Goal: Task Accomplishment & Management: Manage account settings

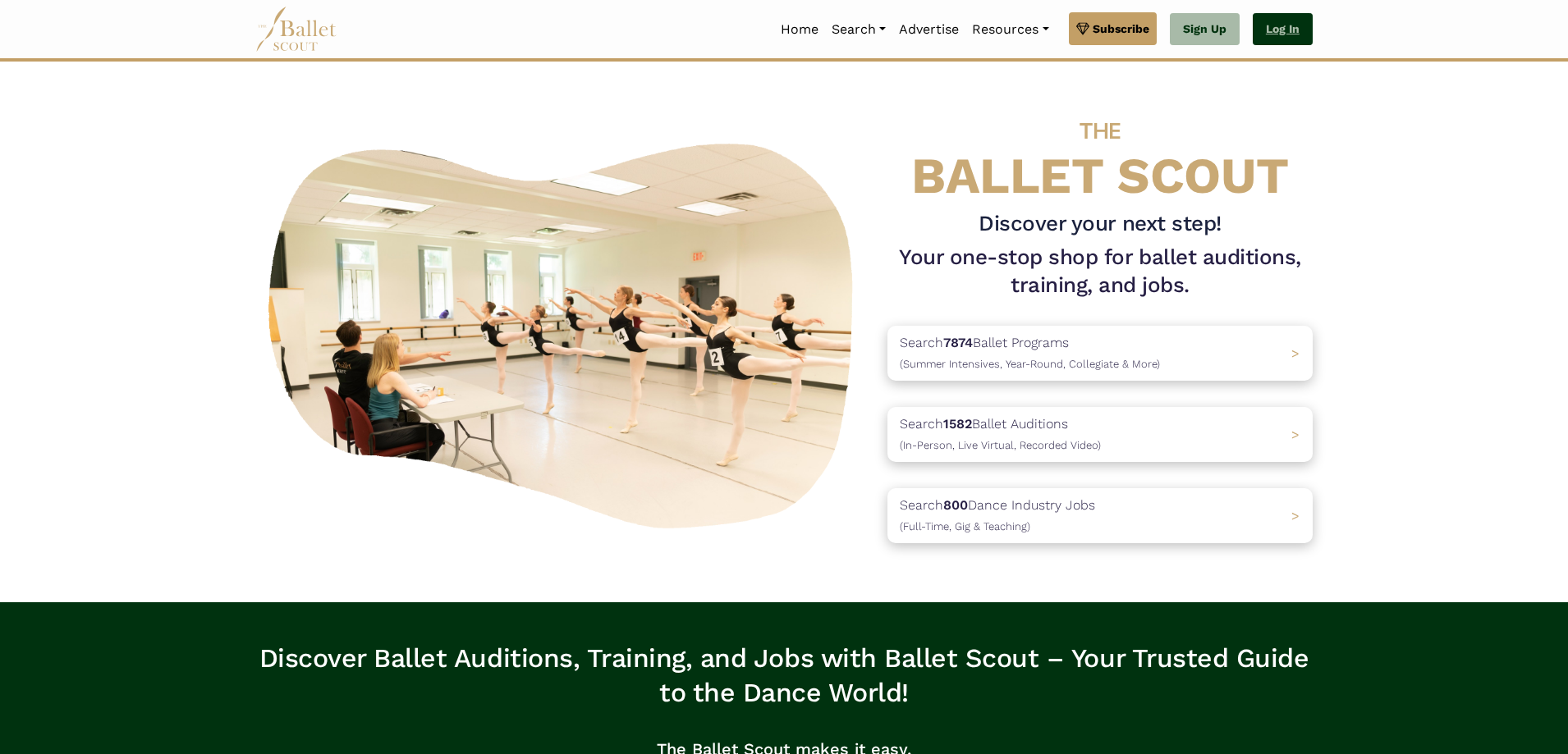
click at [1273, 25] on link "Log In" at bounding box center [1283, 29] width 60 height 33
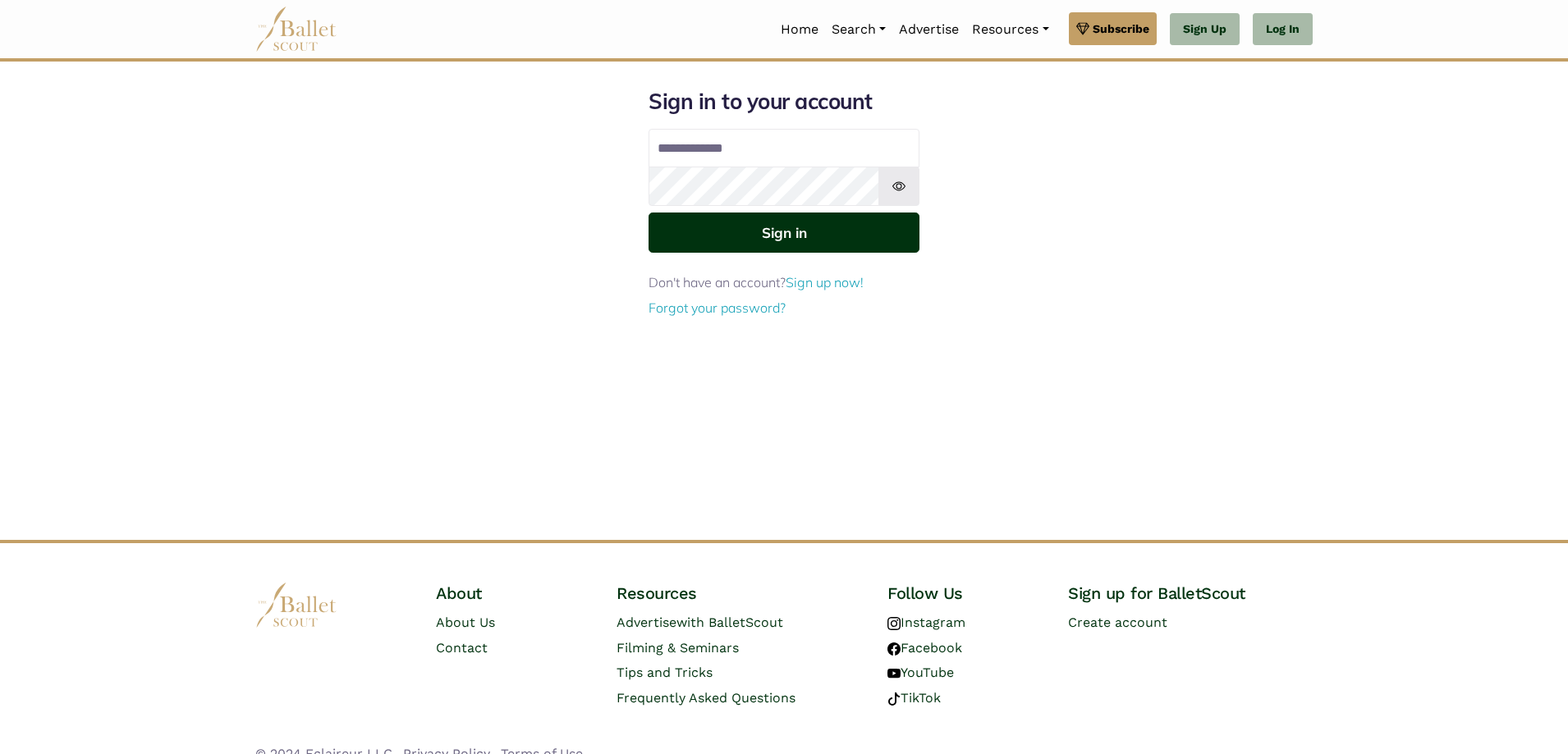
type input "**********"
click at [879, 224] on button "Sign in" at bounding box center [784, 233] width 271 height 40
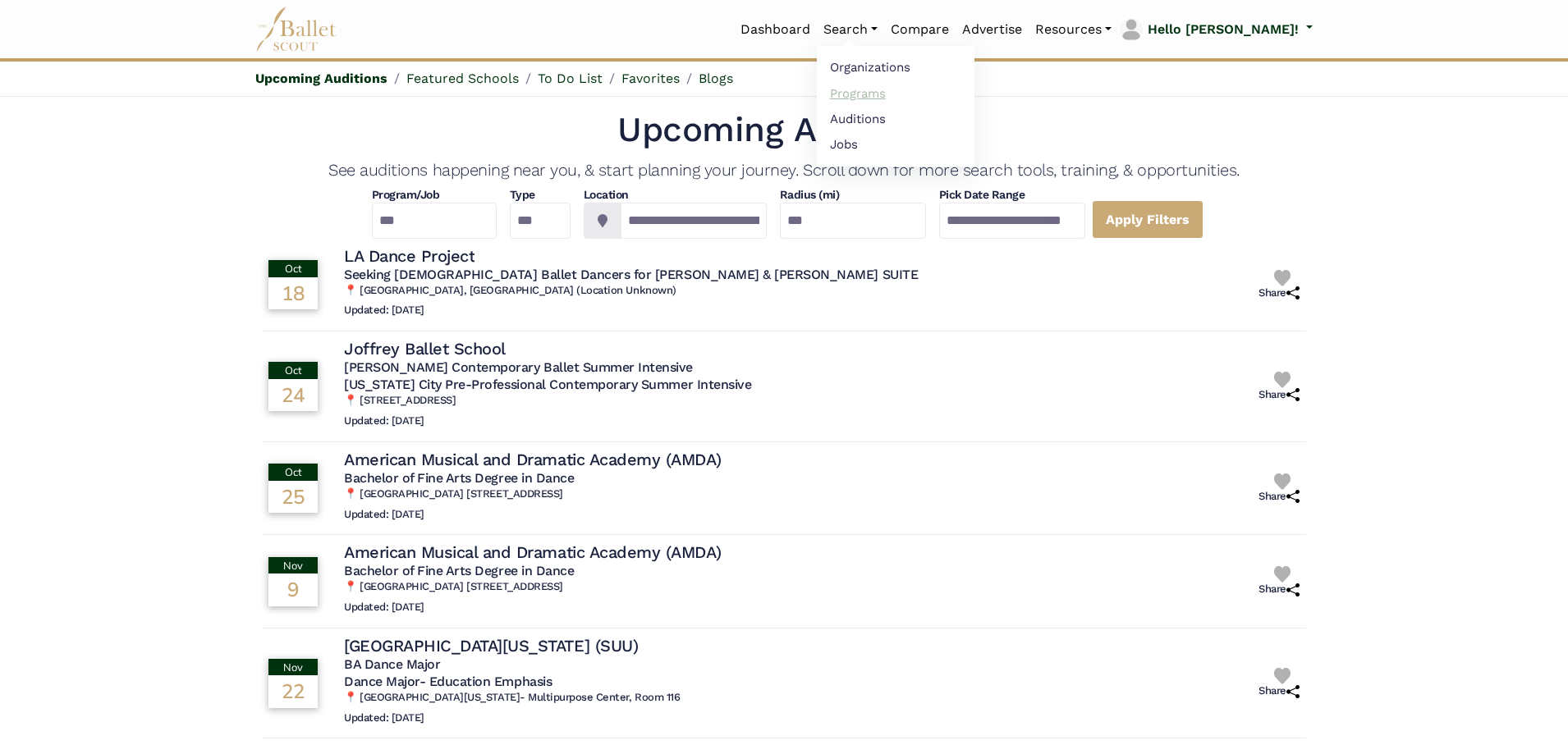
click at [910, 99] on link "Programs" at bounding box center [896, 92] width 158 height 25
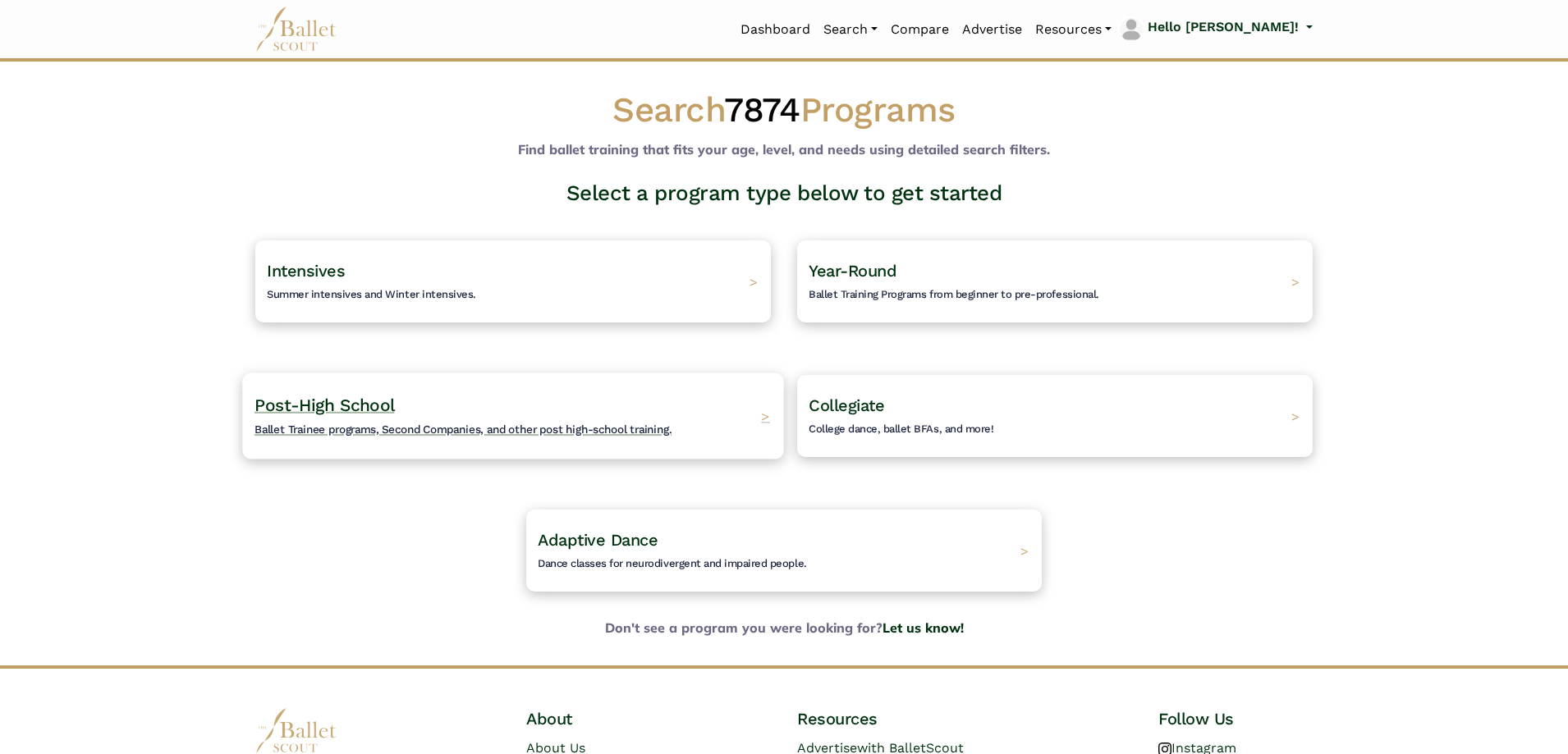
click at [516, 389] on div "Post-High School Ballet Trainee programs, Second Companies, and other post high…" at bounding box center [512, 416] width 541 height 86
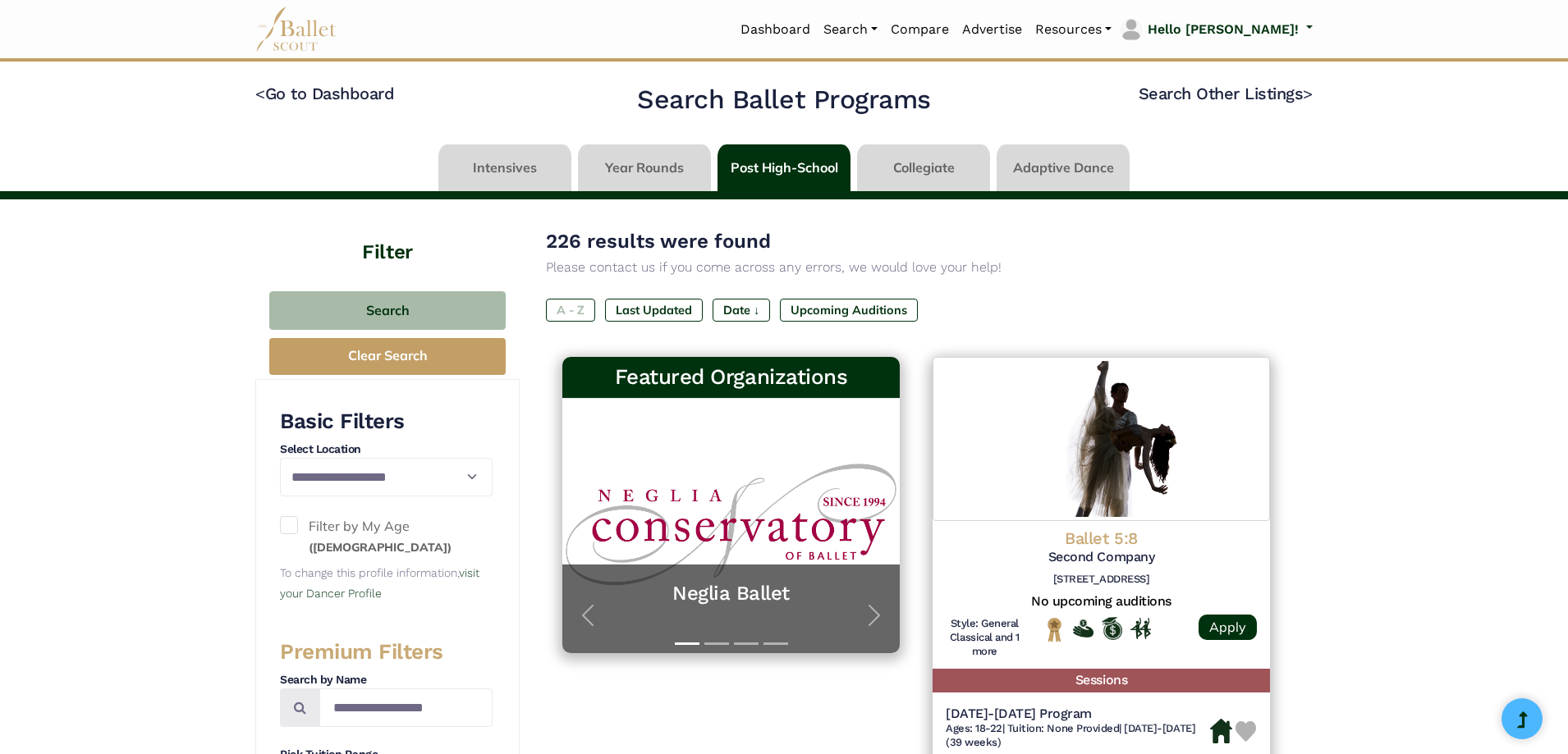
click at [574, 305] on label "A - Z" at bounding box center [570, 310] width 49 height 23
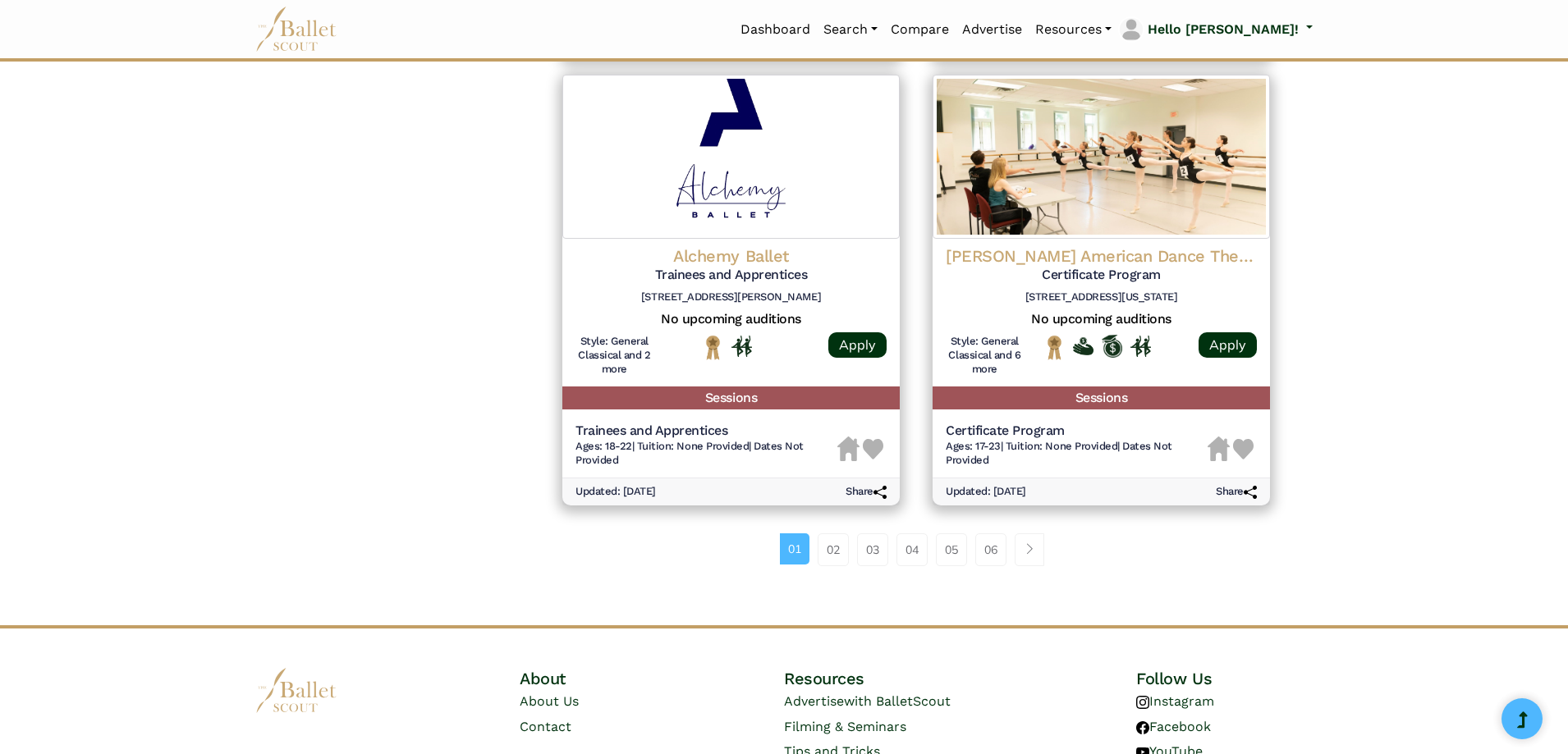
scroll to position [2173, 0]
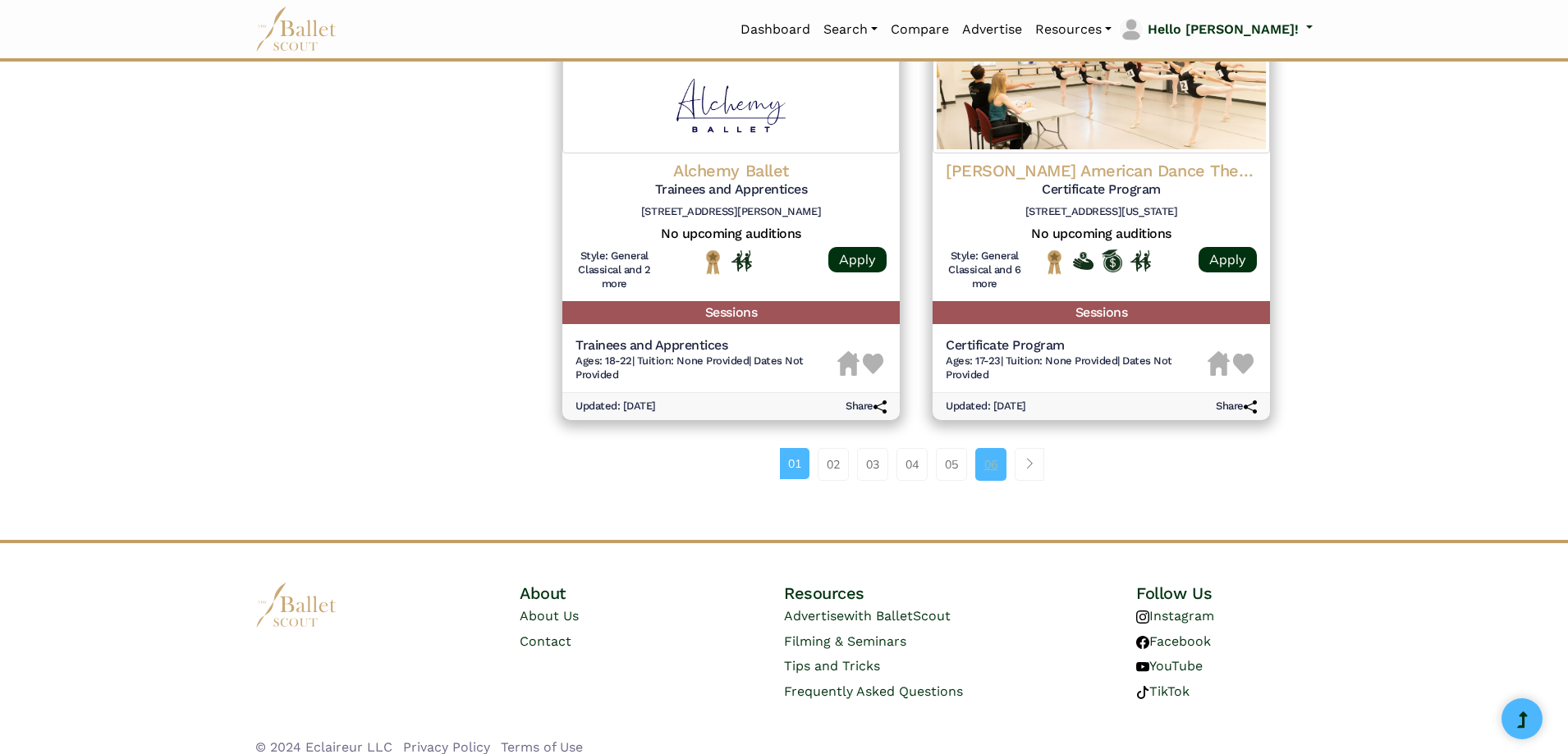
click at [998, 449] on link "06" at bounding box center [990, 464] width 31 height 33
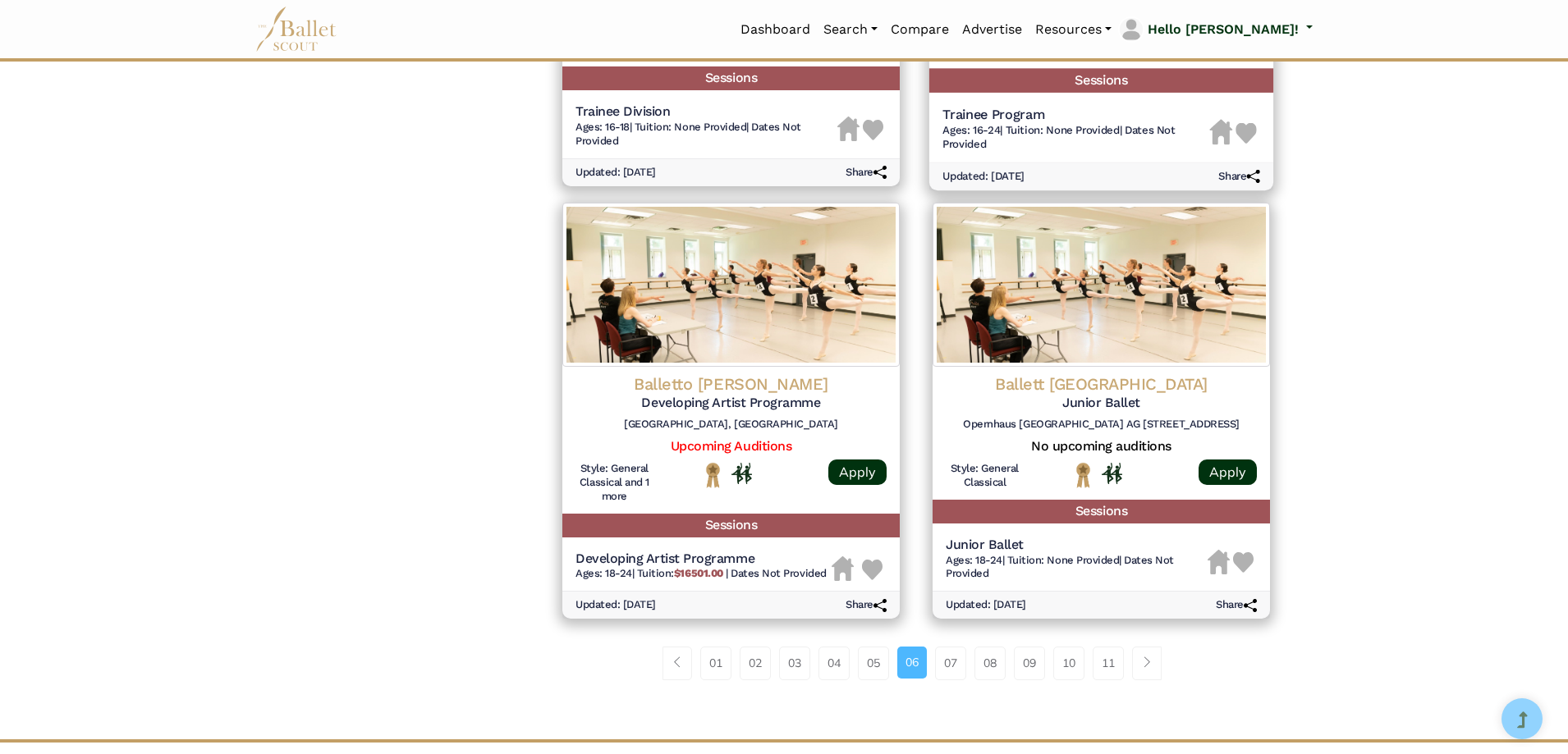
scroll to position [2159, 0]
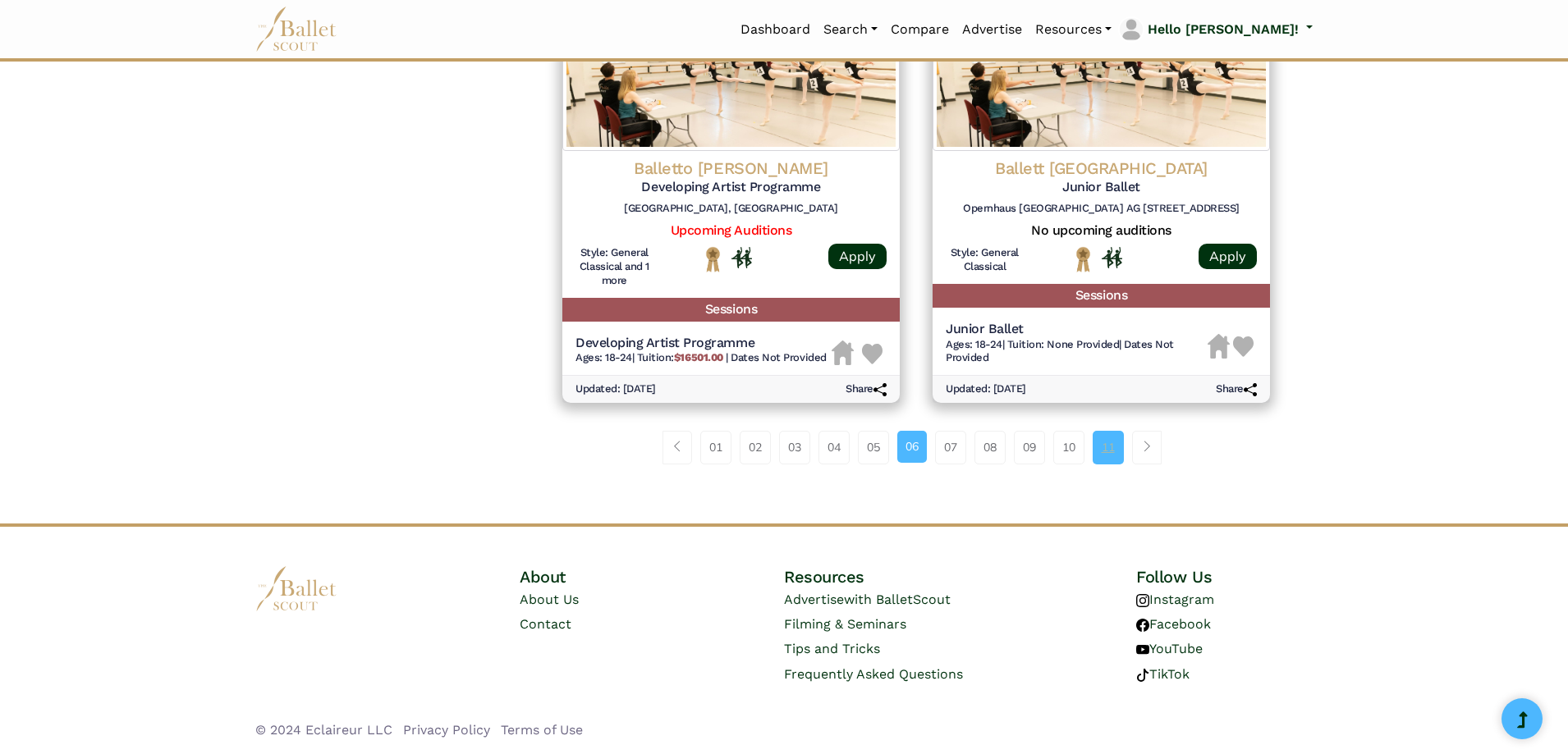
click at [1100, 459] on link "11" at bounding box center [1108, 447] width 31 height 33
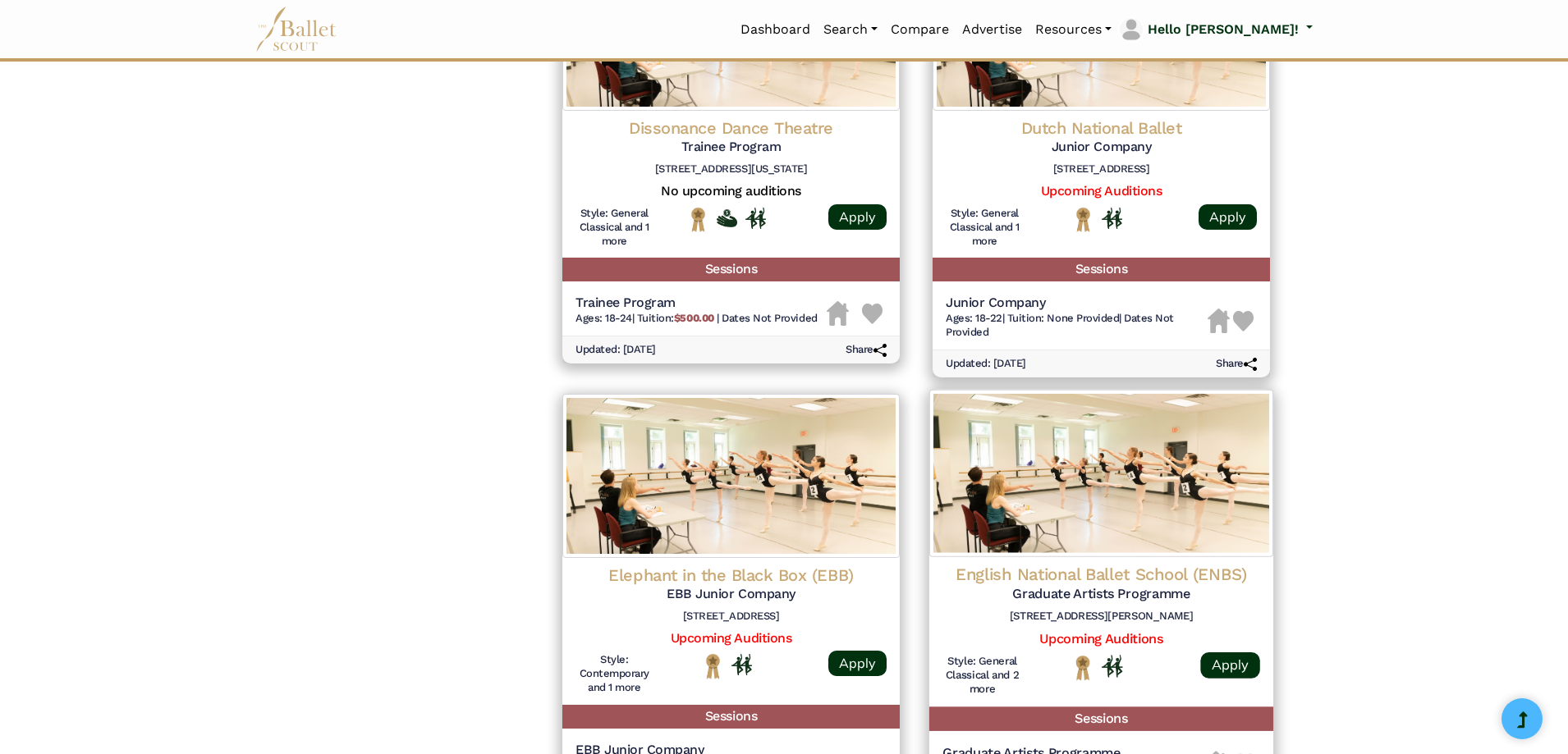
scroll to position [2145, 0]
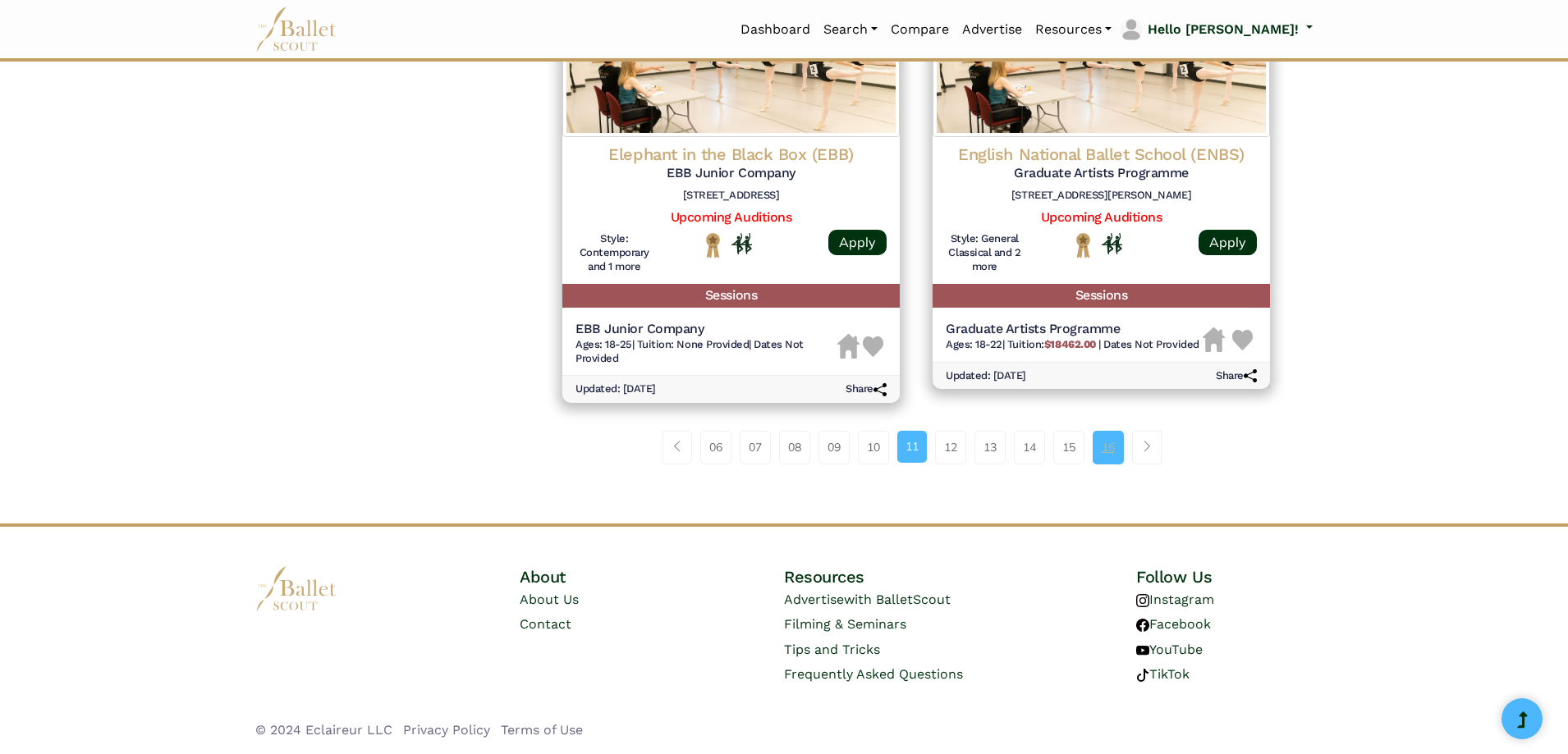
click at [1101, 454] on link "16" at bounding box center [1108, 447] width 31 height 33
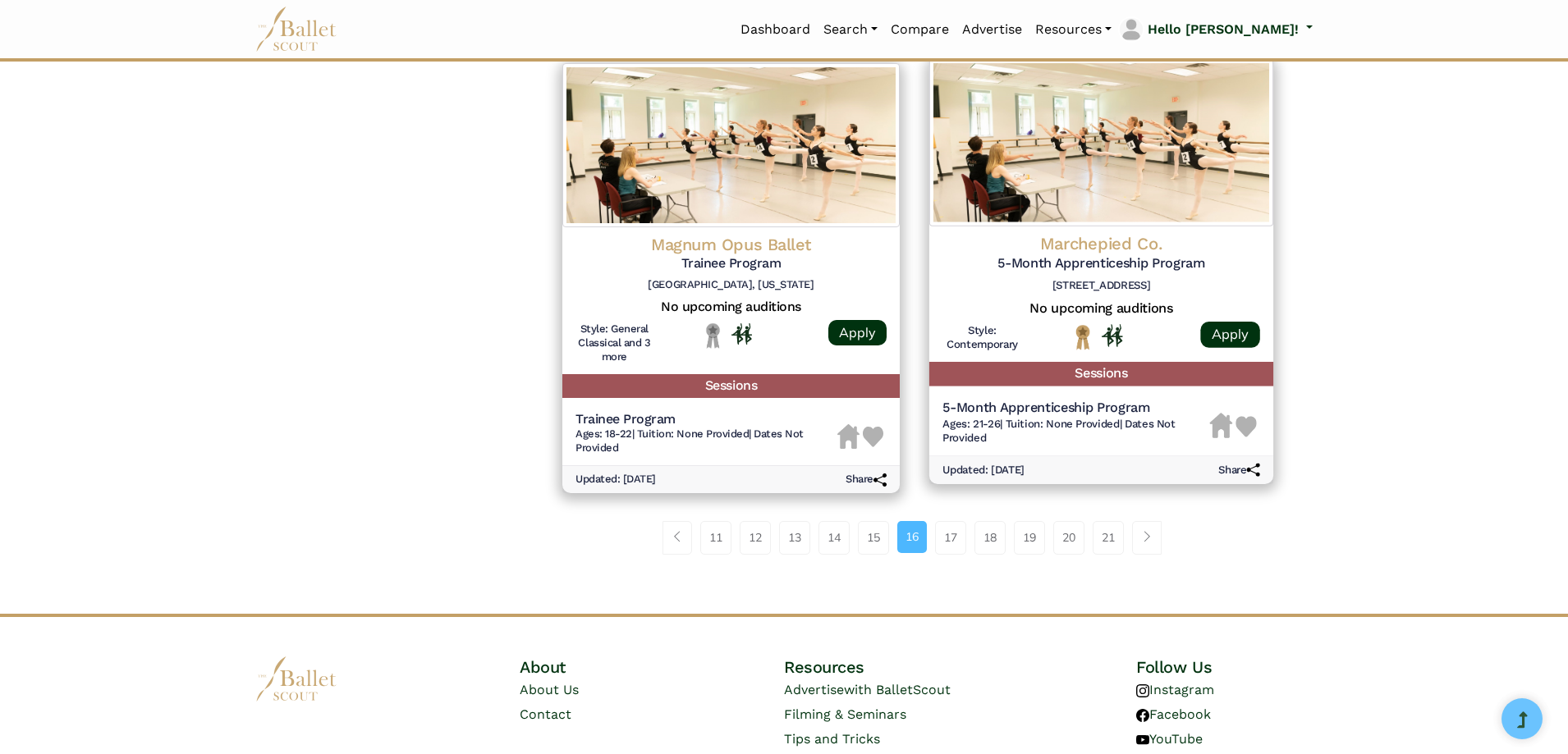
scroll to position [2173, 0]
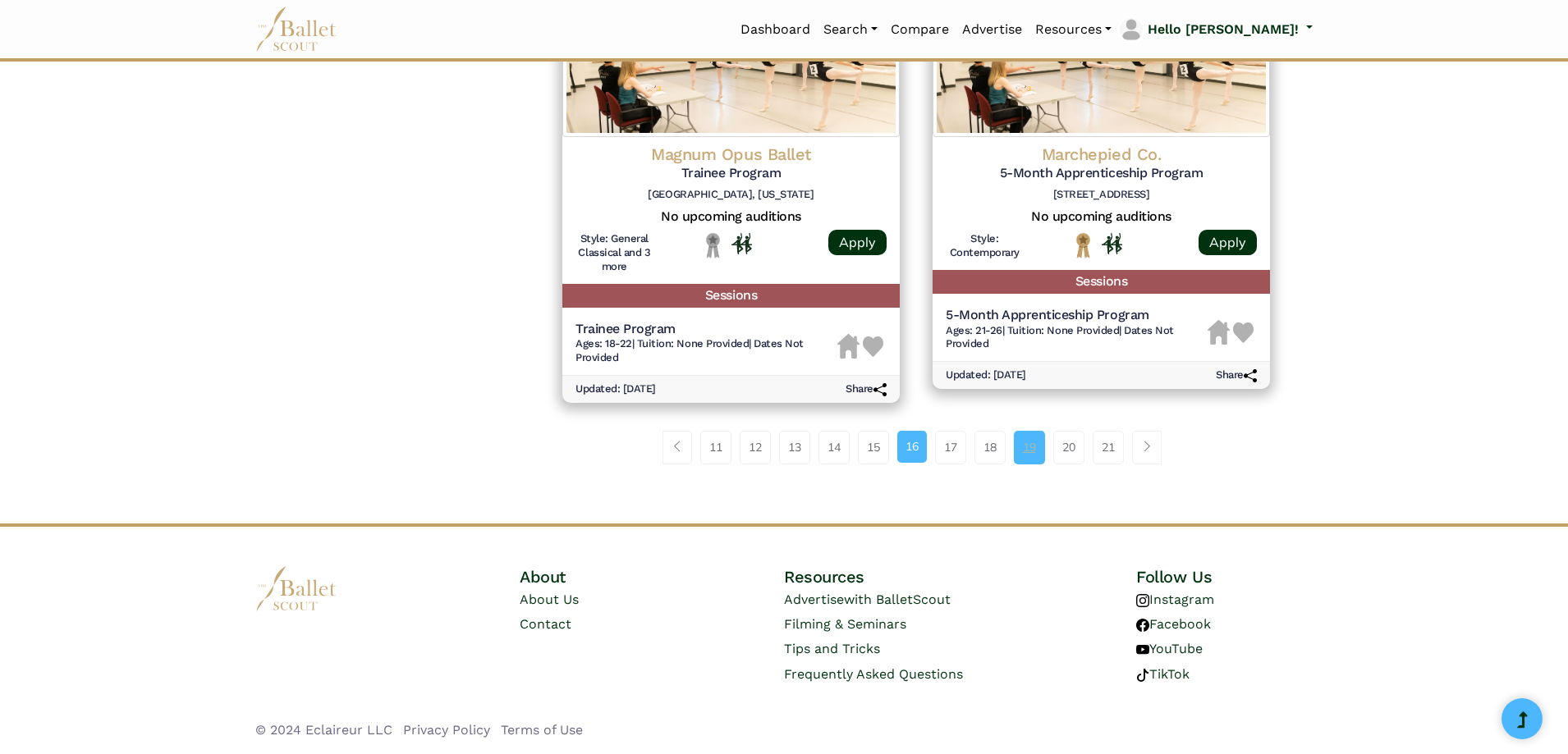
click at [1025, 444] on link "19" at bounding box center [1029, 447] width 31 height 33
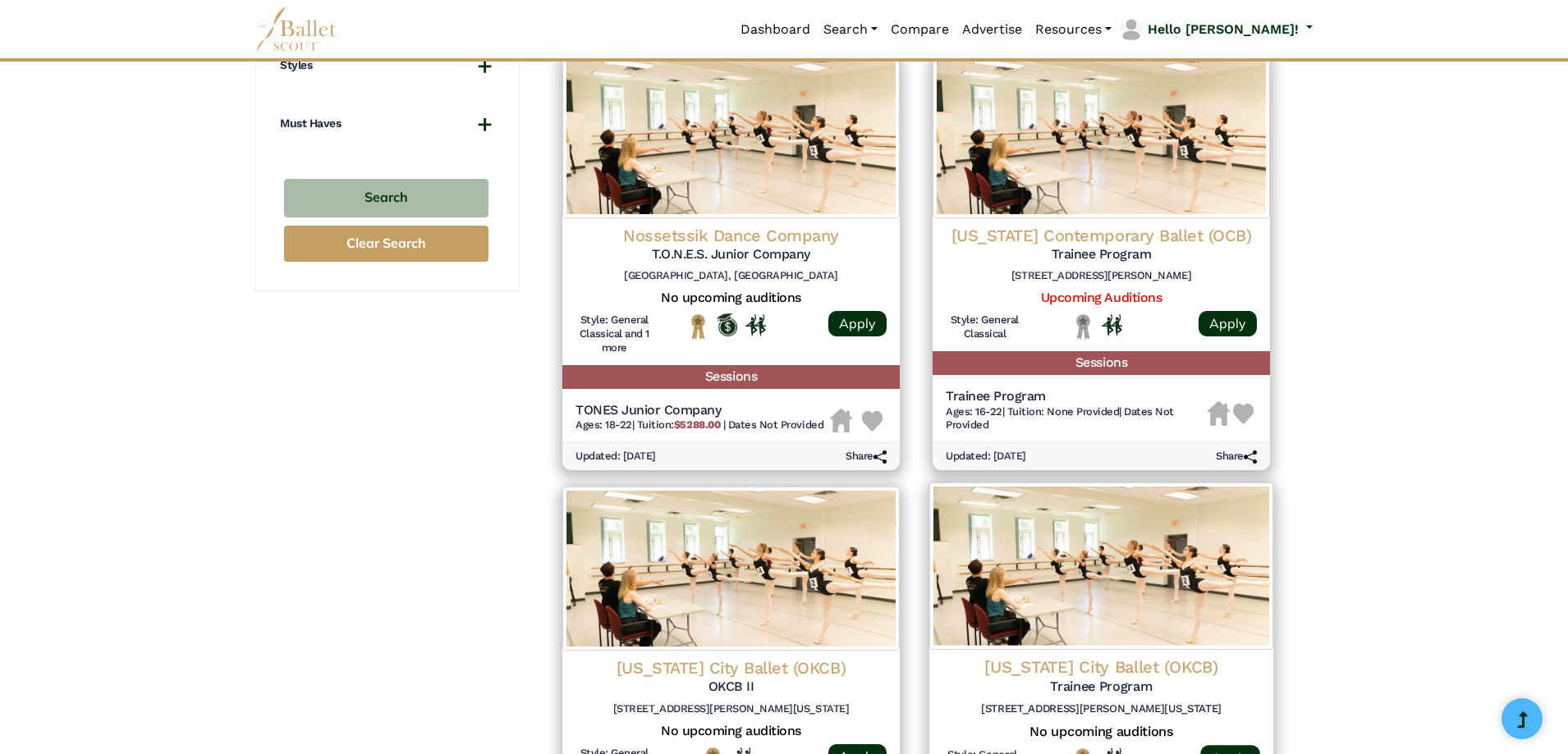
scroll to position [1149, 0]
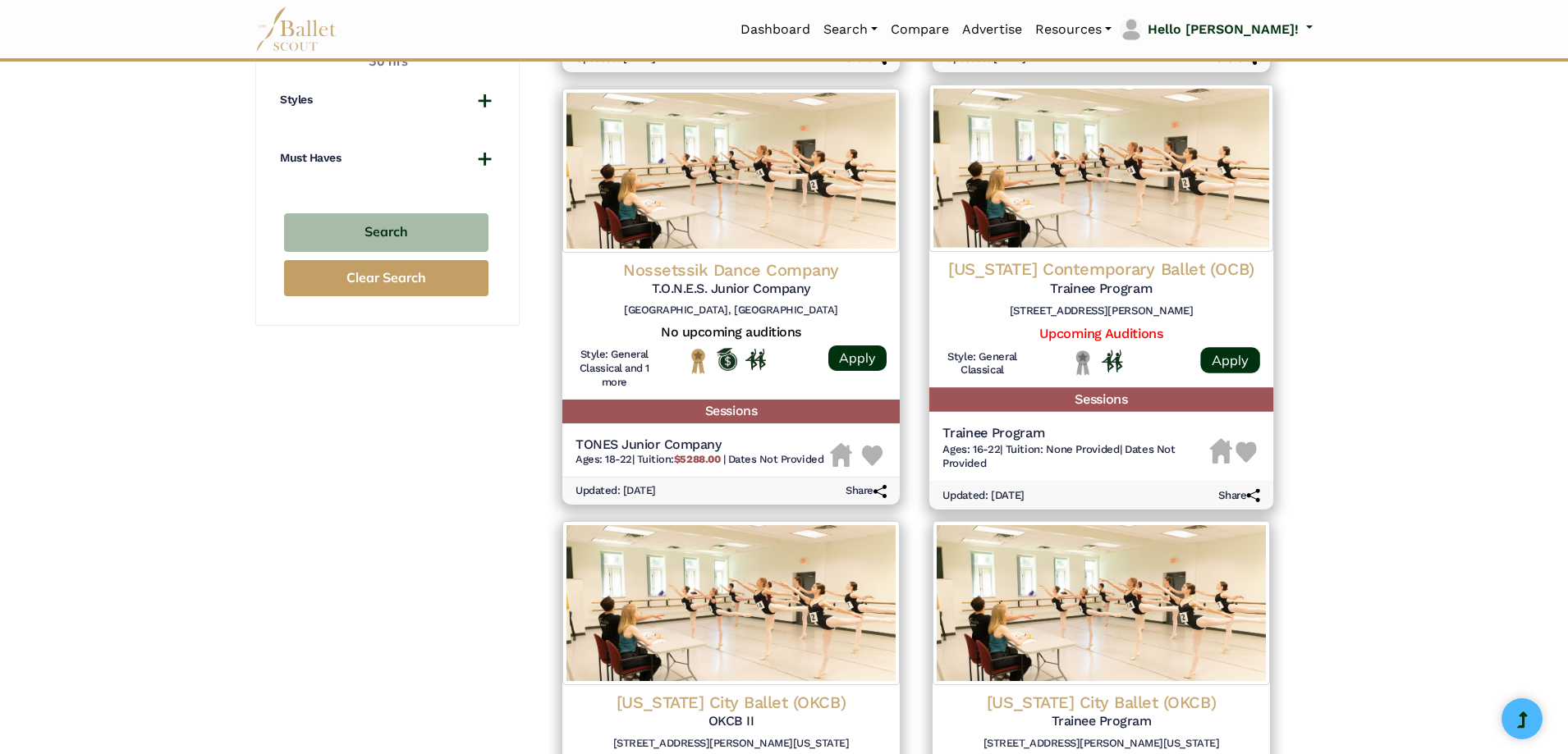
click at [1037, 176] on img at bounding box center [1101, 168] width 344 height 167
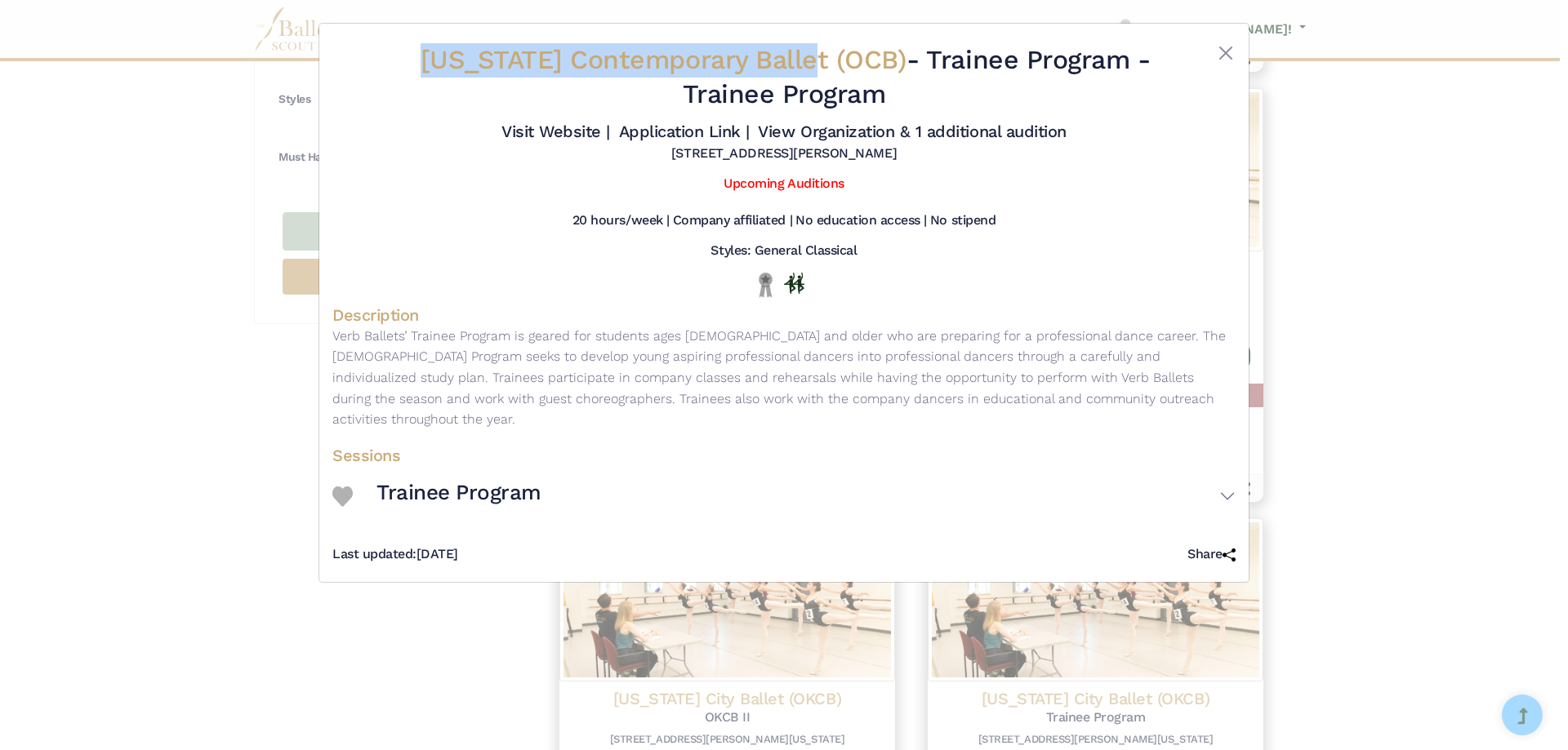
drag, startPoint x: 413, startPoint y: 47, endPoint x: 804, endPoint y: 57, distance: 391.1
click at [804, 57] on span "Ohio Contemporary Ballet (OCB)" at bounding box center [664, 59] width 487 height 31
copy span "Ohio Contemporary Ballet (OCB"
drag, startPoint x: 808, startPoint y: 60, endPoint x: 399, endPoint y: 44, distance: 409.3
click at [399, 44] on div "Ohio Contemporary Ballet (OCB) - Trainee Program - Trainee Program Visit Websit…" at bounding box center [784, 102] width 903 height 132
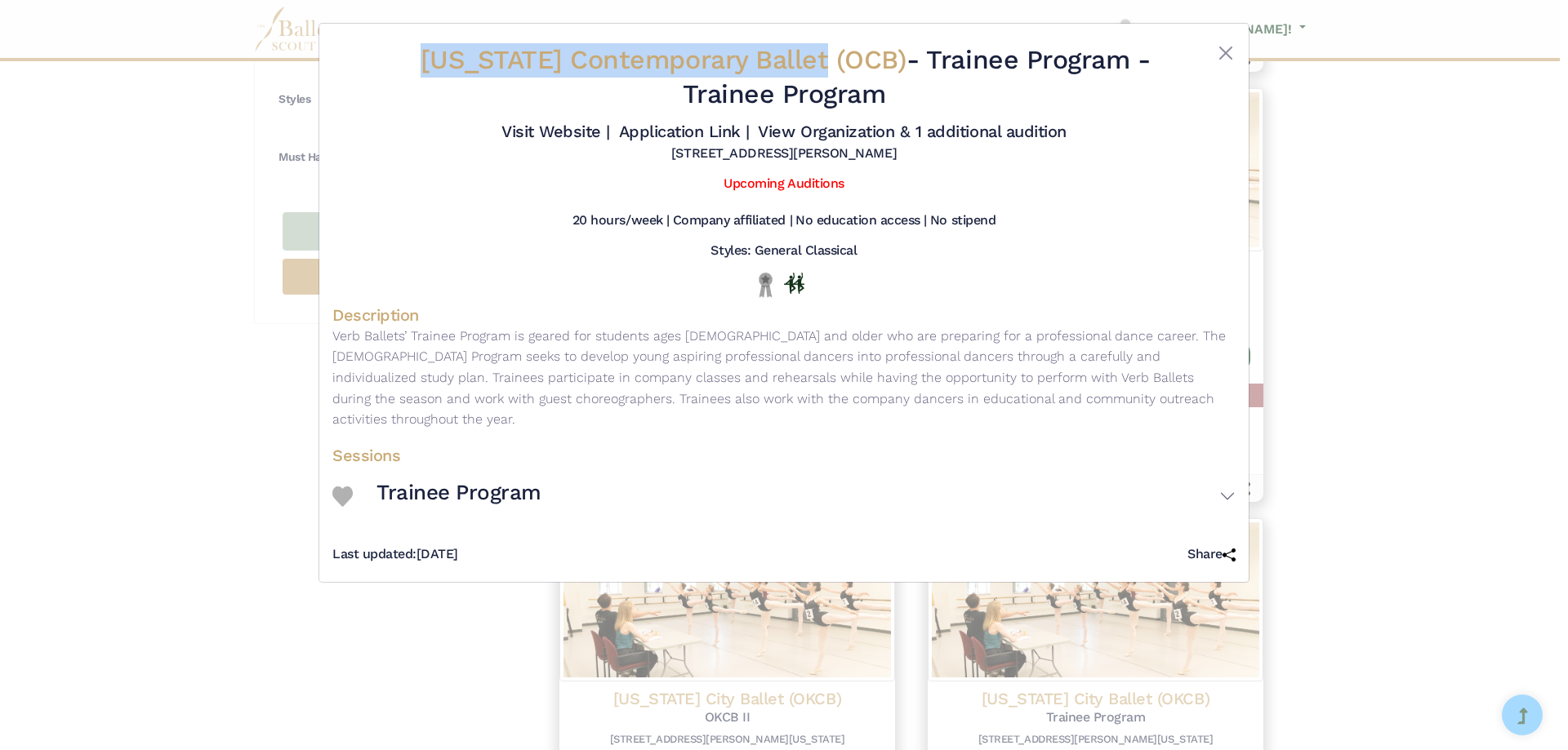
copy div "Ohio Contemporary Ballet (OCB)"
click at [571, 133] on link "Visit Website |" at bounding box center [555, 131] width 108 height 20
click at [686, 133] on link "Application Link |" at bounding box center [684, 131] width 130 height 20
click at [844, 122] on link "View Organization & 1 additional audition" at bounding box center [912, 131] width 308 height 20
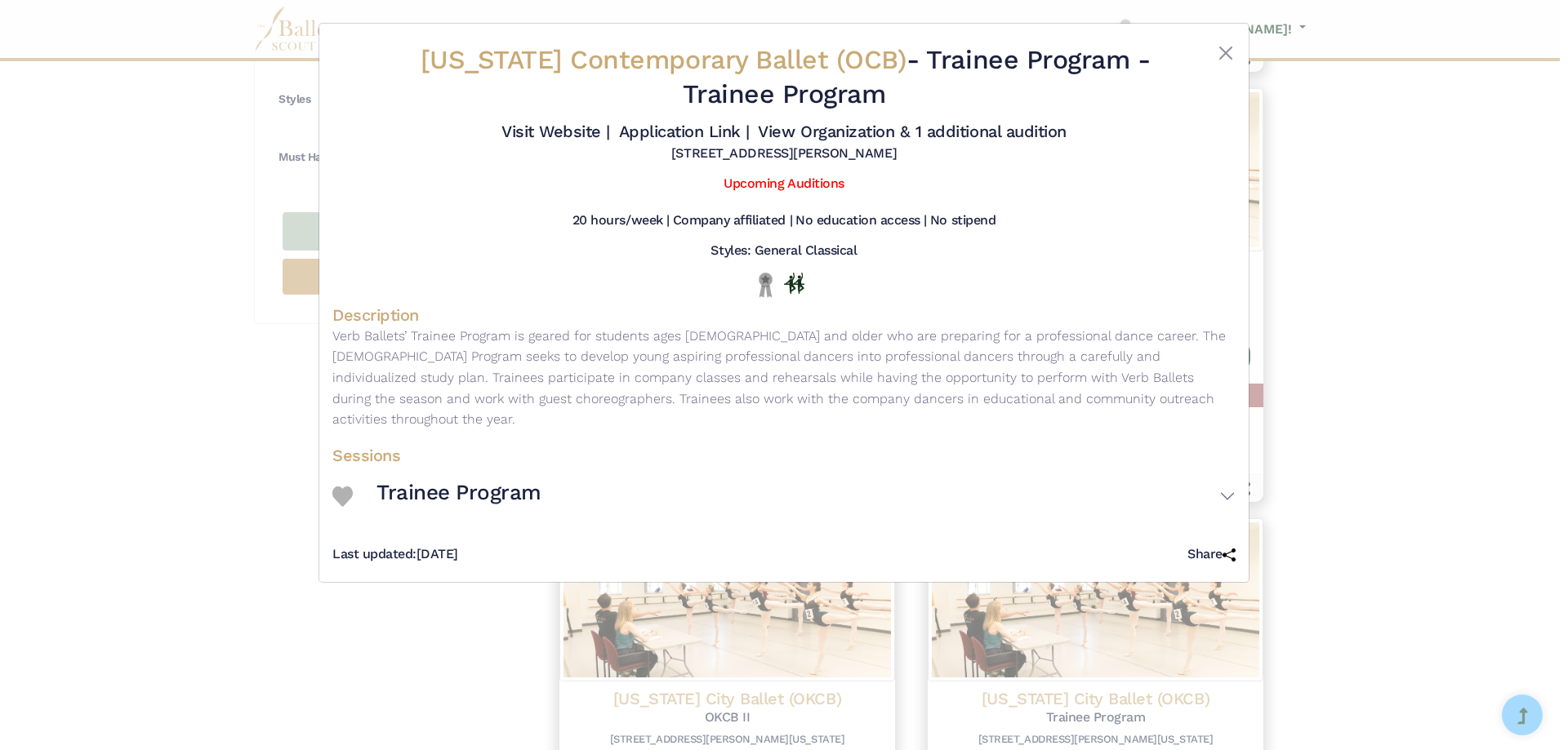
click at [130, 385] on div "Ohio Contemporary Ballet (OCB) - Trainee Program - Trainee Program Visit Websit…" at bounding box center [784, 375] width 1568 height 750
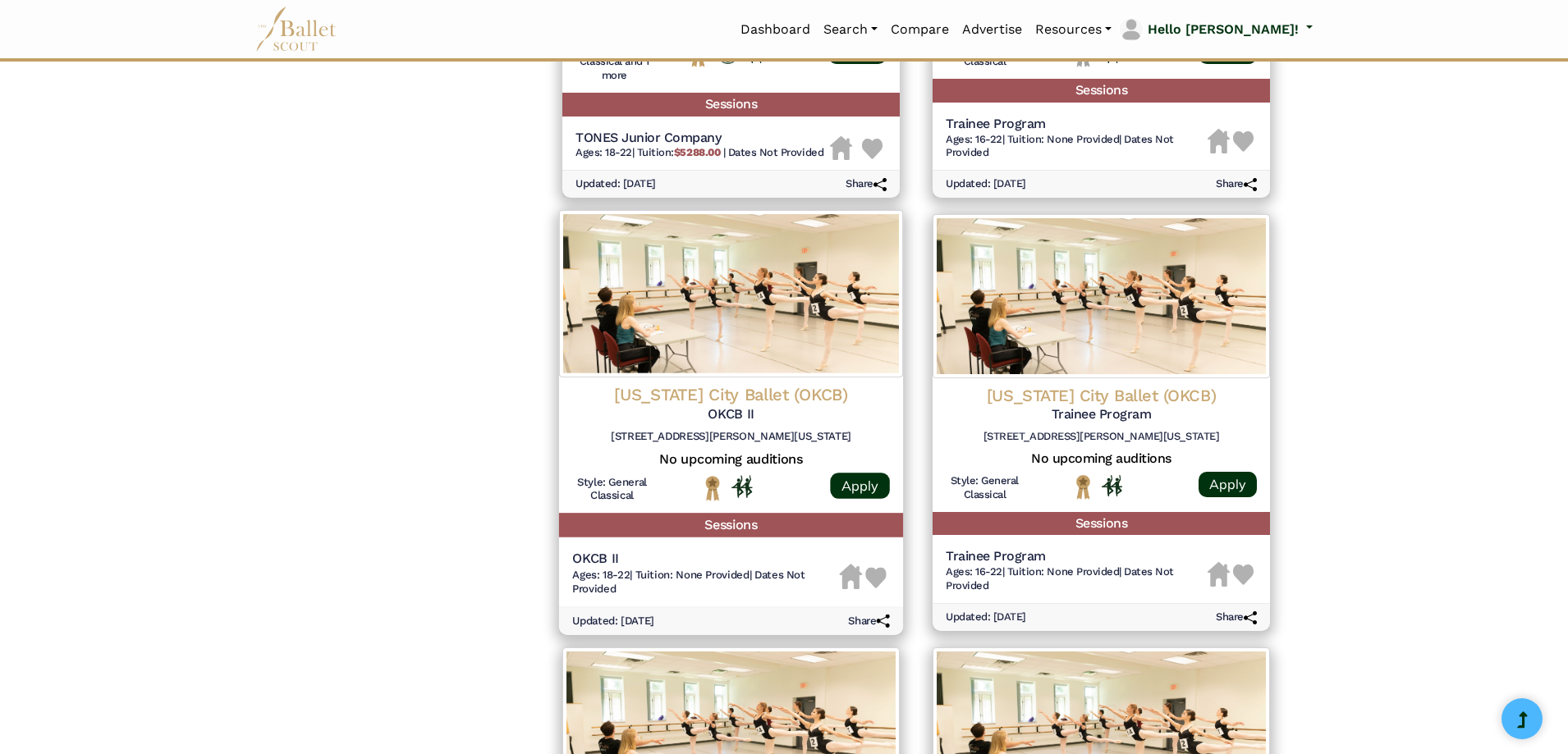
scroll to position [1478, 0]
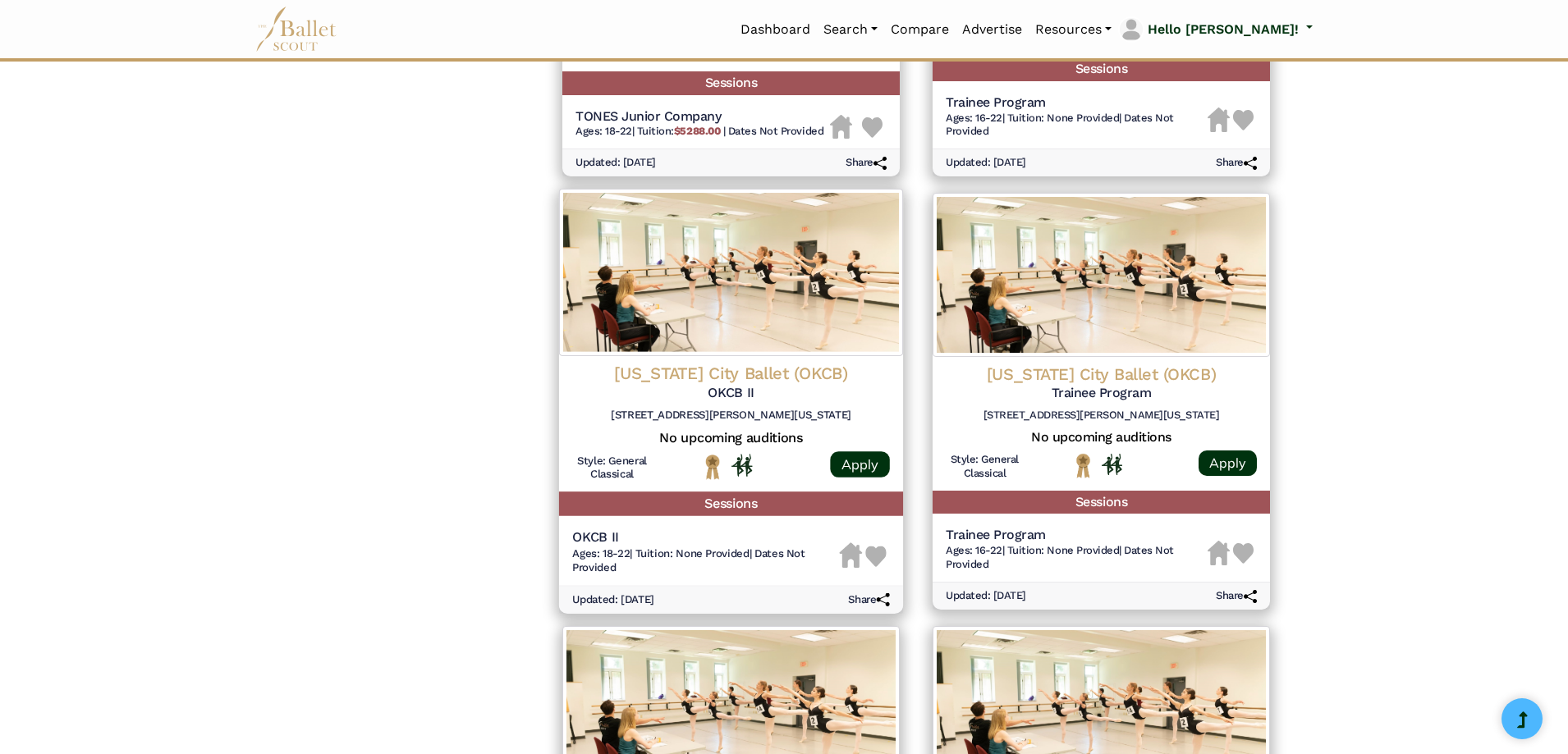
click at [691, 284] on img at bounding box center [731, 272] width 344 height 167
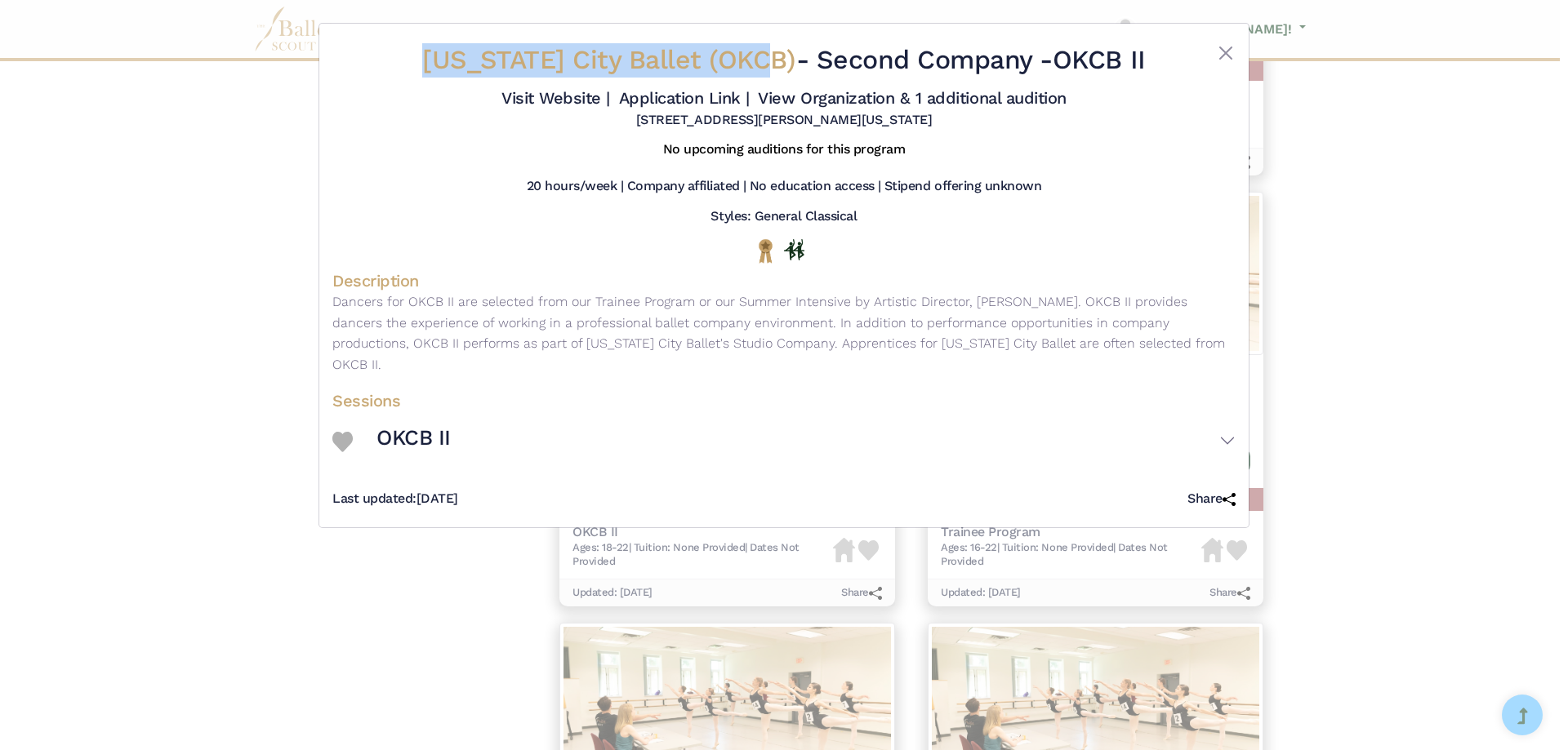
drag, startPoint x: 405, startPoint y: 53, endPoint x: 780, endPoint y: 47, distance: 375.0
click at [780, 47] on div "Oklahoma City Ballet (OKCB) - Second Company - OKCB II Visit Website | Applicat…" at bounding box center [784, 86] width 903 height 98
copy div "Oklahoma City Ballet (OKCB)"
click at [577, 99] on link "Visit Website |" at bounding box center [555, 98] width 108 height 20
click at [653, 97] on link "Application Link |" at bounding box center [684, 98] width 130 height 20
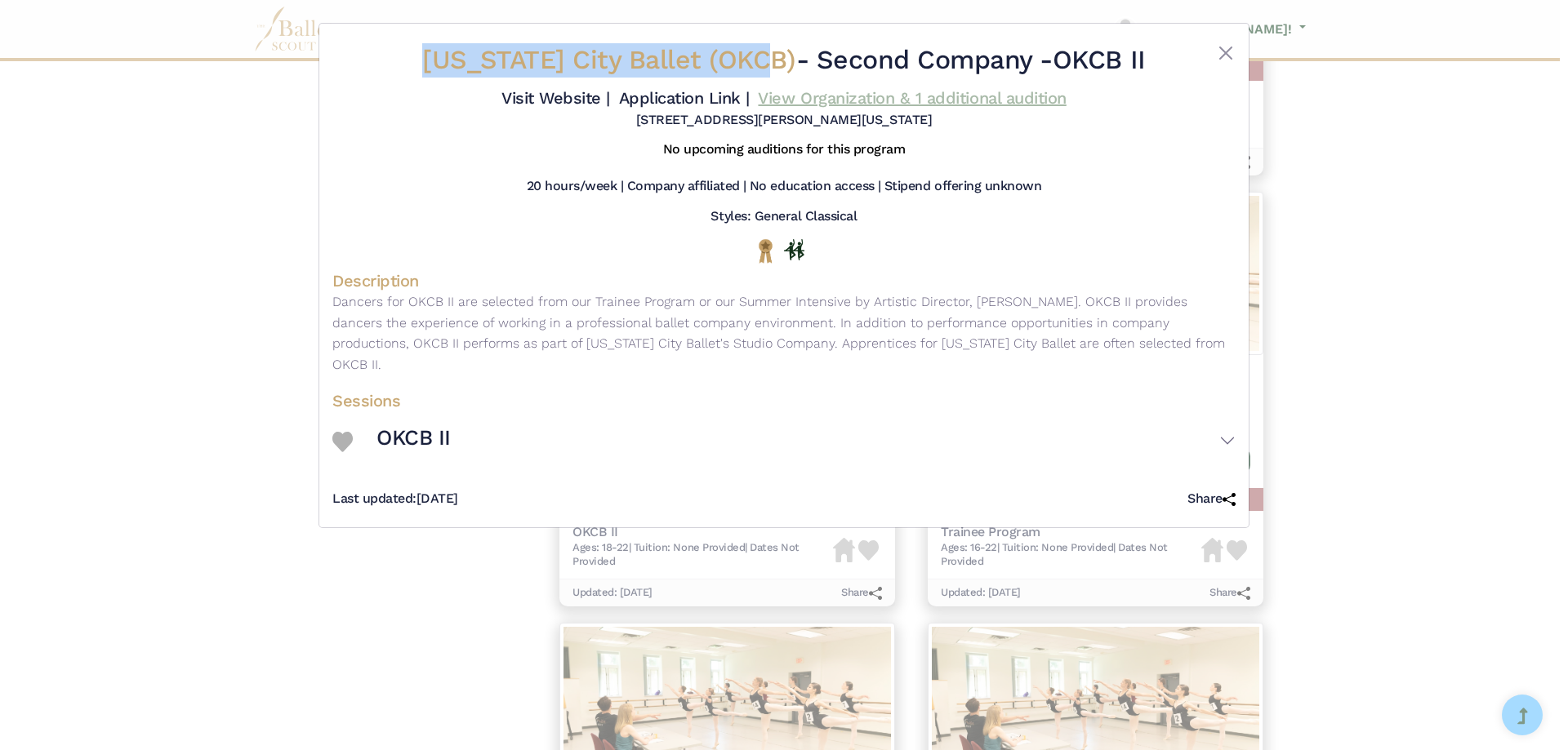
click at [830, 96] on link "View Organization & 1 additional audition" at bounding box center [912, 98] width 308 height 20
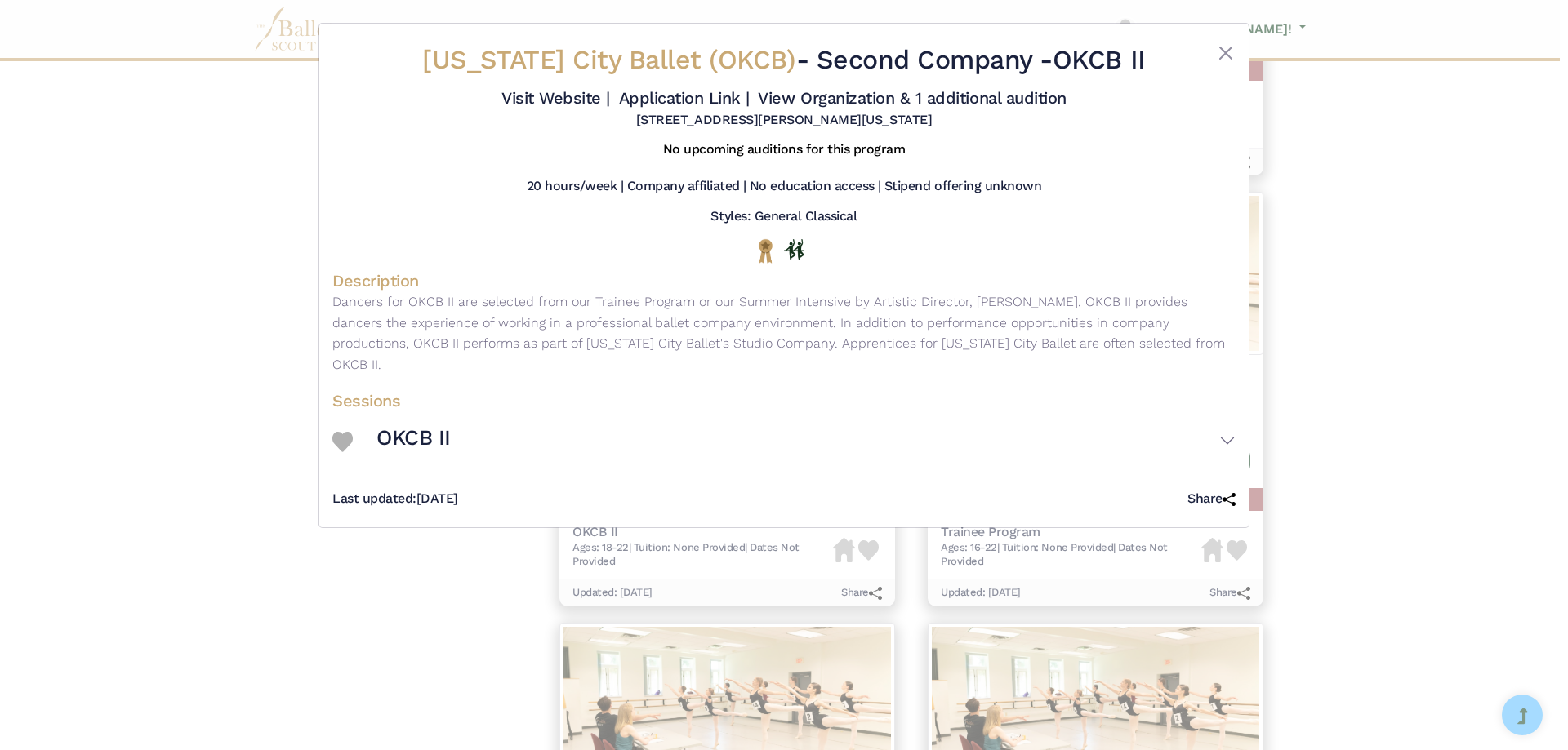
click at [301, 433] on div "Oklahoma City Ballet (OKCB) - Second Company - OKCB II Visit Website | Applicat…" at bounding box center [784, 375] width 1568 height 750
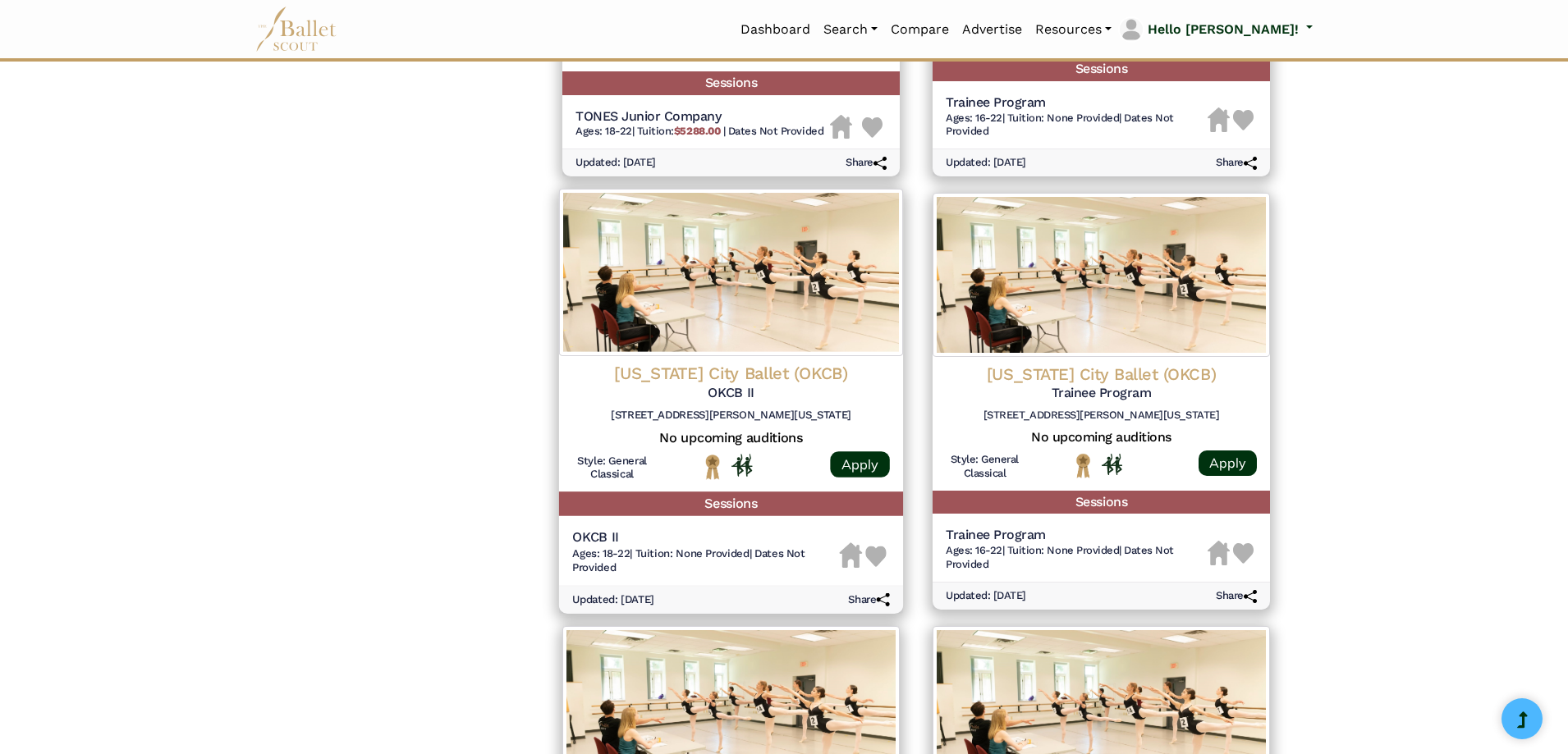
click at [832, 292] on img at bounding box center [731, 272] width 344 height 167
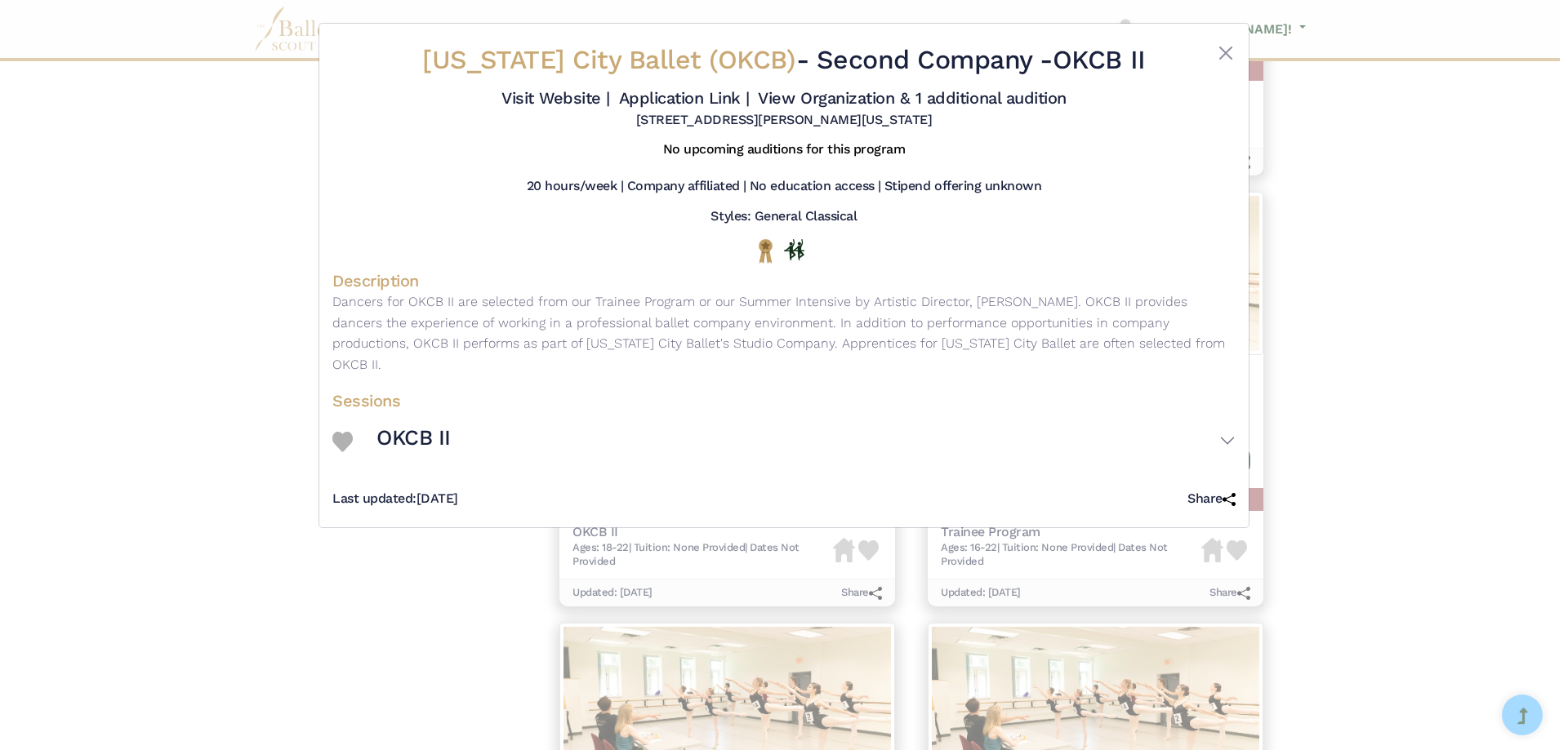
click at [83, 366] on div "Oklahoma City Ballet (OKCB) - Second Company - OKCB II Visit Website | Applicat…" at bounding box center [784, 375] width 1568 height 750
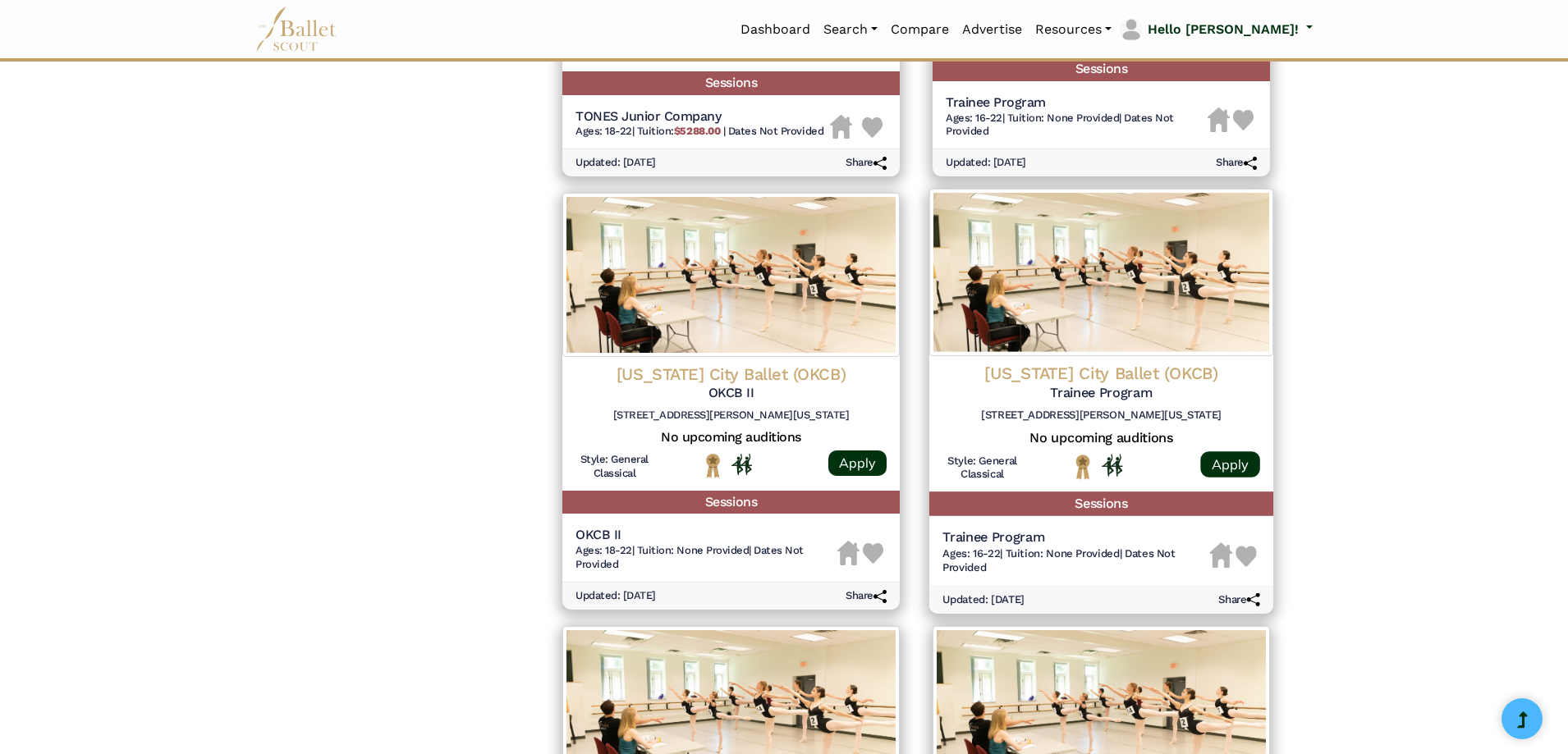
click at [1118, 268] on img at bounding box center [1101, 272] width 344 height 167
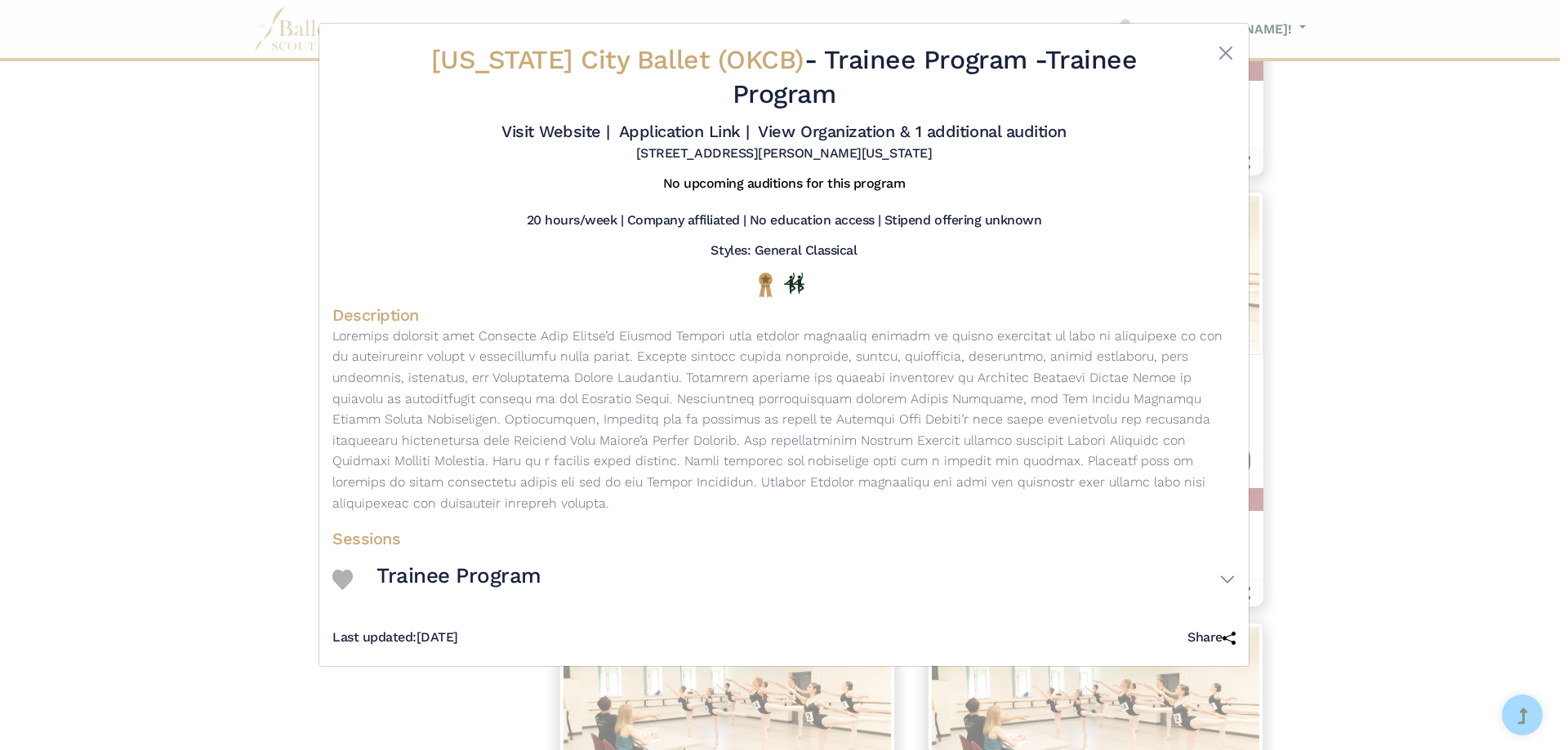
click at [84, 262] on div "Oklahoma City Ballet (OKCB) - Trainee Program - Trainee Program Visit Website |…" at bounding box center [784, 375] width 1568 height 750
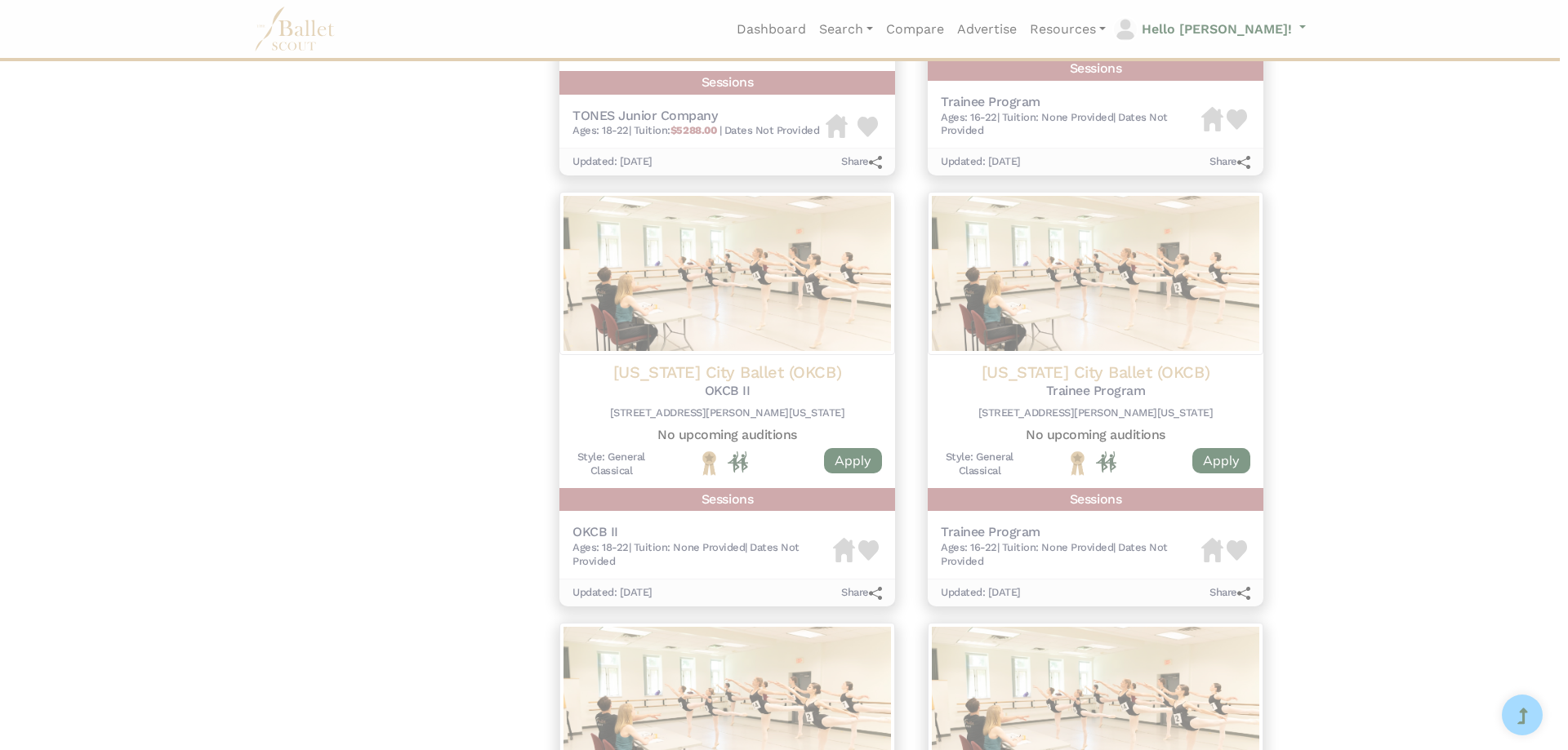
click at [85, 262] on div "Oklahoma City Ballet (OKCB) - Trainee Program - Trainee Program Visit Website |…" at bounding box center [784, 375] width 1568 height 750
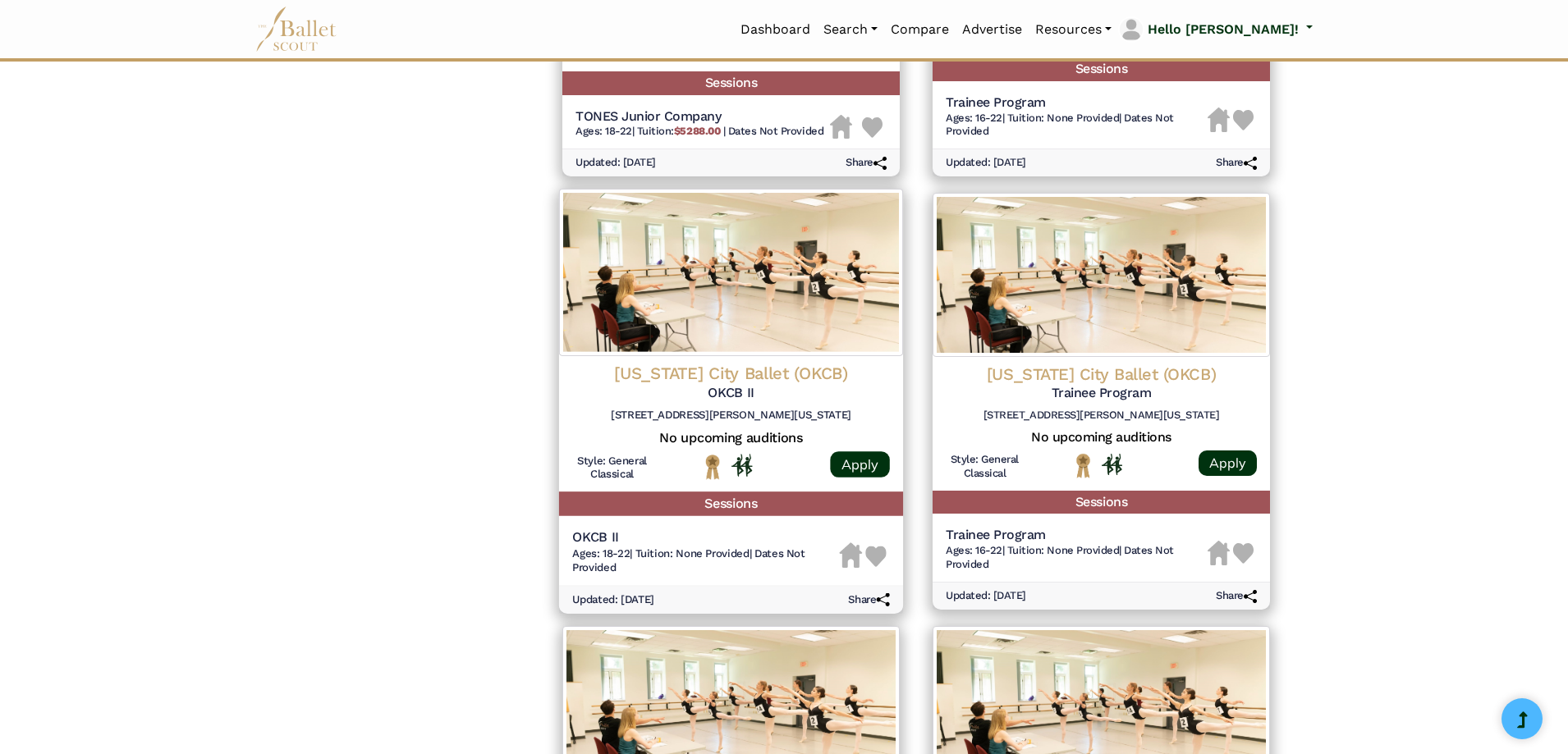
click at [703, 251] on img at bounding box center [731, 272] width 344 height 167
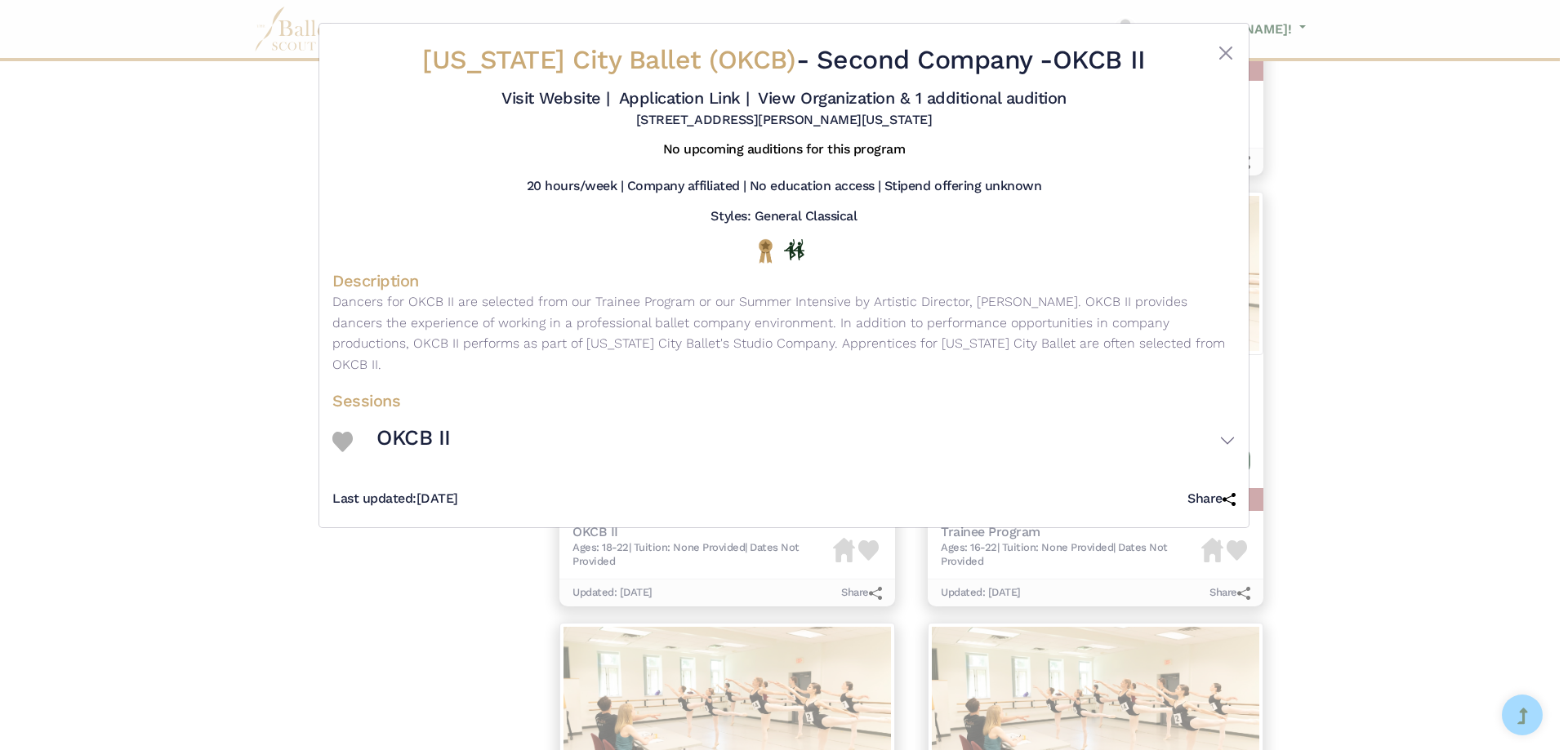
drag, startPoint x: 1056, startPoint y: 73, endPoint x: 801, endPoint y: 1, distance: 265.0
click at [1199, 64] on div "Oklahoma City Ballet (OKCB) - Second Company - OKCB II Visit Website | Applicat…" at bounding box center [784, 86] width 903 height 98
copy div "OKCB II"
click at [93, 281] on div "Oklahoma City Ballet (OKCB) - Second Company - OKCB II Visit Website | Applicat…" at bounding box center [784, 375] width 1568 height 750
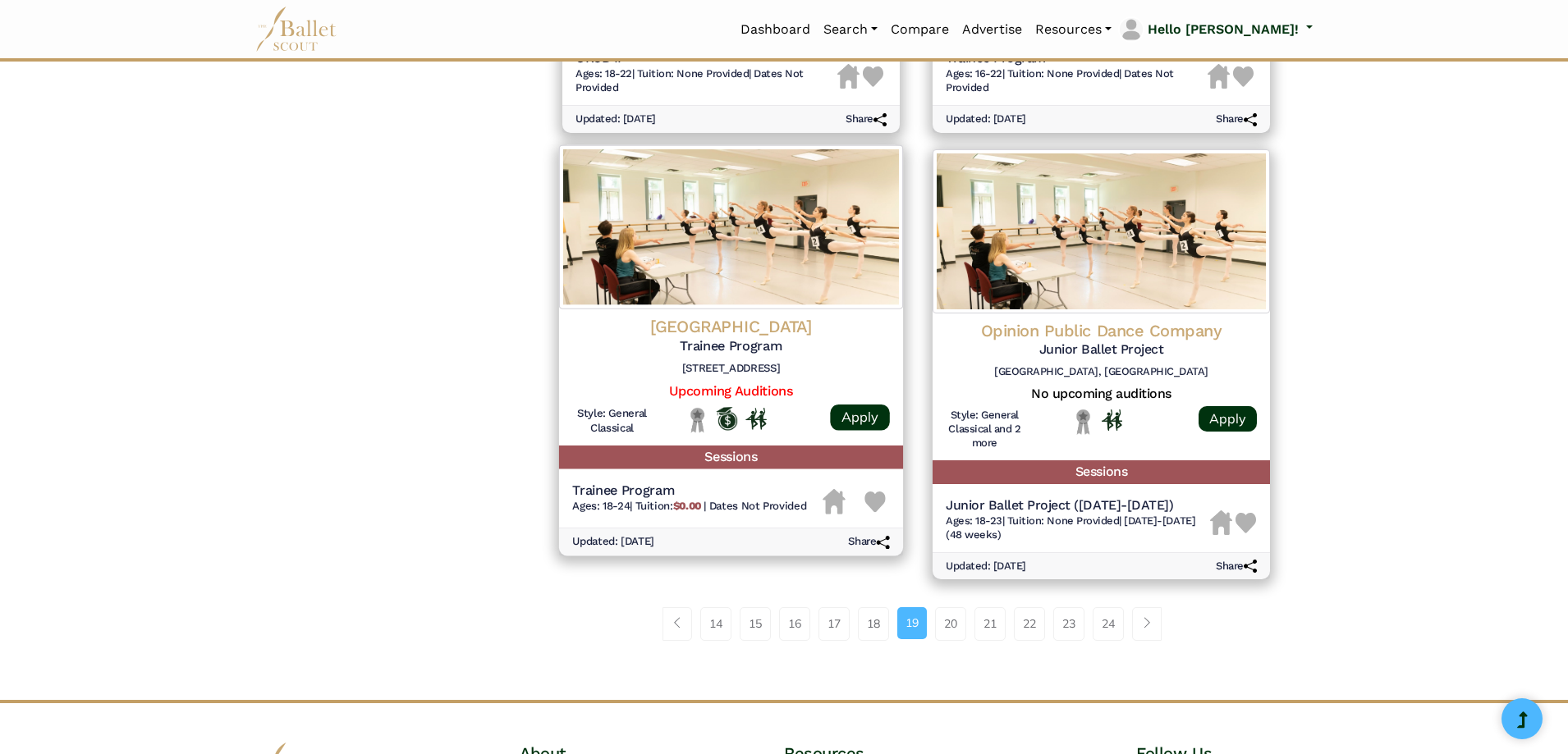
scroll to position [1970, 0]
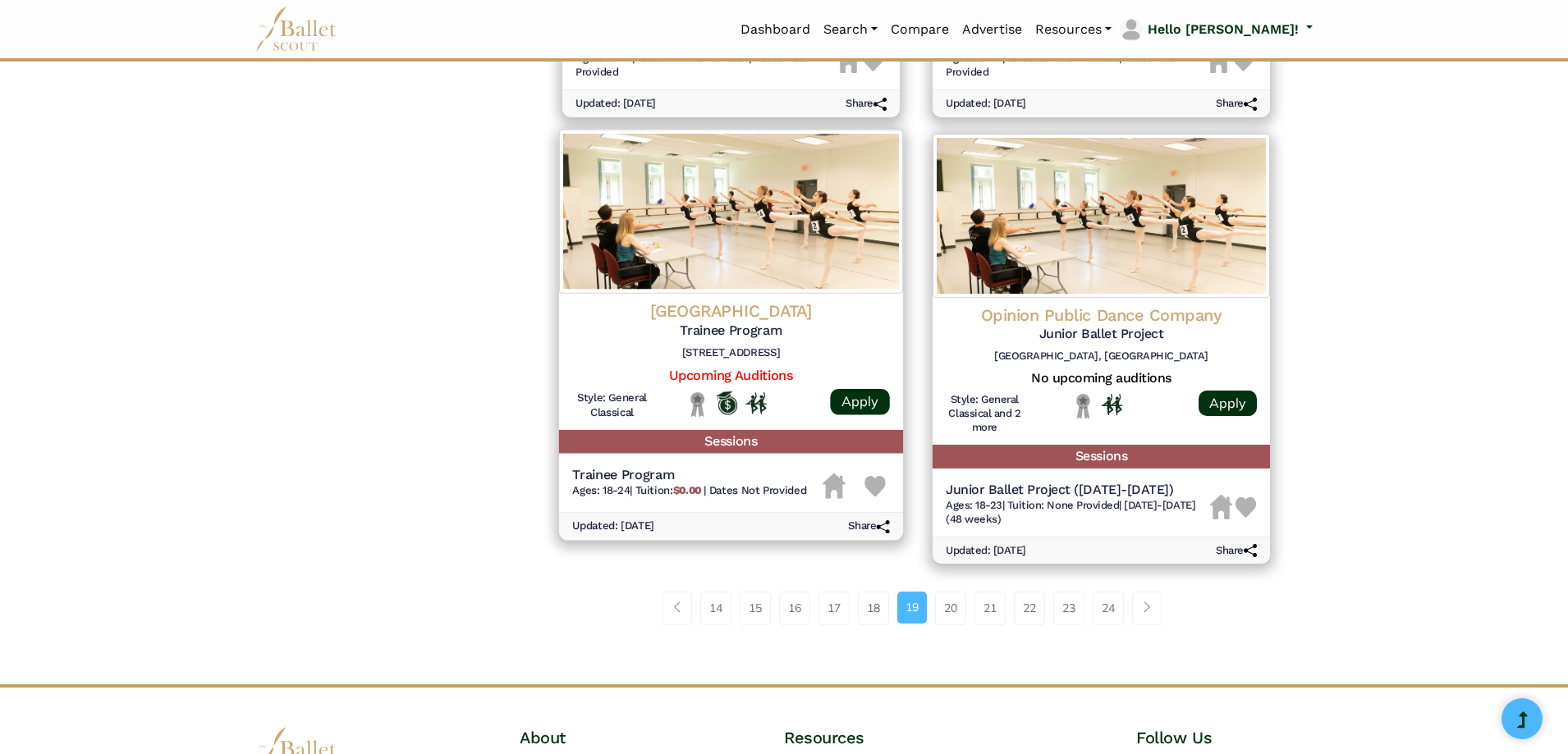
click at [646, 236] on img at bounding box center [731, 212] width 344 height 164
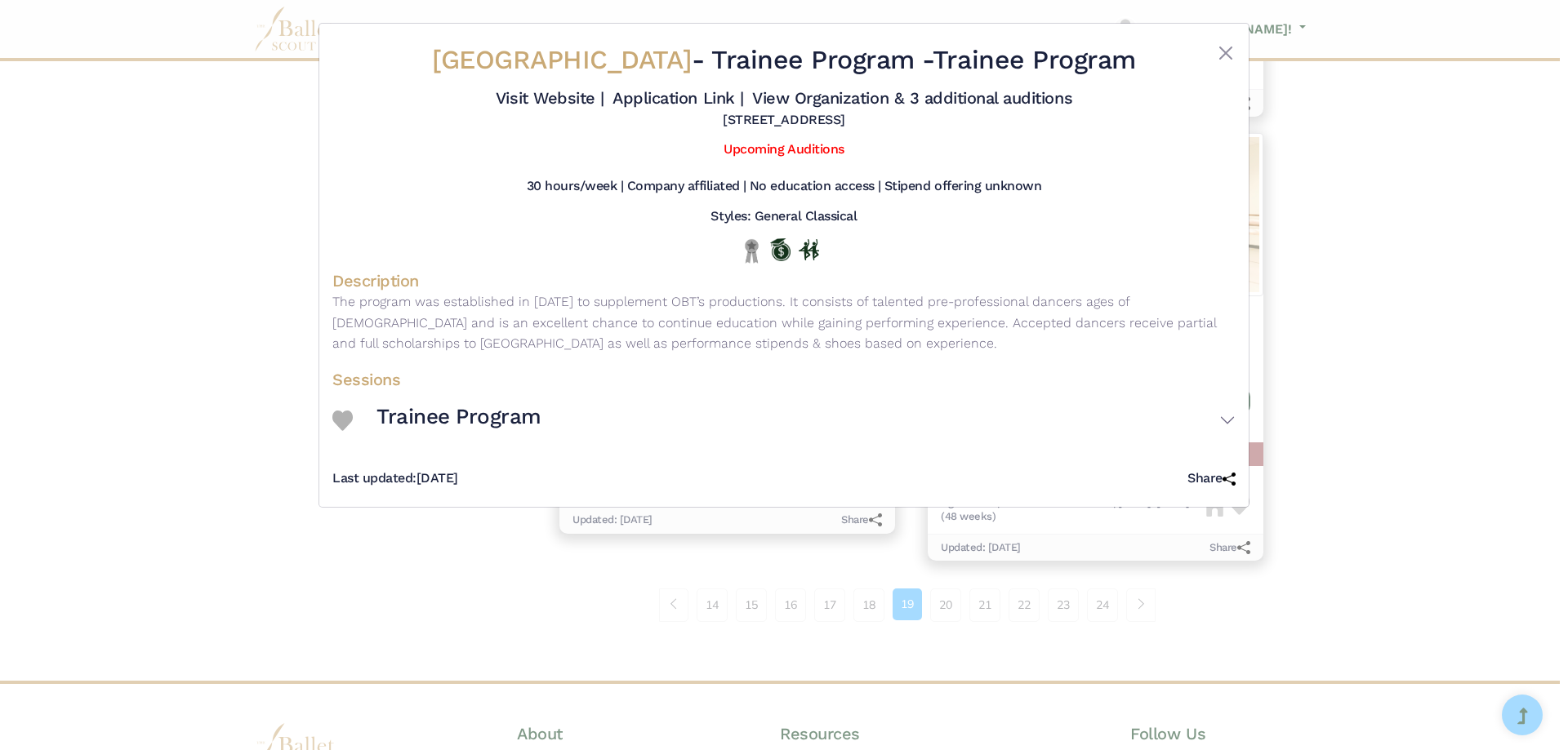
drag, startPoint x: 393, startPoint y: 53, endPoint x: 694, endPoint y: 71, distance: 301.5
click at [694, 71] on div "Olympic Ballet Theatre - Trainee Program - Trainee Program Visit Website | Appl…" at bounding box center [784, 86] width 903 height 98
copy div "Olympic Ballet Theatre"
click at [568, 101] on link "Visit Website |" at bounding box center [549, 98] width 108 height 20
click at [645, 100] on link "Application Link |" at bounding box center [678, 98] width 130 height 20
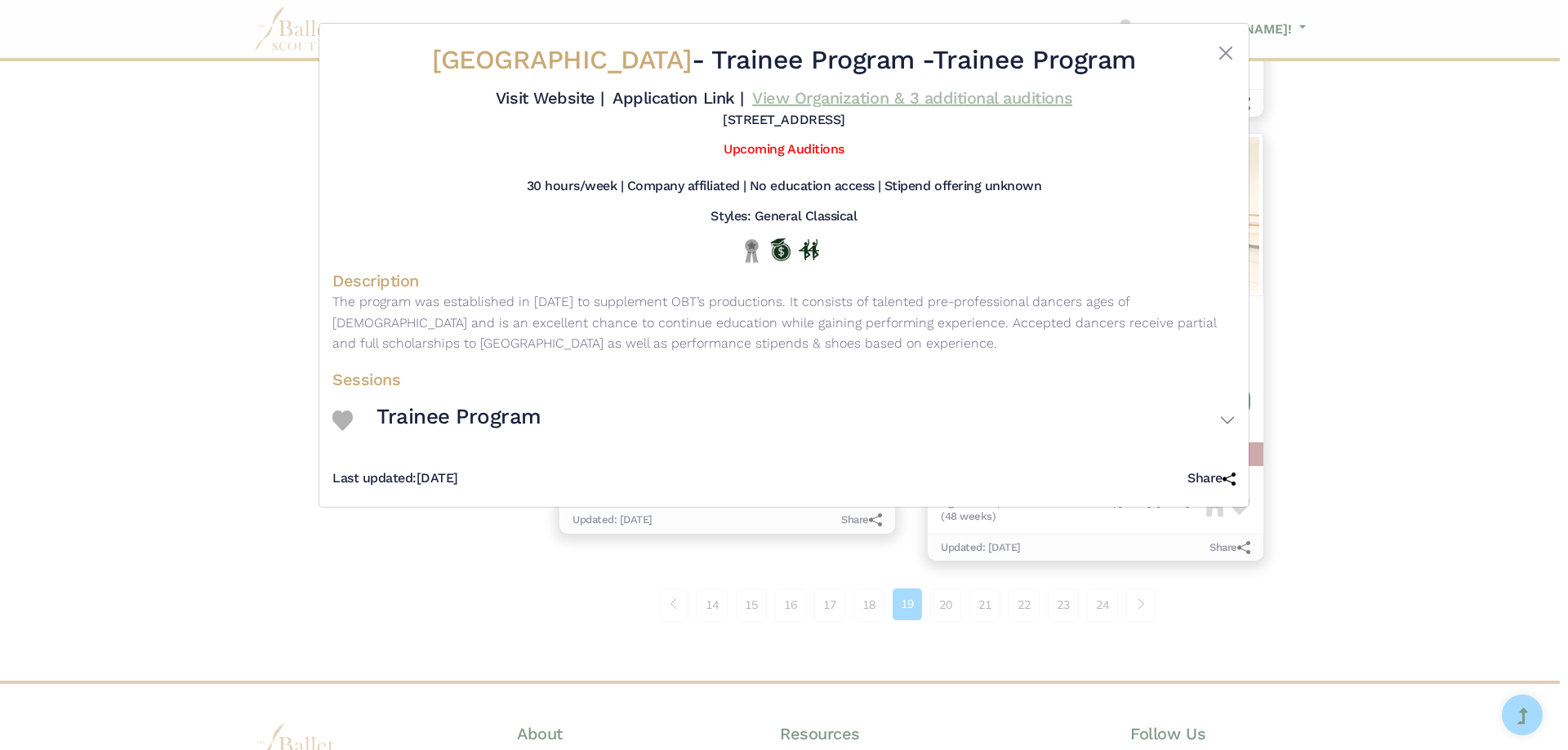
click at [807, 99] on link "View Organization & 3 additional auditions" at bounding box center [912, 98] width 320 height 20
click at [232, 270] on div "Olympic Ballet Theatre - Trainee Program - Trainee Program Visit Website | Appl…" at bounding box center [784, 375] width 1568 height 750
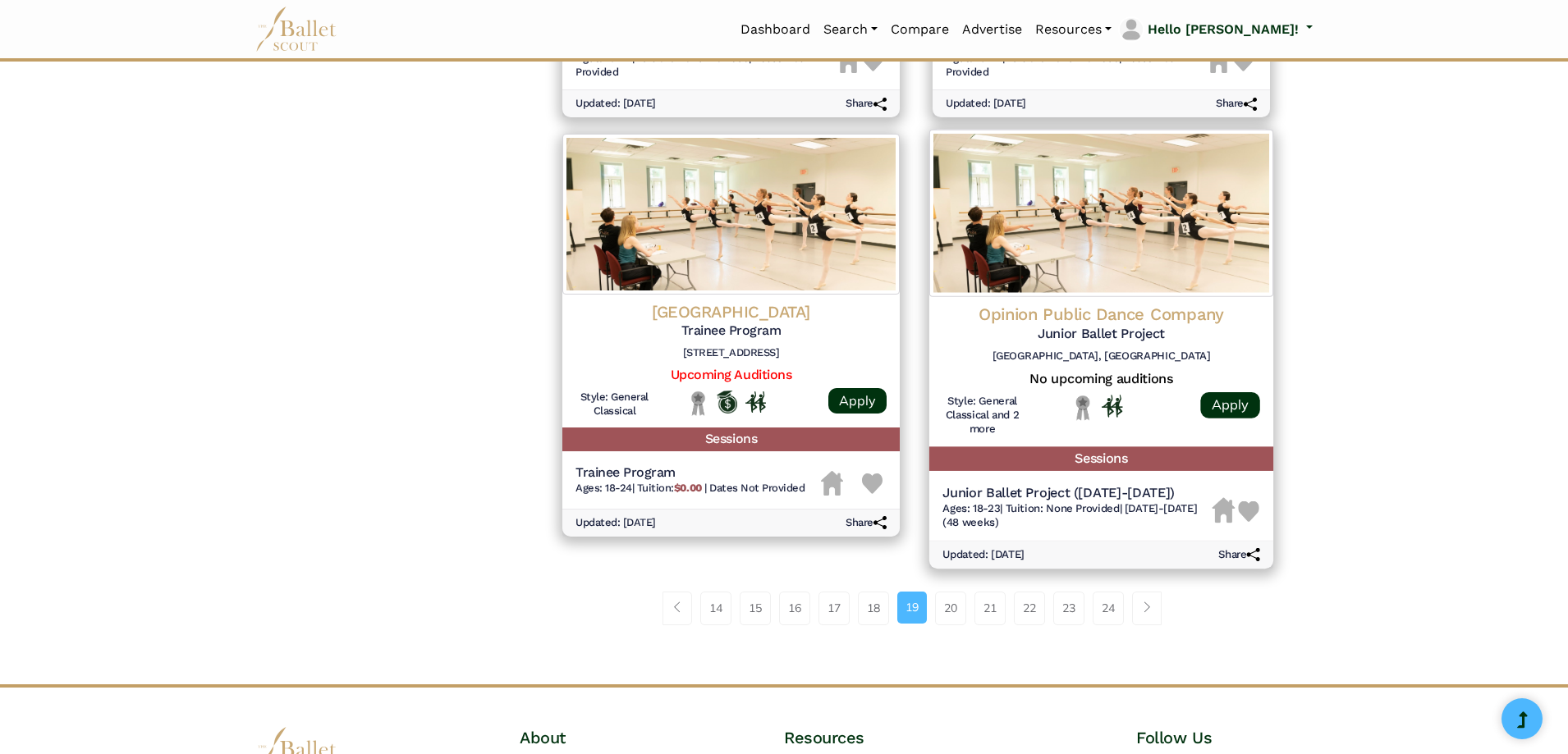
click at [1084, 182] on img at bounding box center [1101, 213] width 344 height 167
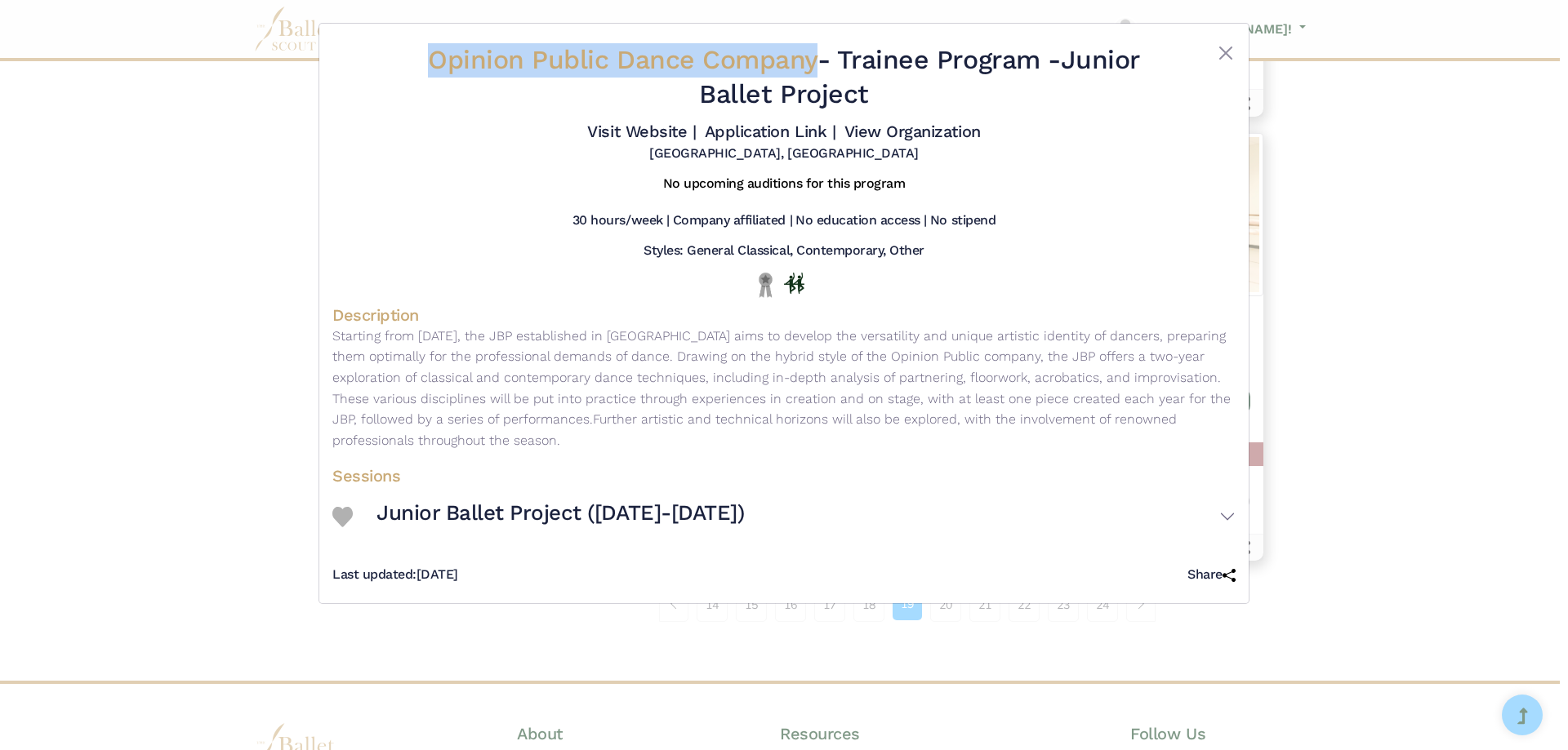
drag, startPoint x: 409, startPoint y: 64, endPoint x: 714, endPoint y: 1, distance: 311.4
click at [811, 67] on div "Opinion Public Dance Company - Trainee Program - Junior Ballet Project Visit We…" at bounding box center [784, 102] width 903 height 132
copy div "Opinion Public Dance Company"
click at [629, 128] on link "Visit Website |" at bounding box center [641, 131] width 108 height 20
click at [775, 137] on link "Application Link |" at bounding box center [770, 131] width 130 height 20
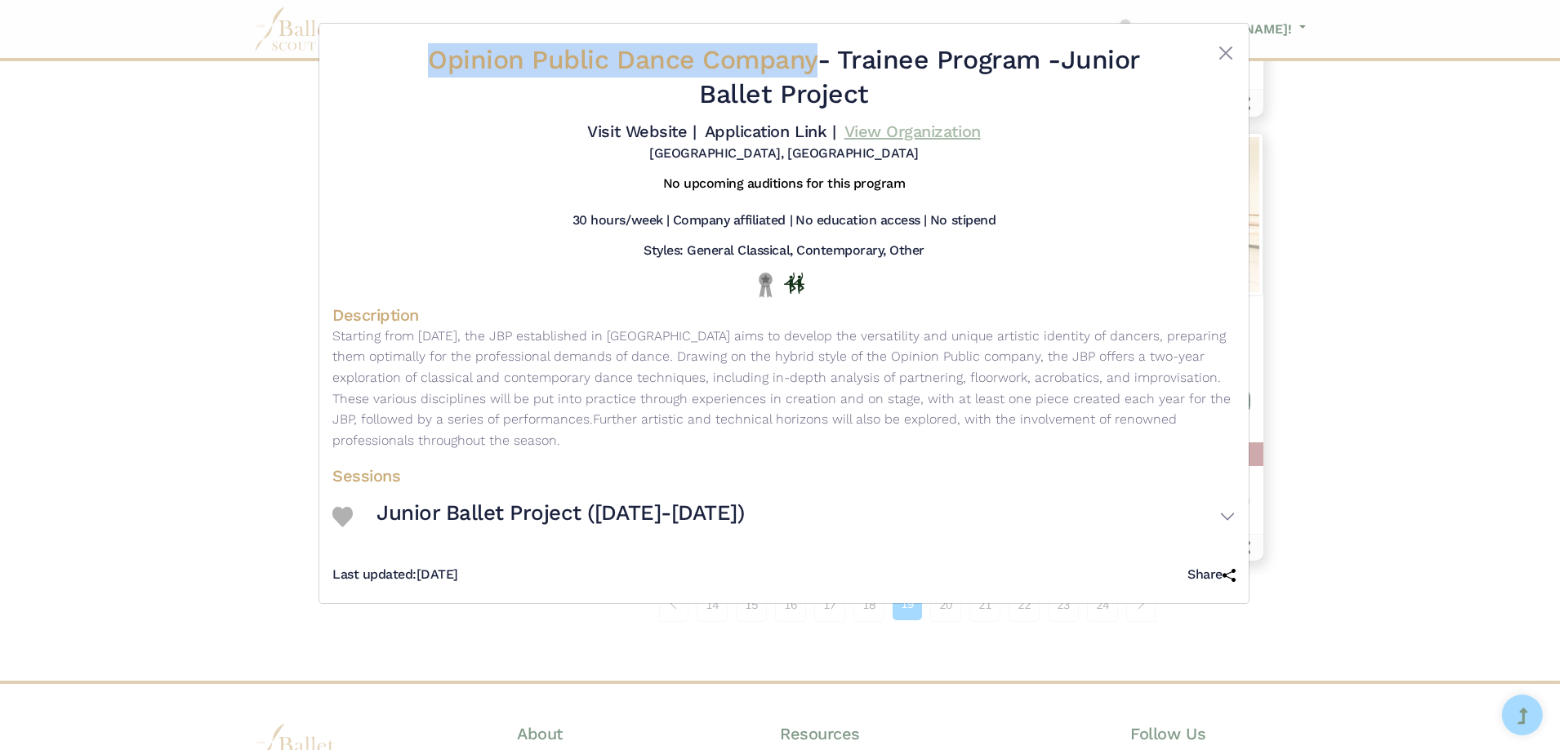
click at [901, 129] on link "View Organization" at bounding box center [912, 131] width 136 height 20
drag, startPoint x: 1071, startPoint y: 61, endPoint x: 1100, endPoint y: 97, distance: 46.2
click at [1100, 97] on h2 "Opinion Public Dance Company - Trainee Program - Junior Ballet Project" at bounding box center [784, 78] width 753 height 68
copy h2 "Junior Ballet Project"
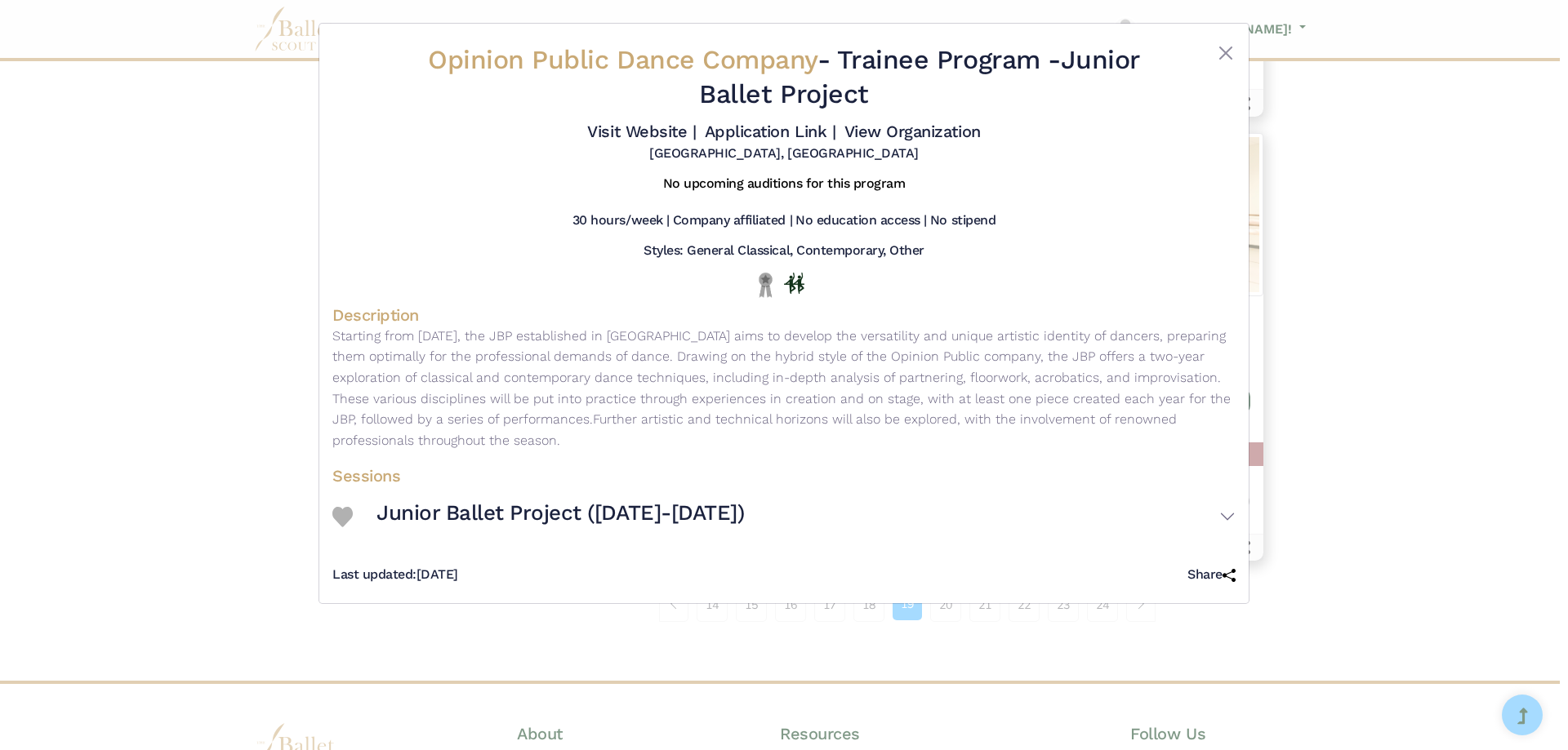
click at [91, 389] on div "Opinion Public Dance Company - Trainee Program - Junior Ballet Project Visit We…" at bounding box center [784, 375] width 1568 height 750
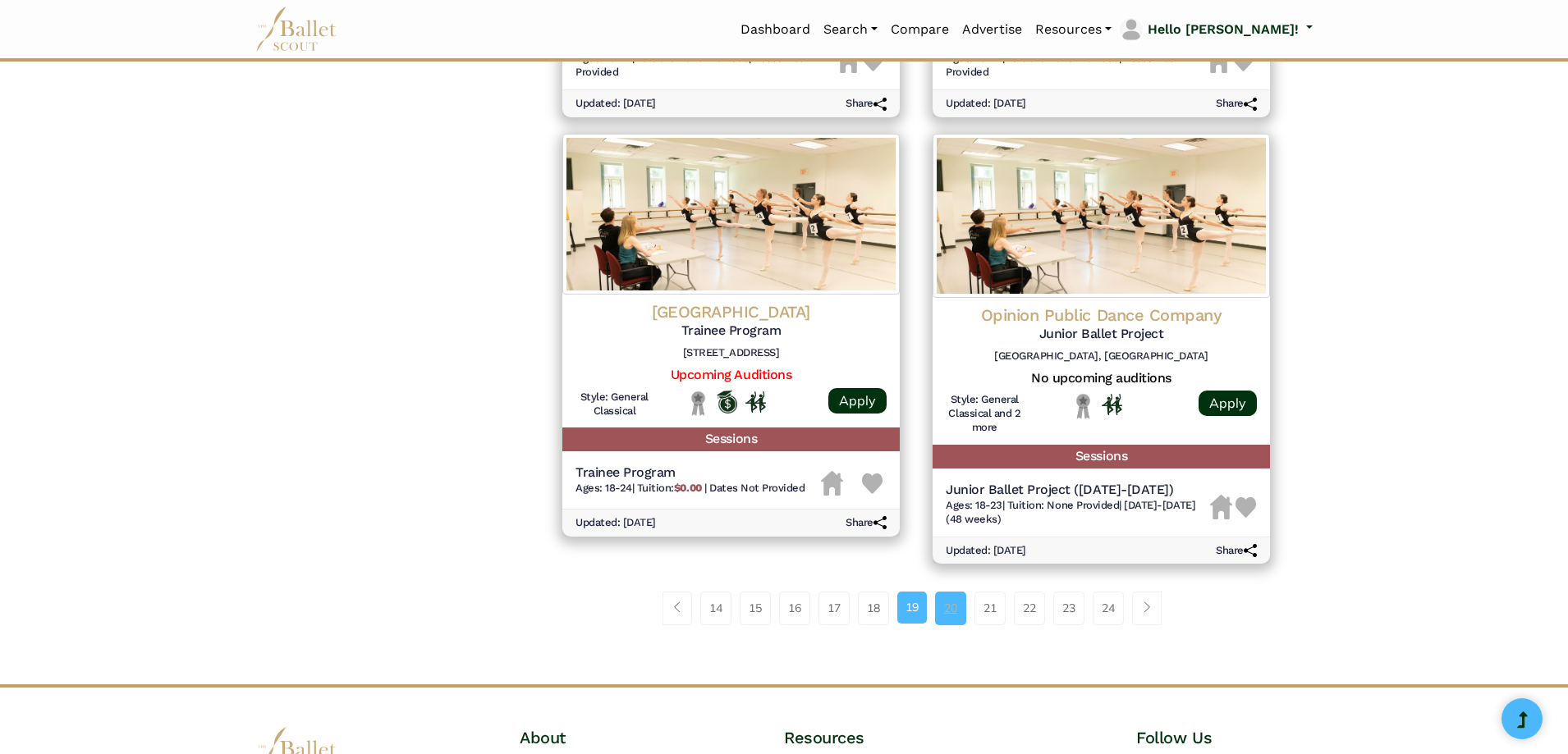
click at [947, 613] on link "20" at bounding box center [950, 608] width 31 height 33
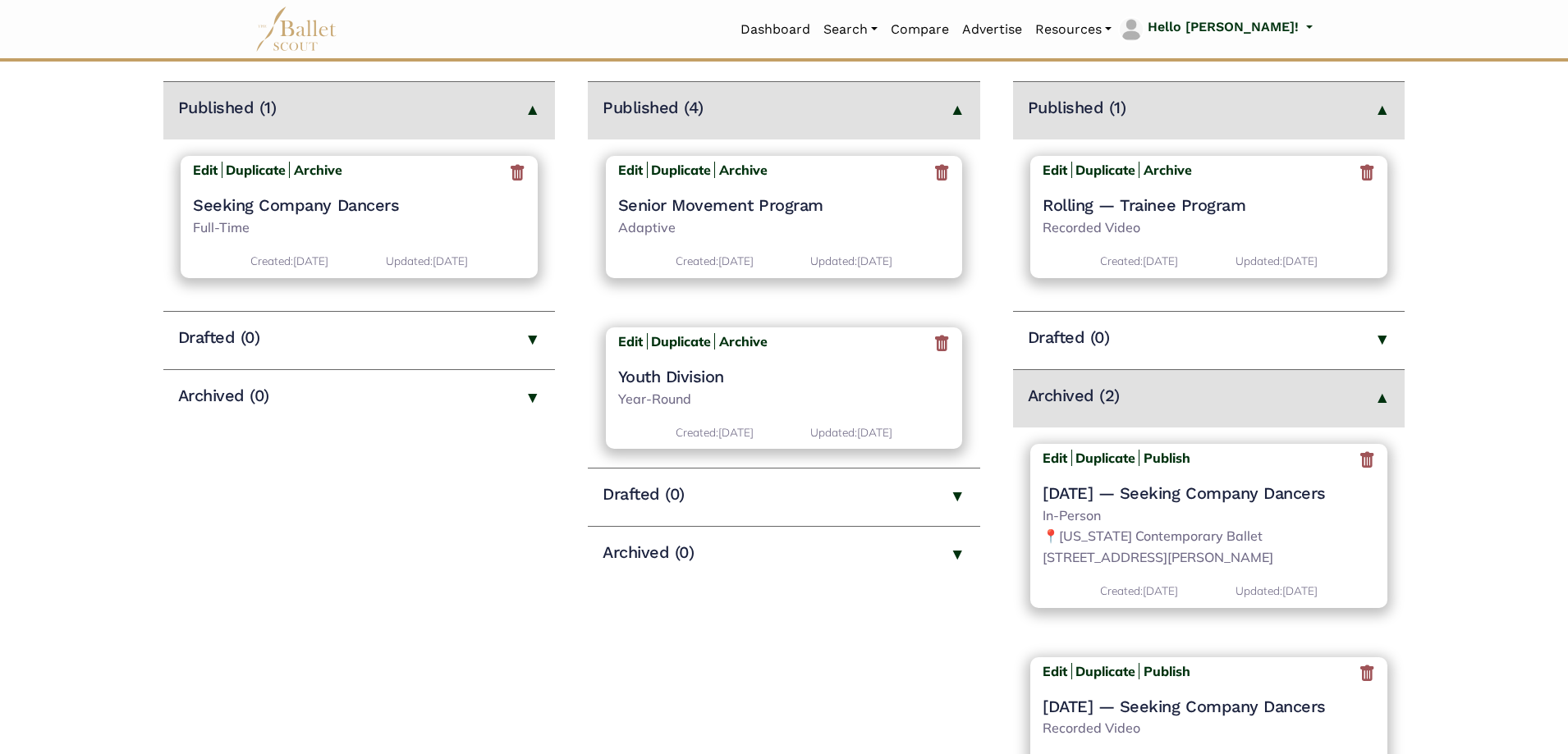
scroll to position [246, 0]
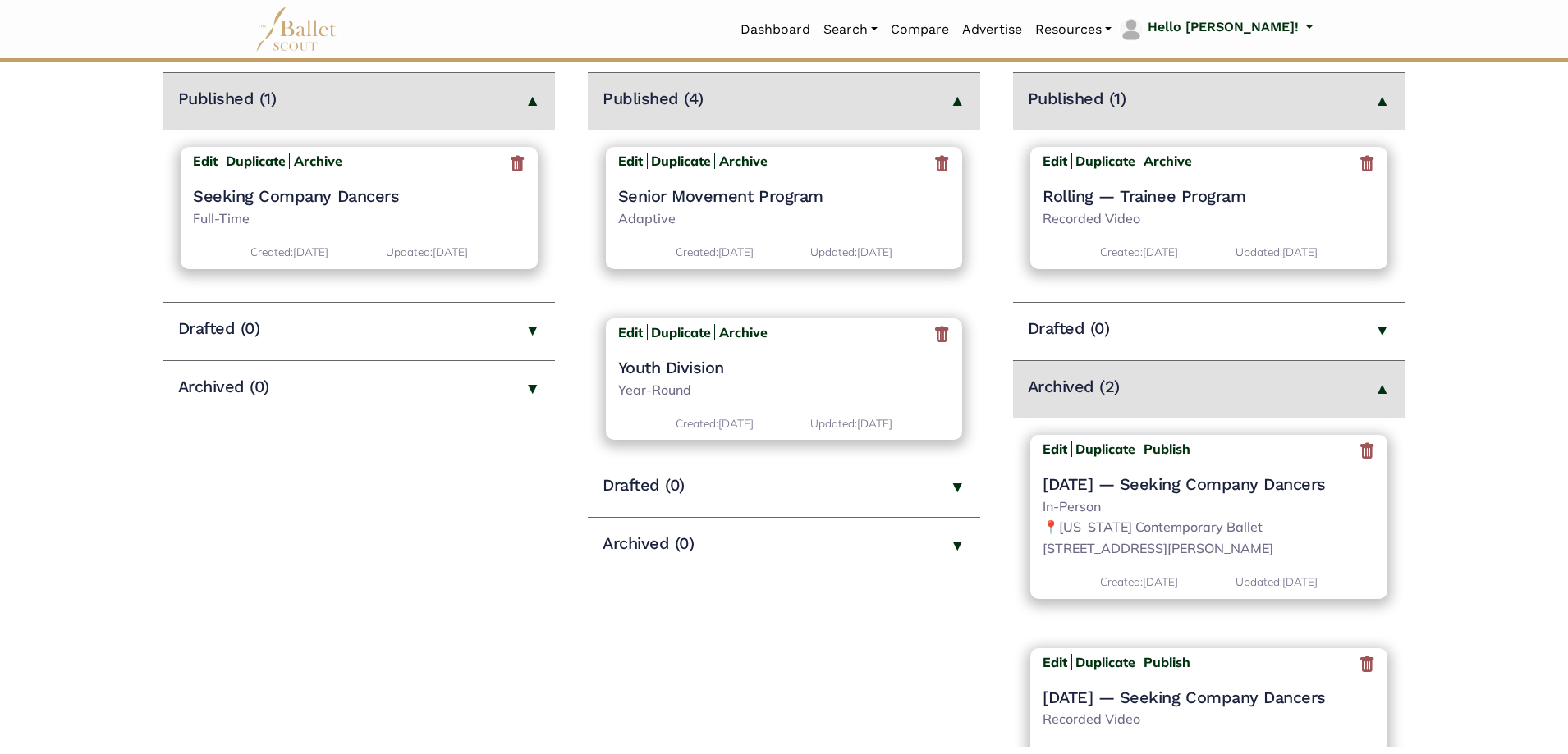
click at [1359, 451] on icon at bounding box center [1367, 452] width 16 height 21
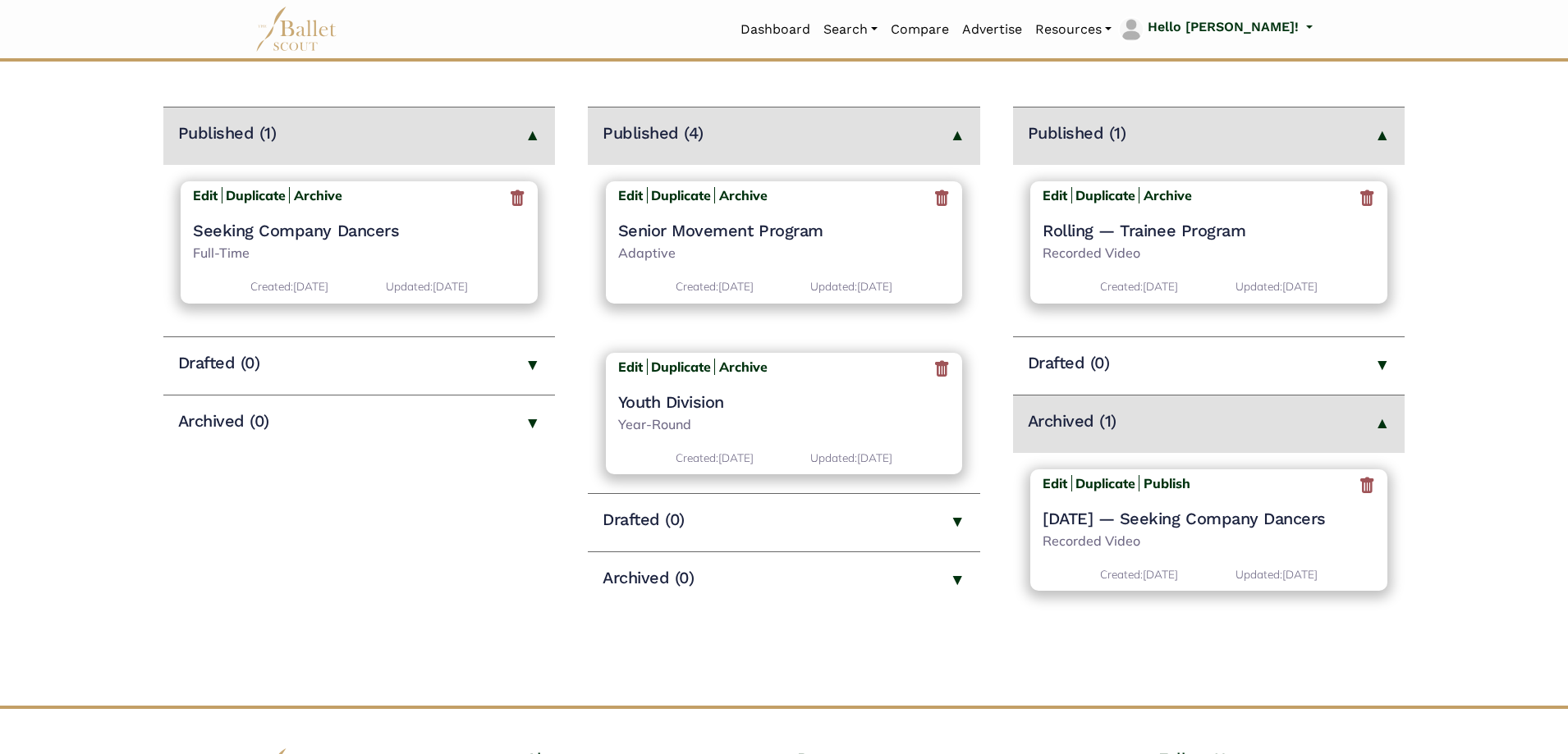
scroll to position [410, 0]
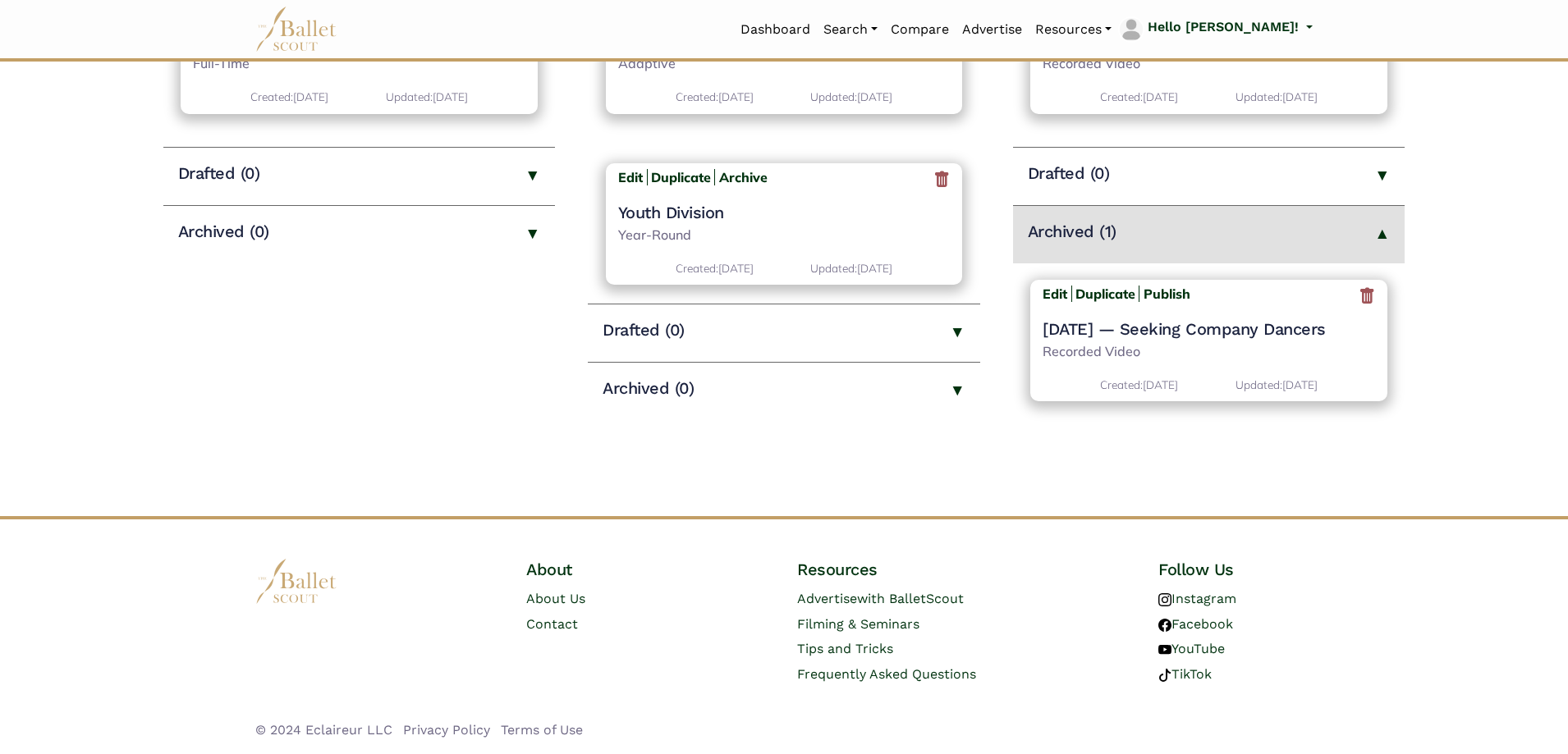
click at [1369, 287] on icon at bounding box center [1367, 297] width 16 height 21
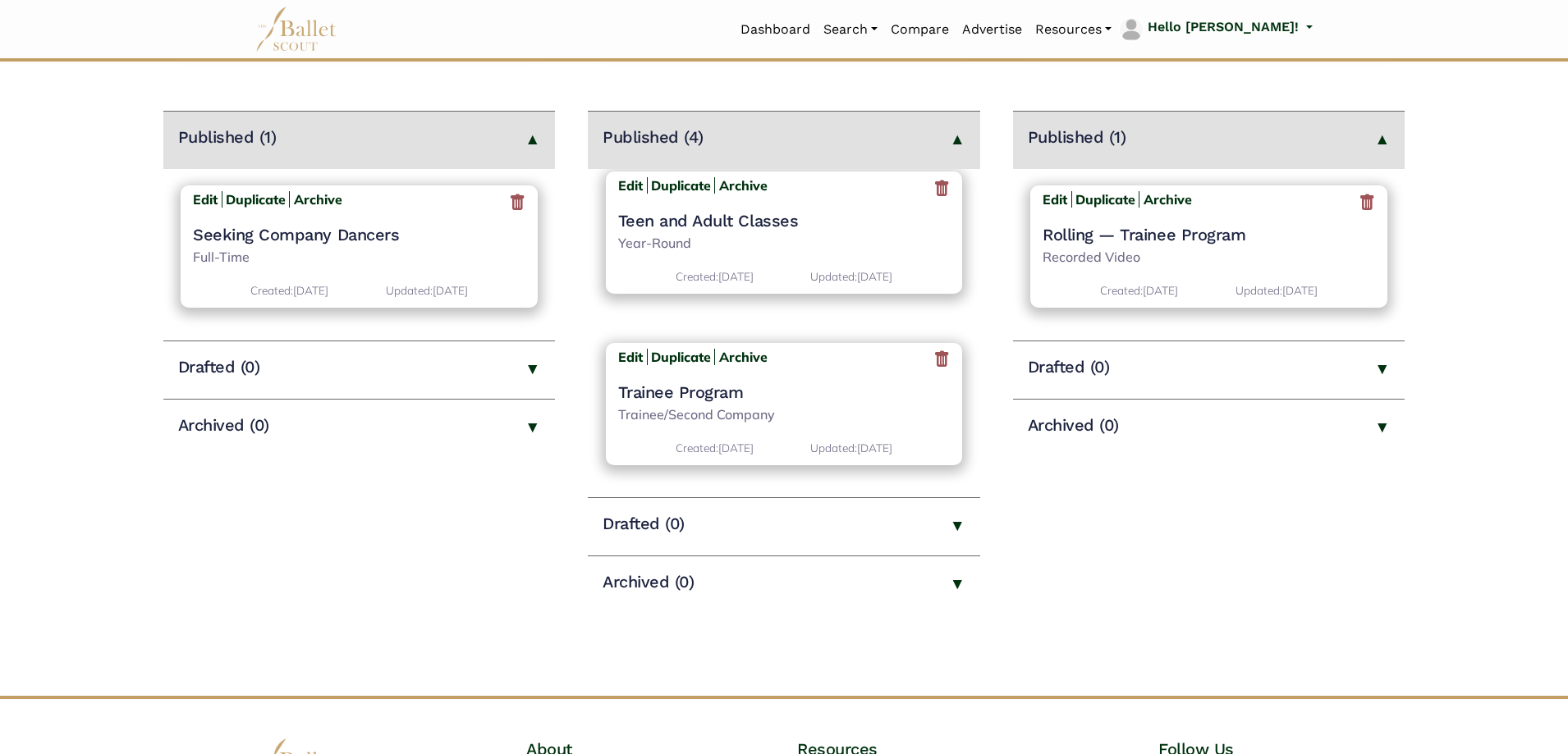
scroll to position [246, 0]
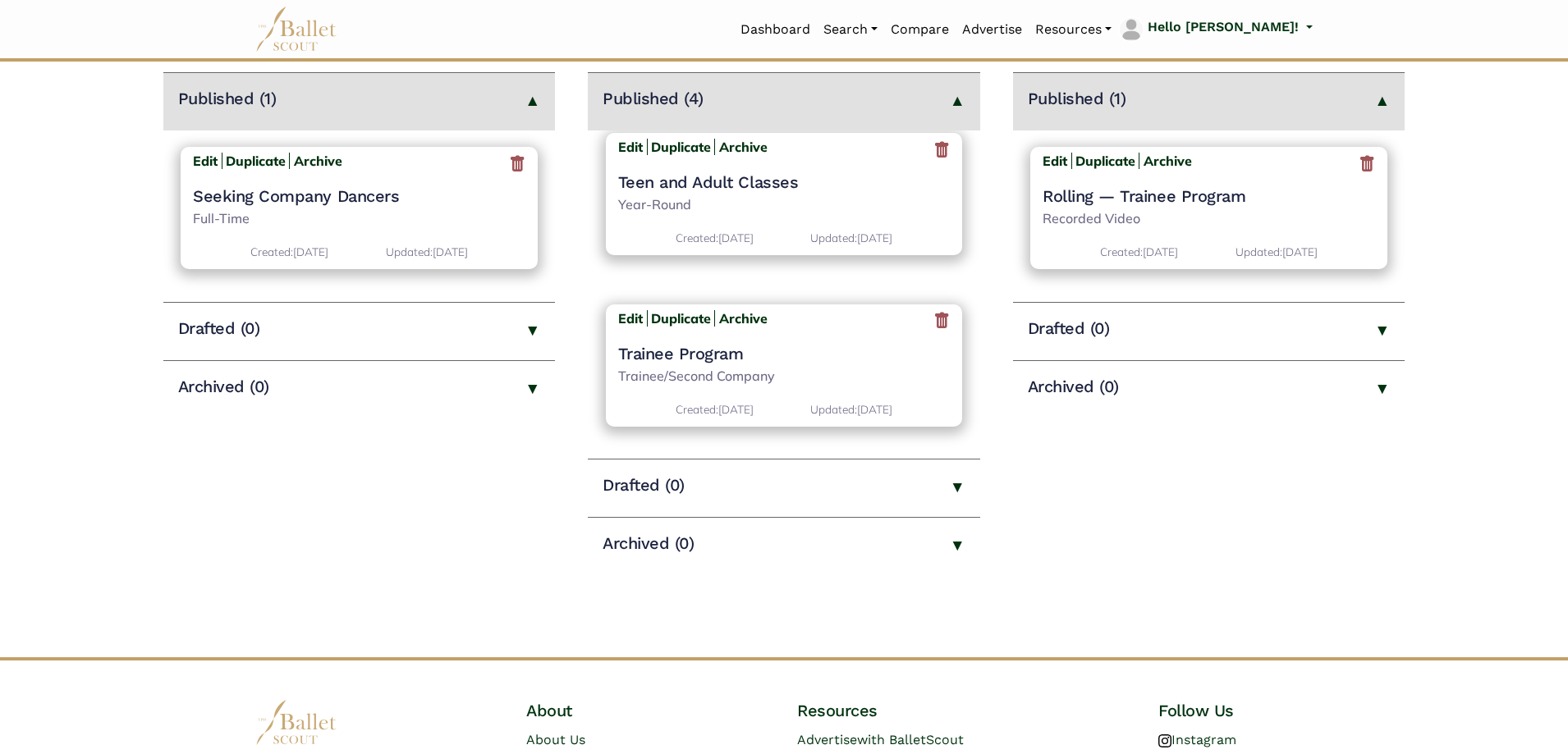
click at [687, 360] on h4 "Trainee Program" at bounding box center [784, 353] width 333 height 21
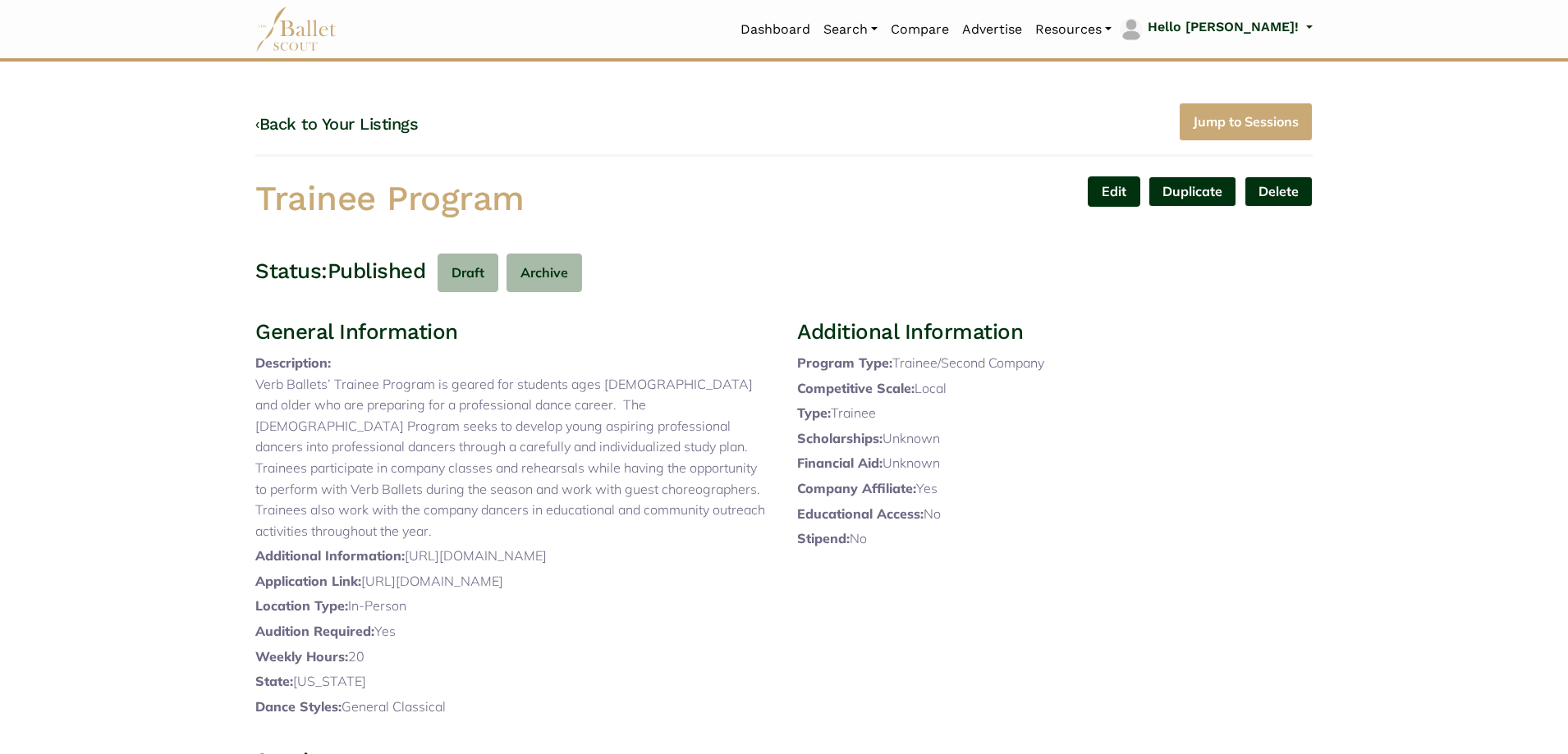
click at [1120, 186] on link "Edit" at bounding box center [1114, 192] width 53 height 30
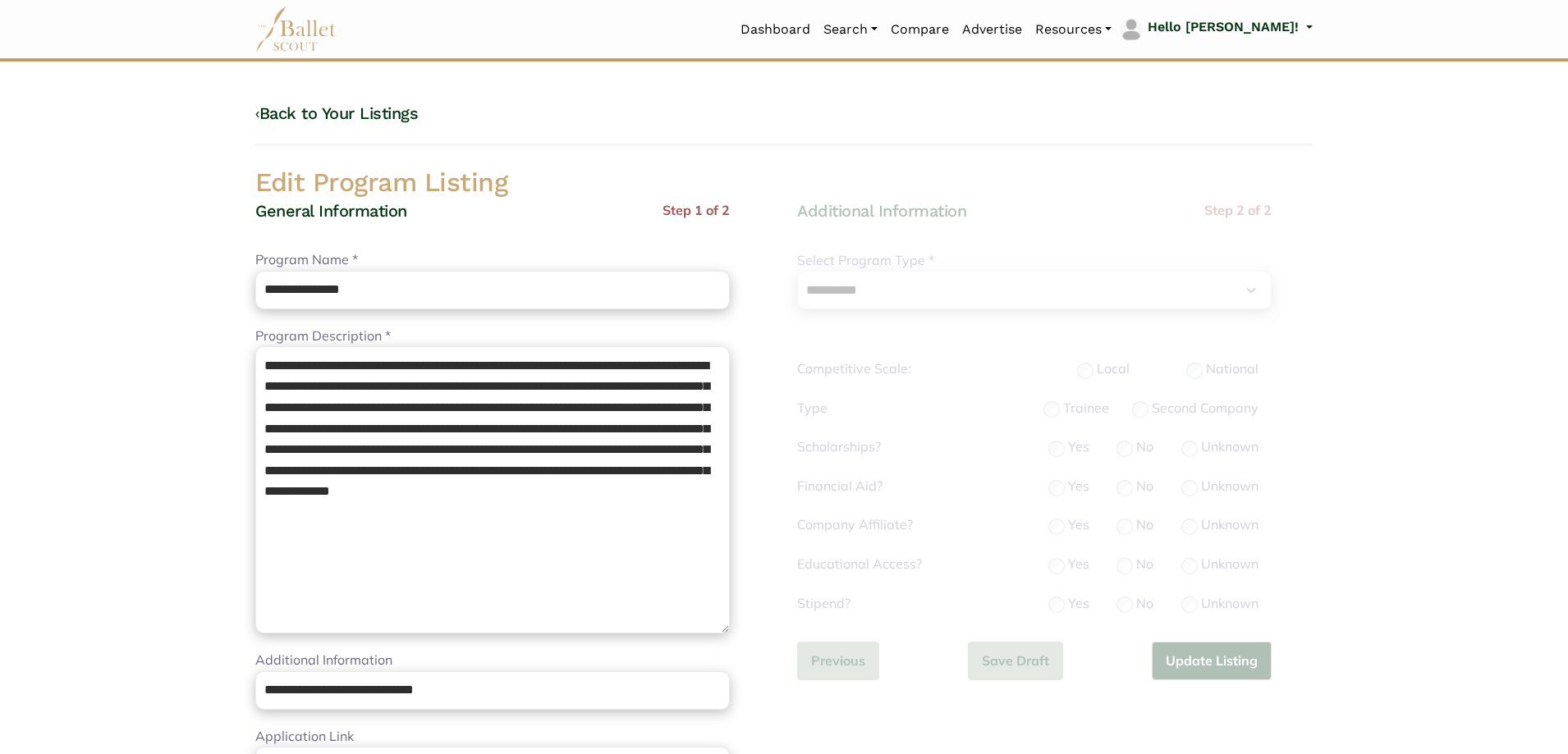
select select "**"
select select "*"
drag, startPoint x: 707, startPoint y: 530, endPoint x: 0, endPoint y: 218, distance: 773.0
paste textarea "**********"
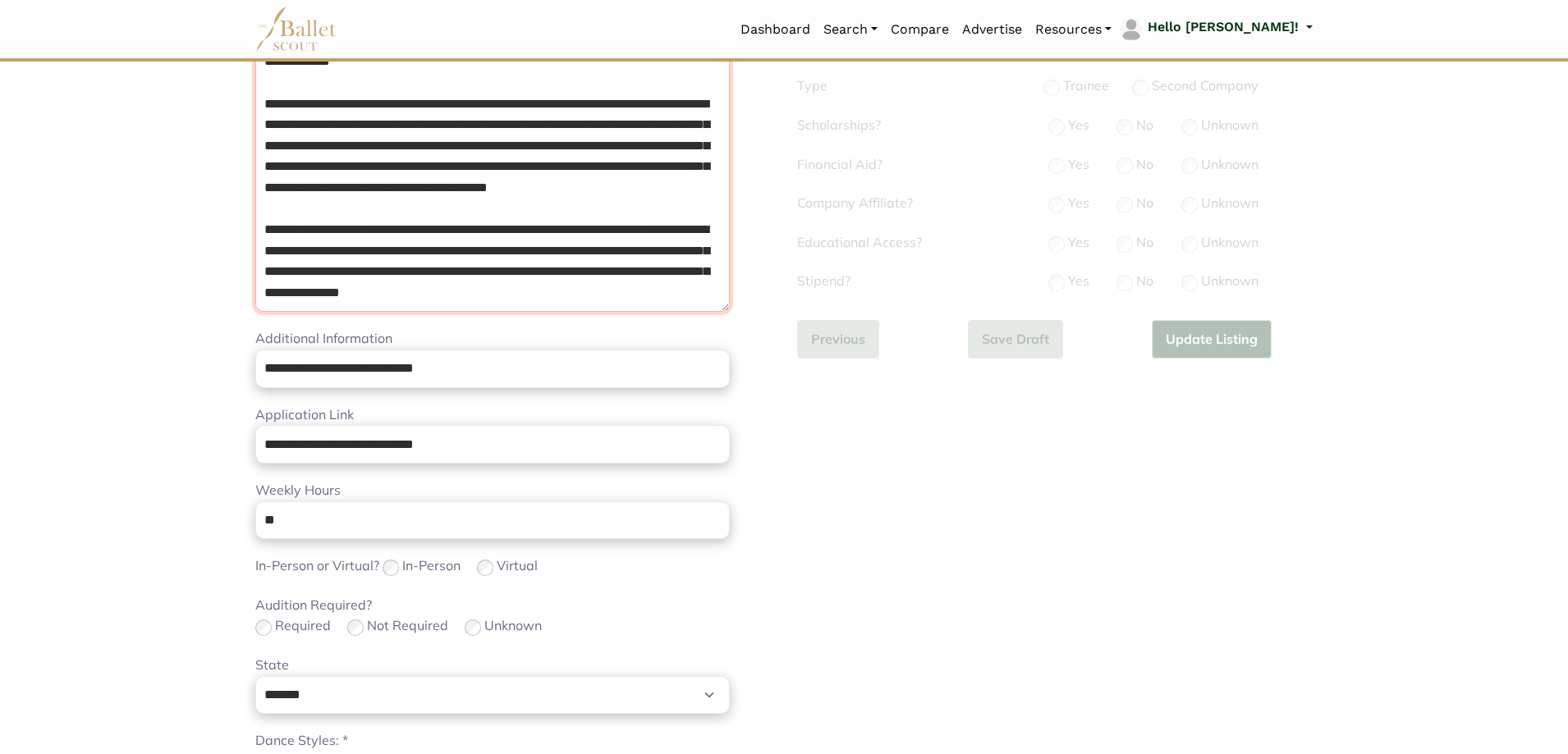
scroll to position [328, 0]
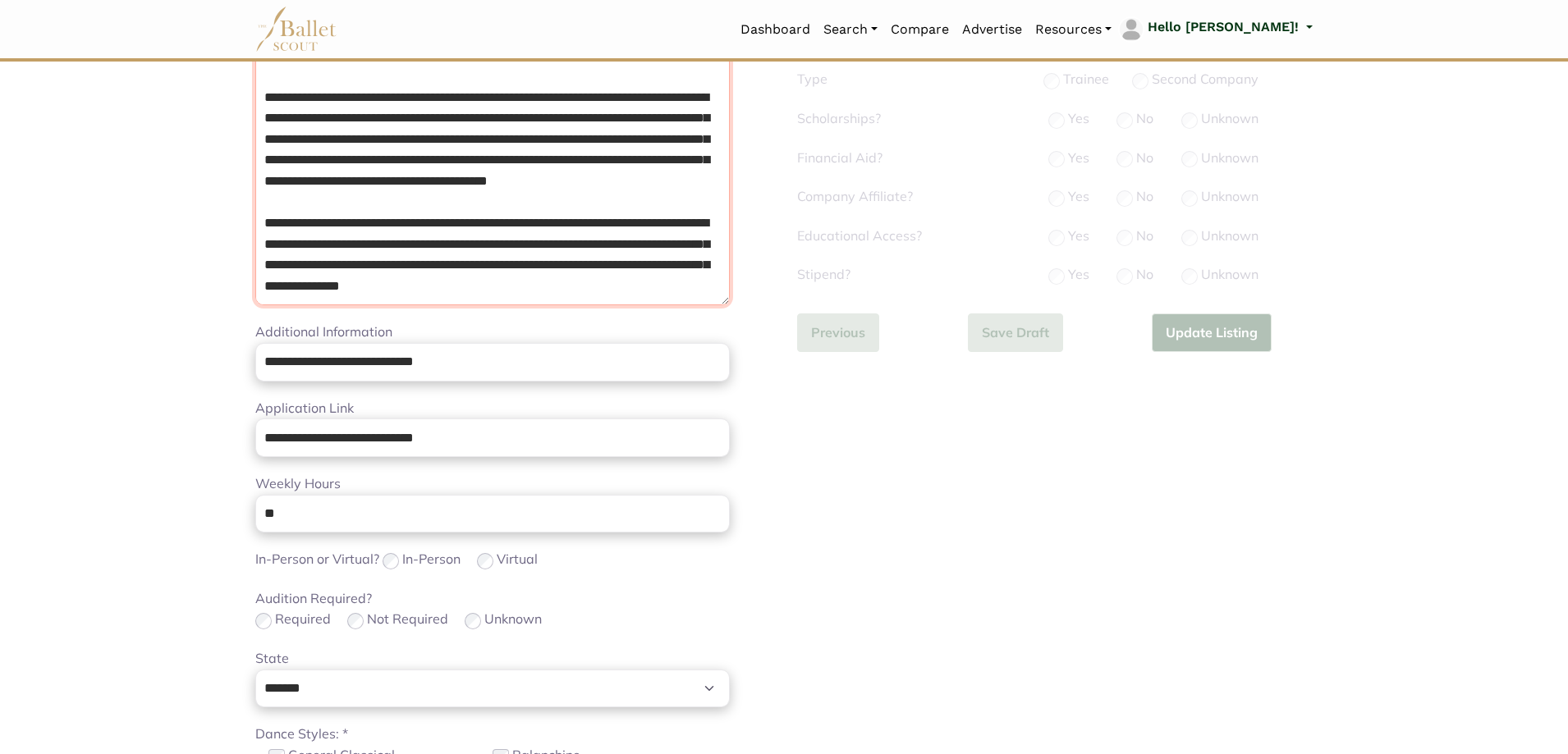
type textarea "**********"
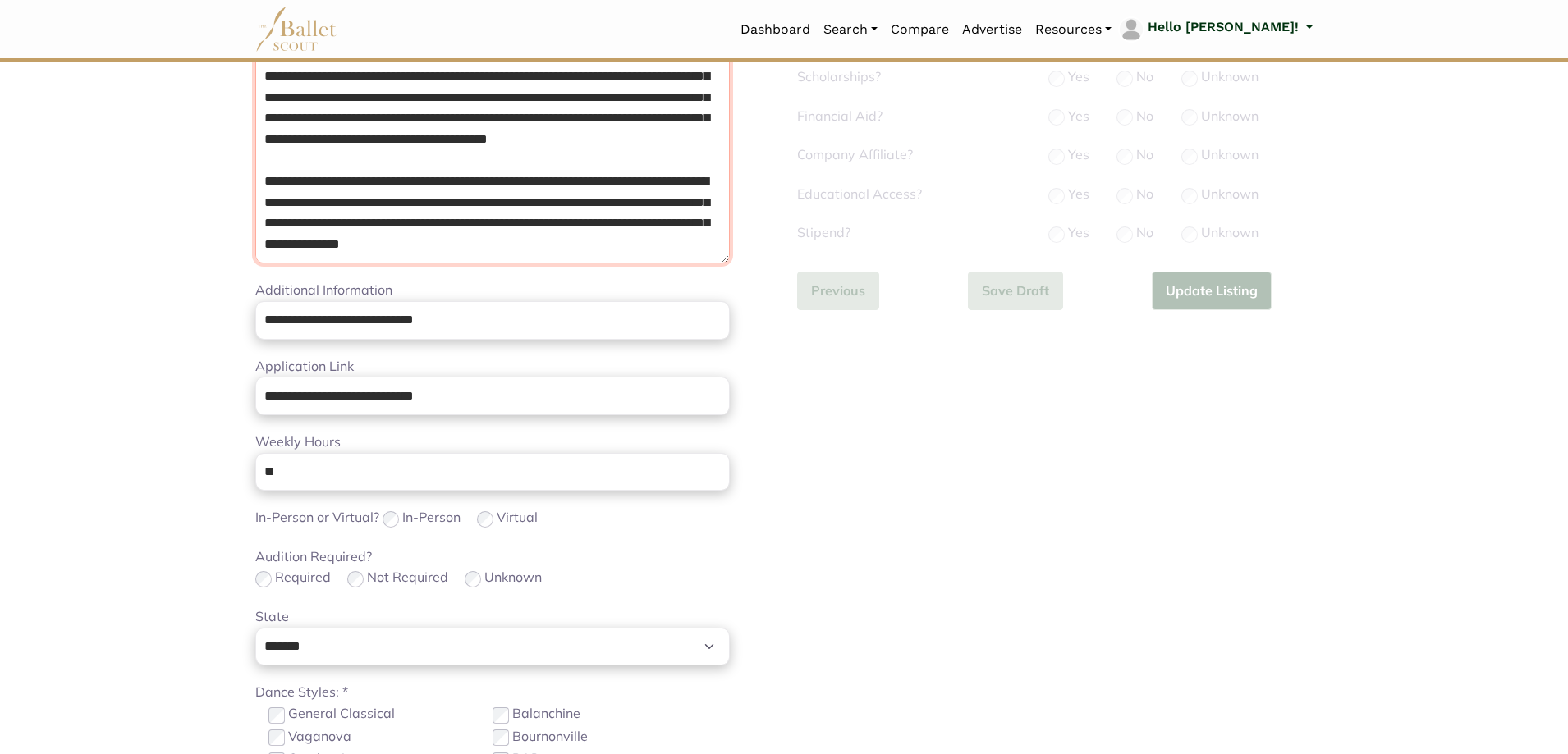
scroll to position [410, 0]
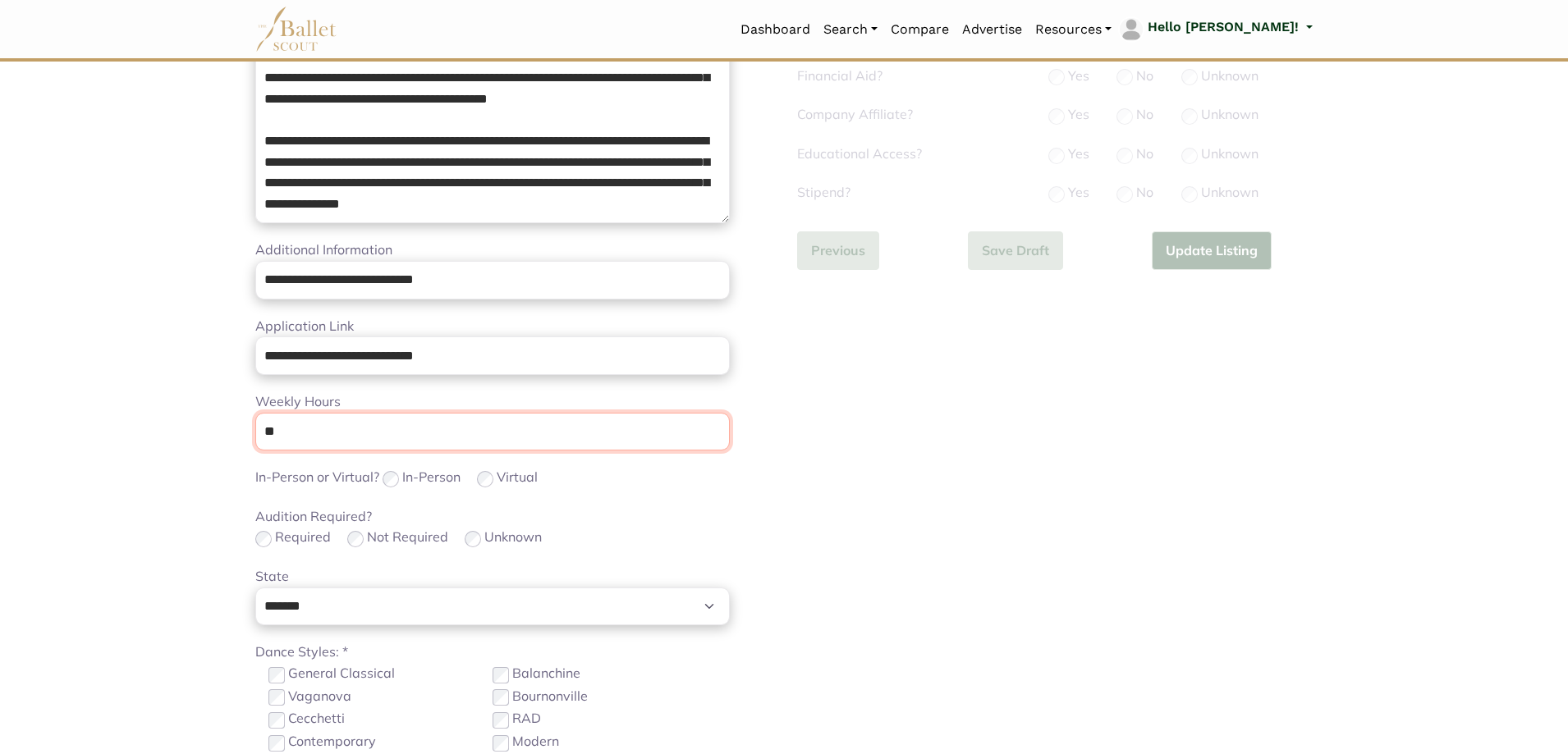
click at [377, 439] on input "**" at bounding box center [492, 432] width 475 height 39
drag, startPoint x: 378, startPoint y: 438, endPoint x: 42, endPoint y: 443, distance: 335.8
click at [48, 443] on body "Loading... Please Wait Dashboard" at bounding box center [784, 391] width 1568 height 1602
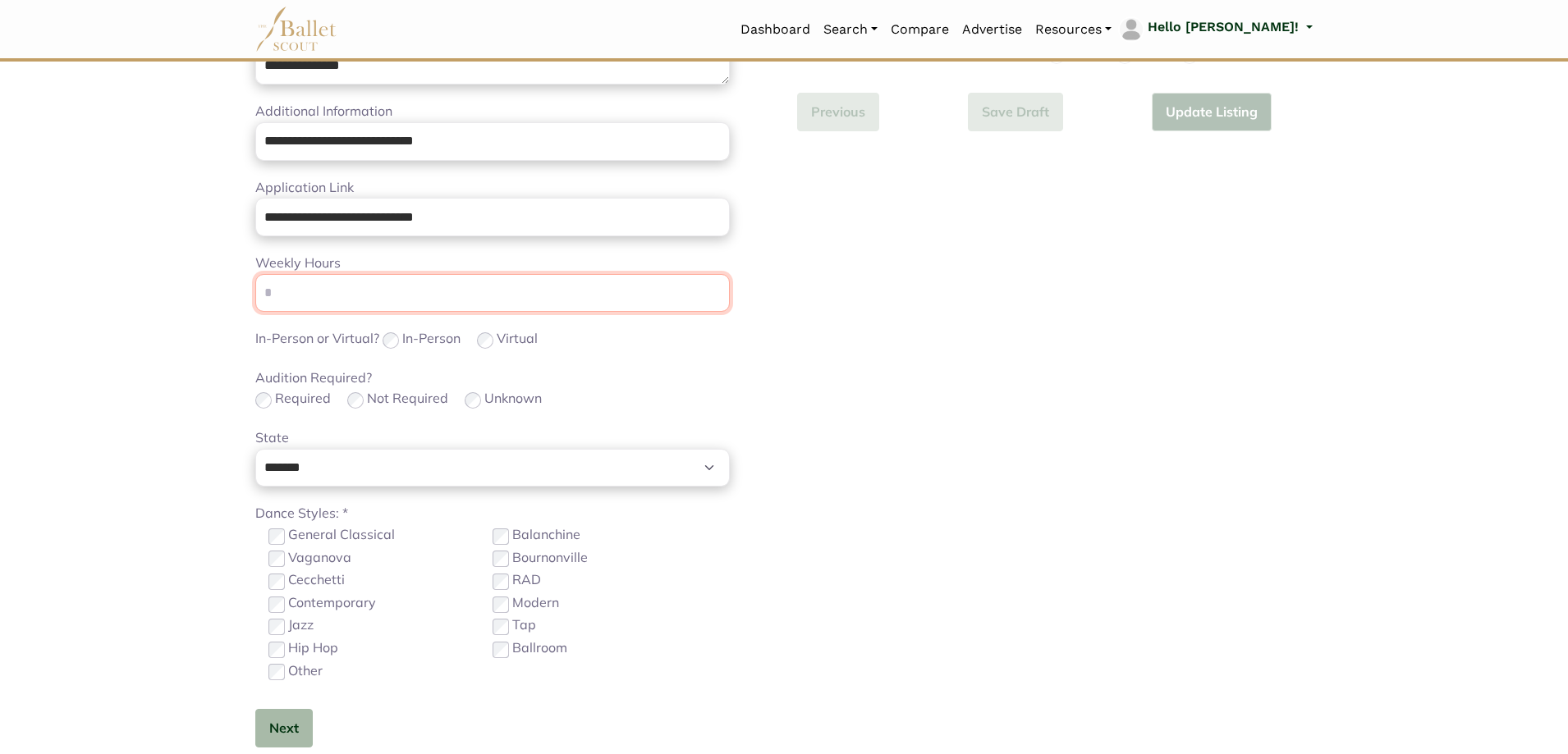
scroll to position [575, 0]
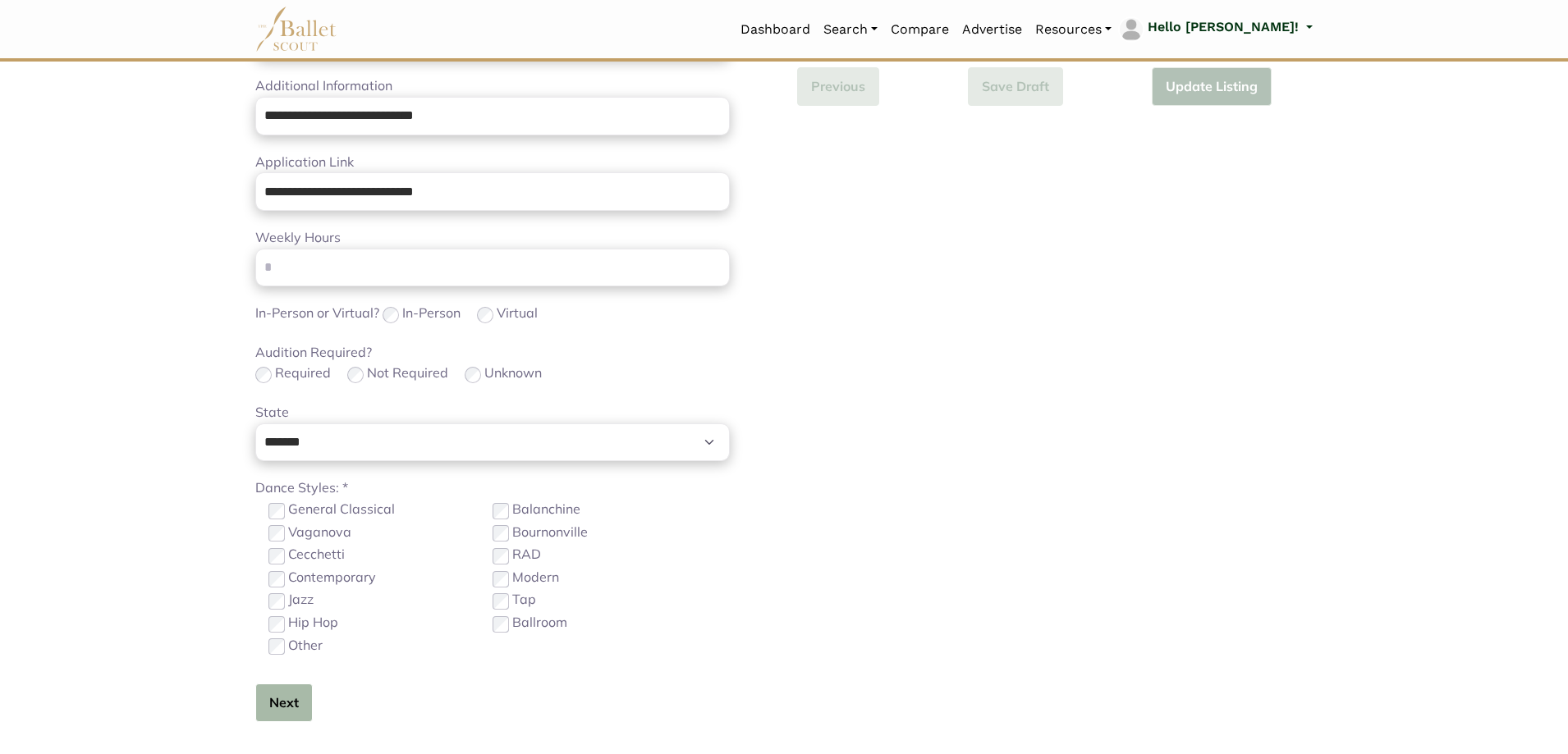
click at [280, 699] on button "Next" at bounding box center [283, 703] width 57 height 39
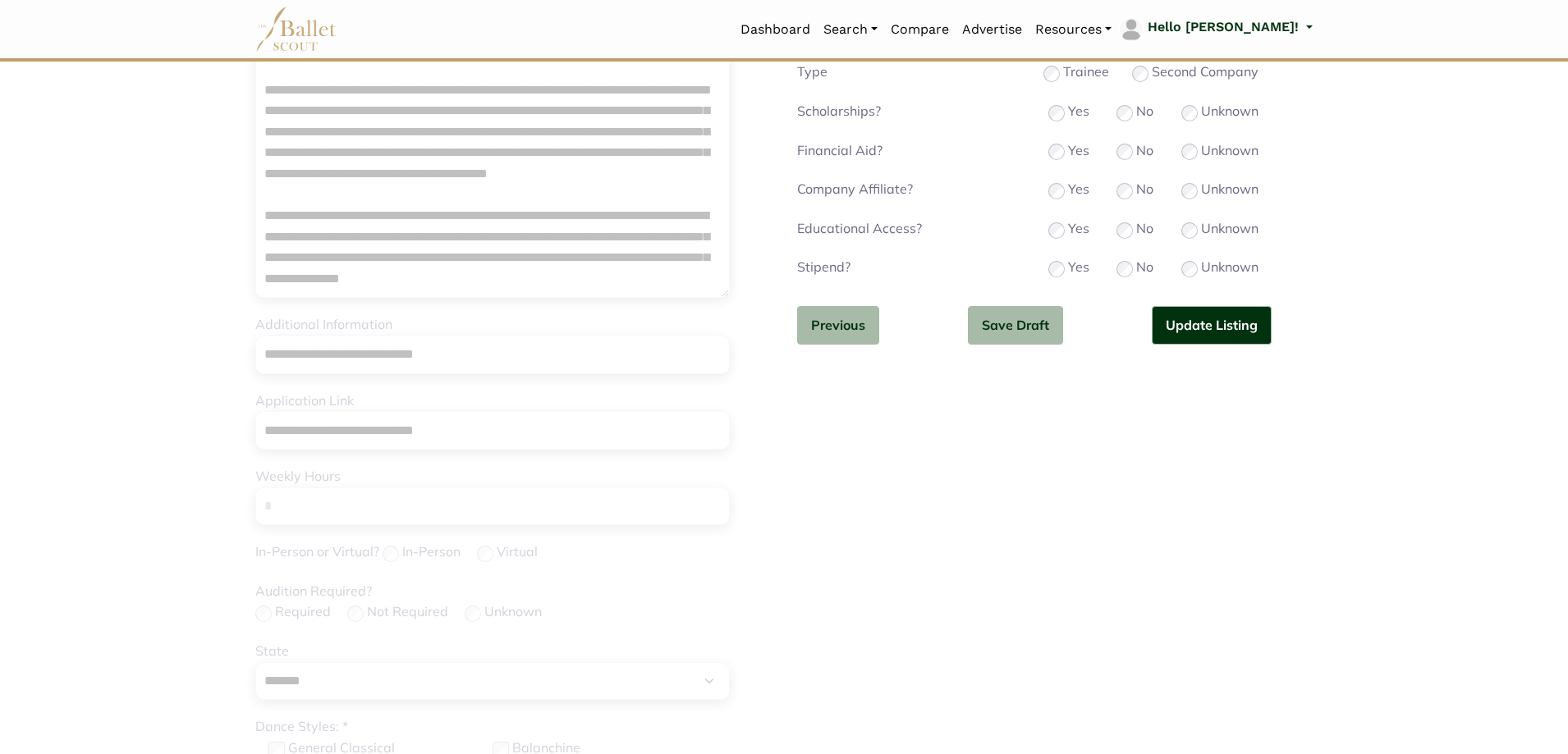
scroll to position [0, 0]
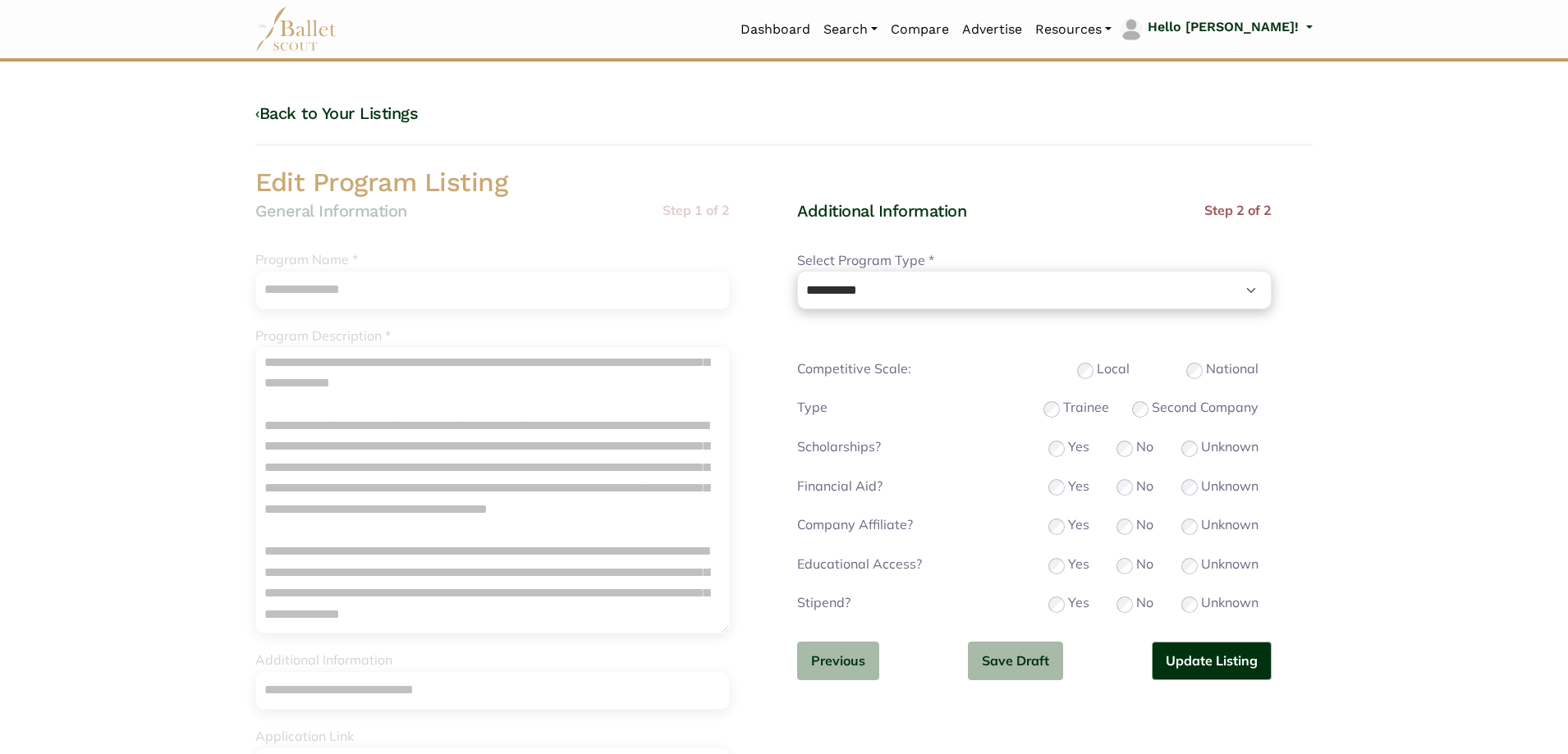
click at [1189, 366] on div "National" at bounding box center [1222, 369] width 72 height 21
click at [1044, 399] on div "Trainee" at bounding box center [1076, 407] width 66 height 21
click at [1176, 647] on button "Update Listing" at bounding box center [1212, 661] width 120 height 39
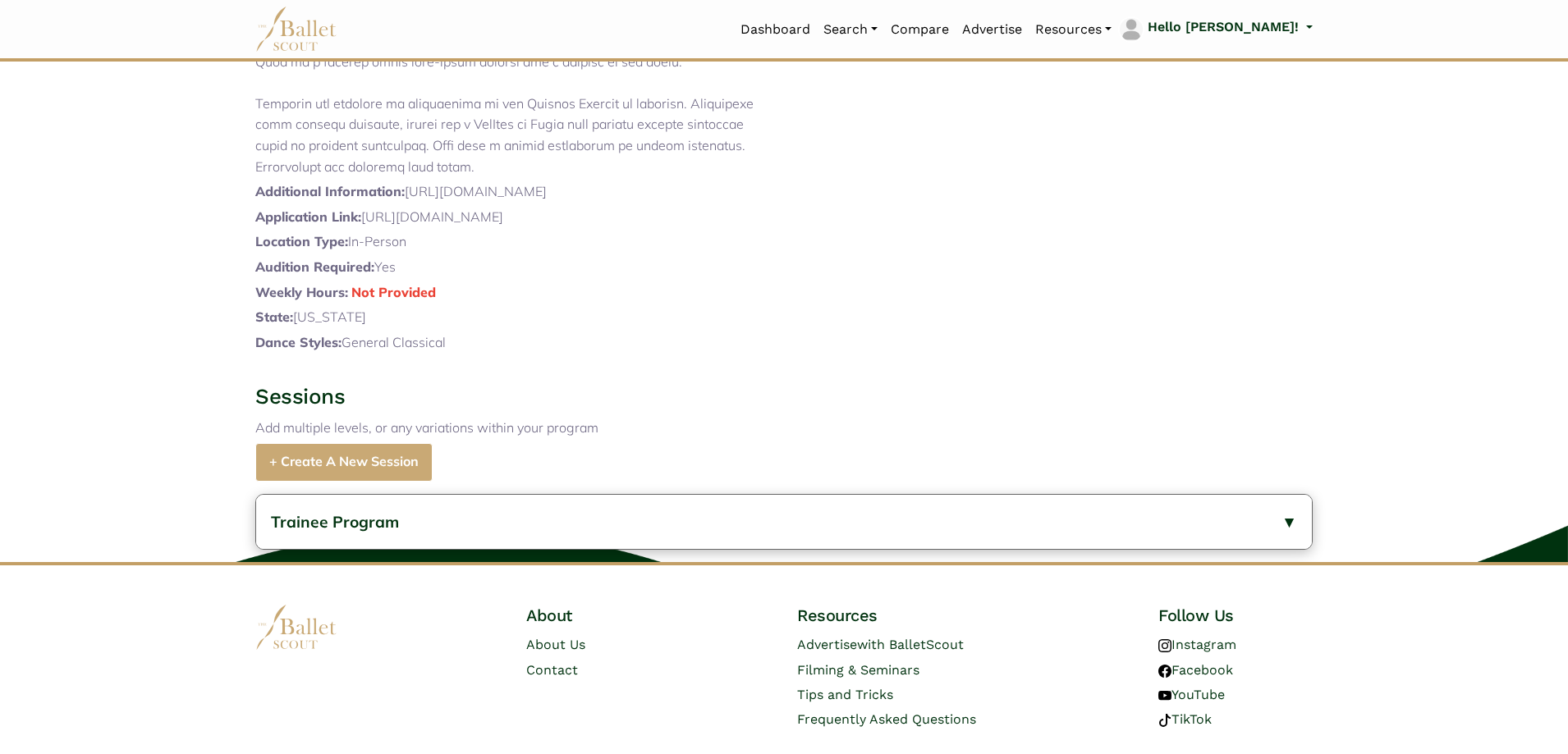
click at [491, 529] on div "Trainee Program General Information Description: Verb Ballets’ Trainee Program …" at bounding box center [784, 522] width 1568 height 81
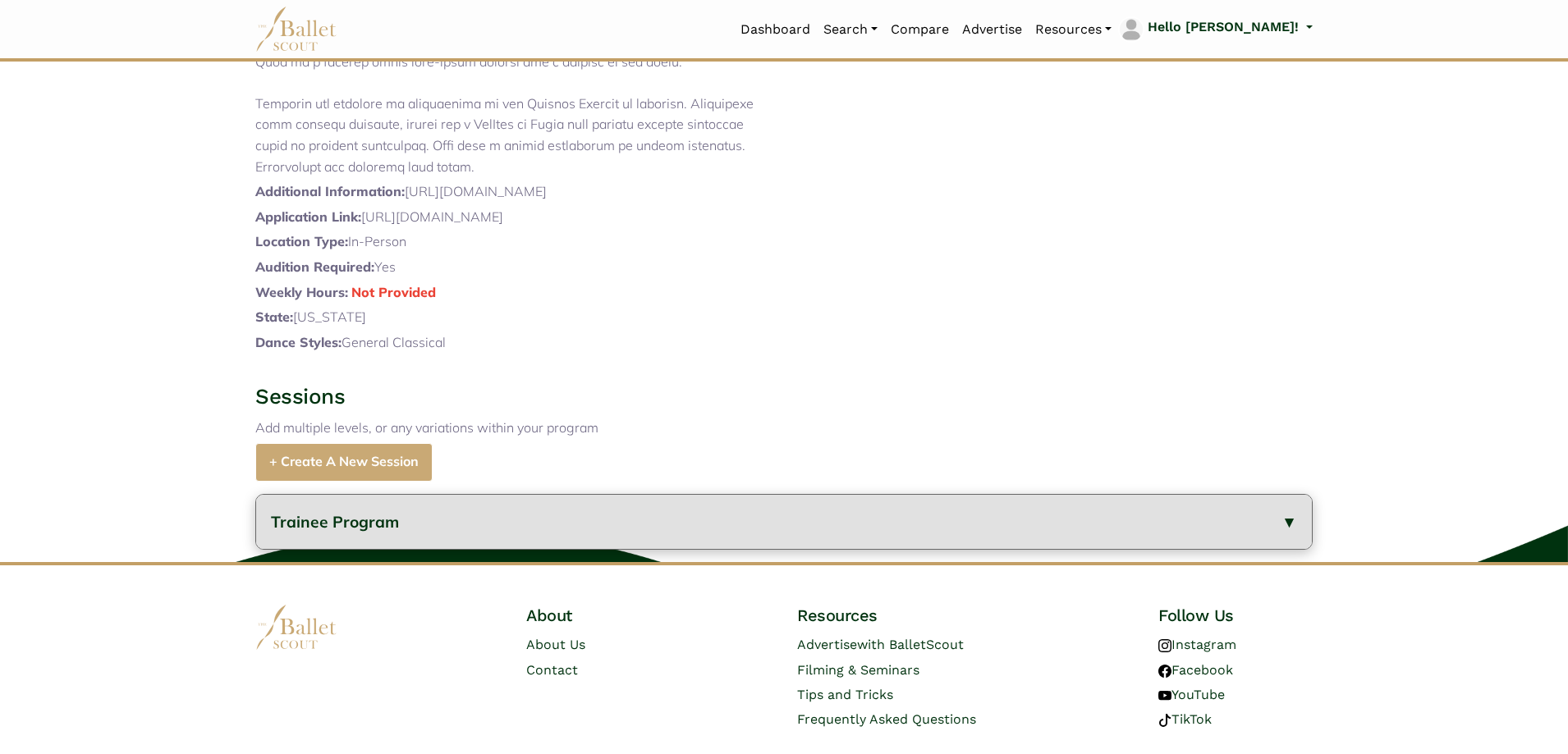
drag, startPoint x: 521, startPoint y: 580, endPoint x: 525, endPoint y: 571, distance: 9.6
click at [523, 550] on button "Trainee Program" at bounding box center [784, 522] width 1056 height 55
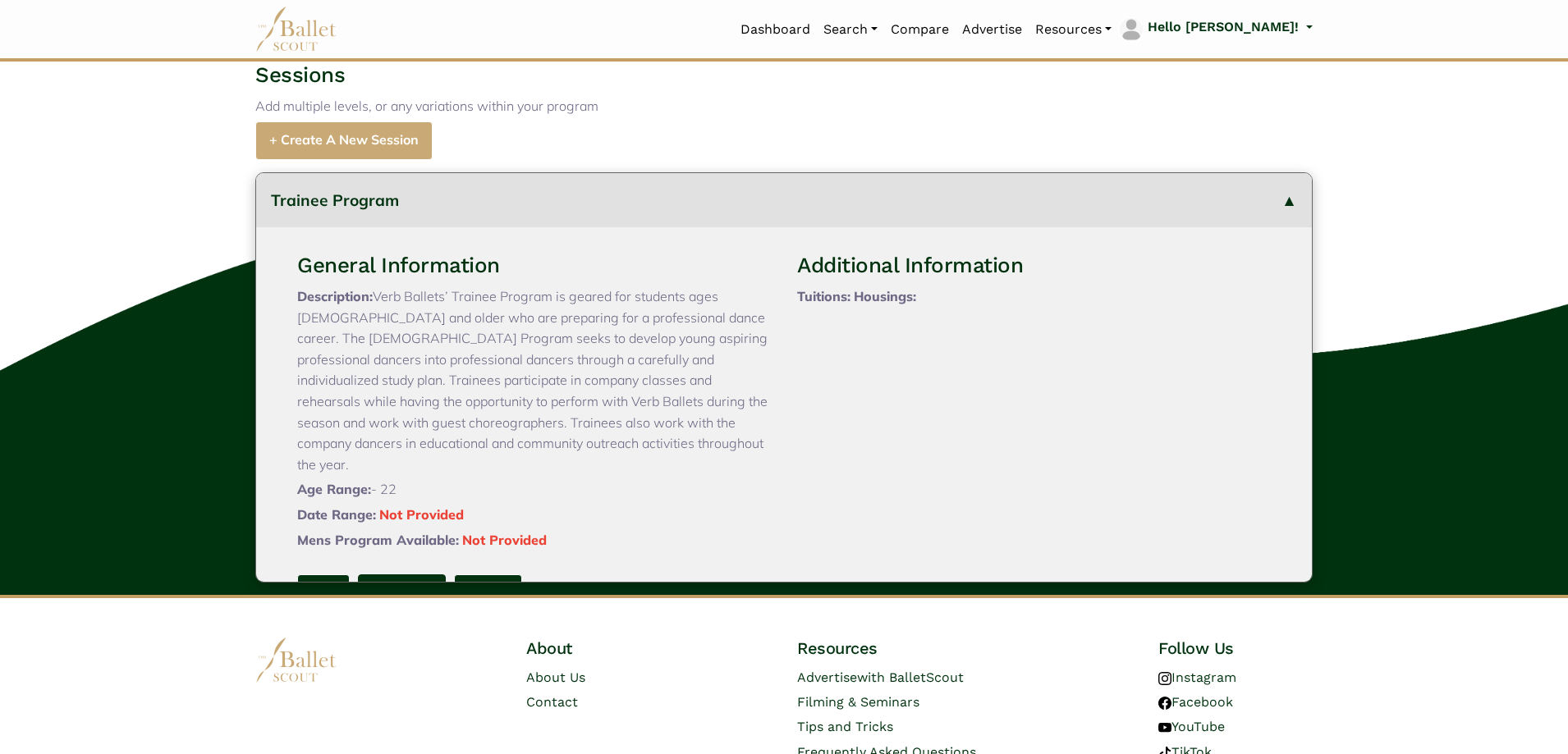
scroll to position [1016, 0]
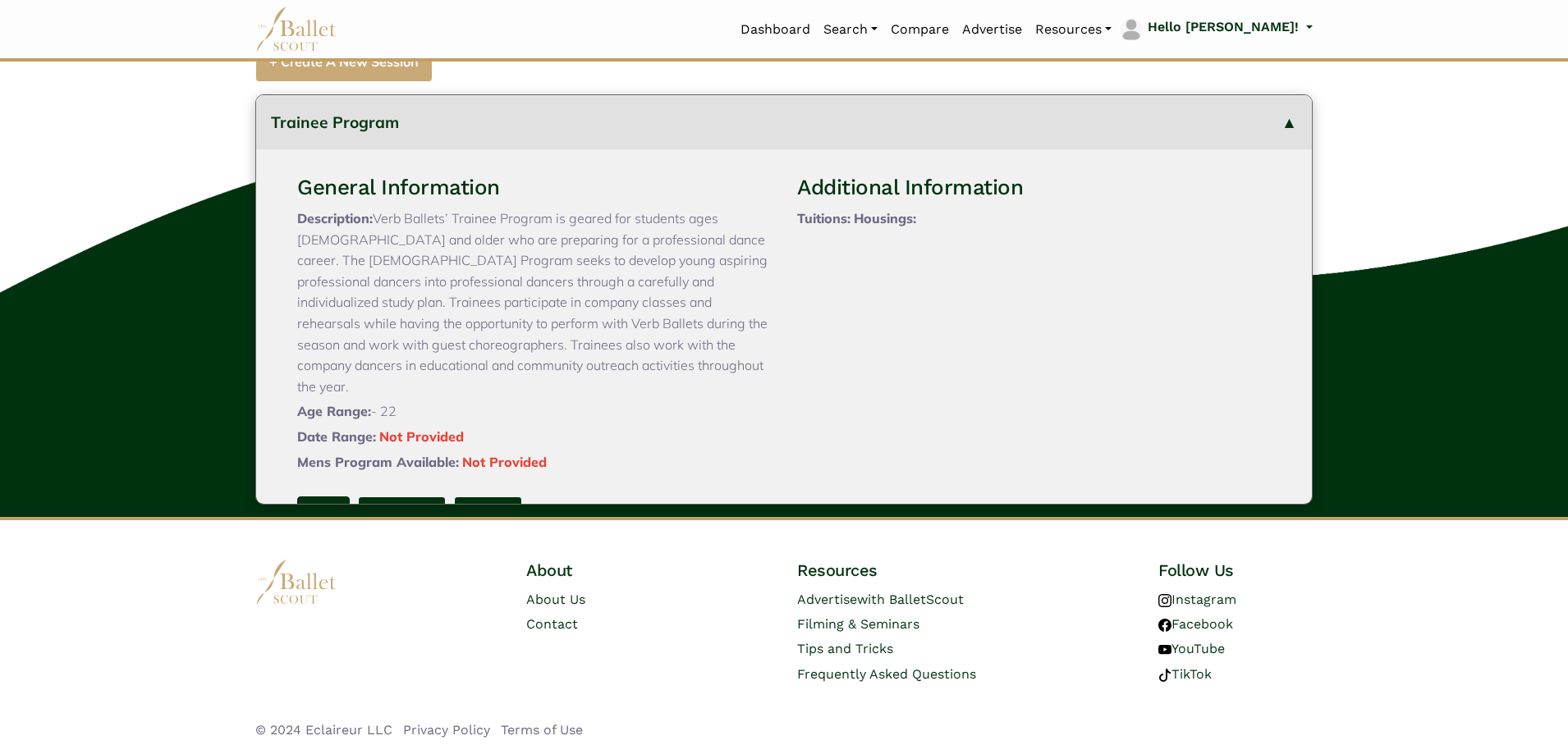
click at [334, 497] on link "Edit" at bounding box center [323, 512] width 53 height 30
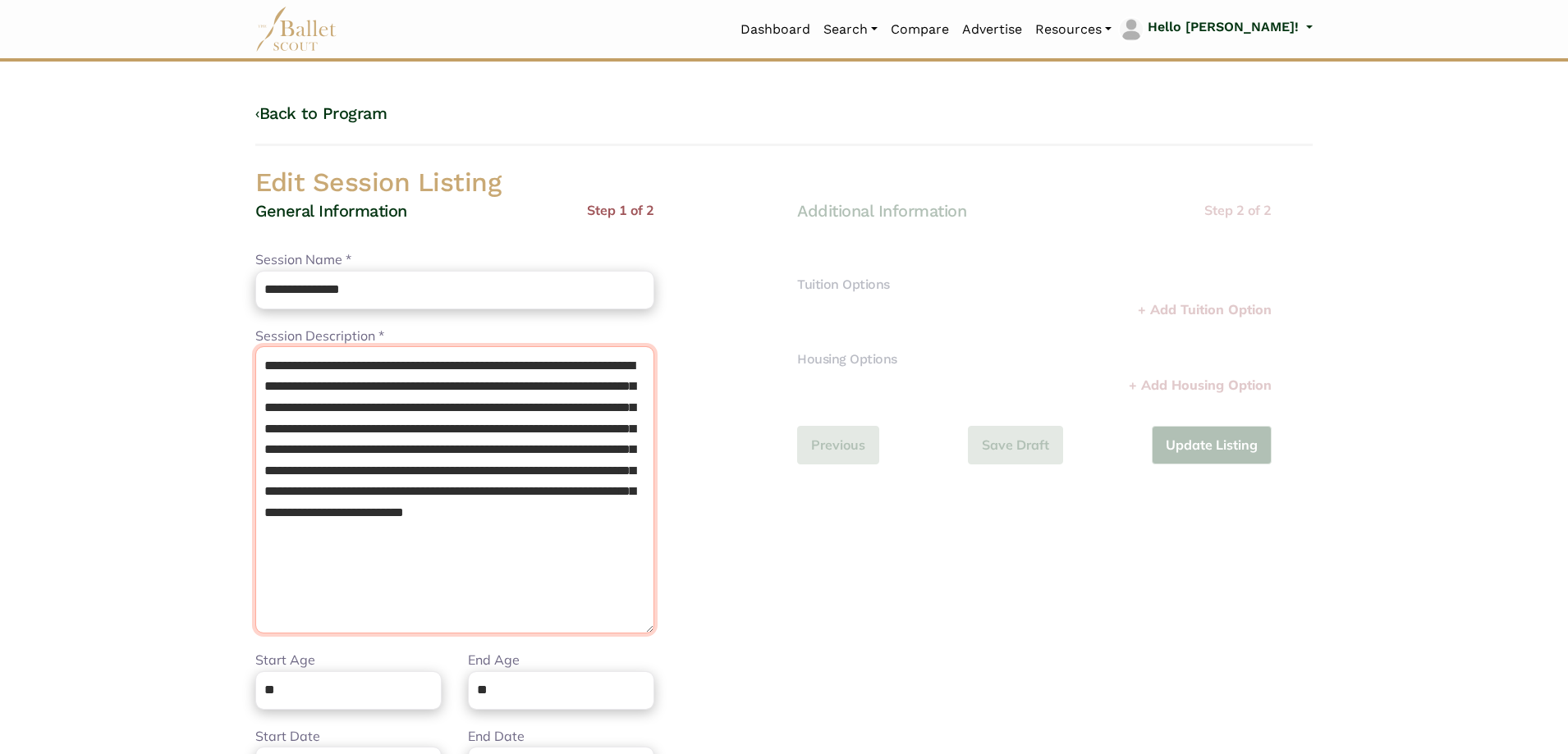
drag, startPoint x: 406, startPoint y: 591, endPoint x: 0, endPoint y: 215, distance: 553.1
click at [0, 215] on body "Loading... Please Wait Dashboard" at bounding box center [784, 597] width 1568 height 1194
paste textarea "**********"
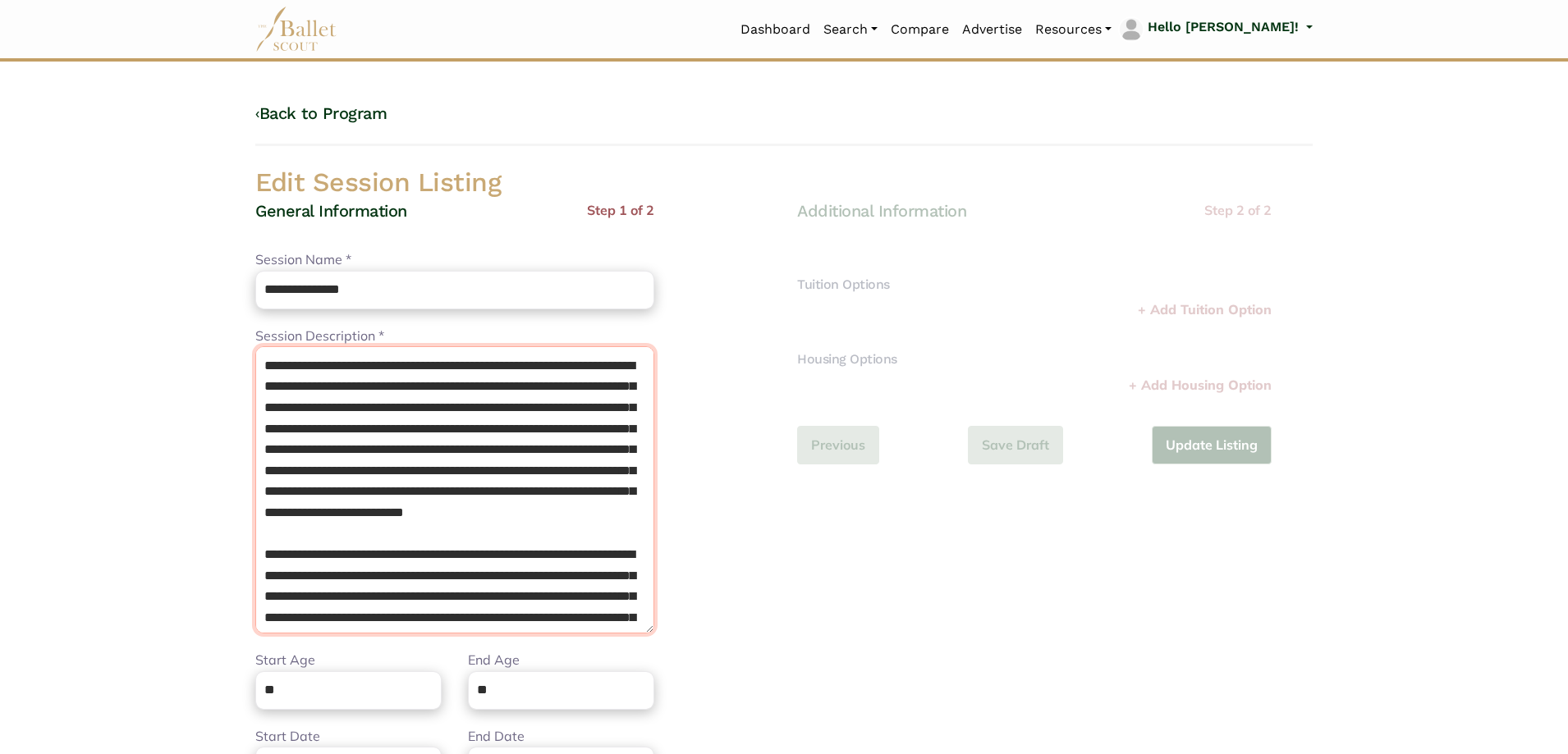
paste textarea "**********"
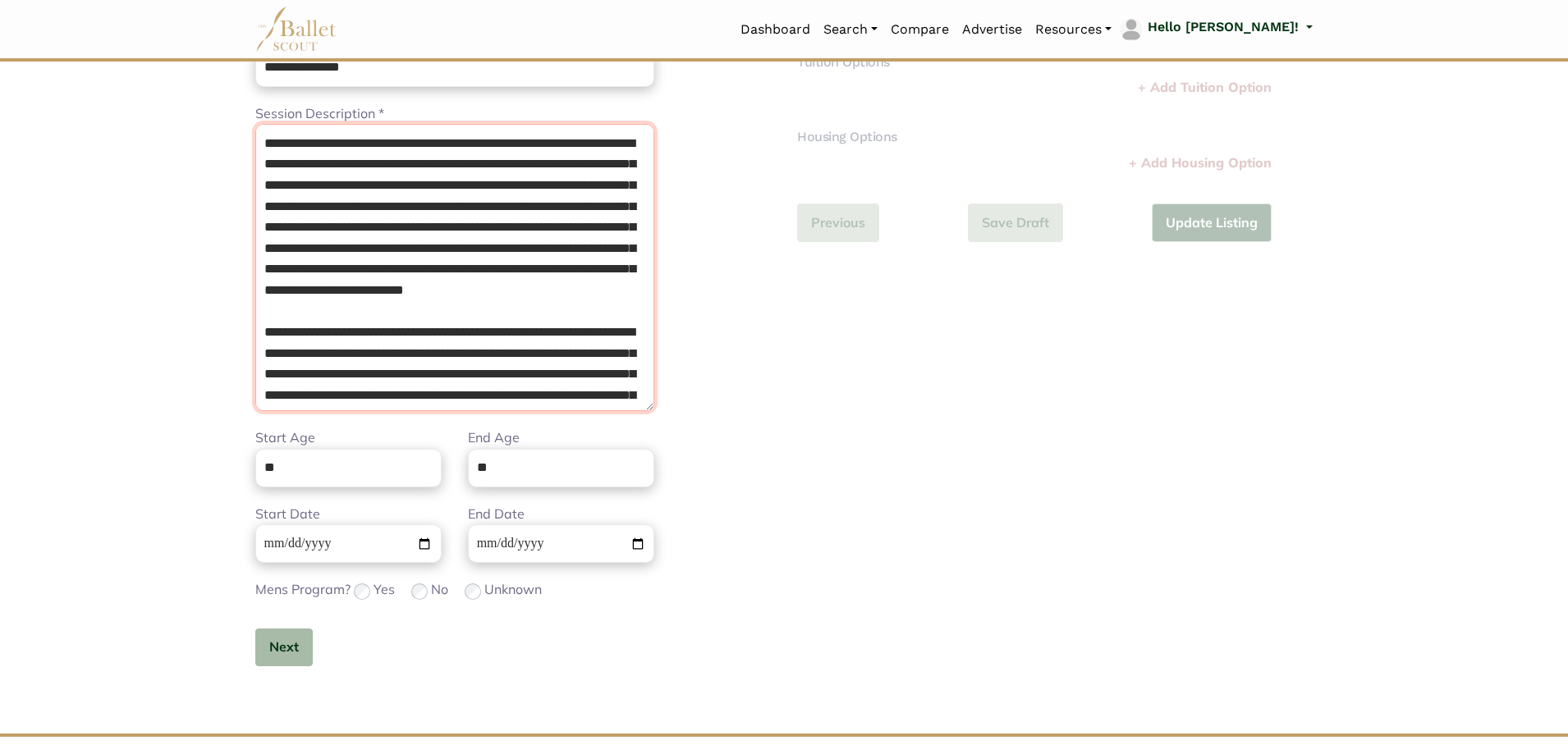
scroll to position [246, 0]
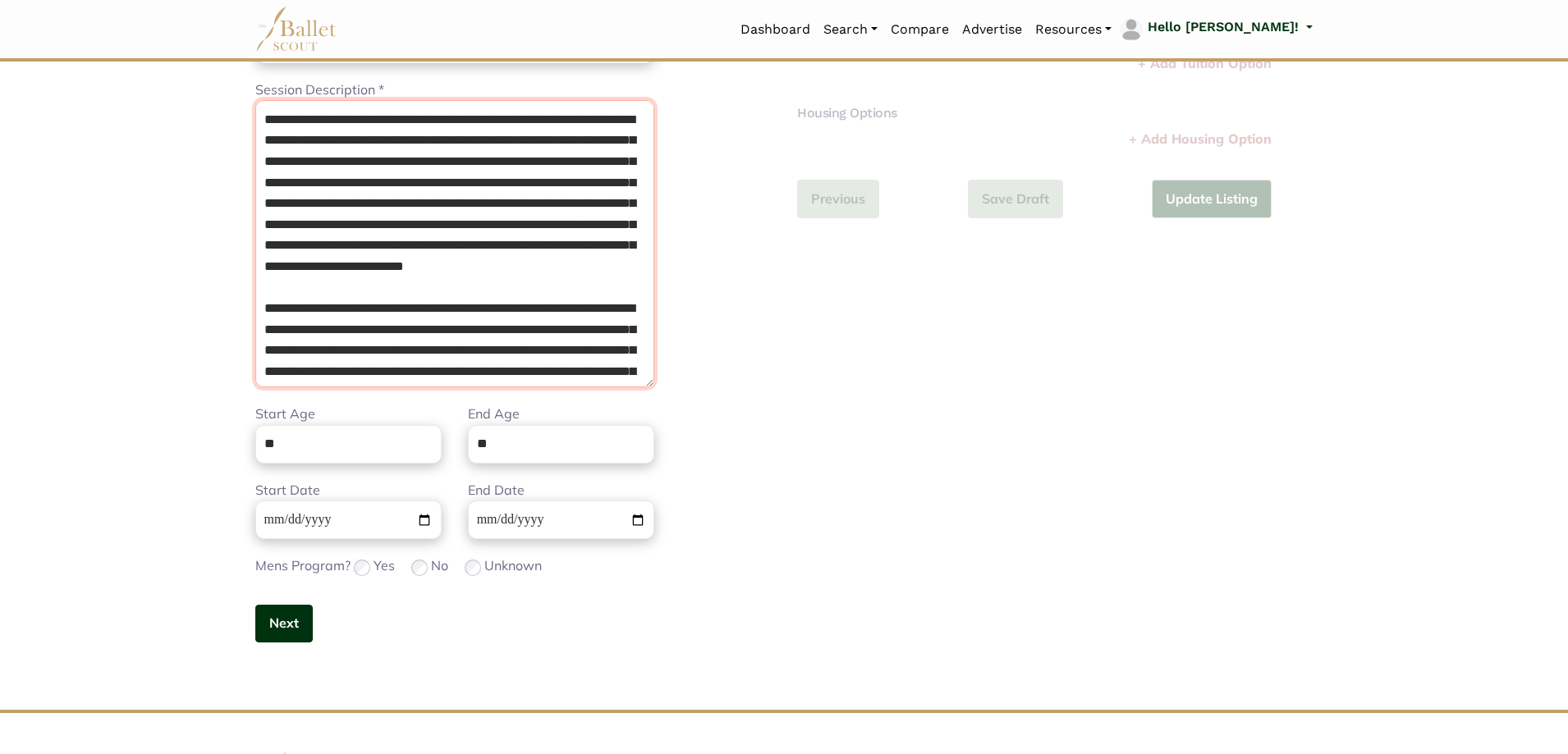
type textarea "**********"
click at [284, 608] on button "Next" at bounding box center [283, 624] width 57 height 39
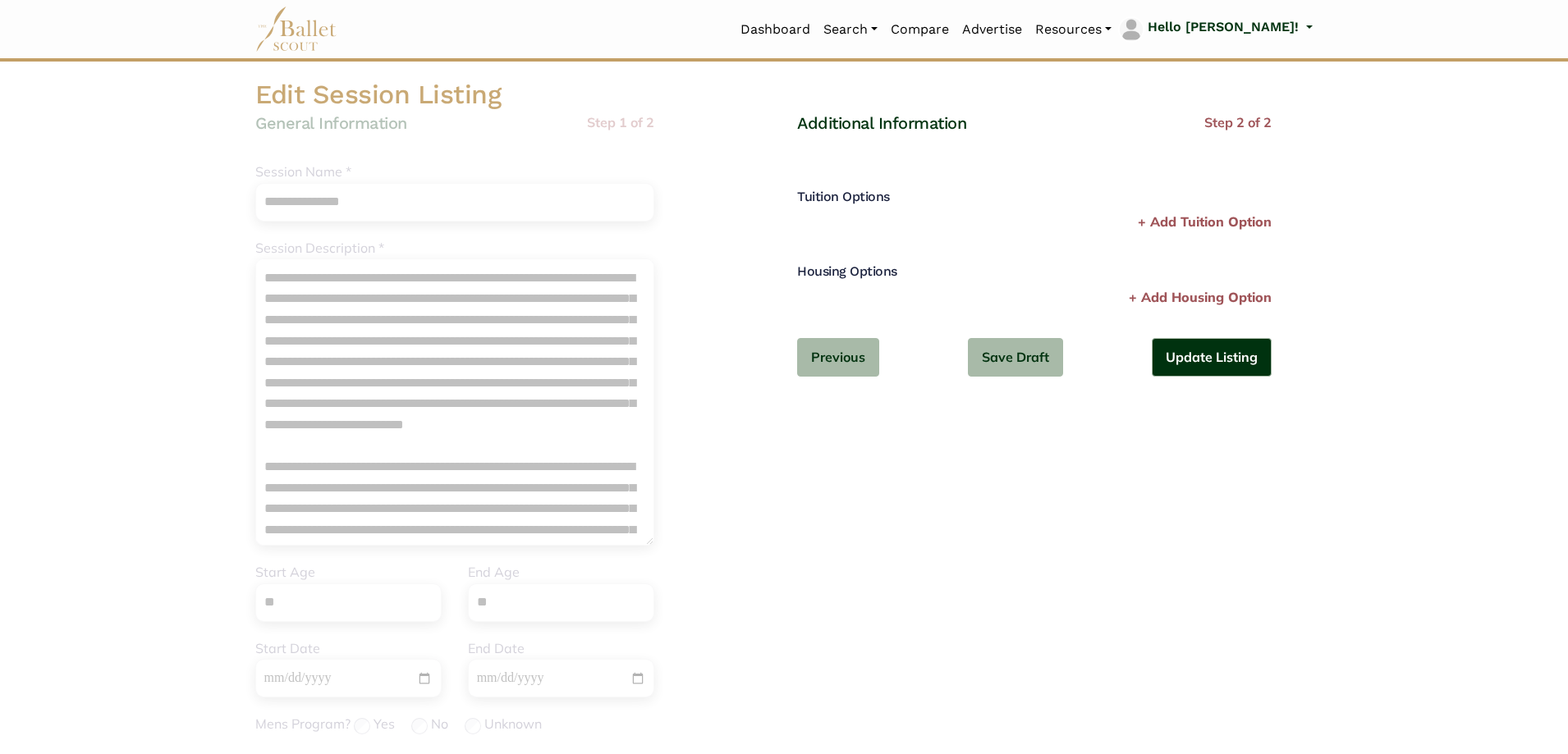
scroll to position [0, 0]
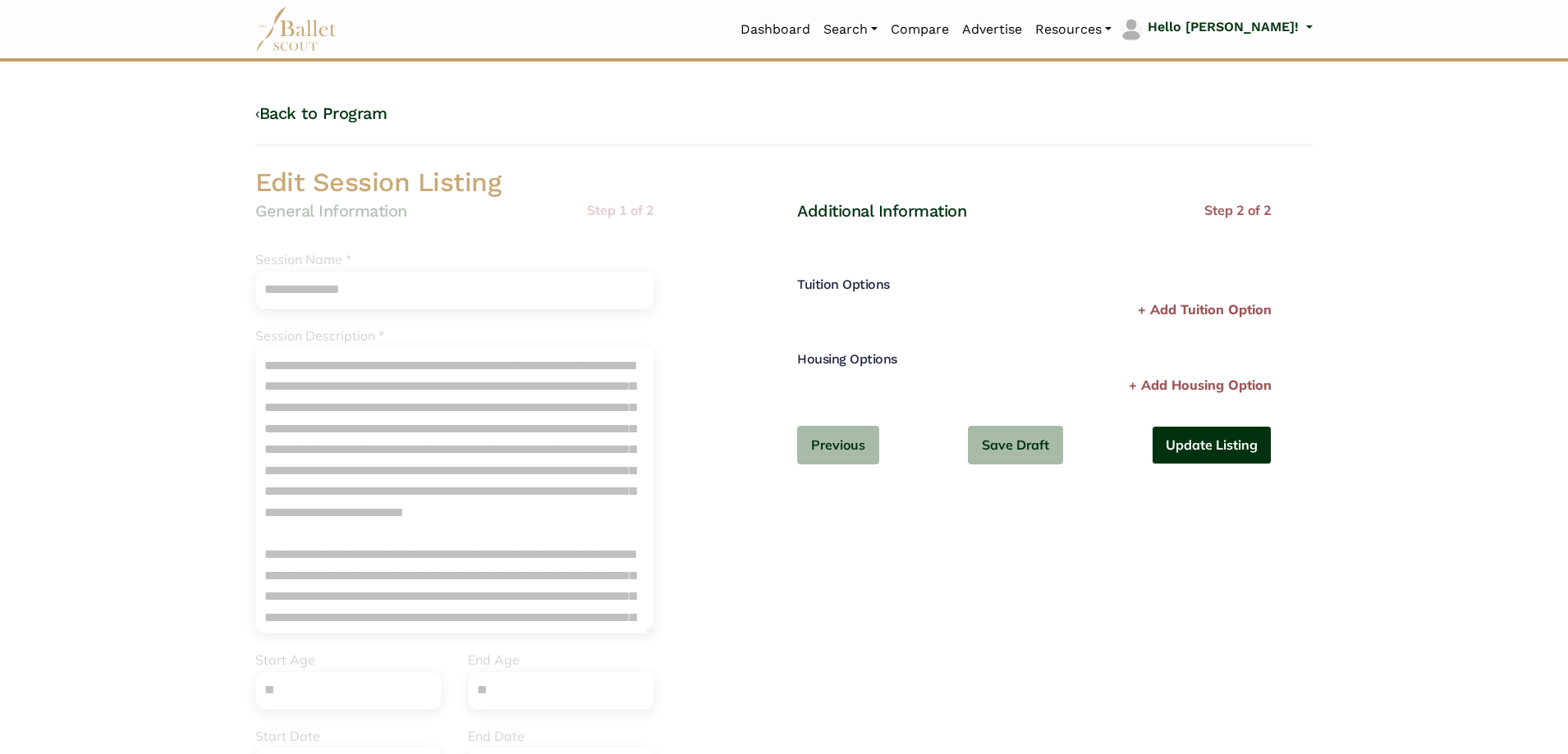
click at [1194, 441] on button "Update Listing" at bounding box center [1212, 445] width 120 height 39
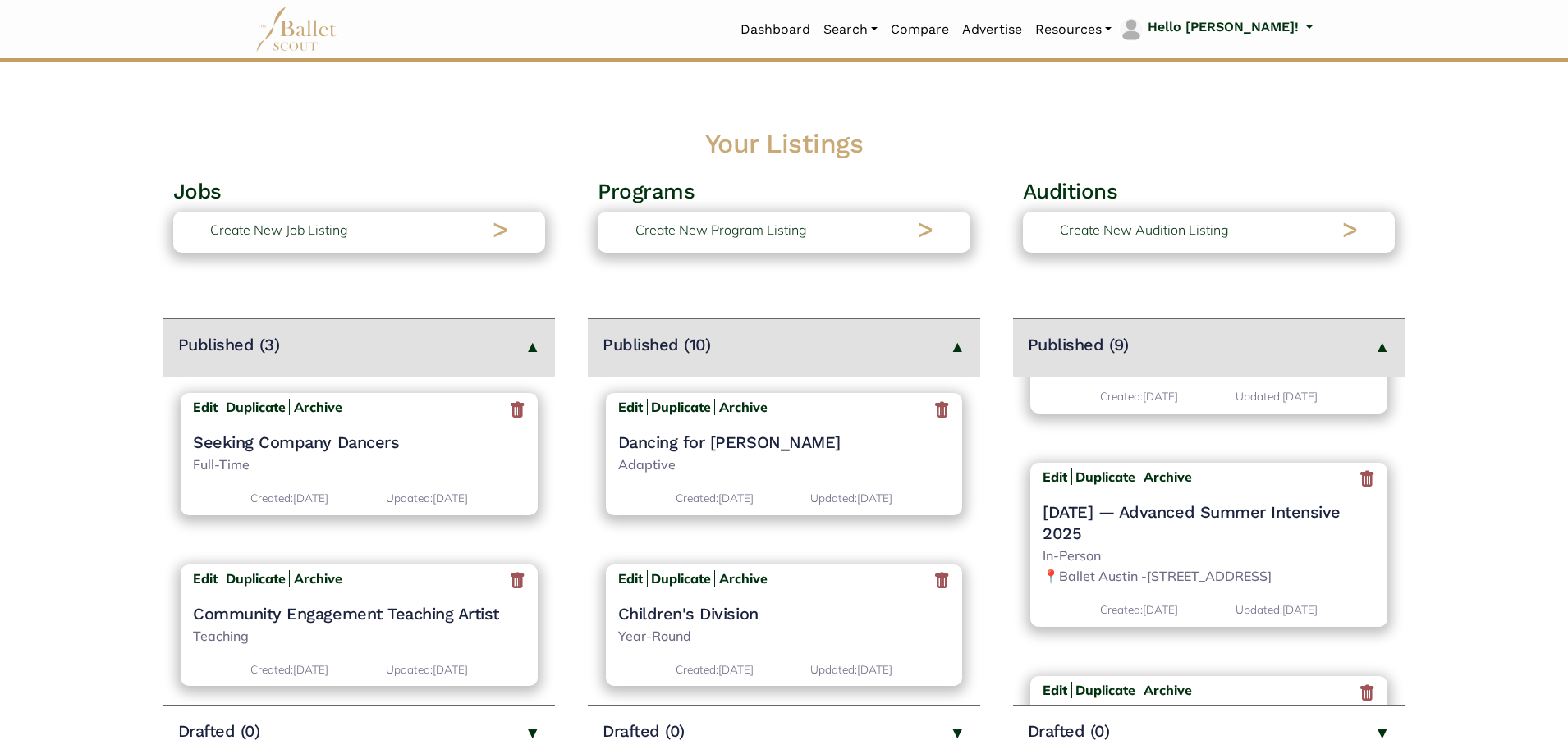
scroll to position [164, 0]
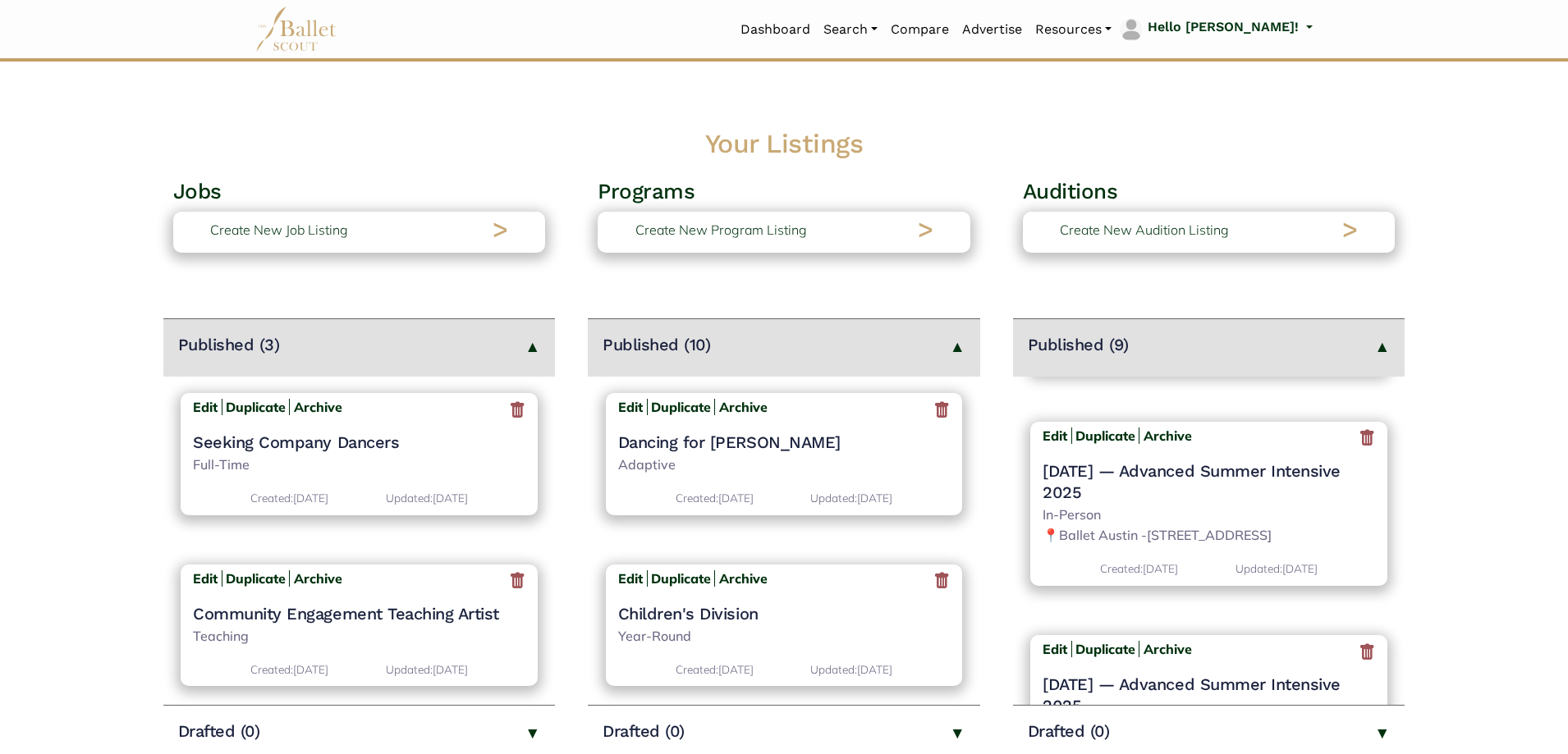
click at [1363, 446] on icon at bounding box center [1367, 439] width 16 height 21
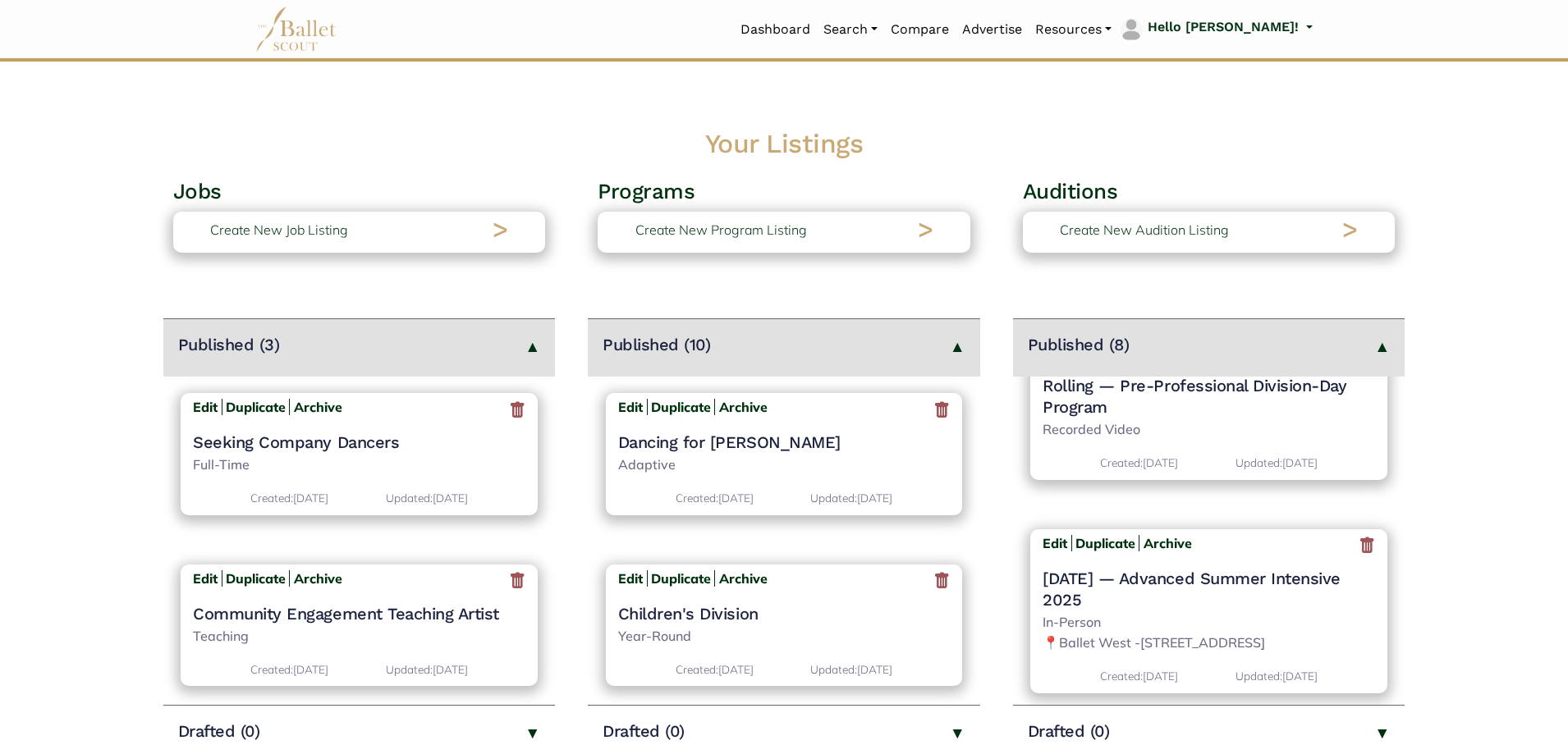
scroll to position [82, 0]
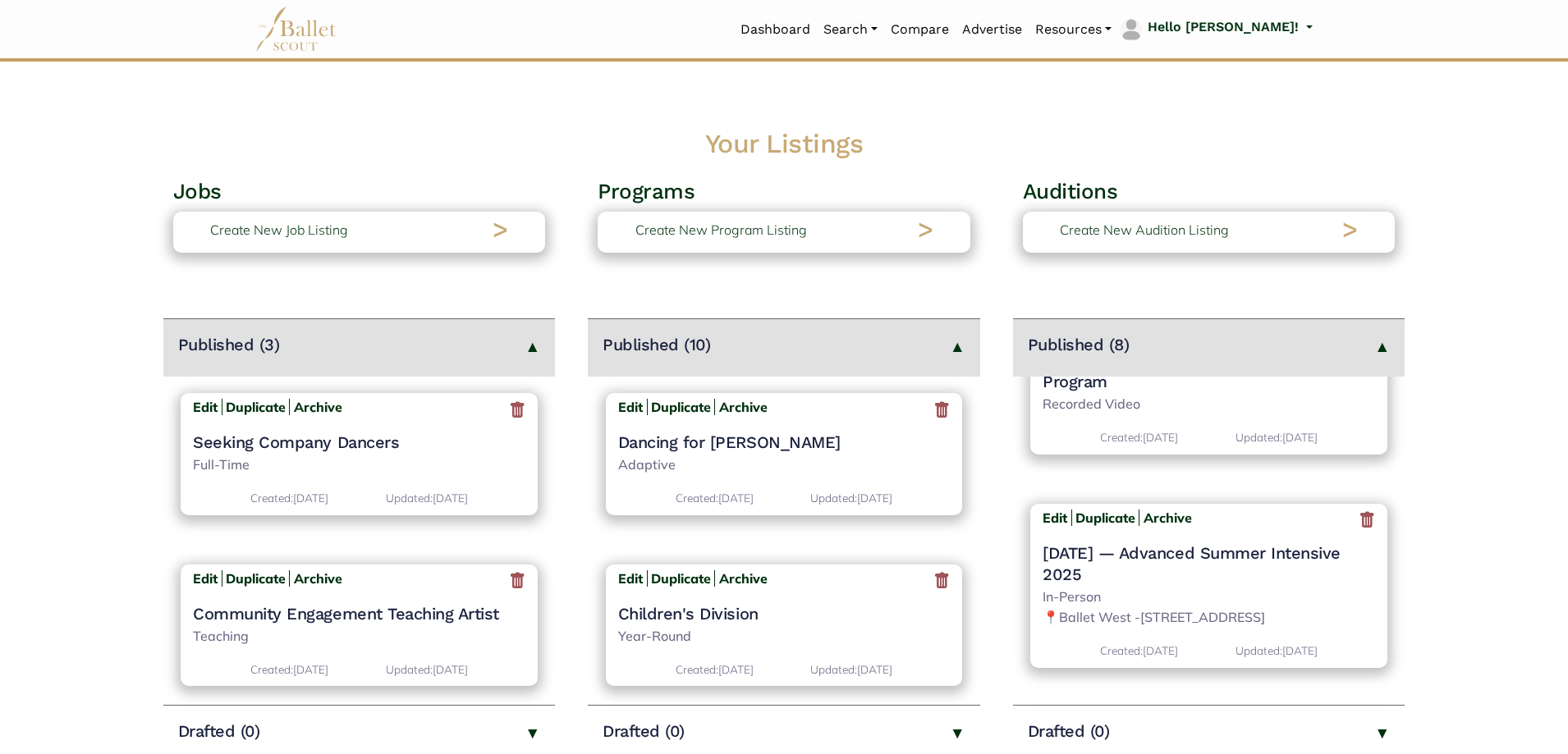
click at [1365, 518] on icon at bounding box center [1367, 521] width 16 height 21
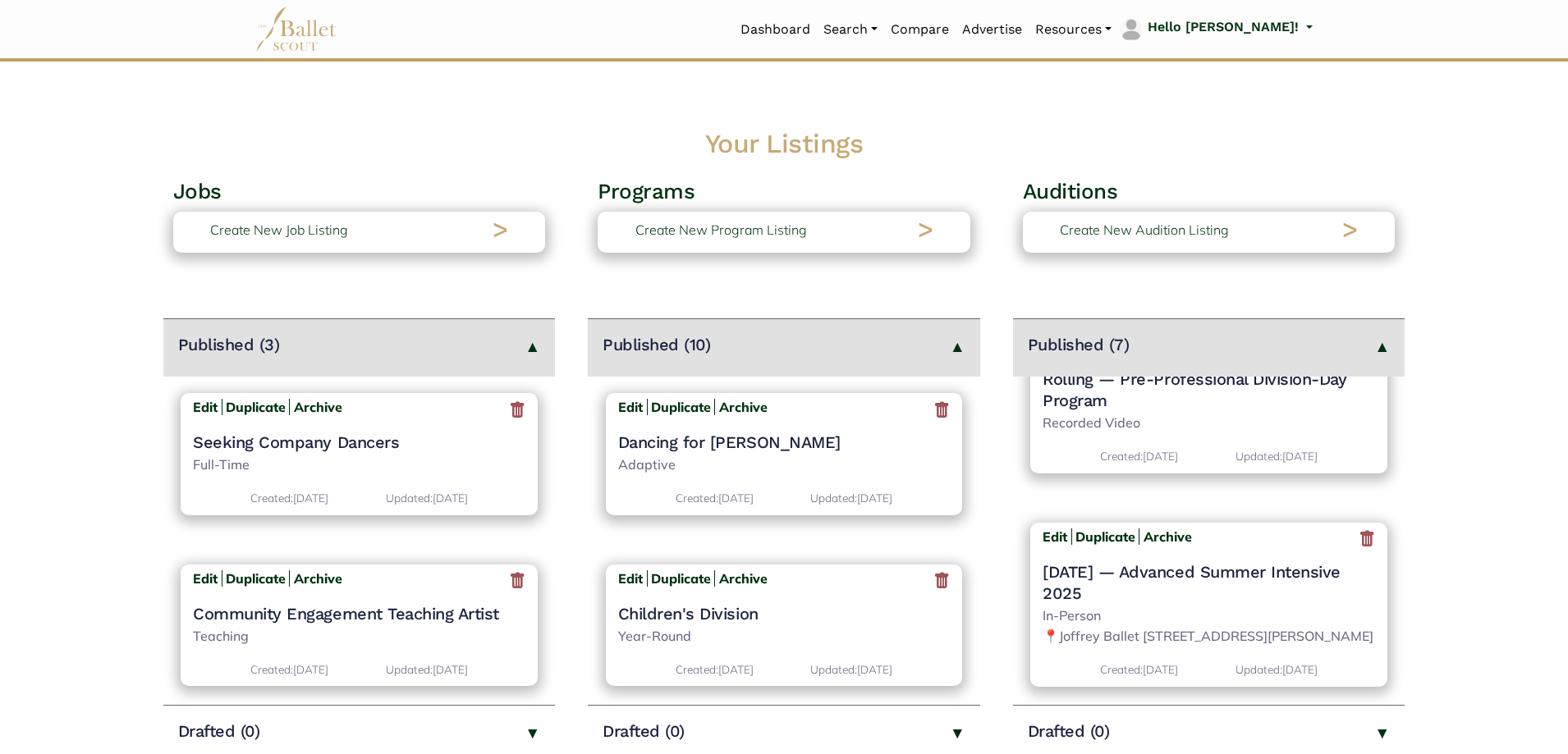
scroll to position [82, 0]
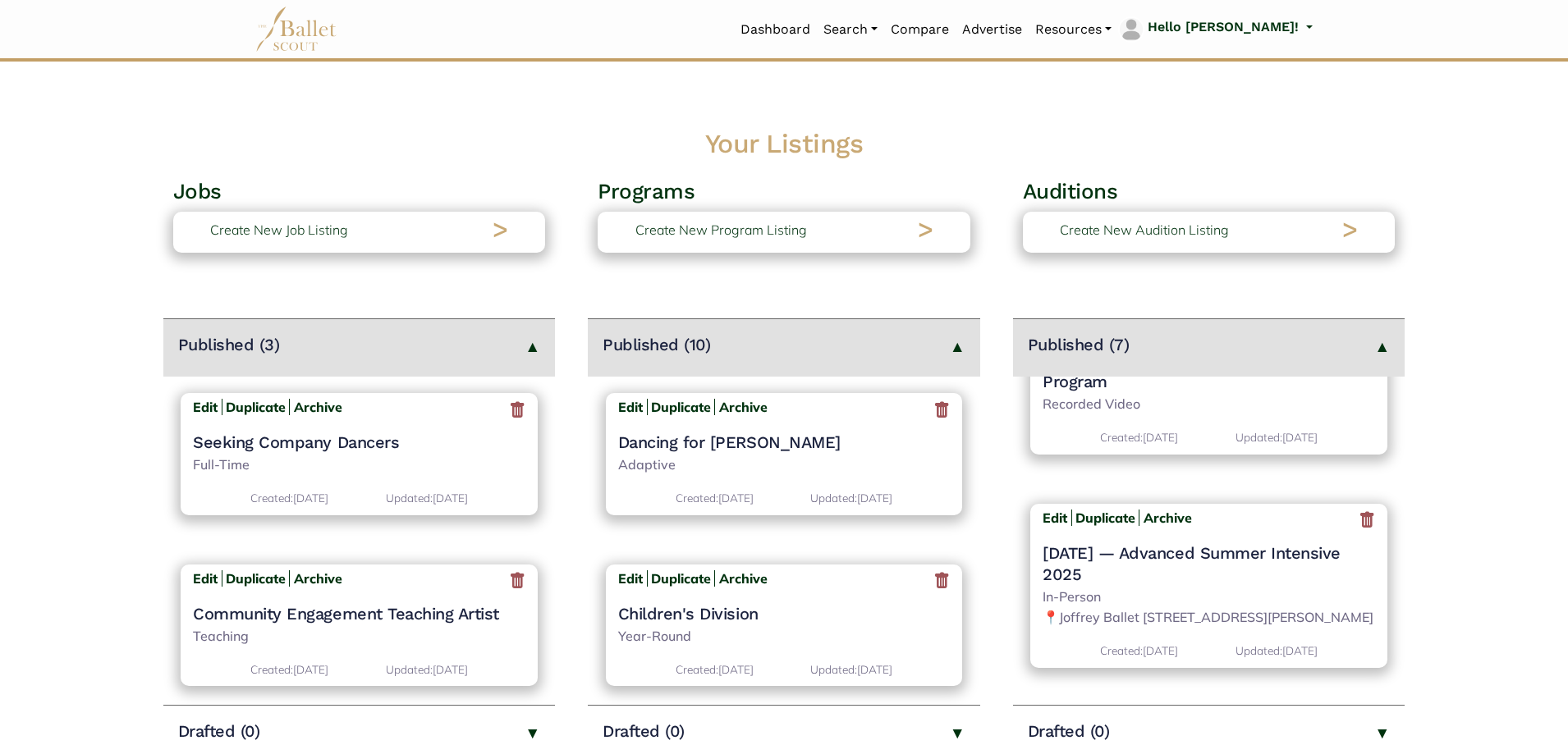
click at [1359, 525] on icon at bounding box center [1367, 521] width 16 height 21
click at [1361, 523] on icon at bounding box center [1367, 521] width 16 height 21
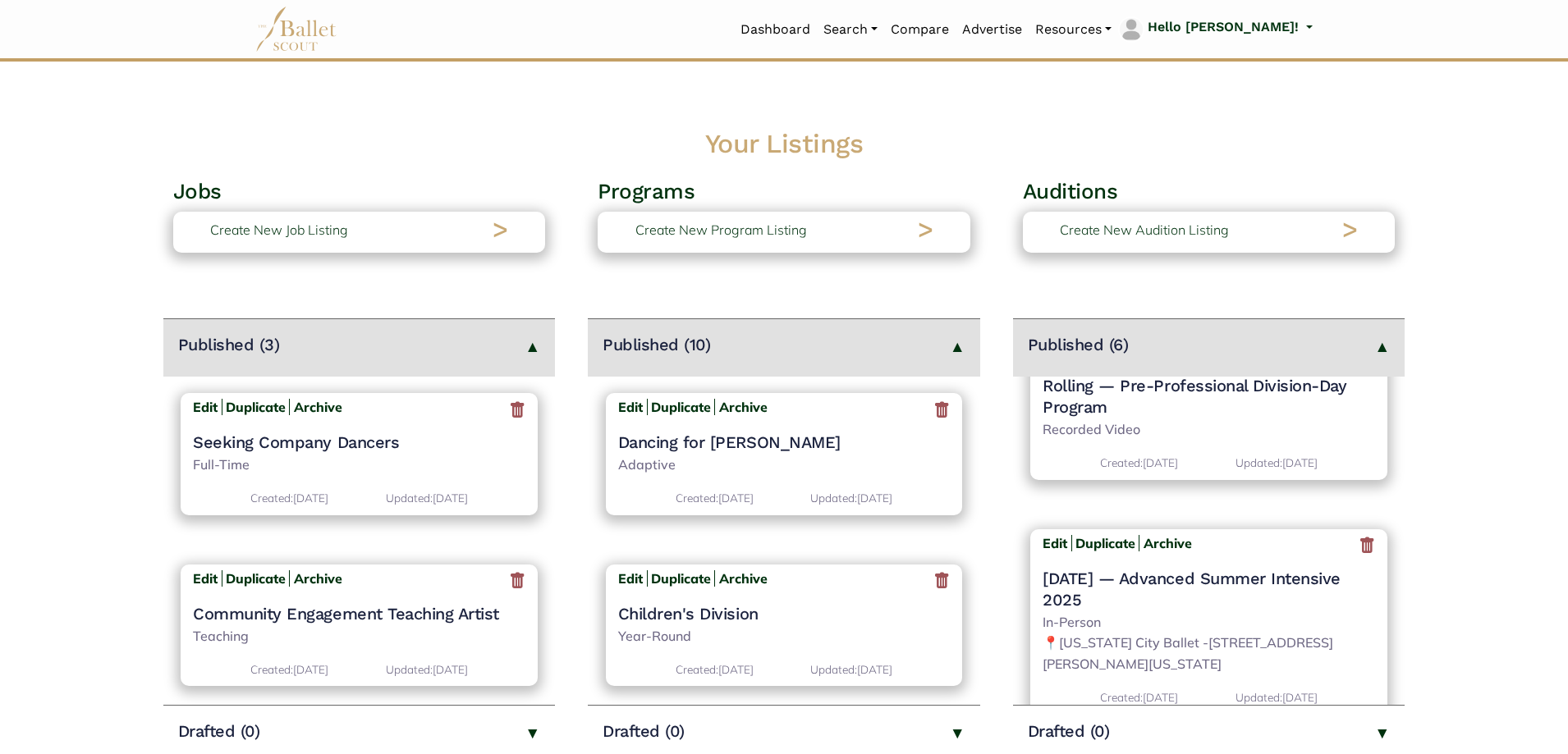
scroll to position [82, 0]
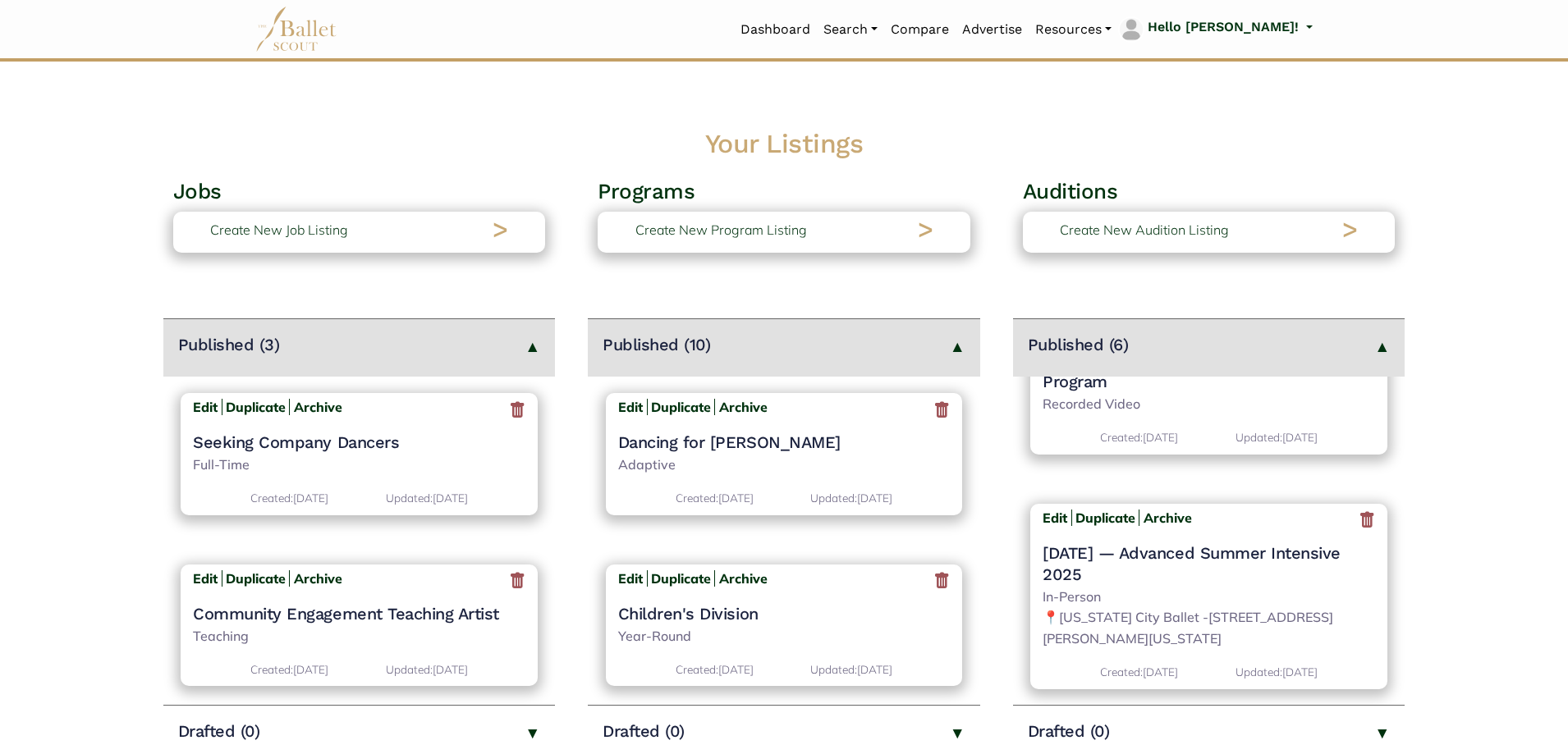
click at [1359, 521] on icon at bounding box center [1367, 521] width 16 height 21
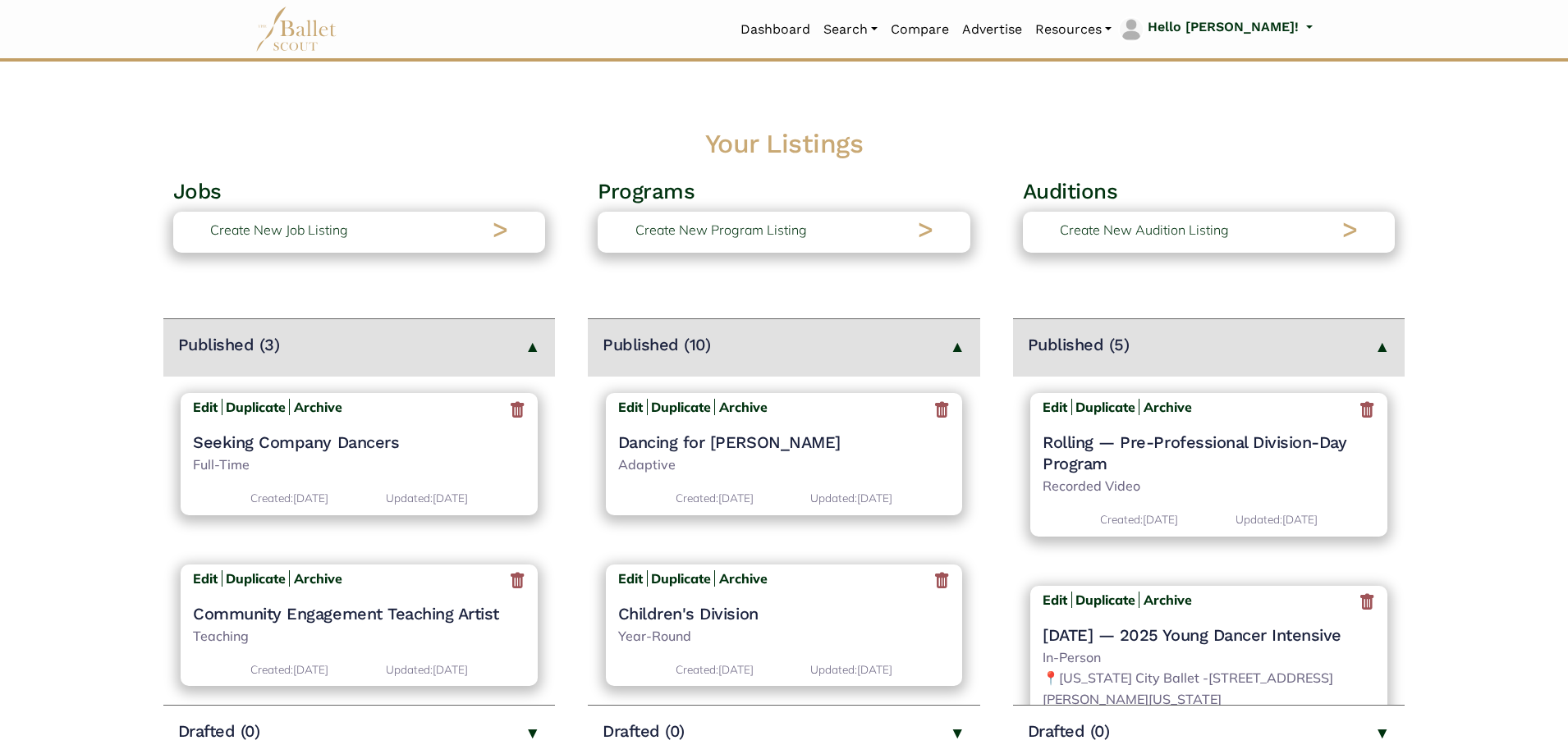
scroll to position [82, 0]
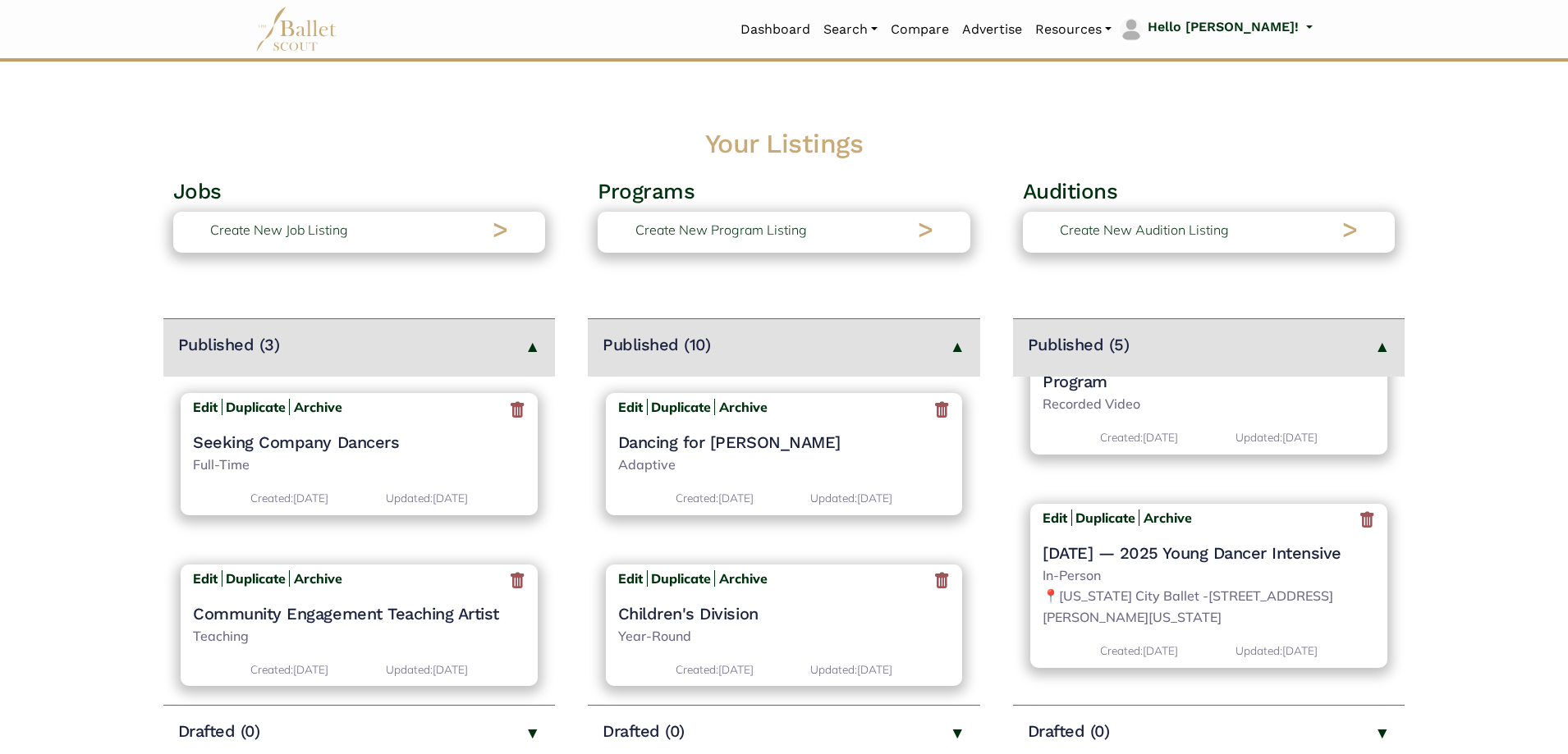
click at [1359, 521] on icon at bounding box center [1367, 521] width 16 height 21
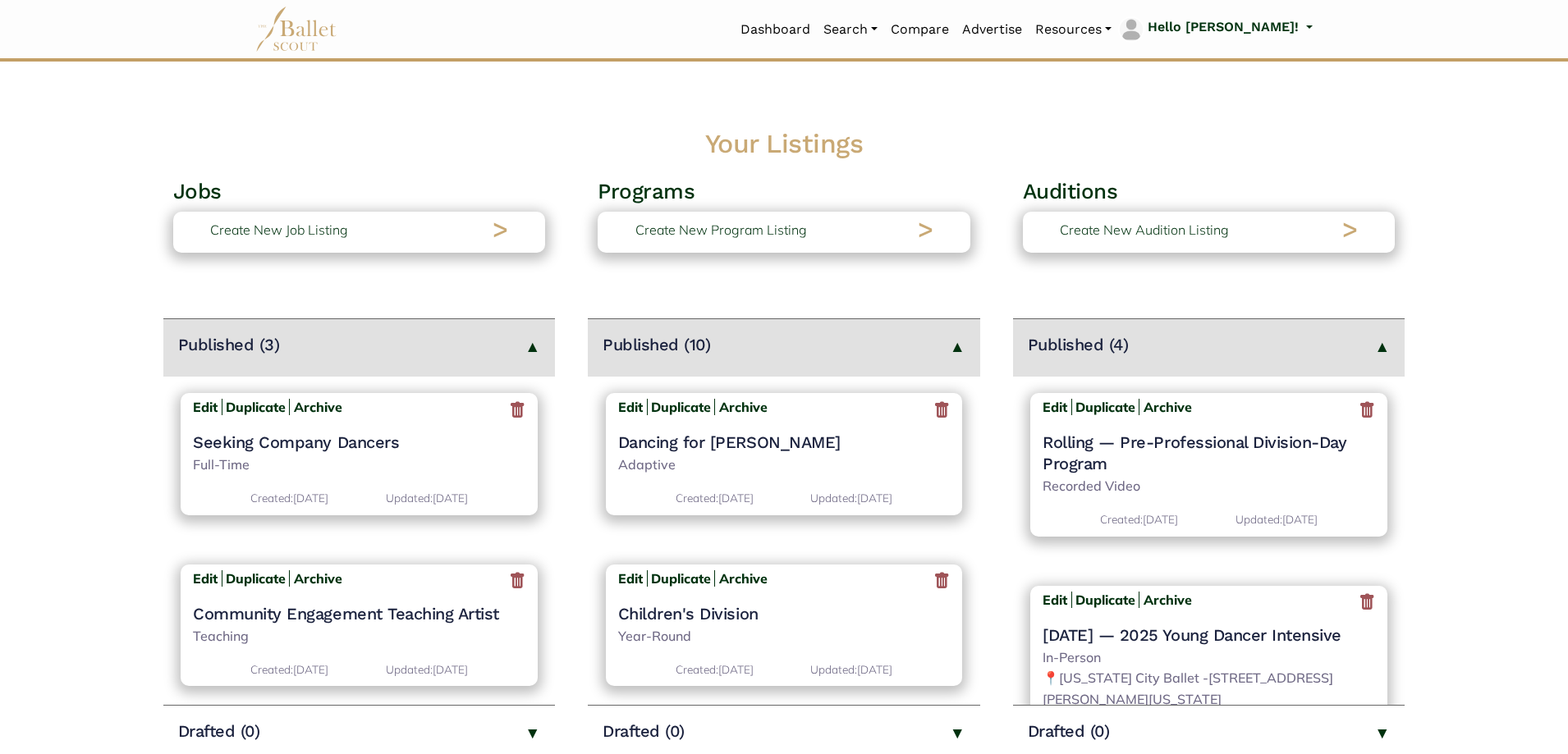
scroll to position [82, 0]
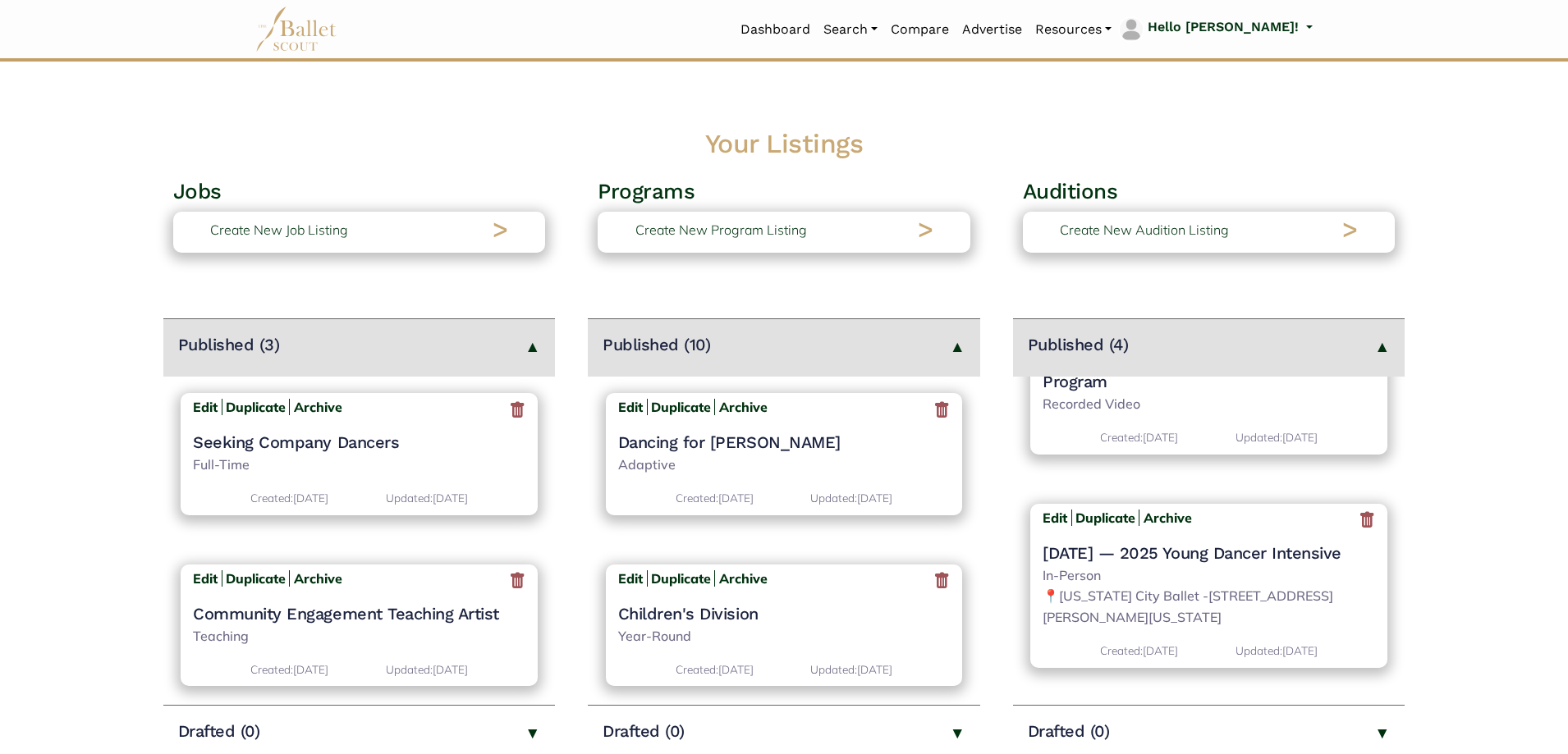
click at [1359, 521] on icon at bounding box center [1367, 521] width 16 height 21
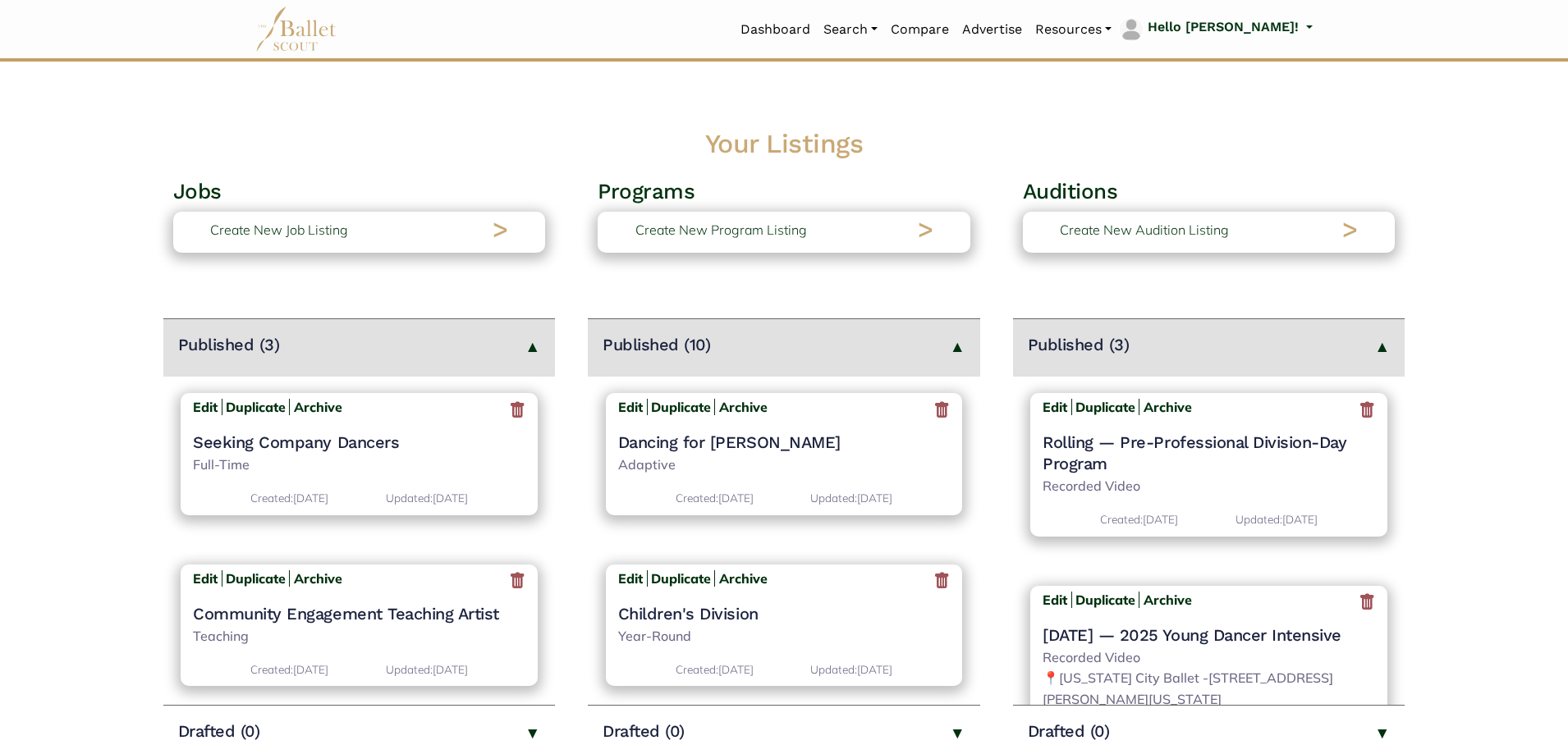
scroll to position [82, 0]
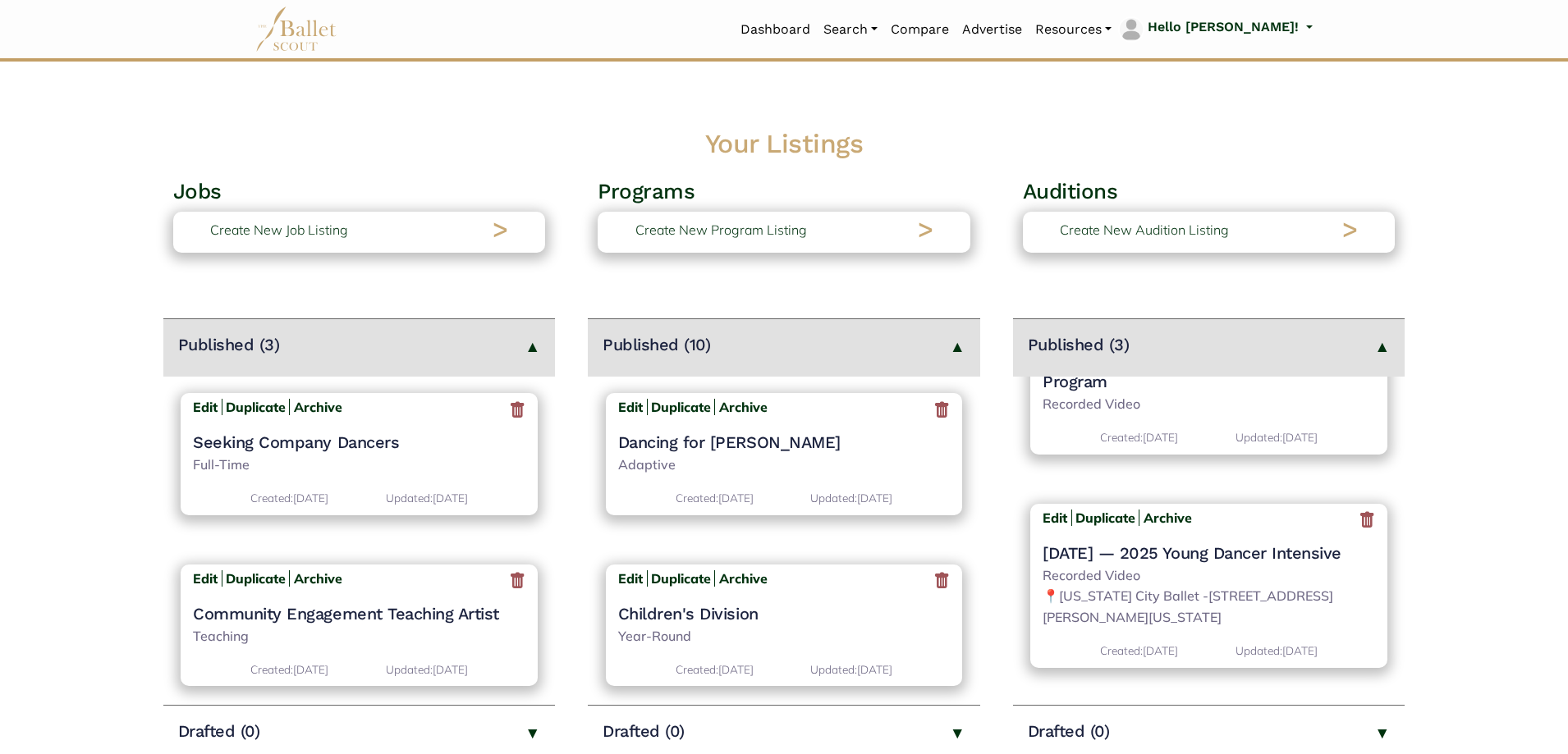
drag, startPoint x: 0, startPoint y: 0, endPoint x: 1357, endPoint y: 521, distance: 1453.8
click at [1359, 521] on icon at bounding box center [1367, 521] width 16 height 21
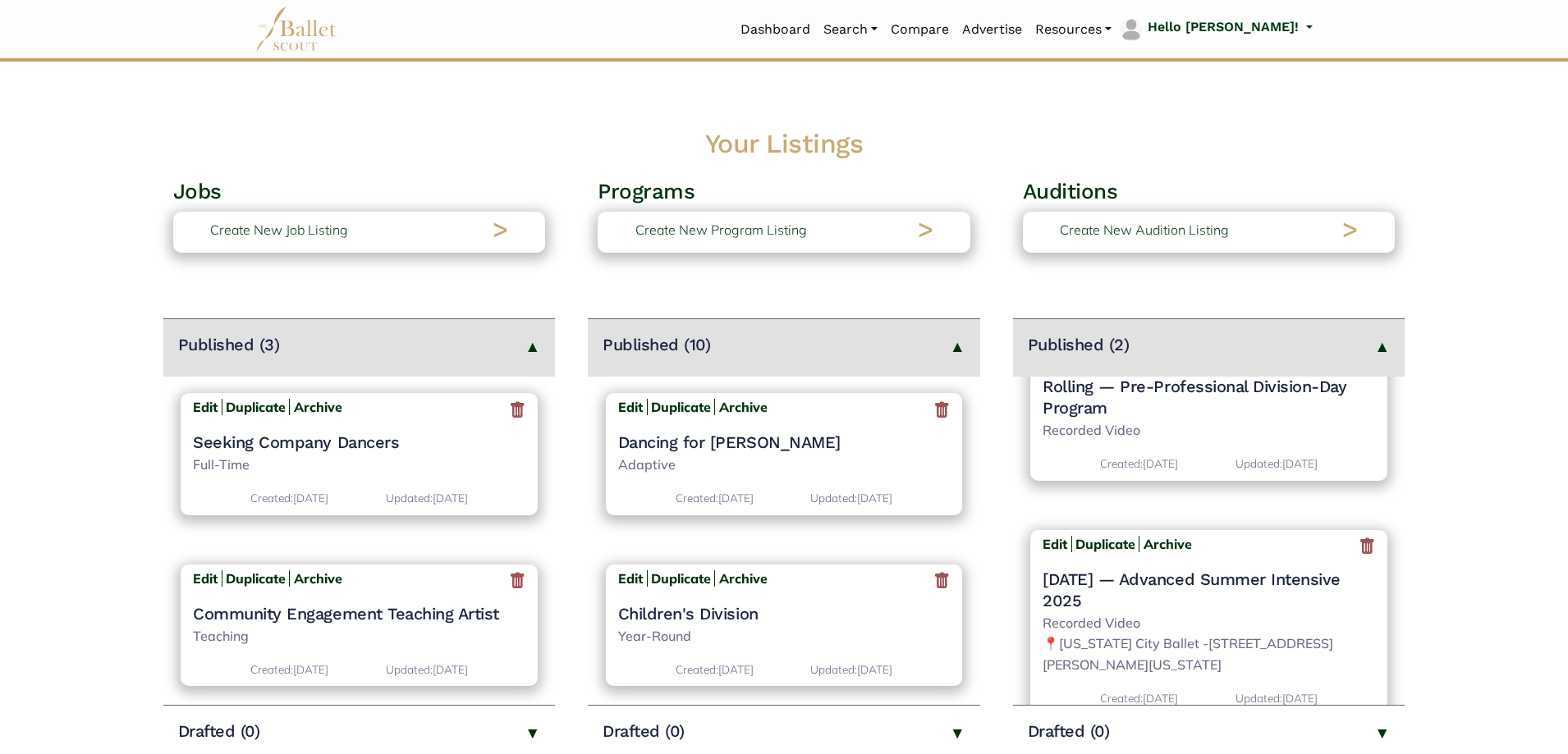
scroll to position [82, 0]
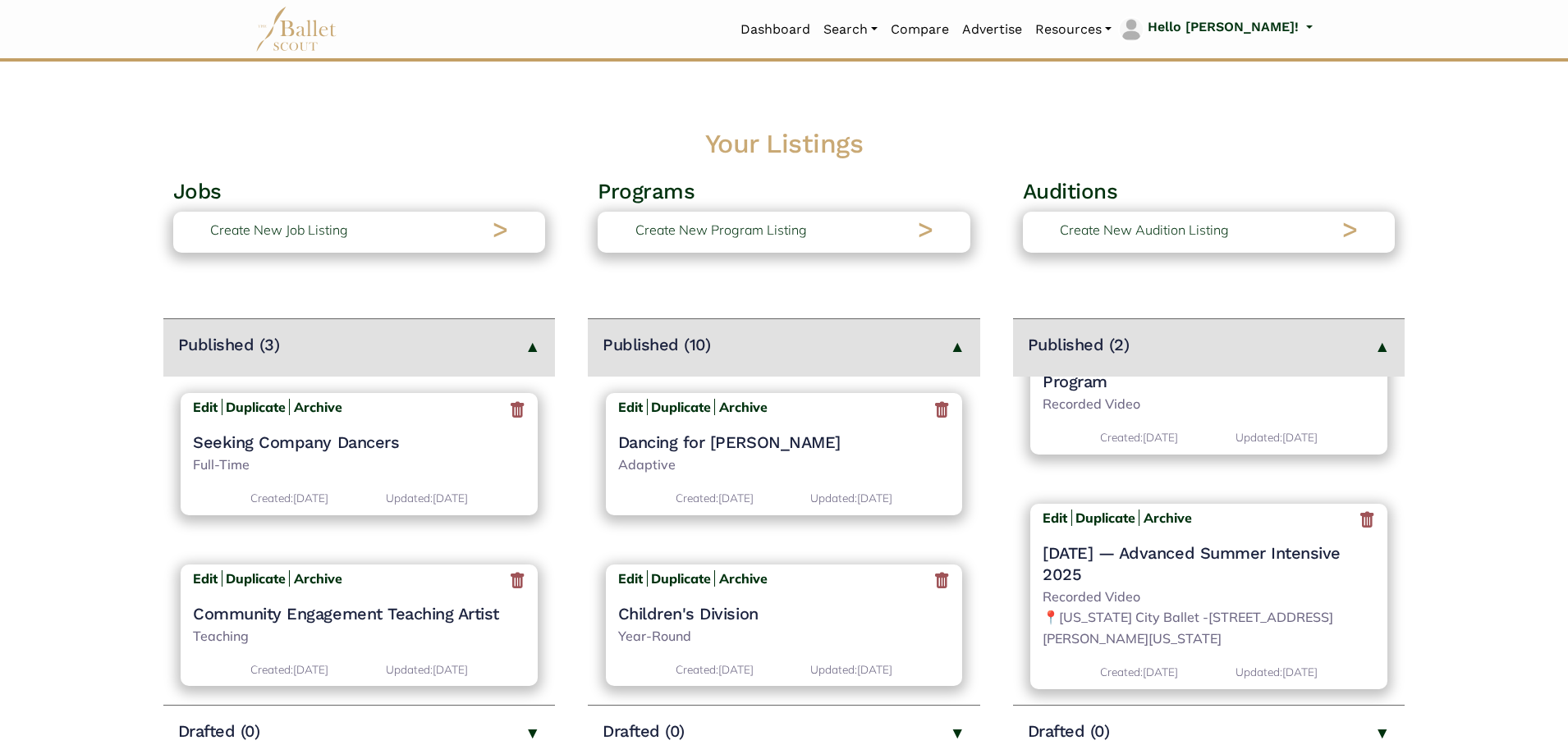
click at [1359, 521] on icon at bounding box center [1367, 521] width 16 height 21
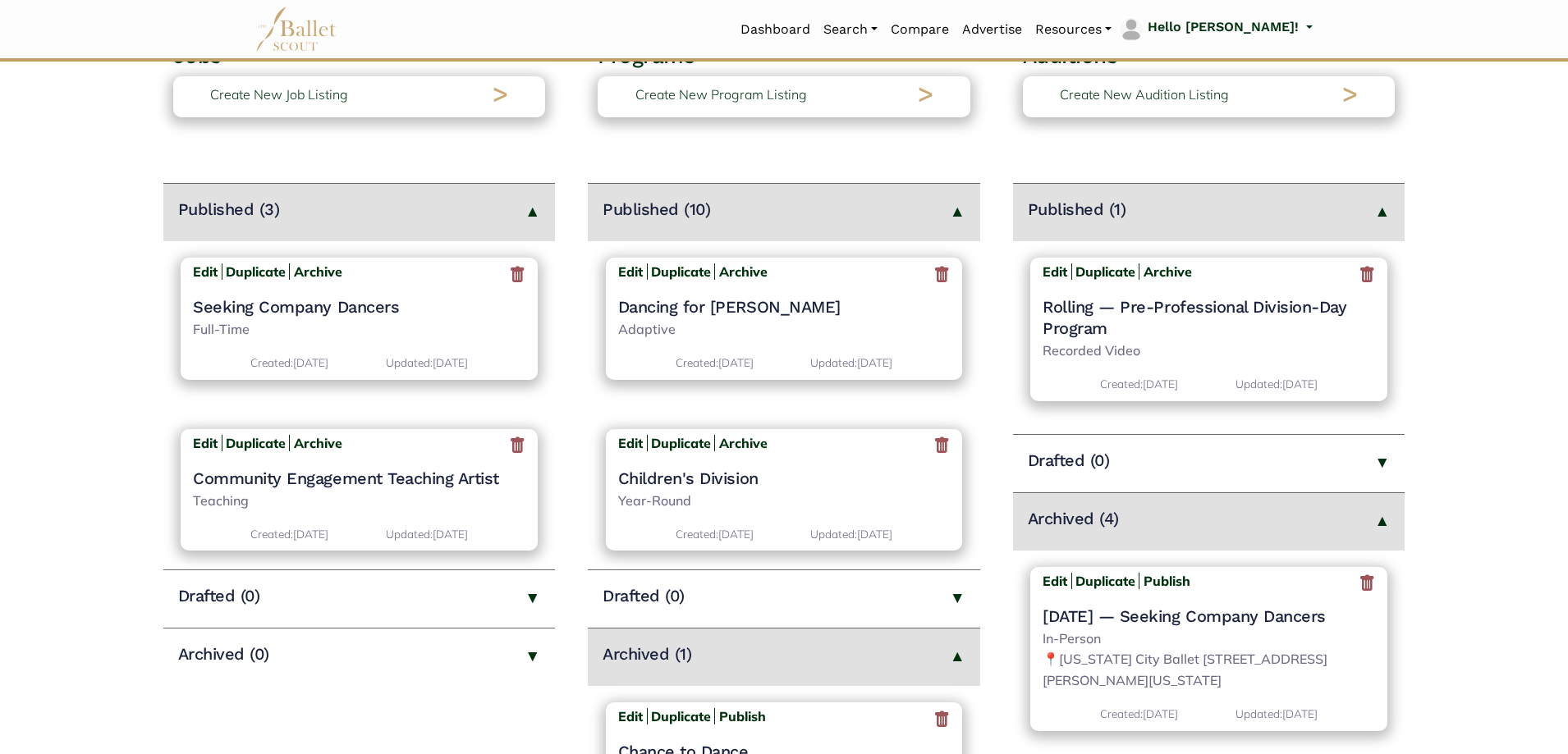
scroll to position [164, 0]
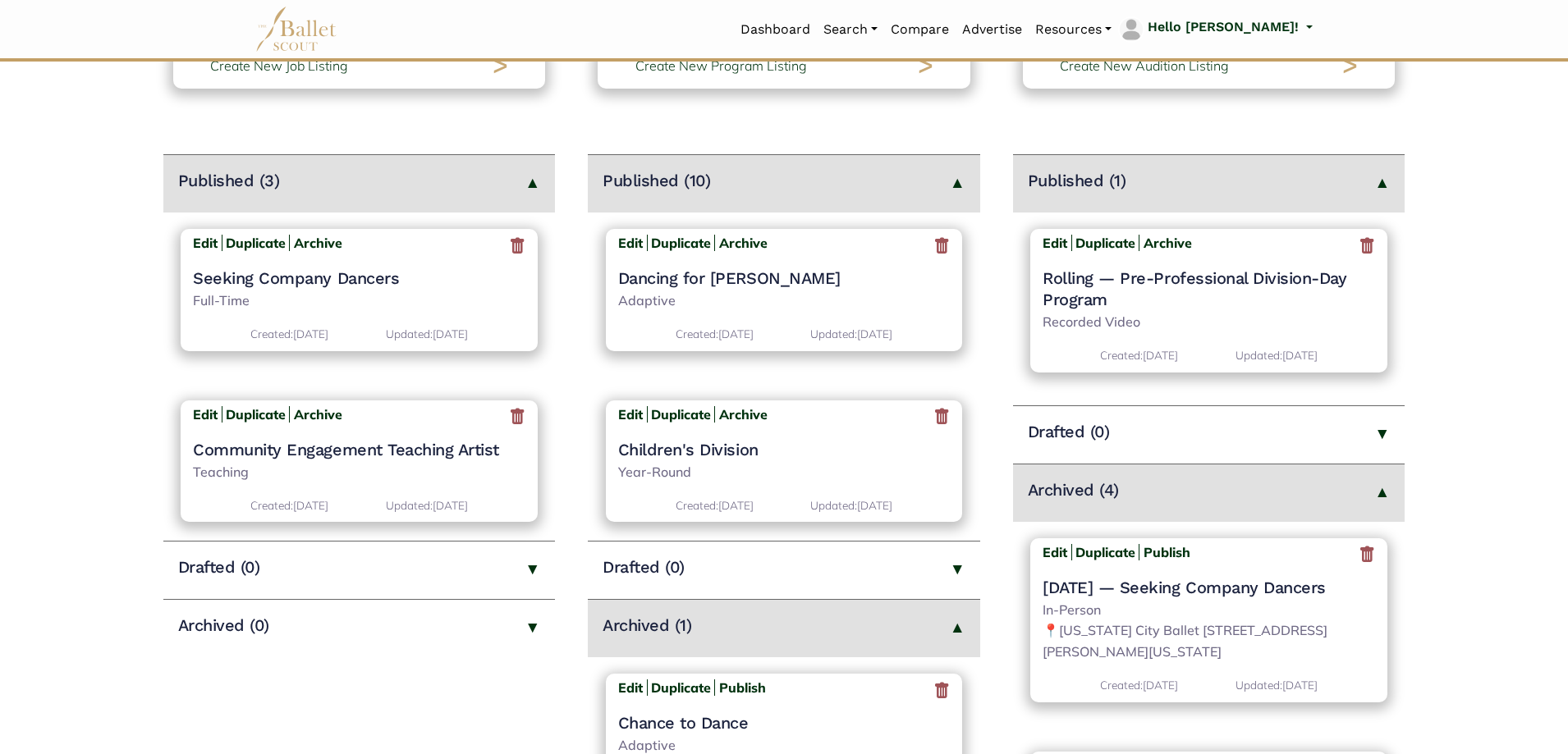
click at [1360, 555] on icon at bounding box center [1367, 555] width 16 height 21
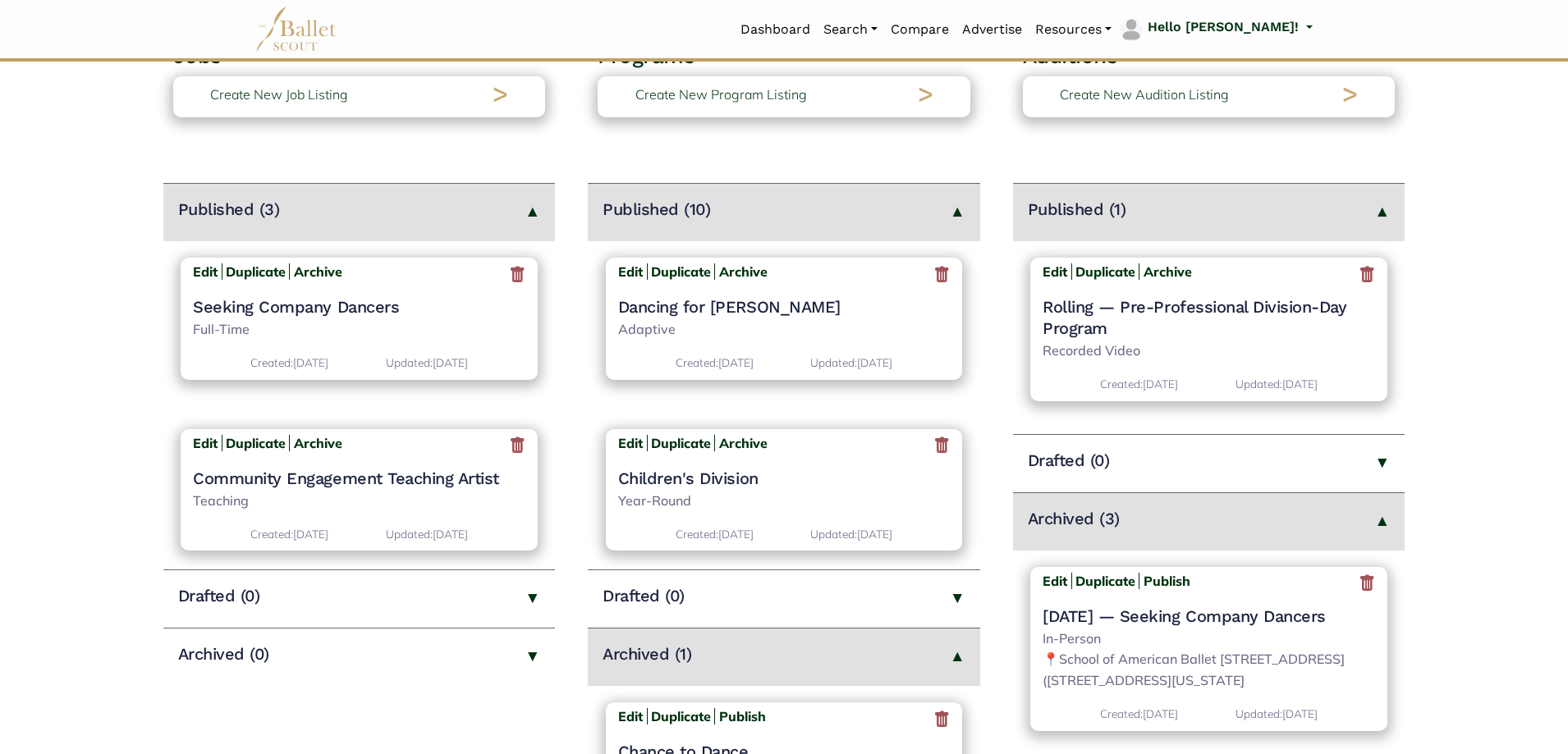
scroll to position [164, 0]
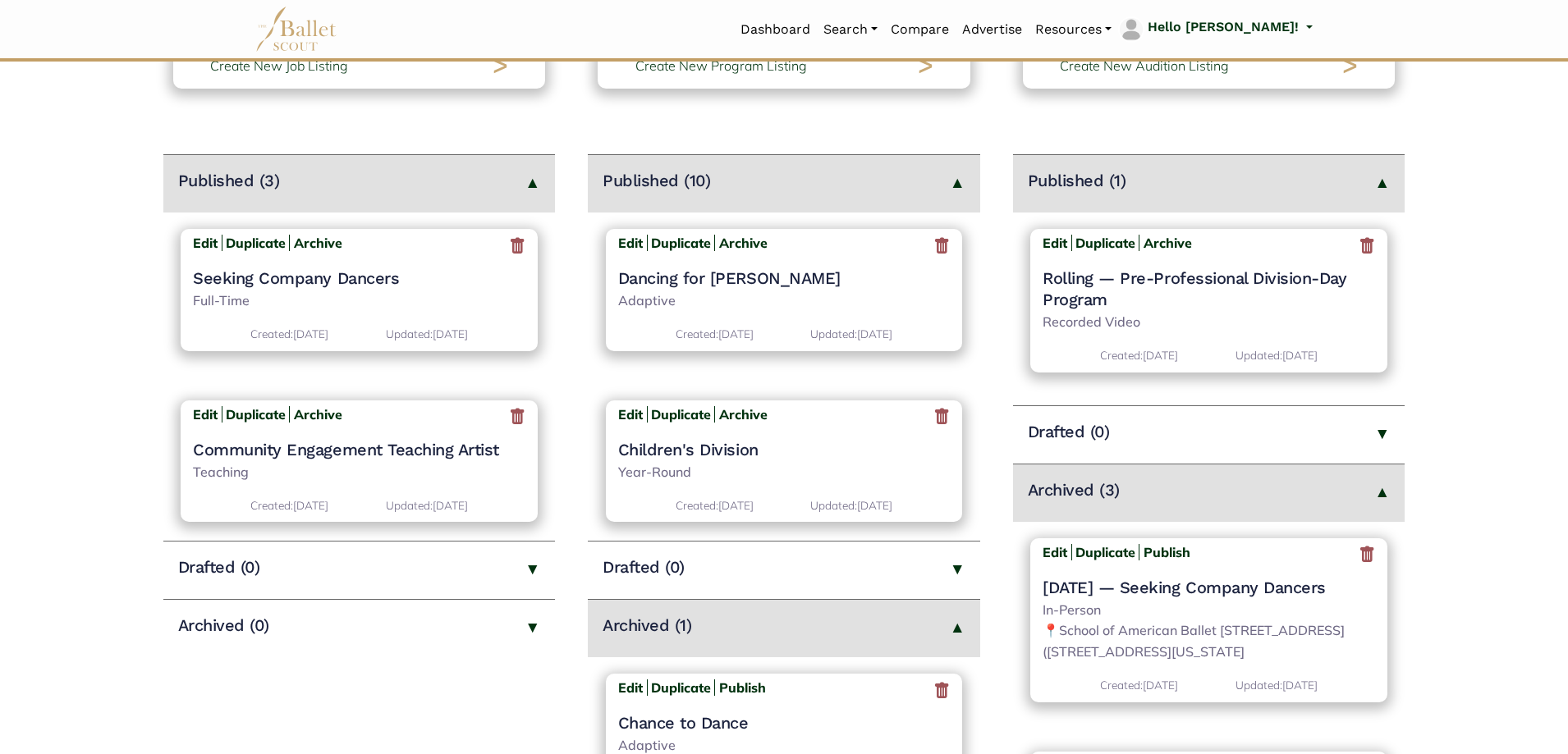
click at [1359, 552] on icon at bounding box center [1367, 555] width 16 height 21
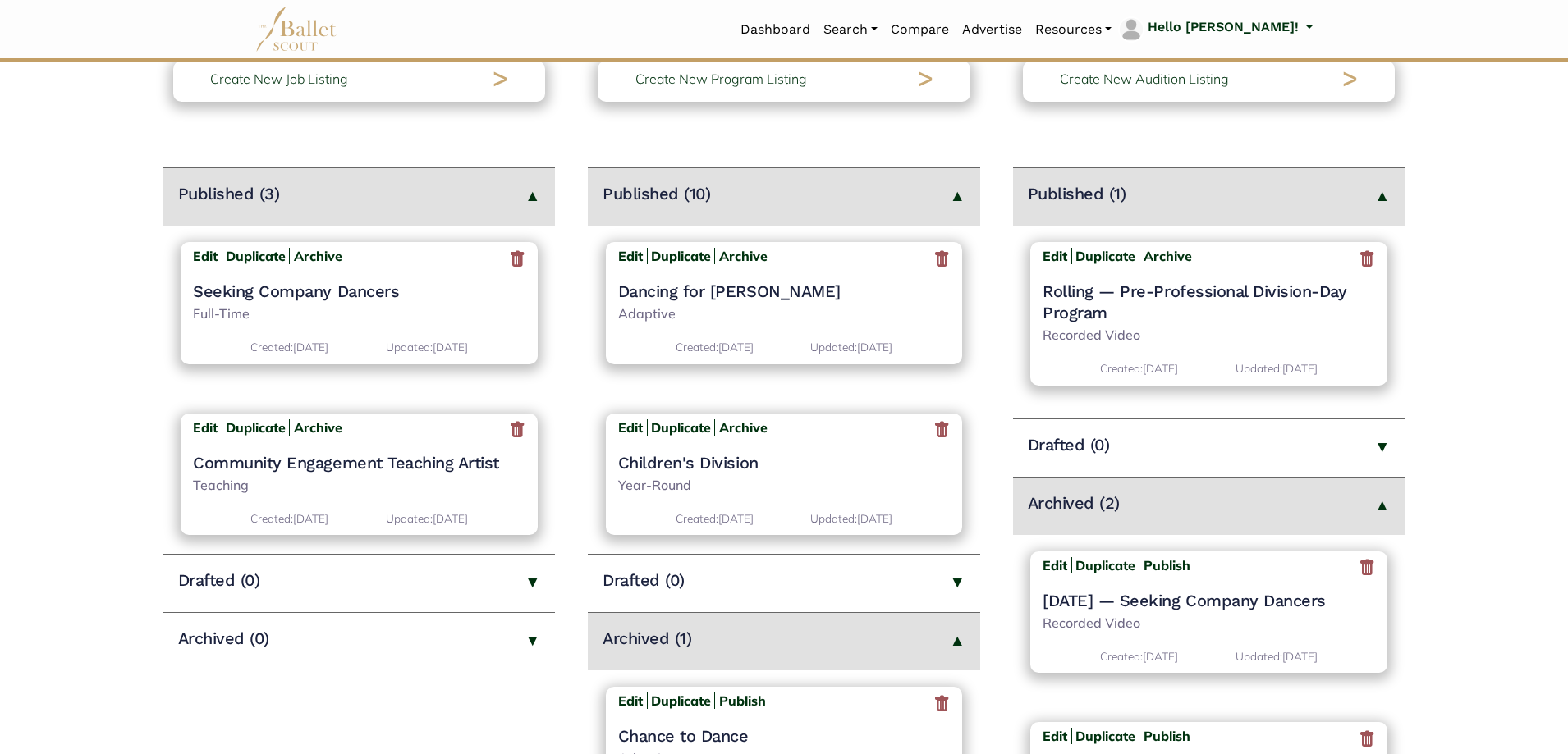
scroll to position [164, 0]
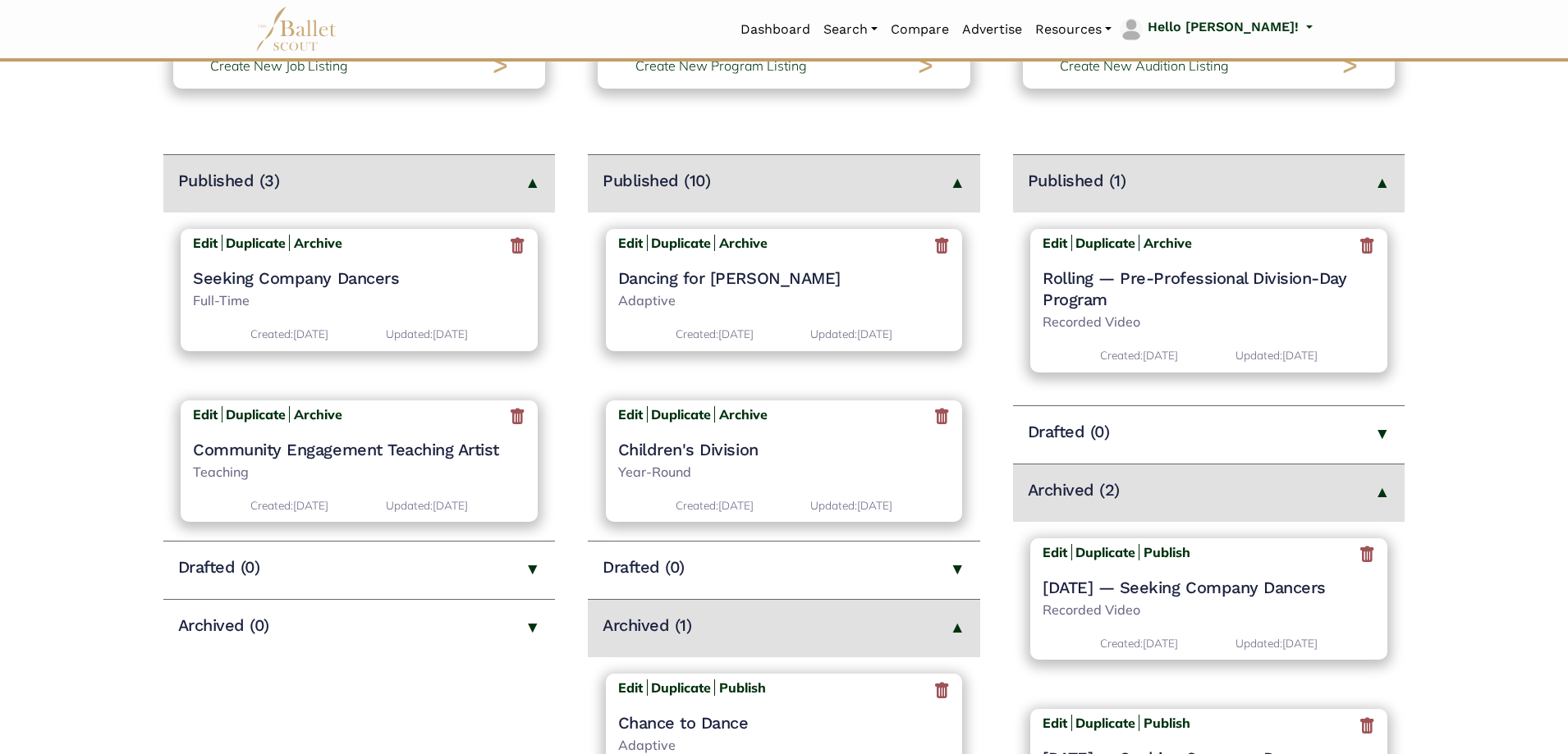
click at [1359, 552] on icon at bounding box center [1367, 555] width 16 height 21
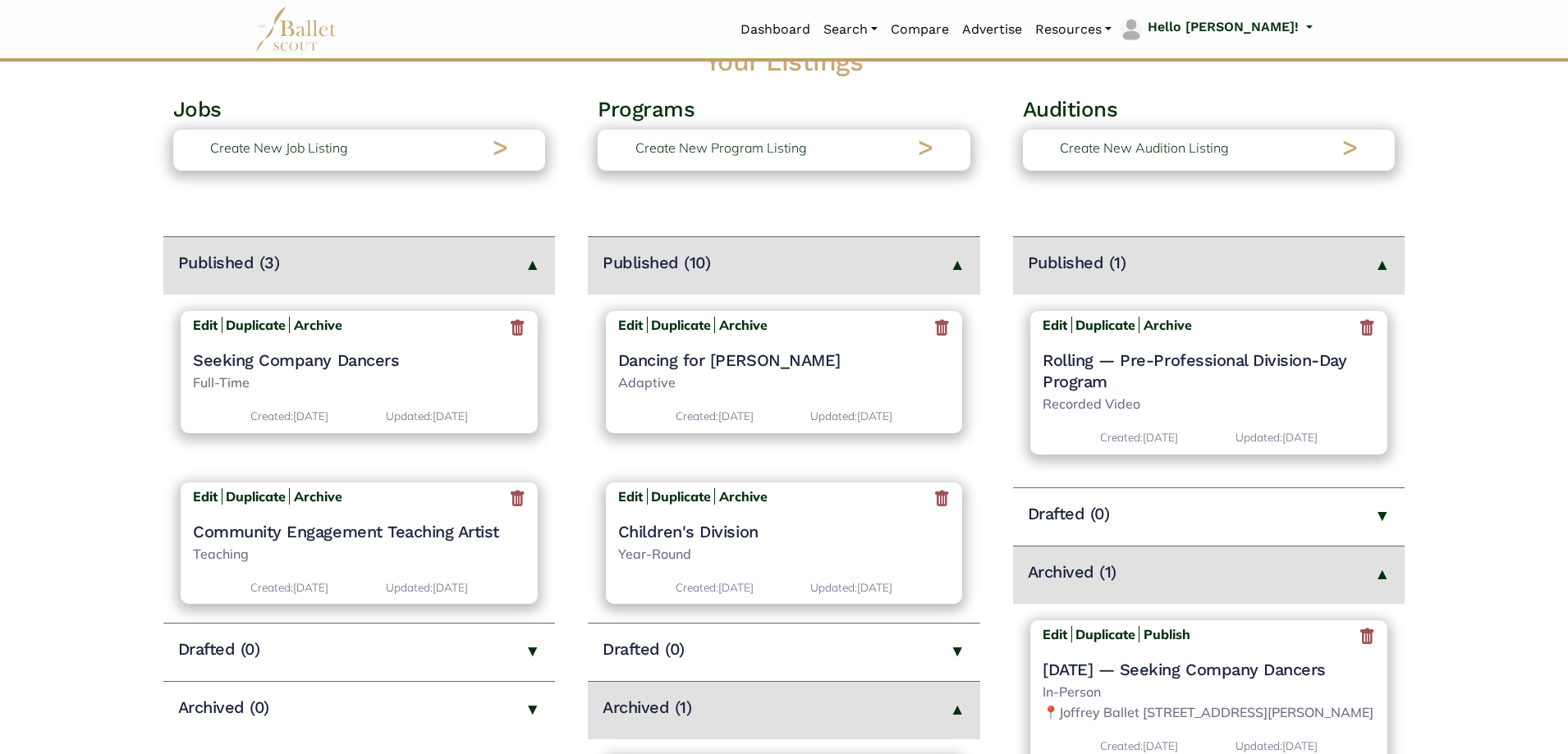
scroll to position [164, 0]
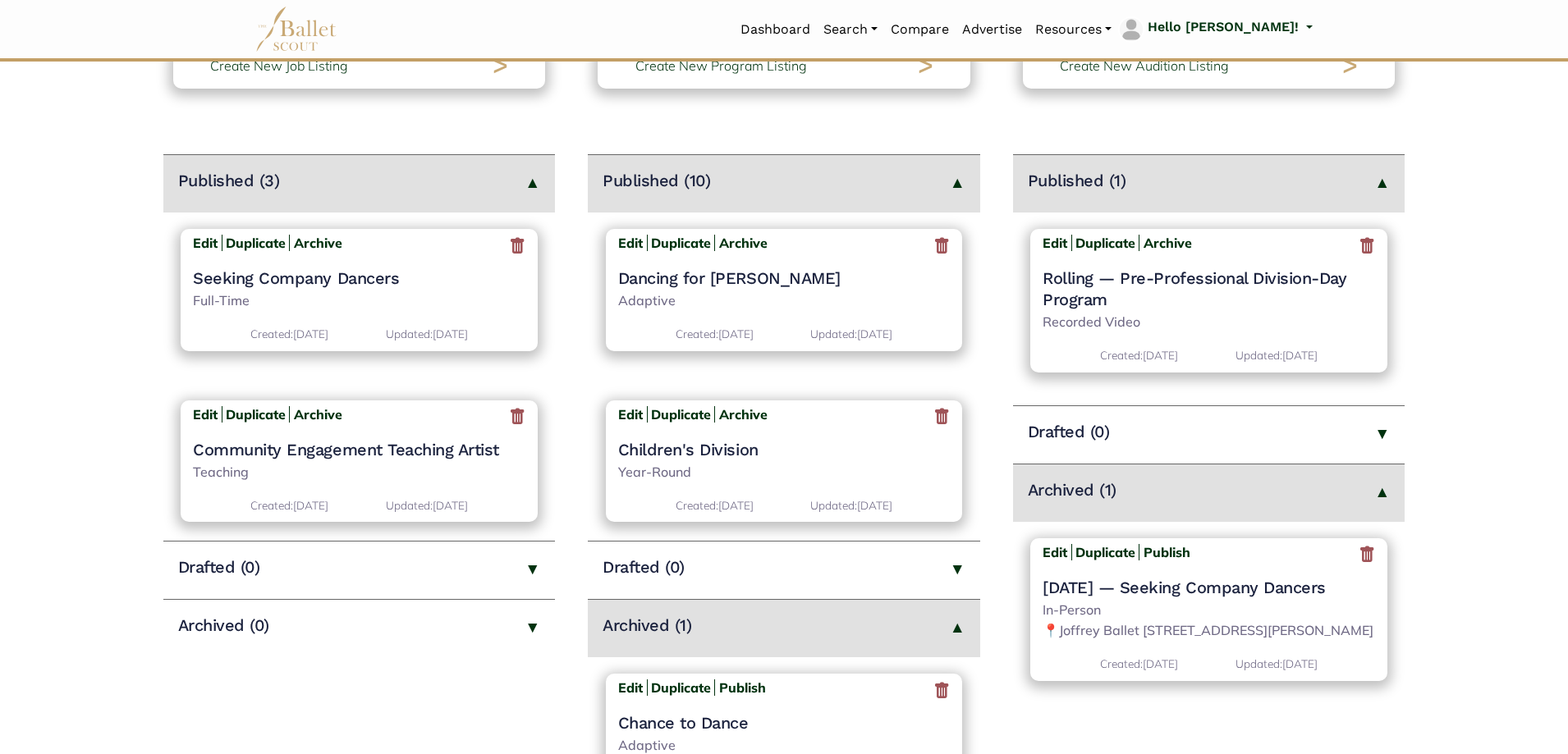
click at [1367, 554] on icon at bounding box center [1367, 555] width 16 height 21
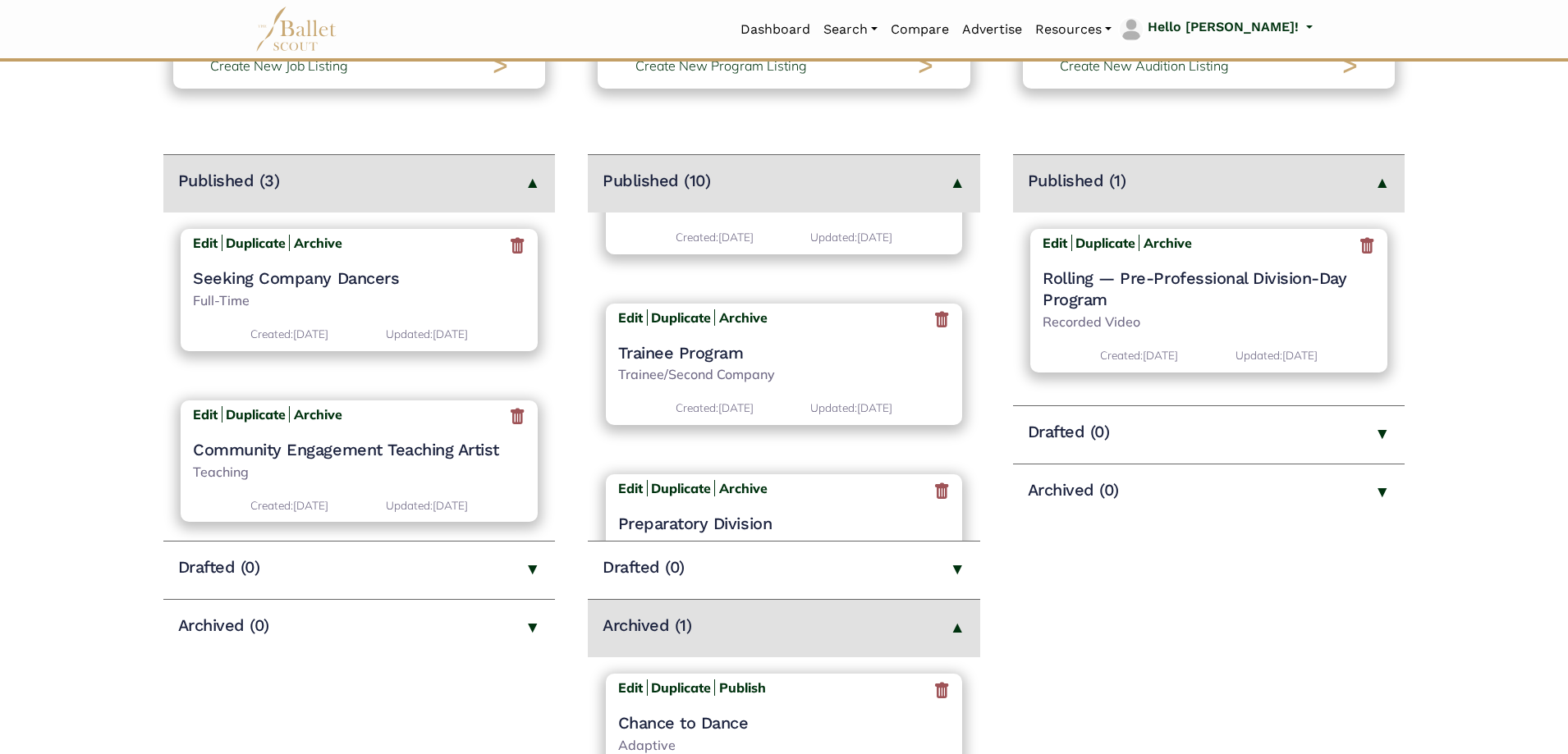
scroll to position [585, 0]
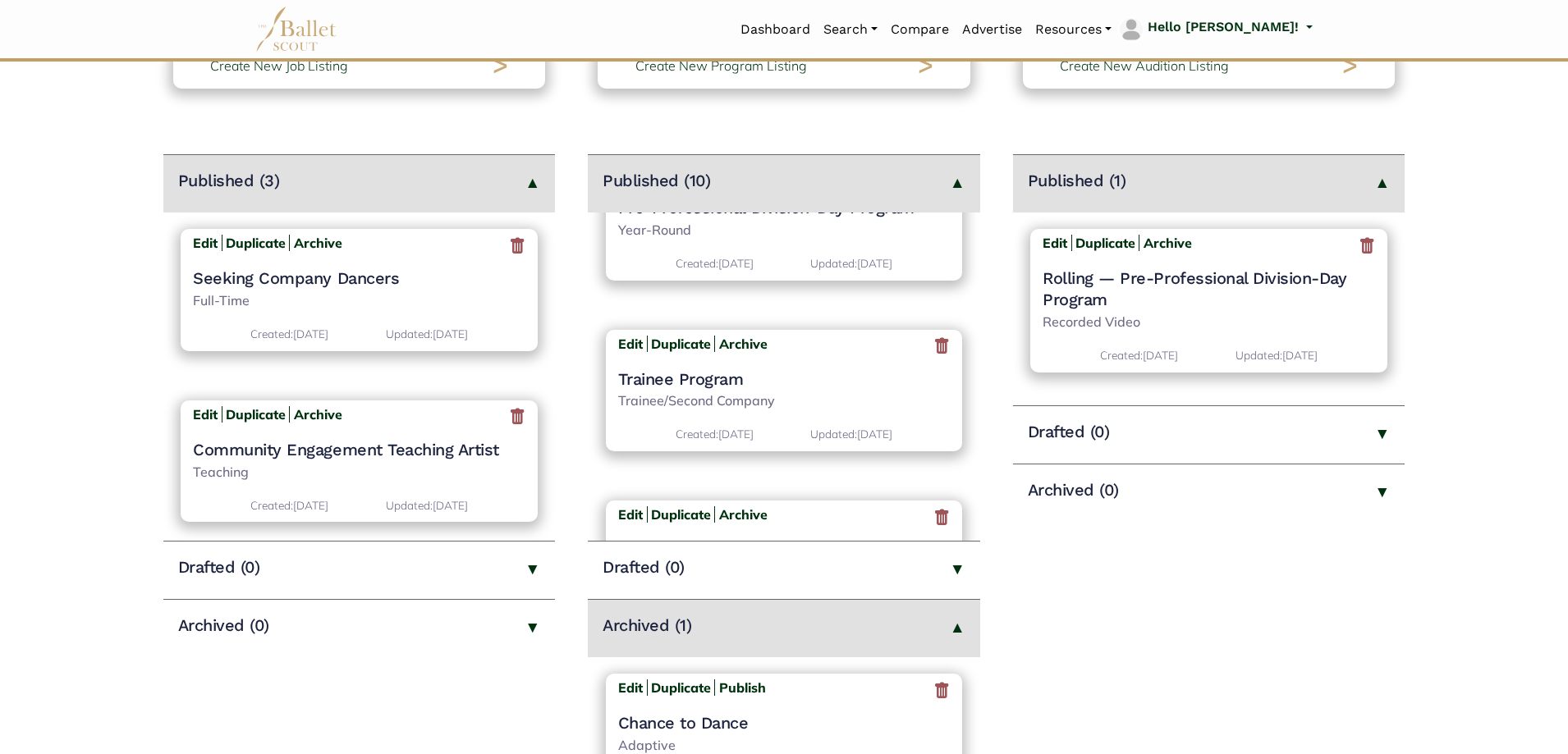
click at [706, 380] on h4 "Trainee Program" at bounding box center [784, 379] width 333 height 21
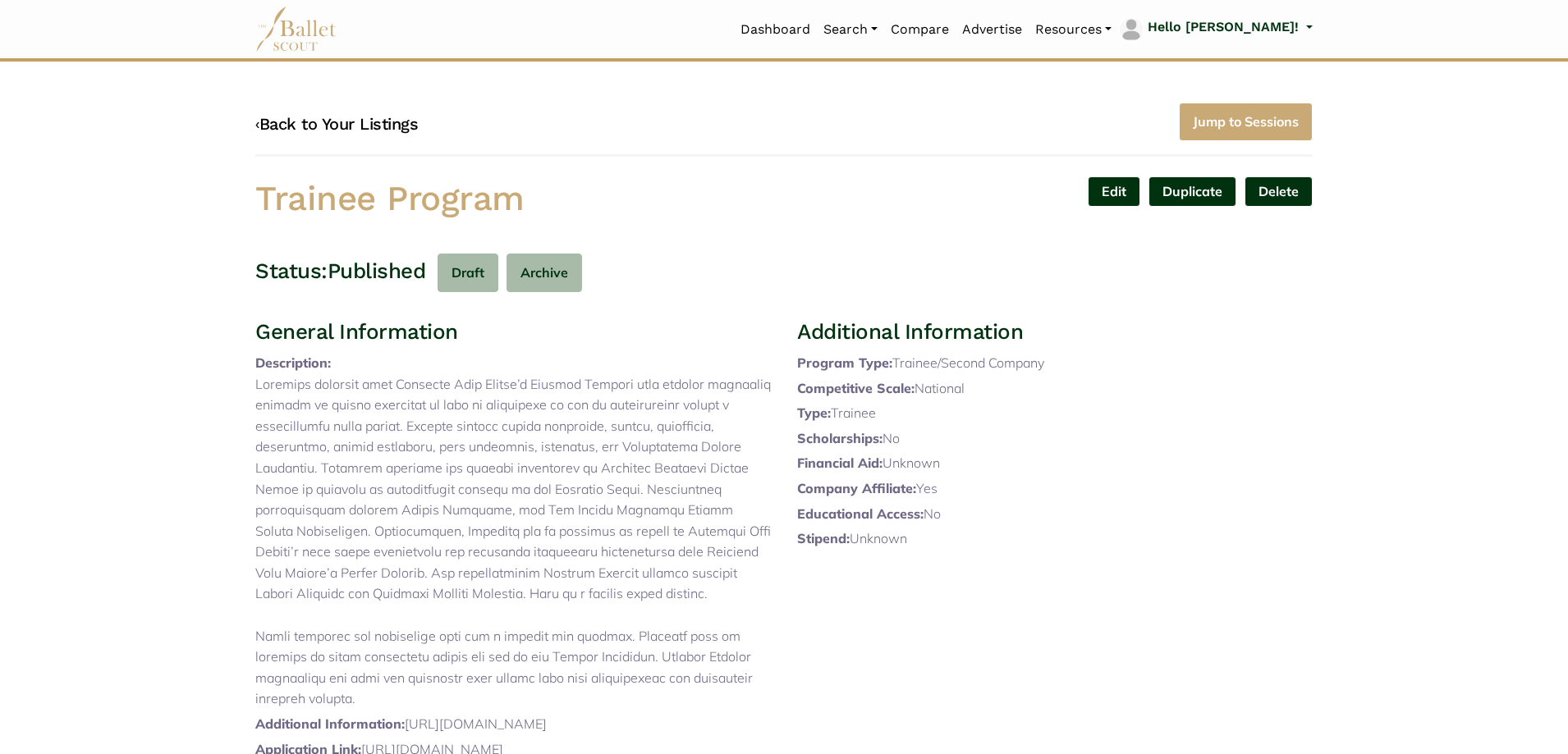
click at [335, 118] on link "‹ Back to Your Listings" at bounding box center [336, 124] width 163 height 20
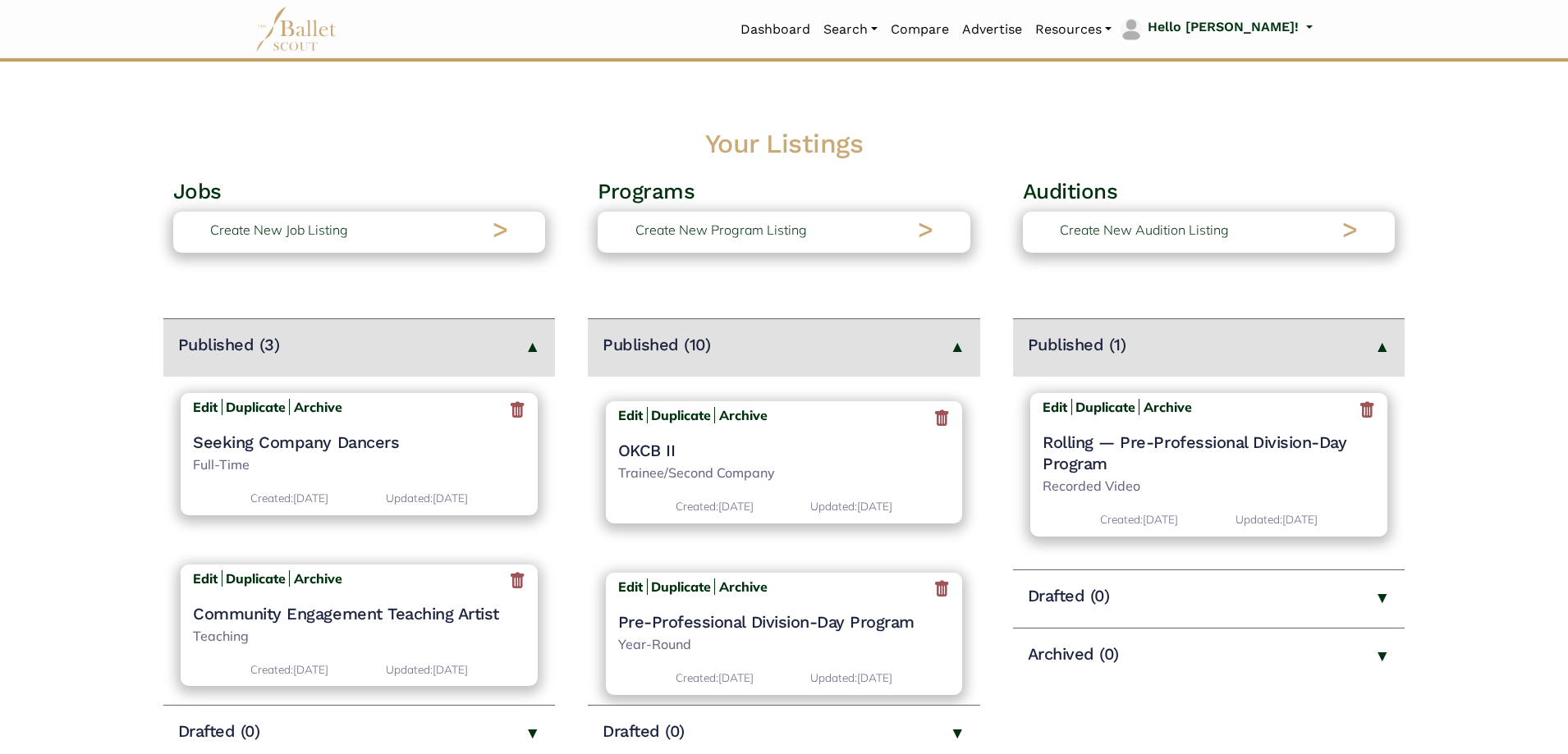
scroll to position [328, 0]
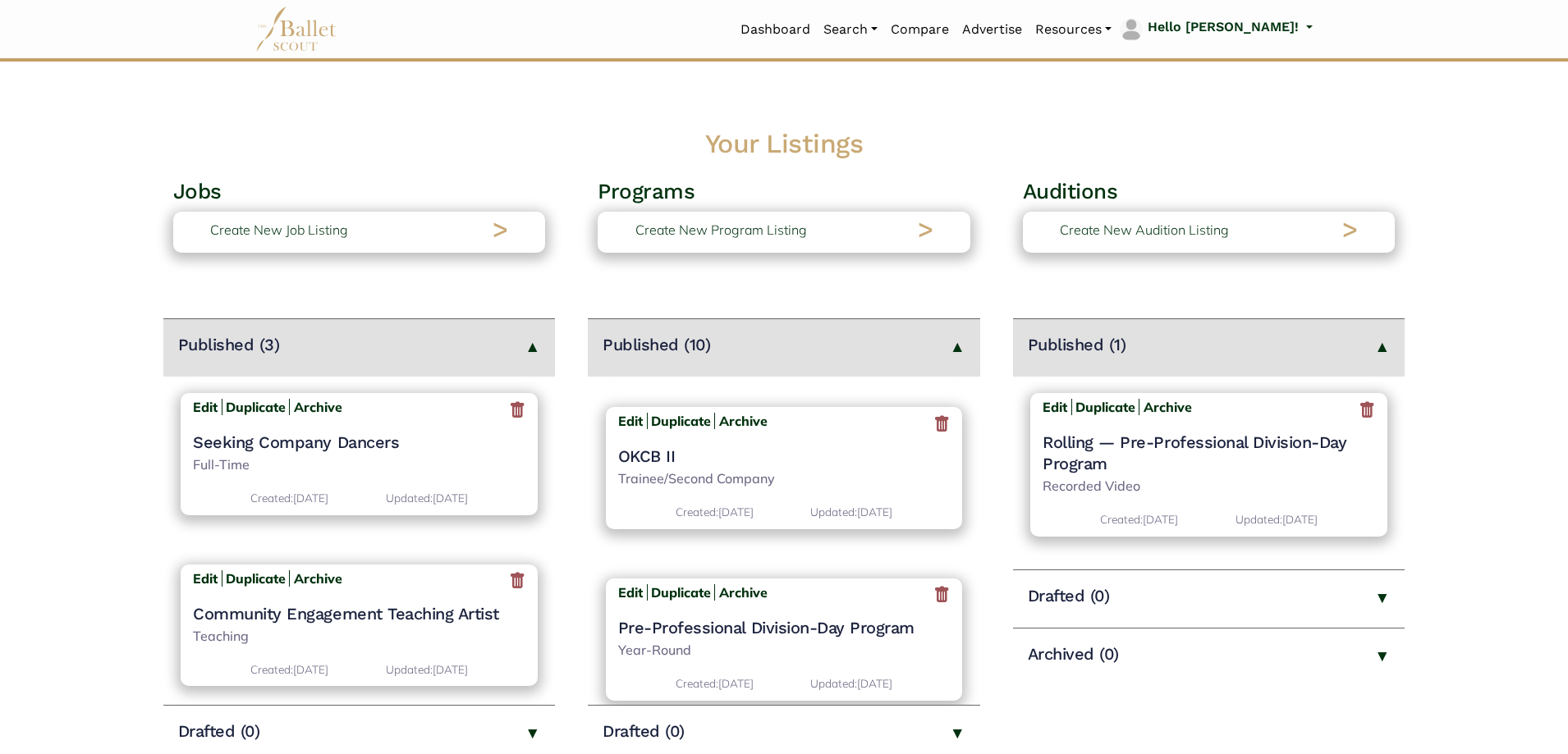
click at [664, 454] on h4 "OKCB II" at bounding box center [784, 456] width 333 height 21
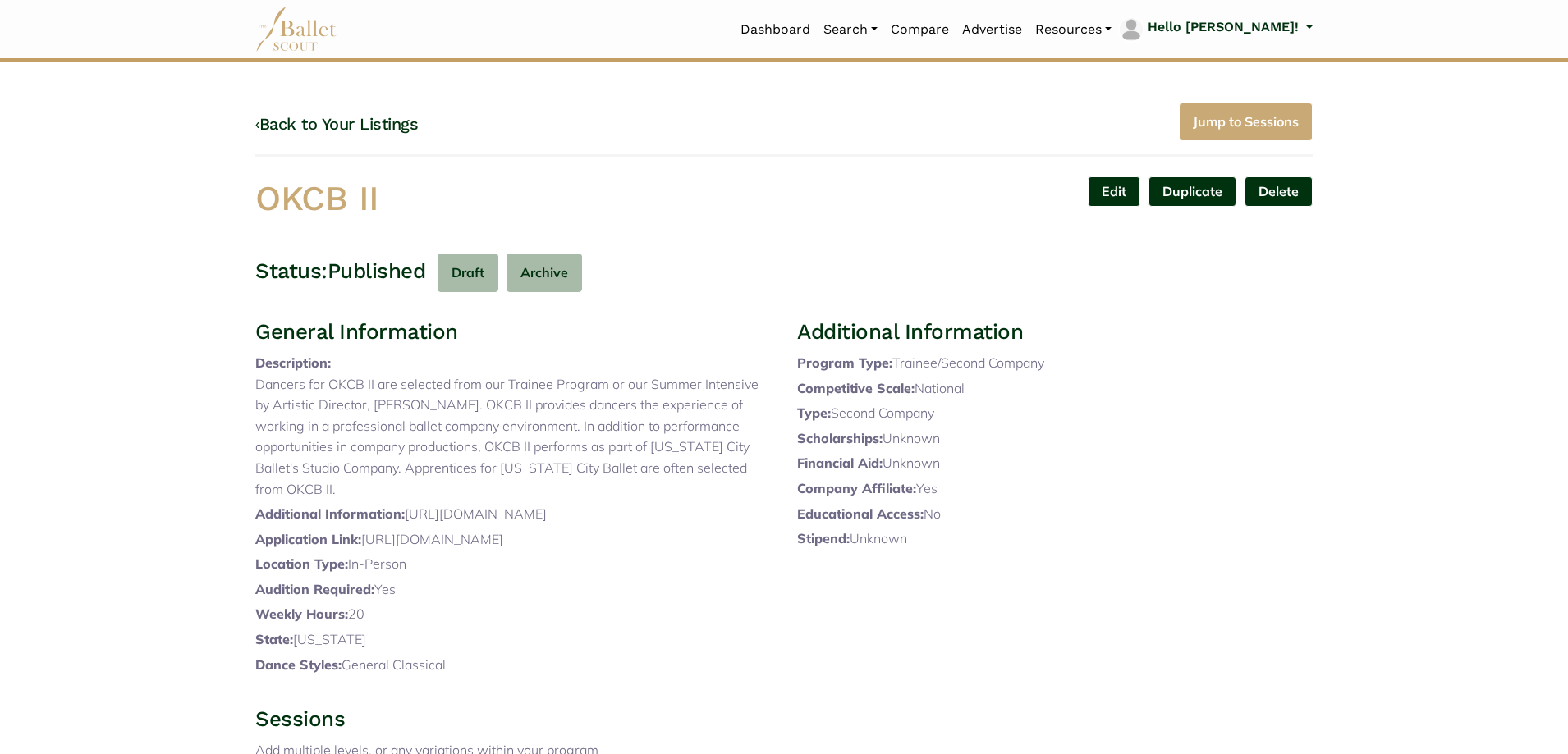
click at [1093, 208] on div "Edit Duplicate Delete Are you sure? Yes No" at bounding box center [1055, 203] width 542 height 52
click at [1095, 200] on link "Edit" at bounding box center [1114, 192] width 53 height 30
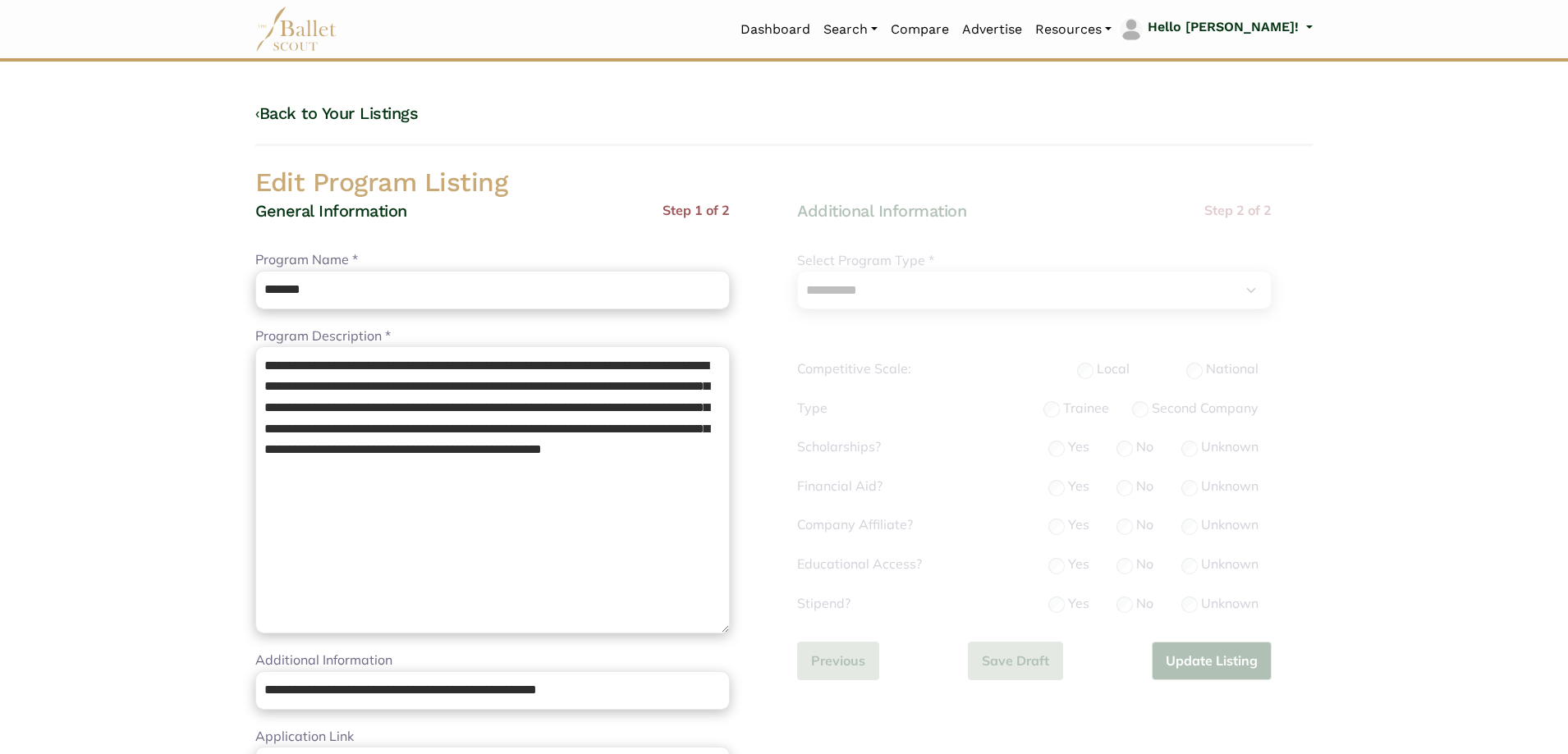
select select "**"
select select "*"
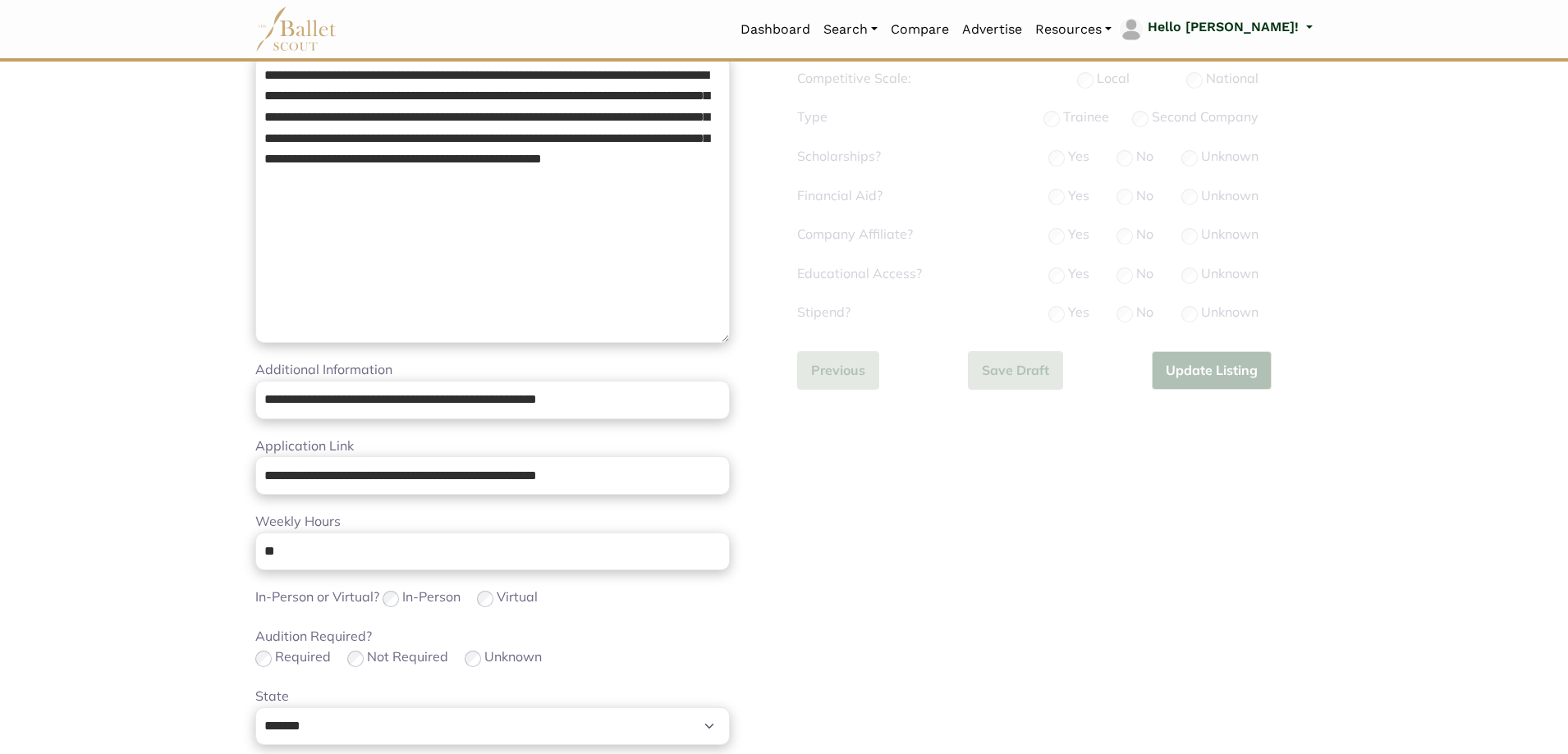
scroll to position [328, 0]
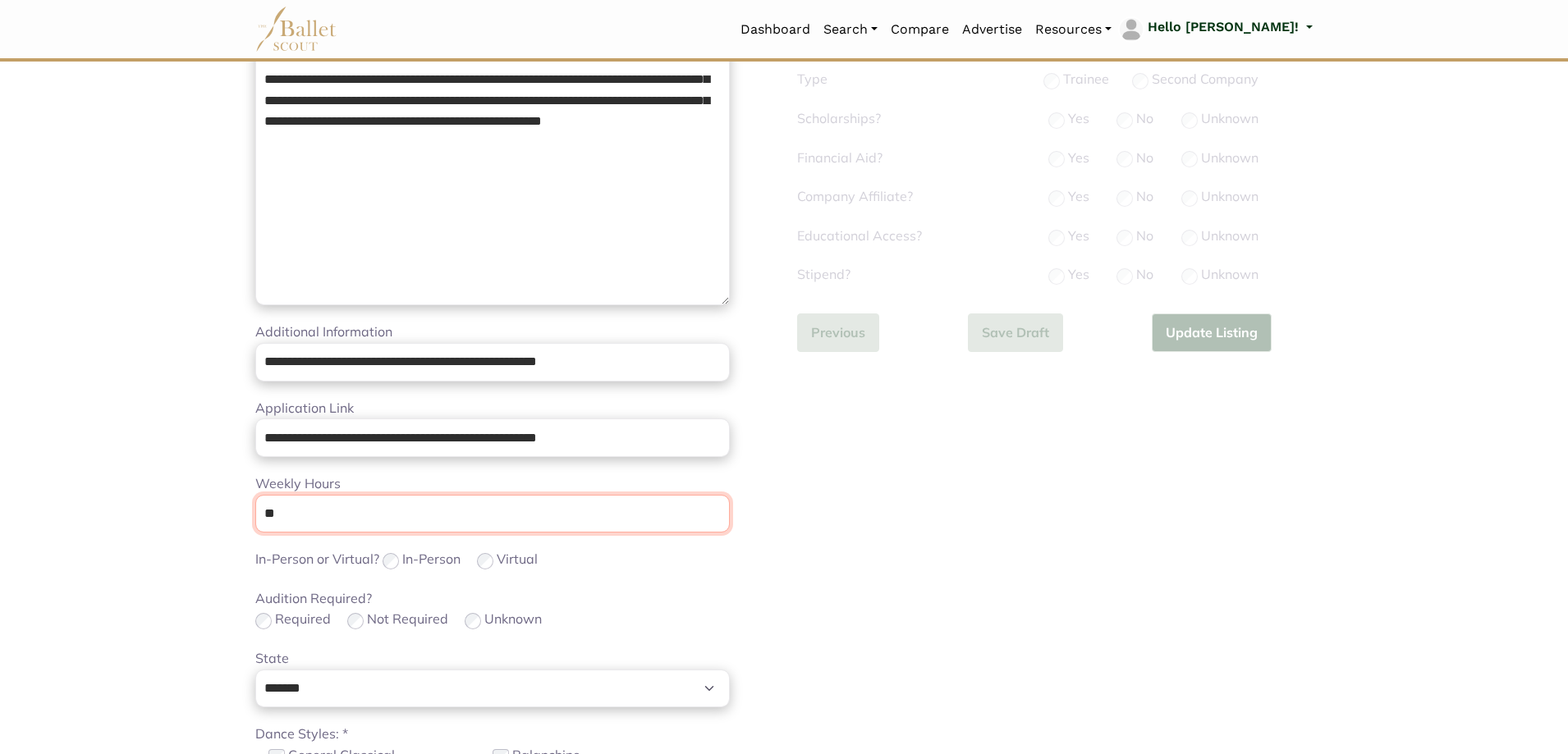
click at [424, 521] on input "**" at bounding box center [492, 514] width 475 height 39
drag, startPoint x: 424, startPoint y: 521, endPoint x: 0, endPoint y: 466, distance: 428.0
click at [0, 498] on body "Loading... Please Wait Dashboard" at bounding box center [784, 473] width 1568 height 1602
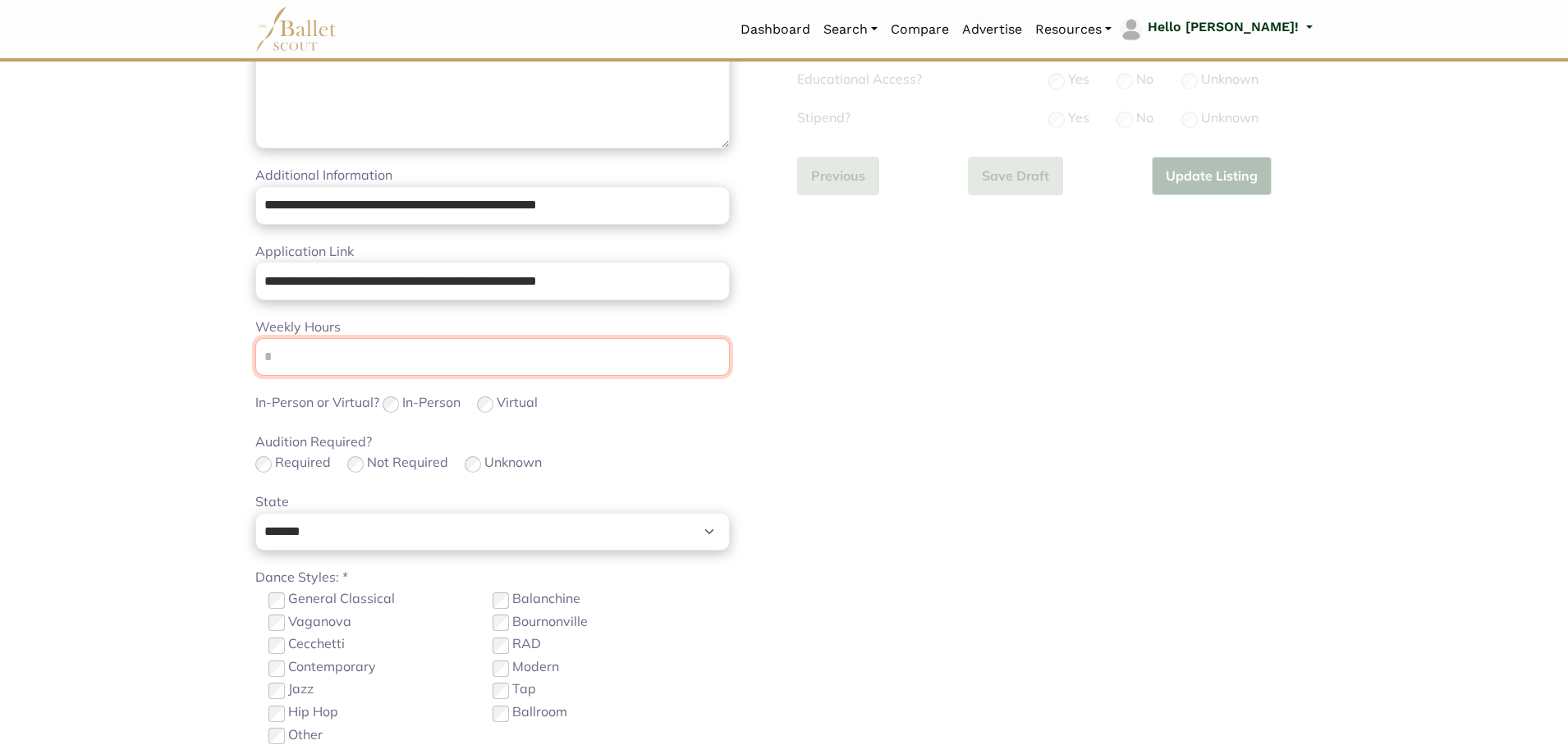
scroll to position [657, 0]
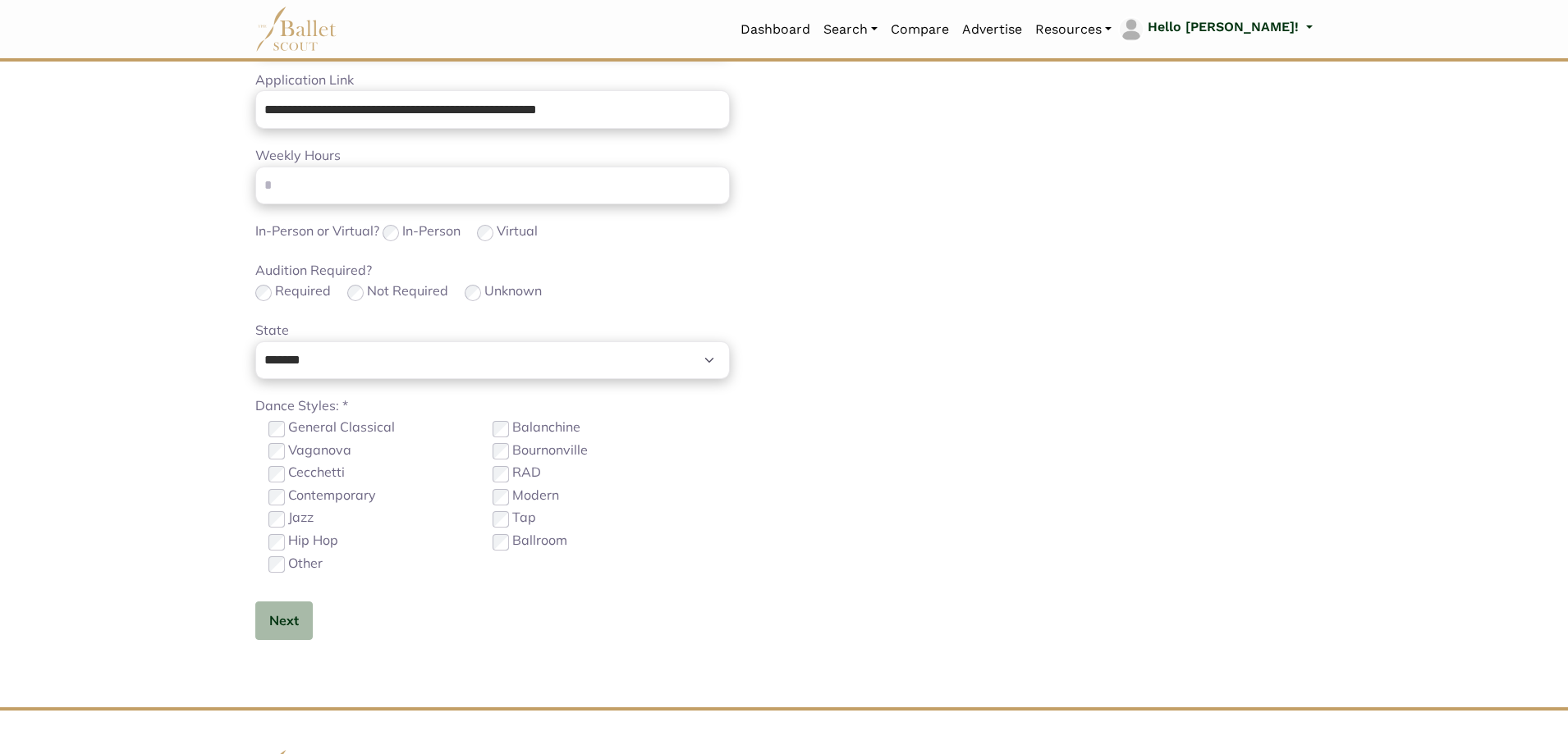
click at [337, 497] on label "Contemporary" at bounding box center [332, 495] width 88 height 21
click at [304, 621] on button "Next" at bounding box center [283, 621] width 57 height 39
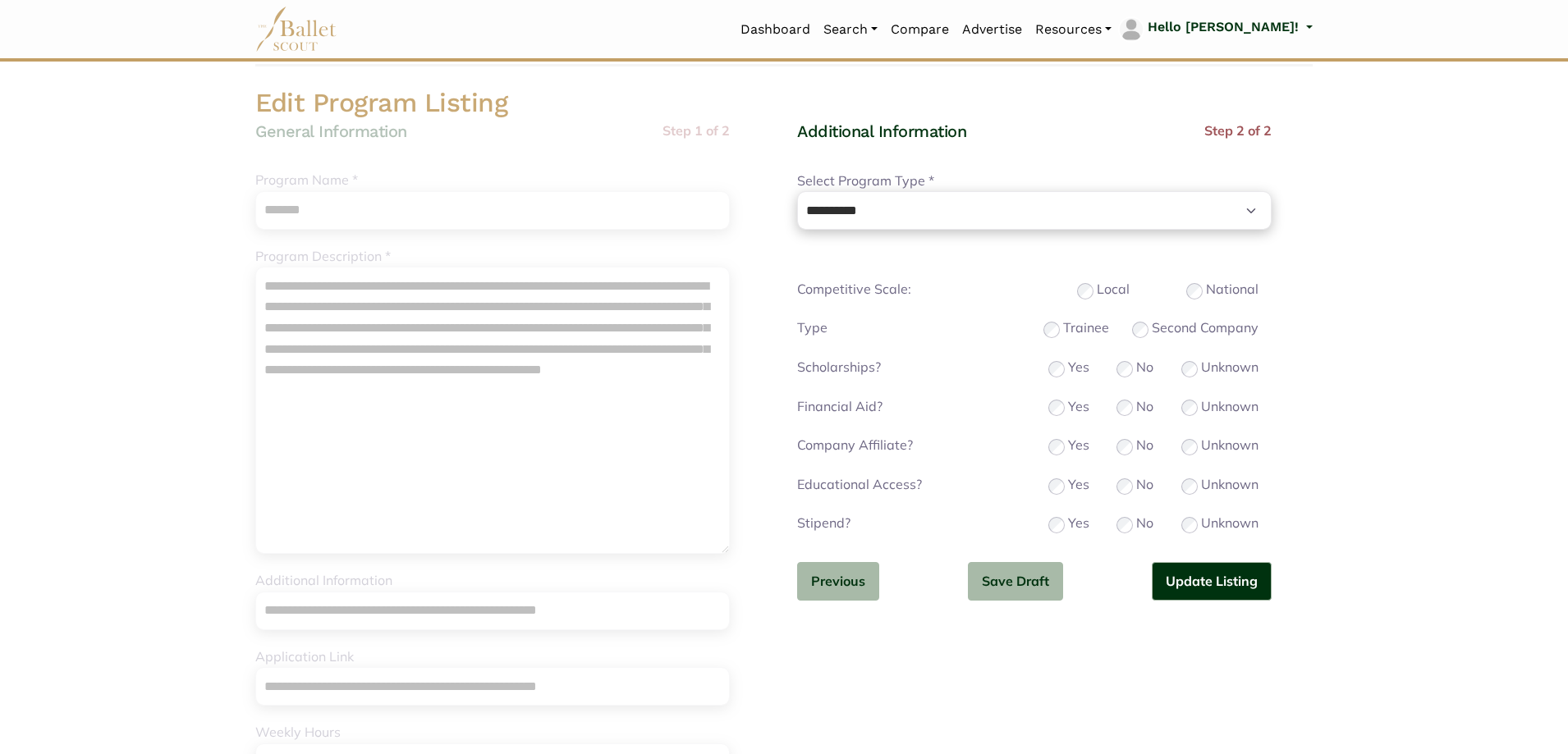
scroll to position [0, 0]
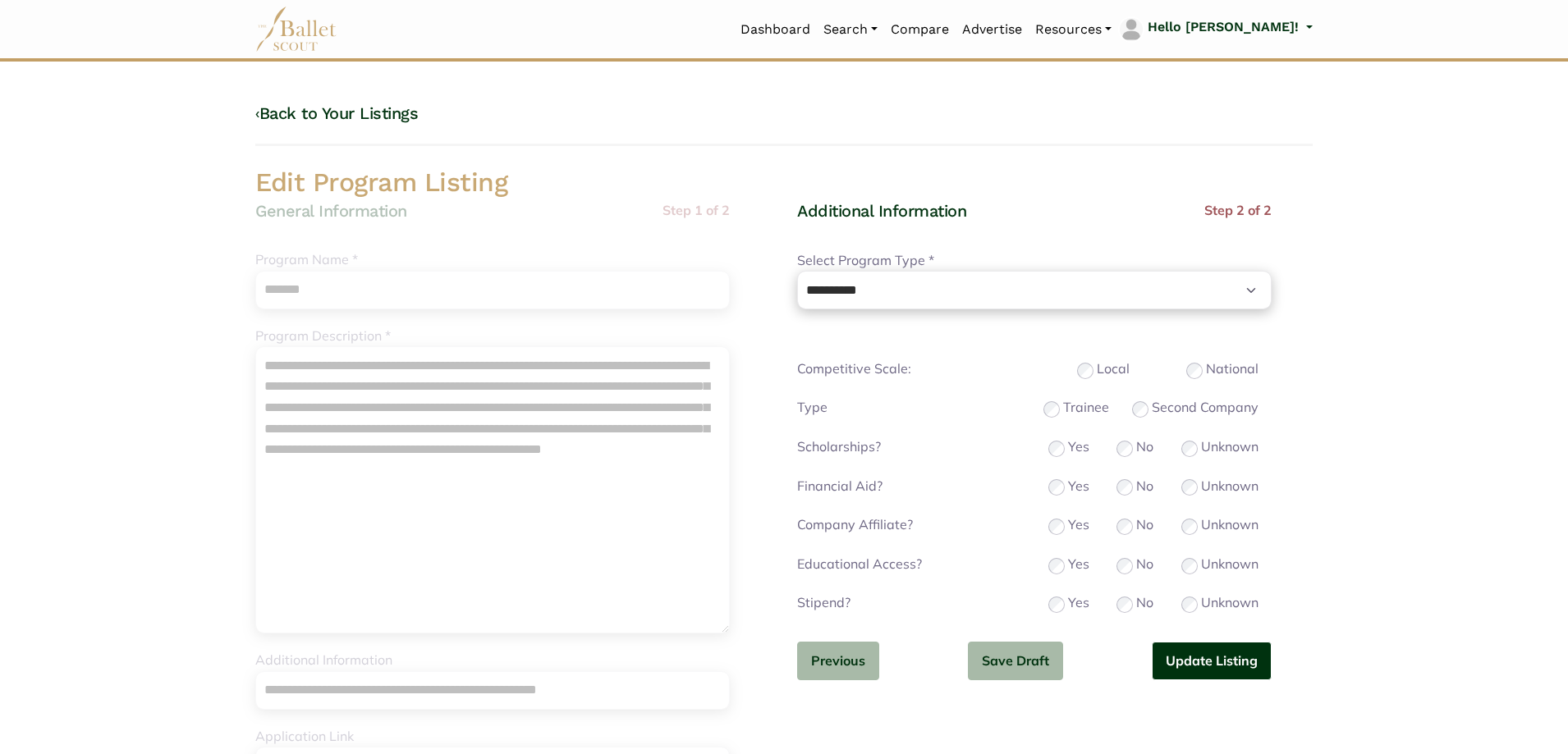
click at [1181, 670] on button "Update Listing" at bounding box center [1212, 661] width 120 height 39
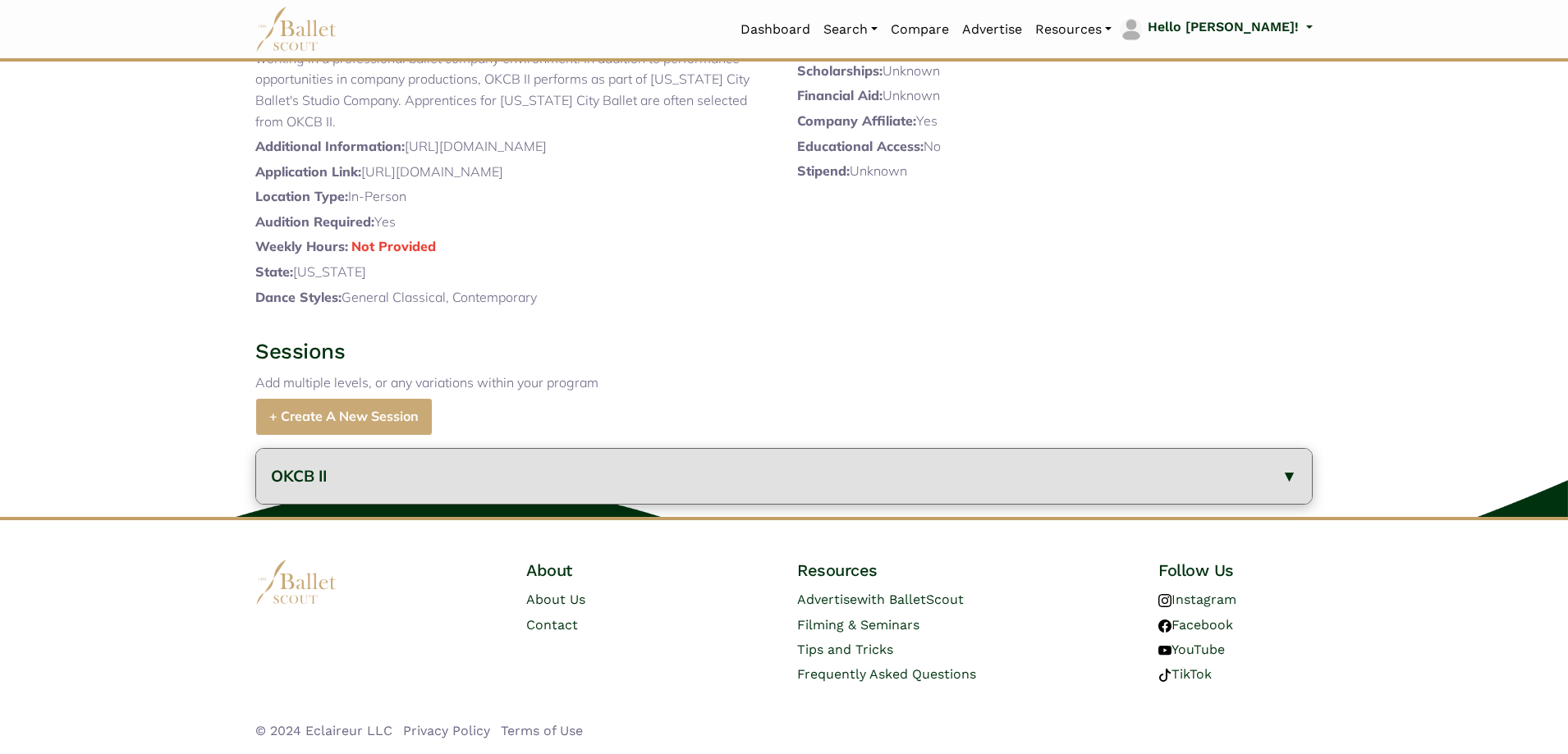
click at [392, 479] on button "OKCB II" at bounding box center [784, 476] width 1056 height 55
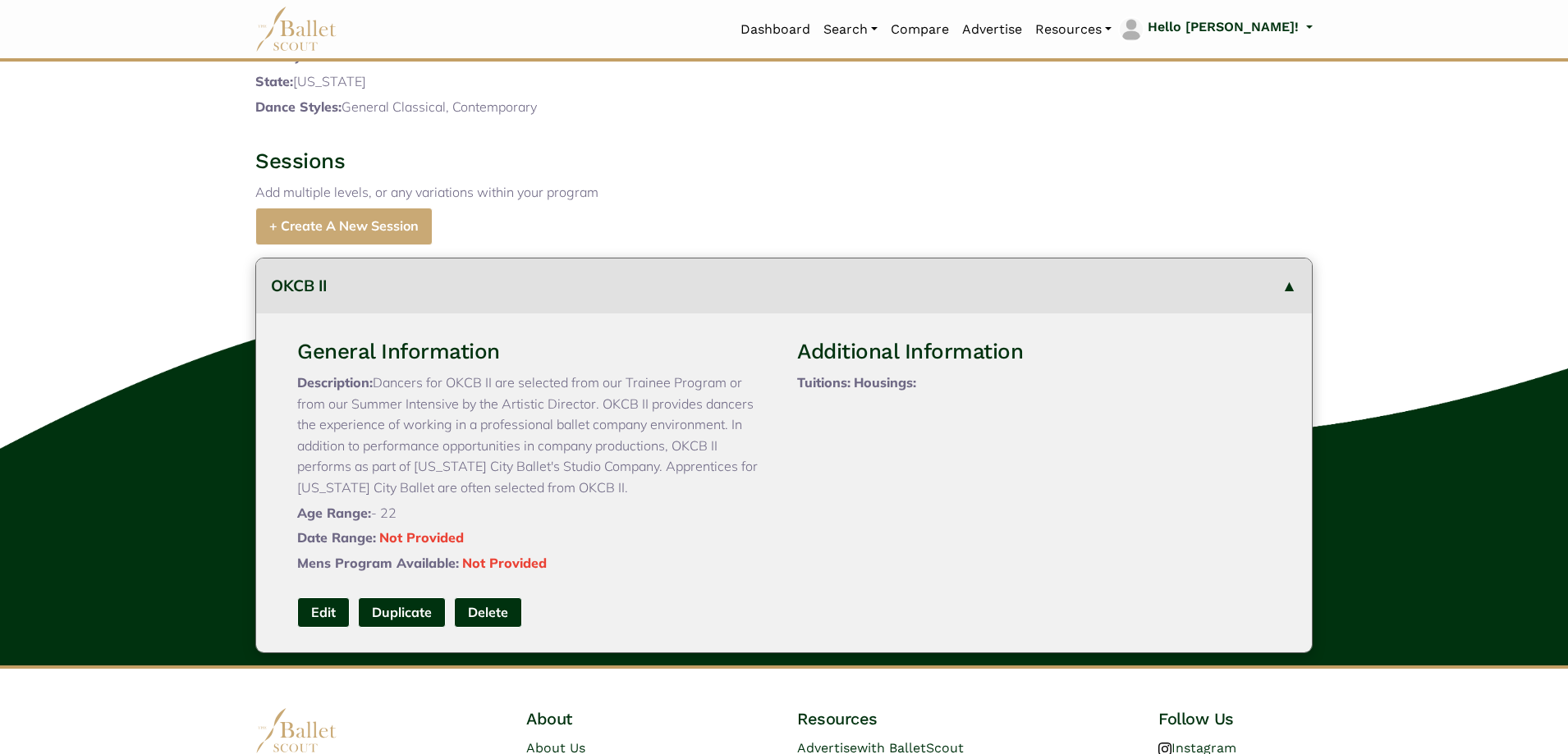
scroll to position [739, 0]
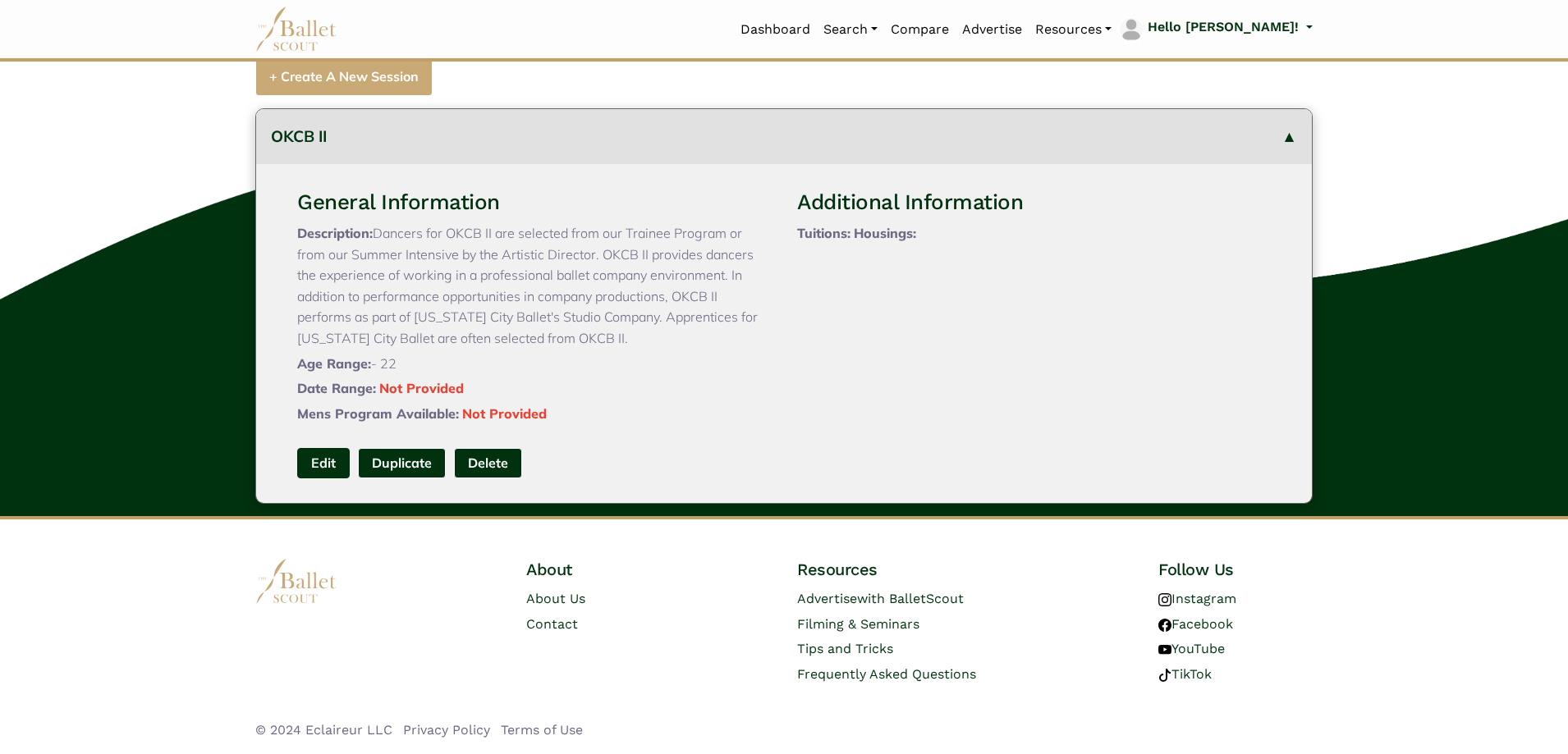
click at [319, 478] on link "Edit" at bounding box center [323, 463] width 53 height 30
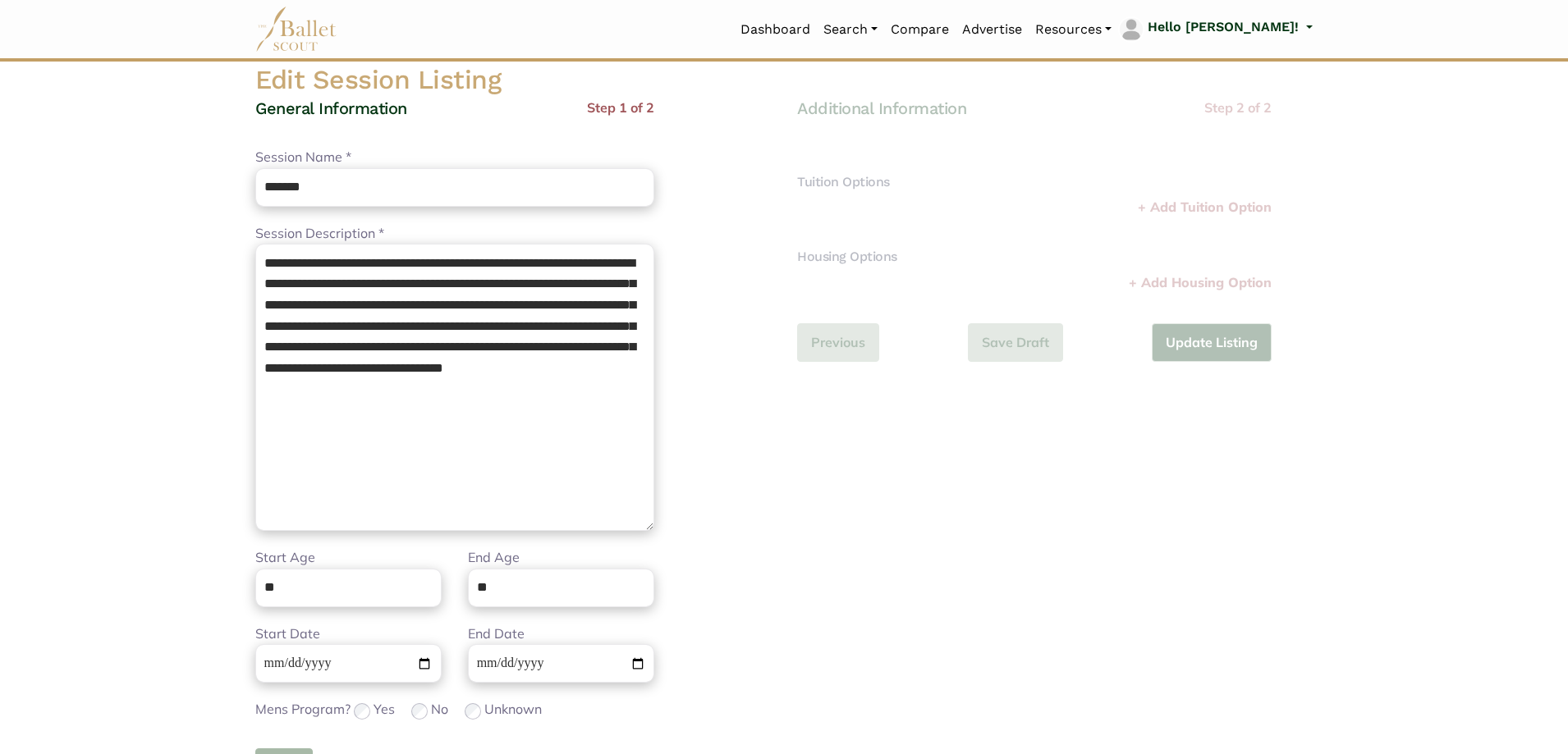
scroll to position [246, 0]
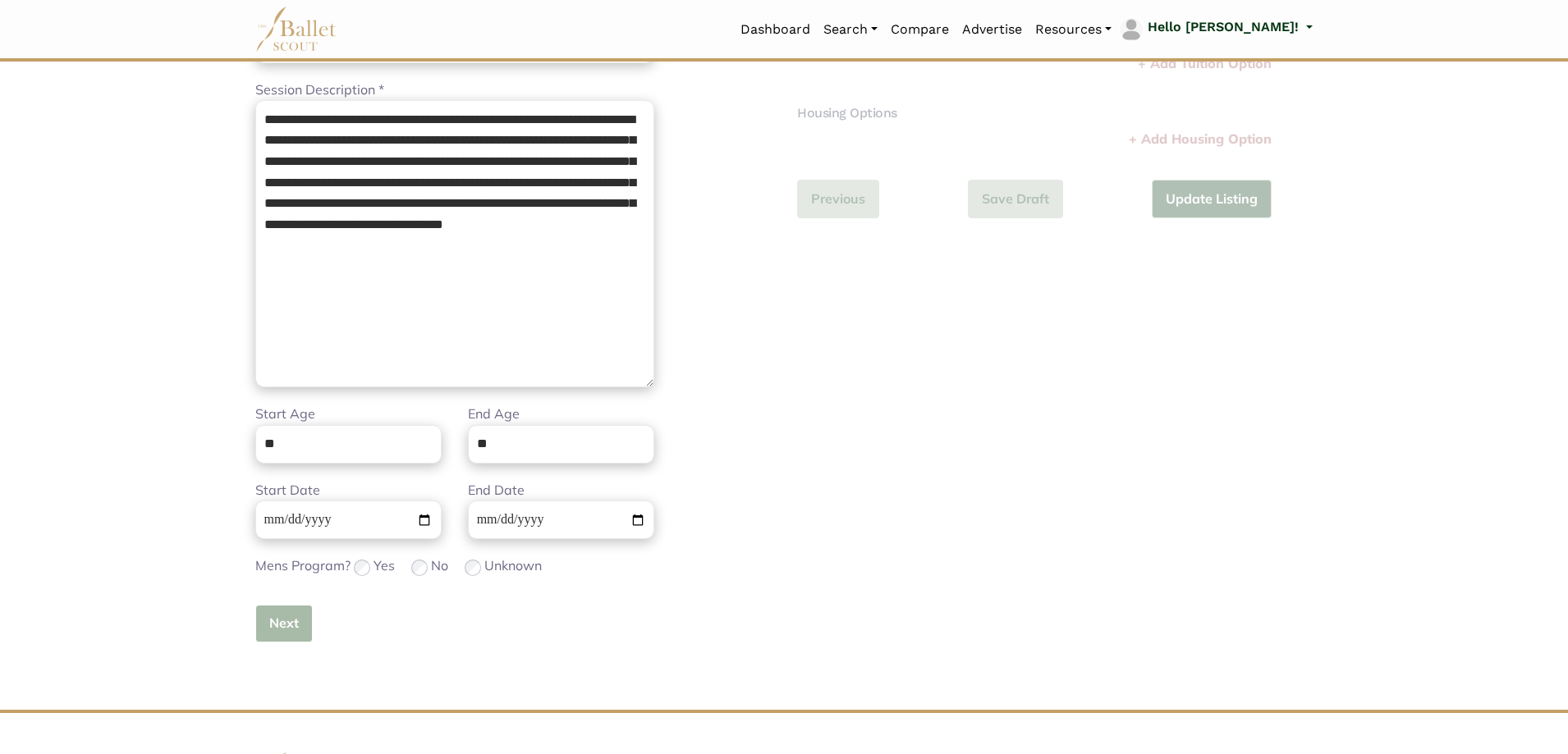
click at [301, 618] on button "Next" at bounding box center [283, 624] width 57 height 39
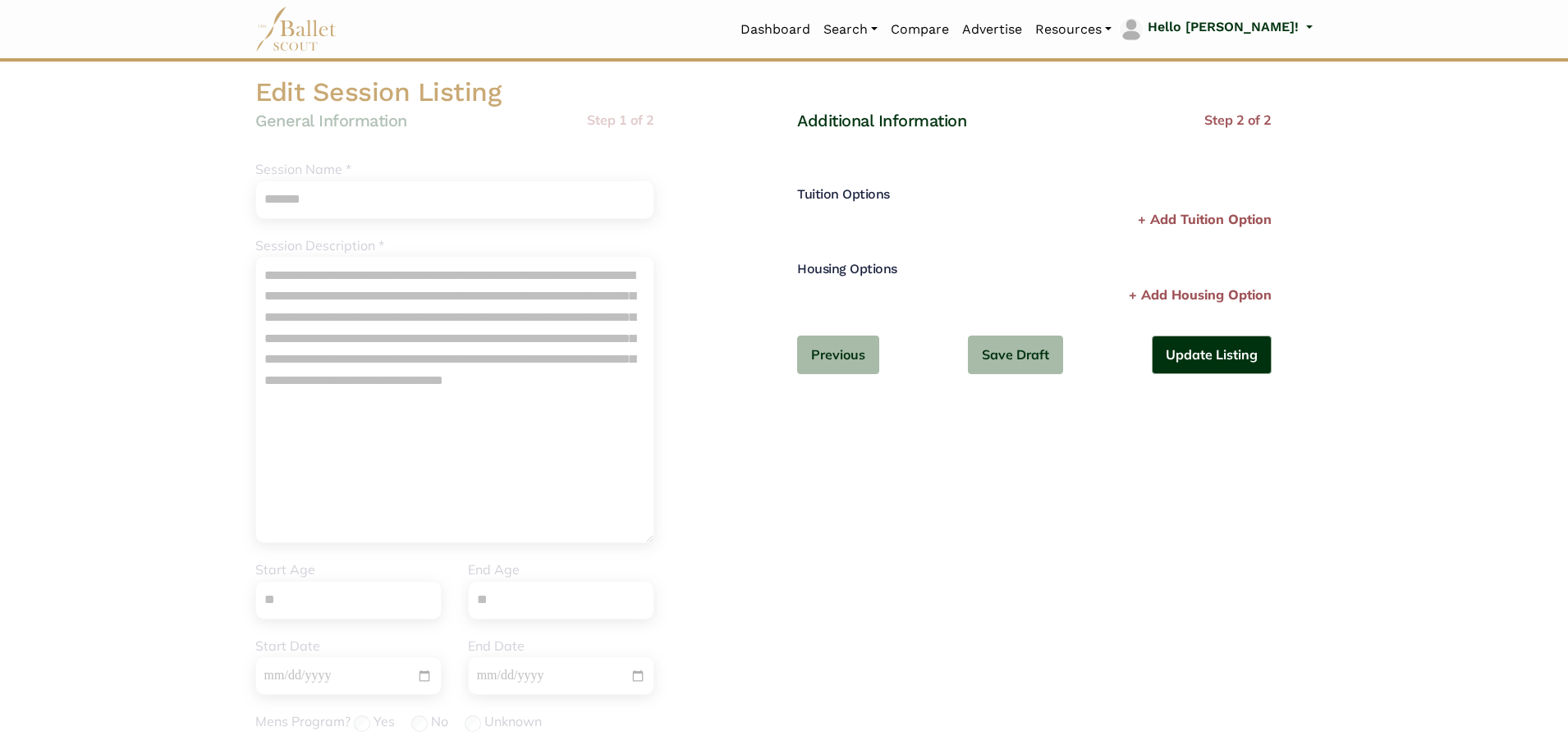
scroll to position [0, 0]
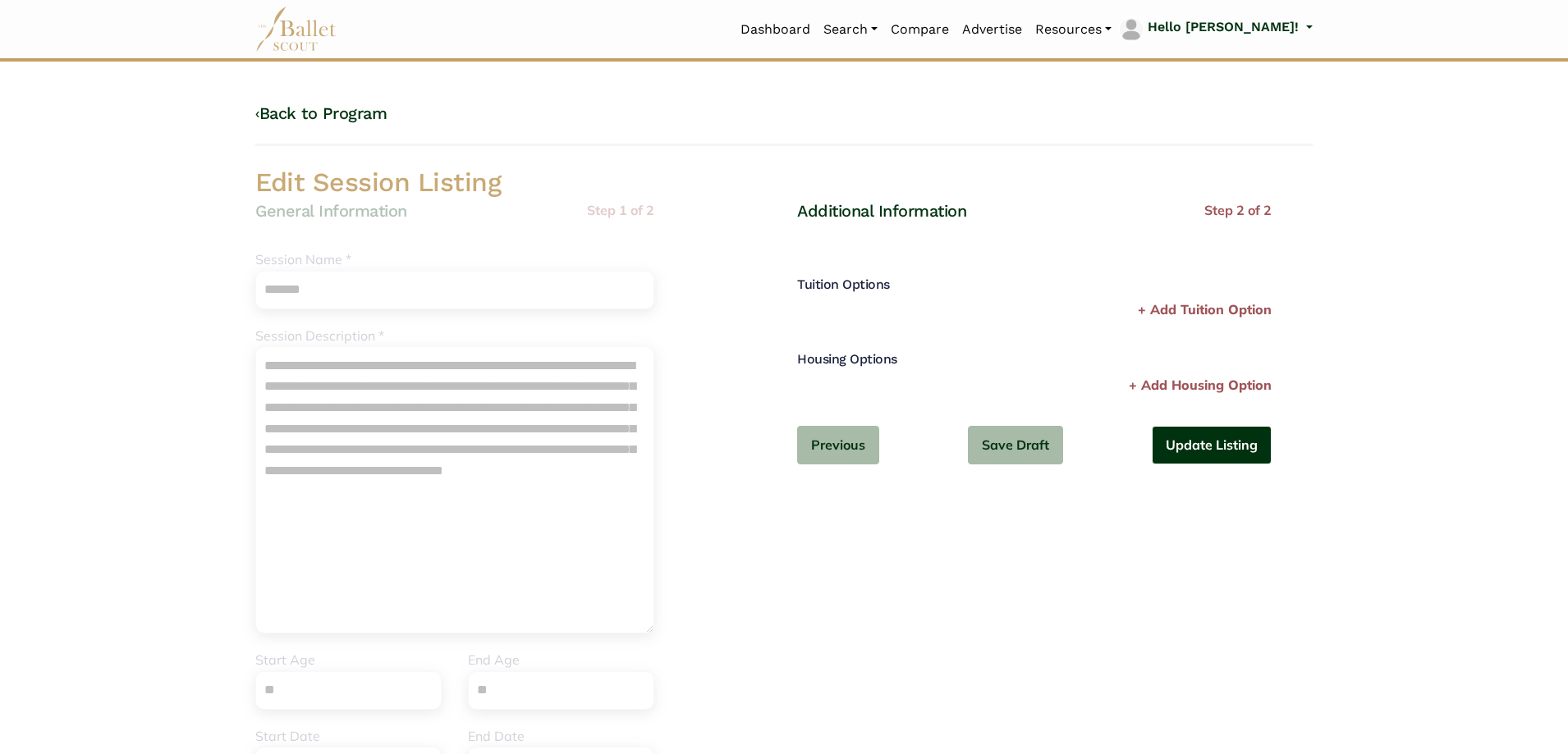
click at [1201, 453] on button "Update Listing" at bounding box center [1212, 445] width 120 height 39
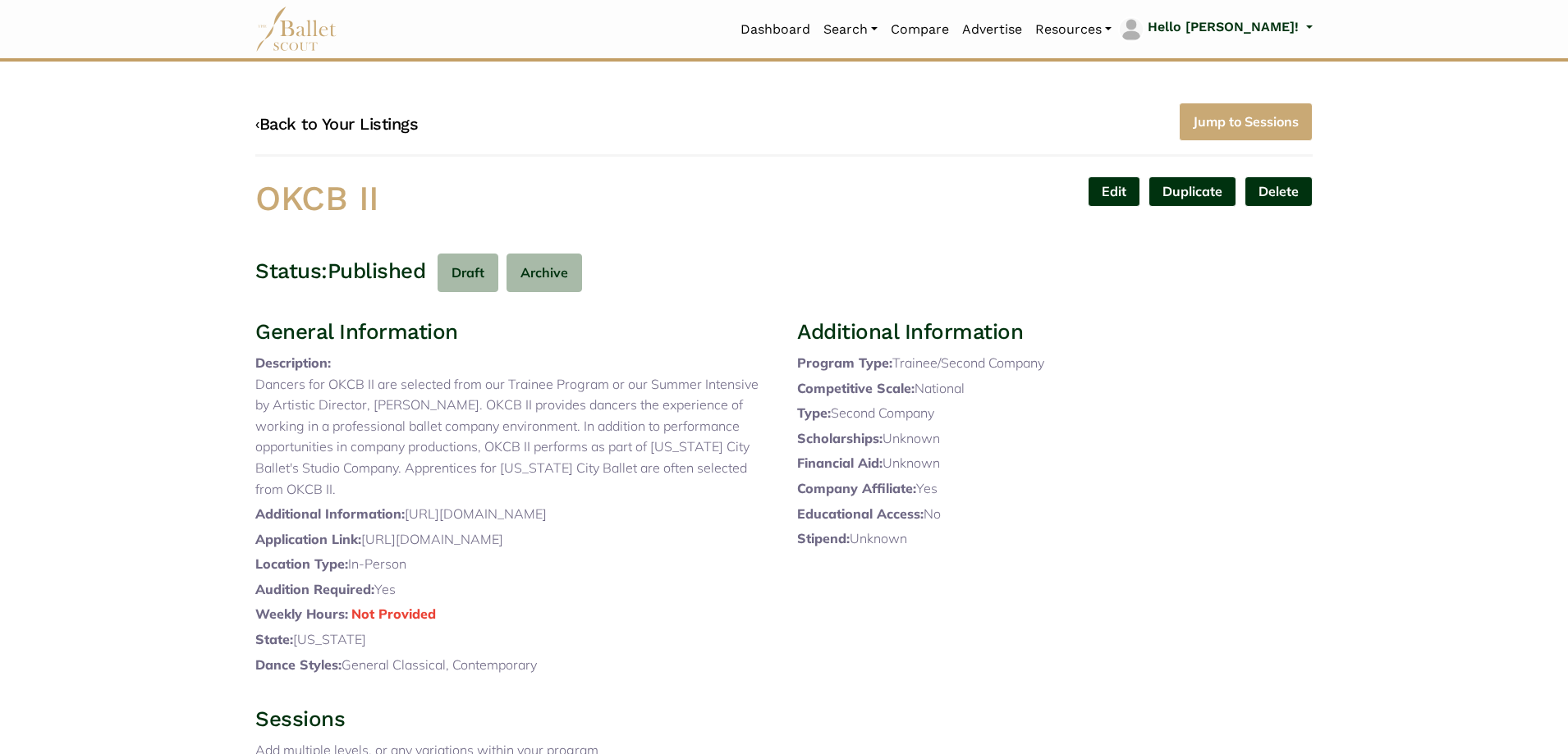
click at [352, 122] on link "‹ Back to Your Listings" at bounding box center [336, 124] width 163 height 20
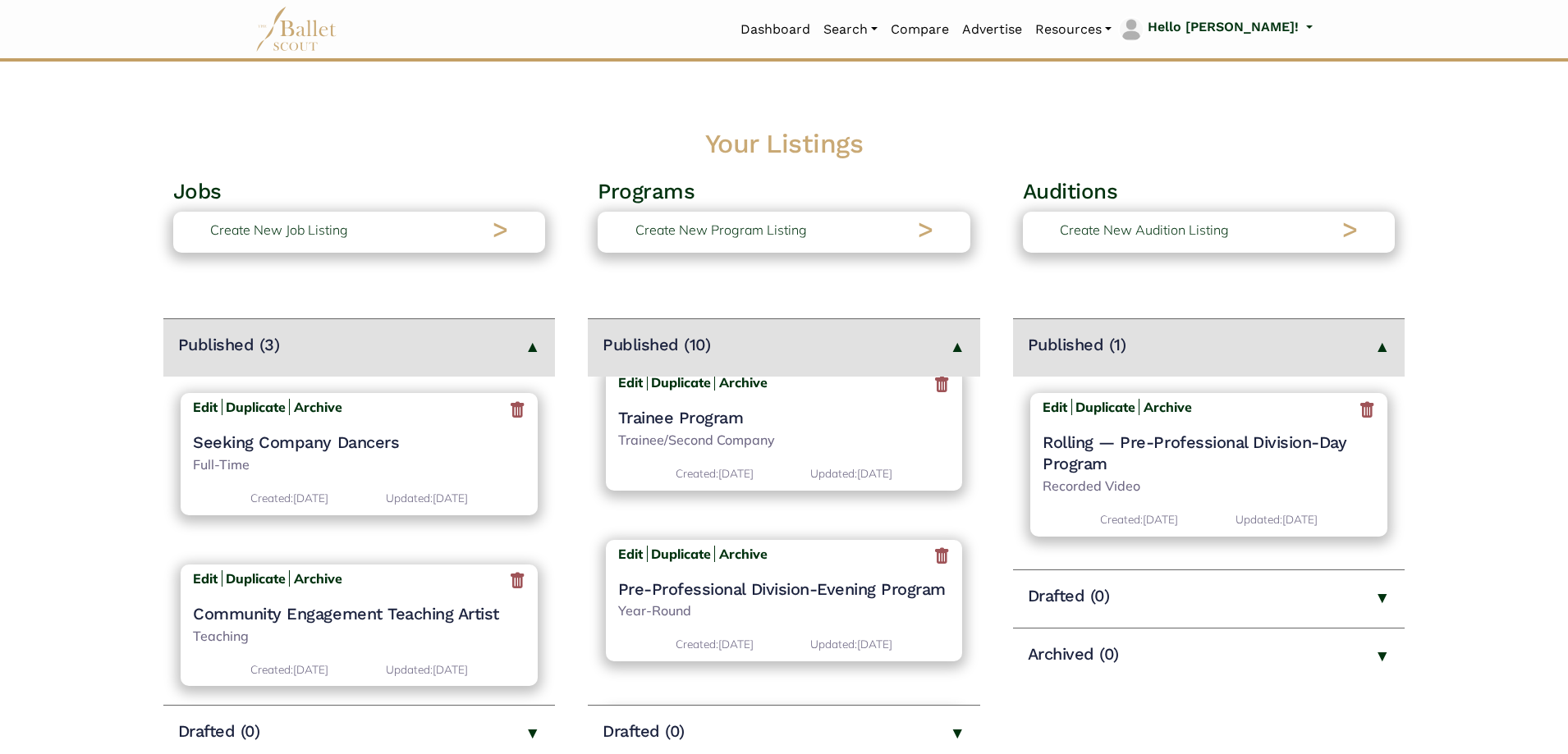
scroll to position [502, 0]
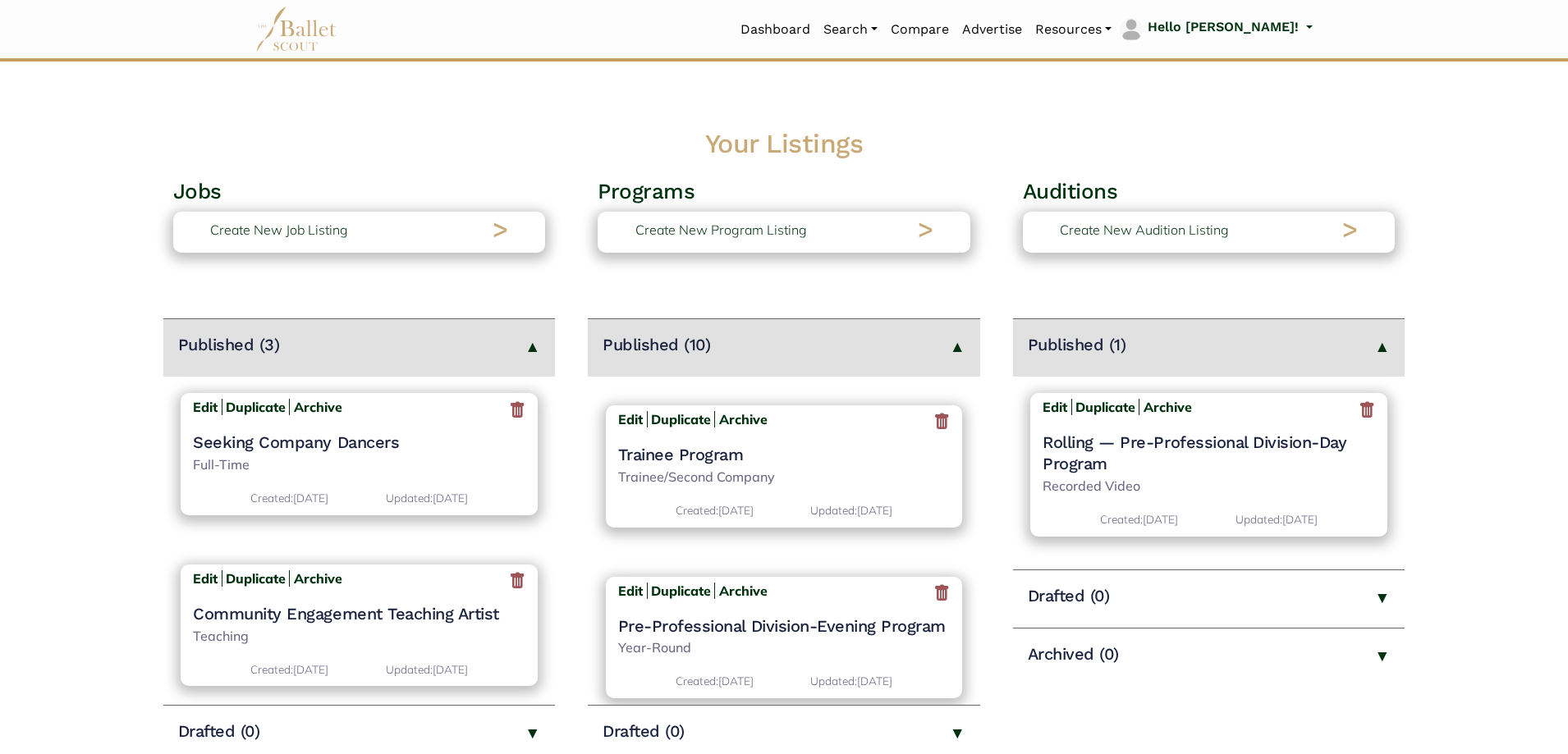
click at [742, 451] on h4 "Trainee Program" at bounding box center [784, 454] width 333 height 21
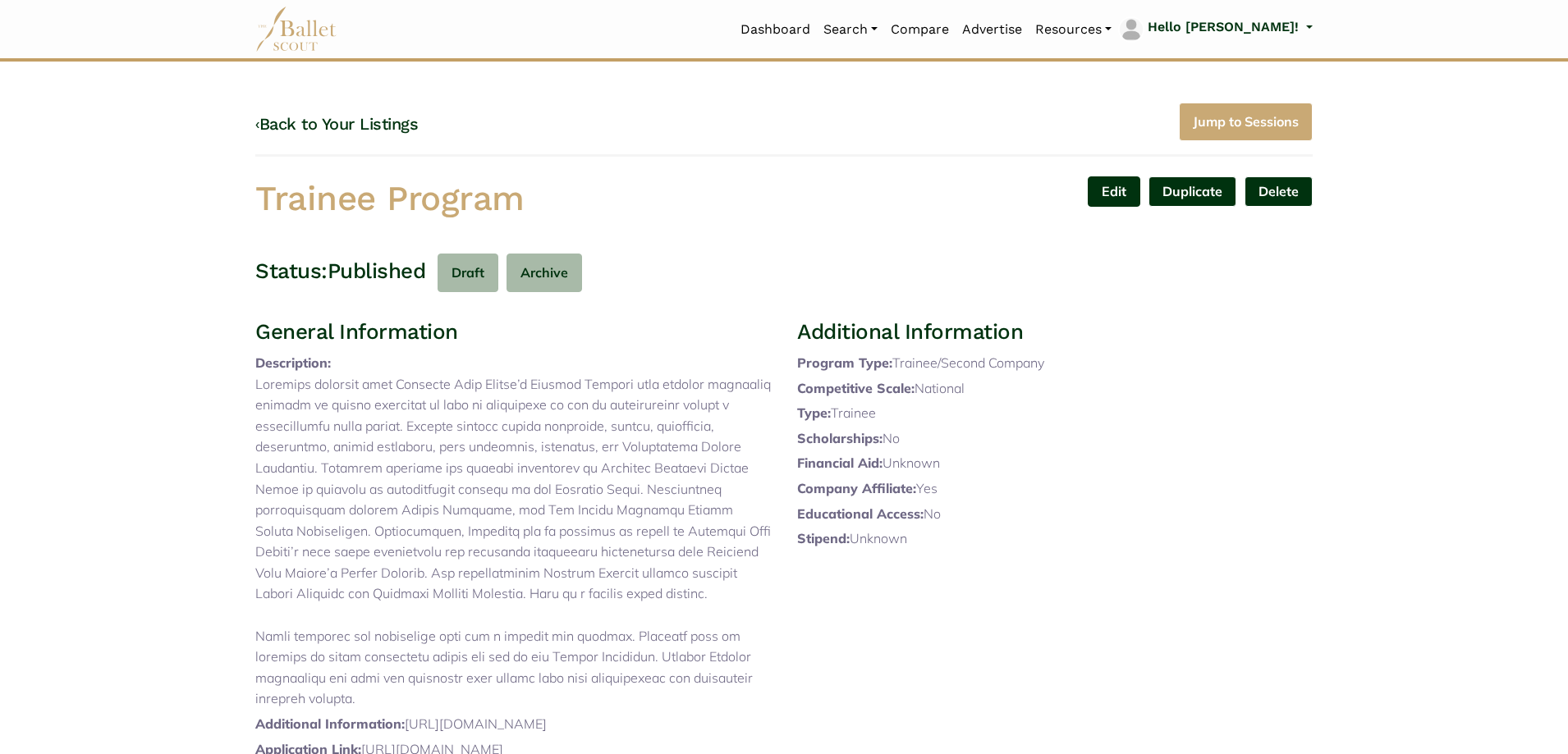
click at [1109, 201] on link "Edit" at bounding box center [1114, 192] width 53 height 30
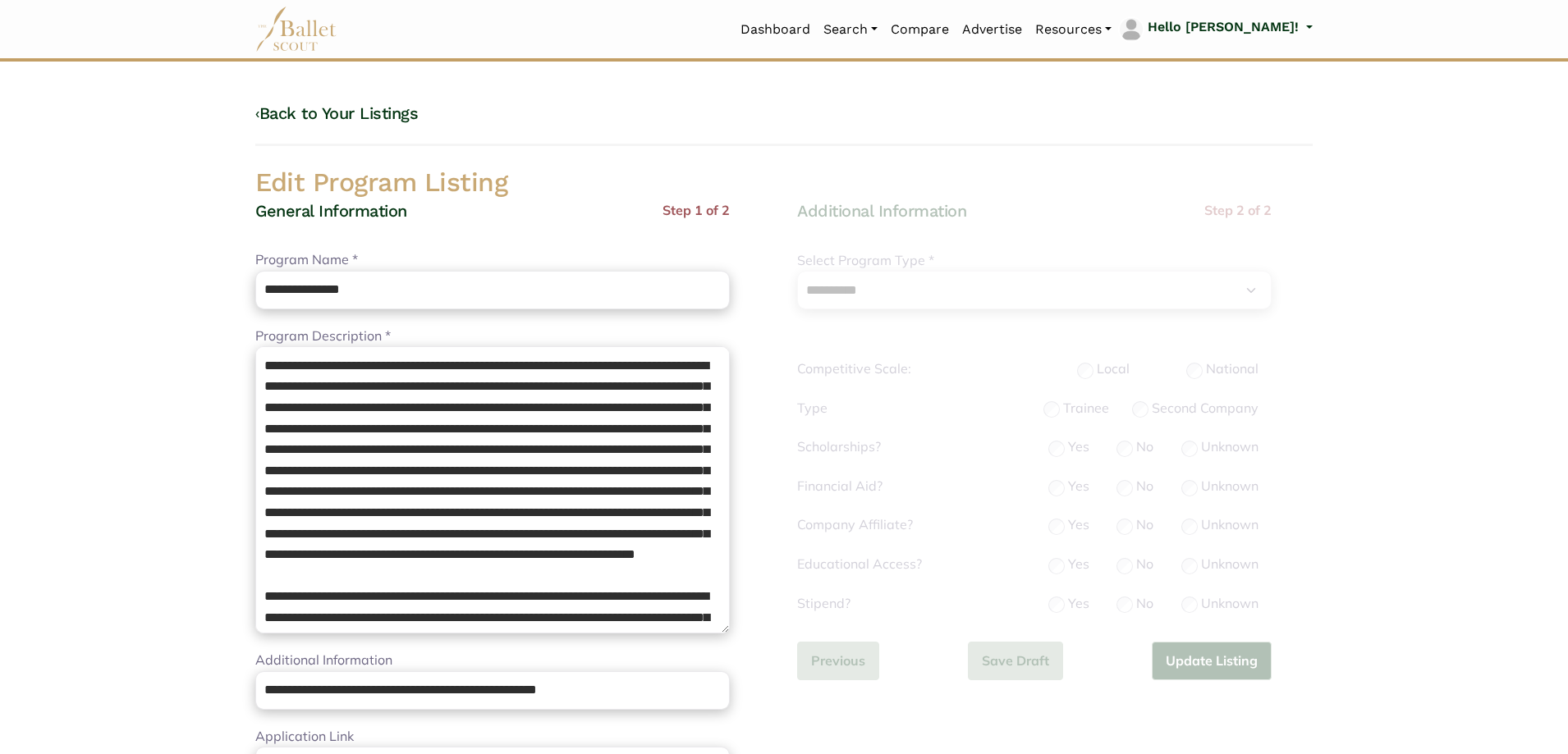
select select "**"
select select "*"
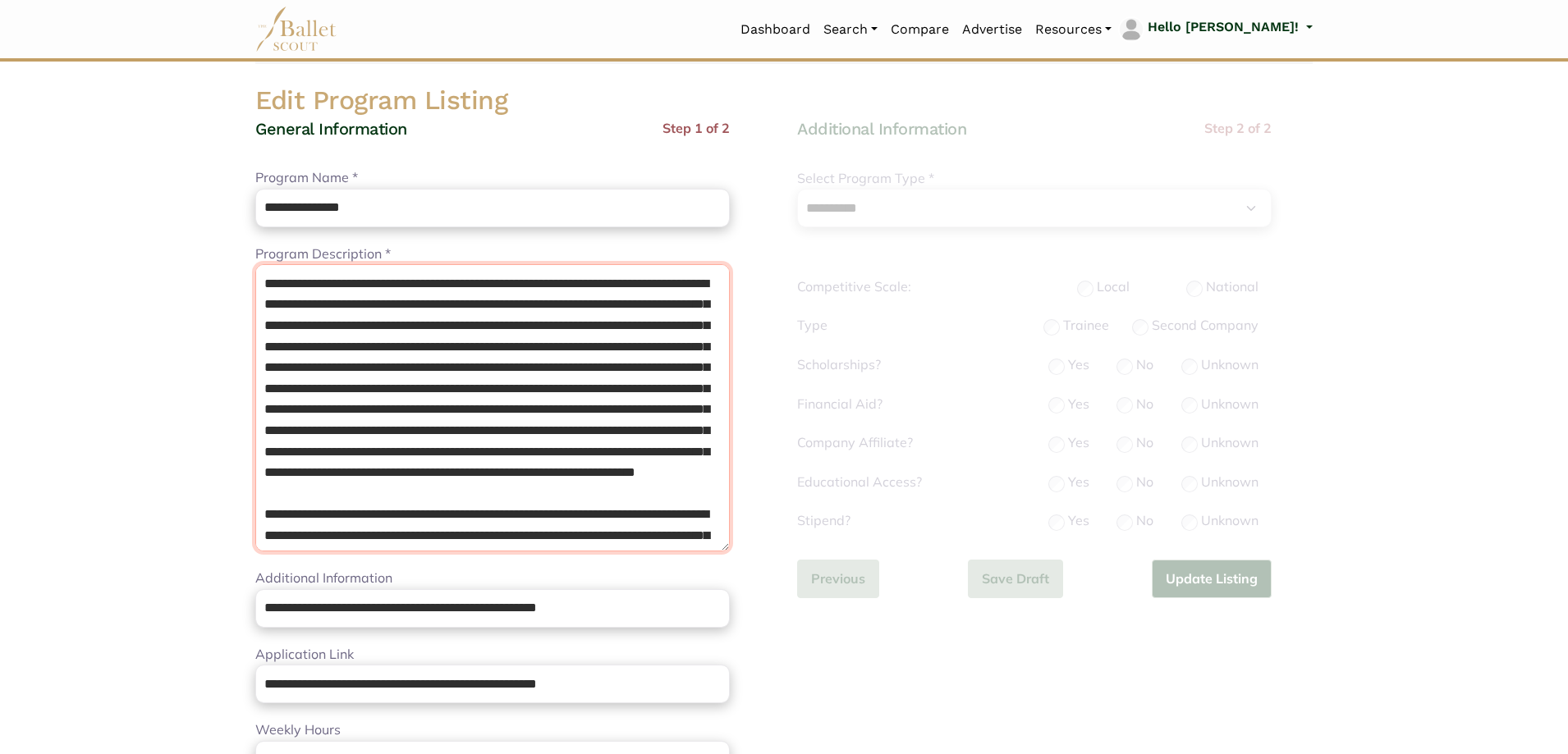
drag, startPoint x: 621, startPoint y: 535, endPoint x: 0, endPoint y: 30, distance: 800.6
click at [0, 30] on body "Loading... Please Wait Dashboard" at bounding box center [784, 719] width 1568 height 1602
paste textarea "**********"
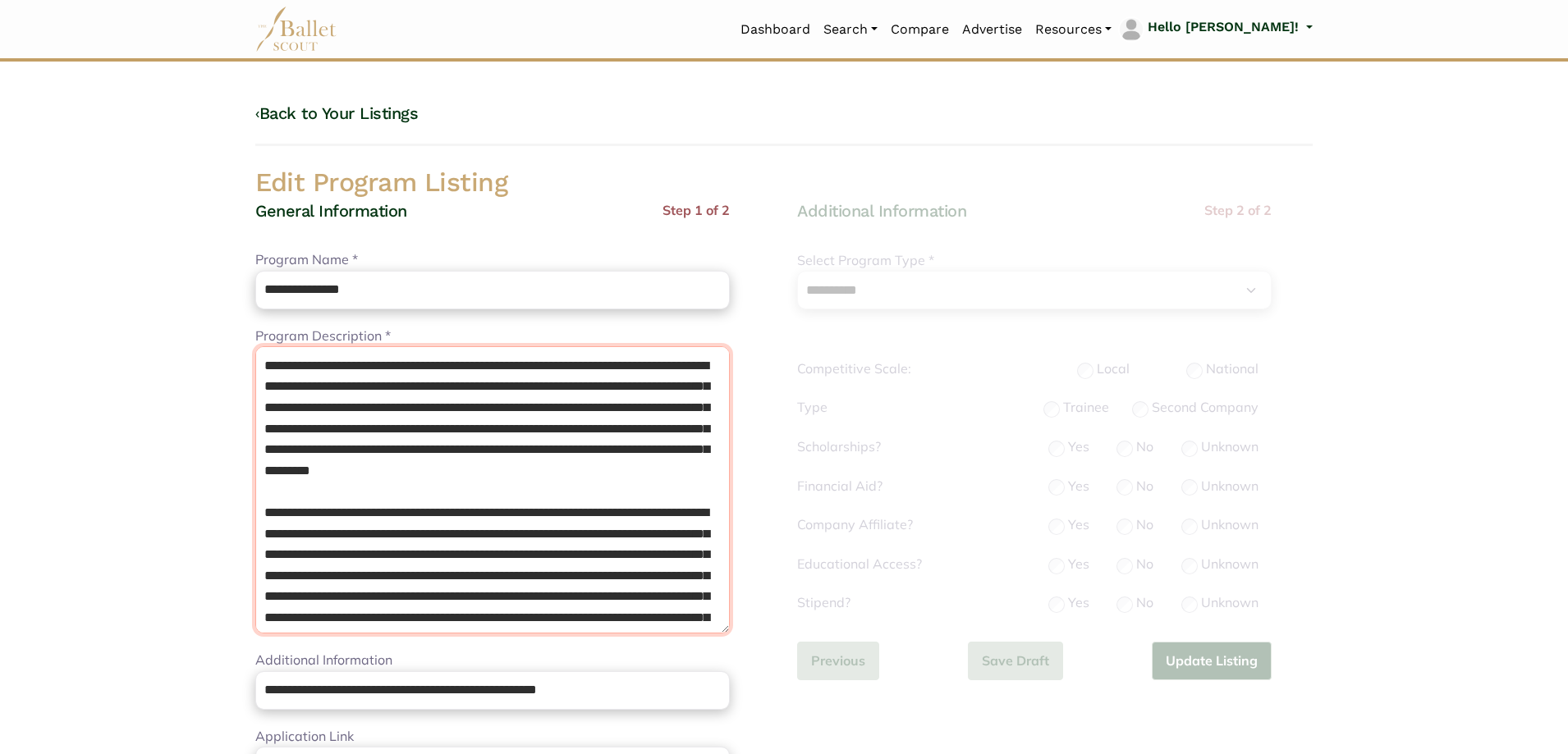
click at [258, 367] on textarea "Program Description *" at bounding box center [492, 489] width 475 height 287
type textarea "**********"
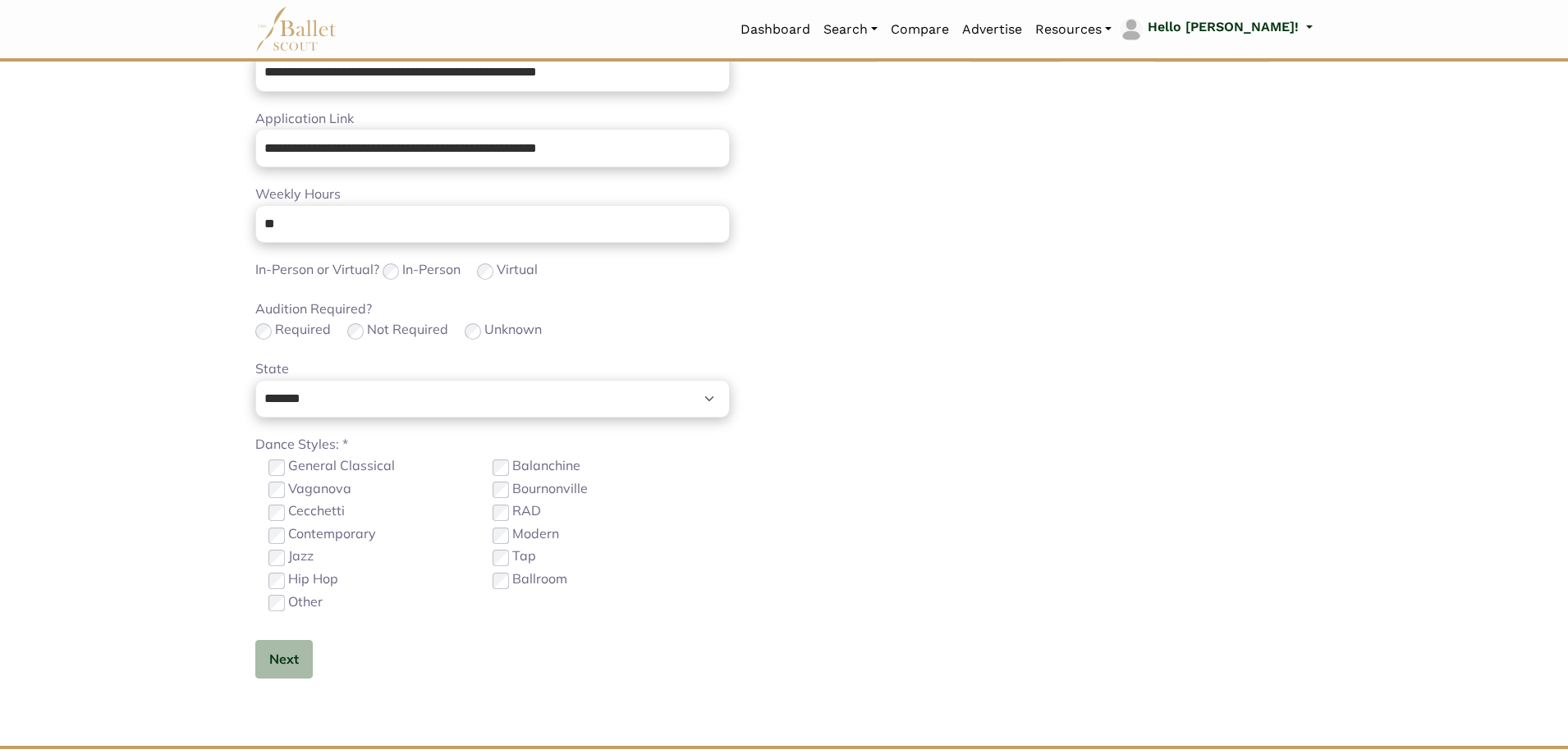
scroll to position [739, 0]
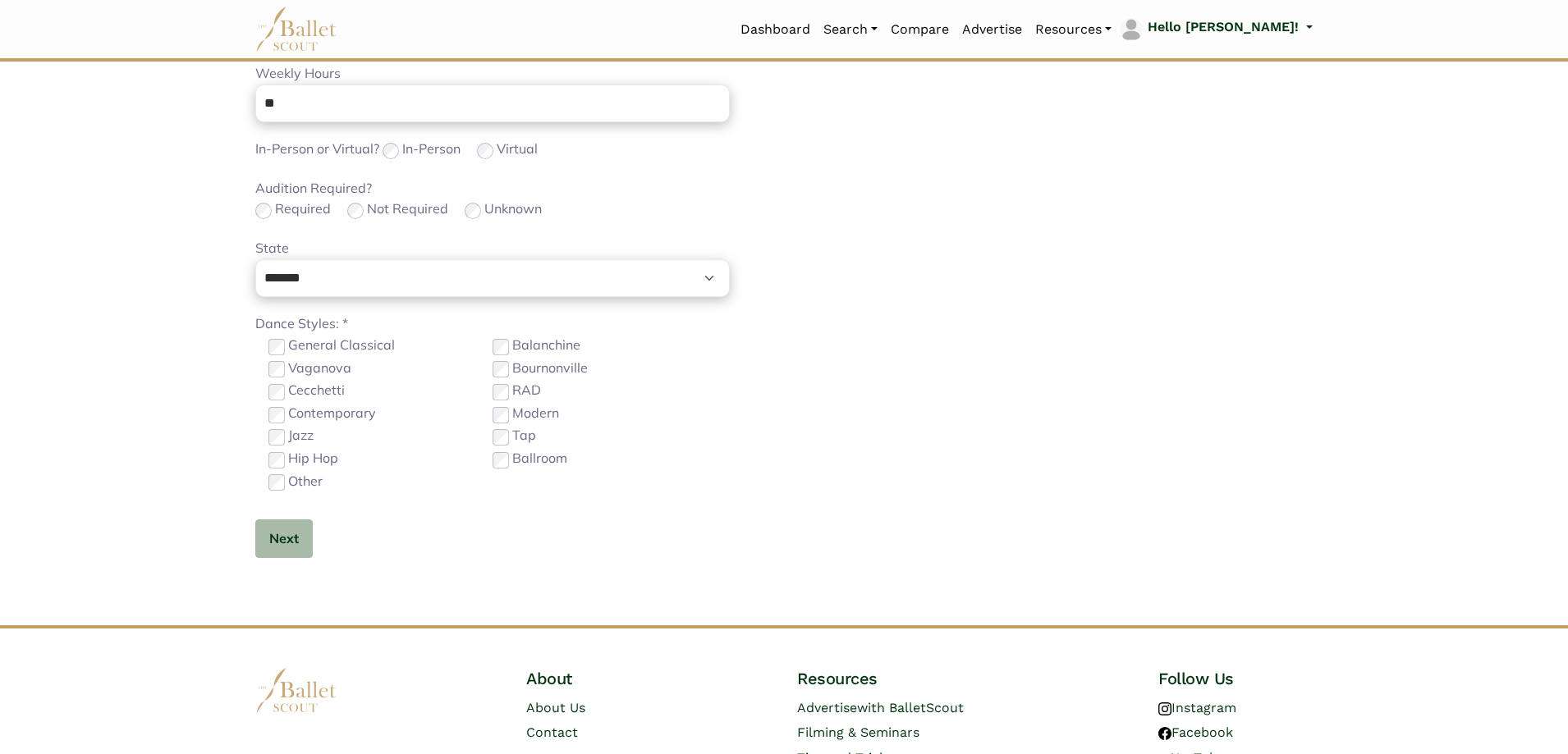
click at [327, 410] on label "Contemporary" at bounding box center [332, 413] width 88 height 21
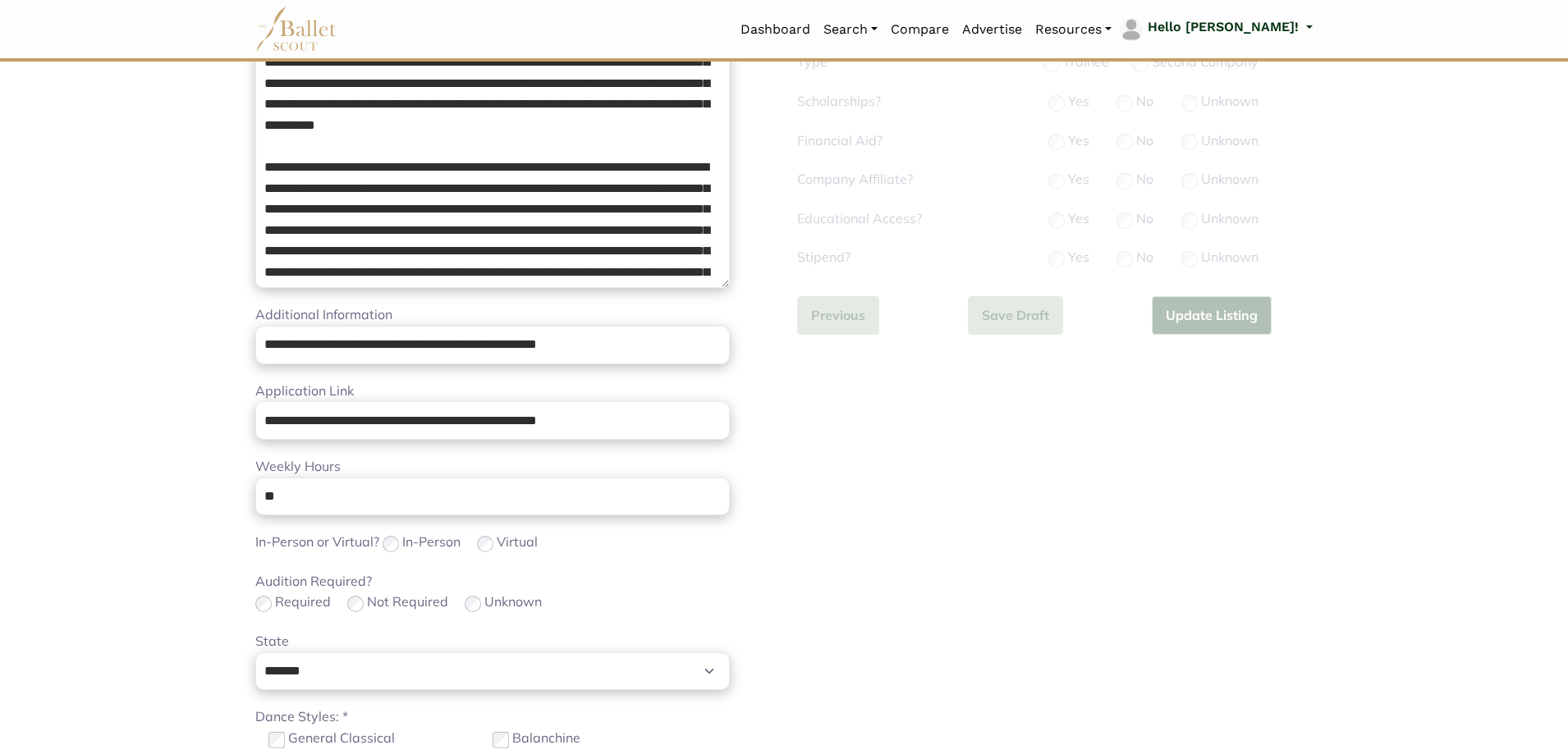
scroll to position [328, 0]
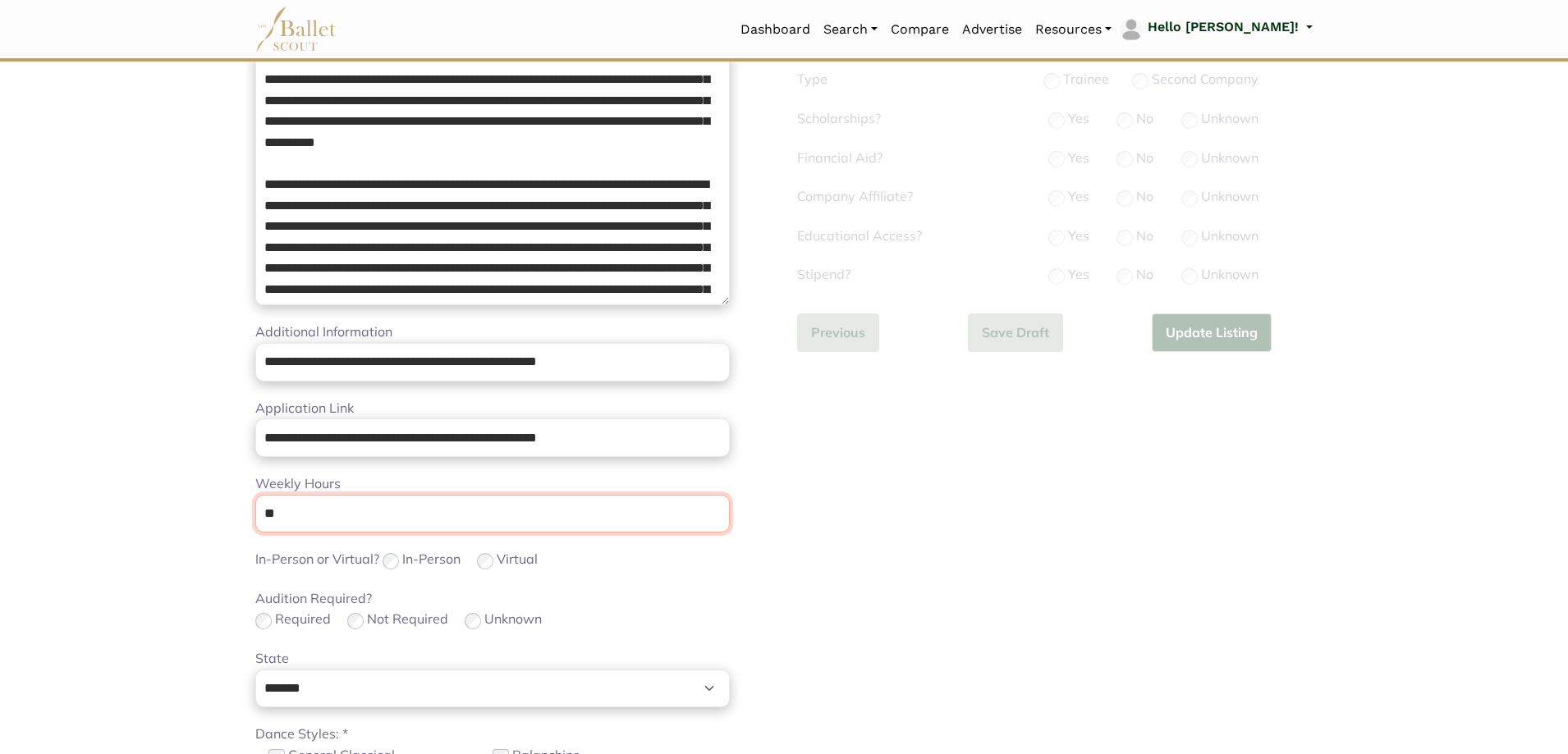
click at [342, 509] on input "**" at bounding box center [492, 514] width 475 height 39
drag, startPoint x: 342, startPoint y: 509, endPoint x: 111, endPoint y: 511, distance: 230.7
click at [111, 514] on body "Loading... Please Wait Dashboard" at bounding box center [784, 473] width 1568 height 1602
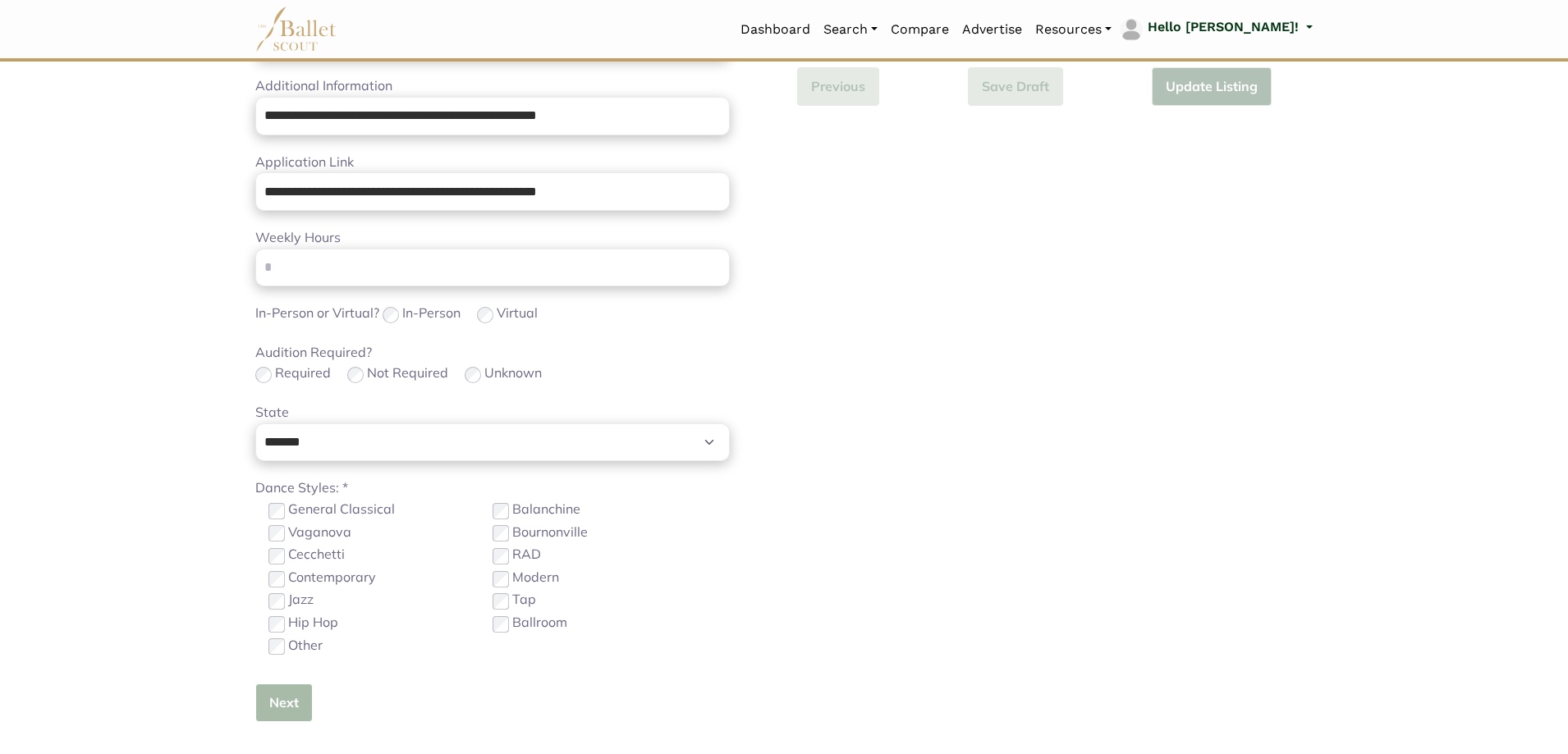
click at [304, 698] on button "Next" at bounding box center [283, 703] width 57 height 39
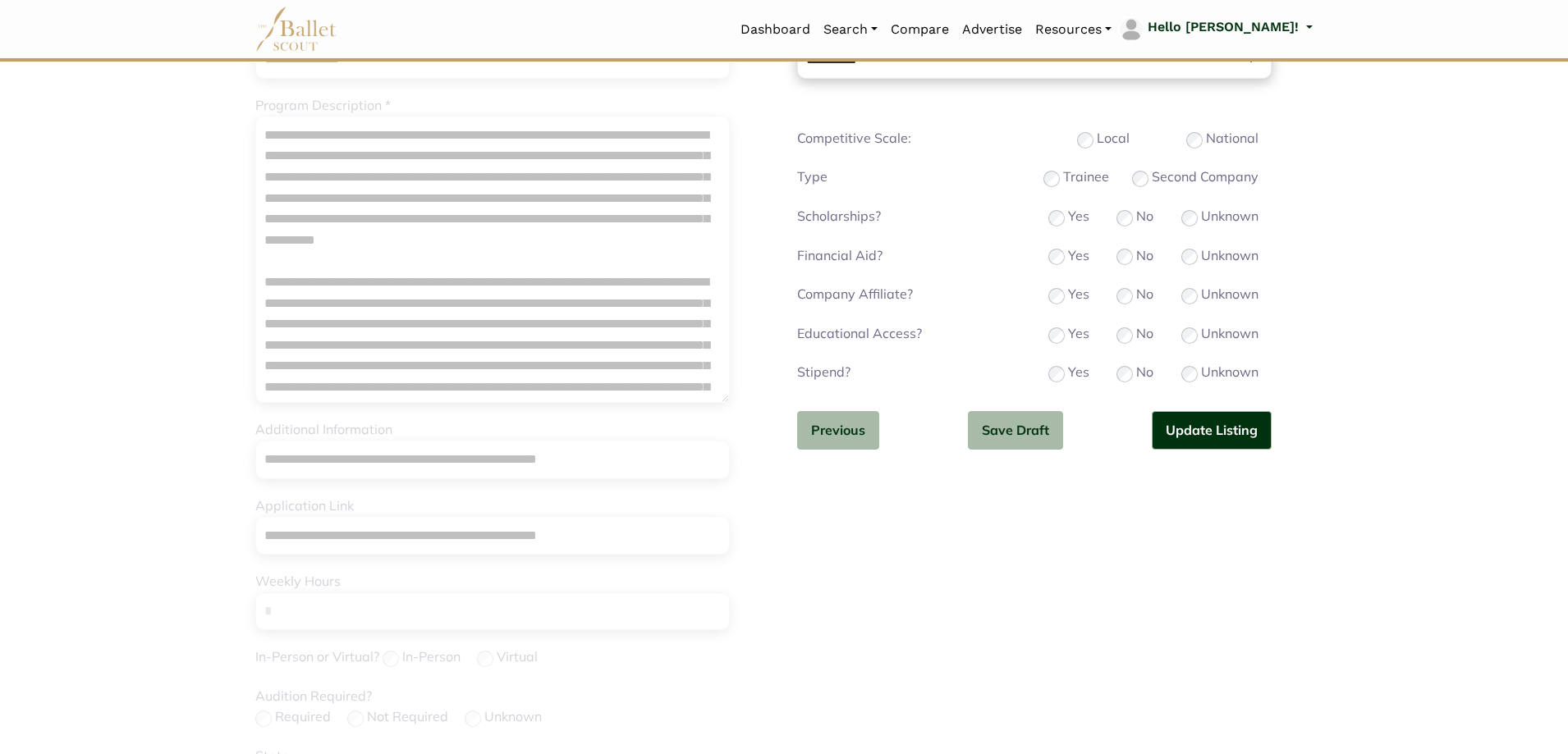
scroll to position [0, 0]
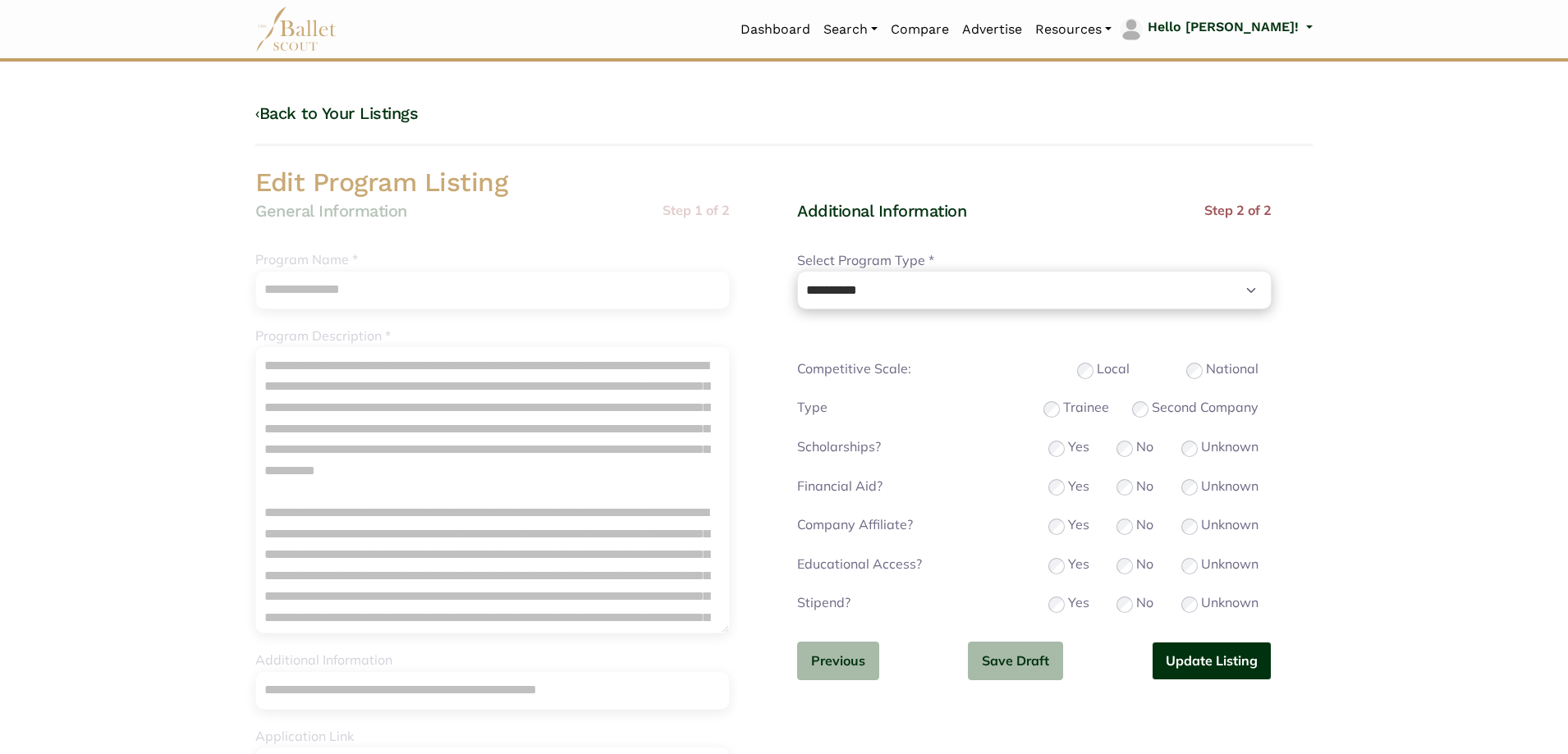
click at [1231, 655] on button "Update Listing" at bounding box center [1212, 661] width 120 height 39
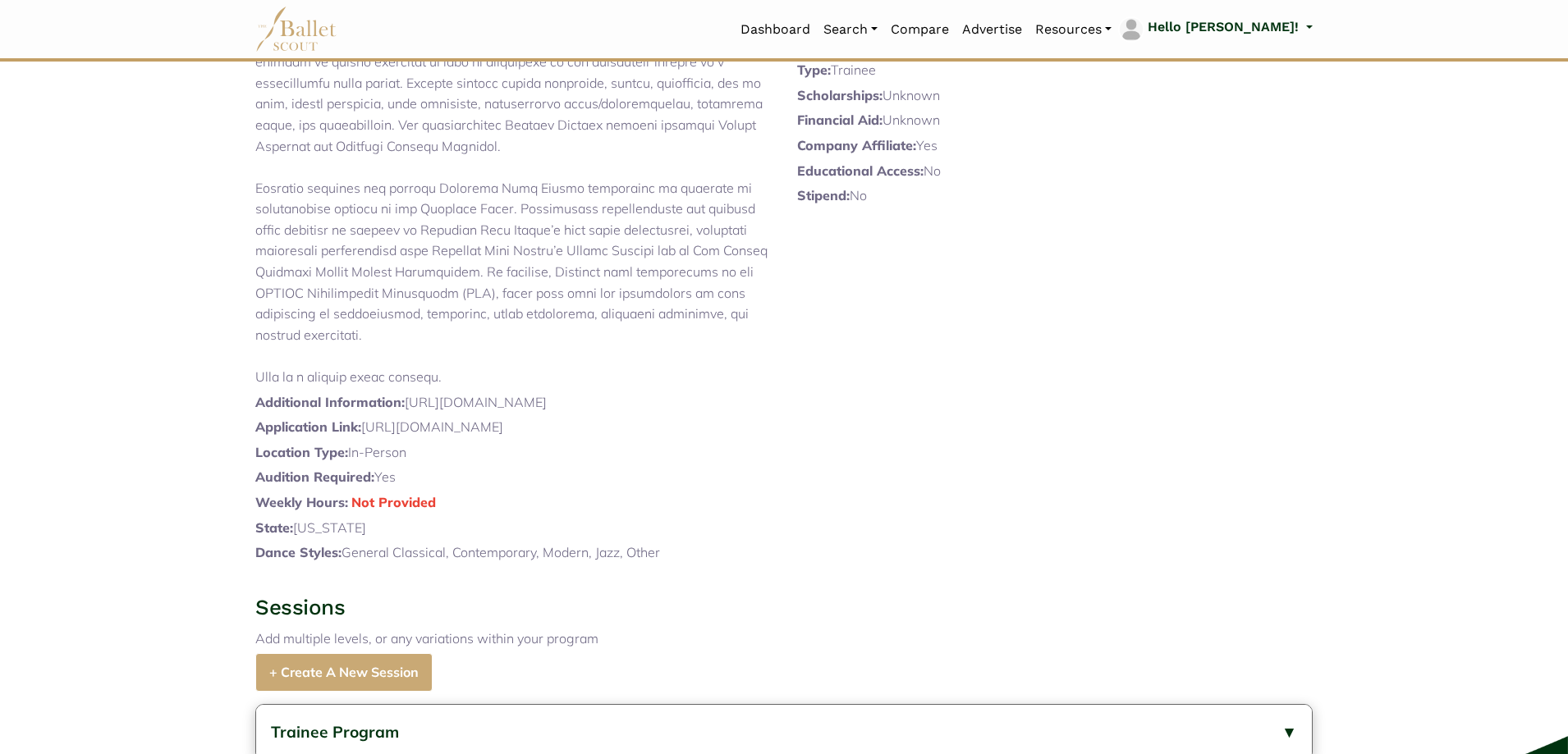
scroll to position [575, 0]
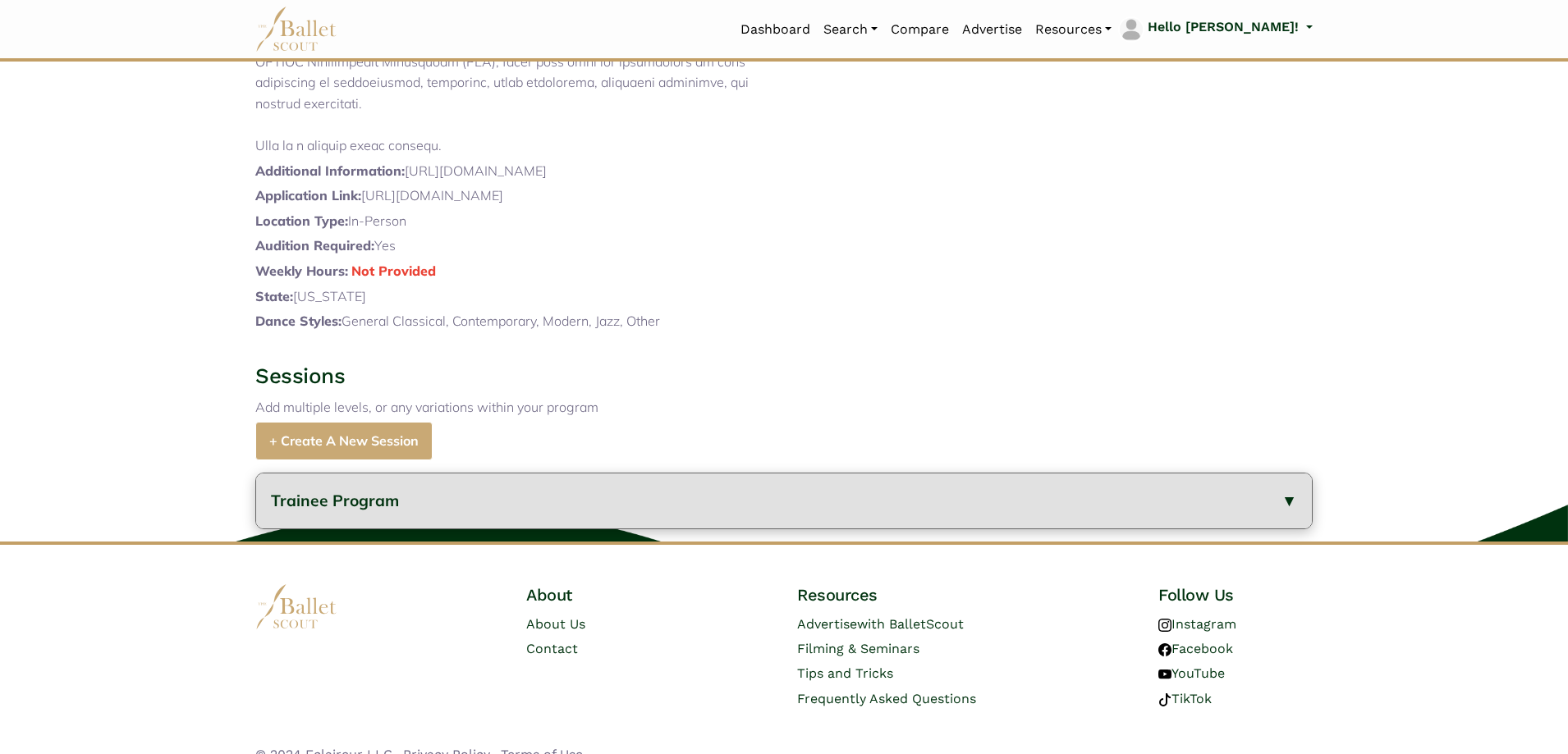
click at [586, 529] on button "Trainee Program" at bounding box center [784, 501] width 1056 height 55
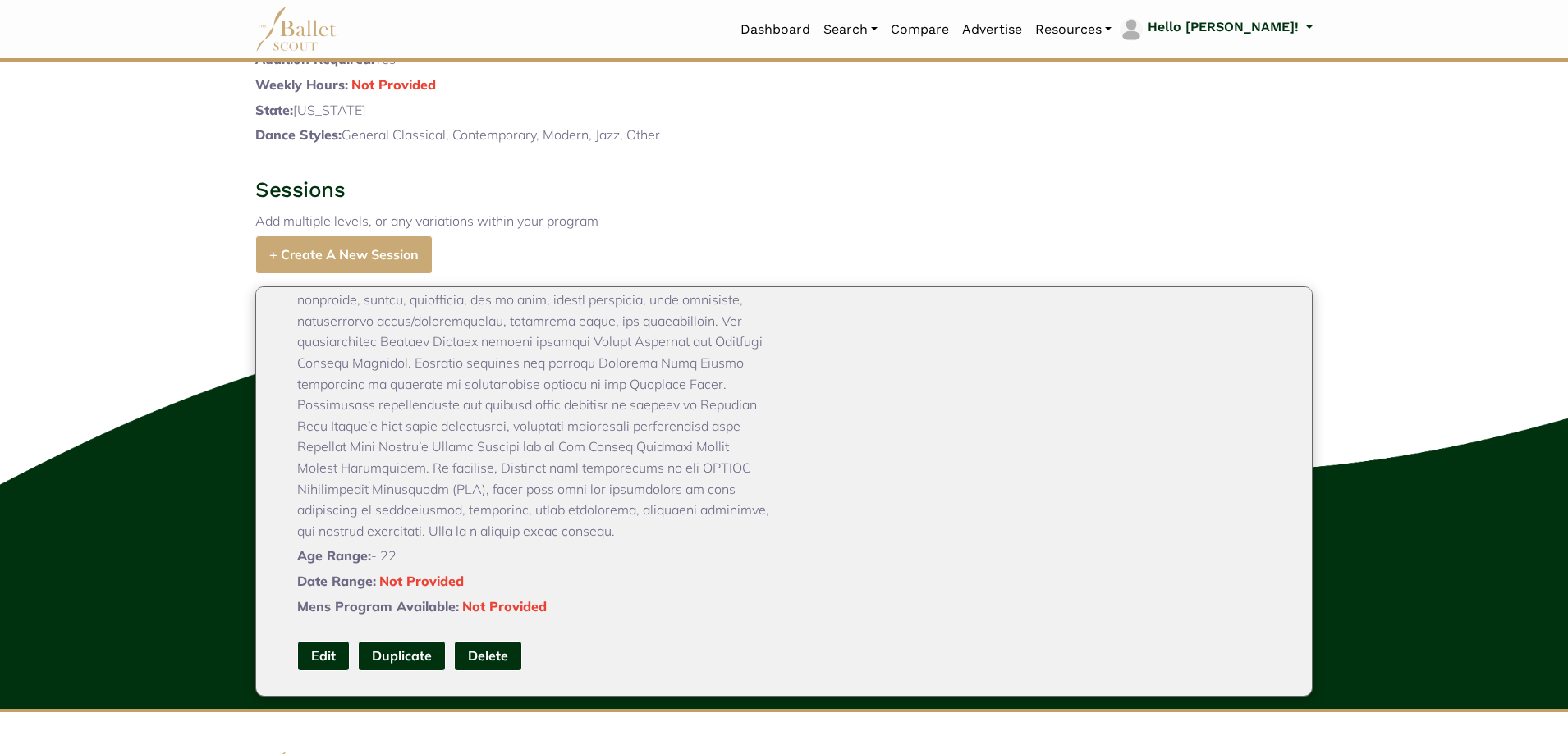
scroll to position [903, 0]
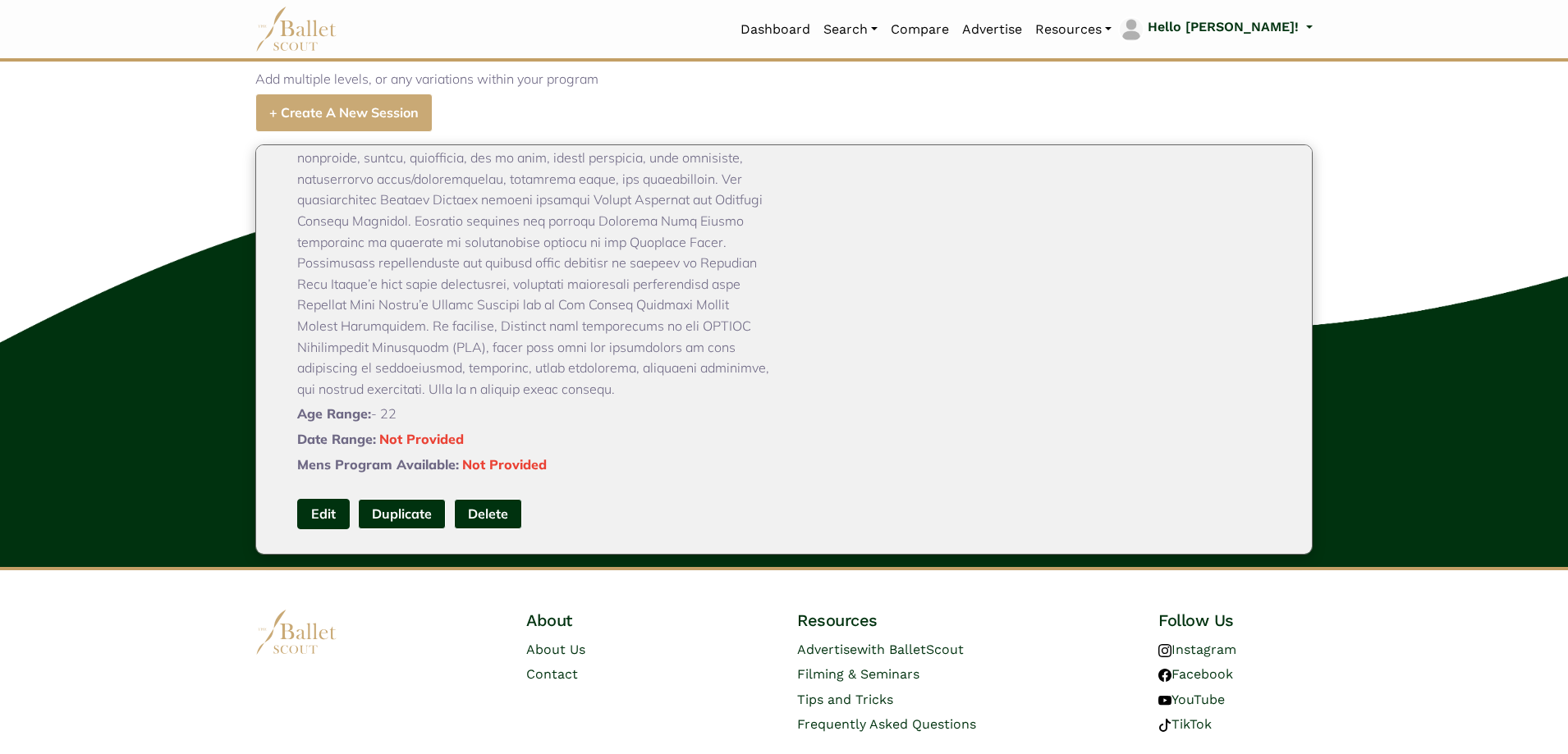
click at [323, 530] on link "Edit" at bounding box center [323, 514] width 53 height 30
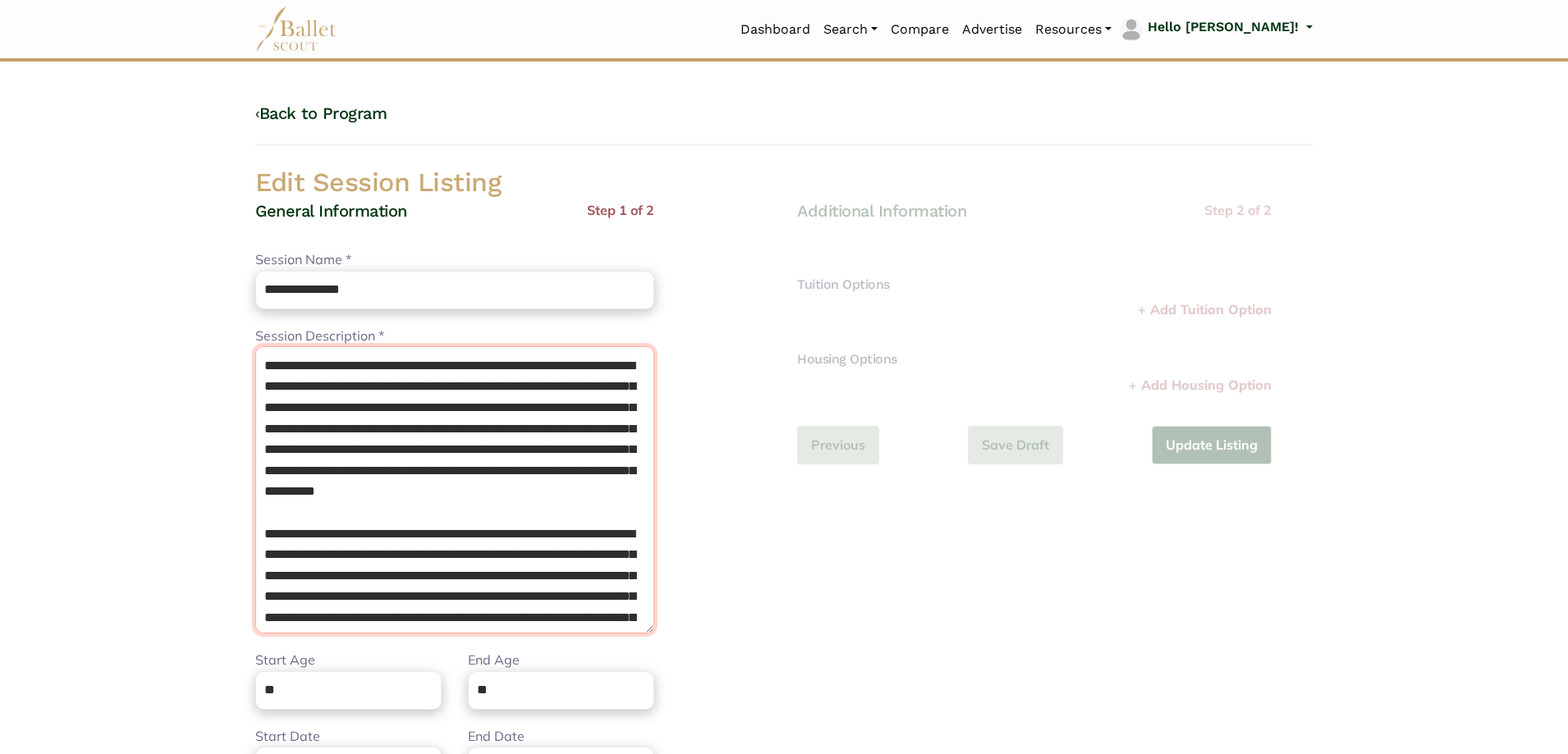
scroll to position [213, 0]
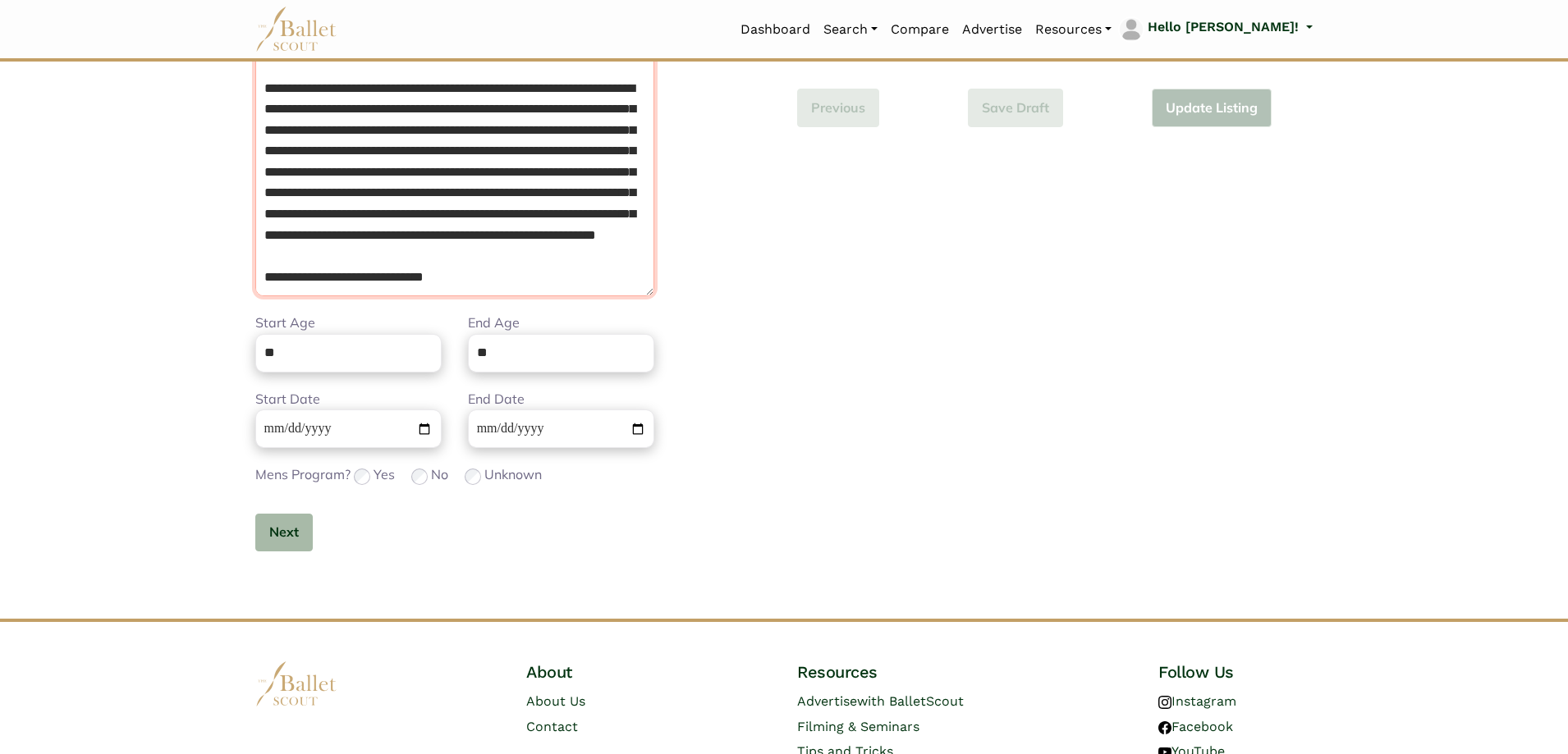
drag, startPoint x: 265, startPoint y: 364, endPoint x: 1062, endPoint y: 787, distance: 901.6
click at [1062, 754] on html "Loading... Please Wait Dashboard Organizations Programs Auditions" at bounding box center [784, 260] width 1568 height 1194
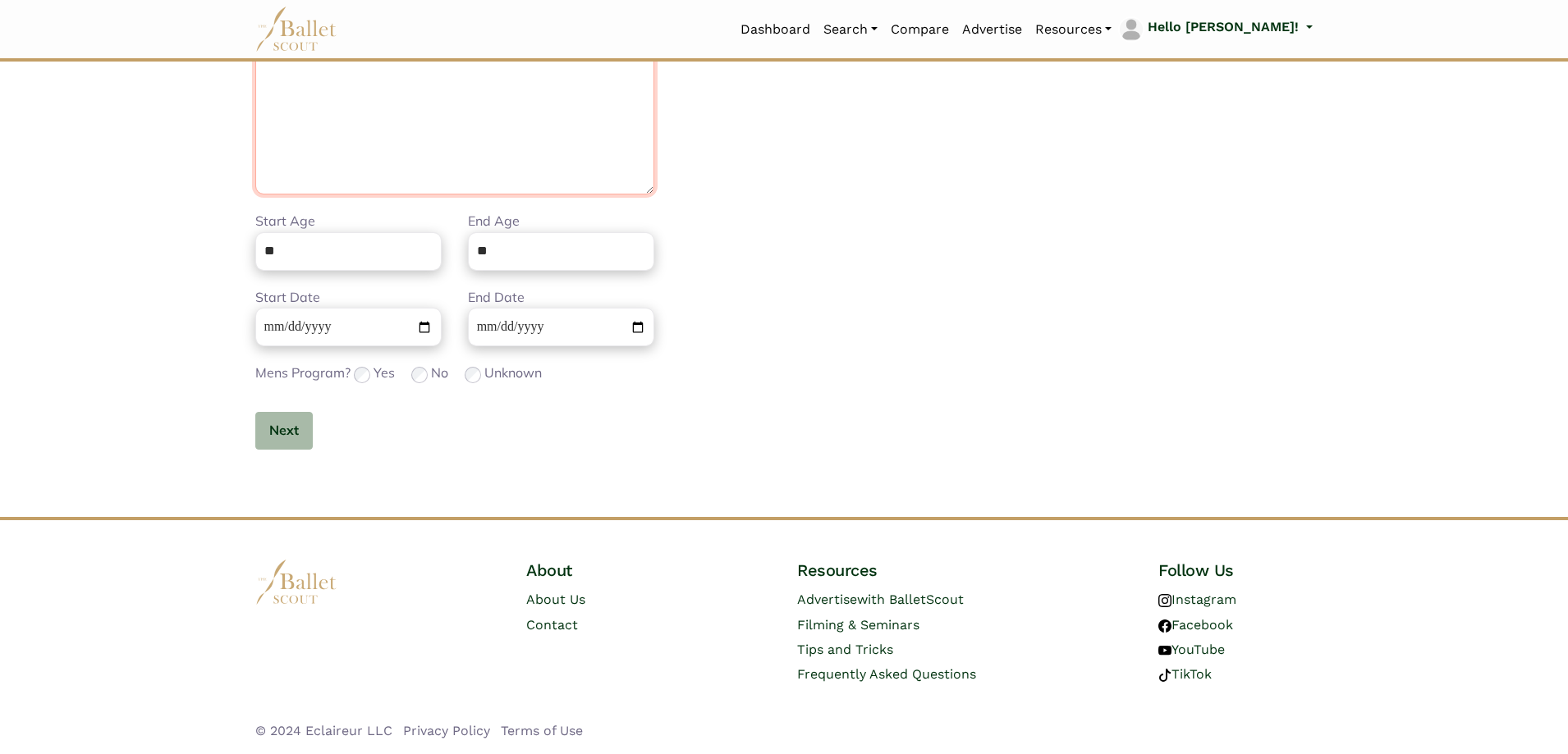
scroll to position [190, 0]
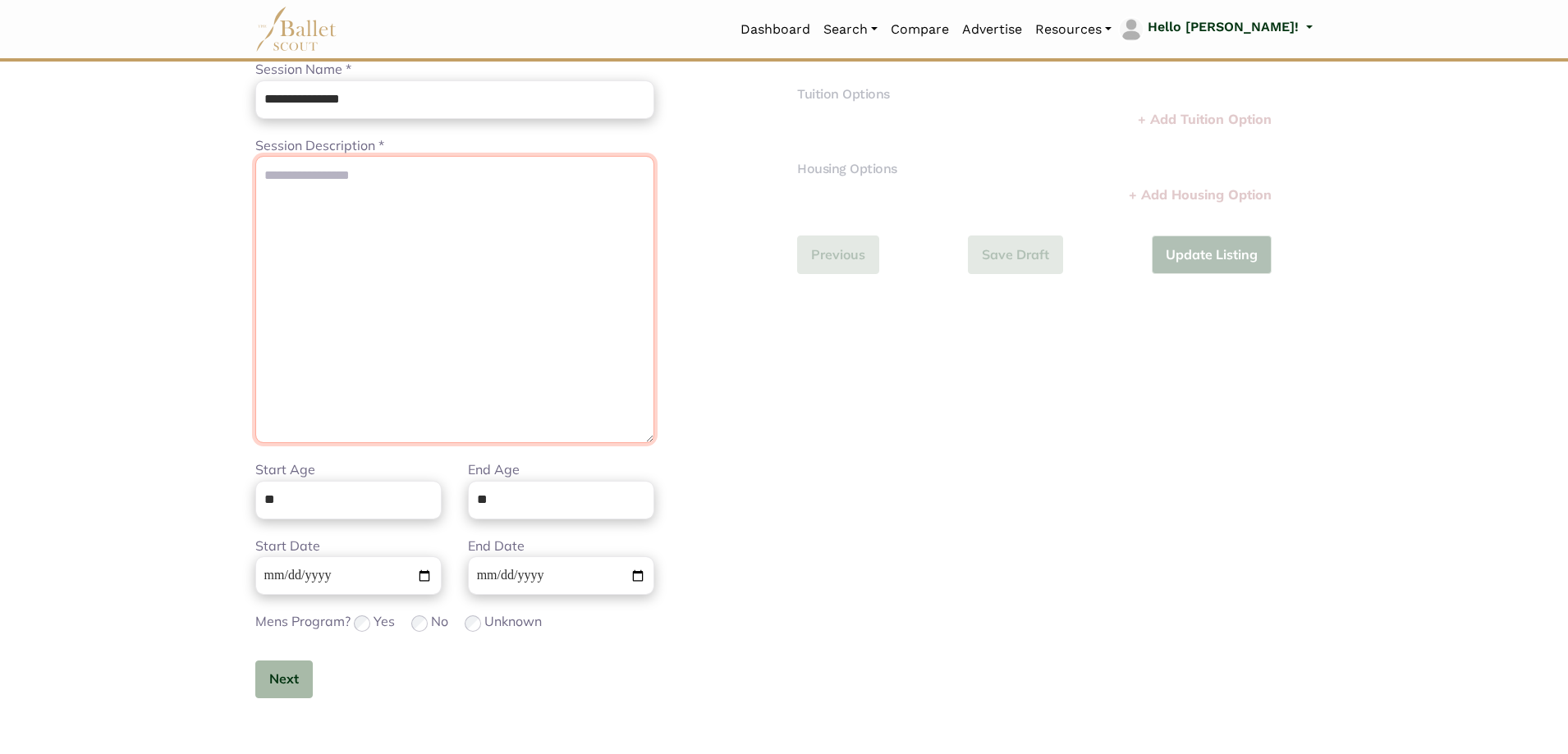
paste textarea "**********"
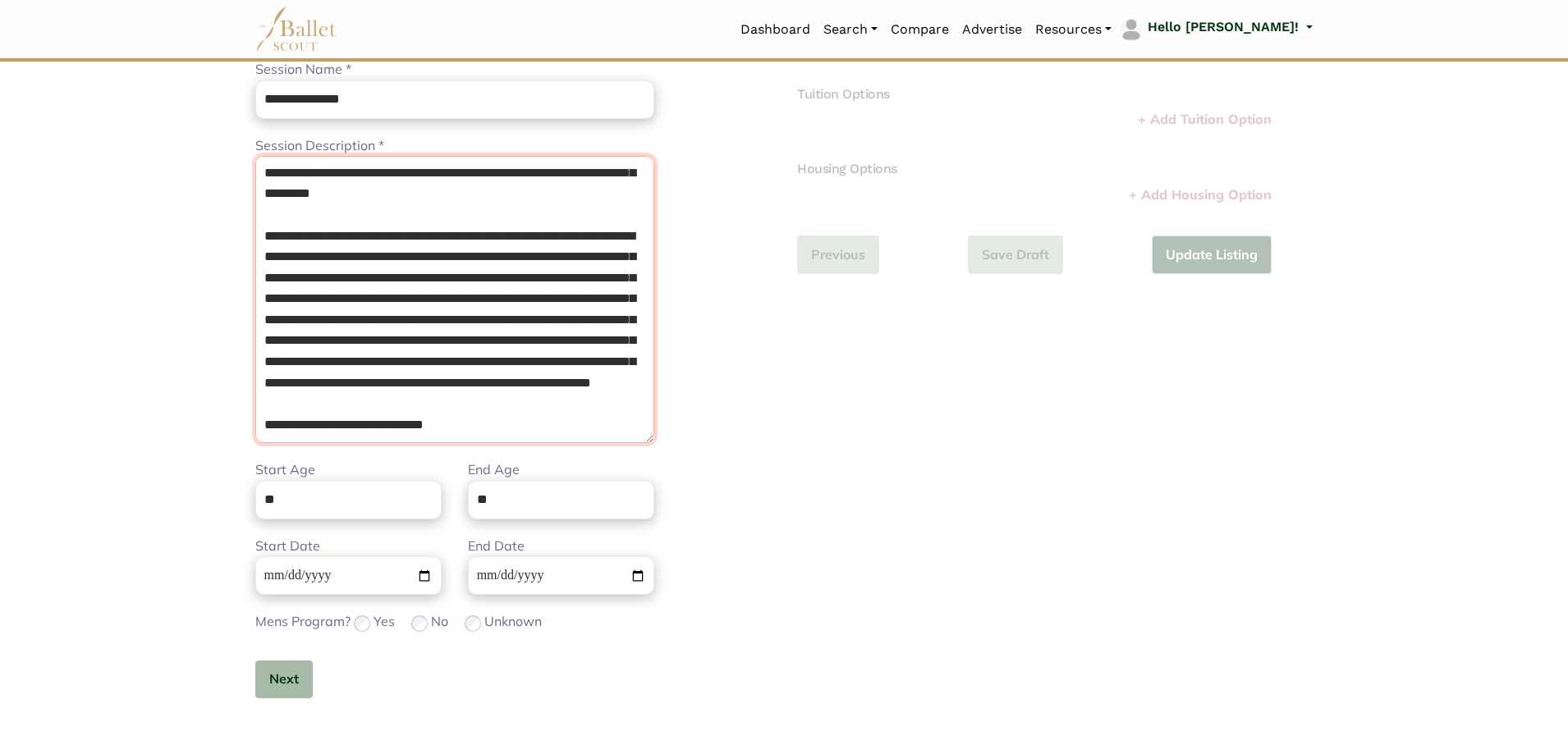
scroll to position [0, 0]
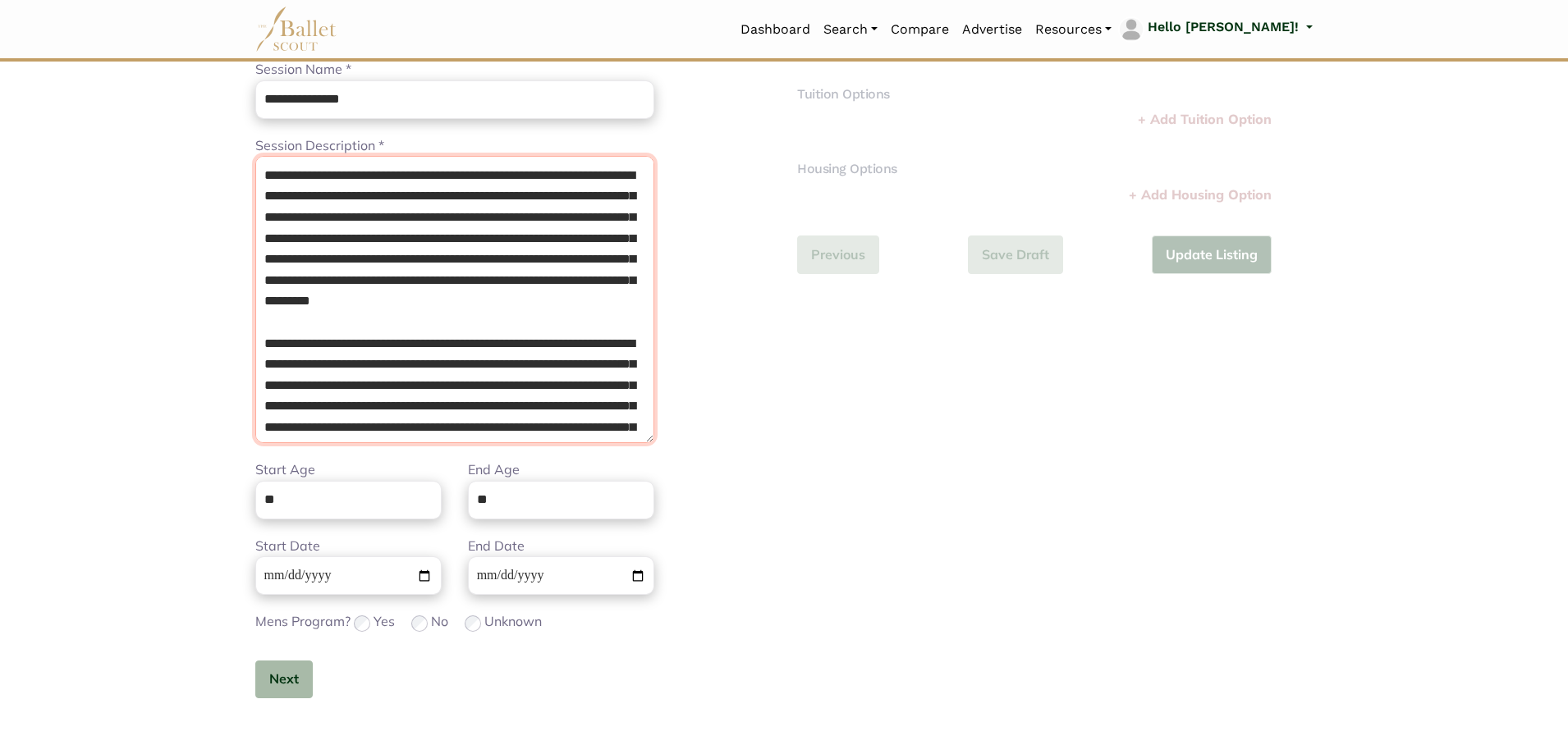
click at [262, 174] on textarea "Session Description *" at bounding box center [454, 299] width 399 height 287
type textarea "**********"
click at [816, 502] on div "Additional Information Step 2 of 2 Tuition Options Price * Please enter a valid…" at bounding box center [1055, 388] width 542 height 757
click at [299, 670] on button "Next" at bounding box center [283, 680] width 57 height 39
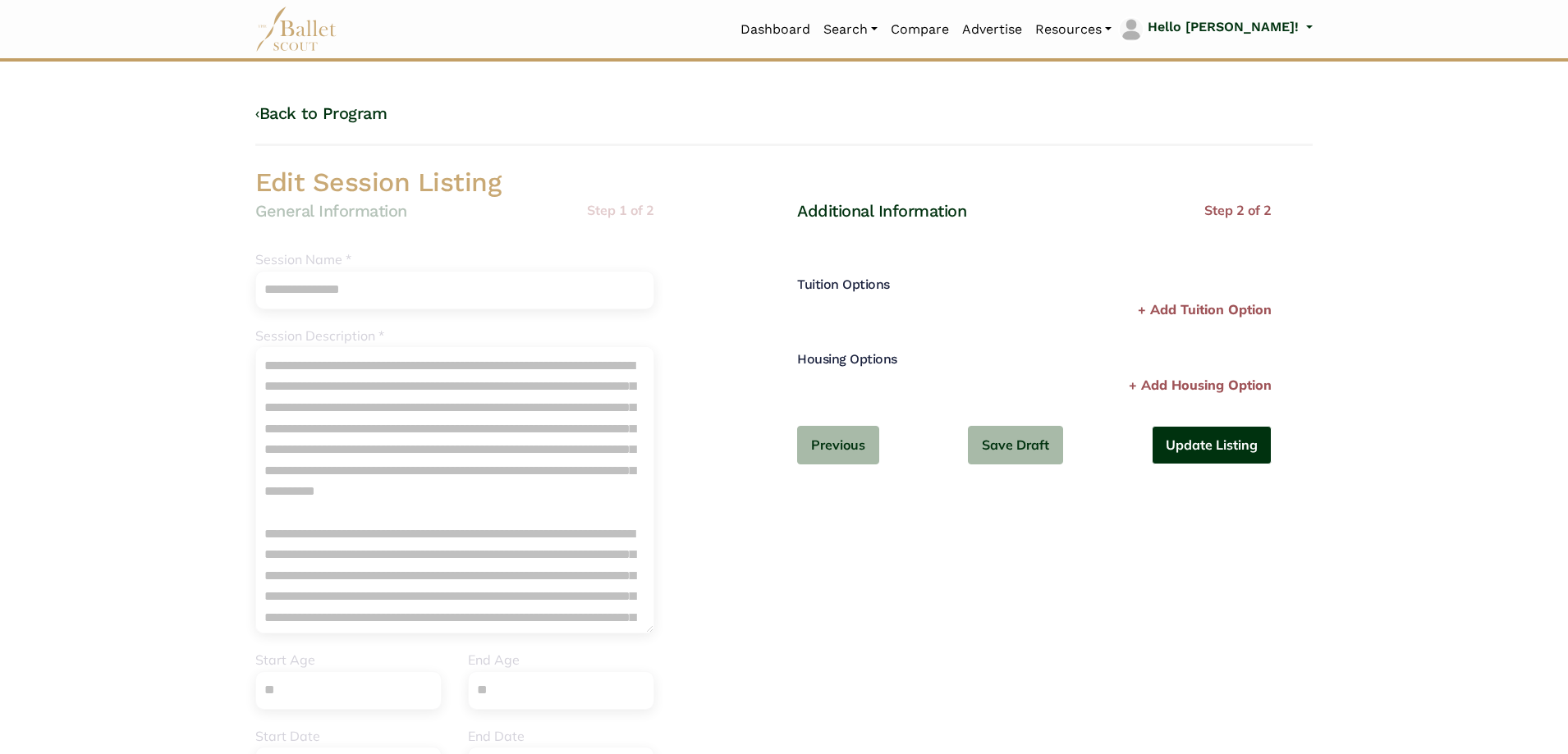
click at [1190, 447] on button "Update Listing" at bounding box center [1212, 445] width 120 height 39
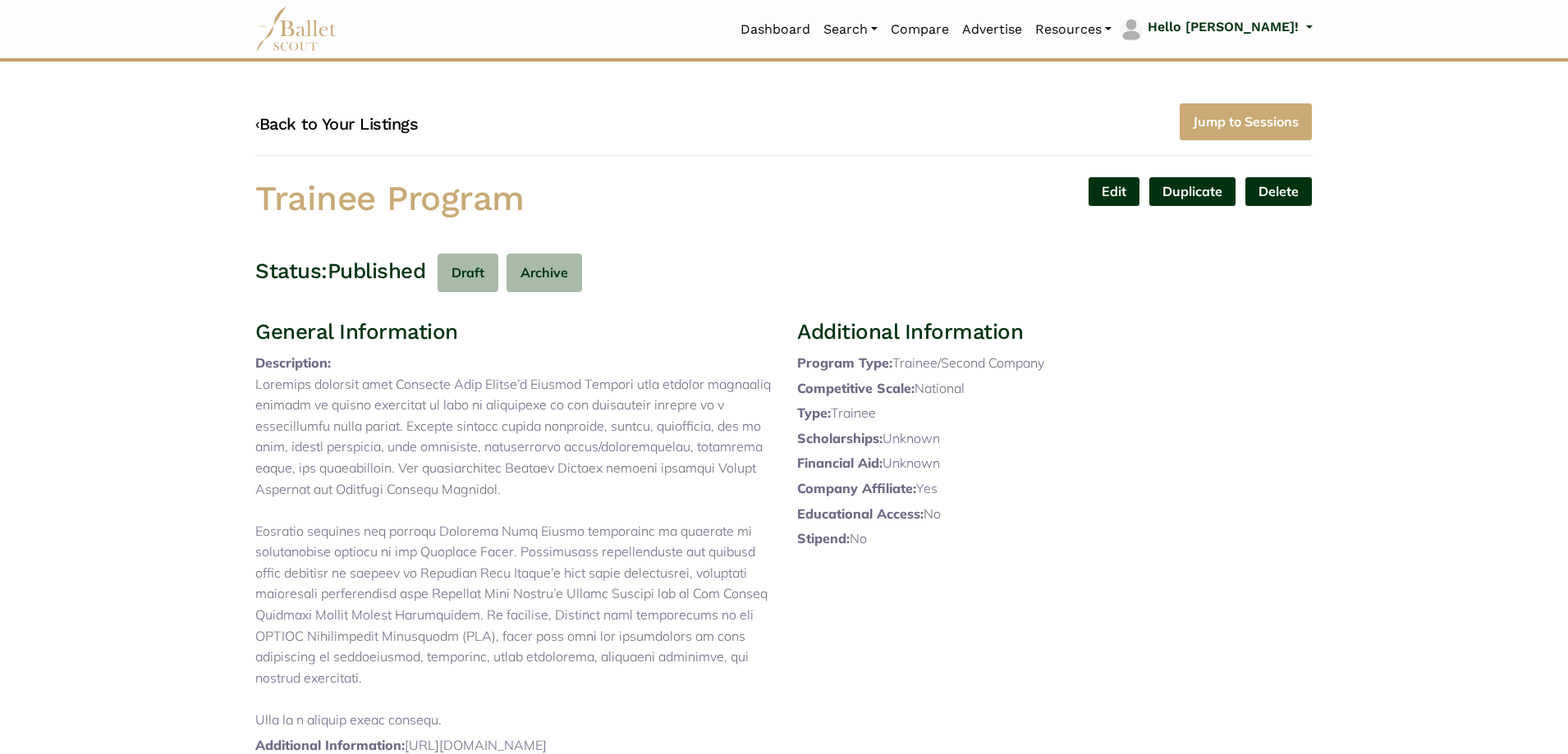
click at [338, 125] on link "‹ Back to Your Listings" at bounding box center [336, 124] width 163 height 20
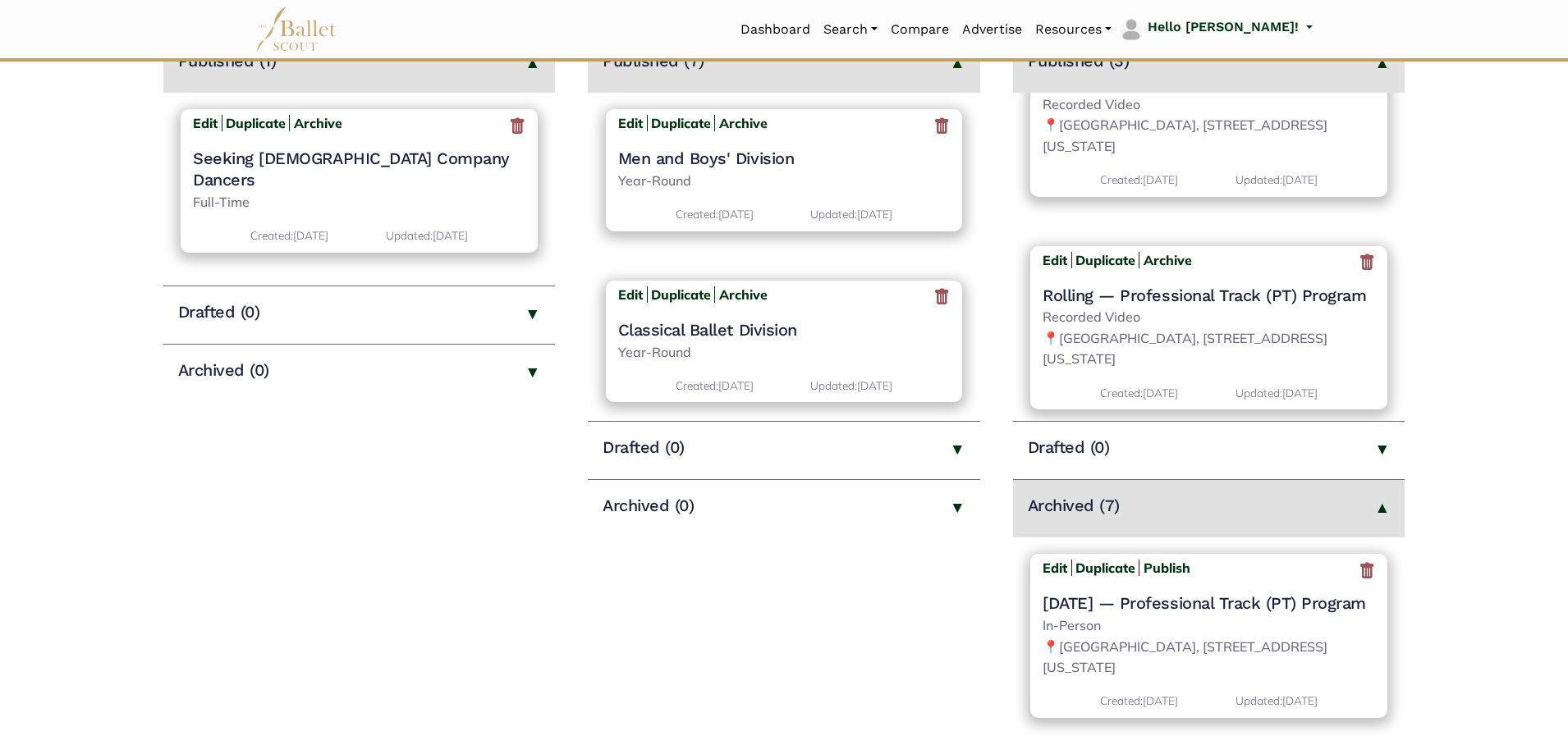
scroll to position [410, 0]
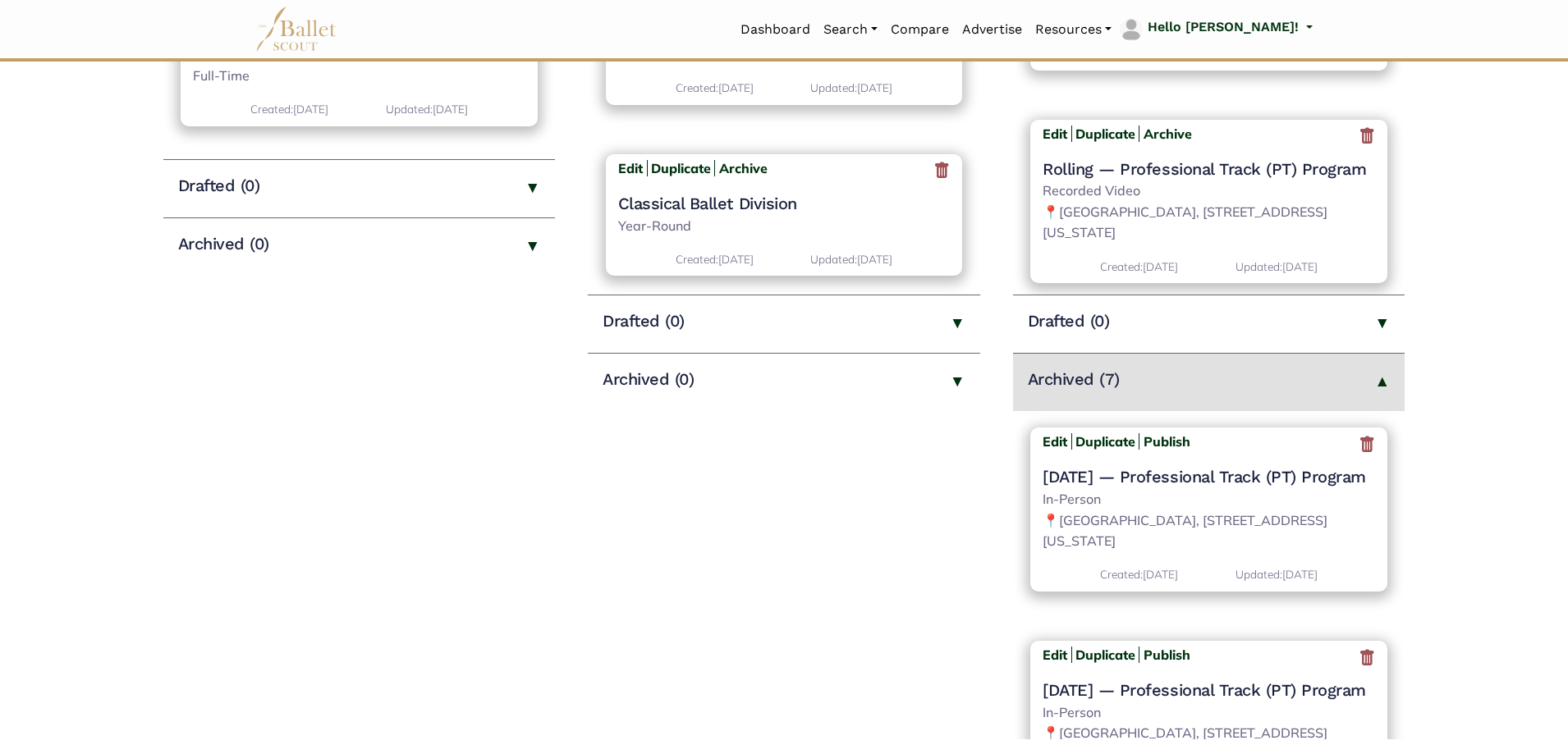
click at [1359, 438] on icon at bounding box center [1367, 444] width 16 height 21
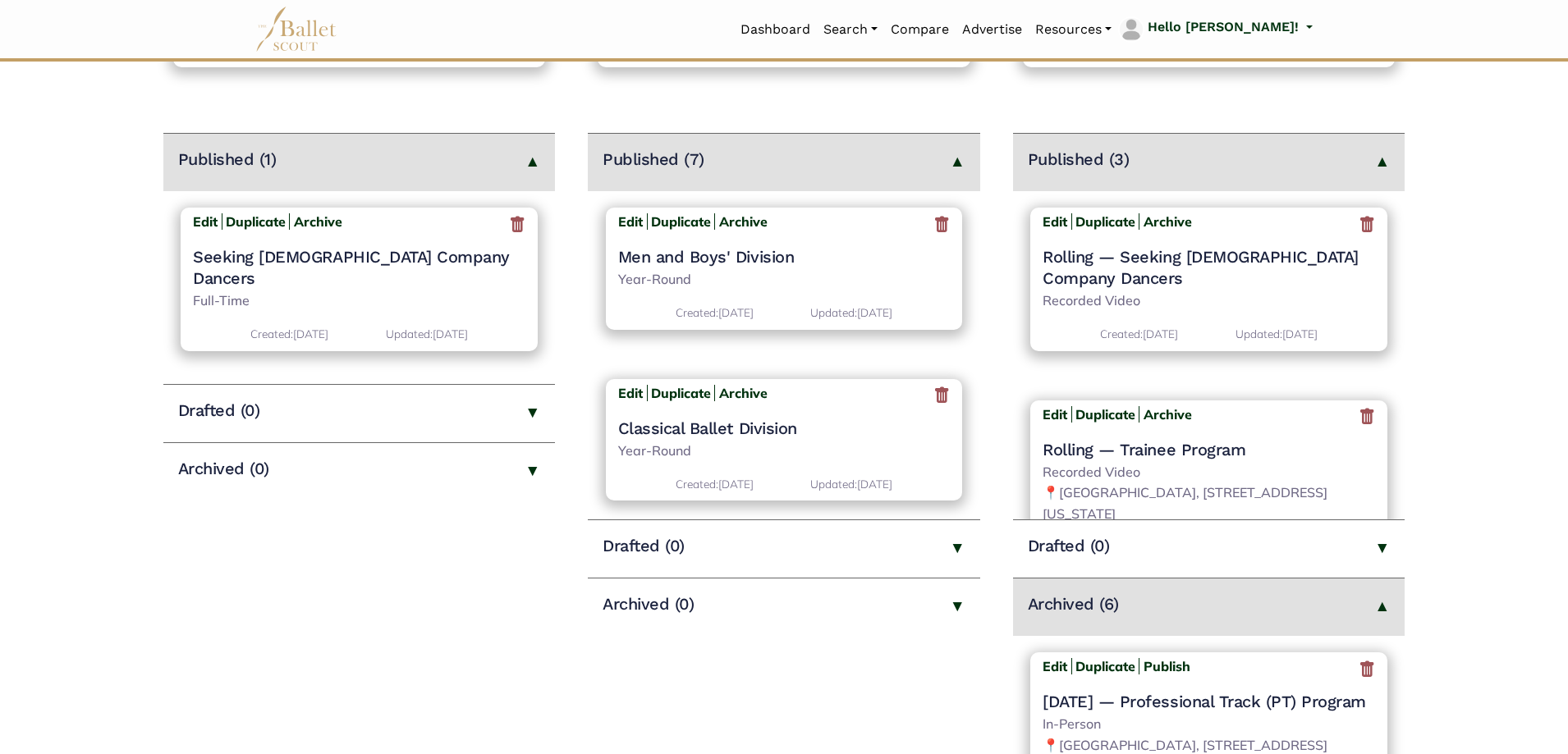
scroll to position [575, 0]
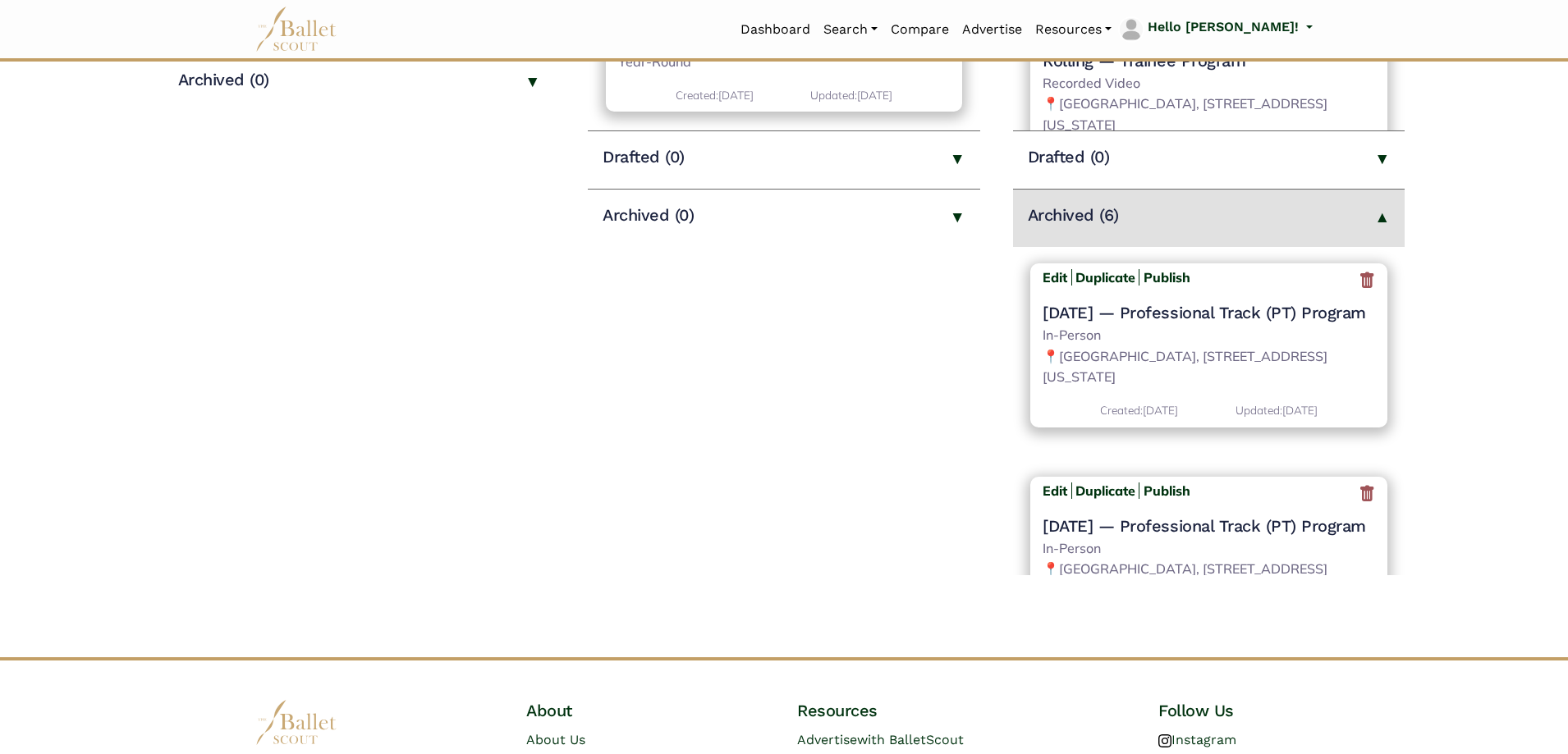
click at [1359, 285] on icon at bounding box center [1367, 280] width 16 height 21
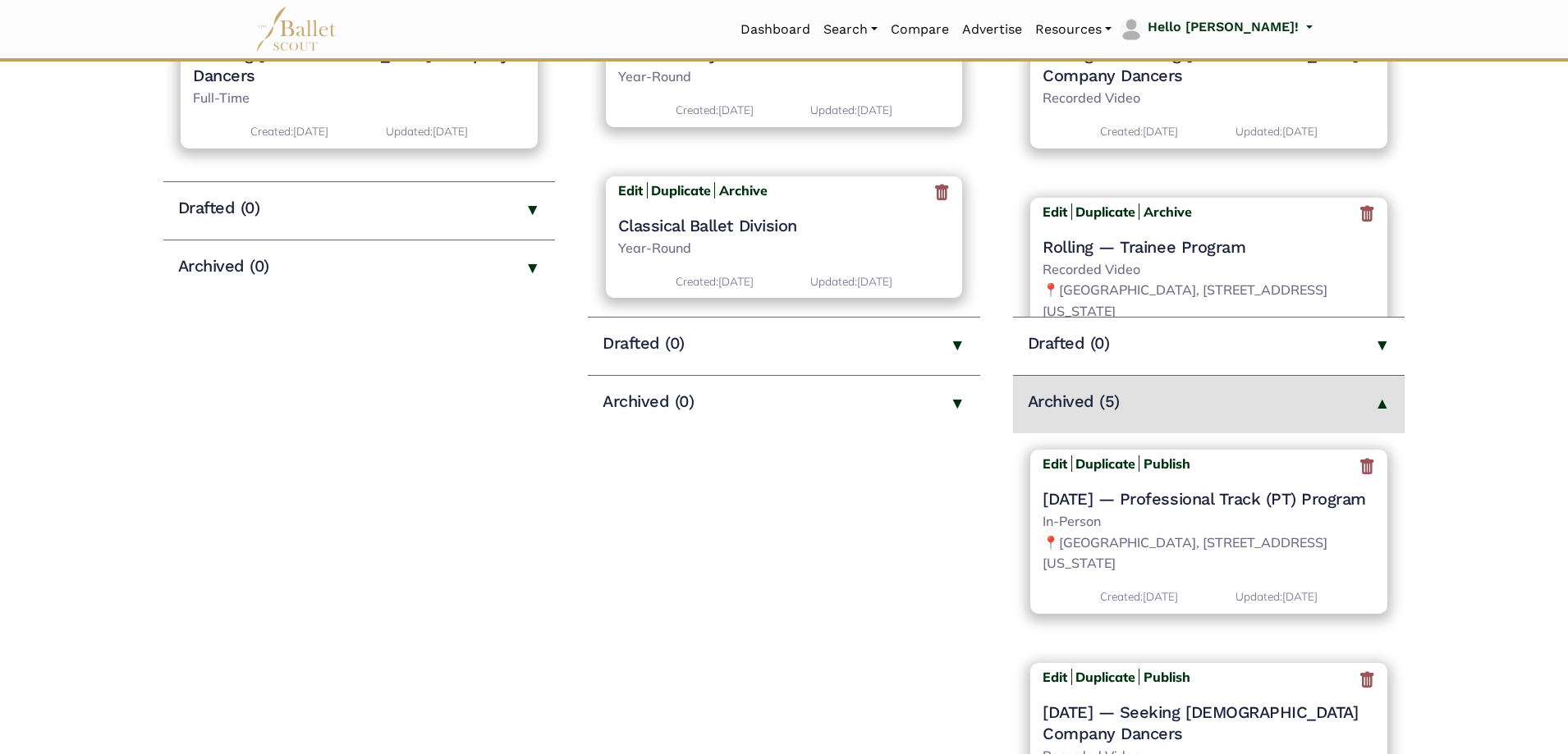
scroll to position [493, 0]
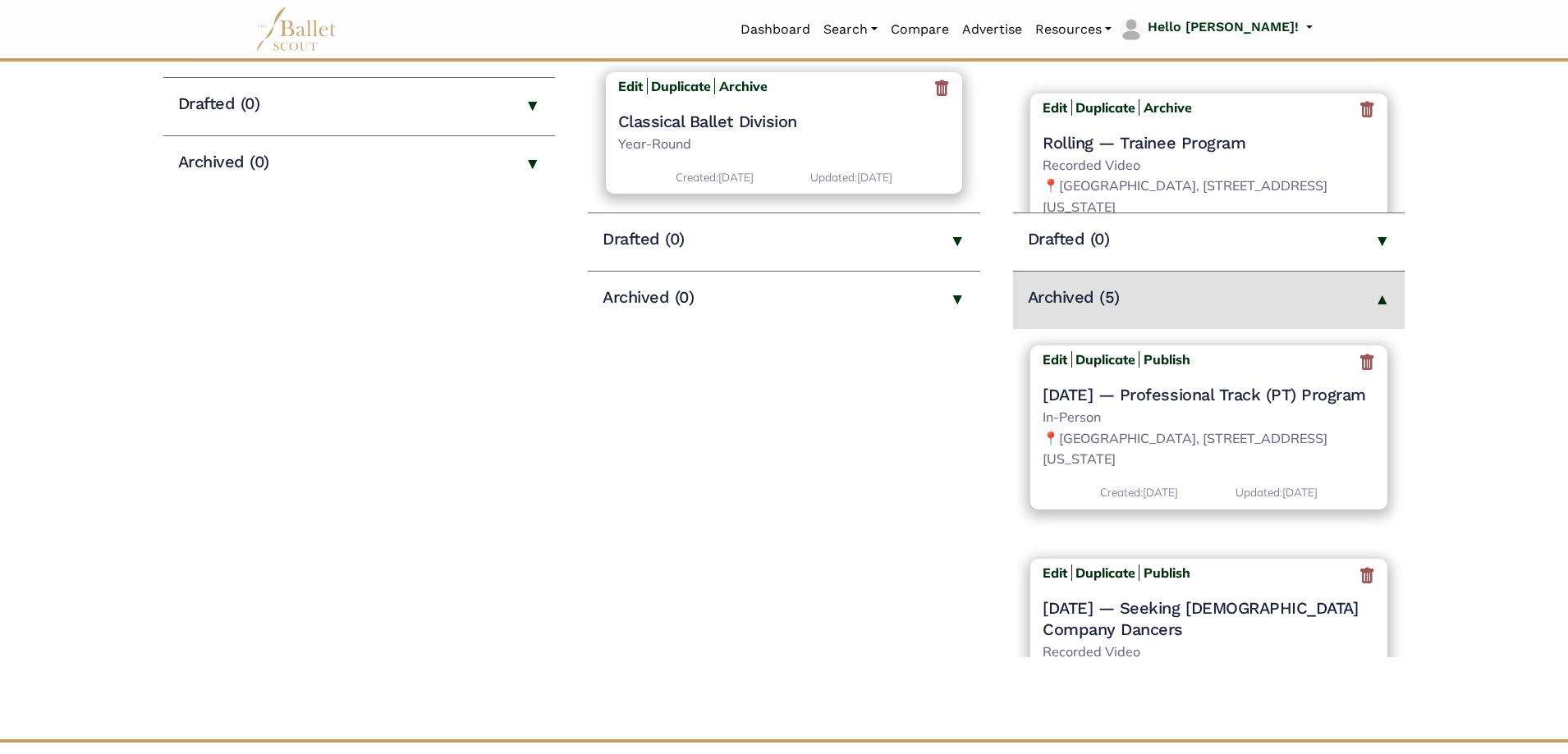
click at [1359, 355] on icon at bounding box center [1367, 362] width 16 height 21
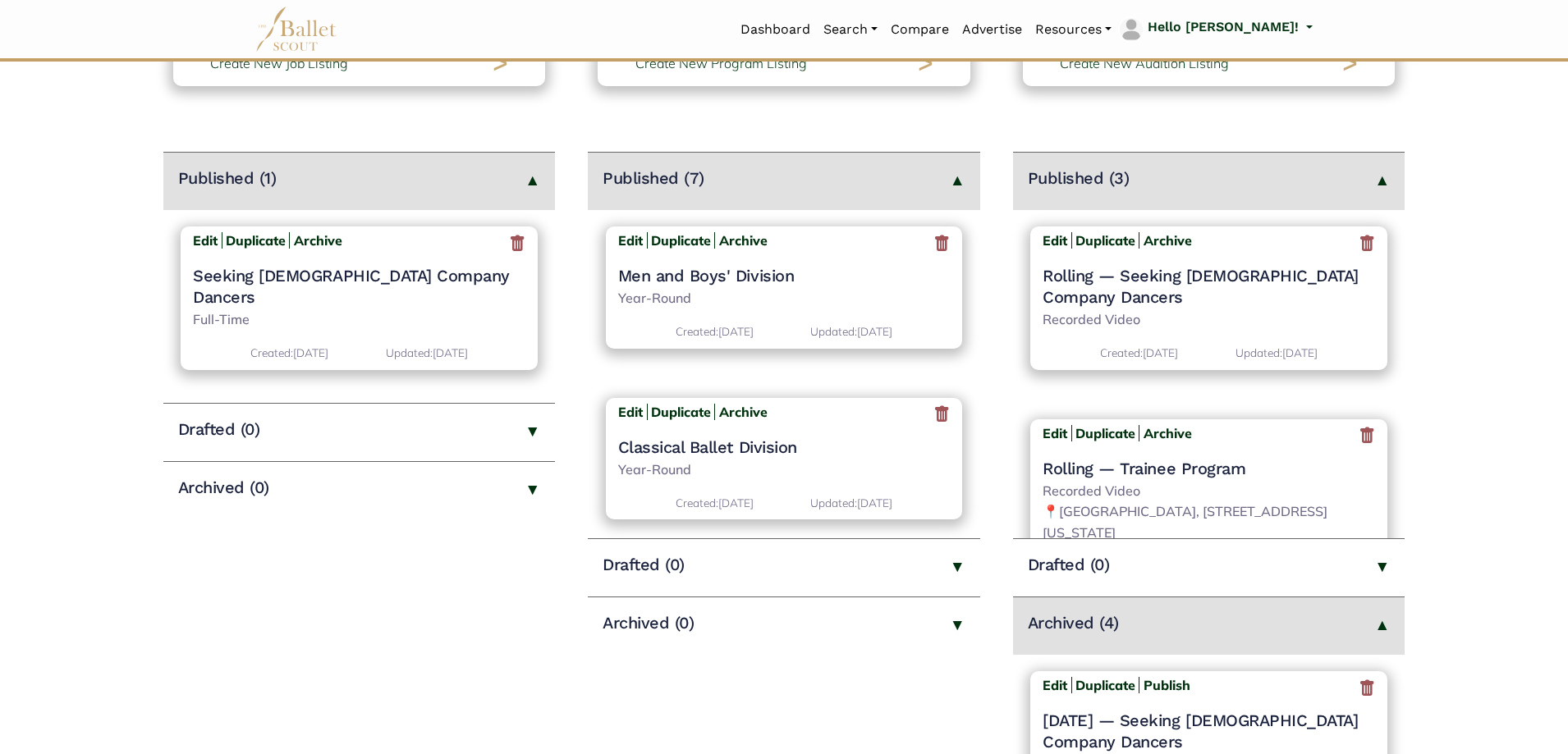
scroll to position [657, 0]
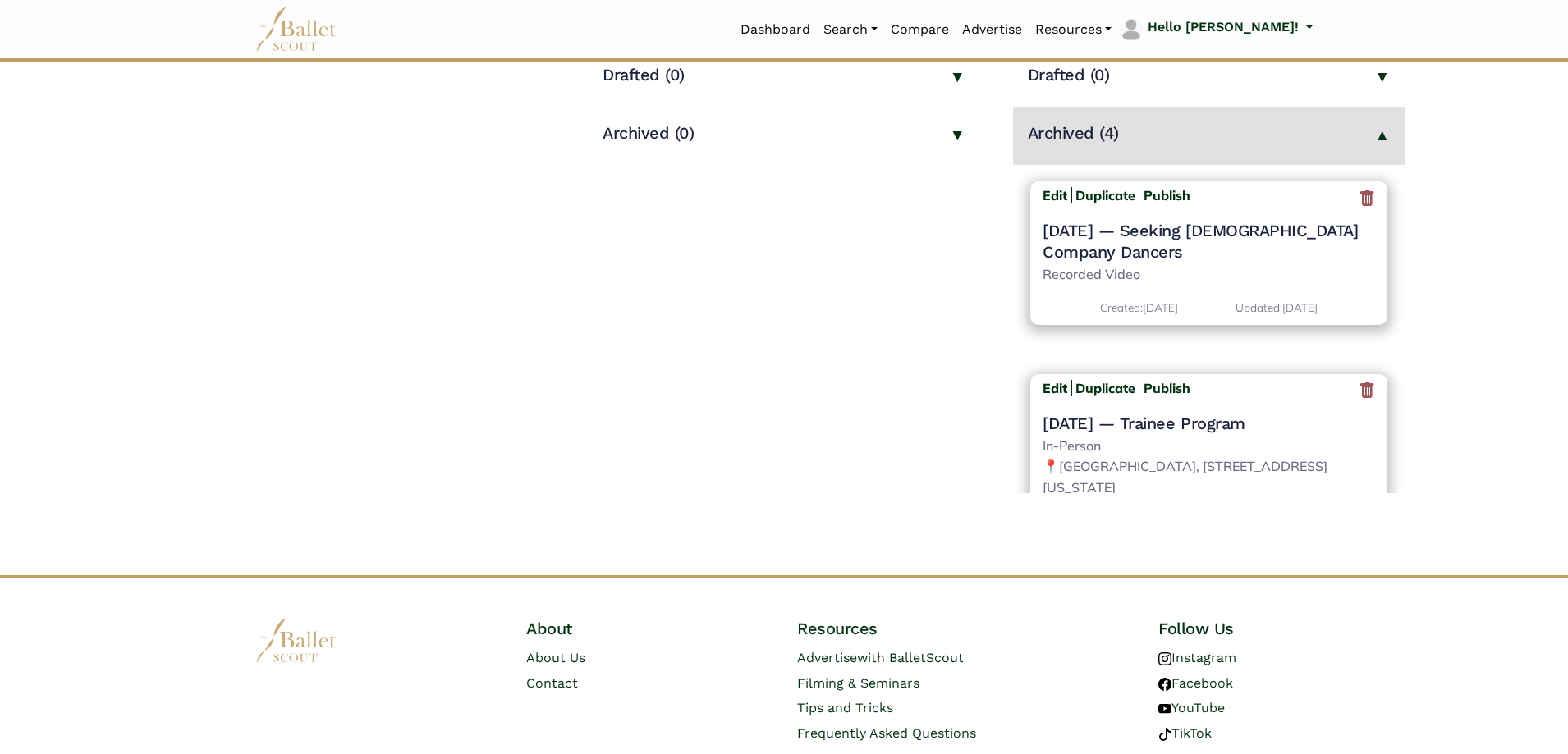
click at [1359, 195] on icon at bounding box center [1367, 198] width 16 height 21
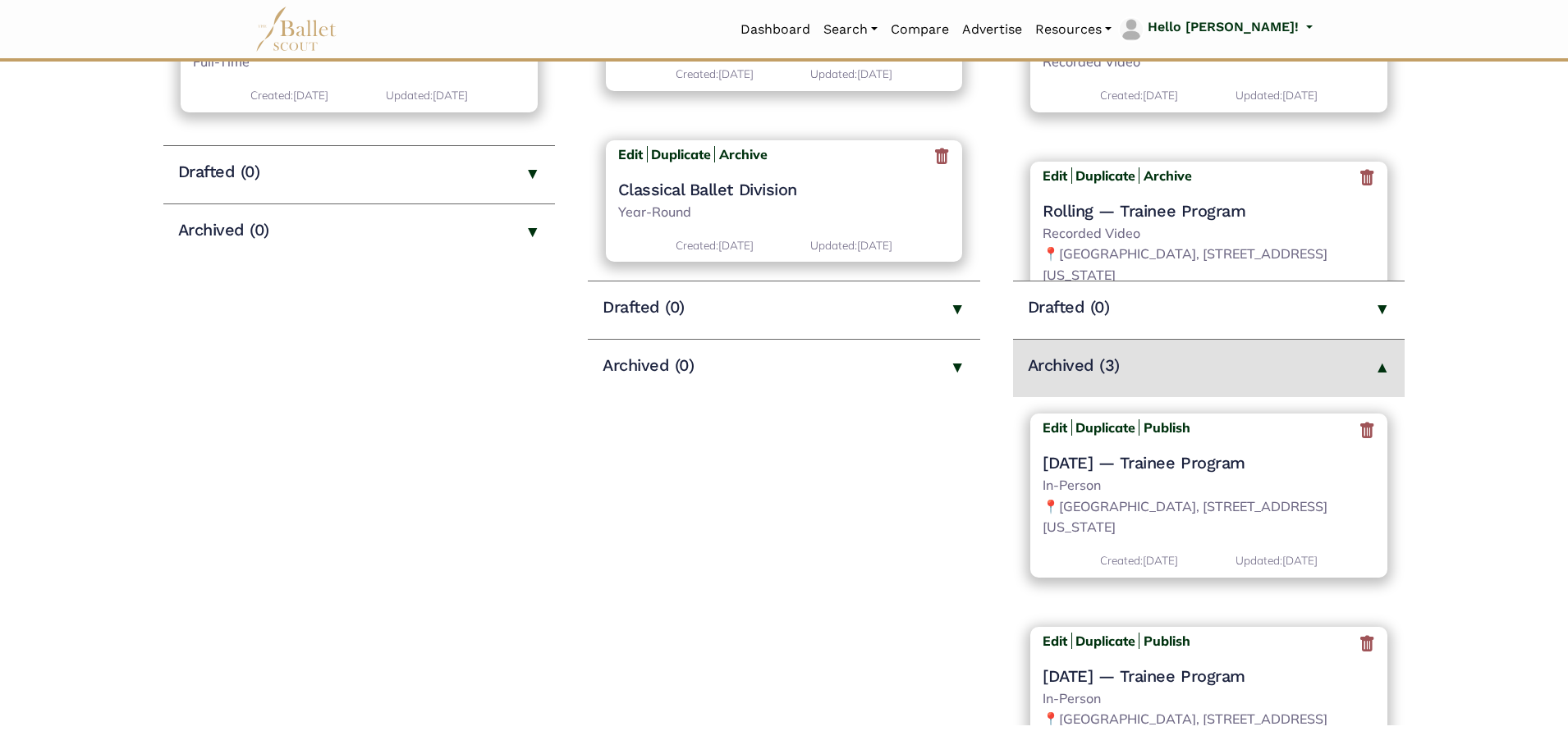
scroll to position [575, 0]
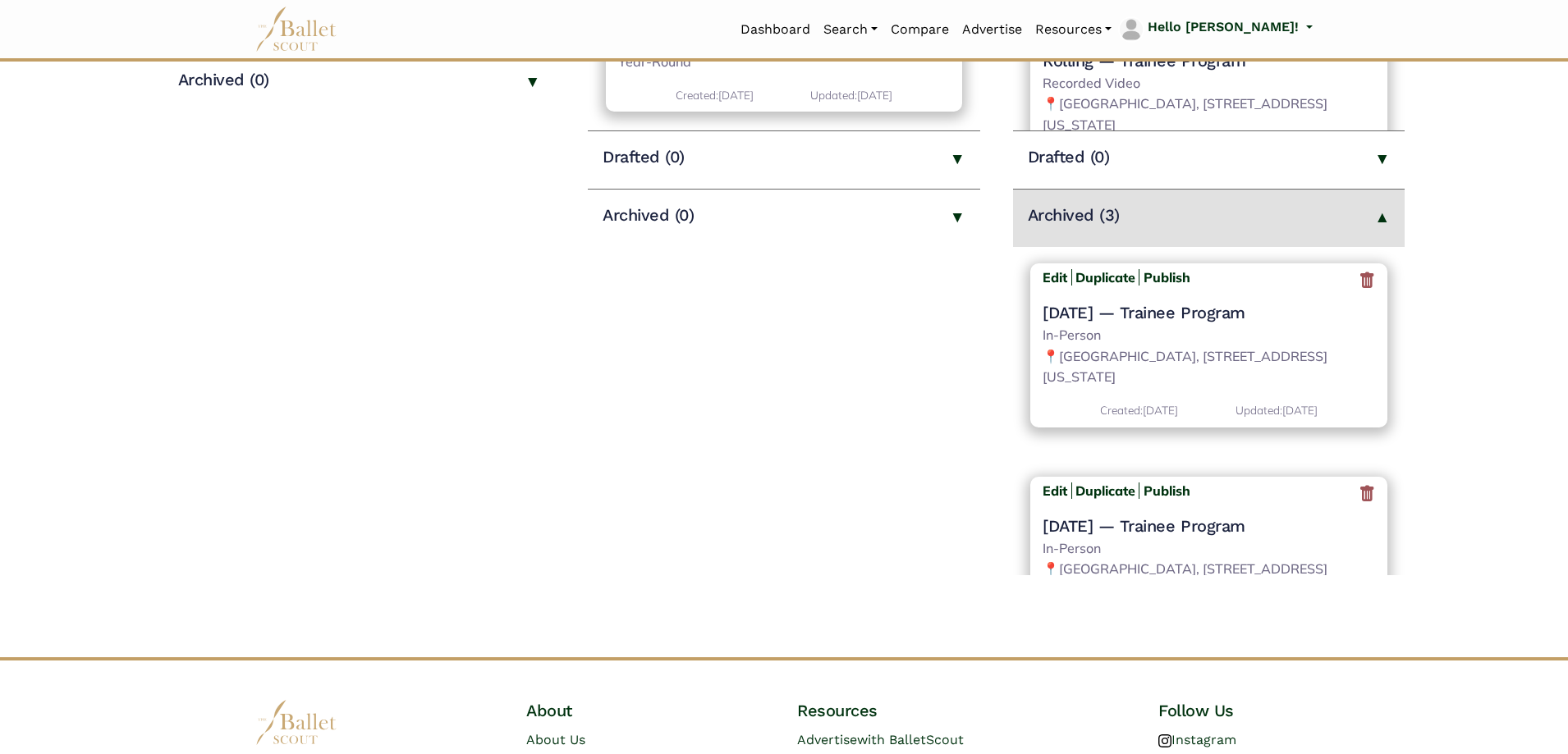
click at [1365, 284] on icon at bounding box center [1367, 280] width 16 height 21
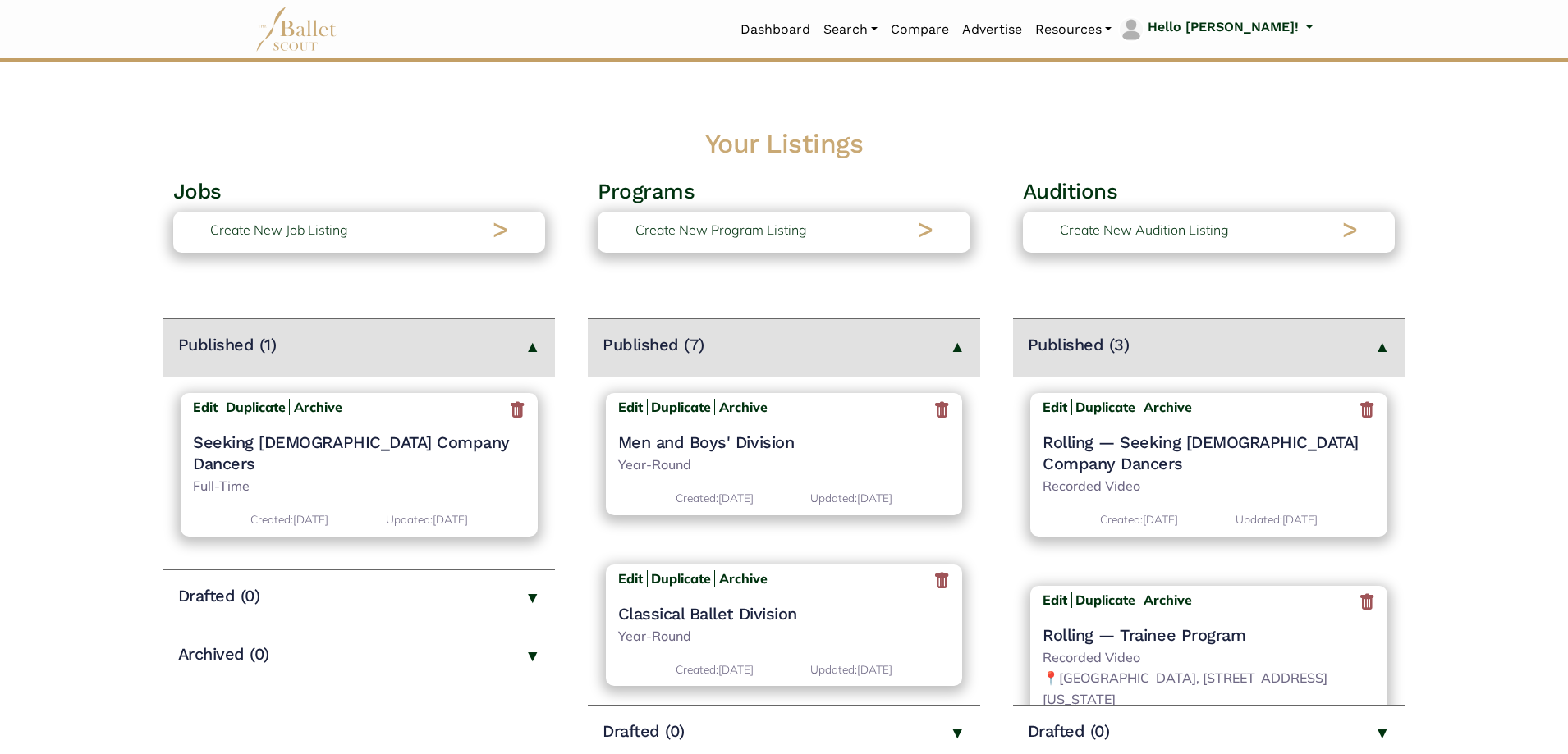
scroll to position [493, 0]
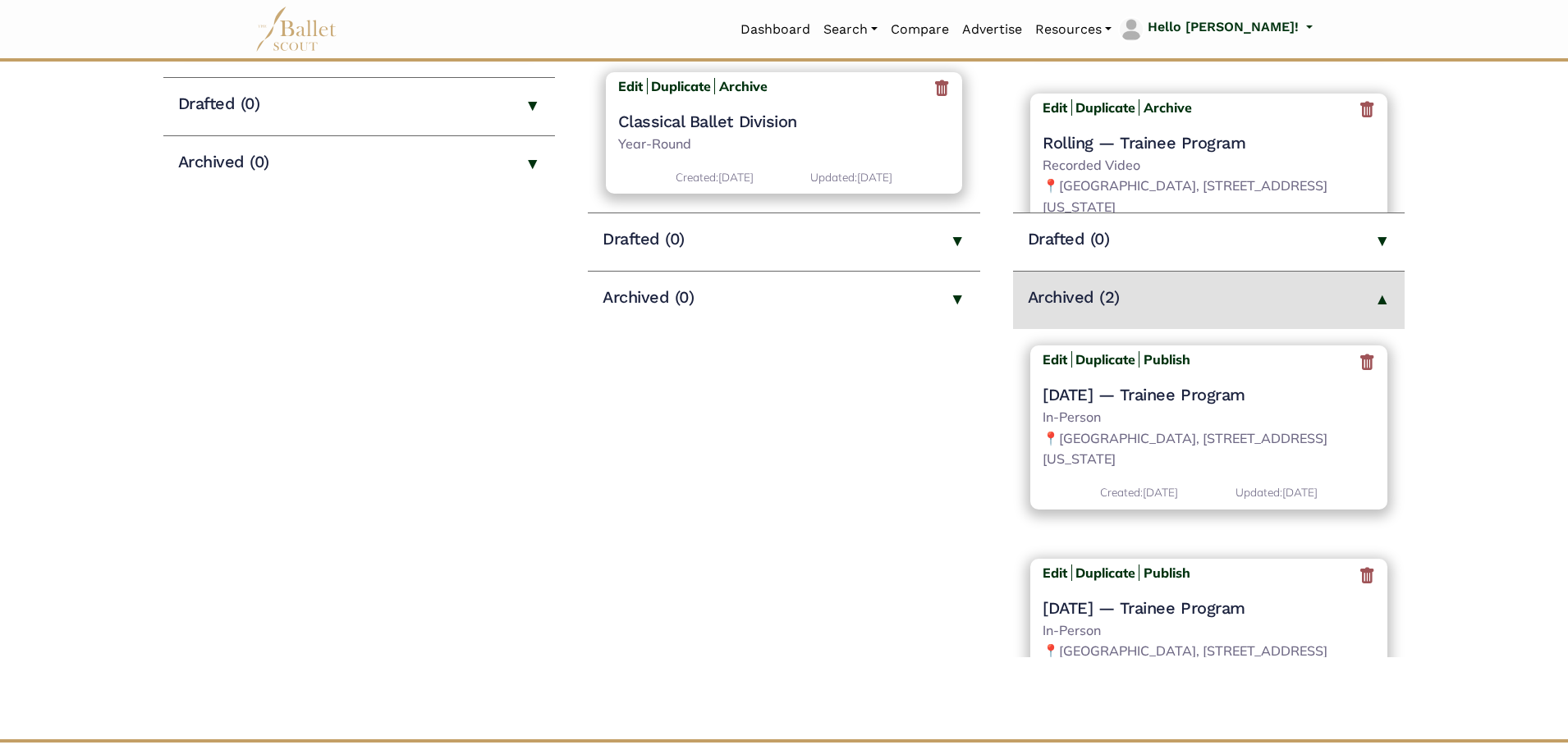
click at [1359, 364] on icon at bounding box center [1367, 362] width 16 height 21
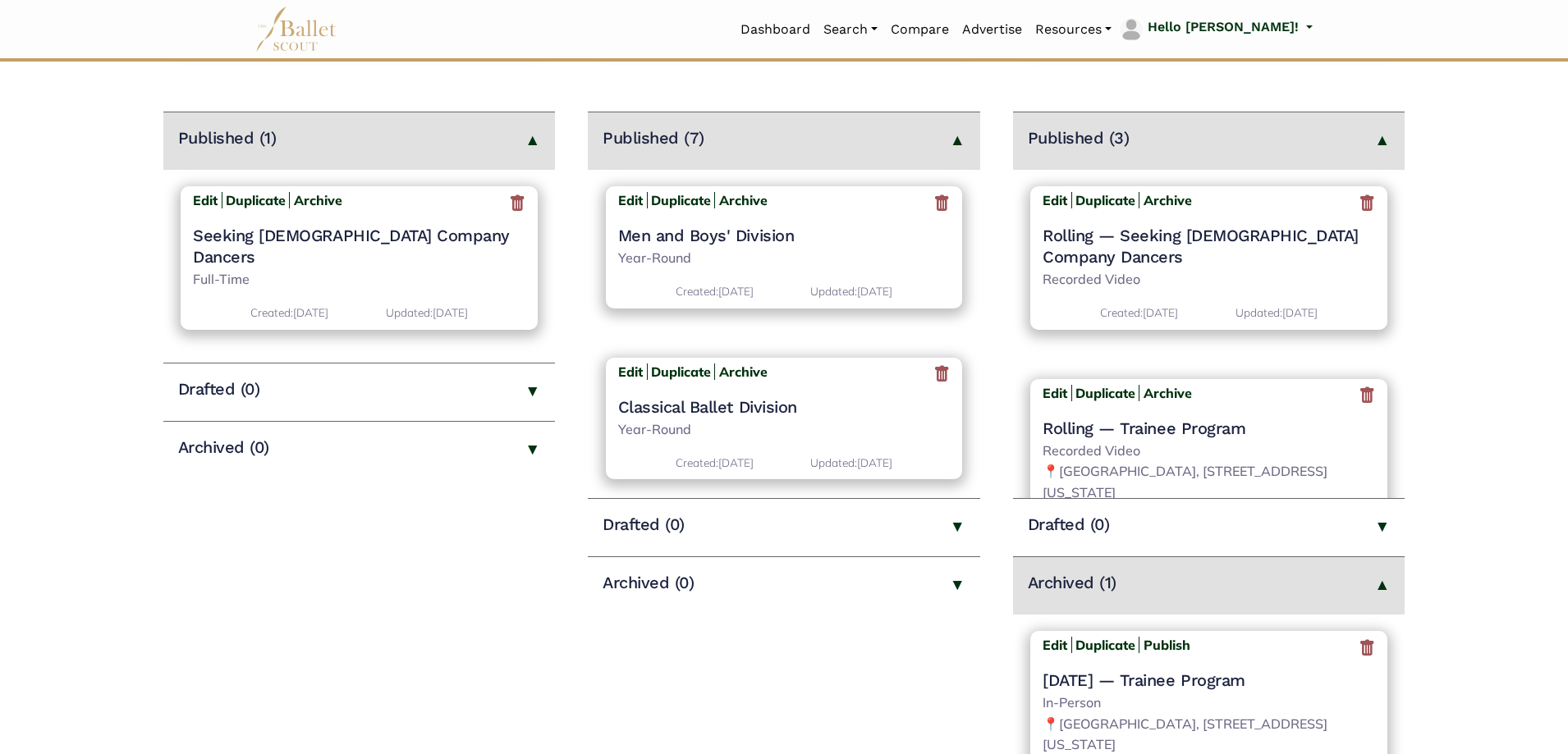
scroll to position [493, 0]
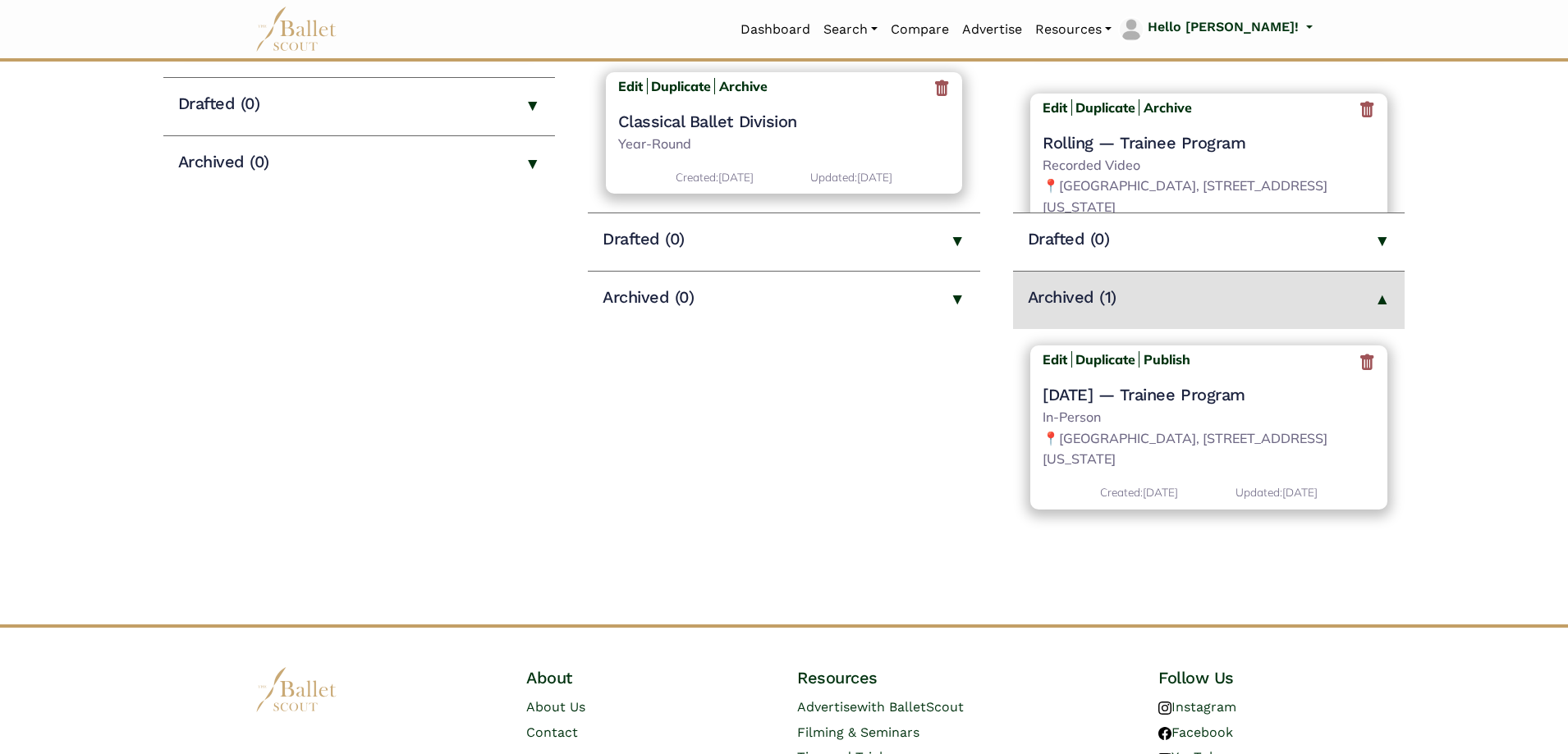
click at [1364, 369] on icon at bounding box center [1367, 362] width 16 height 21
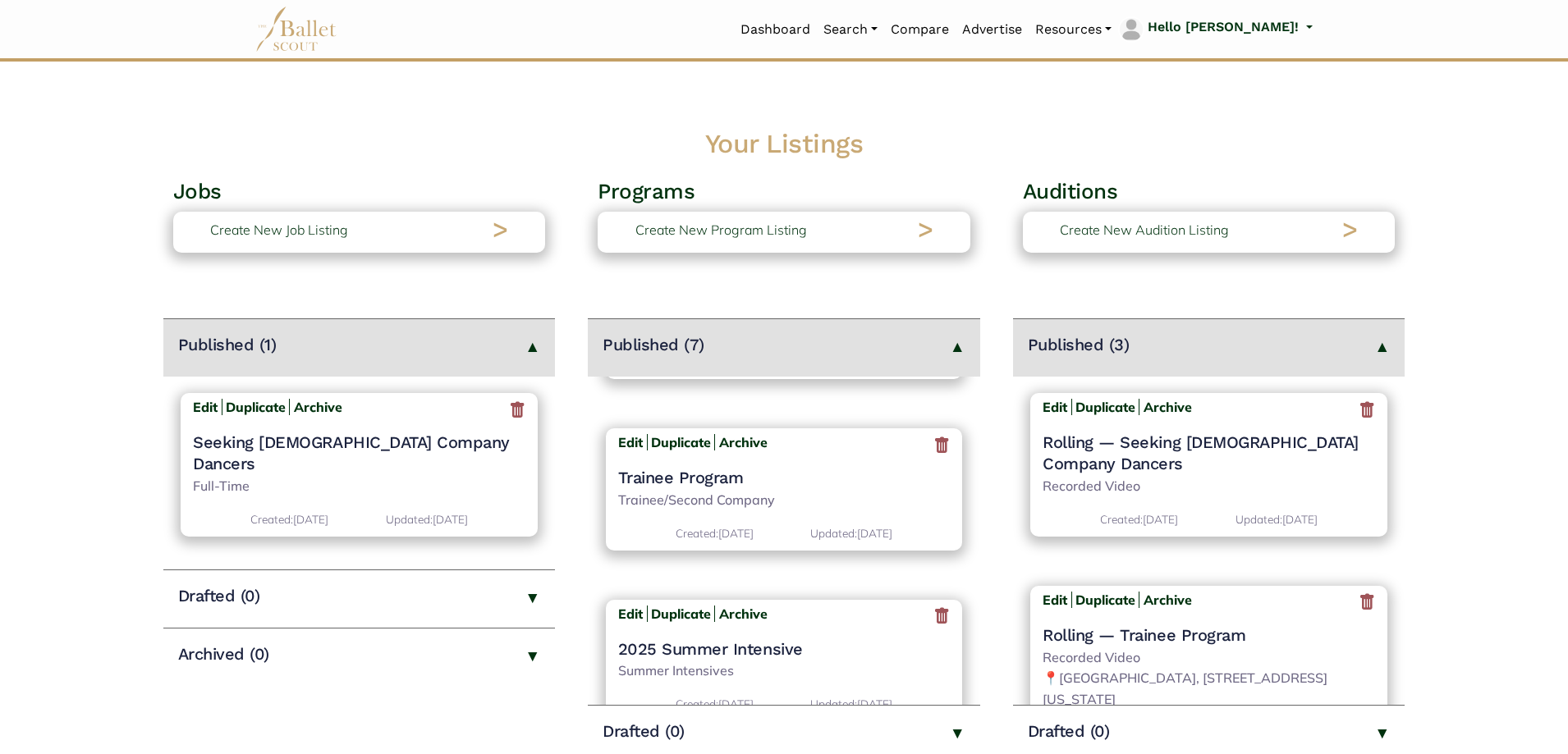
scroll to position [870, 0]
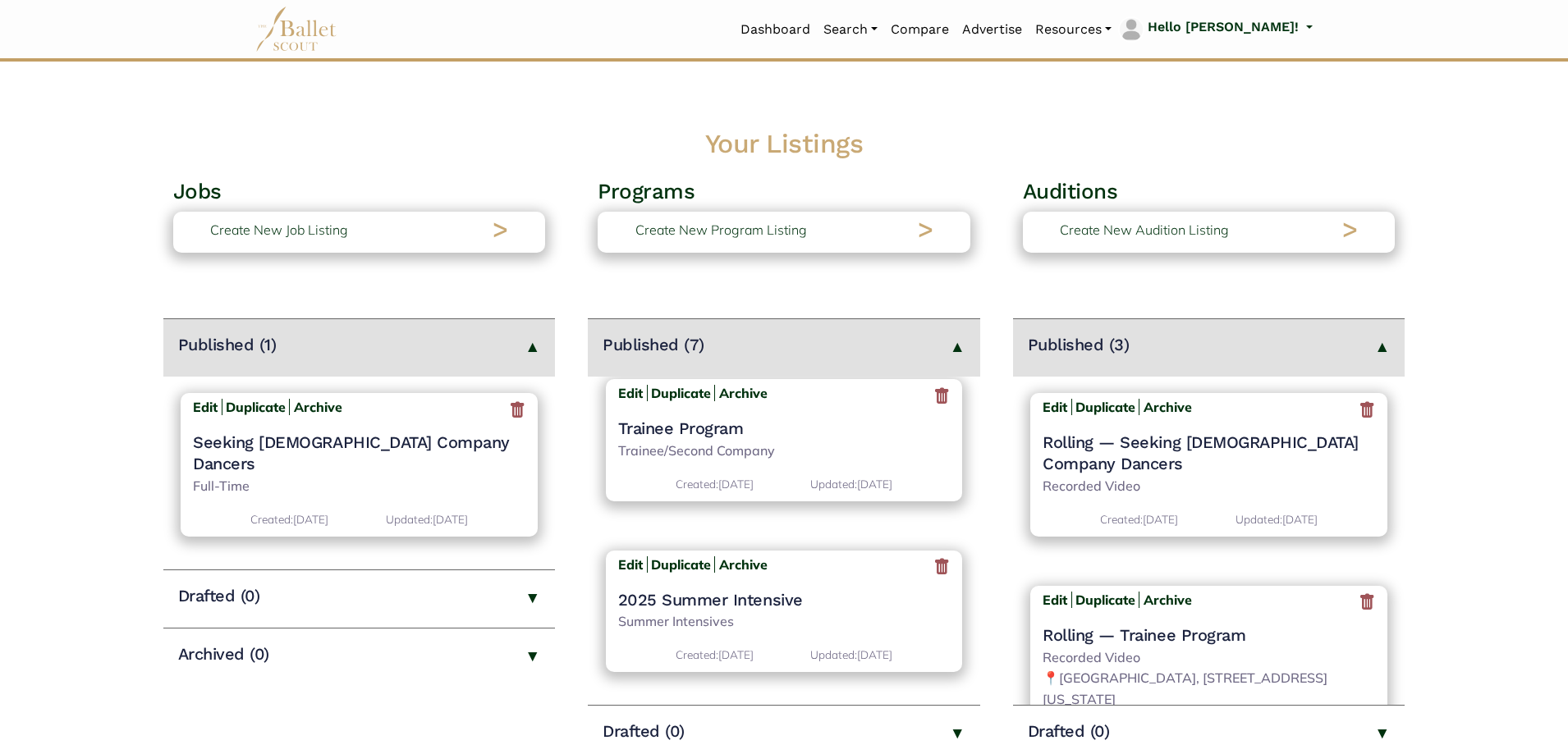
click at [718, 424] on h4 "Trainee Program" at bounding box center [784, 428] width 333 height 21
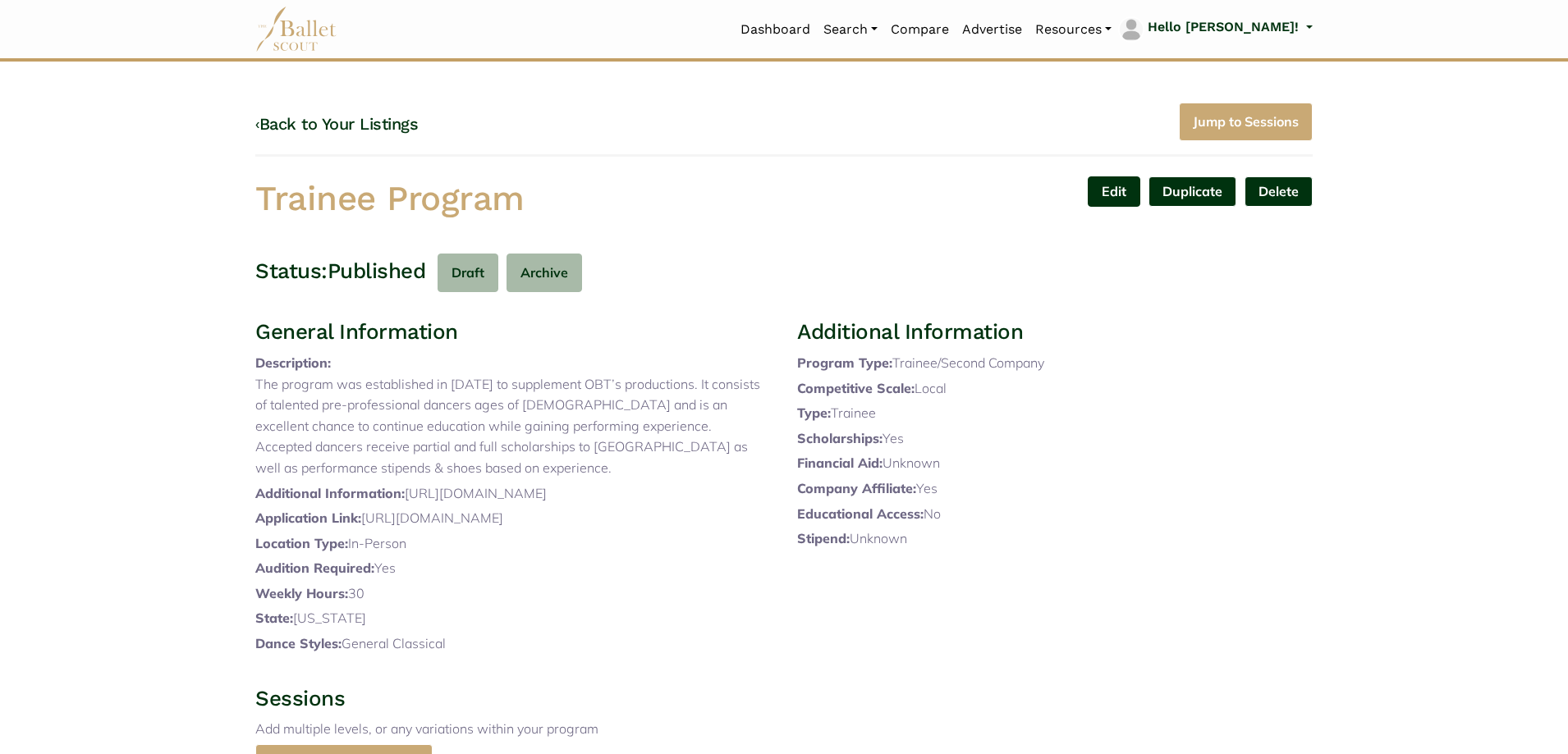
click at [1103, 195] on link "Edit" at bounding box center [1114, 192] width 53 height 30
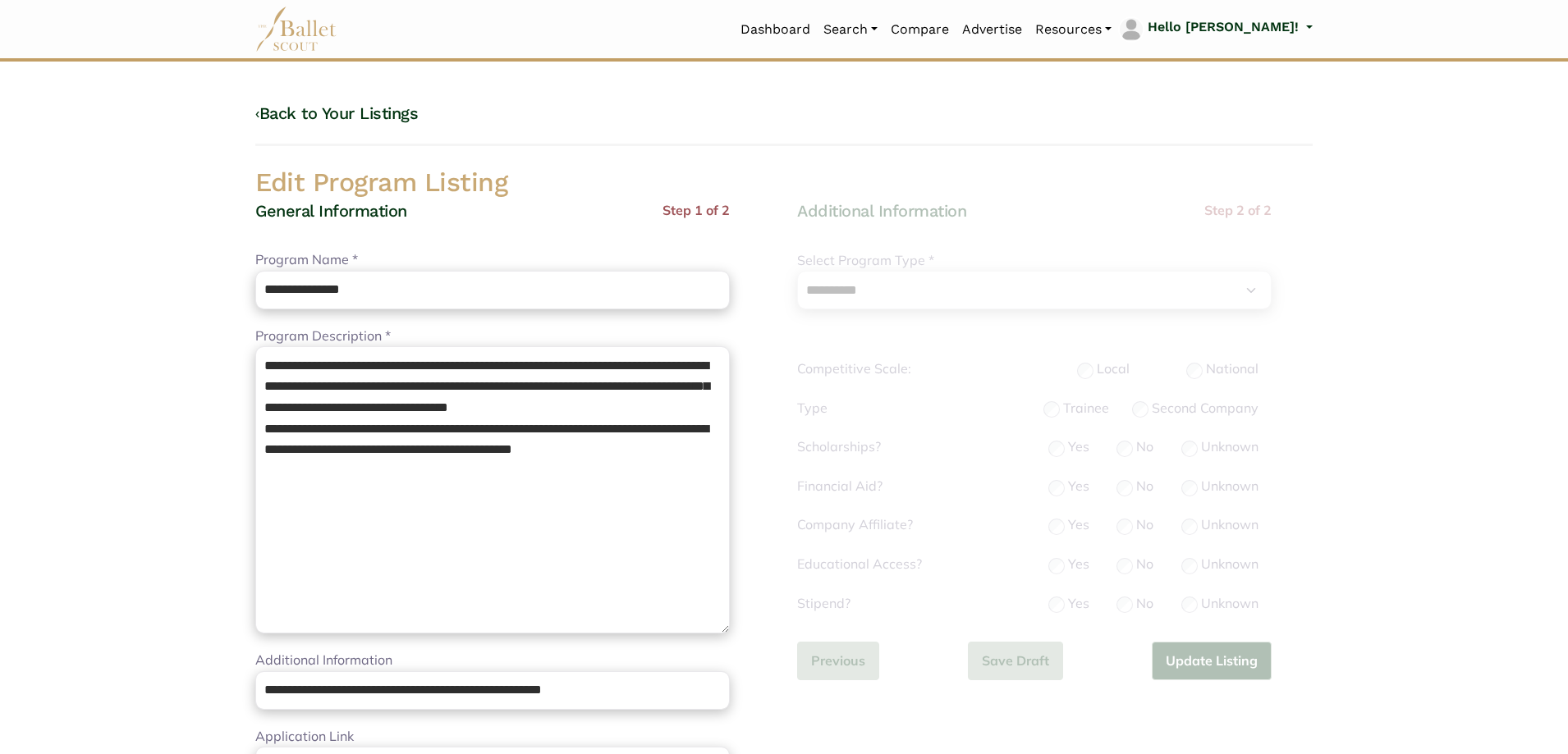
select select "**"
select select "*"
drag, startPoint x: 517, startPoint y: 414, endPoint x: 0, endPoint y: 140, distance: 585.4
paste textarea "**********"
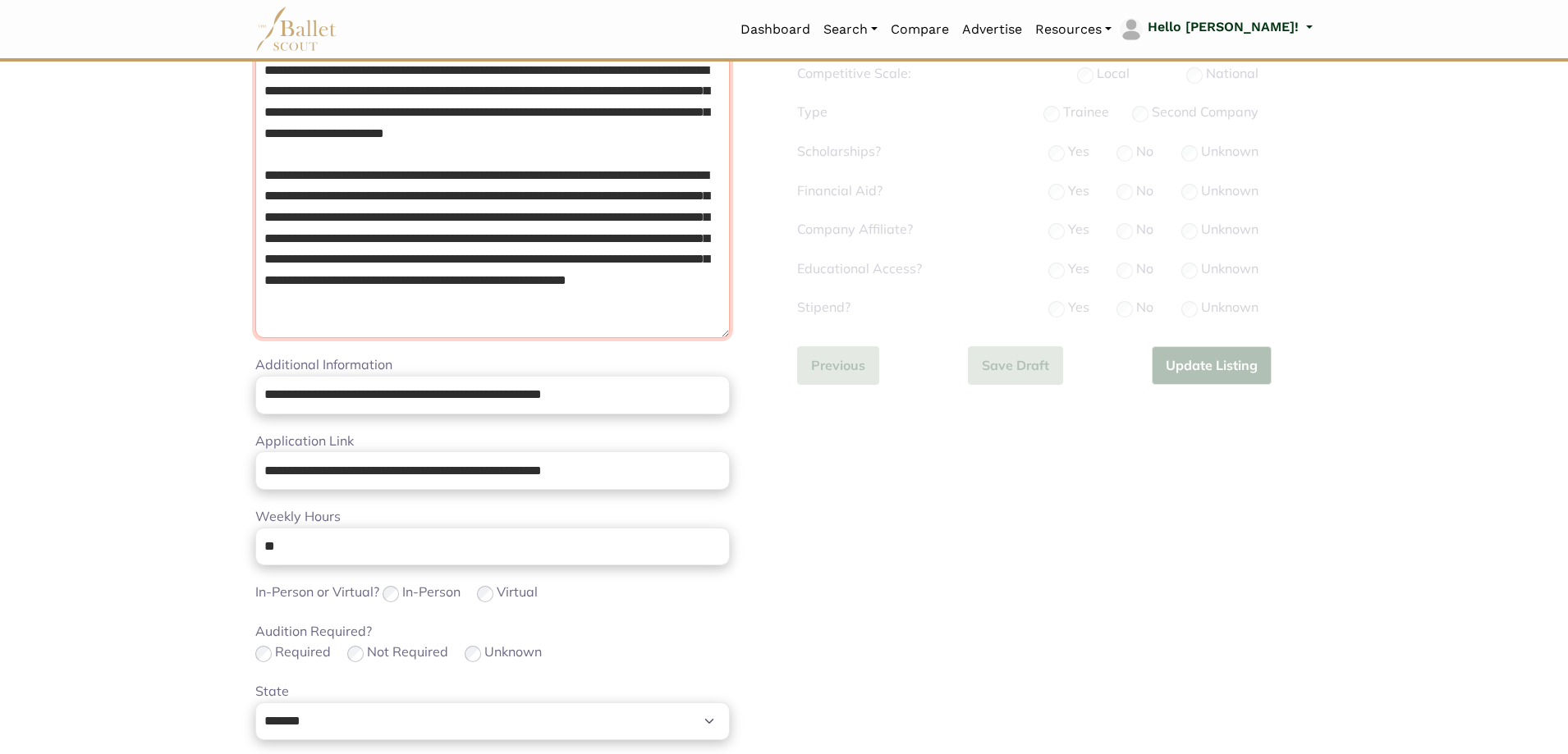
scroll to position [410, 0]
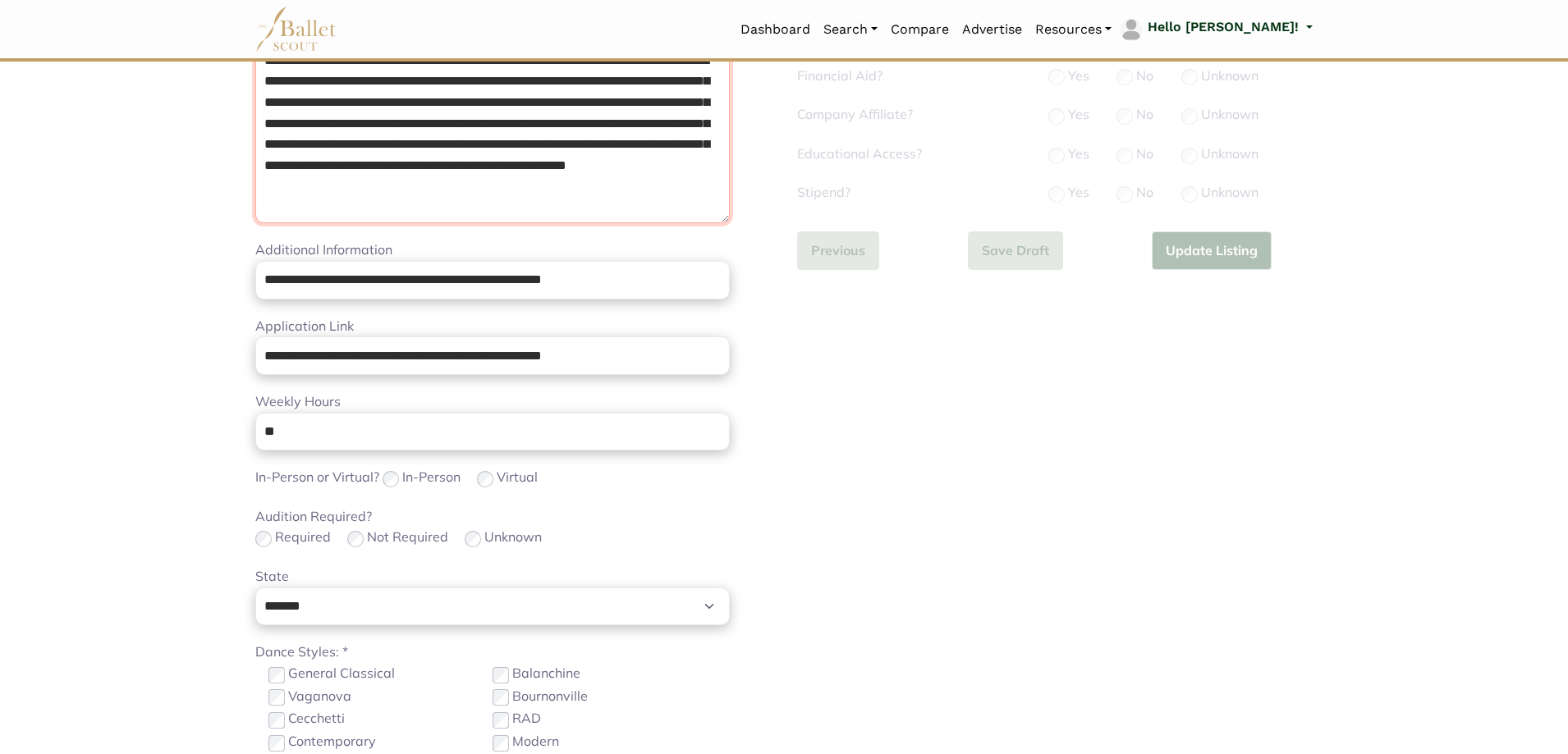
type textarea "**********"
click at [365, 441] on input "**" at bounding box center [492, 432] width 475 height 39
type input "*"
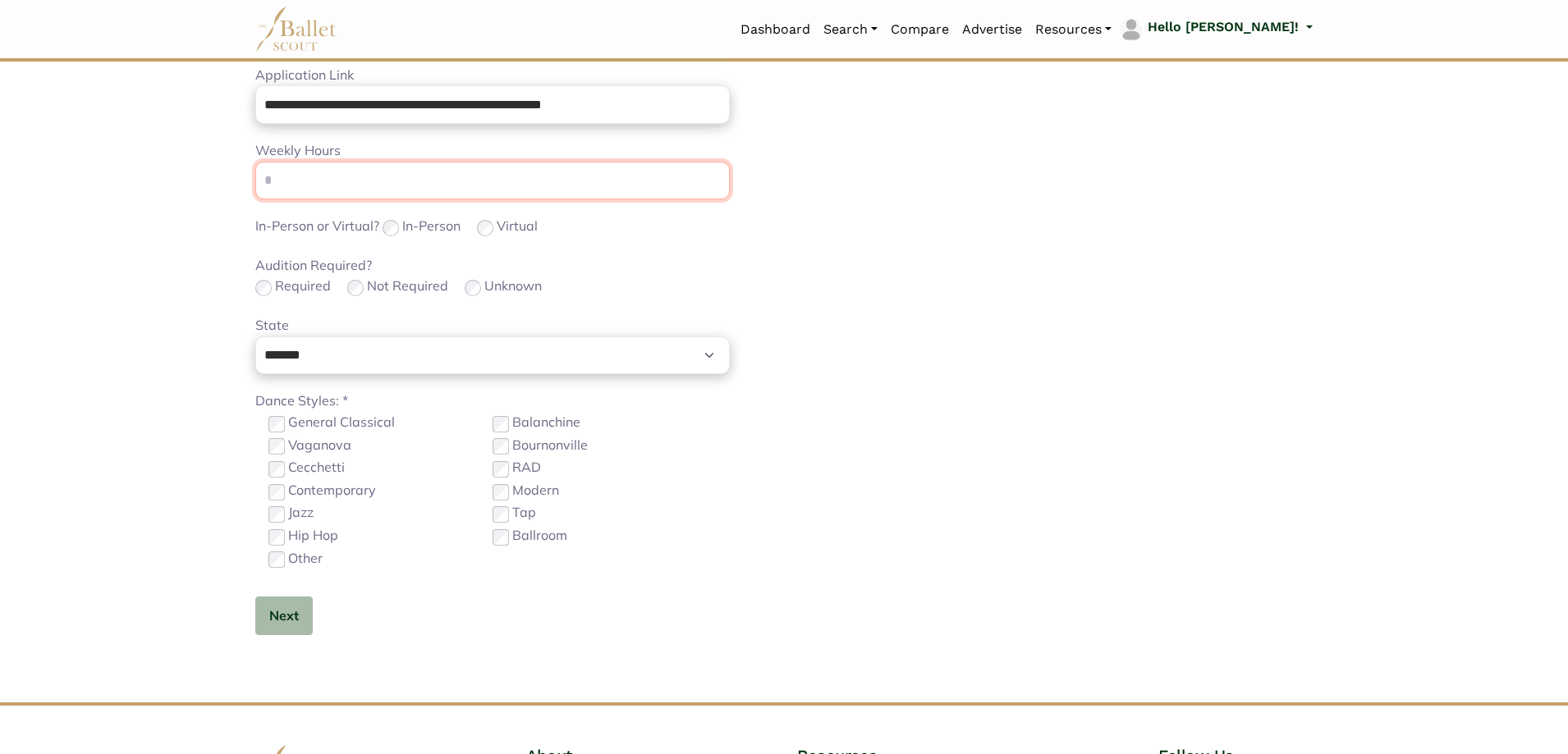
scroll to position [739, 0]
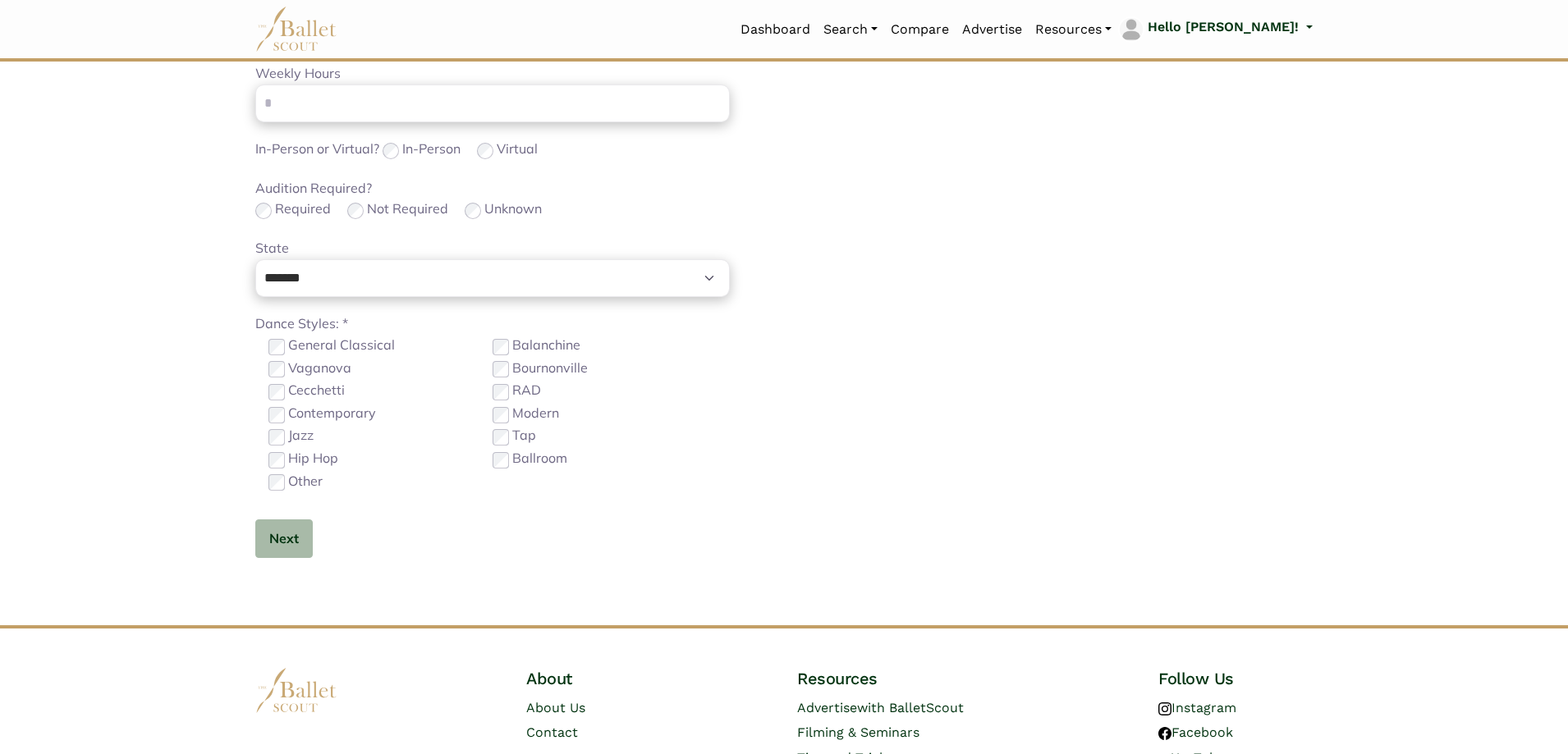
click at [333, 415] on label "Contemporary" at bounding box center [332, 413] width 88 height 21
click at [314, 461] on label "Hip Hop" at bounding box center [313, 458] width 50 height 21
click at [300, 491] on label "Other" at bounding box center [305, 481] width 34 height 21
click at [286, 534] on button "Next" at bounding box center [283, 539] width 57 height 39
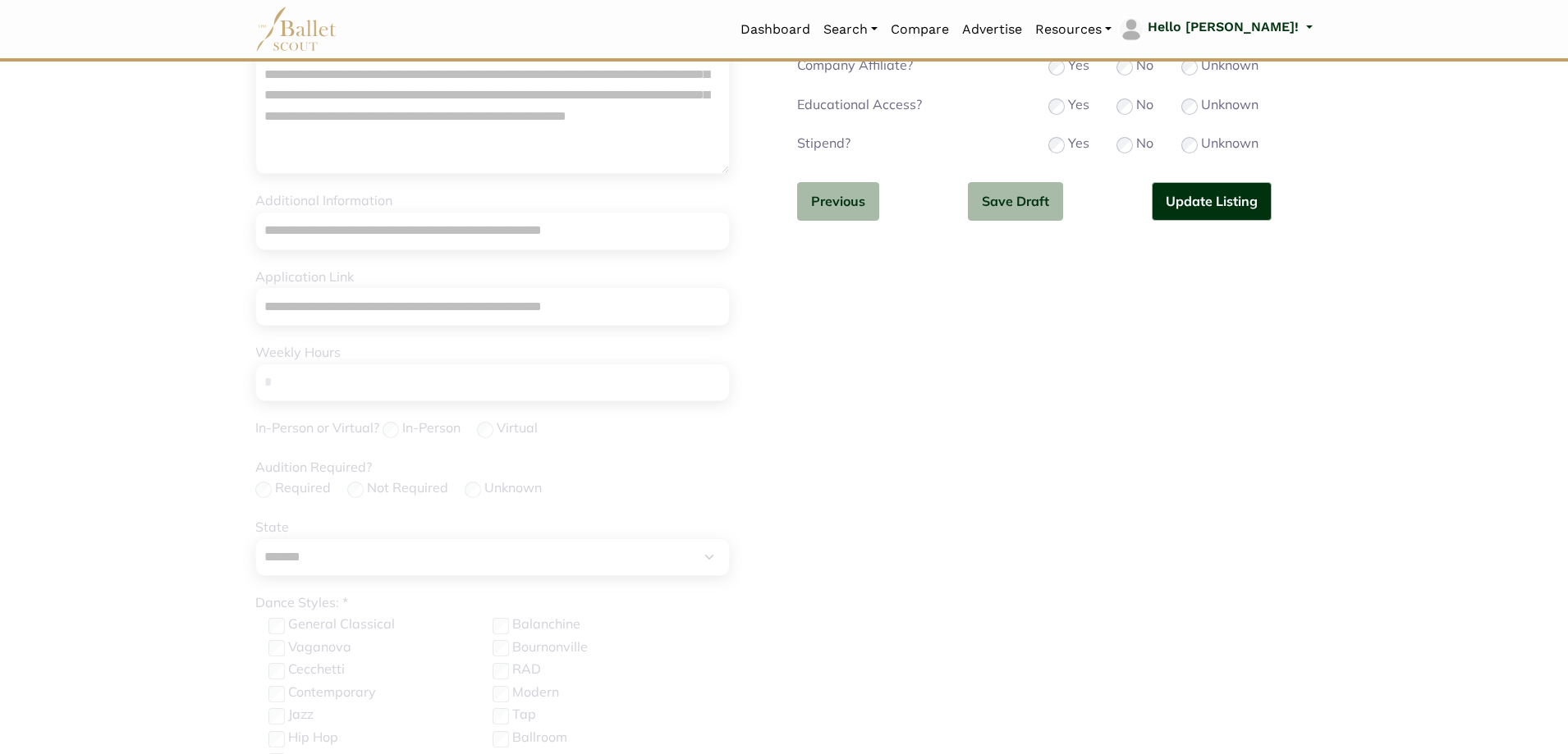
scroll to position [246, 0]
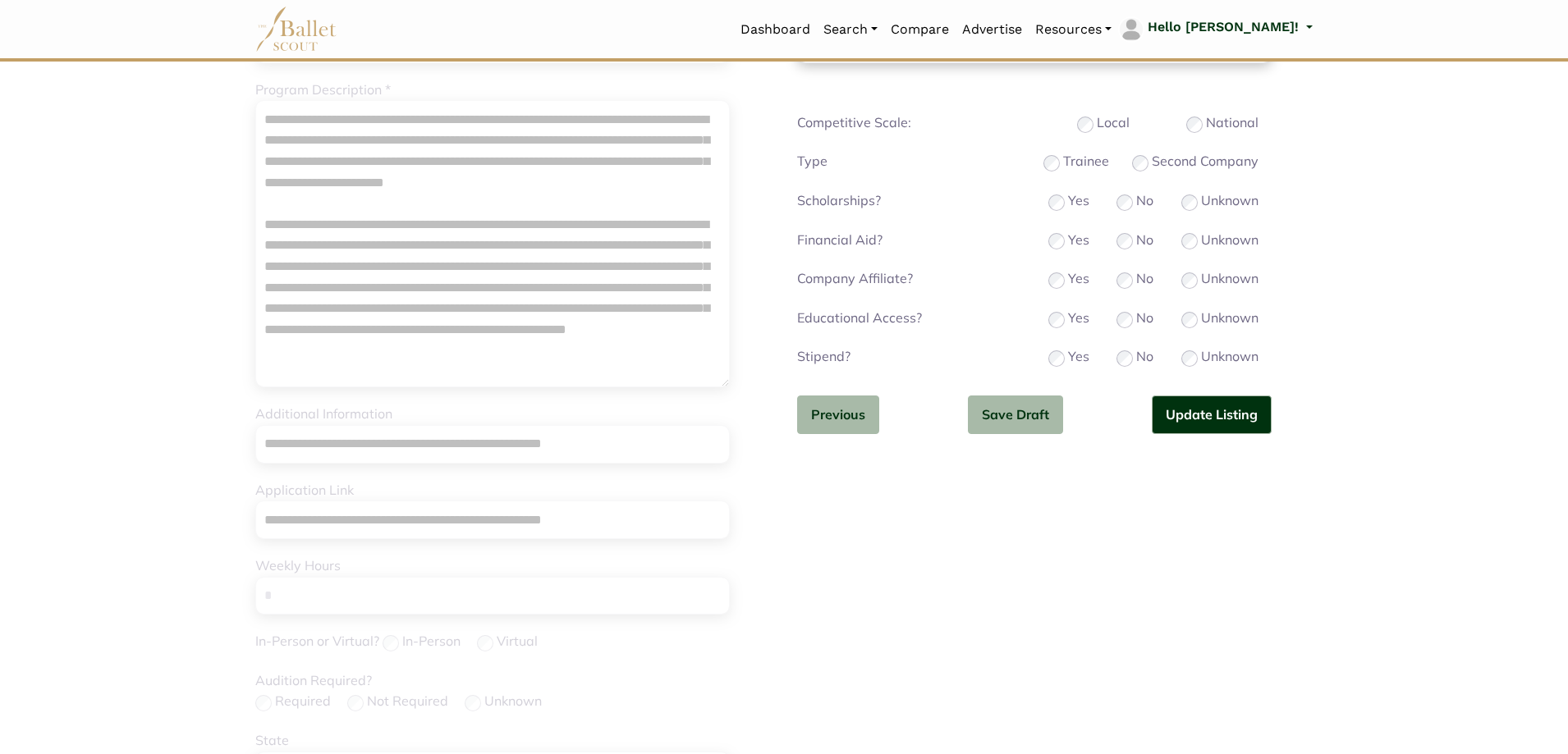
click at [1136, 364] on label "No" at bounding box center [1144, 356] width 17 height 21
click at [1178, 361] on div "Stipend? Yes No Unknown" at bounding box center [1034, 357] width 475 height 23
click at [1186, 403] on button "Update Listing" at bounding box center [1212, 415] width 120 height 39
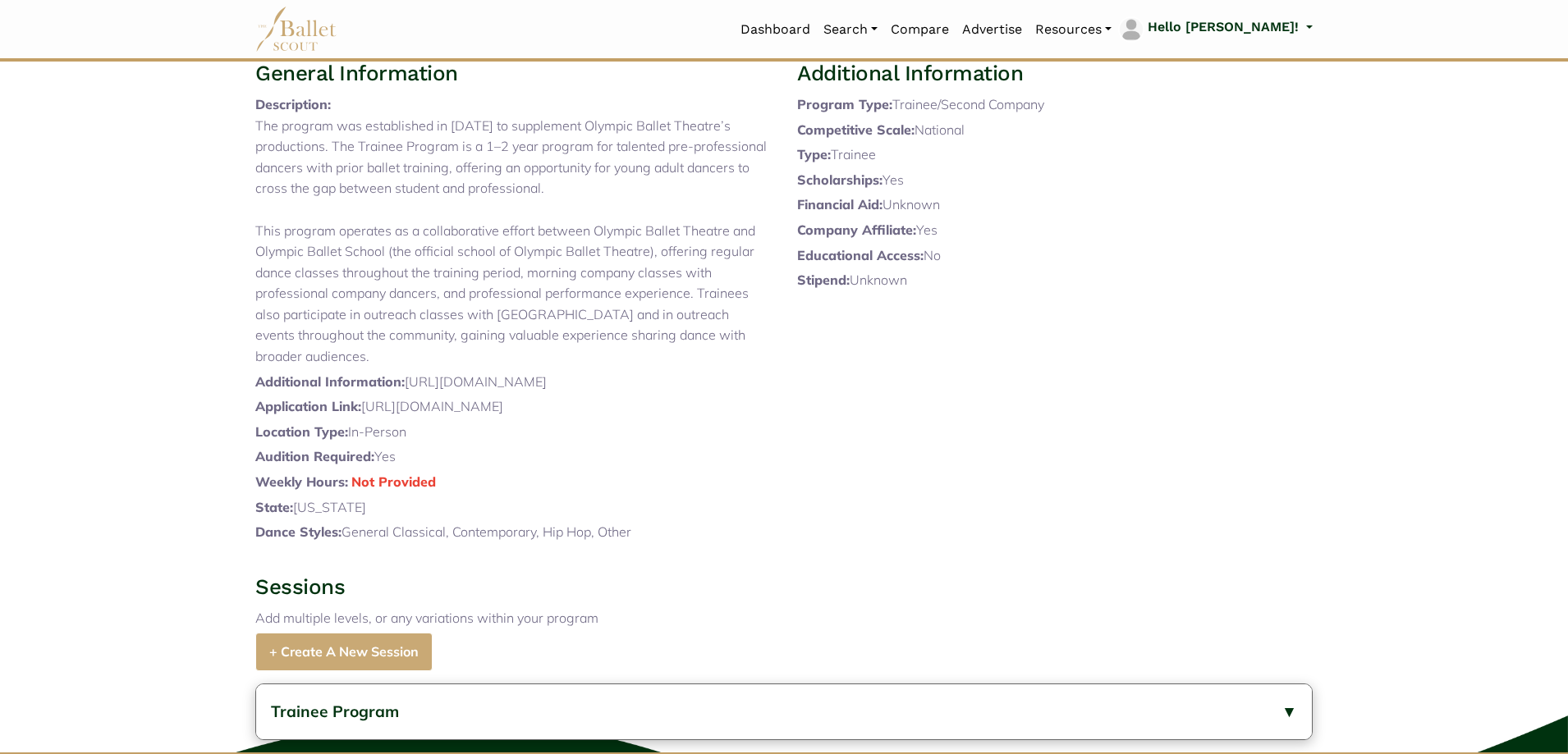
scroll to position [328, 0]
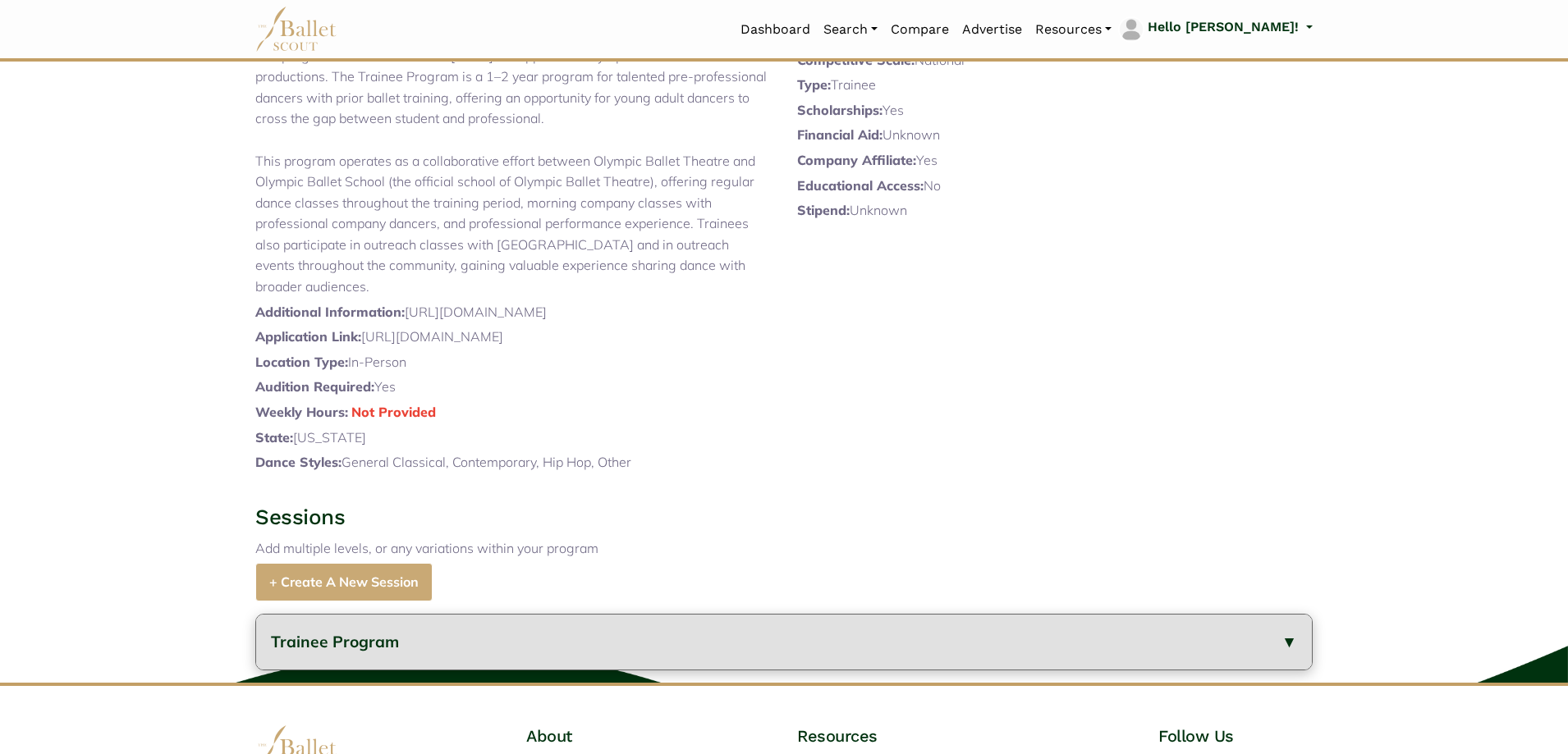
click at [425, 670] on button "Trainee Program" at bounding box center [784, 642] width 1056 height 55
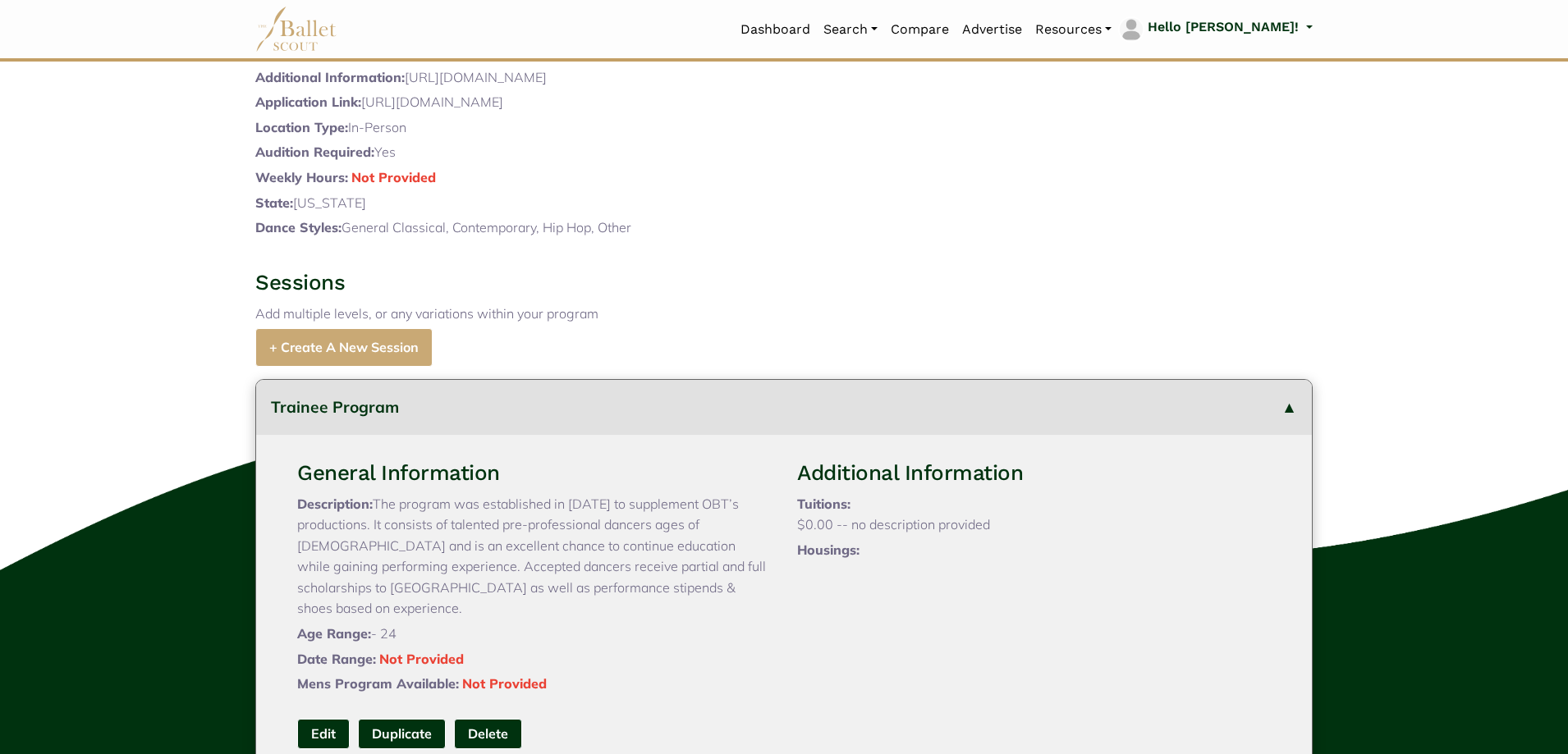
scroll to position [739, 0]
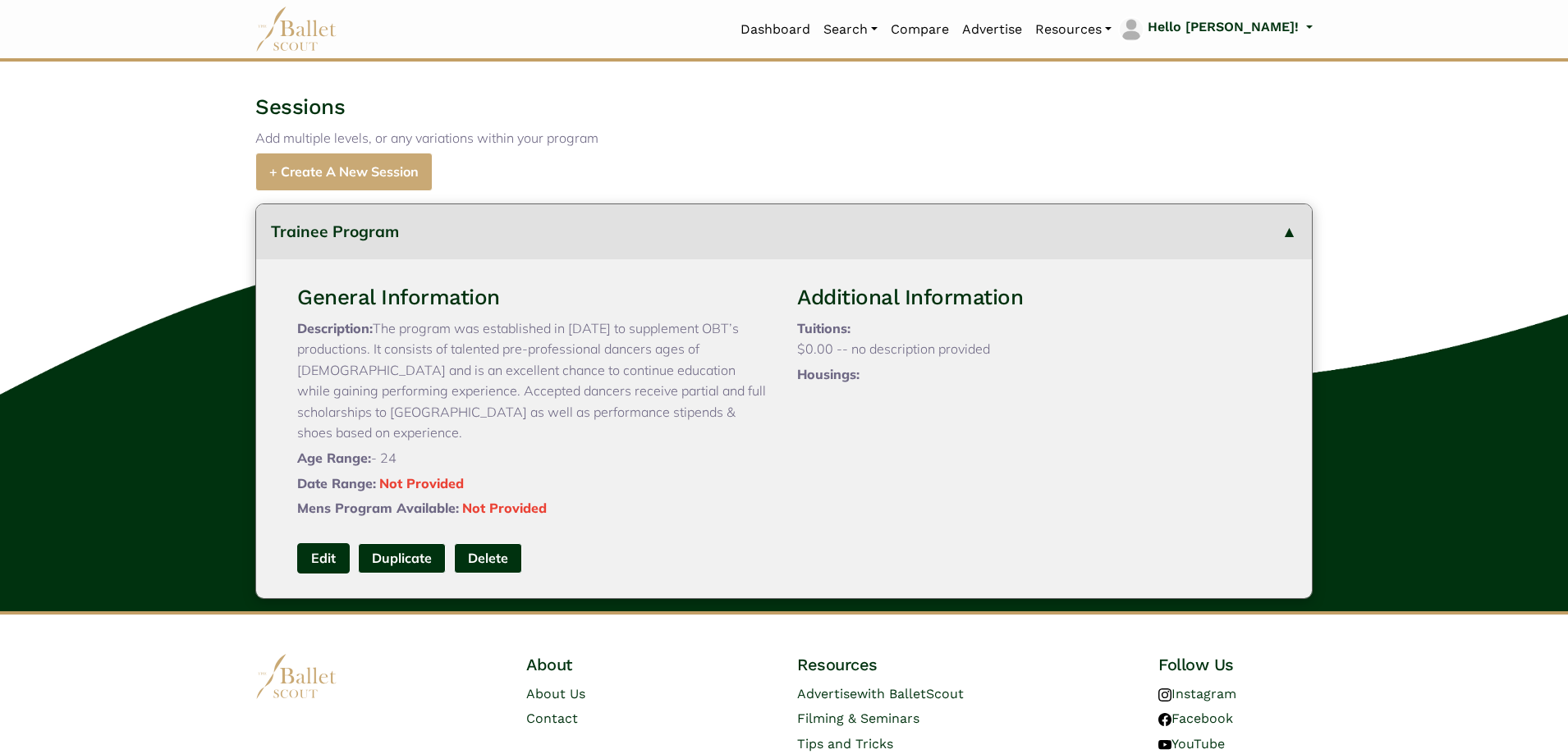
click at [321, 566] on link "Edit" at bounding box center [323, 558] width 53 height 30
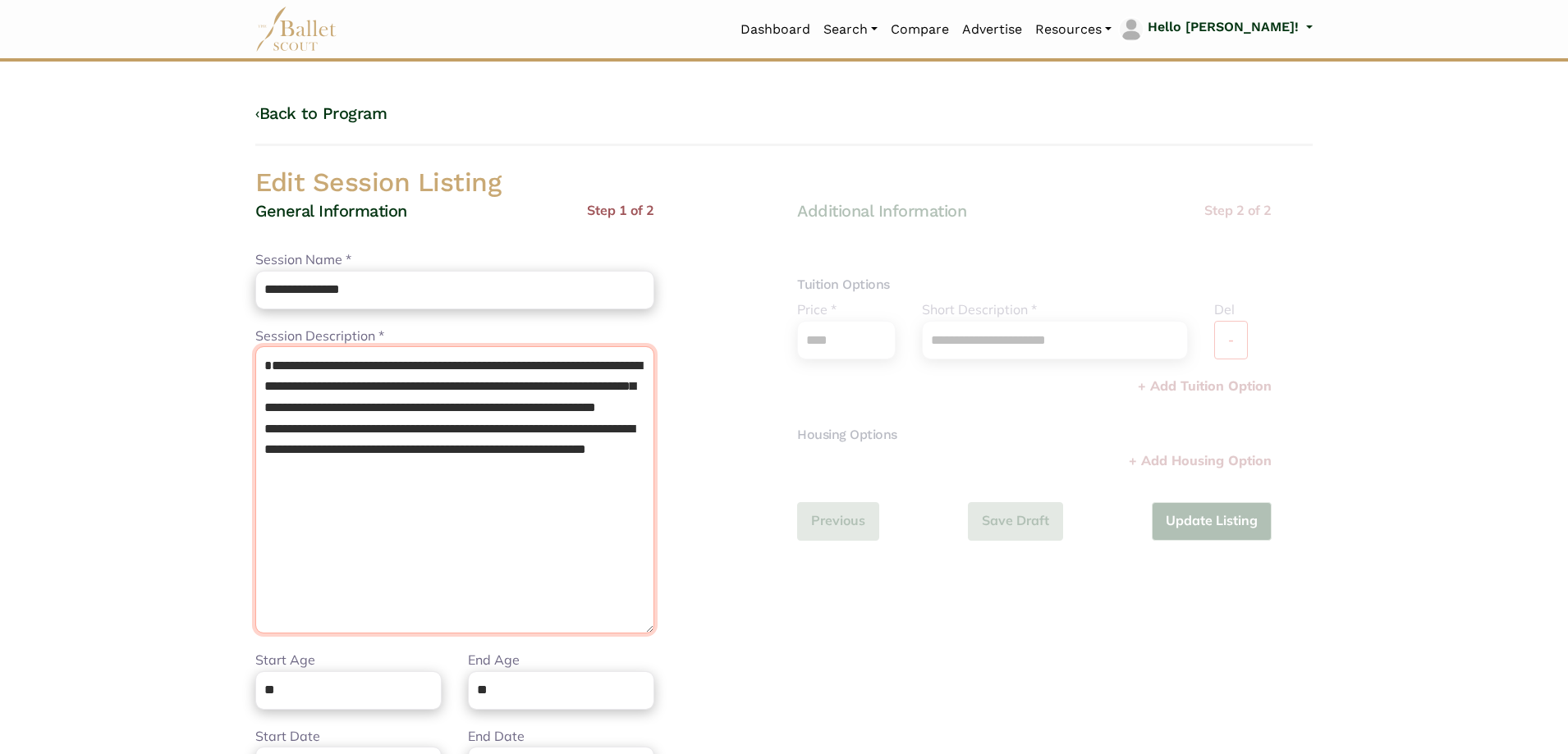
drag, startPoint x: 470, startPoint y: 571, endPoint x: 34, endPoint y: 171, distance: 591.5
click at [42, 174] on body "Loading... Please Wait Dashboard" at bounding box center [784, 597] width 1568 height 1194
paste textarea "**********"
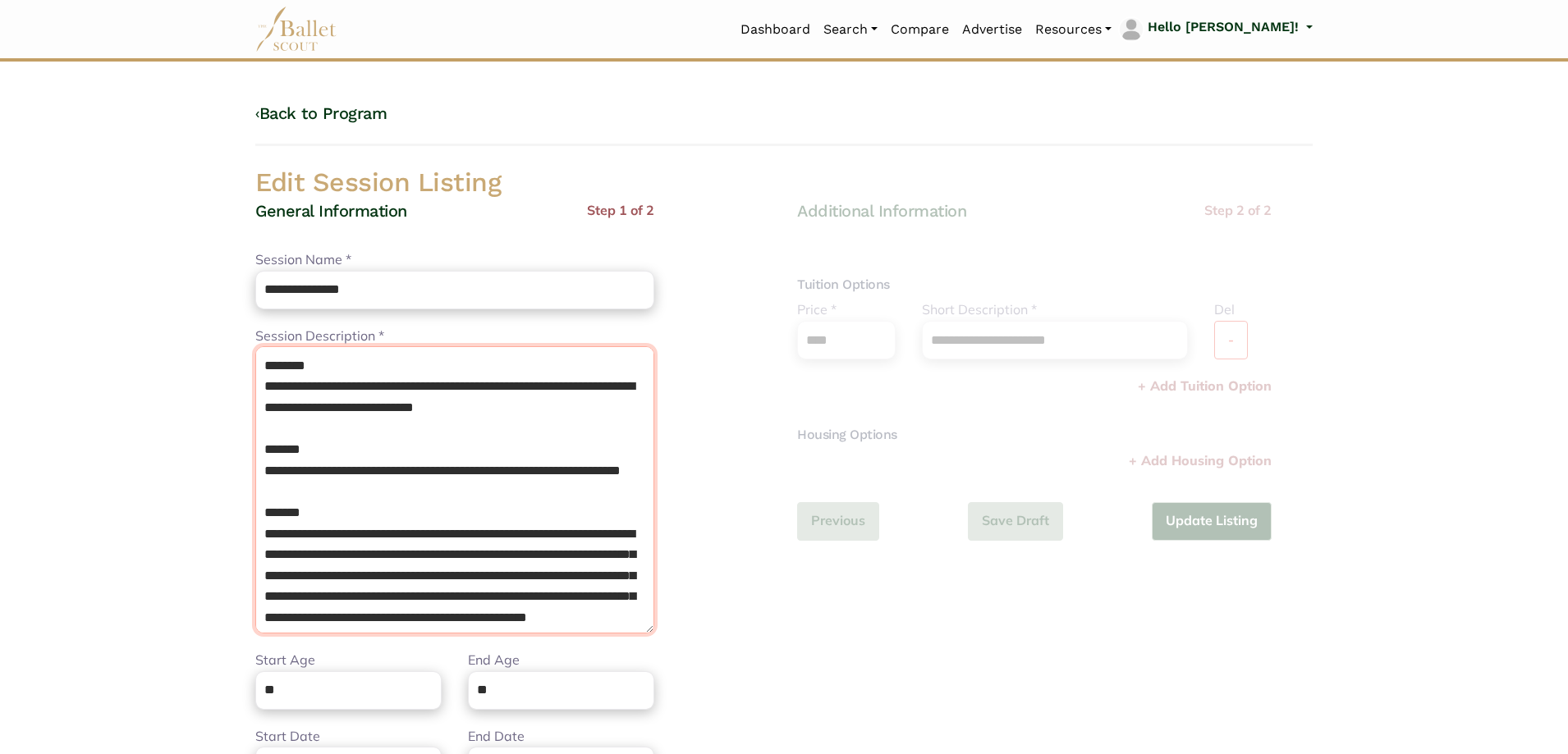
click at [268, 360] on textarea "**********" at bounding box center [454, 489] width 399 height 287
click at [268, 363] on textarea "**********" at bounding box center [454, 489] width 399 height 287
click at [262, 364] on textarea "**********" at bounding box center [454, 489] width 399 height 287
click at [262, 365] on textarea "**********" at bounding box center [454, 489] width 399 height 287
paste textarea "**********"
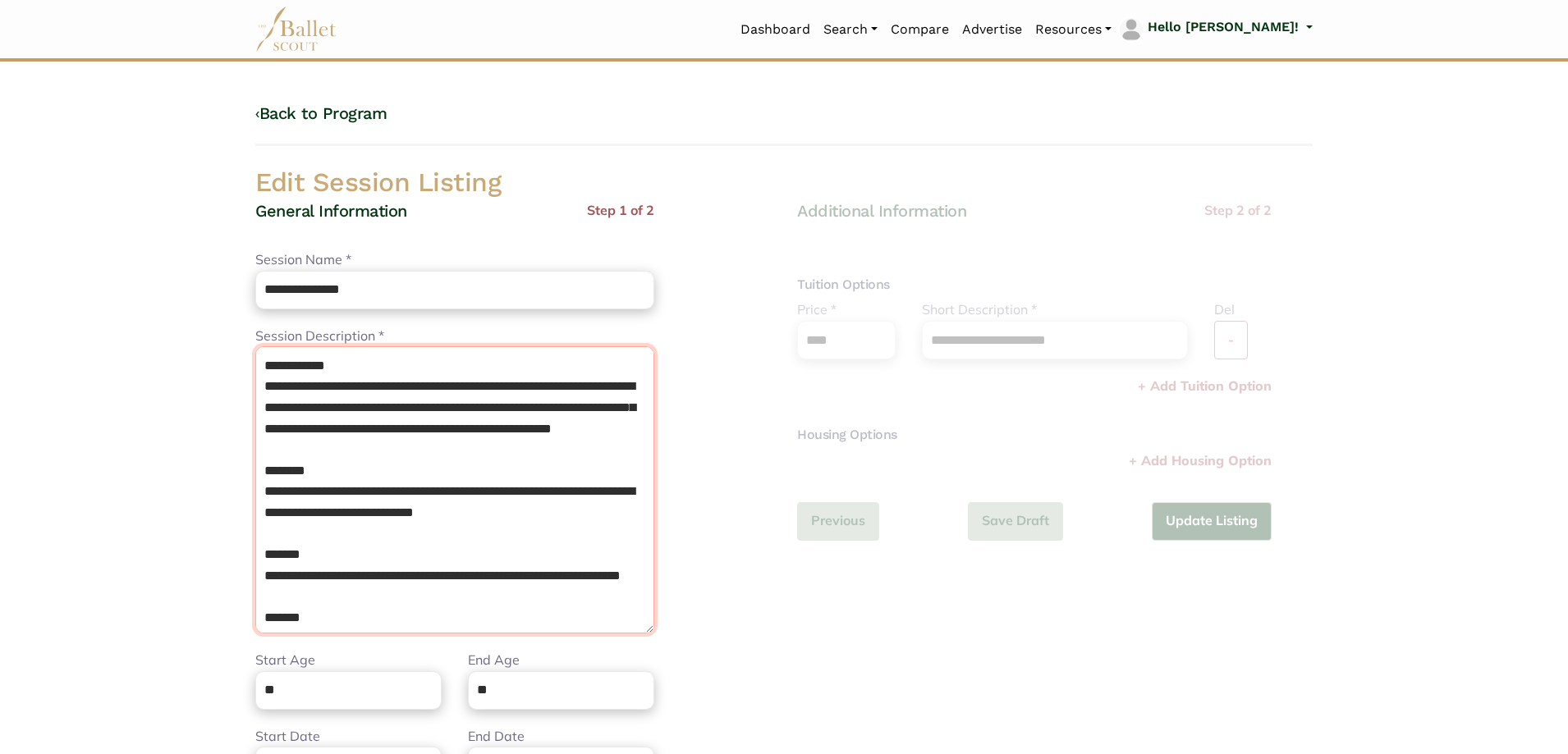
type textarea "**********"
drag, startPoint x: 466, startPoint y: 691, endPoint x: 377, endPoint y: 683, distance: 89.9
click at [377, 683] on div "Start Age ** End Age **" at bounding box center [454, 688] width 425 height 76
type input "**"
click at [791, 667] on div "**********" at bounding box center [1055, 578] width 542 height 757
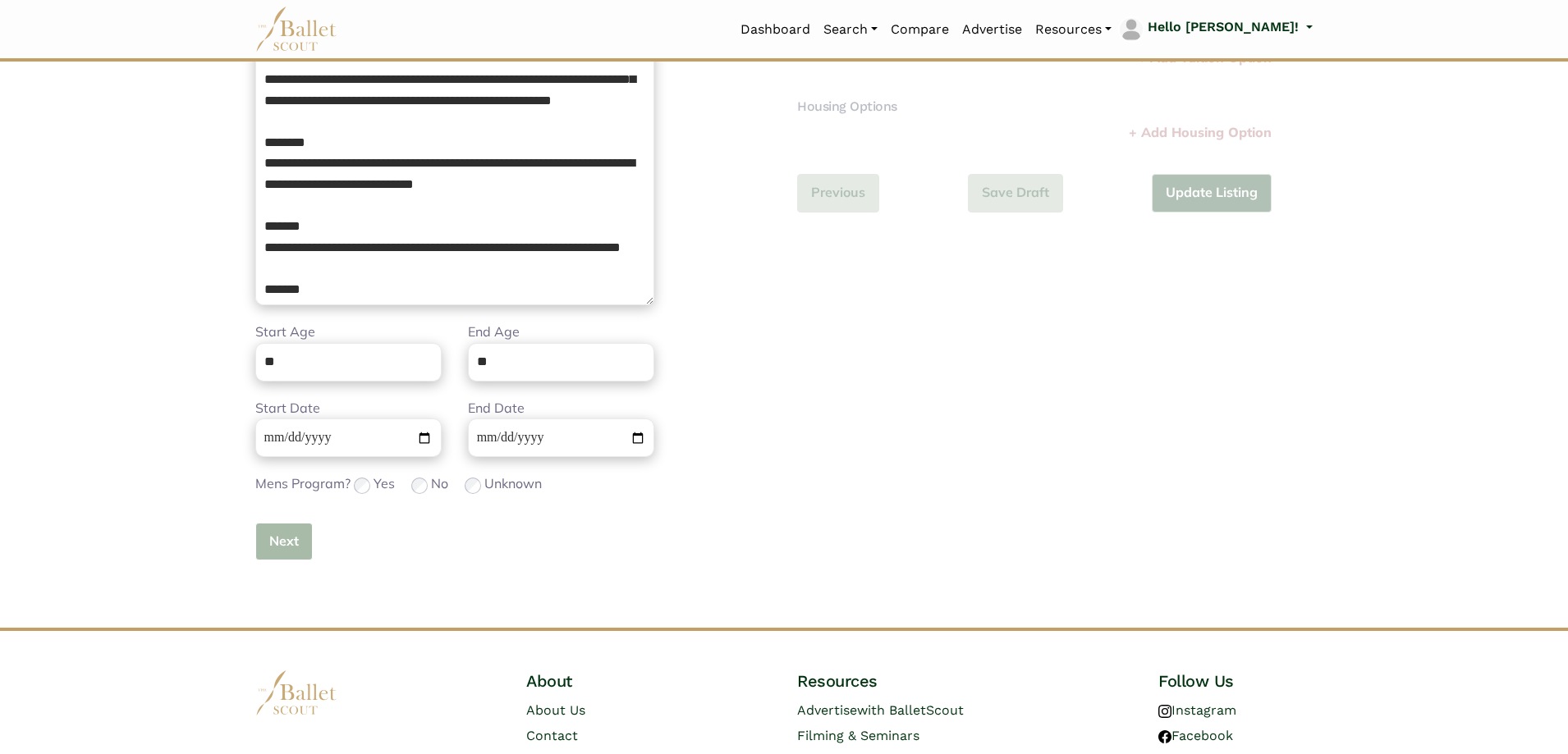
click at [294, 541] on button "Next" at bounding box center [283, 542] width 57 height 39
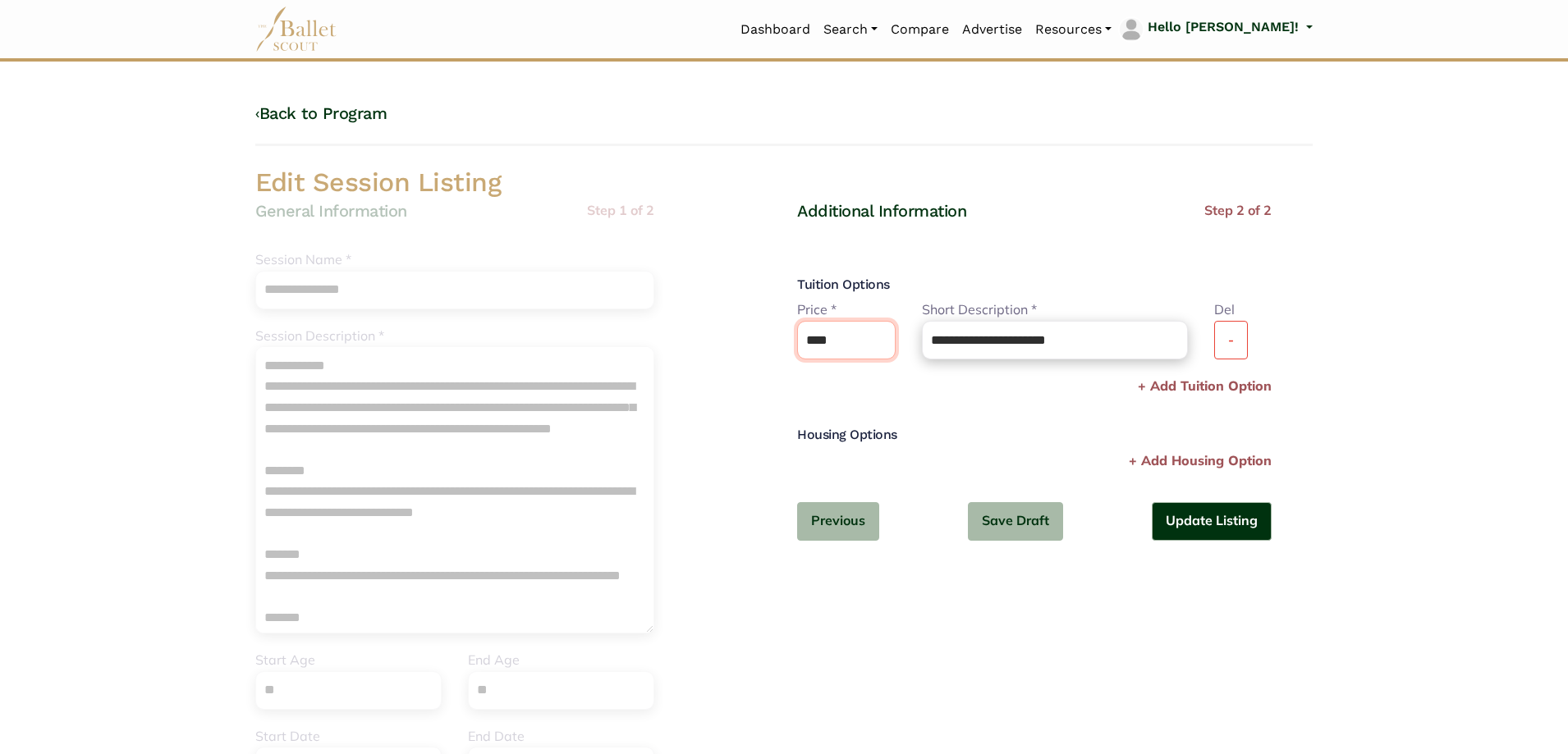
drag, startPoint x: 859, startPoint y: 332, endPoint x: 627, endPoint y: 340, distance: 231.7
click at [629, 340] on div "**********" at bounding box center [784, 561] width 1084 height 791
type input "****"
drag, startPoint x: 926, startPoint y: 346, endPoint x: 1181, endPoint y: 354, distance: 254.6
click at [1181, 354] on input "**********" at bounding box center [1055, 340] width 266 height 39
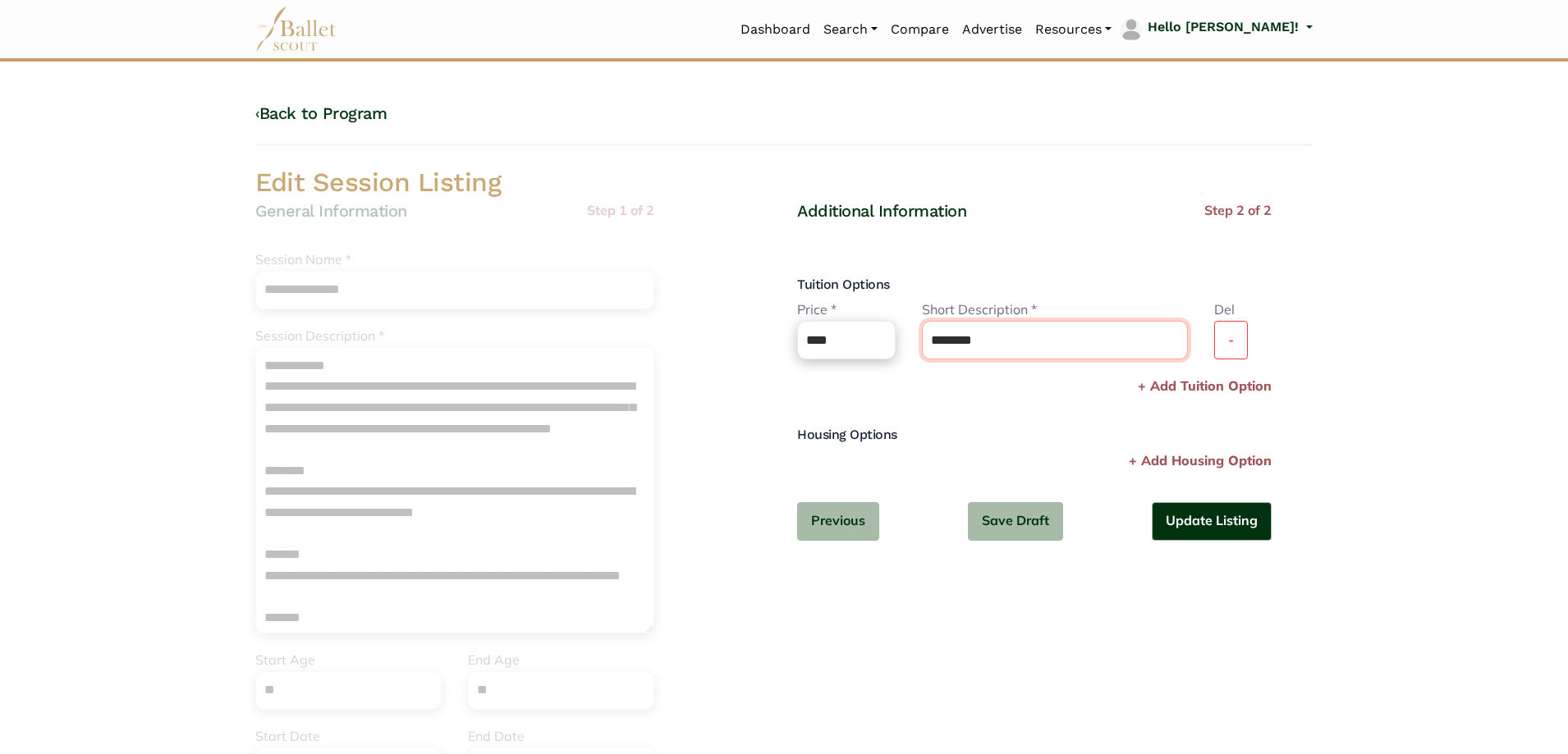
type input "*******"
drag, startPoint x: 1181, startPoint y: 667, endPoint x: 1198, endPoint y: 640, distance: 32.4
click at [1181, 667] on div "Additional Information Step 2 of 2 Tuition Options Price * Please enter a valid…" at bounding box center [1055, 578] width 542 height 757
click at [1201, 530] on button "Update Listing" at bounding box center [1212, 521] width 120 height 39
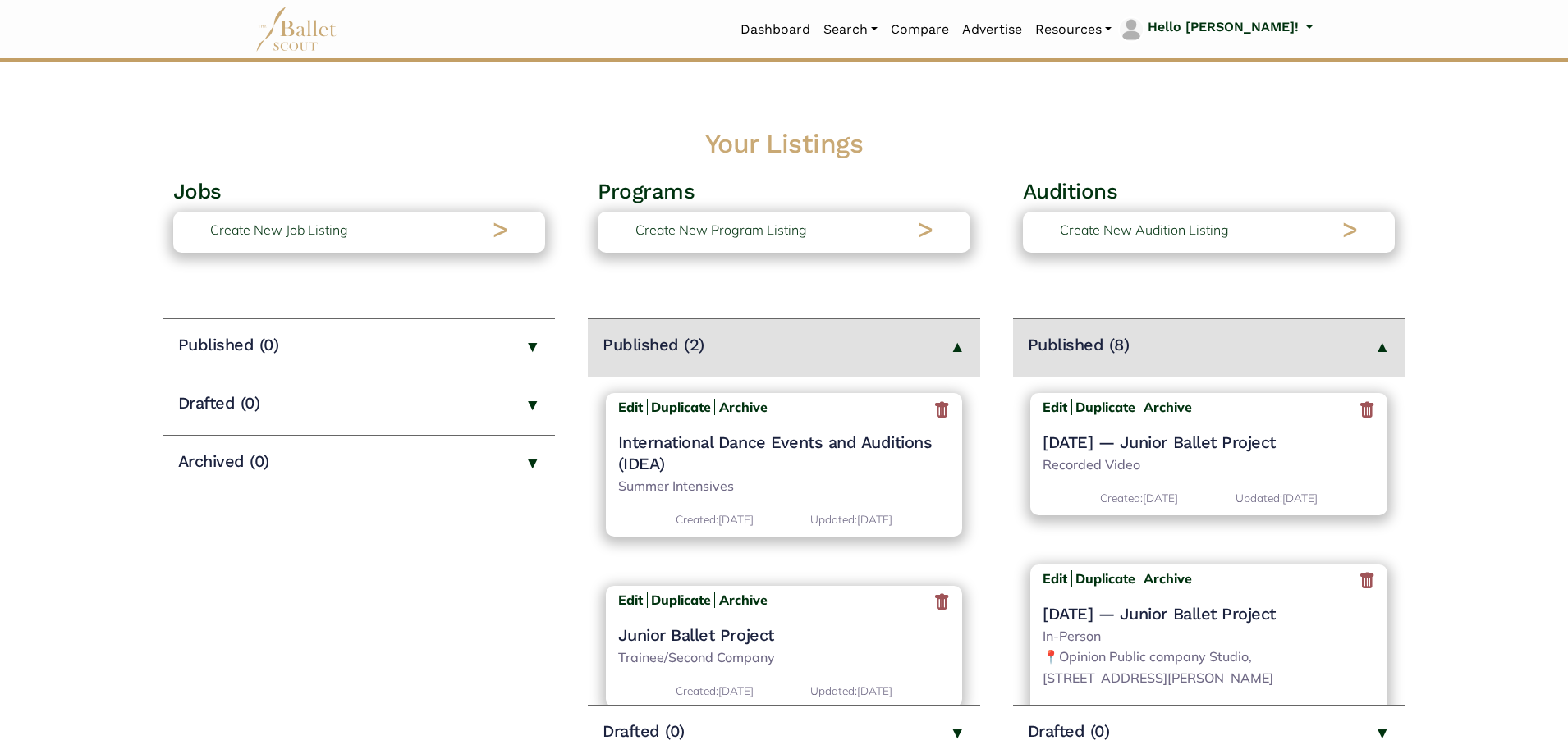
click at [1359, 404] on icon at bounding box center [1367, 410] width 16 height 21
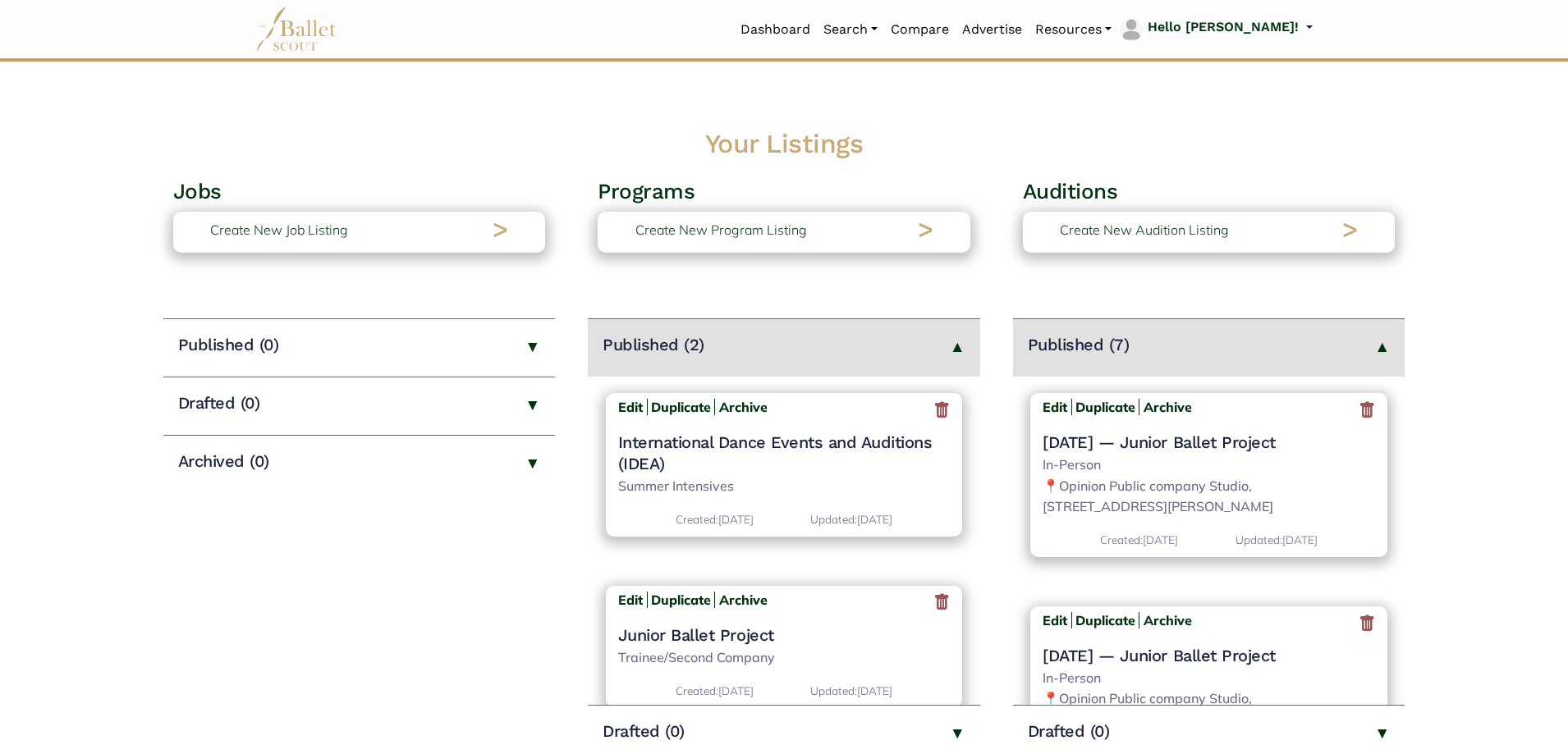
click at [1359, 414] on icon at bounding box center [1367, 410] width 16 height 21
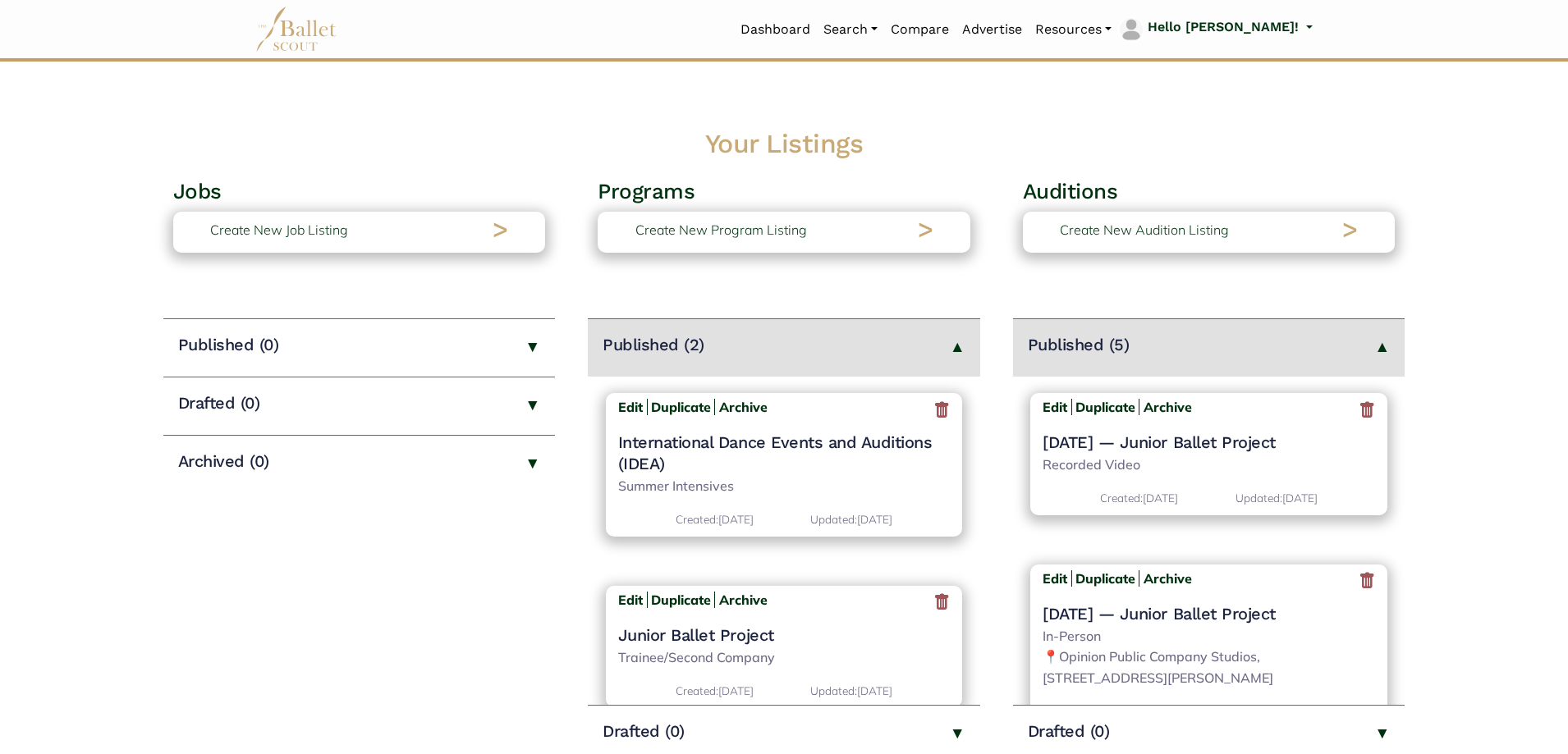
drag, startPoint x: 0, startPoint y: 0, endPoint x: 1355, endPoint y: 414, distance: 1416.4
click at [1359, 414] on icon at bounding box center [1367, 410] width 16 height 21
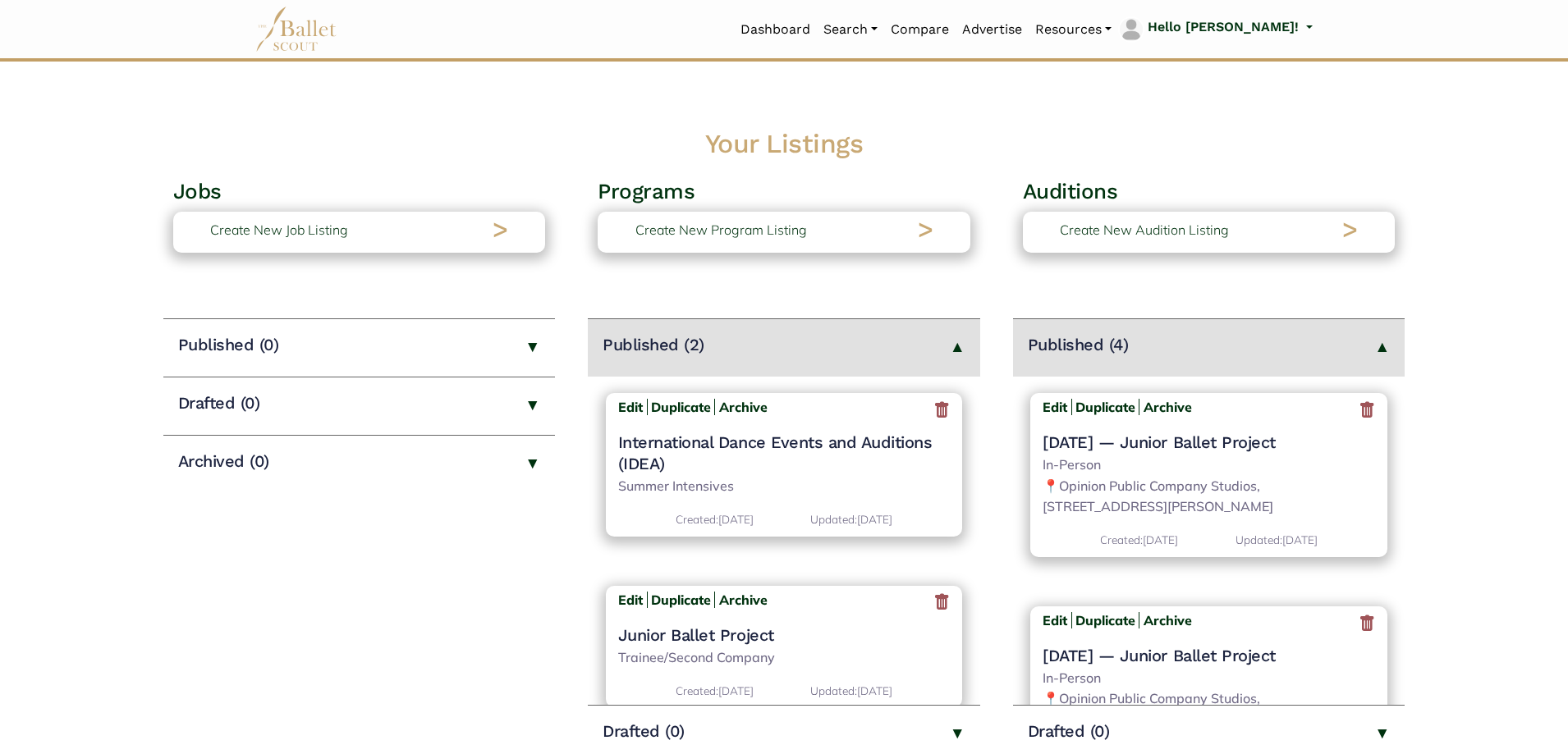
click at [1359, 414] on icon at bounding box center [1367, 410] width 16 height 21
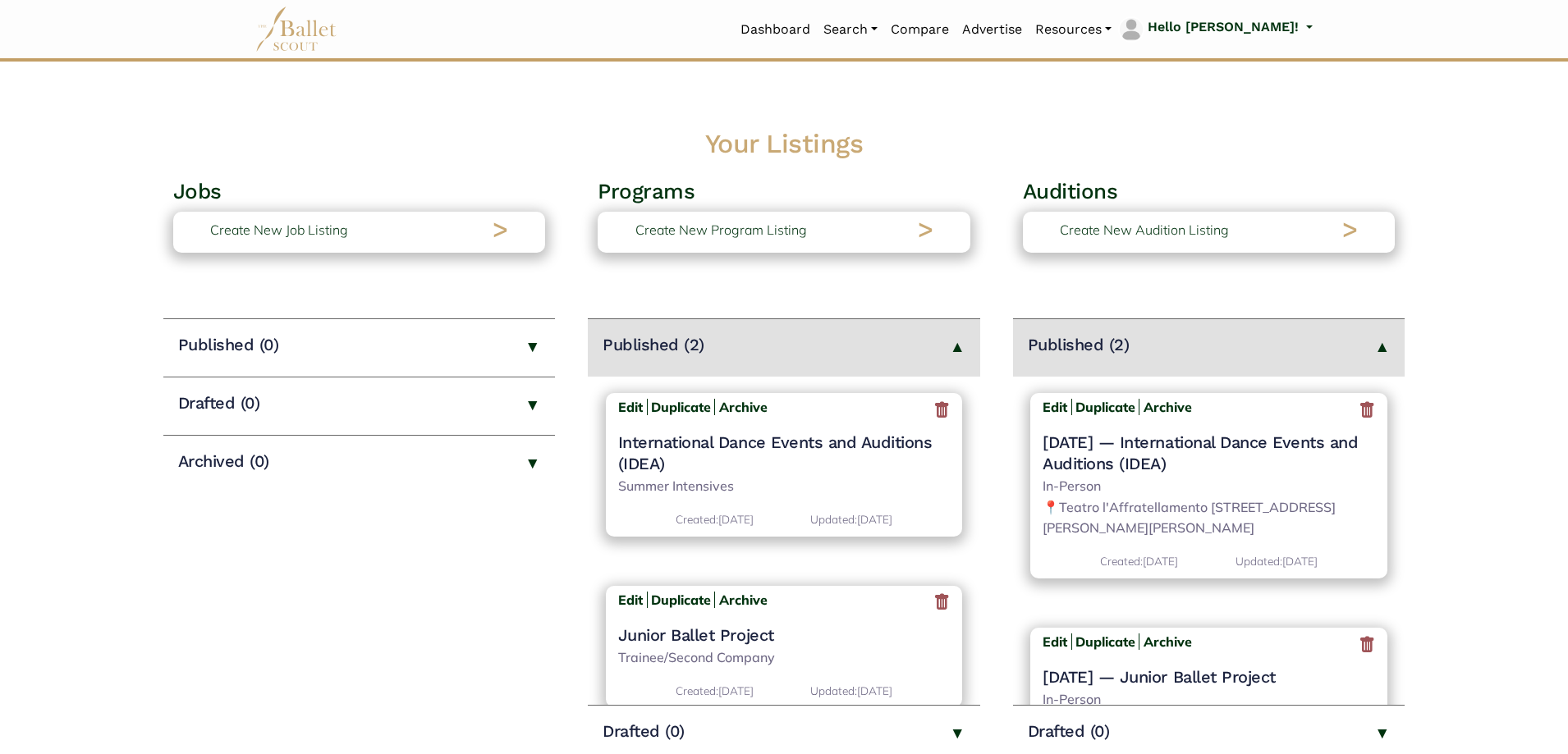
click at [1359, 414] on icon at bounding box center [1367, 410] width 16 height 21
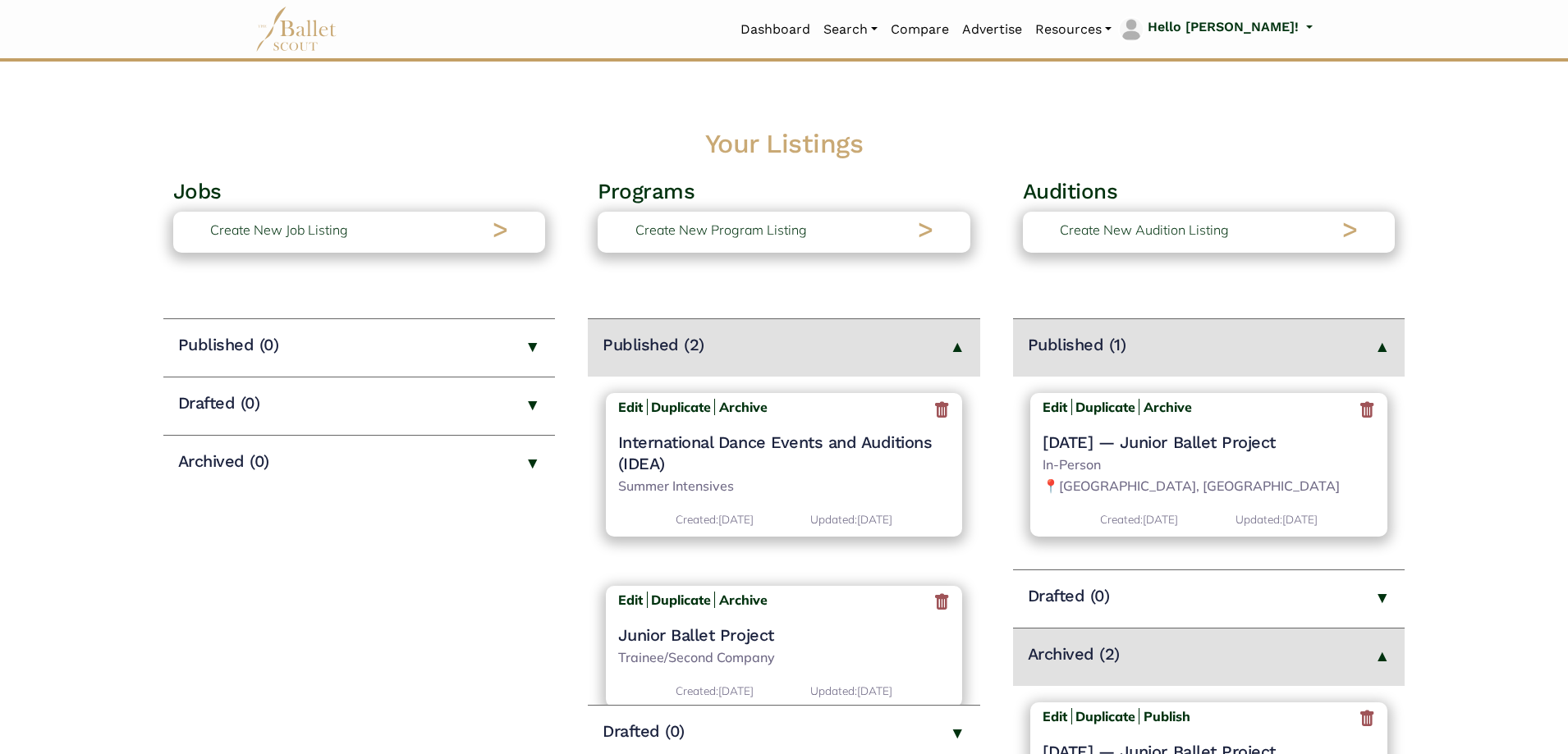
click at [1355, 414] on div "Edit Duplicate Archive" at bounding box center [1209, 410] width 333 height 26
click at [1364, 411] on icon at bounding box center [1367, 410] width 16 height 21
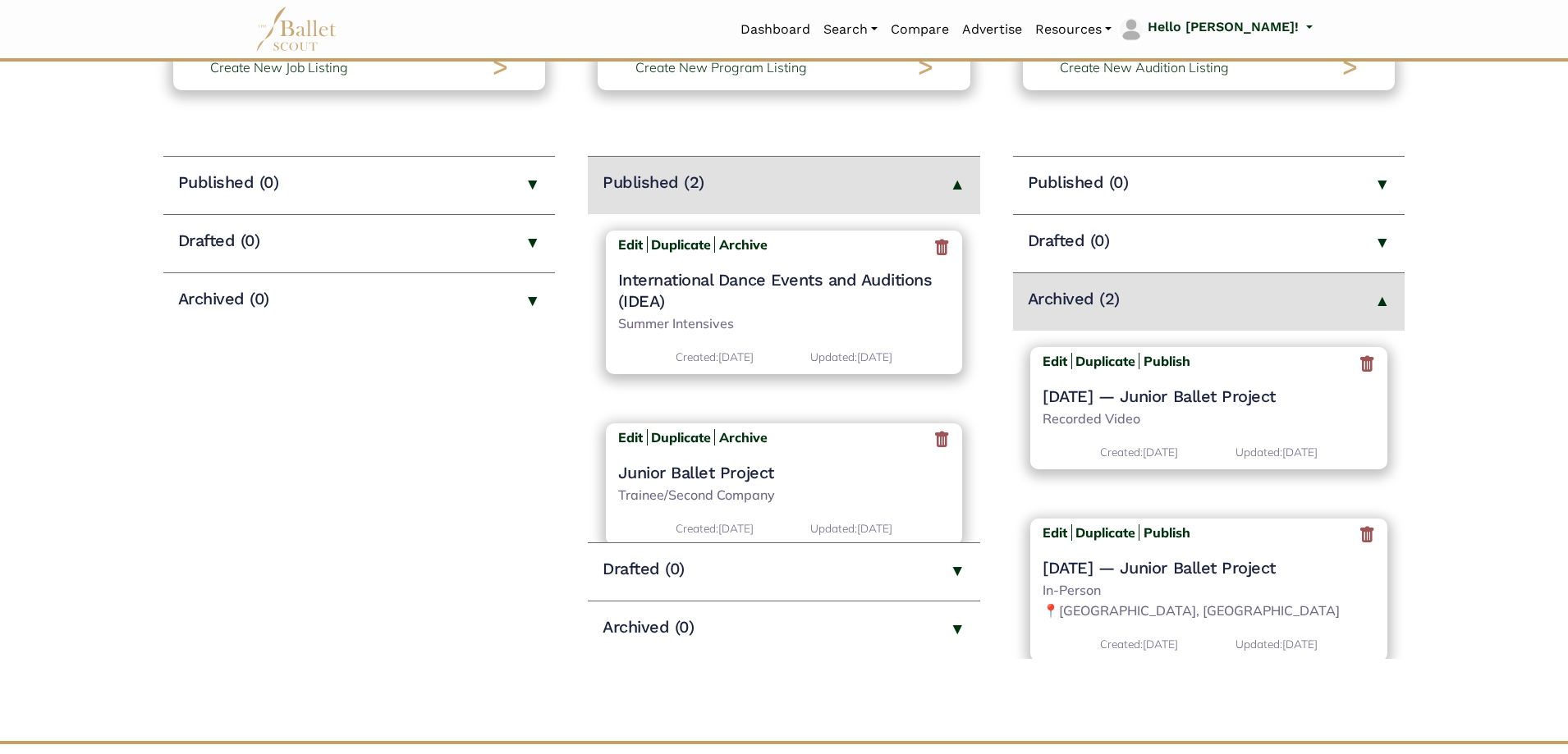
scroll to position [164, 0]
click at [1362, 367] on icon at bounding box center [1367, 362] width 16 height 21
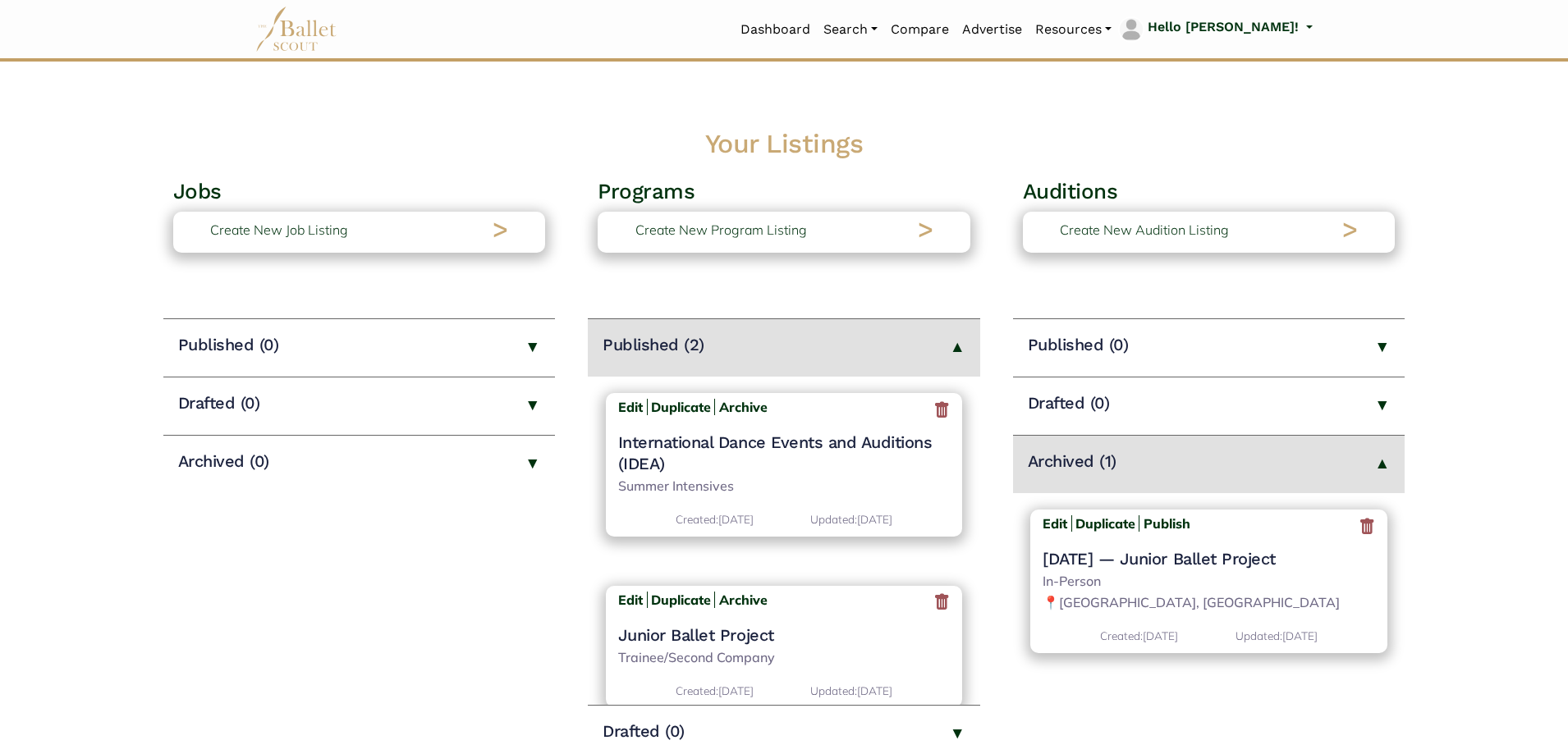
click at [1369, 521] on icon at bounding box center [1367, 526] width 16 height 21
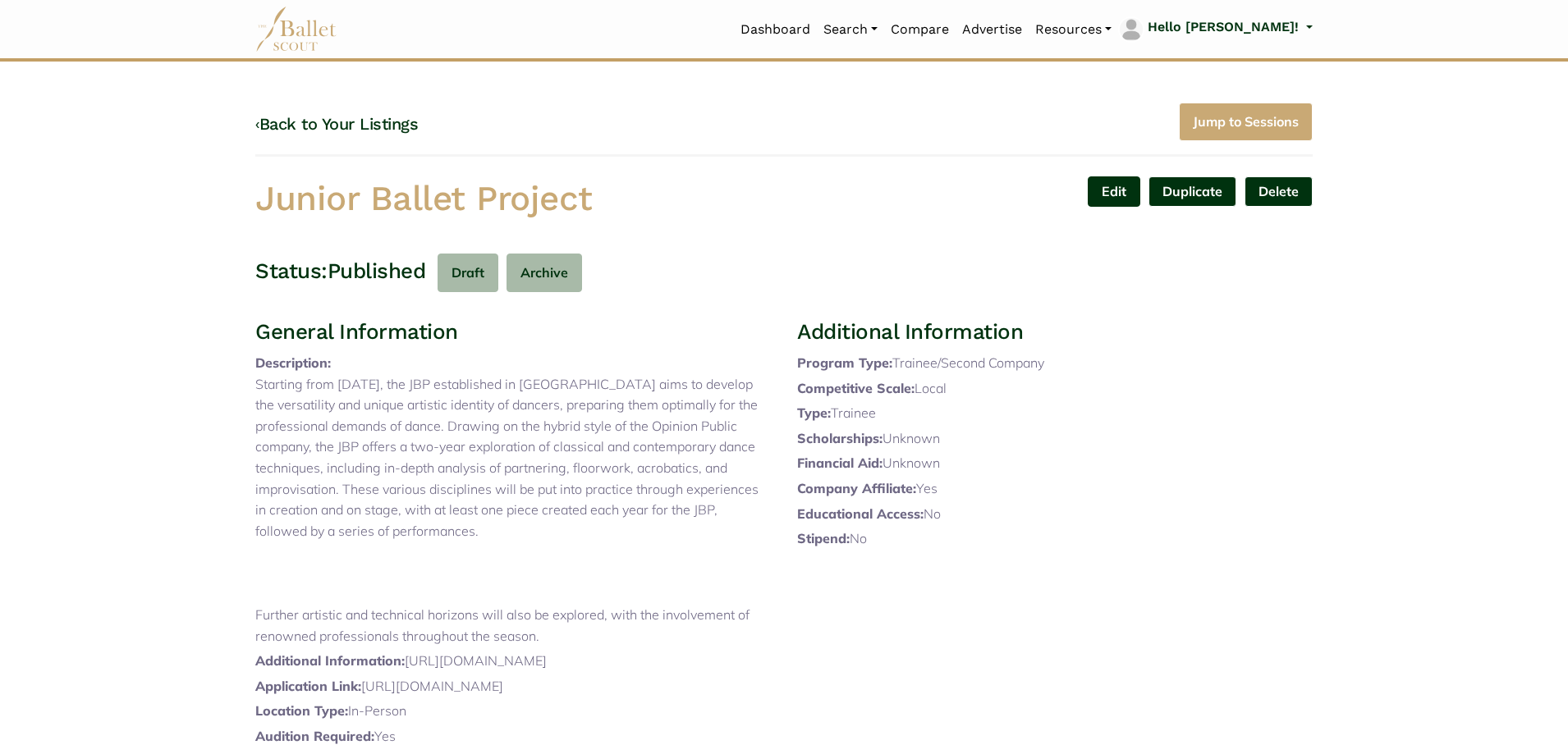
click at [1117, 190] on link "Edit" at bounding box center [1114, 192] width 53 height 30
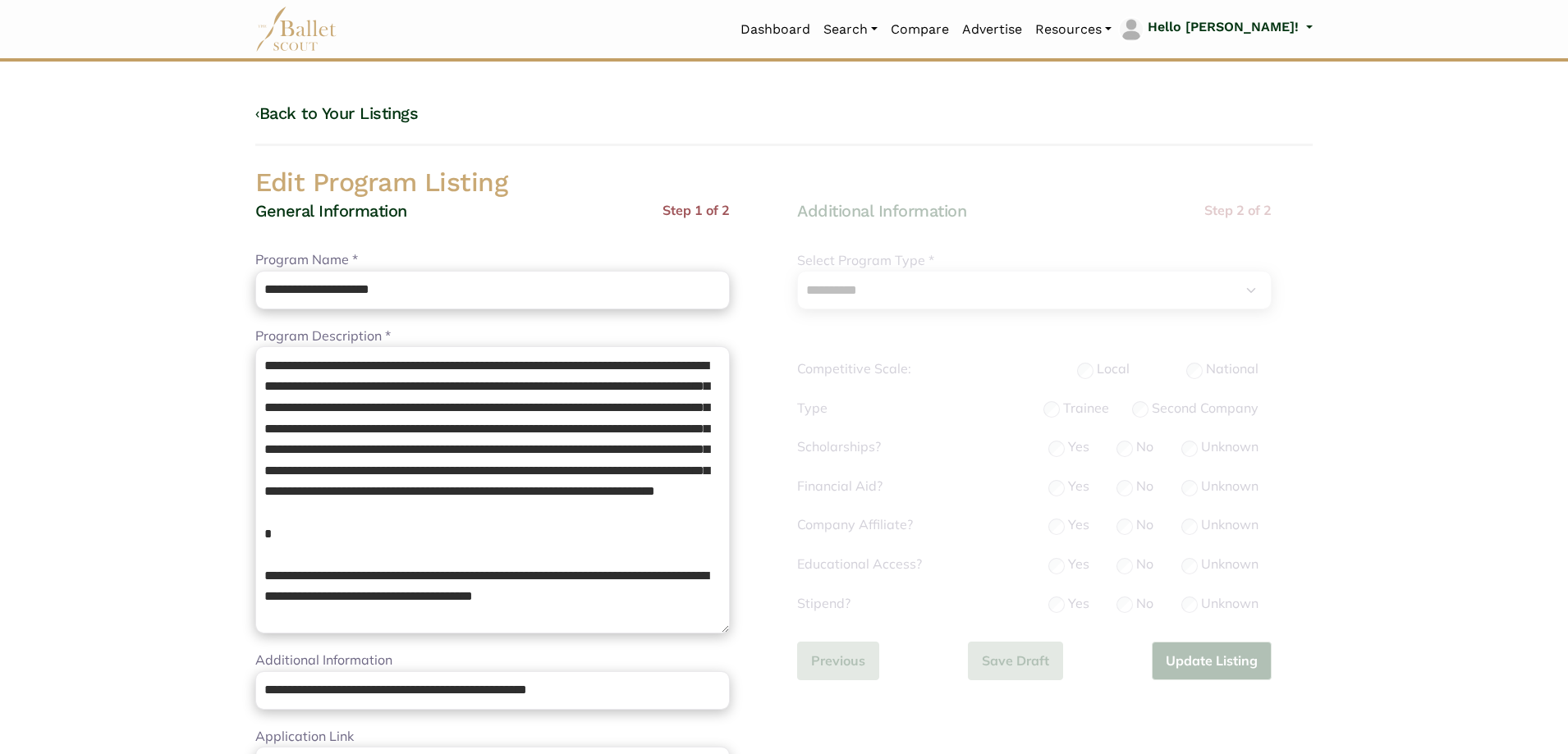
select select "**"
select select "*"
drag, startPoint x: 663, startPoint y: 194, endPoint x: 0, endPoint y: -99, distance: 725.2
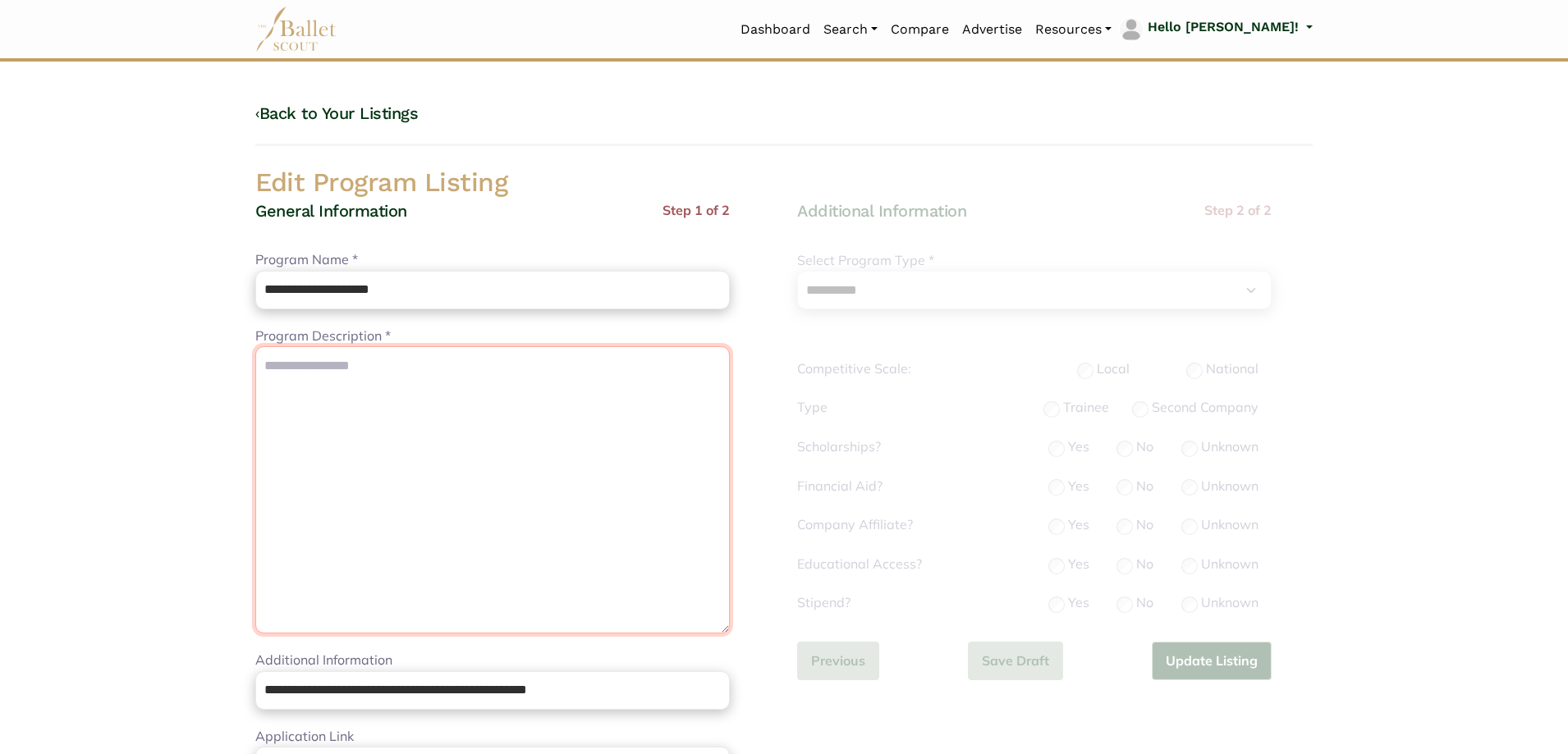
paste textarea "**********"
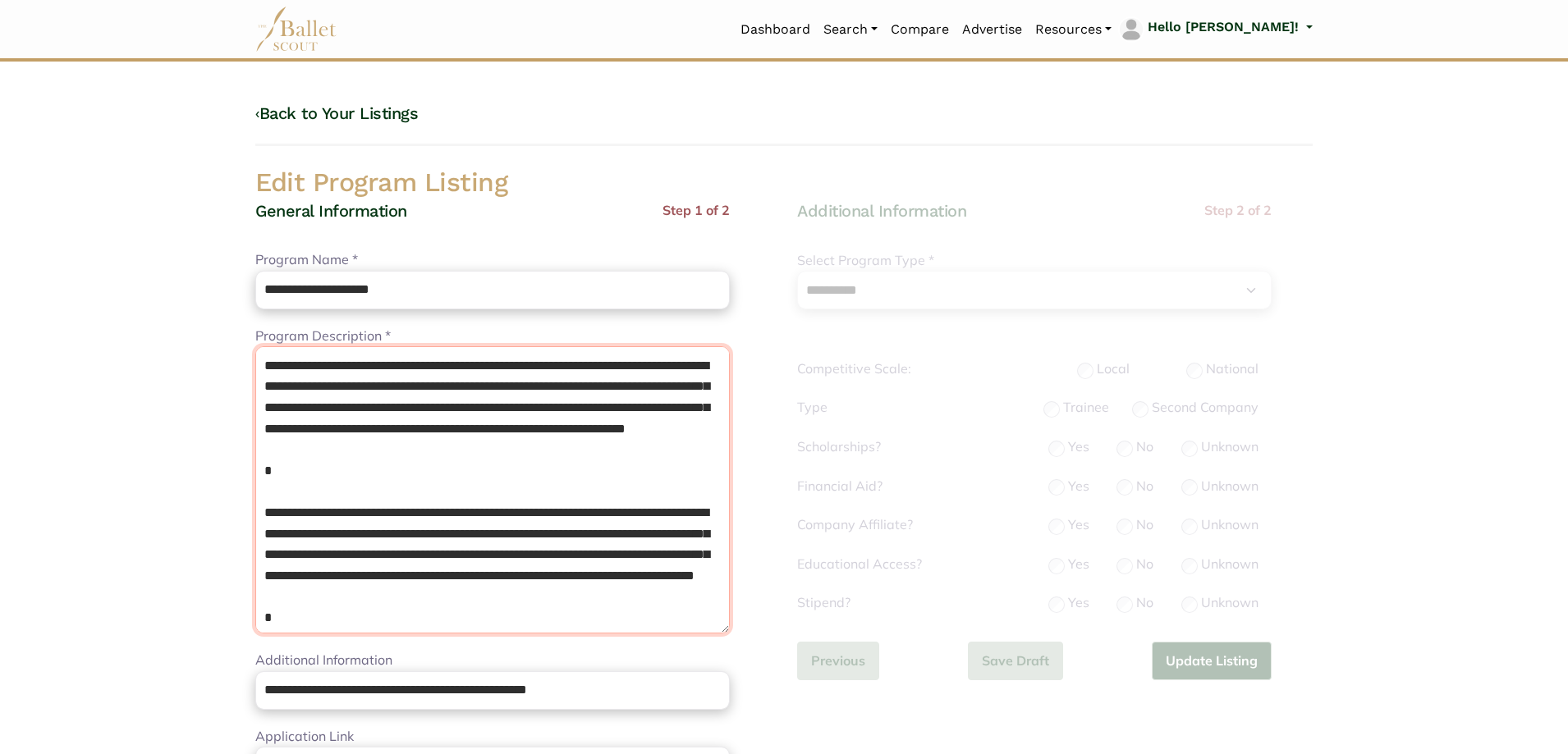
scroll to position [140, 0]
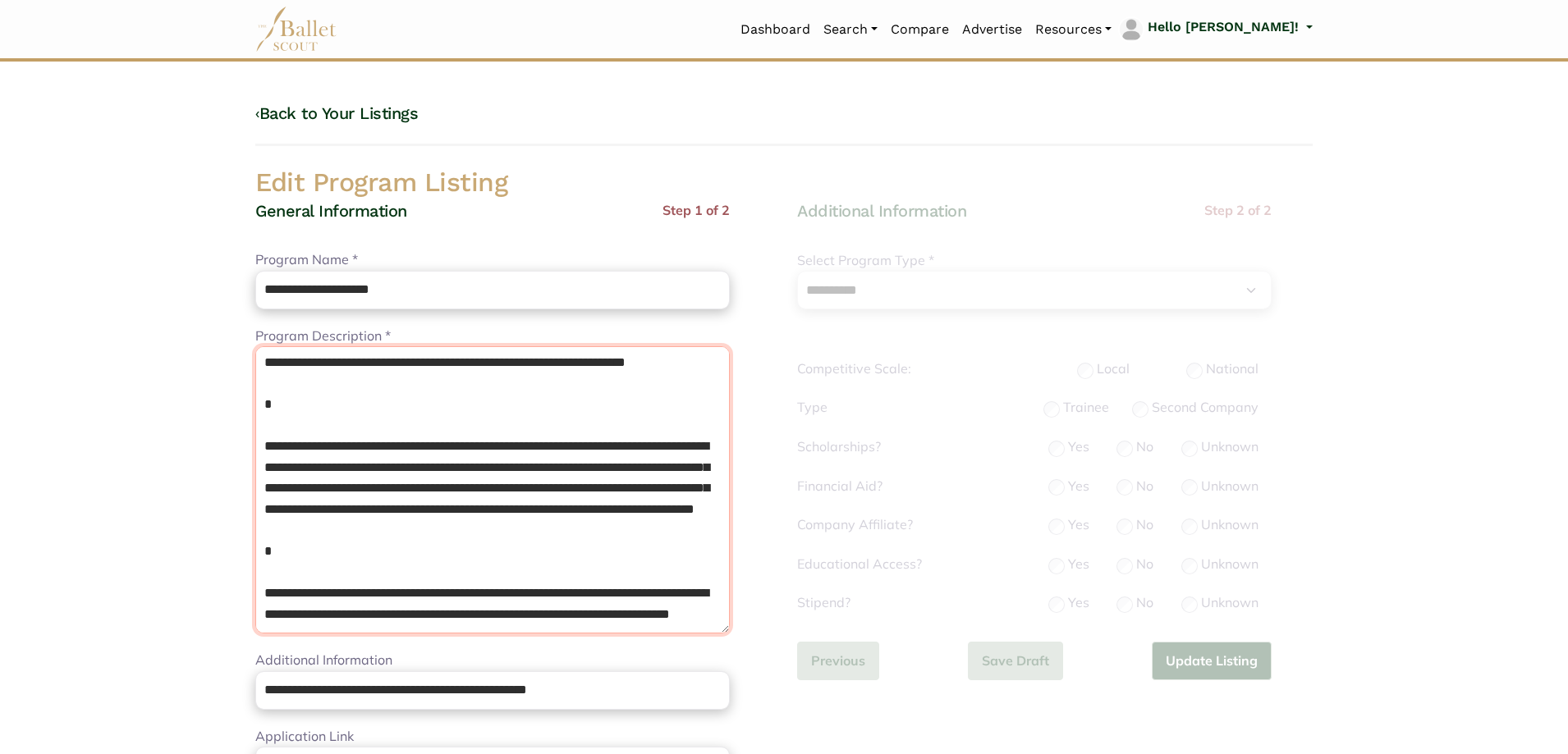
click at [291, 559] on textarea "**********" at bounding box center [492, 489] width 475 height 287
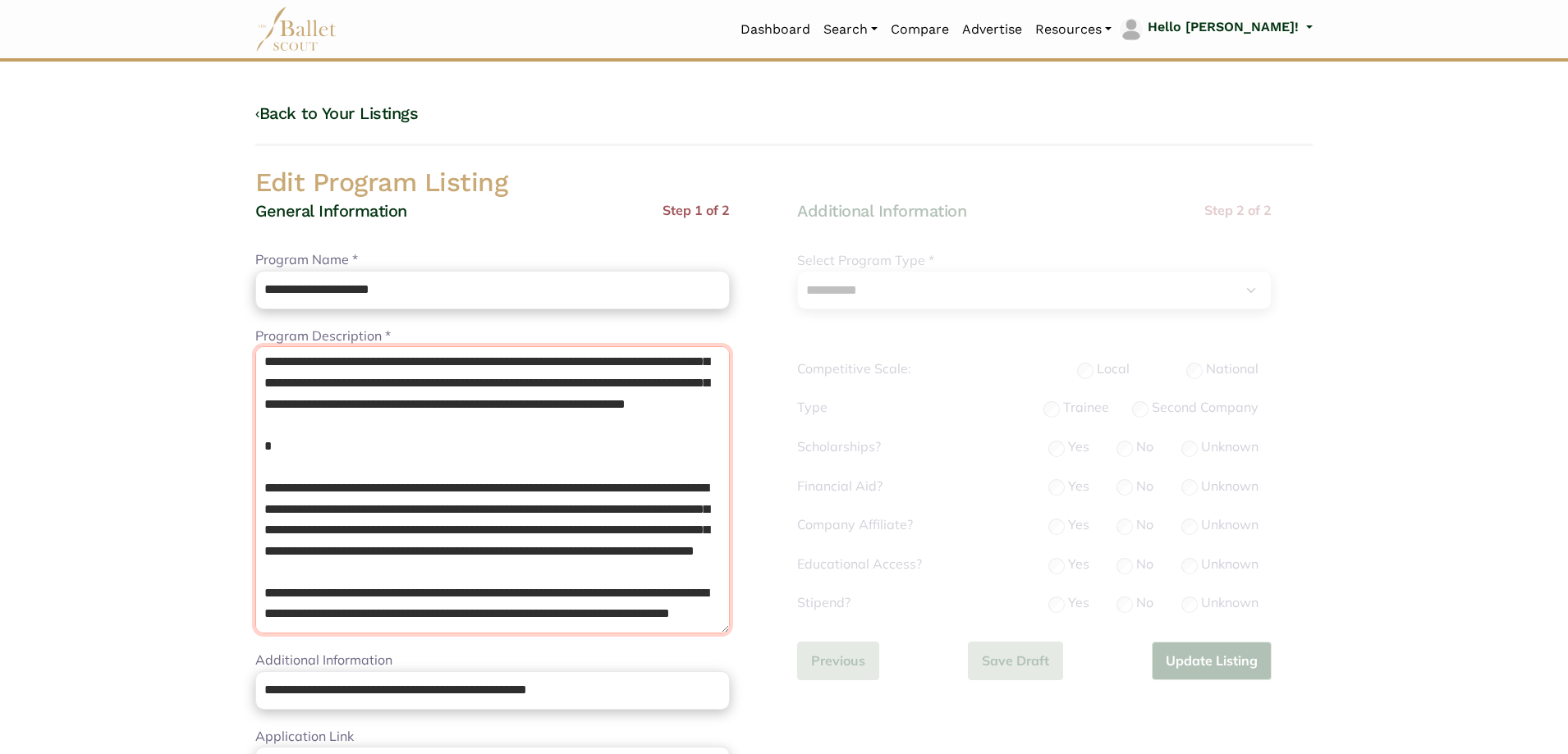
scroll to position [26, 0]
click at [308, 493] on textarea "**********" at bounding box center [492, 489] width 475 height 287
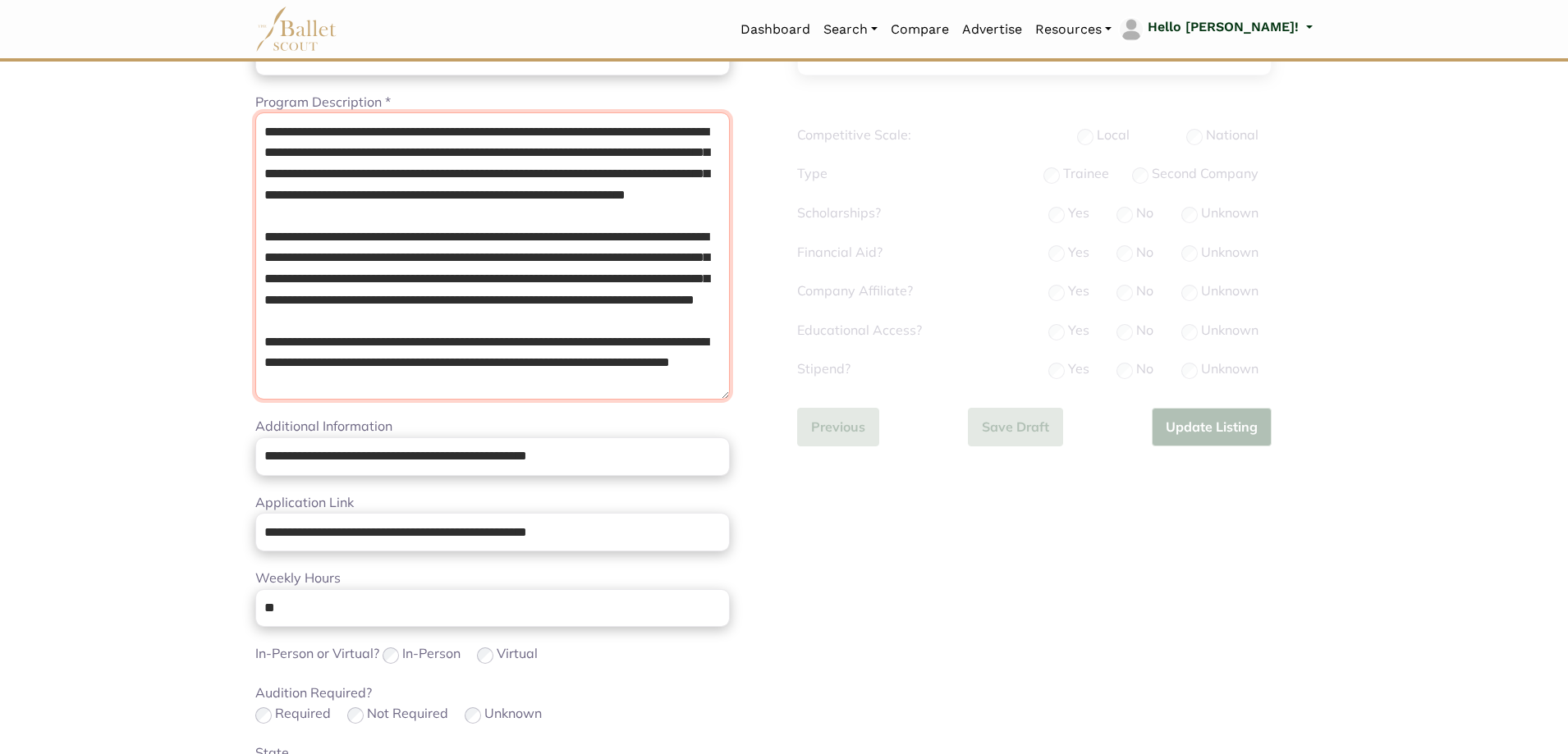
scroll to position [493, 0]
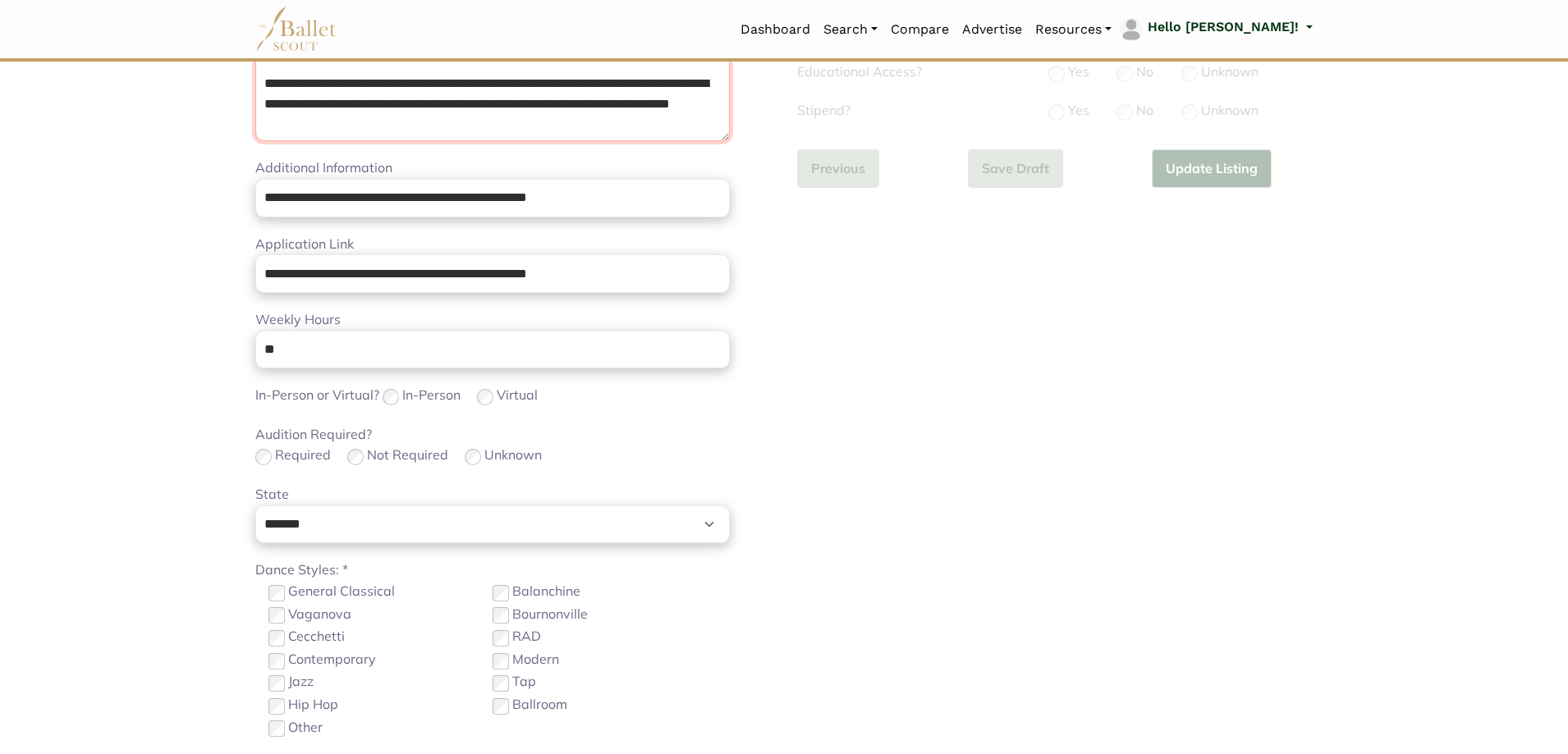
type textarea "**********"
click at [377, 351] on input "**" at bounding box center [492, 350] width 475 height 39
type input "*"
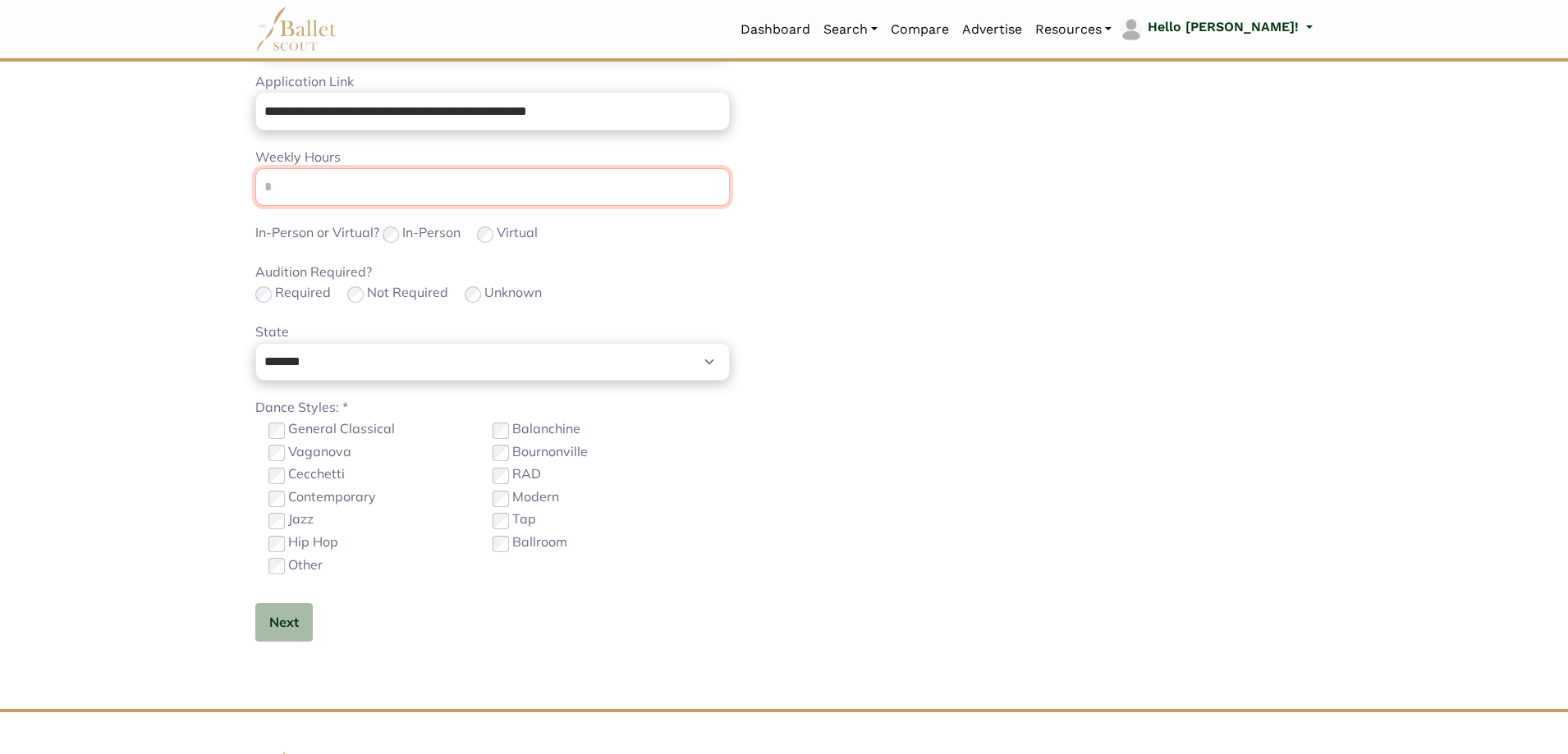
scroll to position [657, 0]
drag, startPoint x: 290, startPoint y: 616, endPoint x: 281, endPoint y: 614, distance: 9.2
click at [289, 615] on button "Next" at bounding box center [283, 621] width 57 height 39
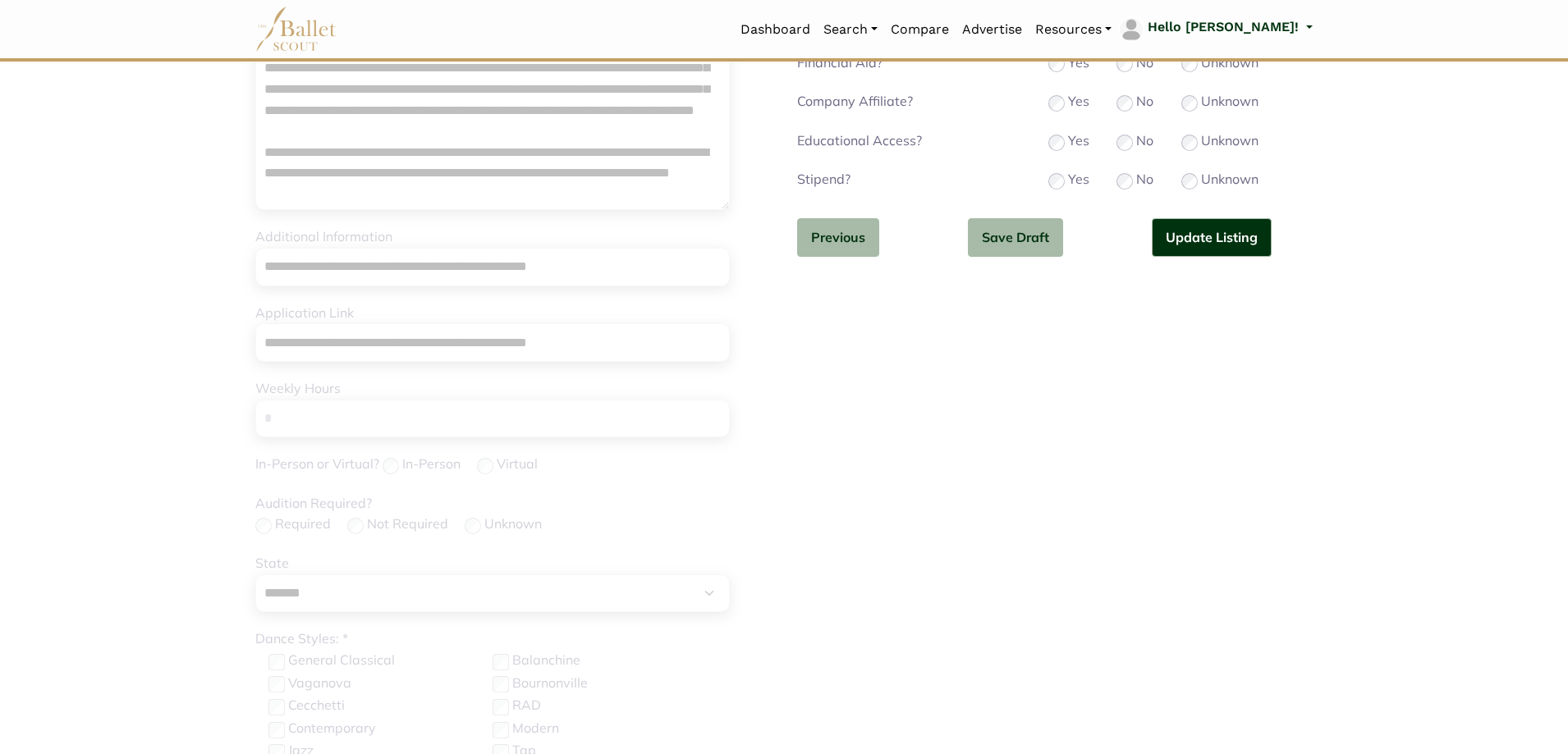
scroll to position [164, 0]
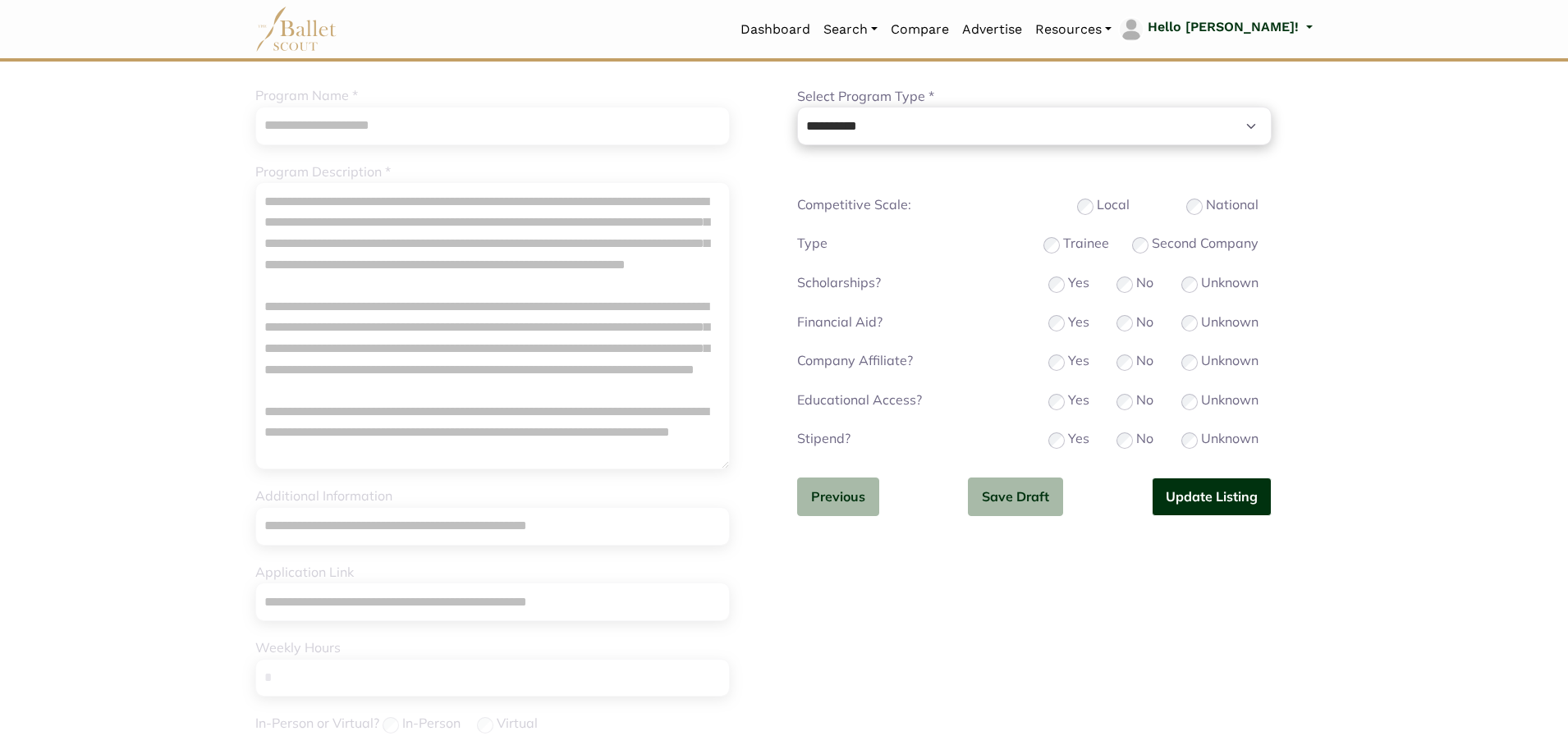
click at [1188, 489] on button "Update Listing" at bounding box center [1212, 497] width 120 height 39
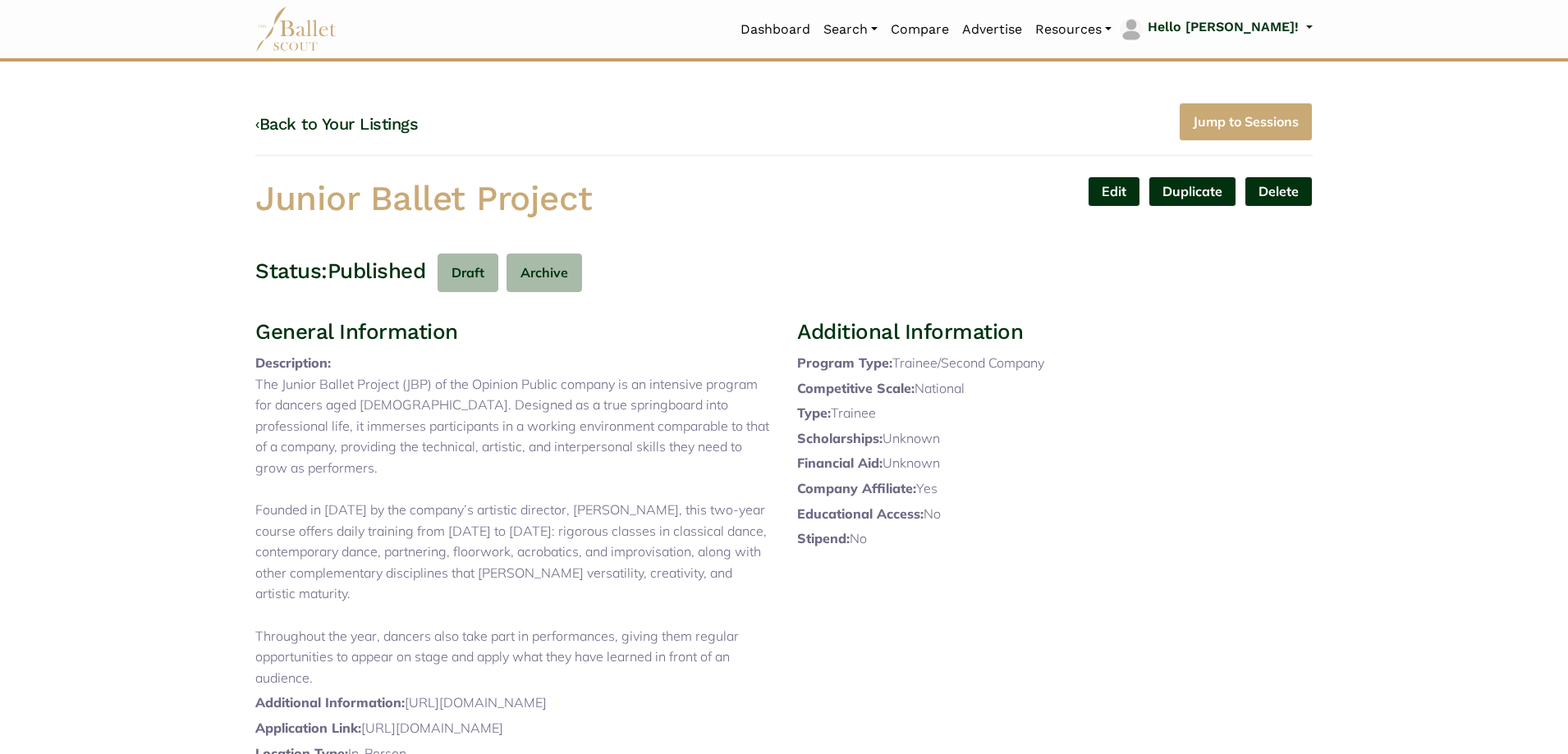
drag, startPoint x: 197, startPoint y: 193, endPoint x: 900, endPoint y: 181, distance: 702.9
click at [751, 181] on body "Loading... Please Wait Dashboard" at bounding box center [784, 656] width 1568 height 1312
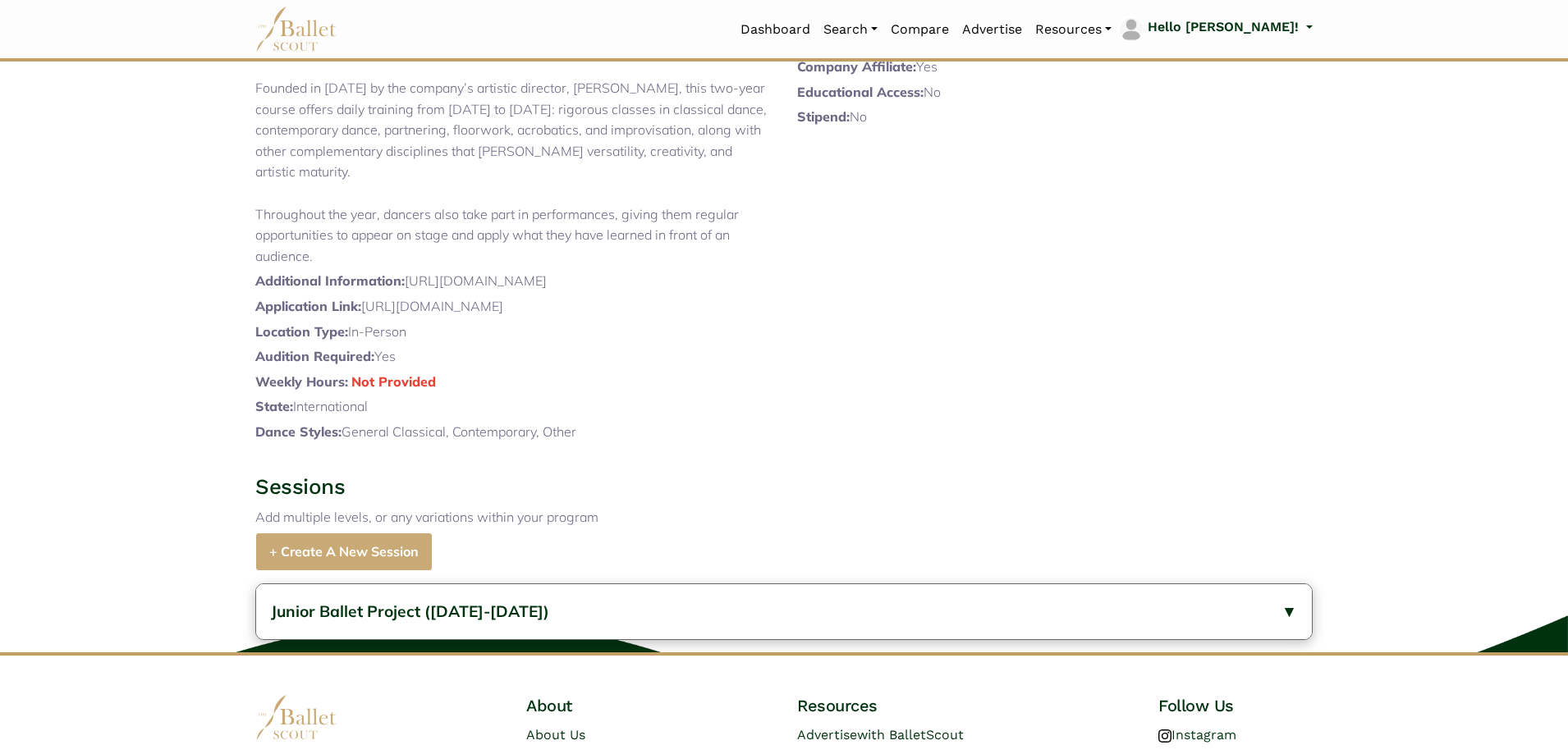
scroll to position [575, 0]
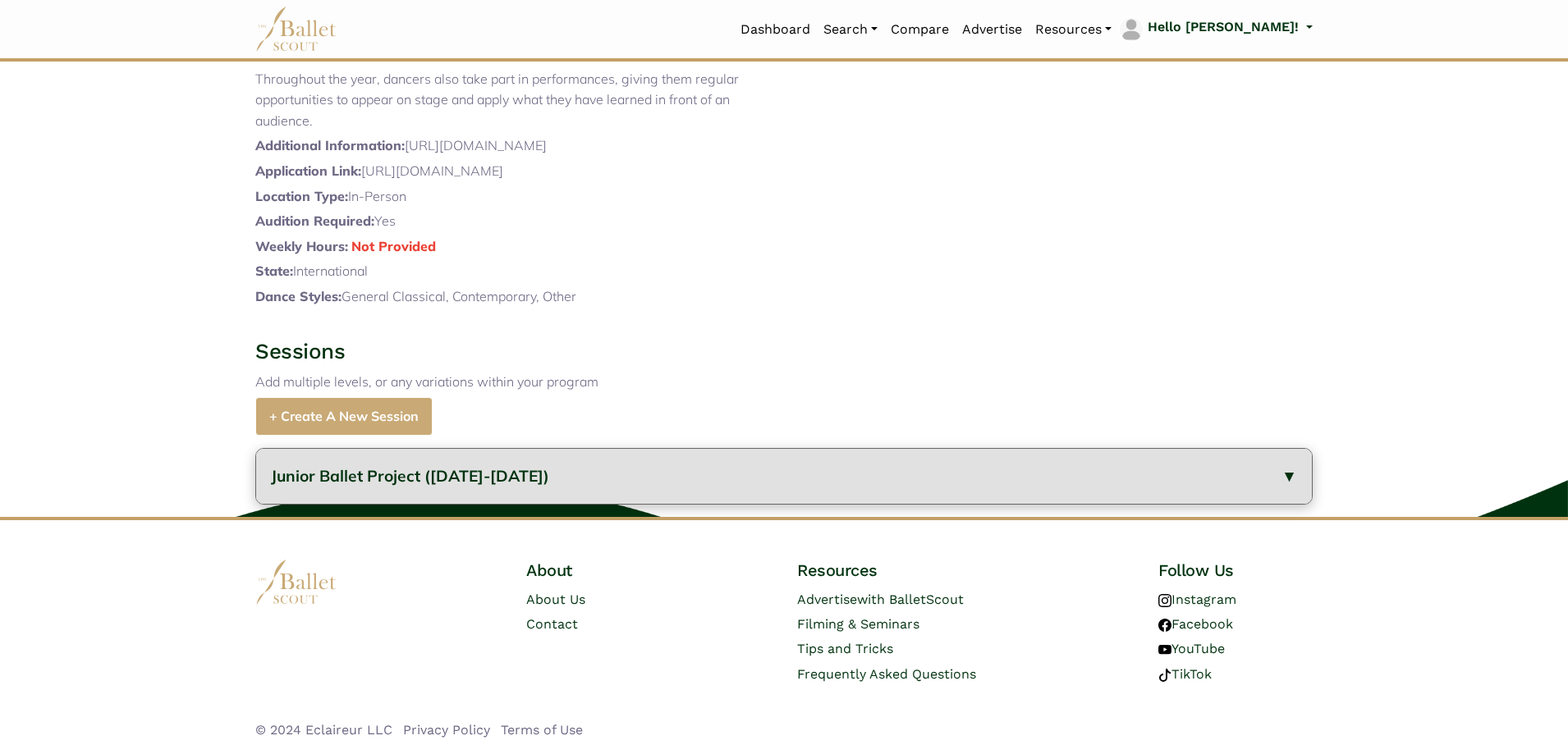
click at [612, 504] on button "Junior Ballet Project (2024-2025)" at bounding box center [784, 476] width 1056 height 55
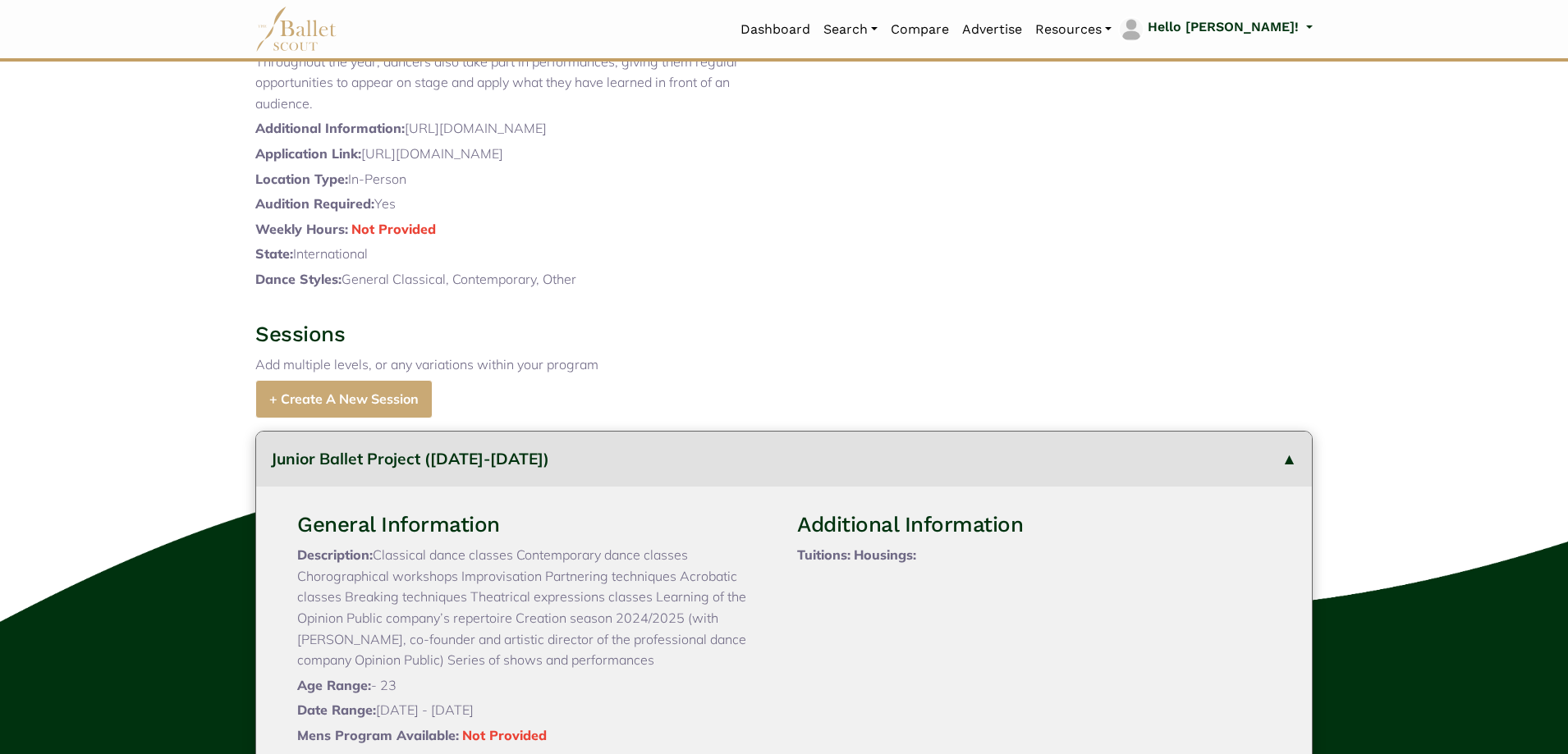
scroll to position [938, 0]
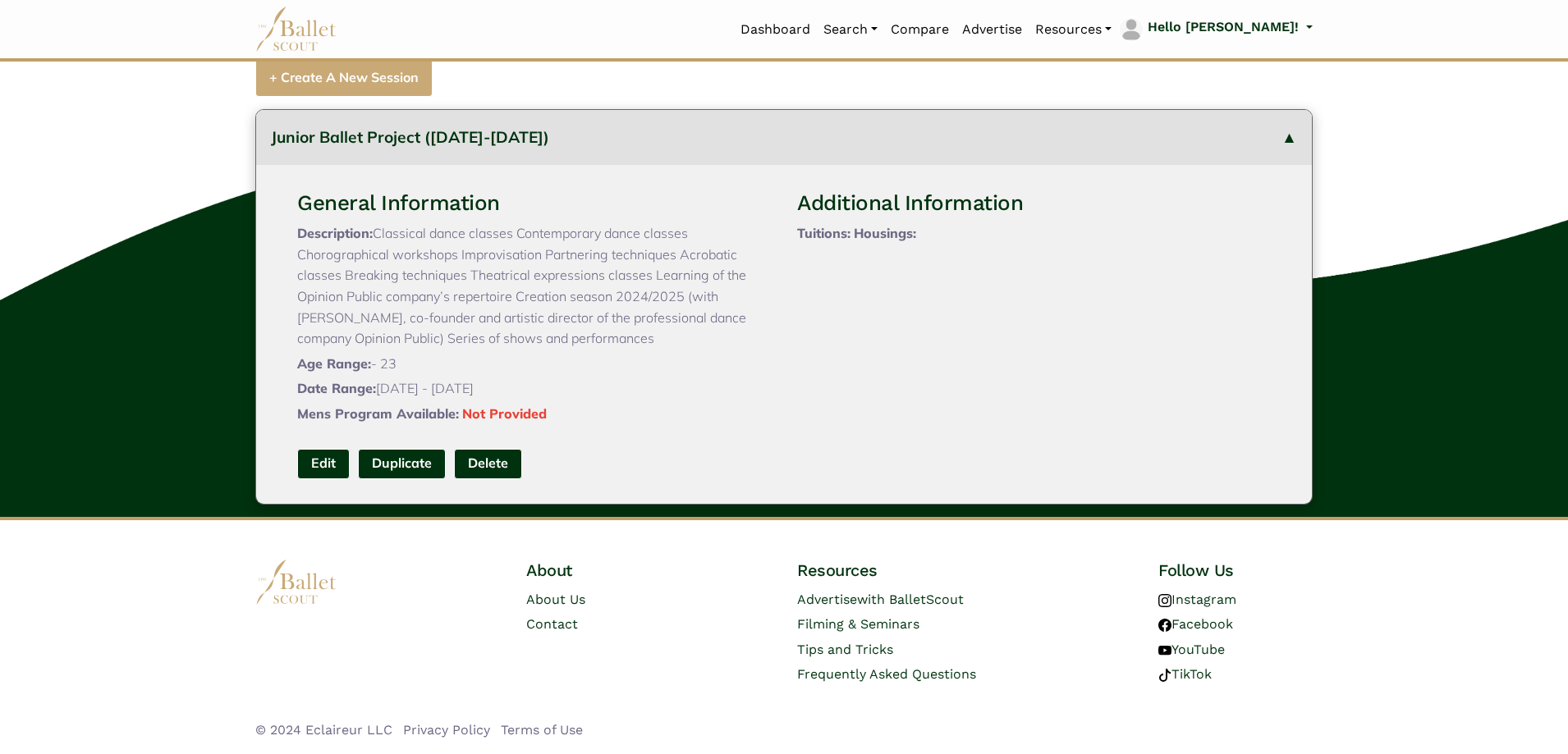
click at [324, 440] on div "General Information Description: Classical dance classes Contemporary dance cla…" at bounding box center [784, 334] width 1000 height 339
click at [328, 464] on link "Edit" at bounding box center [323, 464] width 53 height 30
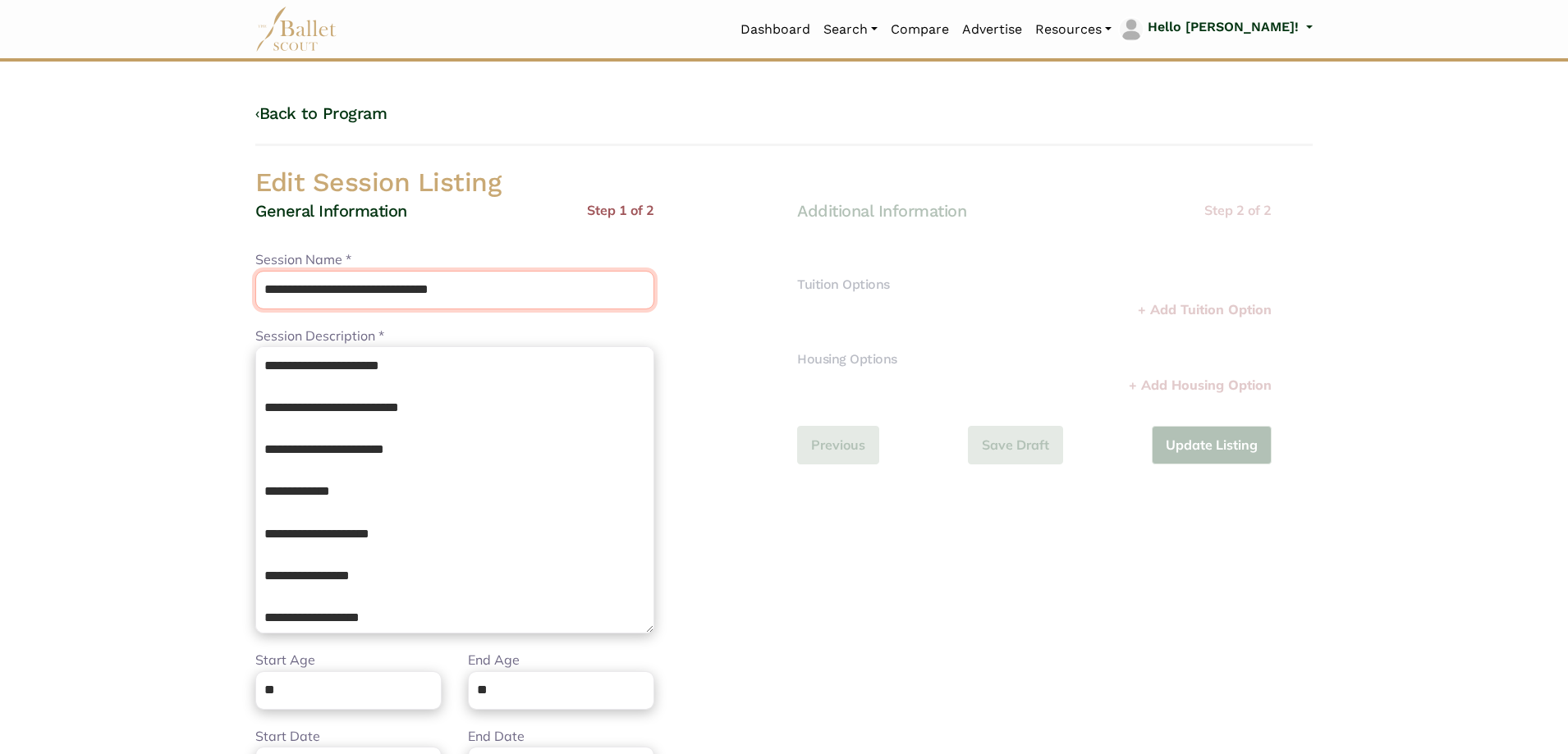
drag, startPoint x: 390, startPoint y: 292, endPoint x: 686, endPoint y: 282, distance: 295.7
click at [686, 282] on div "**********" at bounding box center [513, 558] width 516 height 716
type input "**********"
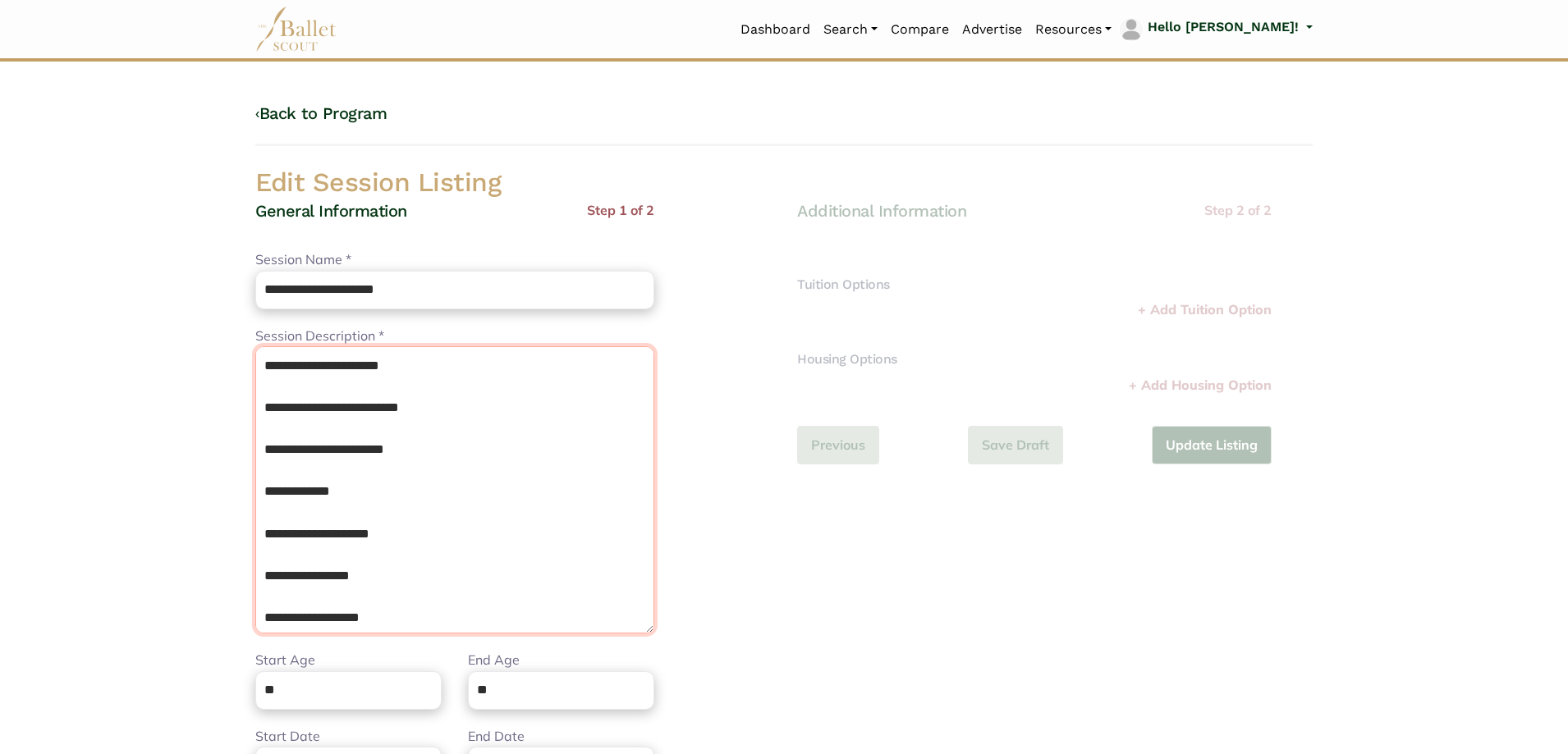
click at [319, 389] on textarea "**********" at bounding box center [454, 489] width 399 height 287
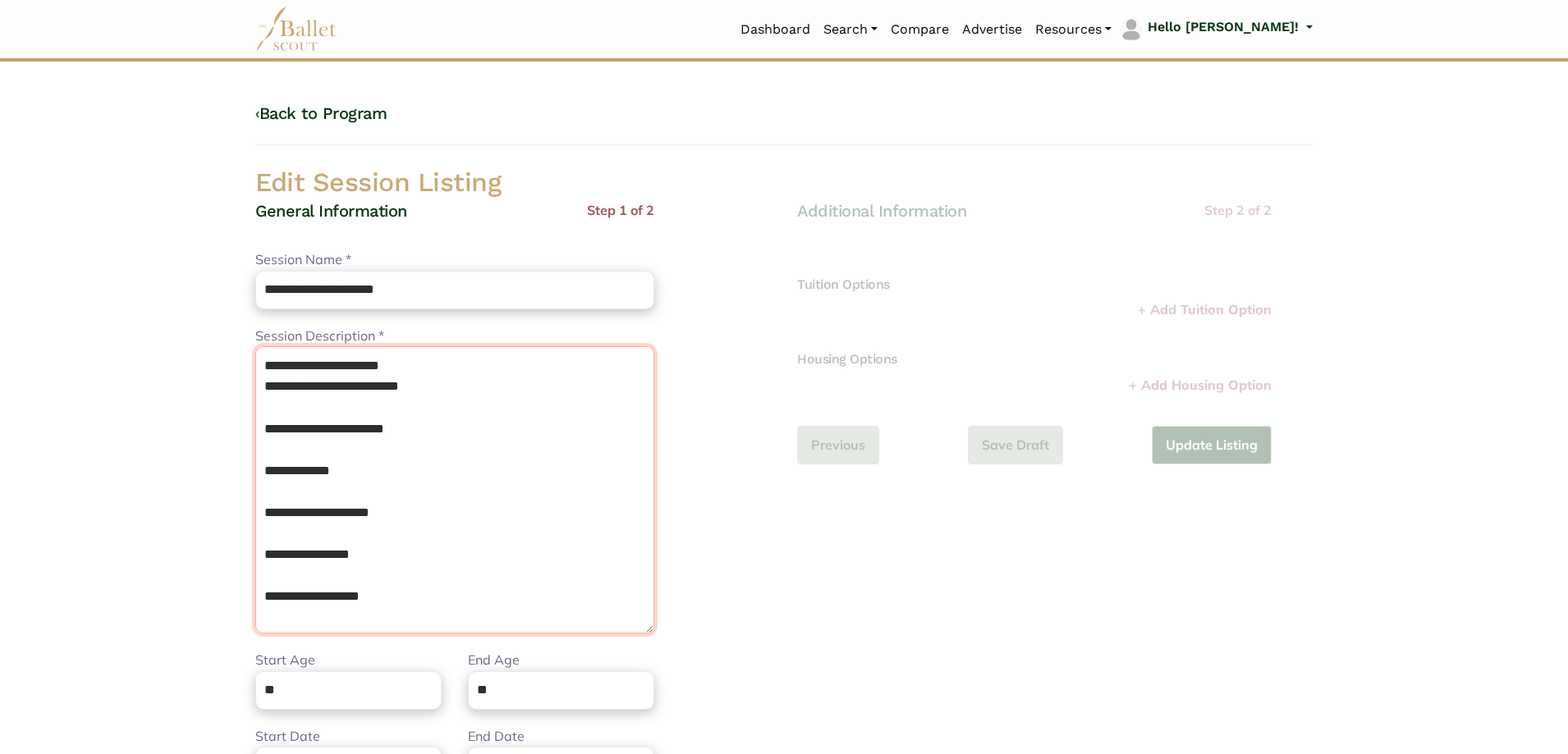
click at [286, 412] on textarea "**********" at bounding box center [454, 489] width 399 height 287
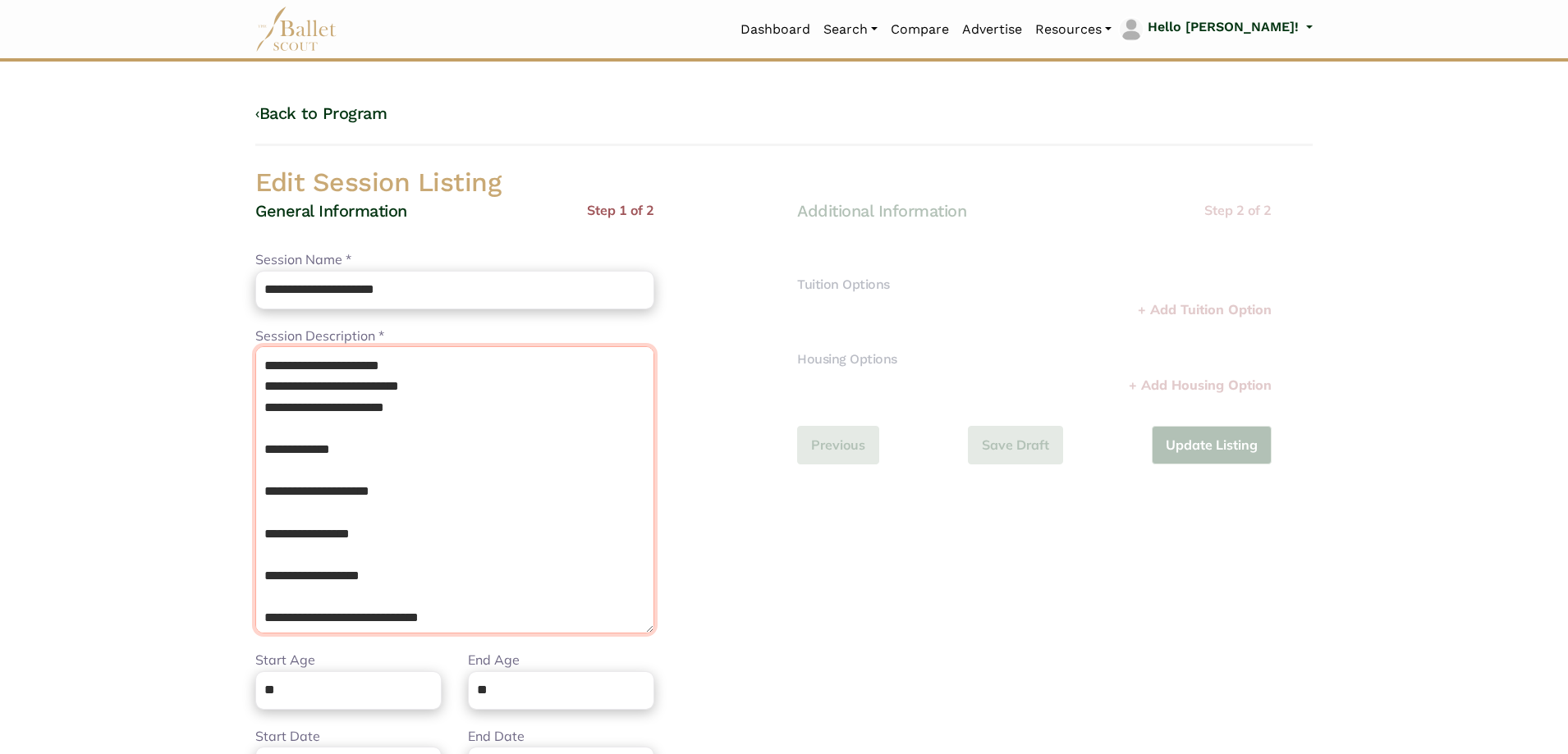
click at [282, 428] on textarea "**********" at bounding box center [454, 489] width 399 height 287
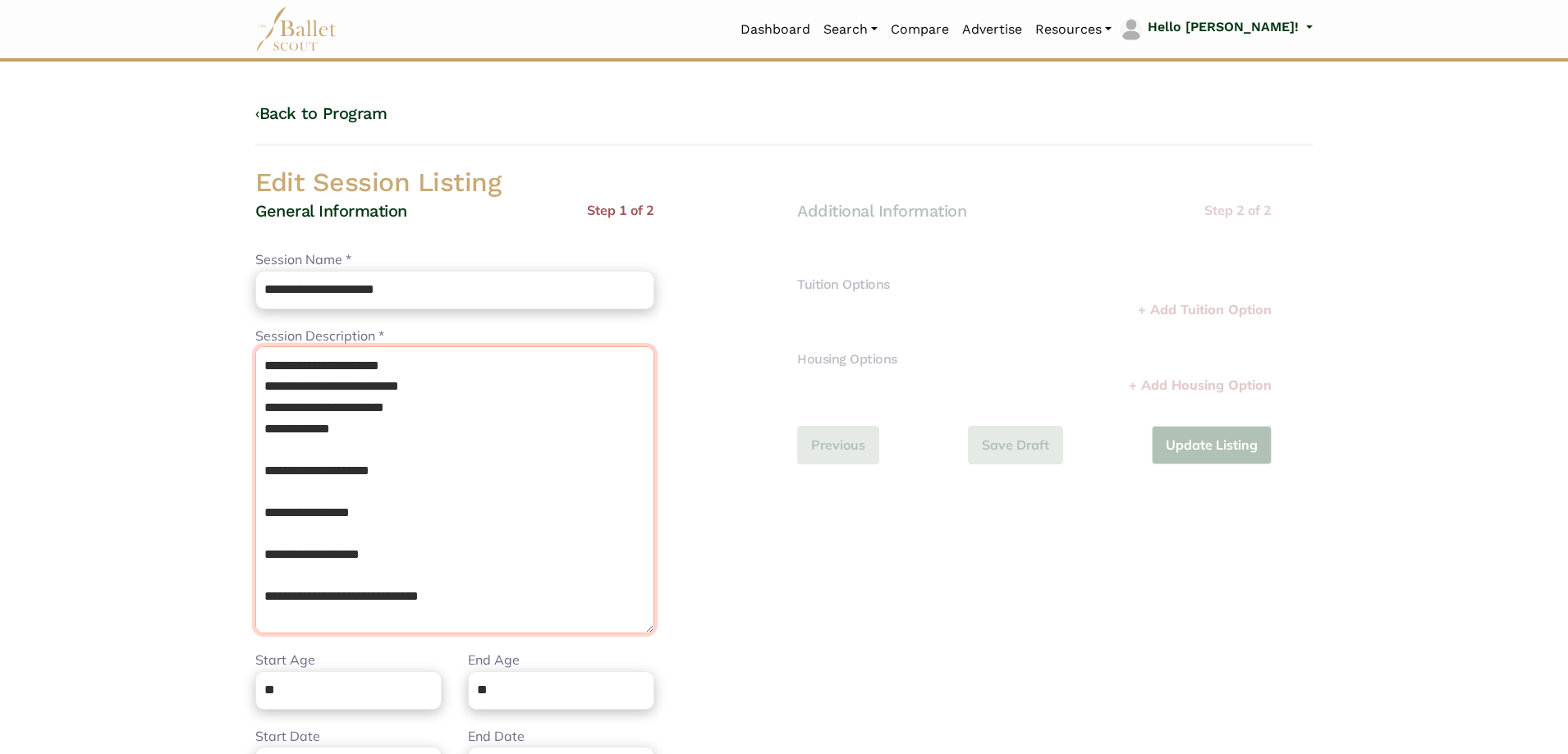
click at [285, 450] on textarea "**********" at bounding box center [454, 489] width 399 height 287
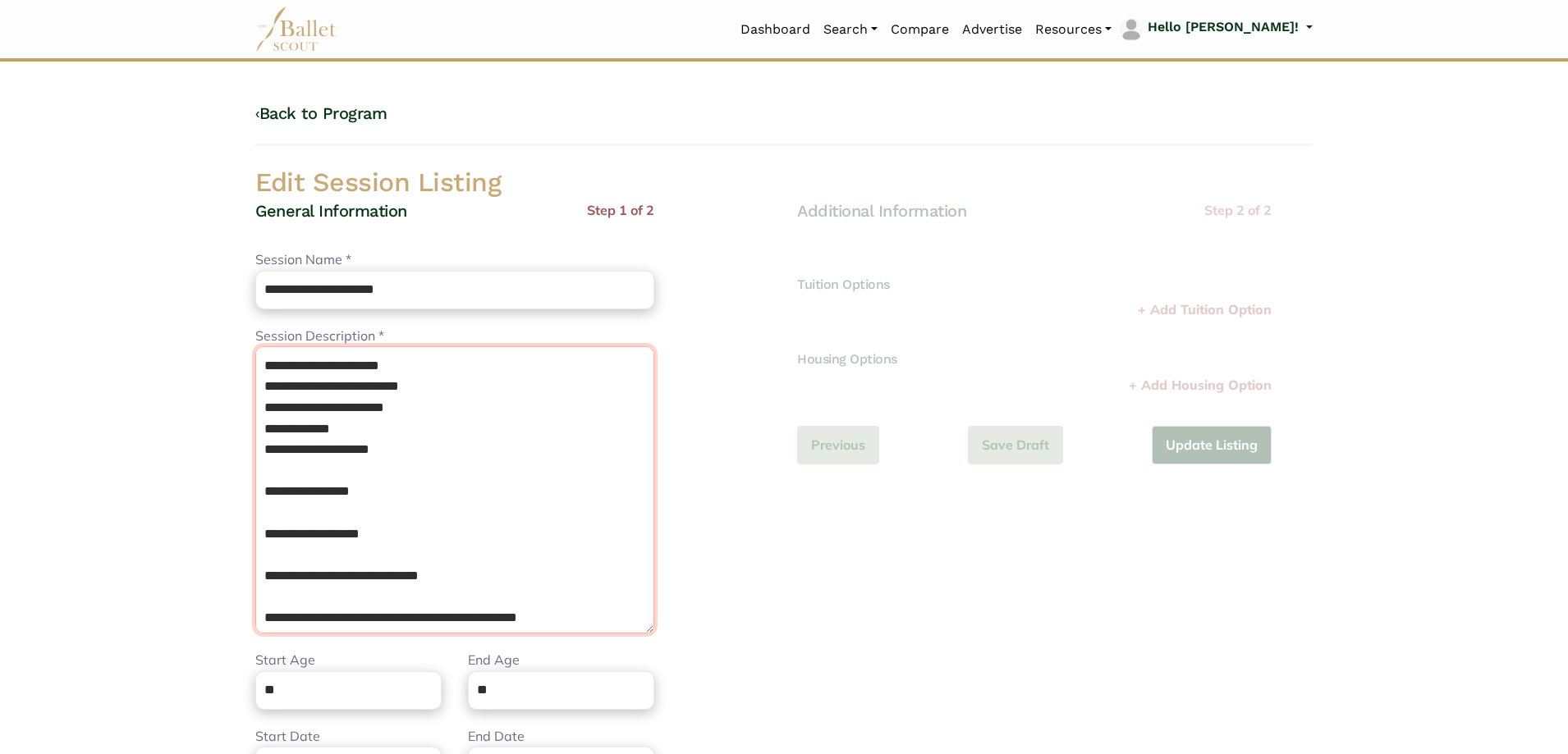
click at [285, 470] on textarea "**********" at bounding box center [454, 489] width 399 height 287
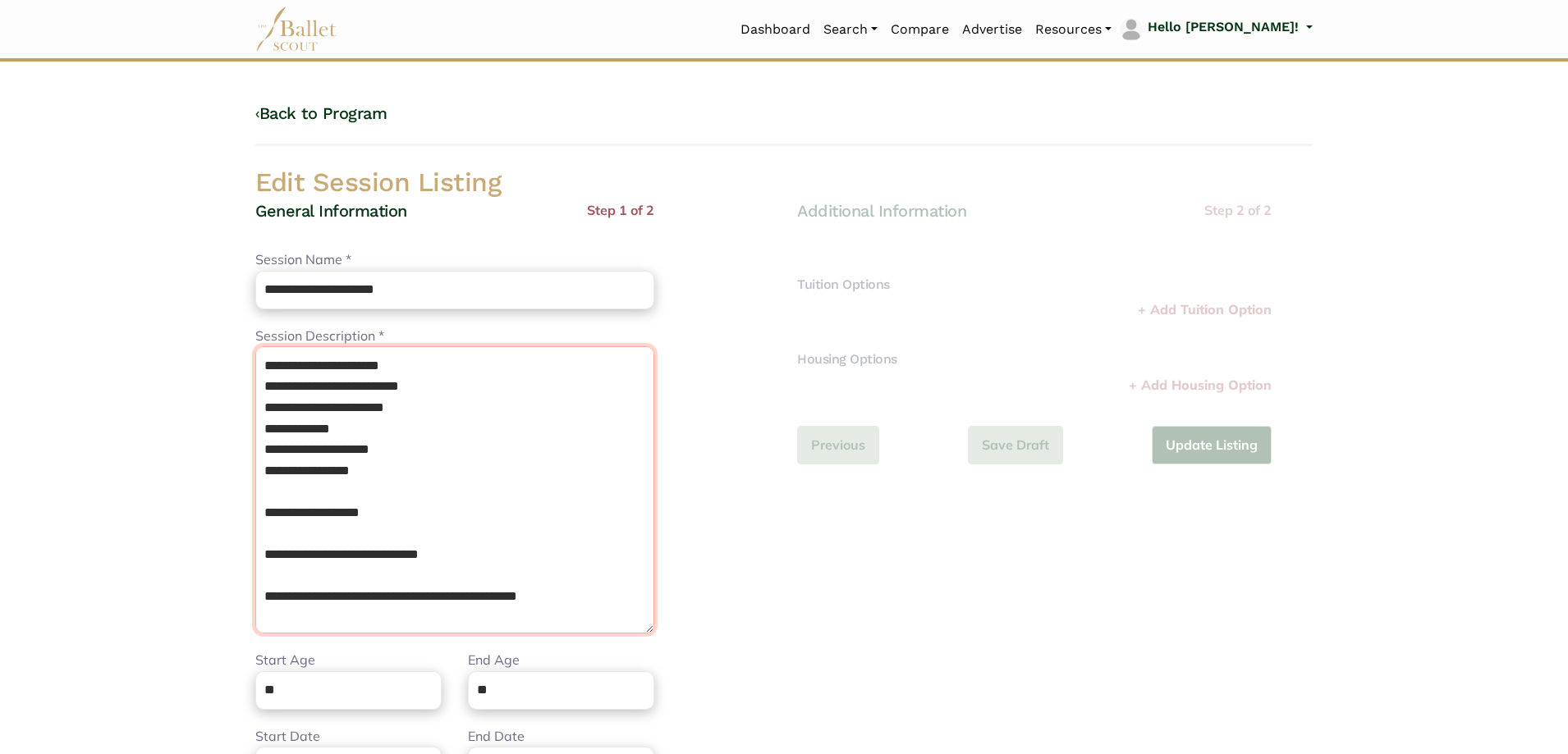
click at [284, 495] on textarea "**********" at bounding box center [454, 489] width 399 height 287
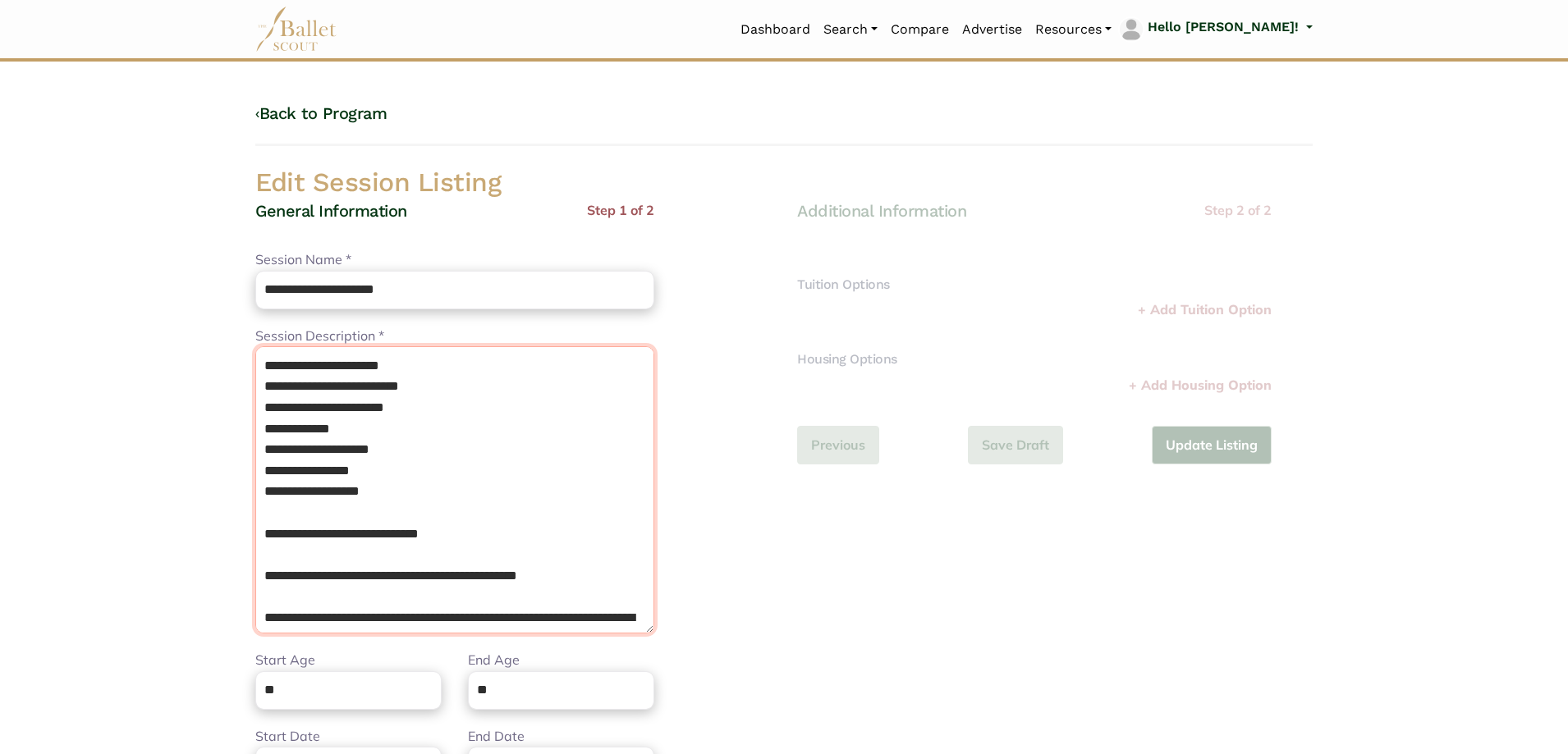
click at [280, 510] on textarea "**********" at bounding box center [454, 489] width 399 height 287
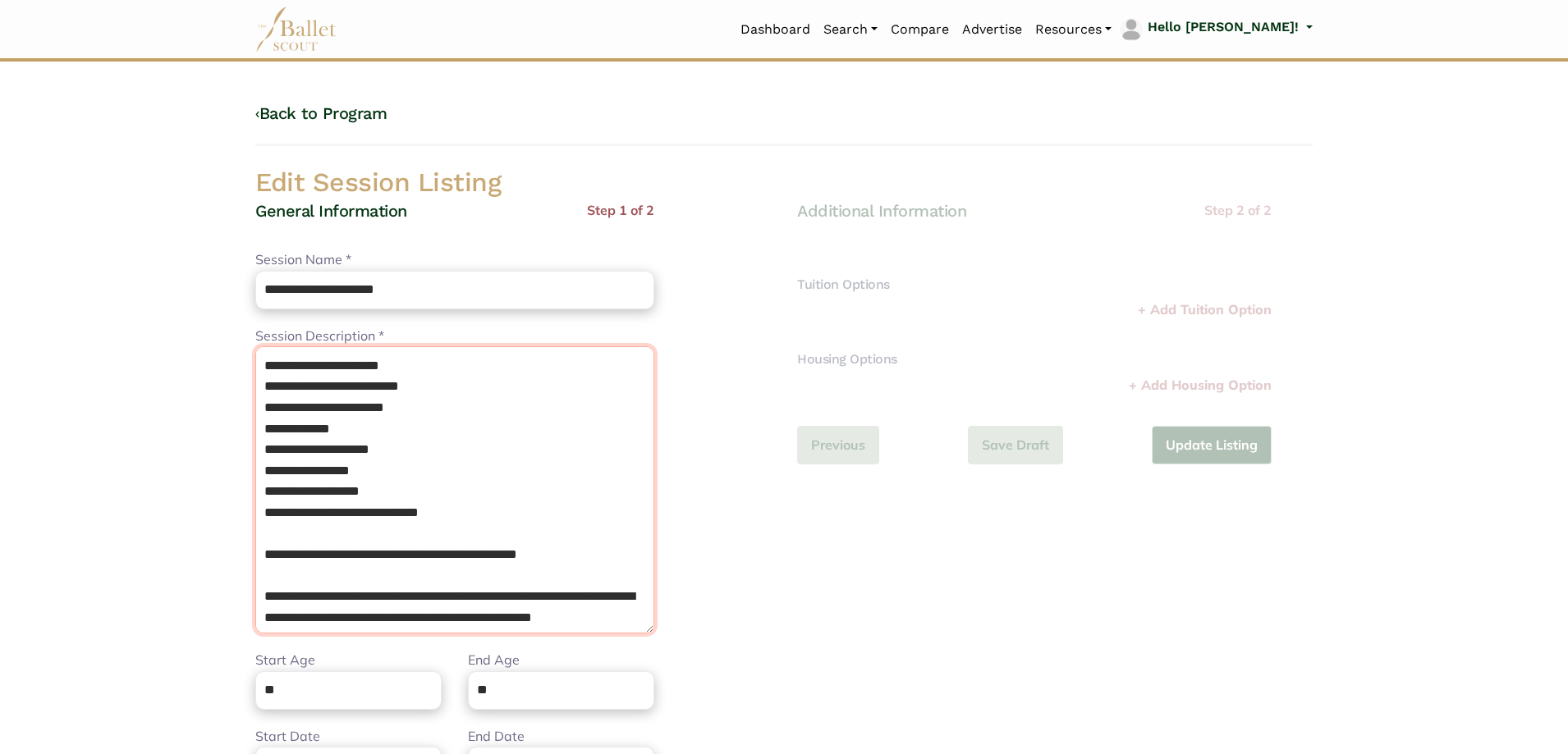
click at [293, 535] on textarea "**********" at bounding box center [454, 489] width 399 height 287
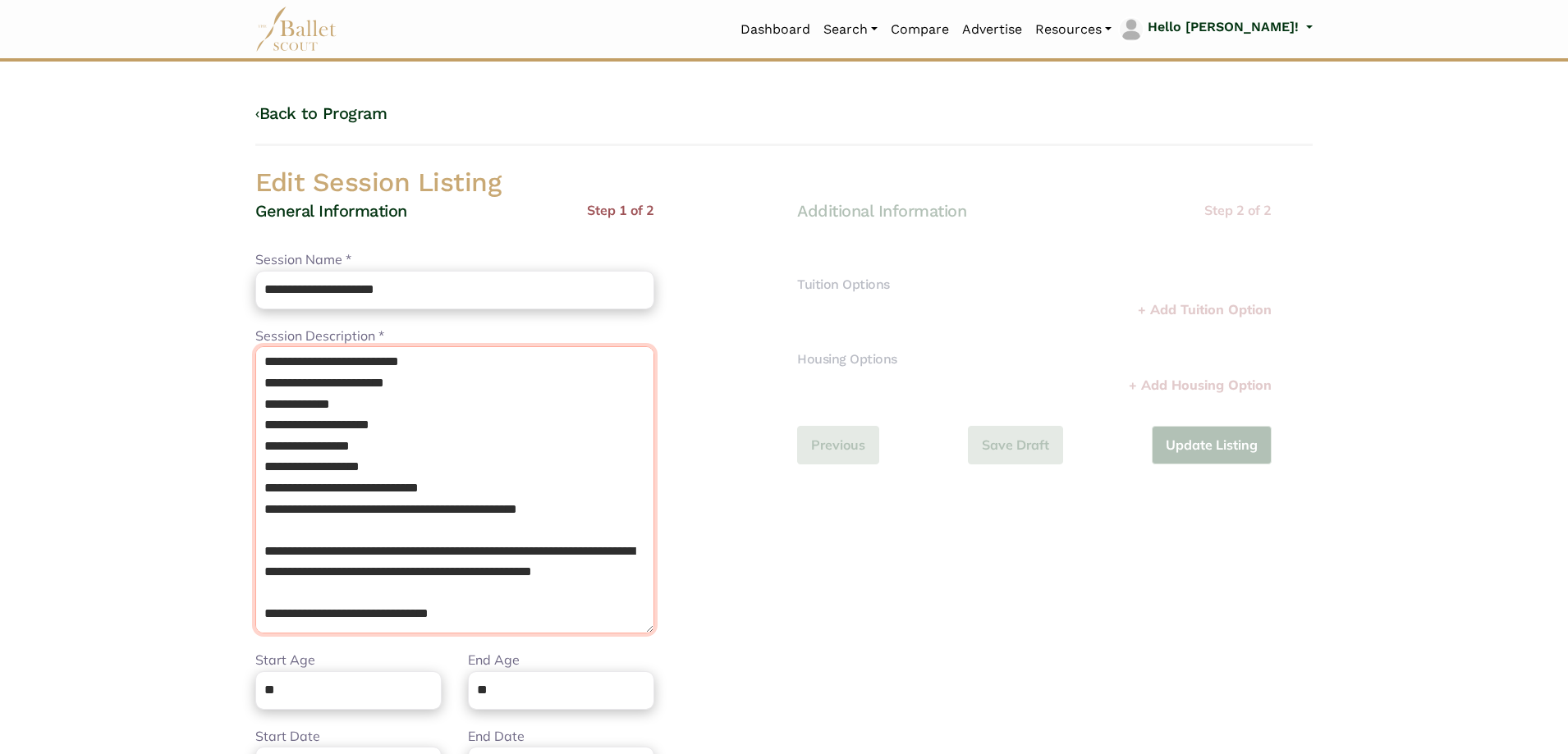
scroll to position [45, 0]
drag, startPoint x: 259, startPoint y: 532, endPoint x: 537, endPoint y: 608, distance: 288.4
click at [537, 608] on textarea "**********" at bounding box center [454, 489] width 399 height 287
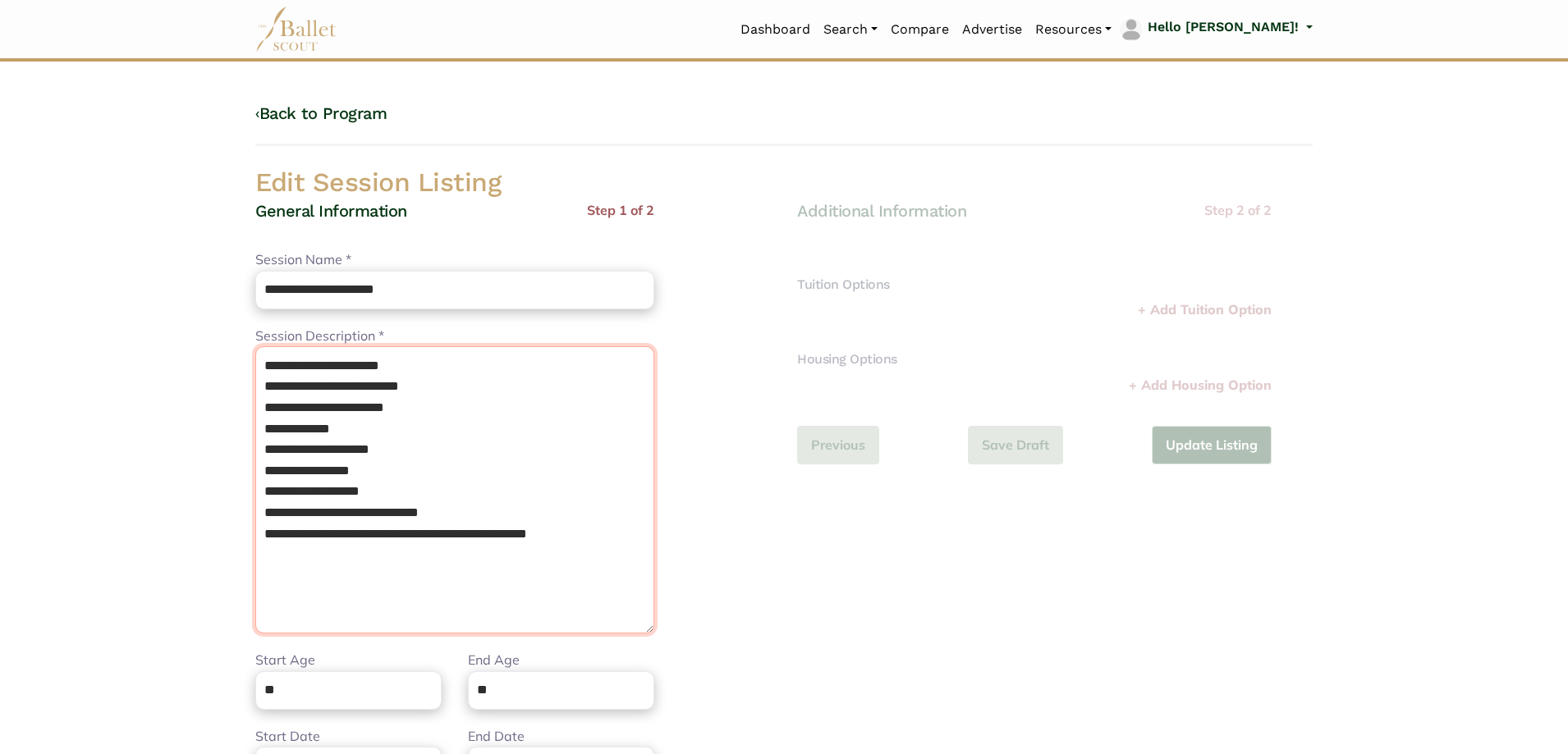
scroll to position [0, 0]
click at [265, 362] on textarea "**********" at bounding box center [454, 489] width 399 height 287
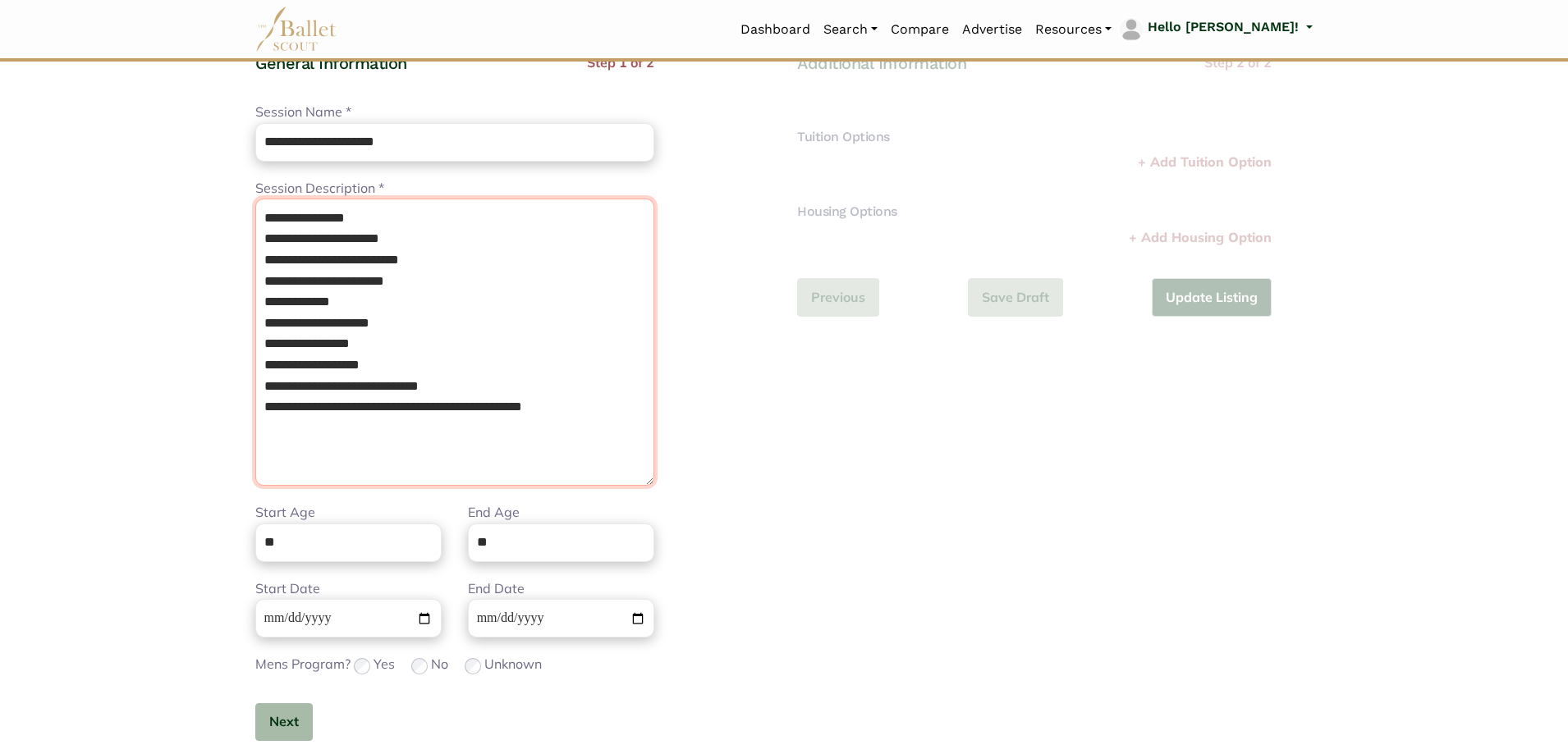
scroll to position [164, 0]
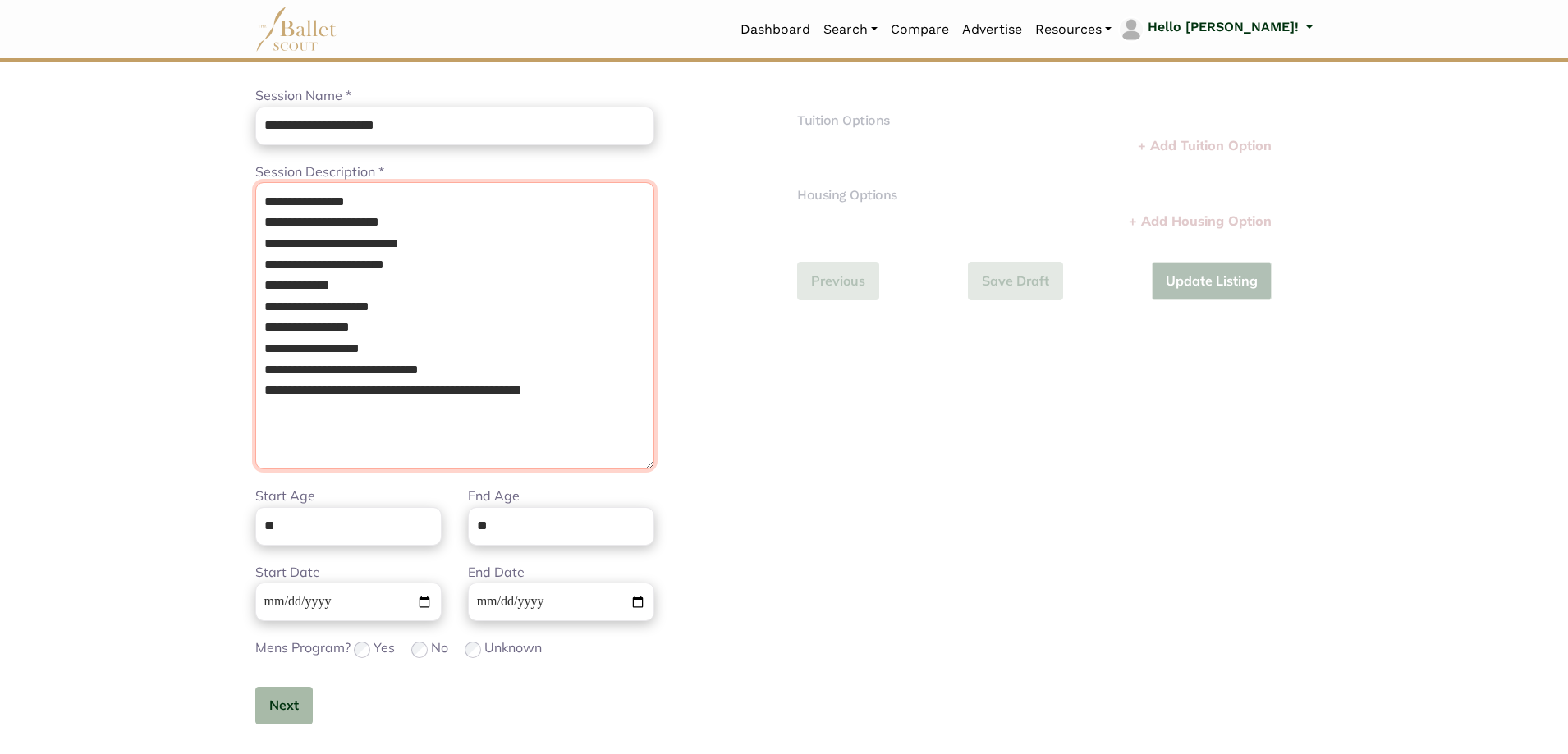
type textarea "**********"
drag, startPoint x: 328, startPoint y: 521, endPoint x: 62, endPoint y: 505, distance: 267.3
click at [77, 509] on body "Loading... Please Wait Dashboard" at bounding box center [784, 433] width 1568 height 1194
type input "**"
drag, startPoint x: 519, startPoint y: 505, endPoint x: 298, endPoint y: 513, distance: 221.0
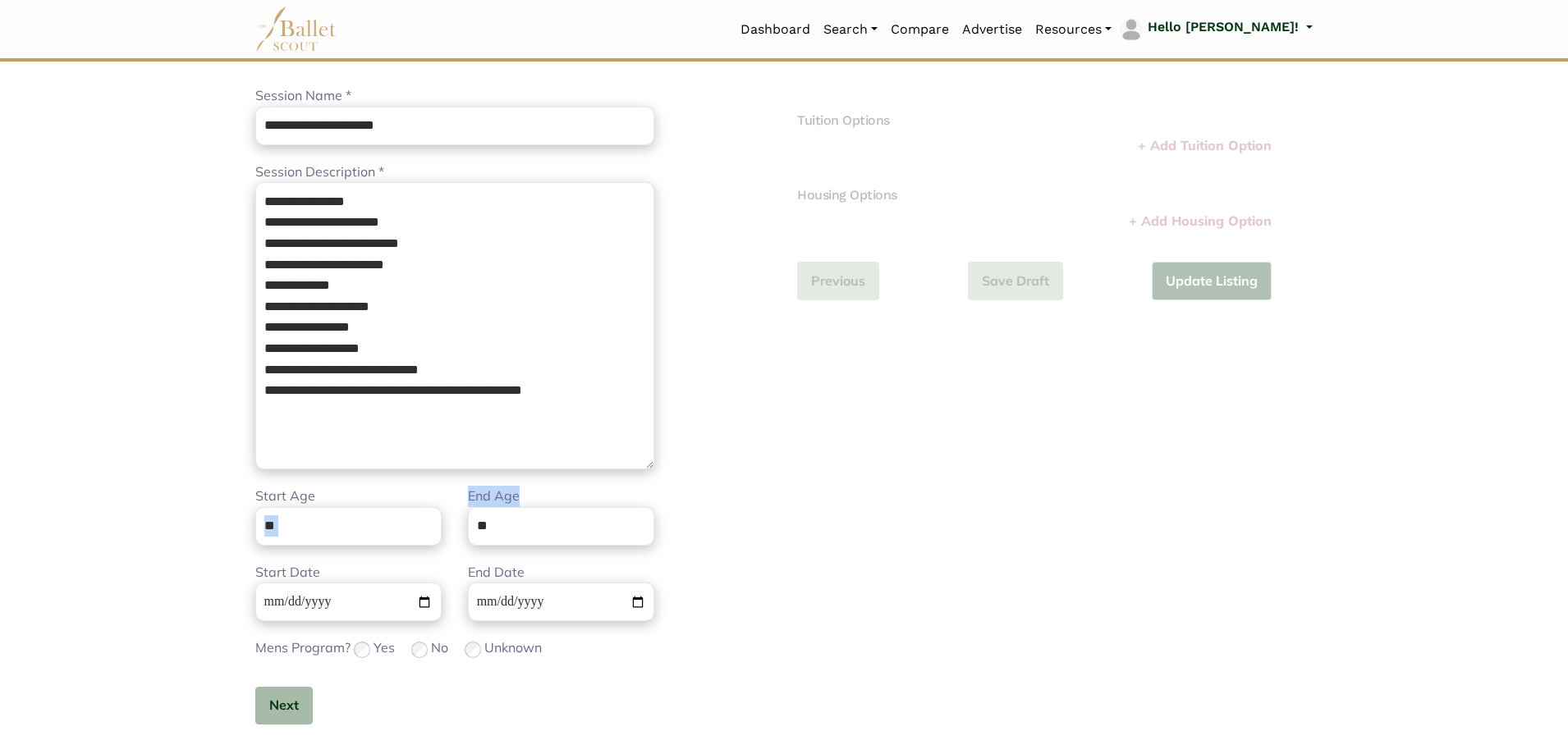
click at [298, 513] on div "Start Age ** End Age **" at bounding box center [454, 524] width 425 height 76
drag, startPoint x: 447, startPoint y: 502, endPoint x: 264, endPoint y: 503, distance: 183.1
click at [264, 503] on div "Start Age ** End Age **" at bounding box center [454, 524] width 425 height 76
type input "**"
click at [269, 603] on input "**********" at bounding box center [348, 602] width 186 height 39
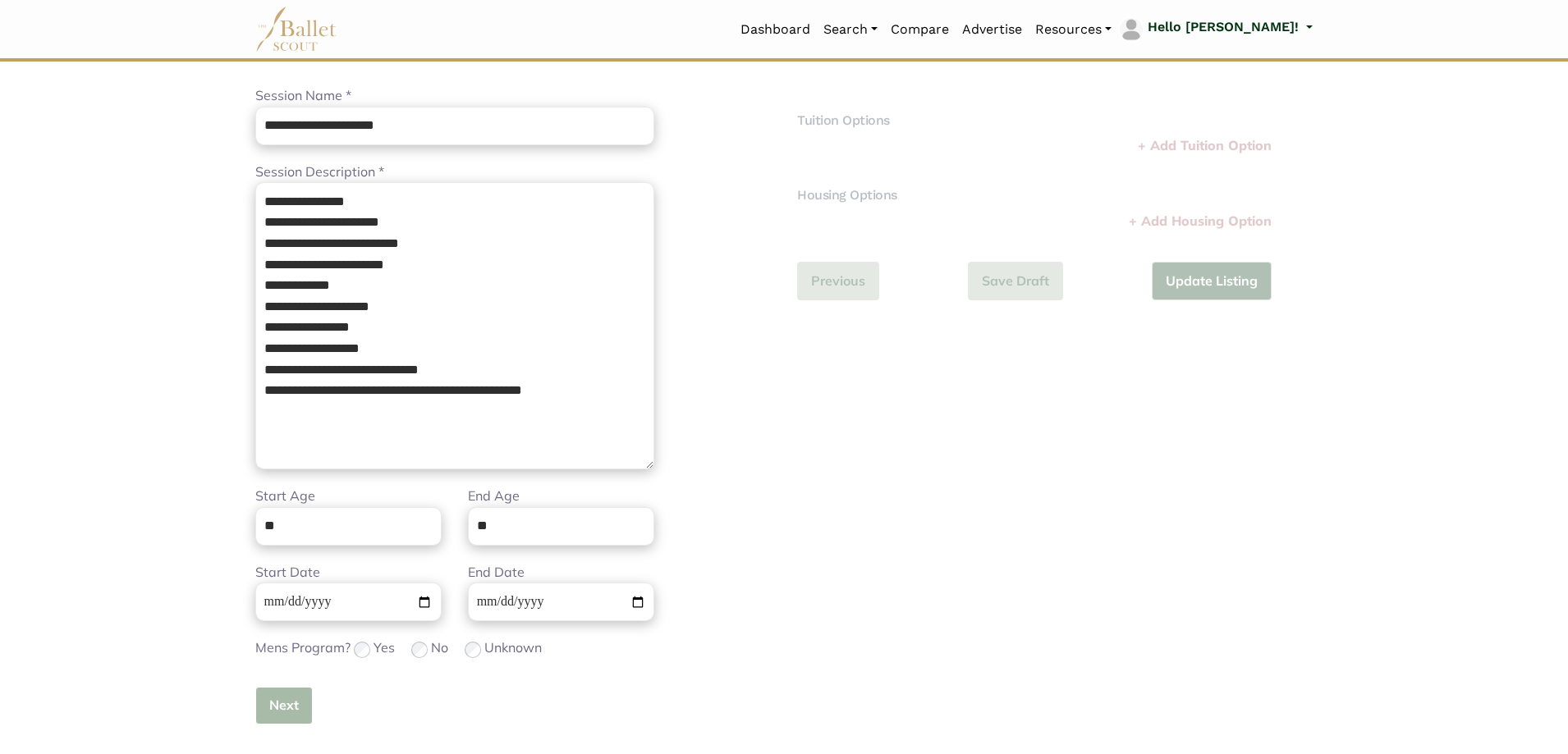
click at [283, 715] on button "Next" at bounding box center [283, 706] width 57 height 39
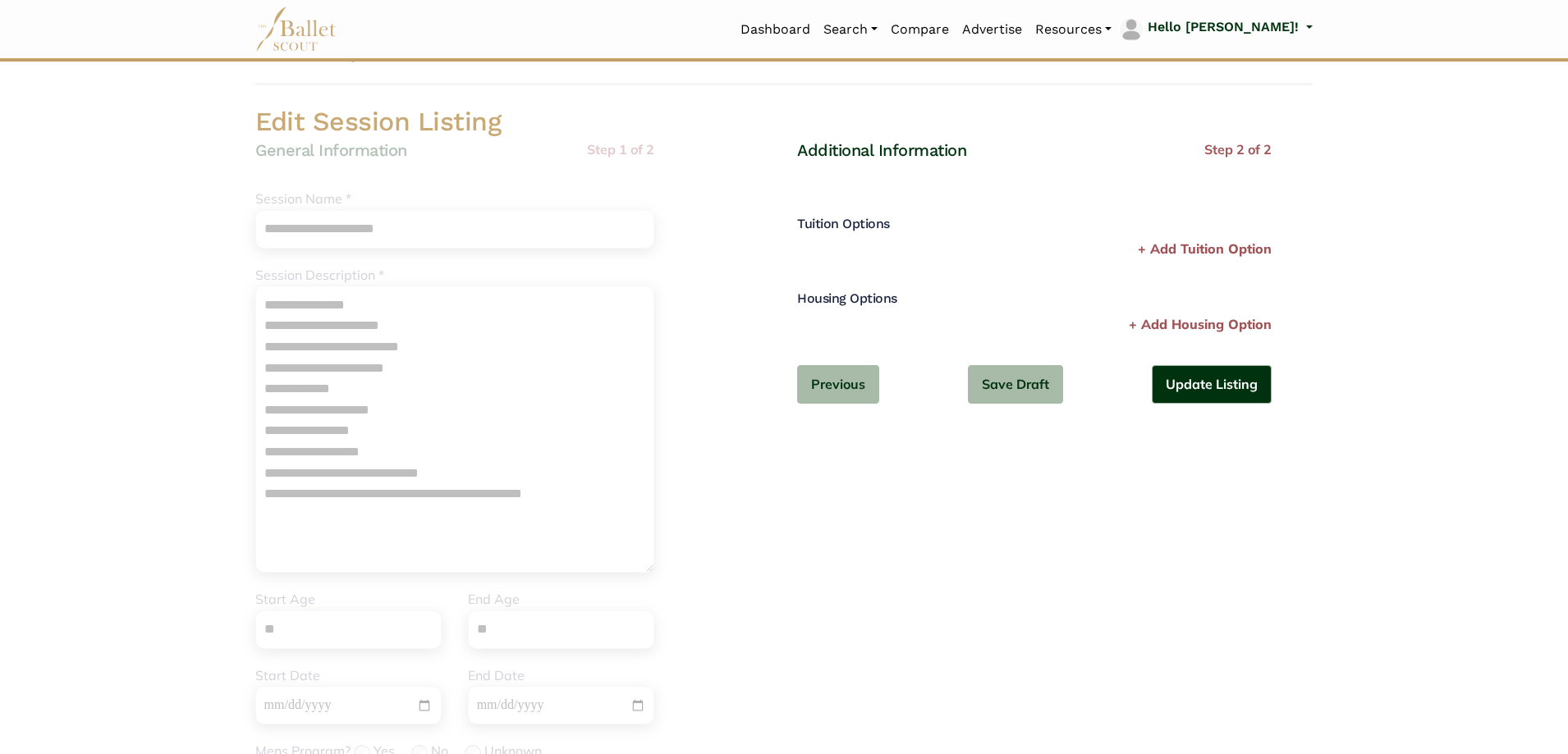
scroll to position [0, 0]
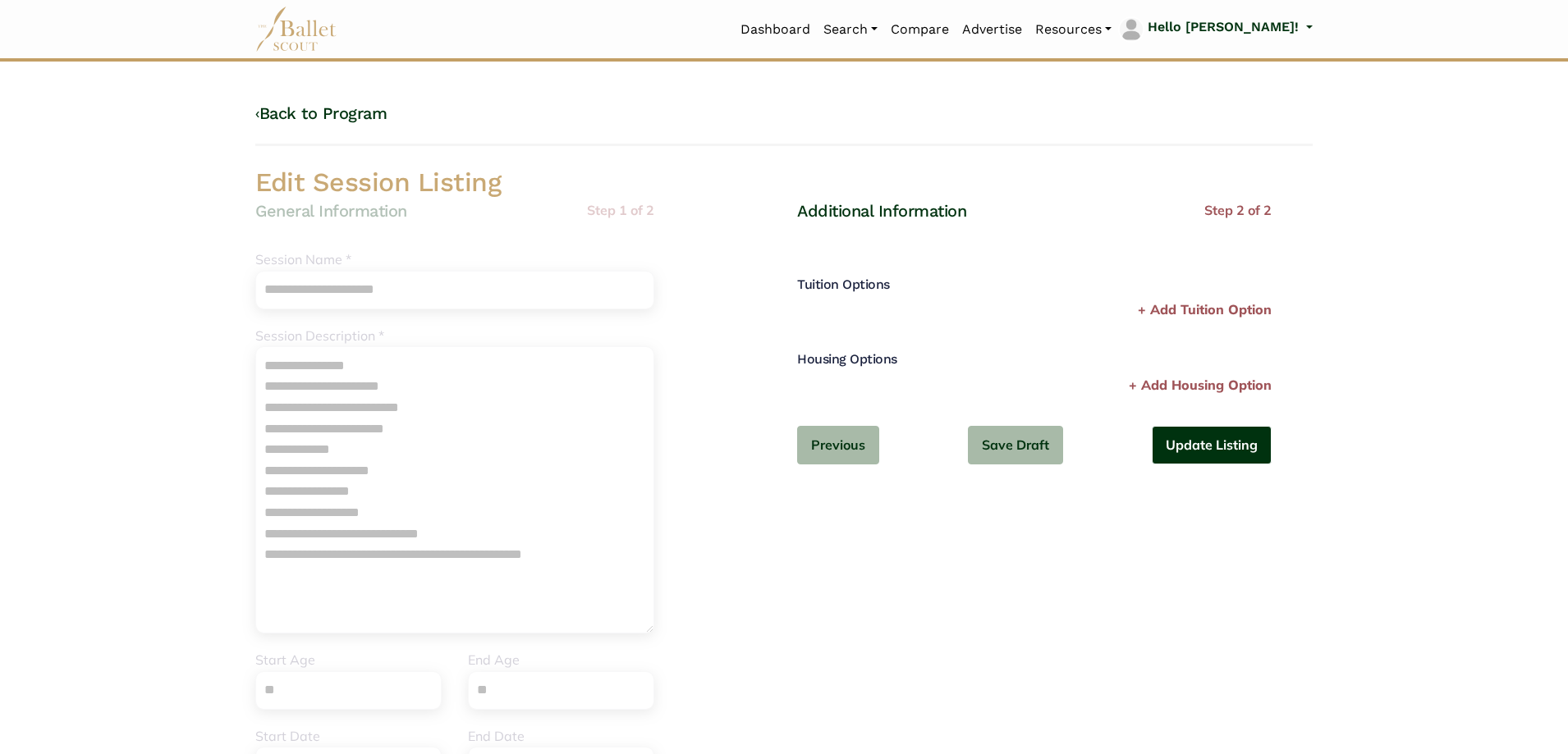
click at [1244, 446] on button "Update Listing" at bounding box center [1212, 445] width 120 height 39
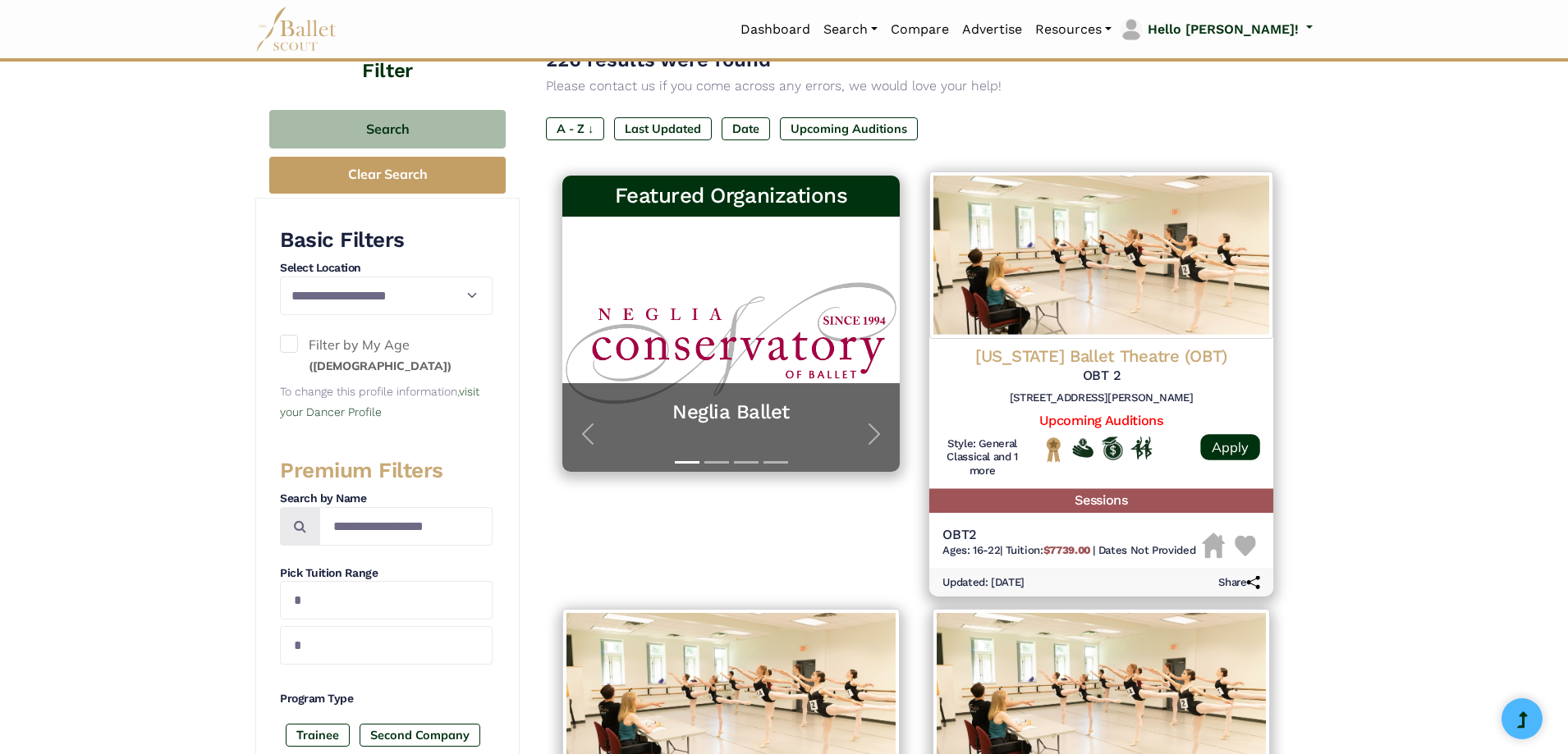
scroll to position [164, 0]
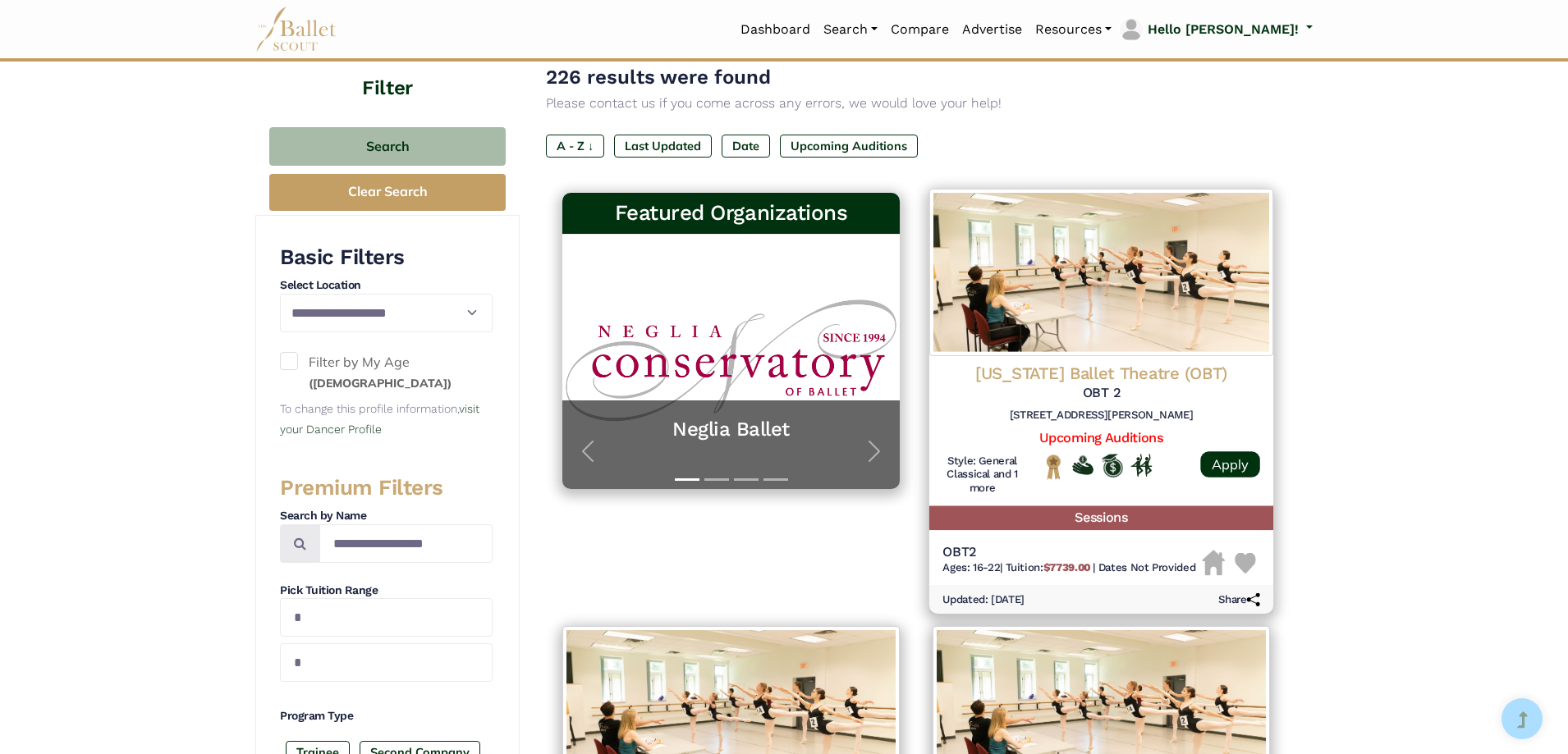
click at [1192, 303] on img at bounding box center [1101, 272] width 344 height 167
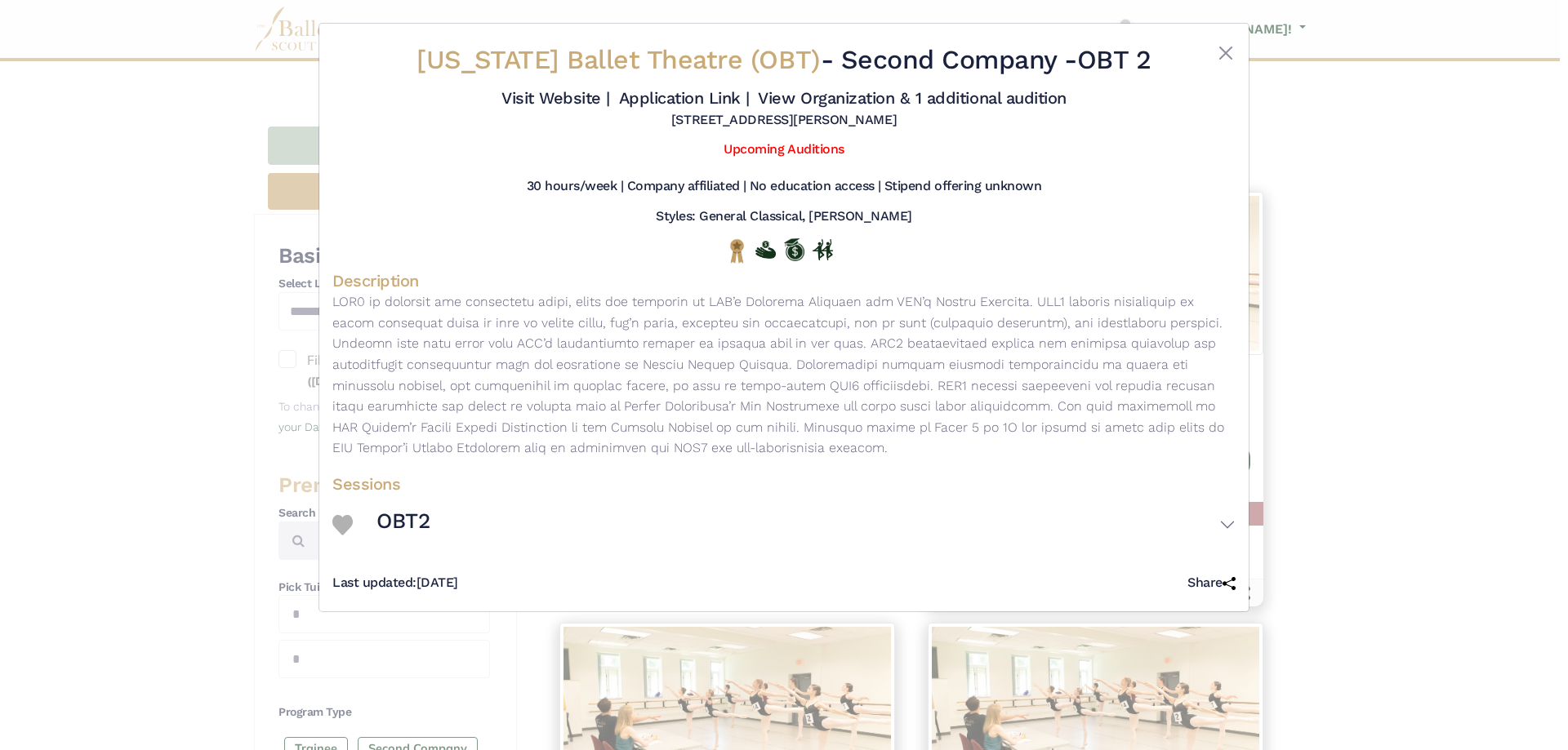
click at [879, 576] on div "Last updated: Aug. 11, 2025 Share" at bounding box center [784, 577] width 903 height 44
drag, startPoint x: 434, startPoint y: 67, endPoint x: 784, endPoint y: 71, distance: 350.0
click at [784, 71] on h2 "Oregon Ballet Theatre (OBT) - Second Company - OBT 2" at bounding box center [784, 61] width 753 height 34
copy span "Oregon Ballet Theatre (OBT)"
drag, startPoint x: 1062, startPoint y: 55, endPoint x: 1168, endPoint y: 60, distance: 106.1
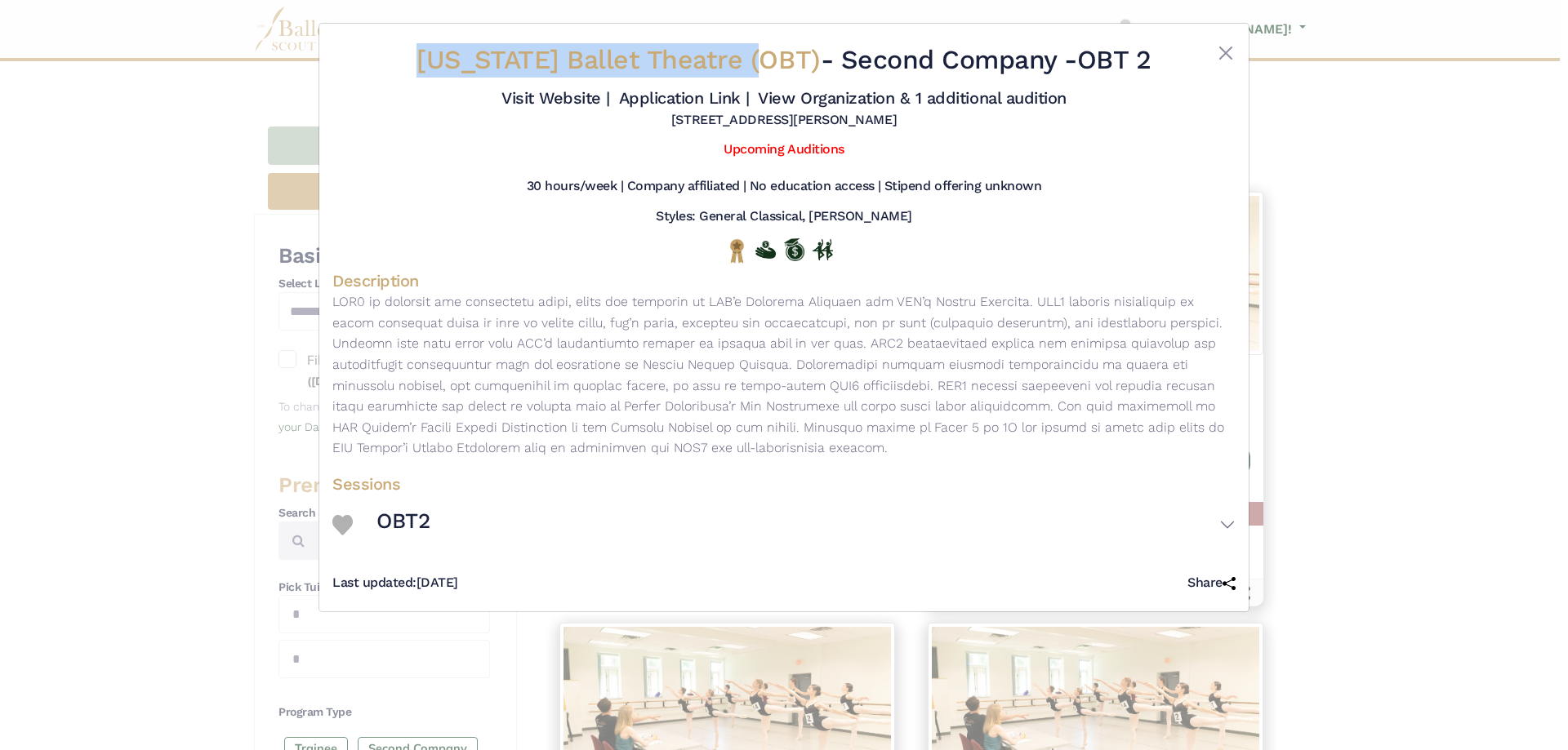
click at [1168, 60] on div "Oregon Ballet Theatre (OBT) - Second Company - OBT 2 Visit Website | Applicatio…" at bounding box center [784, 86] width 903 height 98
copy div "OBT 2"
click at [190, 350] on div "Oregon Ballet Theatre (OBT) - Second Company - OBT 2 Visit Website | Applicatio…" at bounding box center [784, 375] width 1568 height 750
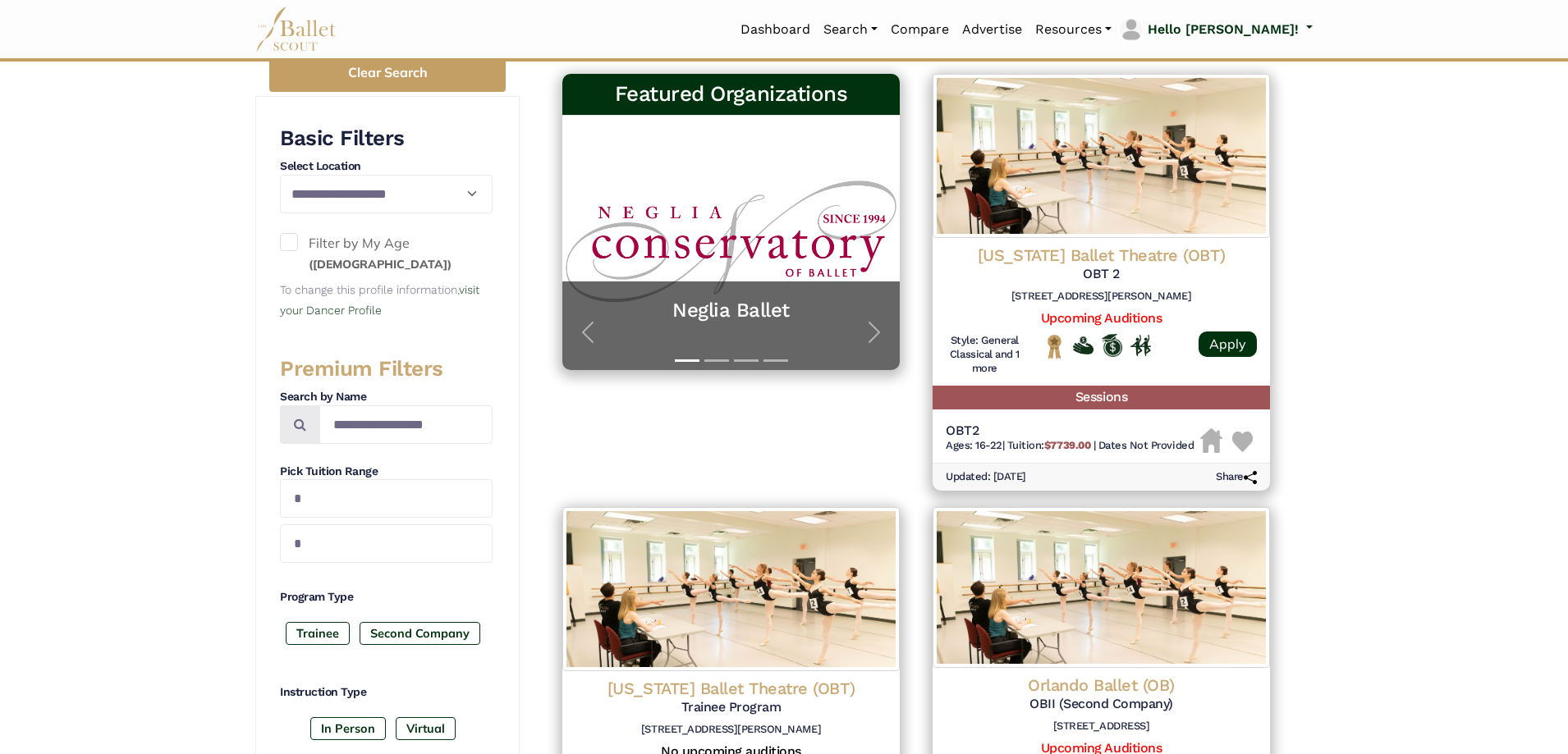
scroll to position [493, 0]
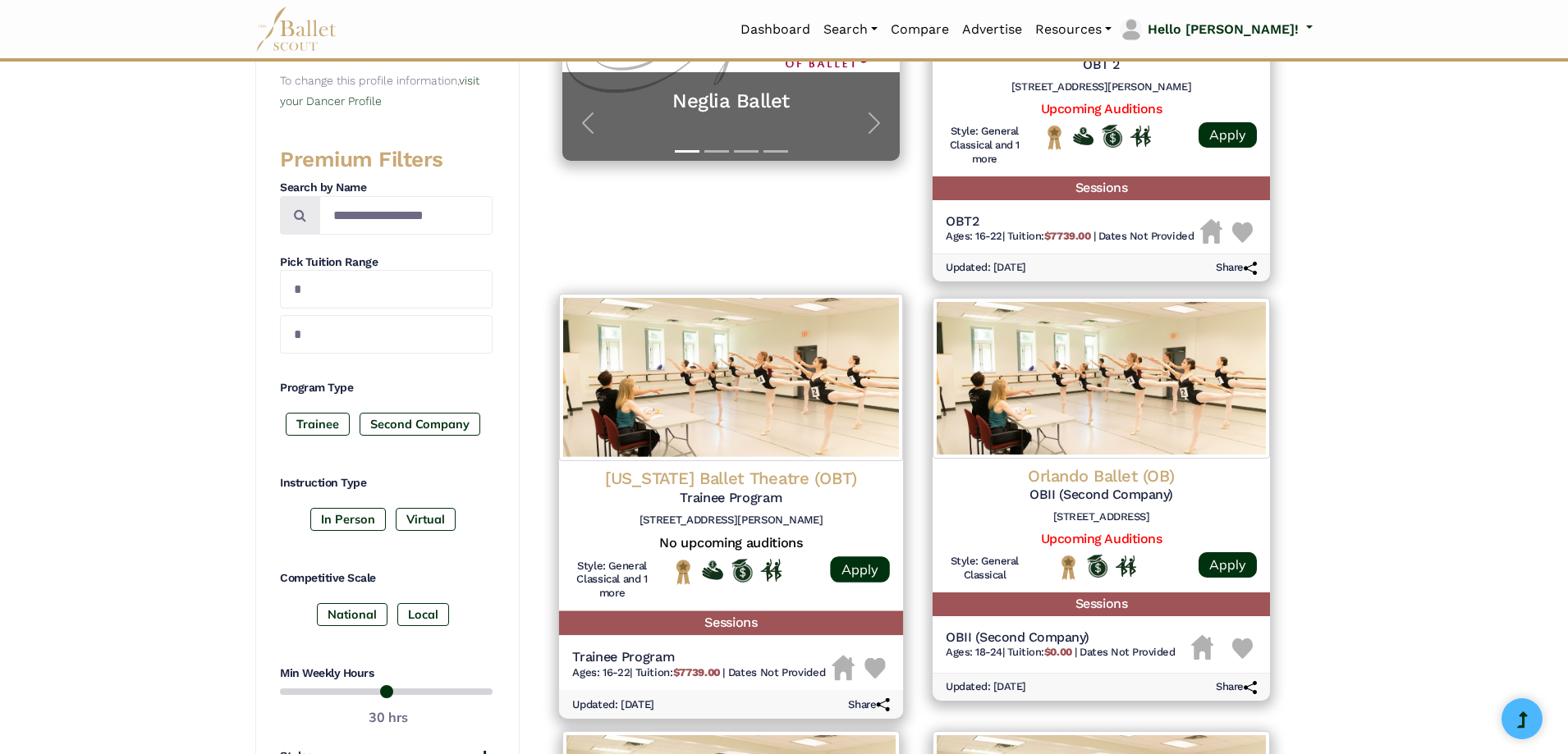
click at [773, 415] on img at bounding box center [731, 377] width 344 height 167
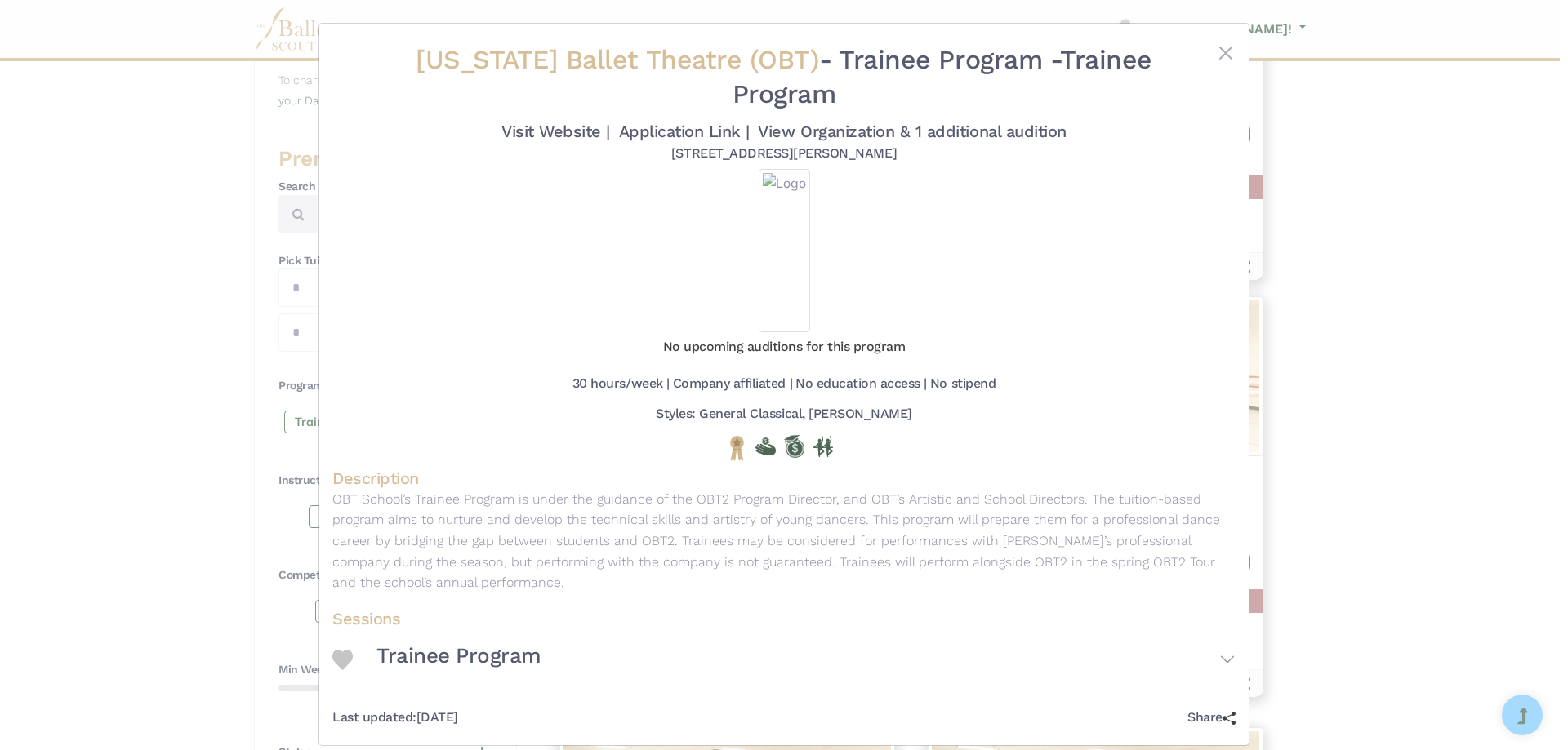
drag, startPoint x: 85, startPoint y: 213, endPoint x: 102, endPoint y: 212, distance: 17.0
click at [89, 213] on div "Oregon Ballet Theatre (OBT) - Trainee Program - Trainee Program Visit Website |…" at bounding box center [784, 375] width 1568 height 750
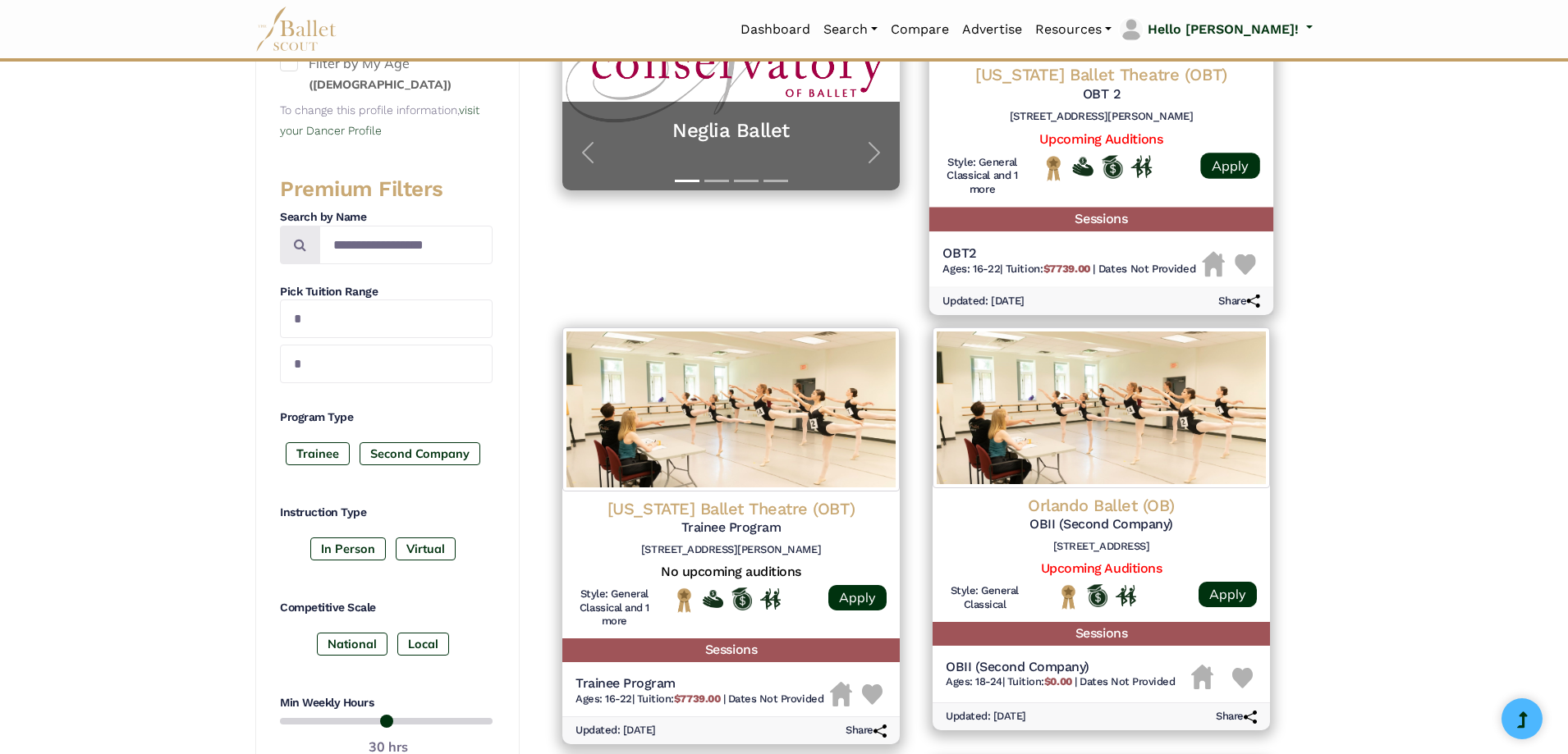
scroll to position [410, 0]
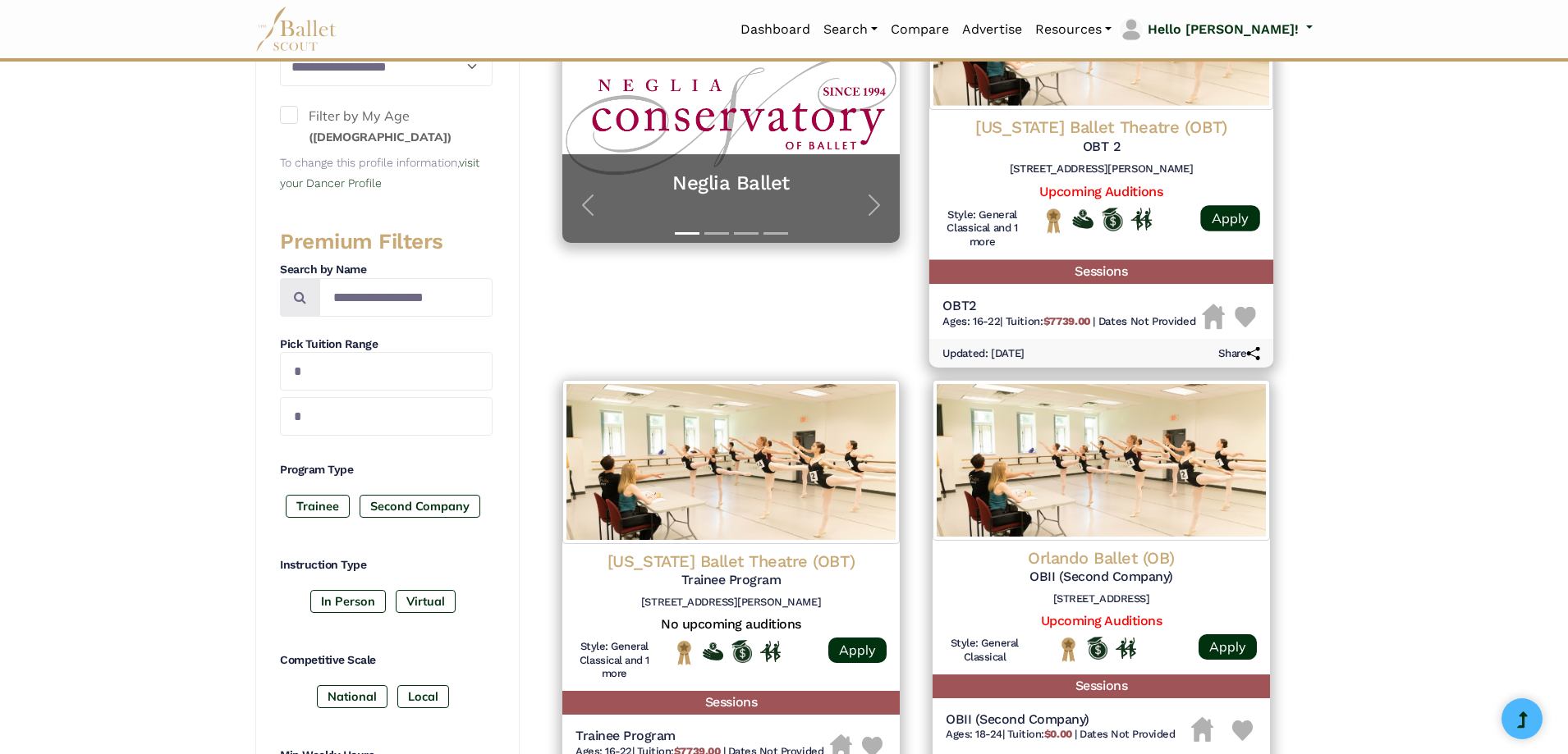
click at [1063, 85] on img at bounding box center [1101, 26] width 344 height 167
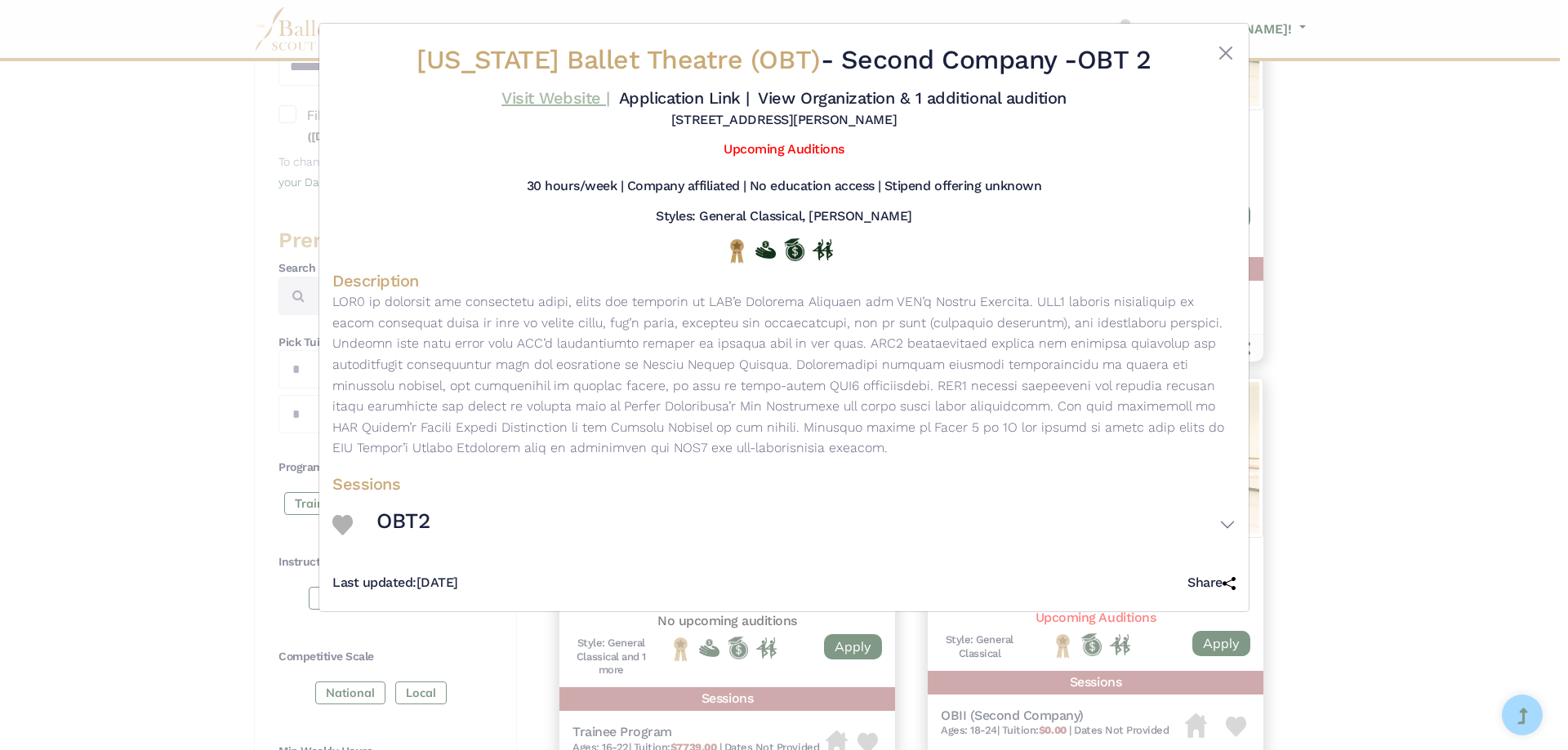
click at [562, 99] on link "Visit Website |" at bounding box center [555, 98] width 108 height 20
click at [657, 94] on link "Application Link |" at bounding box center [684, 98] width 130 height 20
click at [802, 105] on link "View Organization & 1 additional audition" at bounding box center [912, 98] width 308 height 20
click at [212, 294] on div "Oregon Ballet Theatre (OBT) - Second Company - OBT 2 Visit Website | Applicatio…" at bounding box center [784, 375] width 1568 height 750
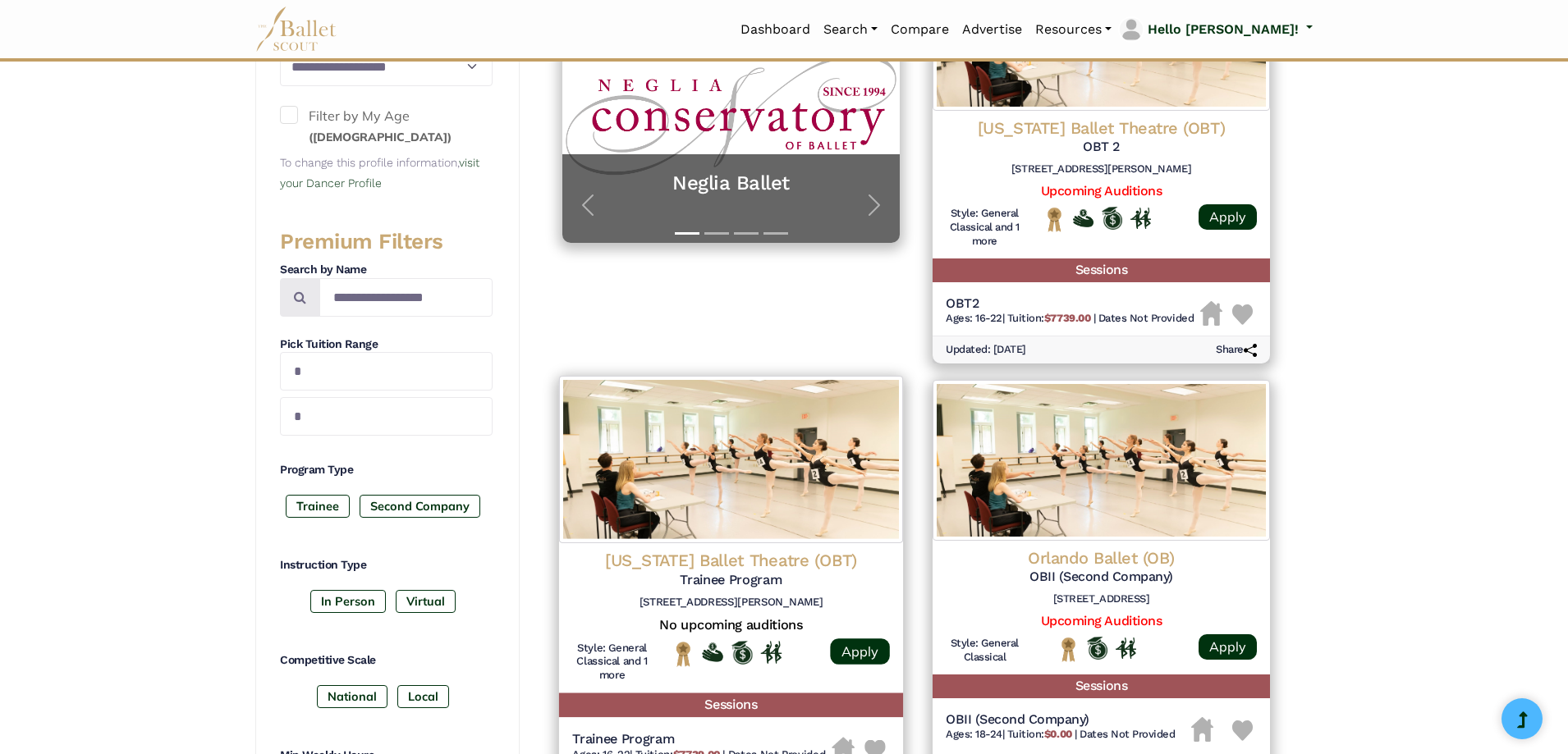
click at [828, 478] on img at bounding box center [731, 459] width 344 height 167
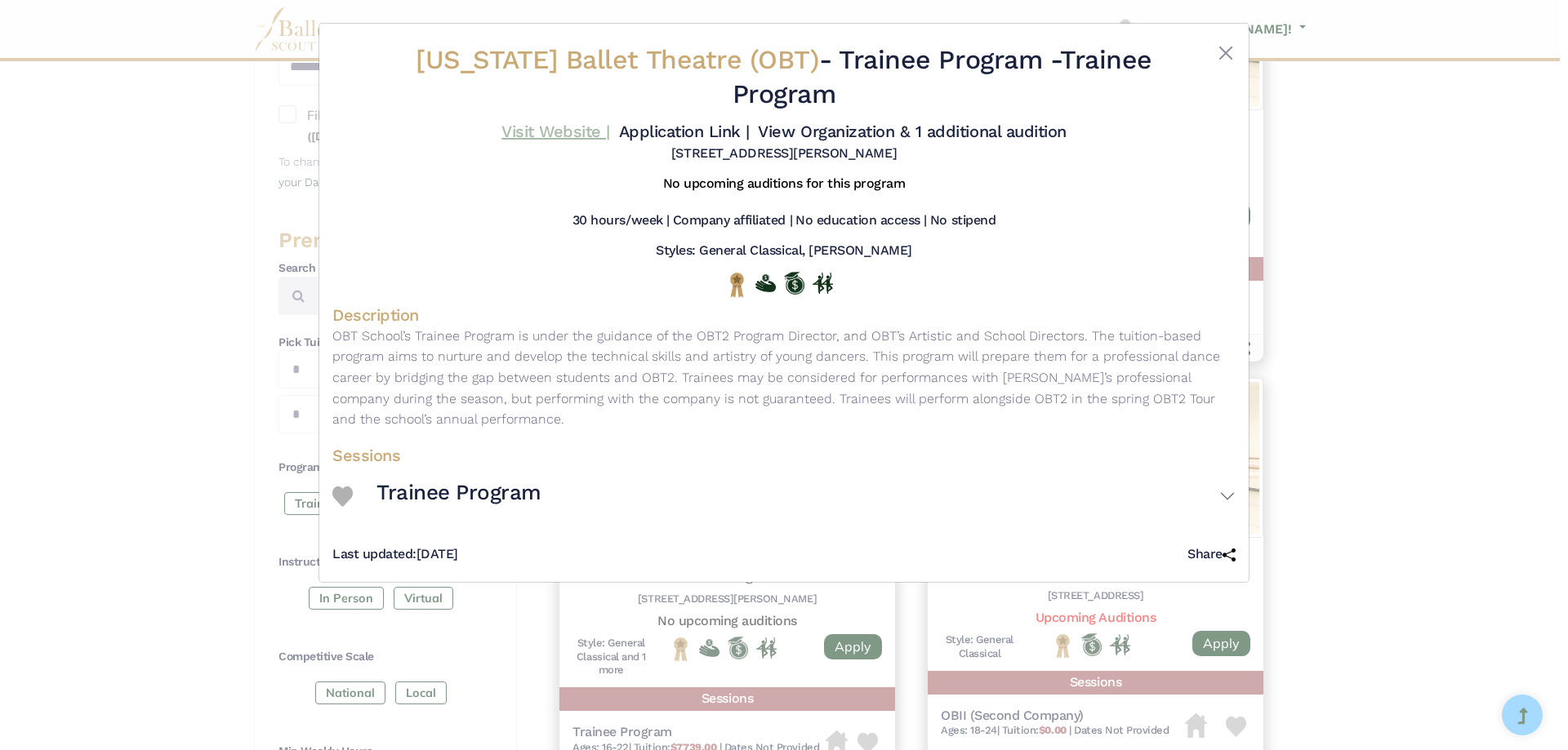
click at [555, 136] on link "Visit Website |" at bounding box center [555, 131] width 108 height 20
click at [102, 352] on div "Oregon Ballet Theatre (OBT) - Trainee Program - Trainee Program Visit Website |…" at bounding box center [784, 375] width 1568 height 750
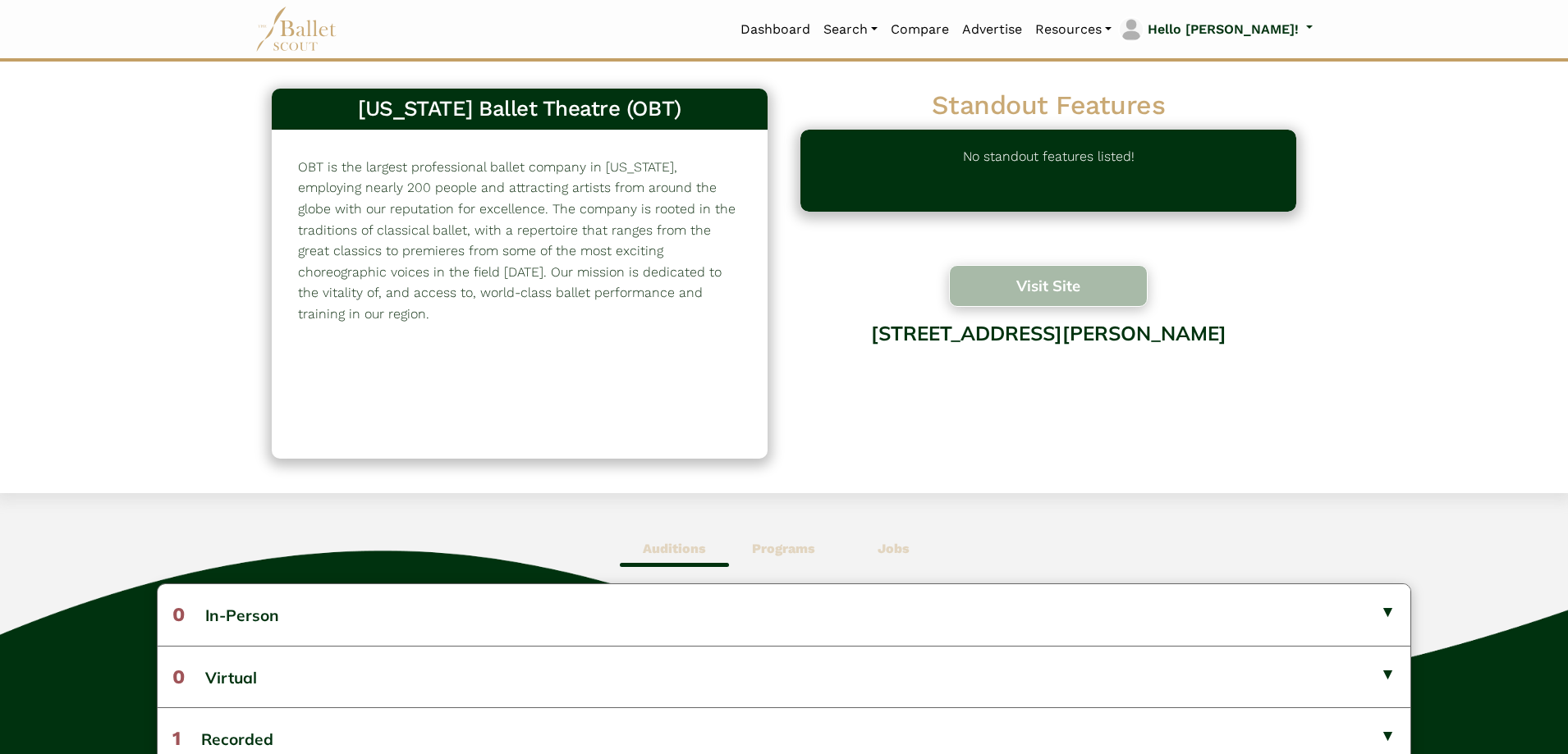
click at [1049, 296] on button "Visit Site" at bounding box center [1048, 286] width 199 height 42
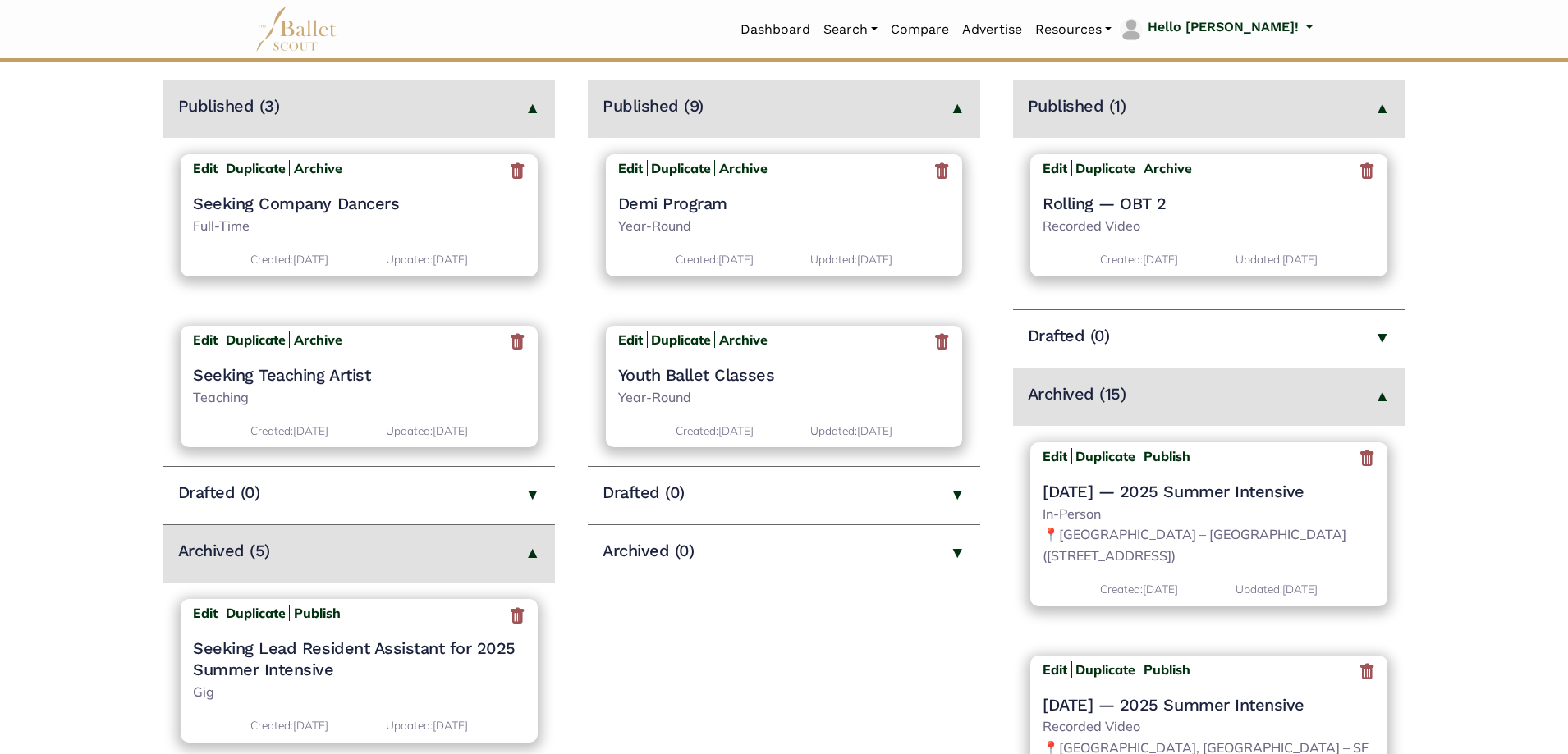
scroll to position [246, 0]
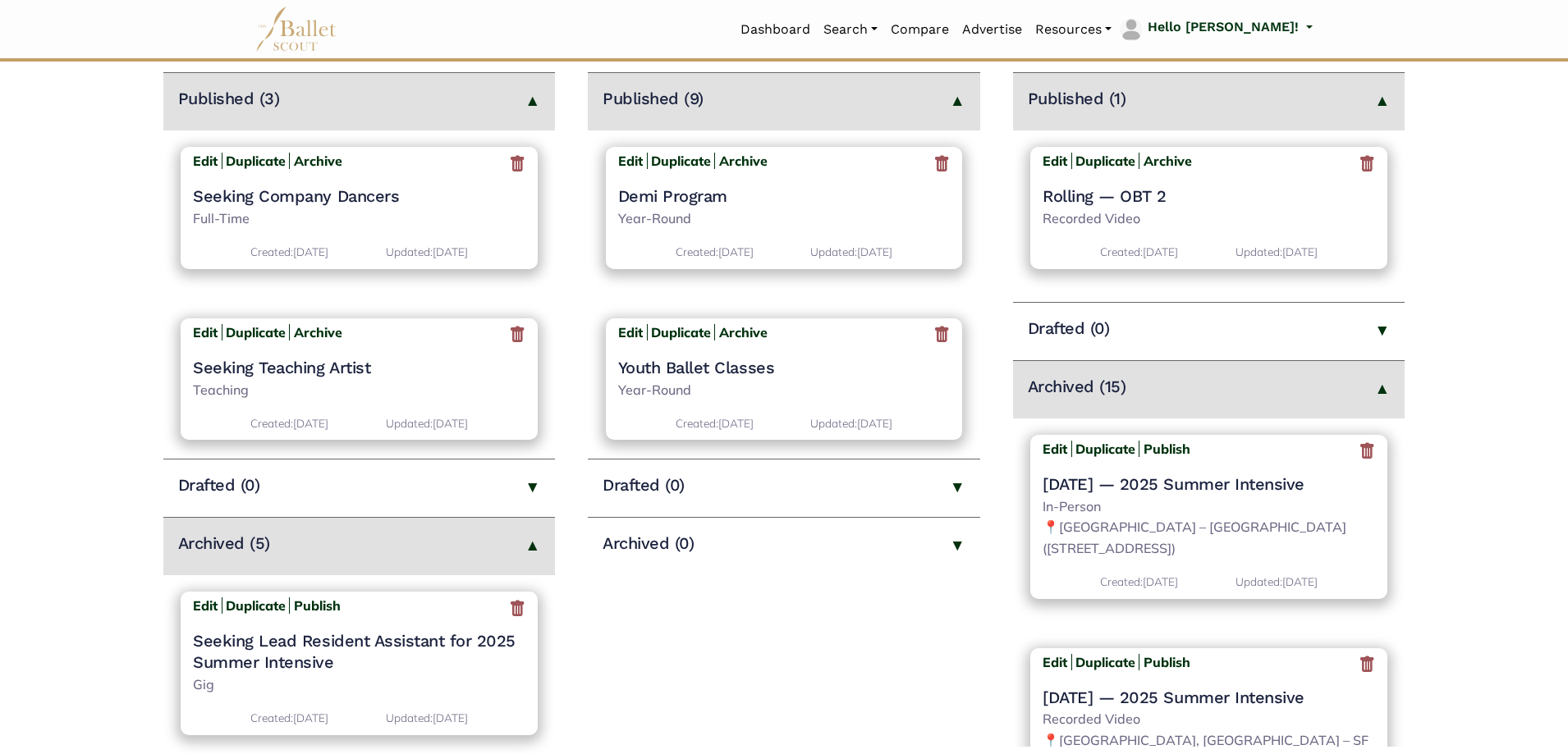
click at [1363, 457] on icon at bounding box center [1367, 452] width 16 height 21
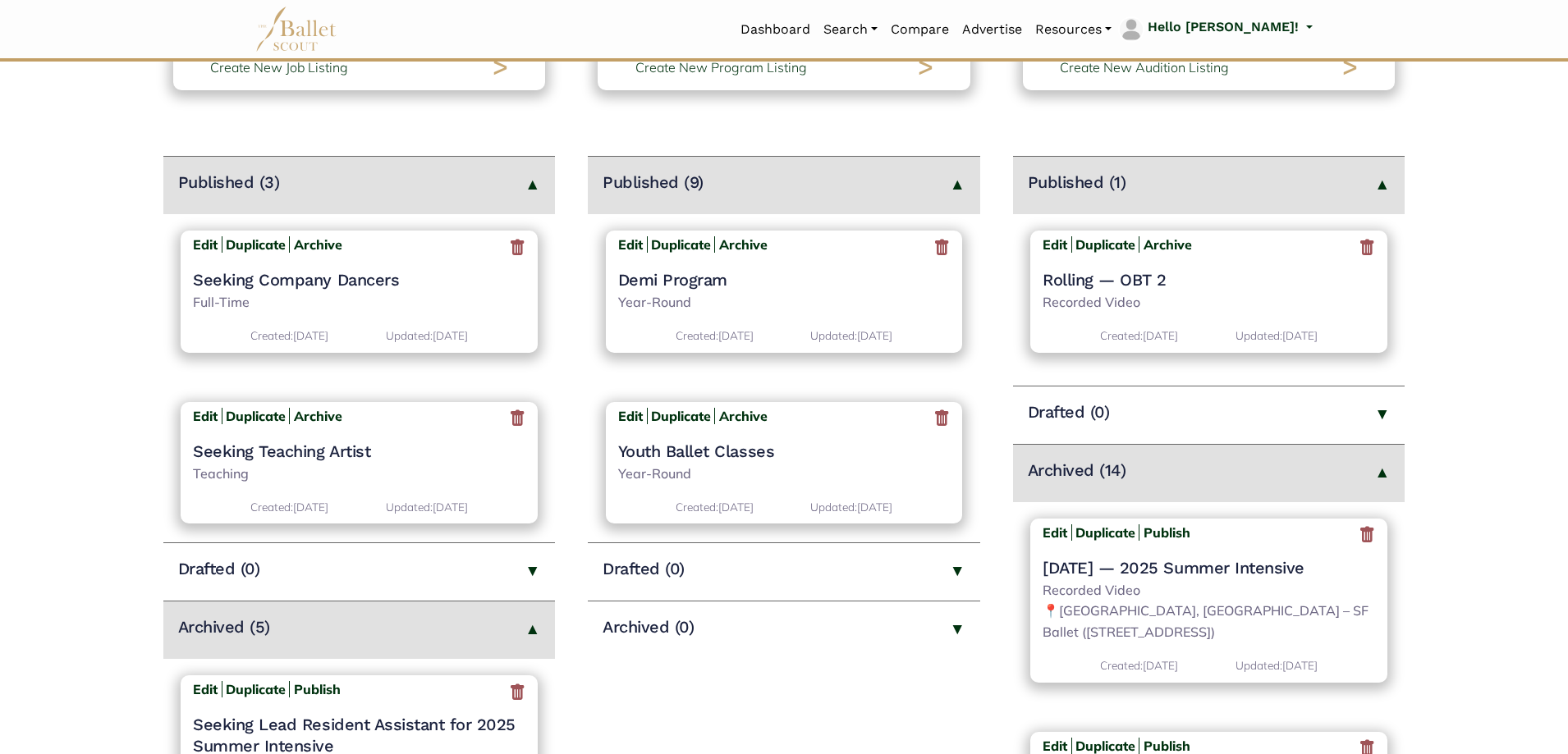
scroll to position [164, 0]
click at [1359, 531] on icon at bounding box center [1367, 534] width 16 height 21
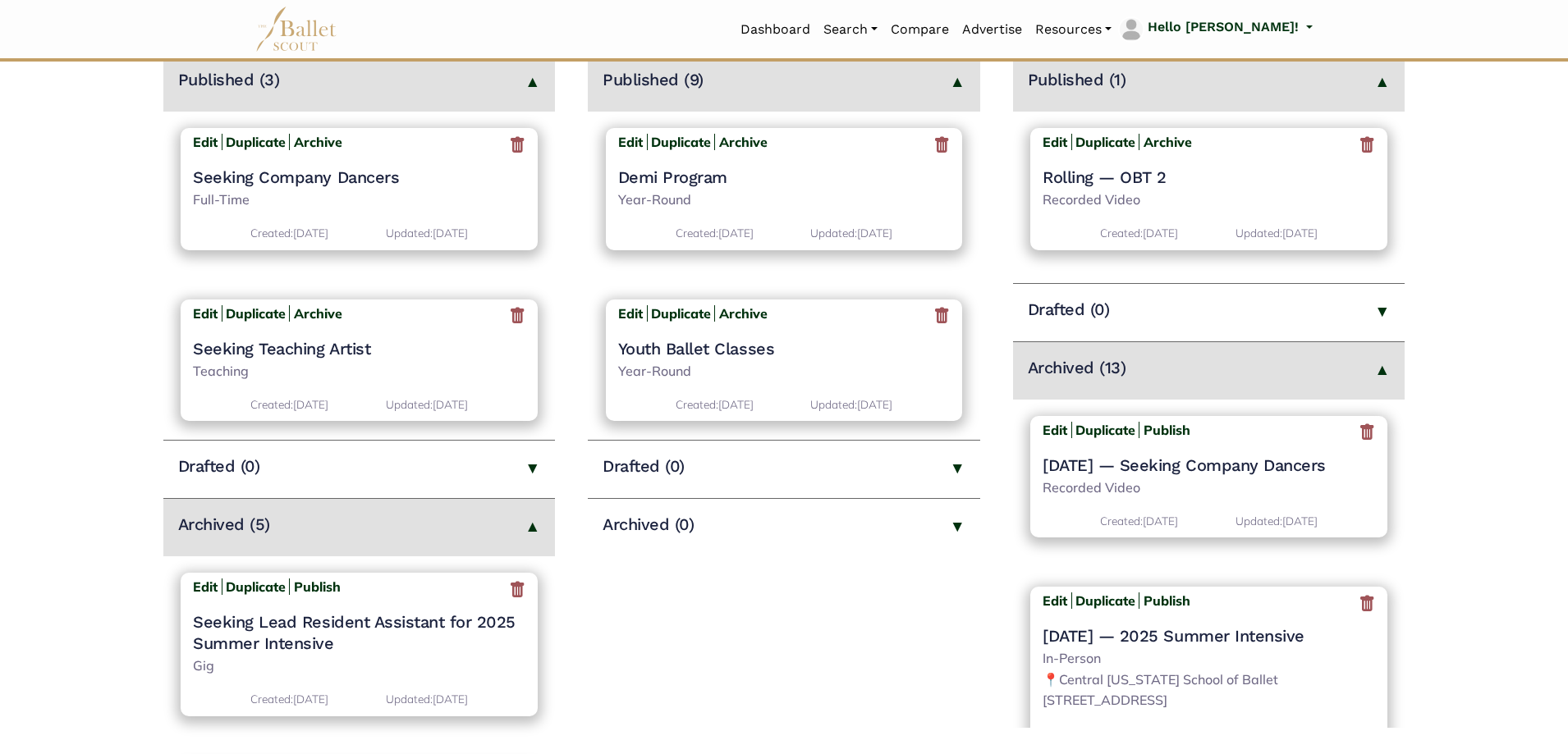
scroll to position [328, 0]
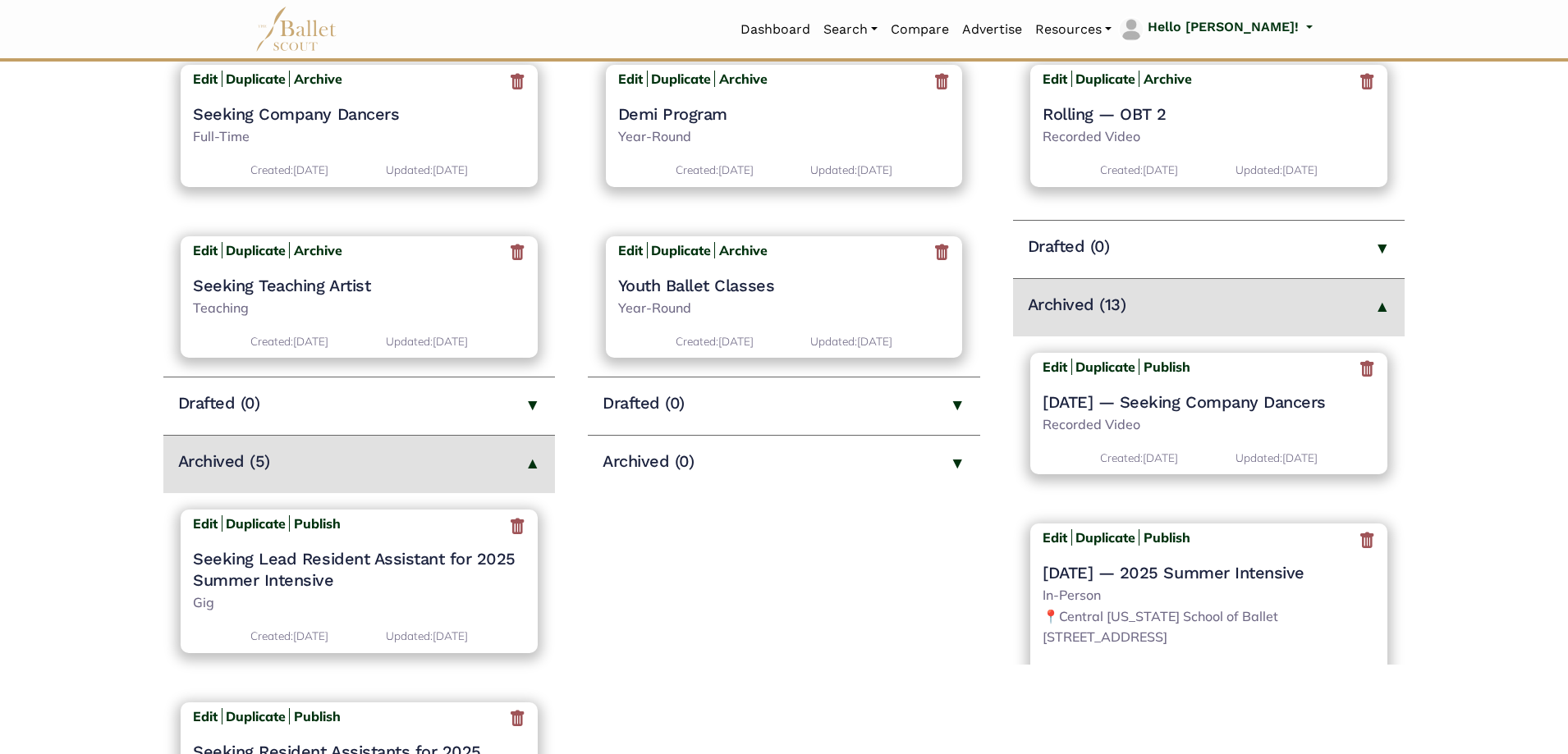
click at [1362, 372] on icon at bounding box center [1367, 370] width 16 height 21
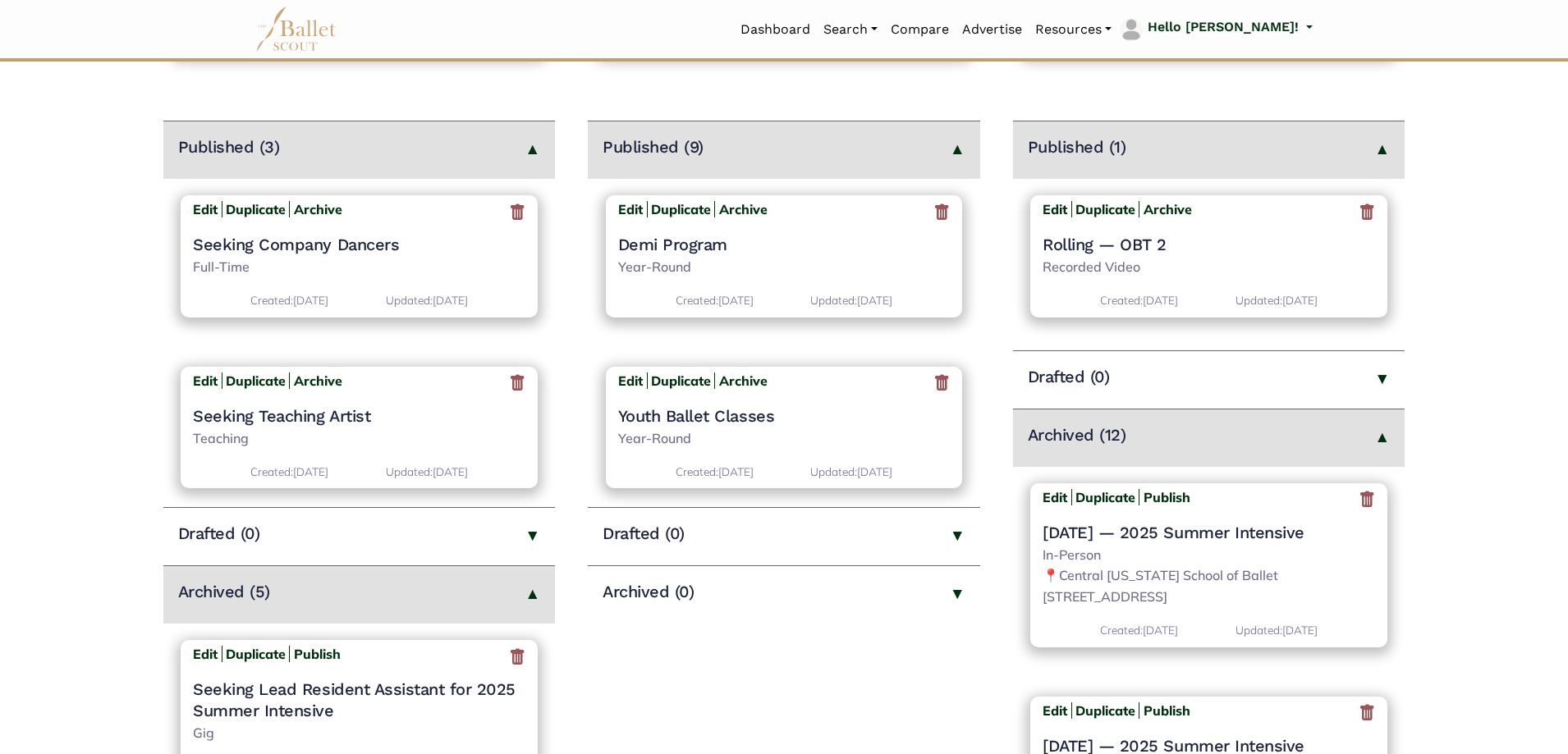
scroll to position [246, 0]
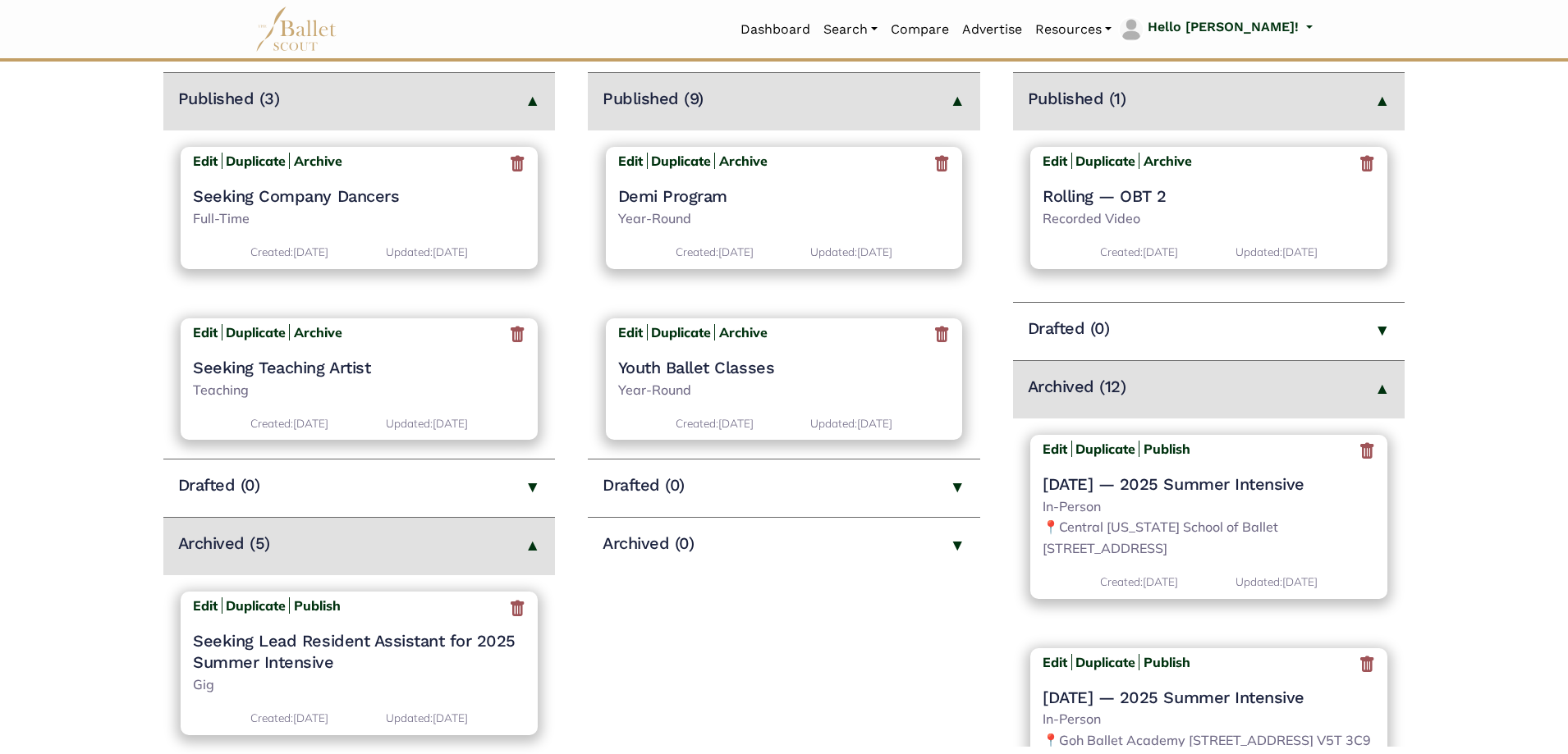
click at [1359, 449] on icon at bounding box center [1367, 452] width 16 height 21
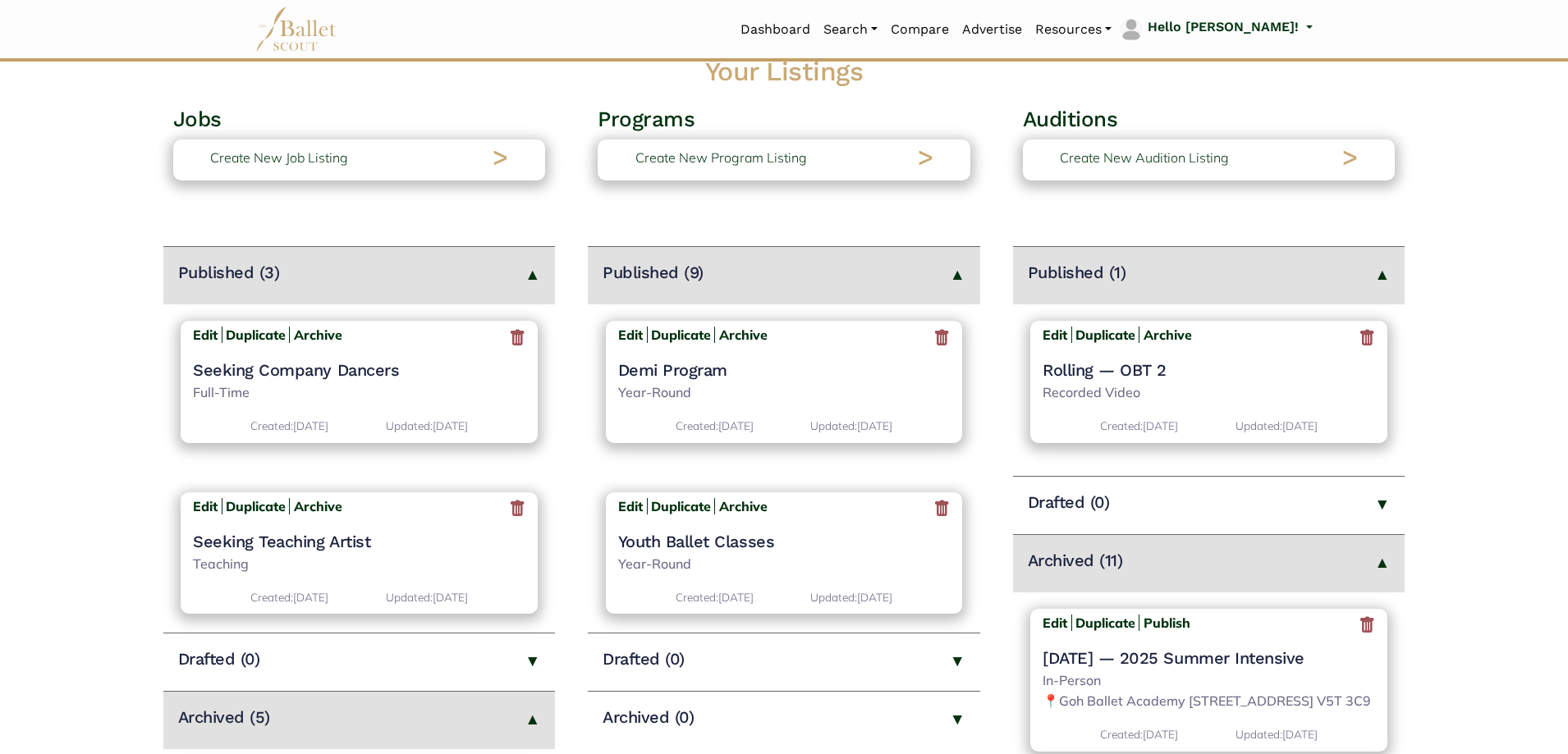
scroll to position [246, 0]
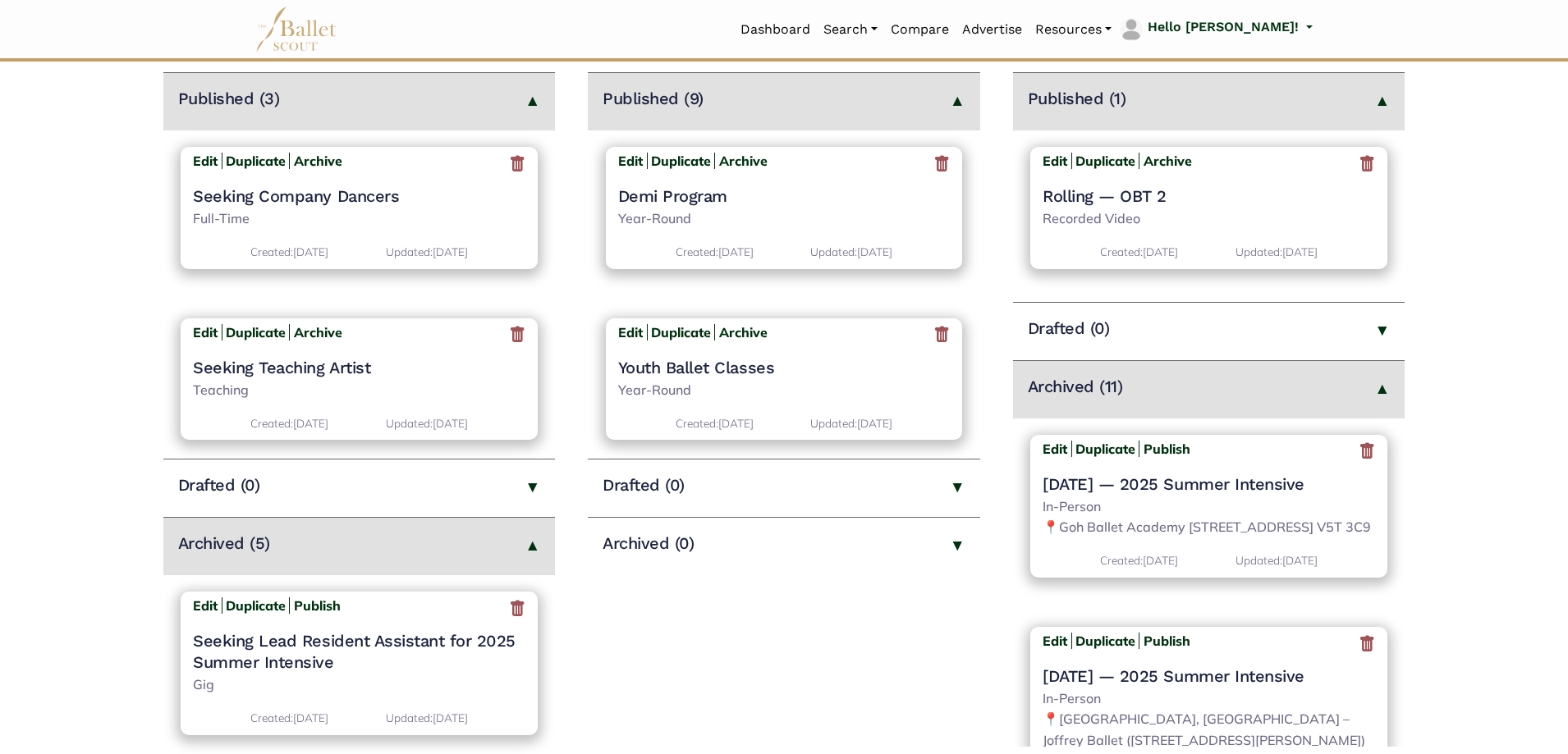
click at [1359, 453] on icon at bounding box center [1367, 452] width 16 height 21
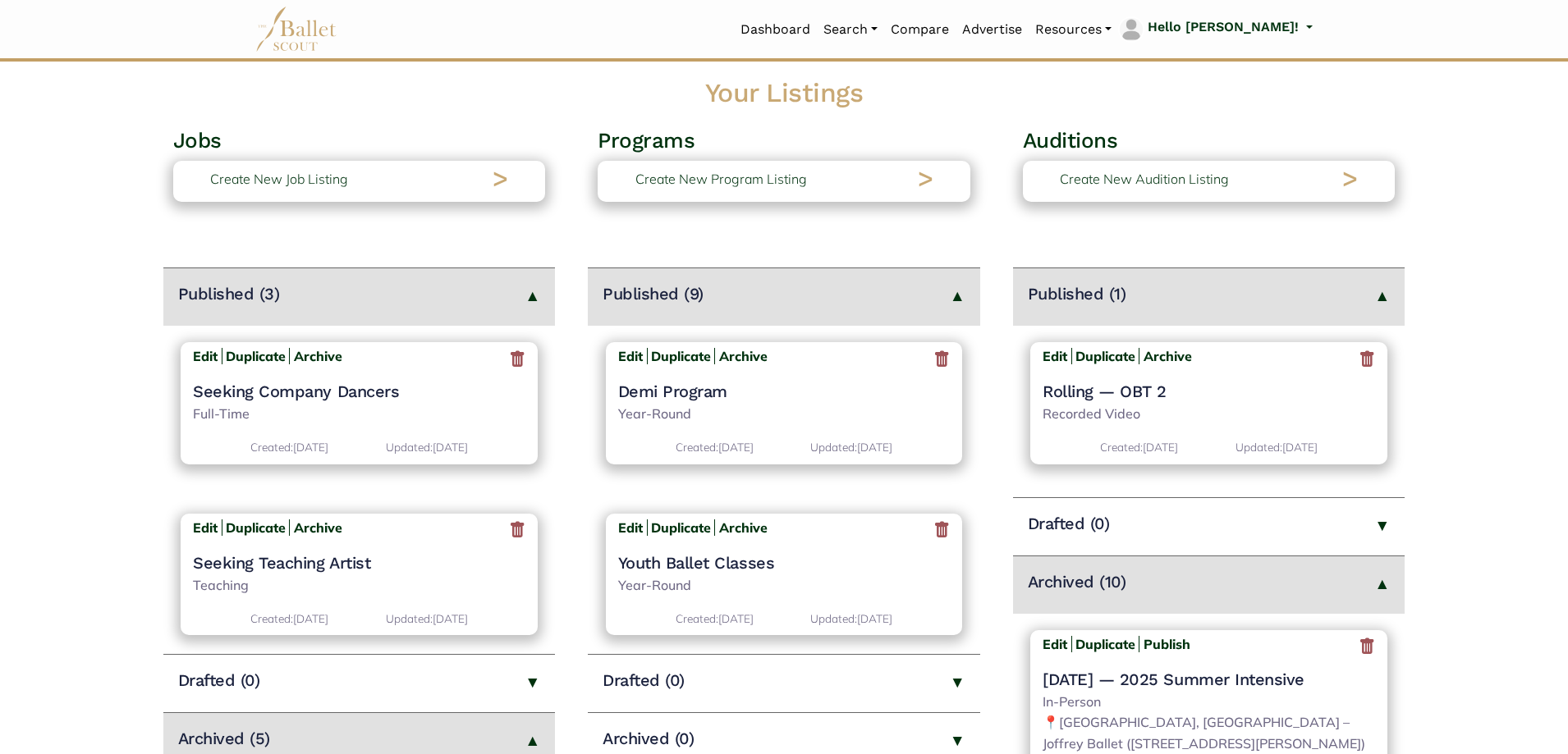
scroll to position [493, 0]
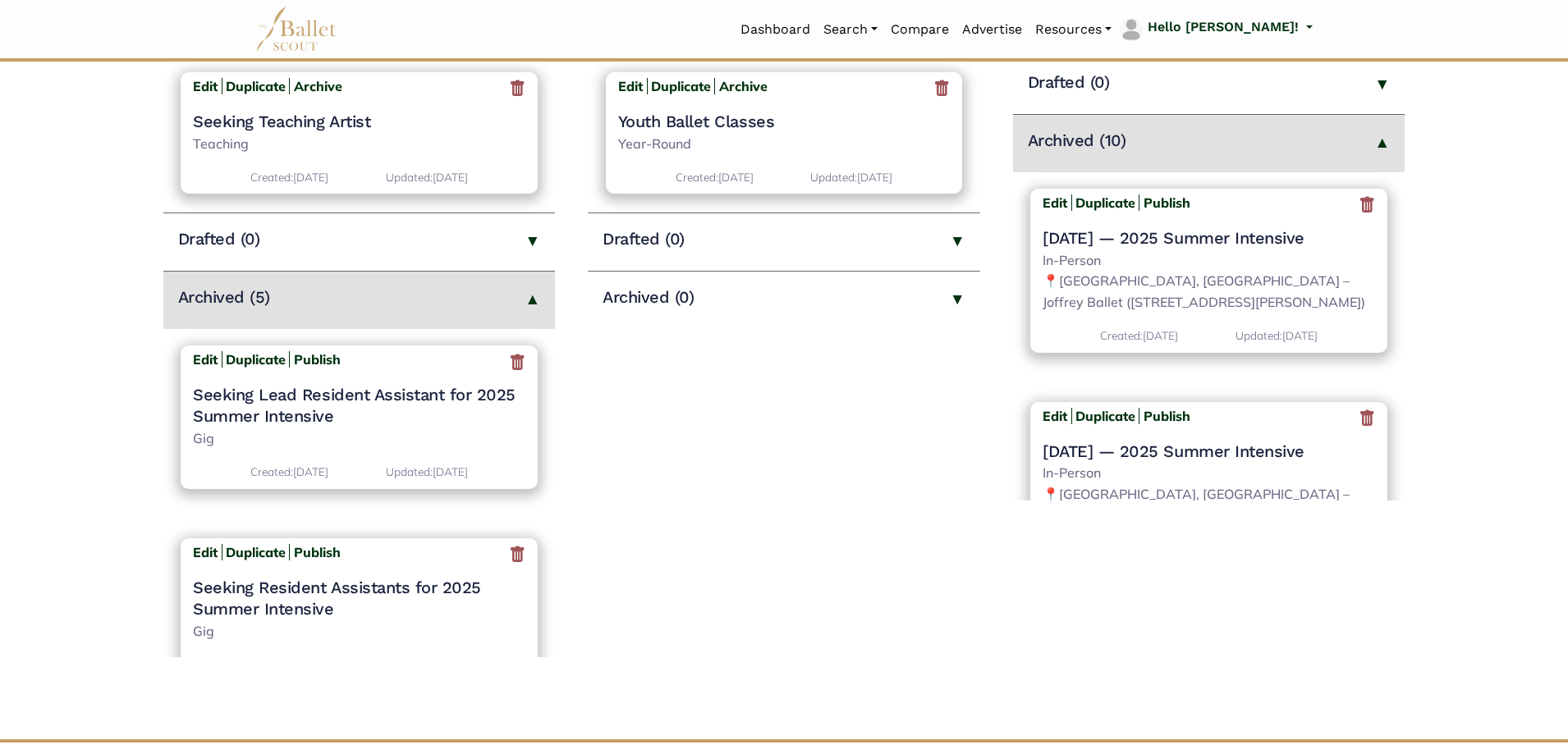
click at [1359, 205] on icon at bounding box center [1367, 205] width 16 height 21
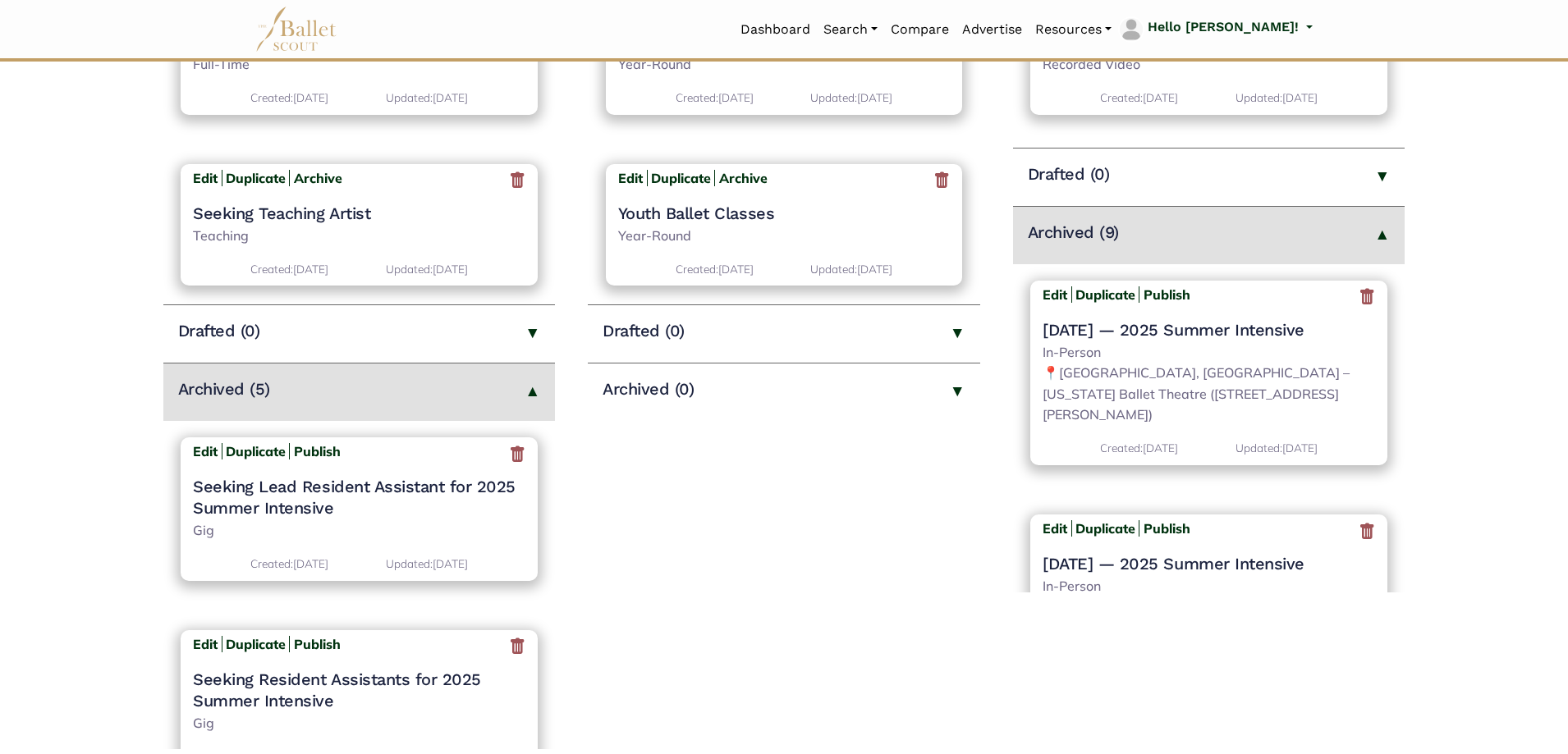
scroll to position [410, 0]
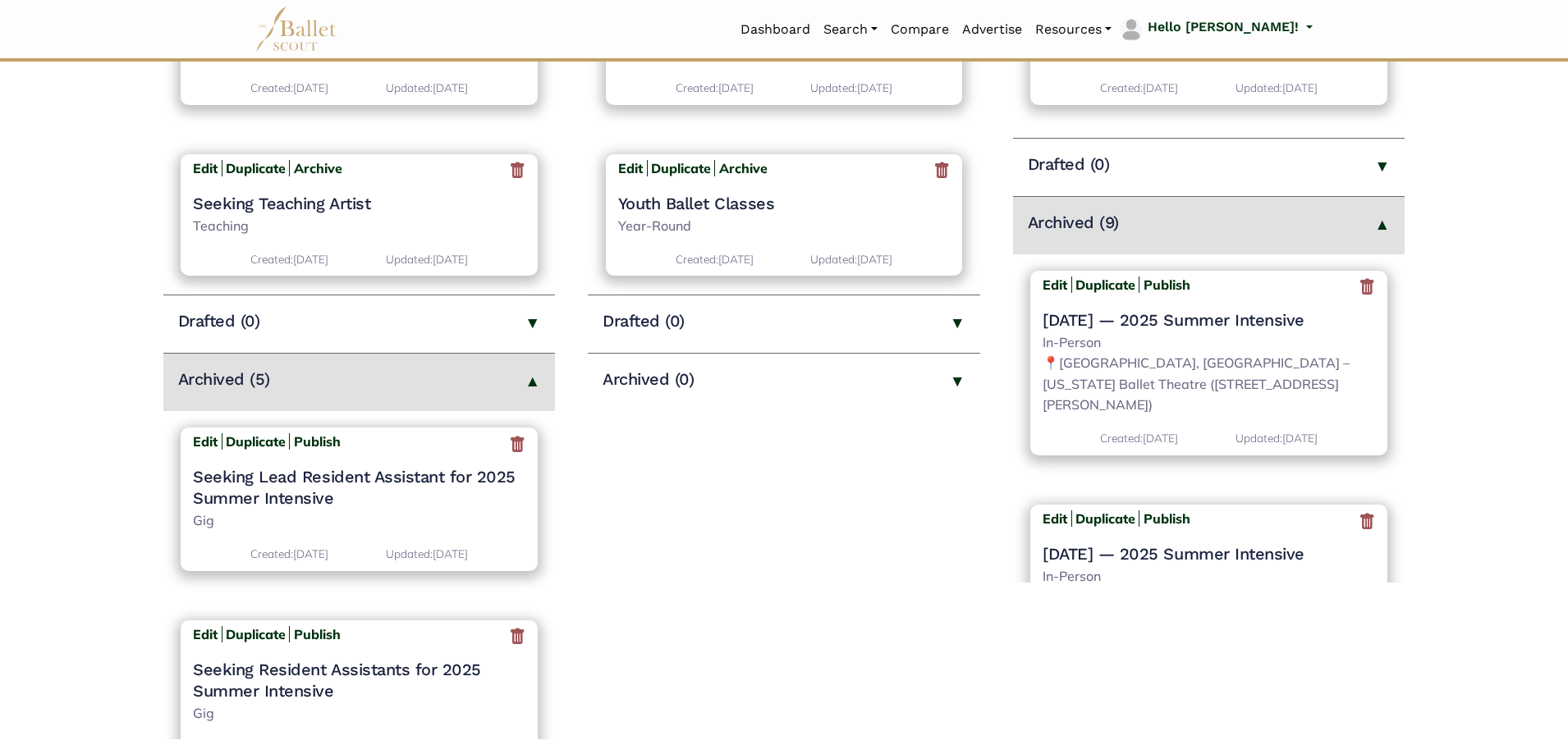
click at [1359, 282] on icon at bounding box center [1367, 287] width 16 height 21
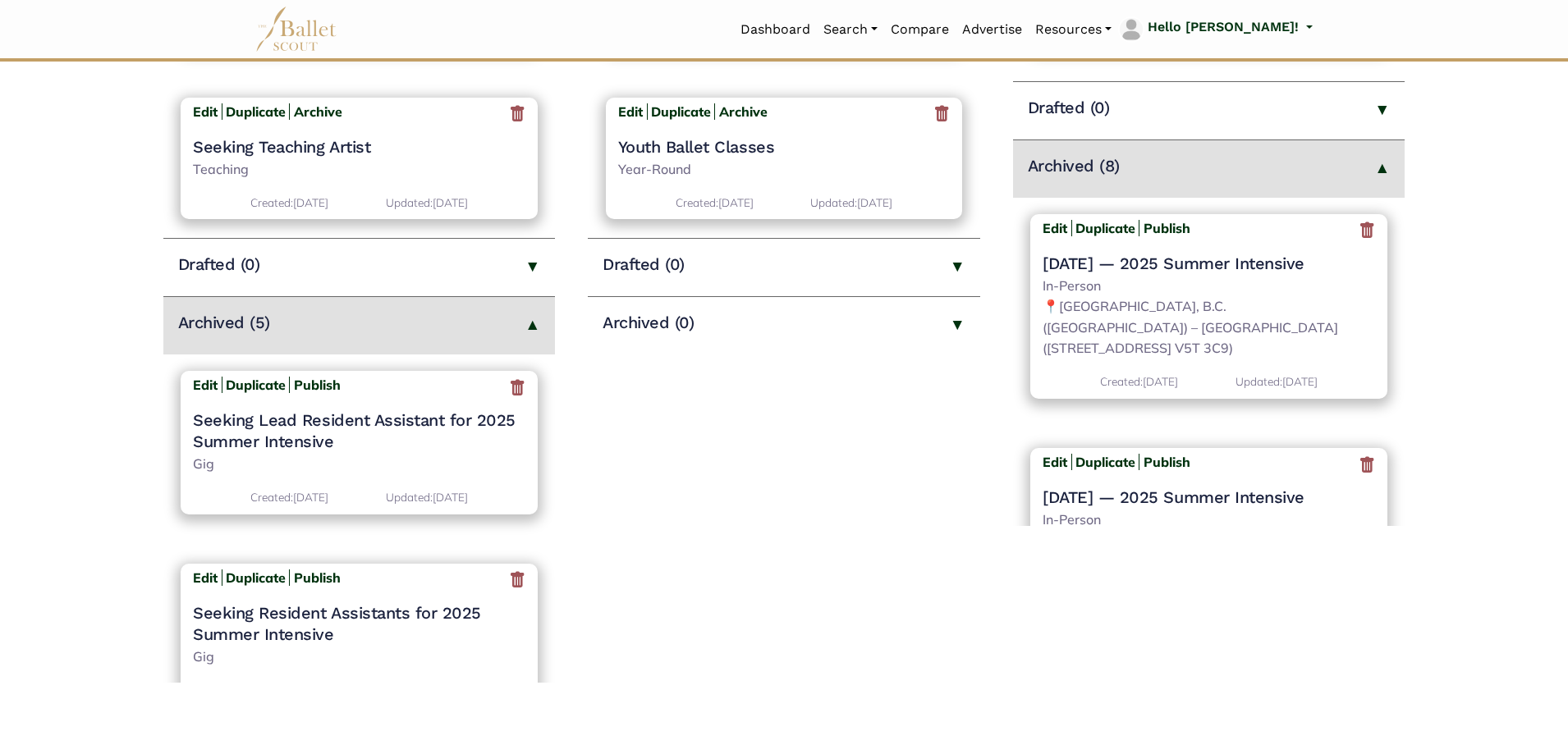
scroll to position [493, 0]
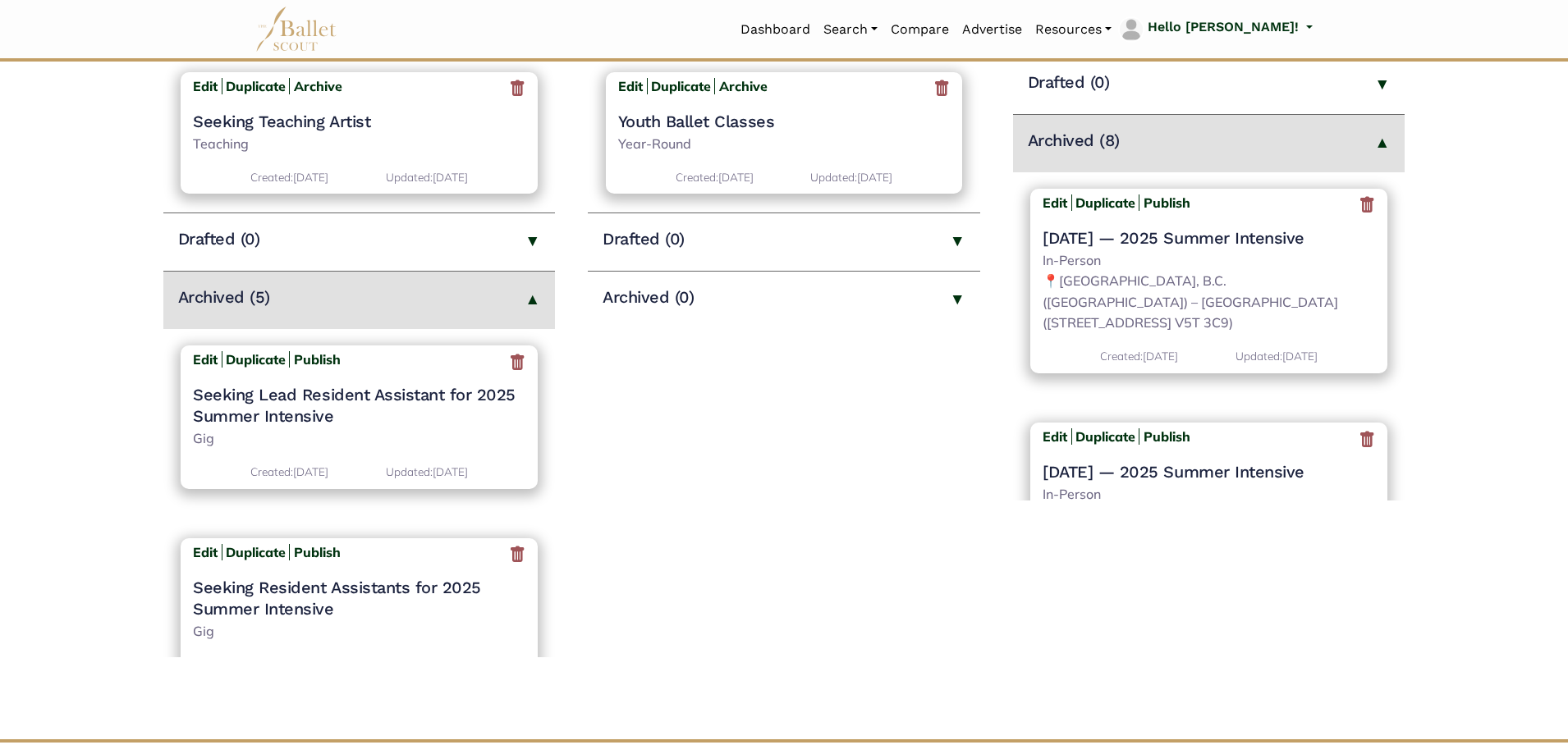
click at [1360, 204] on icon at bounding box center [1367, 205] width 16 height 21
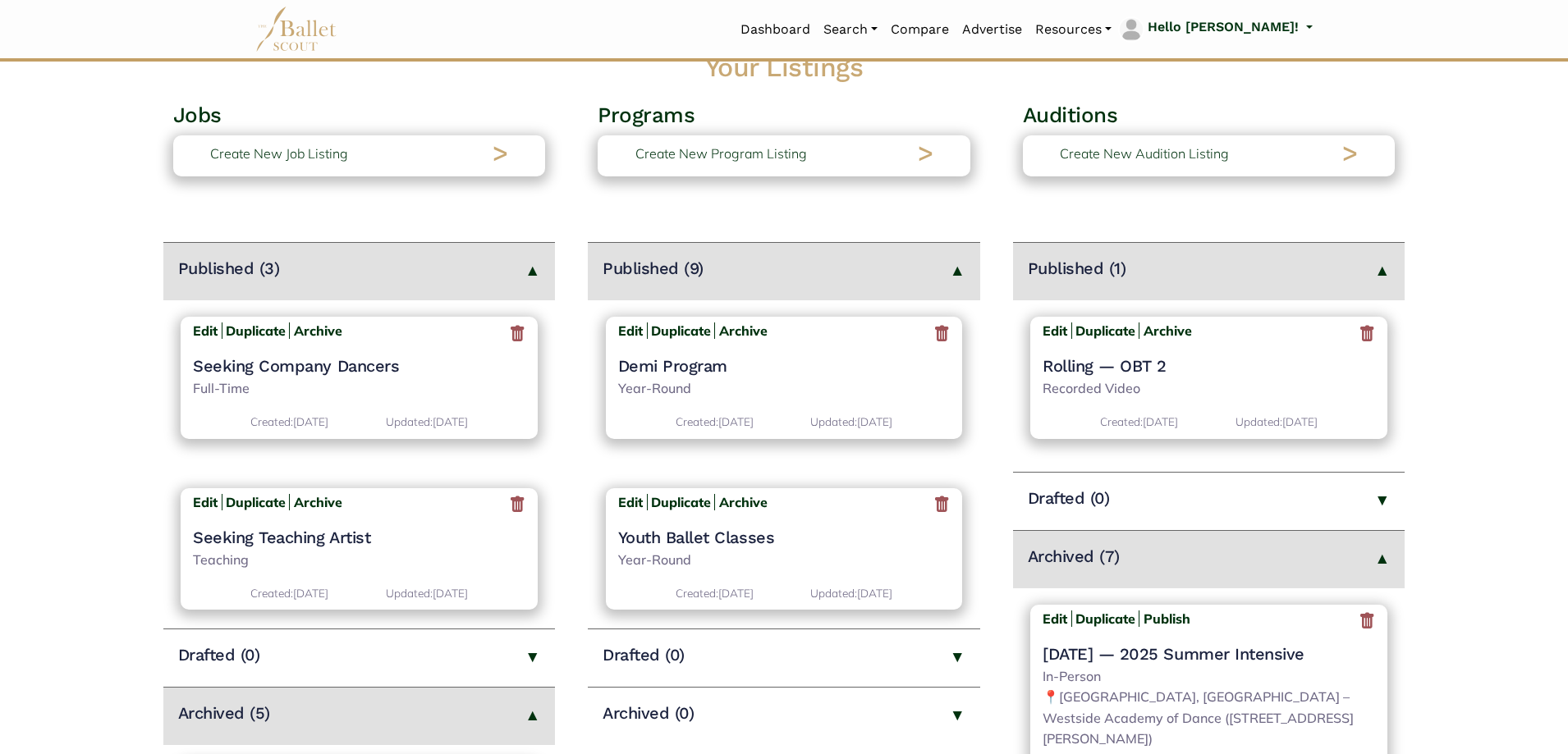
scroll to position [493, 0]
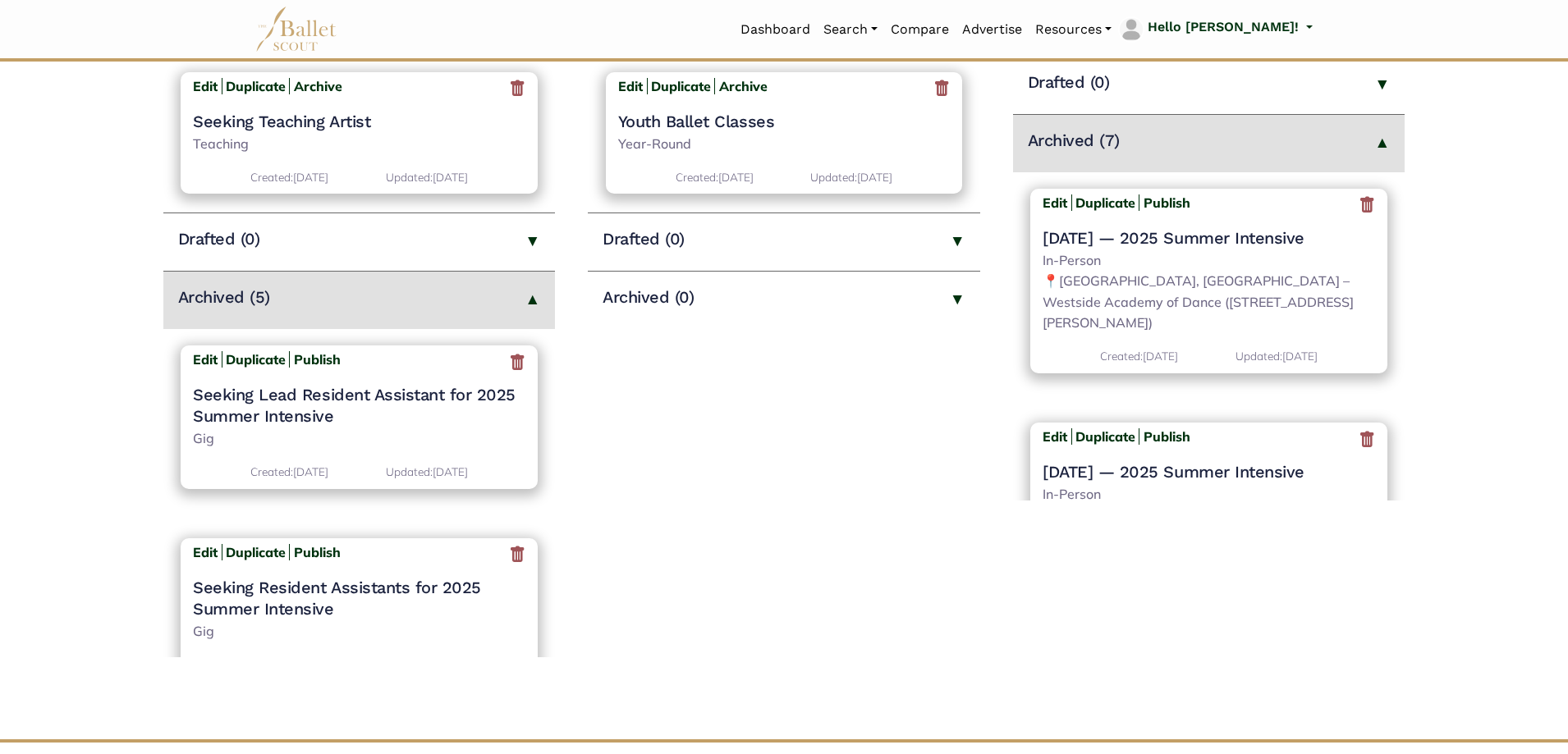
click at [1359, 207] on icon at bounding box center [1367, 205] width 16 height 21
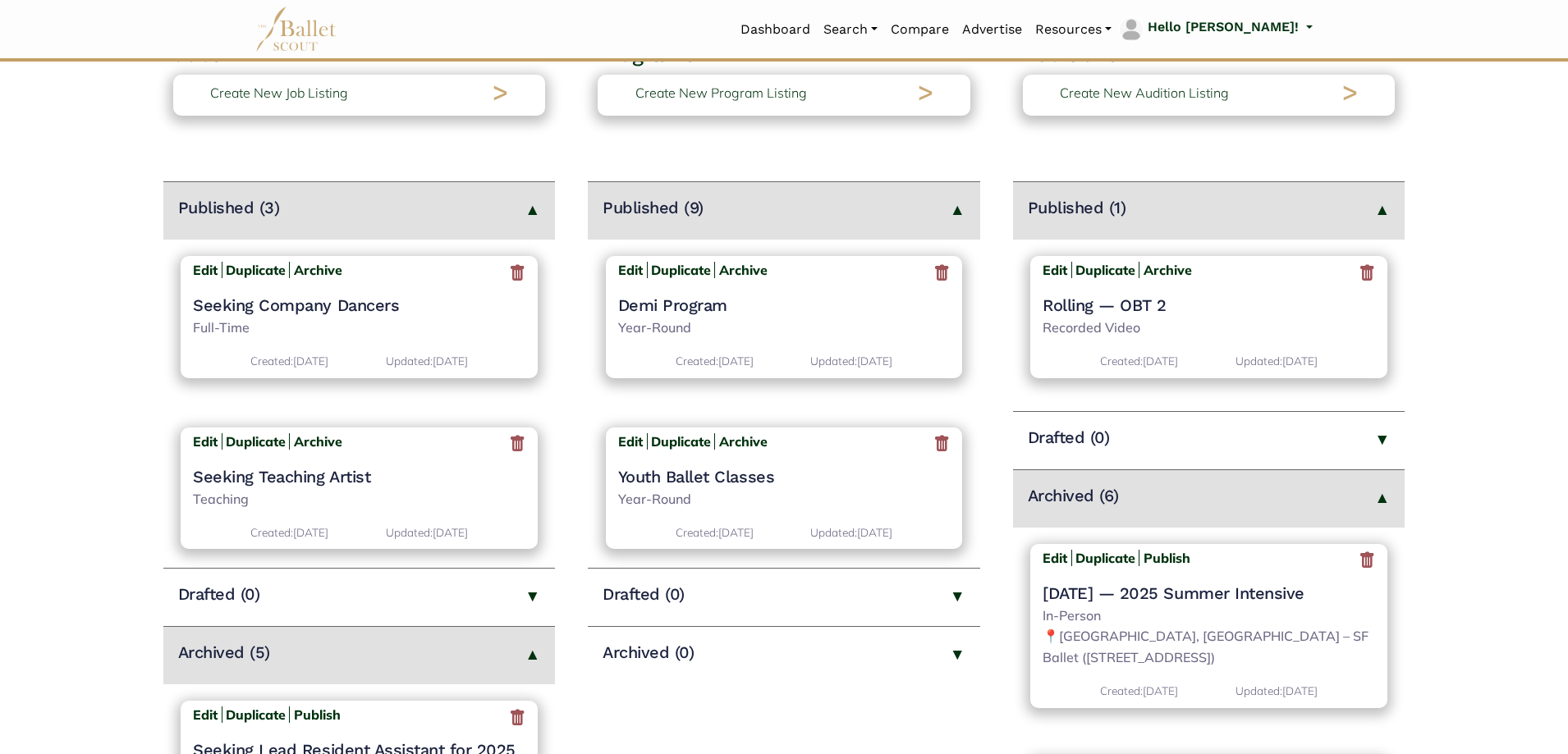
scroll to position [493, 0]
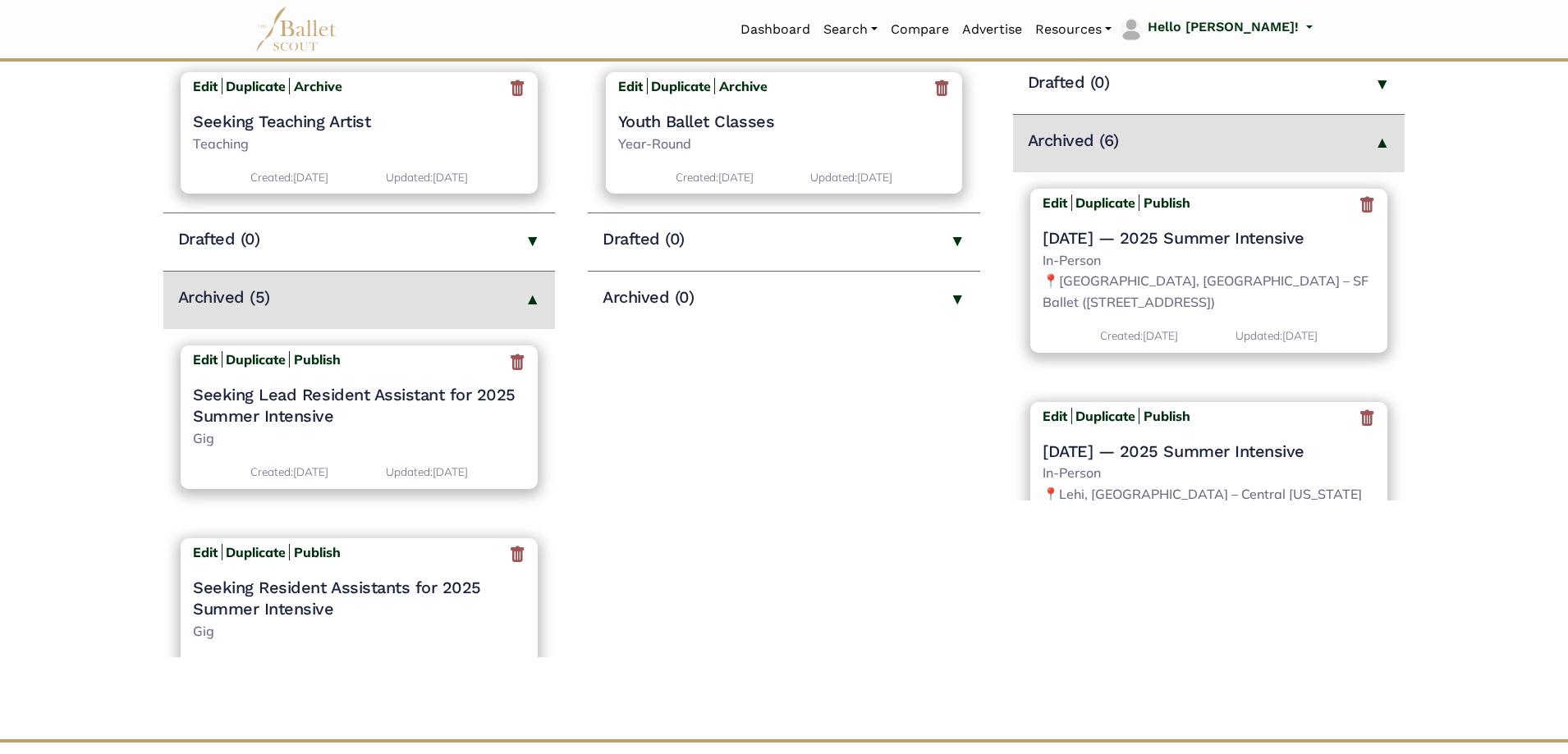
click at [1359, 208] on icon at bounding box center [1367, 205] width 16 height 21
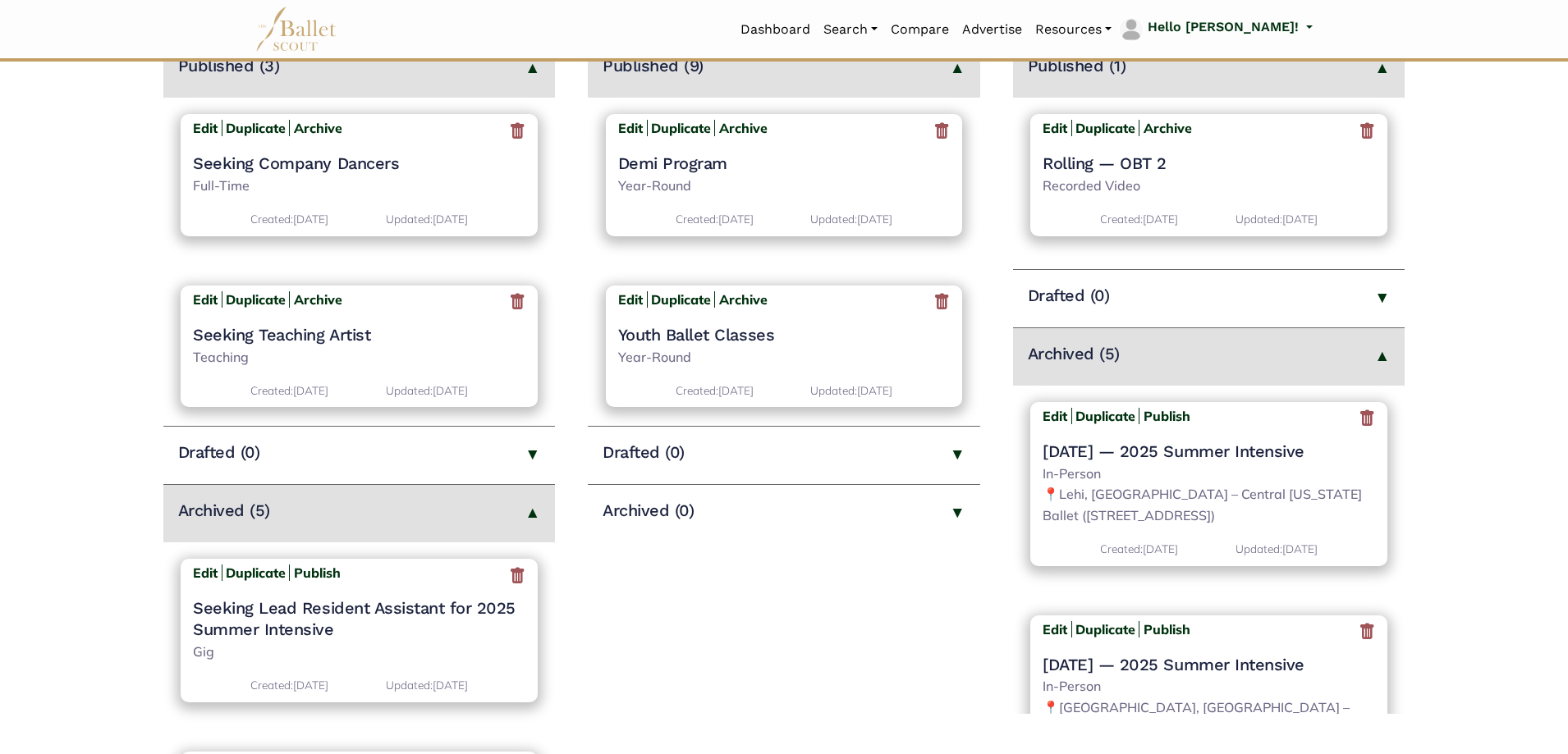
scroll to position [328, 0]
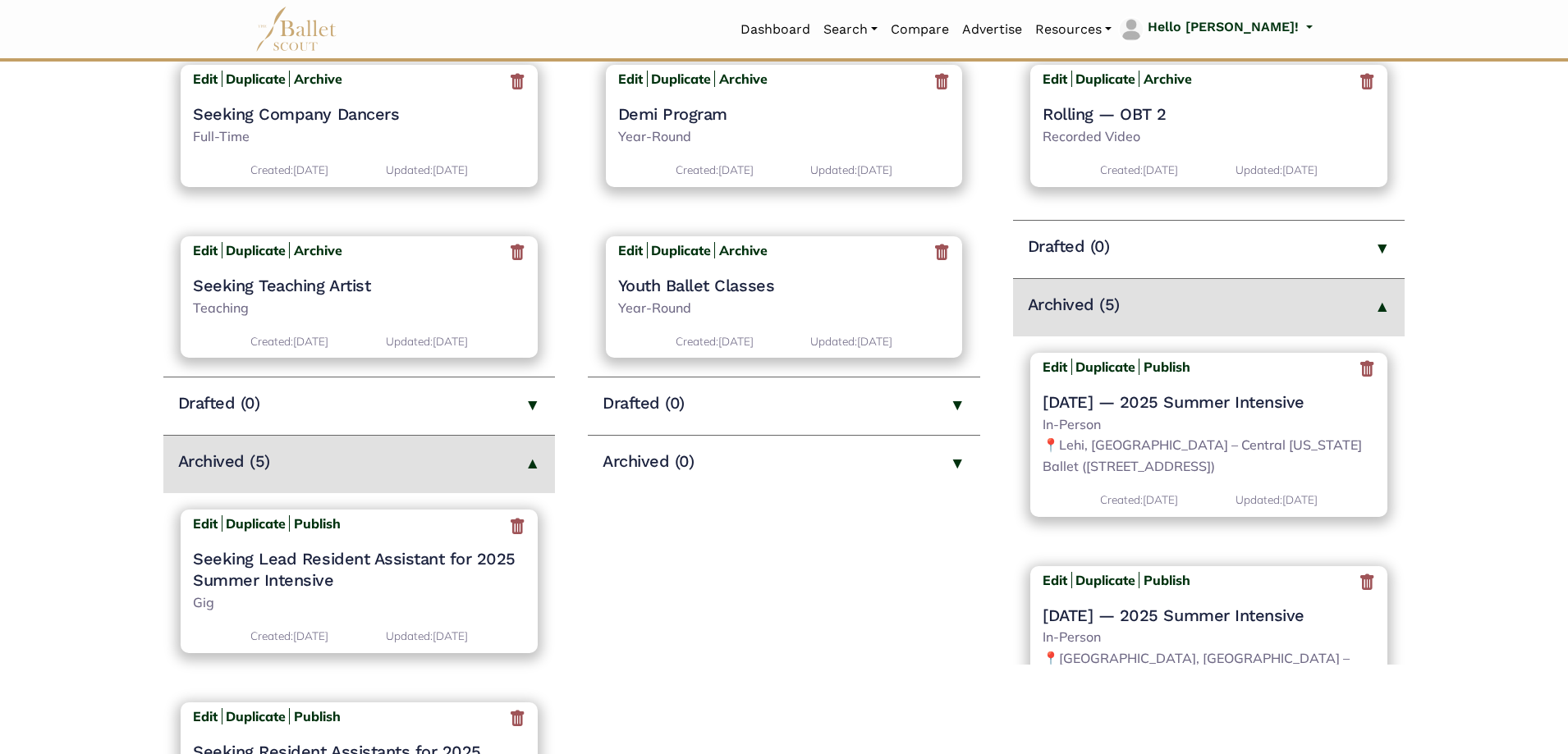
click at [1359, 374] on icon at bounding box center [1367, 370] width 16 height 21
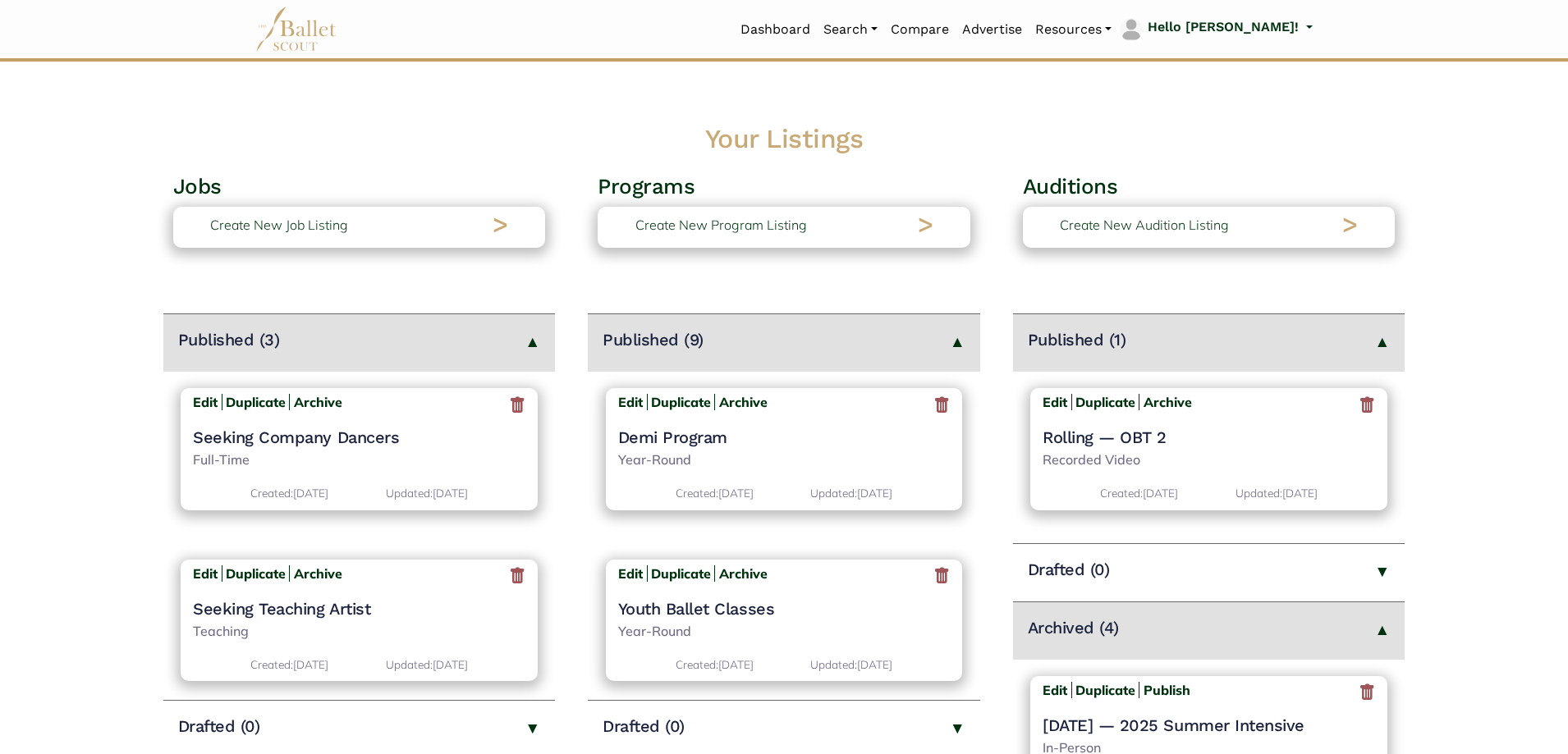
scroll to position [410, 0]
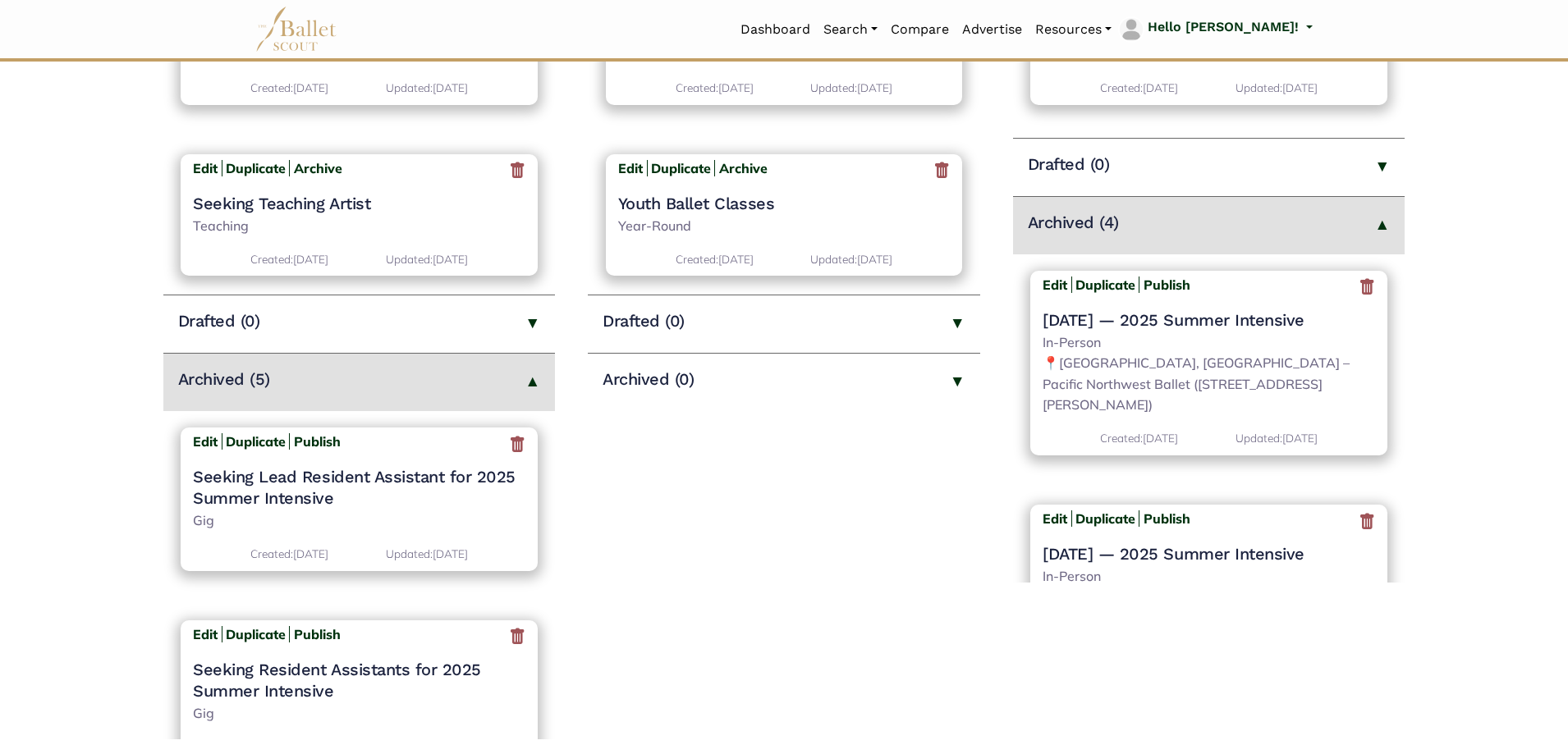
click at [1359, 288] on icon at bounding box center [1367, 287] width 16 height 21
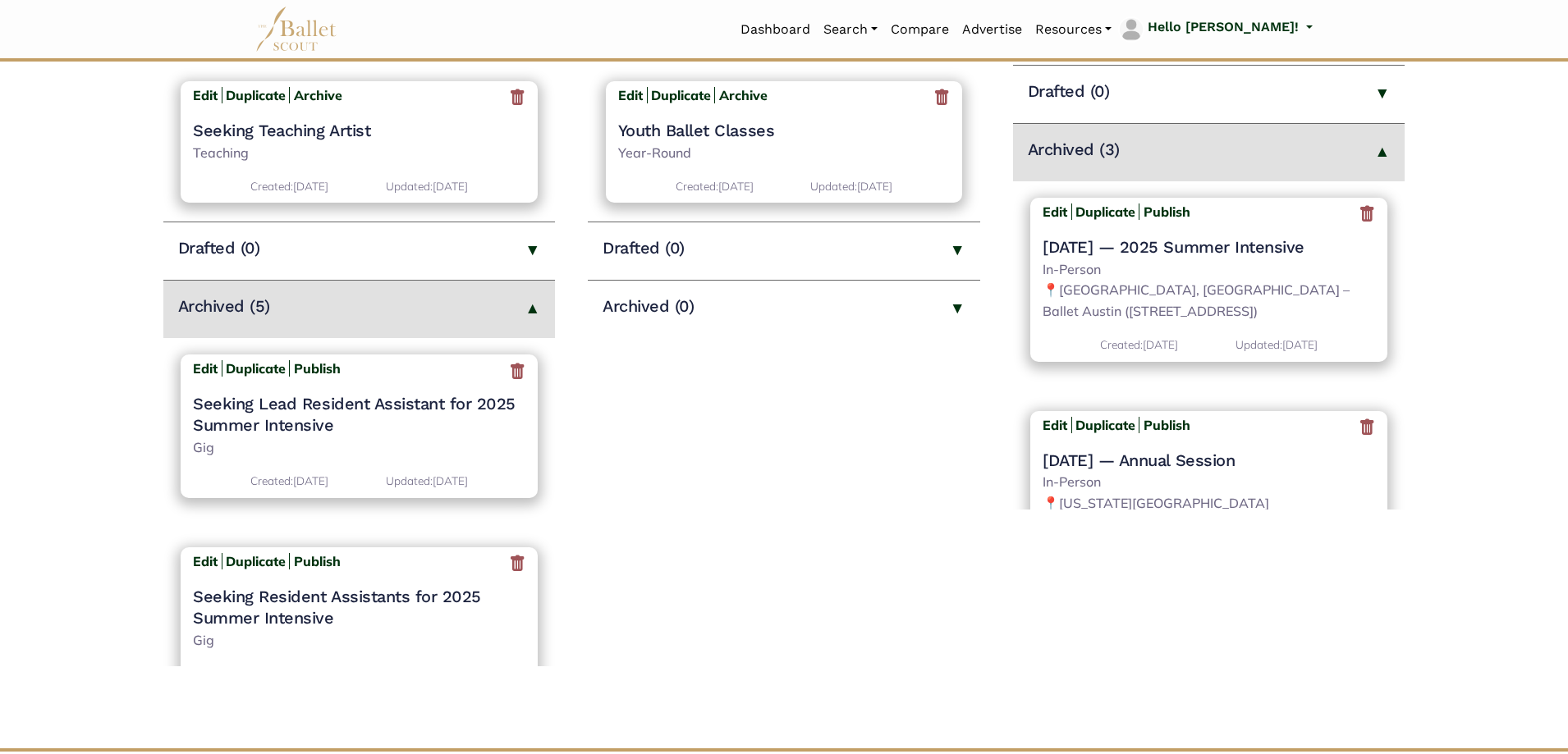
scroll to position [493, 0]
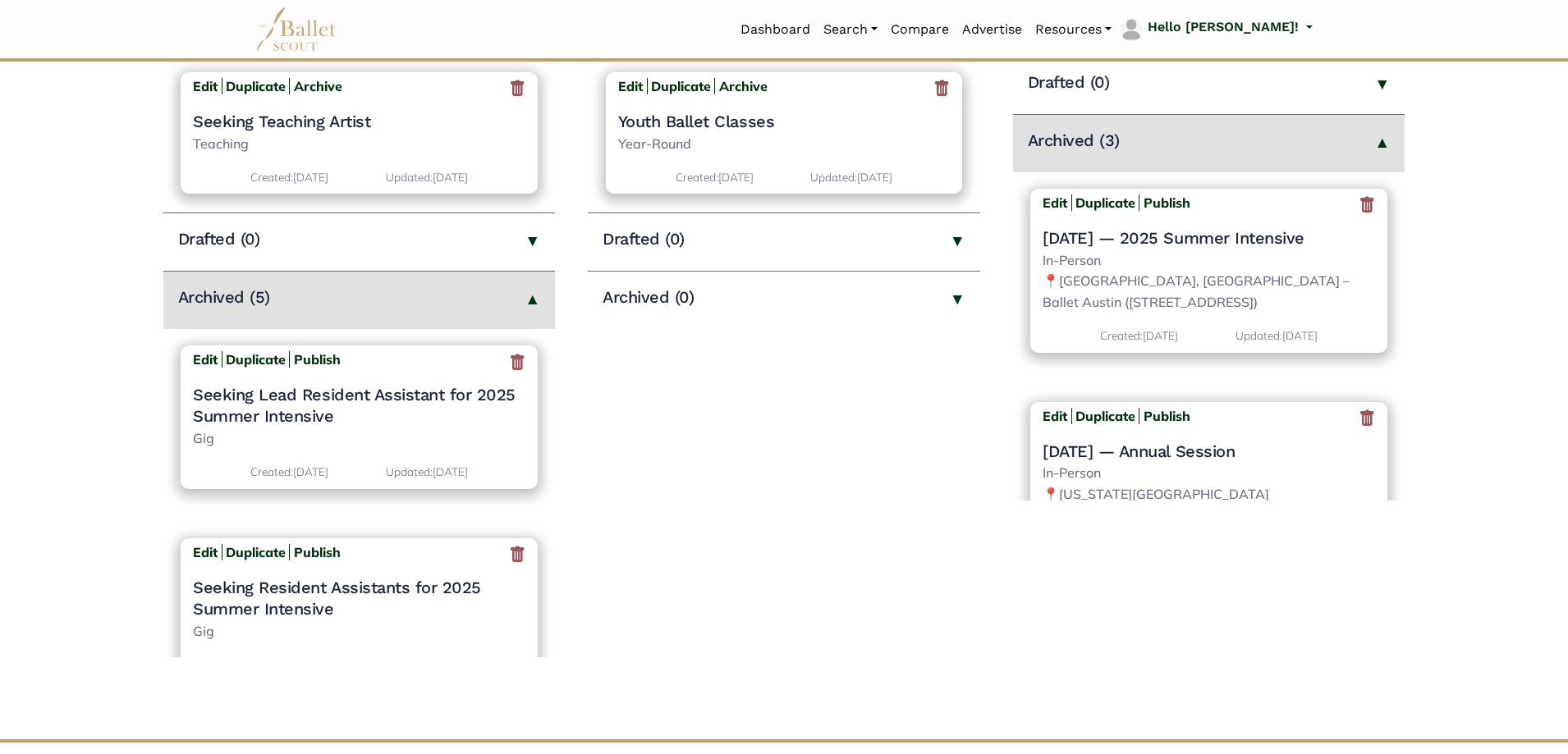
click at [1361, 211] on icon at bounding box center [1367, 205] width 16 height 21
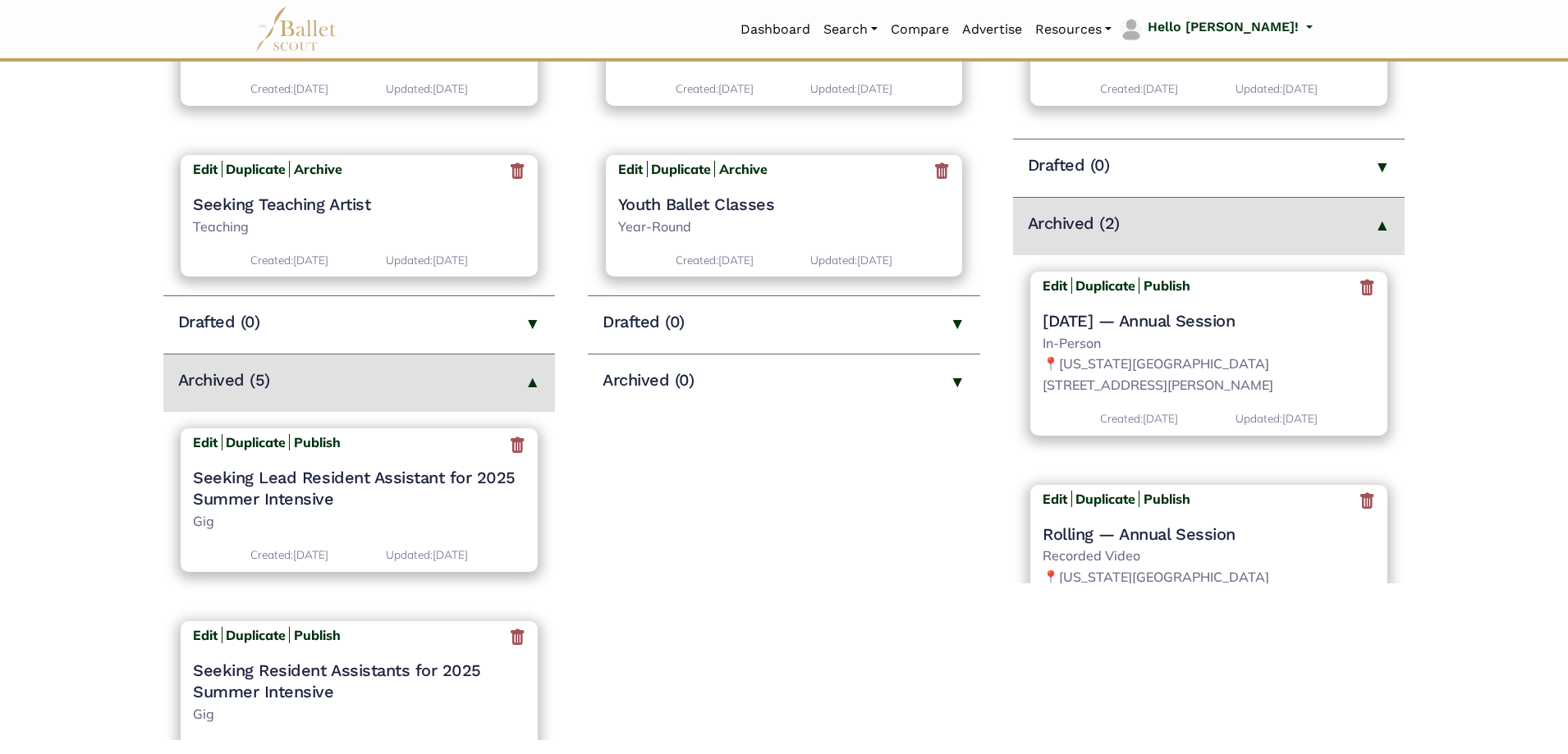
scroll to position [410, 0]
click at [1359, 289] on icon at bounding box center [1367, 287] width 16 height 21
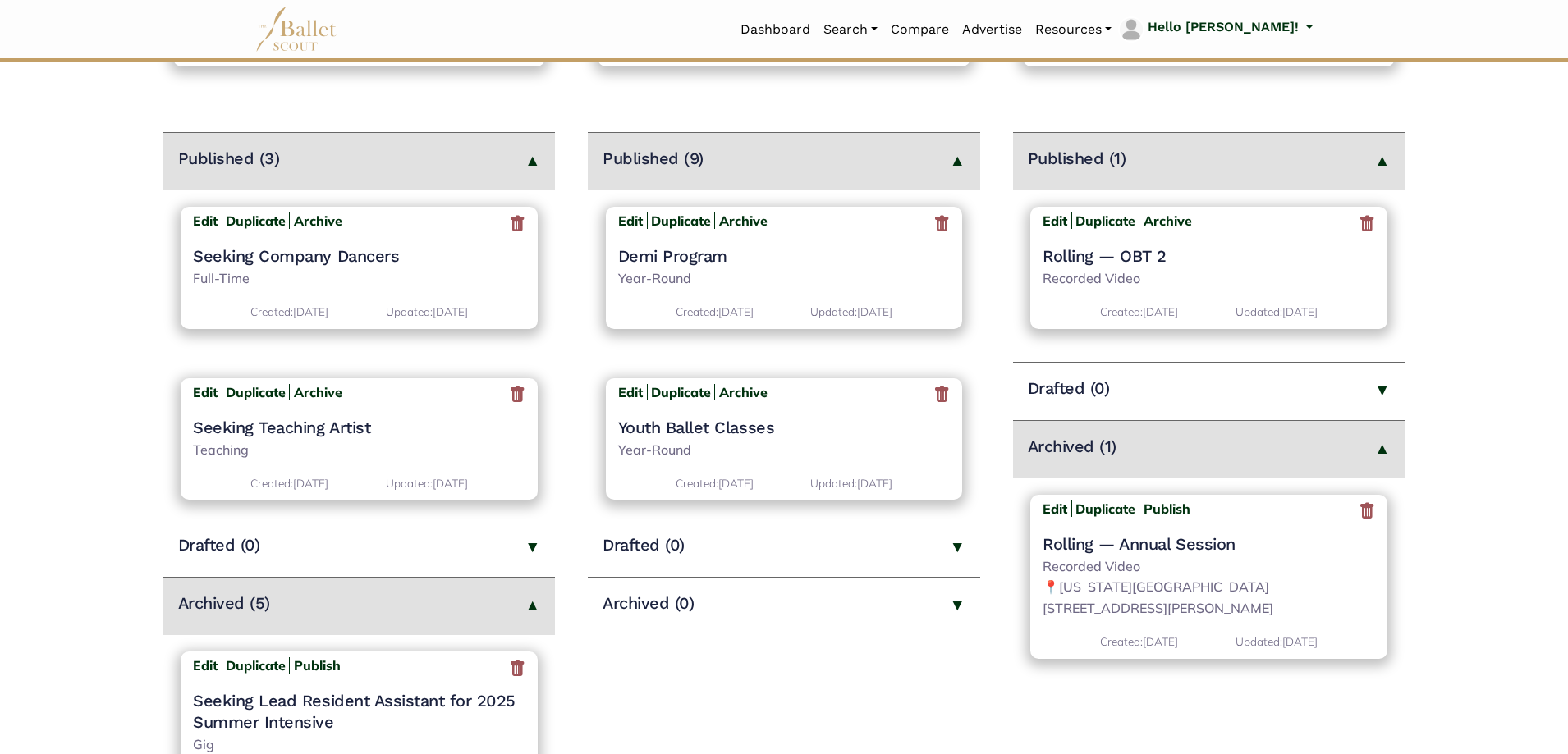
scroll to position [246, 0]
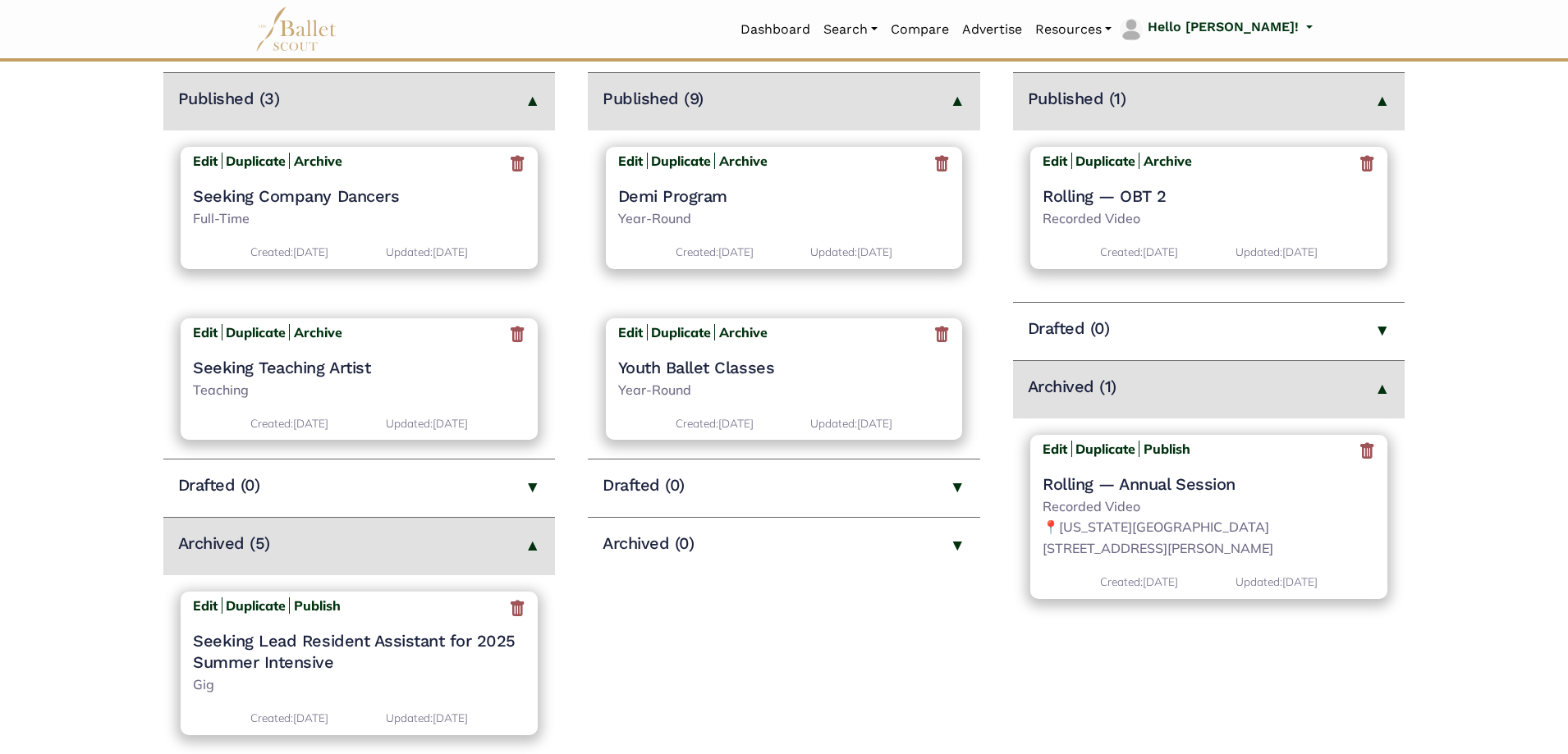
click at [1367, 452] on icon at bounding box center [1367, 452] width 16 height 21
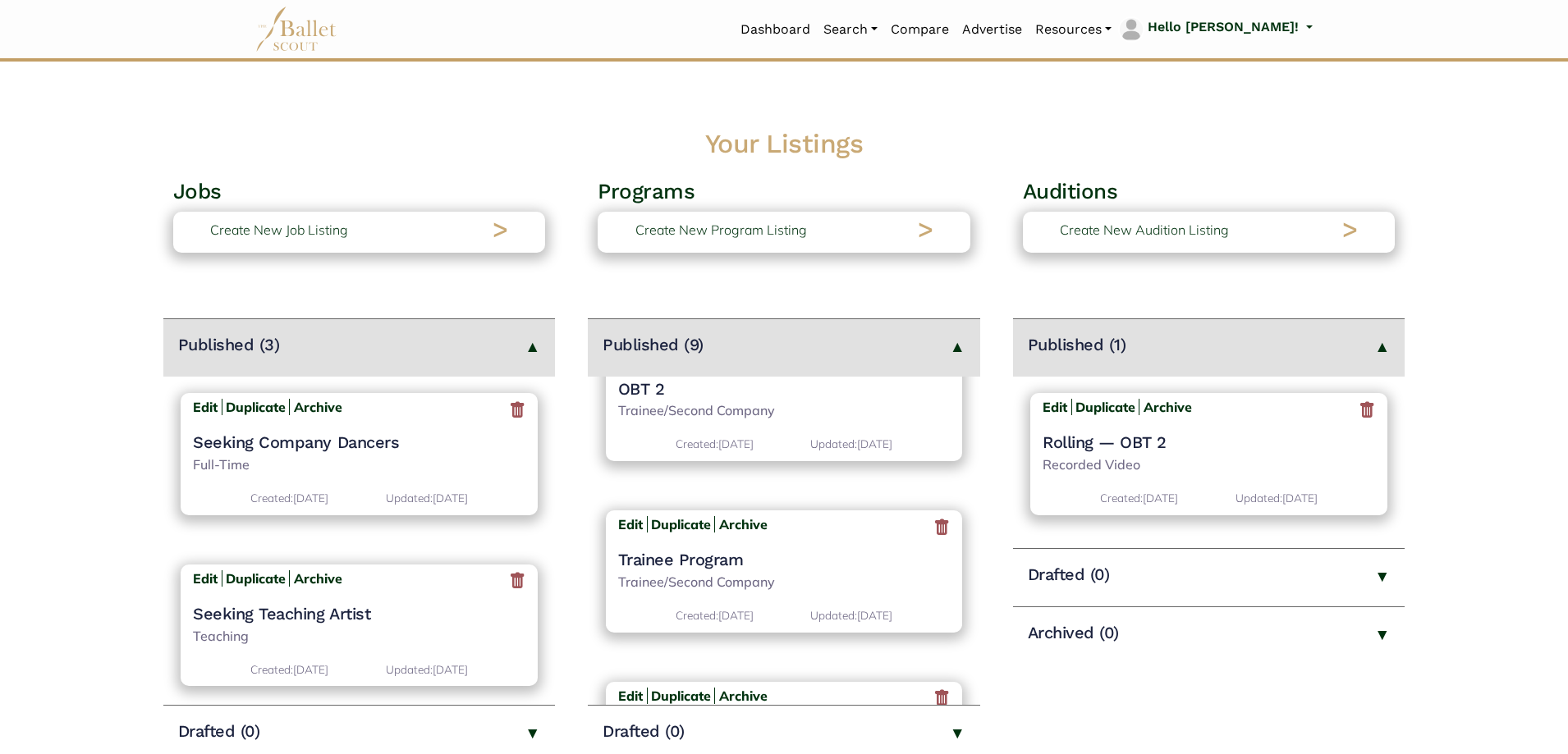
scroll to position [657, 0]
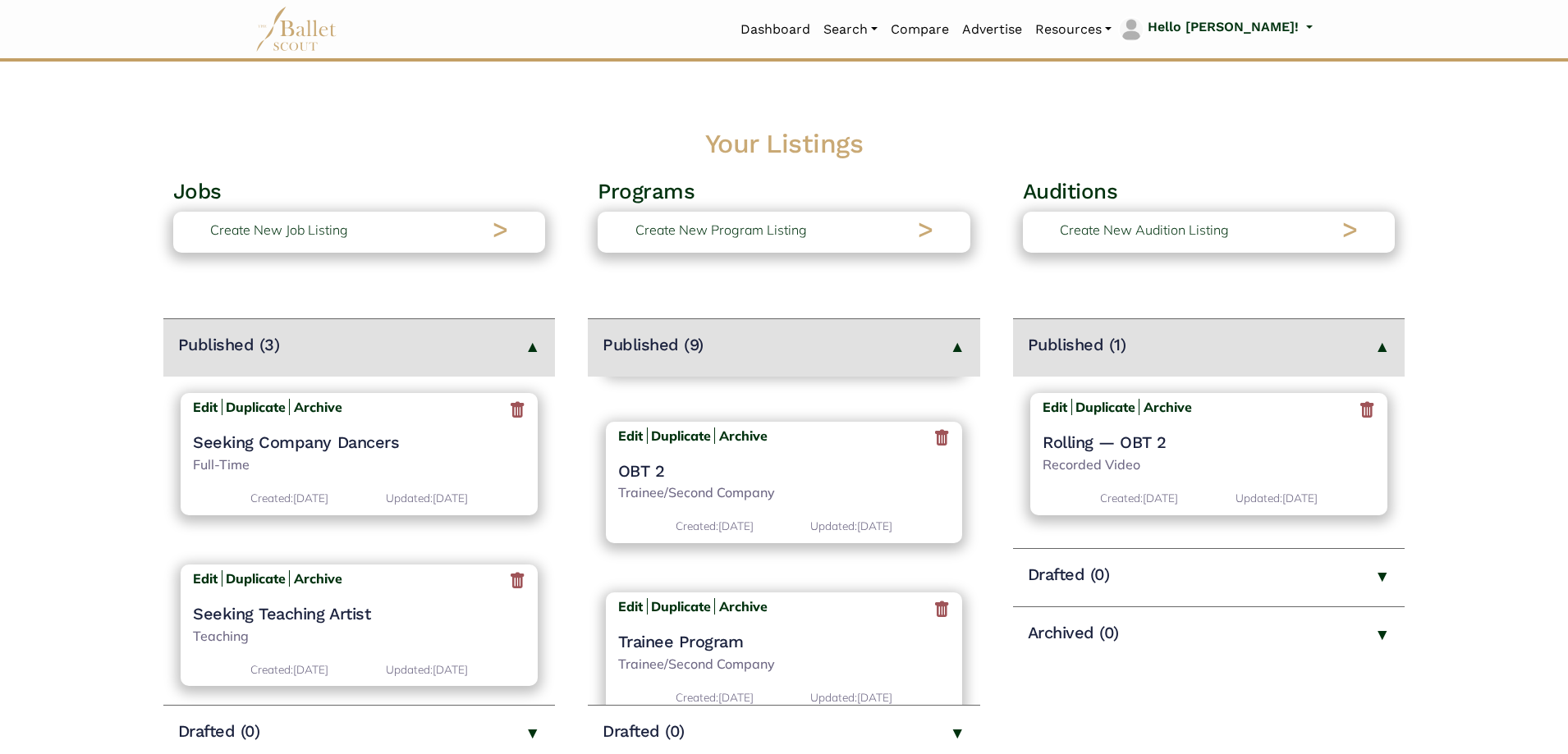
click at [649, 477] on h4 "OBT 2" at bounding box center [784, 471] width 333 height 21
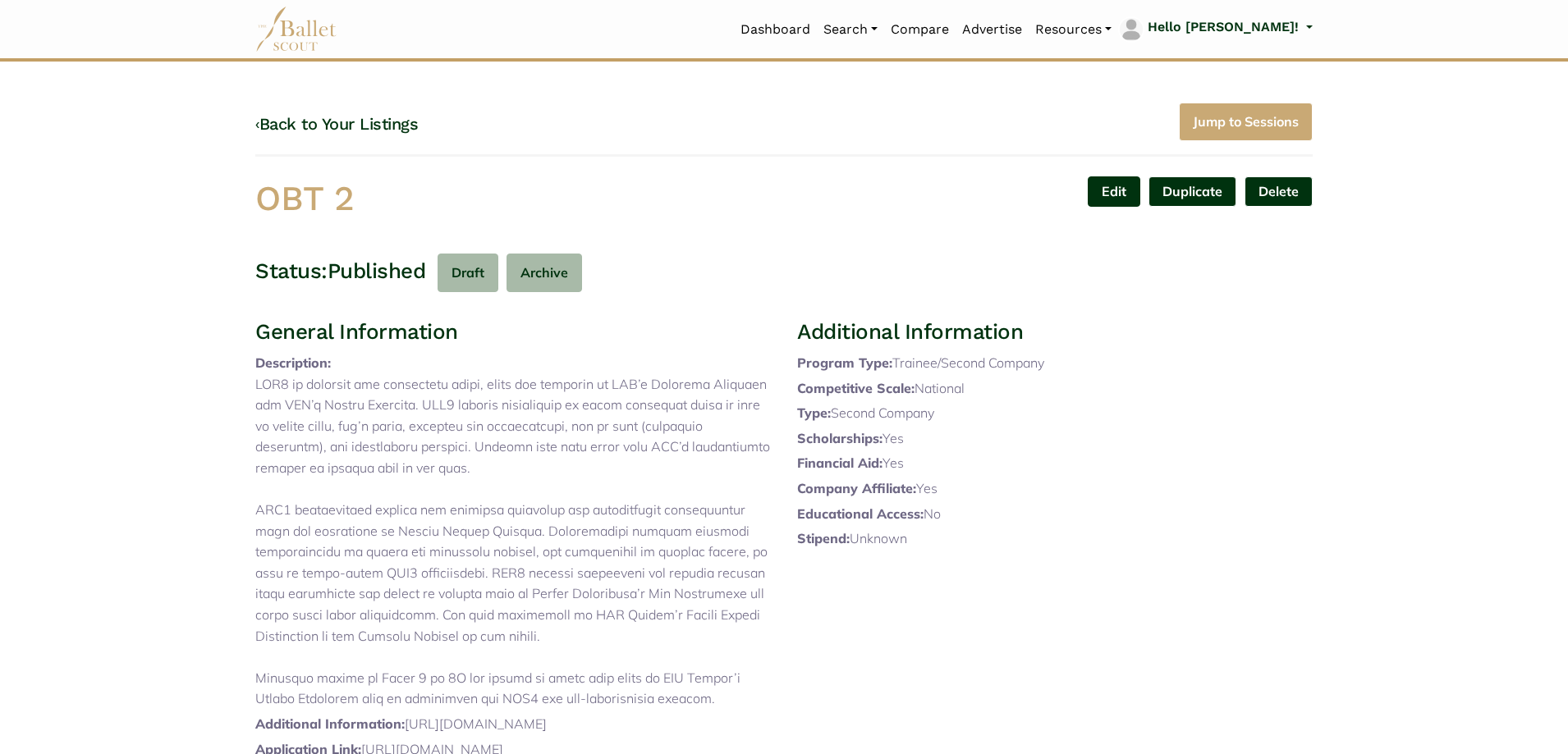
click at [1112, 194] on link "Edit" at bounding box center [1114, 192] width 53 height 30
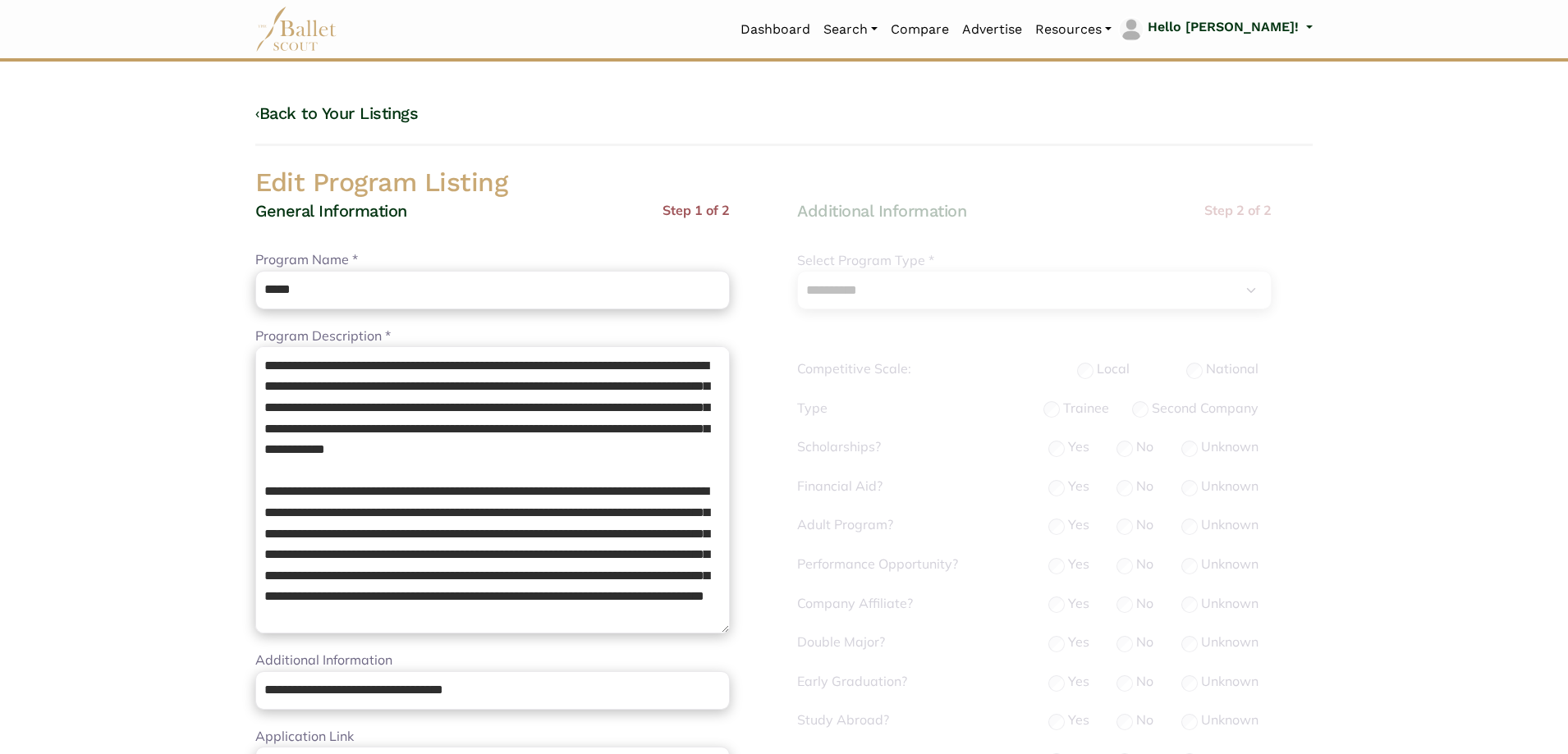
select select "**"
select select "*"
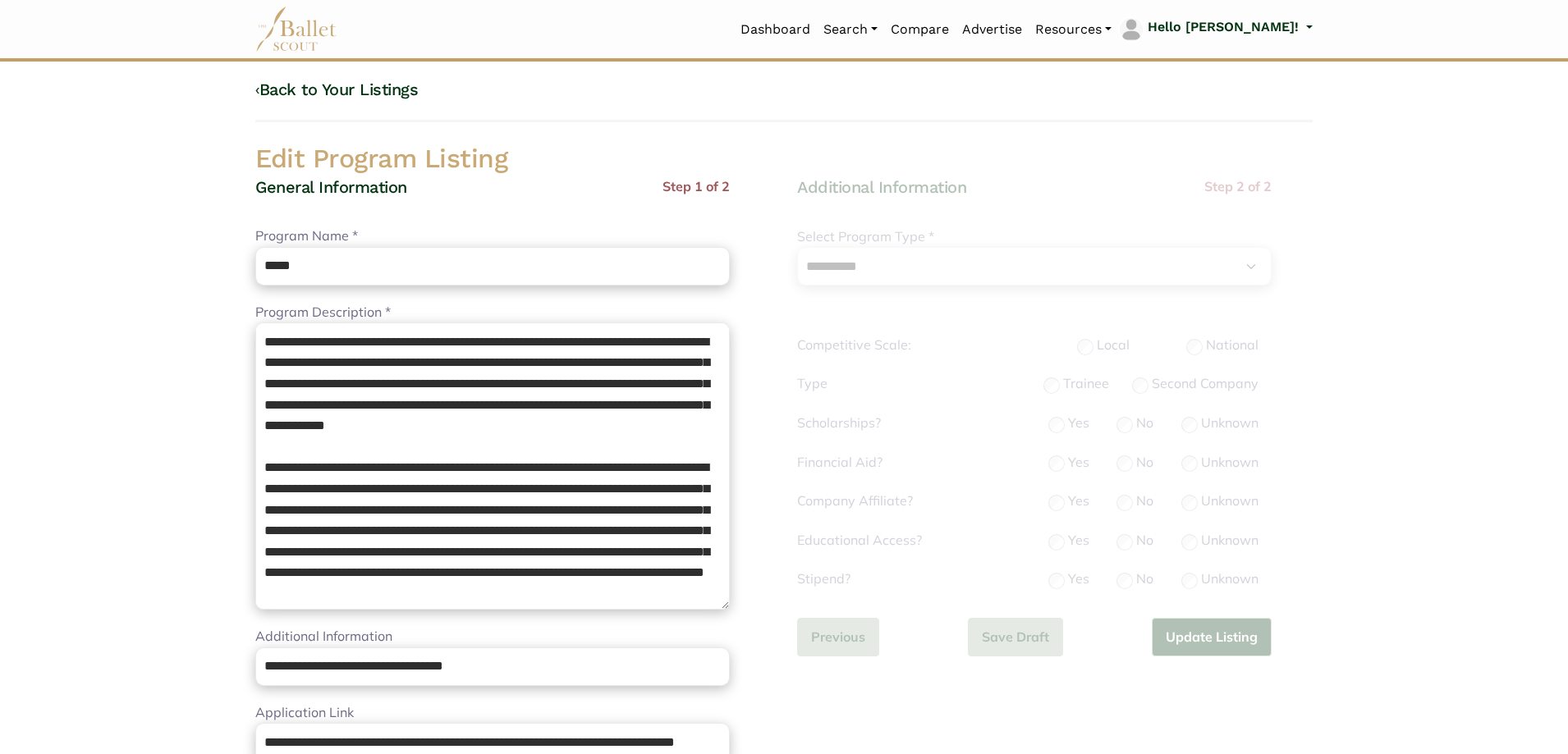
scroll to position [164, 0]
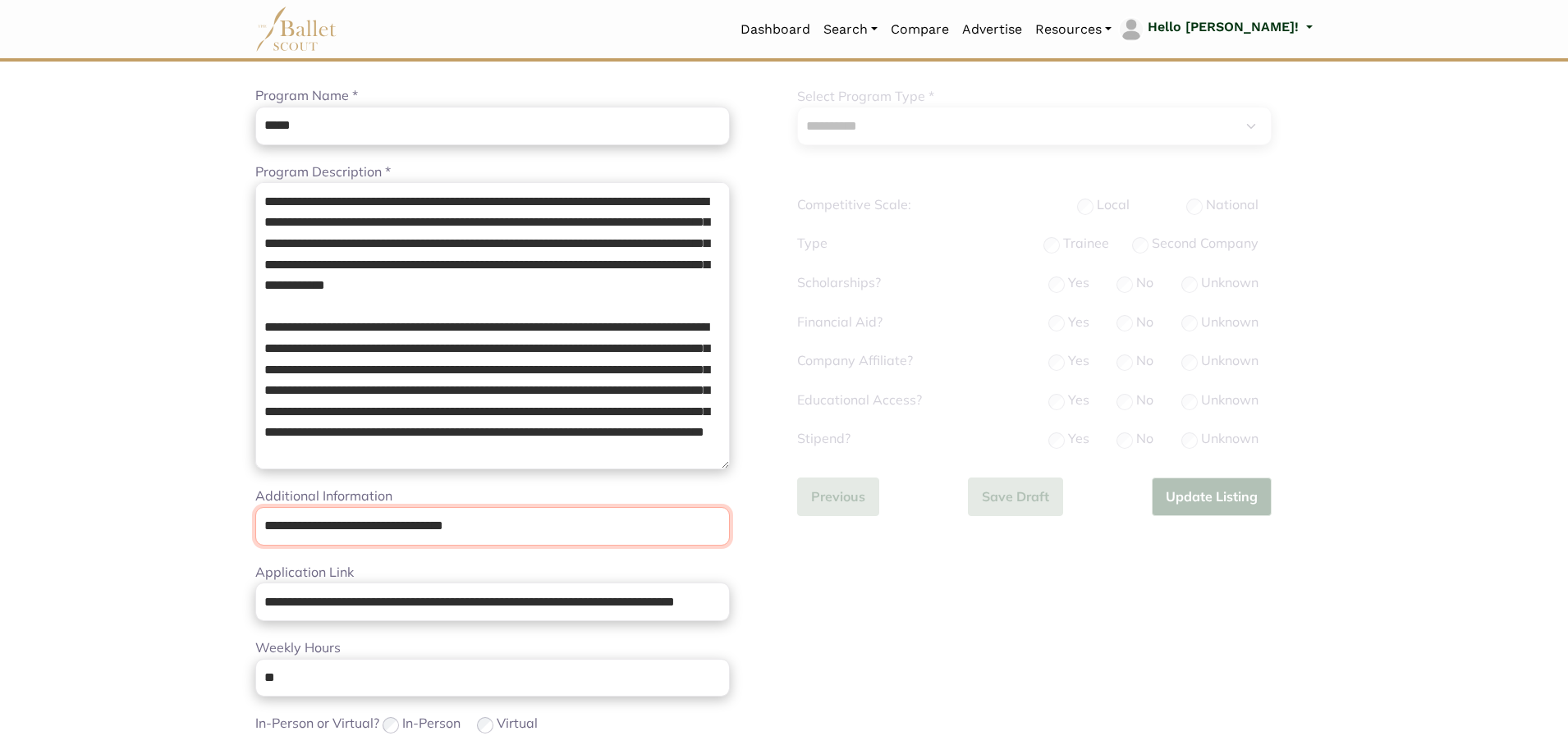
drag, startPoint x: 0, startPoint y: 418, endPoint x: 41, endPoint y: 393, distance: 47.9
click at [0, 412] on body "Loading... Please Wait Dashboard" at bounding box center [784, 637] width 1568 height 1602
paste input "url"
type input "**********"
click at [256, 602] on div "**********" at bounding box center [513, 597] width 542 height 1123
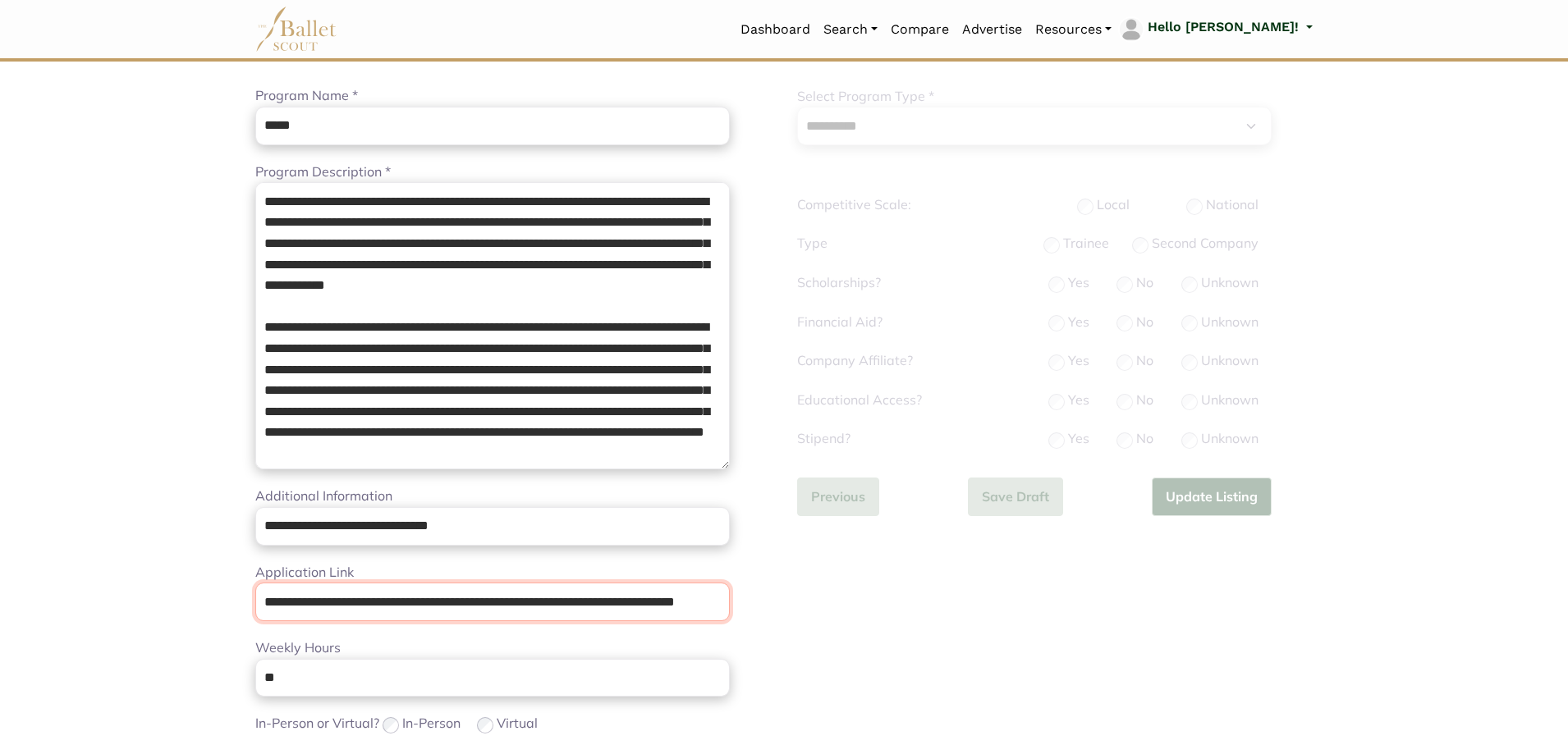
click at [261, 602] on input "**********" at bounding box center [492, 602] width 475 height 39
drag, startPoint x: 262, startPoint y: 602, endPoint x: 835, endPoint y: 515, distance: 579.6
click at [835, 515] on div "**********" at bounding box center [784, 601] width 1084 height 1199
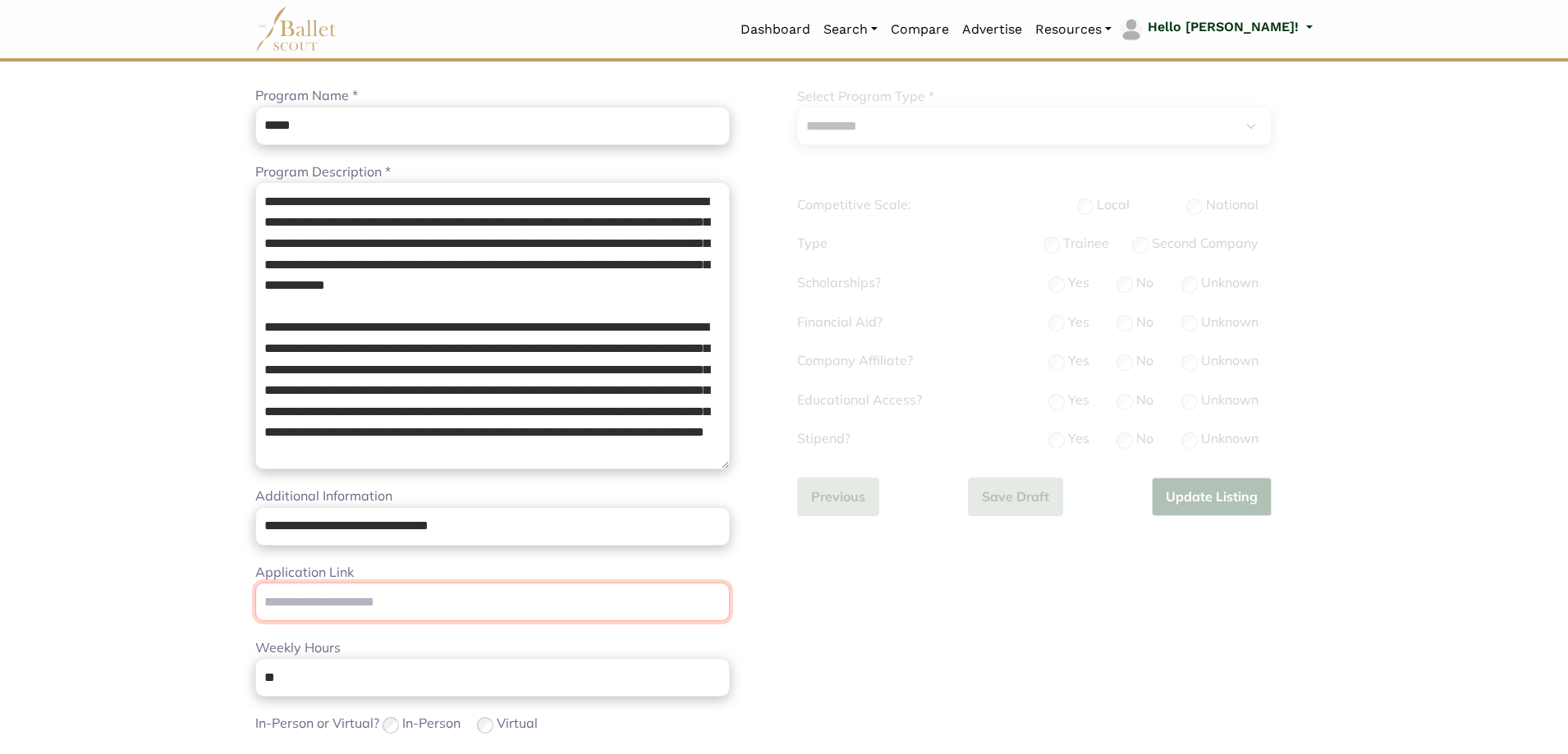
paste input "**********"
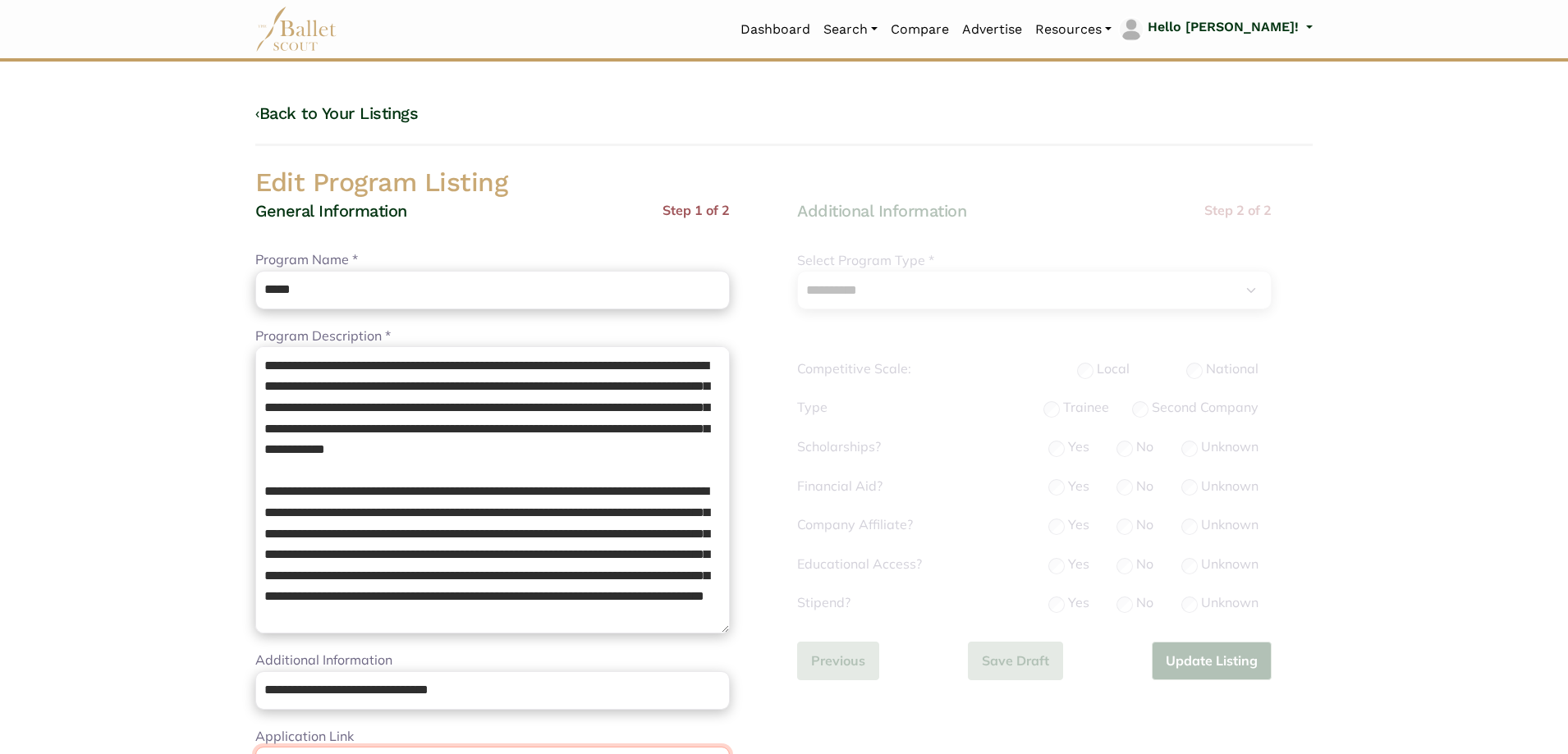
type input "**********"
click at [360, 508] on textarea "Program Description *" at bounding box center [492, 489] width 475 height 287
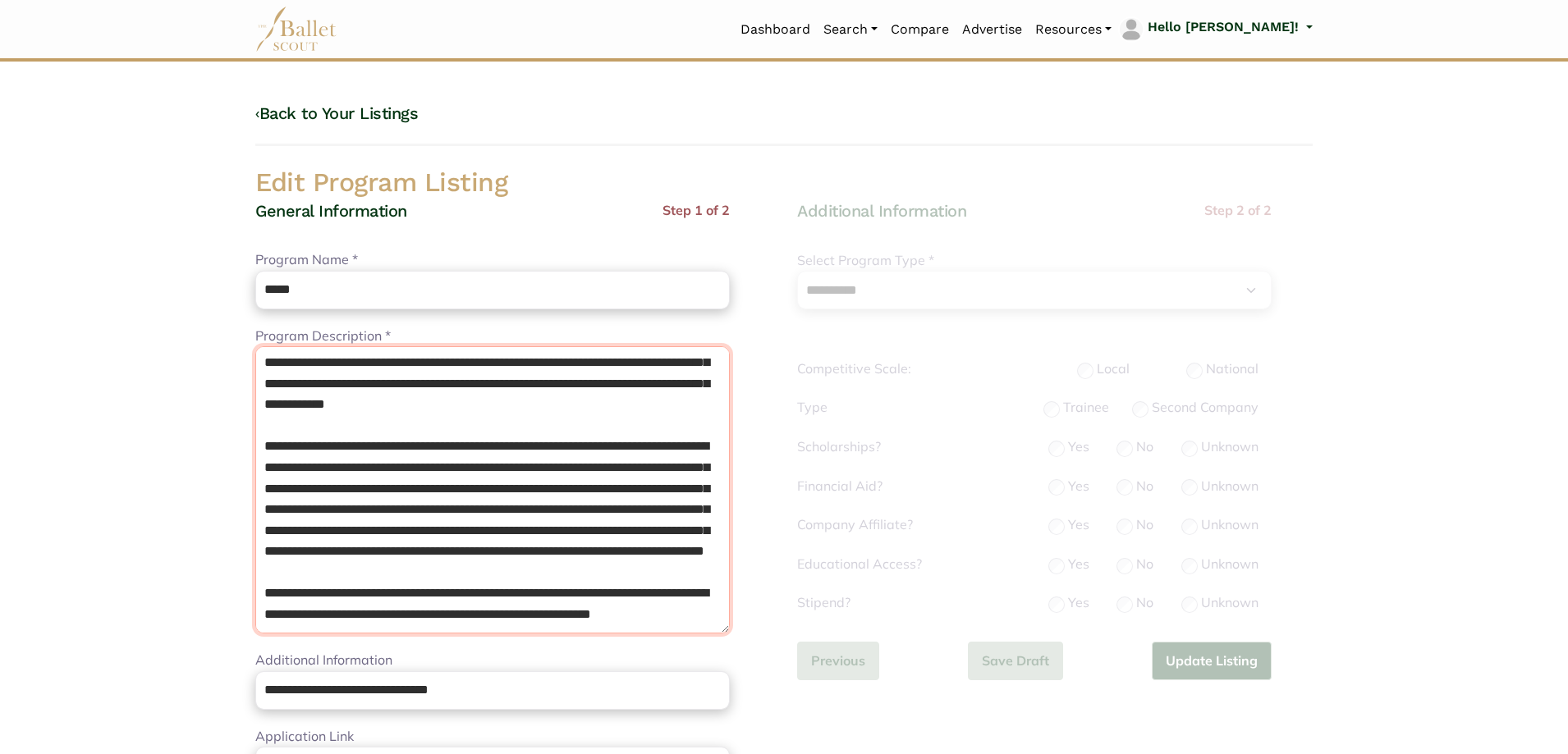
drag, startPoint x: 264, startPoint y: 355, endPoint x: 987, endPoint y: 725, distance: 812.6
click at [987, 725] on div "**********" at bounding box center [784, 765] width 1084 height 1199
paste textarea "**********"
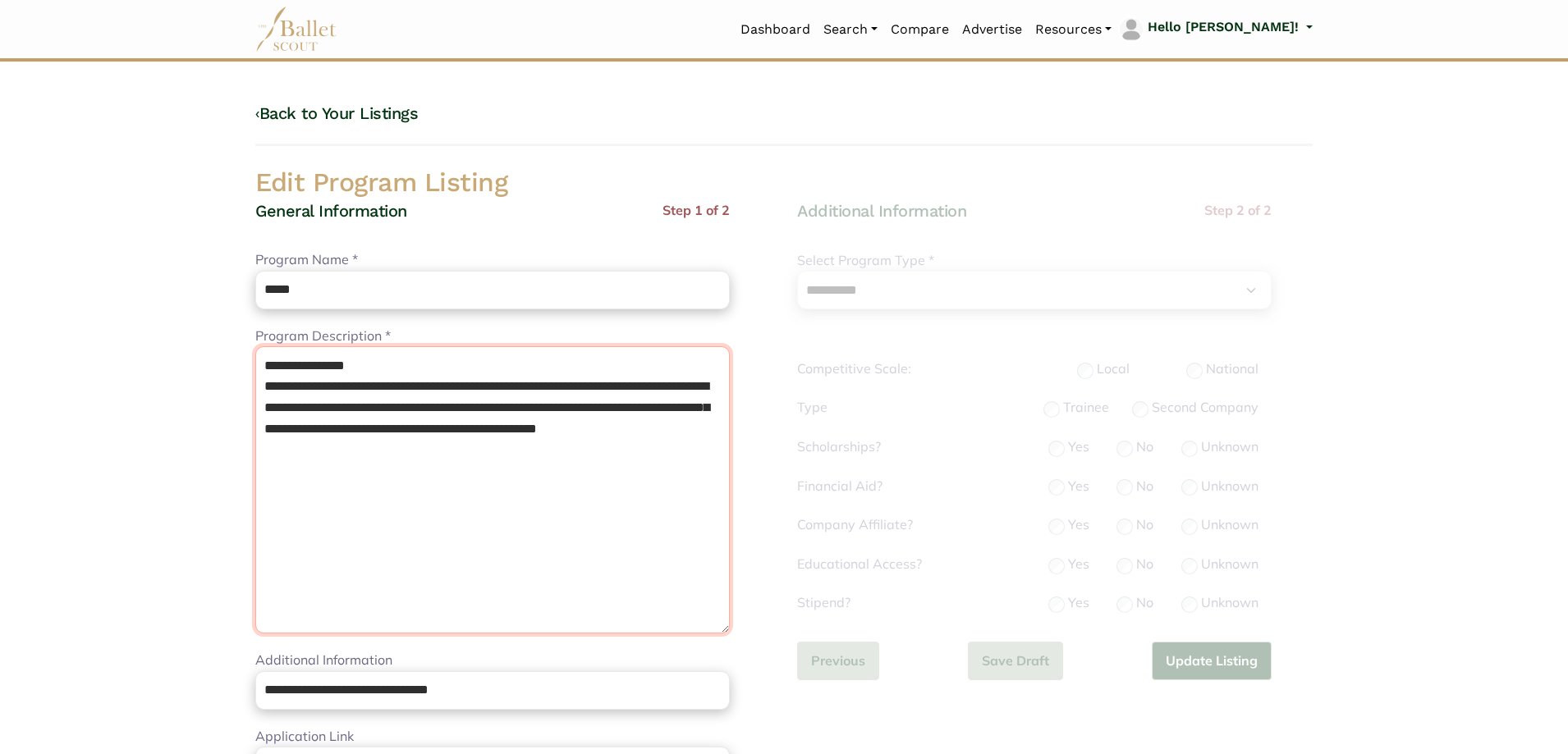
scroll to position [0, 0]
drag, startPoint x: 258, startPoint y: 393, endPoint x: 248, endPoint y: 355, distance: 39.0
click at [248, 355] on div "**********" at bounding box center [513, 761] width 542 height 1123
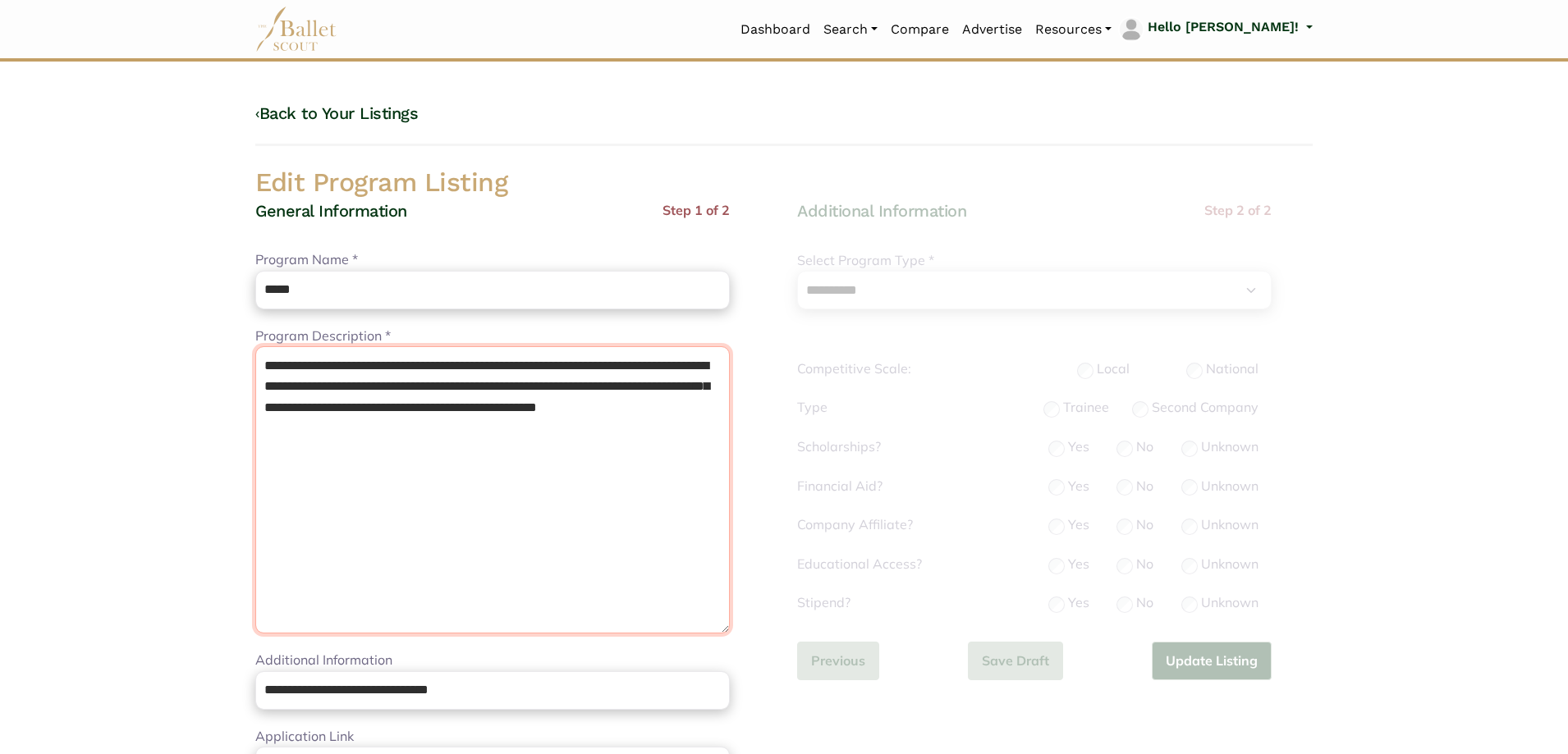
click at [455, 444] on textarea "Program Description *" at bounding box center [492, 489] width 475 height 287
type textarea "**********"
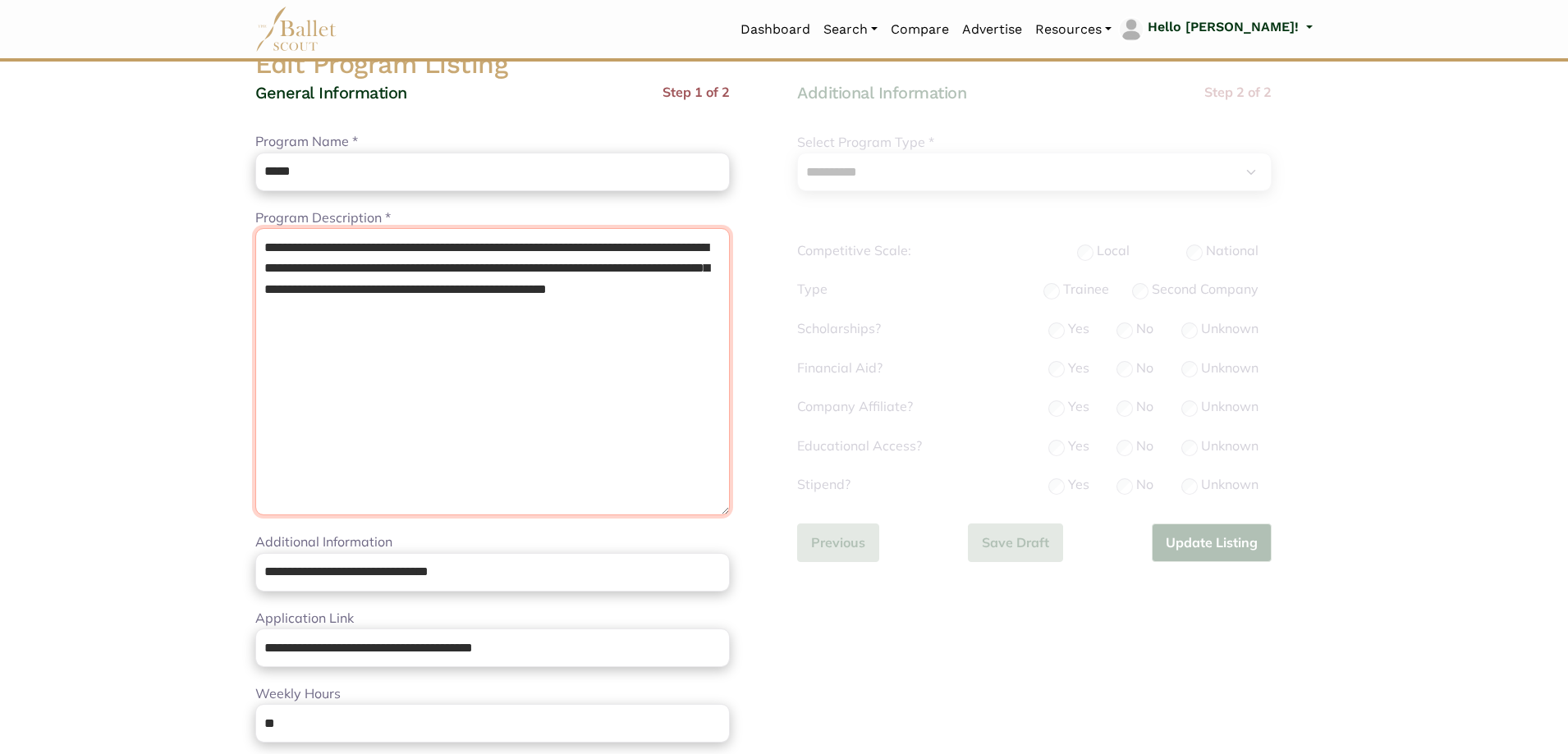
scroll to position [246, 0]
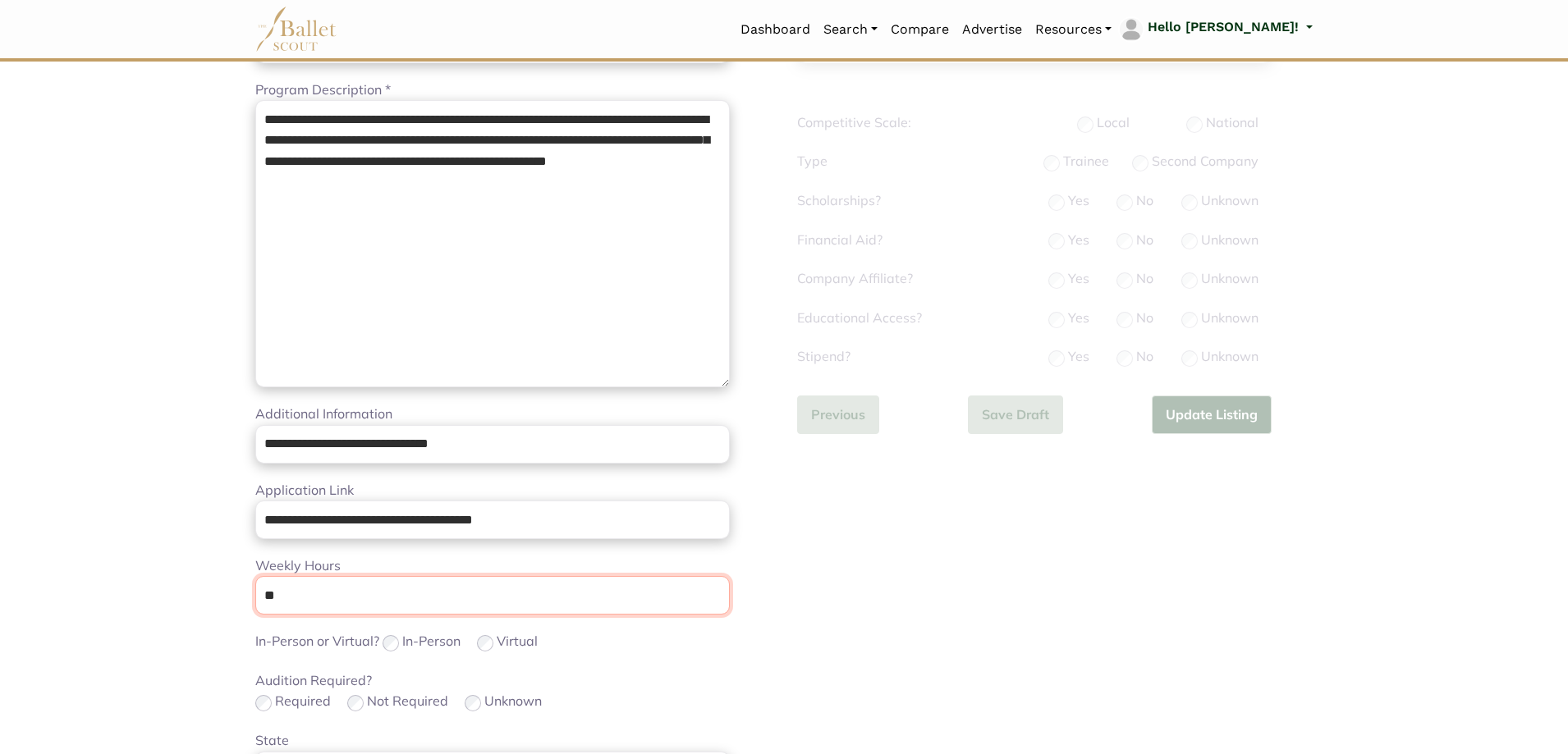
drag, startPoint x: 411, startPoint y: 598, endPoint x: 108, endPoint y: 608, distance: 303.1
click at [108, 608] on body "Loading... Please Wait Dashboard" at bounding box center [784, 555] width 1568 height 1602
type input "**"
click at [157, 581] on body "Loading... Please Wait Dashboard" at bounding box center [784, 555] width 1568 height 1602
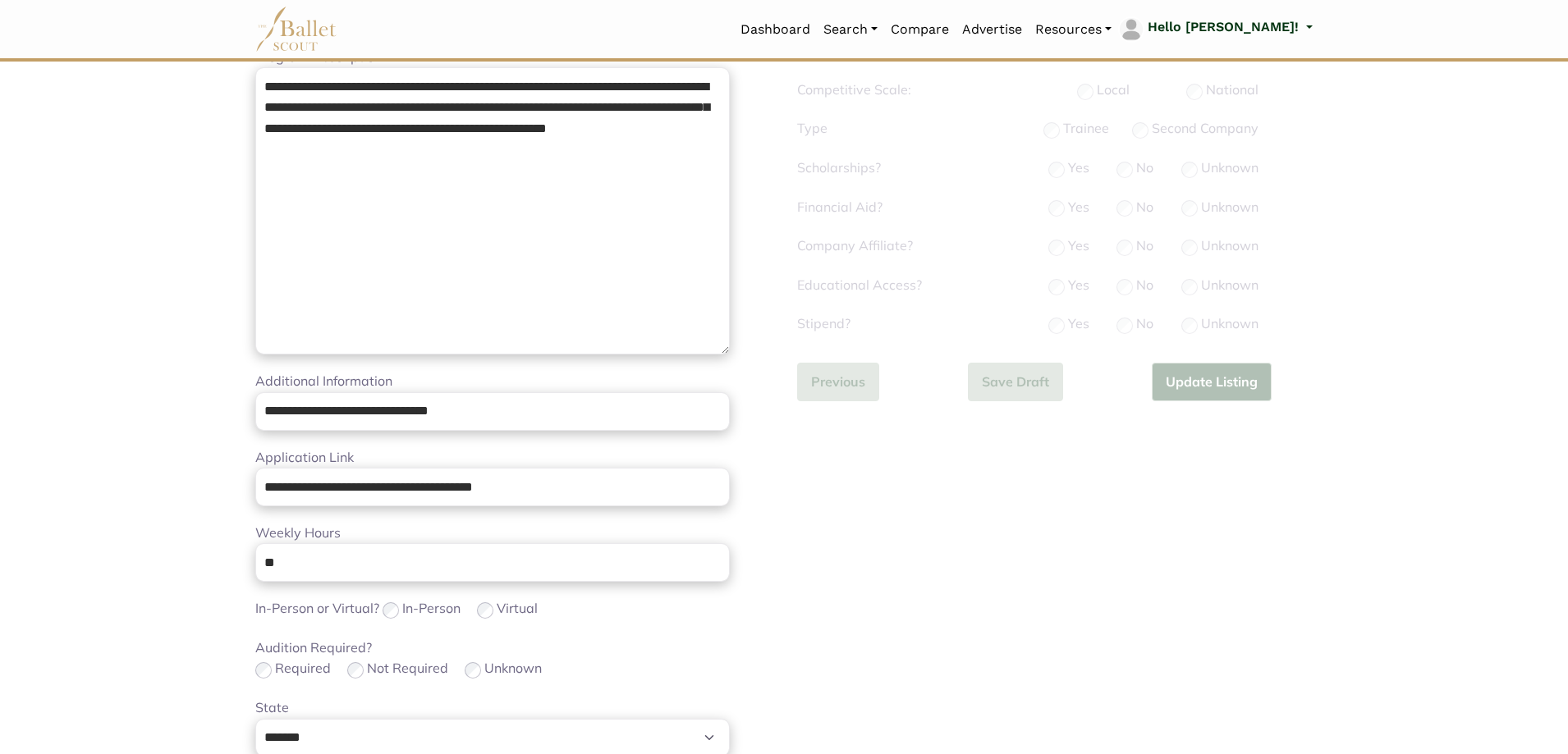
scroll to position [821, 0]
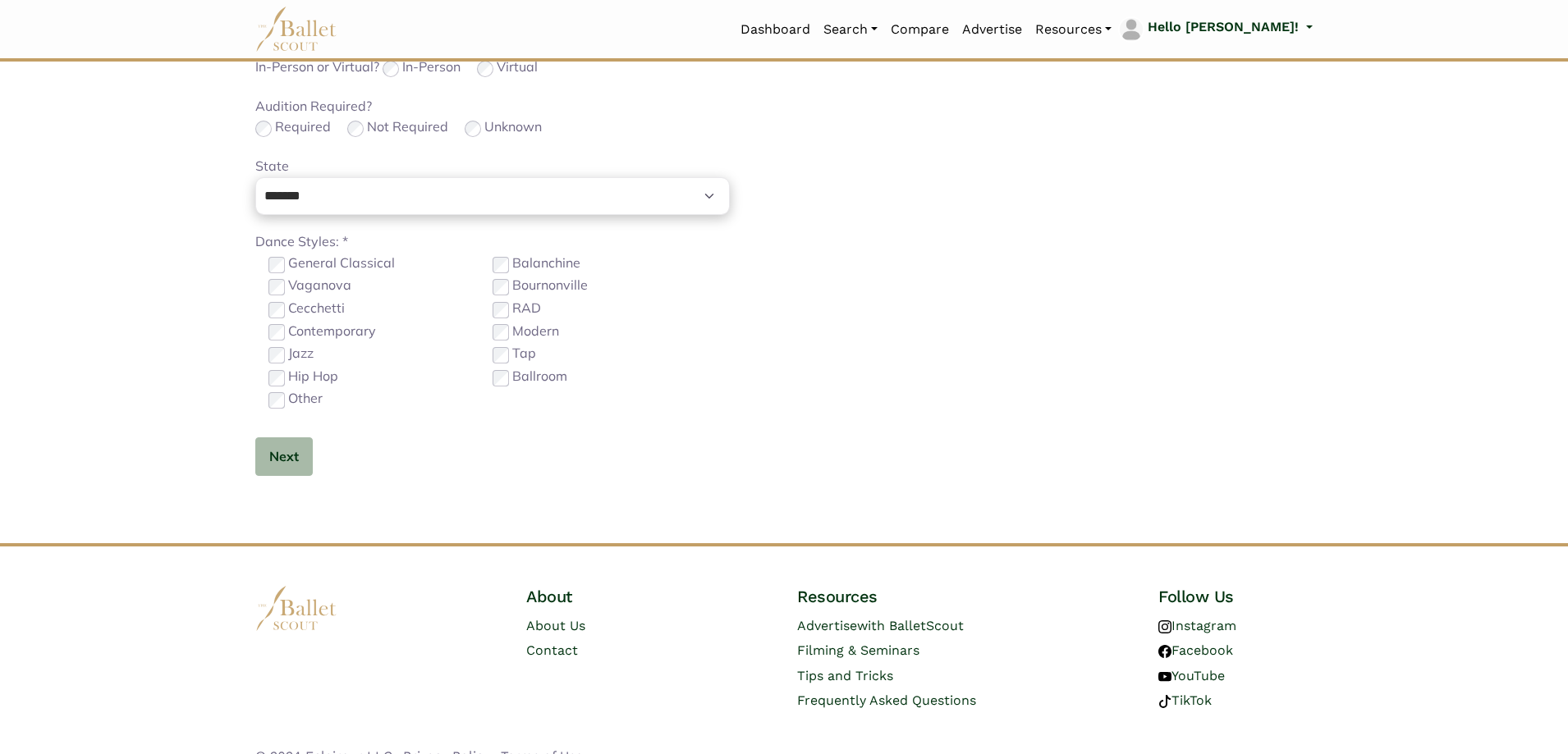
click at [313, 335] on label "Contemporary" at bounding box center [332, 331] width 88 height 21
click at [320, 401] on label "Other" at bounding box center [305, 398] width 34 height 21
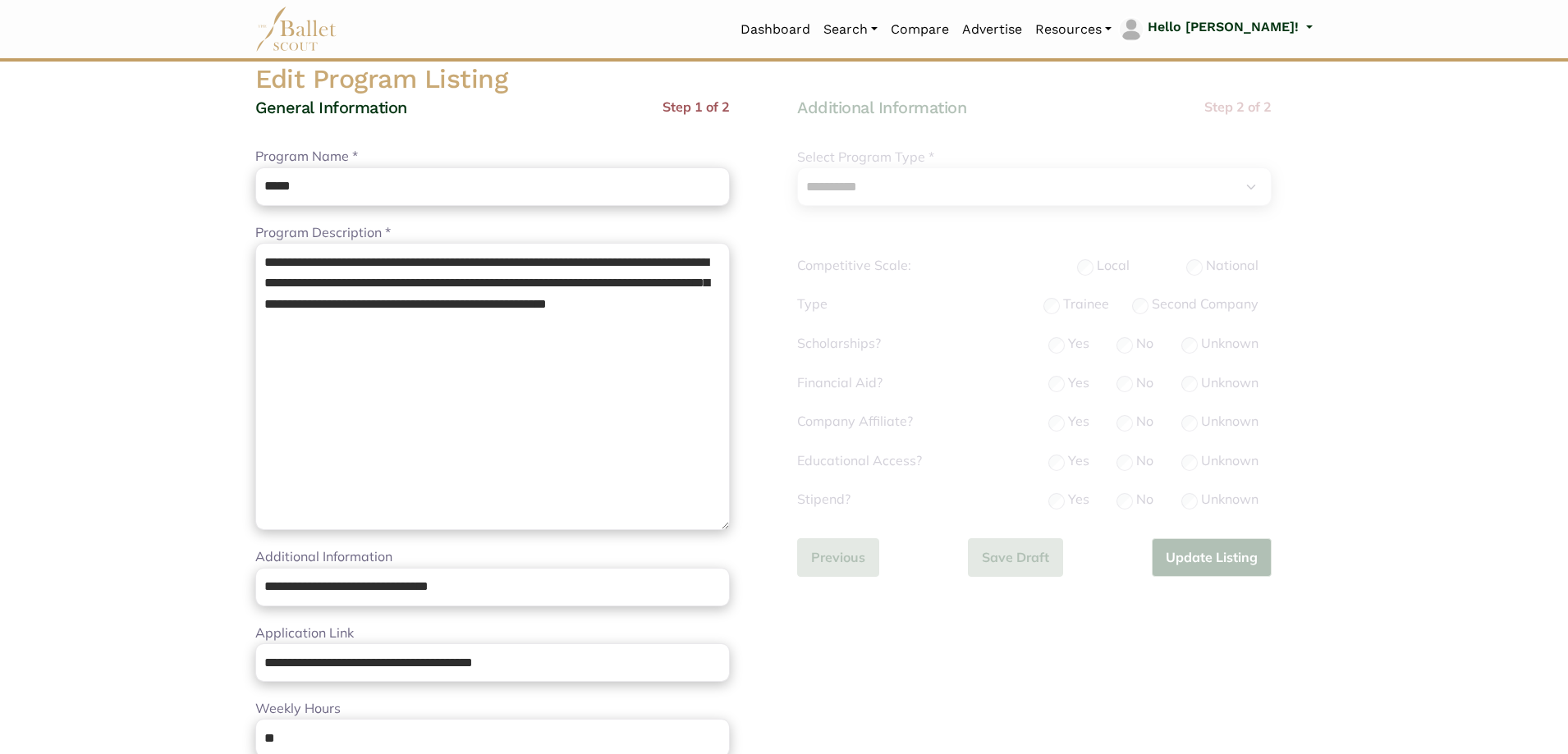
scroll to position [82, 0]
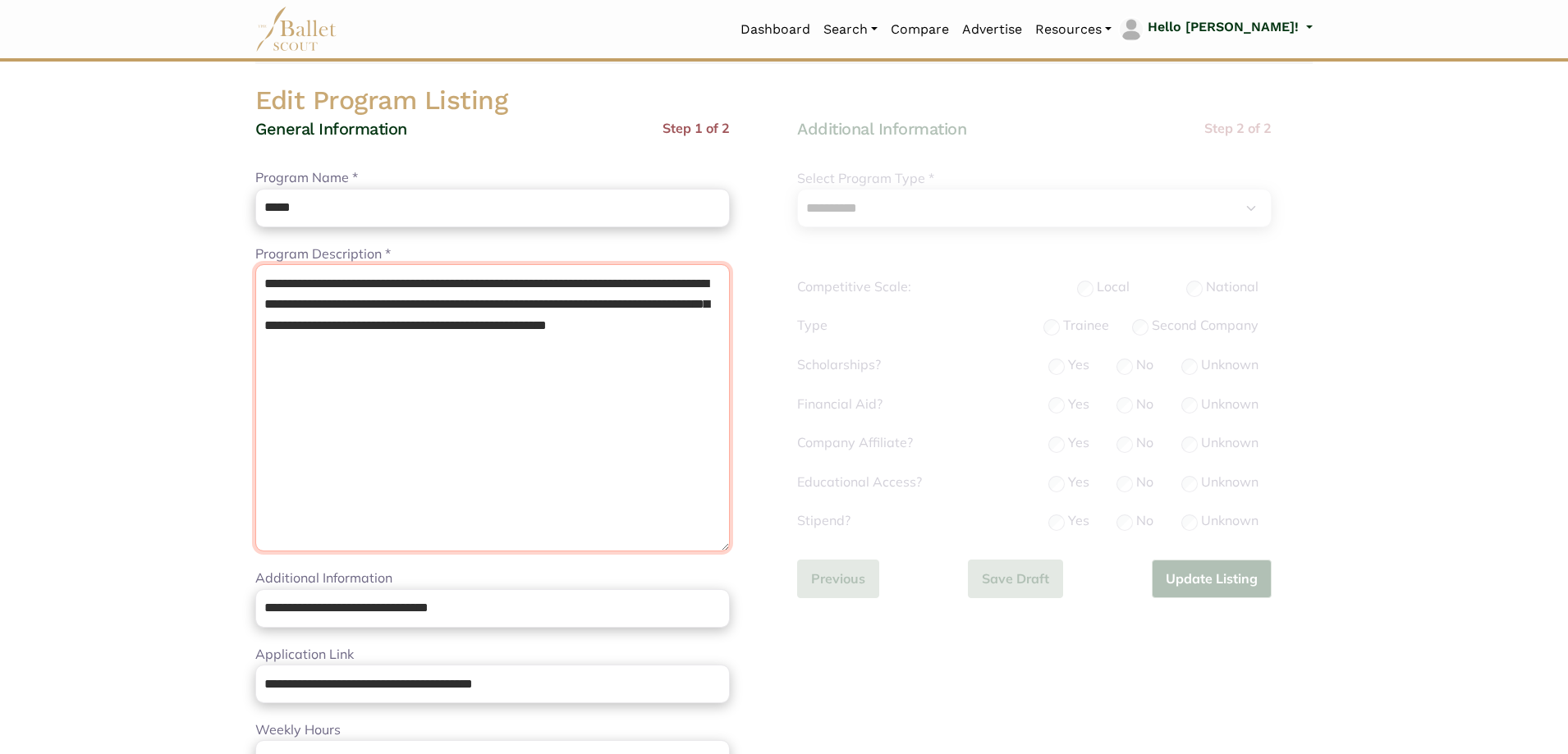
click at [516, 394] on textarea "Program Description *" at bounding box center [492, 407] width 475 height 287
paste textarea "**********"
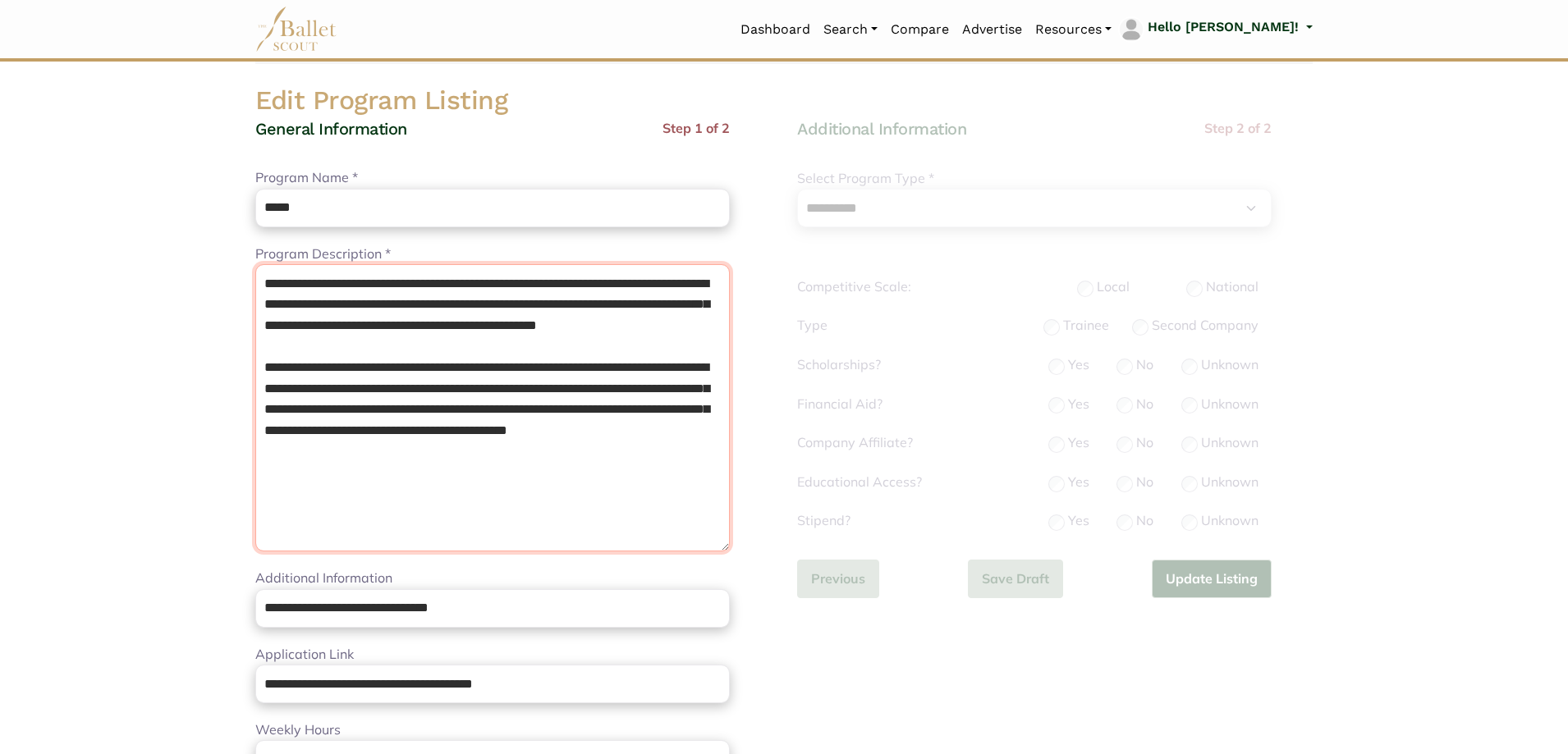
type textarea "**********"
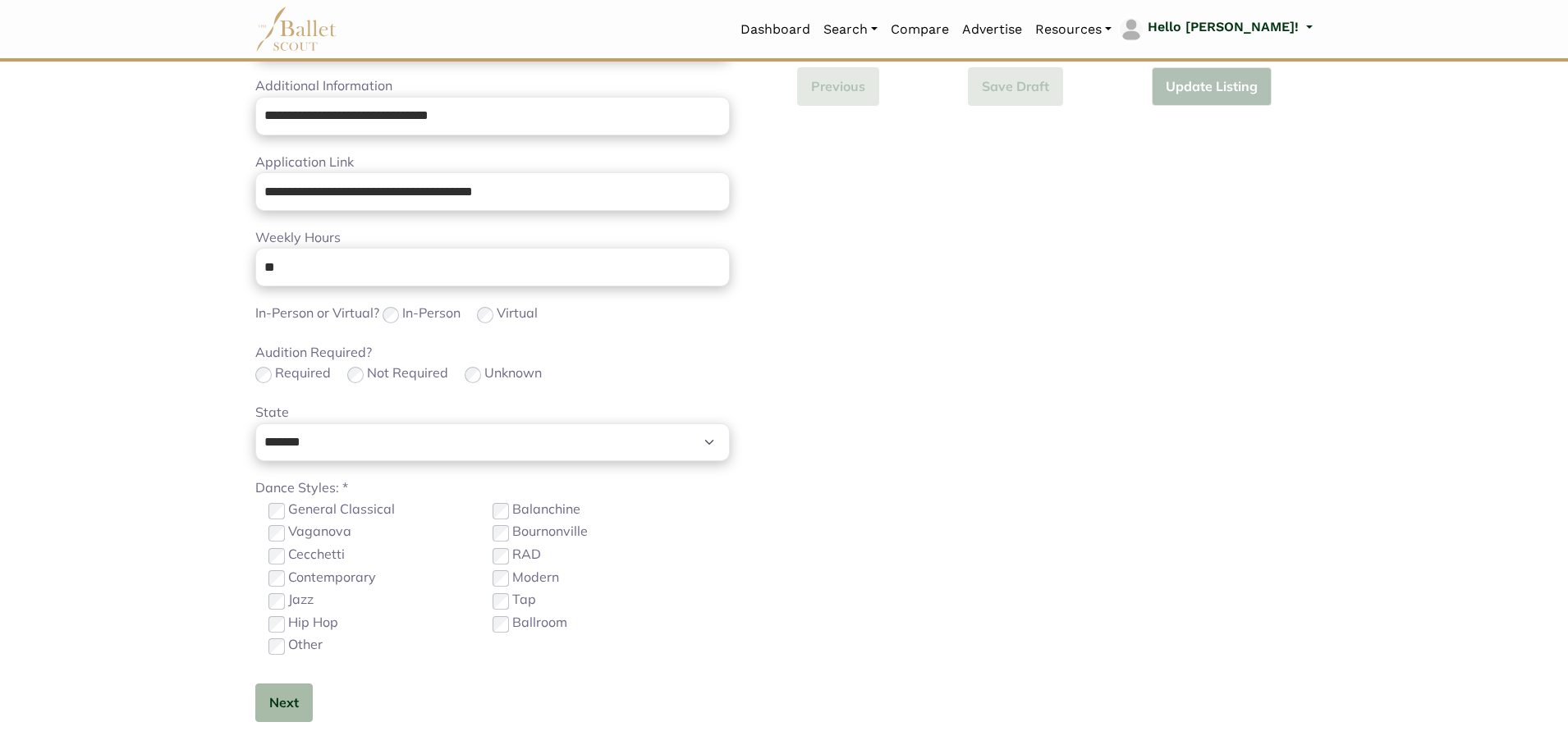
click at [282, 669] on div "**********" at bounding box center [492, 187] width 475 height 1123
click at [284, 680] on div "**********" at bounding box center [492, 187] width 475 height 1123
drag, startPoint x: 291, startPoint y: 689, endPoint x: 304, endPoint y: 686, distance: 12.6
click at [292, 690] on button "Next" at bounding box center [283, 703] width 57 height 39
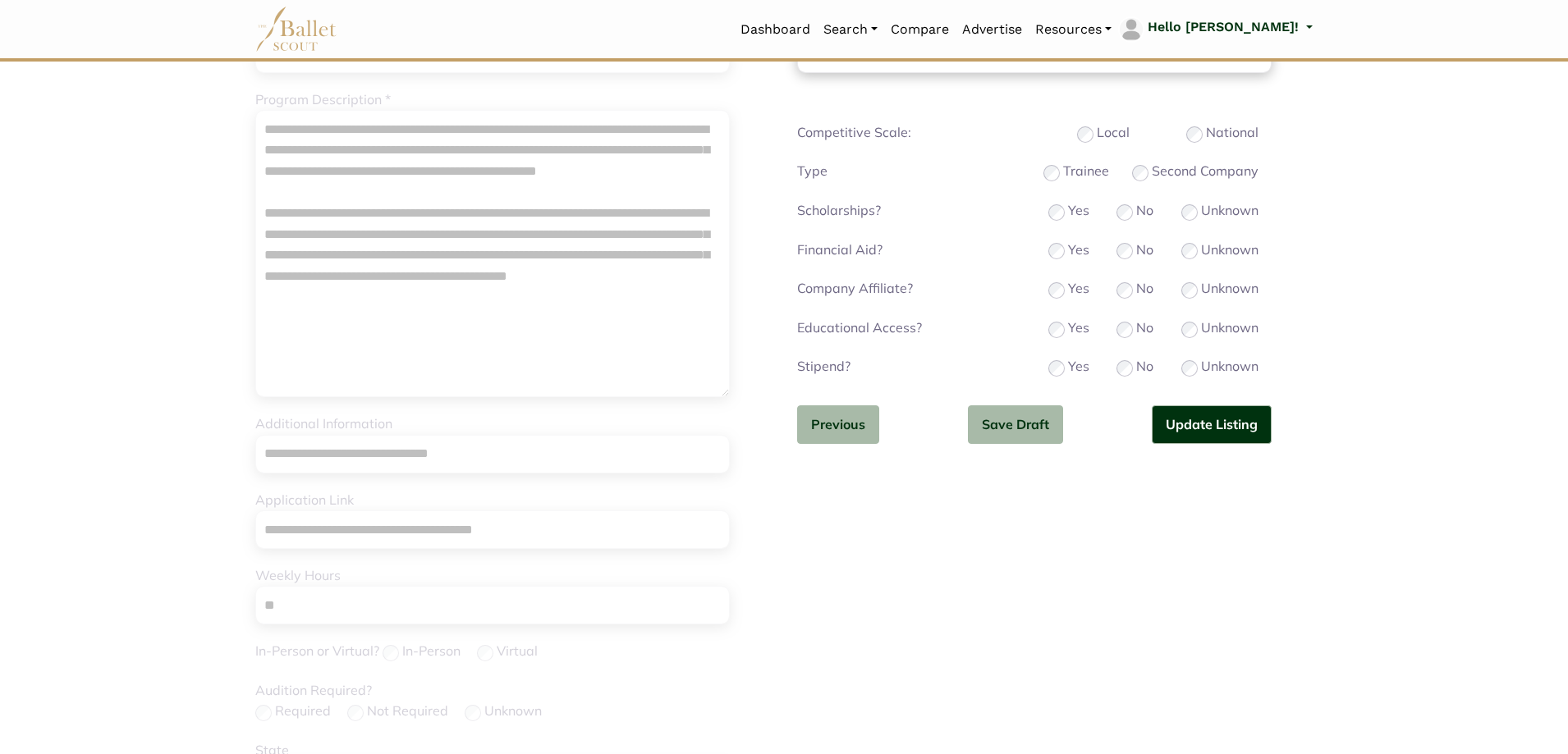
scroll to position [0, 0]
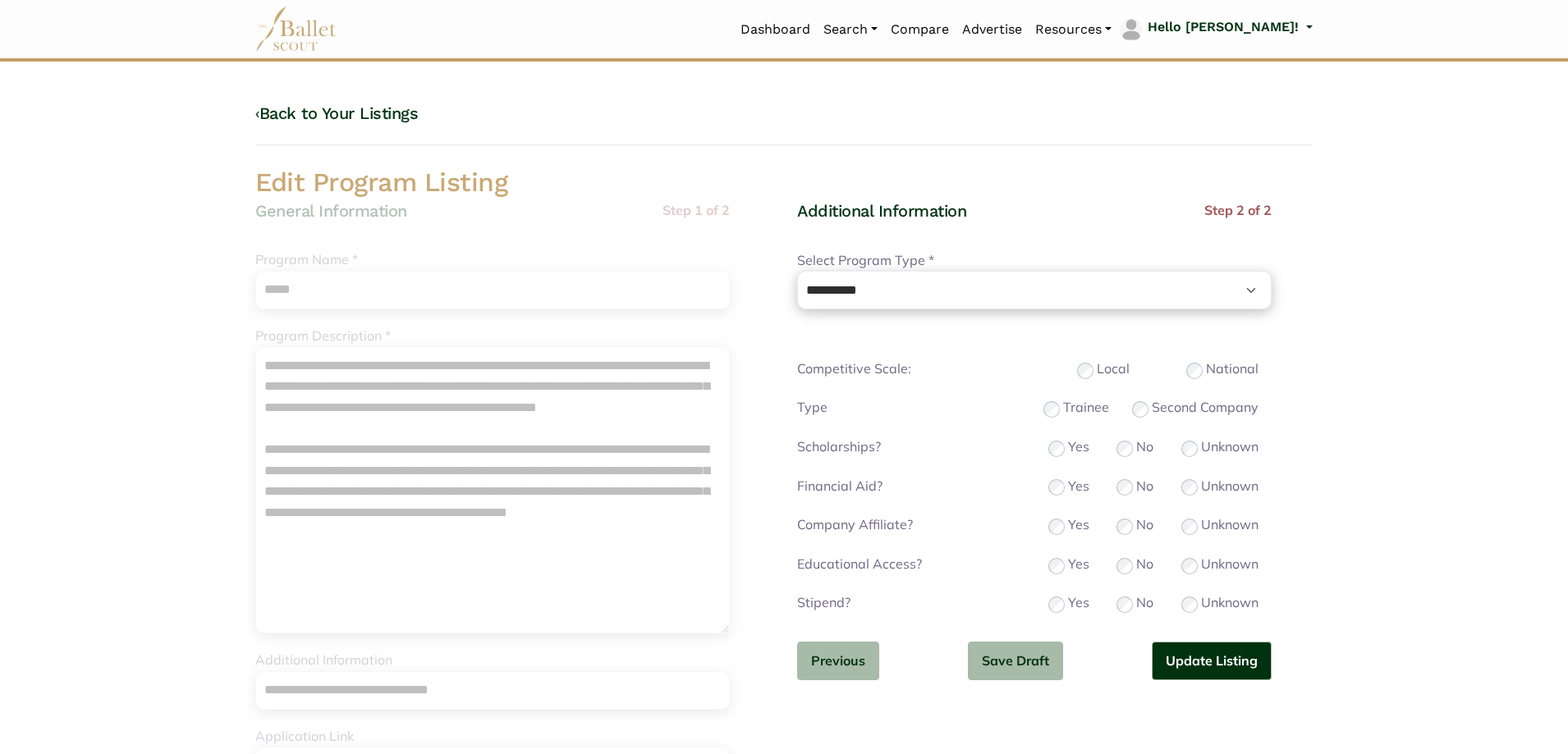
click at [1231, 658] on button "Update Listing" at bounding box center [1212, 661] width 120 height 39
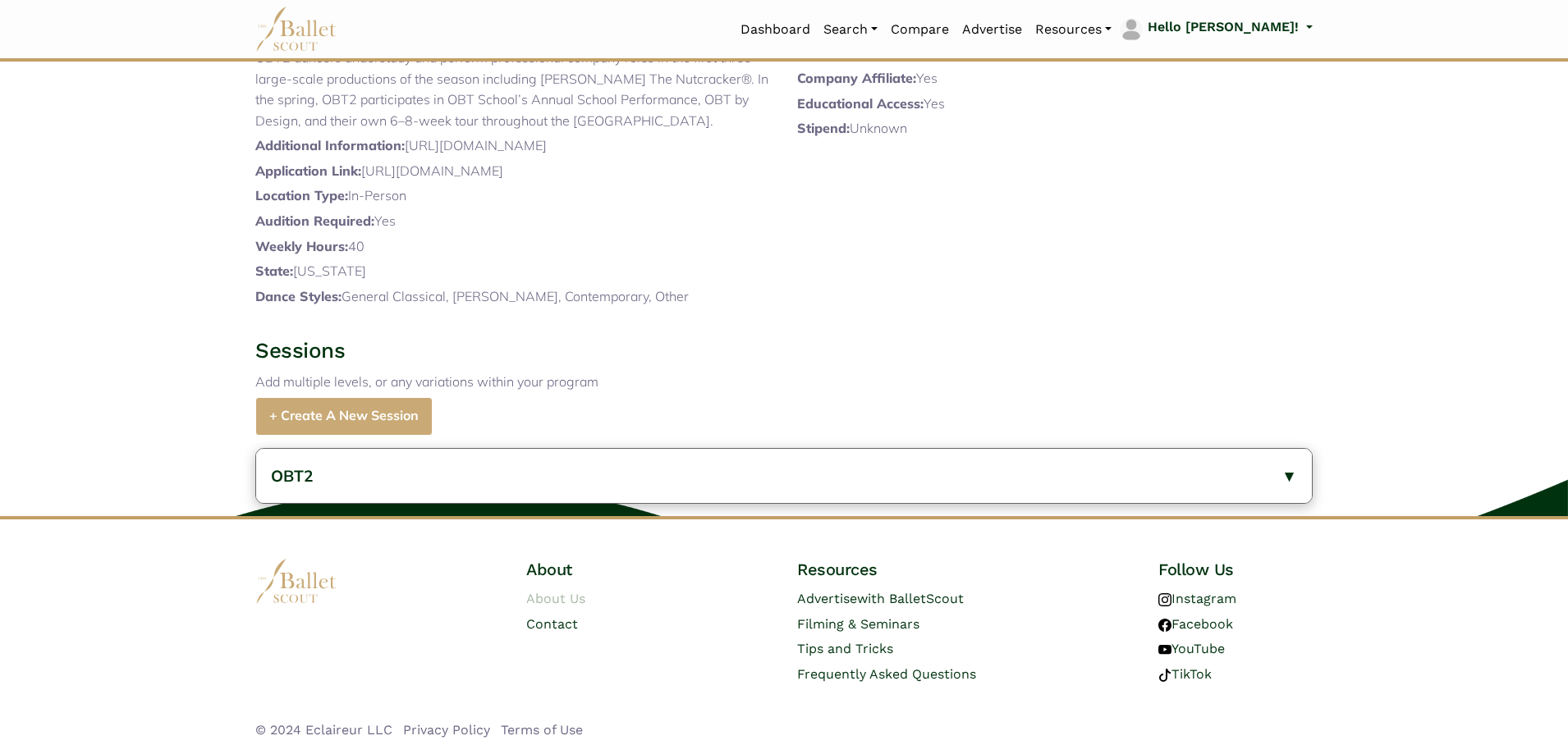
scroll to position [452, 0]
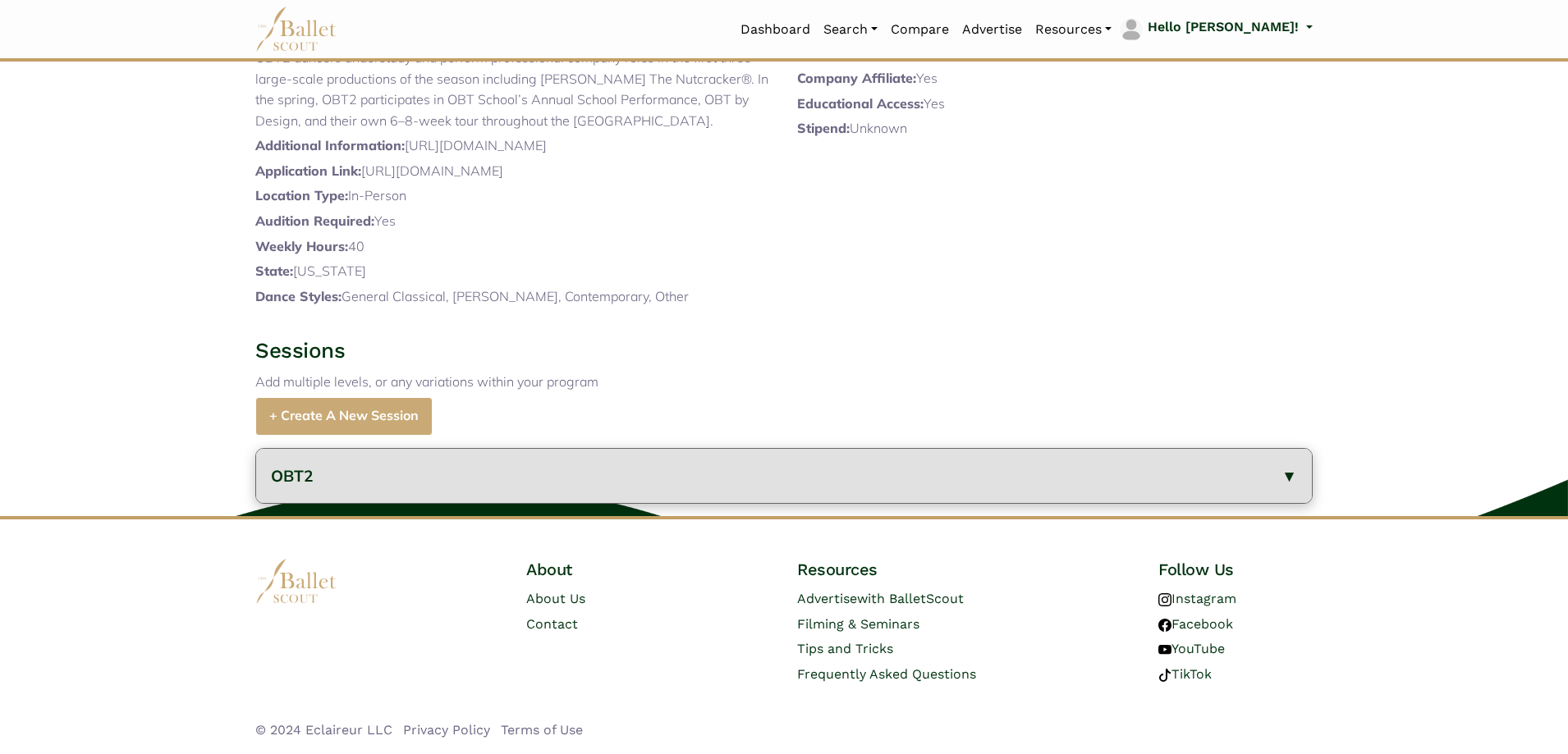
click at [514, 479] on button "OBT2" at bounding box center [784, 476] width 1056 height 55
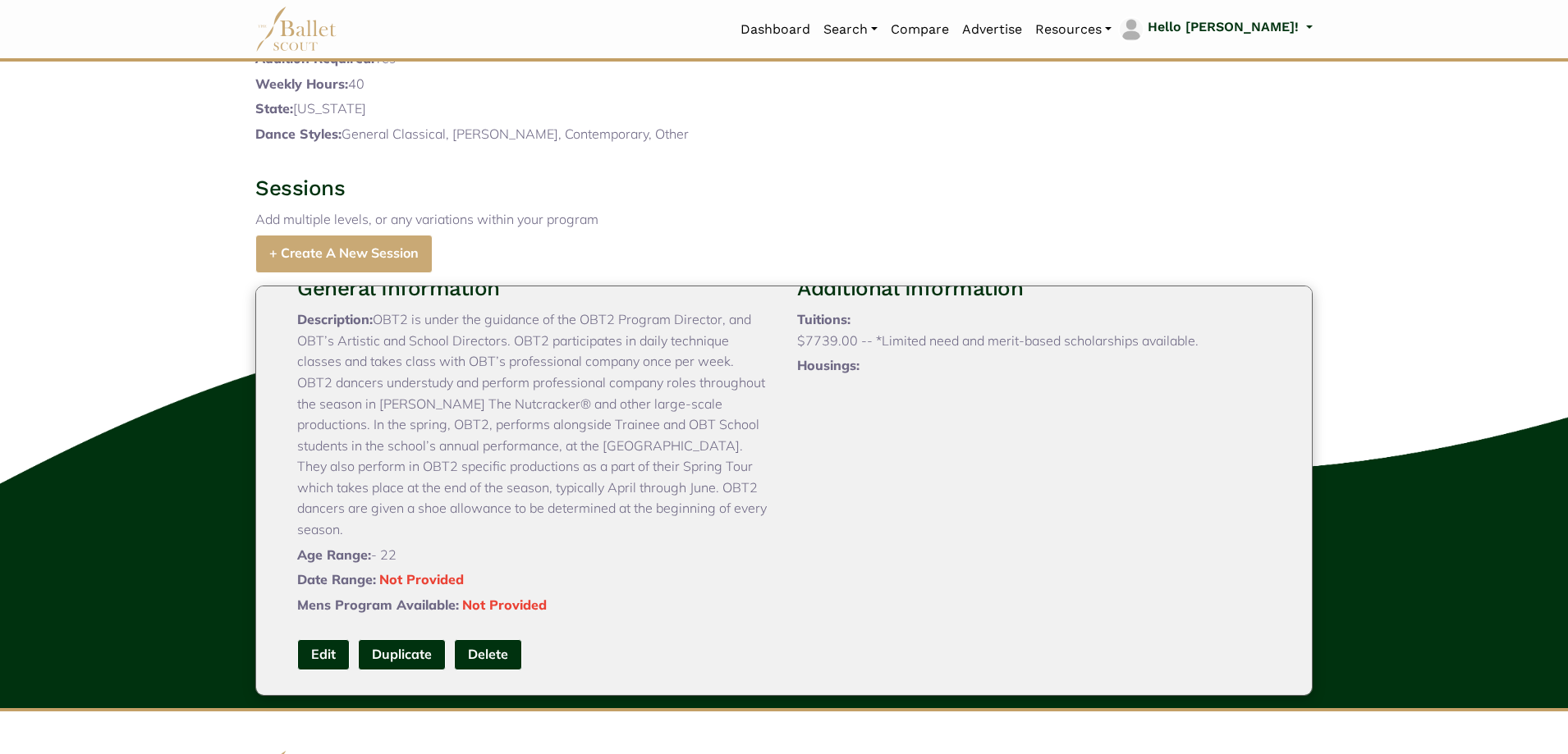
scroll to position [699, 0]
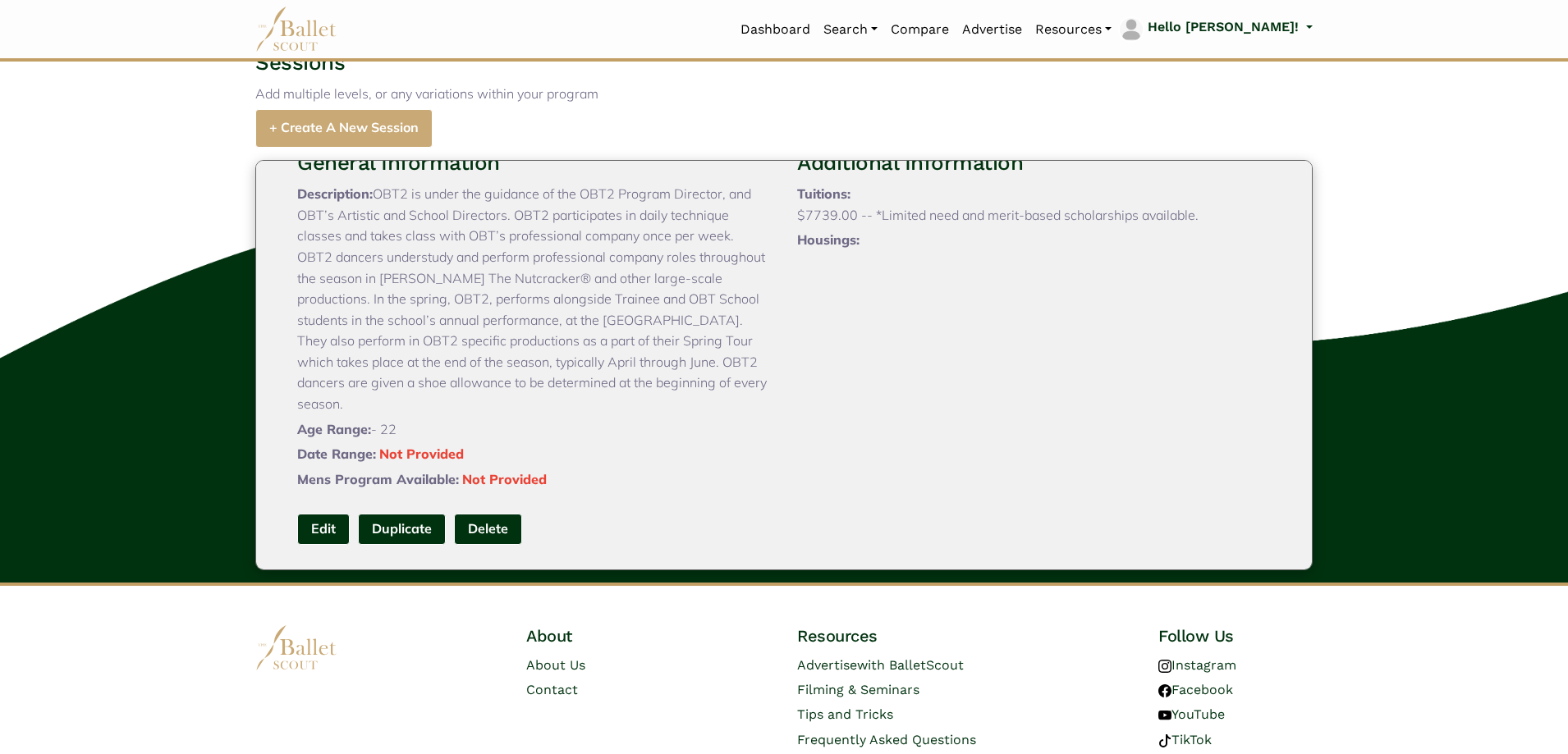
click at [315, 554] on div "General Information Description: OBT2 is under the guidance of the OBT2 Program…" at bounding box center [784, 347] width 1000 height 444
click at [321, 544] on link "Edit" at bounding box center [323, 529] width 53 height 30
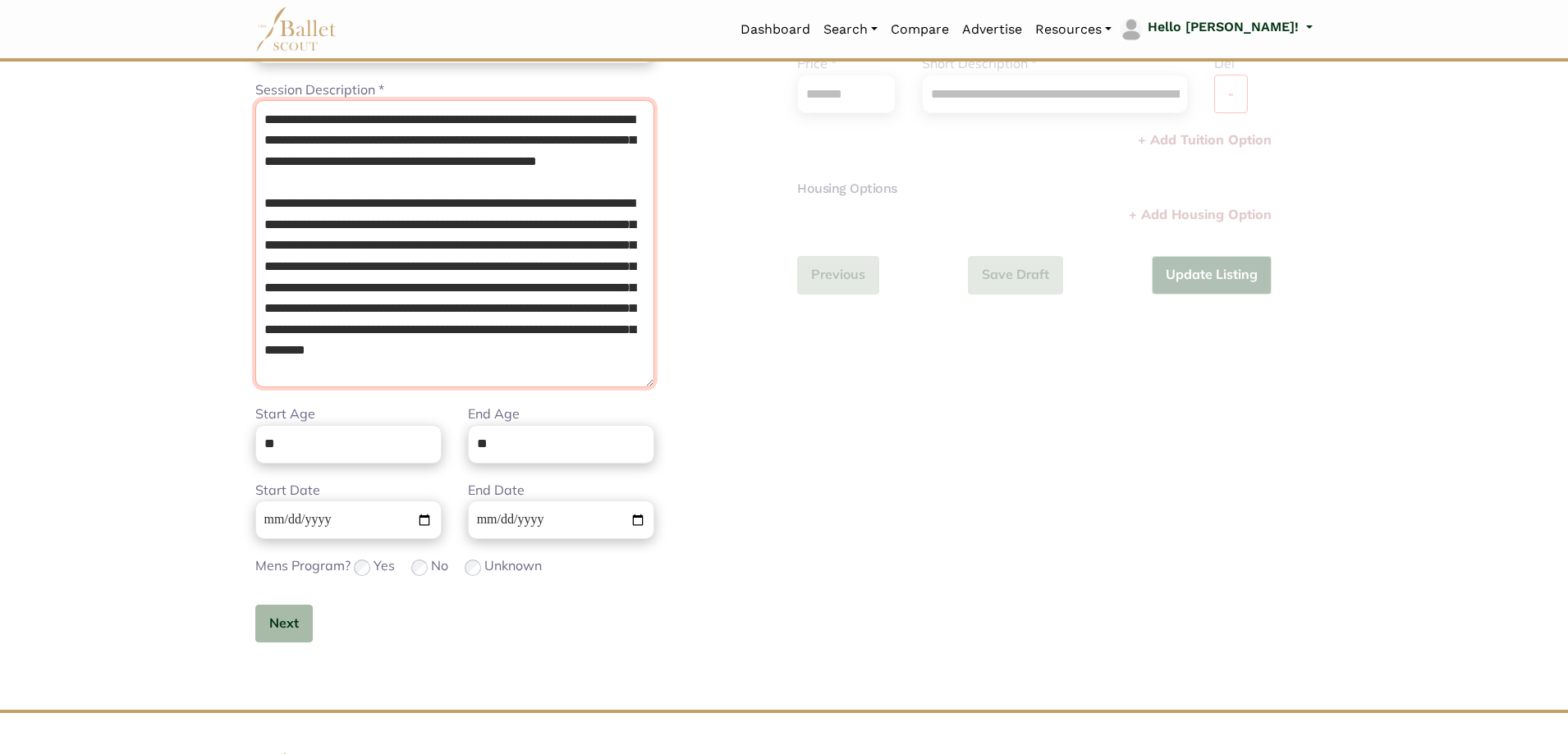
scroll to position [439, 0]
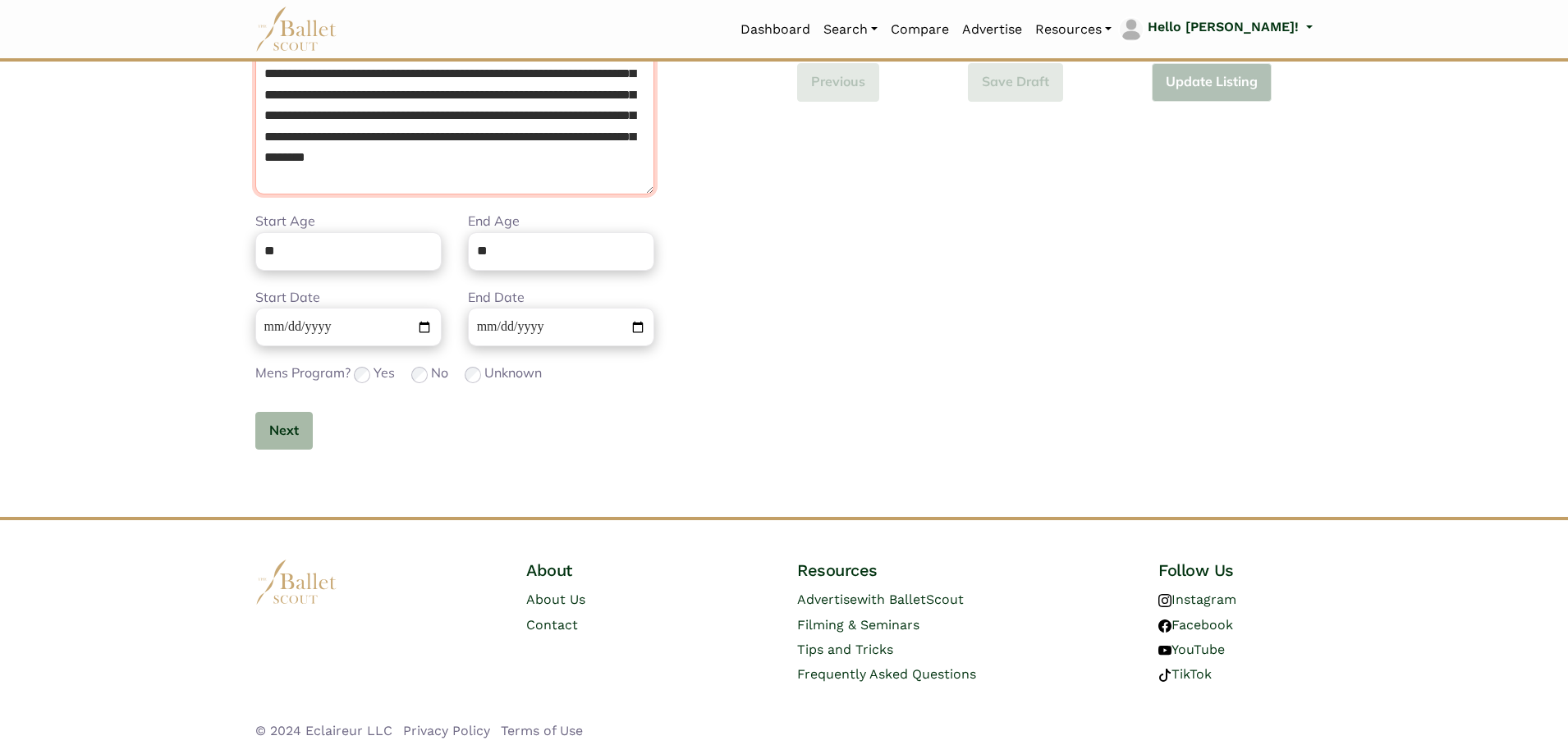
drag, startPoint x: 263, startPoint y: 368, endPoint x: 933, endPoint y: 787, distance: 790.7
click at [933, 754] on html "Loading... Please Wait Dashboard Organizations Programs Auditions" at bounding box center [784, 158] width 1568 height 1194
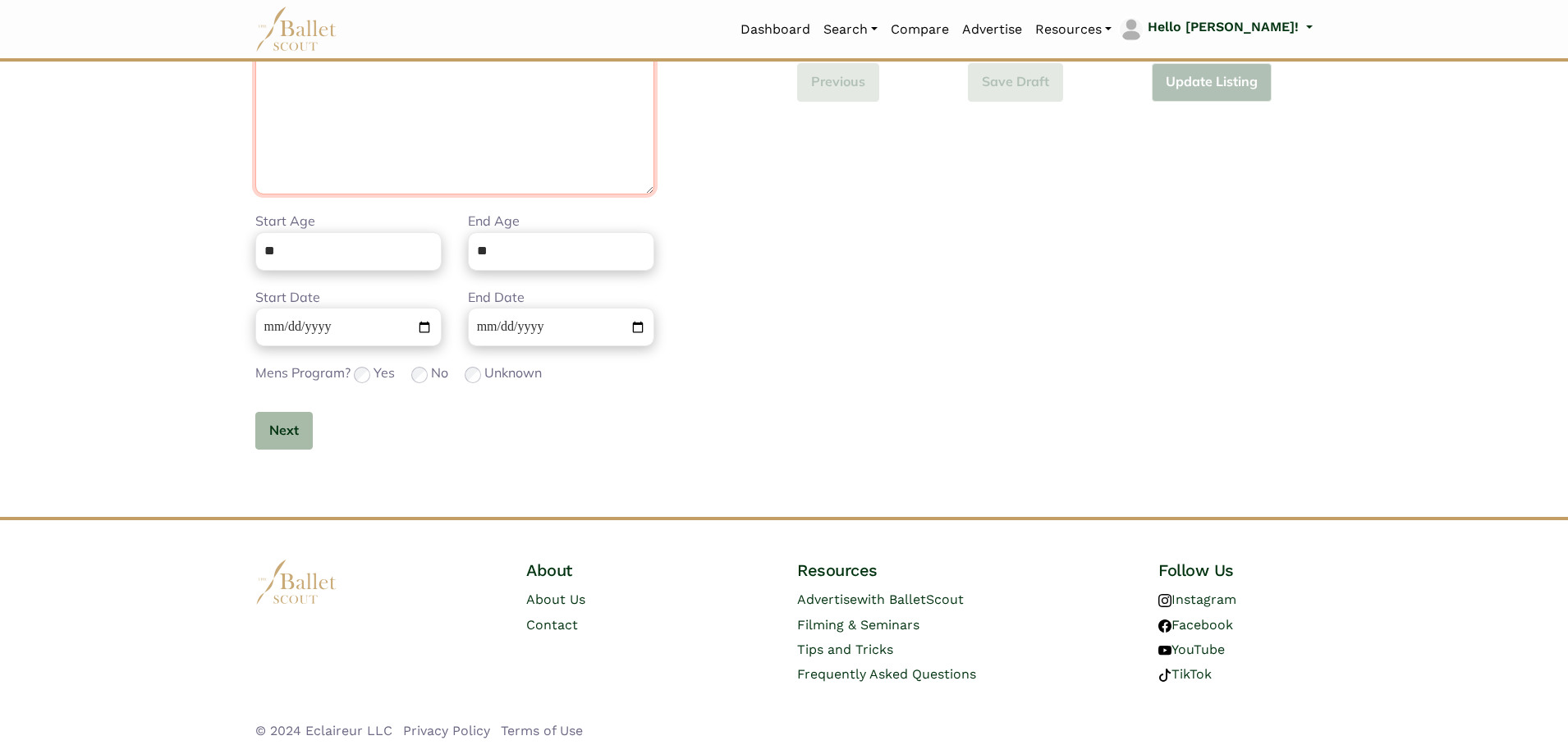
scroll to position [357, 0]
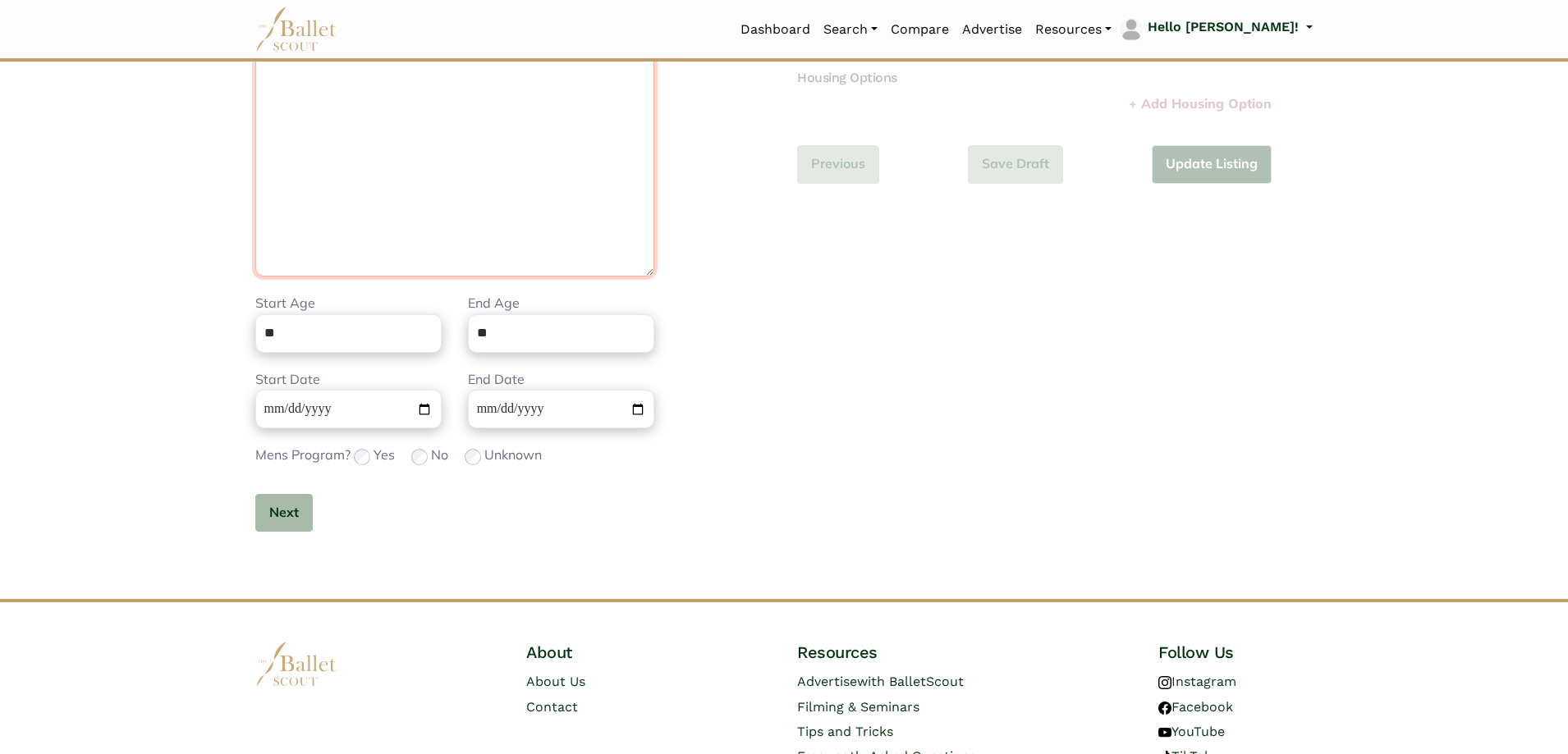
paste textarea "**********"
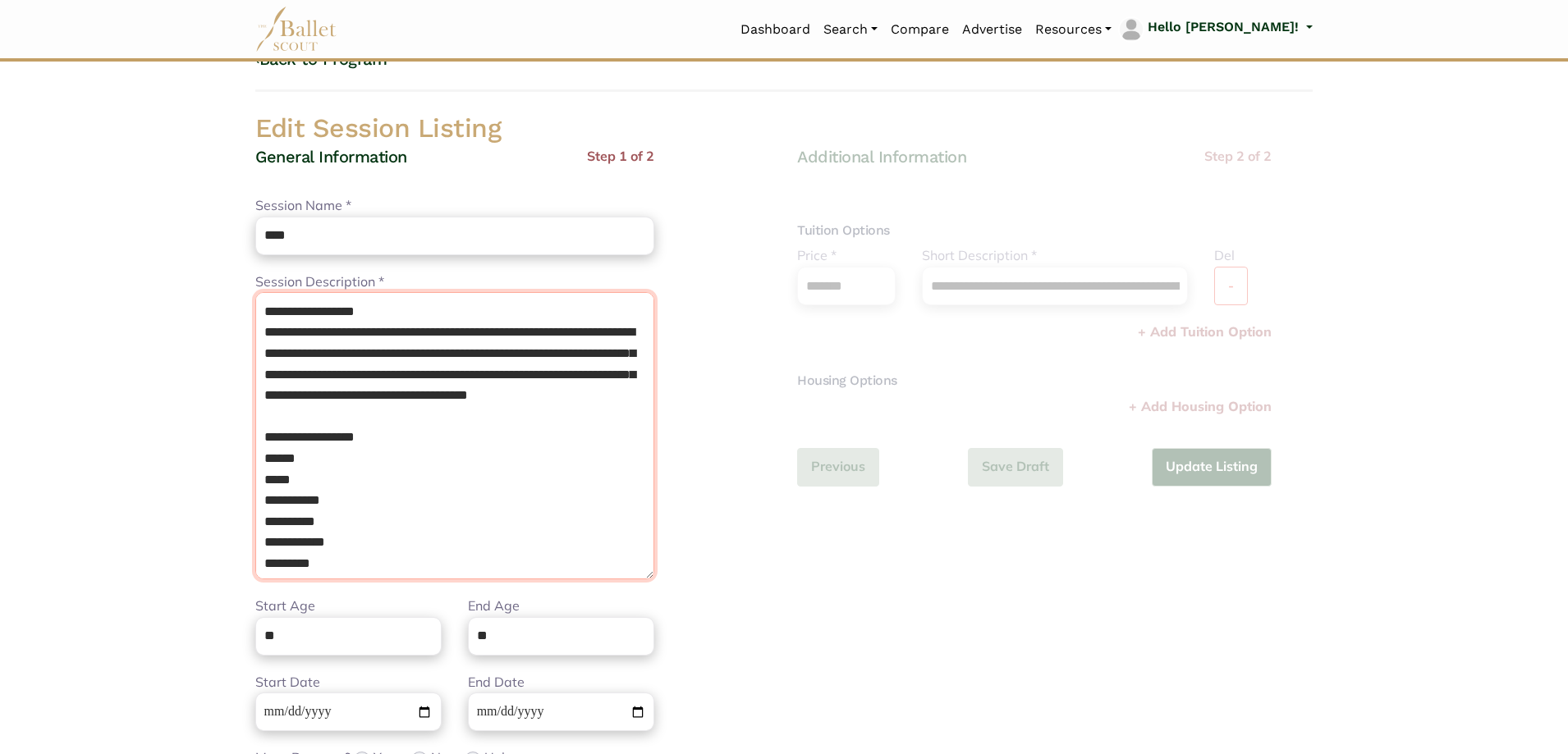
scroll to position [82, 0]
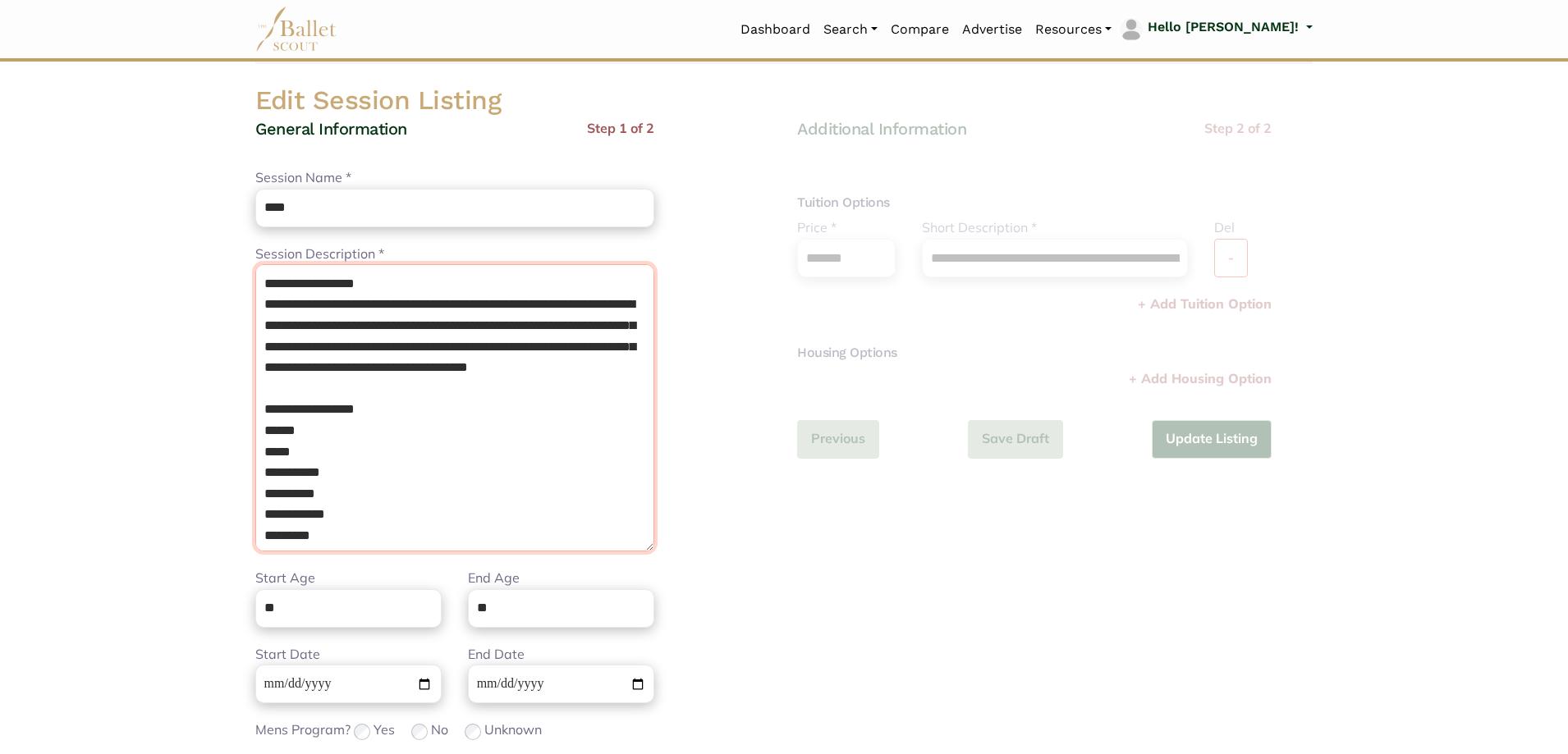
type textarea "**********"
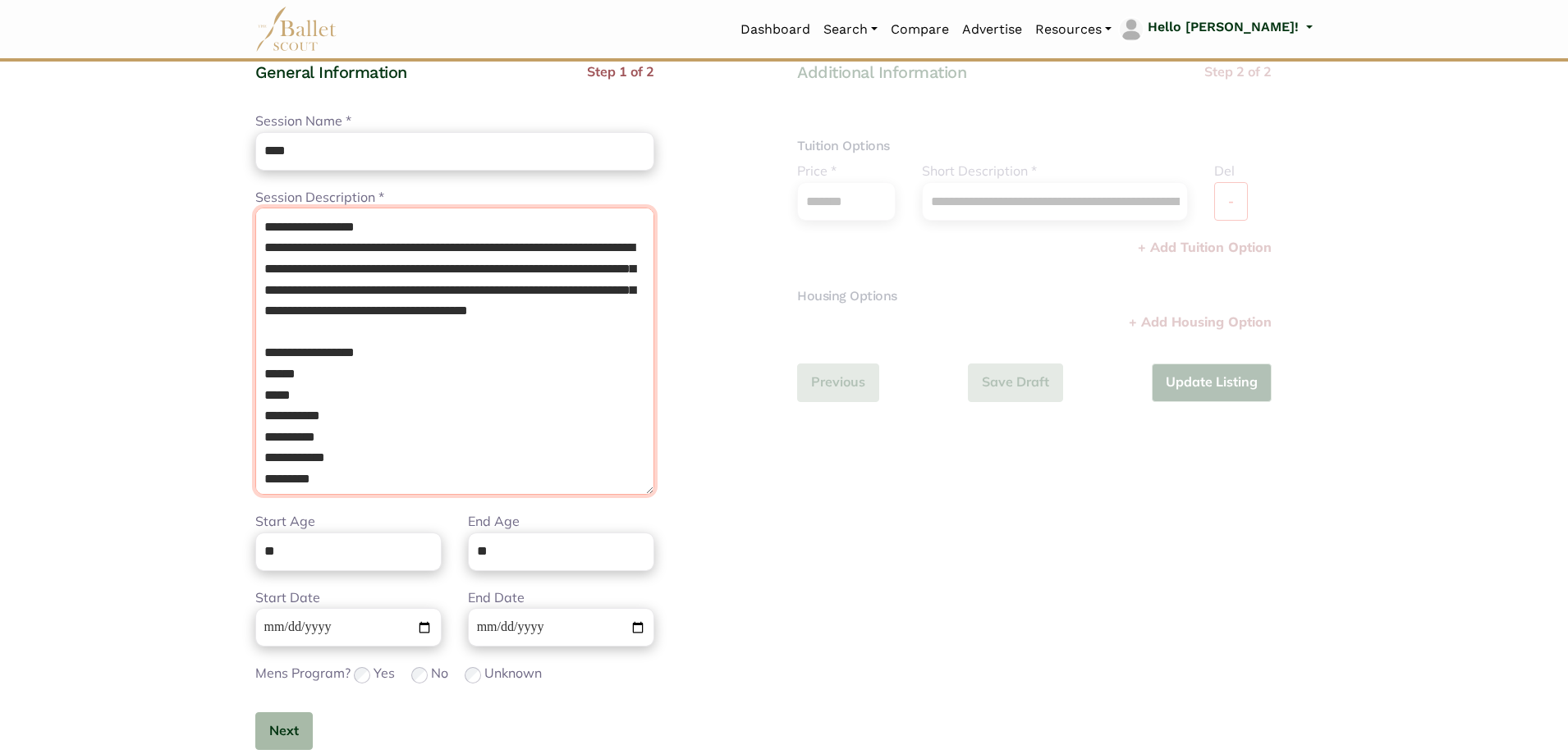
scroll to position [164, 0]
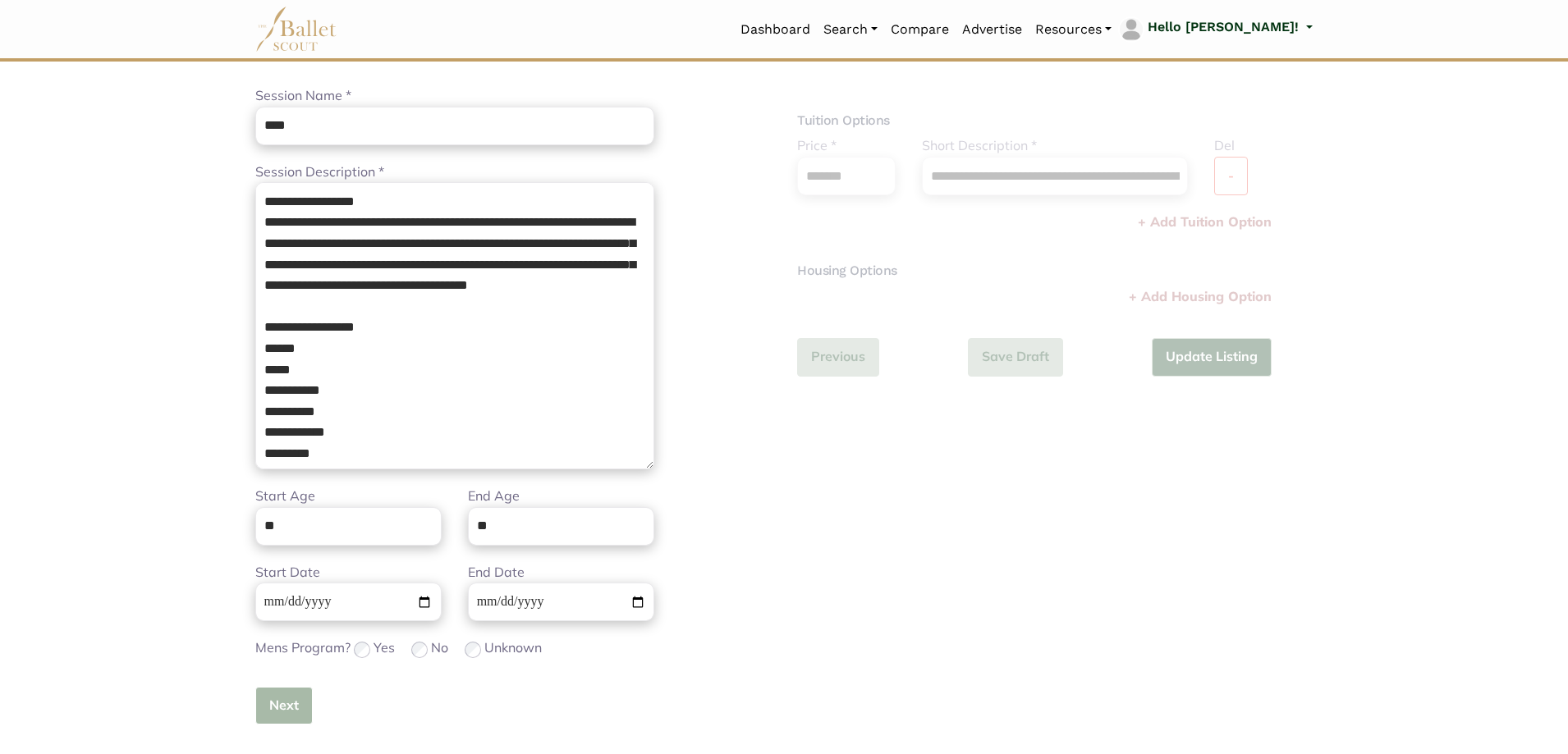
click at [285, 709] on button "Next" at bounding box center [283, 706] width 57 height 39
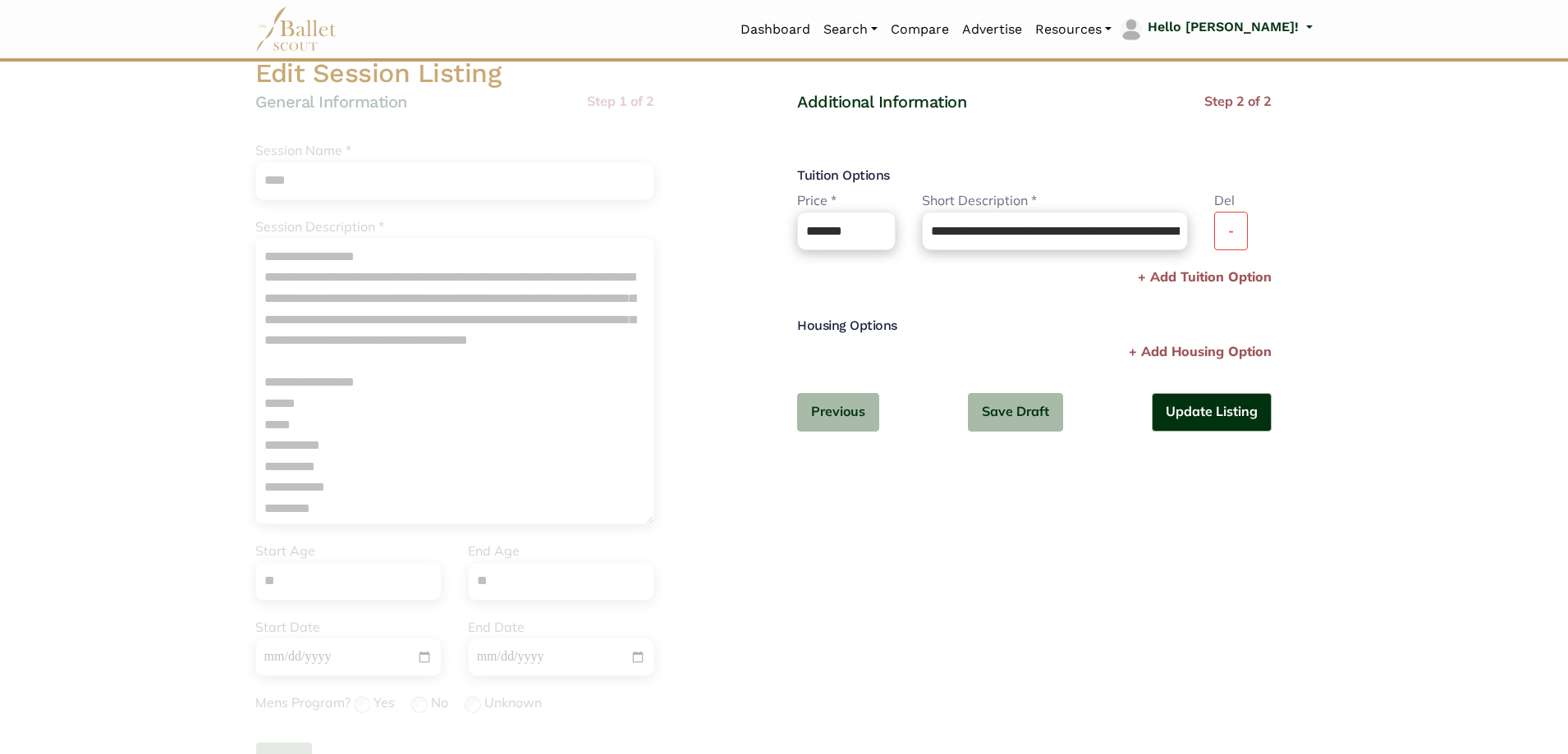
scroll to position [82, 0]
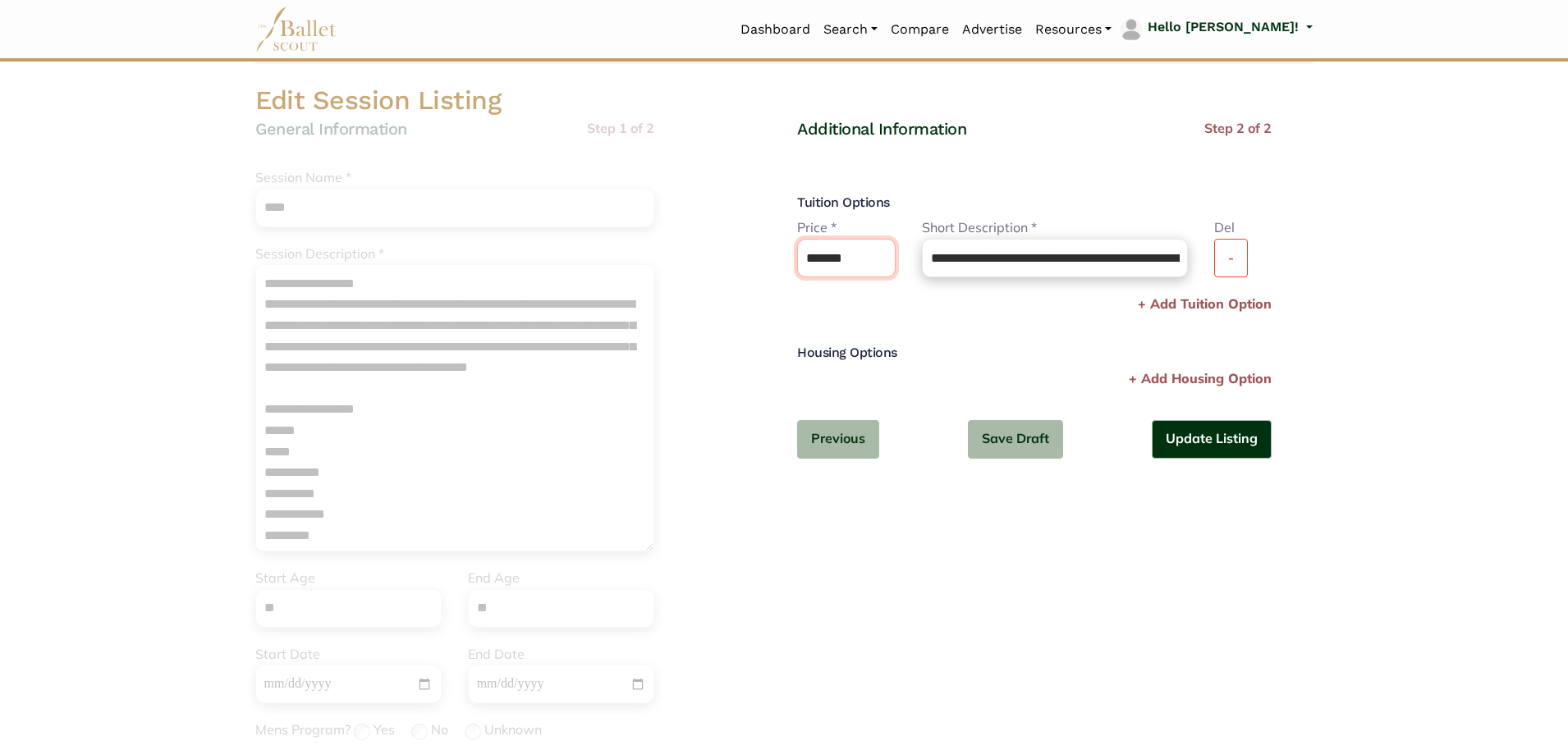
drag, startPoint x: 881, startPoint y: 260, endPoint x: 455, endPoint y: 281, distance: 426.6
click at [455, 281] on div "Edit Session Listing General Information Step 1 of 2 **** Session Name * **** P…" at bounding box center [784, 479] width 1084 height 791
type input "****"
drag, startPoint x: 934, startPoint y: 257, endPoint x: 1240, endPoint y: 271, distance: 305.7
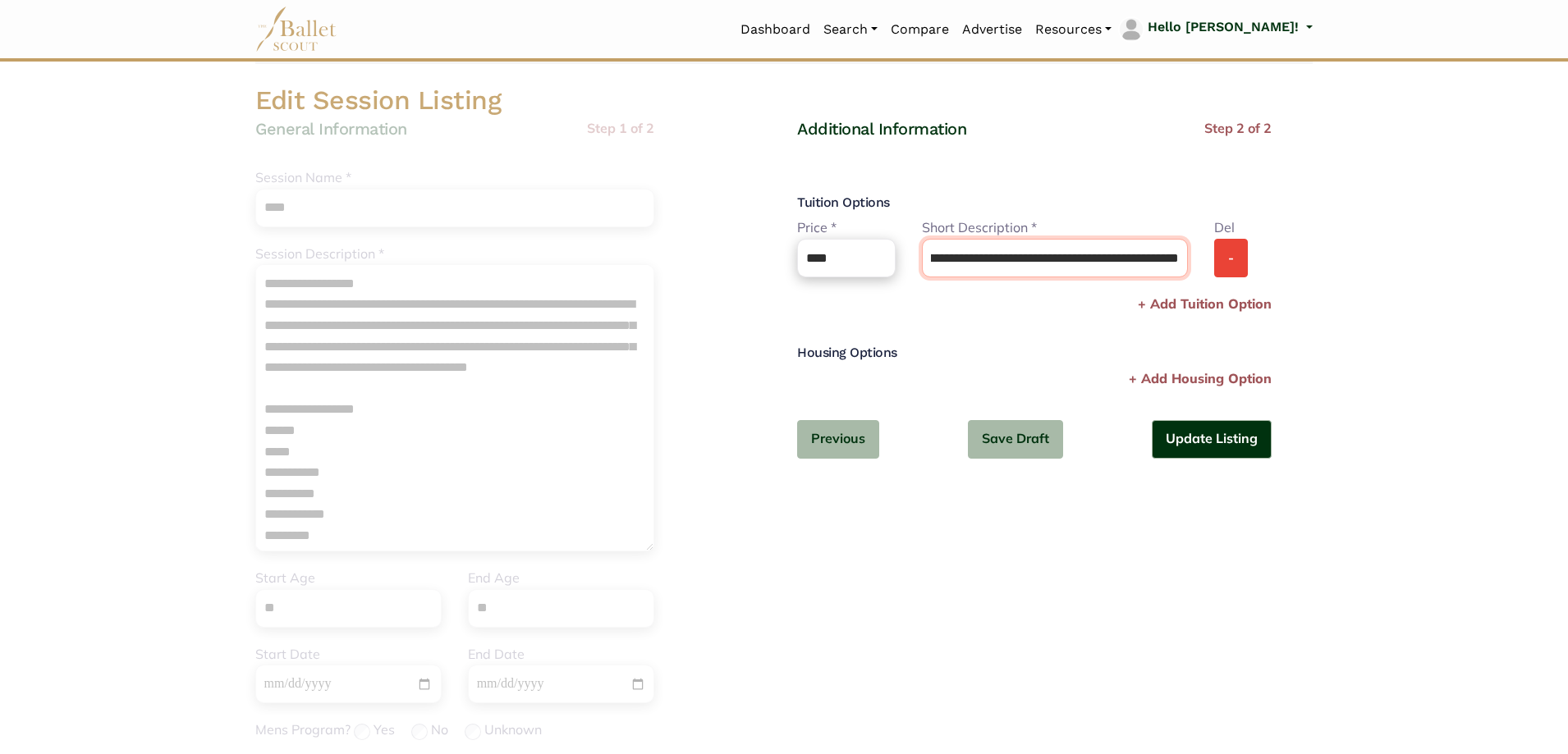
click at [1240, 271] on div "**********" at bounding box center [1034, 256] width 501 height 76
type input "*"
type input "*******"
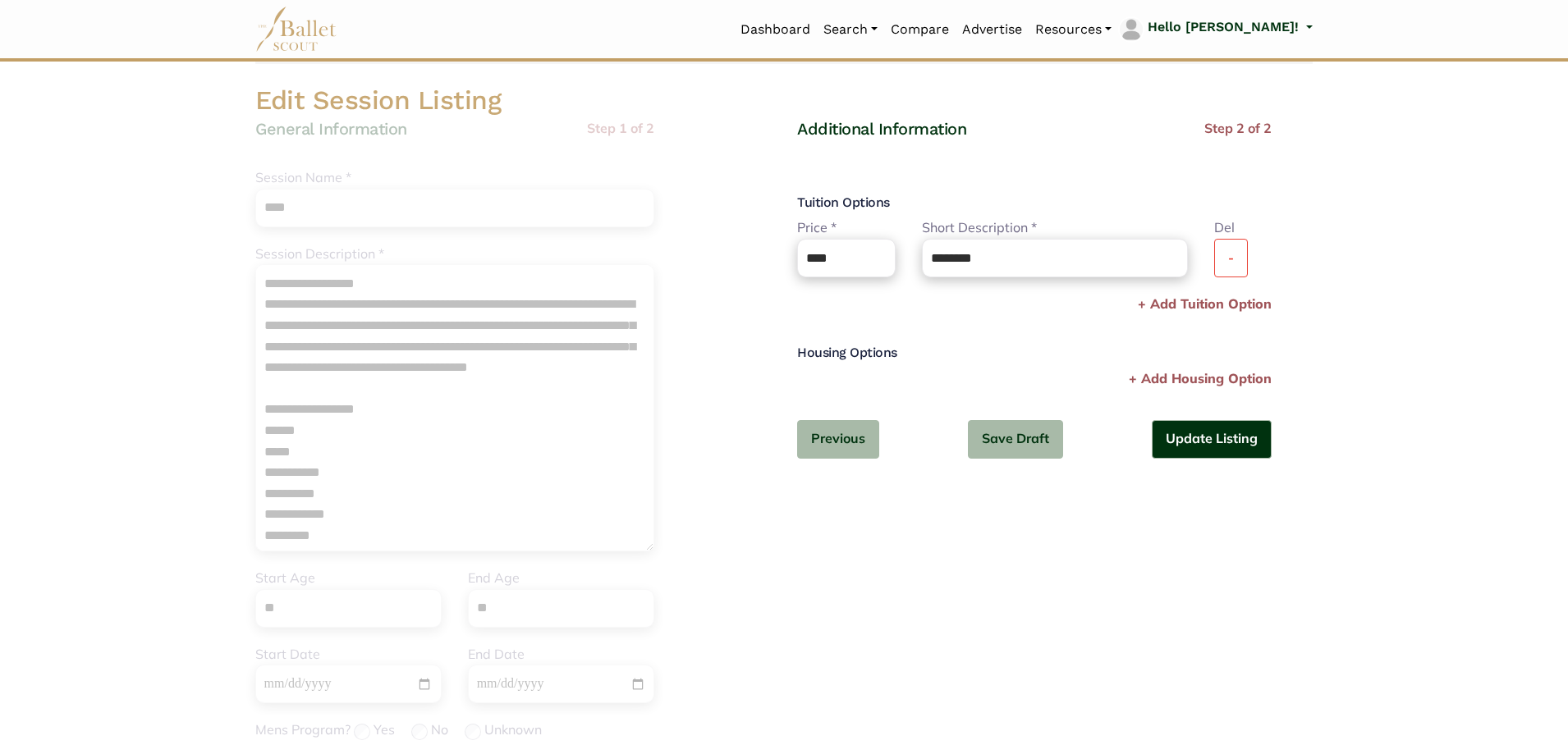
click at [943, 314] on div "+ Add Tuition Option" at bounding box center [1034, 306] width 475 height 25
click at [1230, 435] on button "Update Listing" at bounding box center [1212, 439] width 120 height 39
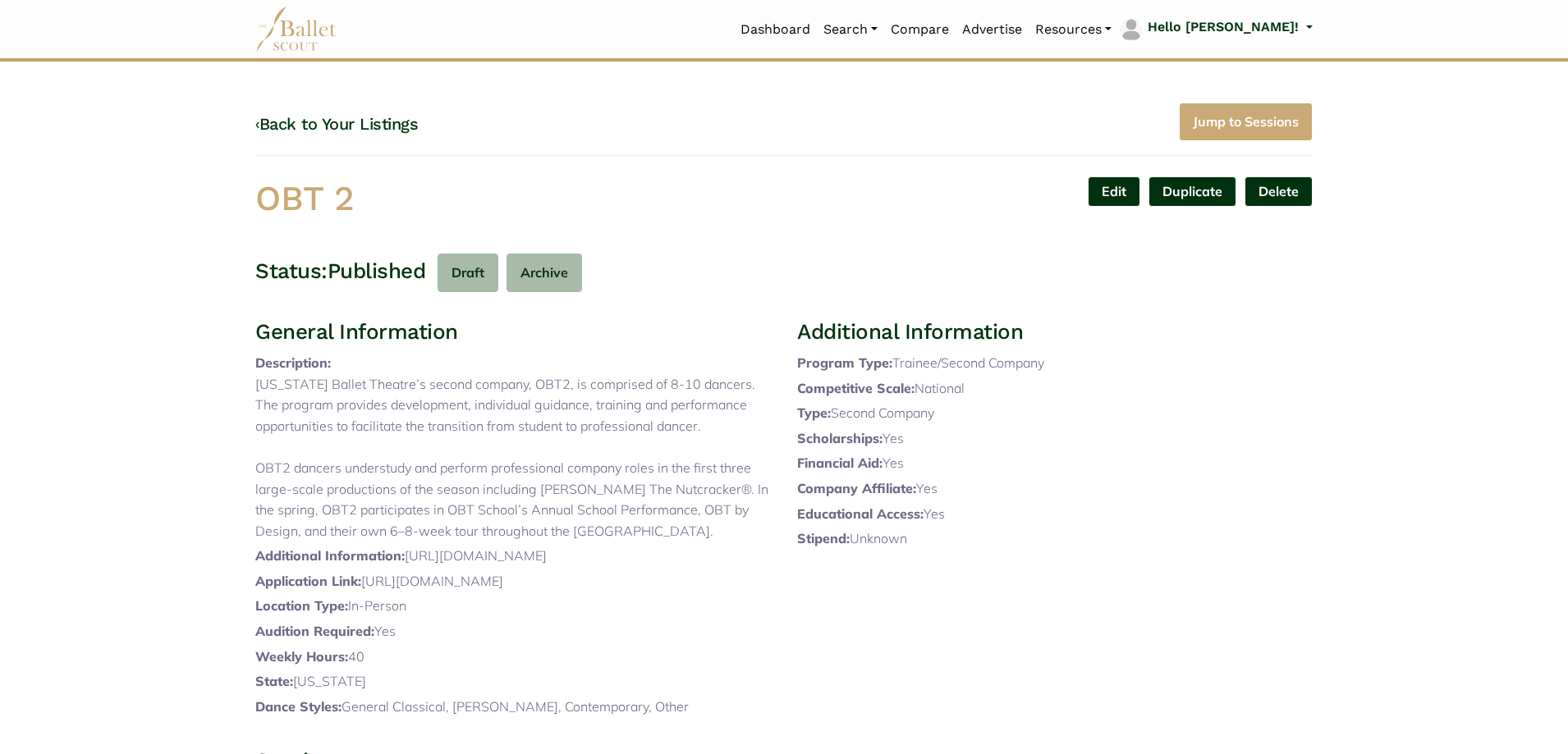
click at [332, 107] on div "‹ Back to Your Listings Jump to Sessions" at bounding box center [783, 130] width 1057 height 54
click at [335, 125] on link "‹ Back to Your Listings" at bounding box center [336, 124] width 163 height 20
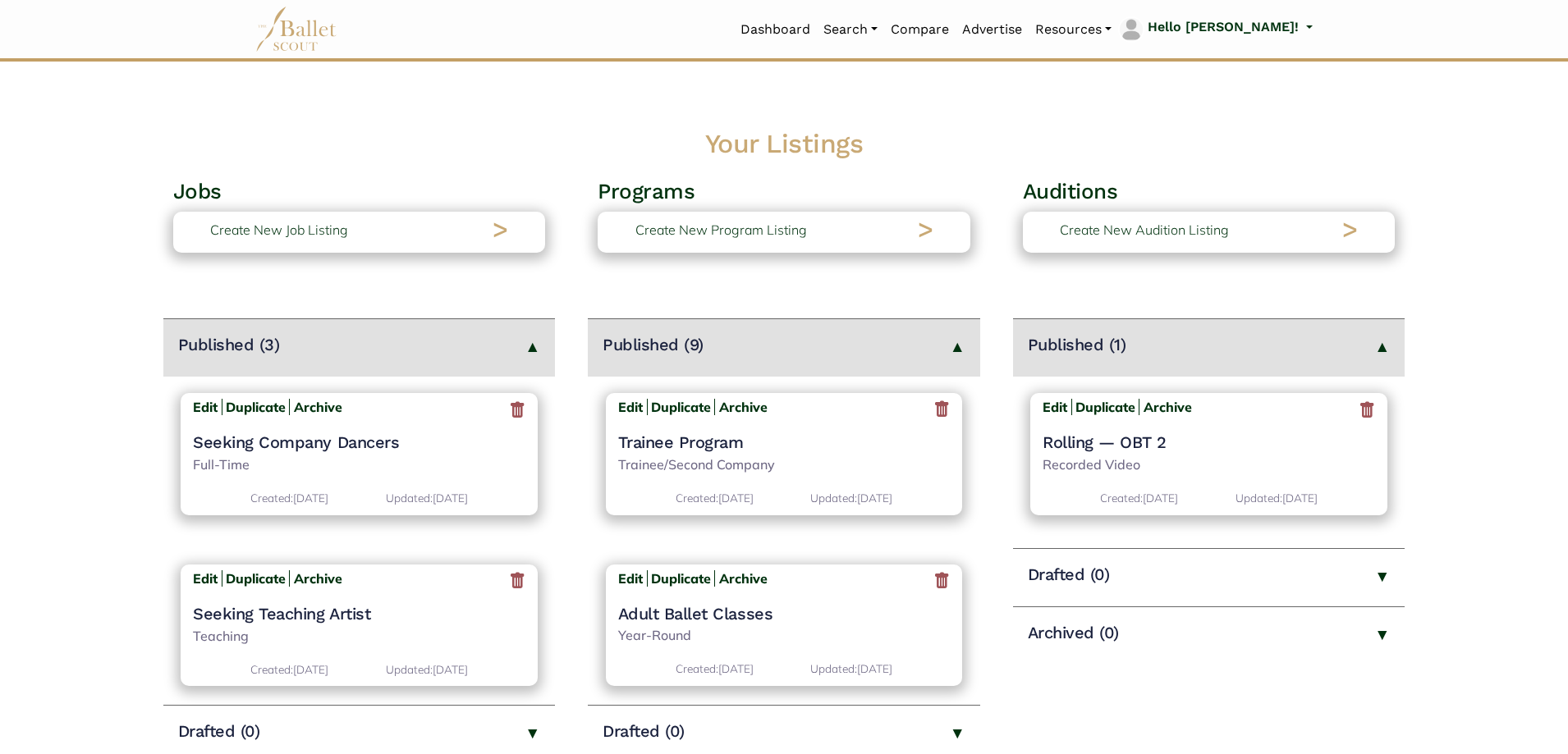
scroll to position [392, 0]
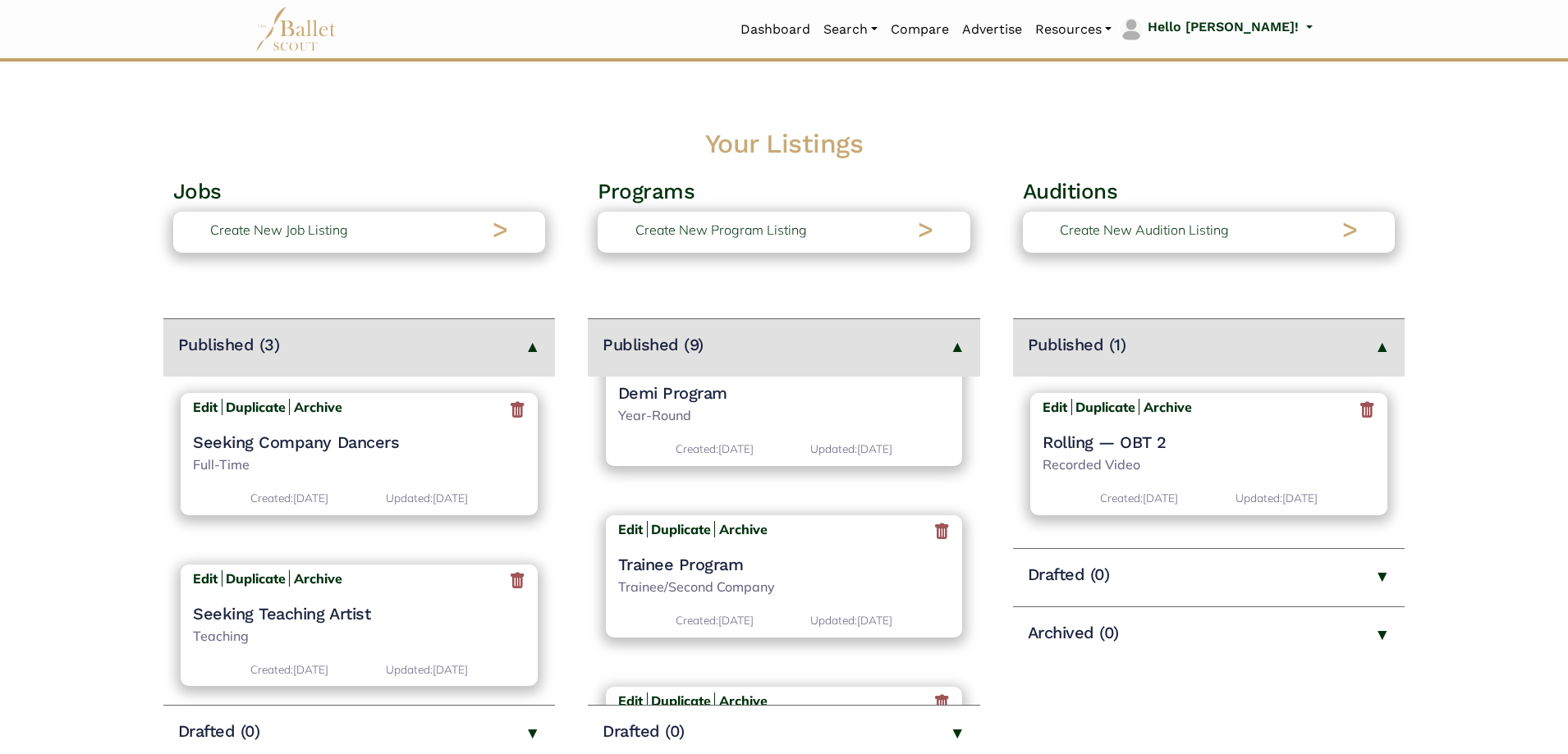
click at [687, 567] on h4 "Trainee Program" at bounding box center [784, 564] width 333 height 21
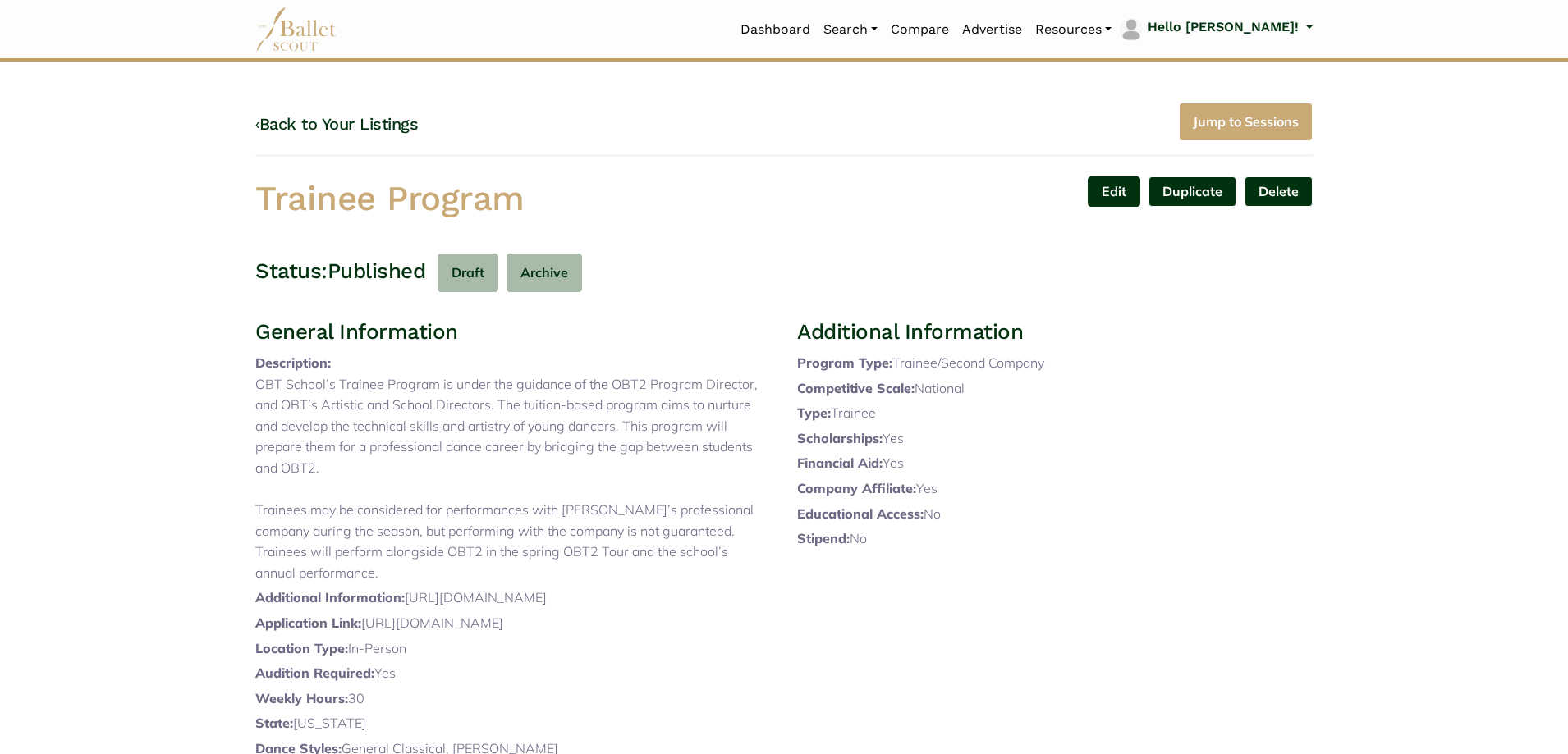
click at [1101, 177] on link "Edit" at bounding box center [1114, 192] width 53 height 30
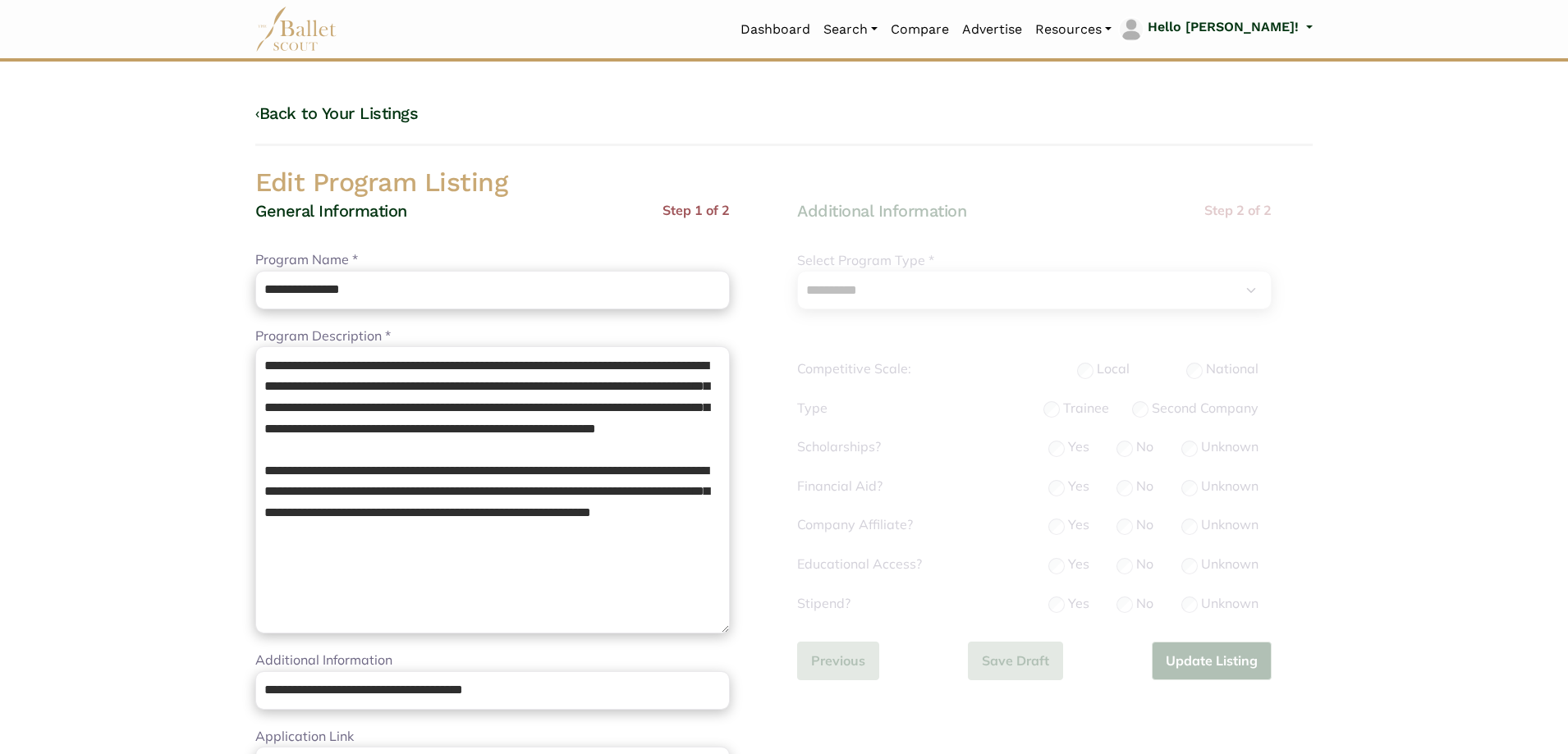
select select "**"
select select "*"
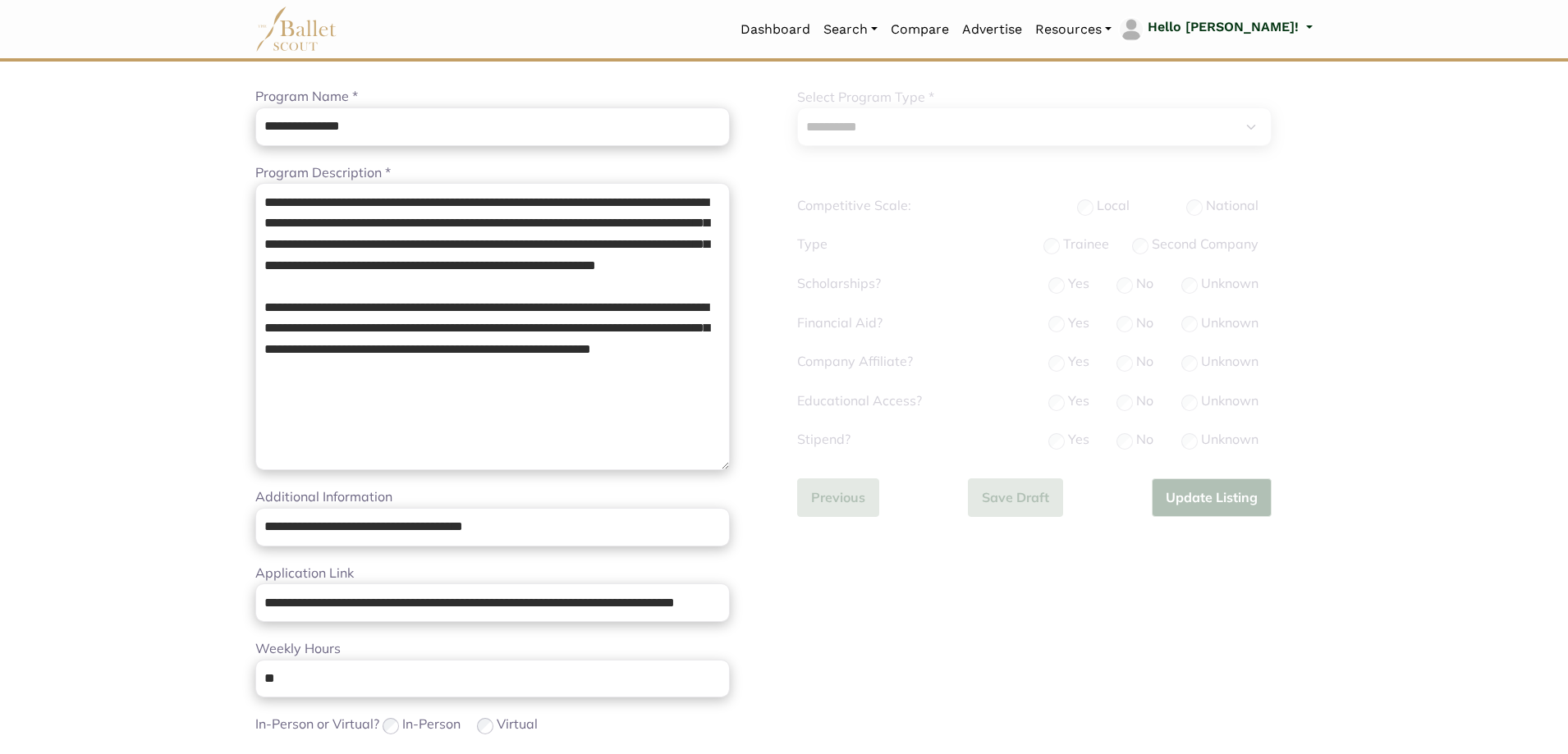
scroll to position [164, 0]
drag, startPoint x: 551, startPoint y: 525, endPoint x: 0, endPoint y: 426, distance: 559.8
click at [0, 428] on body "Loading... Please Wait Dashboard" at bounding box center [784, 637] width 1568 height 1602
paste input "url"
type input "**********"
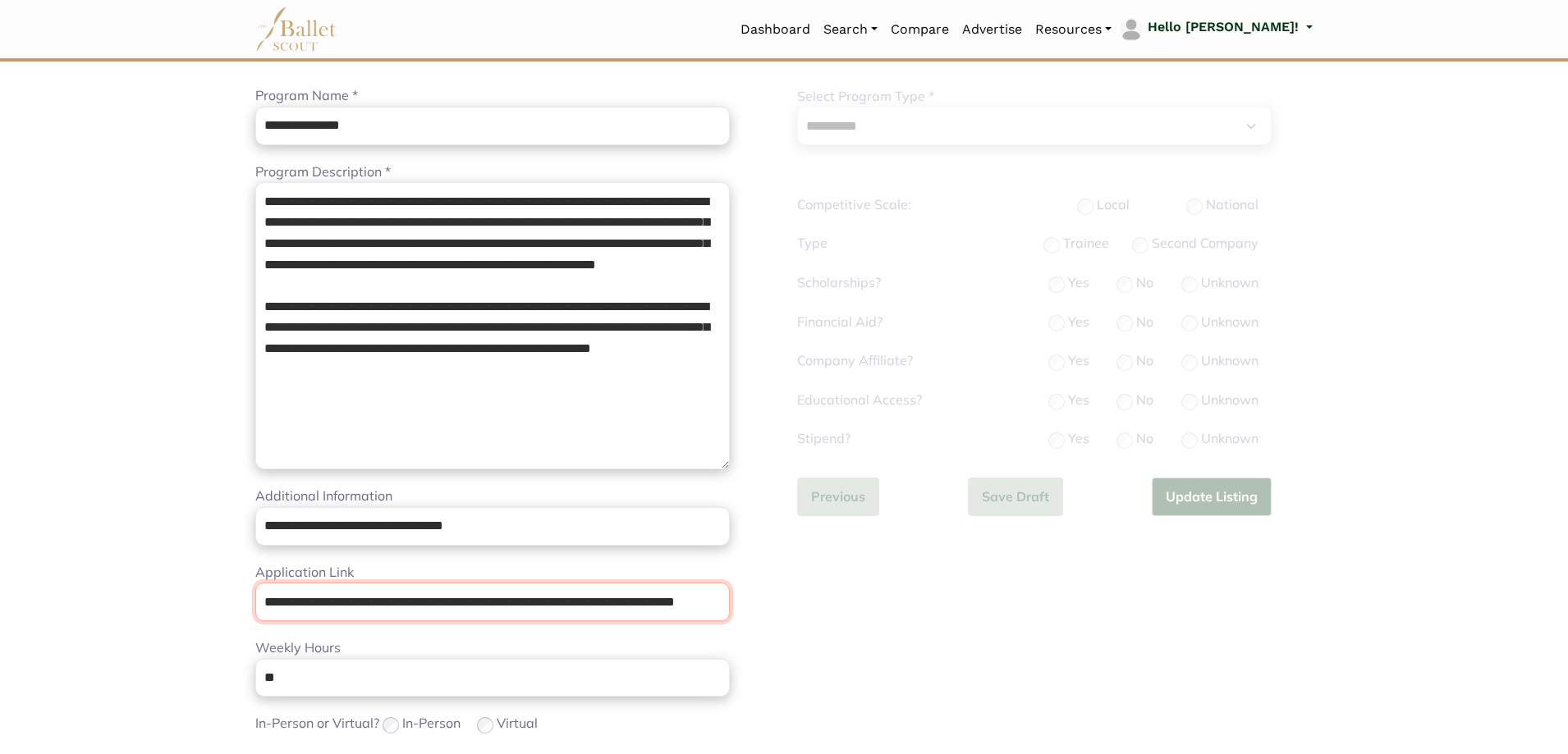
scroll to position [0, 77]
drag, startPoint x: 255, startPoint y: 600, endPoint x: 1077, endPoint y: 617, distance: 822.0
click at [1077, 617] on div "**********" at bounding box center [784, 601] width 1084 height 1199
paste input "url"
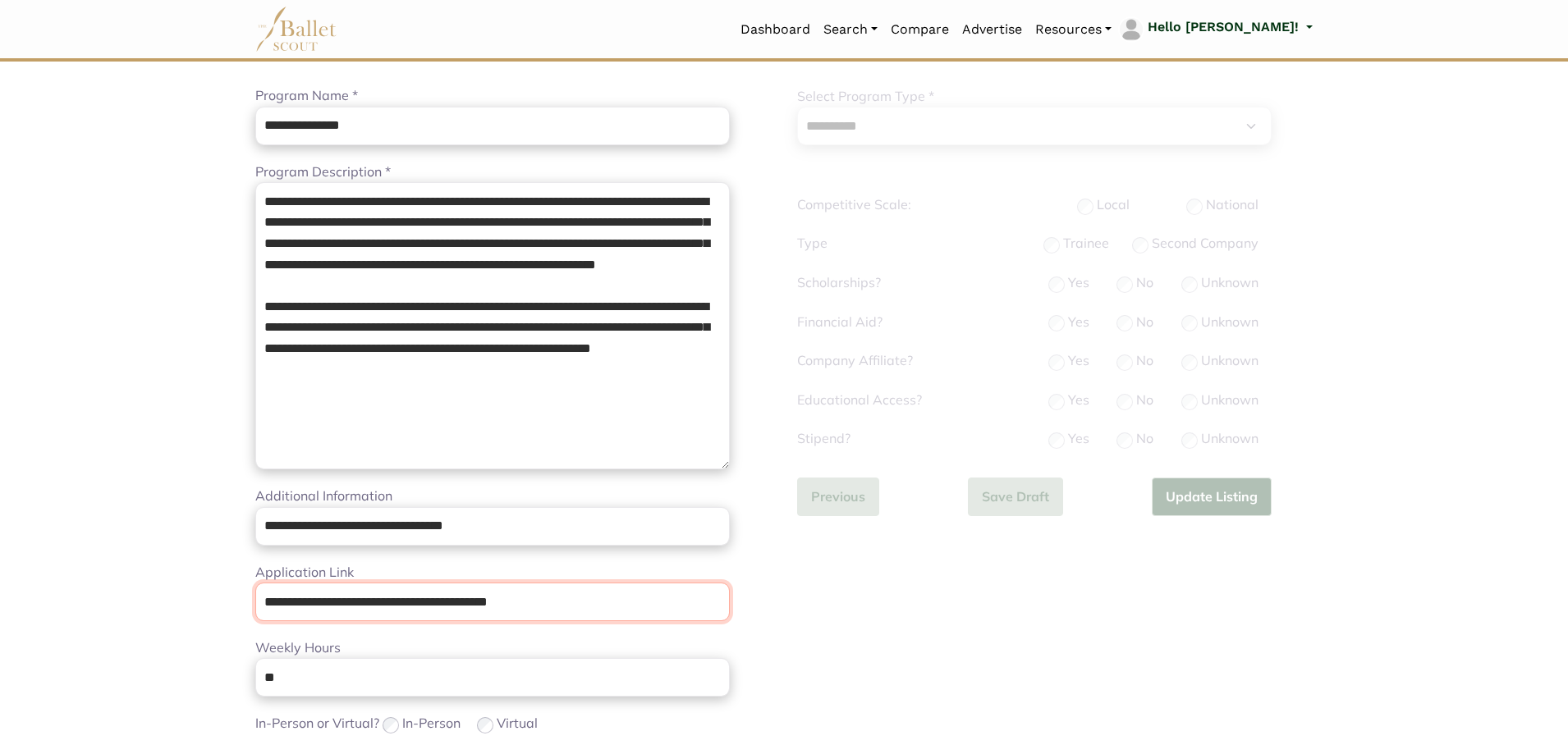
type input "**********"
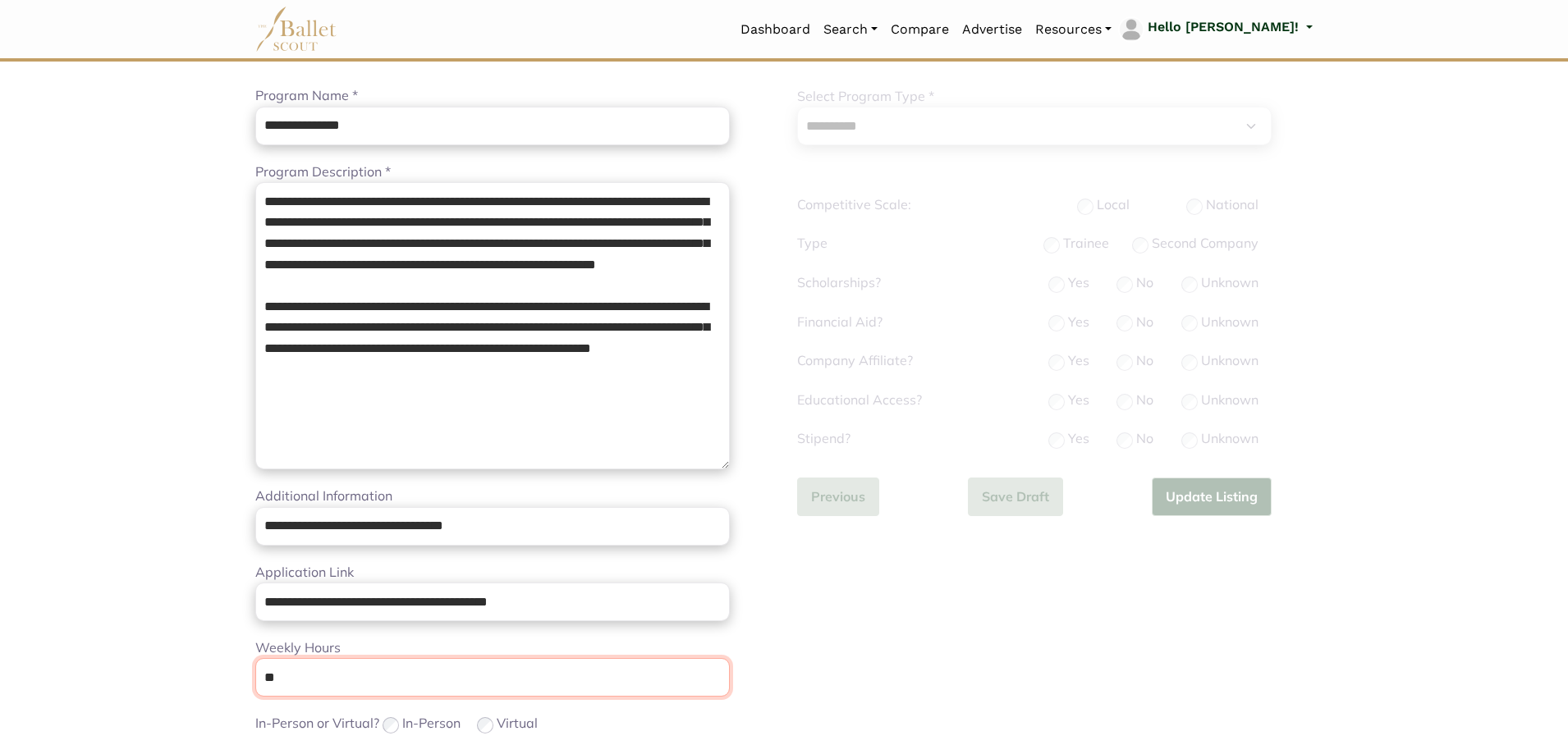
drag, startPoint x: 512, startPoint y: 687, endPoint x: 39, endPoint y: 664, distance: 474.3
click at [39, 664] on body "Loading... Please Wait Dashboard" at bounding box center [784, 637] width 1568 height 1602
type input "**"
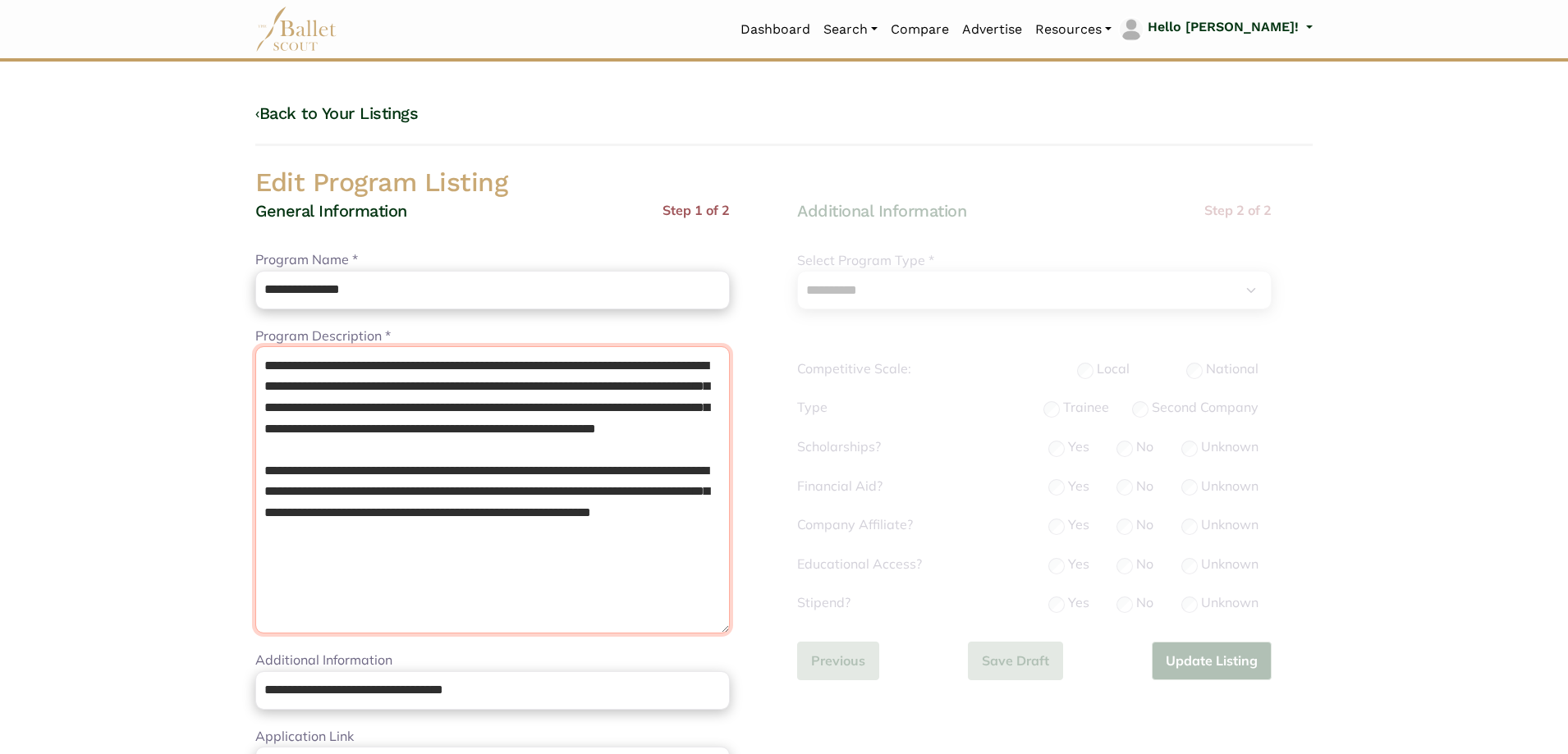
drag, startPoint x: 539, startPoint y: 412, endPoint x: 0, endPoint y: -40, distance: 703.3
paste textarea
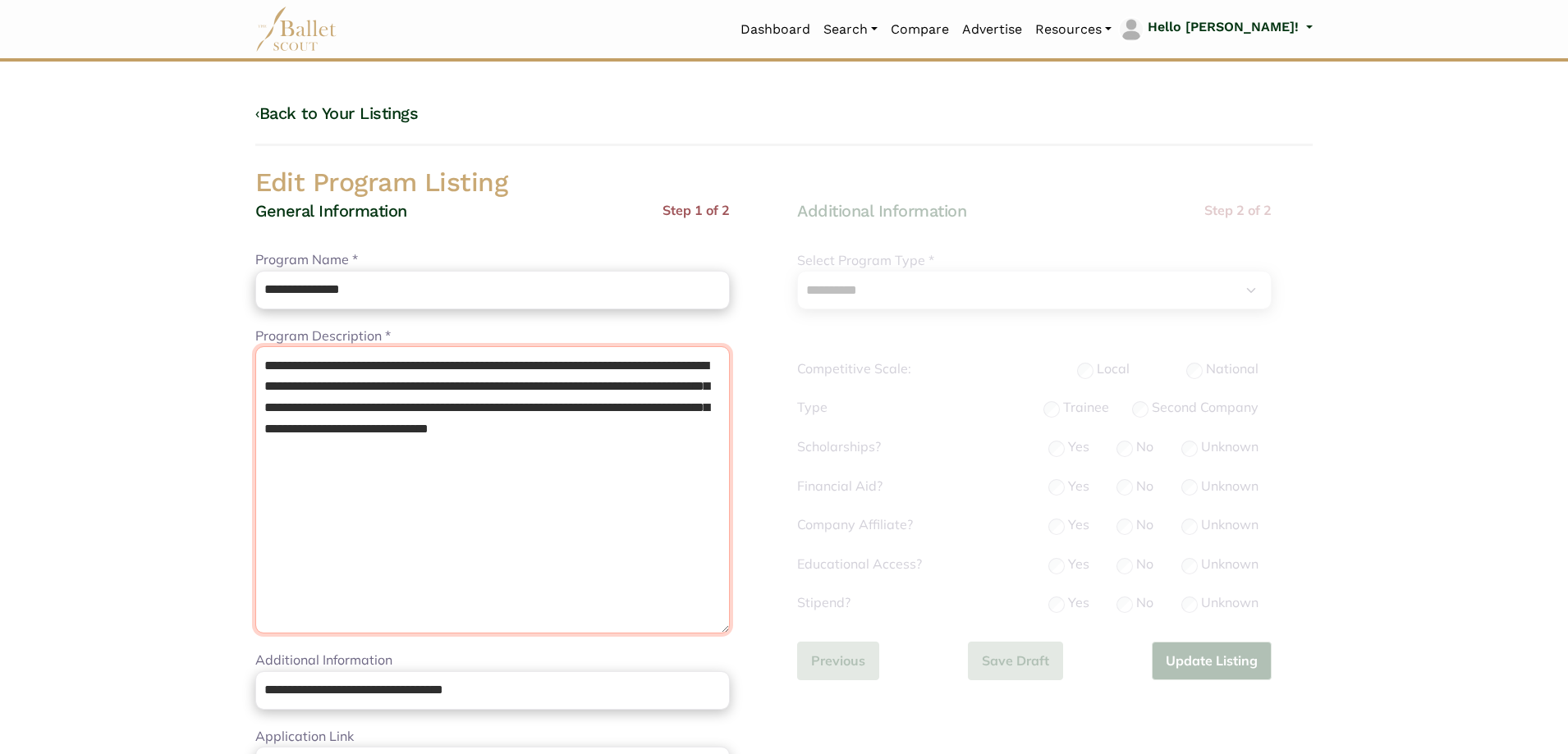
paste textarea "**********"
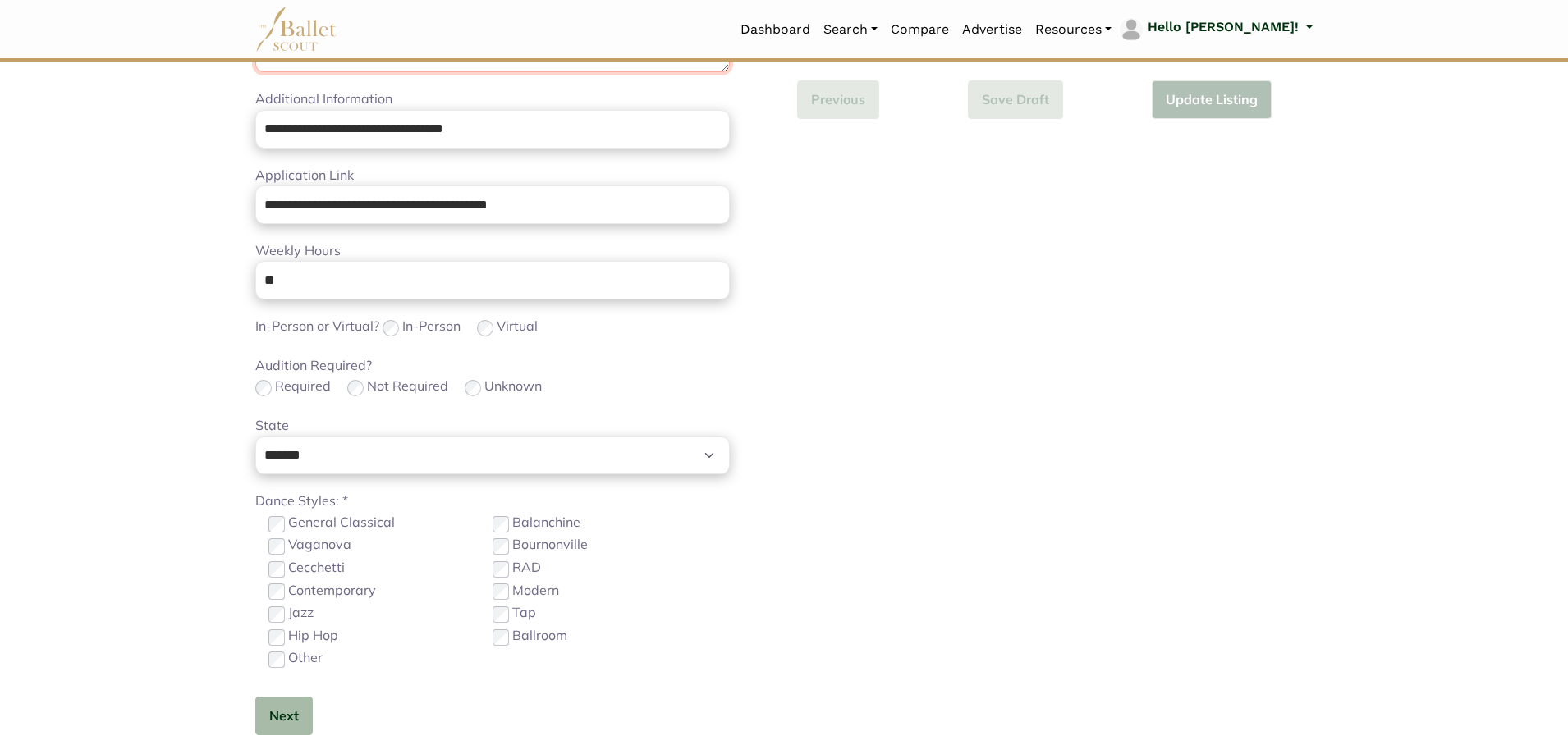
scroll to position [575, 0]
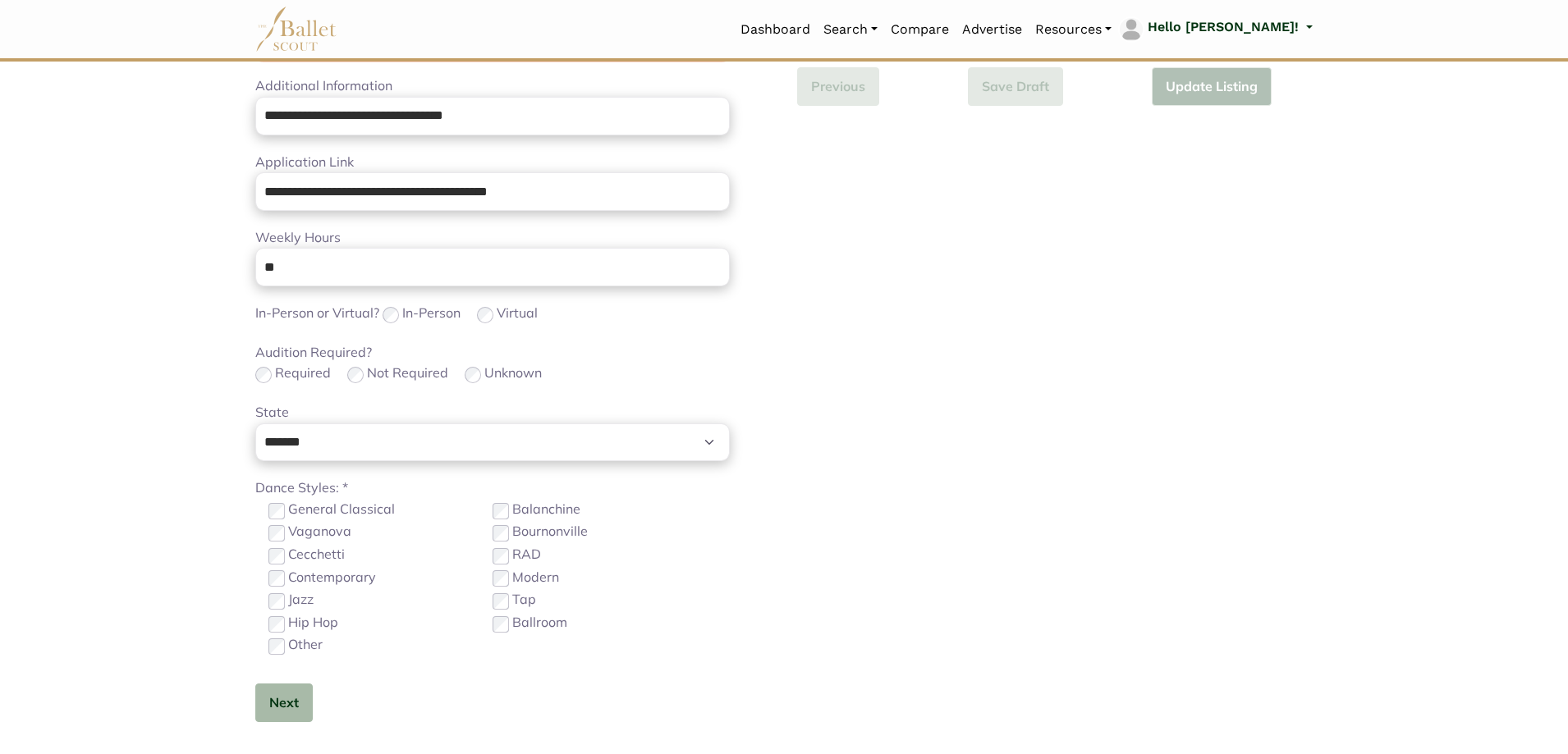
type textarea "**********"
drag, startPoint x: 318, startPoint y: 255, endPoint x: 128, endPoint y: 241, distance: 190.2
click at [128, 241] on body "Loading... Please Wait Dashboard" at bounding box center [784, 226] width 1568 height 1602
type input "**"
click at [887, 325] on div "**********" at bounding box center [1055, 208] width 542 height 1164
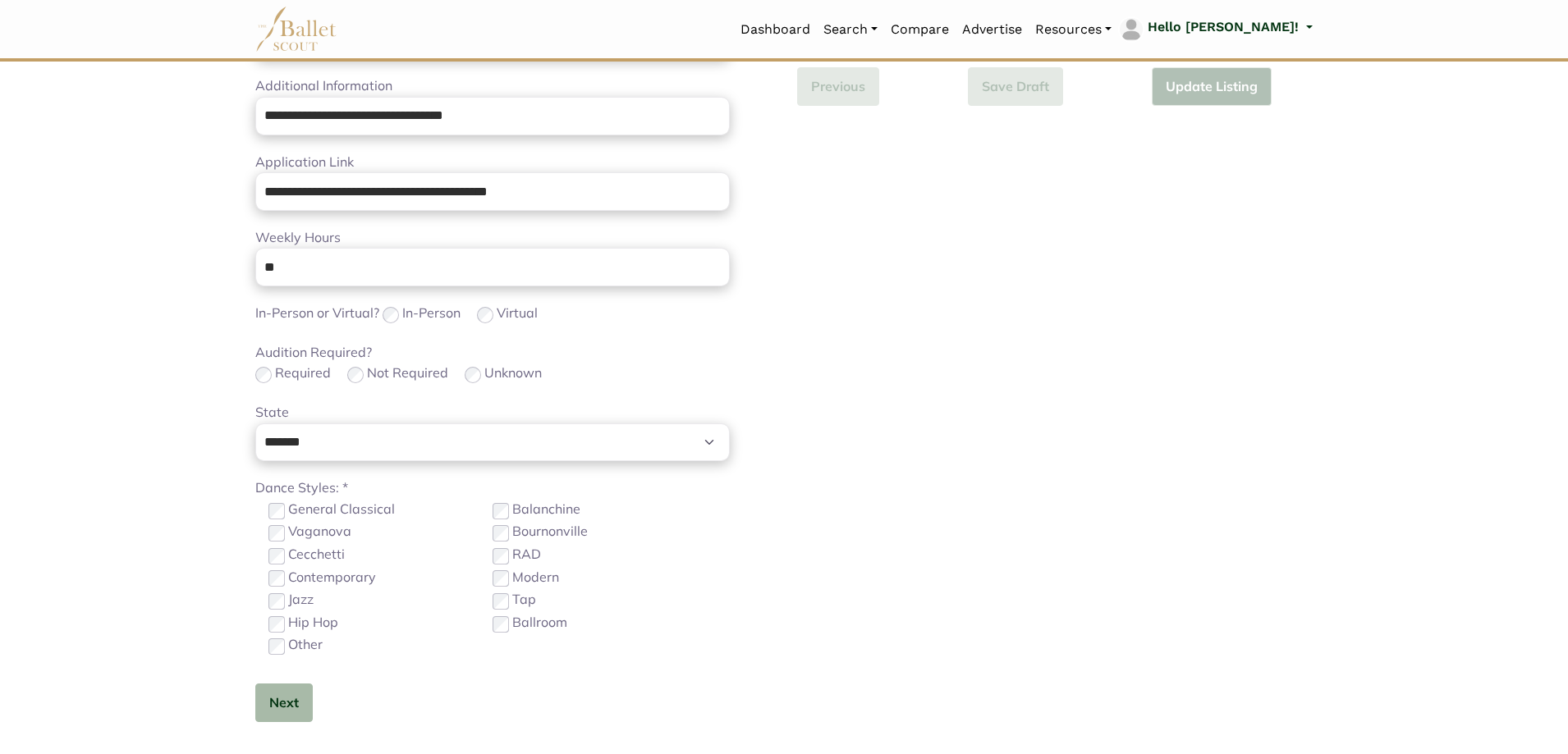
click at [334, 571] on label "Contemporary" at bounding box center [332, 577] width 88 height 21
click at [300, 648] on label "Other" at bounding box center [305, 645] width 34 height 21
click at [286, 696] on button "Next" at bounding box center [283, 703] width 57 height 39
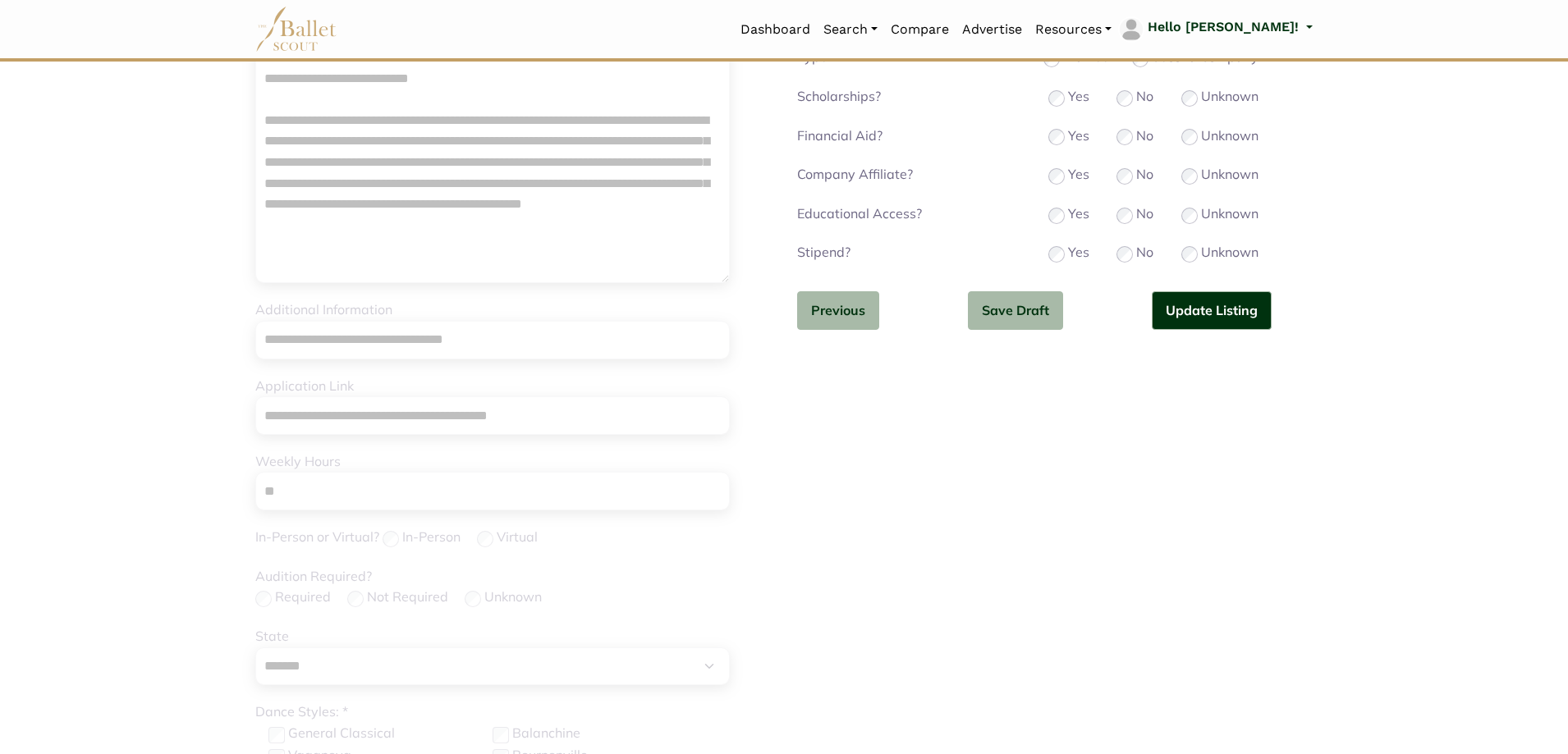
scroll to position [82, 0]
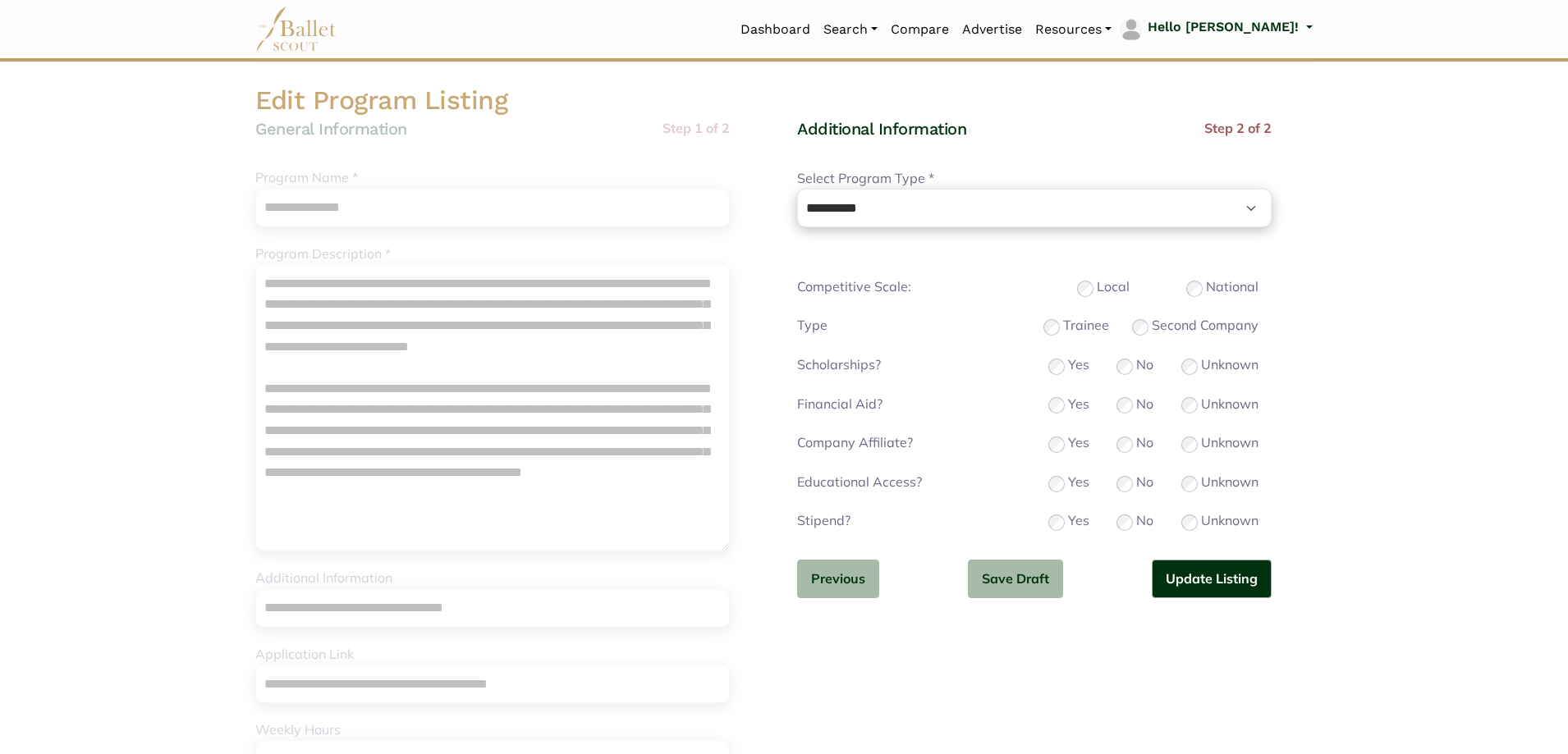
click at [1045, 487] on div "Educational Access? Yes No Unknown" at bounding box center [1034, 483] width 501 height 23
click at [1216, 608] on div "**********" at bounding box center [1034, 371] width 475 height 507
click at [1207, 588] on button "Update Listing" at bounding box center [1212, 579] width 120 height 39
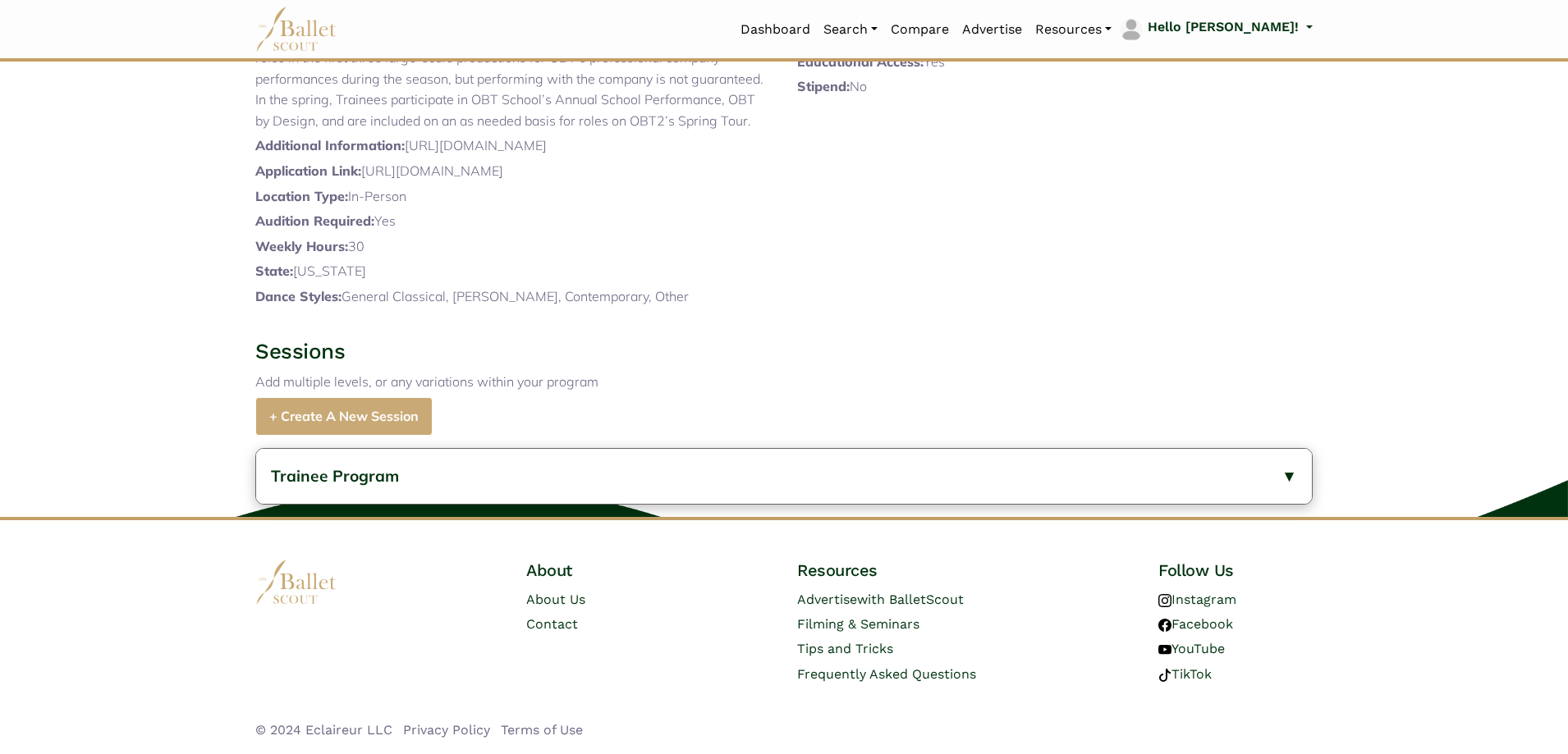
scroll to position [493, 0]
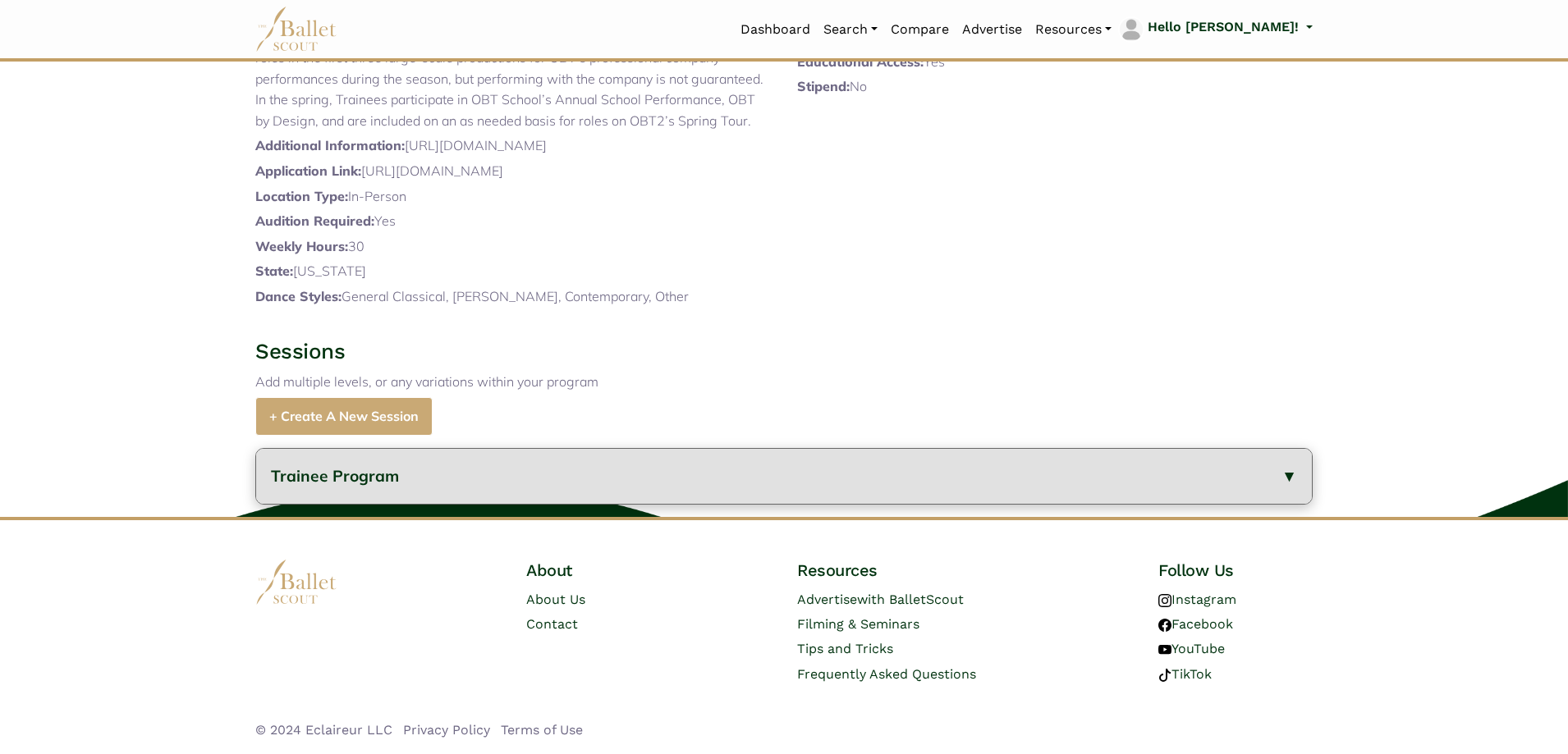
click at [467, 504] on button "Trainee Program" at bounding box center [784, 476] width 1056 height 55
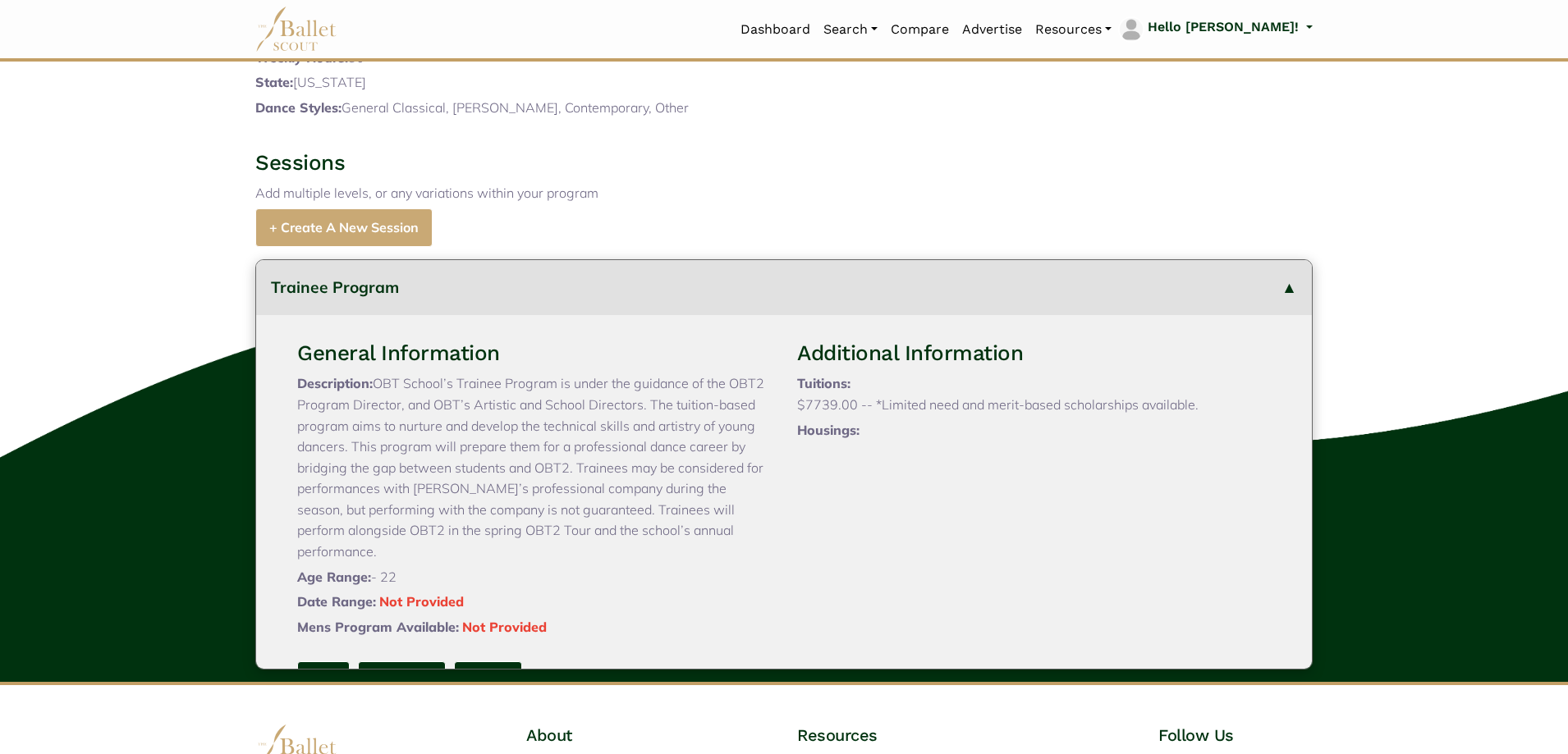
scroll to position [890, 0]
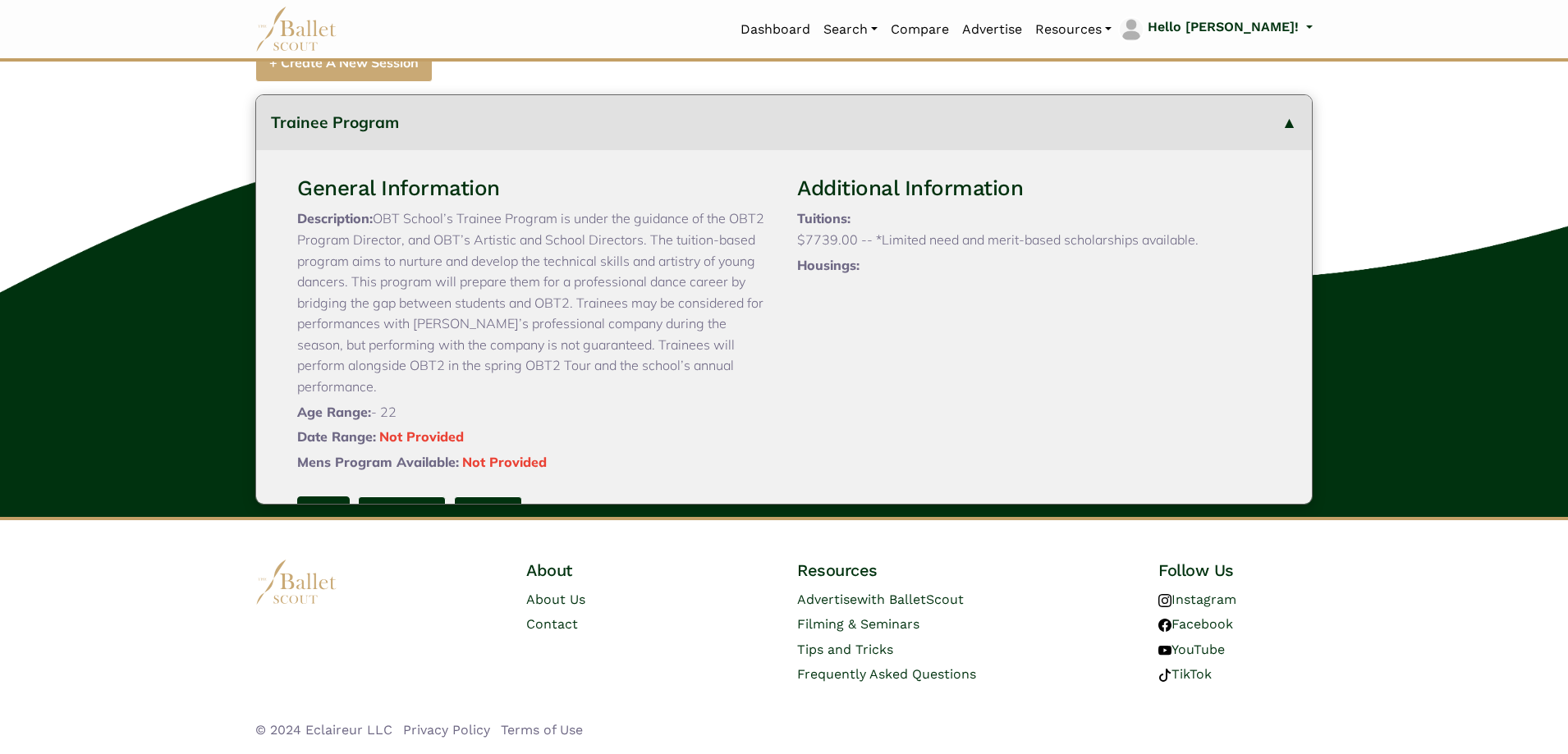
click at [307, 497] on link "Edit" at bounding box center [323, 512] width 53 height 30
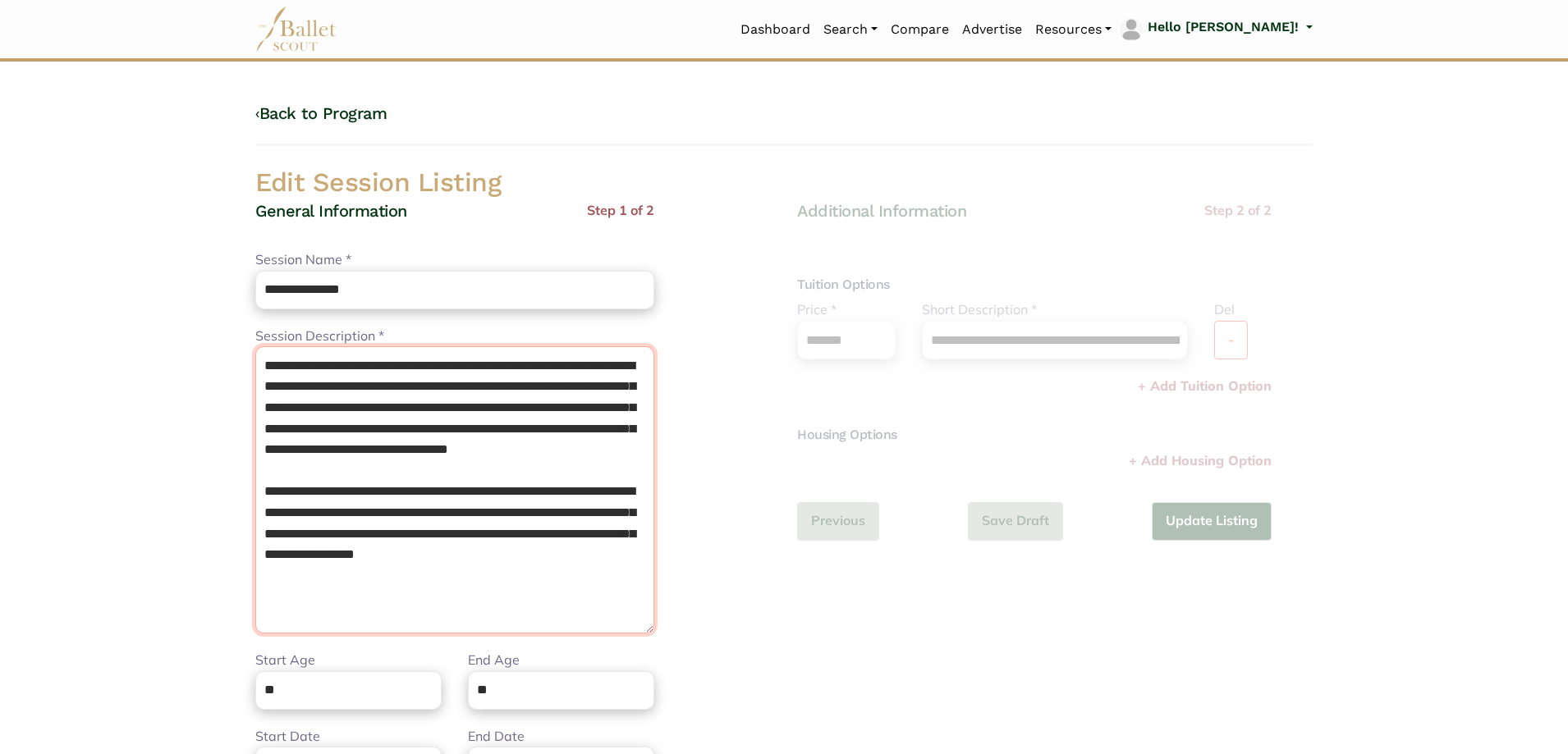
drag, startPoint x: 432, startPoint y: 616, endPoint x: 120, endPoint y: 272, distance: 464.4
click at [117, 277] on body "Loading... Please Wait Dashboard" at bounding box center [784, 597] width 1568 height 1194
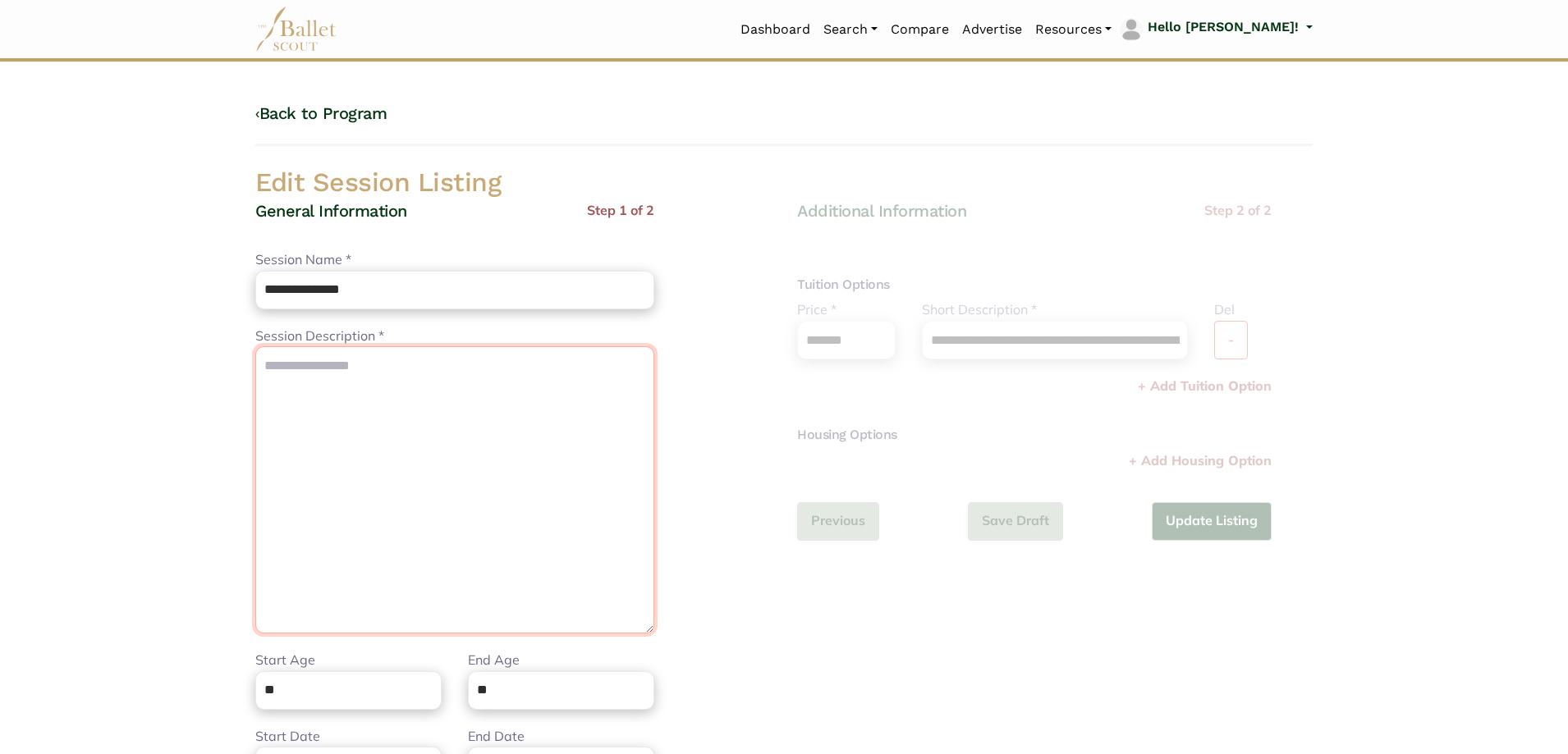
paste textarea "**********"
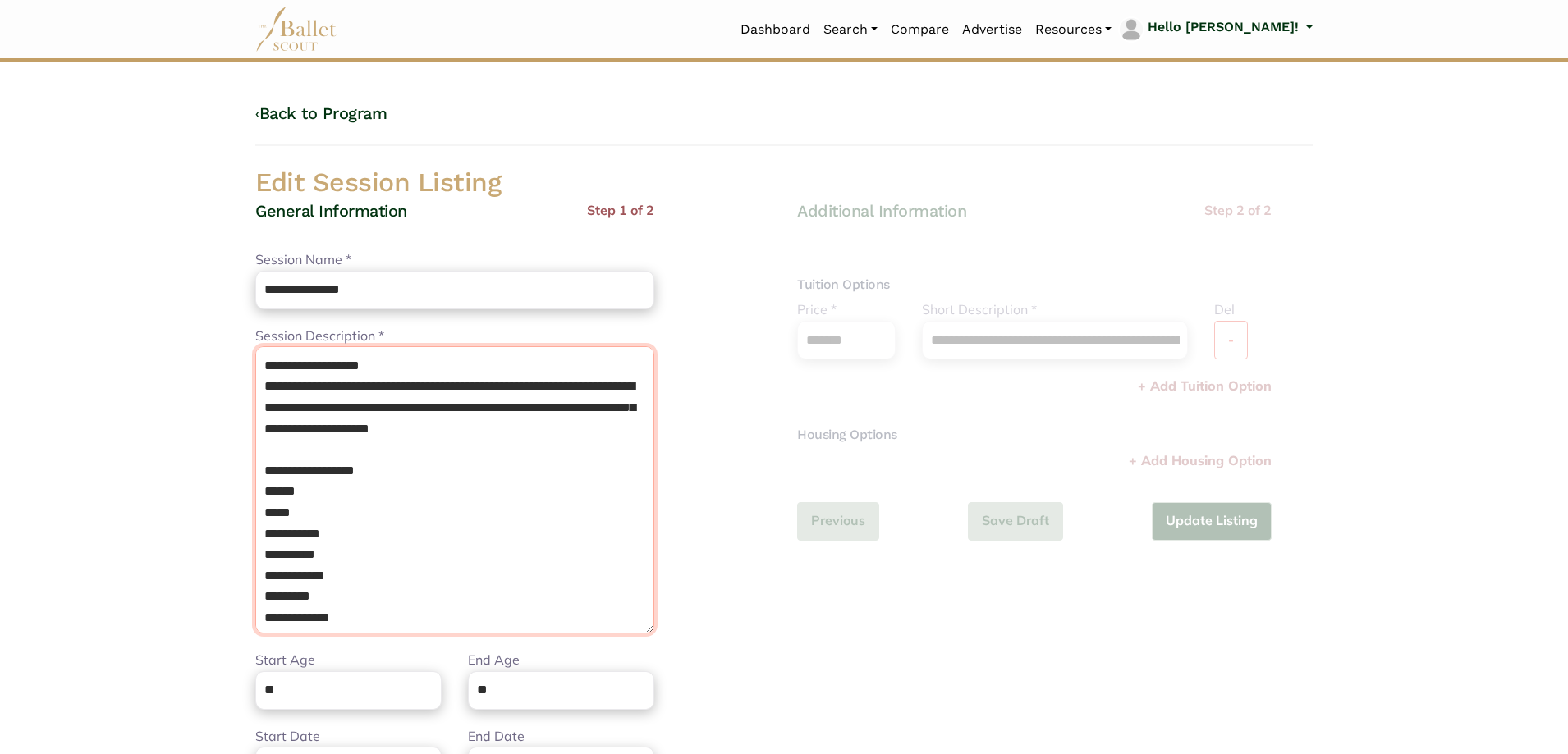
type textarea "**********"
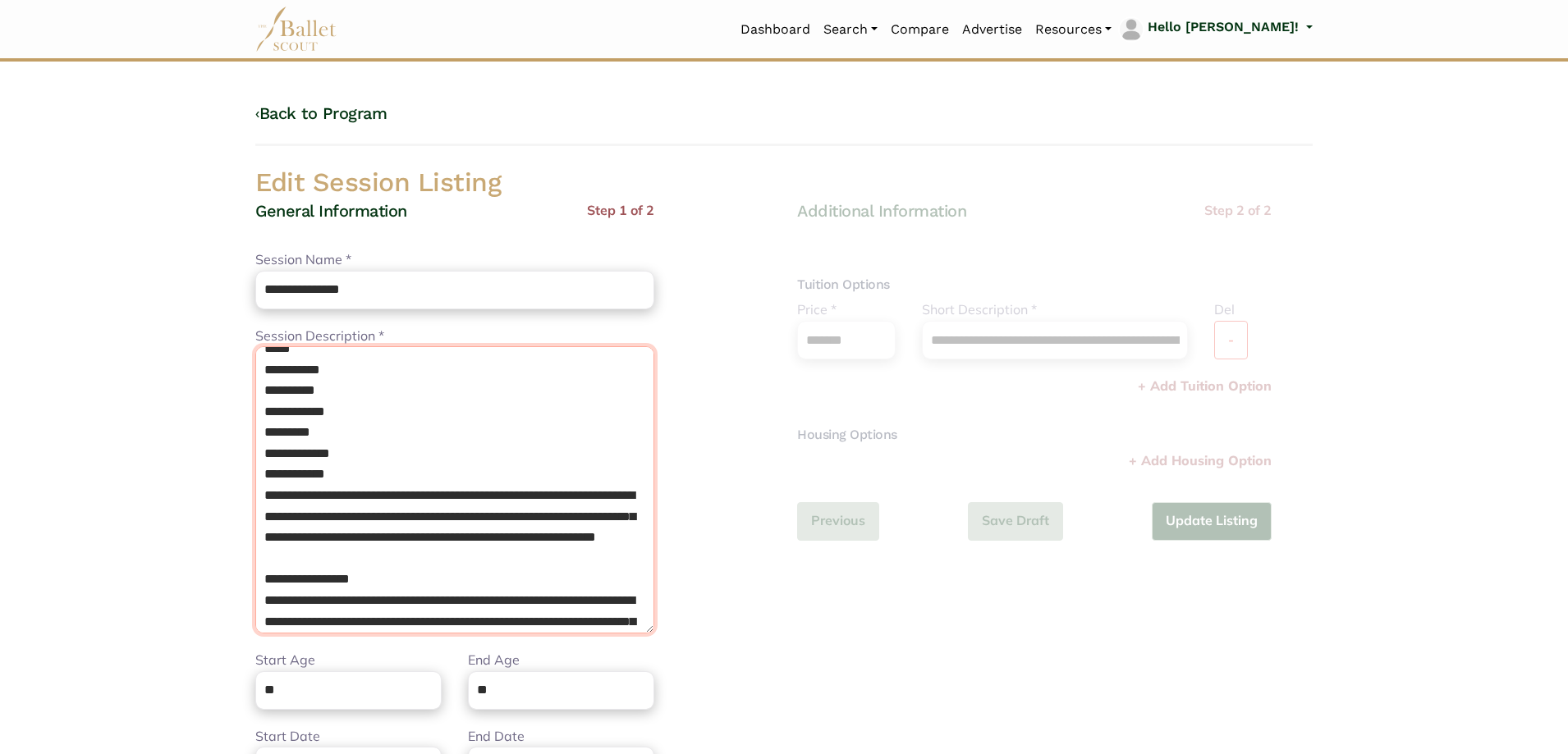
scroll to position [493, 0]
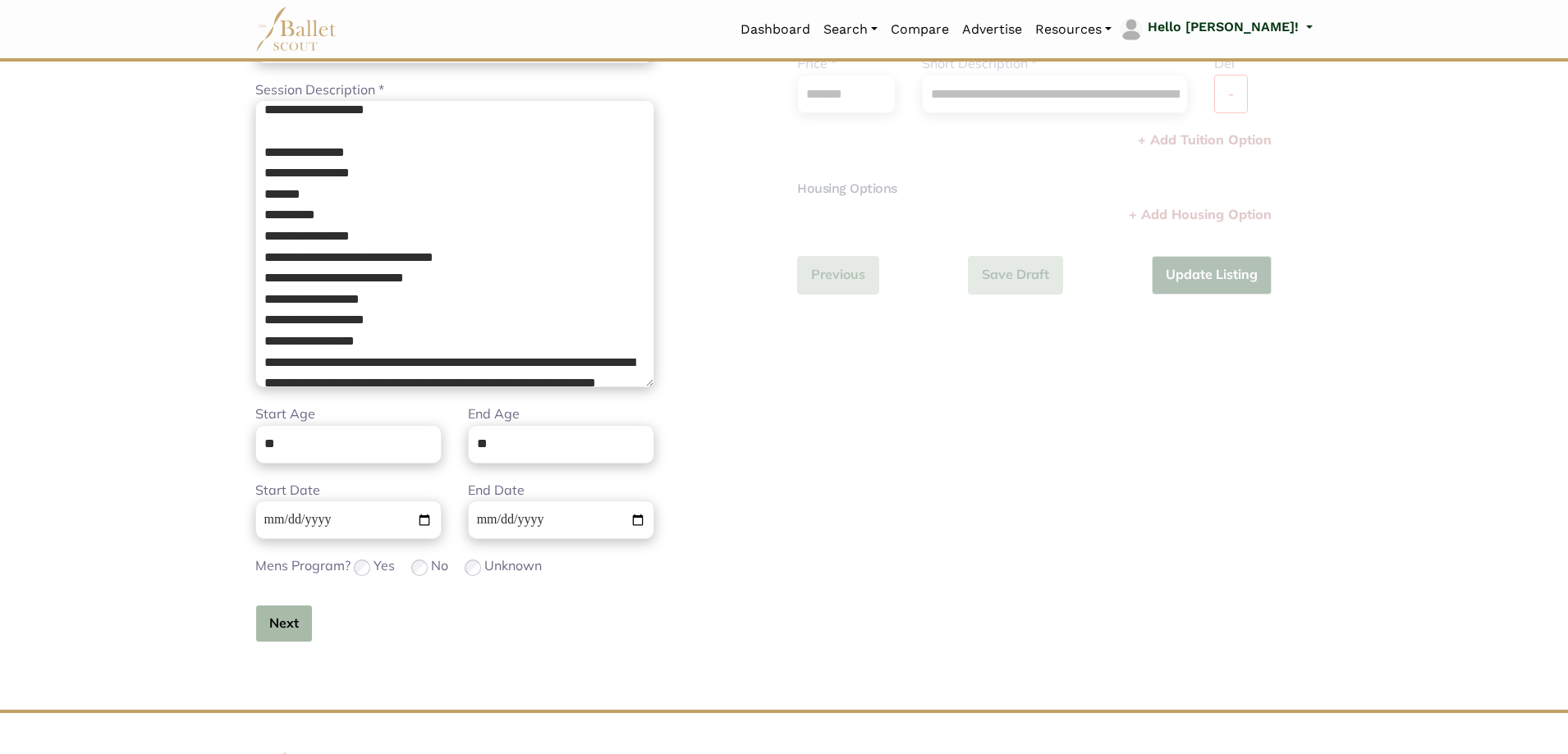
click at [291, 624] on button "Next" at bounding box center [283, 624] width 57 height 39
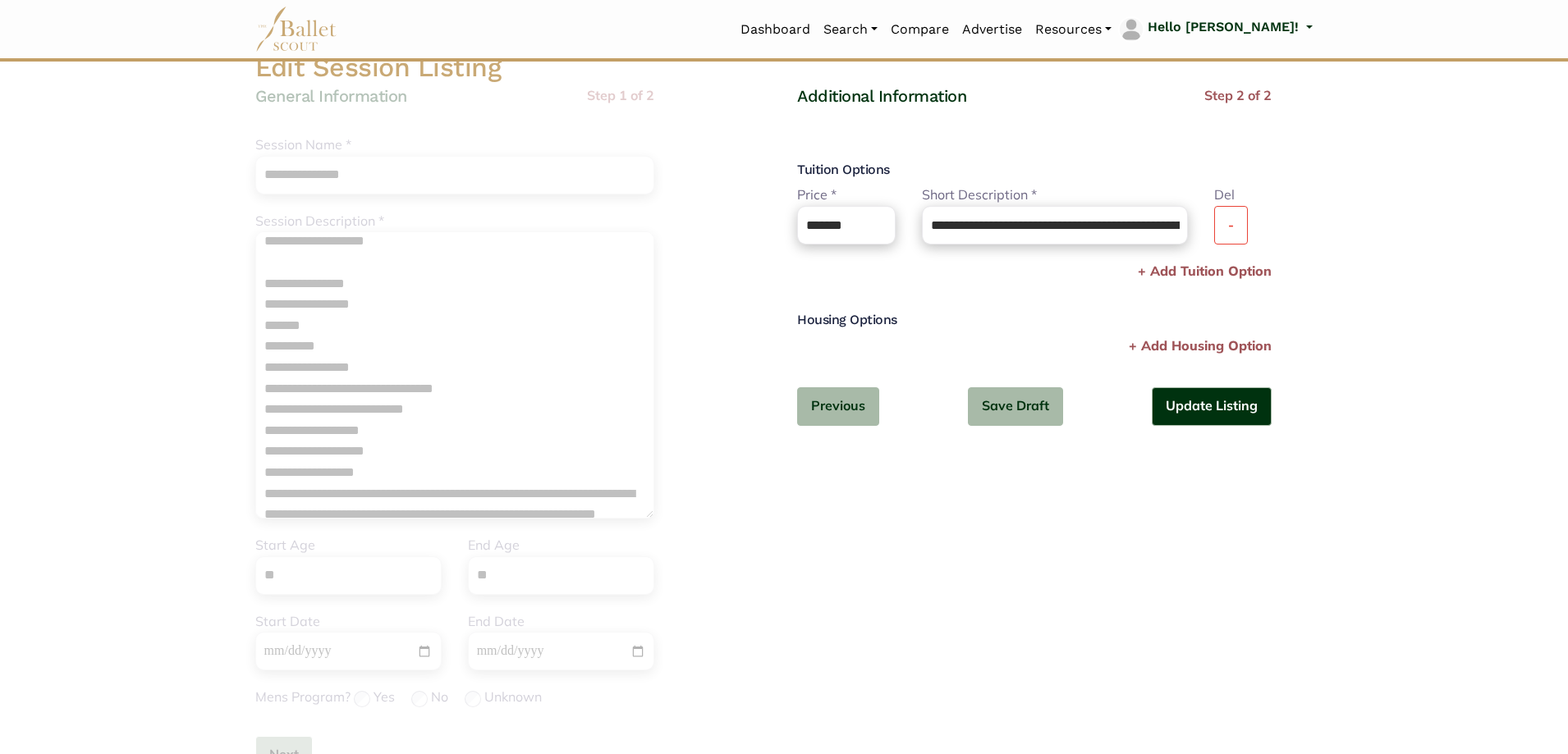
scroll to position [82, 0]
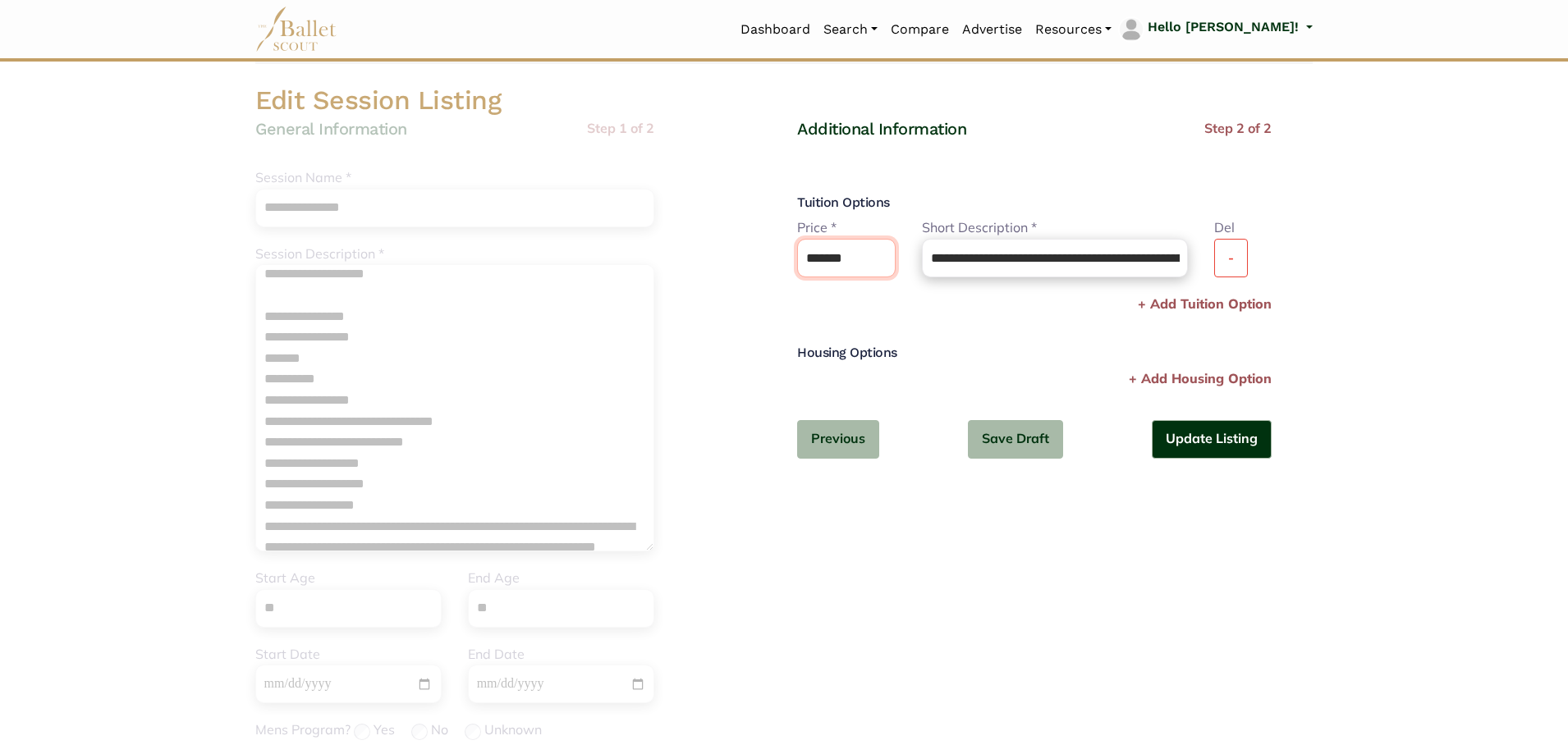
drag, startPoint x: 814, startPoint y: 262, endPoint x: 909, endPoint y: 269, distance: 94.7
click at [909, 269] on div "**********" at bounding box center [1034, 256] width 501 height 76
type input "****"
drag, startPoint x: 931, startPoint y: 260, endPoint x: 1451, endPoint y: 255, distance: 519.7
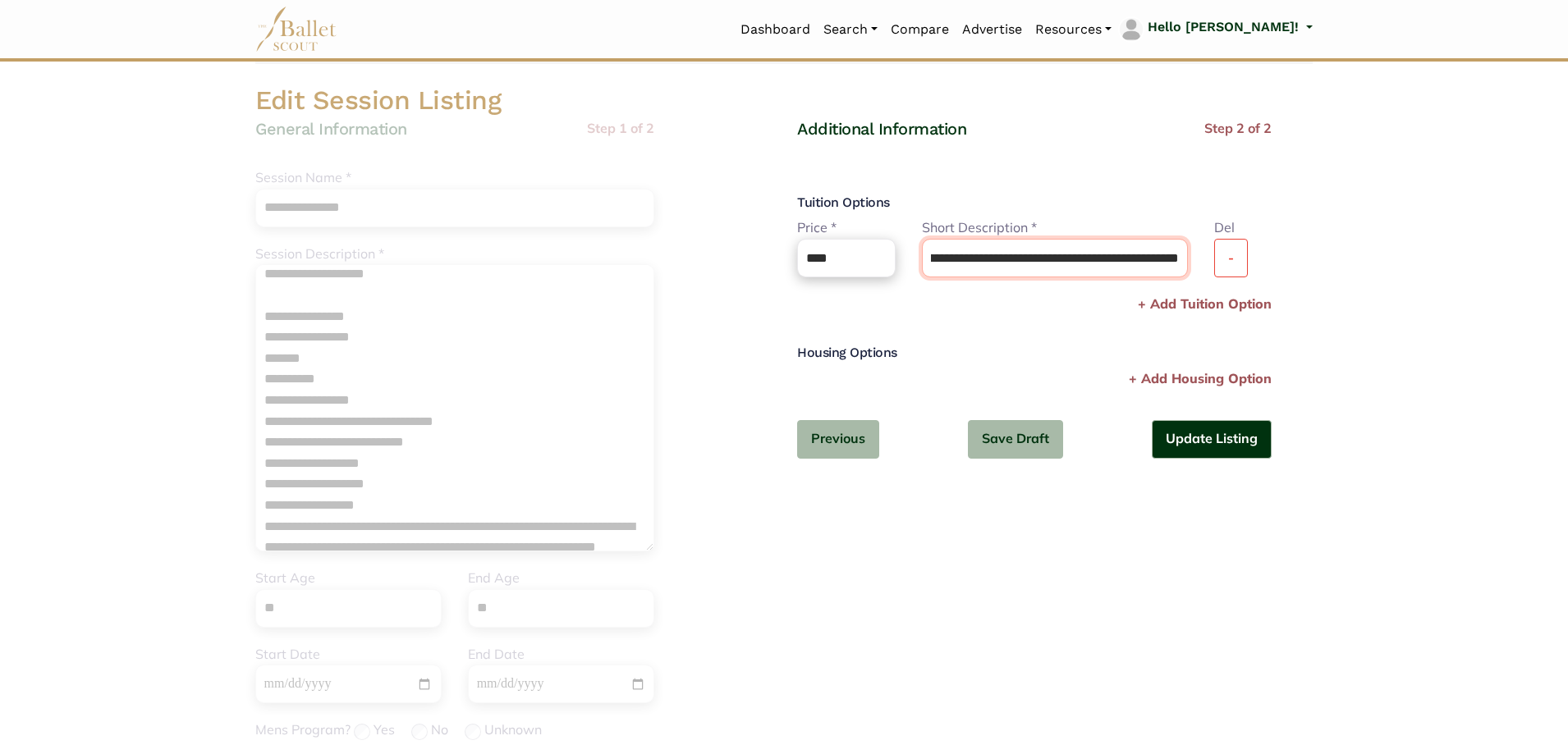
click at [1451, 255] on body "Loading... Please Wait Dashboard" at bounding box center [784, 515] width 1568 height 1194
type input "*******"
click at [938, 323] on div "Additional Information Step 2 of 2 Tuition Options Price * Please enter a valid…" at bounding box center [1034, 301] width 475 height 367
click at [1235, 446] on button "Update Listing" at bounding box center [1212, 439] width 120 height 39
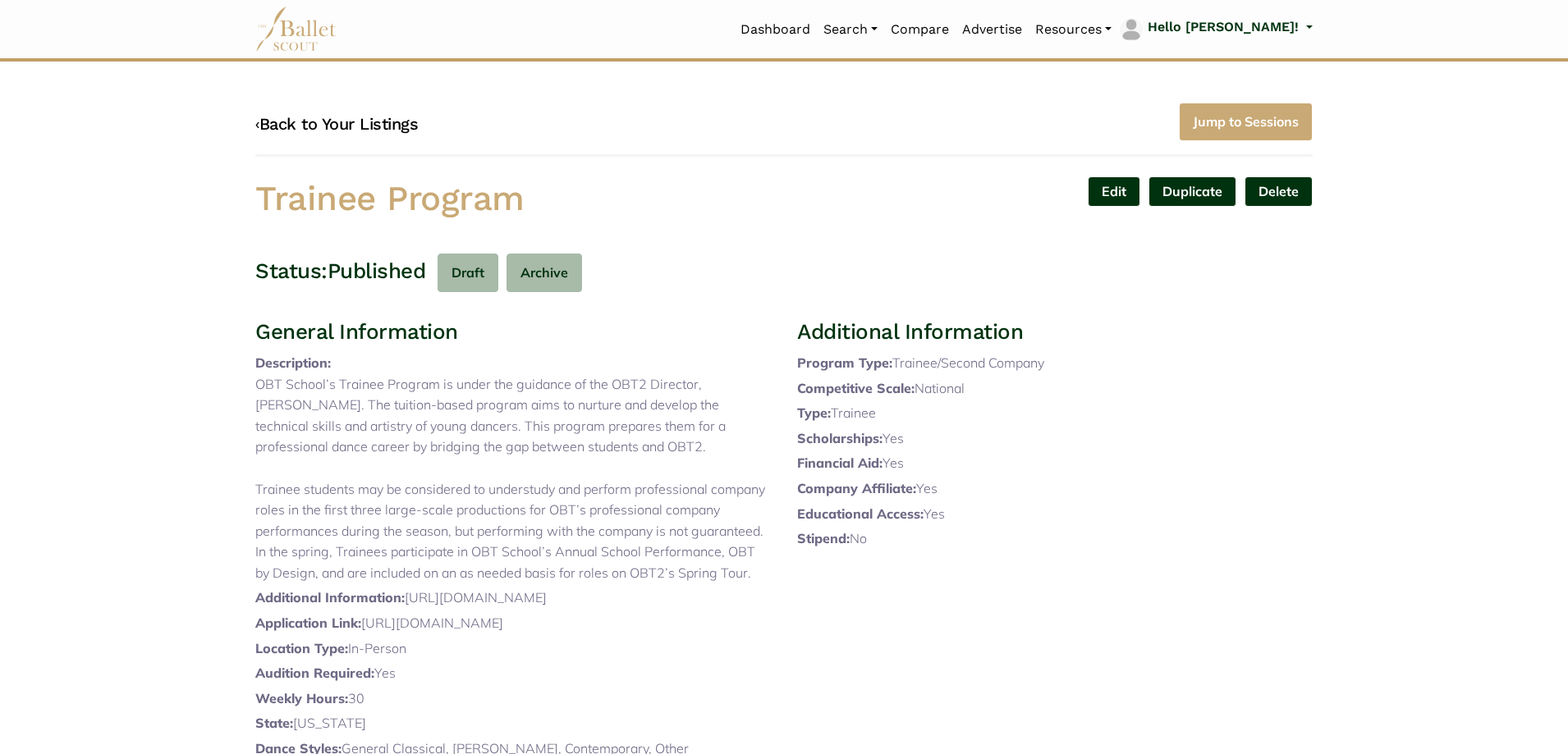
click at [418, 128] on link "‹ Back to Your Listings" at bounding box center [336, 124] width 163 height 20
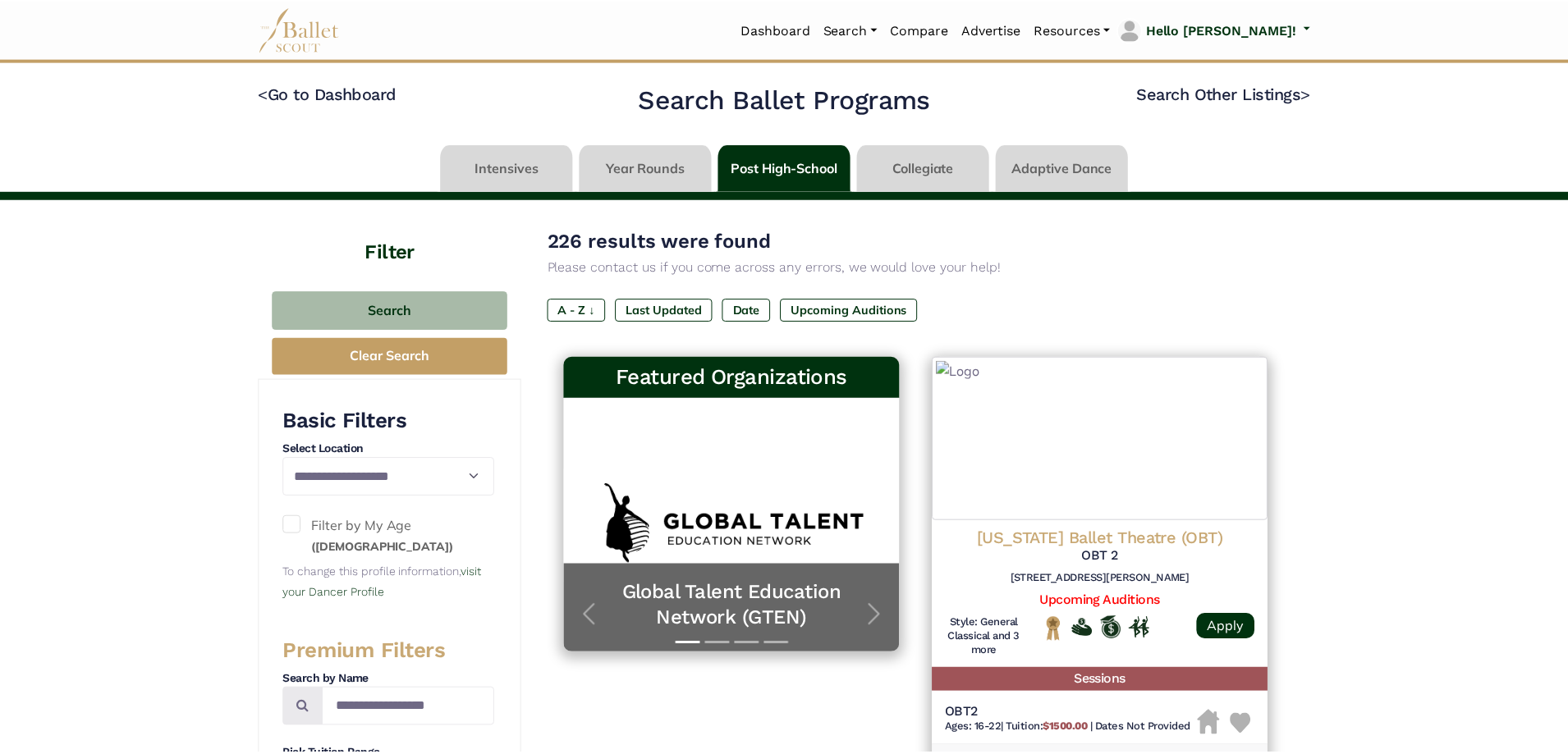
scroll to position [410, 0]
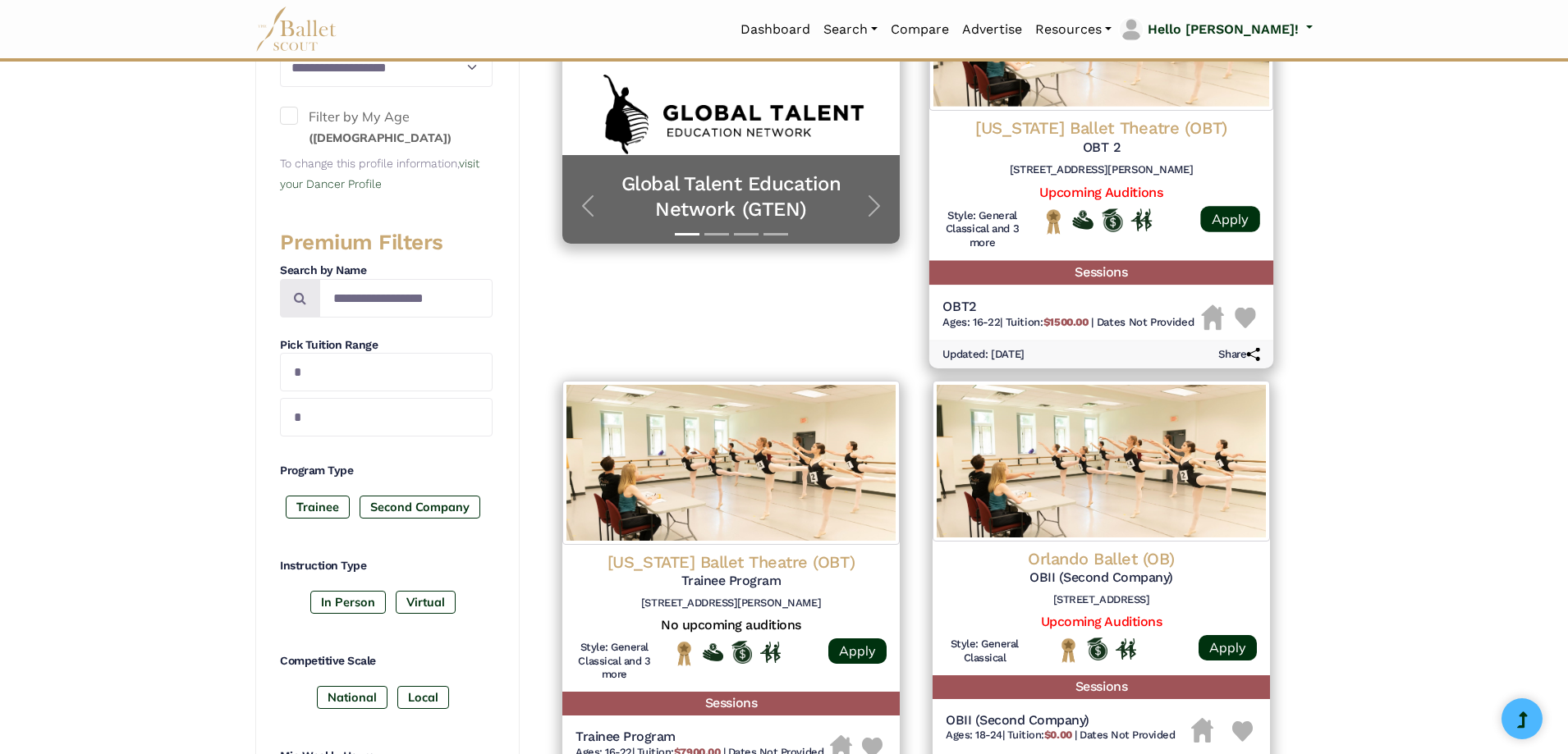
click at [1002, 100] on img at bounding box center [1101, 26] width 344 height 167
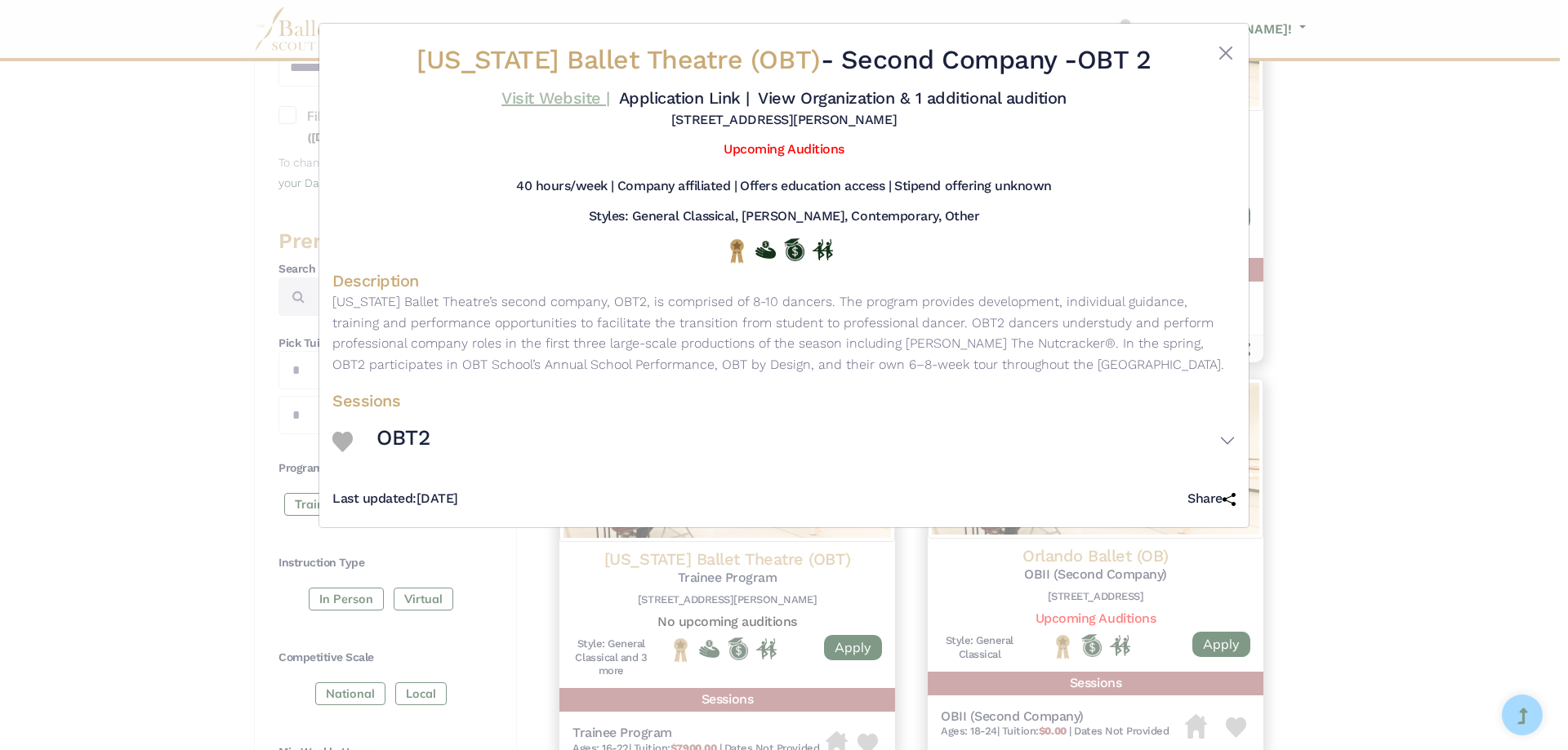
click at [550, 98] on link "Visit Website |" at bounding box center [555, 98] width 108 height 20
click at [217, 244] on div "[US_STATE] Ballet Theatre (OBT) - Second Company - OBT 2 Visit Website | Applic…" at bounding box center [784, 375] width 1568 height 750
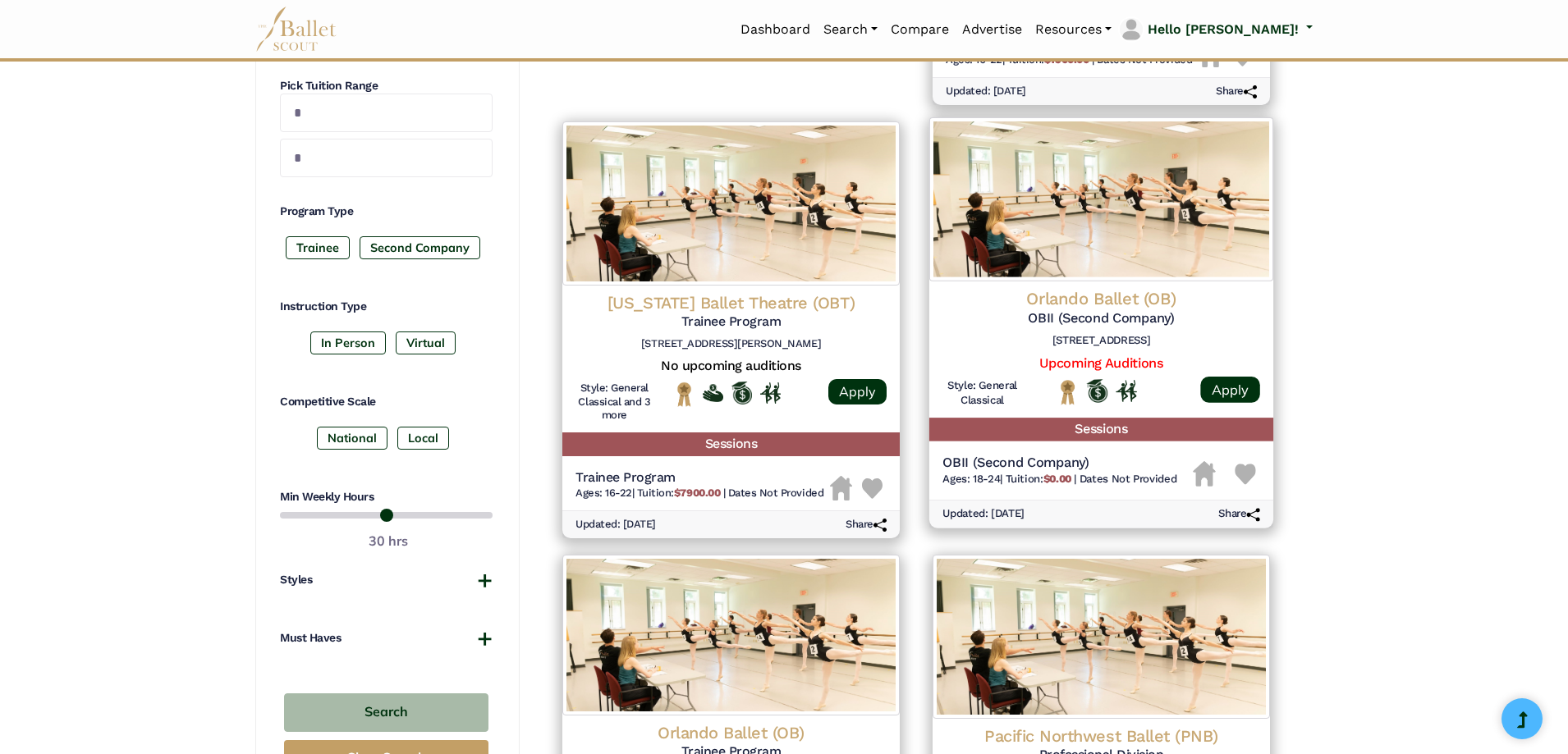
scroll to position [820, 0]
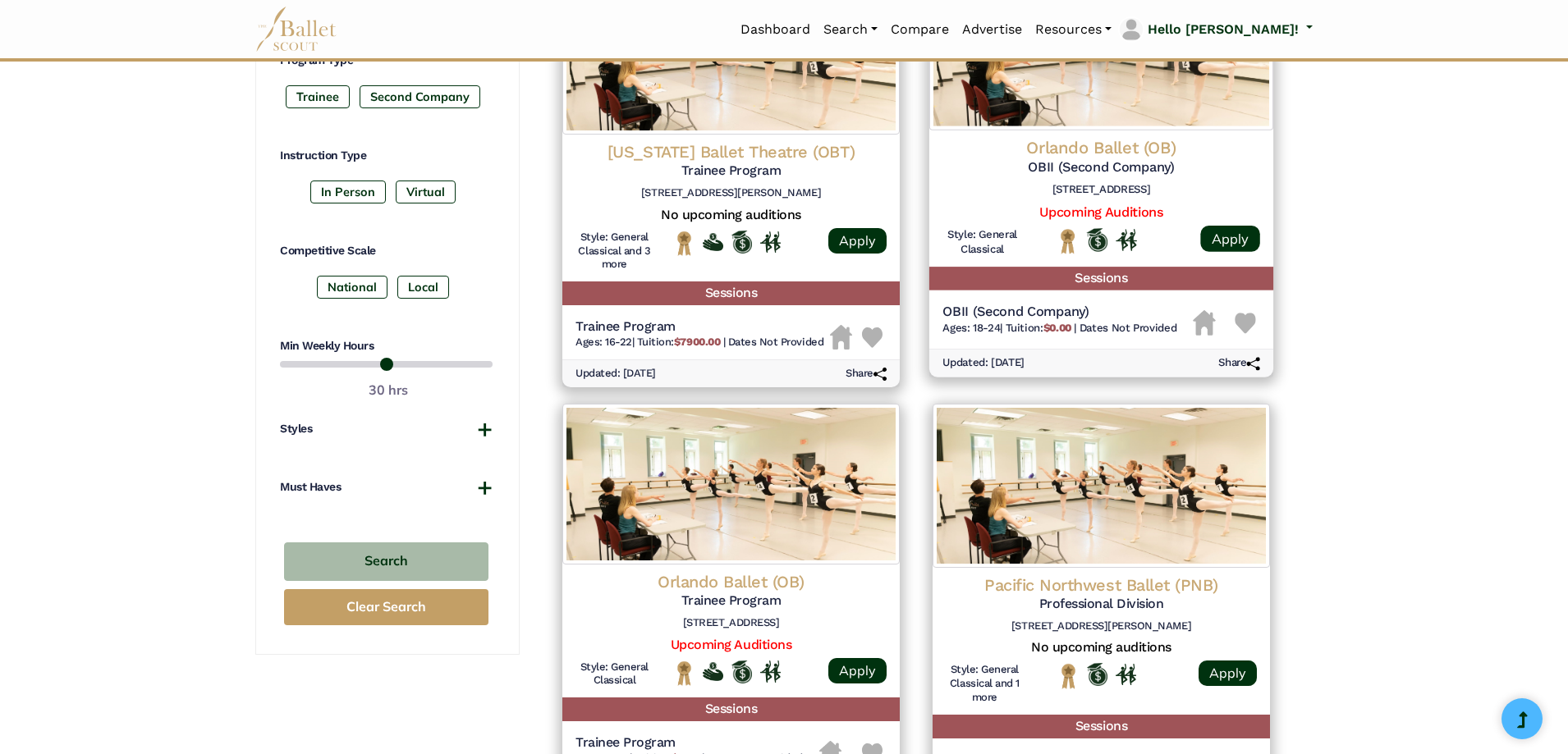
click at [1055, 96] on img at bounding box center [1101, 48] width 344 height 164
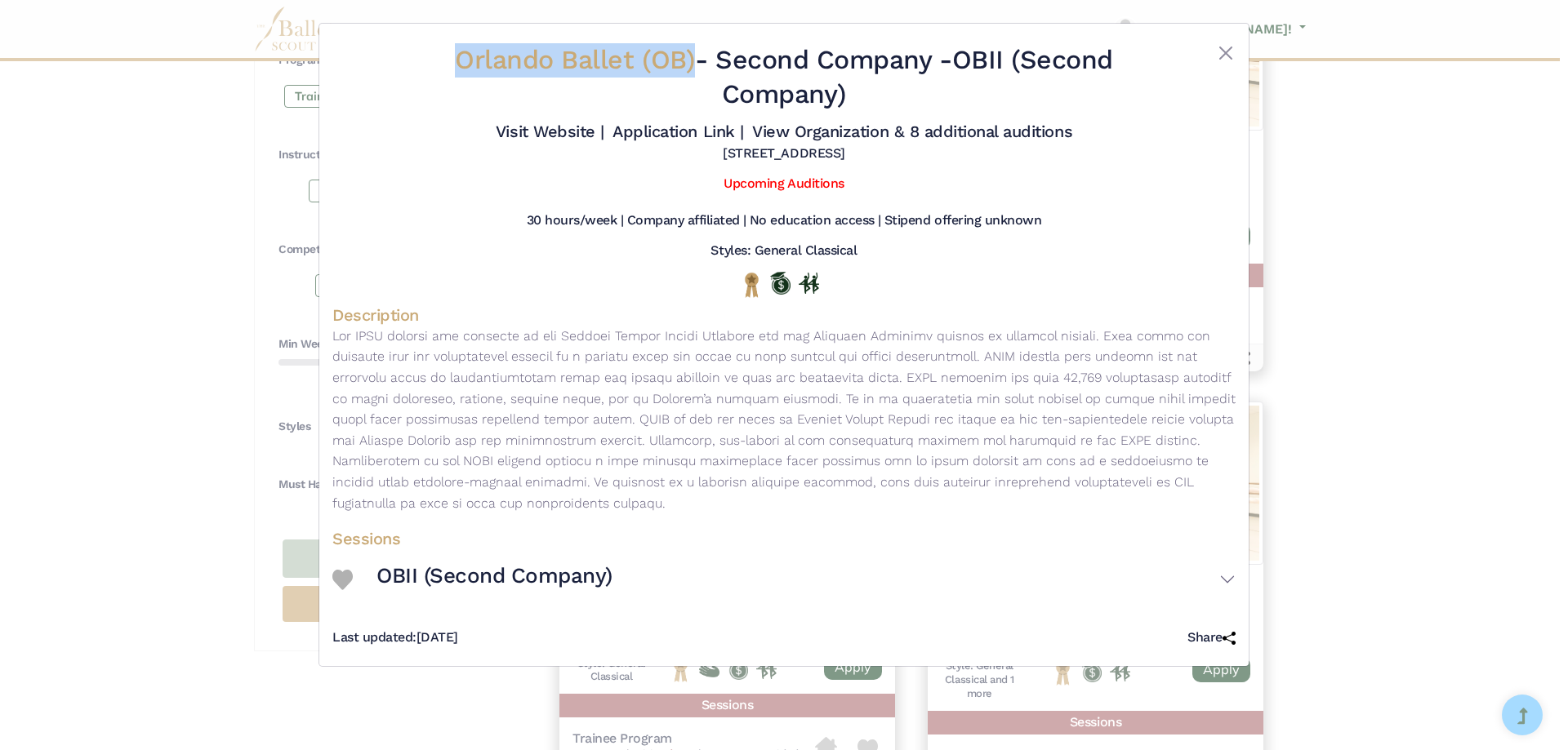
drag, startPoint x: 412, startPoint y: 57, endPoint x: 683, endPoint y: 49, distance: 271.1
click at [686, 48] on div "Orlando Ballet (OB) - Second Company - OBII (Second Company) Visit Website | Ap…" at bounding box center [784, 102] width 903 height 132
copy div "Orlando Ballet (OB)"
drag, startPoint x: 961, startPoint y: 57, endPoint x: 997, endPoint y: 97, distance: 53.8
click at [997, 97] on h2 "Orlando Ballet (OB) - Second Company - OBII (Second Company)" at bounding box center [784, 78] width 753 height 68
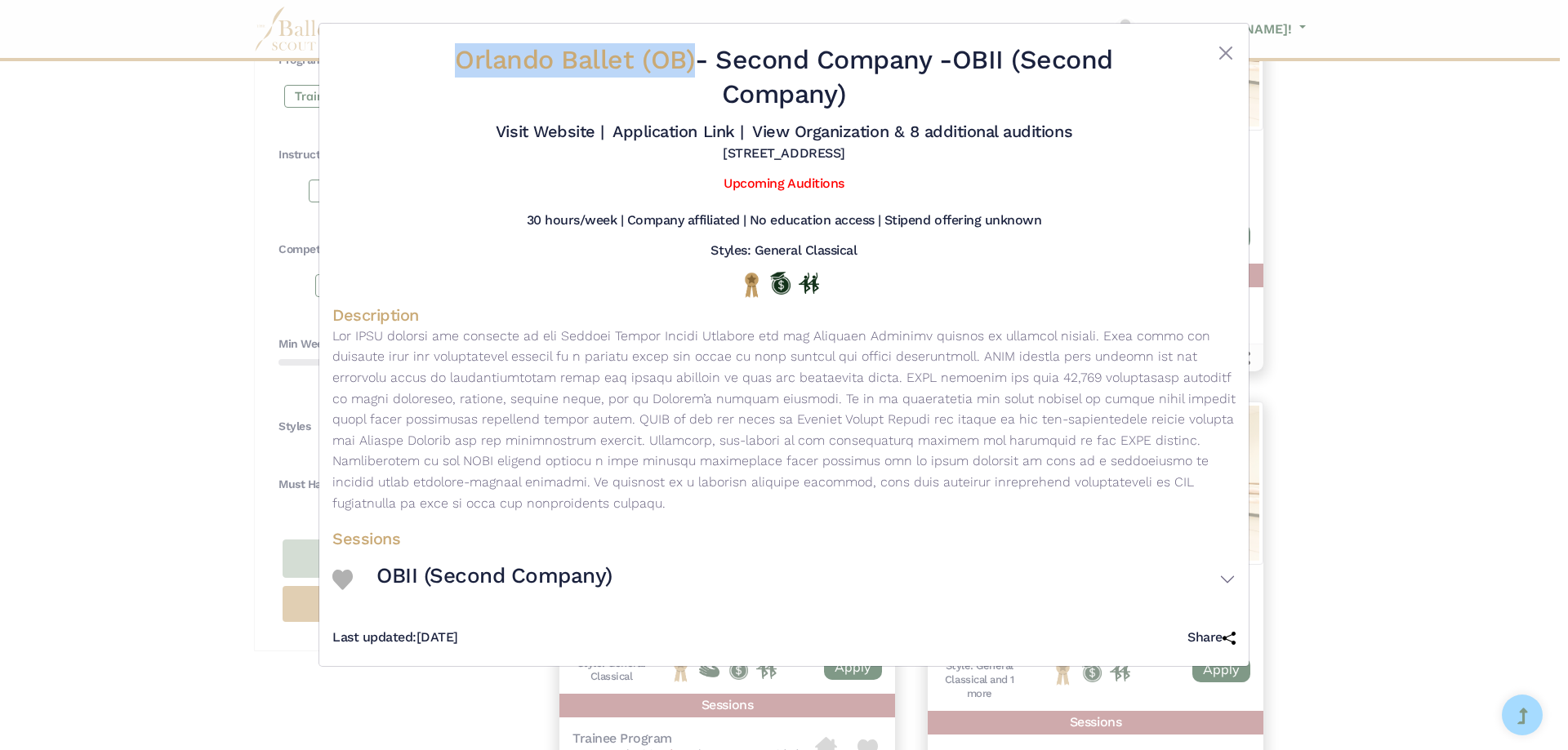
copy h2 "OBII (Second Company)"
click at [146, 320] on div "Orlando Ballet (OB) - Second Company - OBII (Second Company) Visit Website | Ap…" at bounding box center [784, 375] width 1568 height 750
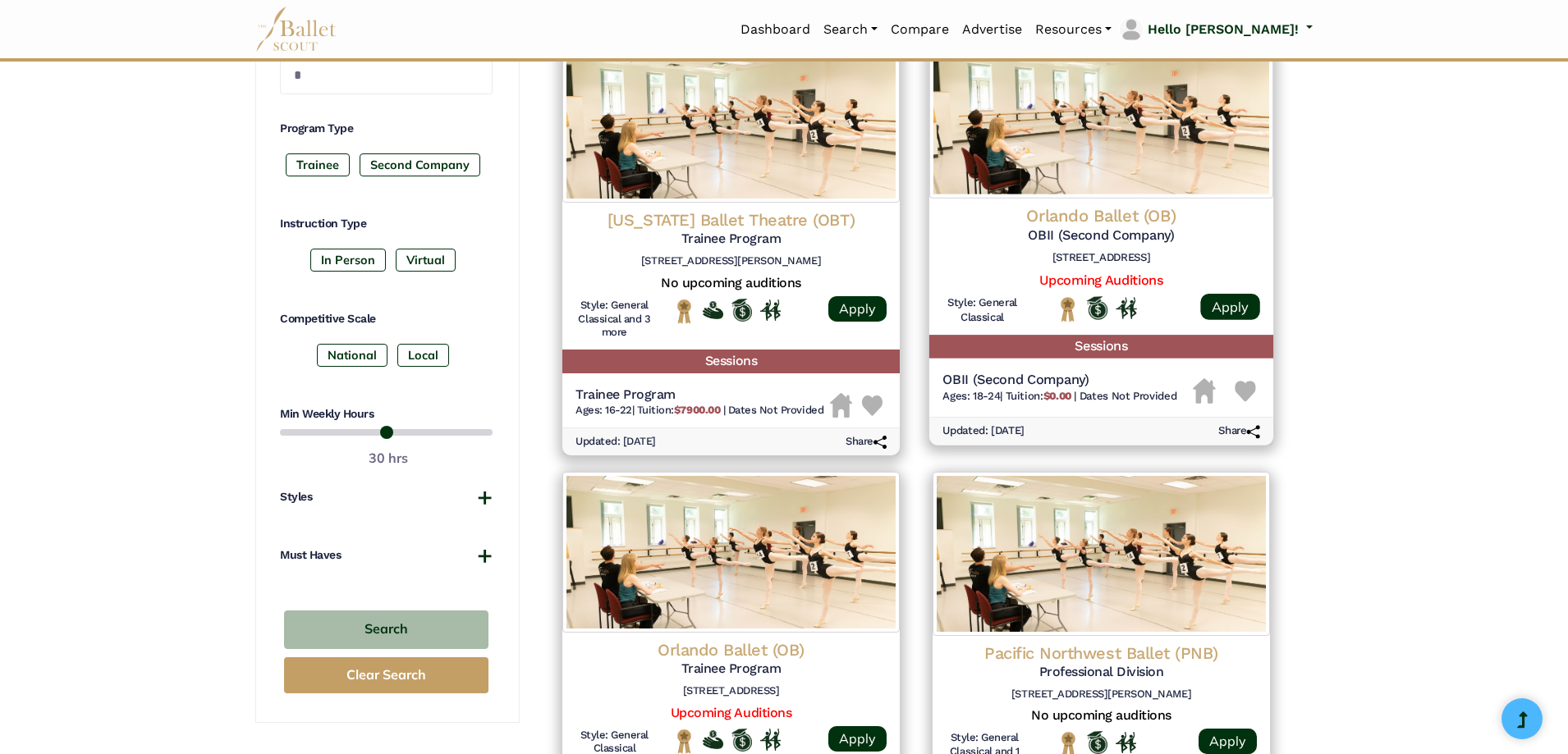
scroll to position [738, 0]
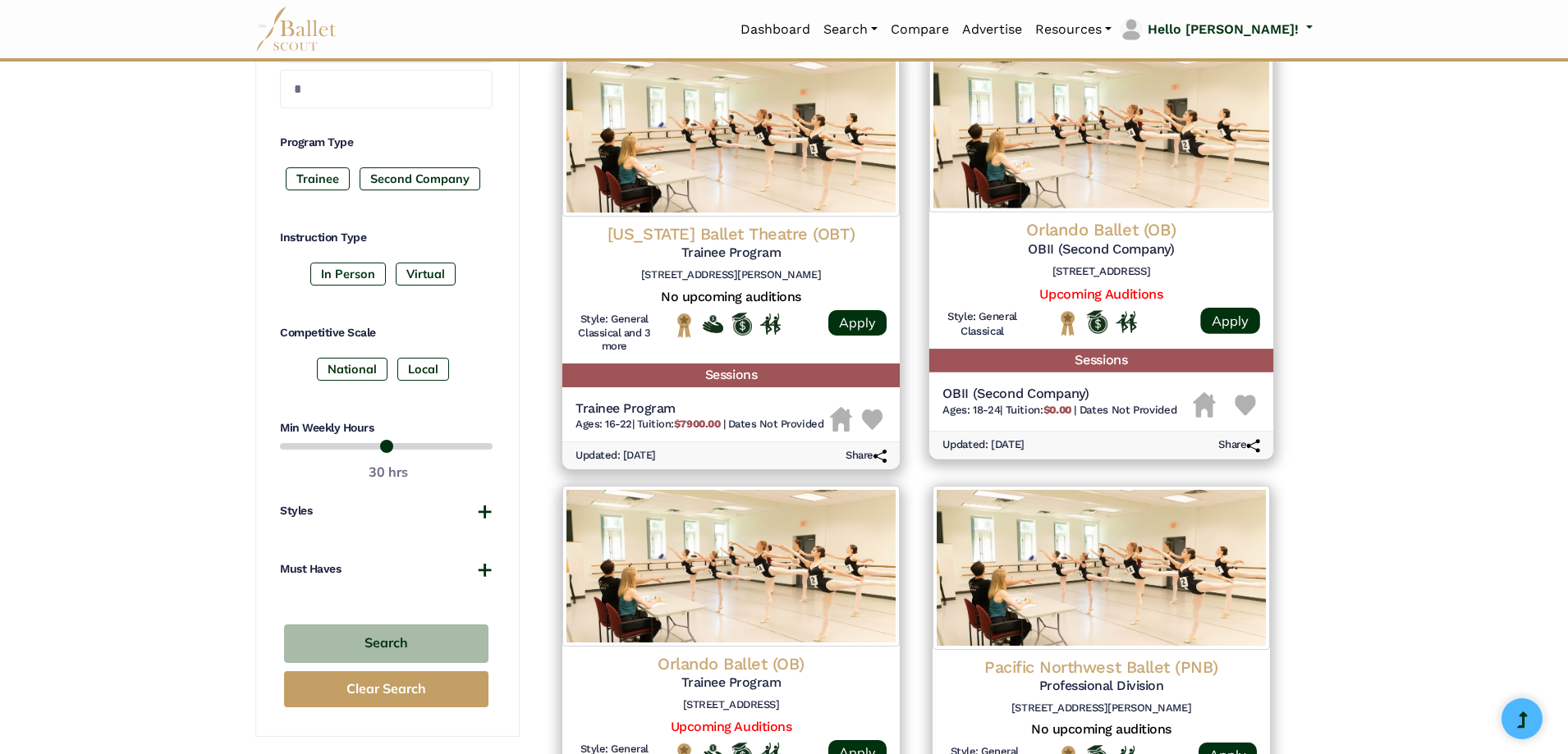
click at [1055, 158] on img at bounding box center [1101, 130] width 344 height 164
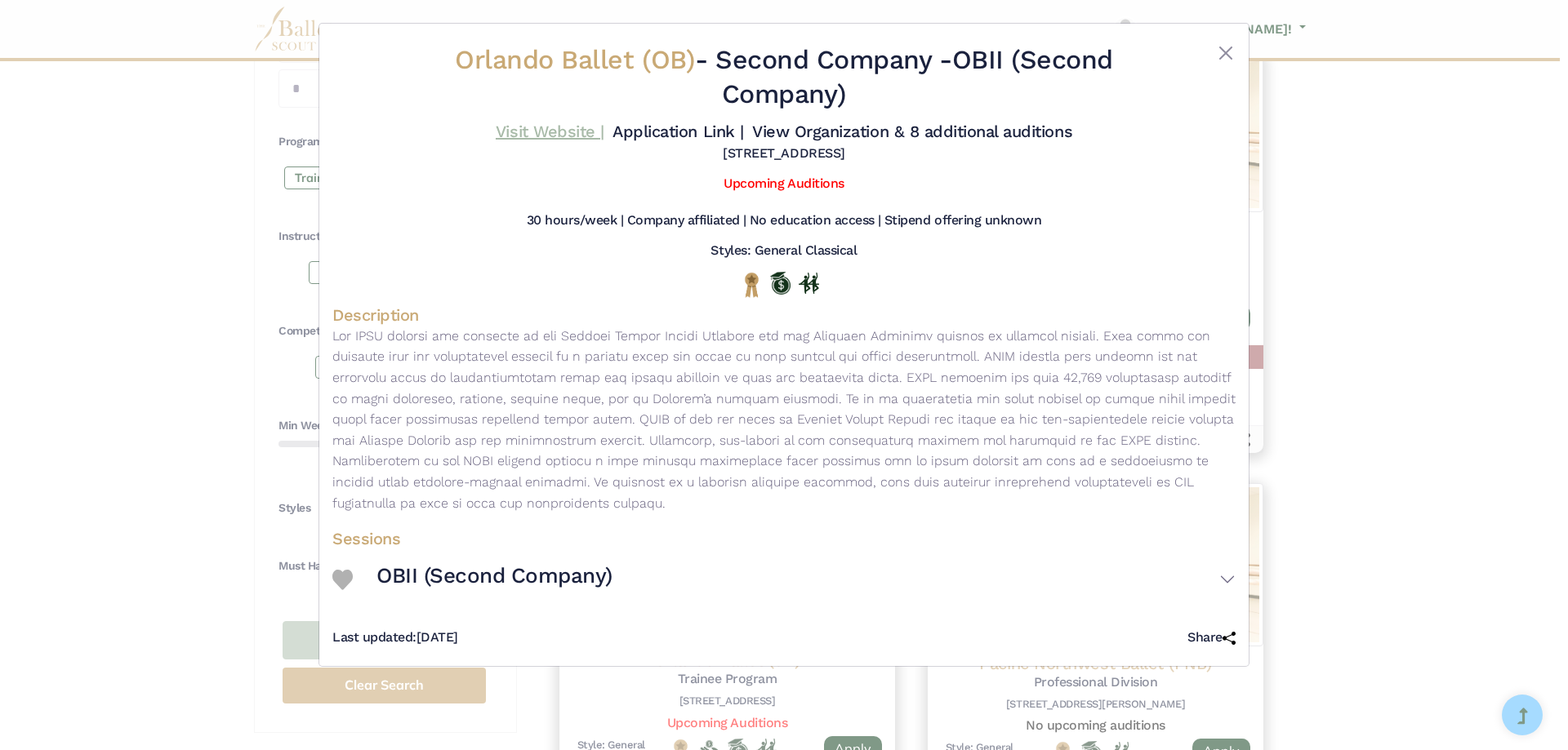
click at [550, 128] on link "Visit Website |" at bounding box center [549, 131] width 108 height 20
click at [650, 130] on link "Application Link |" at bounding box center [678, 131] width 130 height 20
click at [833, 125] on link "View Organization & 8 additional auditions" at bounding box center [912, 131] width 320 height 20
click at [90, 423] on div "Orlando Ballet (OB) - Second Company - OBII (Second Company) Visit Website | Ap…" at bounding box center [784, 375] width 1568 height 750
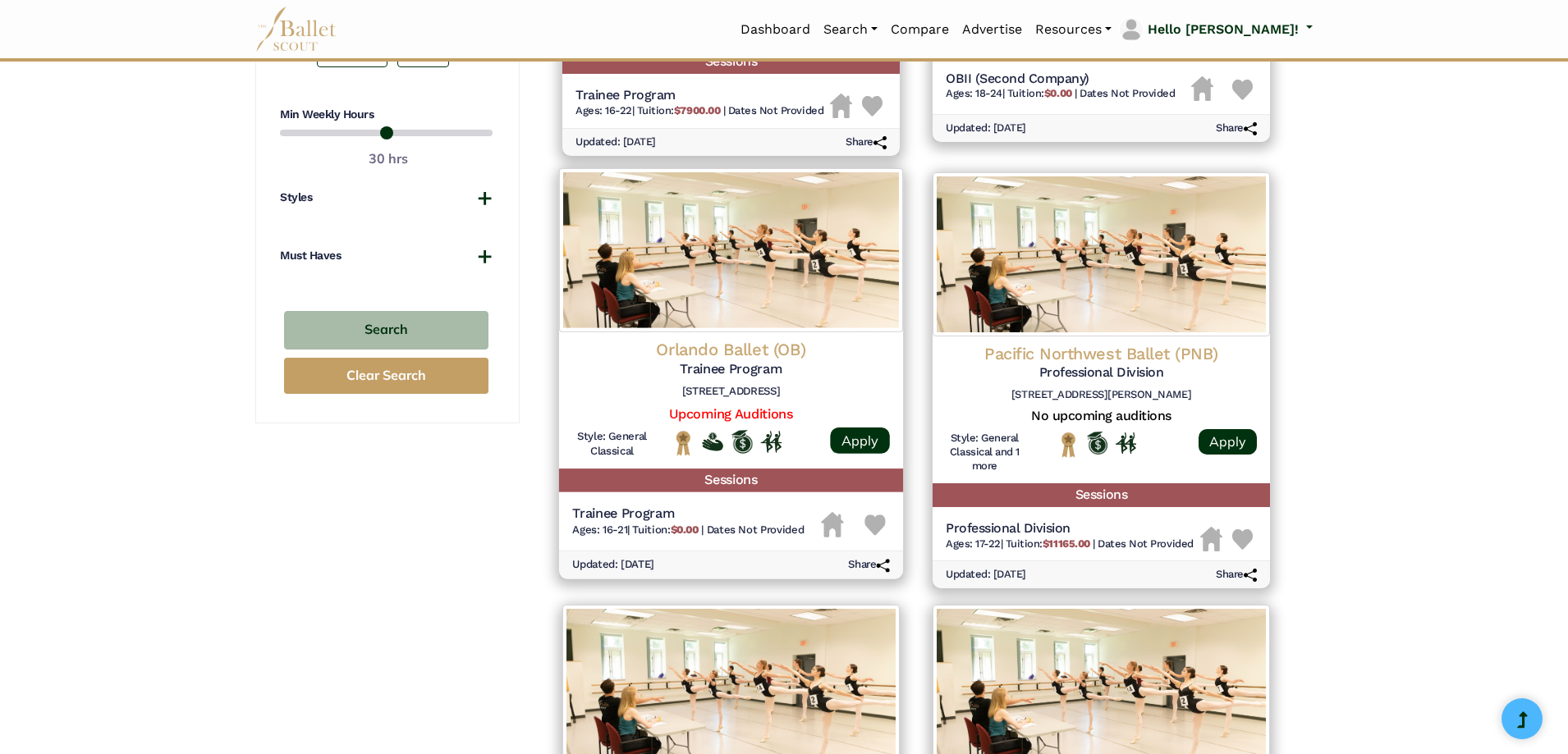
scroll to position [1066, 0]
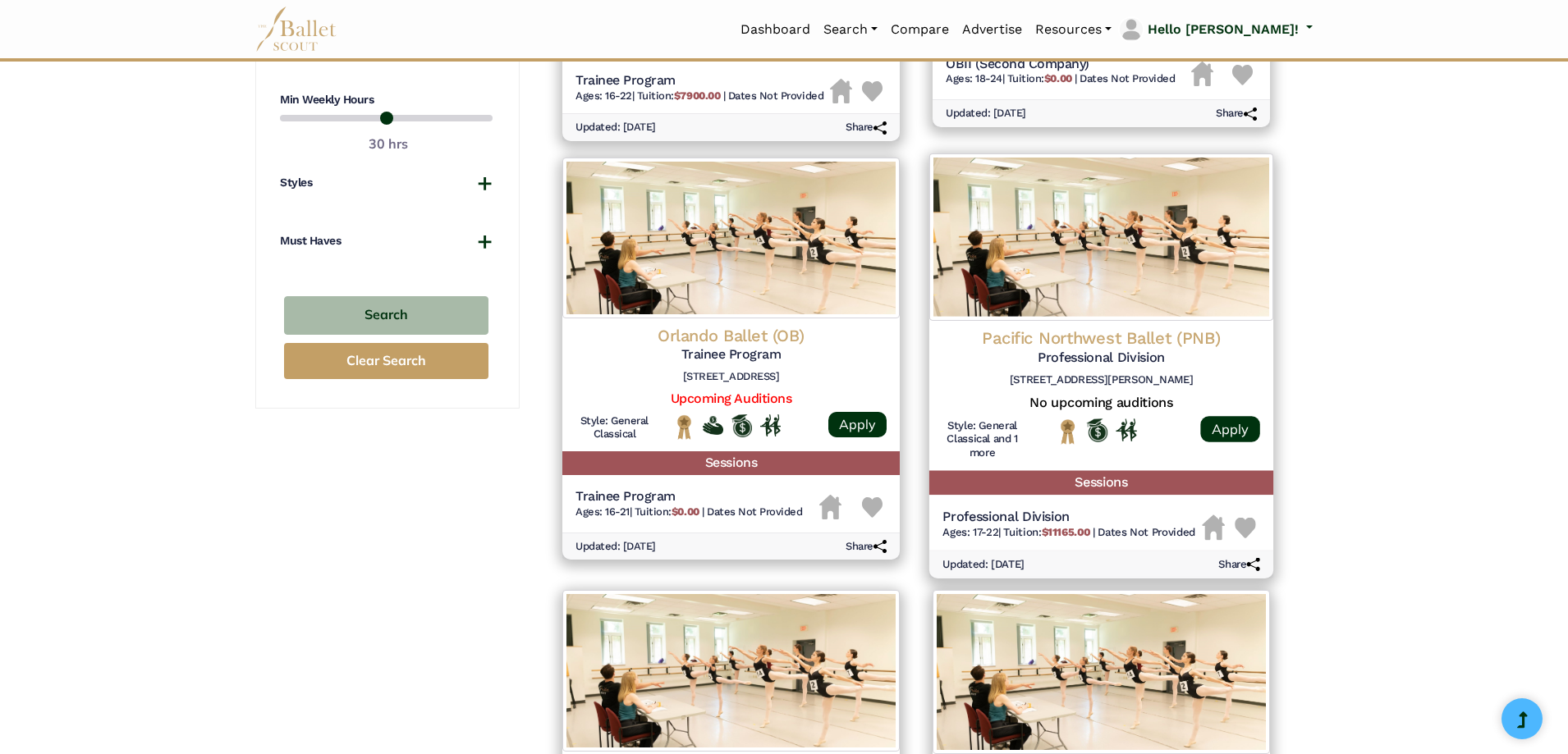
click at [1033, 229] on img at bounding box center [1101, 237] width 344 height 167
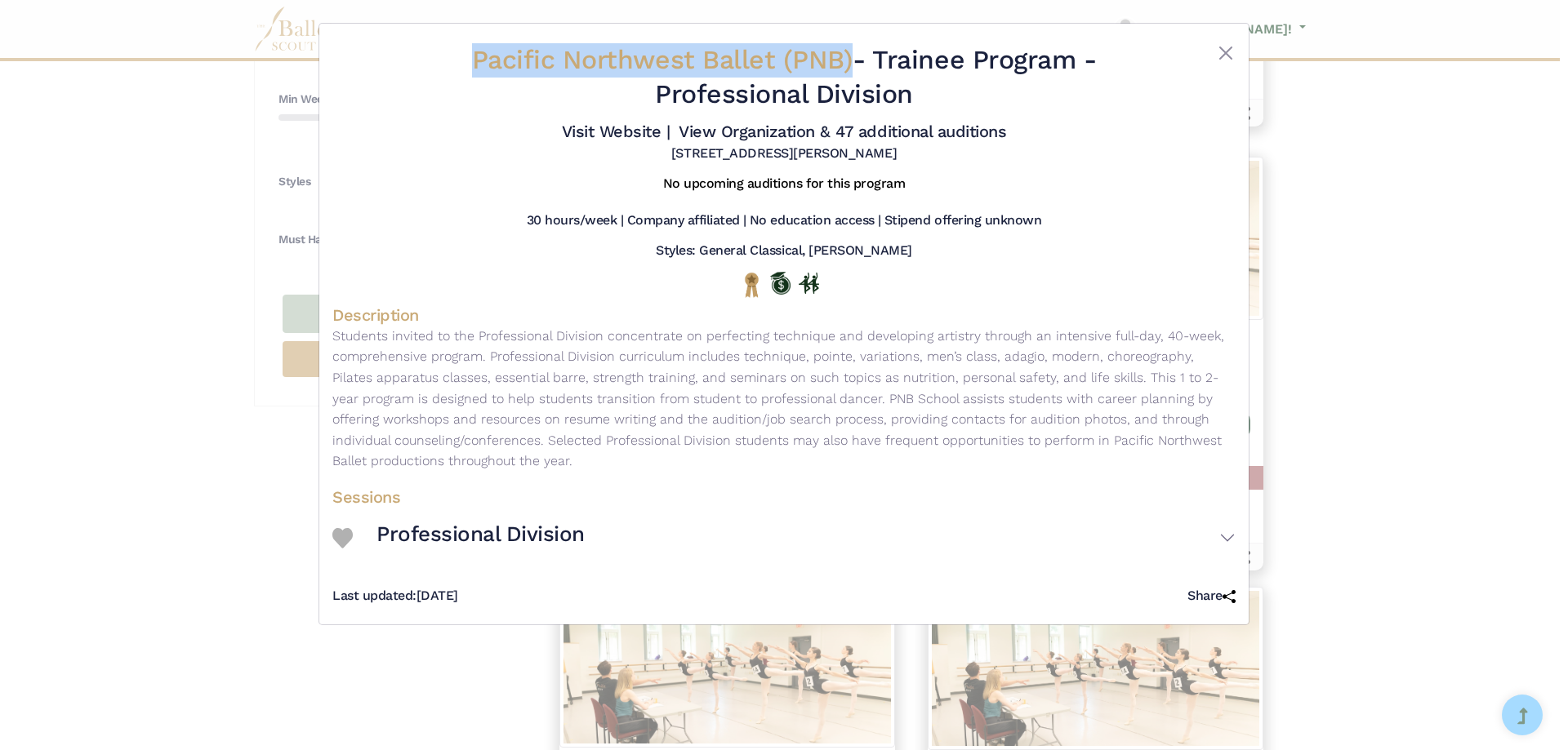
drag, startPoint x: 404, startPoint y: 52, endPoint x: 848, endPoint y: 64, distance: 444.2
click at [848, 64] on div "Pacific Northwest Ballet (PNB) - Trainee Program - Professional Division Visit …" at bounding box center [784, 102] width 903 height 132
copy div "Pacific Northwest Ballet (PNB)"
click at [638, 134] on link "Visit Website |" at bounding box center [616, 131] width 108 height 20
click at [722, 128] on link "View Organization & 47 additional auditions" at bounding box center [842, 131] width 327 height 20
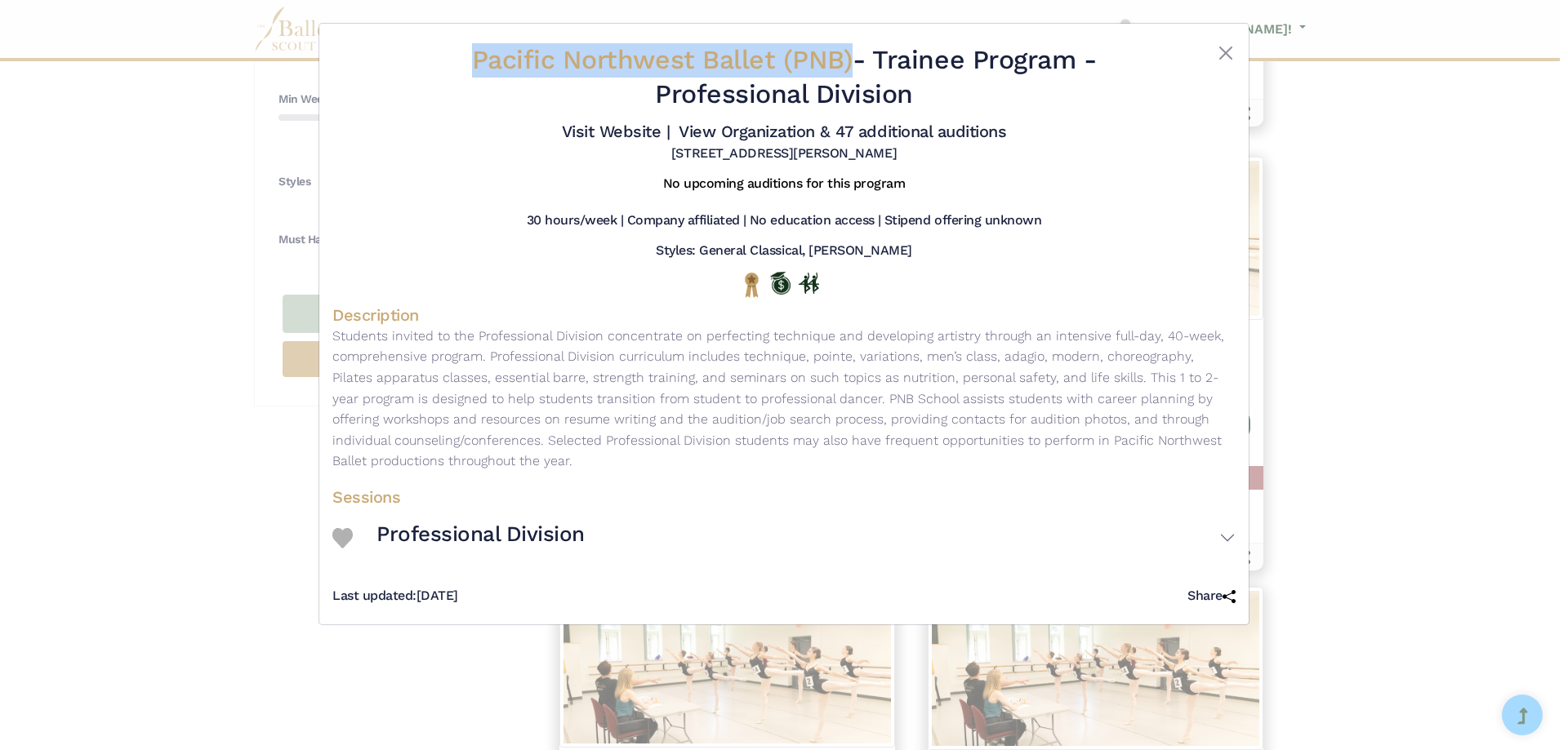
drag, startPoint x: 662, startPoint y: 94, endPoint x: 936, endPoint y: 106, distance: 274.3
click at [936, 106] on h2 "Pacific Northwest Ballet (PNB) - Trainee Program - Professional Division" at bounding box center [784, 78] width 753 height 68
copy h2 "Professional Division"
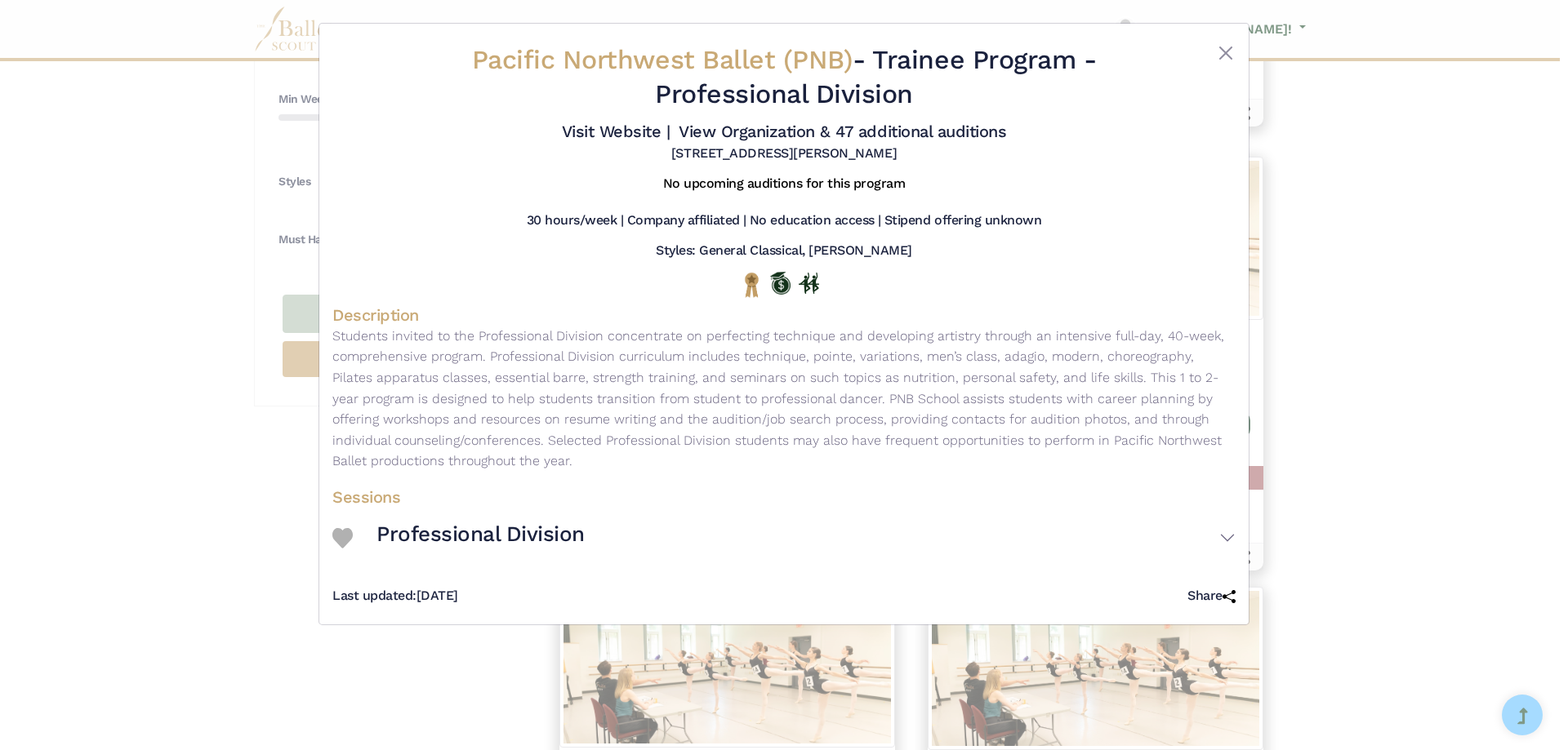
click at [493, 256] on div "Styles: General Classical, Balanchine" at bounding box center [784, 255] width 903 height 24
click at [118, 345] on div "Pacific Northwest Ballet (PNB) - Trainee Program - Professional Division Visit …" at bounding box center [784, 375] width 1568 height 750
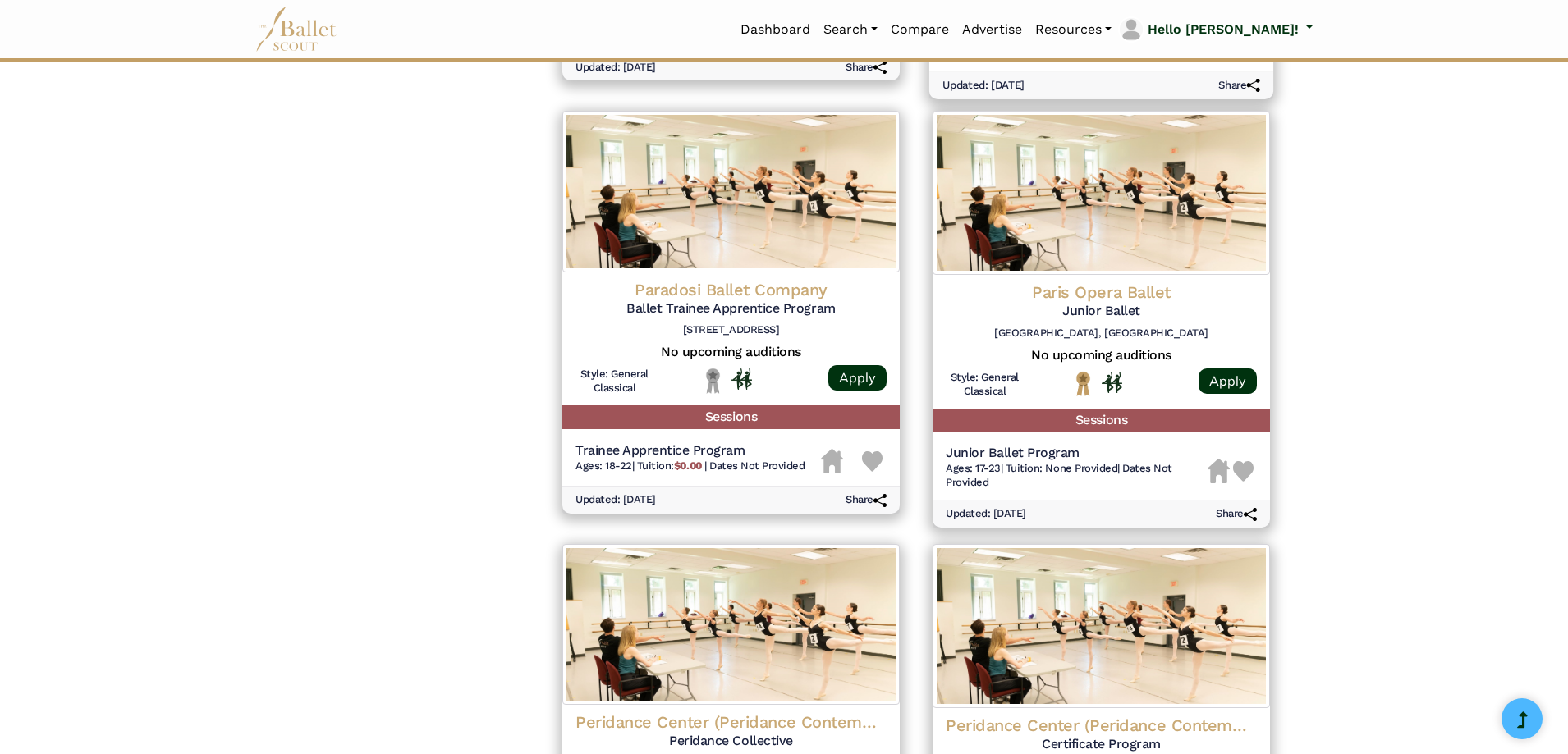
scroll to position [1559, 0]
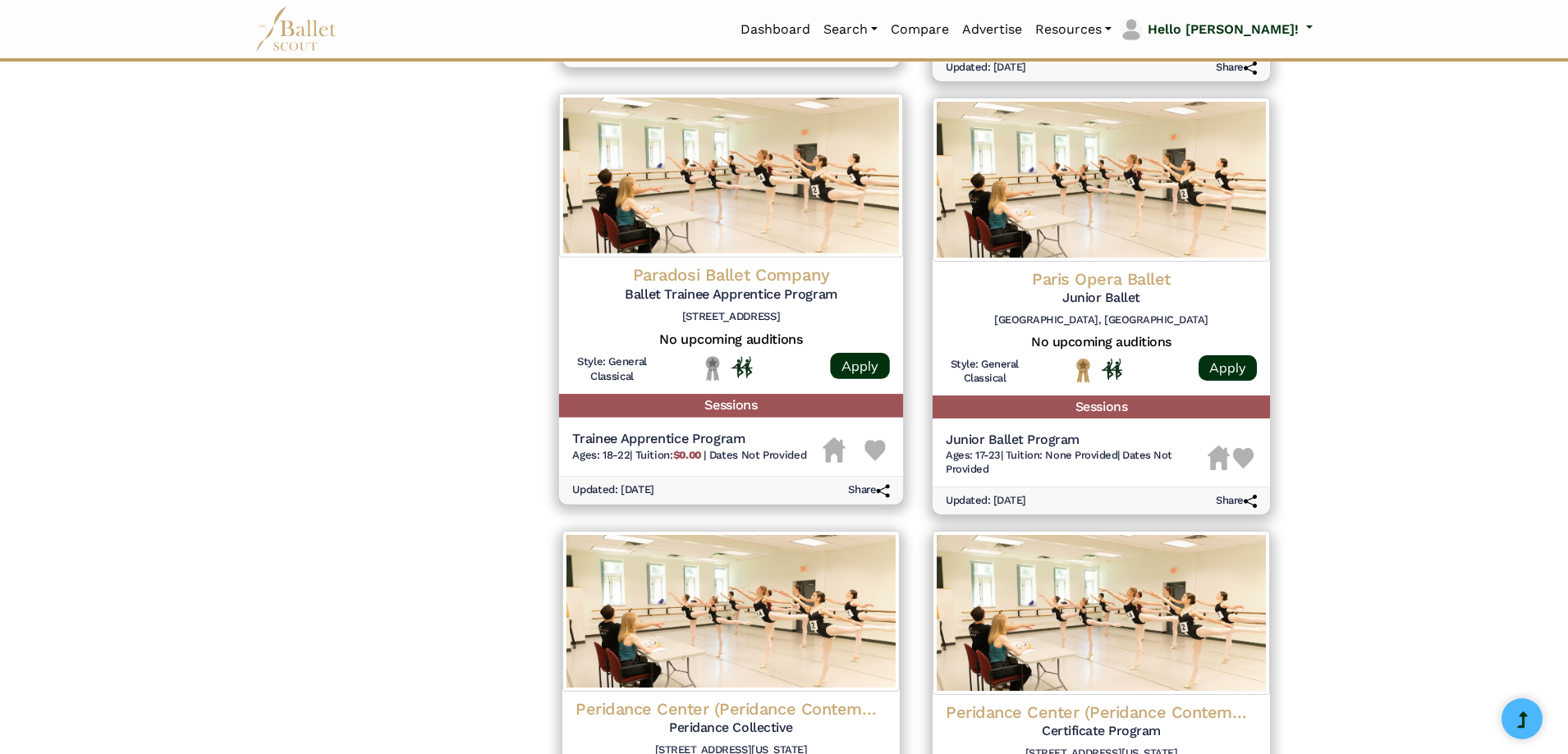
click at [726, 222] on img at bounding box center [731, 176] width 344 height 164
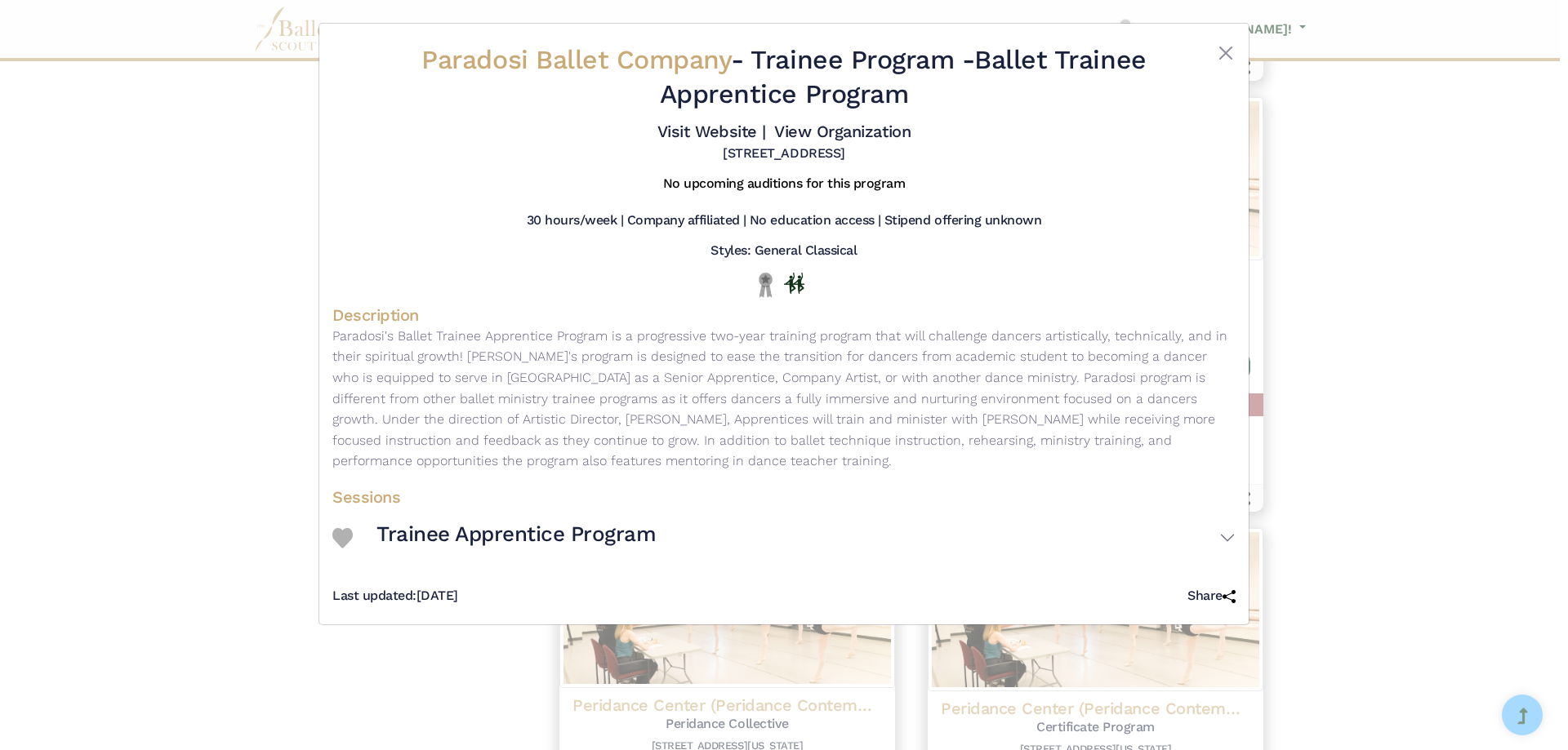
click at [149, 257] on div "Paradosi Ballet Company - Trainee Program - Ballet Trainee Apprentice Program V…" at bounding box center [784, 375] width 1568 height 750
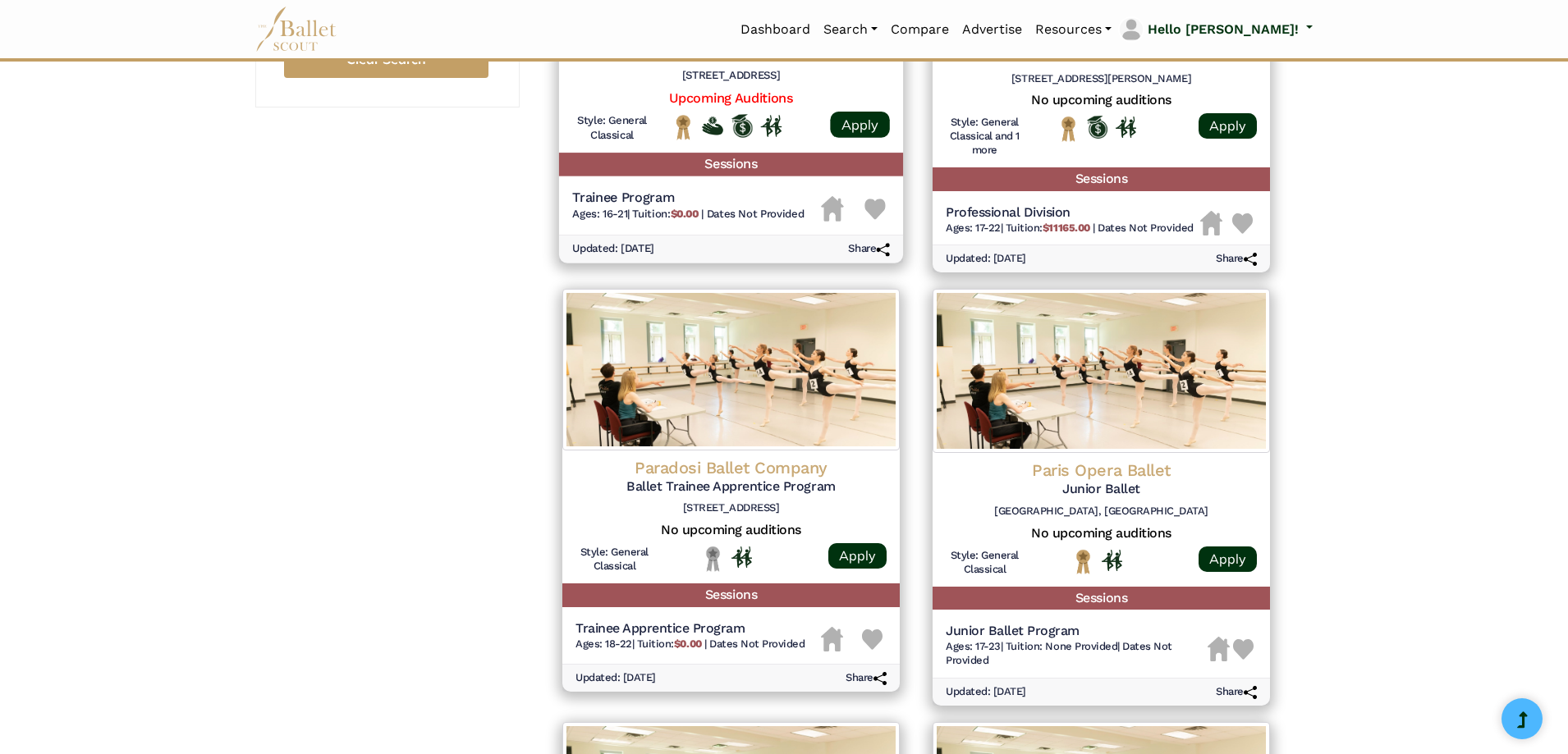
scroll to position [1395, 0]
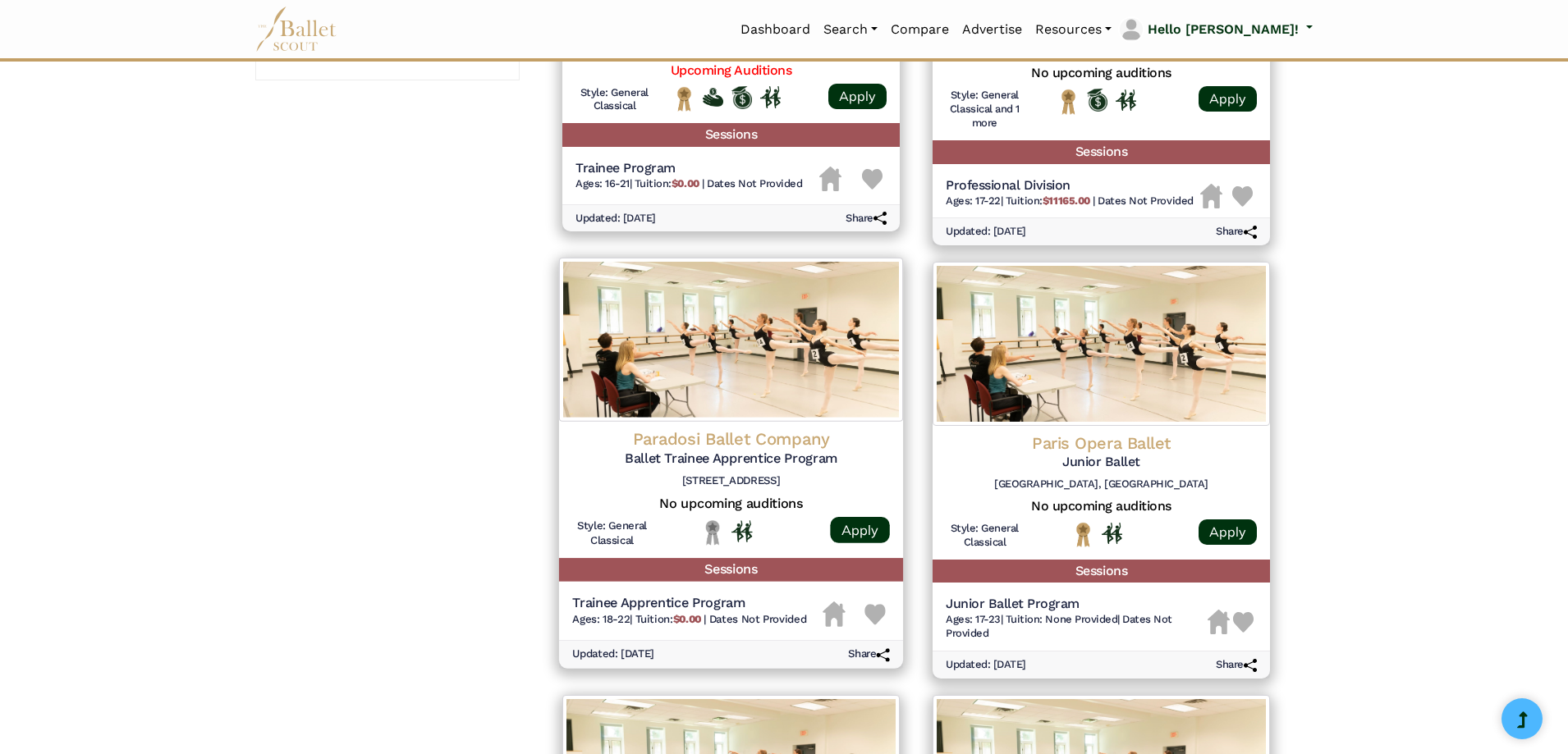
click at [738, 367] on img at bounding box center [731, 340] width 344 height 164
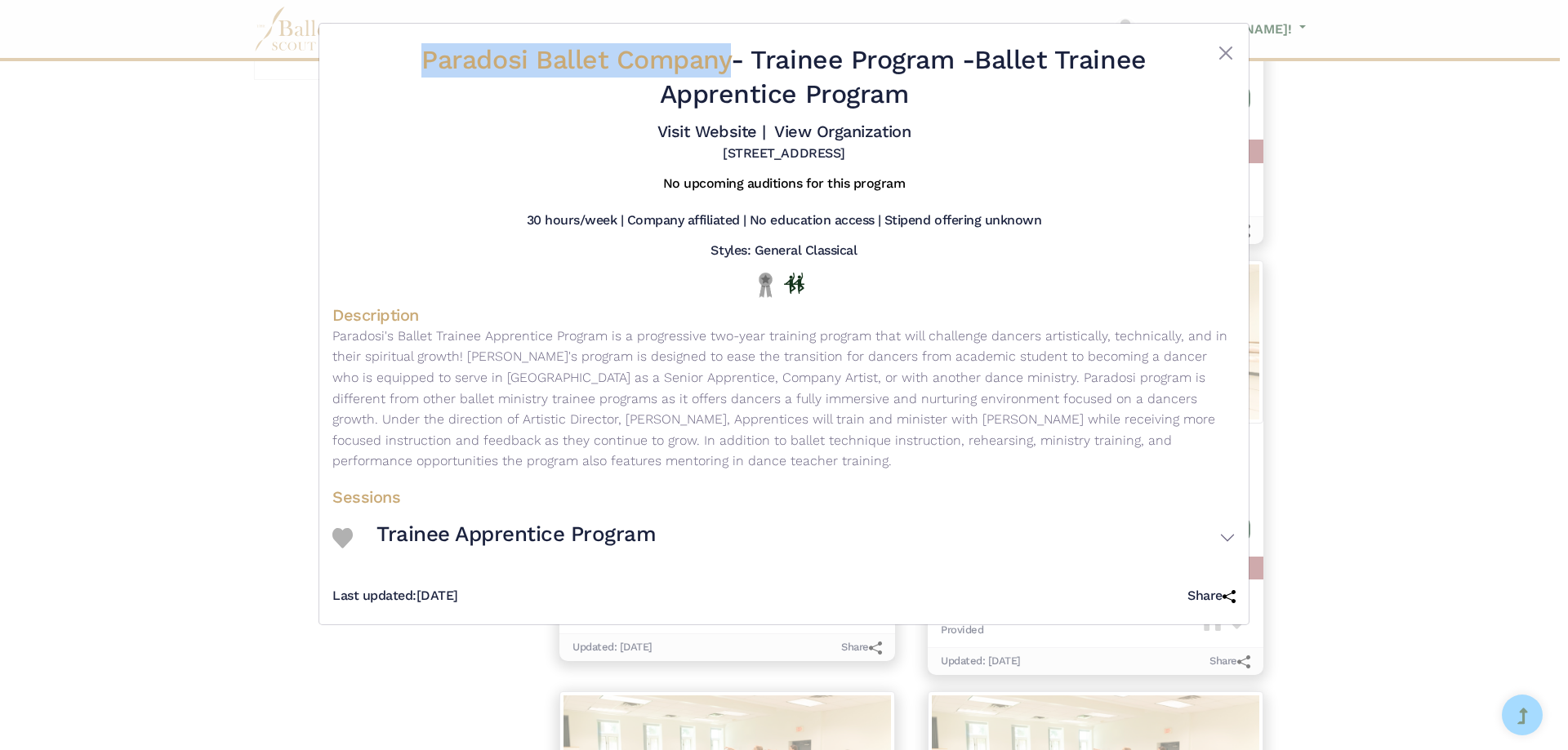
drag, startPoint x: 461, startPoint y: 58, endPoint x: 725, endPoint y: 68, distance: 264.2
click at [725, 68] on div "Paradosi Ballet Company - Trainee Program - Ballet Trainee Apprentice Program V…" at bounding box center [784, 102] width 903 height 132
copy div "Paradosi Ballet Company"
drag, startPoint x: 689, startPoint y: 135, endPoint x: 686, endPoint y: 128, distance: 7.6
click at [689, 134] on link "Visit Website |" at bounding box center [711, 131] width 108 height 20
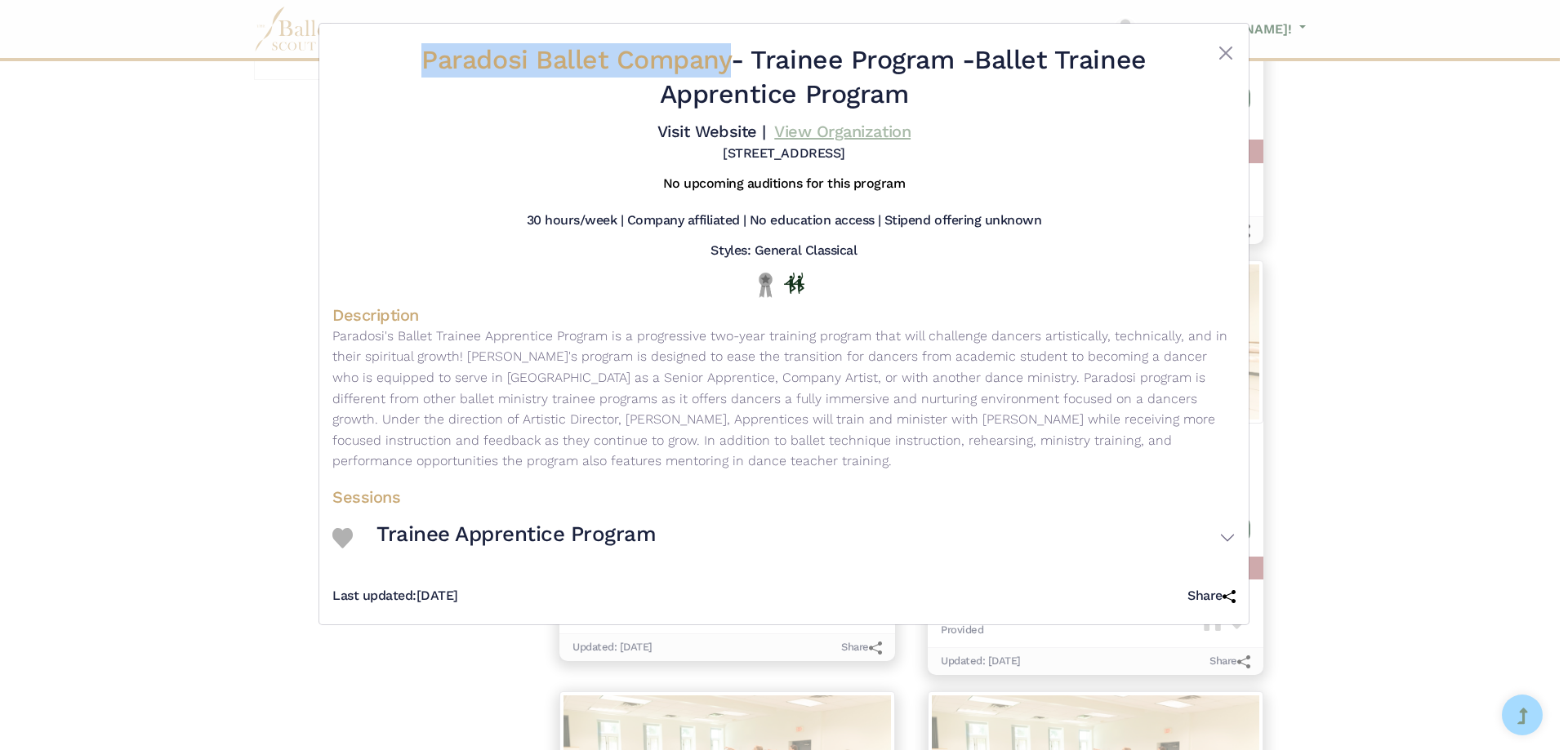
click at [801, 131] on link "View Organization" at bounding box center [842, 131] width 136 height 20
drag, startPoint x: 983, startPoint y: 71, endPoint x: 993, endPoint y: 97, distance: 27.9
click at [1006, 98] on h2 "Paradosi Ballet Company - Trainee Program - Ballet Trainee Apprentice Program" at bounding box center [784, 78] width 753 height 68
copy h2 "Ballet Trainee Apprentice Program"
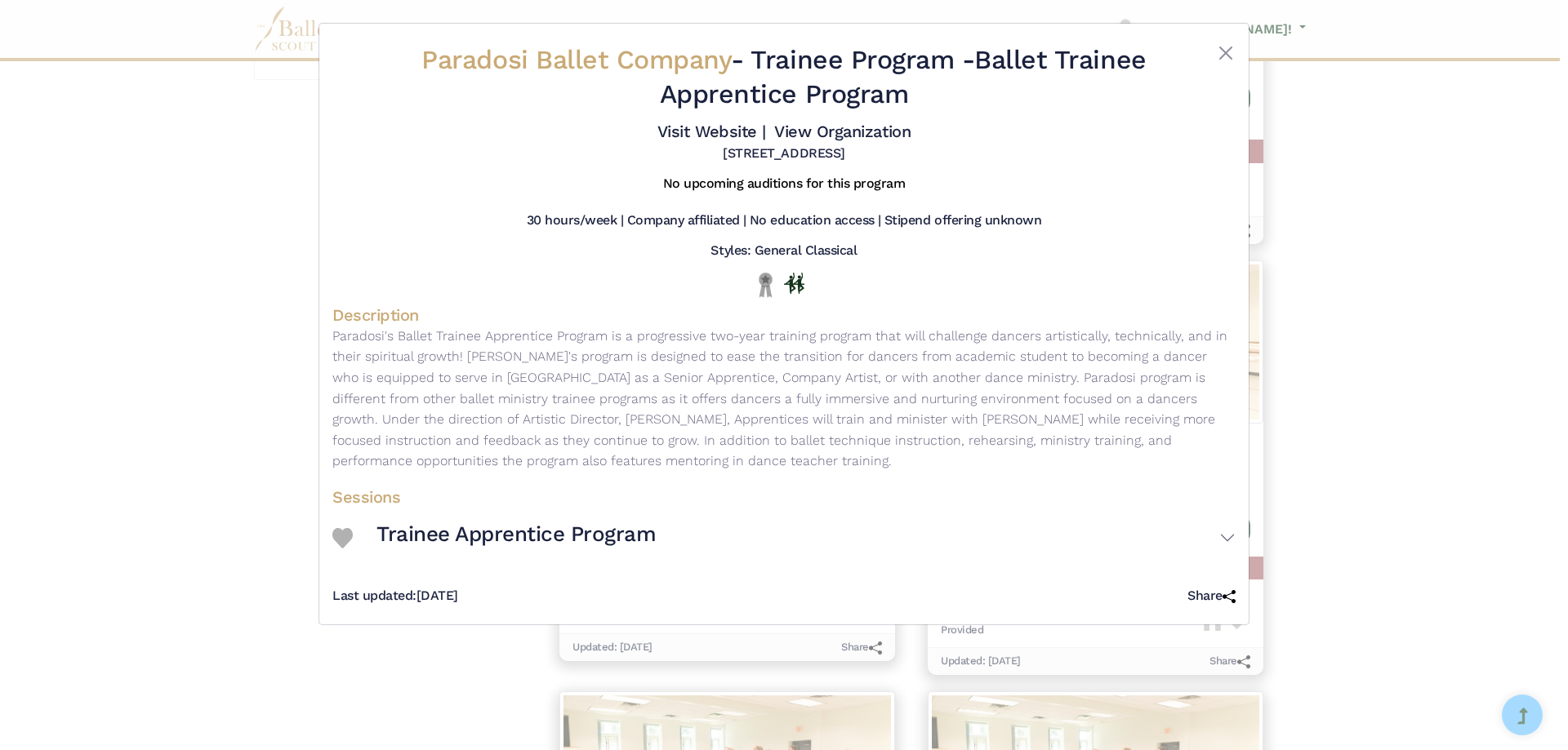
click at [48, 417] on div "Paradosi Ballet Company - Trainee Program - Ballet Trainee Apprentice Program V…" at bounding box center [784, 375] width 1568 height 750
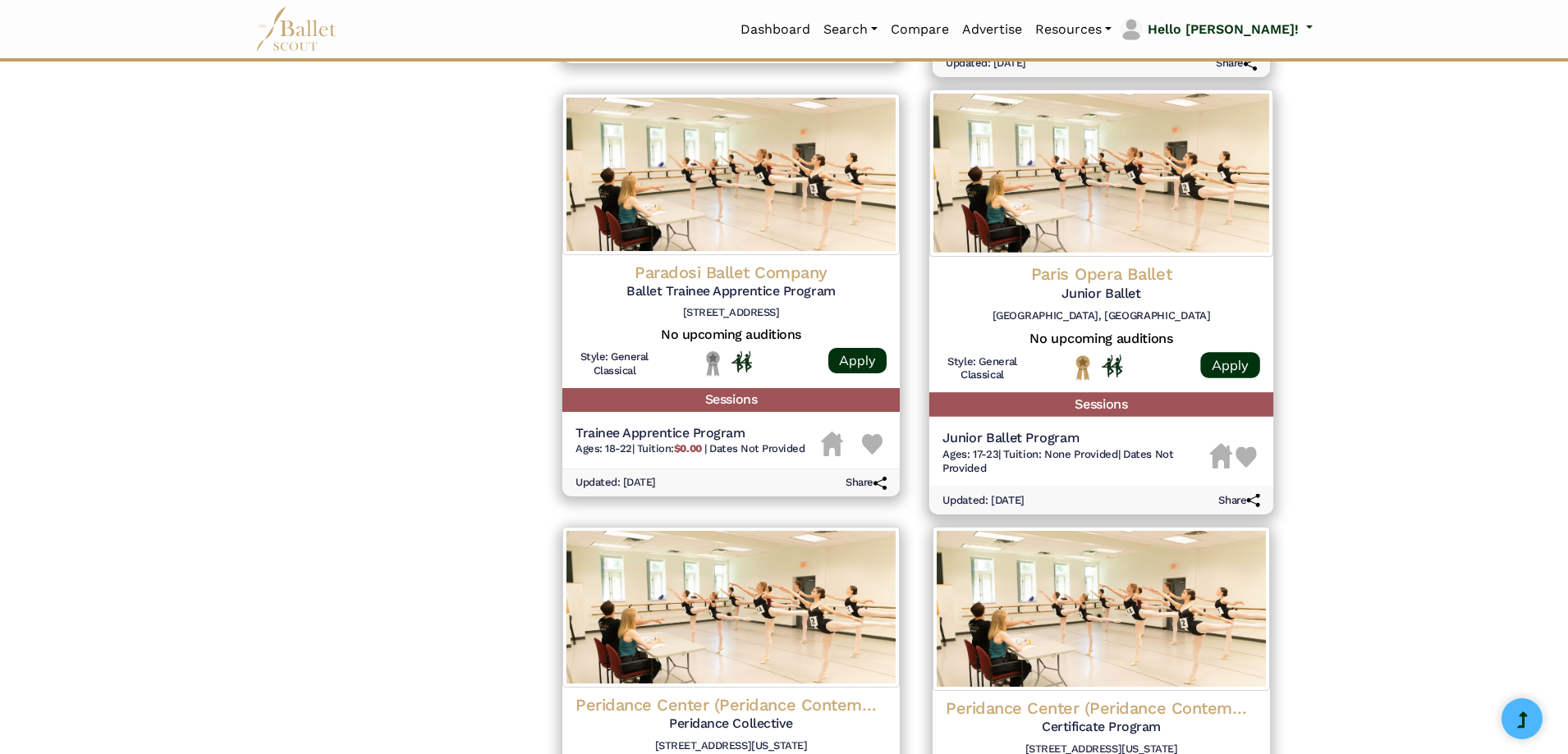
scroll to position [1559, 0]
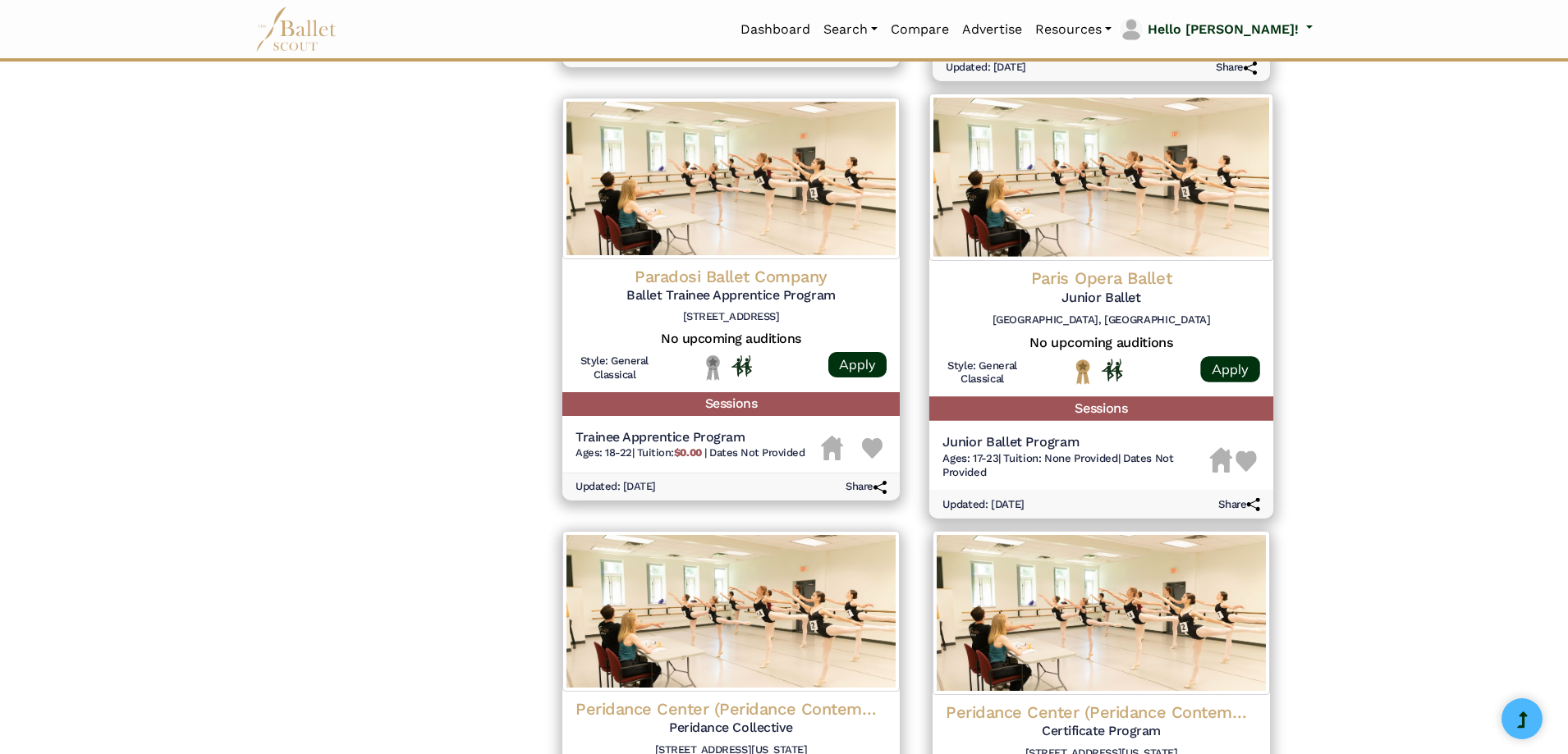
click at [1050, 213] on img at bounding box center [1101, 177] width 344 height 167
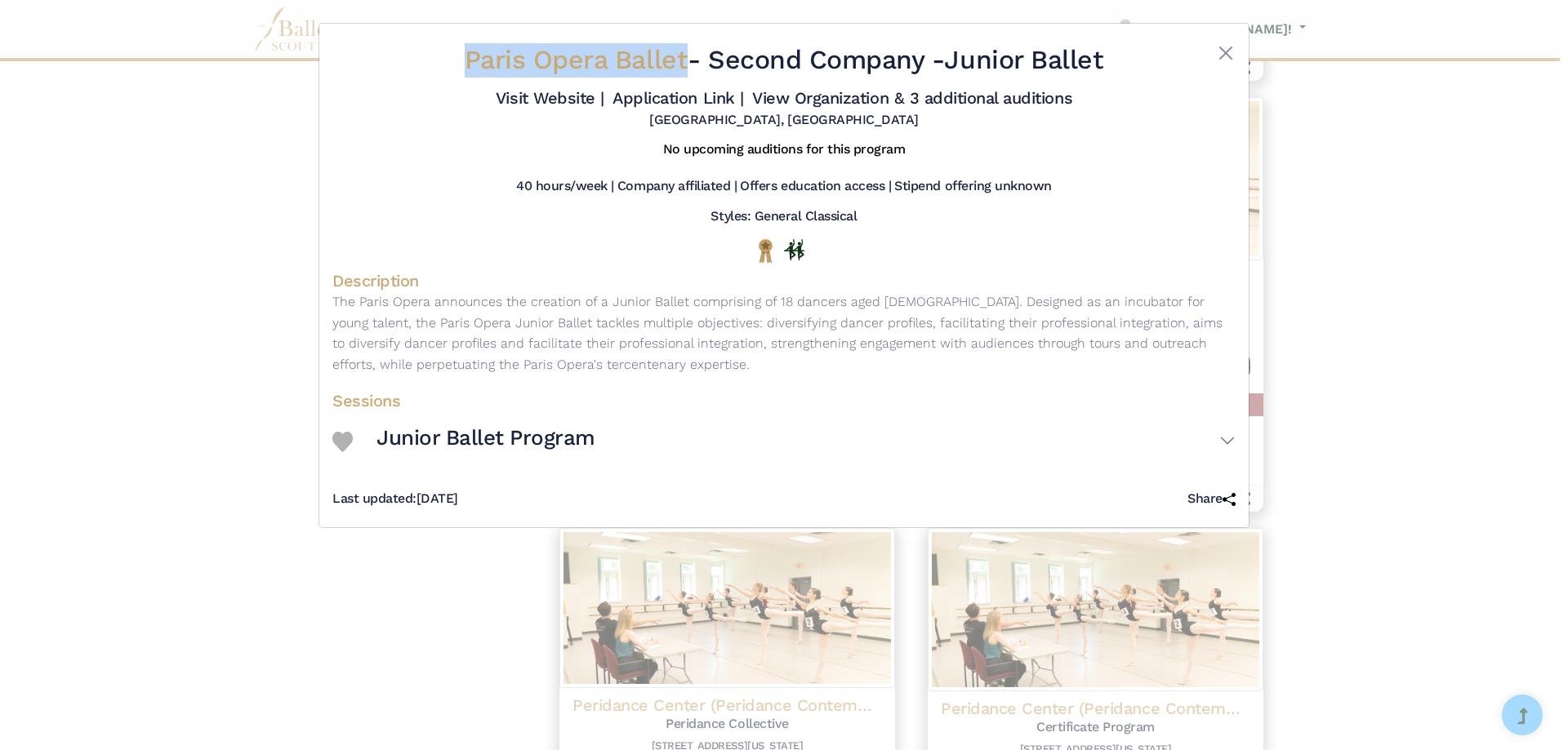
drag, startPoint x: 419, startPoint y: 50, endPoint x: 678, endPoint y: 56, distance: 259.1
click at [680, 55] on h2 "Paris Opera Ballet - Second Company - Junior Ballet" at bounding box center [784, 61] width 753 height 34
copy span "Paris Opera Ballet"
drag, startPoint x: 960, startPoint y: 63, endPoint x: 1143, endPoint y: 62, distance: 183.0
click at [1143, 62] on h2 "Paris Opera Ballet - Second Company - Junior Ballet" at bounding box center [784, 61] width 753 height 34
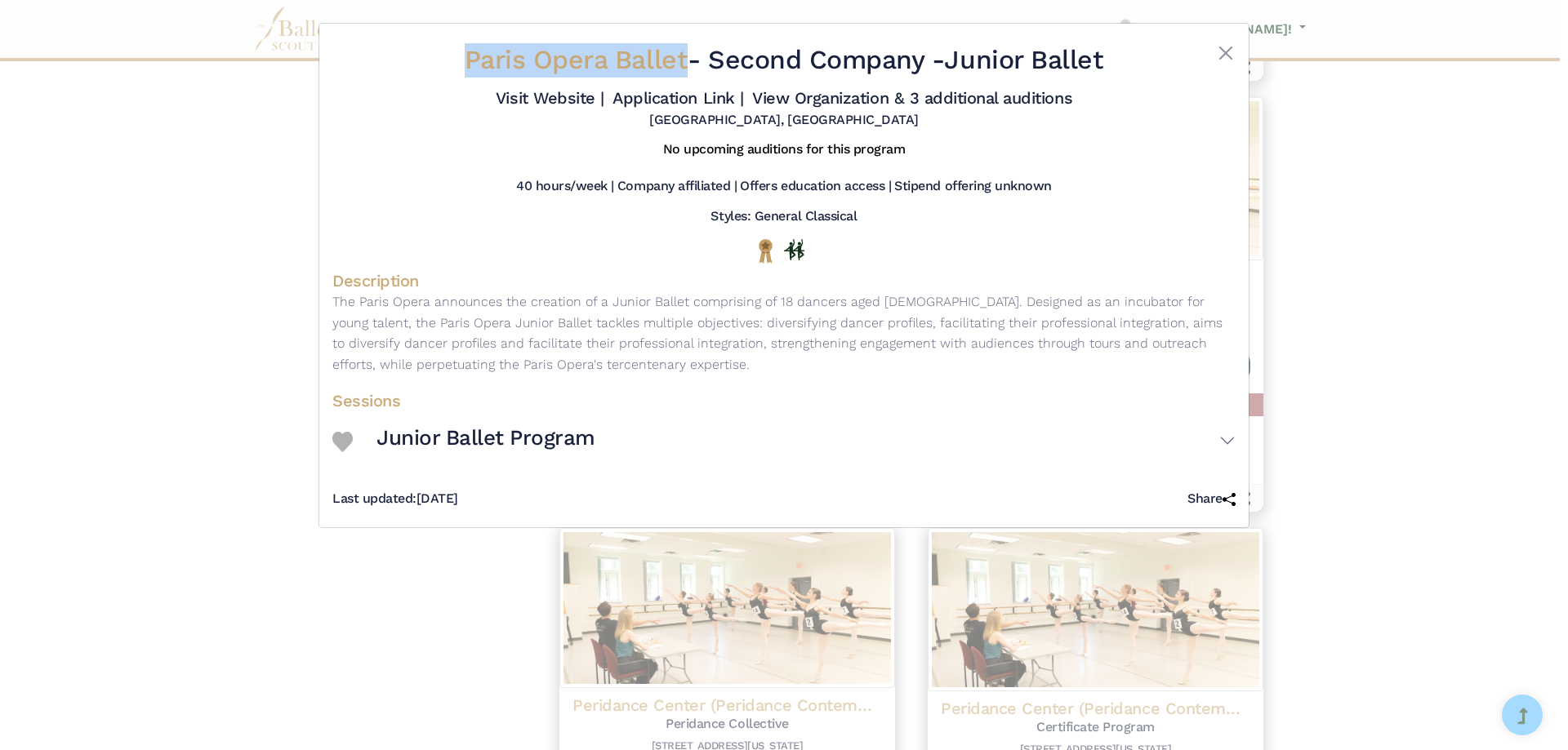
copy h2 "Junior Ballet"
click at [560, 81] on div "Paris Opera Ballet - Second Company - Junior Ballet" at bounding box center [784, 64] width 753 height 41
click at [557, 95] on link "Visit Website |" at bounding box center [549, 98] width 108 height 20
click at [700, 96] on link "Application Link |" at bounding box center [678, 98] width 130 height 20
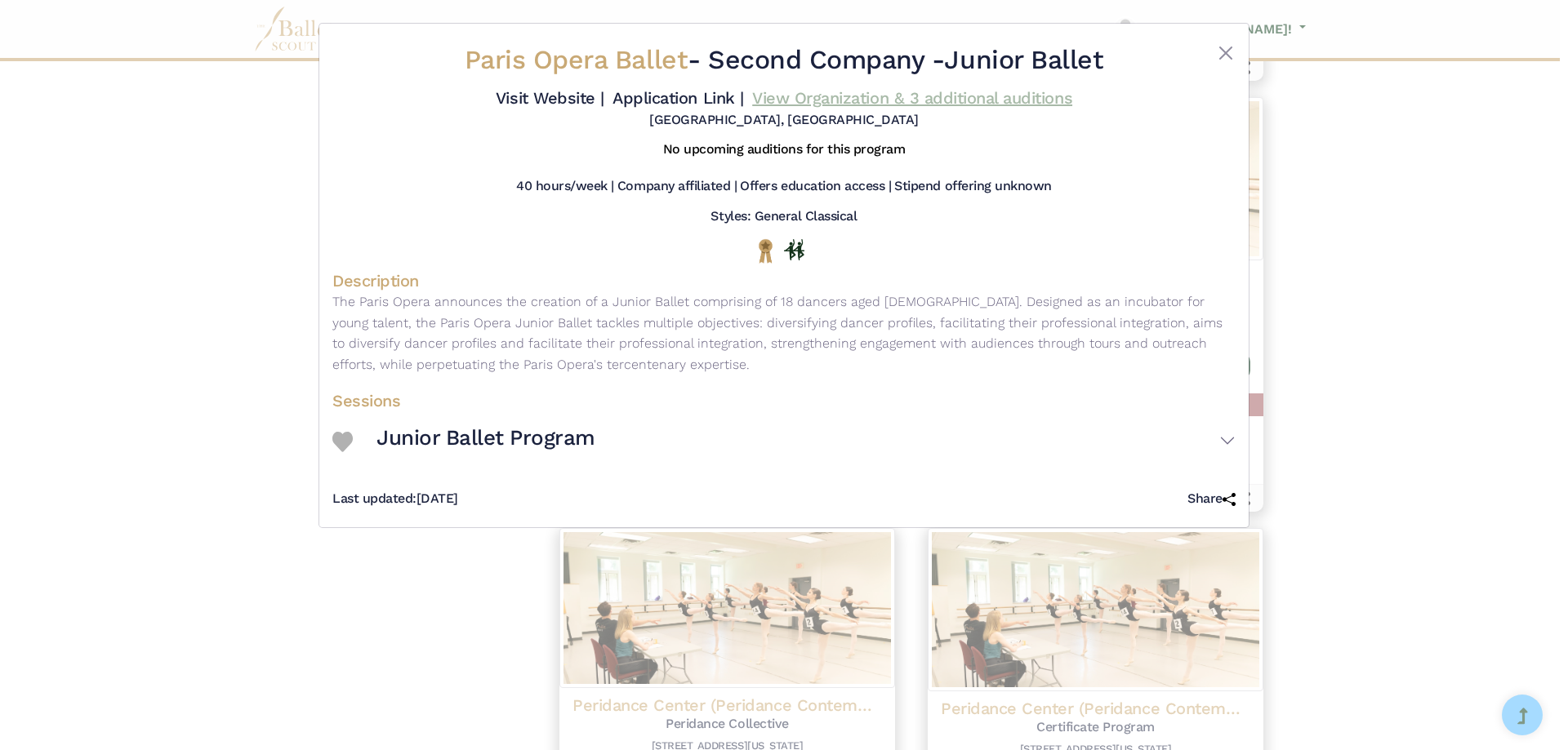
click at [847, 97] on link "View Organization & 3 additional auditions" at bounding box center [912, 98] width 320 height 20
click at [207, 179] on div "Paris Opera Ballet - Second Company - Junior Ballet Visit Website | Application…" at bounding box center [784, 375] width 1568 height 750
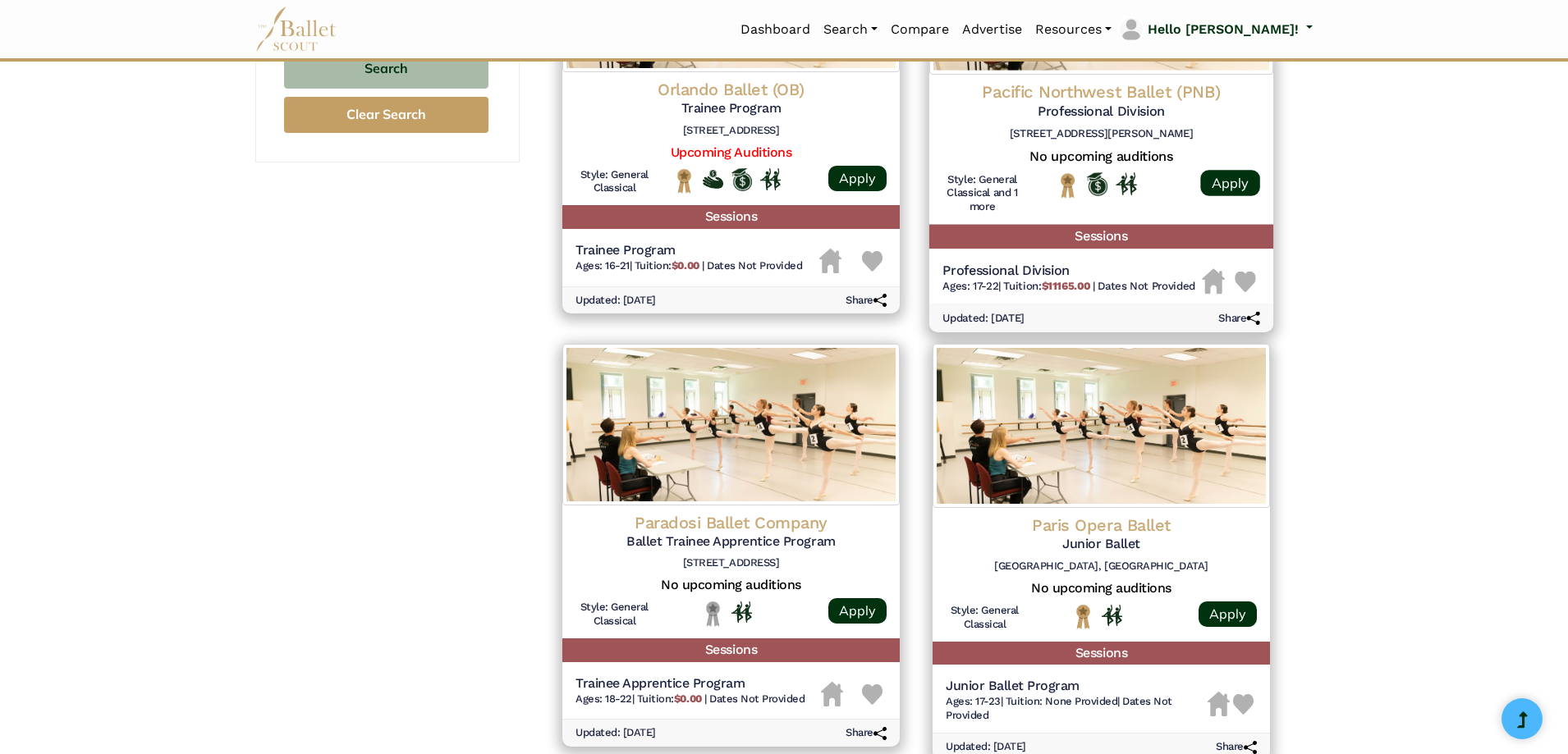
scroll to position [1231, 0]
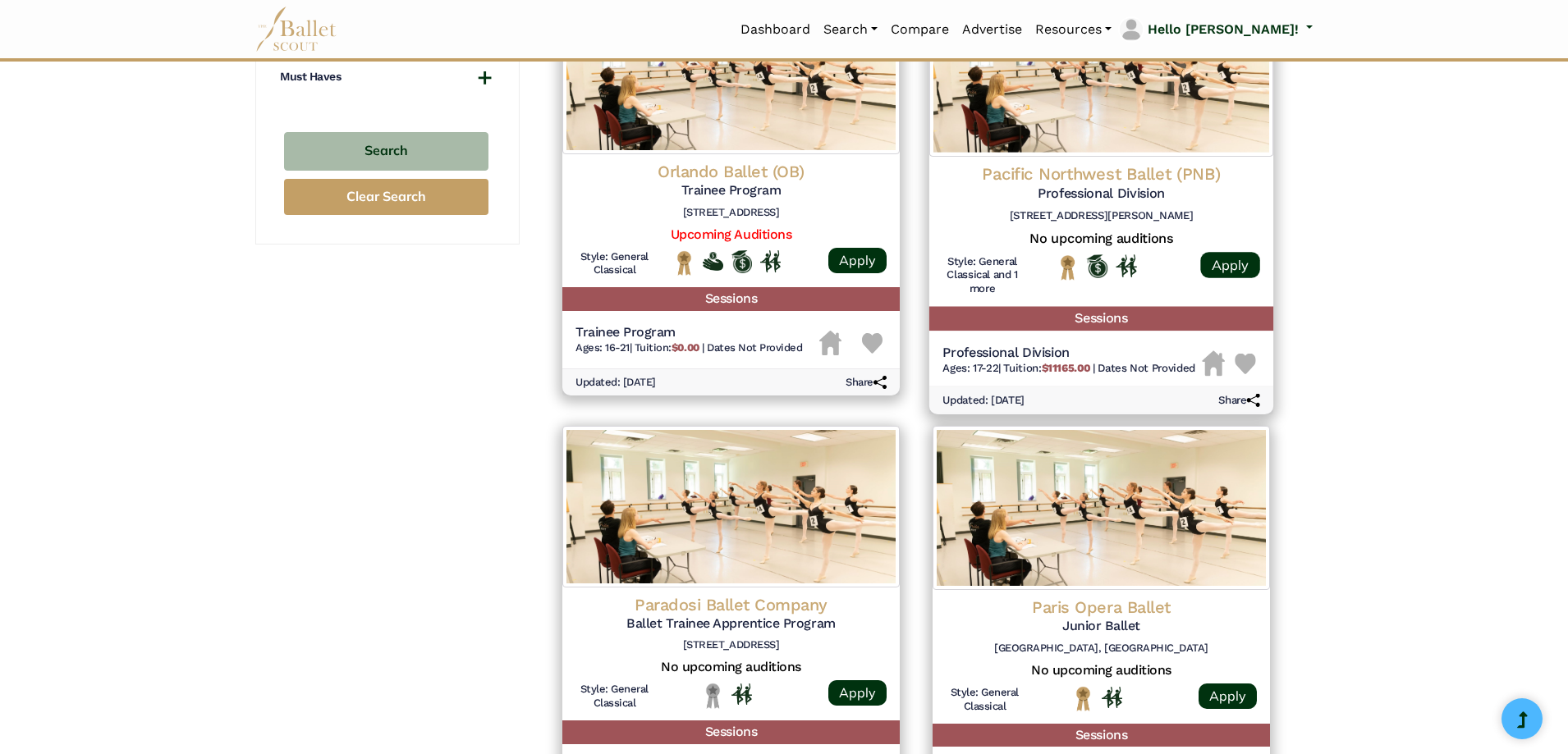
click at [1046, 90] on img at bounding box center [1101, 72] width 344 height 167
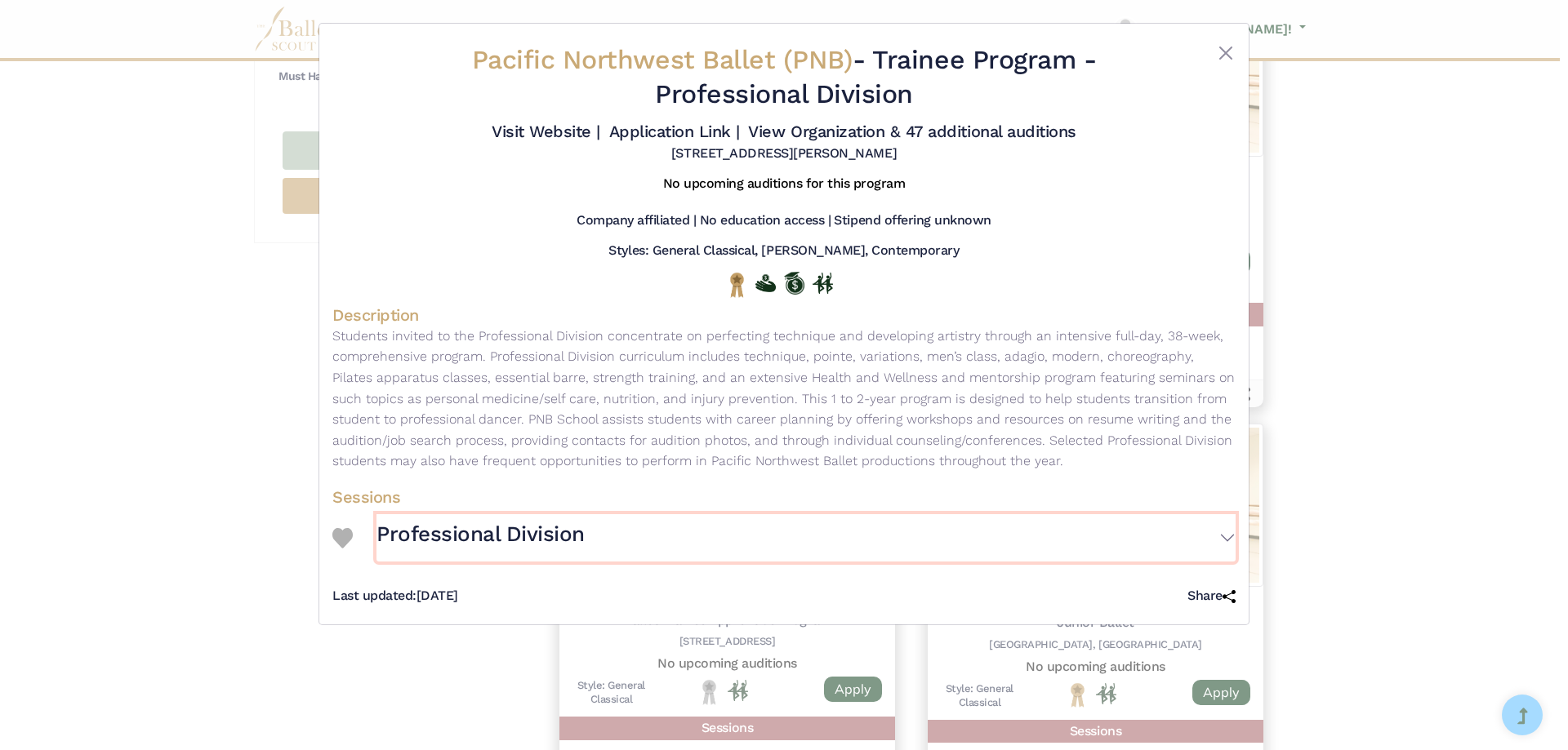
click at [535, 542] on h3 "Professional Division" at bounding box center [480, 535] width 208 height 28
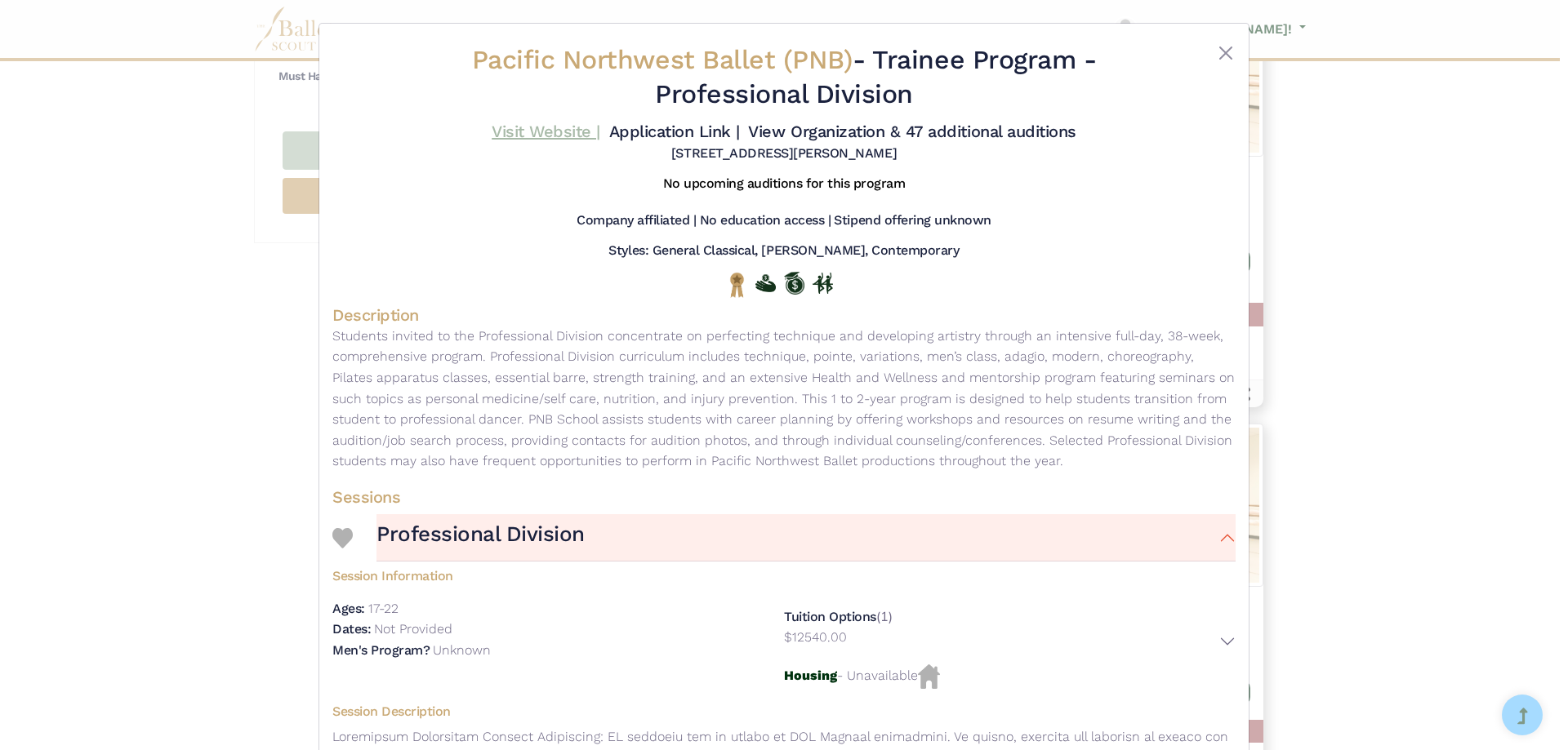
click at [569, 139] on link "Visit Website |" at bounding box center [545, 131] width 108 height 20
click at [842, 127] on link "View Organization & 47 additional auditions" at bounding box center [911, 131] width 327 height 20
click at [225, 301] on div "Pacific Northwest Ballet (PNB) - Trainee Program - Professional Division Visit …" at bounding box center [784, 375] width 1568 height 750
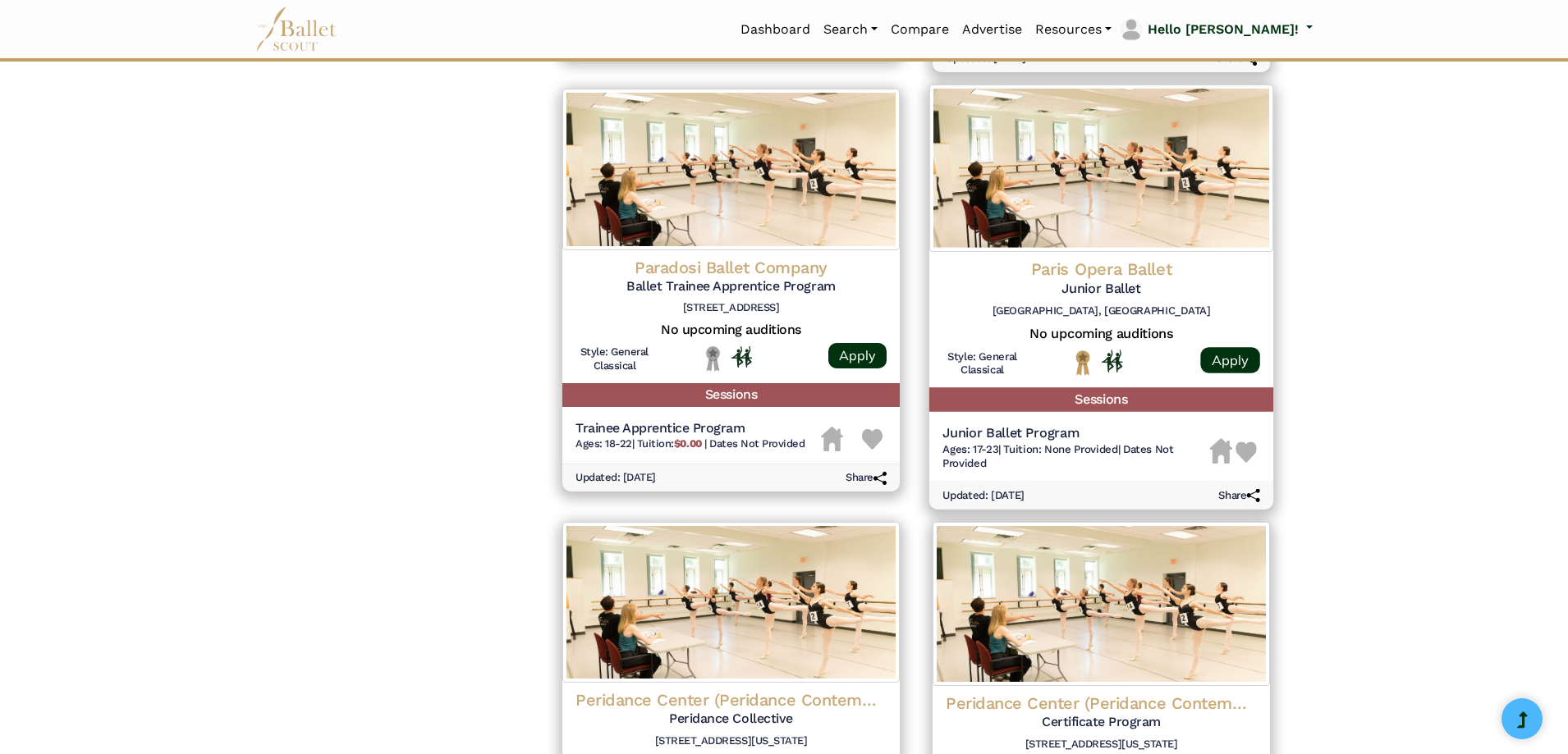
scroll to position [1641, 0]
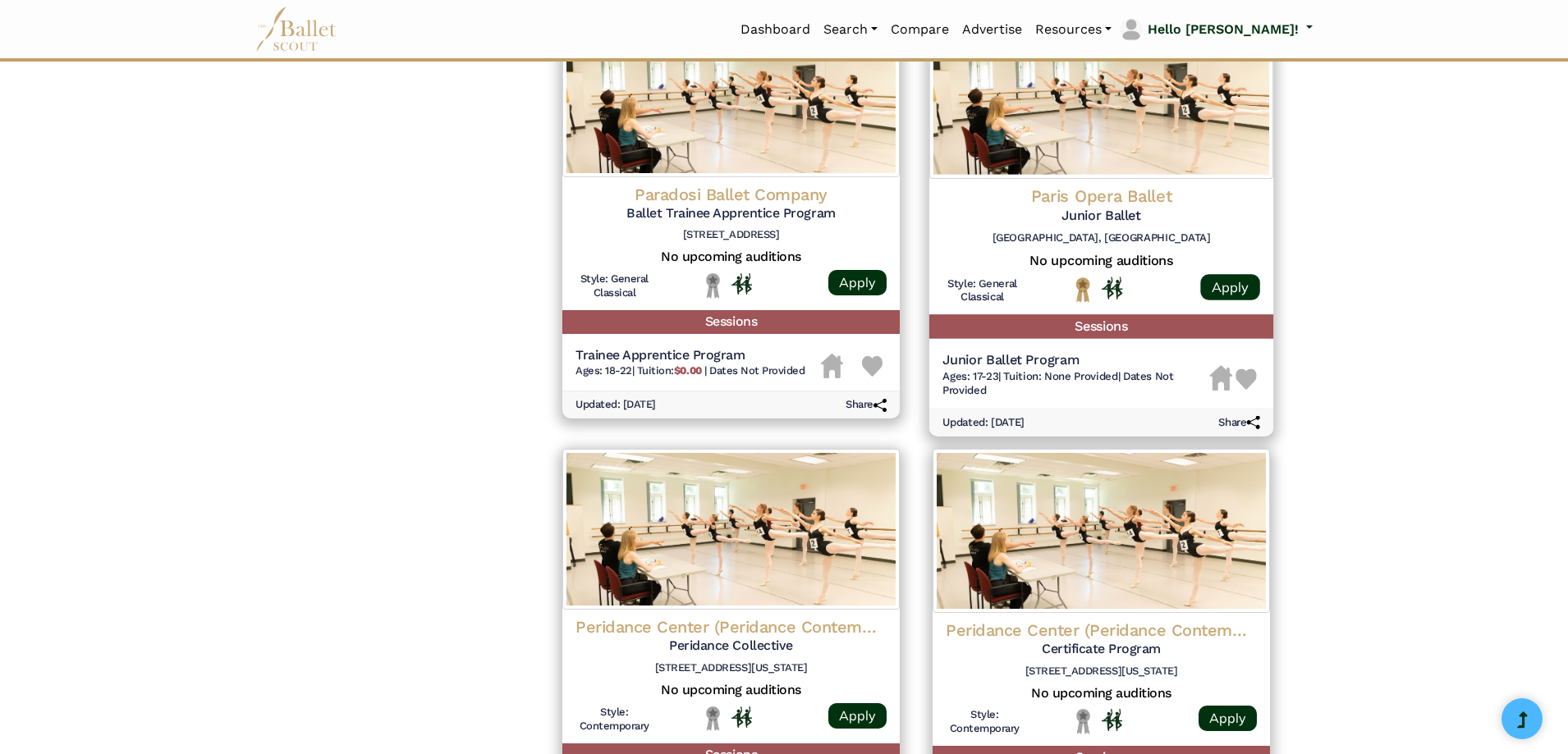
click at [1055, 154] on img at bounding box center [1101, 94] width 344 height 167
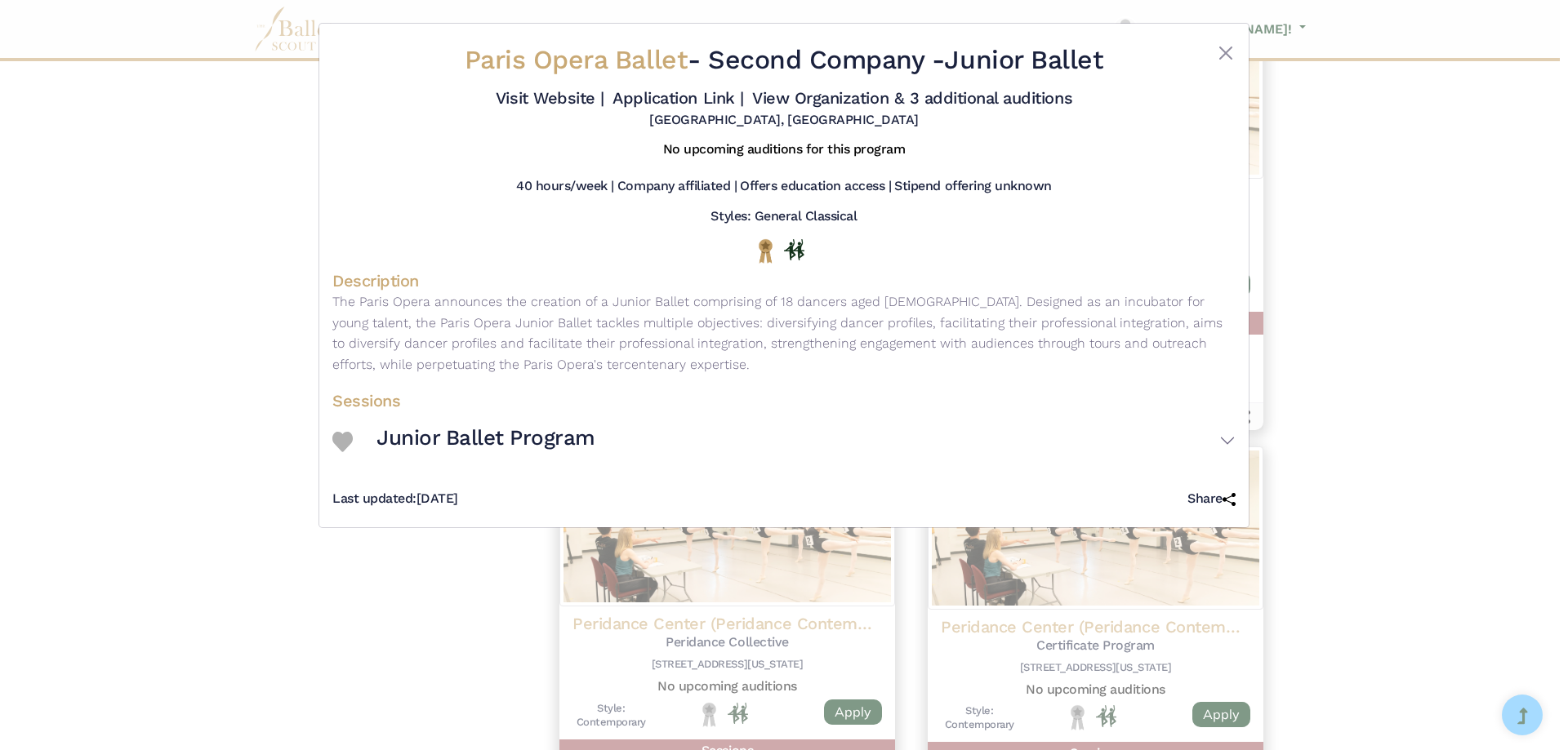
click at [25, 320] on div "Paris Opera Ballet - Second Company - Junior Ballet Visit Website | Application…" at bounding box center [784, 375] width 1568 height 750
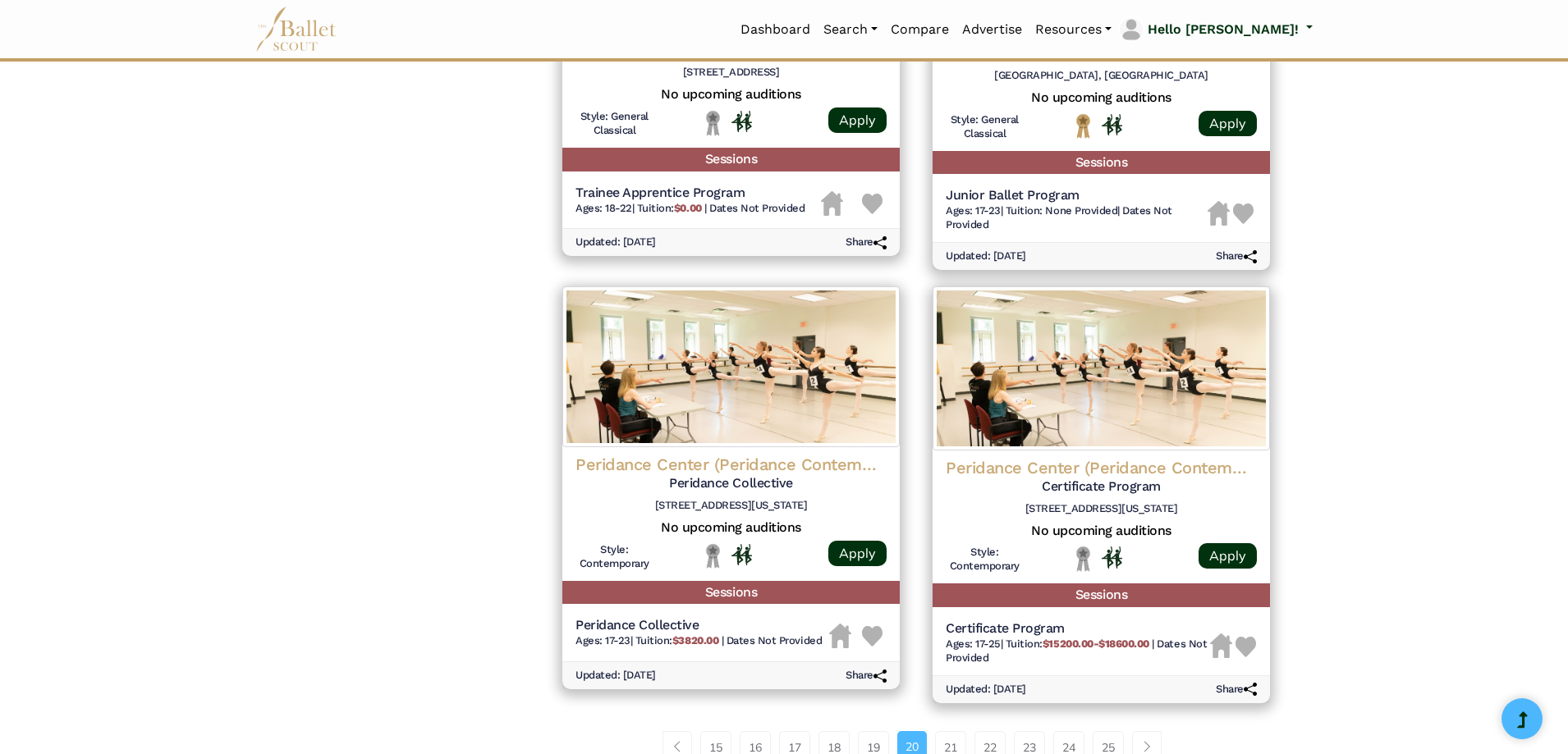
scroll to position [1805, 0]
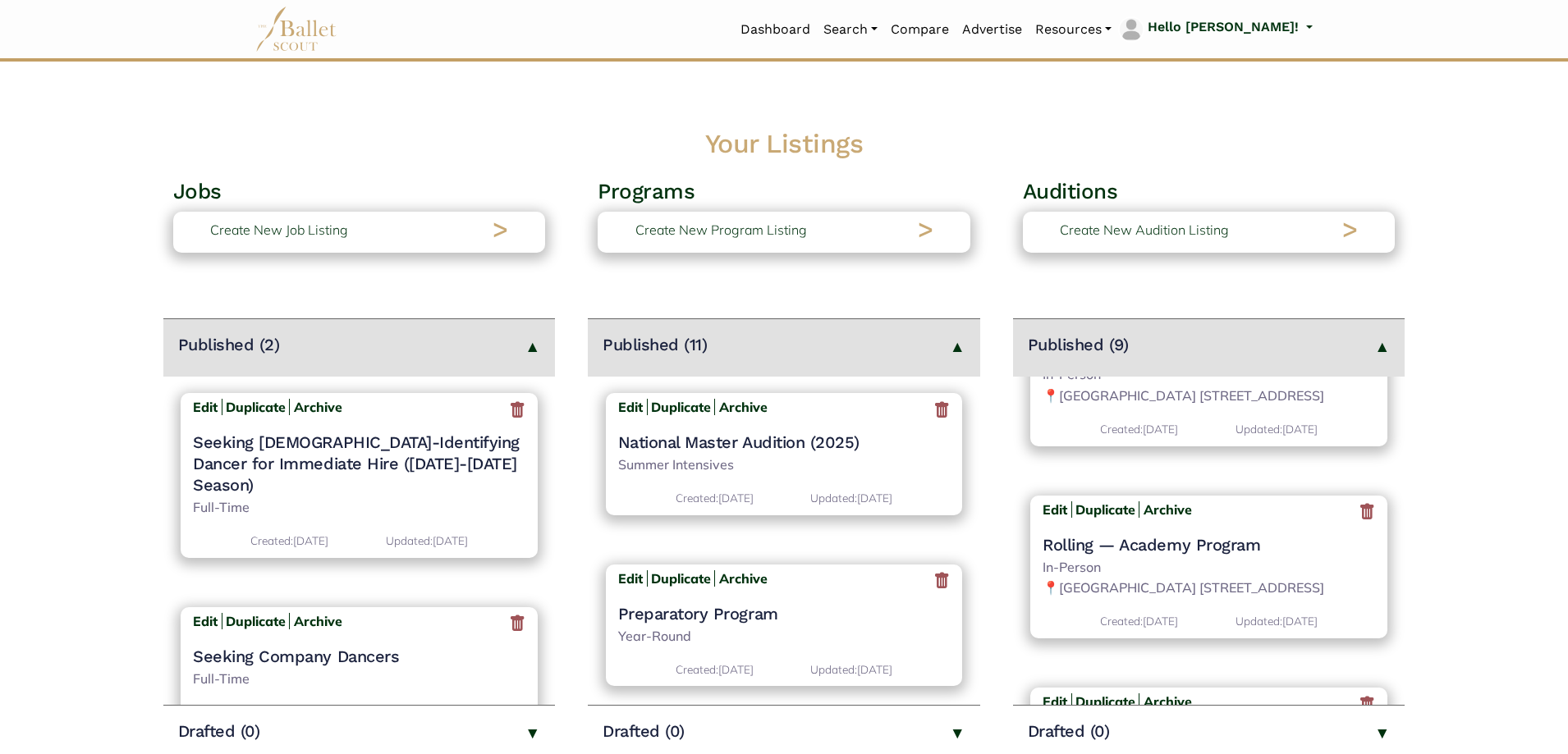
scroll to position [1149, 0]
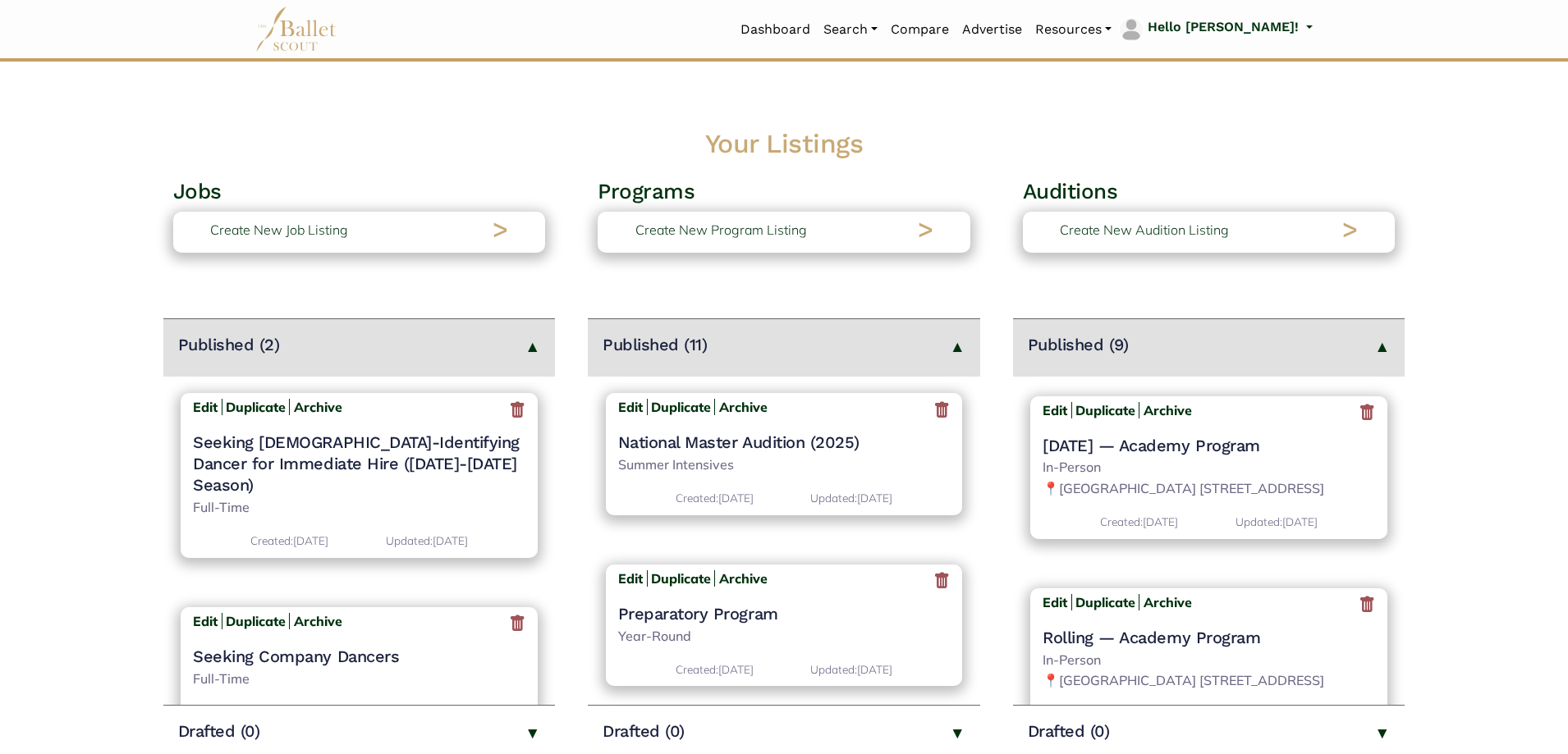
click at [1359, 424] on icon at bounding box center [1367, 413] width 16 height 21
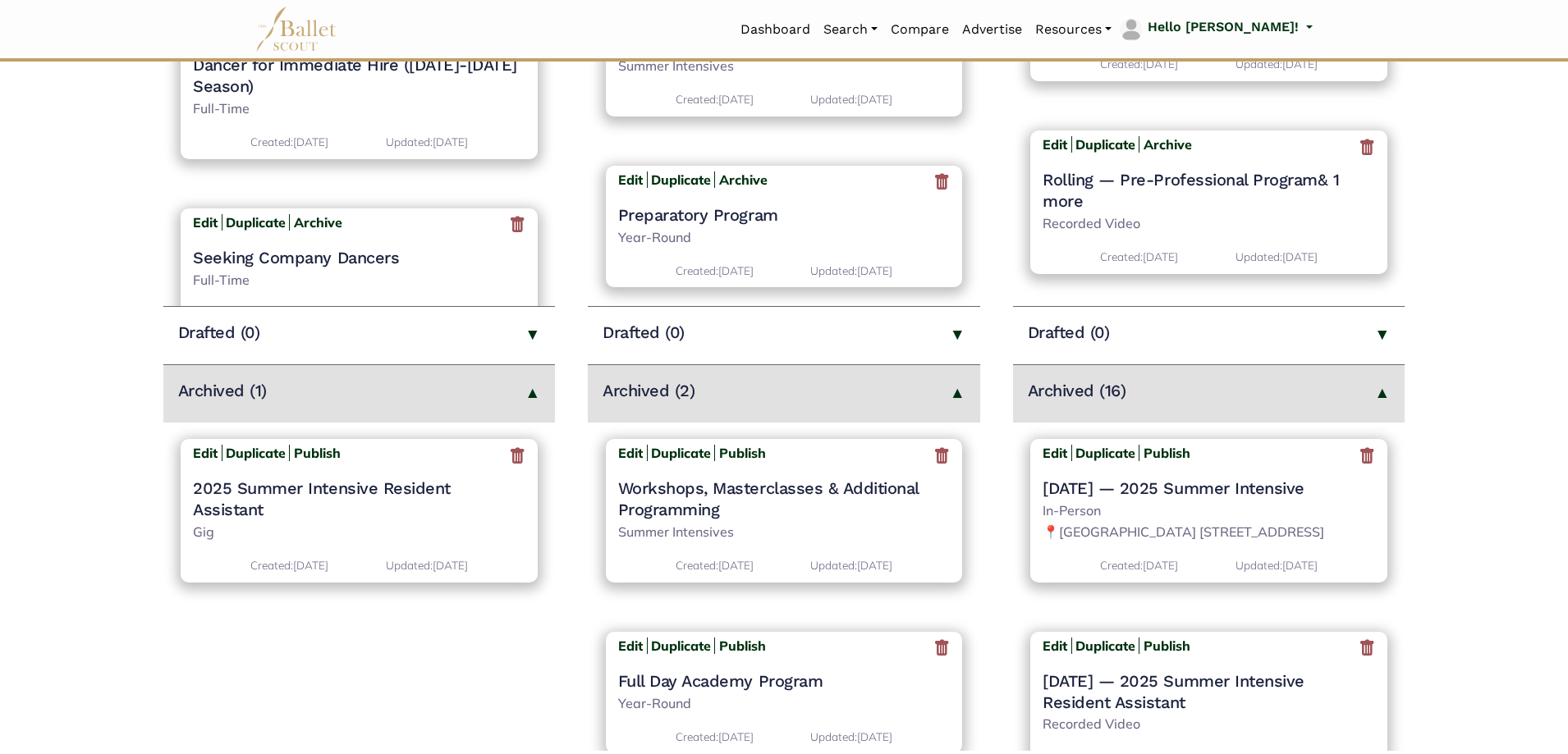
scroll to position [410, 0]
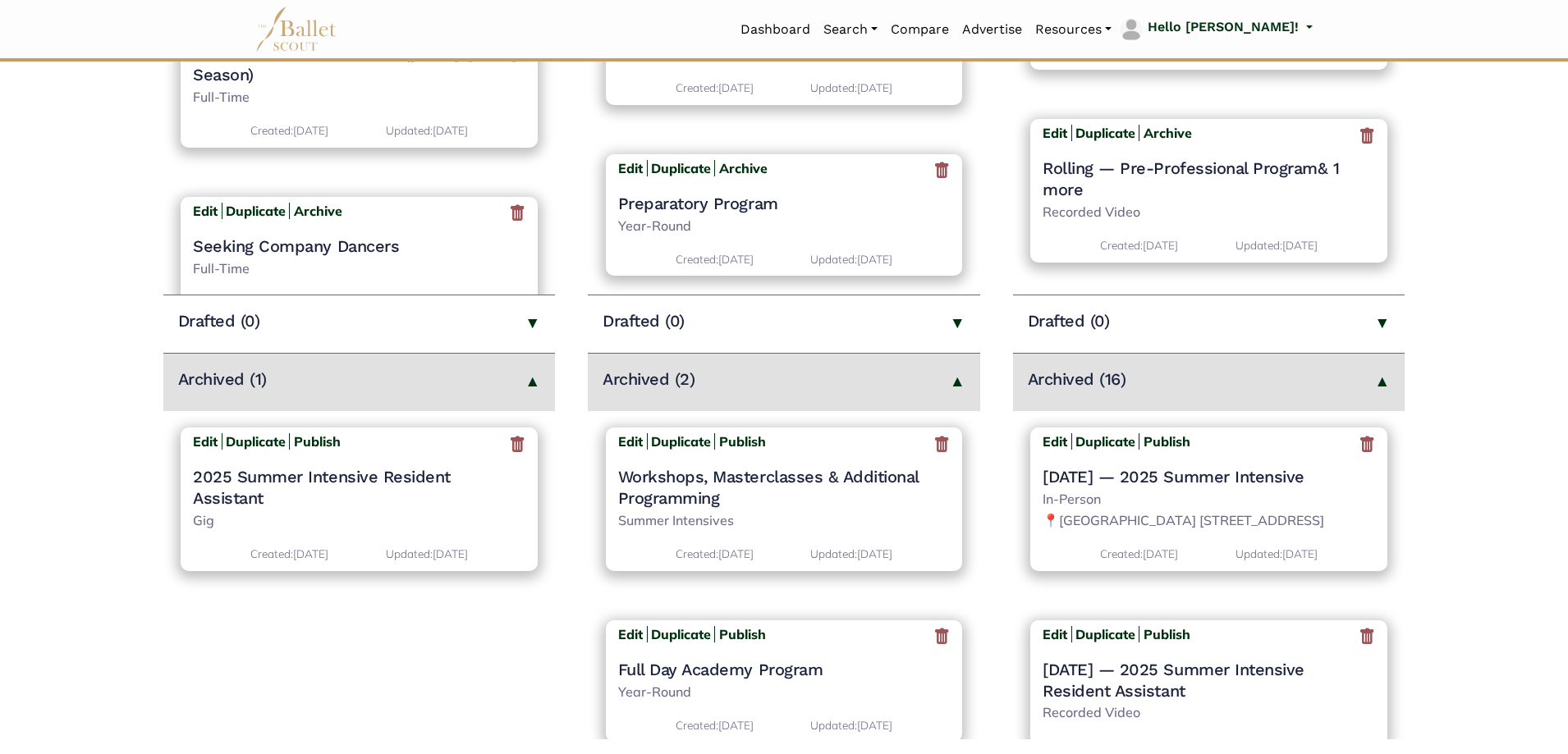
click at [1361, 439] on icon at bounding box center [1367, 444] width 16 height 21
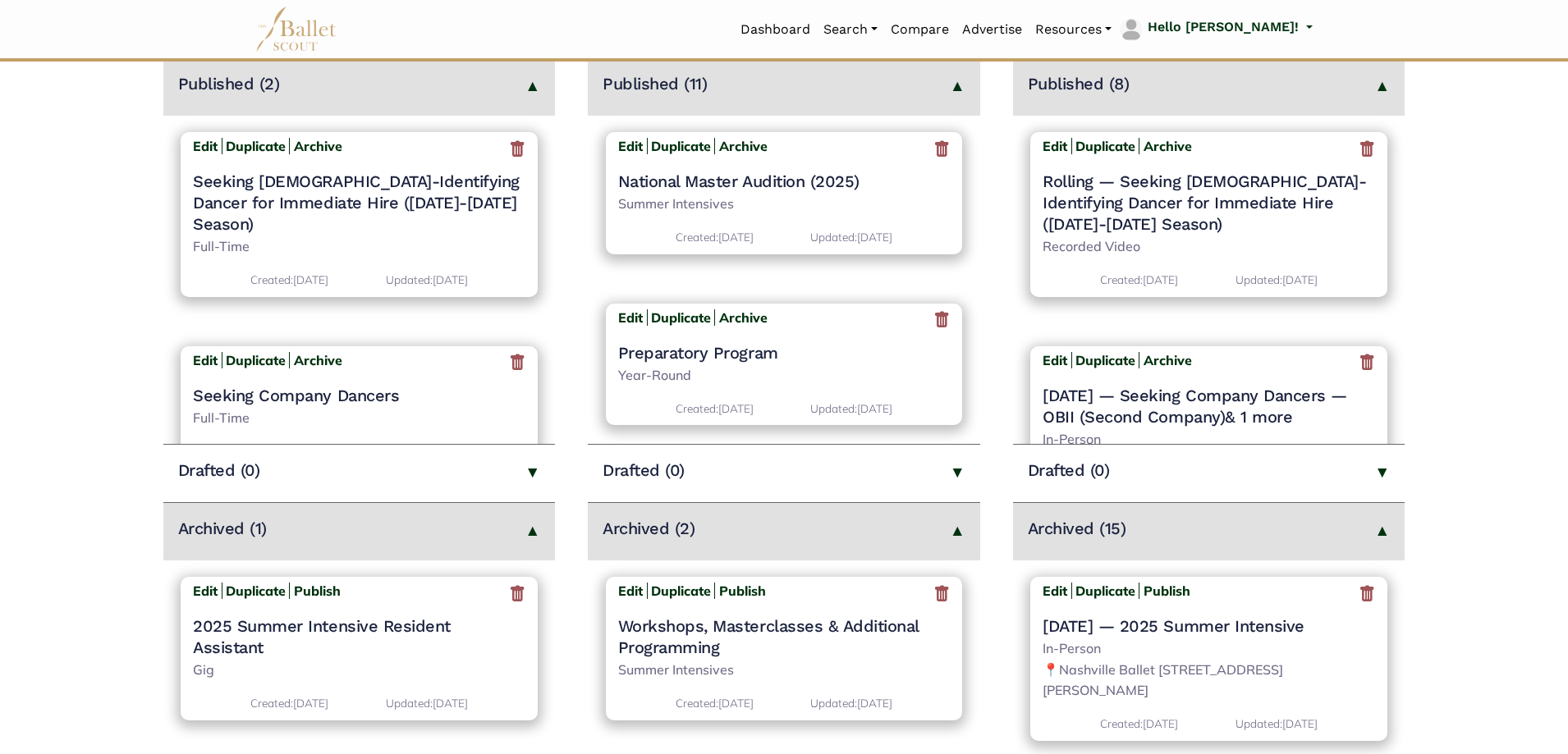
scroll to position [575, 0]
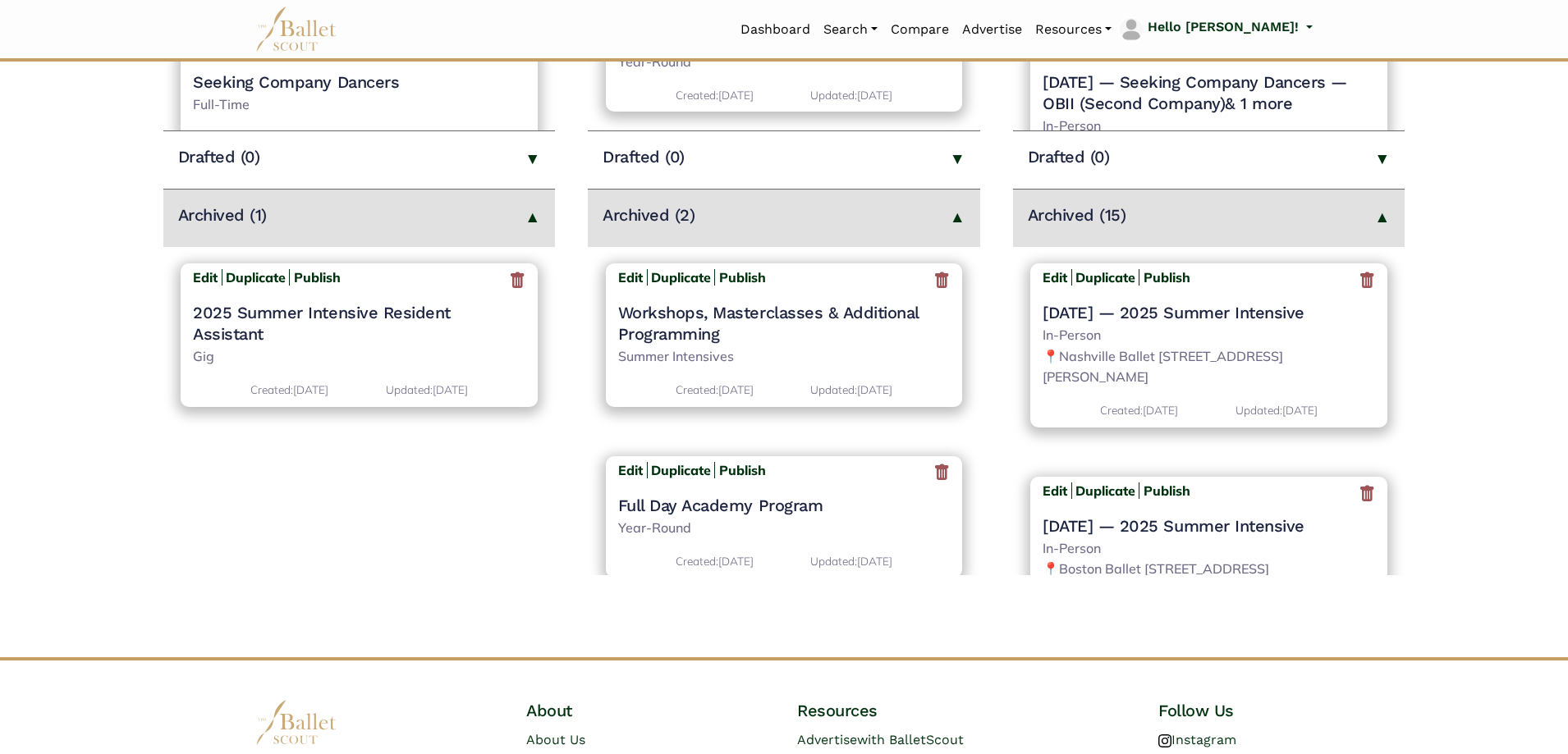
click at [1359, 288] on icon at bounding box center [1367, 280] width 16 height 21
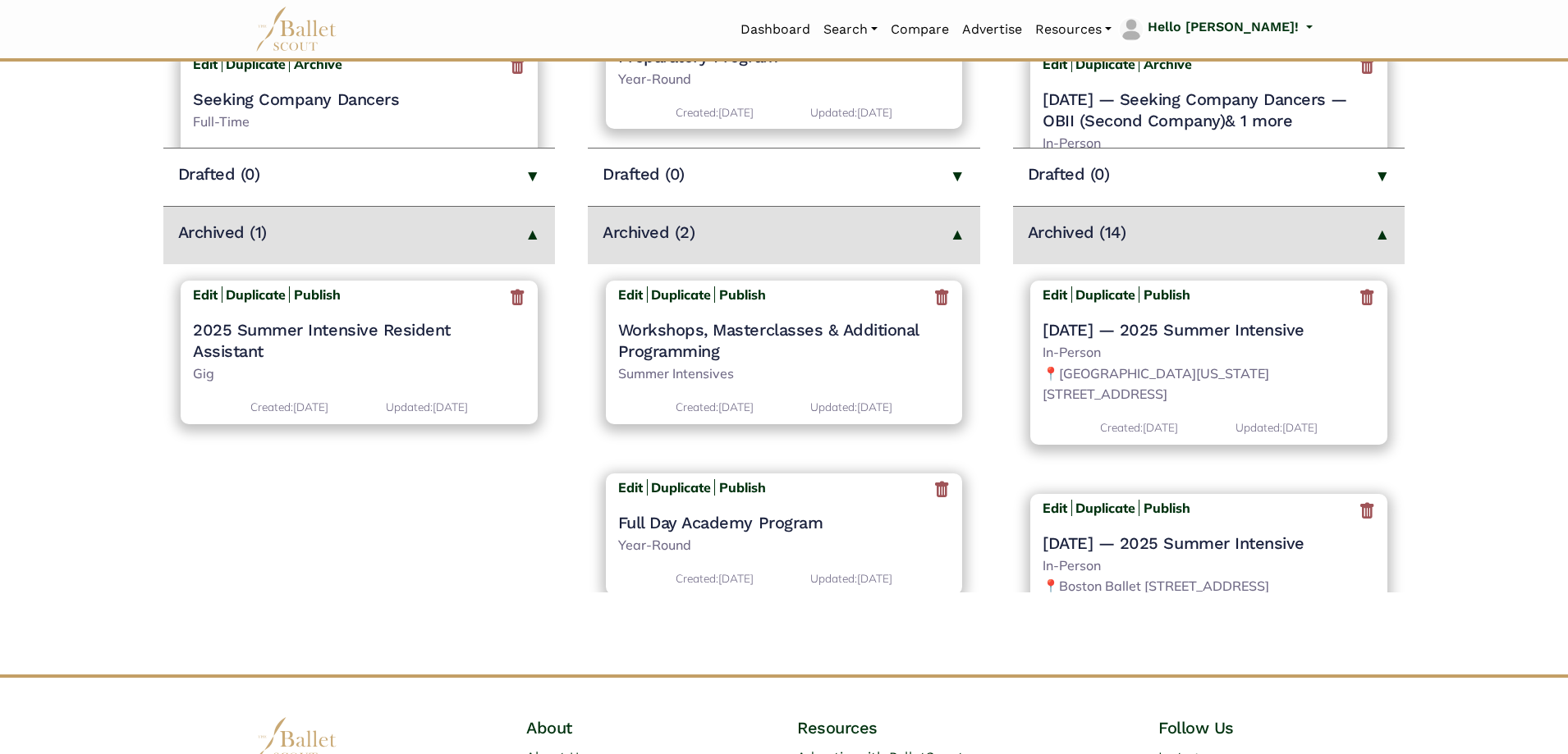
scroll to position [575, 0]
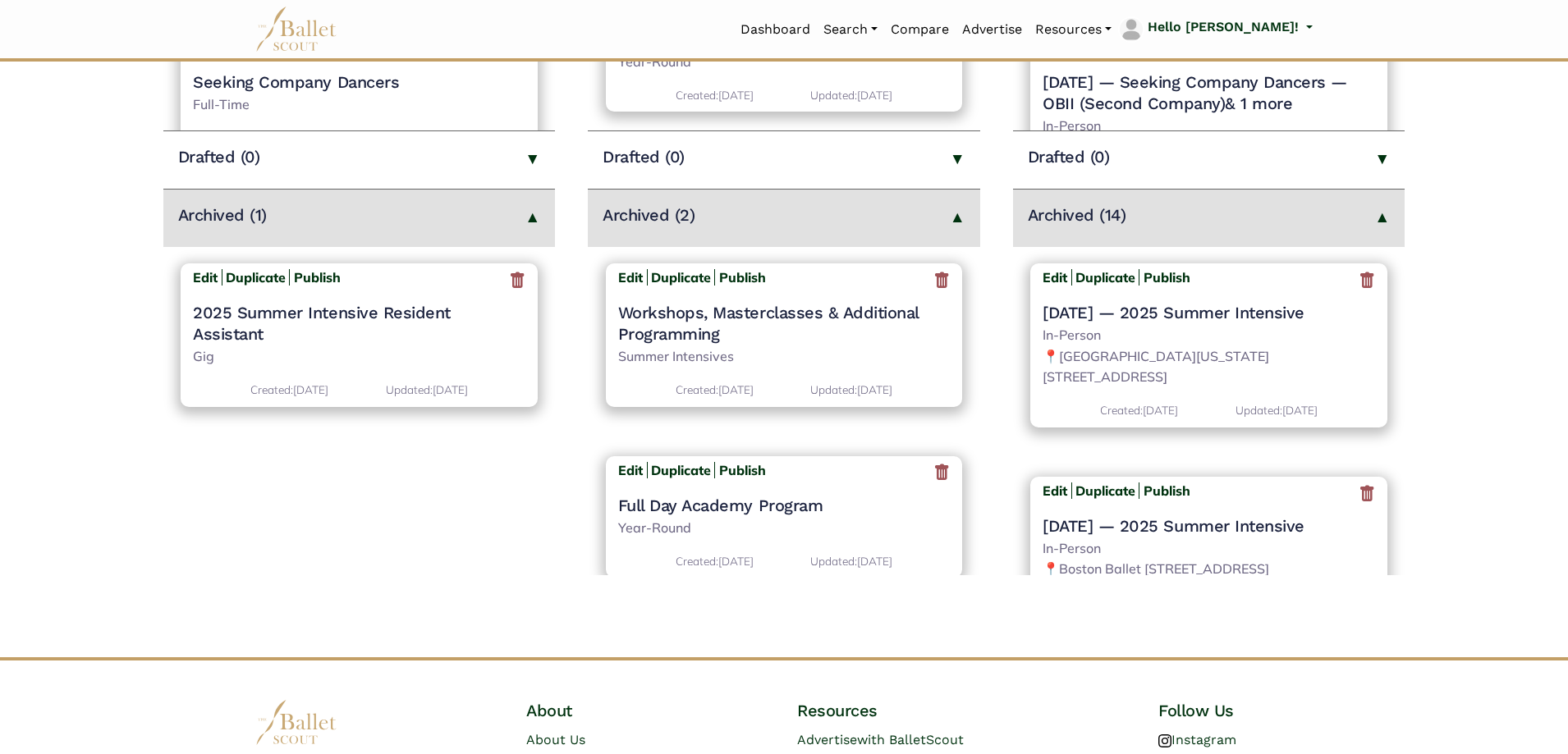
click at [1359, 283] on icon at bounding box center [1367, 280] width 16 height 21
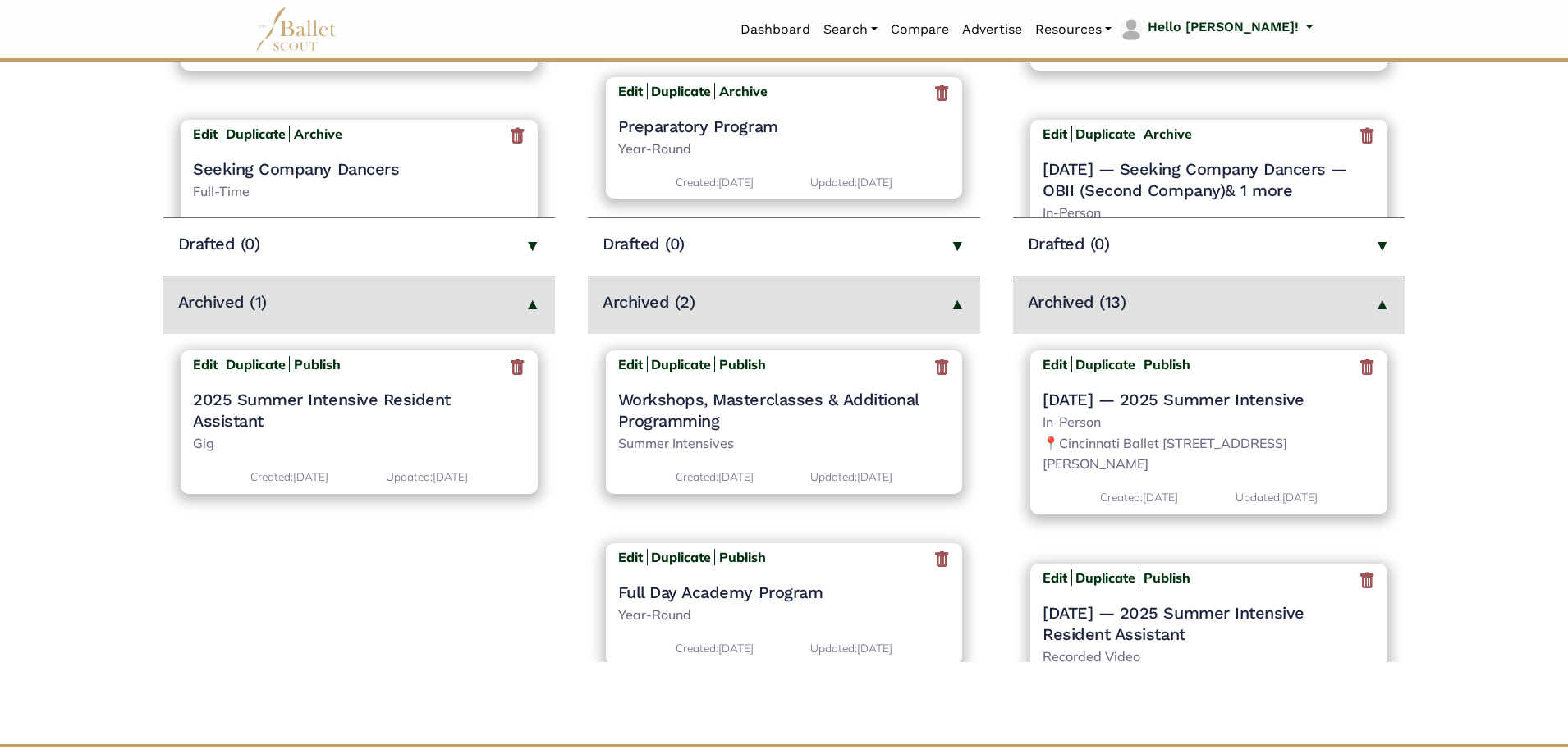
scroll to position [575, 0]
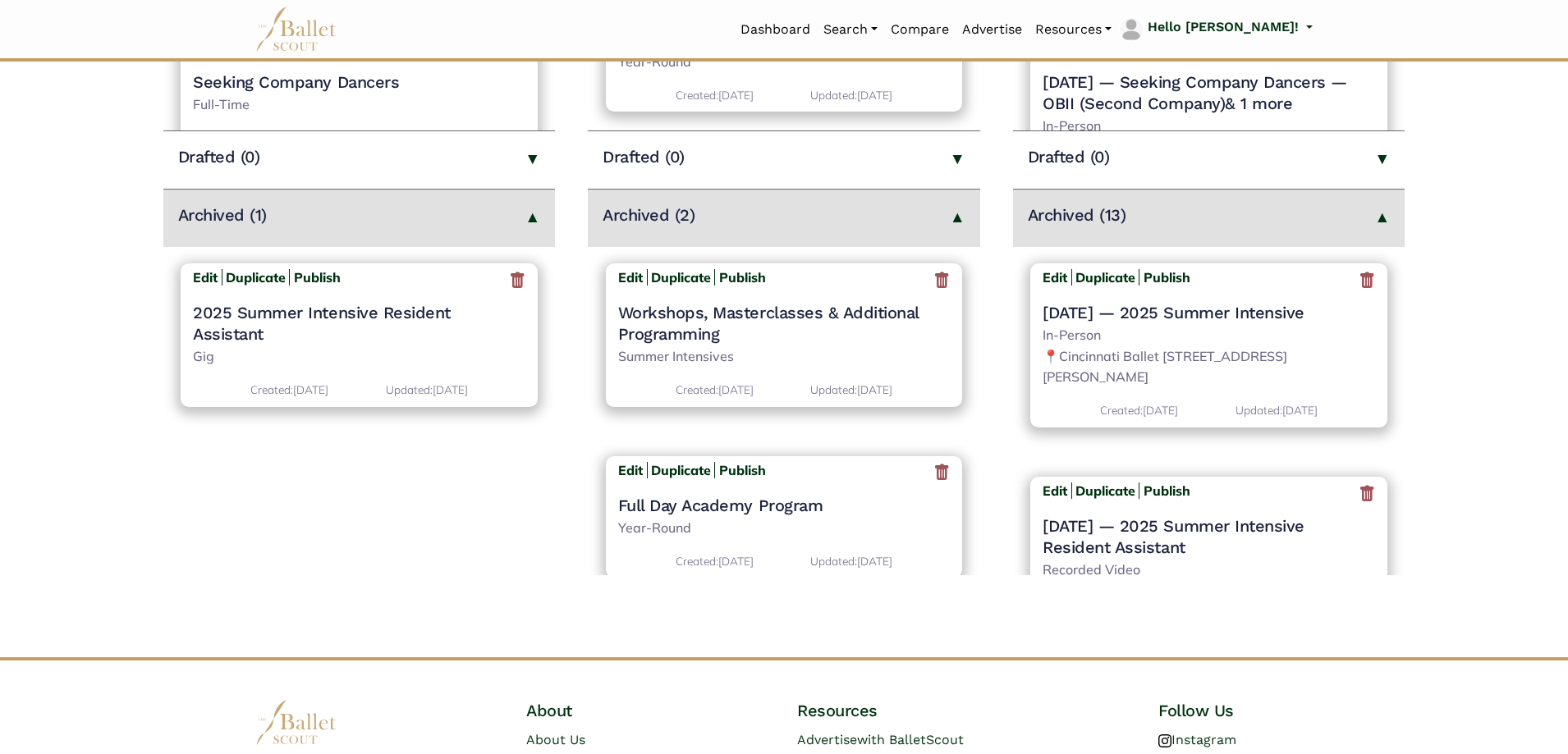
click at [1361, 285] on icon at bounding box center [1367, 280] width 16 height 21
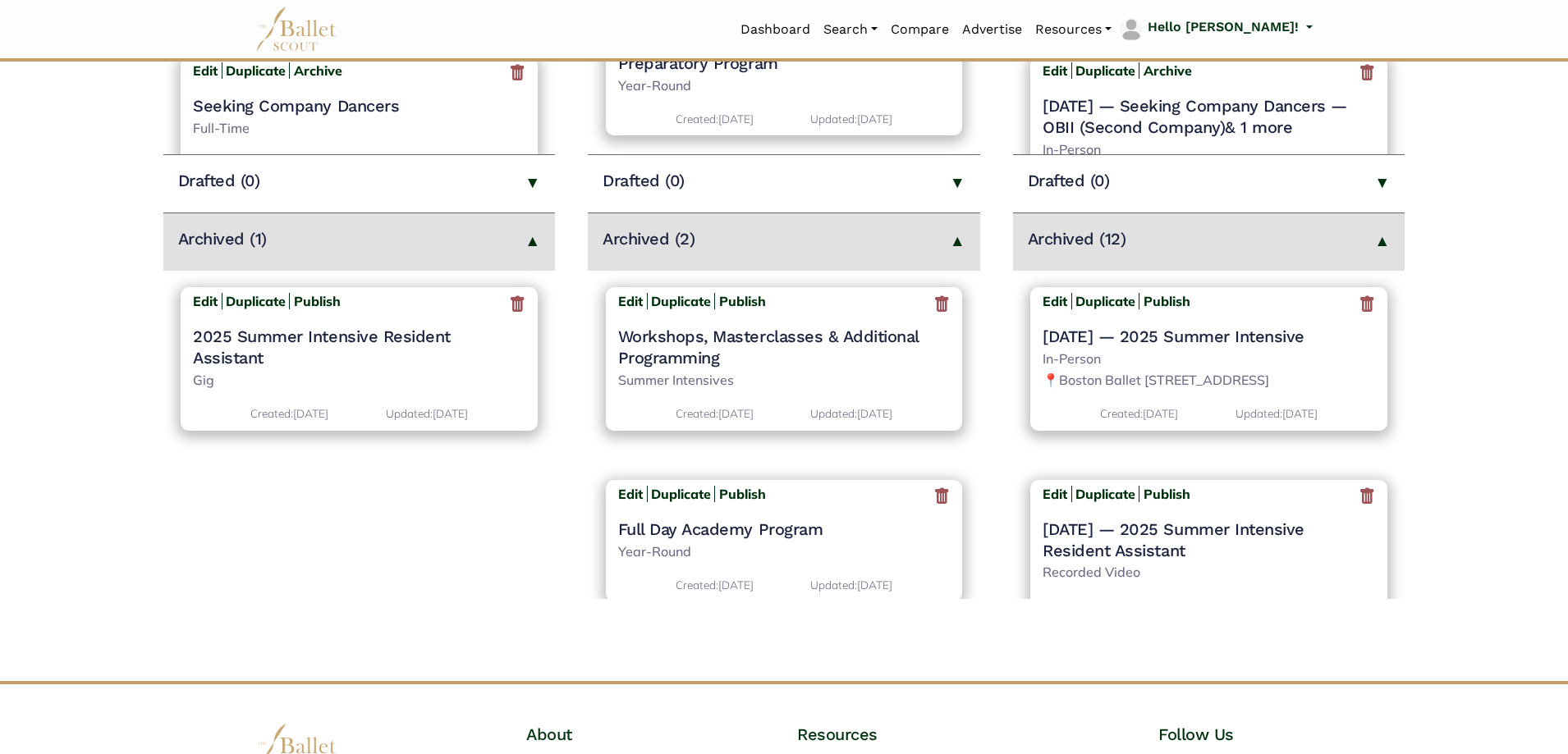
scroll to position [575, 0]
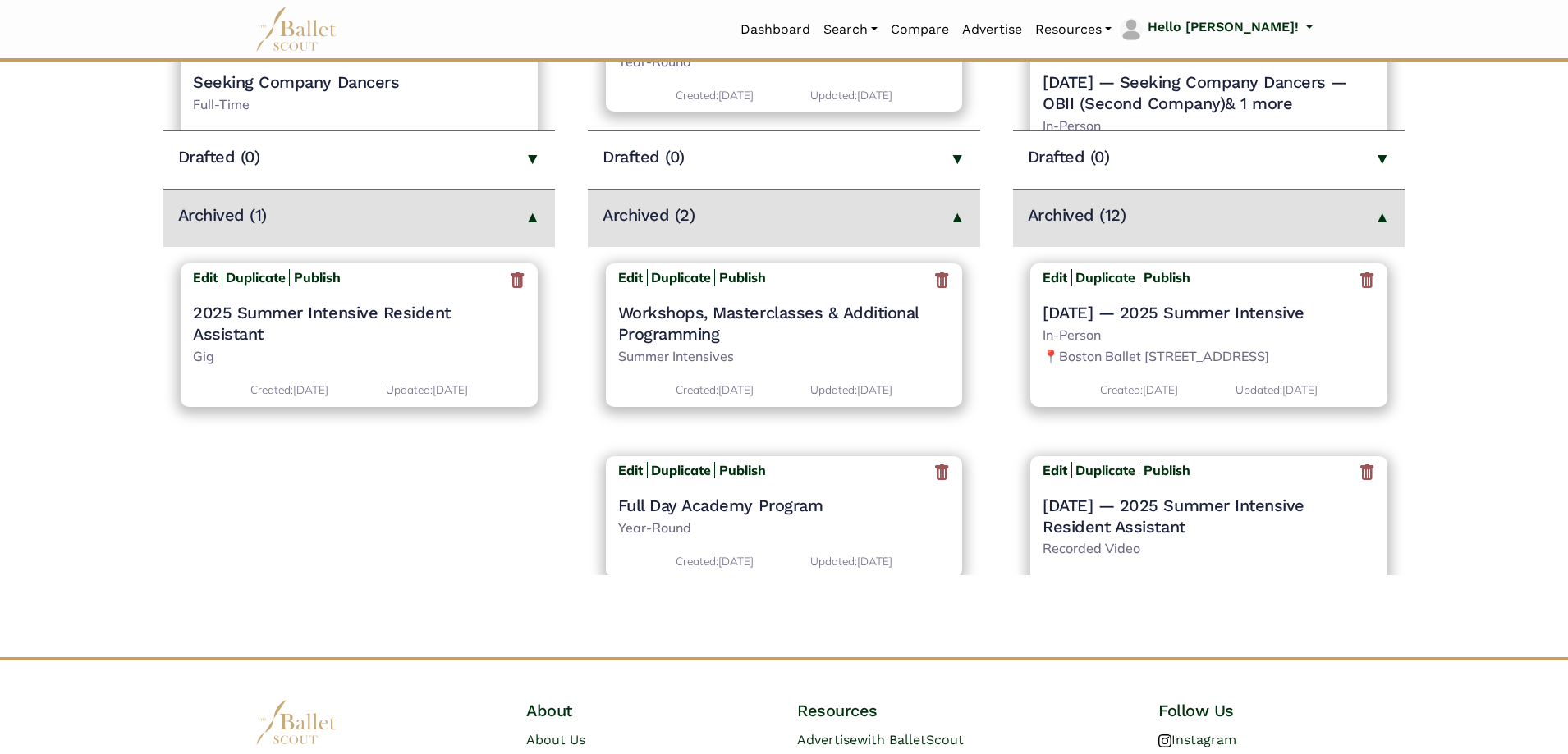
click at [1361, 276] on icon at bounding box center [1367, 280] width 16 height 21
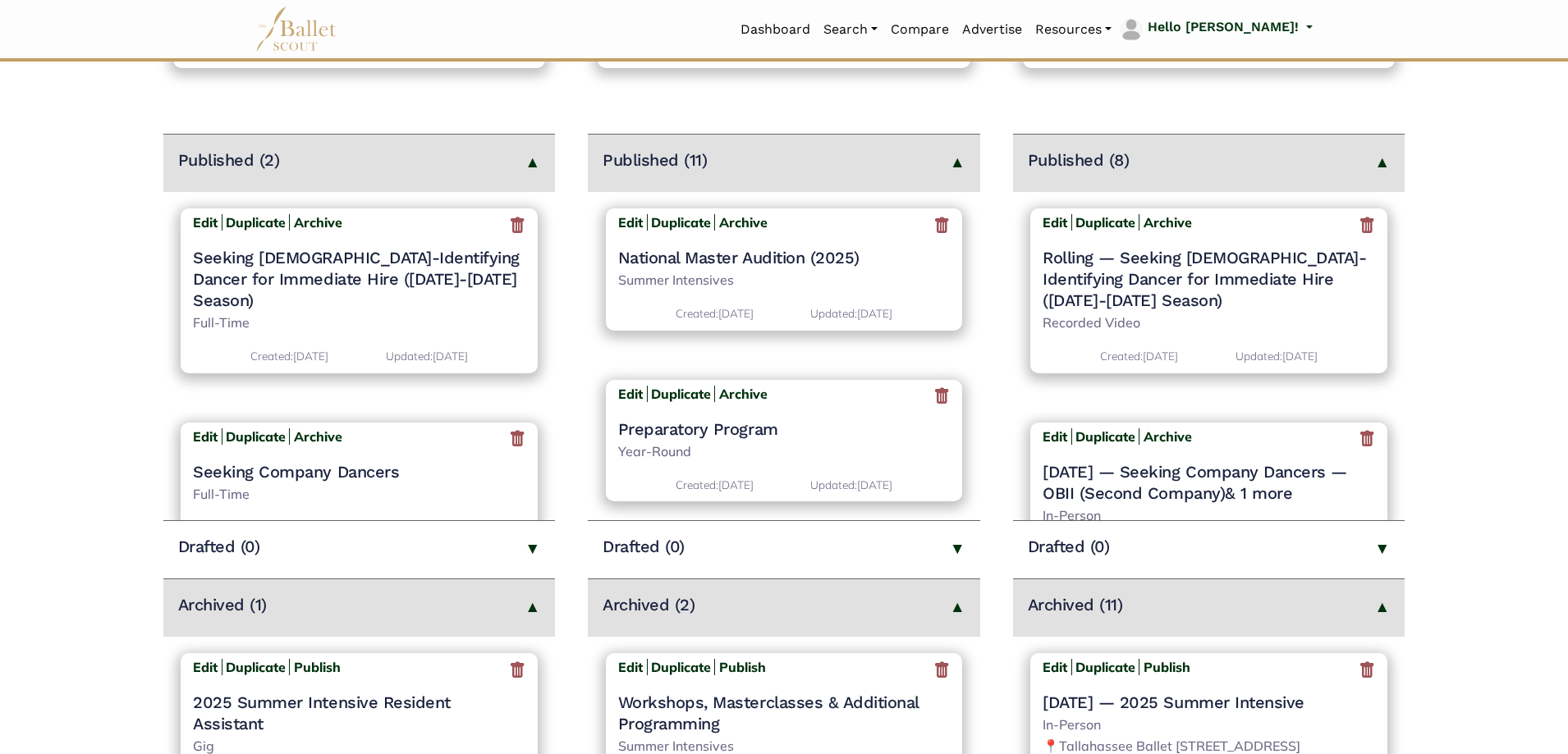
scroll to position [493, 0]
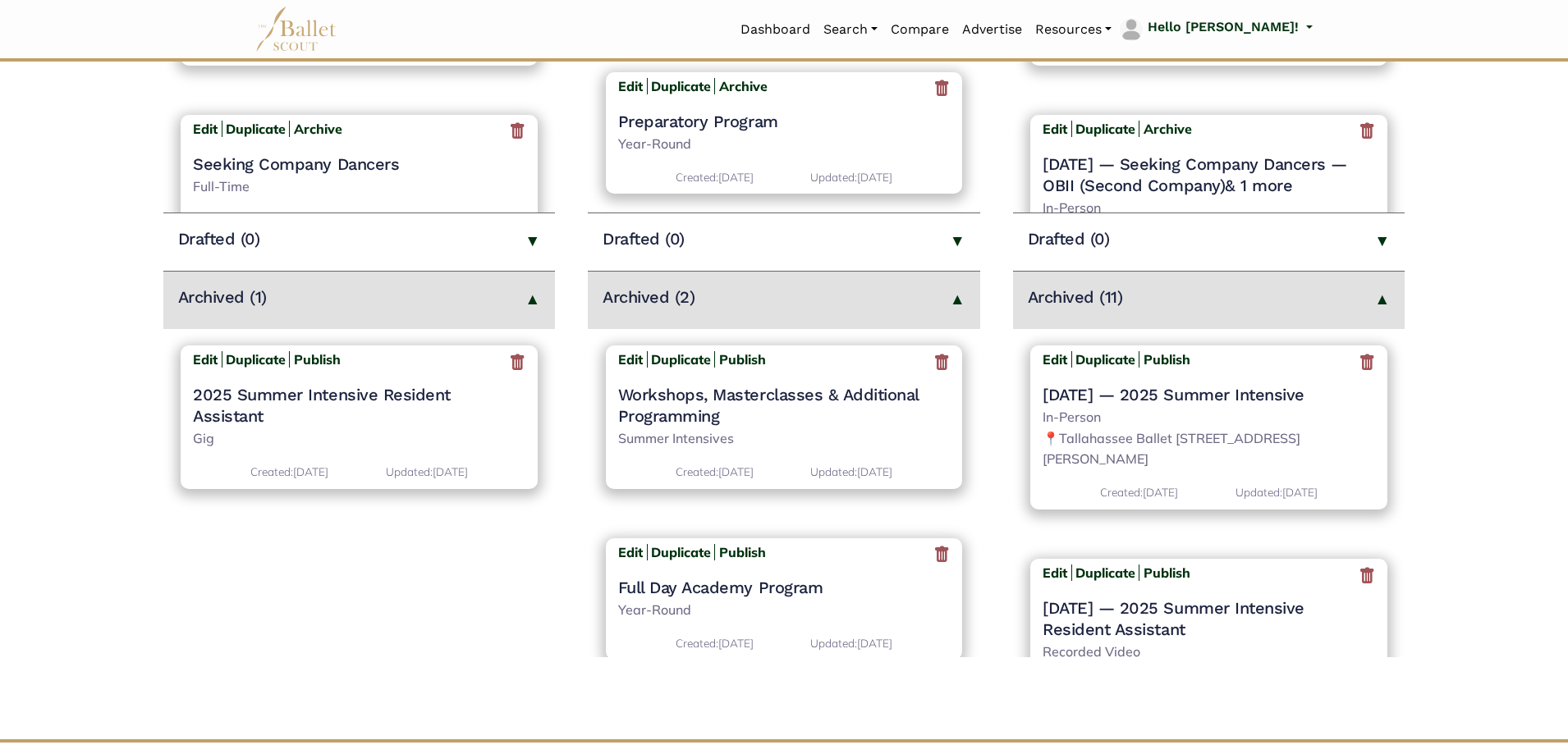
click at [1362, 360] on icon at bounding box center [1367, 362] width 16 height 21
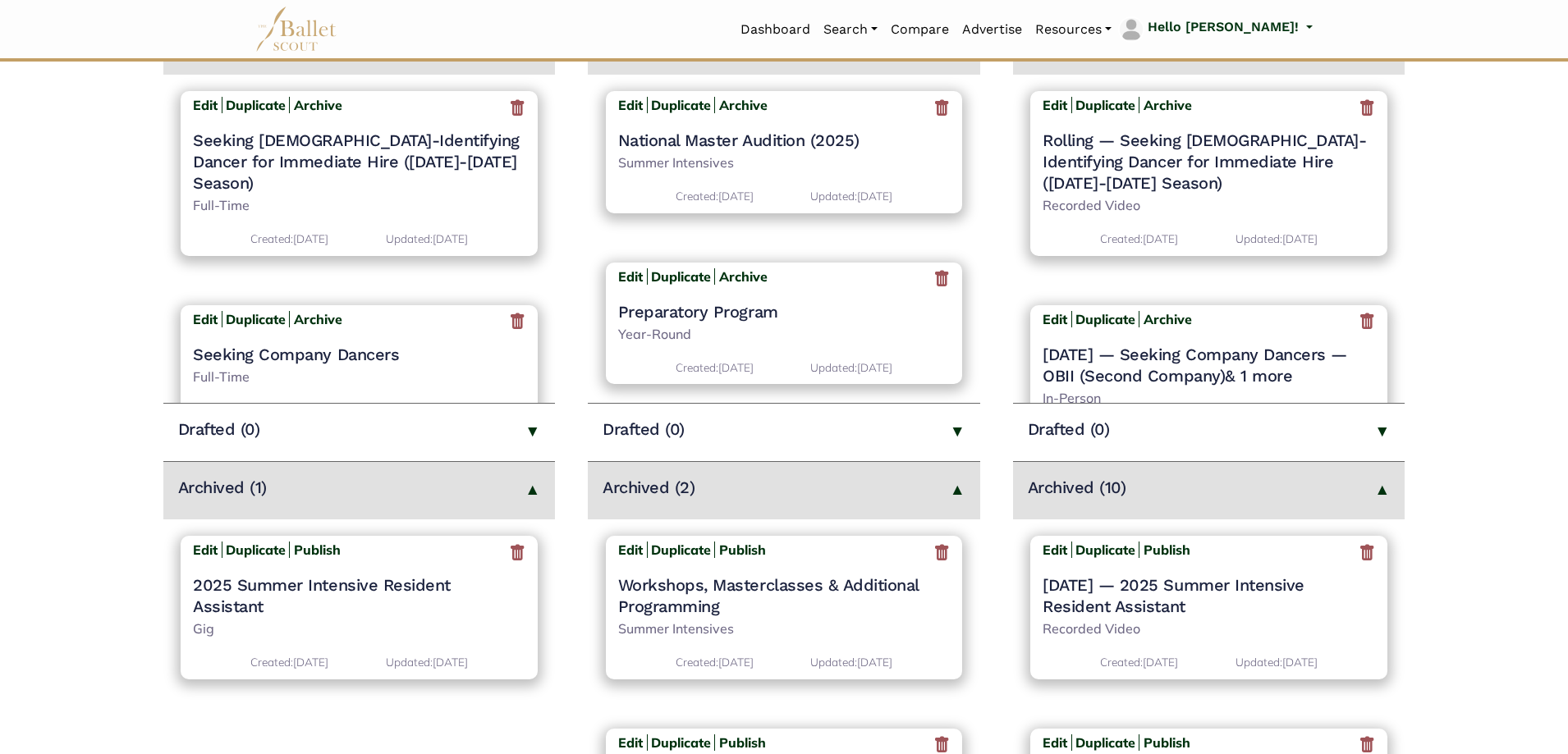
scroll to position [575, 0]
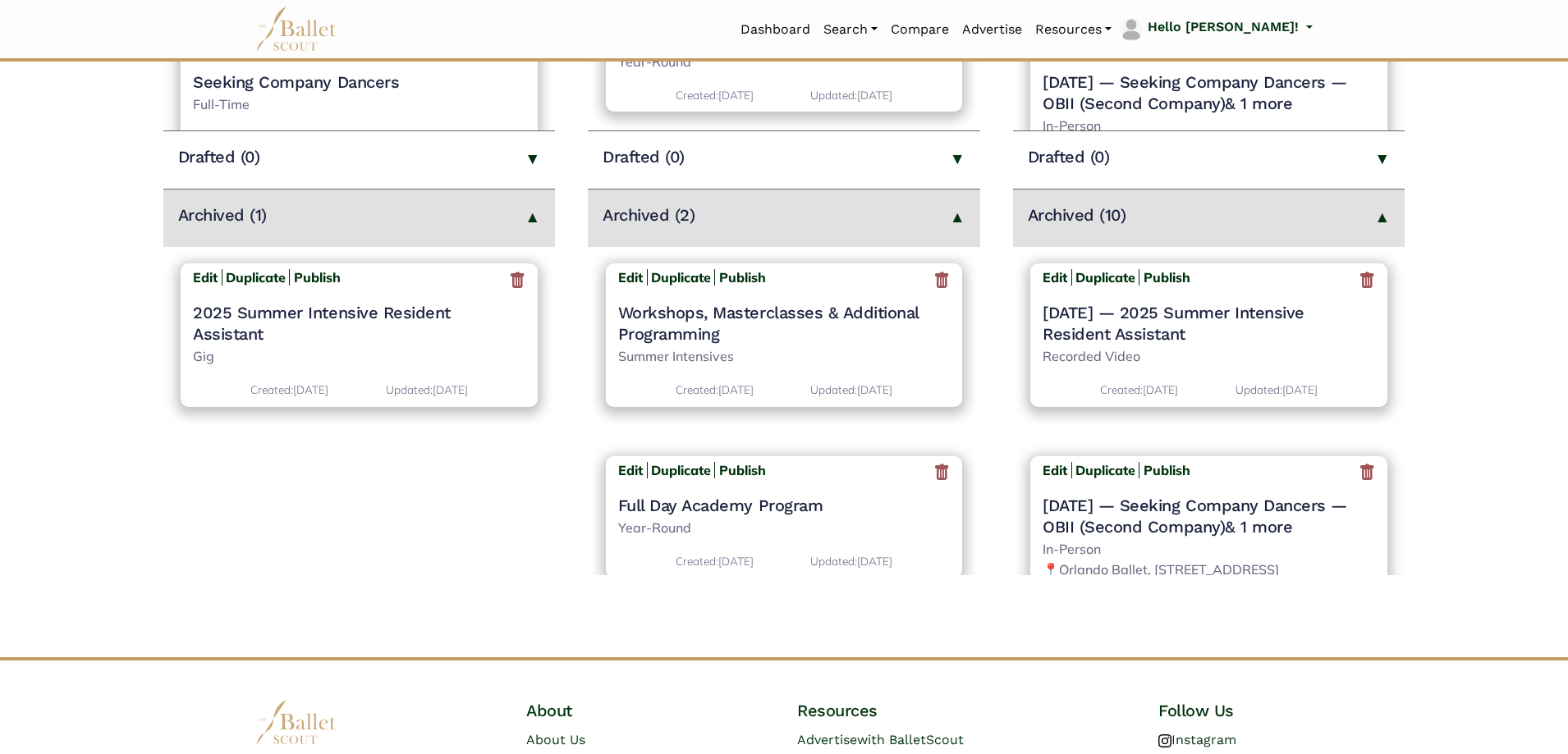
click at [1360, 282] on icon at bounding box center [1367, 280] width 16 height 21
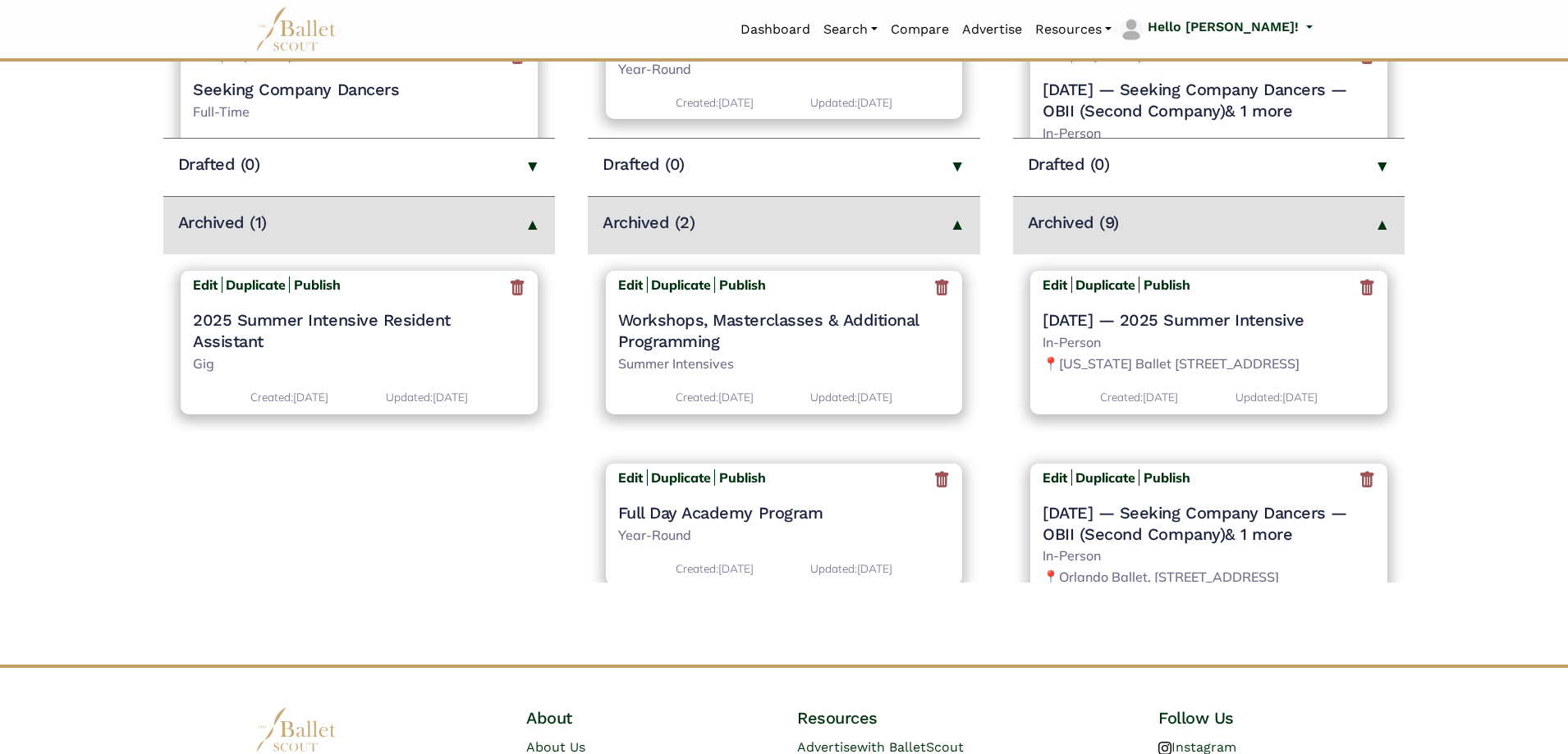
scroll to position [575, 0]
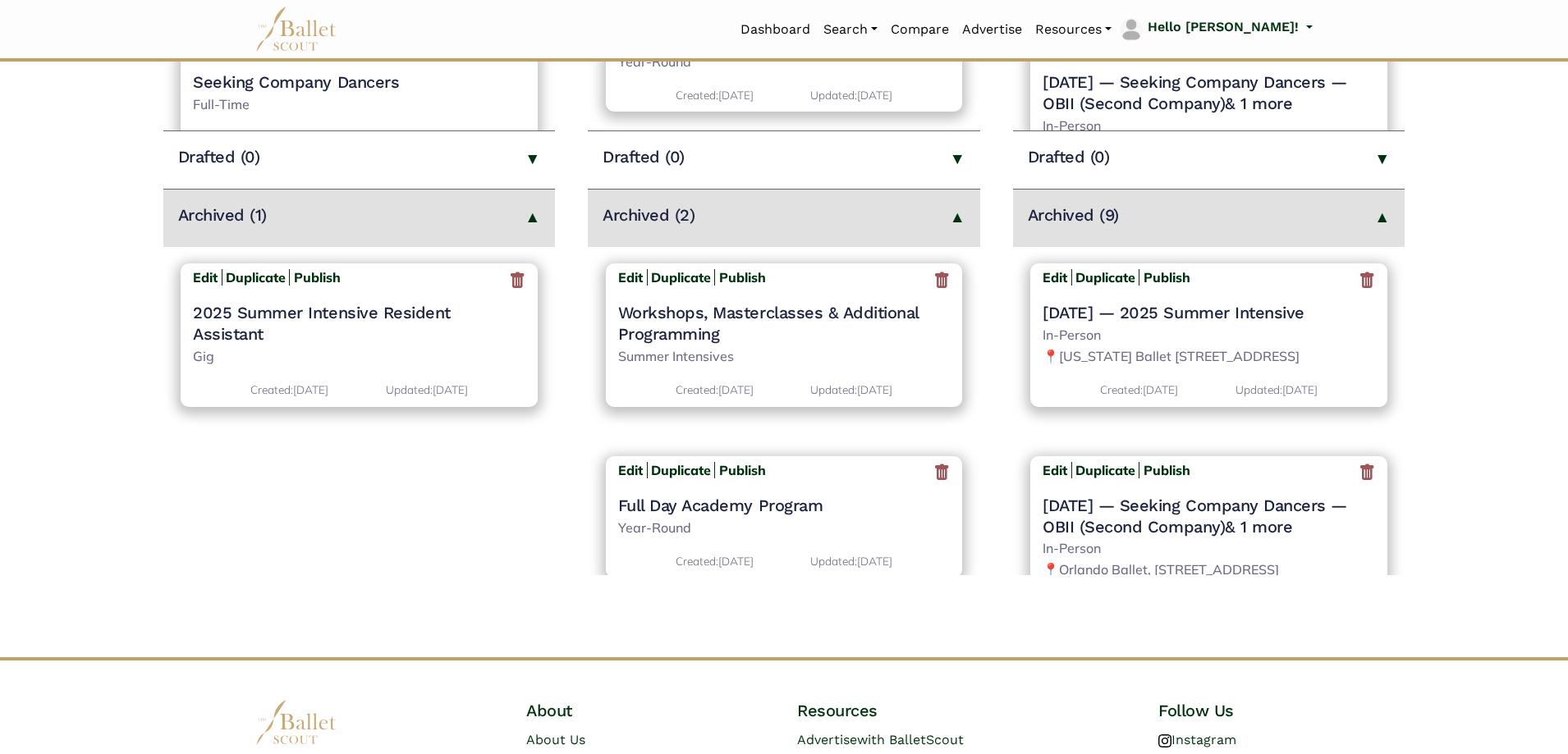
click at [1359, 282] on icon at bounding box center [1367, 280] width 16 height 21
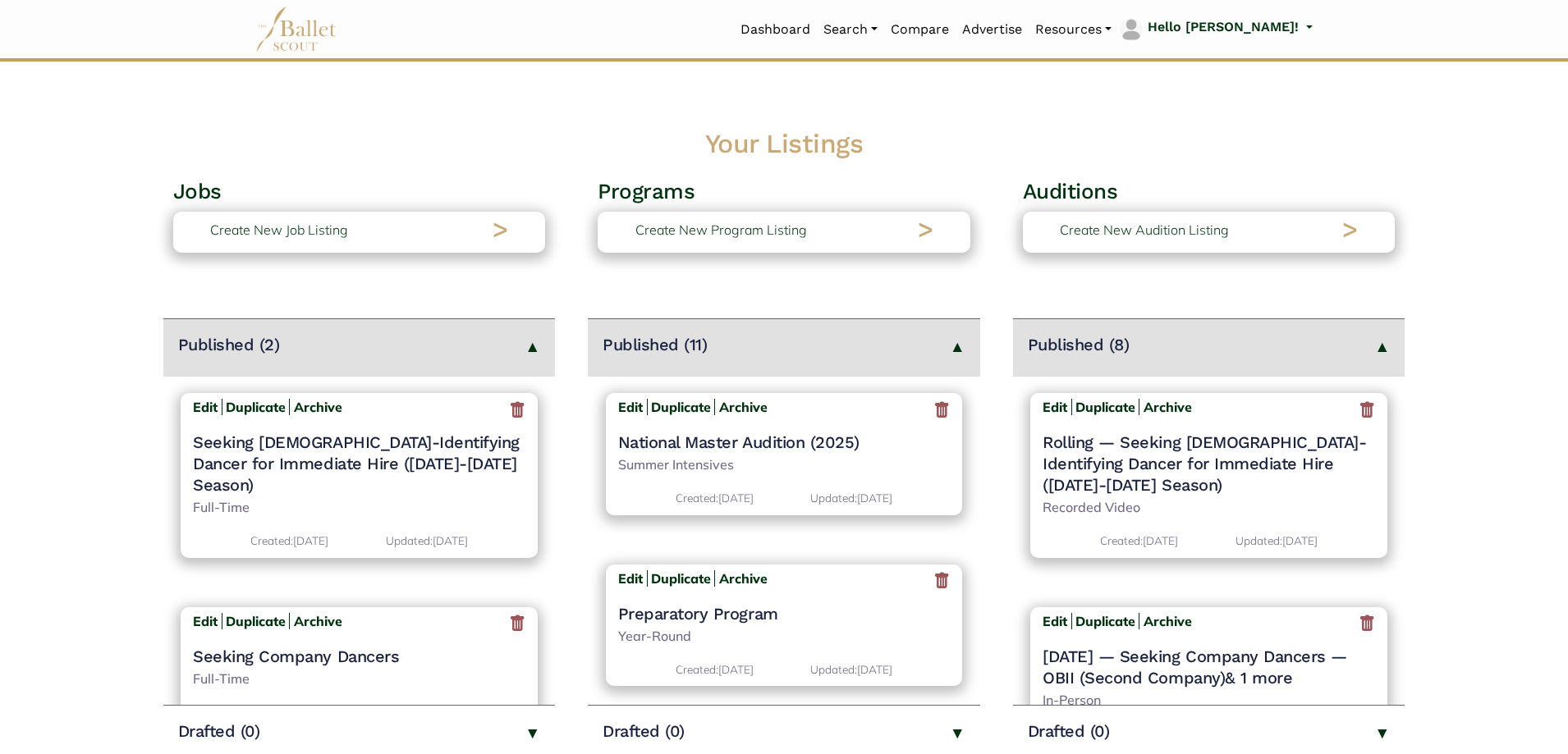
scroll to position [410, 0]
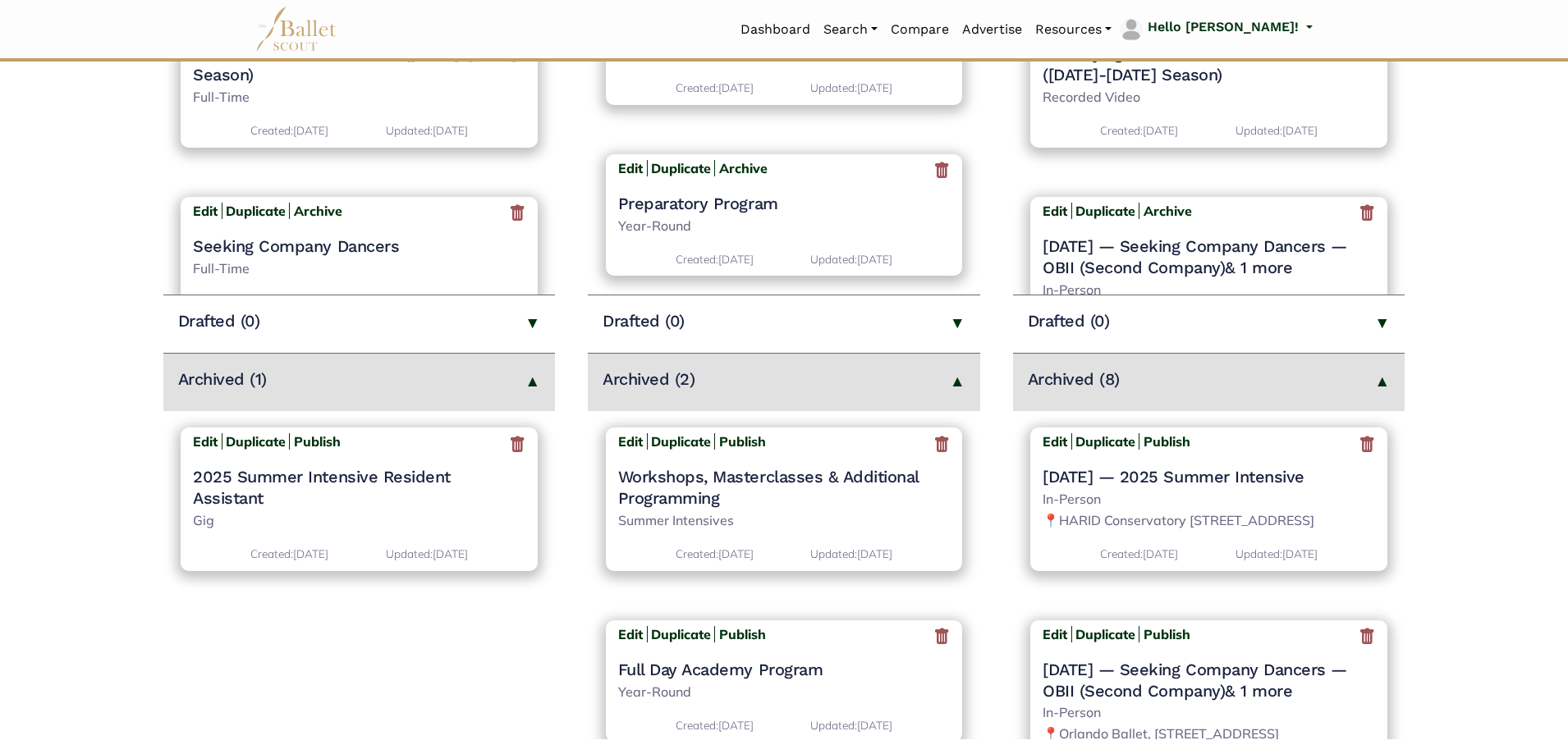
click at [1359, 445] on icon at bounding box center [1367, 444] width 16 height 21
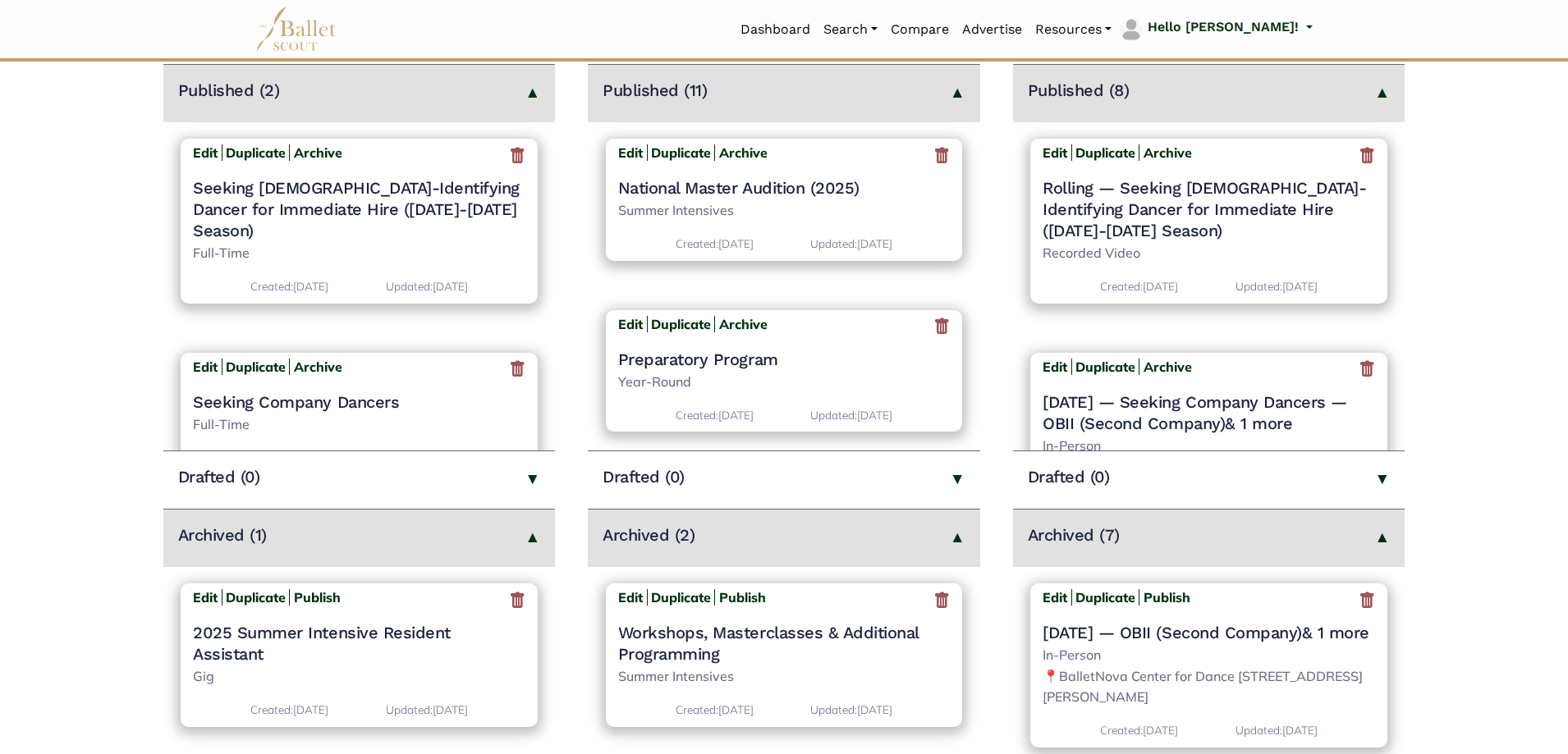
scroll to position [493, 0]
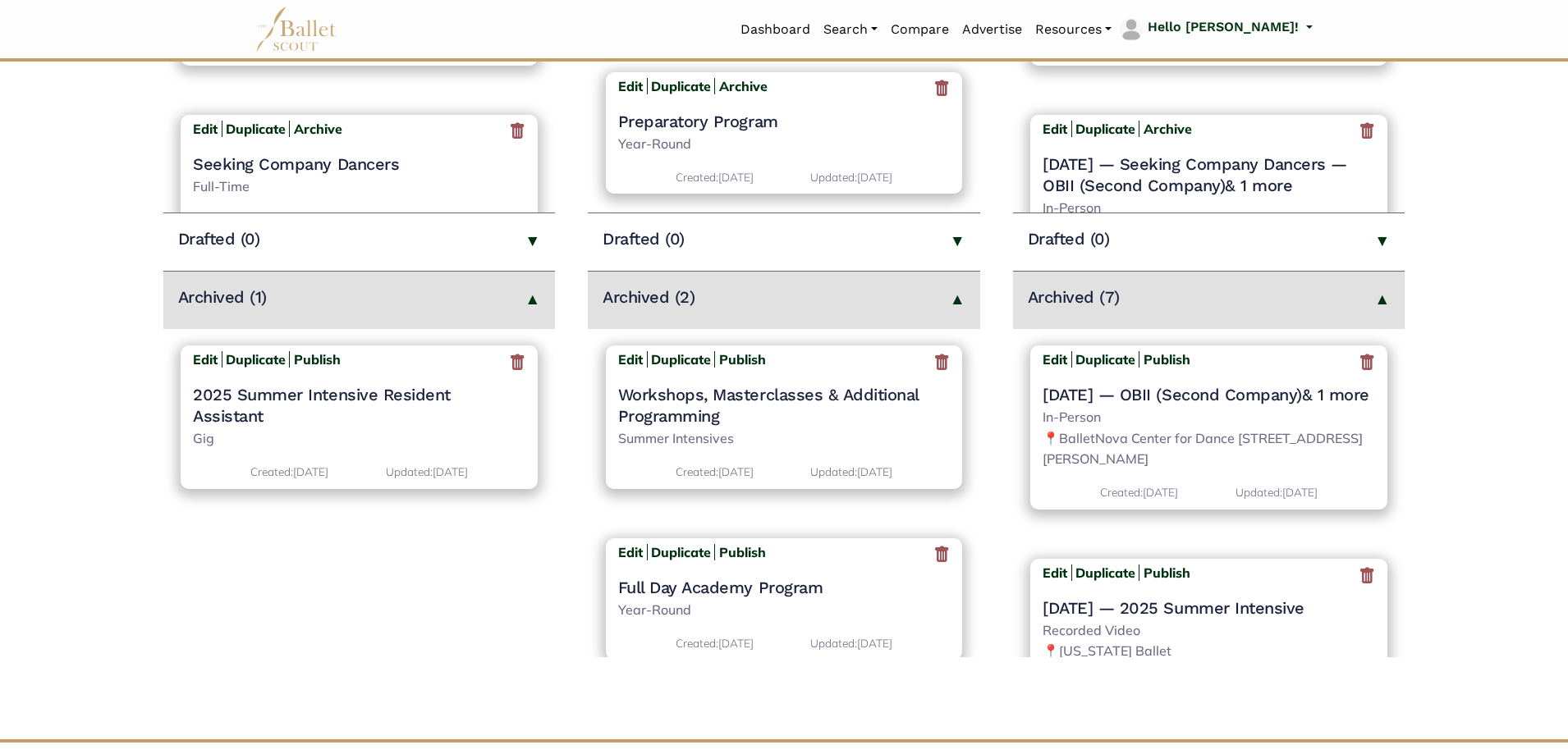
click at [1349, 366] on div "Edit Duplicate Publish" at bounding box center [1209, 363] width 333 height 26
click at [1359, 367] on icon at bounding box center [1367, 362] width 16 height 21
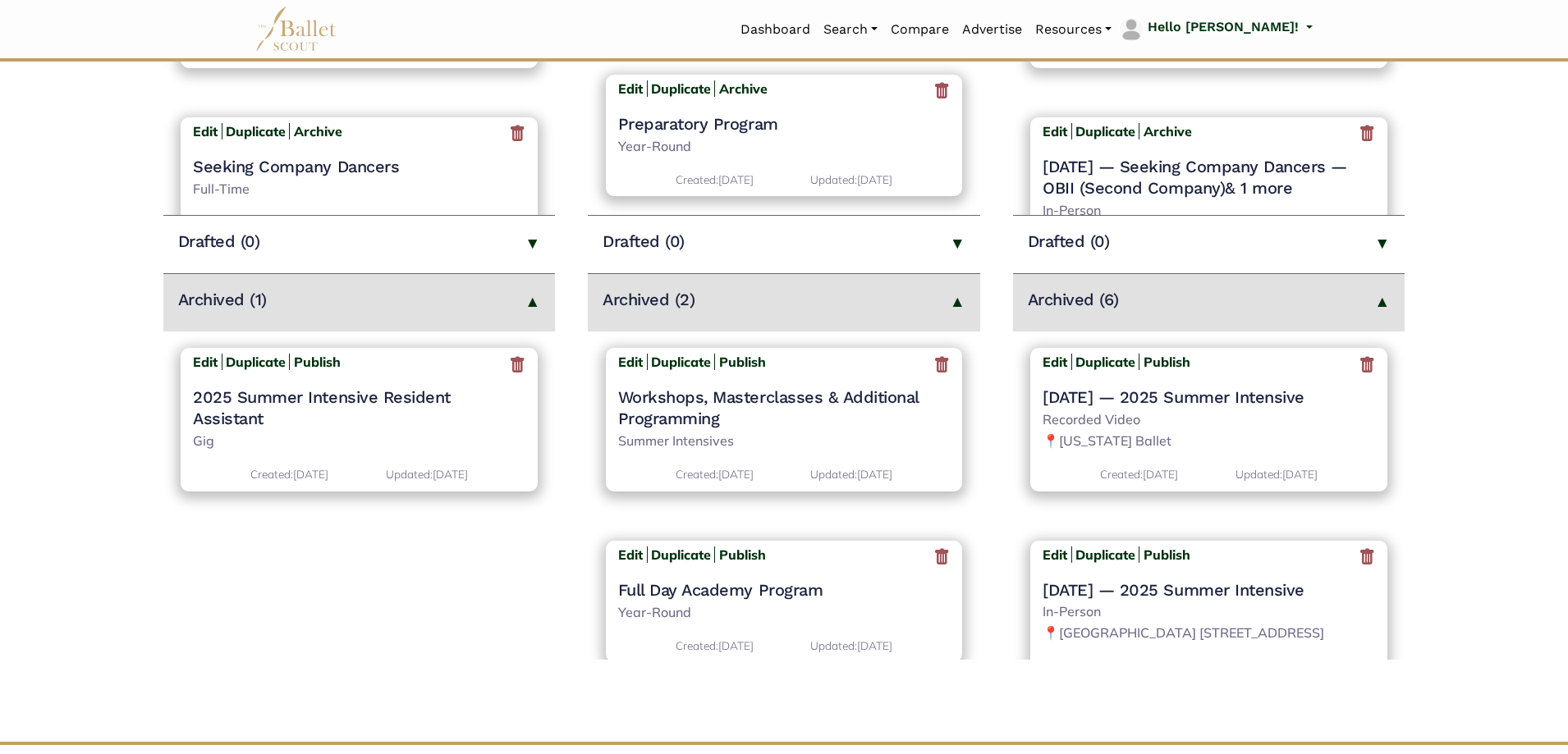
scroll to position [493, 0]
click at [1359, 354] on icon at bounding box center [1367, 362] width 16 height 21
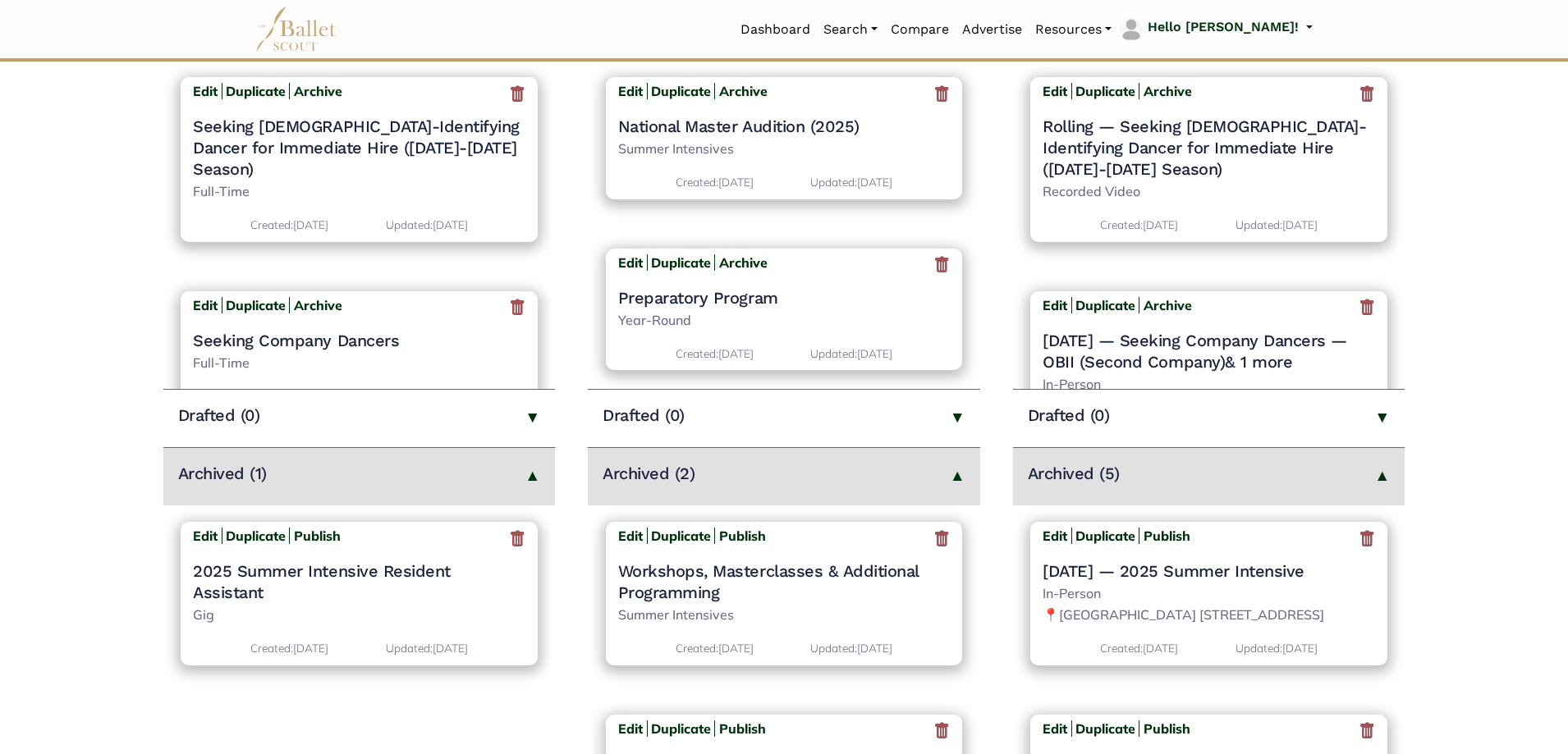
scroll to position [575, 0]
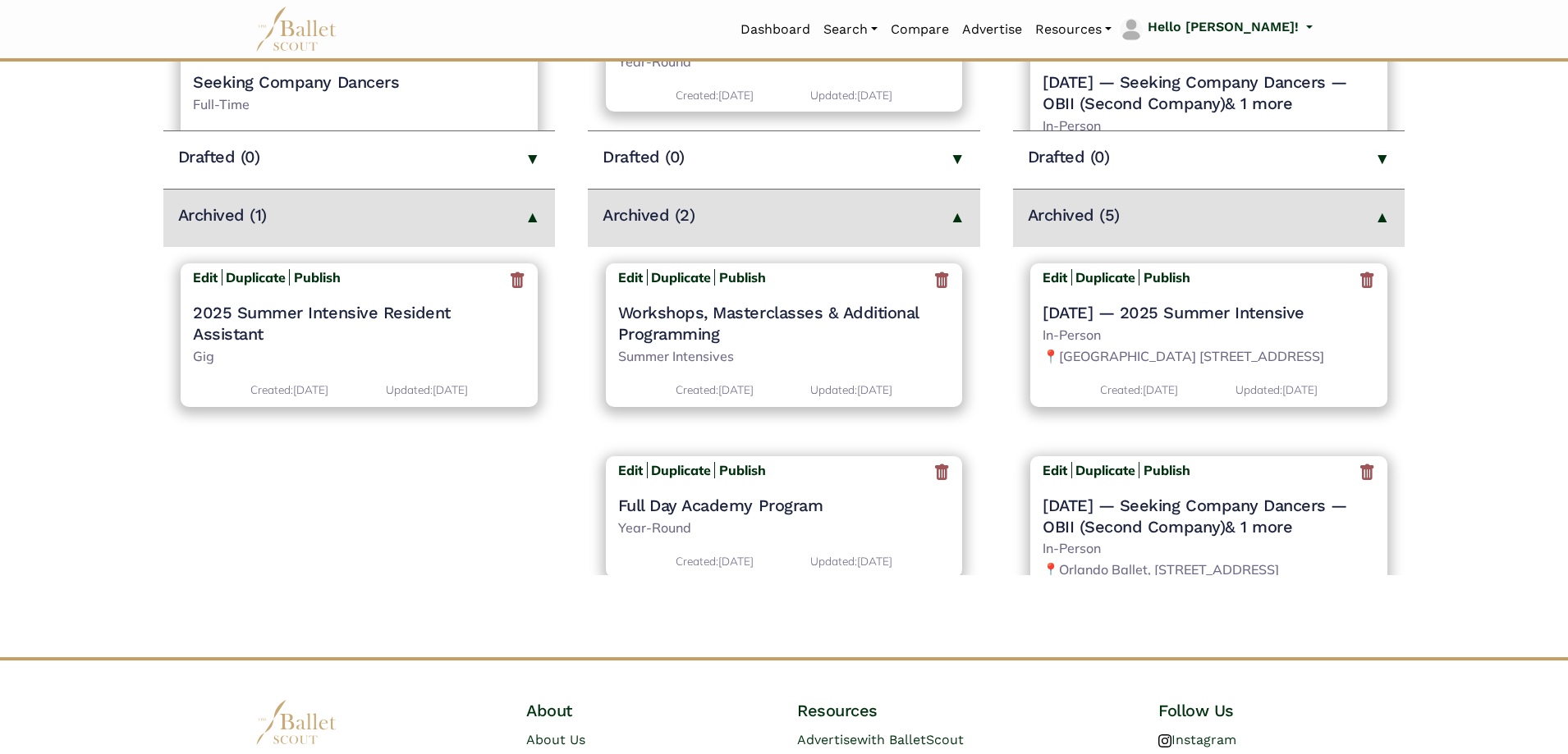
click at [1360, 283] on icon at bounding box center [1367, 280] width 16 height 21
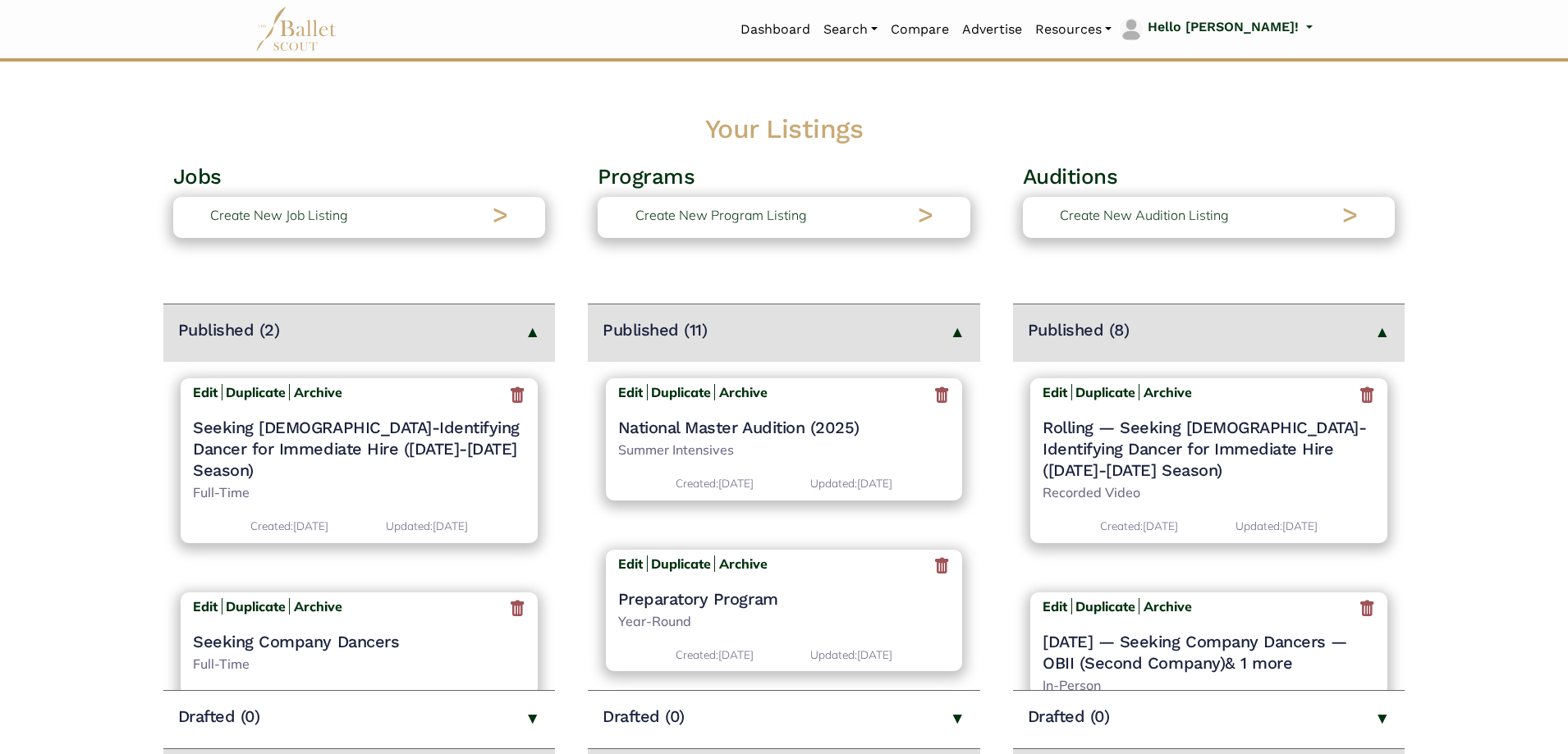
scroll to position [575, 0]
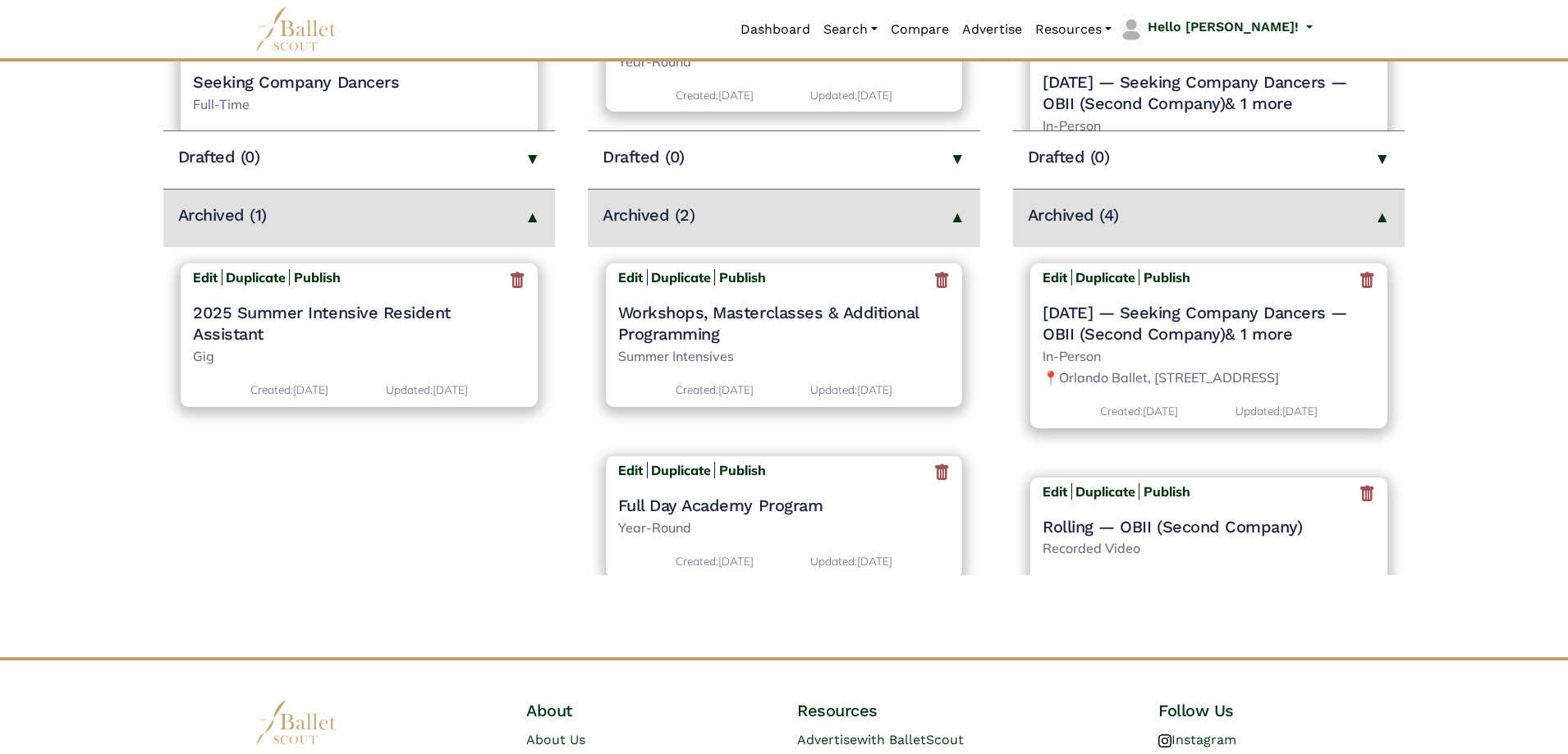
click at [1359, 288] on icon at bounding box center [1367, 280] width 16 height 21
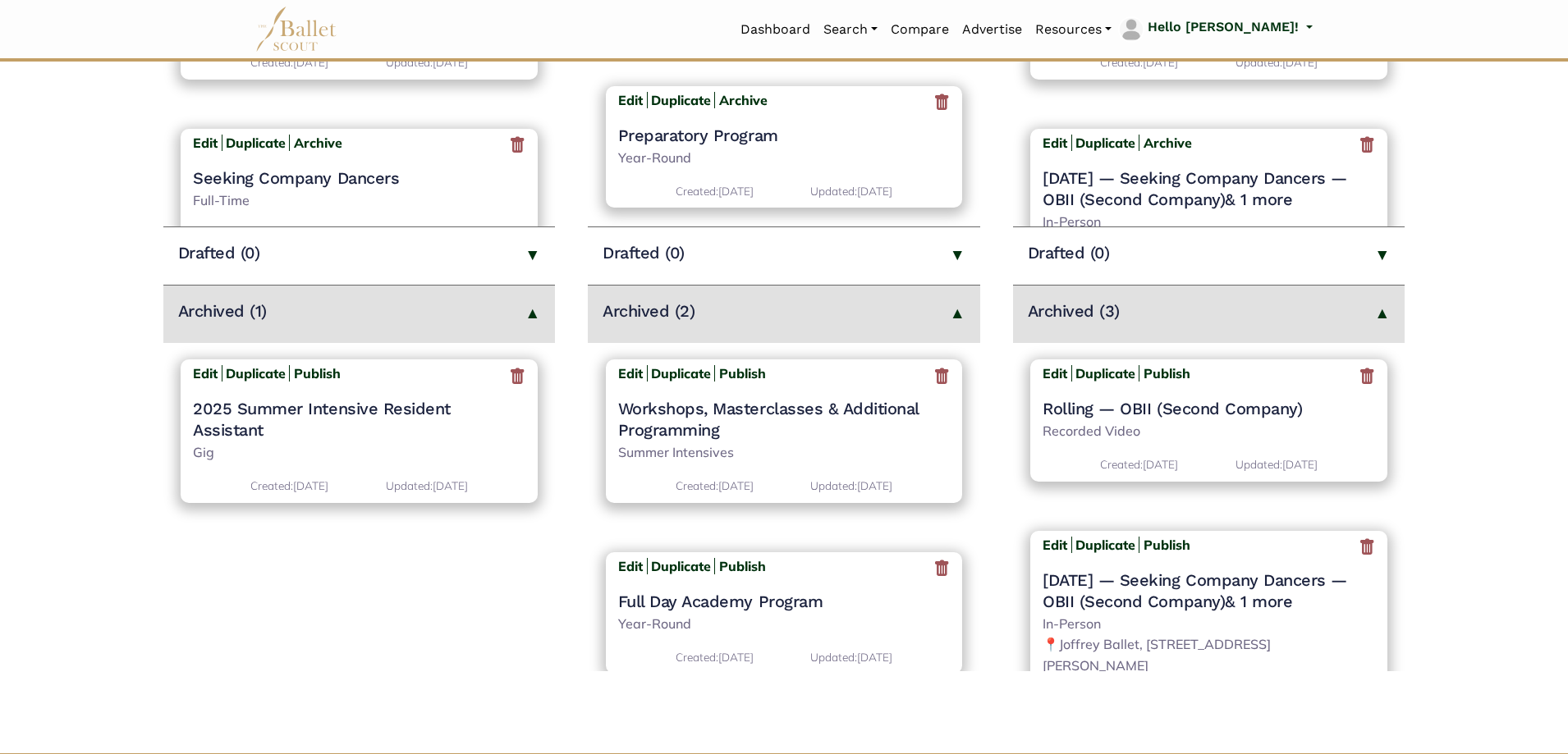
scroll to position [493, 0]
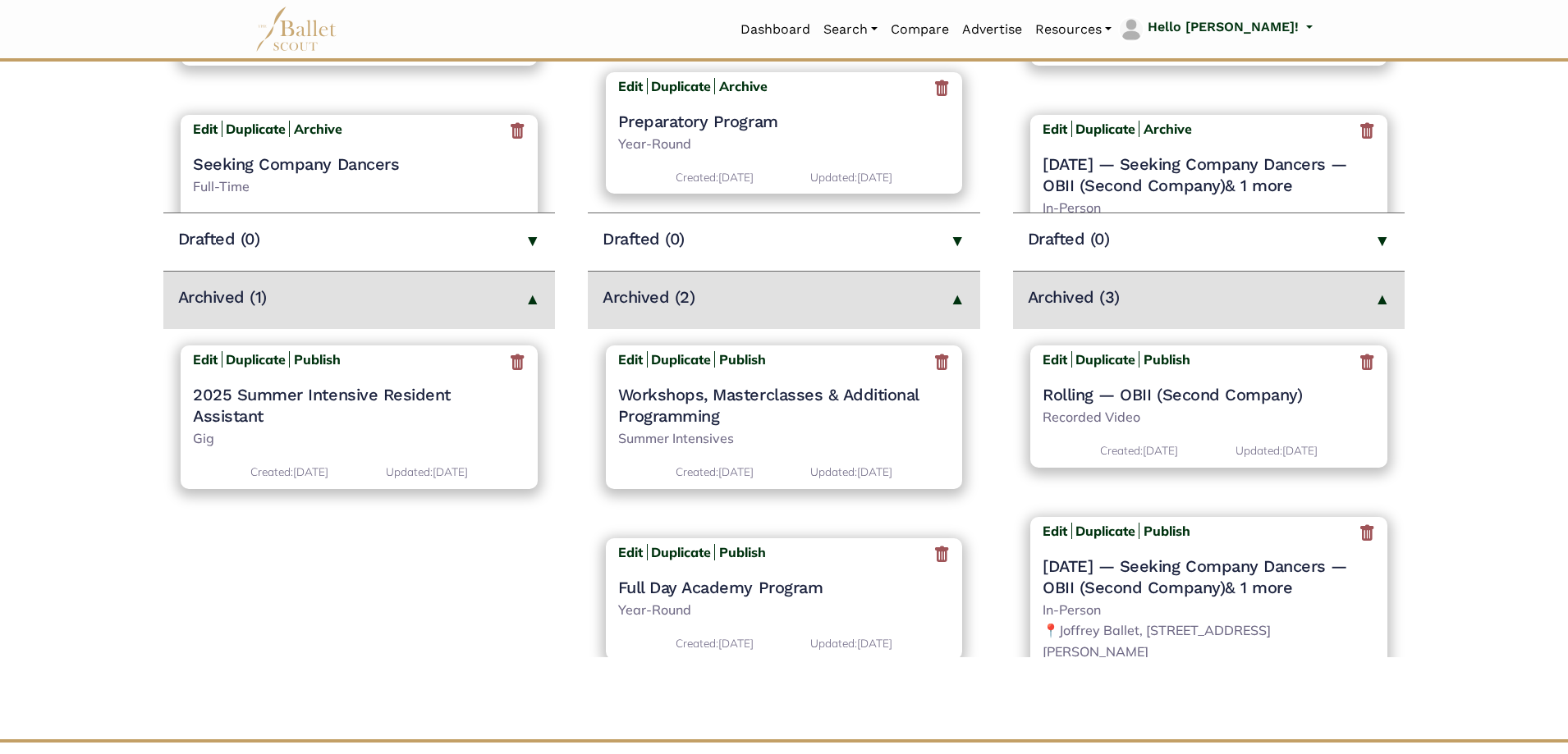
click at [1364, 528] on icon at bounding box center [1367, 534] width 16 height 21
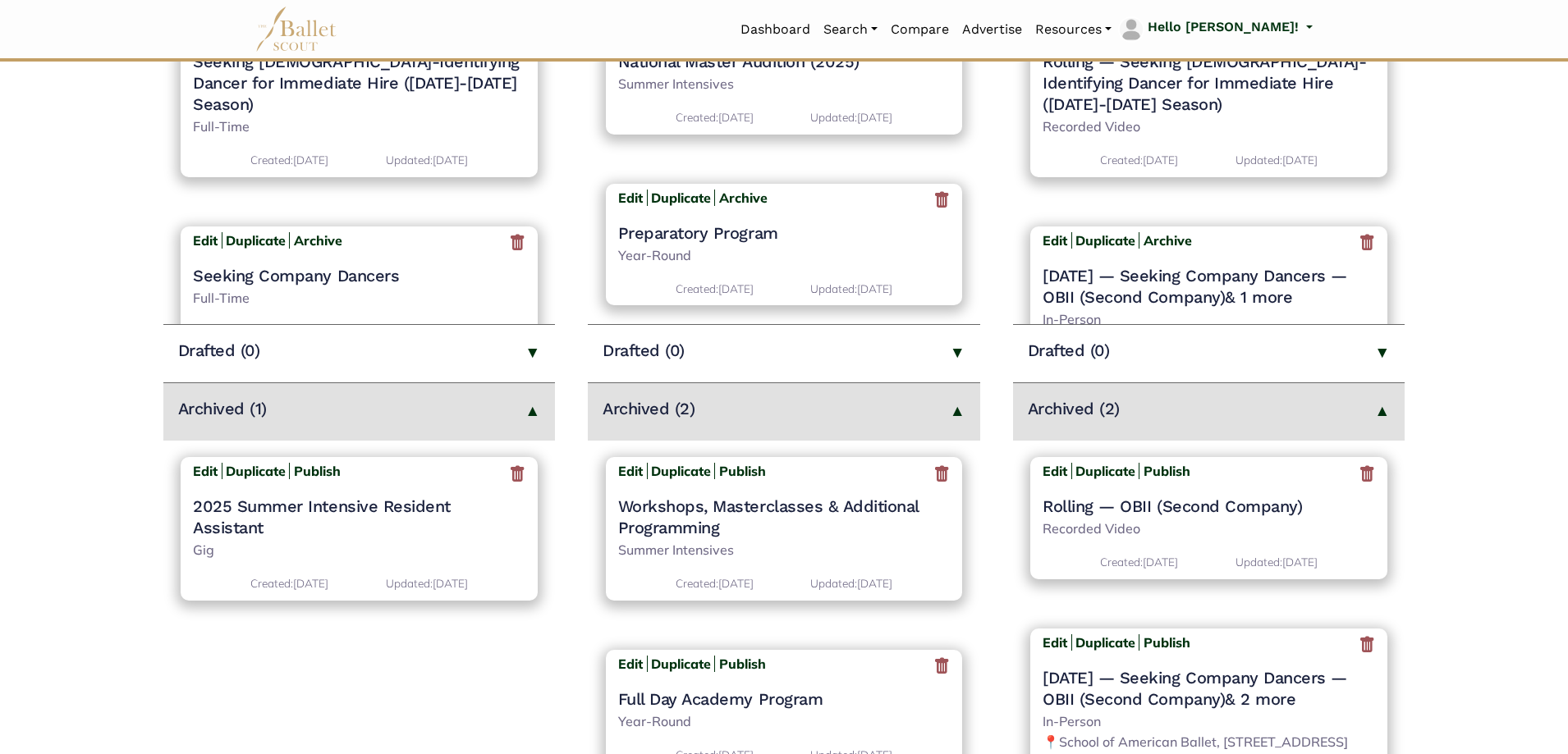
scroll to position [575, 0]
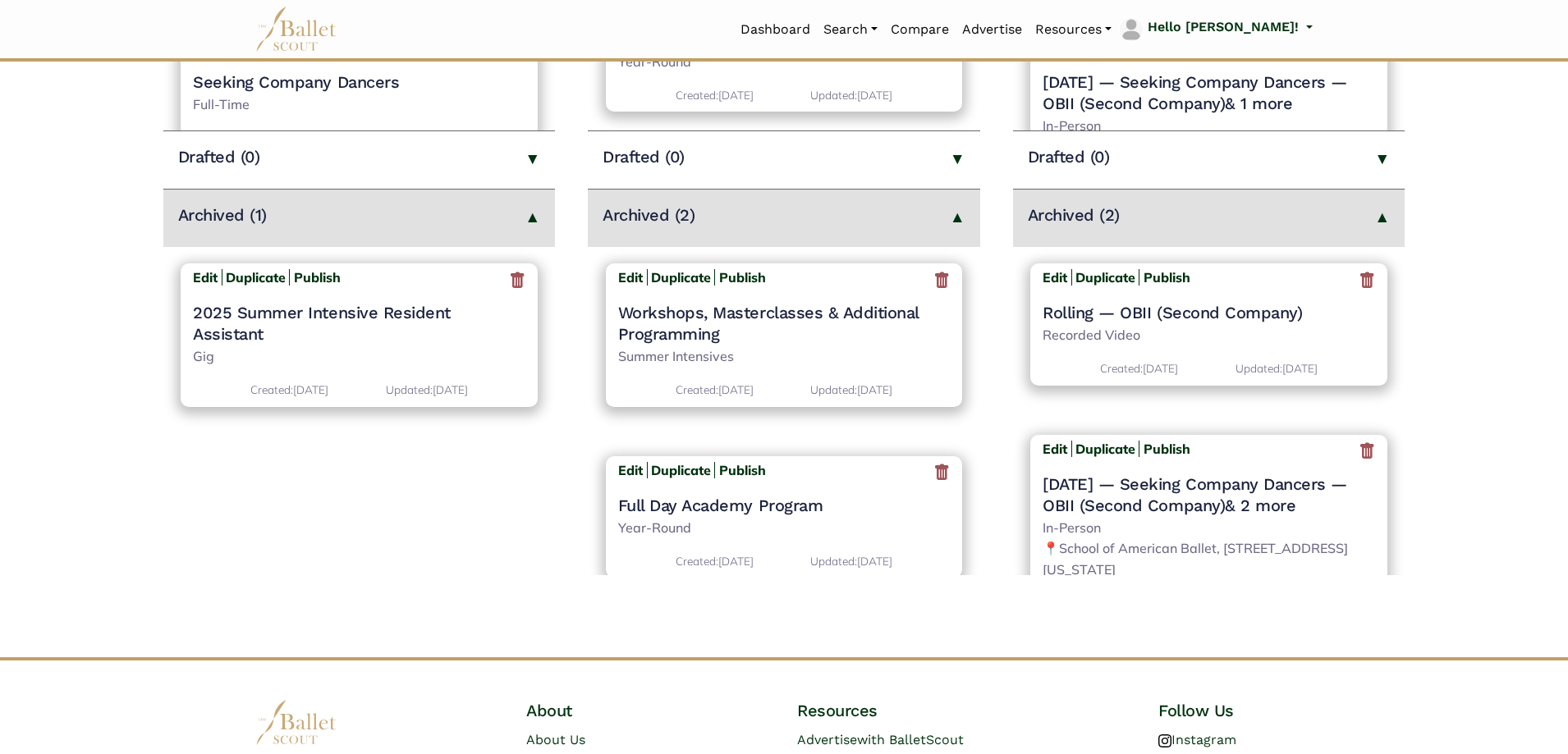
click at [1359, 458] on icon at bounding box center [1367, 452] width 16 height 21
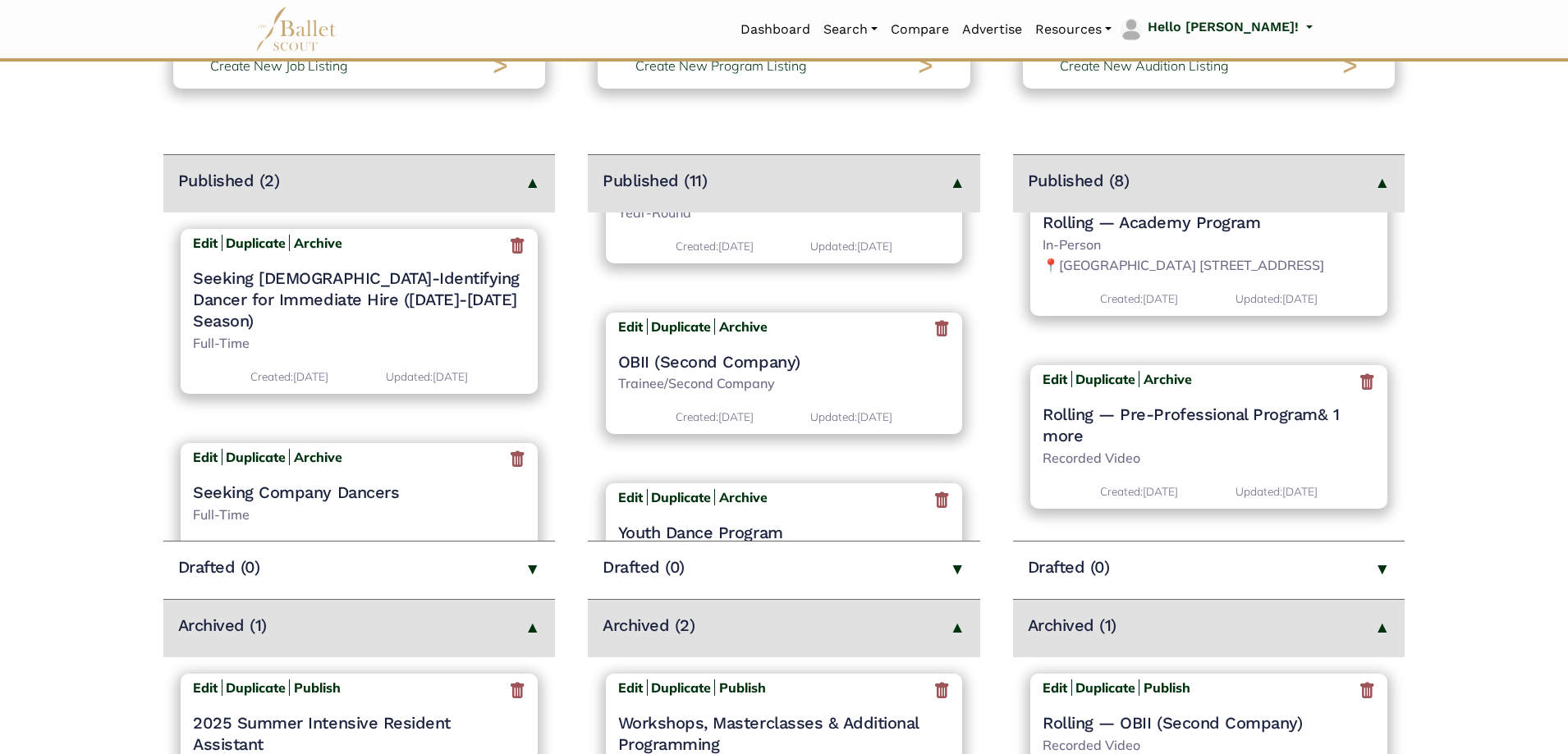
scroll to position [657, 0]
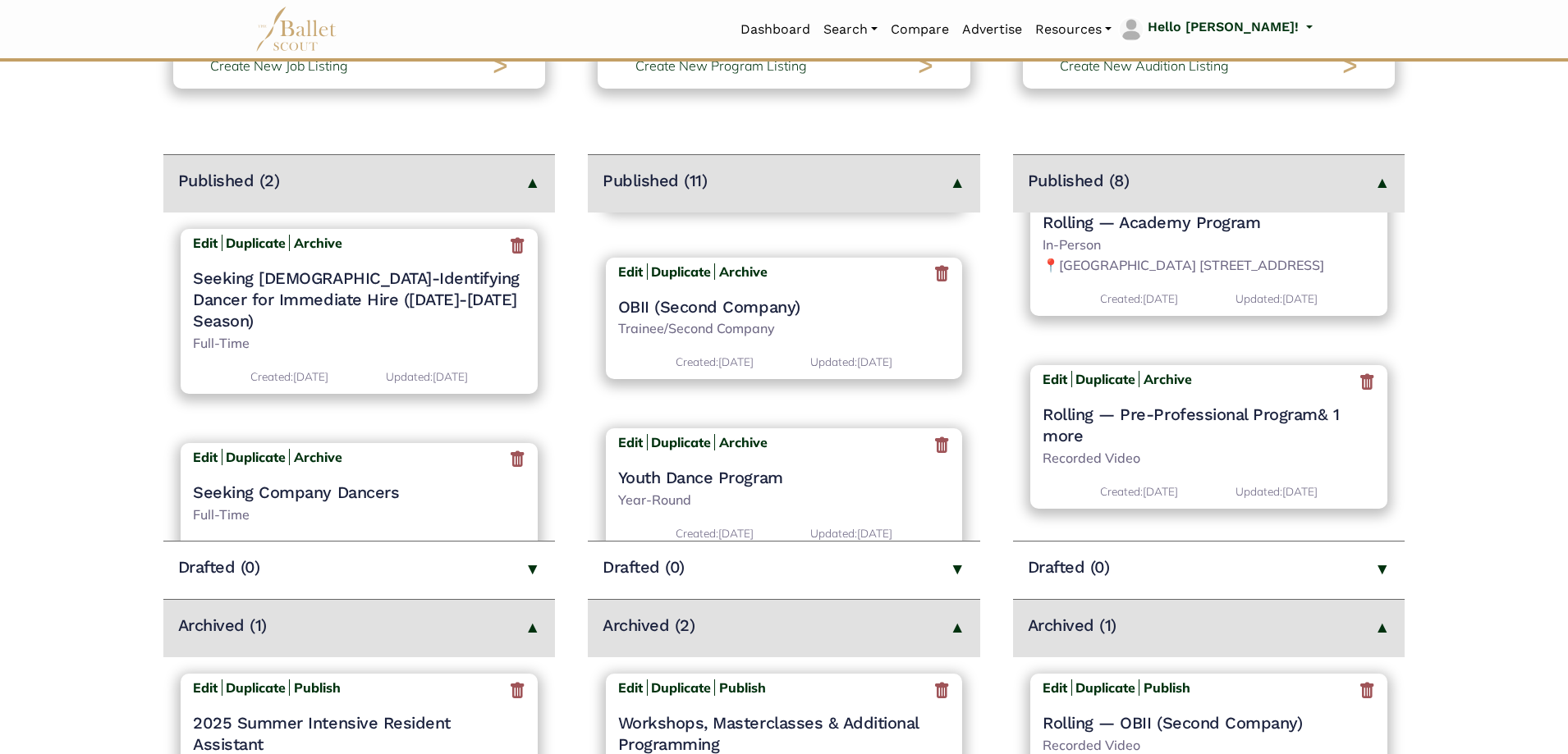
click at [716, 311] on h4 "OBII (Second Company)" at bounding box center [784, 306] width 333 height 21
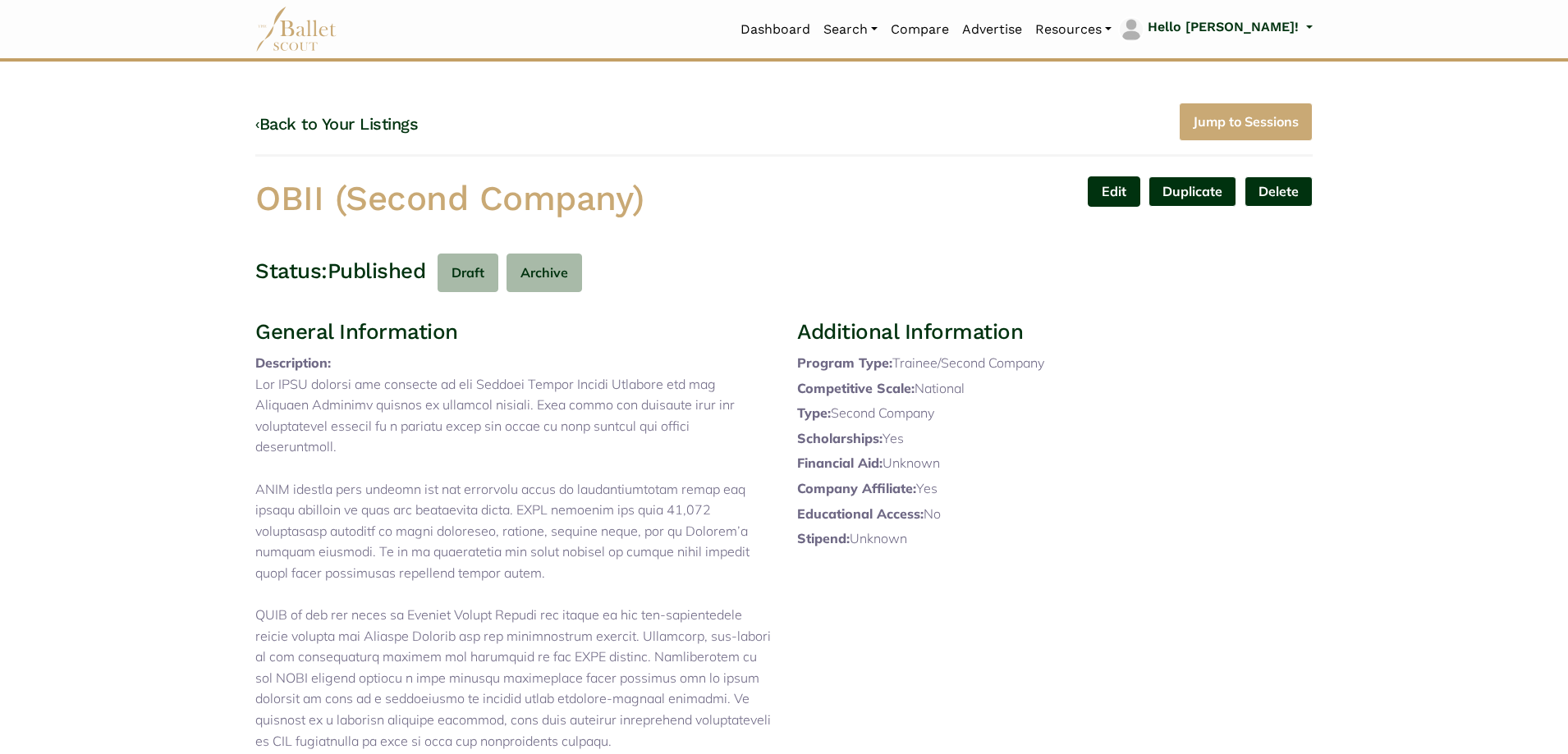
click at [1118, 190] on link "Edit" at bounding box center [1114, 192] width 53 height 30
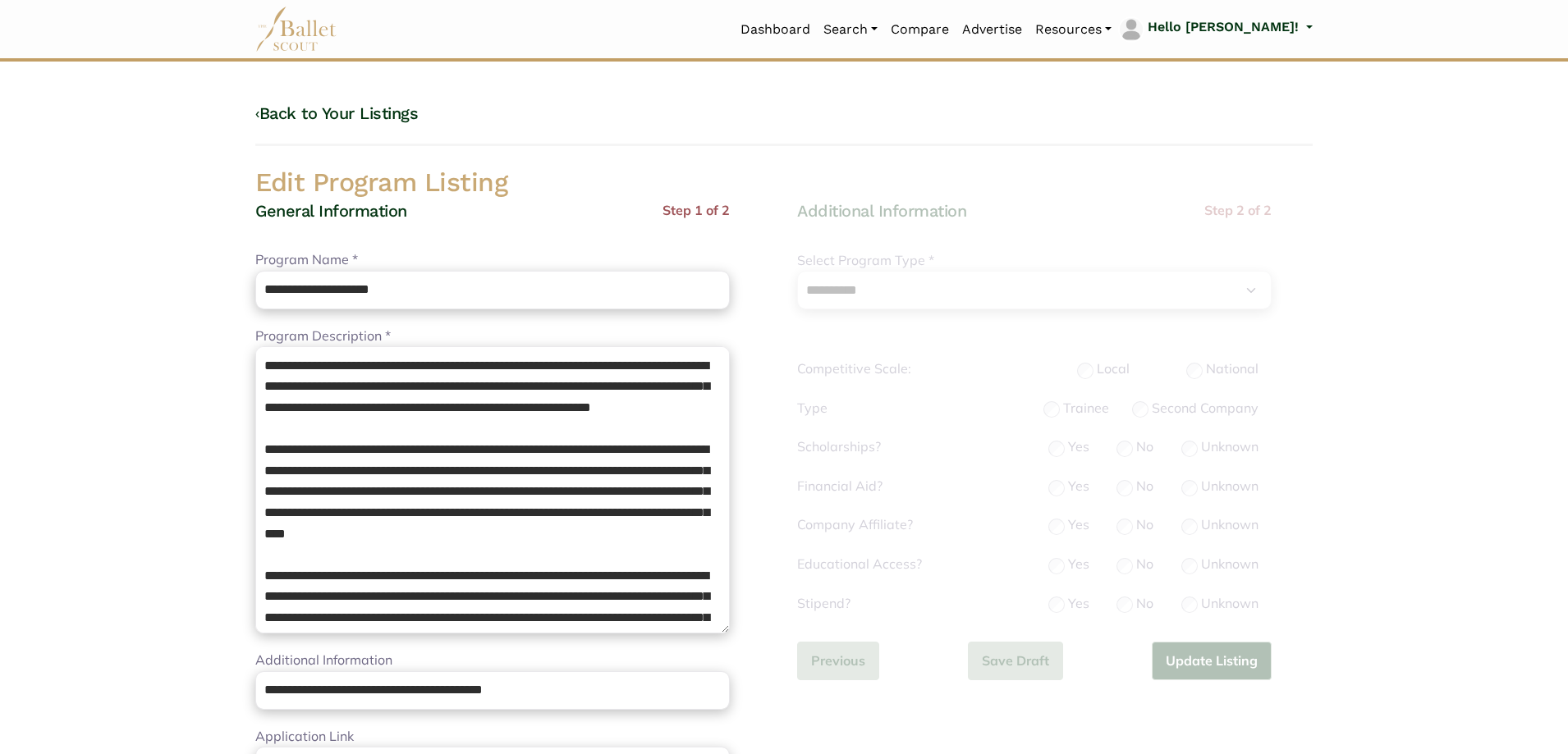
select select "**"
select select "*"
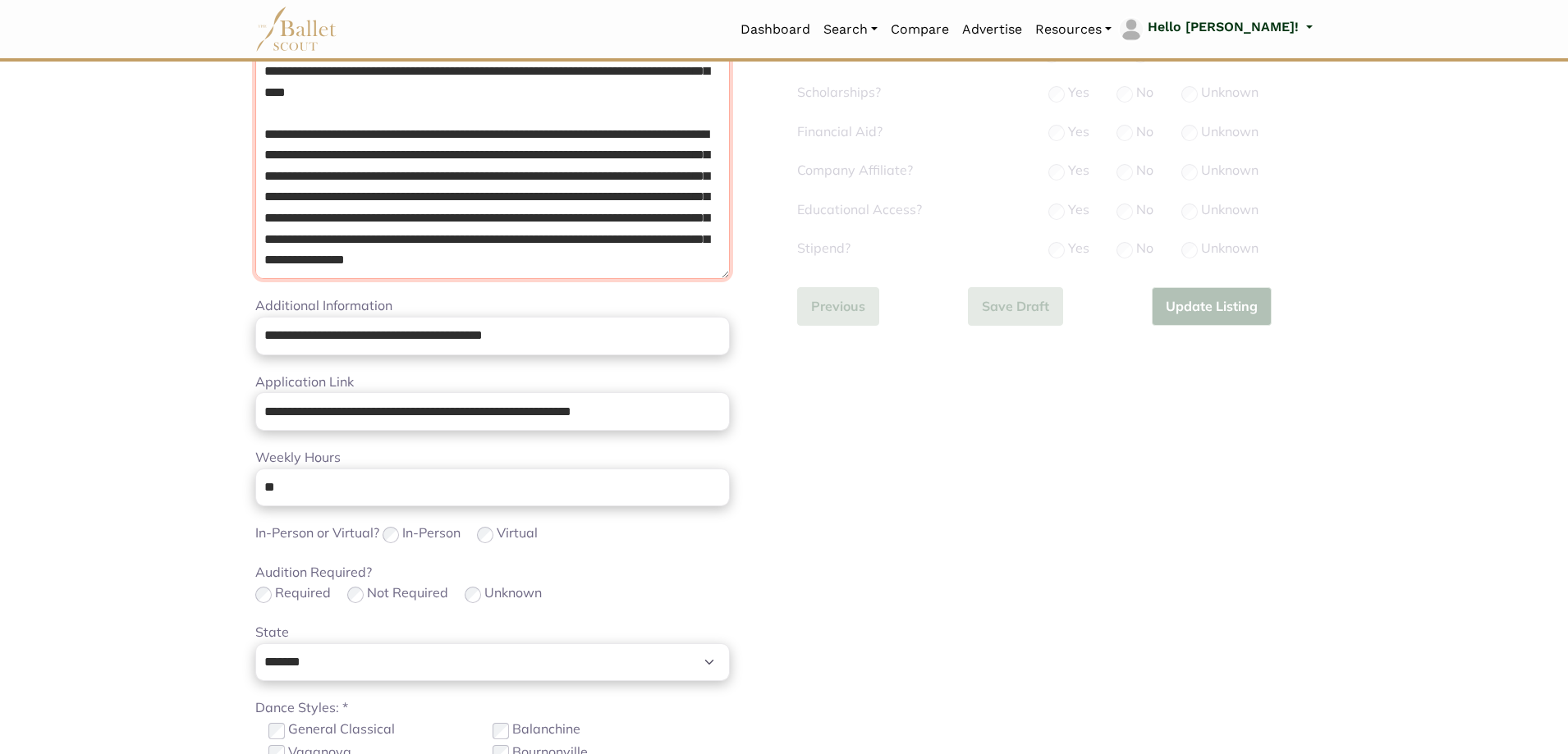
drag, startPoint x: 257, startPoint y: 366, endPoint x: 871, endPoint y: 771, distance: 735.5
click at [871, 754] on html "Loading... Please Wait Dashboard Organizations Programs Auditions" at bounding box center [784, 446] width 1568 height 1602
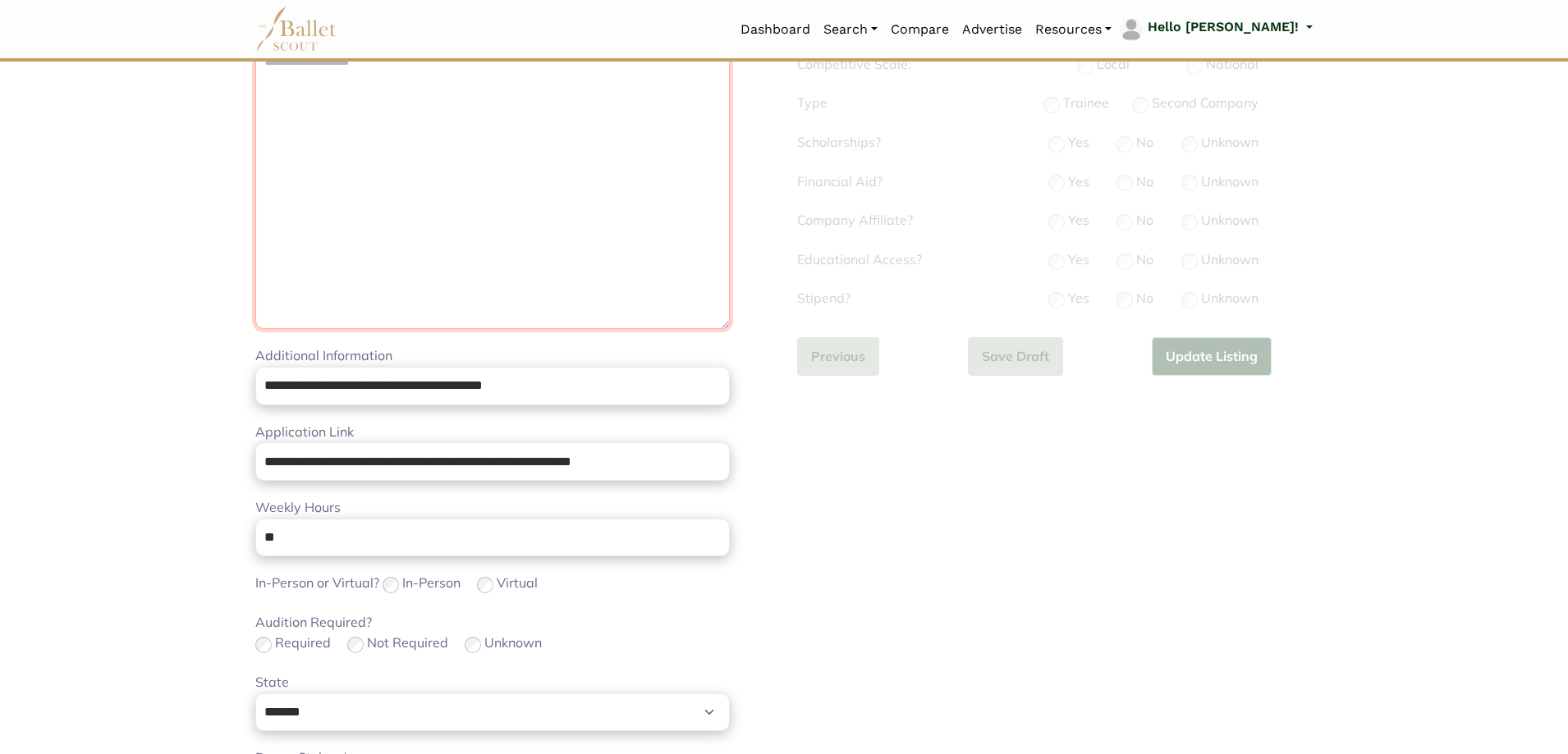
scroll to position [0, 0]
paste textarea "**********"
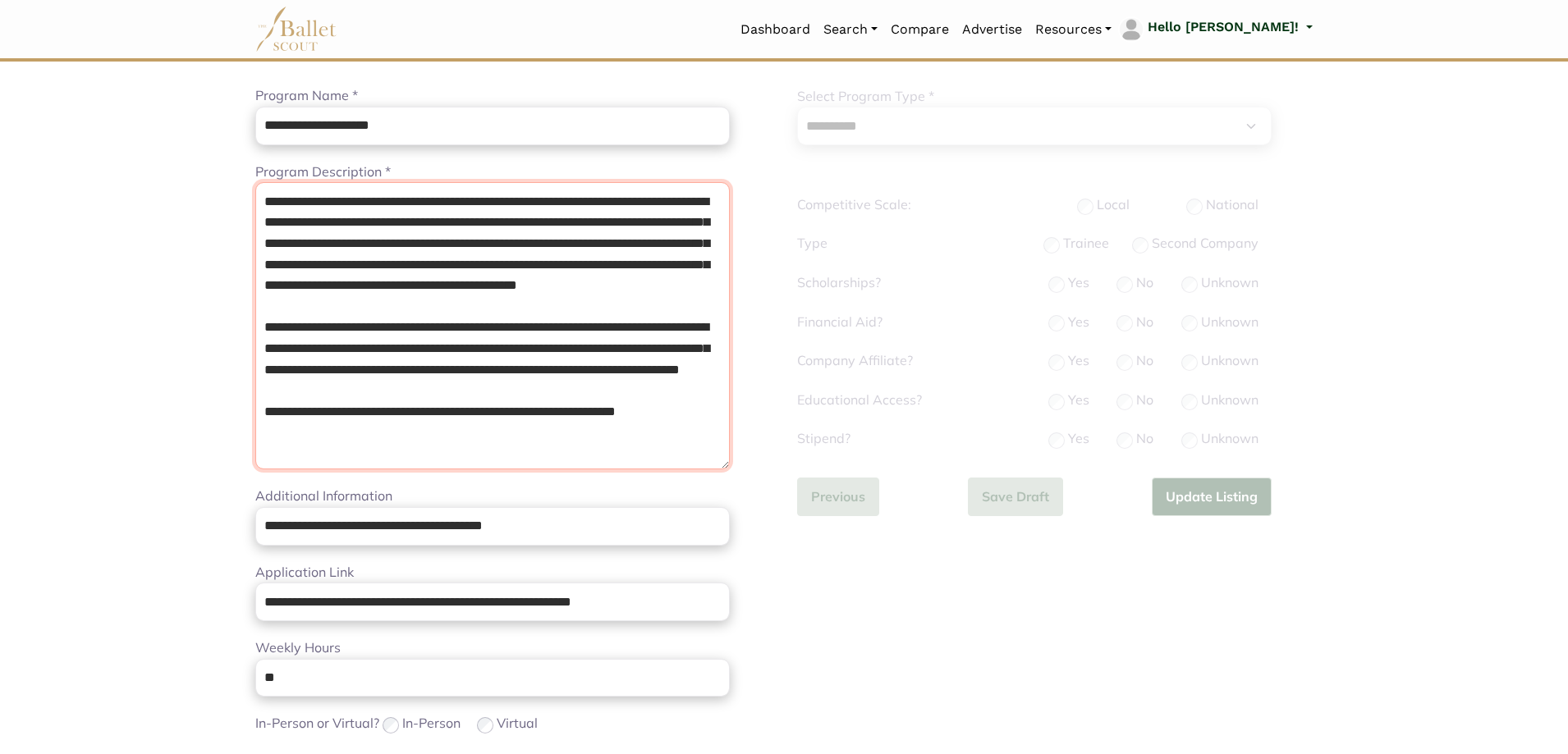
scroll to position [246, 0]
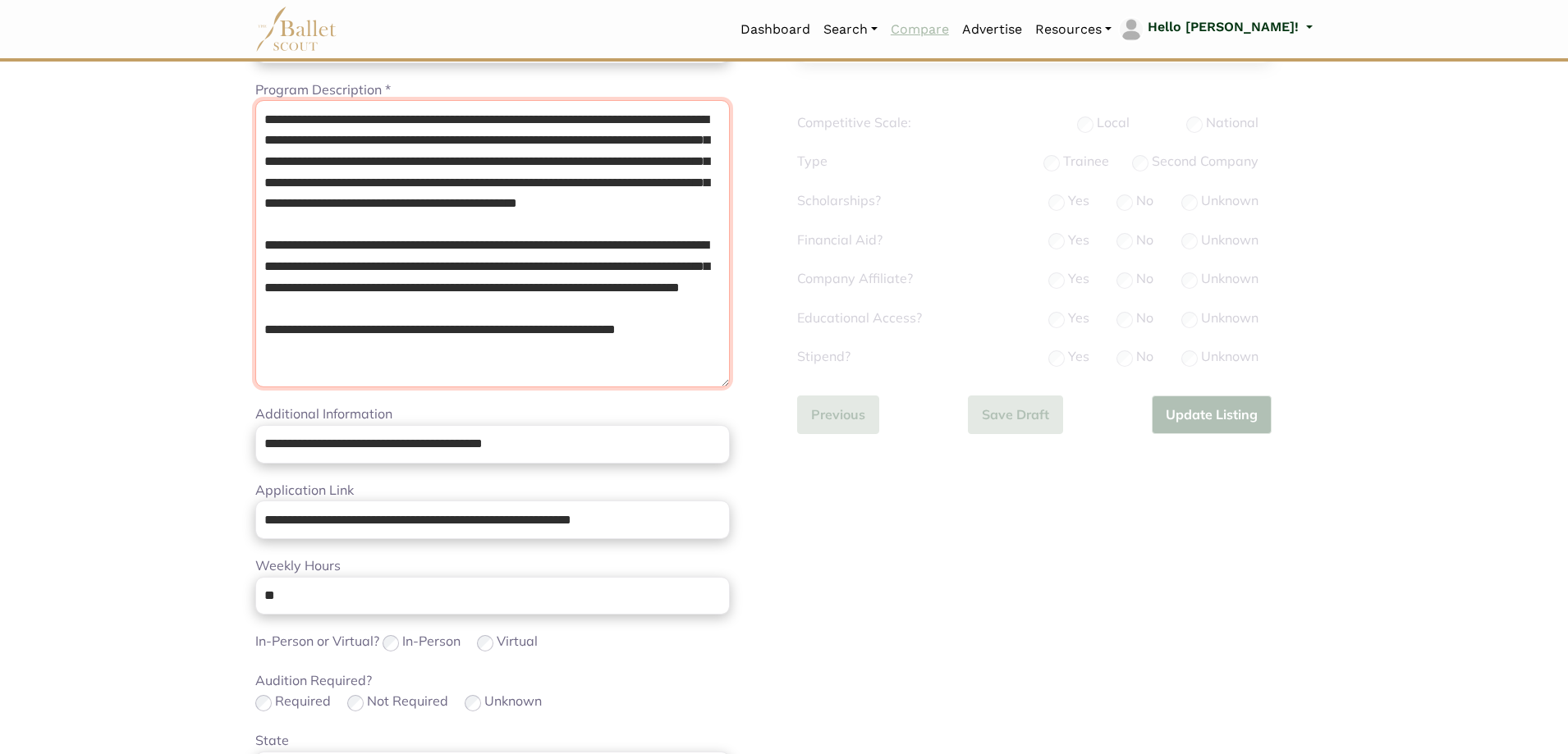
type textarea "**********"
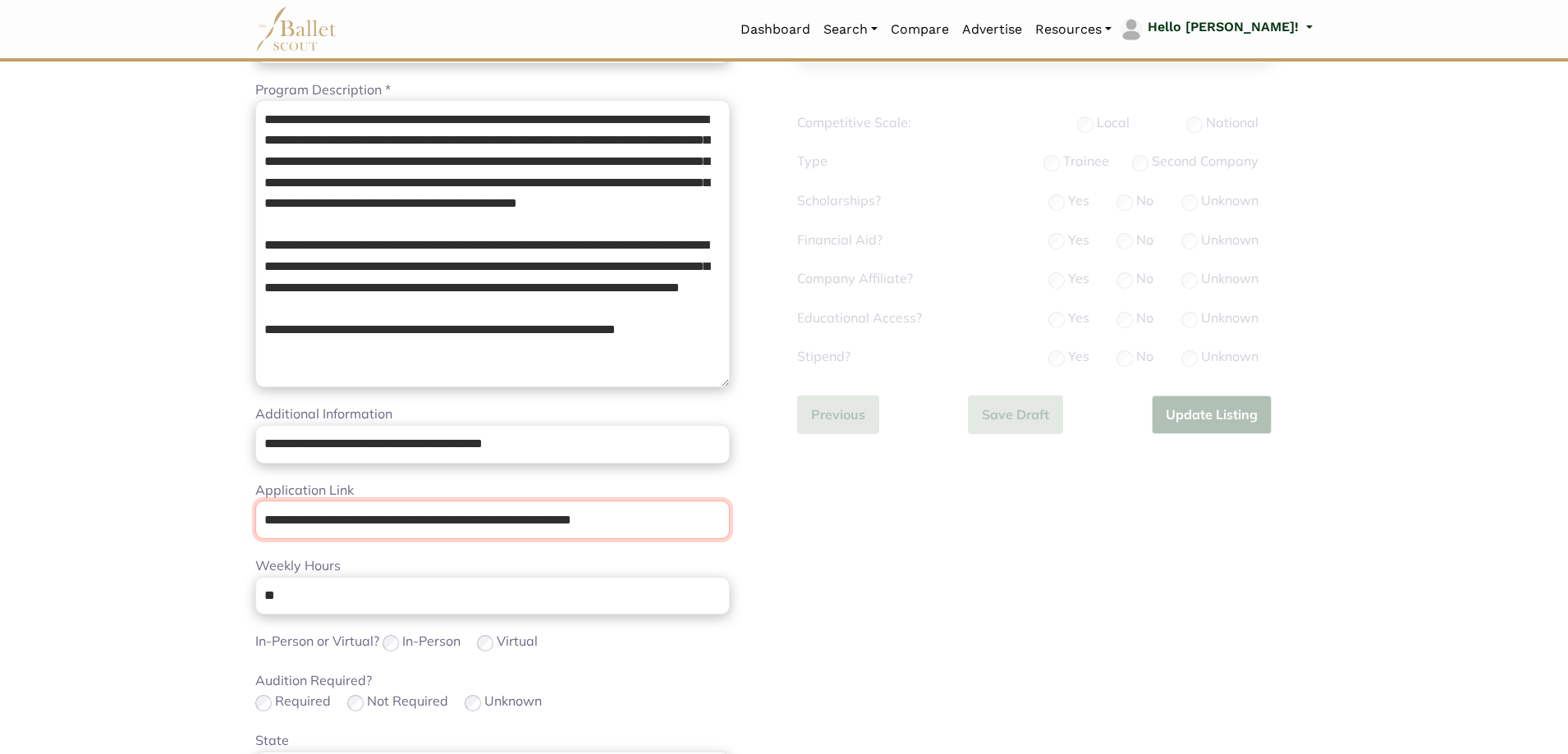
drag, startPoint x: 690, startPoint y: 523, endPoint x: 0, endPoint y: 441, distance: 694.5
click at [0, 441] on body "Loading... Please Wait Dashboard" at bounding box center [784, 555] width 1568 height 1602
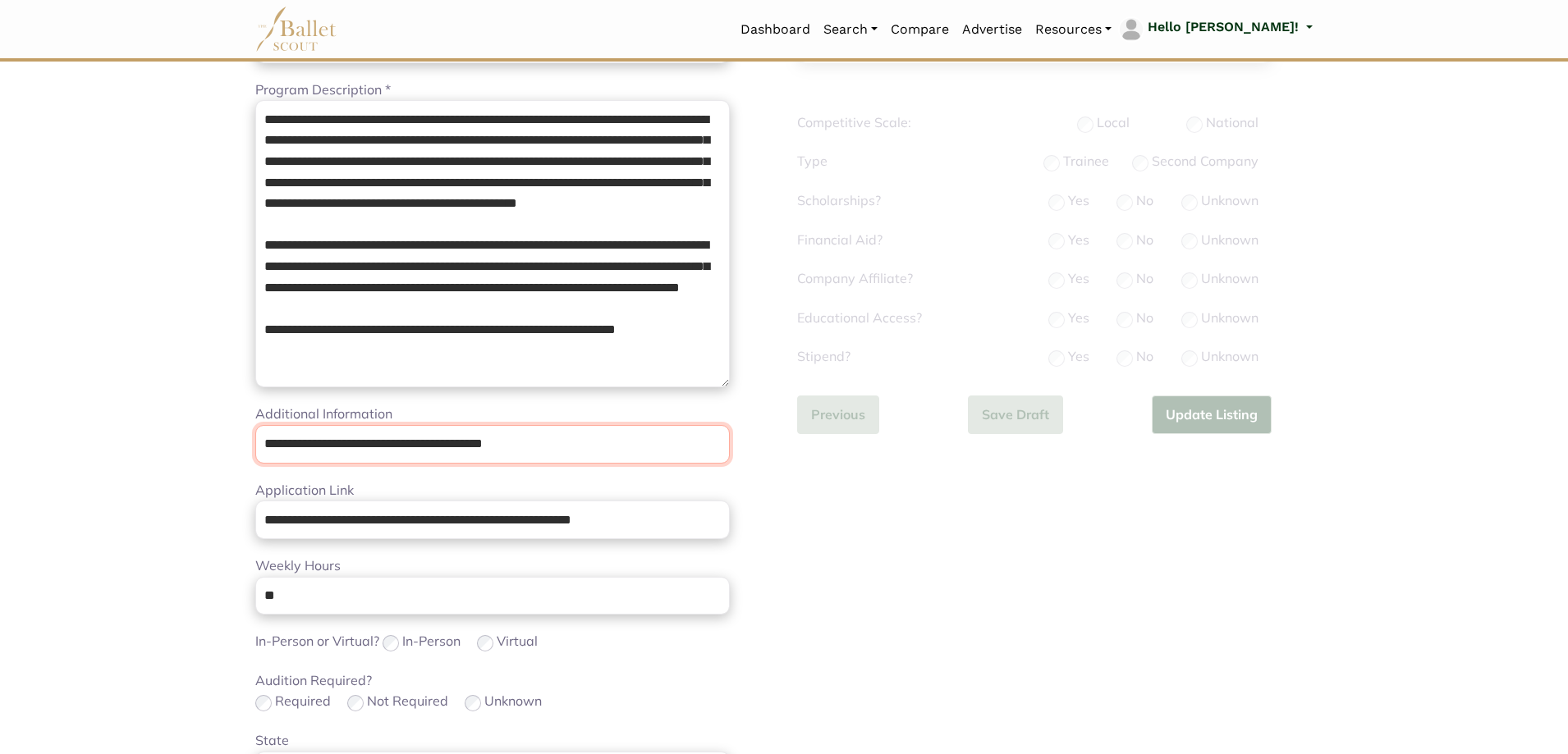
drag, startPoint x: 567, startPoint y: 450, endPoint x: 0, endPoint y: 453, distance: 567.3
click at [0, 453] on body "Loading... Please Wait Dashboard" at bounding box center [784, 555] width 1568 height 1602
paste input "**********"
type input "**********"
click at [160, 546] on body "Loading... Please Wait Dashboard" at bounding box center [784, 555] width 1568 height 1602
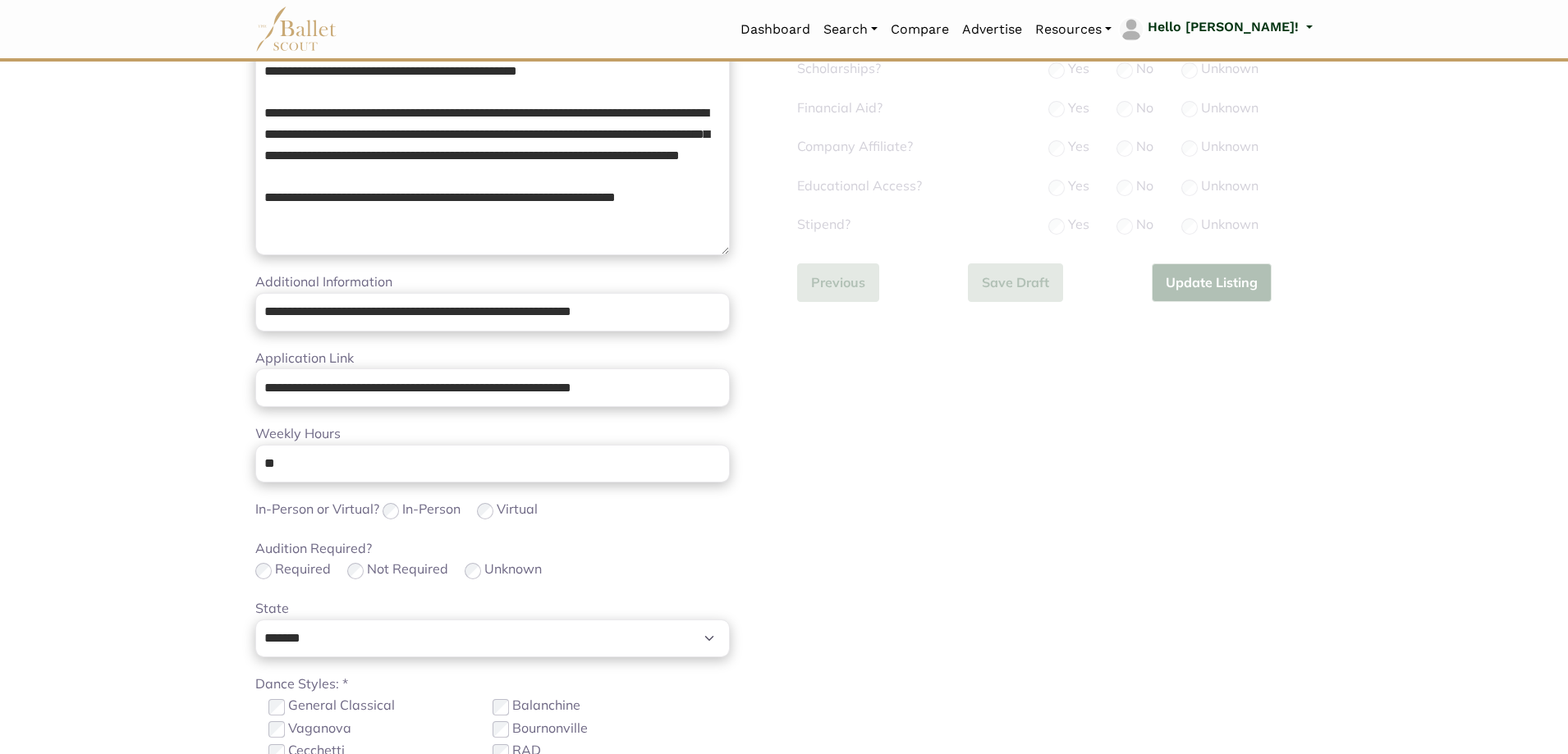
scroll to position [410, 0]
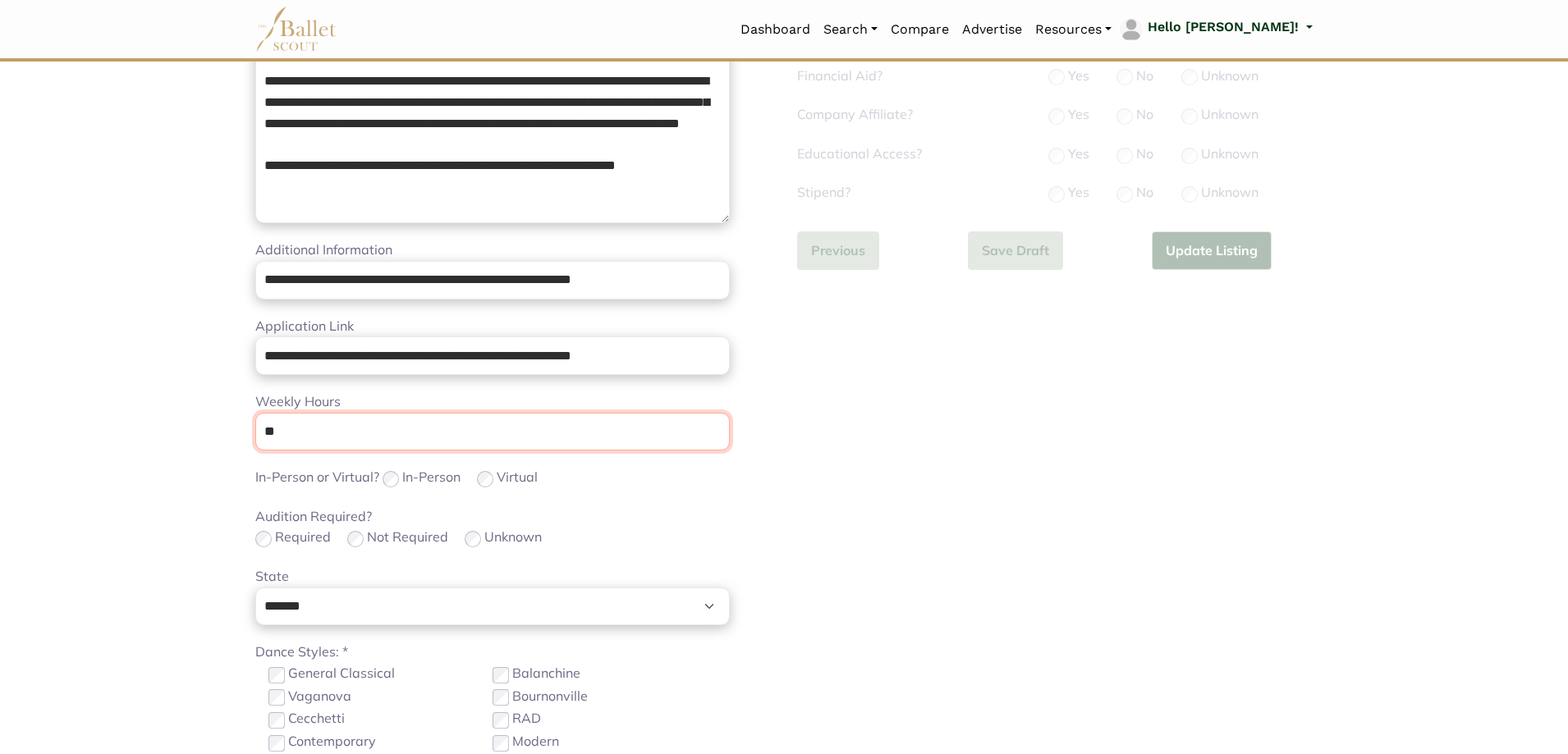
drag, startPoint x: 391, startPoint y: 445, endPoint x: 66, endPoint y: 433, distance: 325.3
click at [66, 433] on body "Loading... Please Wait Dashboard" at bounding box center [784, 391] width 1568 height 1602
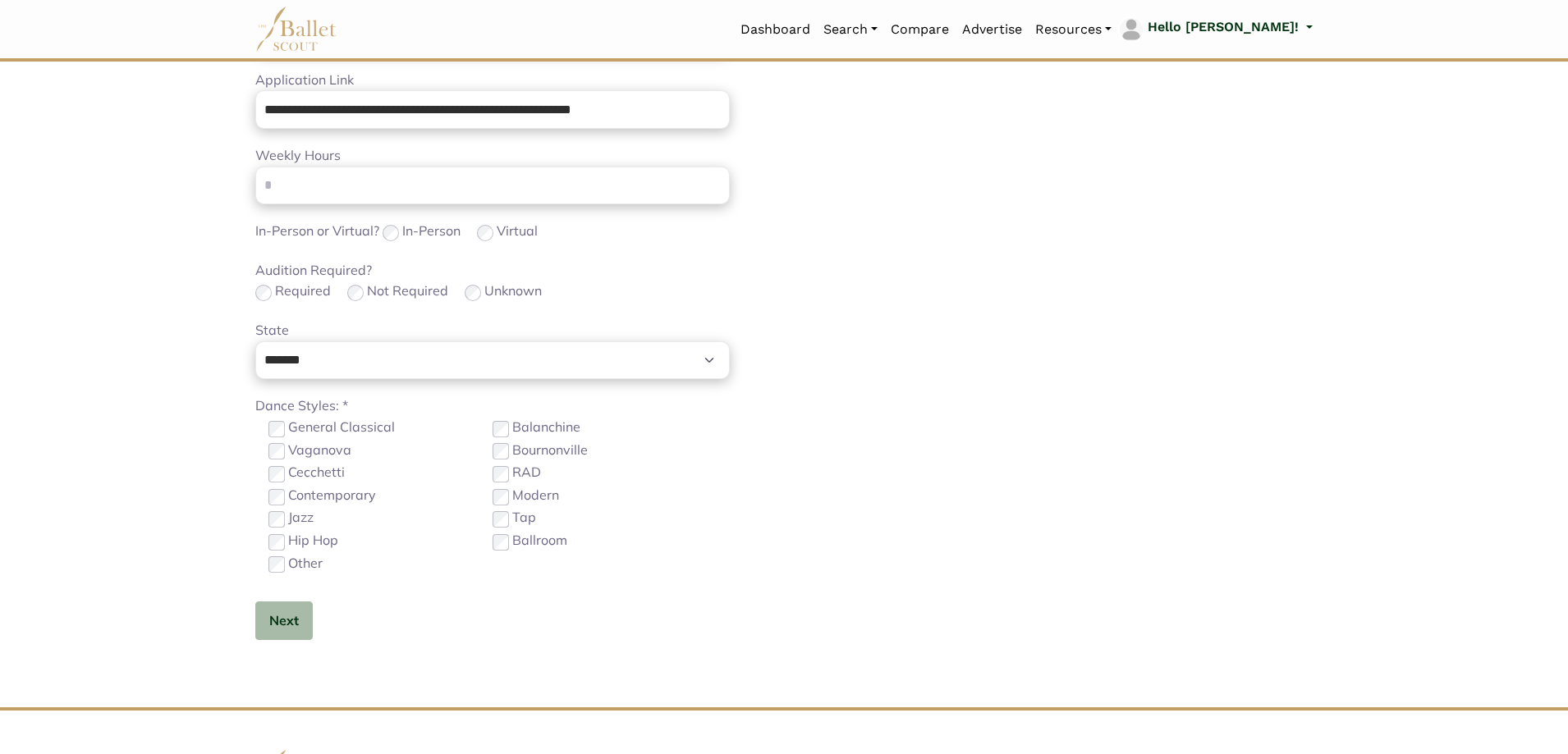
click at [340, 498] on label "Contemporary" at bounding box center [332, 495] width 88 height 21
click at [310, 626] on button "Next" at bounding box center [283, 621] width 57 height 39
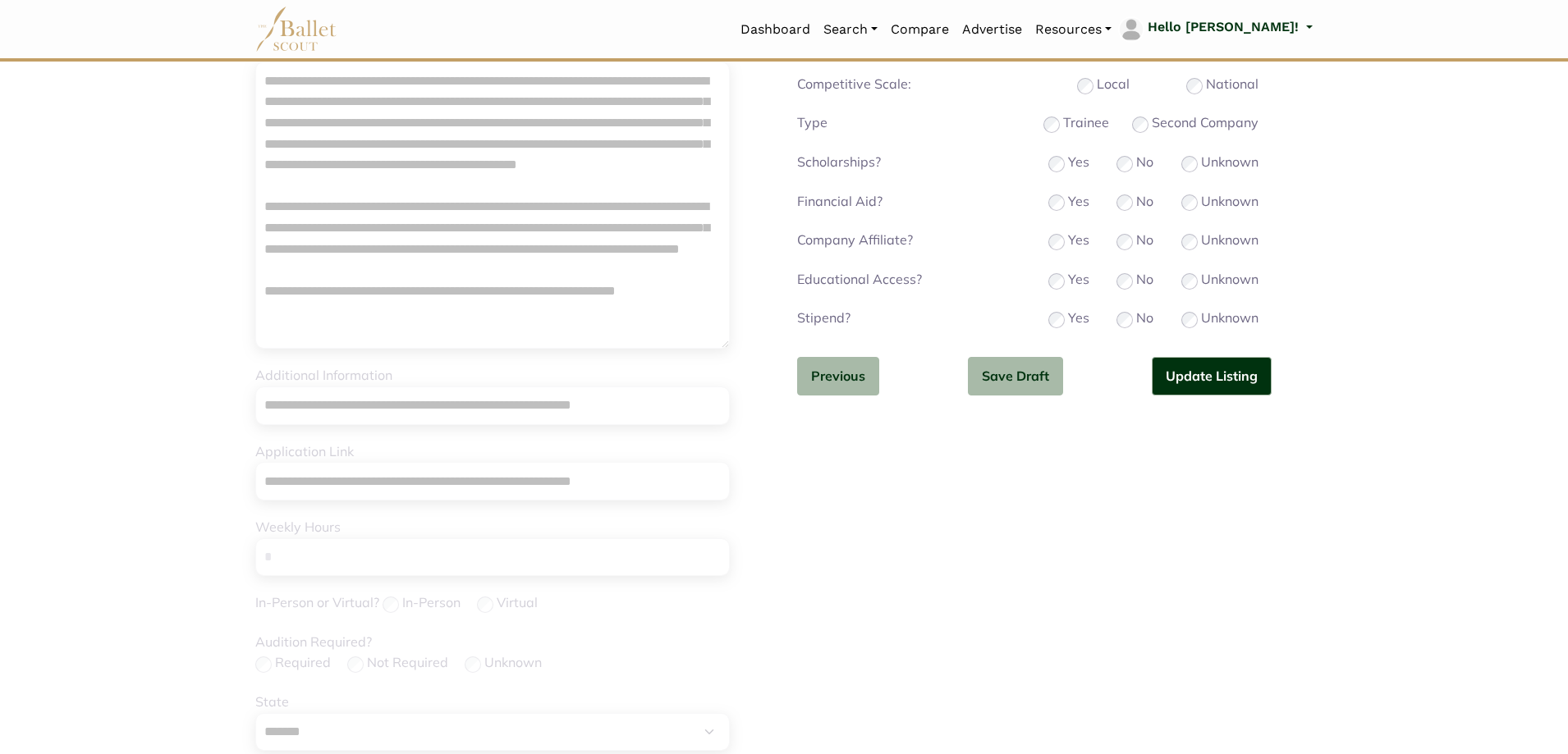
scroll to position [246, 0]
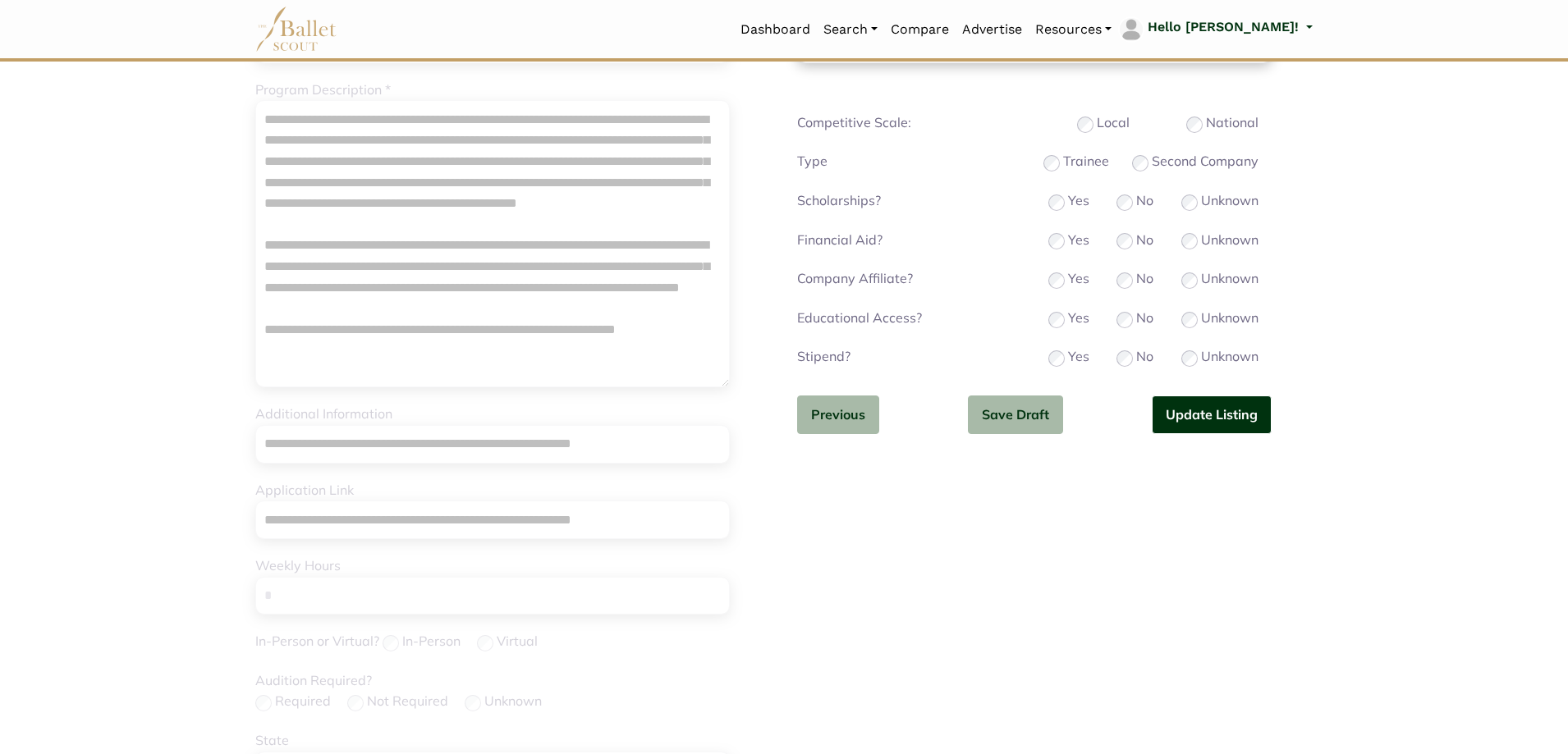
click at [1185, 422] on button "Update Listing" at bounding box center [1212, 415] width 120 height 39
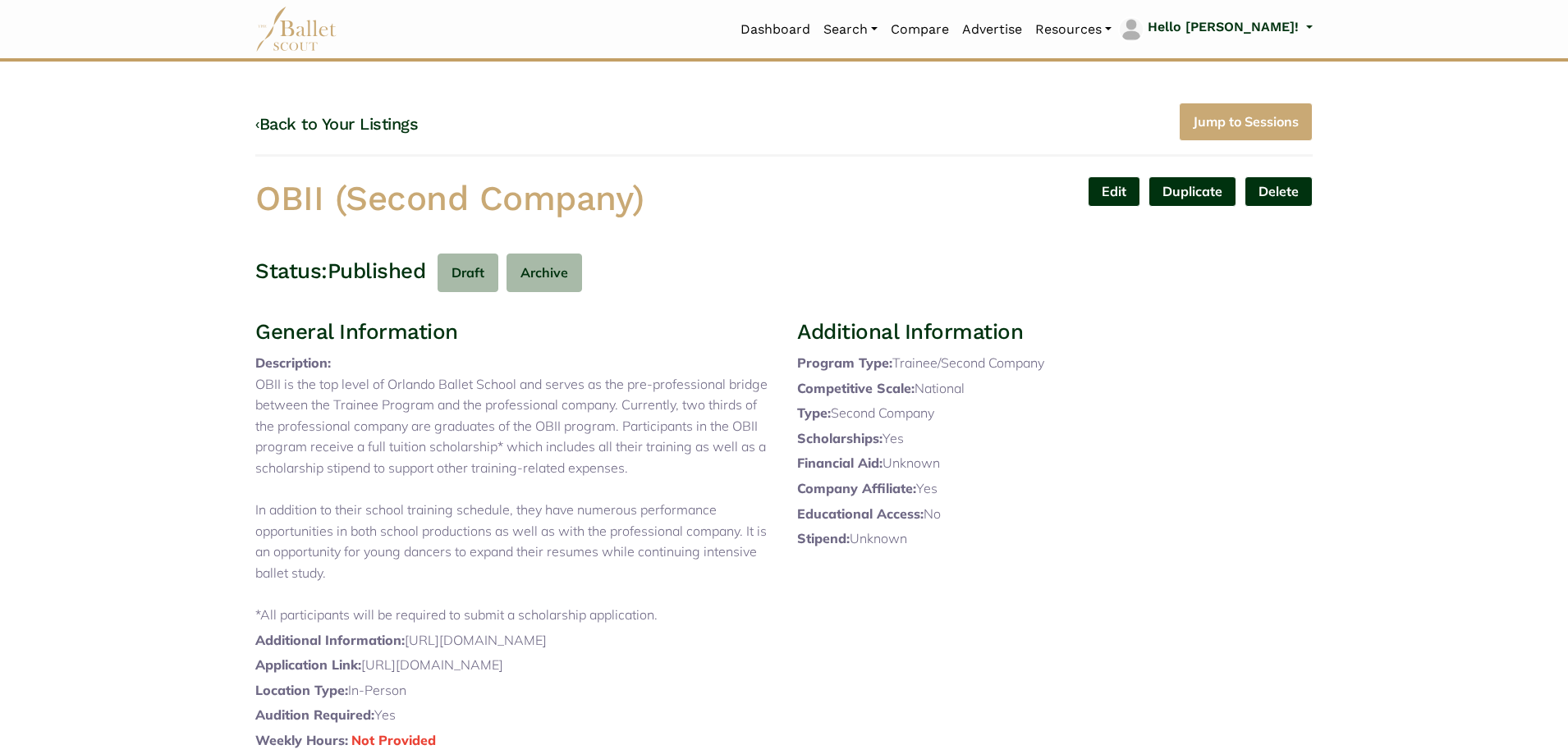
scroll to position [410, 0]
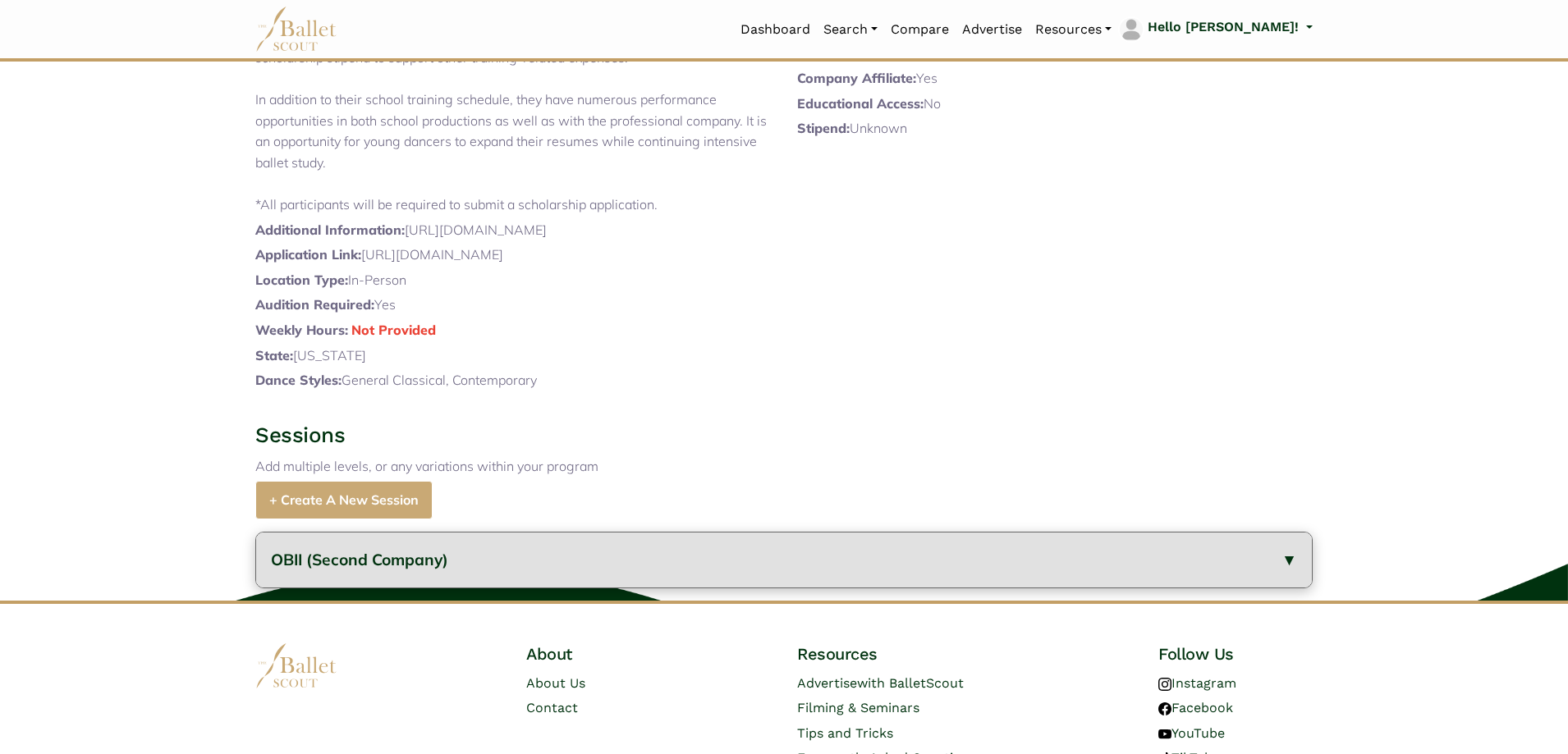
click at [484, 588] on button "OBII (Second Company)" at bounding box center [784, 560] width 1056 height 55
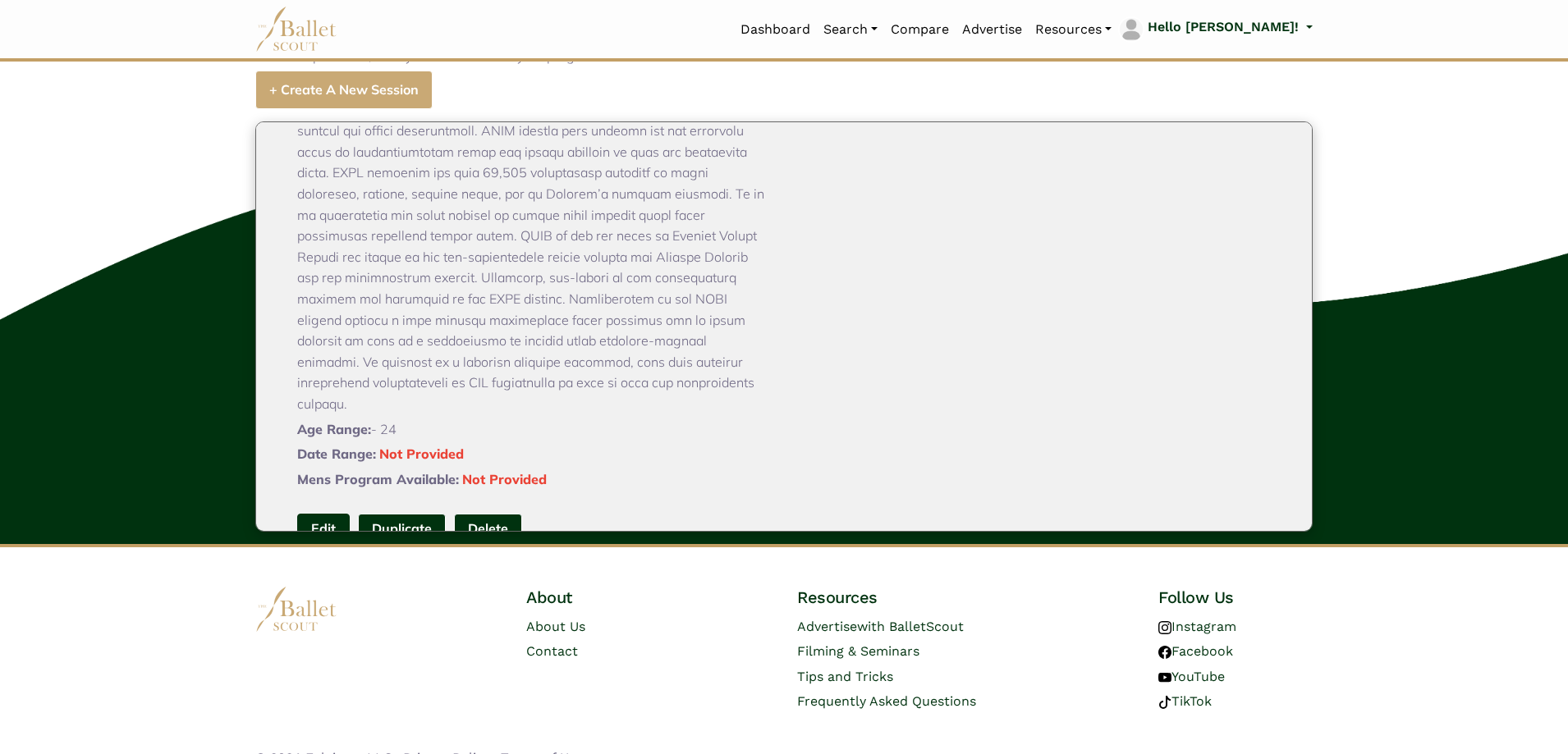
scroll to position [195, 0]
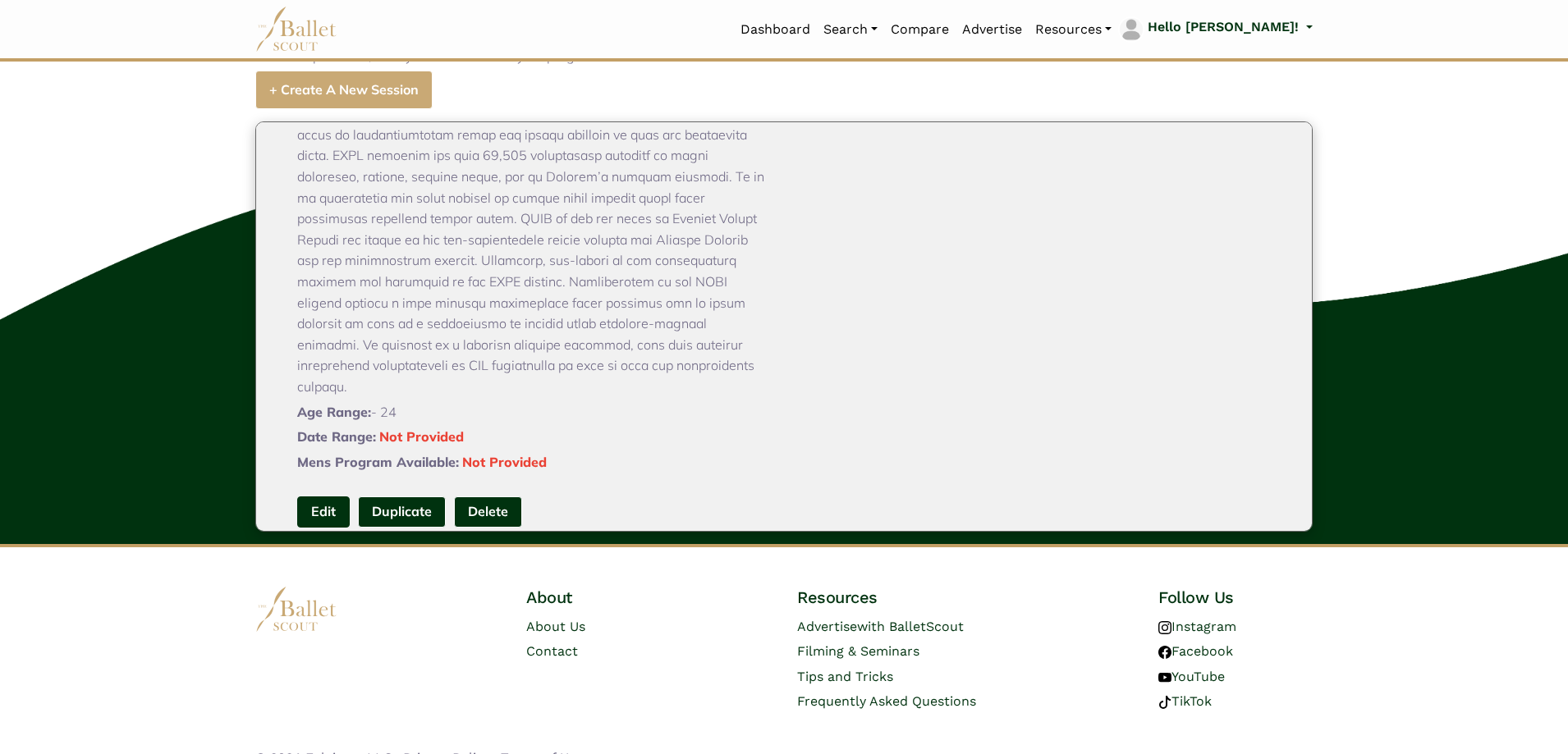
click at [328, 527] on link "Edit" at bounding box center [323, 512] width 53 height 30
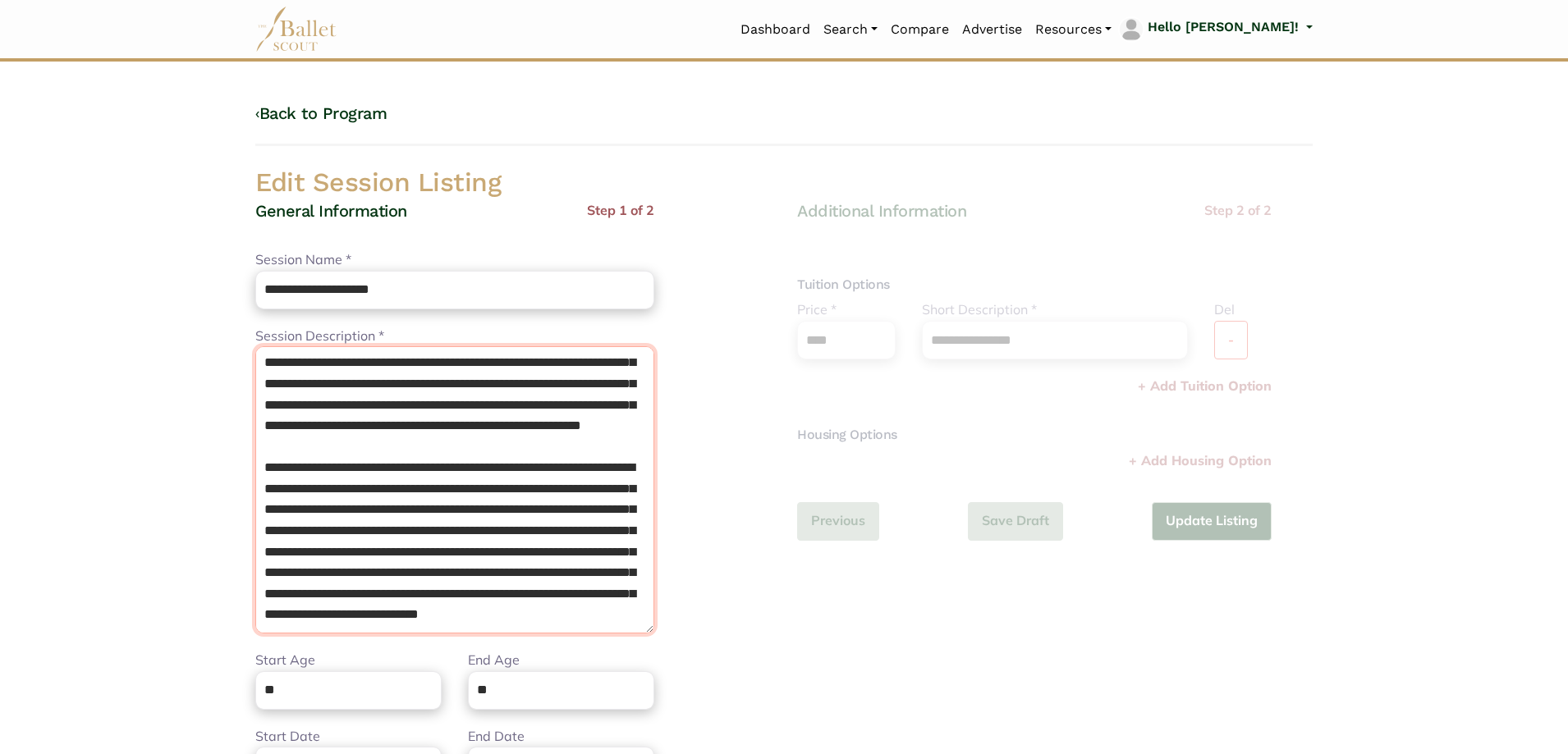
drag, startPoint x: 260, startPoint y: 360, endPoint x: 496, endPoint y: 720, distance: 430.6
click at [496, 720] on div "**********" at bounding box center [454, 558] width 399 height 716
paste textarea "**********"
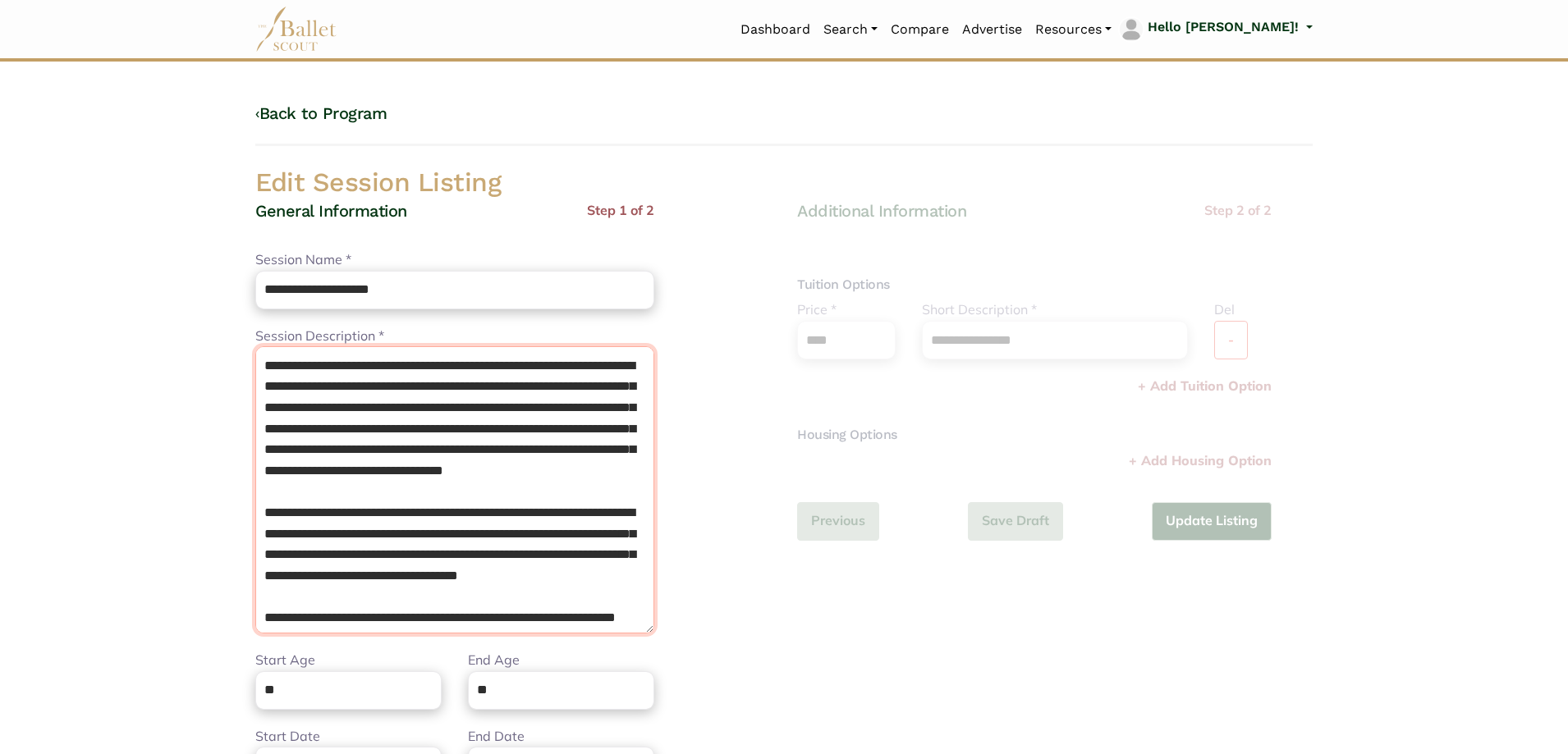
type textarea "**********"
drag, startPoint x: 390, startPoint y: 681, endPoint x: 119, endPoint y: 658, distance: 271.8
click at [119, 658] on body "Loading... Please Wait Dashboard" at bounding box center [784, 597] width 1568 height 1194
type input "**"
drag, startPoint x: 513, startPoint y: 695, endPoint x: 401, endPoint y: 700, distance: 112.6
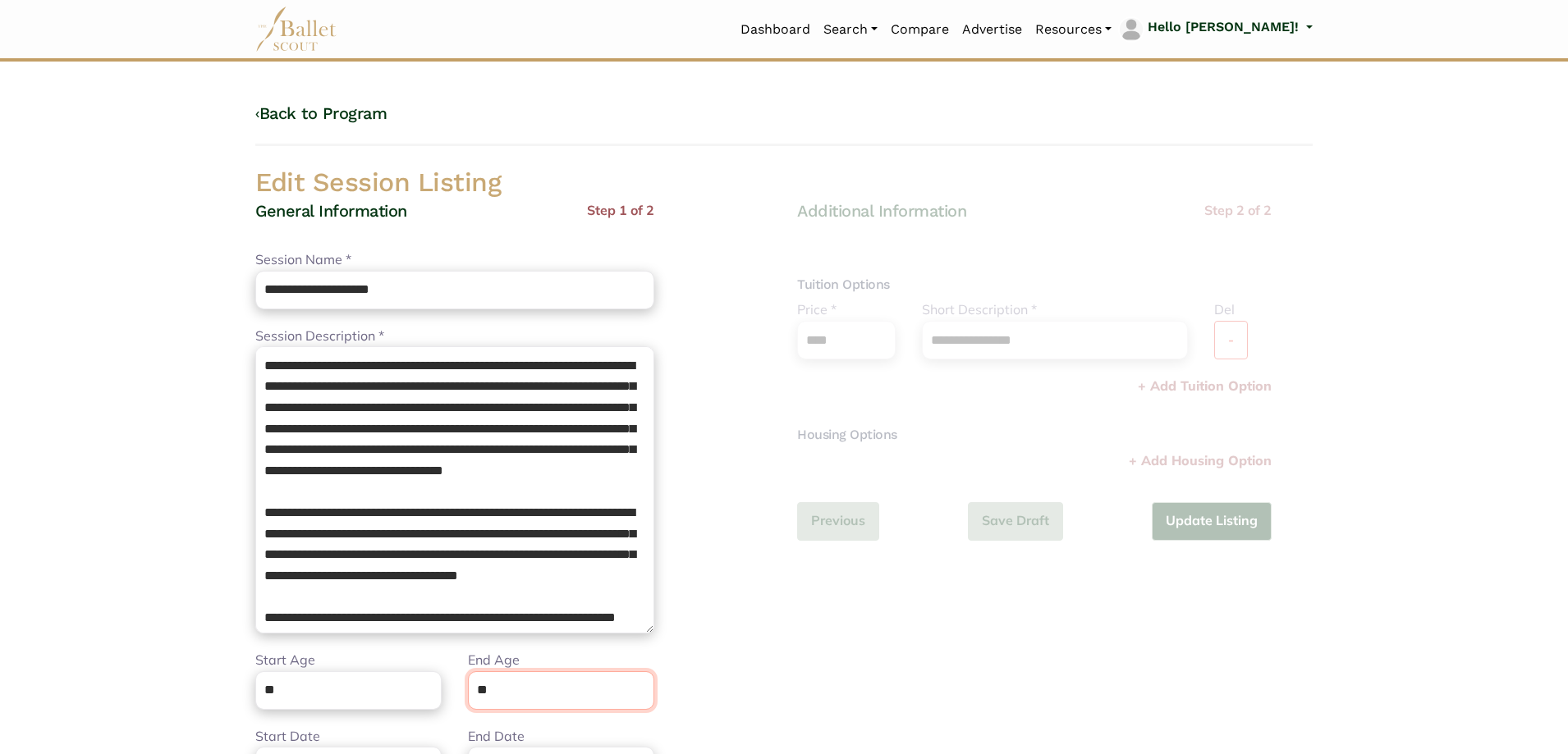
click at [404, 699] on div "Start Age ** End Age **" at bounding box center [454, 688] width 425 height 76
type input "**"
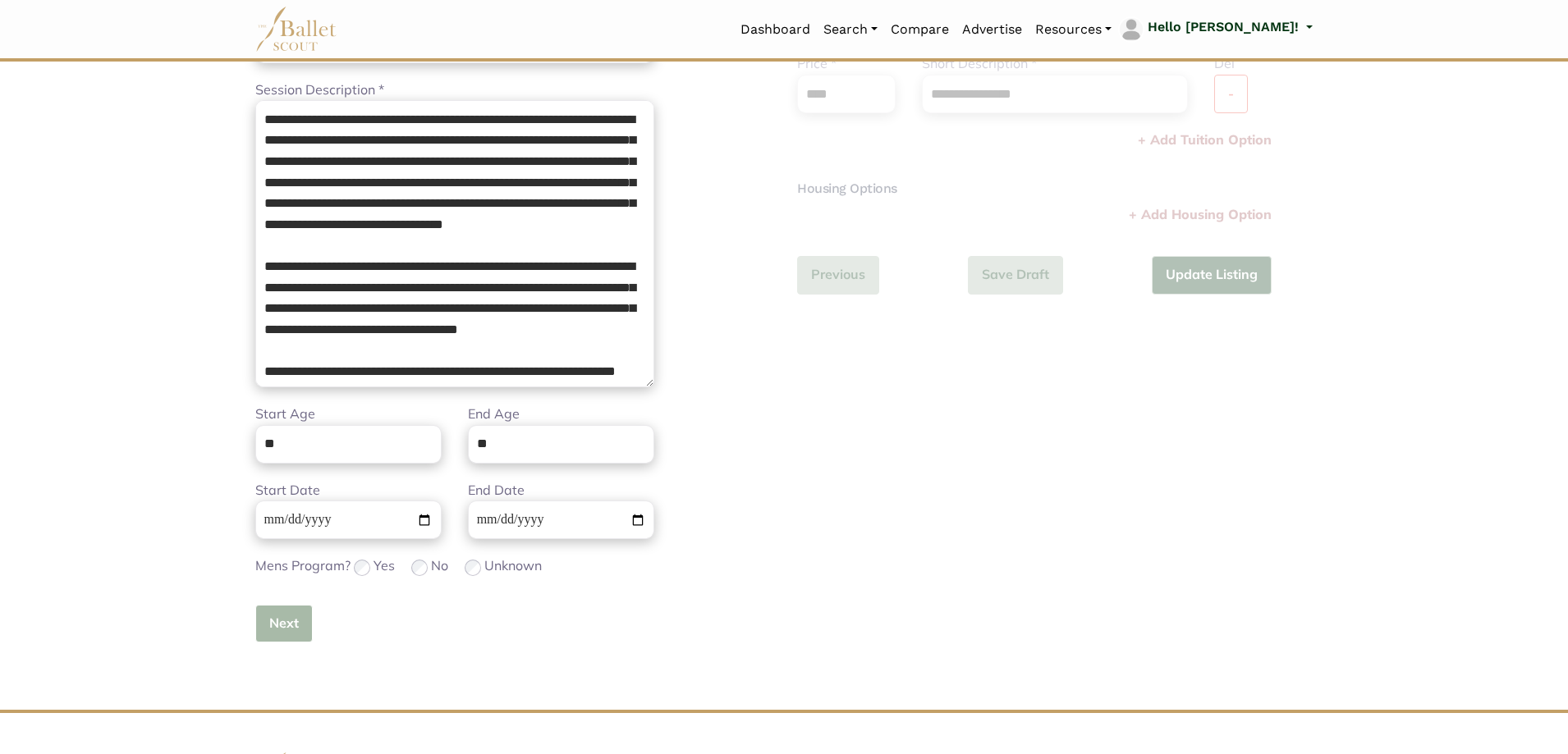
click at [286, 625] on button "Next" at bounding box center [283, 624] width 57 height 39
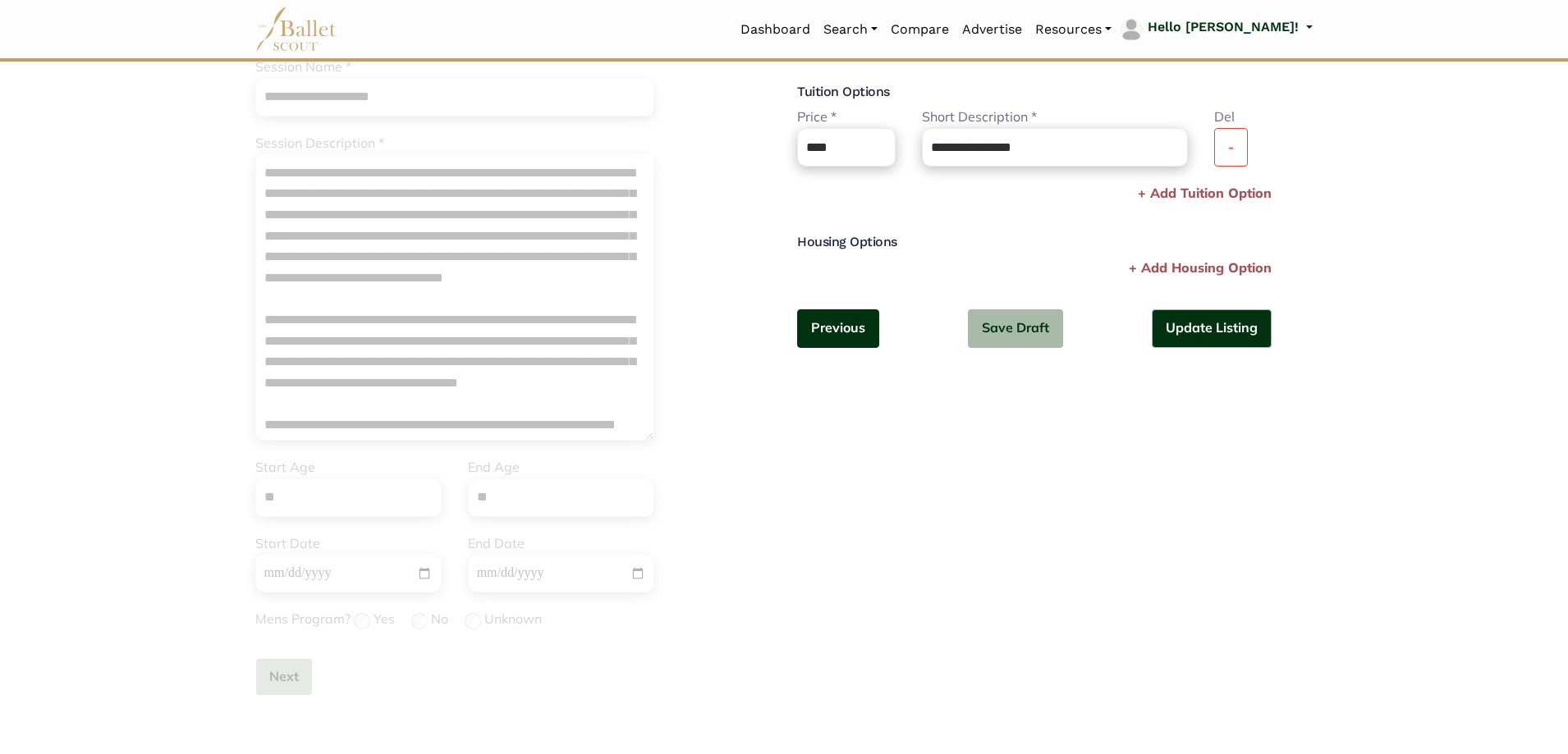
scroll to position [82, 0]
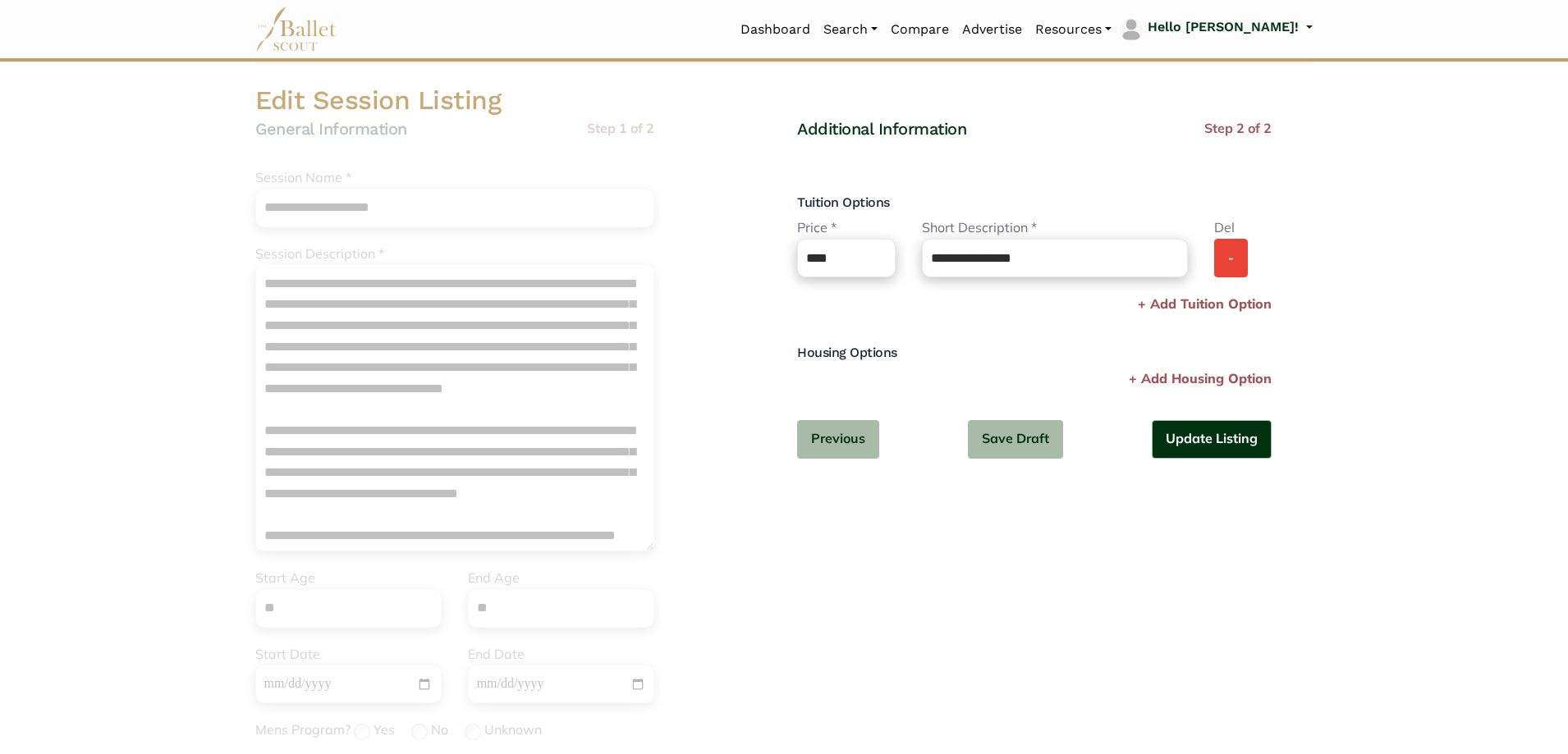
click at [1231, 252] on button "-" at bounding box center [1231, 258] width 34 height 39
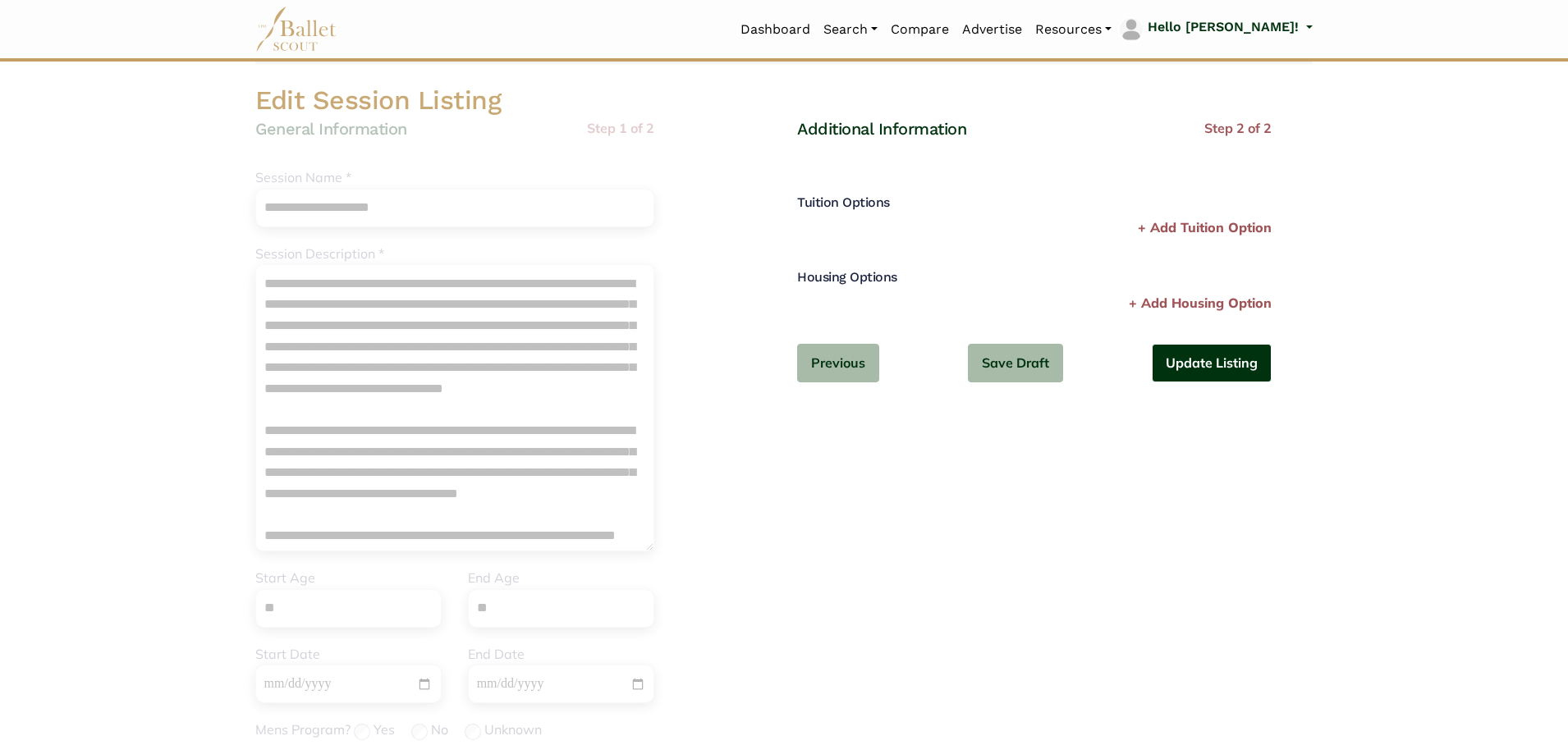
click at [1230, 366] on button "Update Listing" at bounding box center [1212, 363] width 120 height 39
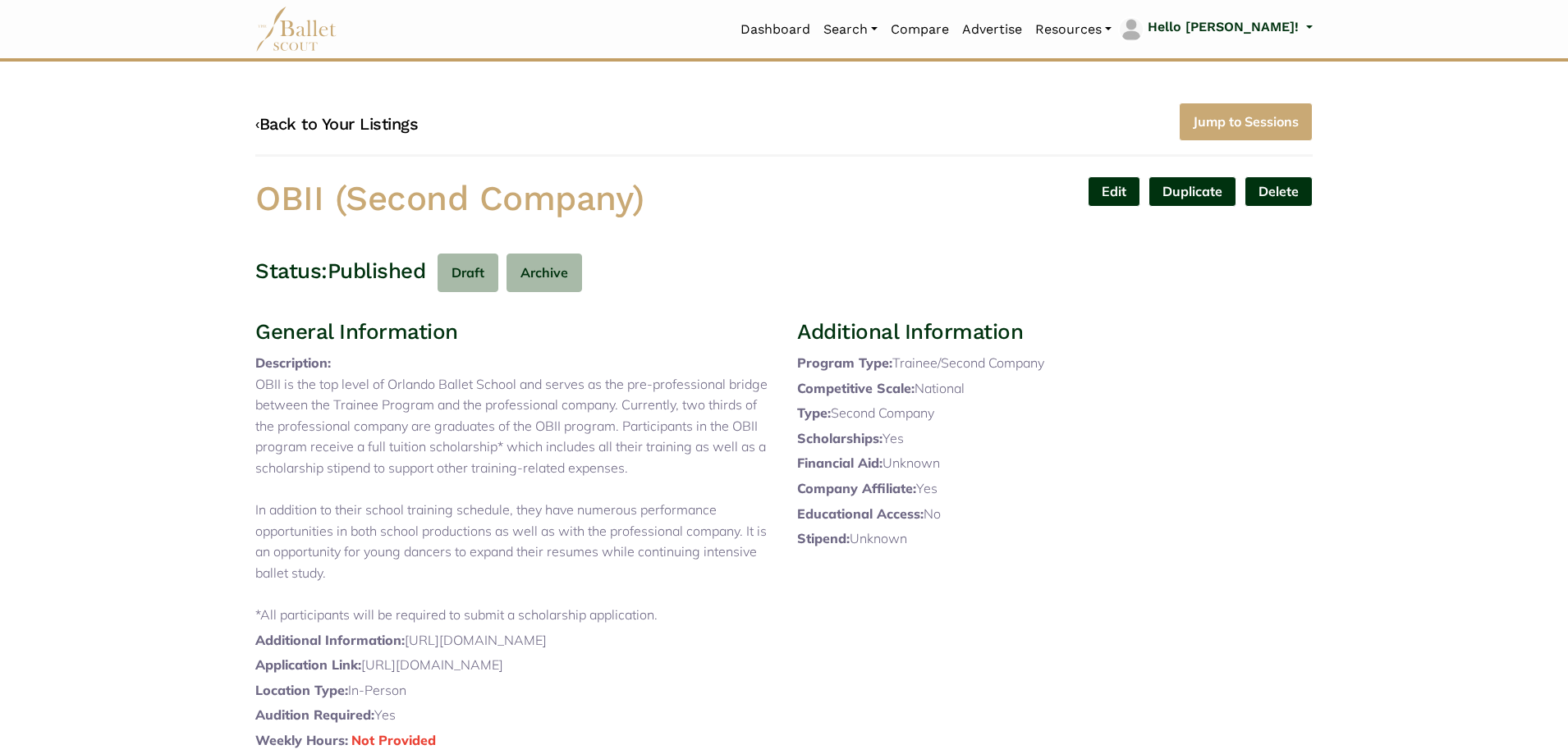
click at [342, 125] on link "‹ Back to Your Listings" at bounding box center [336, 124] width 163 height 20
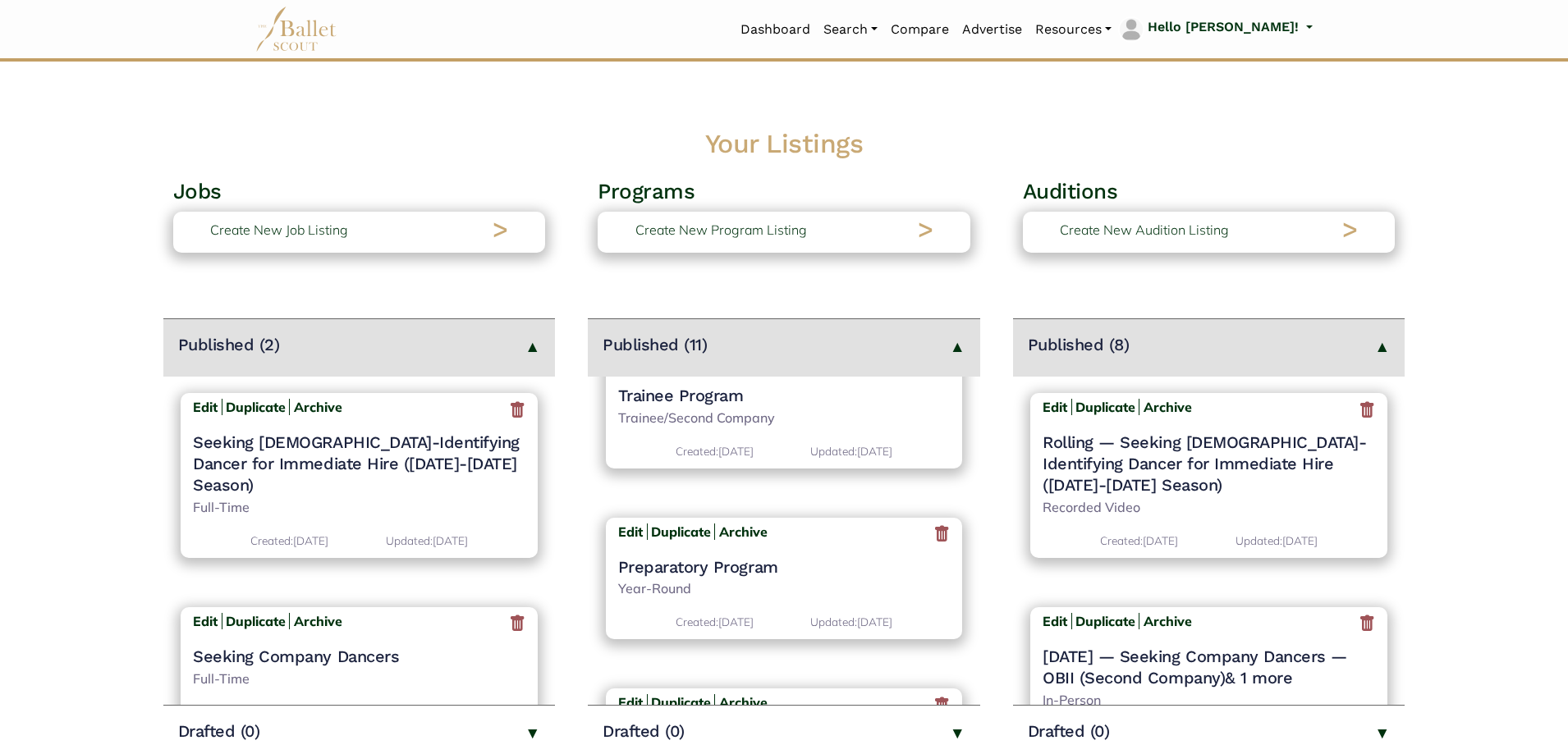
scroll to position [821, 0]
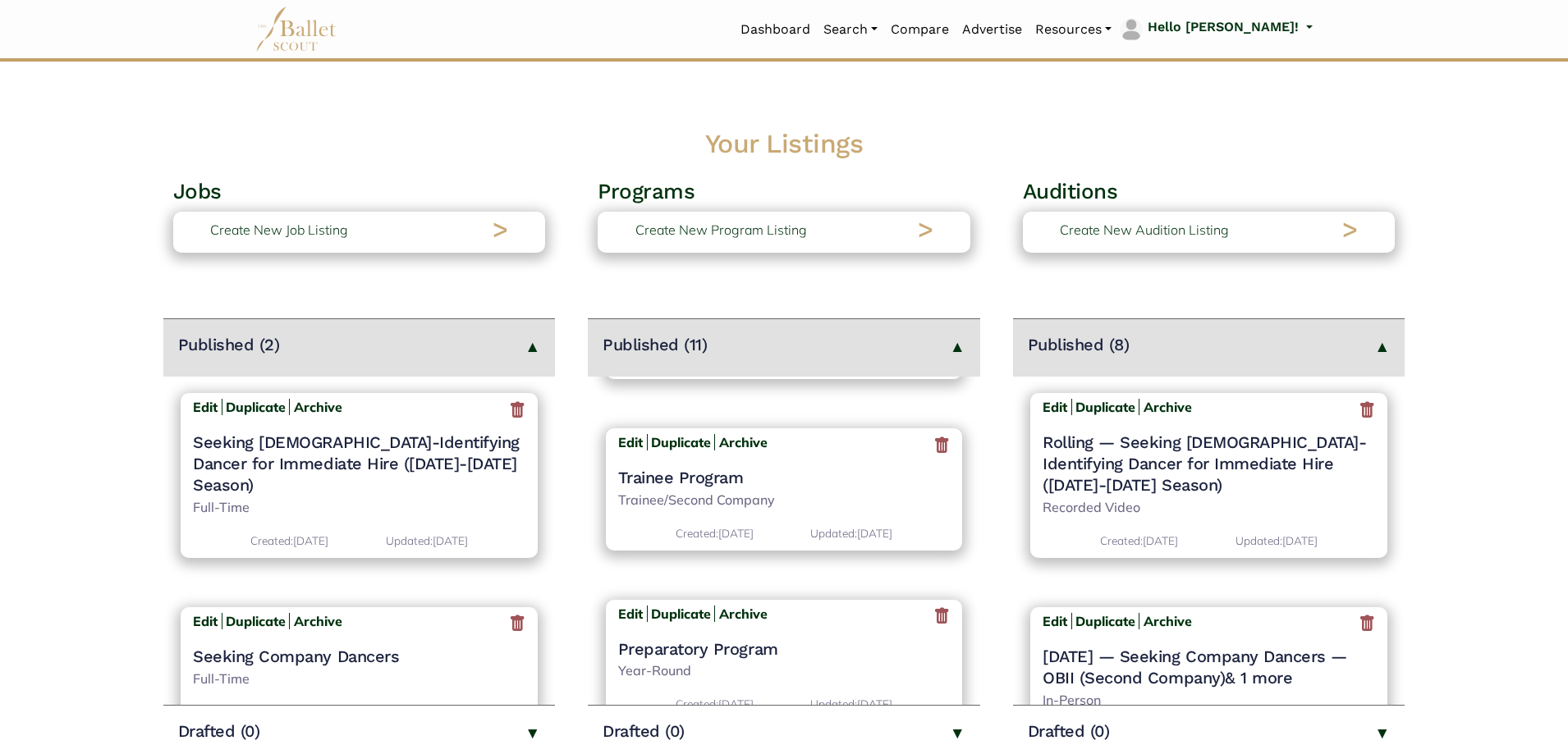
click at [711, 478] on h4 "Trainee Program" at bounding box center [784, 477] width 333 height 21
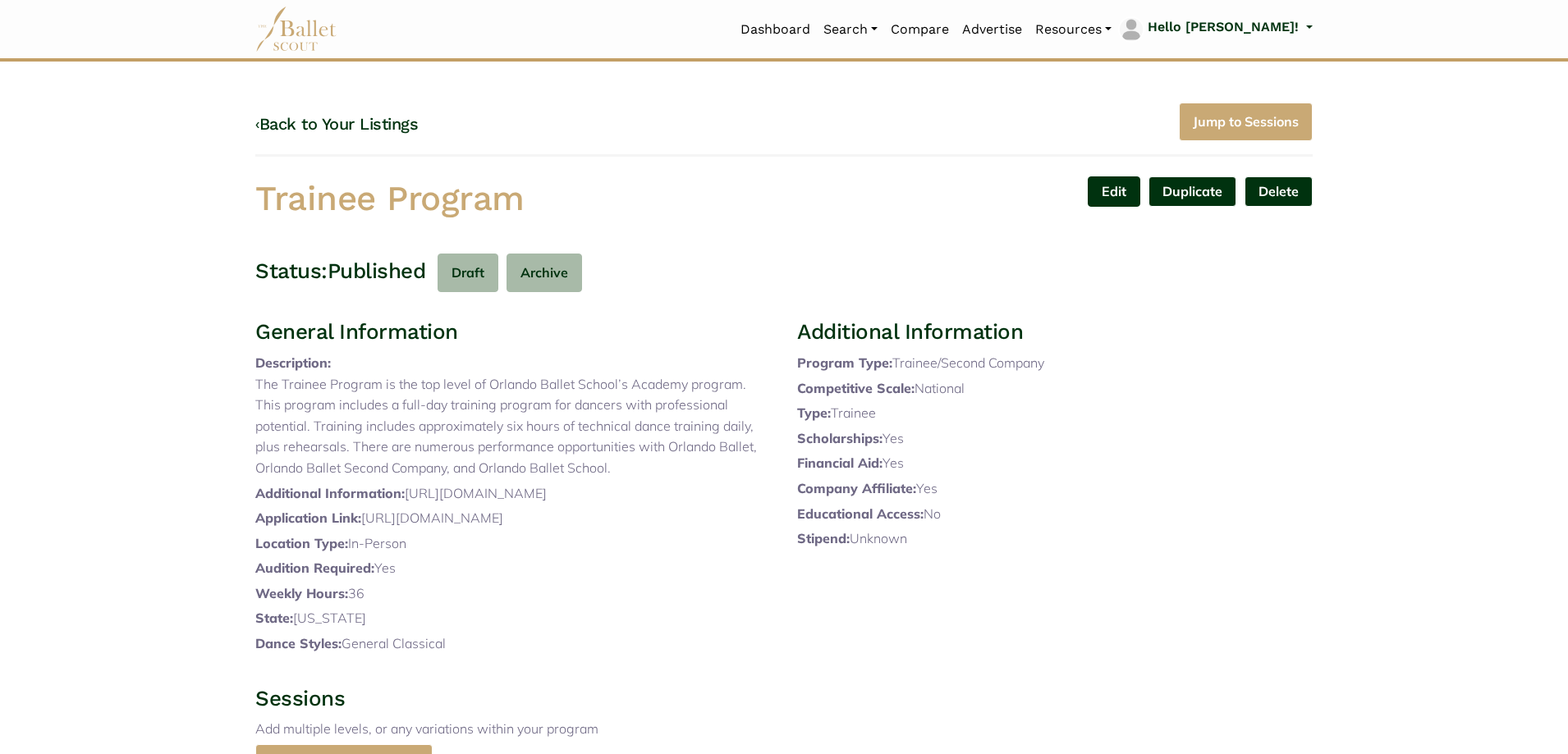
click at [1112, 194] on link "Edit" at bounding box center [1114, 192] width 53 height 30
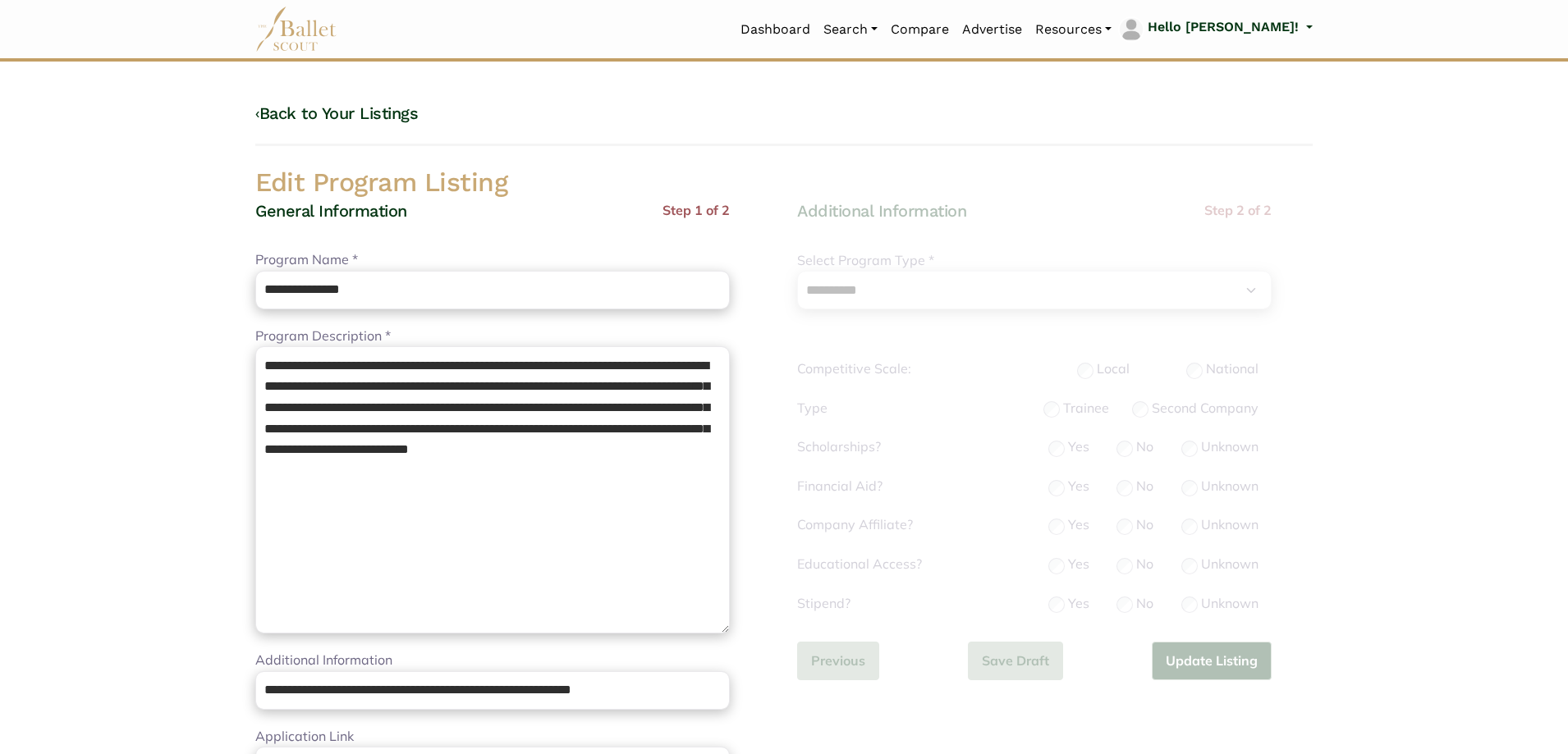
select select "**"
select select "*"
drag, startPoint x: 579, startPoint y: 503, endPoint x: 0, endPoint y: 167, distance: 669.6
paste textarea "**********"
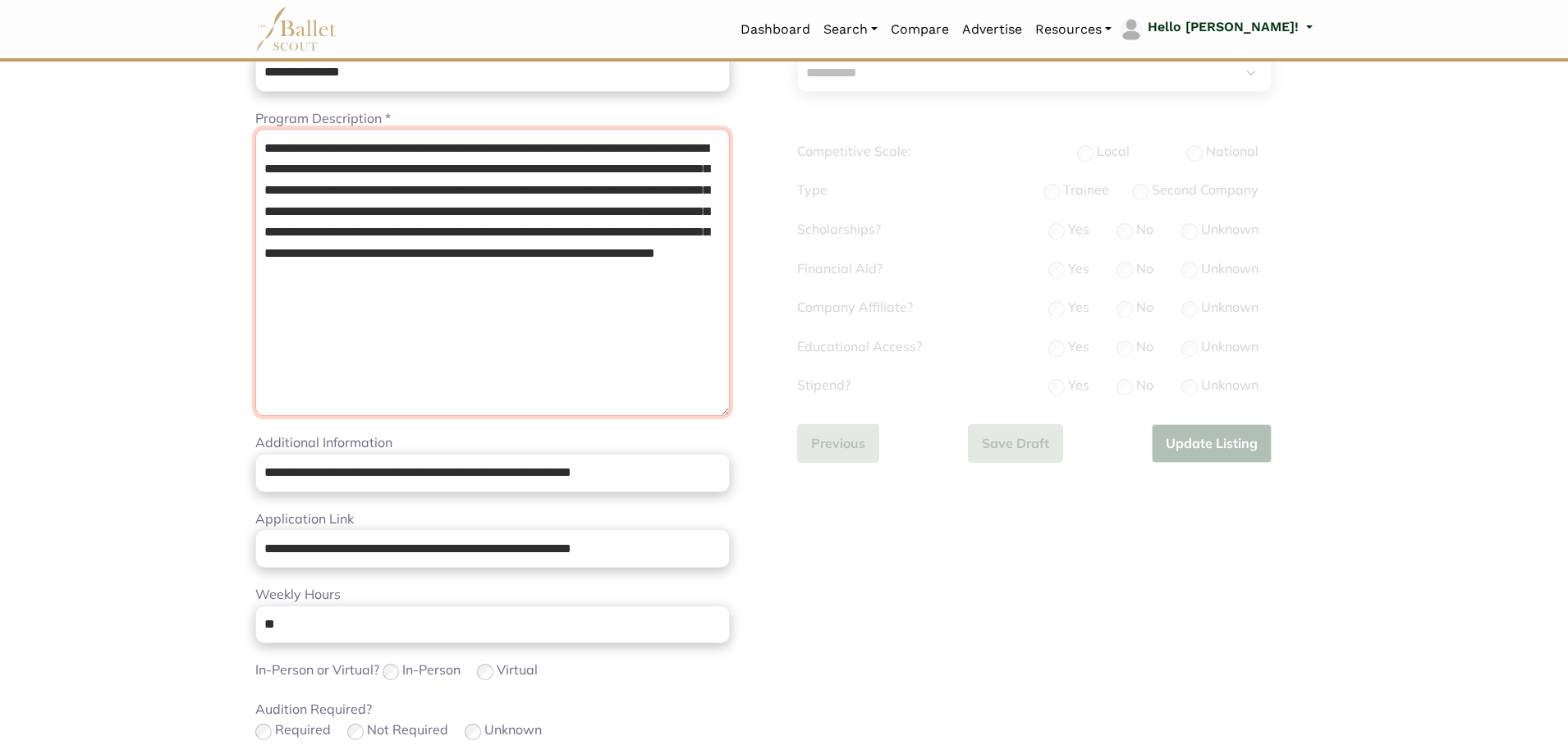
scroll to position [246, 0]
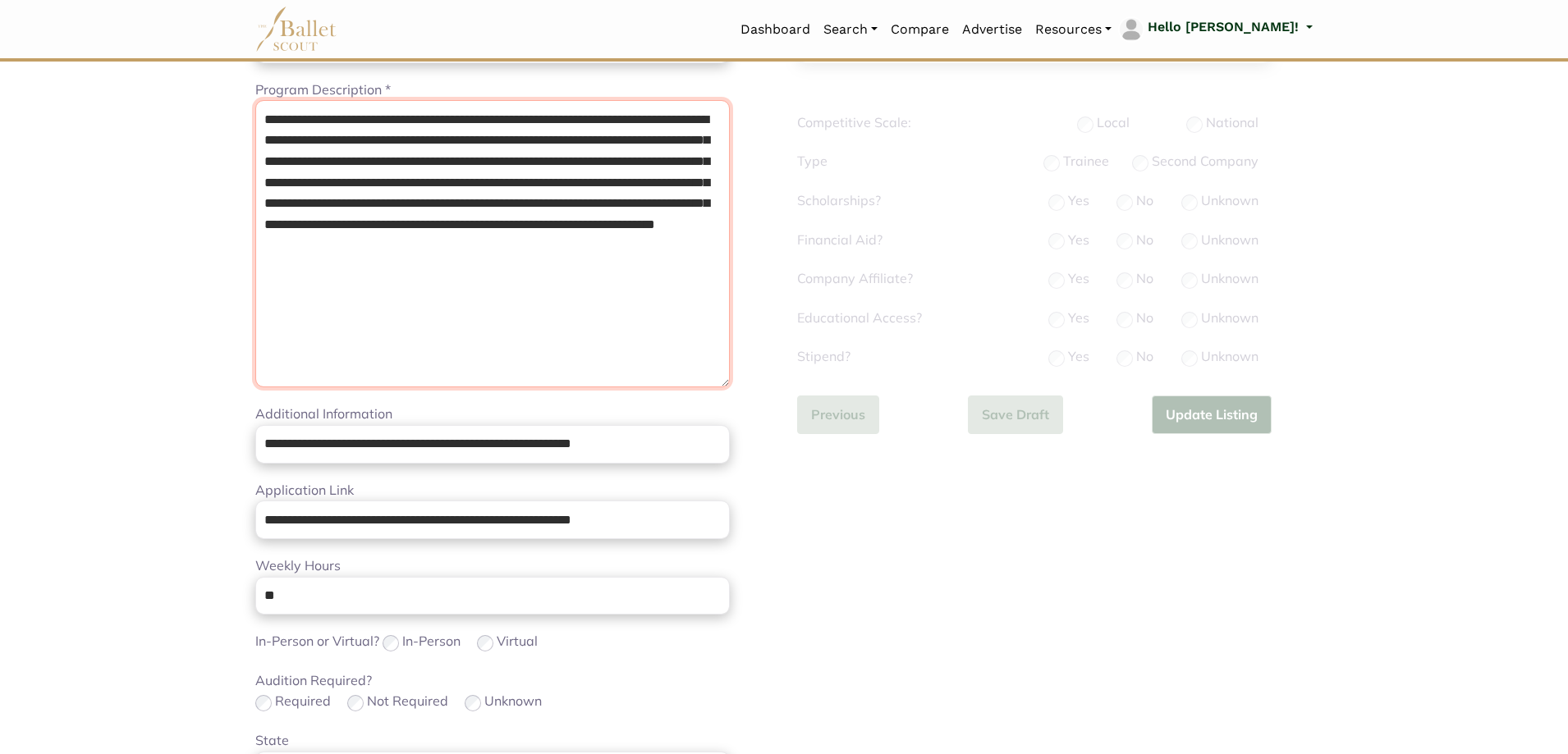
type textarea "**********"
drag, startPoint x: 675, startPoint y: 443, endPoint x: 0, endPoint y: 377, distance: 678.0
click at [0, 378] on body "Loading... Please Wait Dashboard" at bounding box center [784, 555] width 1568 height 1602
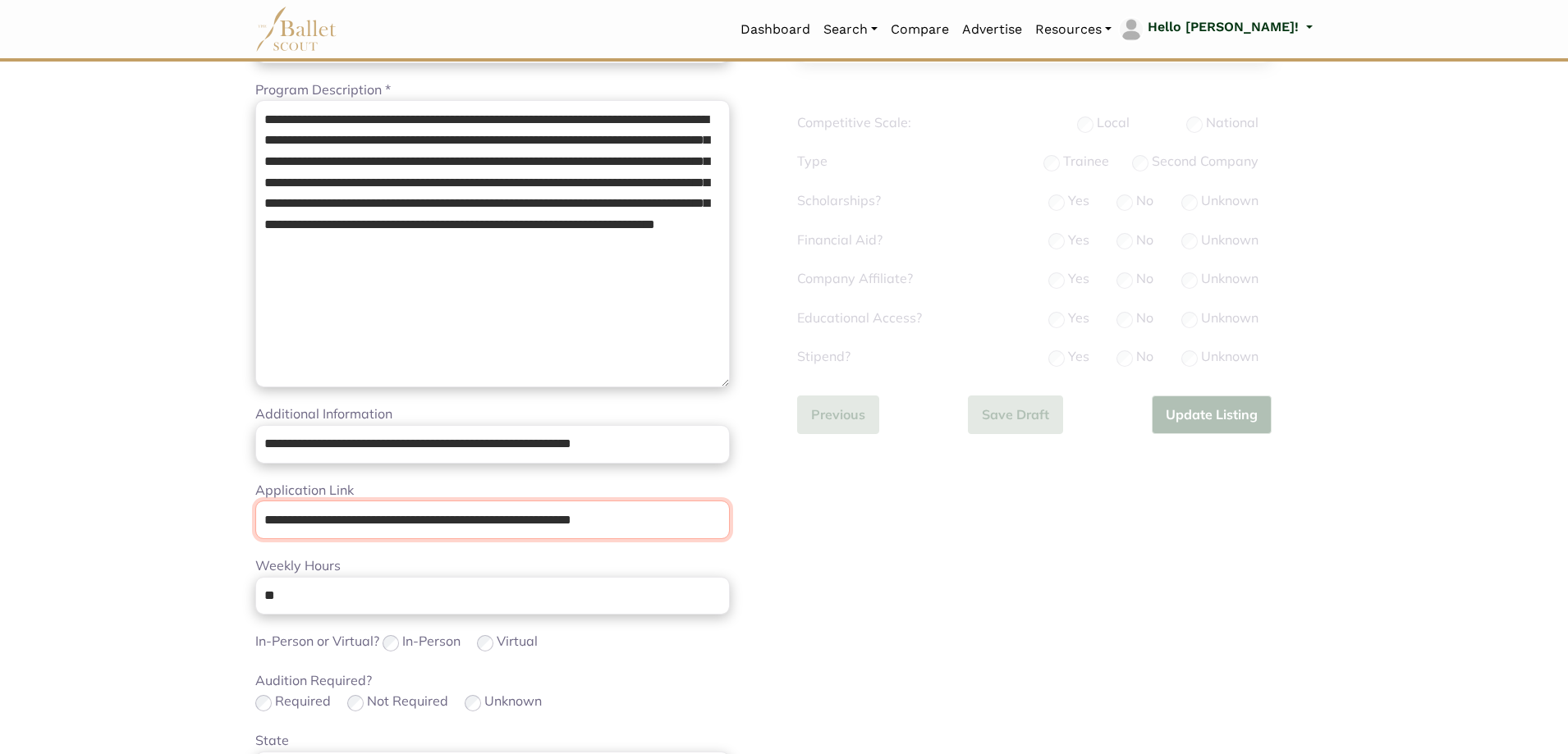
drag, startPoint x: 652, startPoint y: 525, endPoint x: 0, endPoint y: 485, distance: 653.1
click at [0, 486] on body "Loading... Please Wait Dashboard" at bounding box center [784, 555] width 1568 height 1602
paste input "**********"
type input "**********"
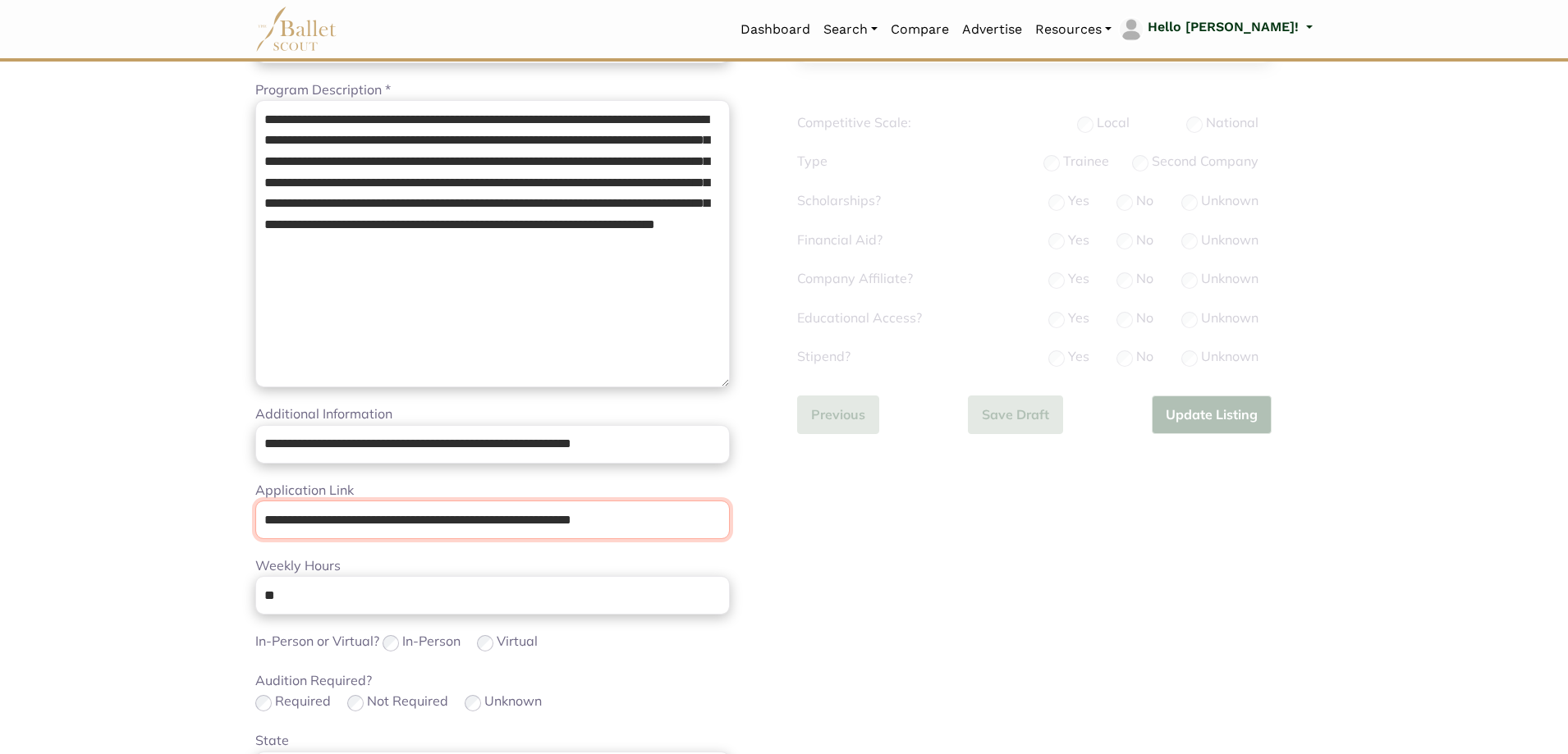
scroll to position [0, 0]
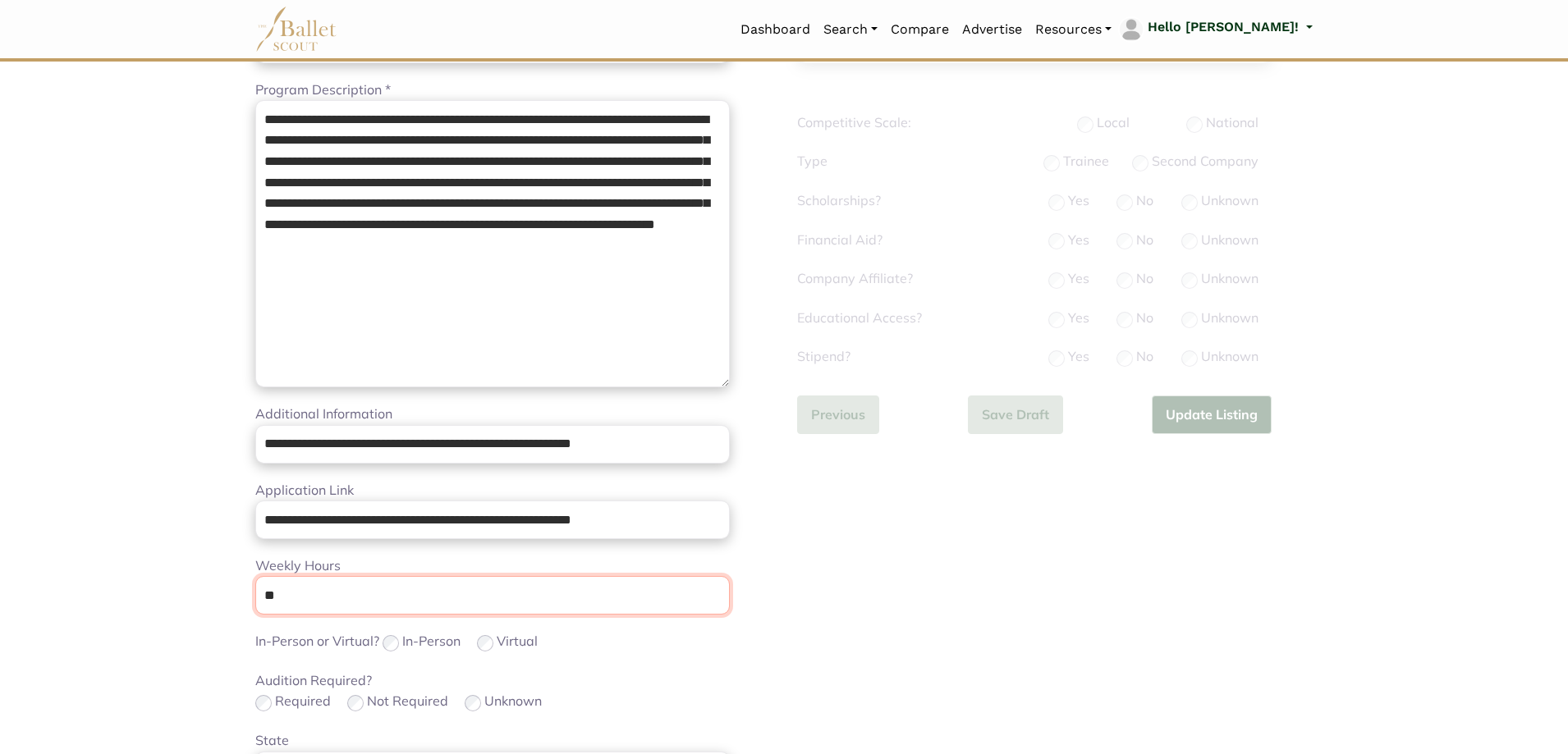
click at [0, 492] on body "Loading... Please Wait Dashboard" at bounding box center [784, 555] width 1568 height 1602
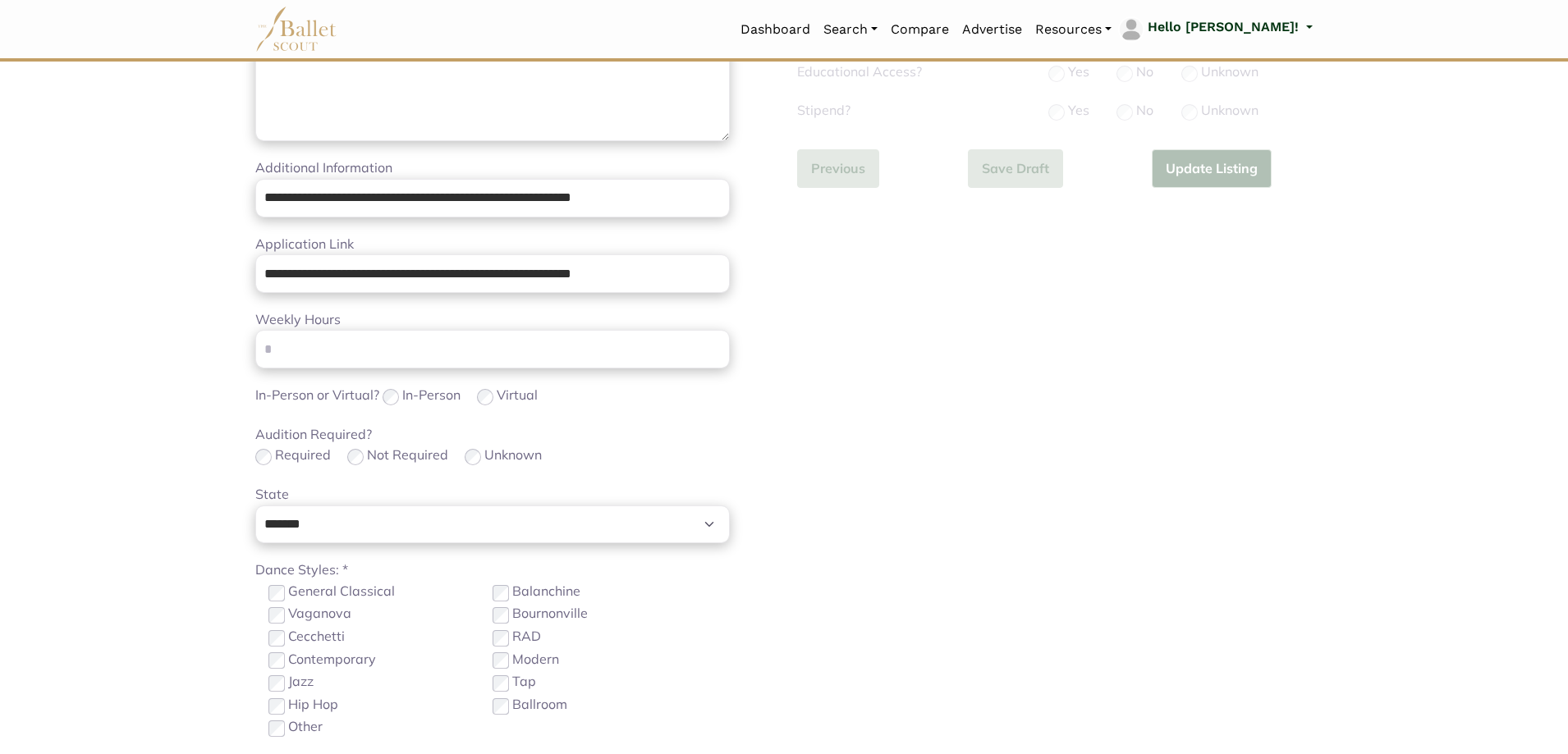
click at [851, 557] on div "**********" at bounding box center [1055, 290] width 542 height 1164
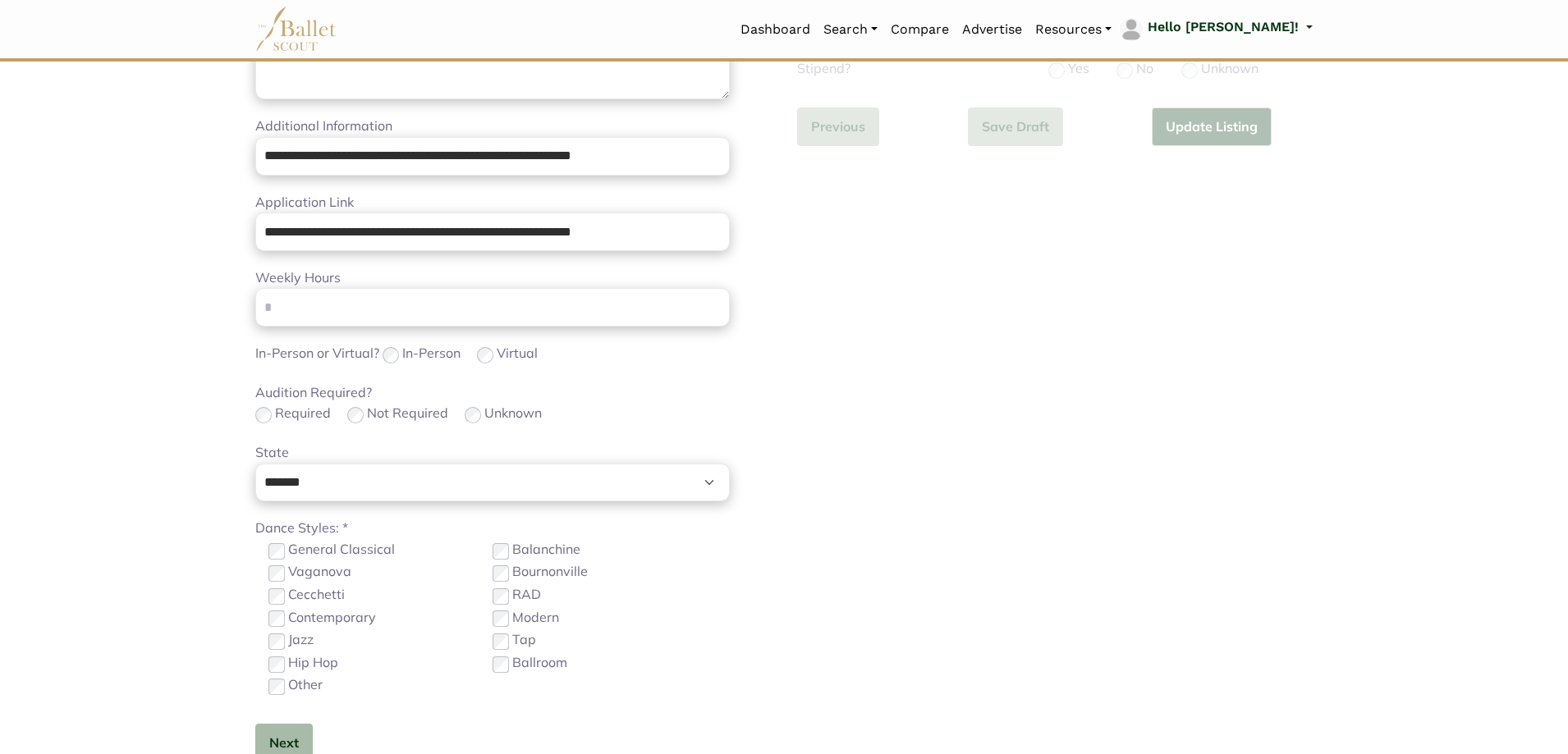
scroll to position [575, 0]
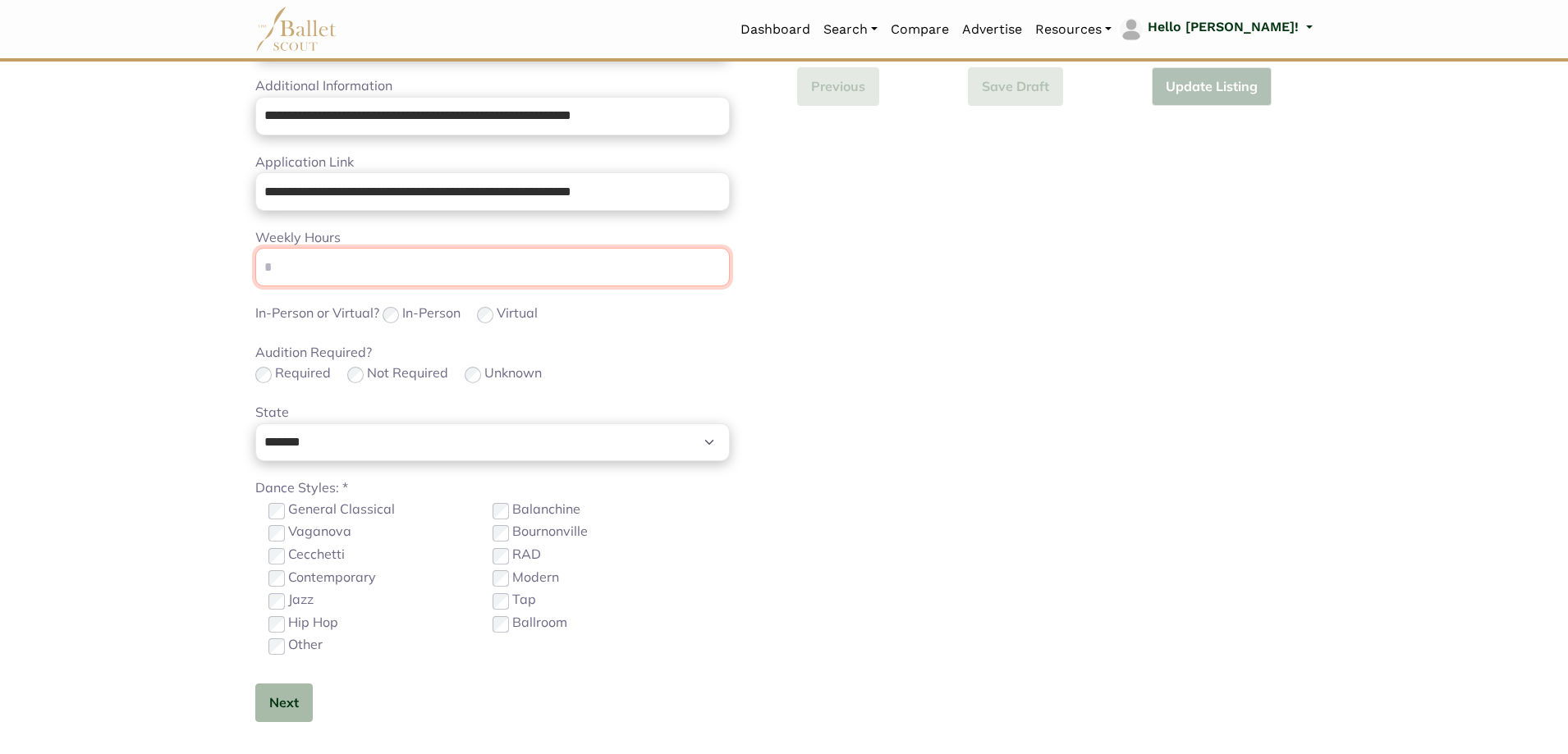
click at [464, 282] on input "Weekly Hours" at bounding box center [492, 267] width 475 height 39
type input "**"
click at [288, 582] on label "Contemporary" at bounding box center [332, 577] width 88 height 21
click at [280, 704] on button "Next" at bounding box center [283, 703] width 57 height 39
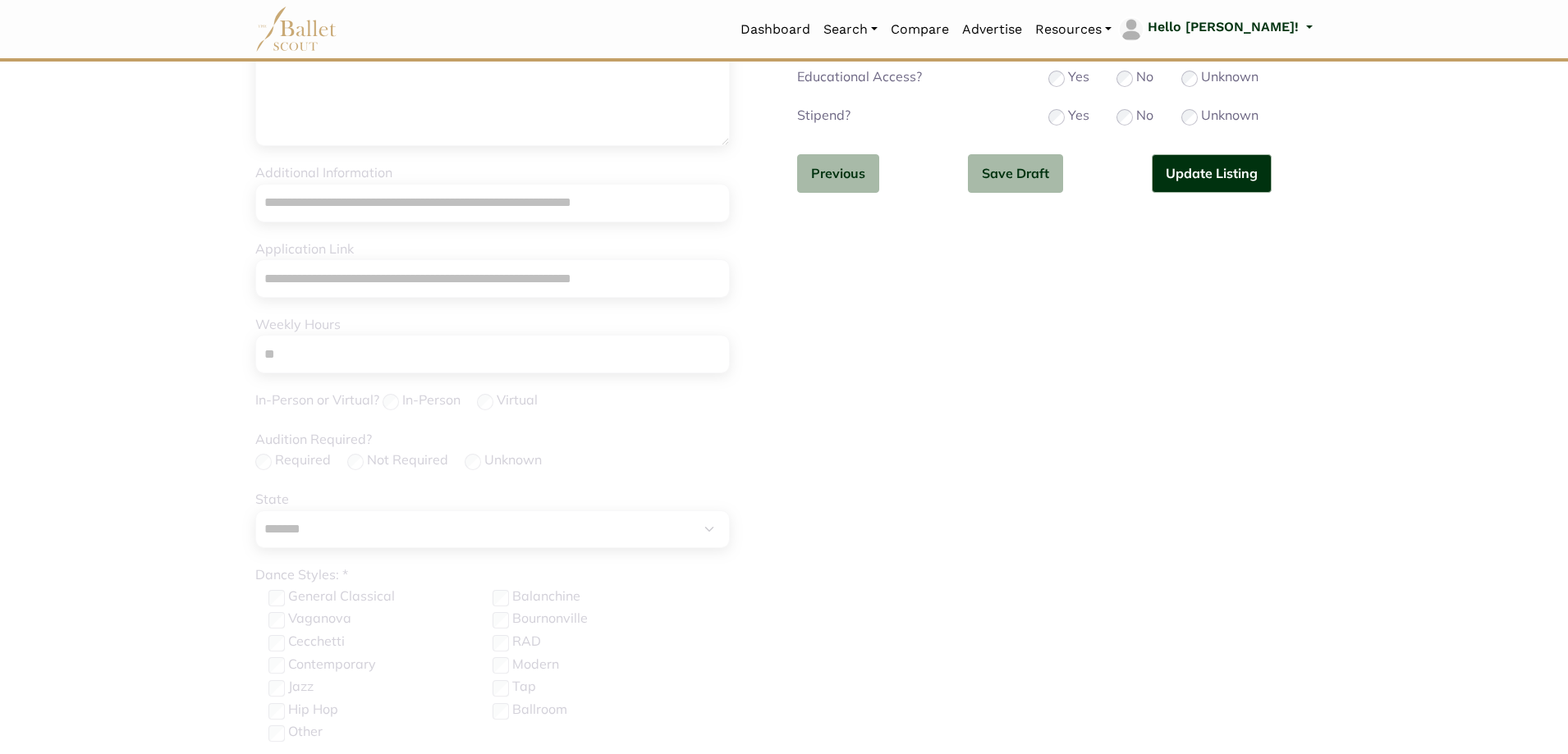
scroll to position [246, 0]
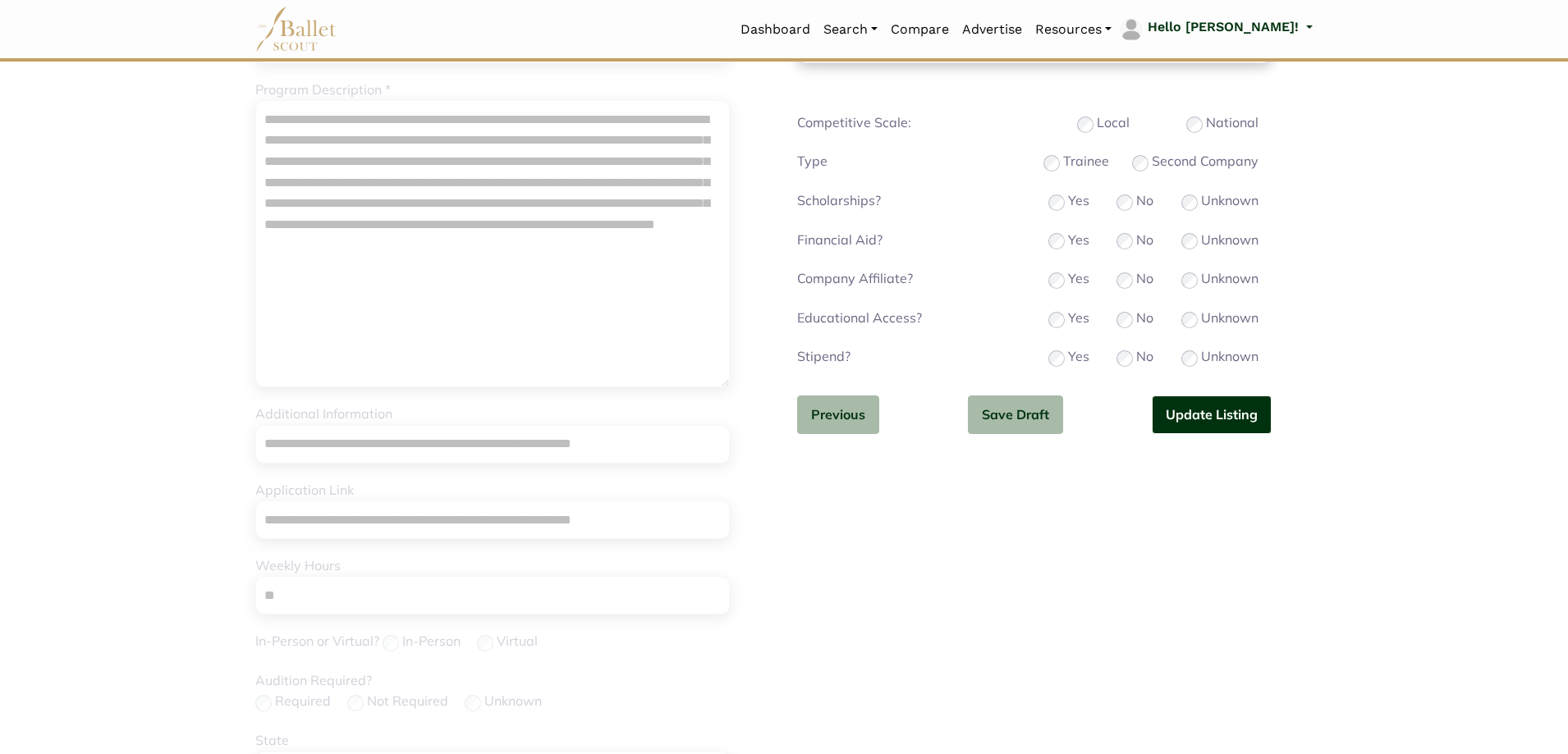
click at [1199, 420] on button "Update Listing" at bounding box center [1212, 415] width 120 height 39
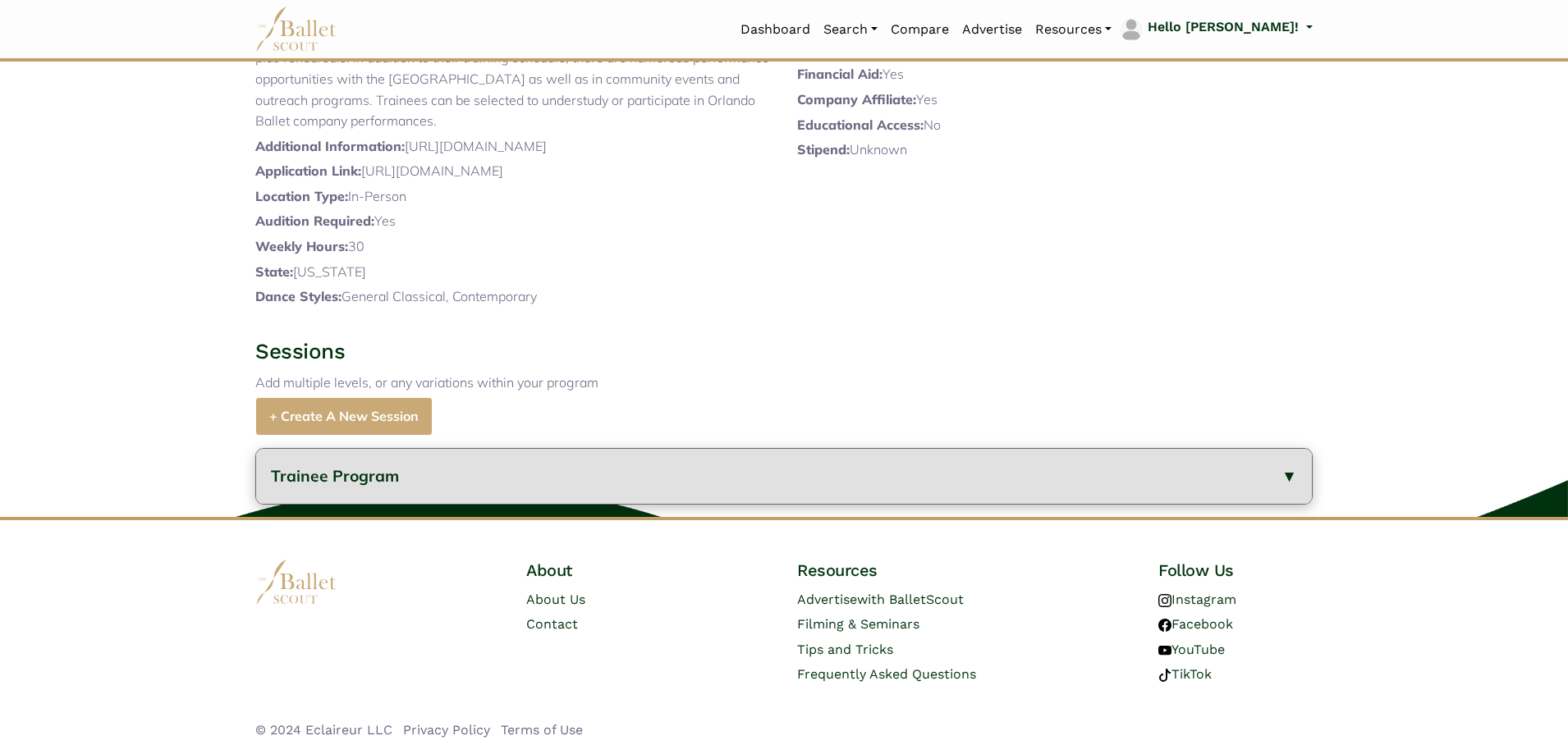
click at [405, 504] on button "Trainee Program" at bounding box center [784, 476] width 1056 height 55
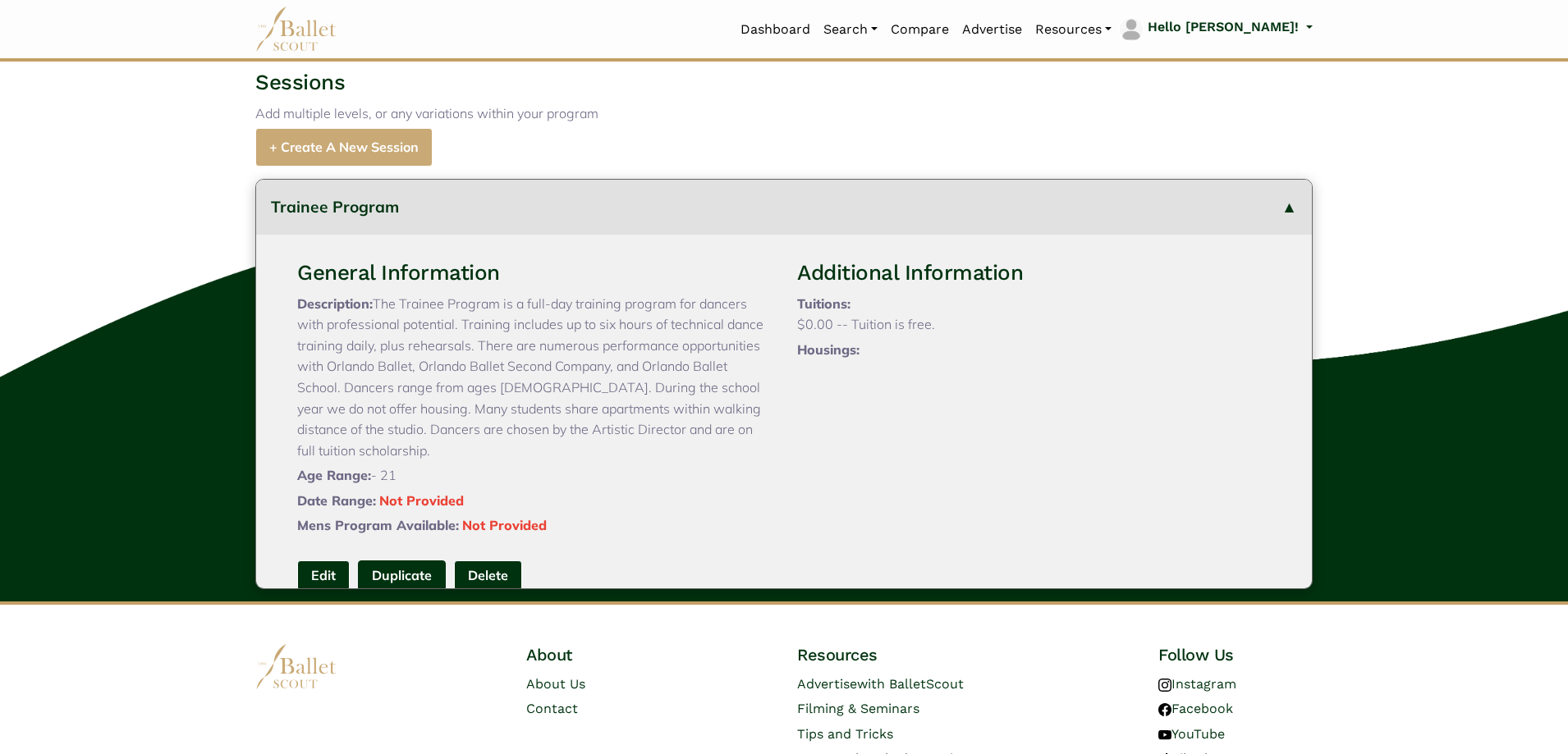
scroll to position [785, 0]
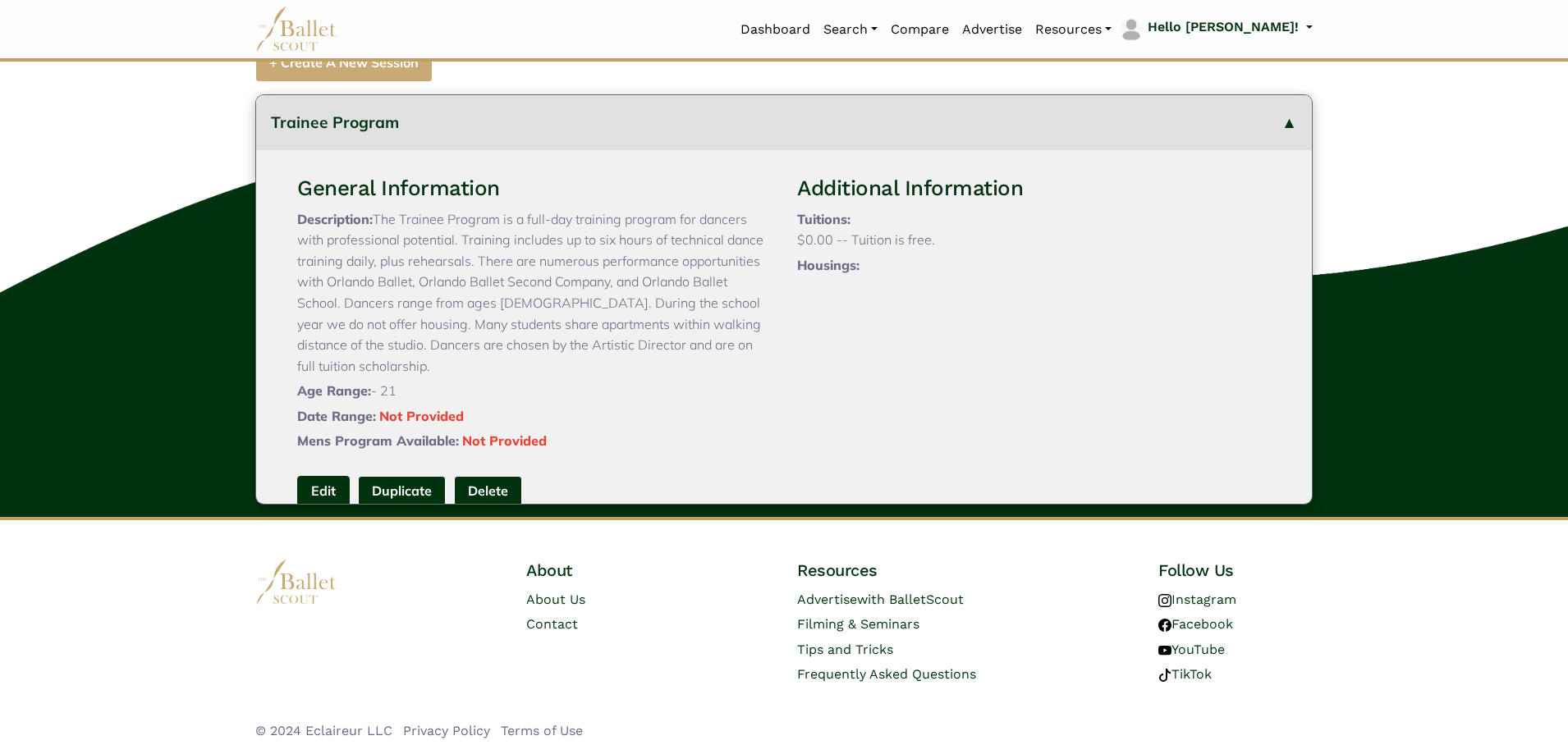
click at [328, 488] on link "Edit" at bounding box center [323, 491] width 53 height 30
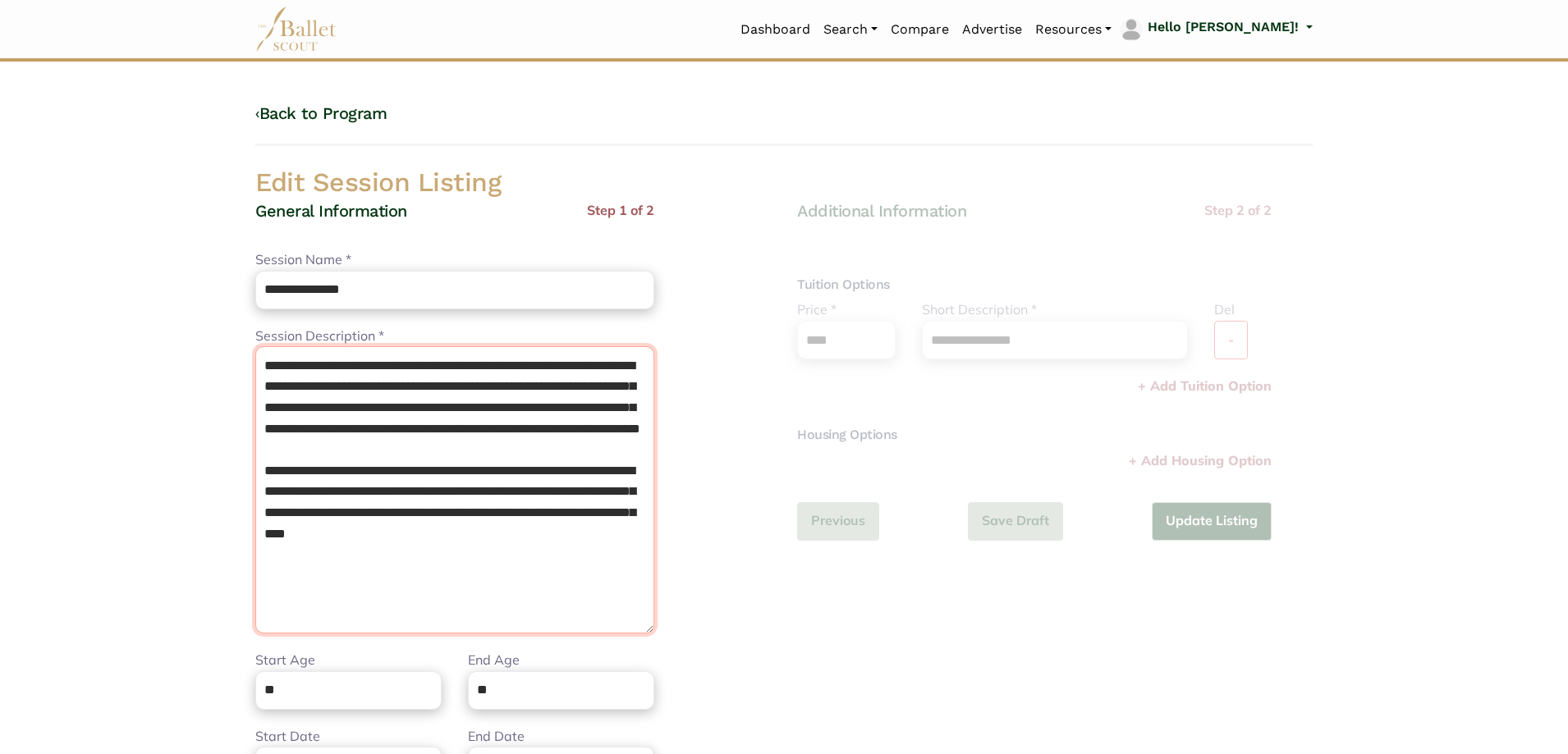
drag, startPoint x: 603, startPoint y: 562, endPoint x: 15, endPoint y: 183, distance: 699.6
click at [15, 183] on body "Loading... Please Wait Dashboard" at bounding box center [784, 597] width 1568 height 1194
paste textarea "**********"
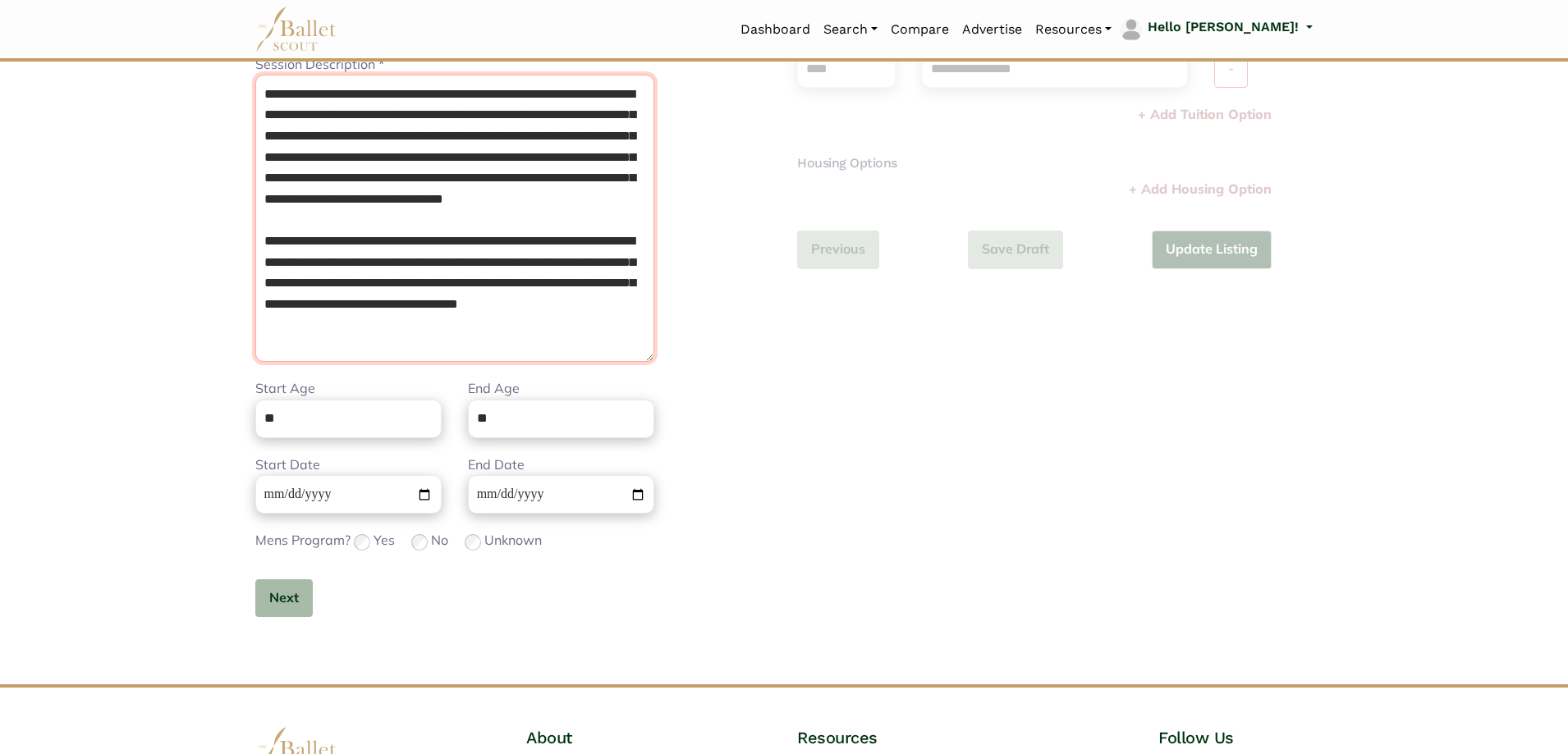
scroll to position [439, 0]
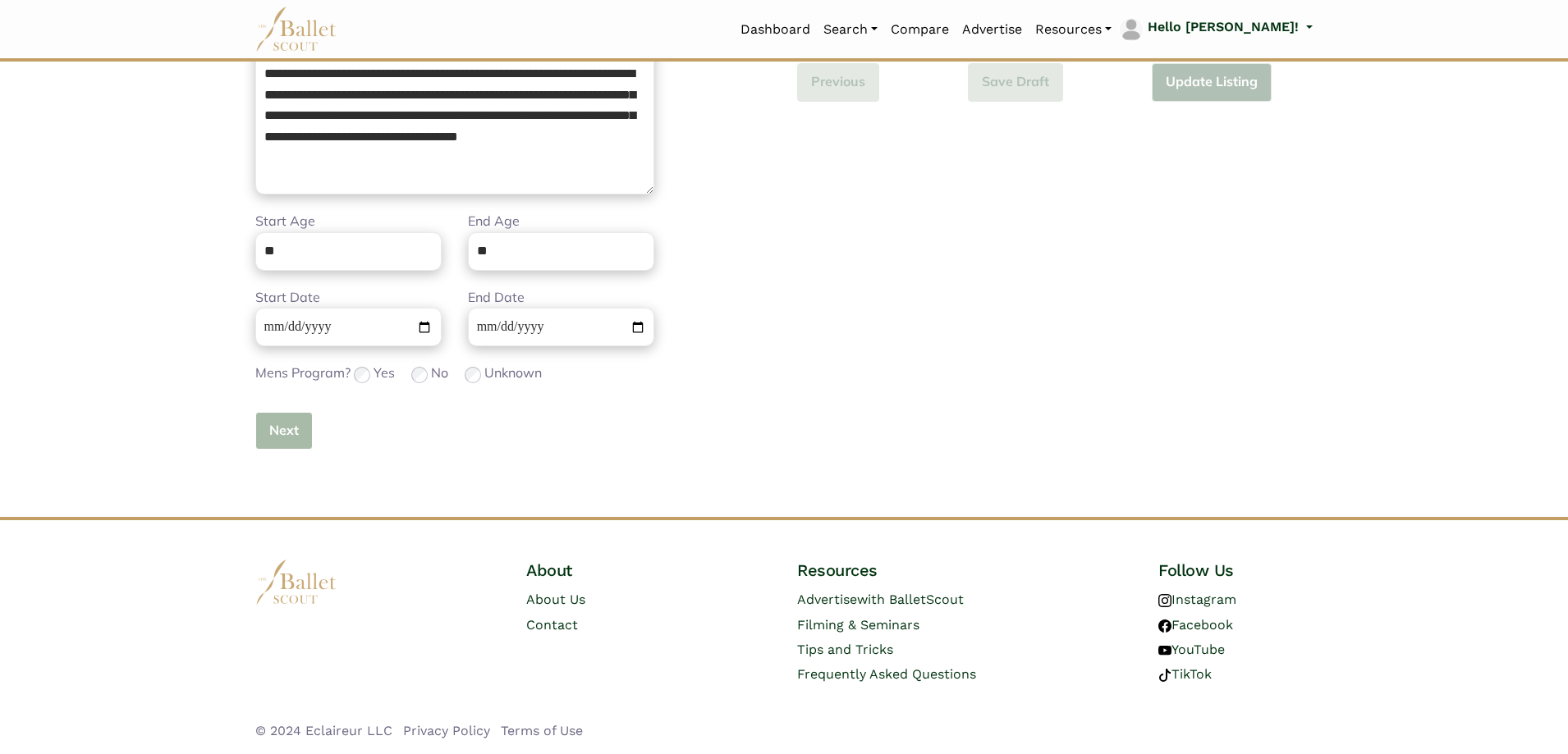
click at [290, 440] on button "Next" at bounding box center [283, 431] width 57 height 39
drag, startPoint x: 290, startPoint y: 440, endPoint x: 422, endPoint y: 459, distance: 133.5
click at [290, 440] on div "**********" at bounding box center [513, 119] width 516 height 716
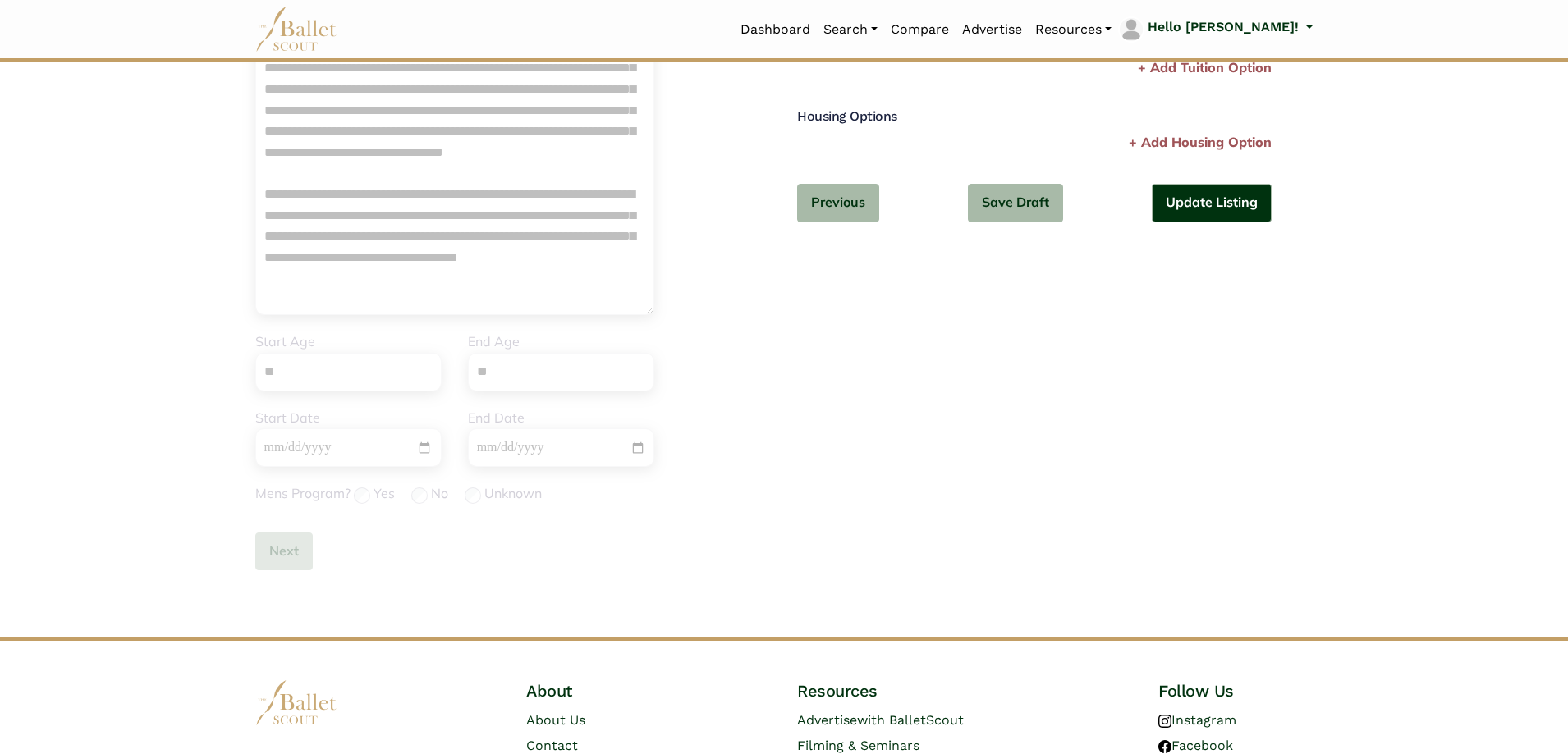
scroll to position [111, 0]
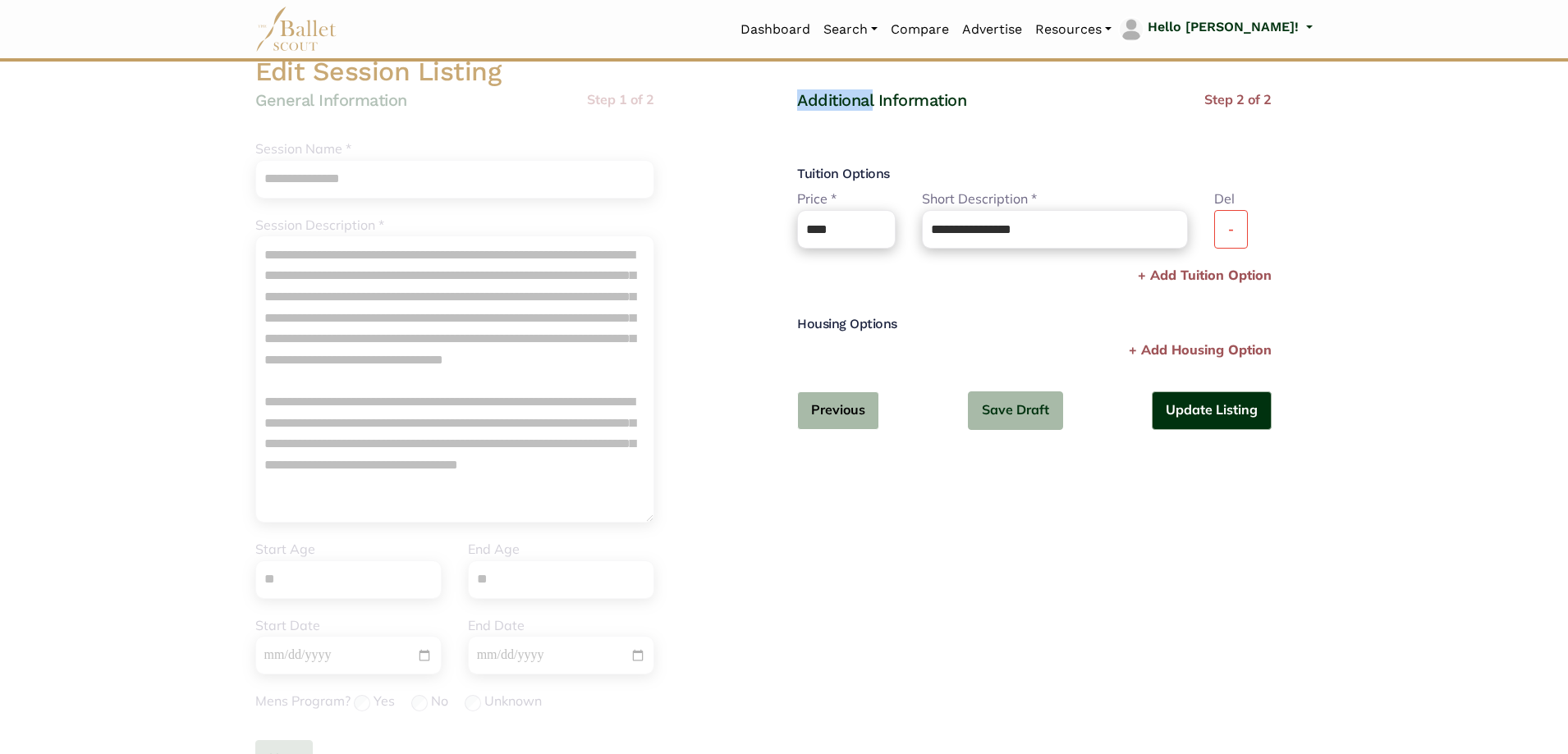
click at [828, 406] on button "Previous" at bounding box center [838, 411] width 82 height 39
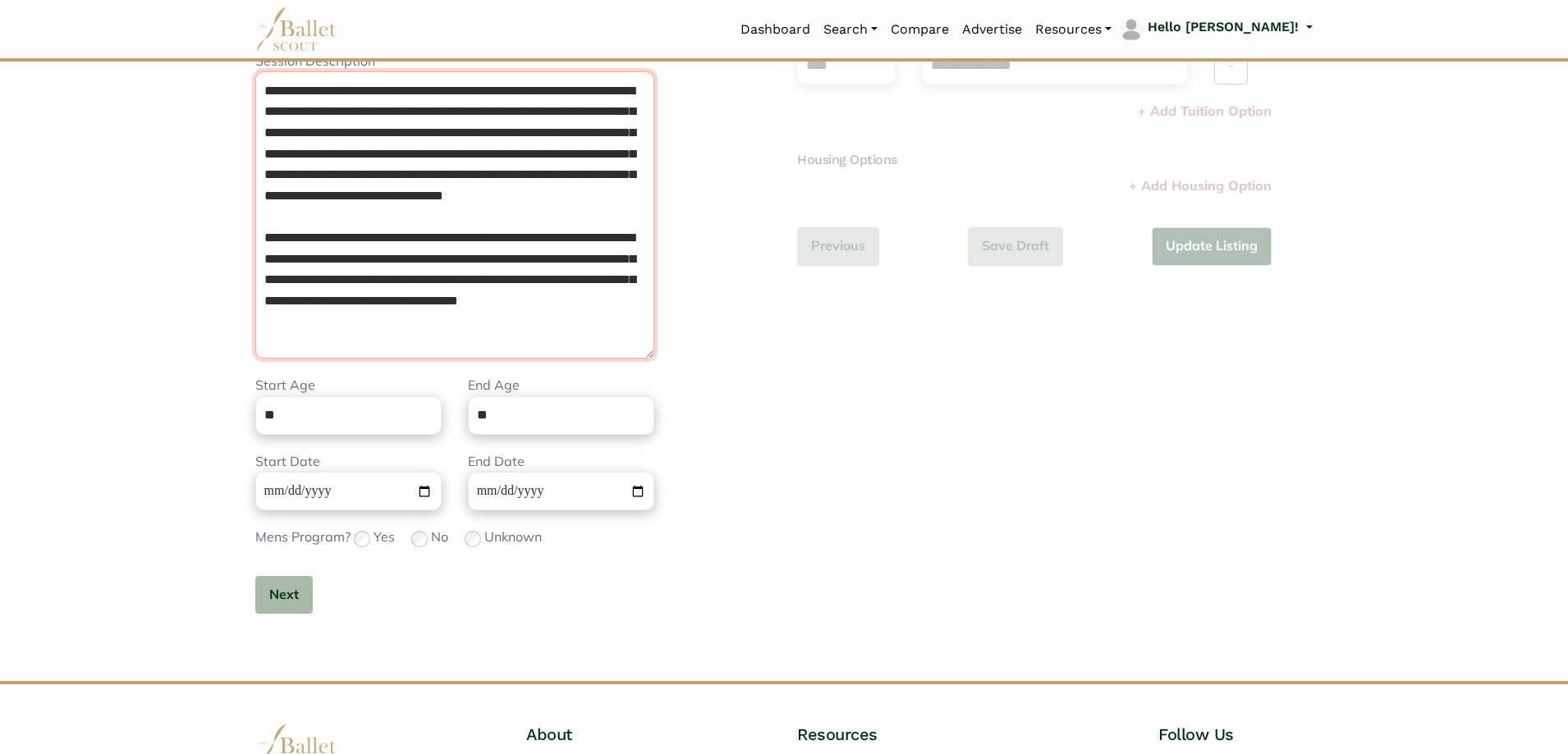
scroll to position [25, 0]
drag, startPoint x: 467, startPoint y: 275, endPoint x: 878, endPoint y: 543, distance: 491.2
click at [878, 543] on div "**********" at bounding box center [784, 286] width 1084 height 791
paste textarea
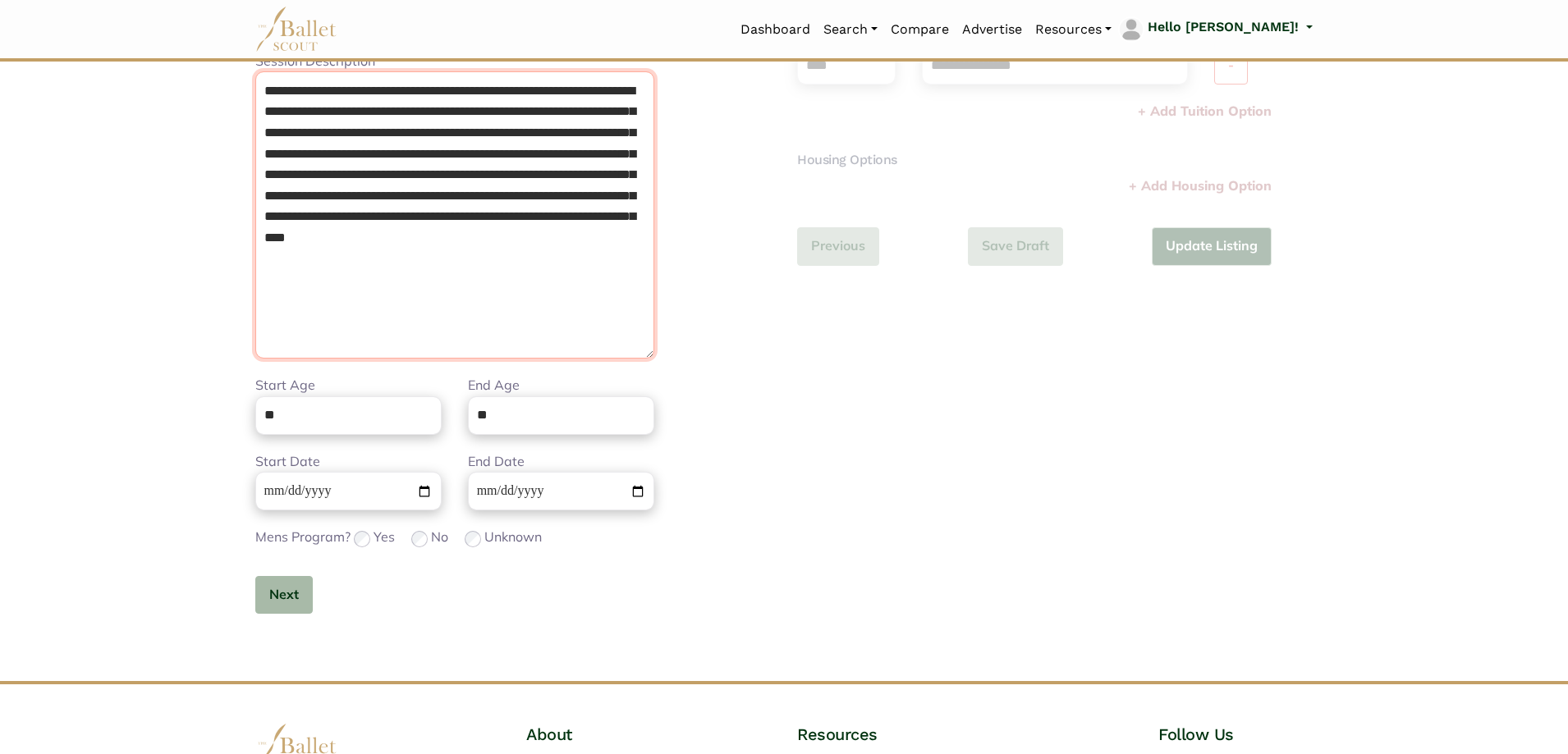
scroll to position [0, 0]
type textarea "**********"
click at [268, 599] on button "Next" at bounding box center [283, 595] width 57 height 39
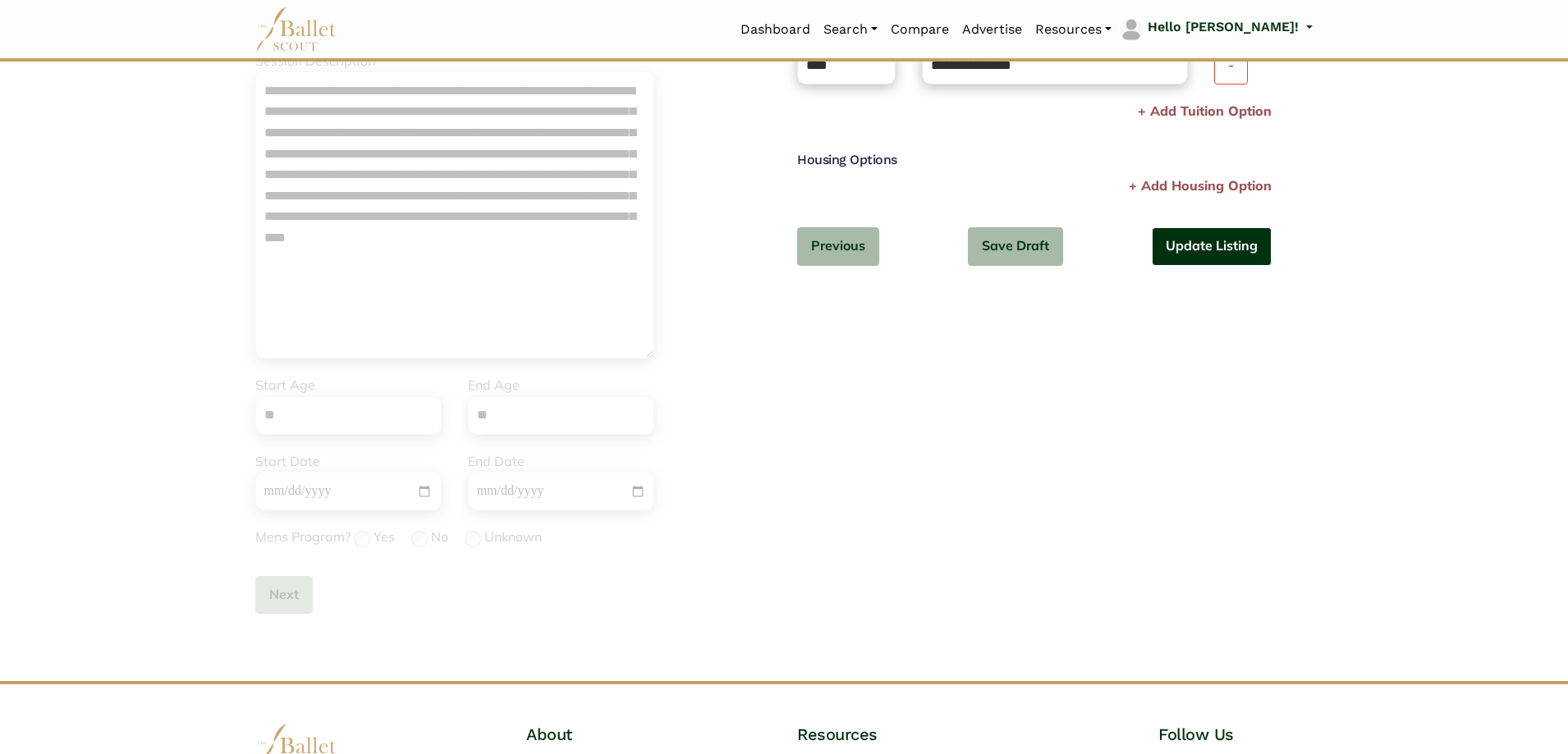
click at [1237, 238] on button "Update Listing" at bounding box center [1212, 246] width 120 height 39
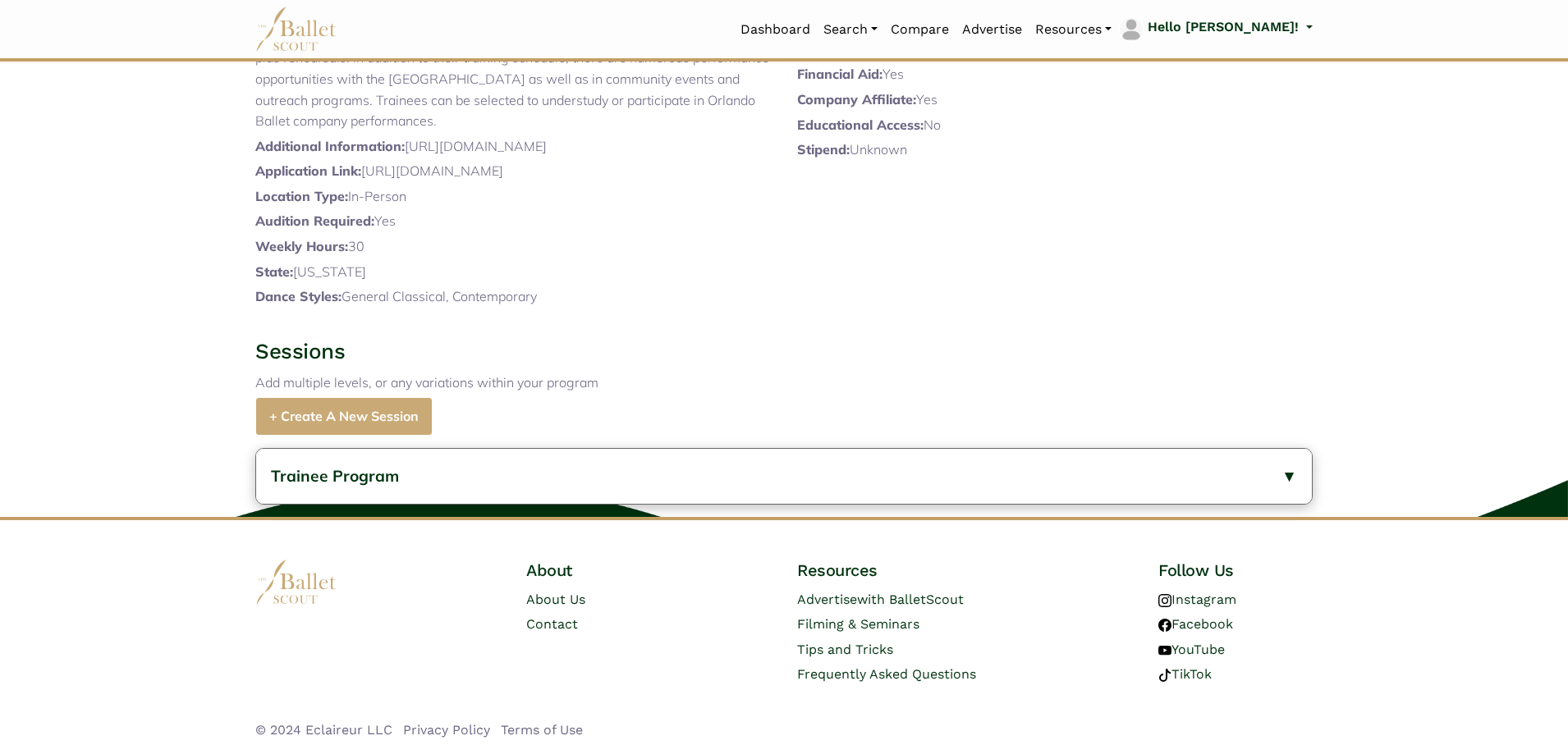
click at [390, 445] on div "Trainee Program General Information Description: The Trainee Program is the top…" at bounding box center [784, 476] width 1568 height 81
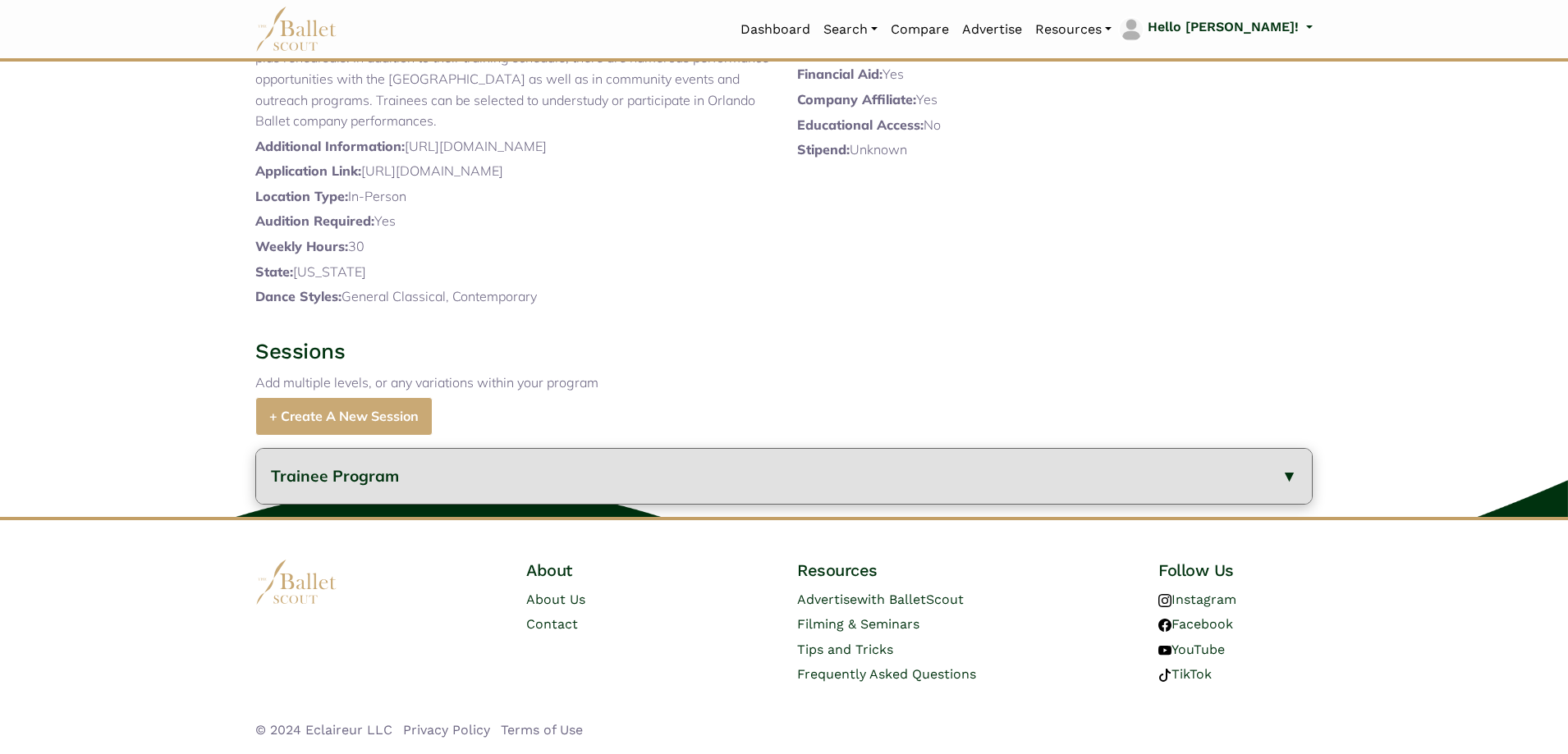
drag, startPoint x: 416, startPoint y: 475, endPoint x: 431, endPoint y: 455, distance: 24.6
click at [417, 475] on button "Trainee Program" at bounding box center [784, 476] width 1056 height 55
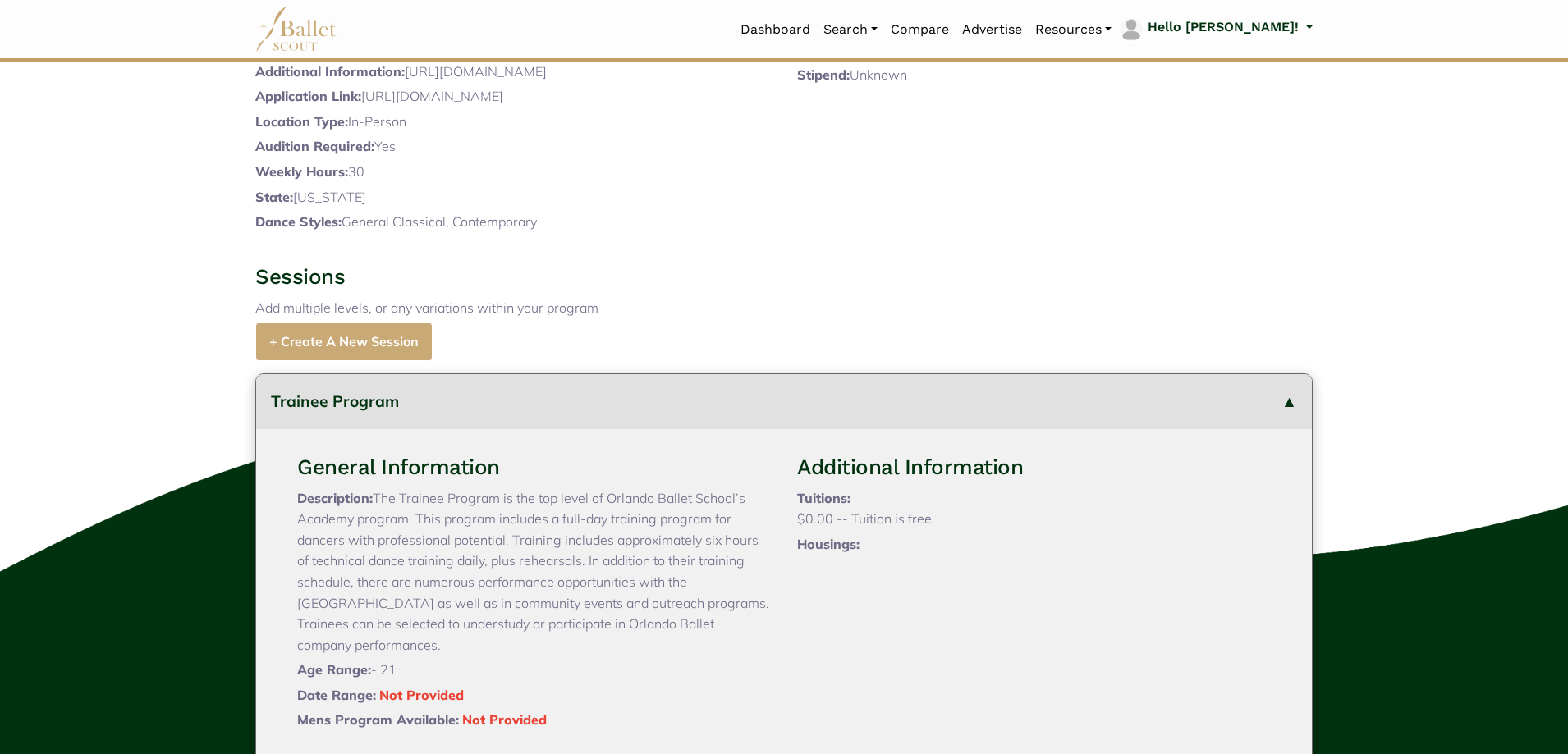
scroll to position [785, 0]
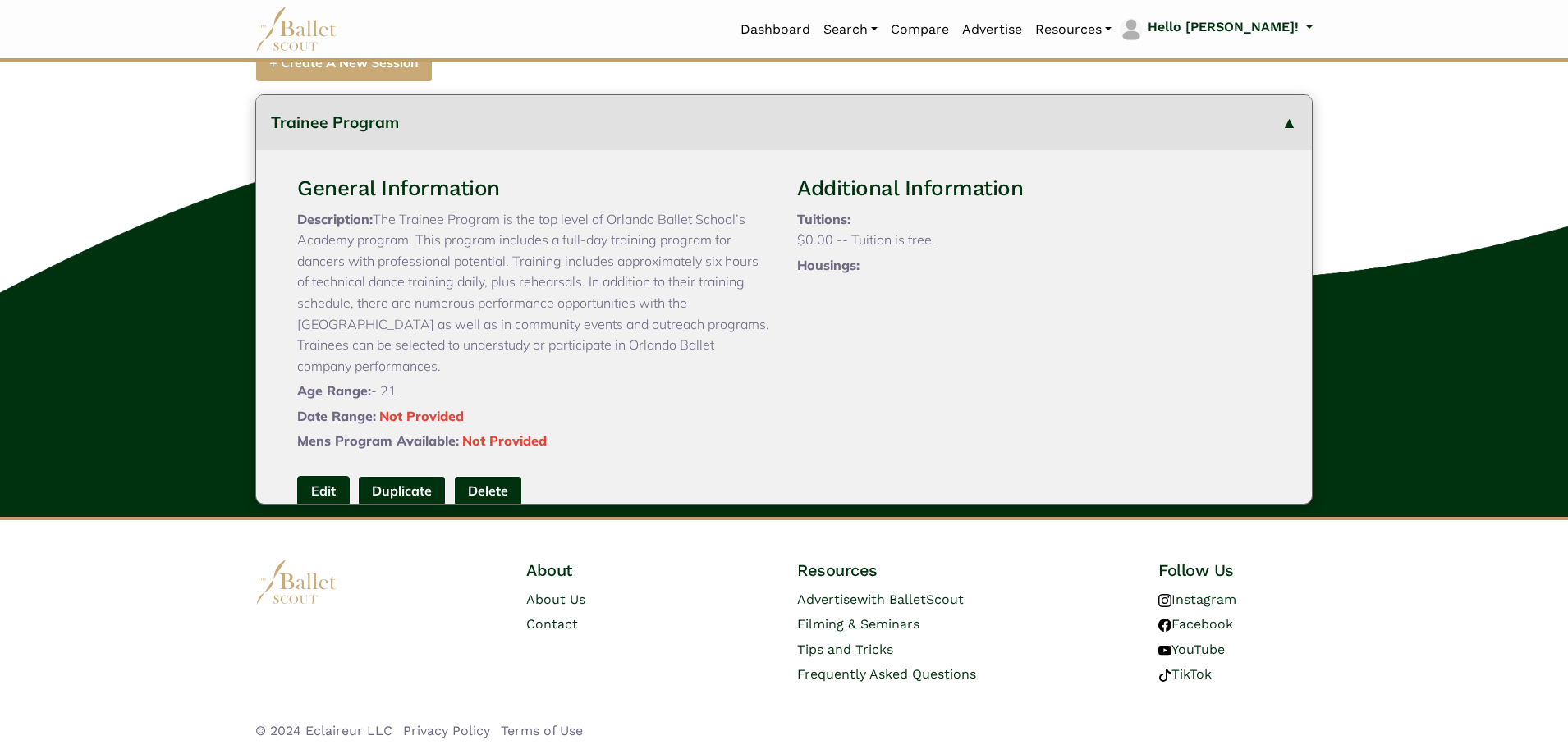
click at [328, 487] on link "Edit" at bounding box center [323, 491] width 53 height 30
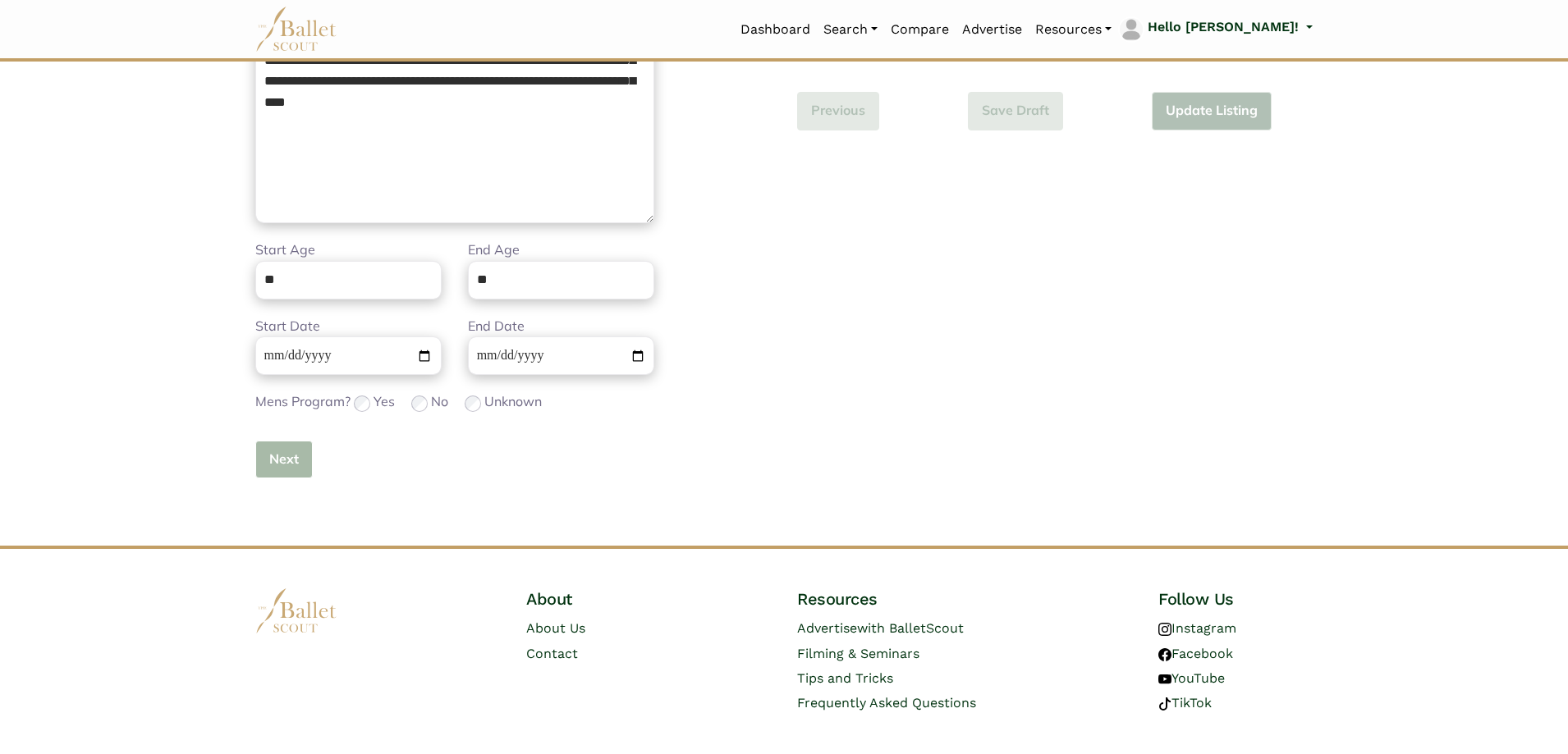
click at [296, 453] on button "Next" at bounding box center [283, 460] width 57 height 39
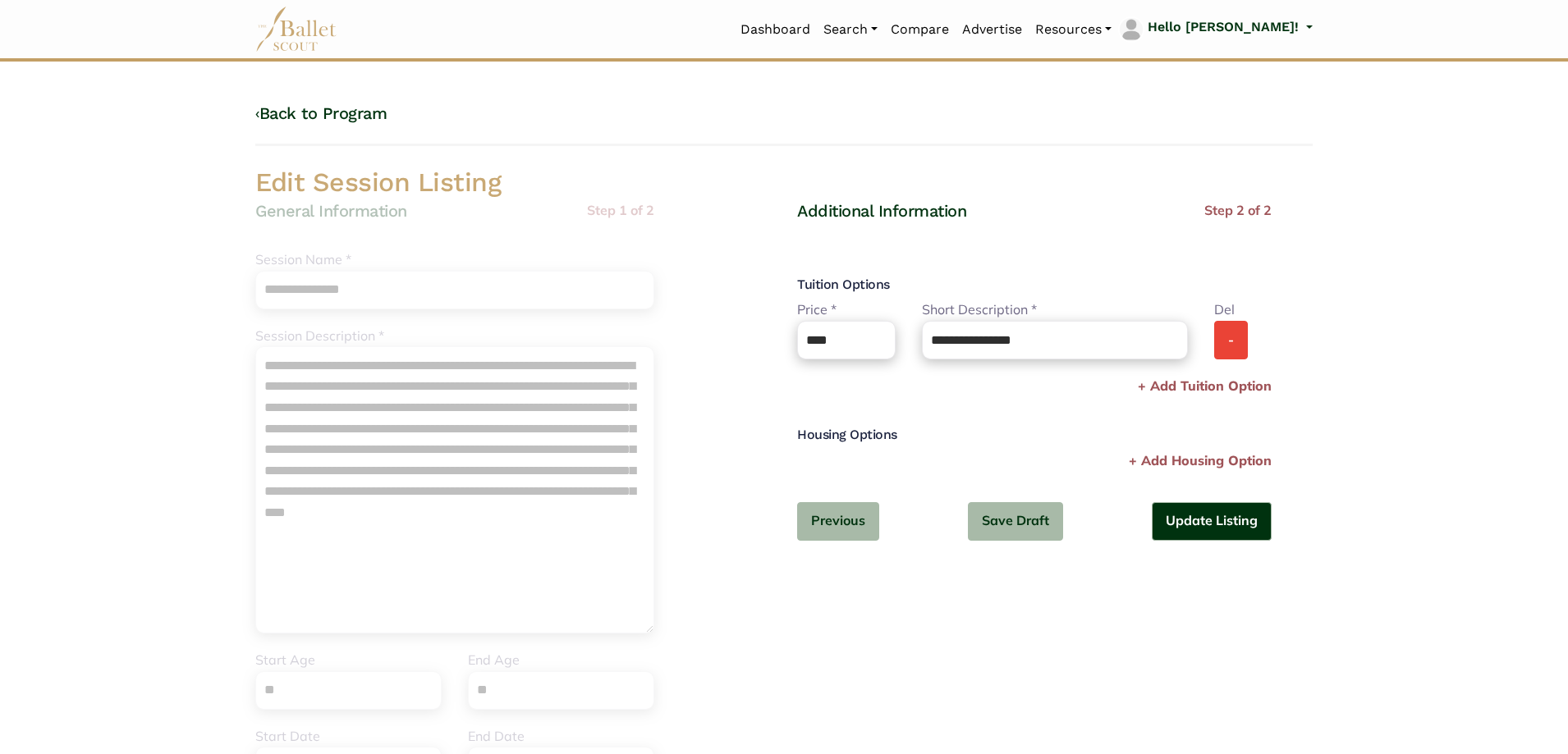
click at [1227, 342] on button "-" at bounding box center [1231, 340] width 34 height 39
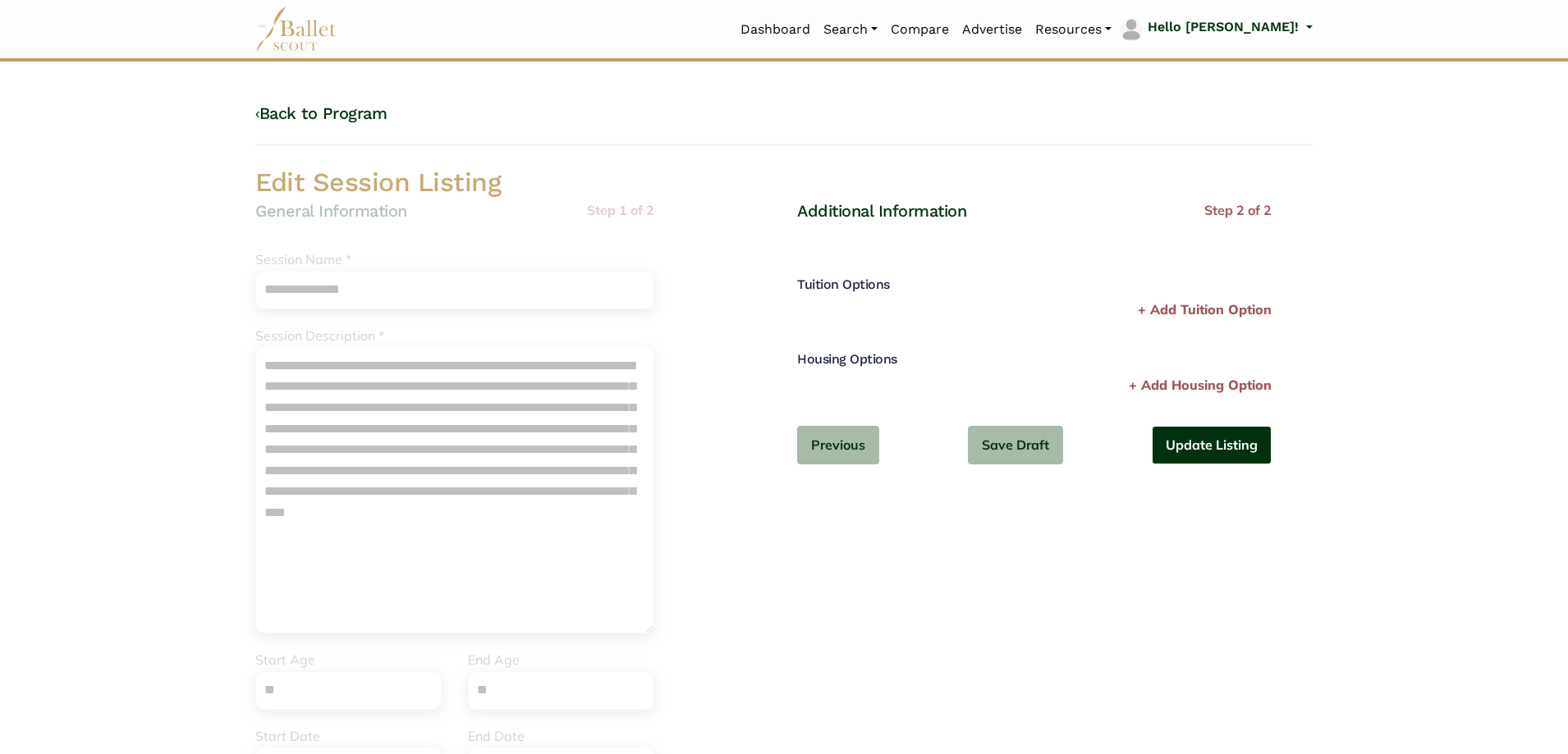
click at [1200, 456] on button "Update Listing" at bounding box center [1212, 445] width 120 height 39
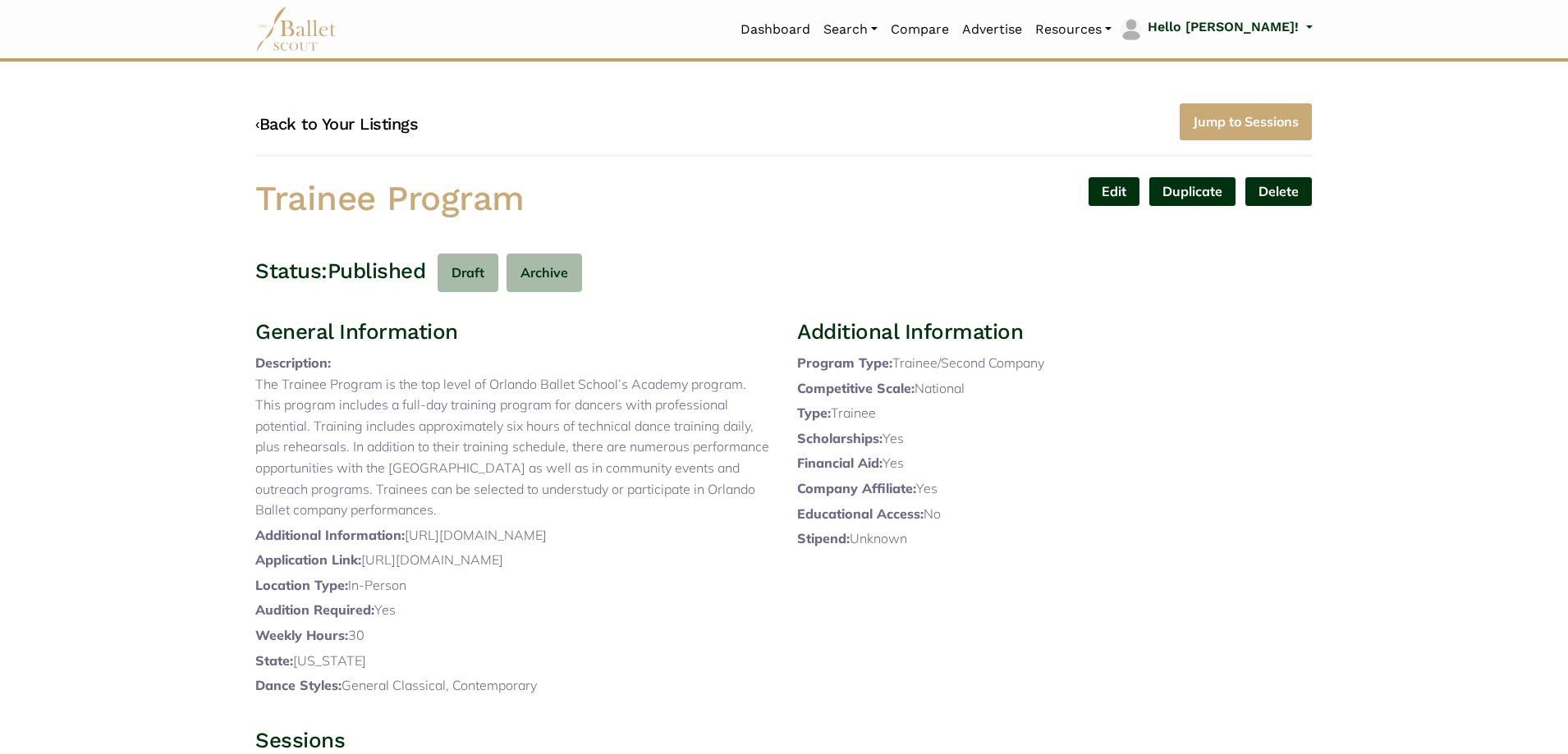
click at [365, 117] on link "‹ Back to Your Listings" at bounding box center [336, 124] width 163 height 20
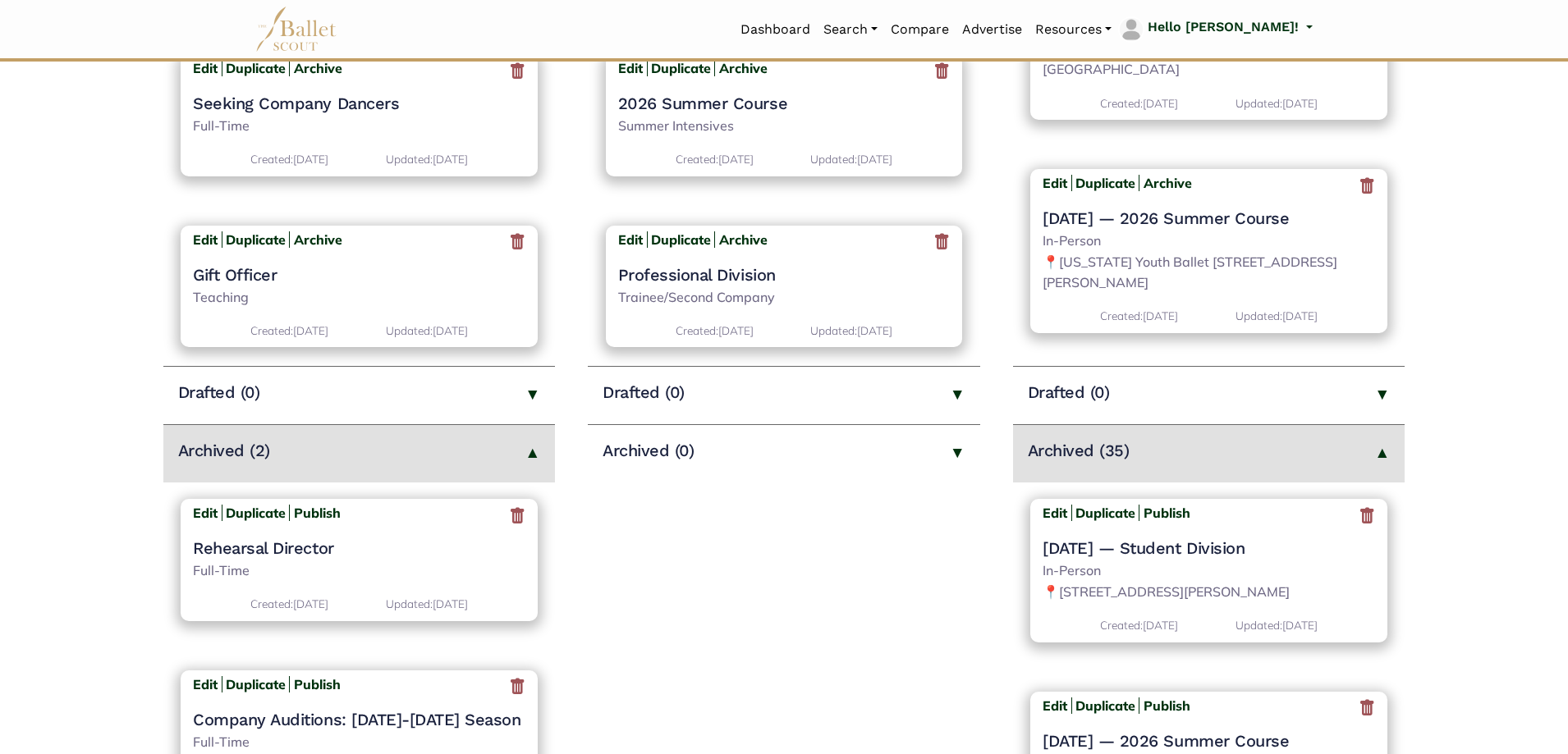
scroll to position [410, 0]
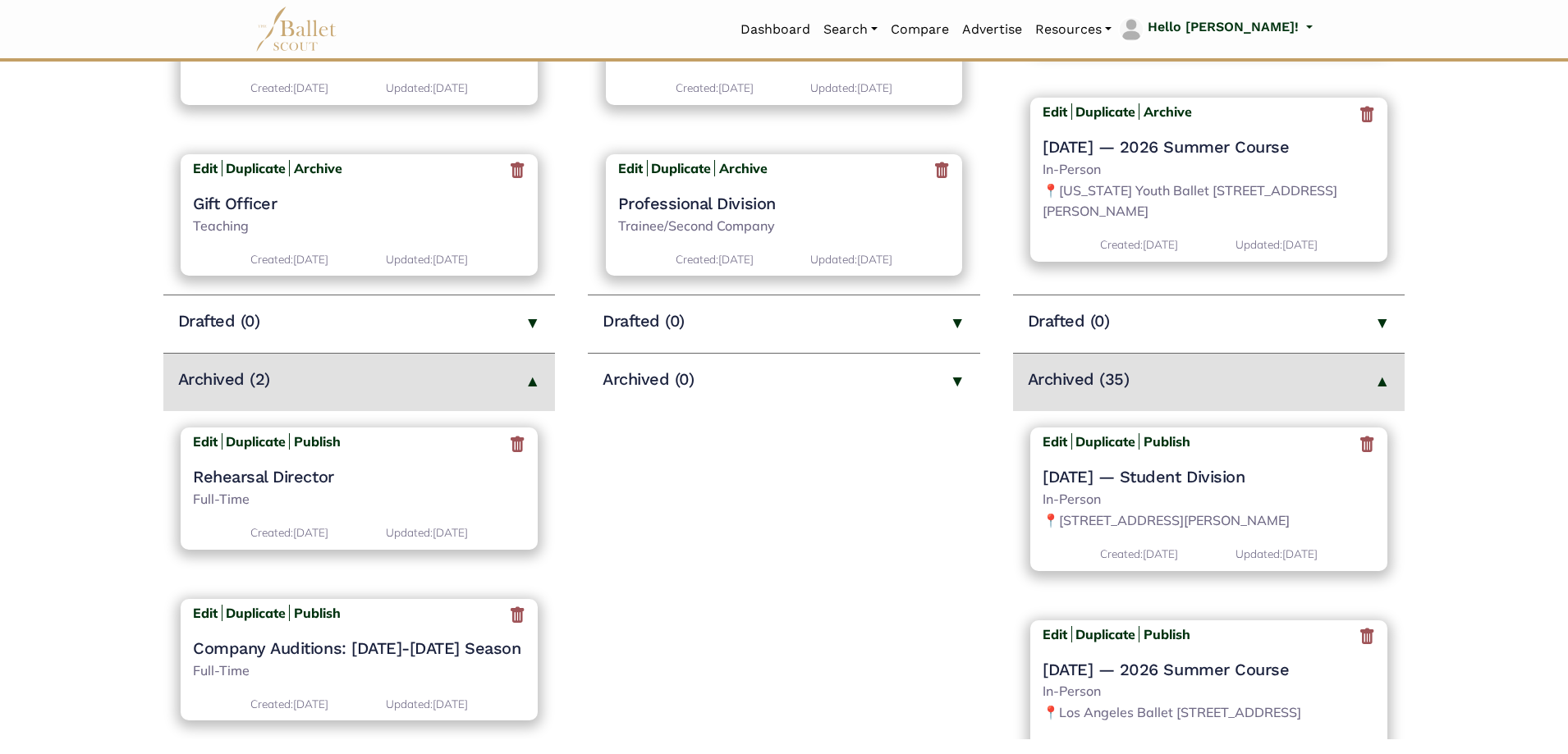
click at [1359, 452] on icon at bounding box center [1367, 444] width 16 height 21
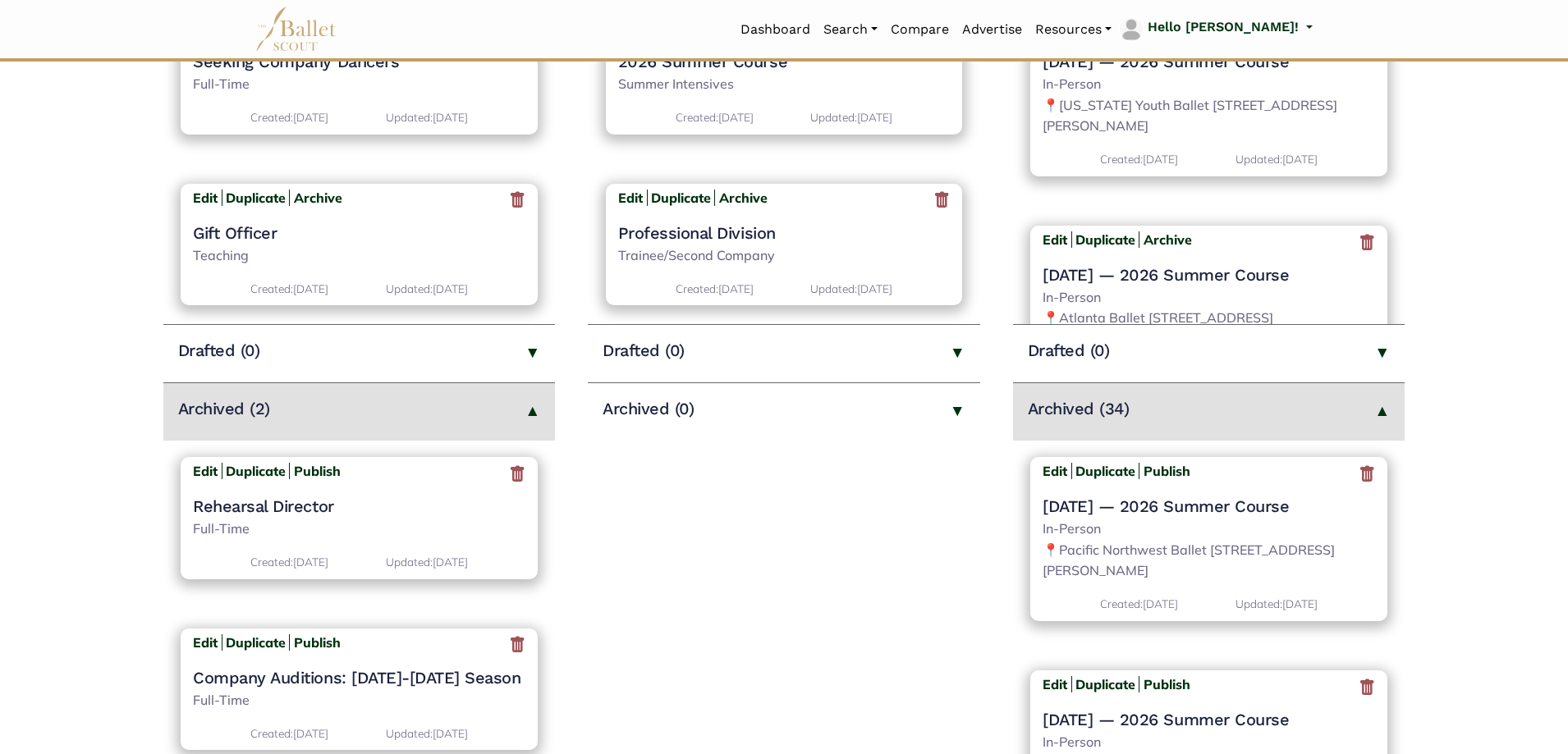
scroll to position [410, 0]
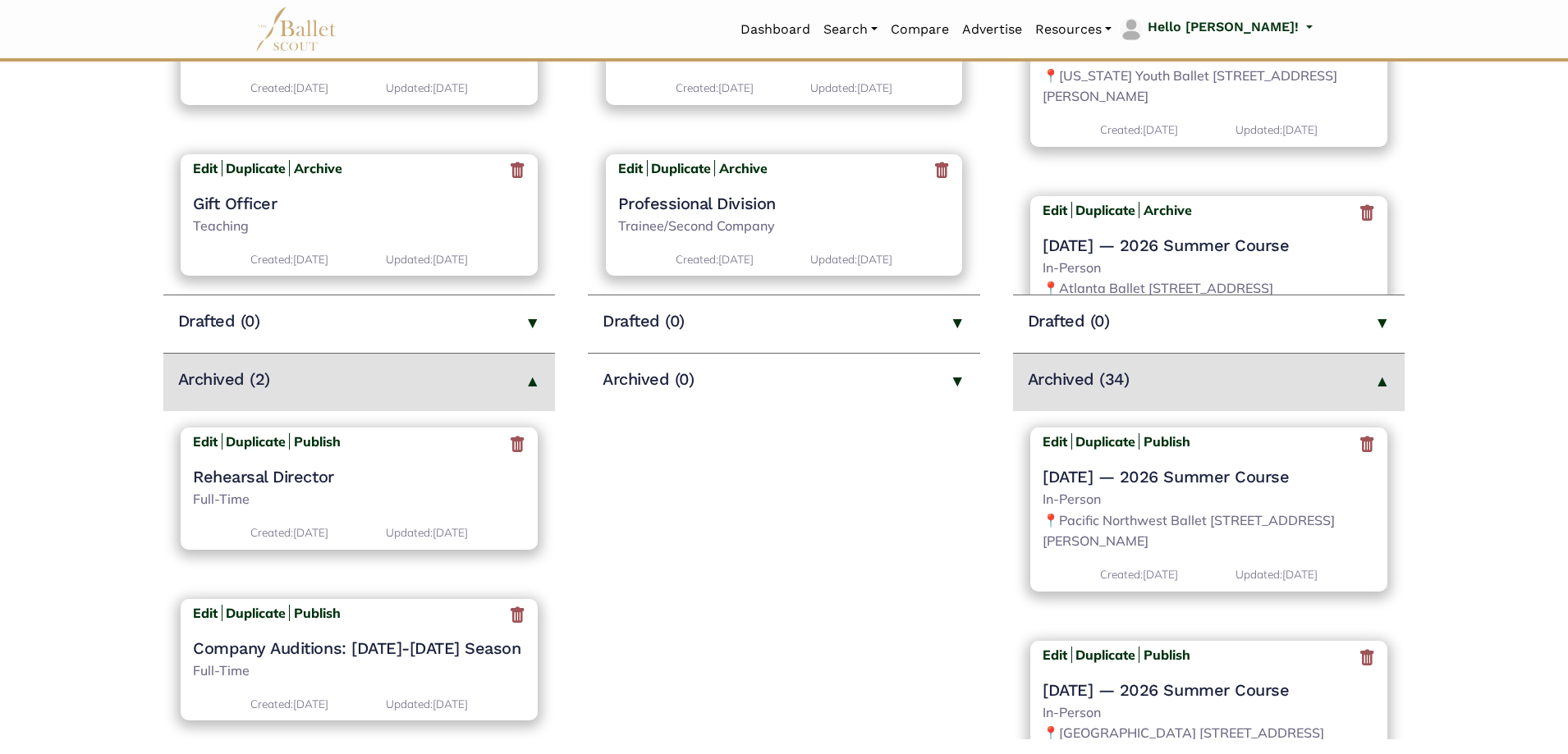
click at [1359, 443] on icon at bounding box center [1367, 444] width 16 height 21
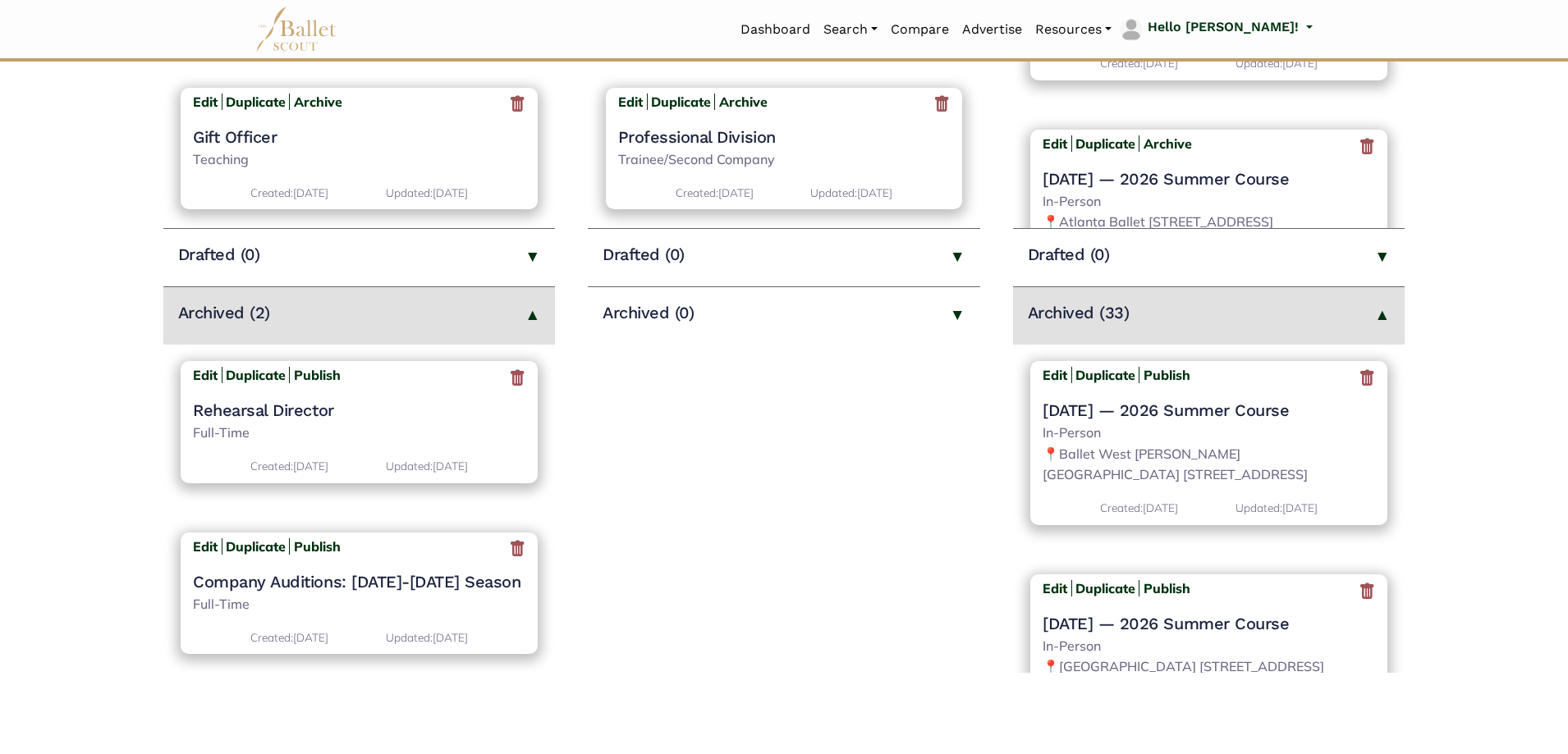
scroll to position [493, 0]
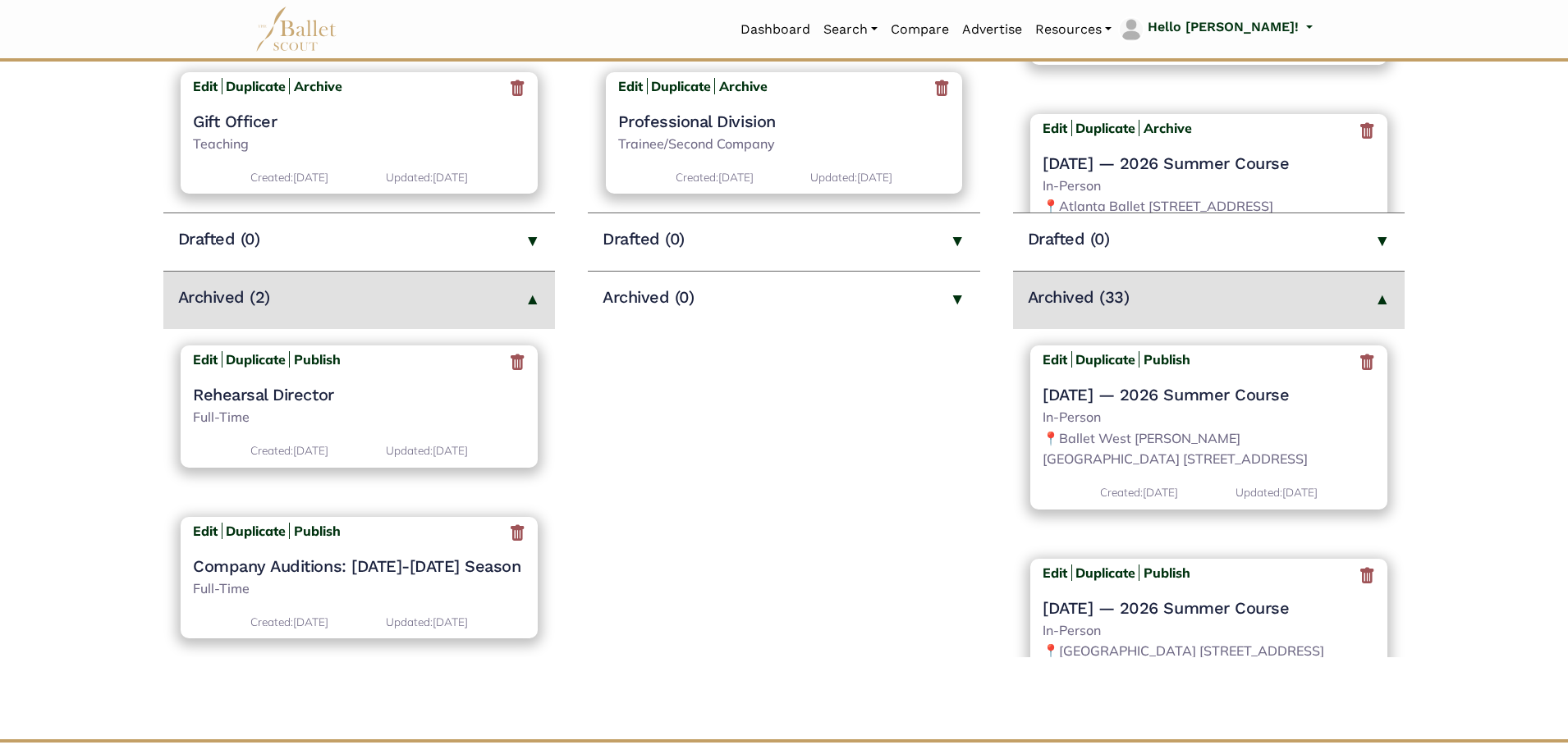
click at [1363, 369] on icon at bounding box center [1367, 362] width 16 height 21
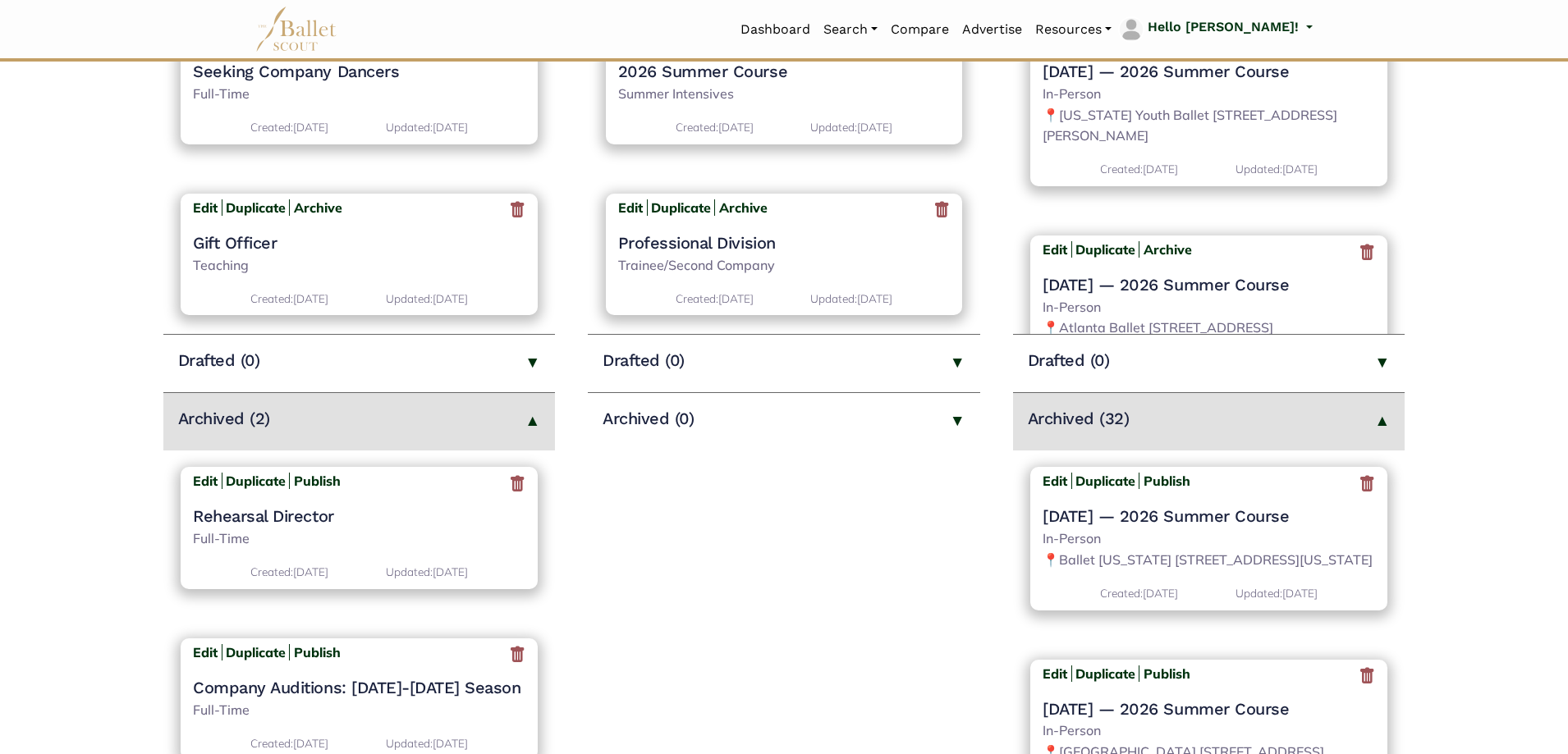
scroll to position [575, 0]
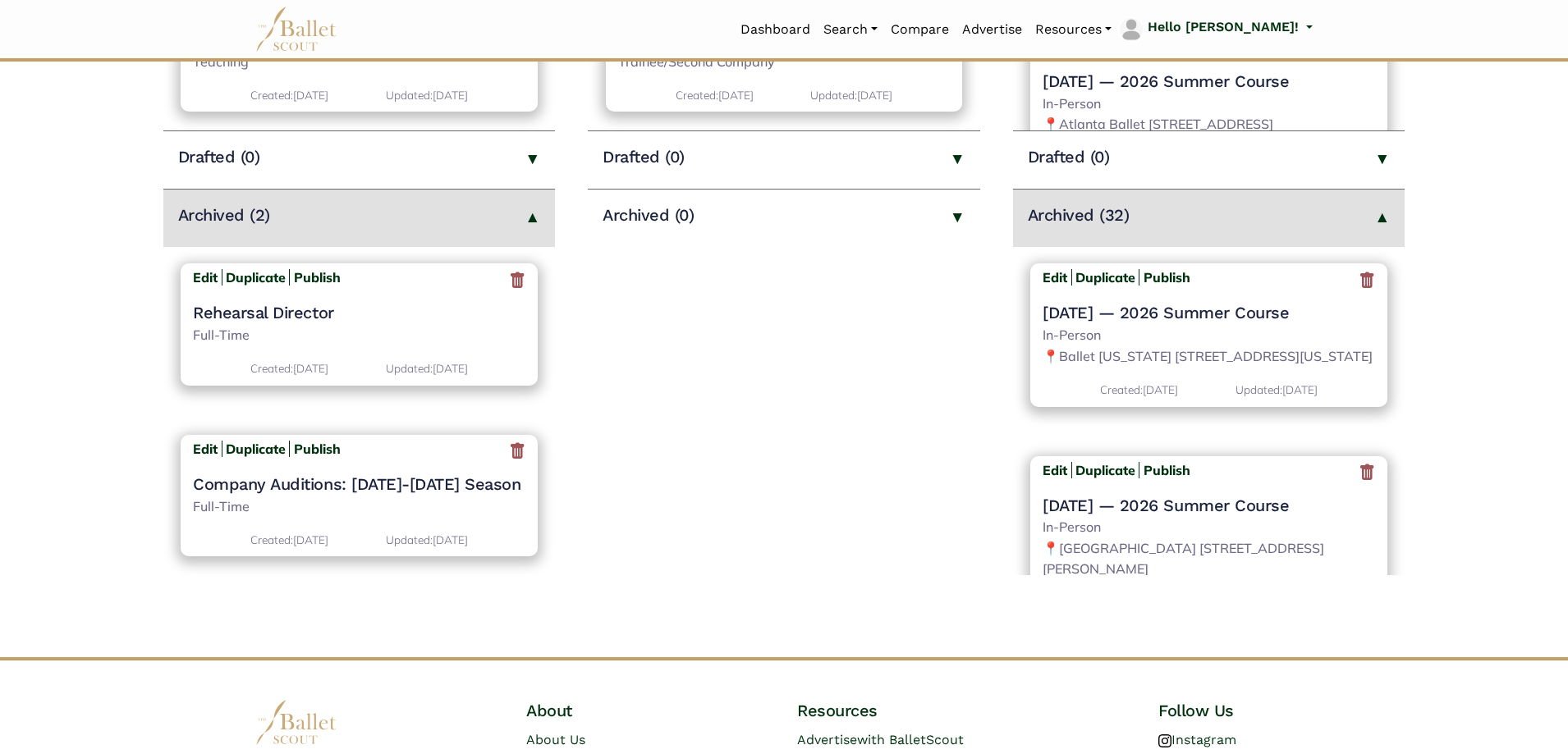
drag, startPoint x: 1493, startPoint y: 529, endPoint x: 1442, endPoint y: 458, distance: 87.0
click at [1493, 529] on main "Jobs Create New Job Listing > Published (4) Edit Duplicate Archive Seeking Comp…" at bounding box center [784, 89] width 1568 height 973
click at [1359, 276] on icon at bounding box center [1367, 280] width 16 height 21
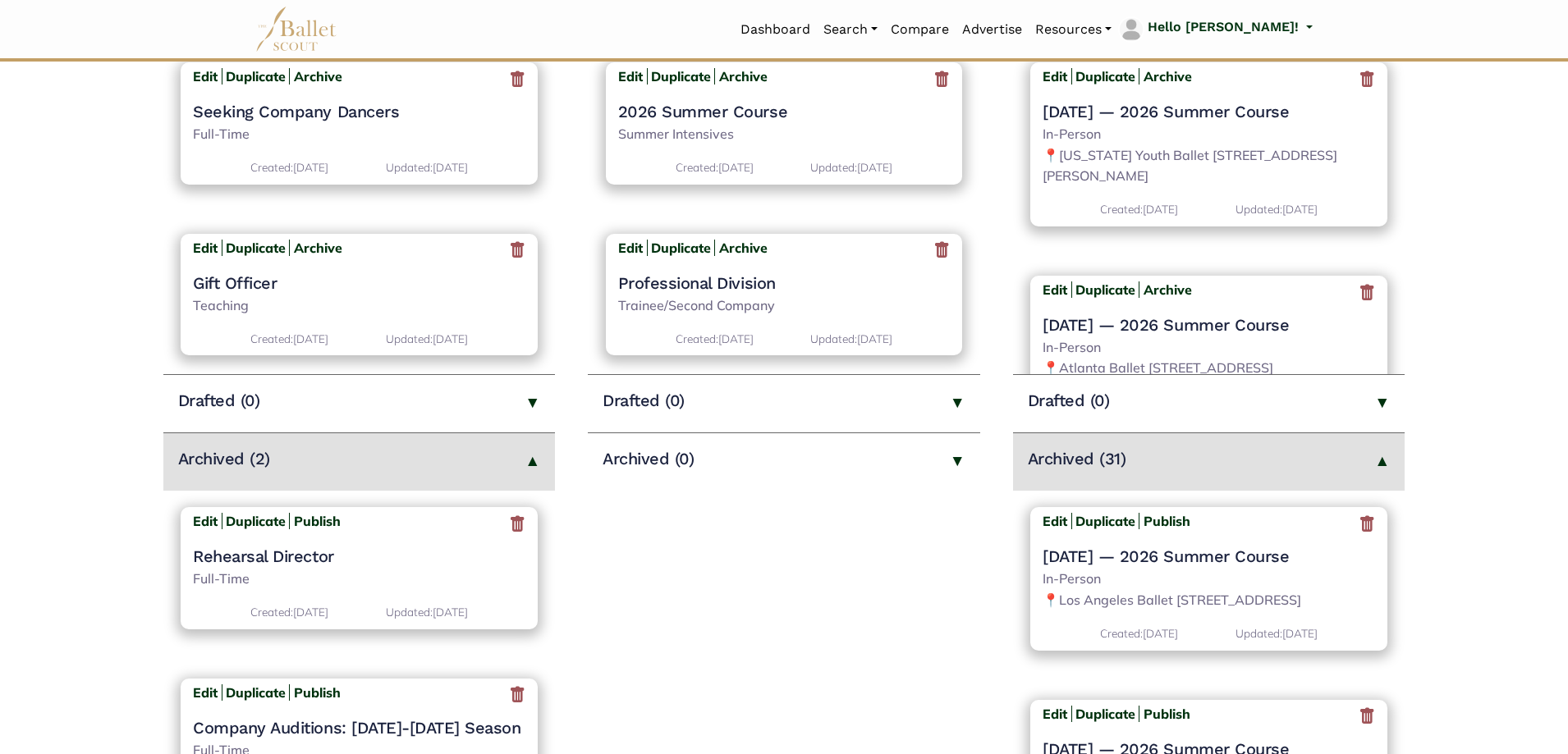
scroll to position [493, 0]
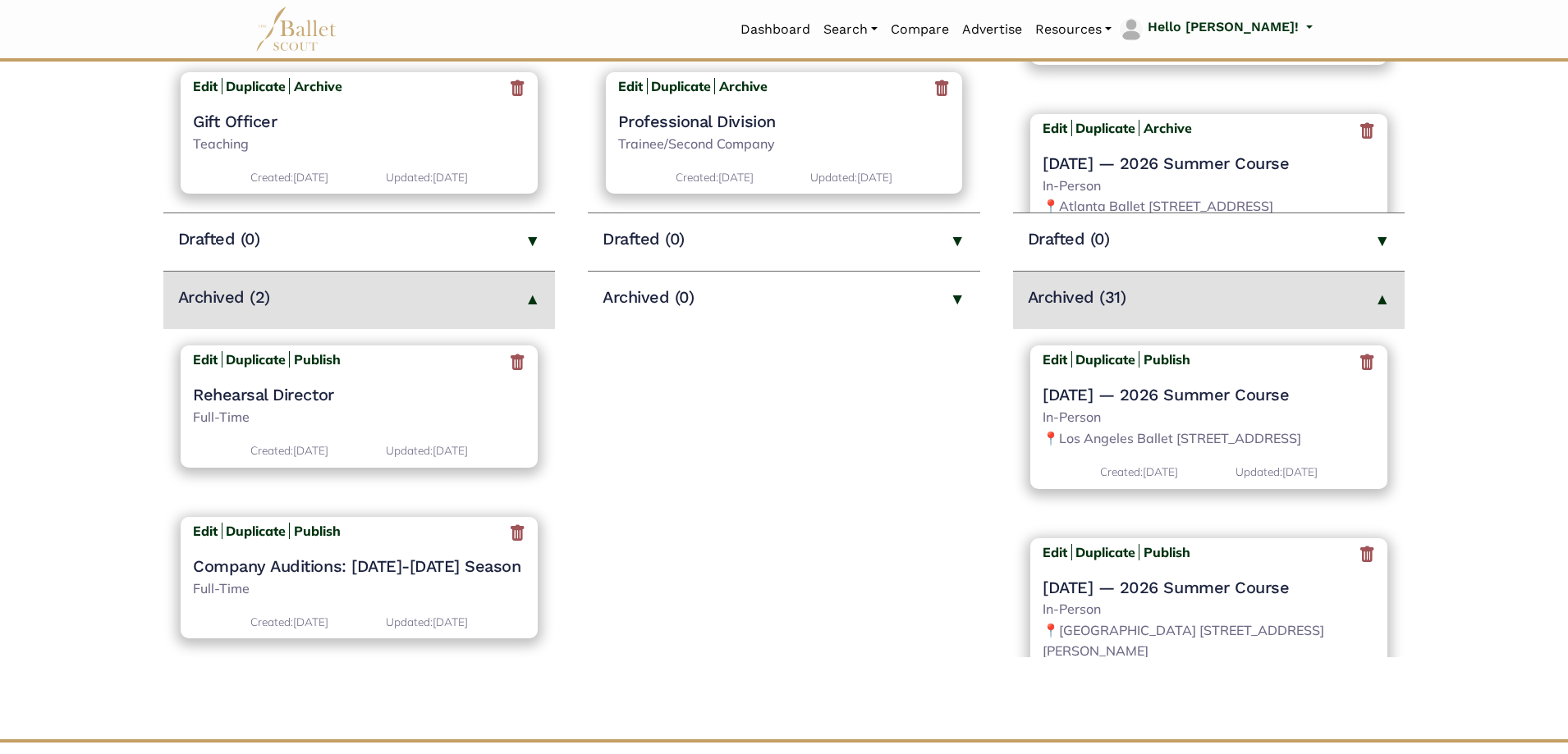
click at [1360, 363] on icon at bounding box center [1367, 362] width 16 height 21
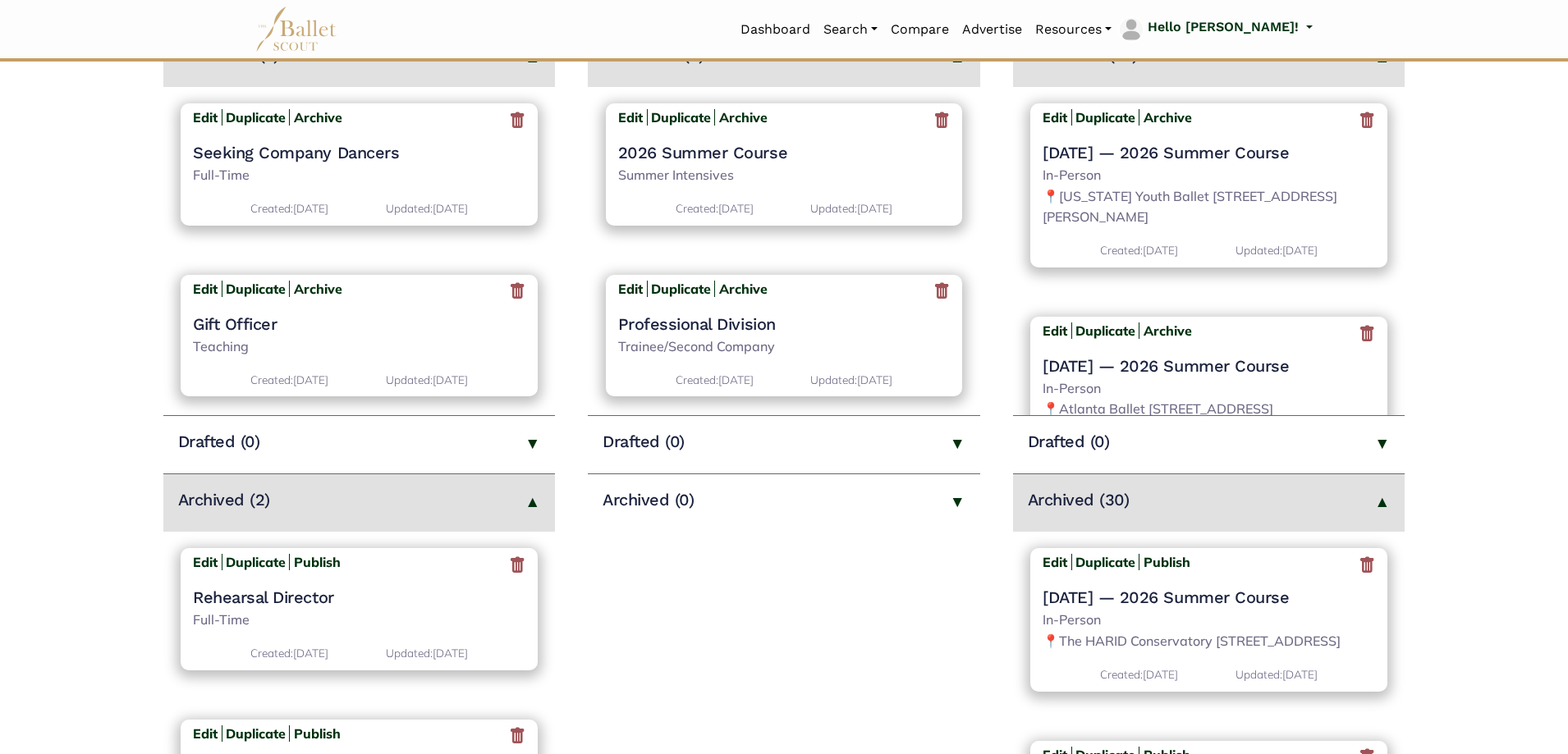
scroll to position [575, 0]
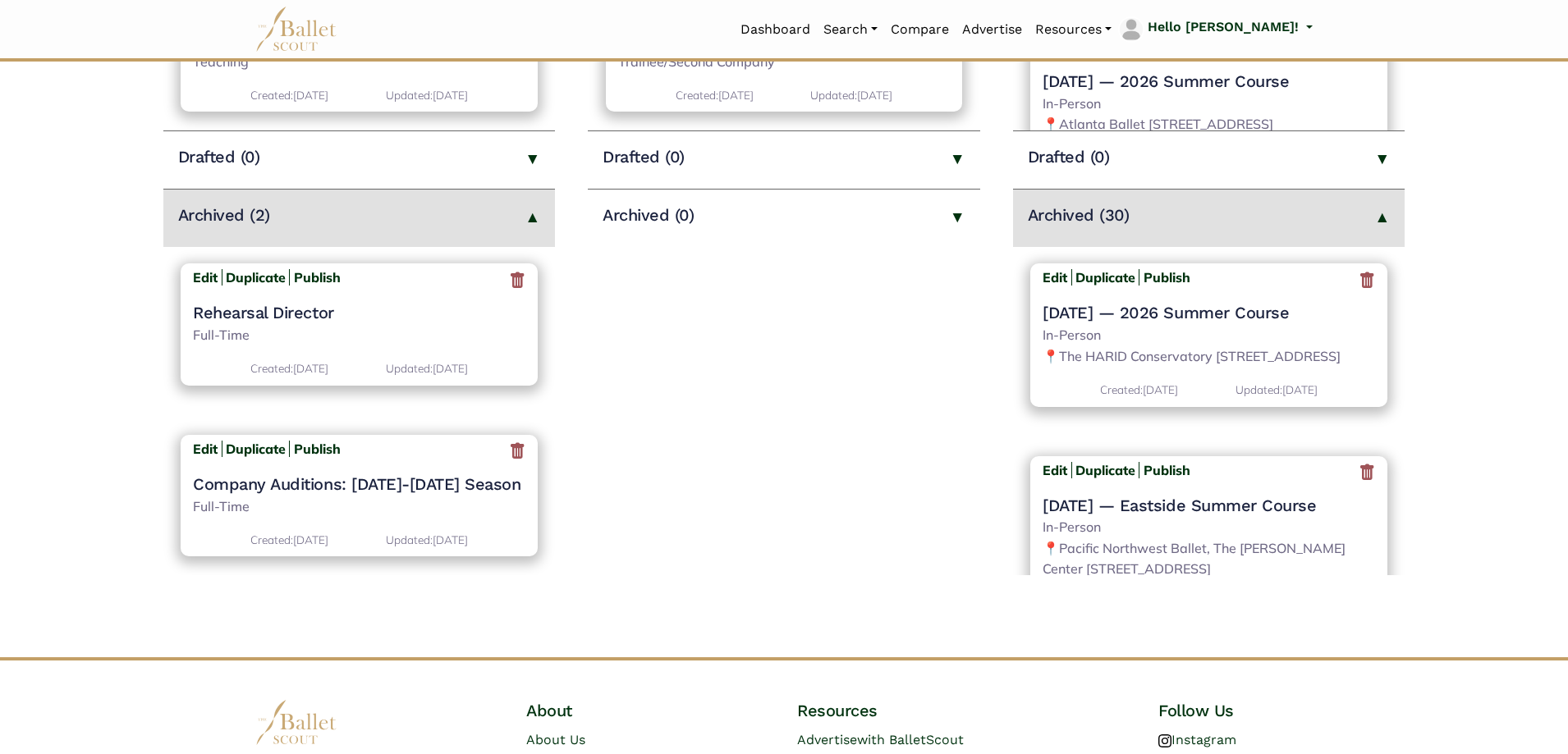
click at [1360, 284] on icon at bounding box center [1367, 280] width 16 height 21
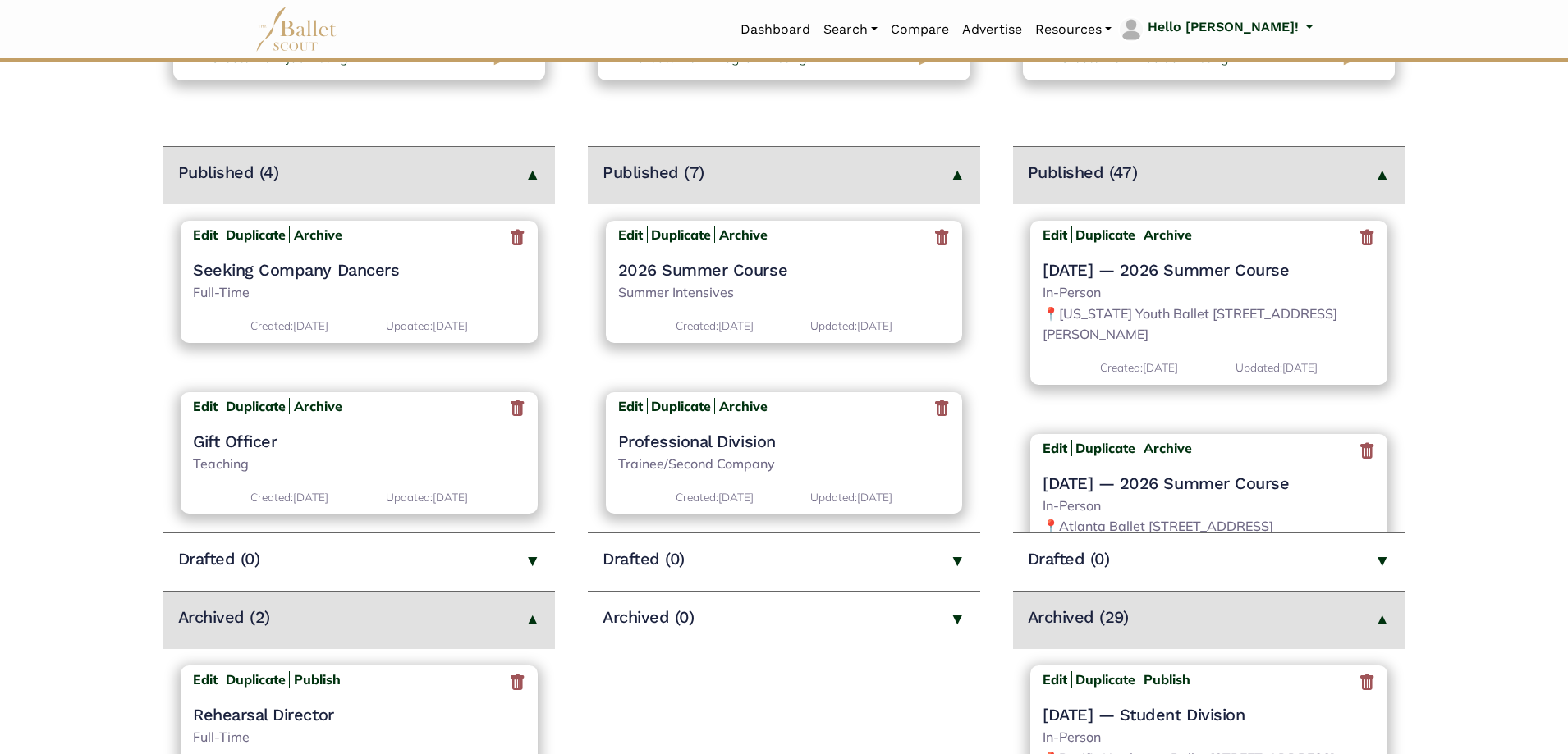
scroll to position [328, 0]
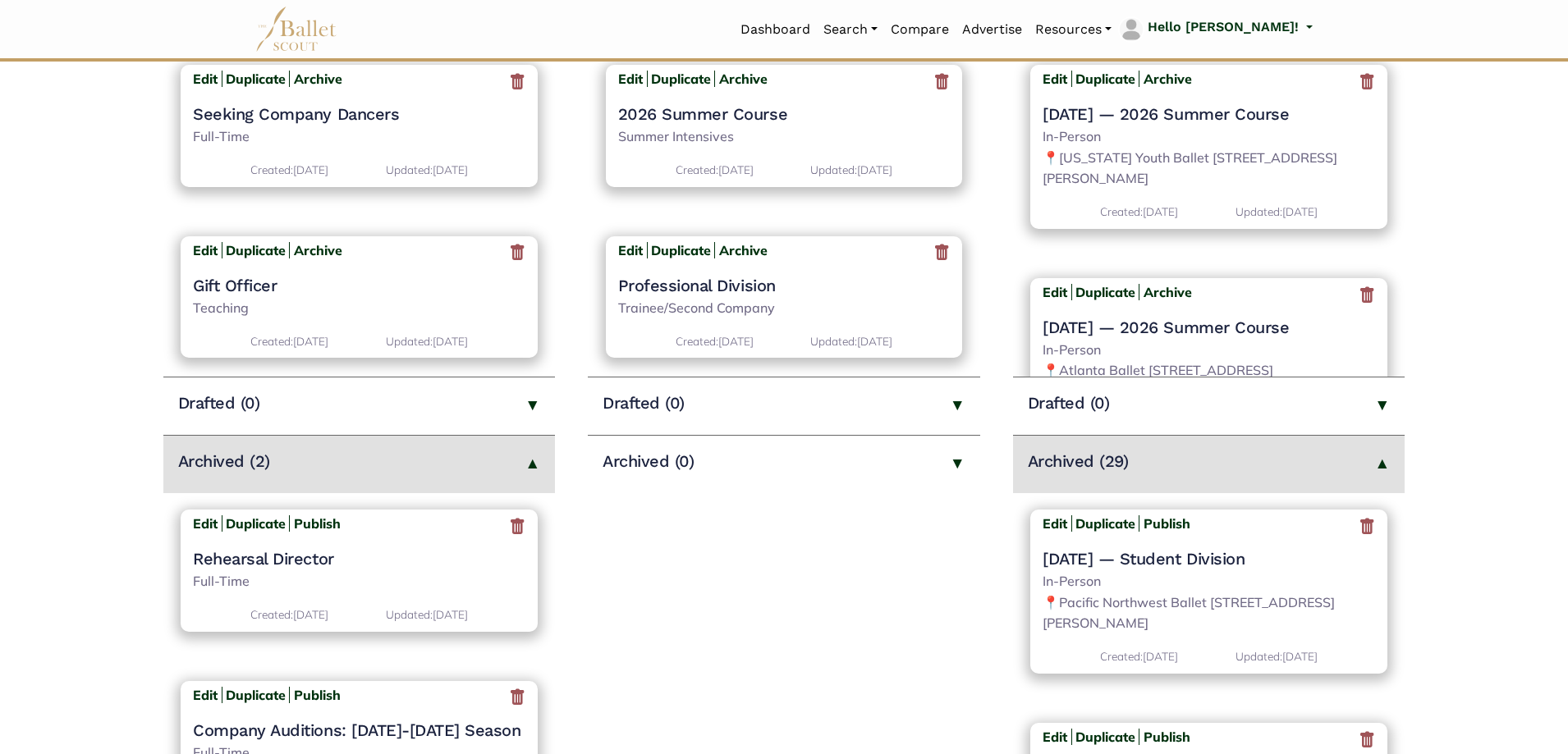
click at [1361, 528] on icon at bounding box center [1367, 526] width 16 height 21
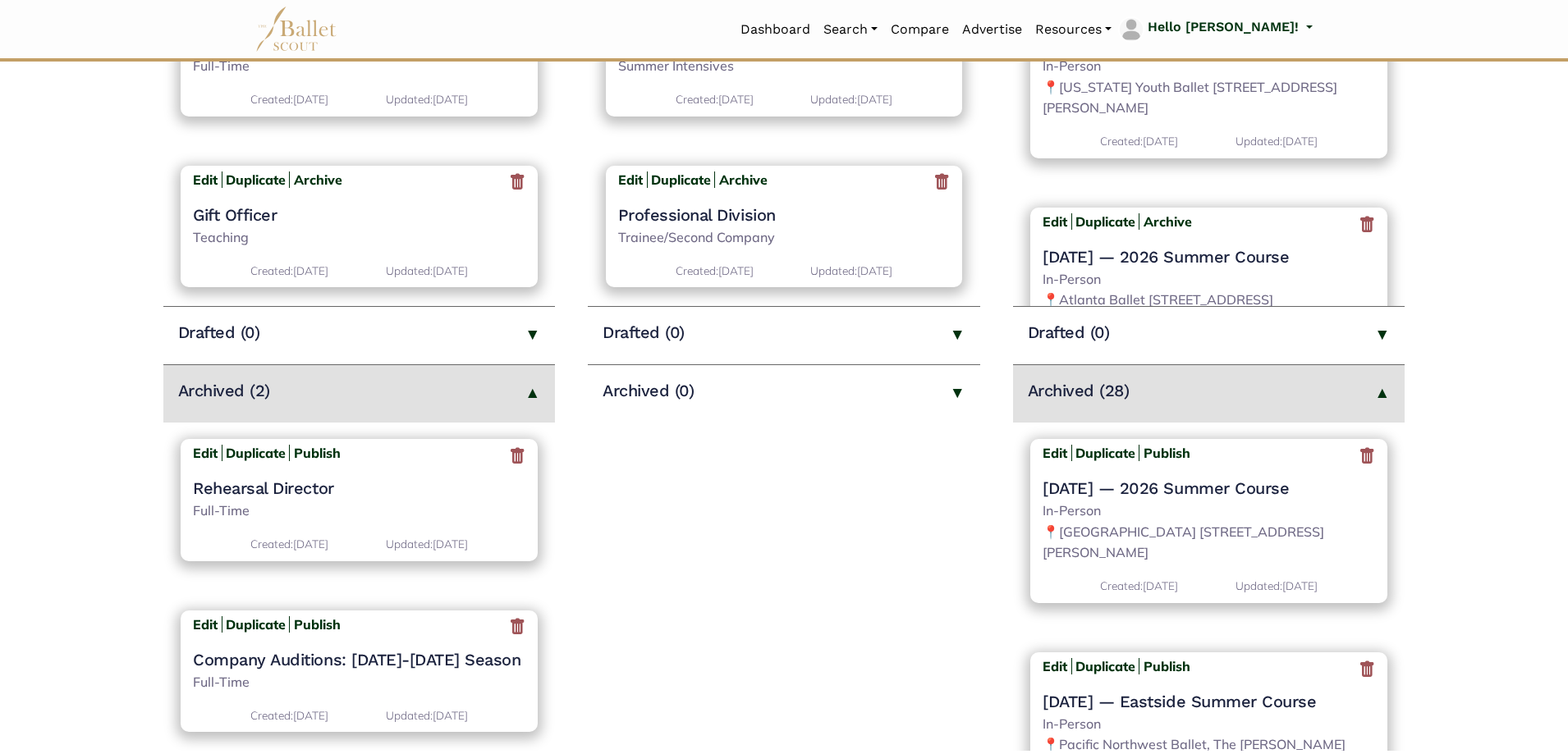
scroll to position [493, 0]
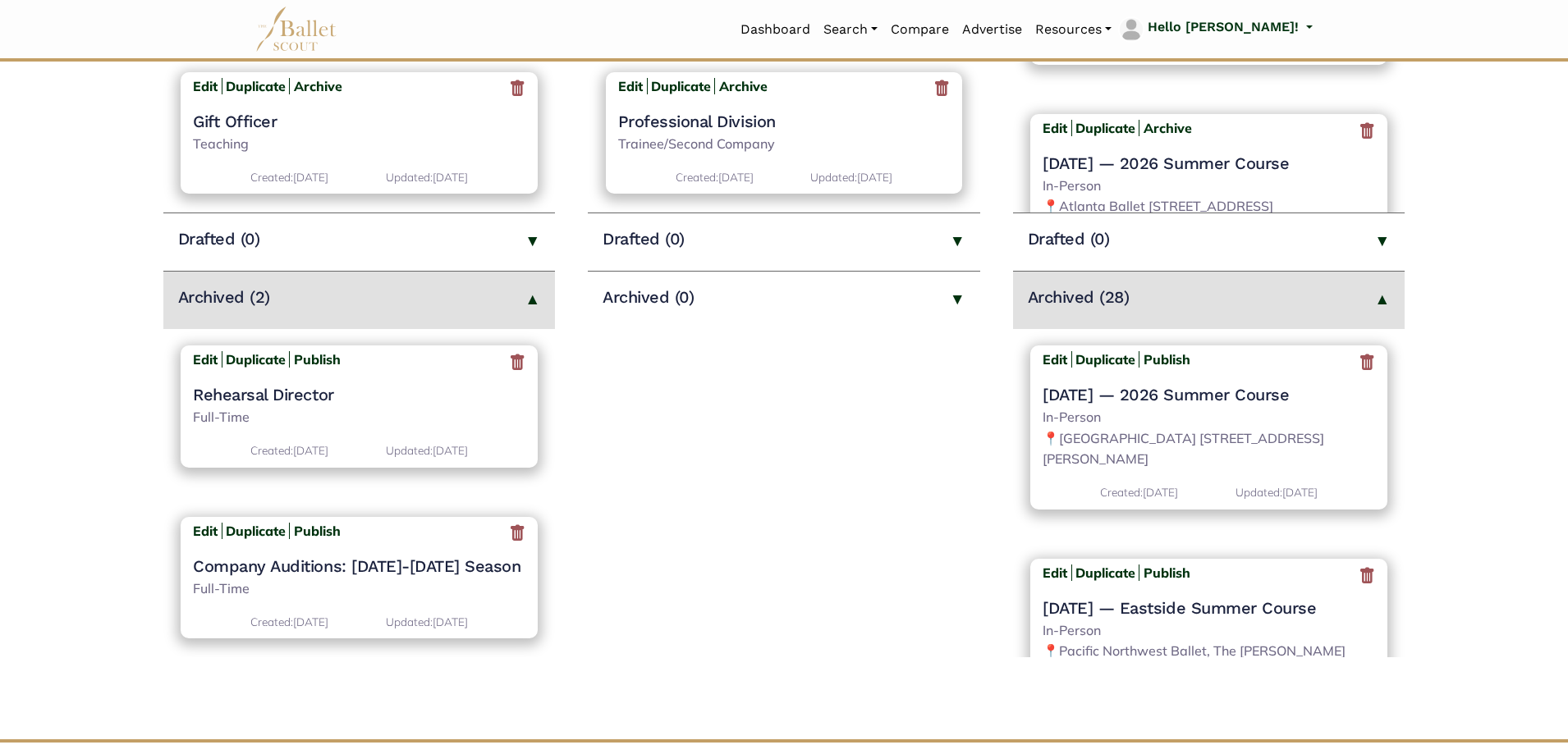
click at [1359, 369] on icon at bounding box center [1367, 362] width 16 height 21
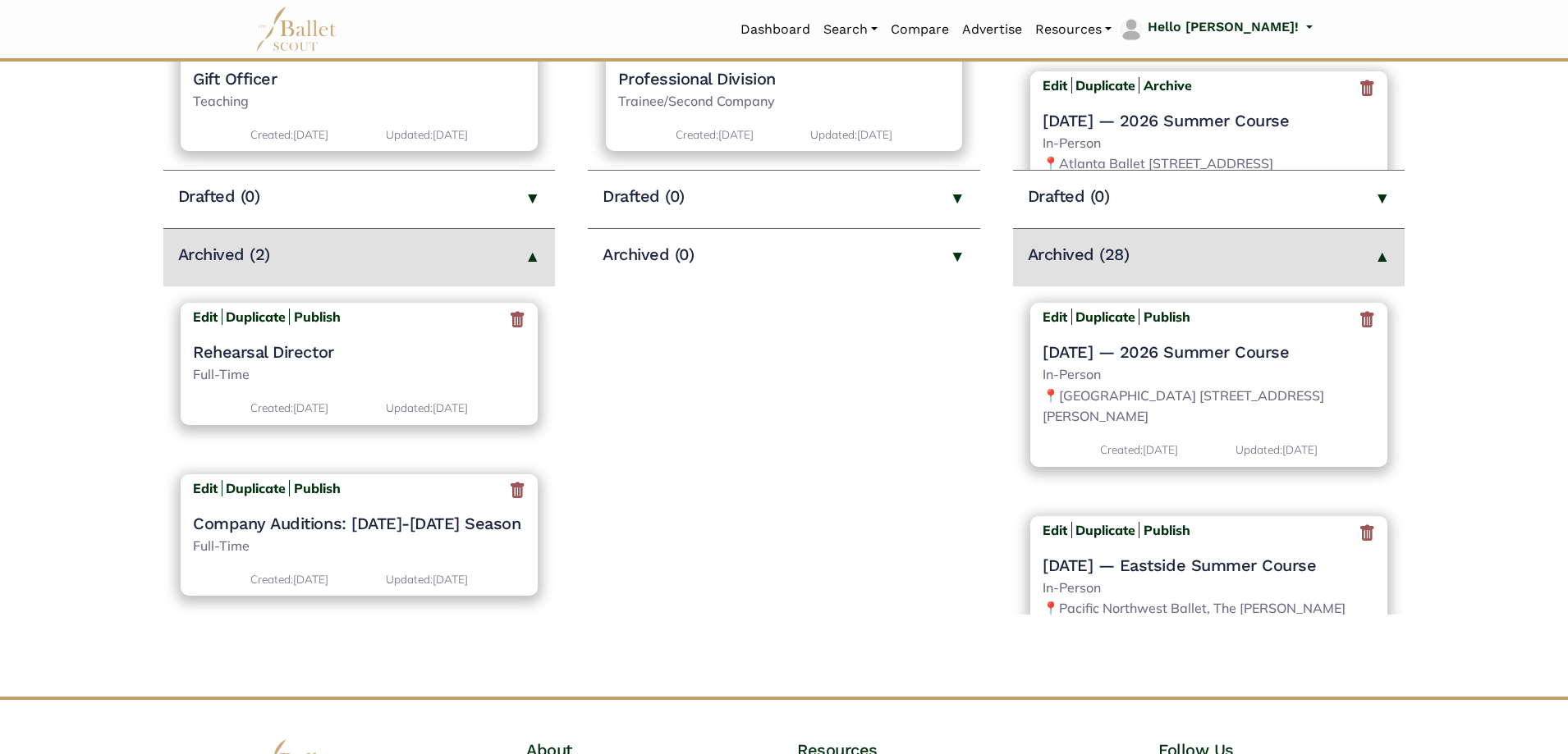
scroll to position [575, 0]
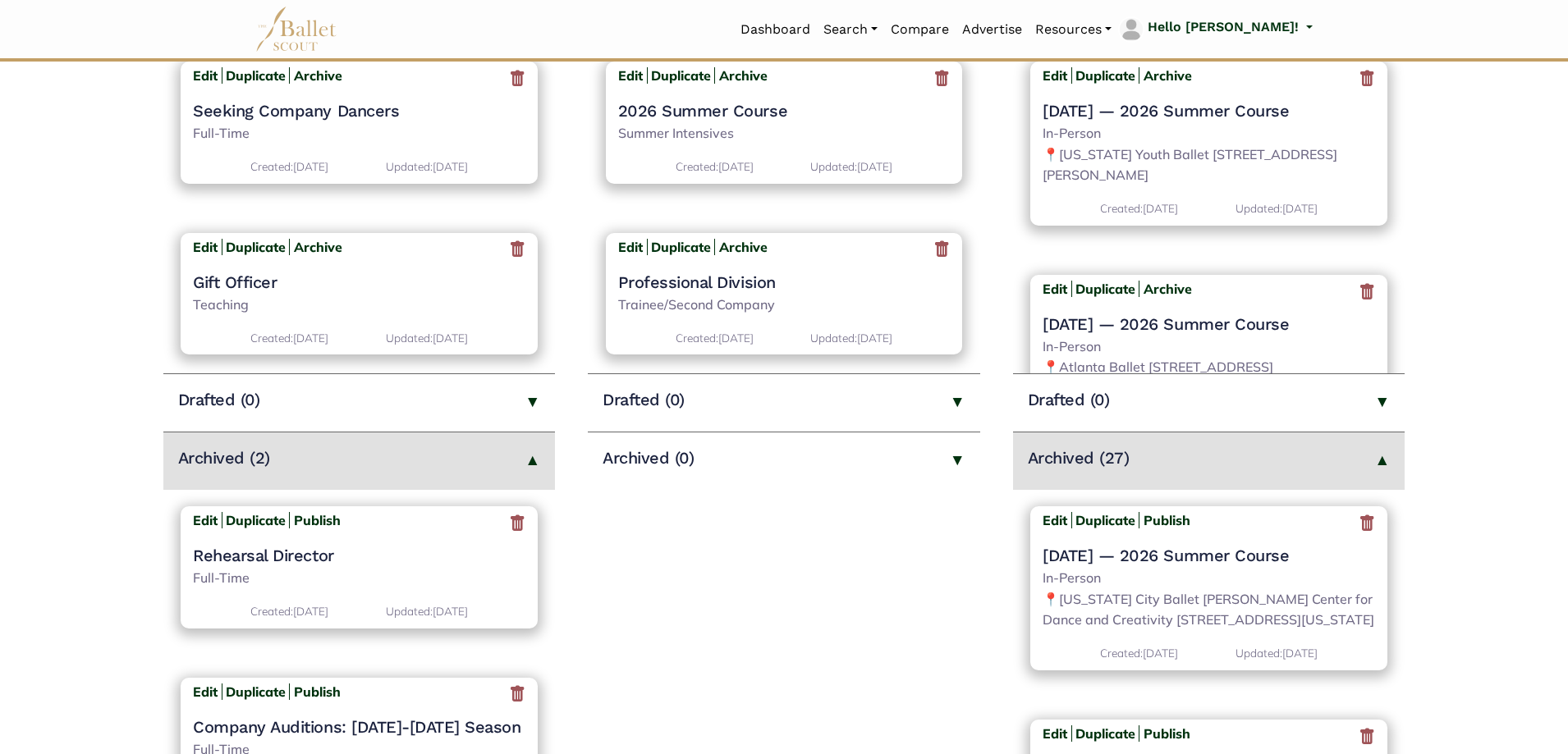
scroll to position [493, 0]
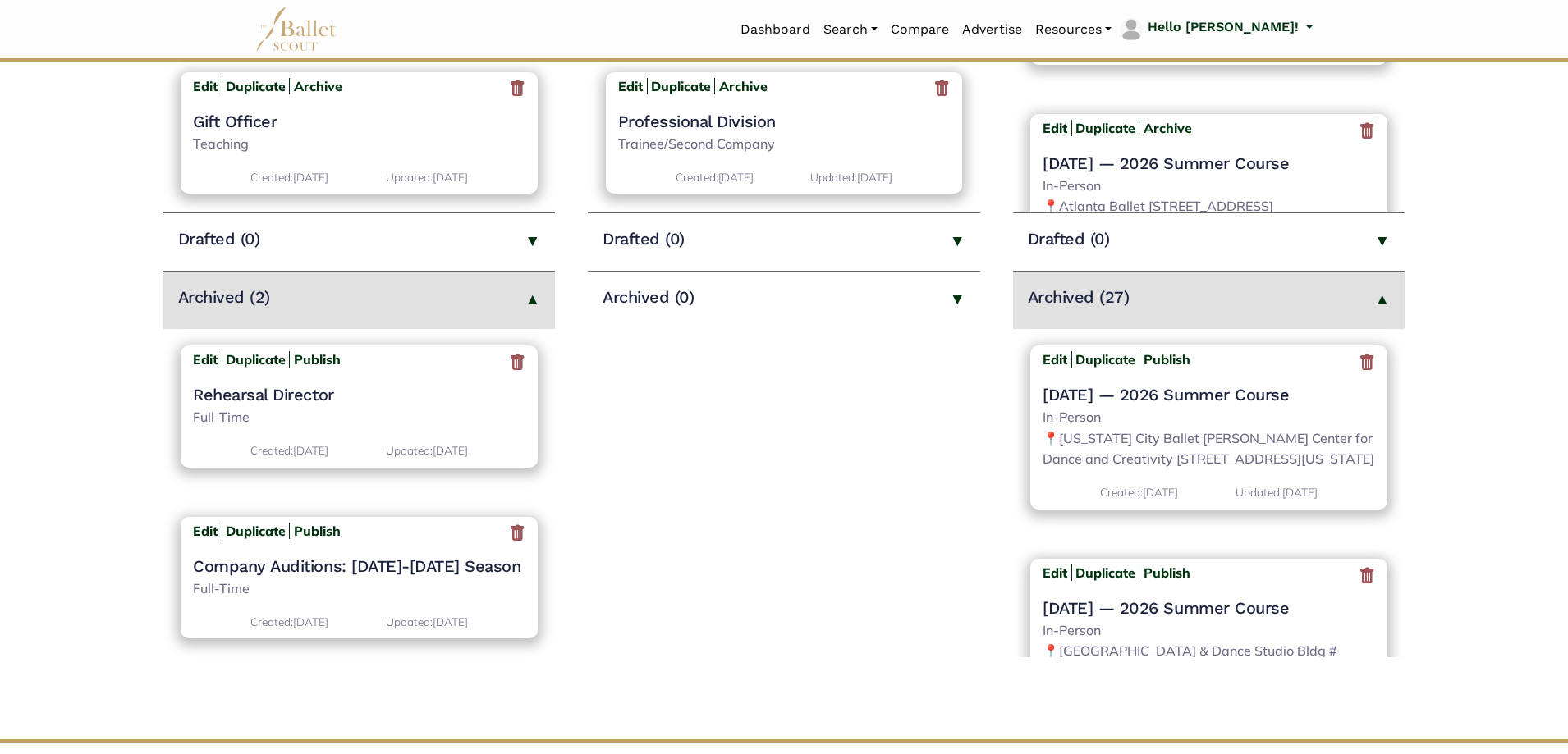
click at [1359, 369] on icon at bounding box center [1367, 362] width 16 height 21
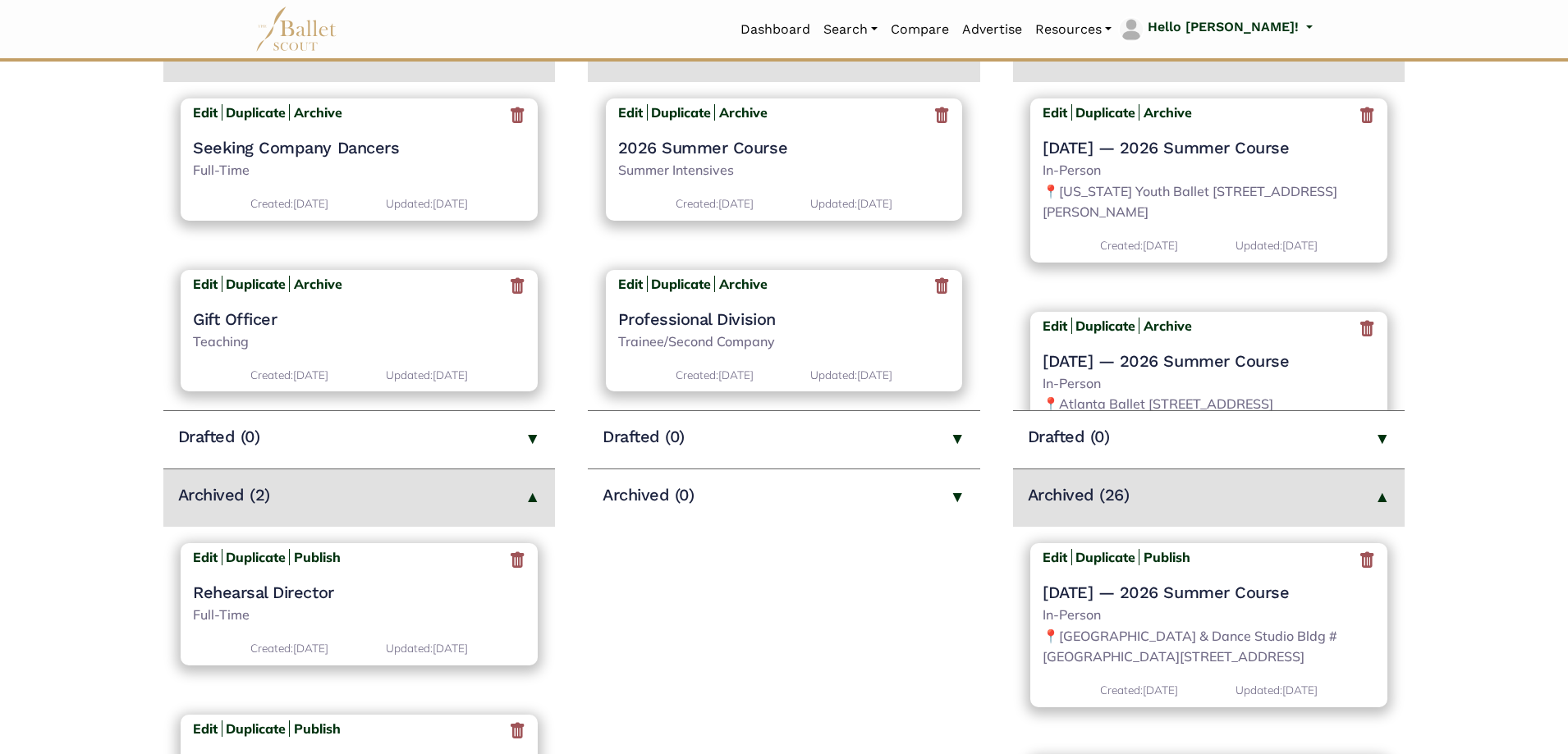
scroll to position [493, 0]
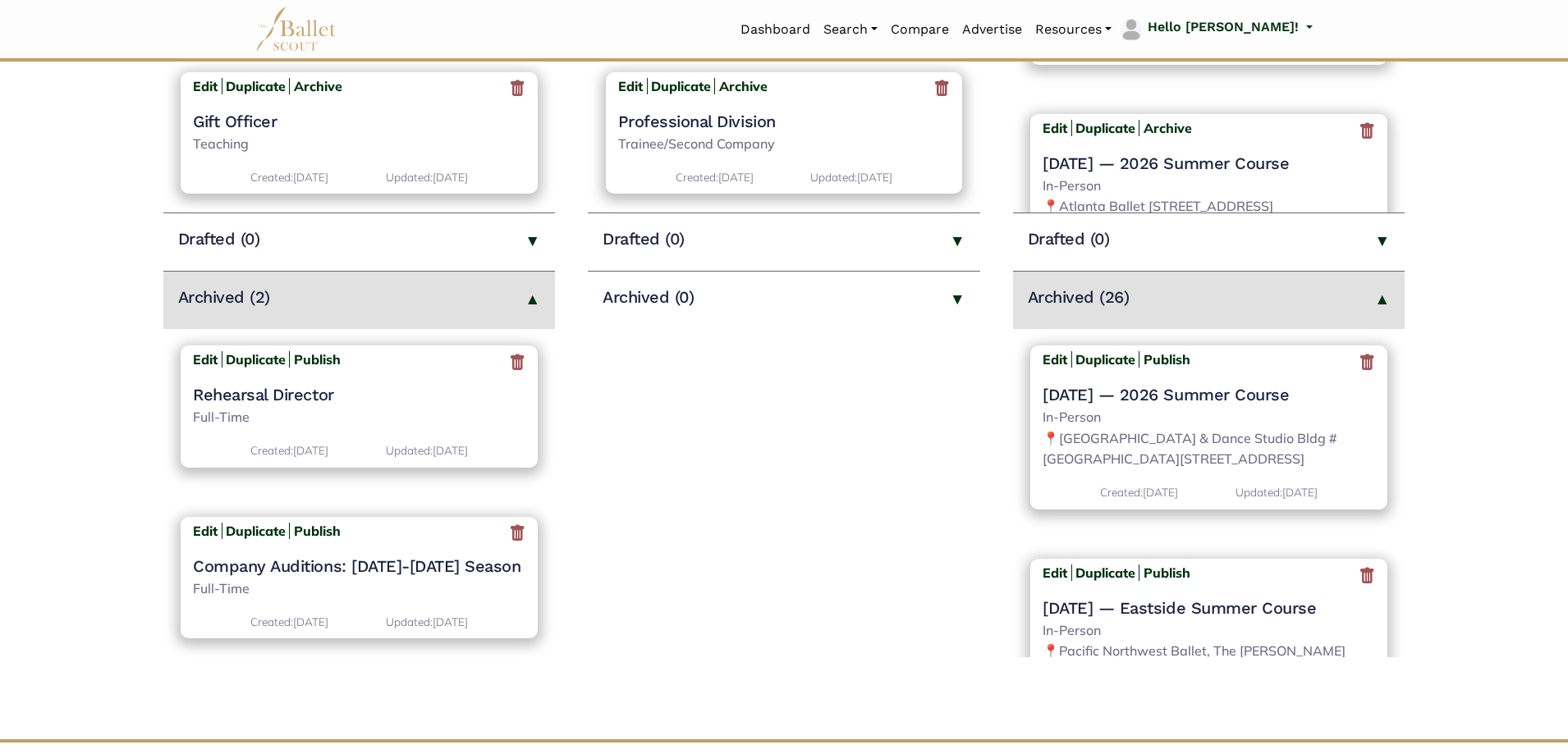
click at [1359, 365] on icon at bounding box center [1367, 362] width 16 height 21
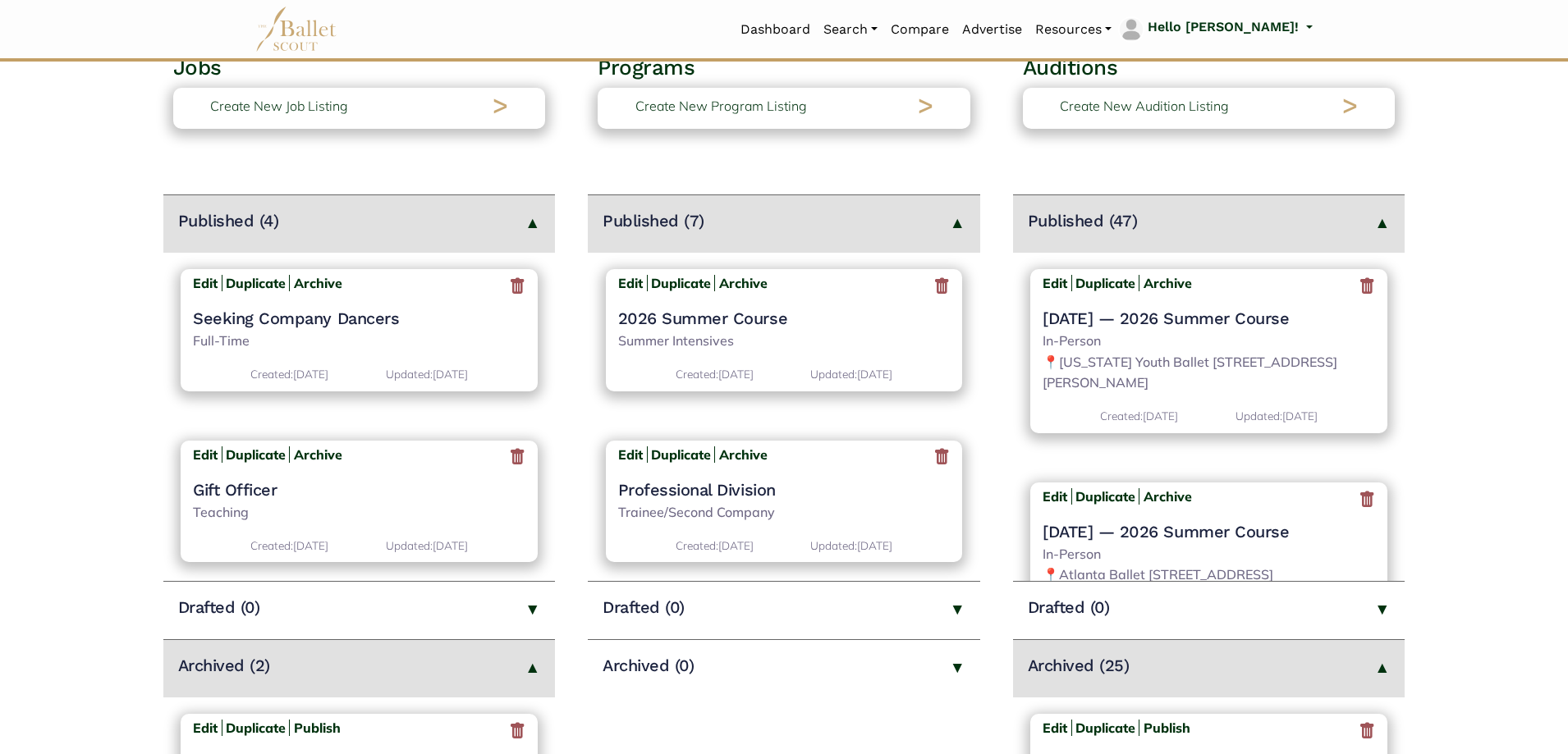
scroll to position [575, 0]
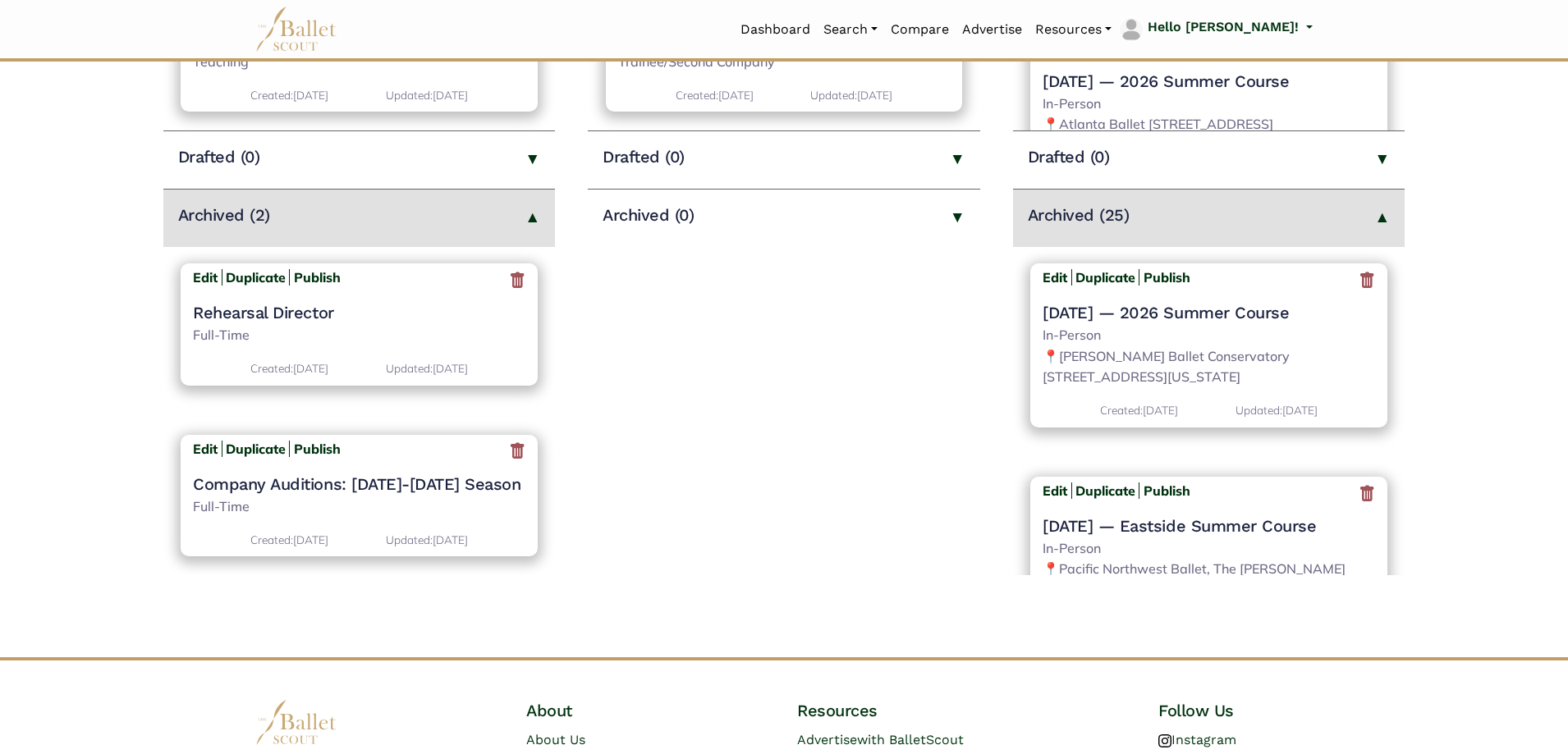
click at [1359, 286] on icon at bounding box center [1367, 280] width 16 height 21
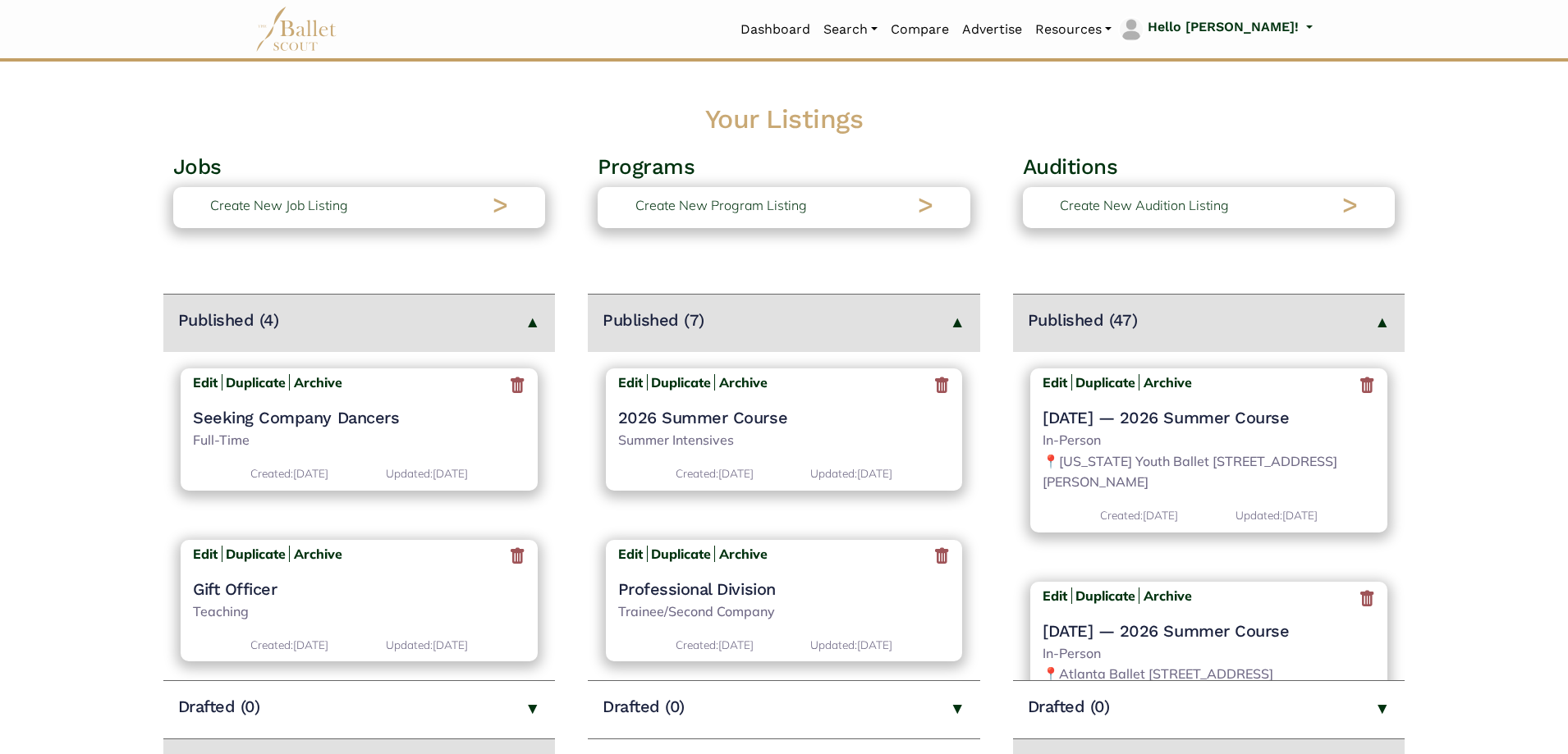
scroll to position [575, 0]
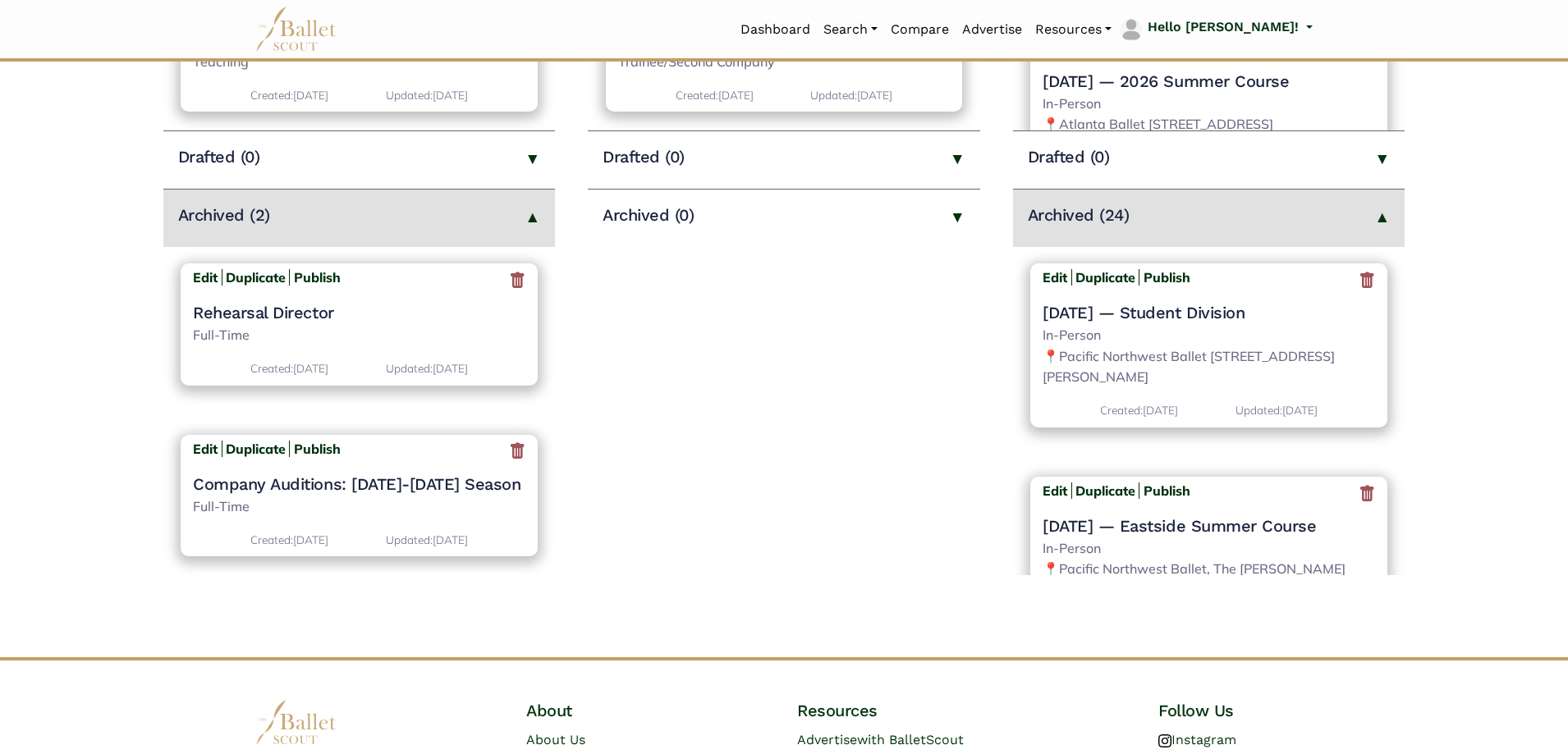
click at [1359, 282] on icon at bounding box center [1367, 280] width 16 height 21
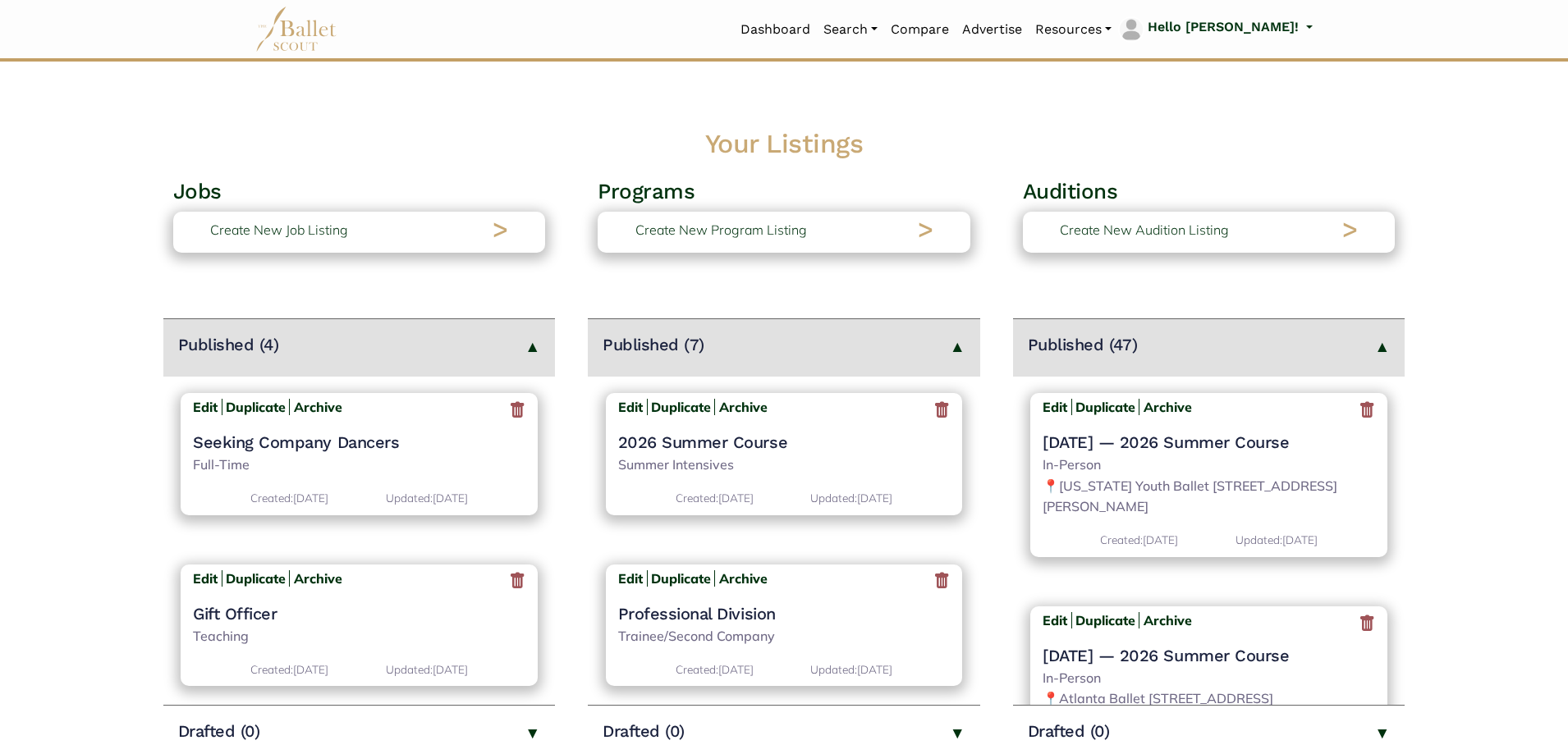
scroll to position [410, 0]
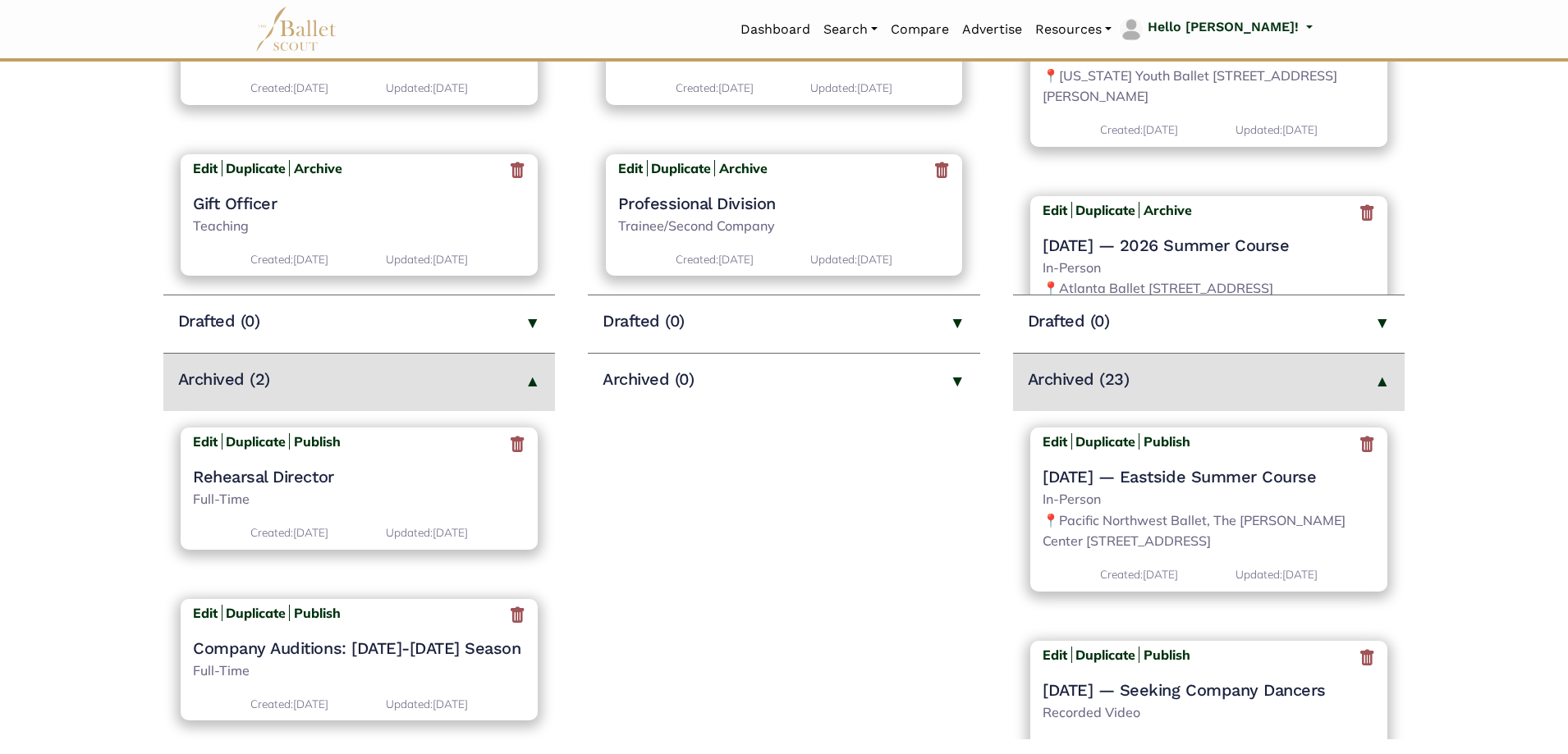
click at [1359, 443] on icon at bounding box center [1367, 444] width 16 height 21
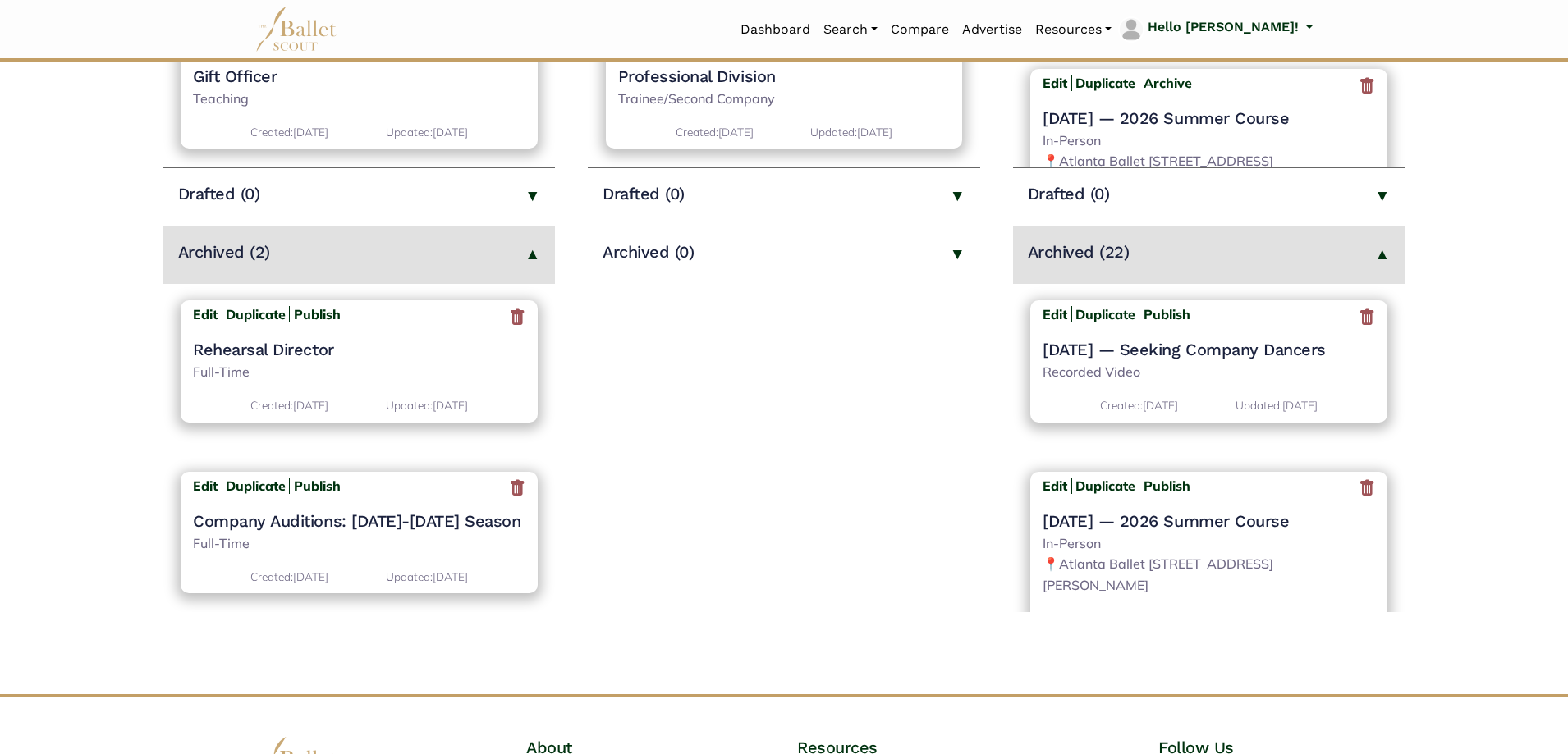
scroll to position [657, 0]
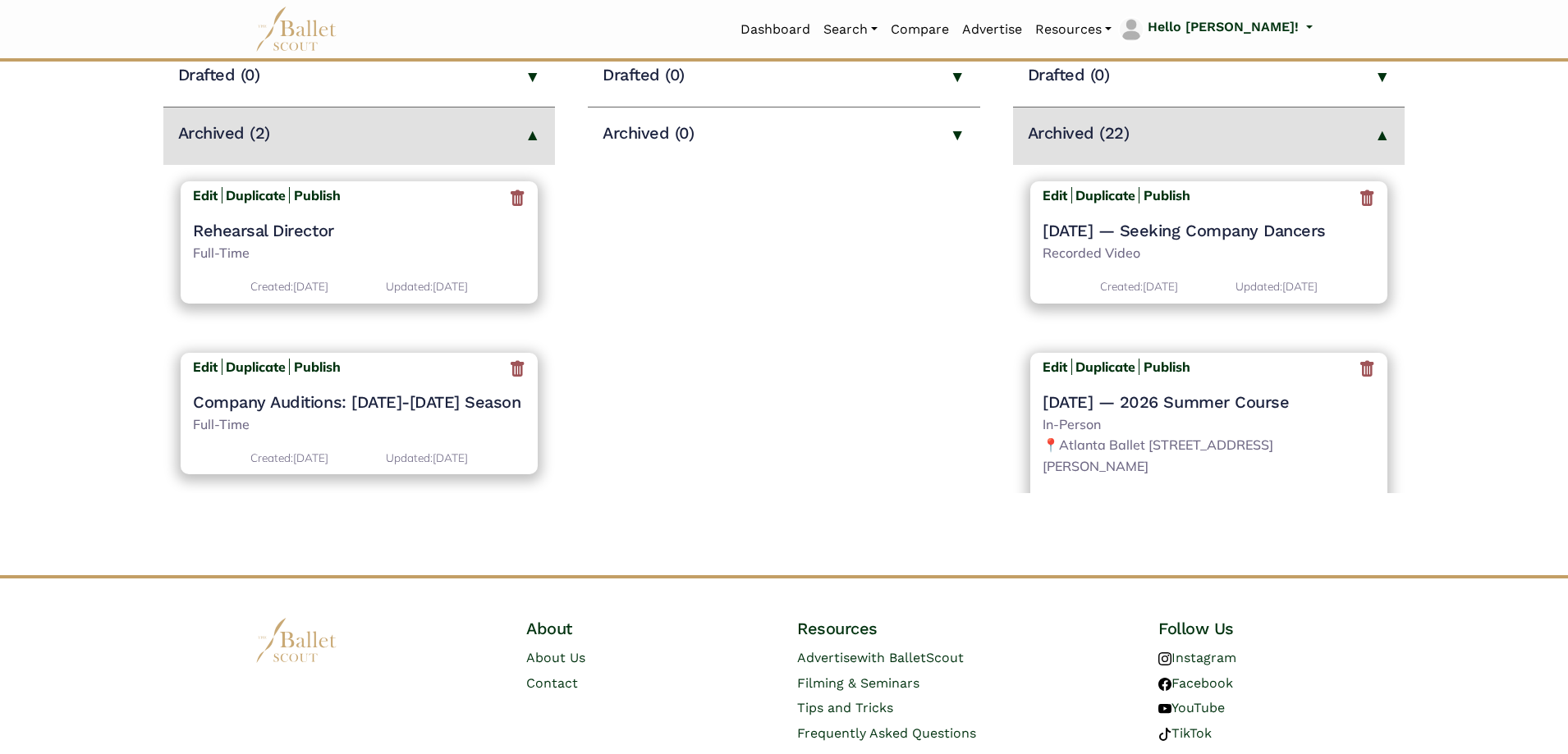
click at [1361, 198] on icon at bounding box center [1367, 198] width 16 height 21
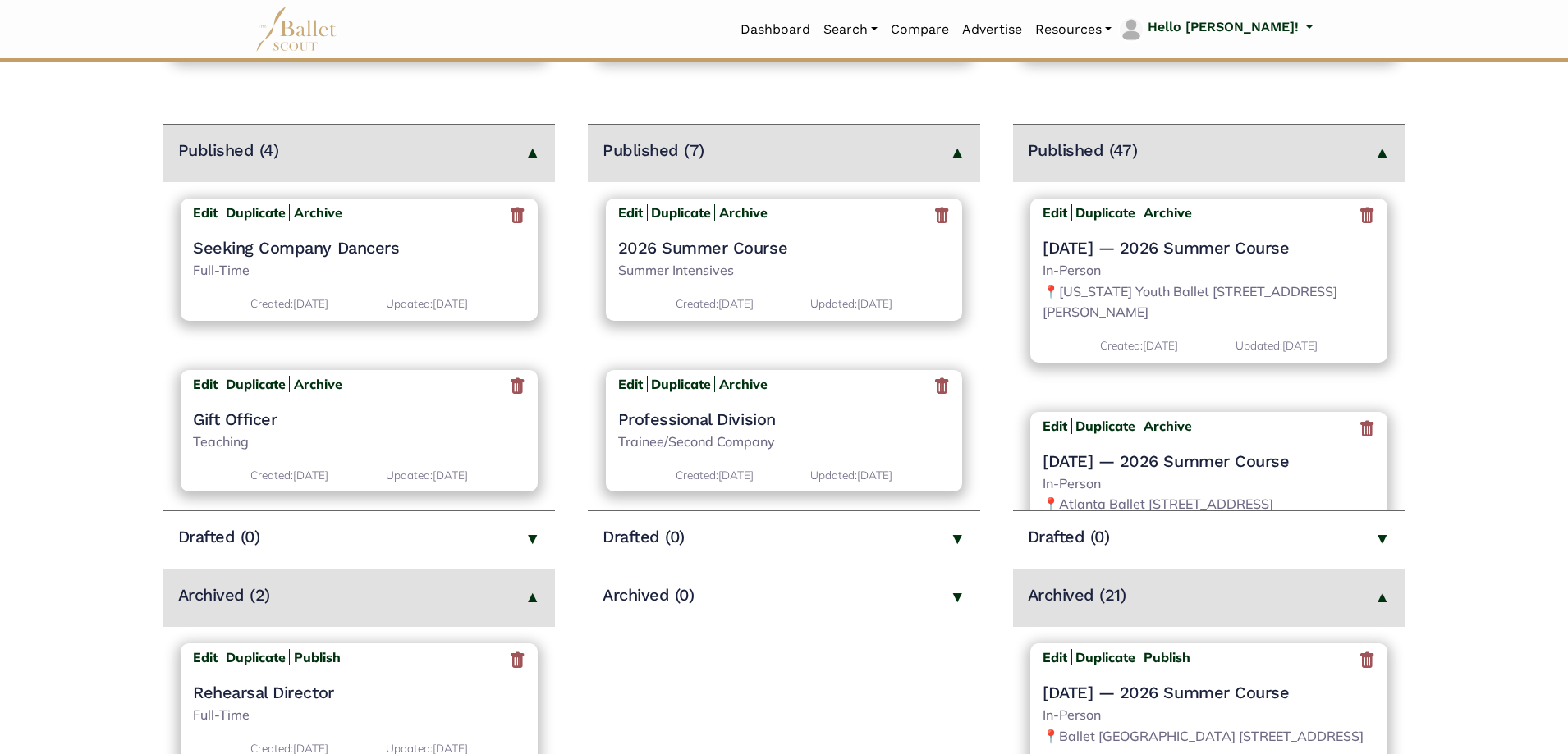
scroll to position [575, 0]
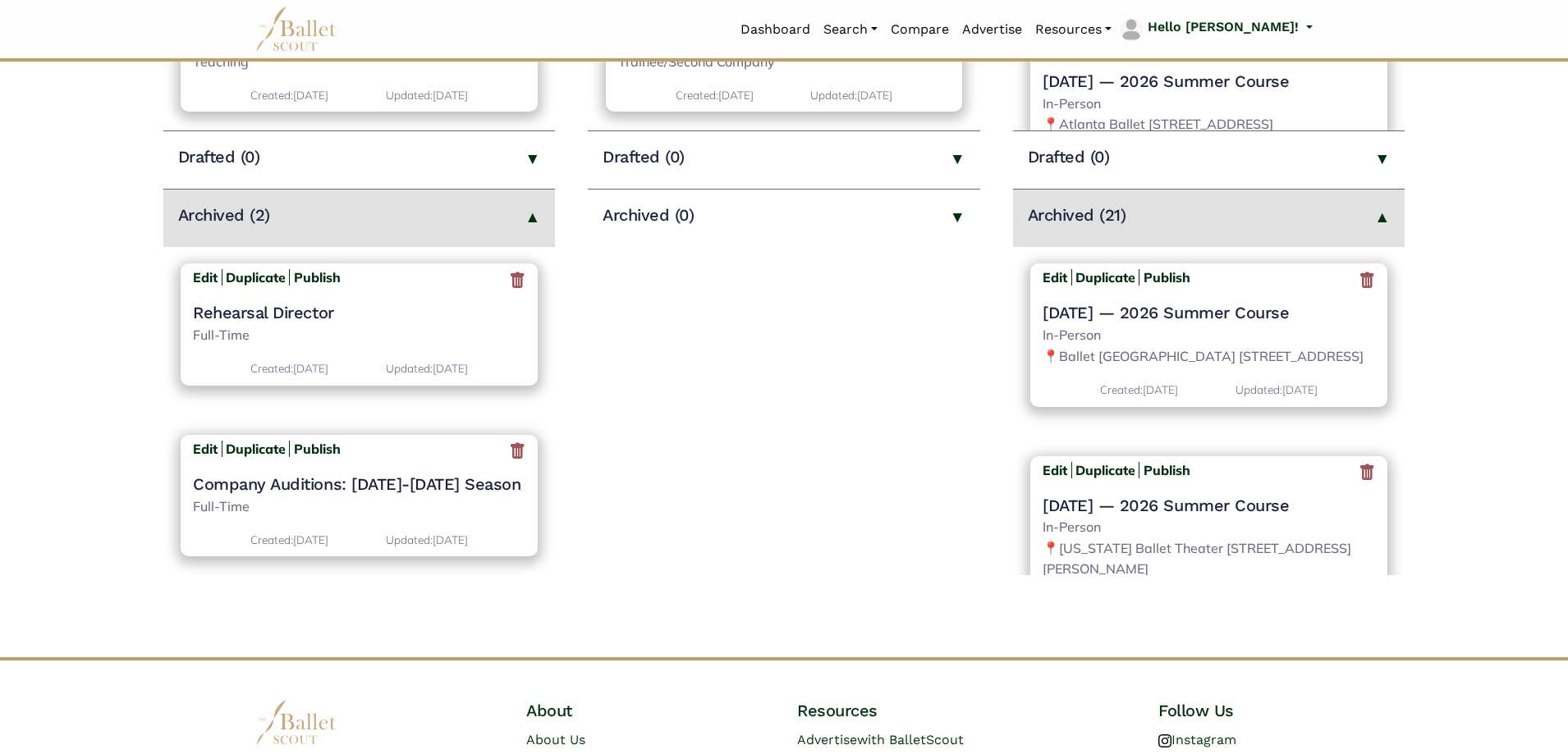
click at [1359, 285] on icon at bounding box center [1367, 280] width 16 height 21
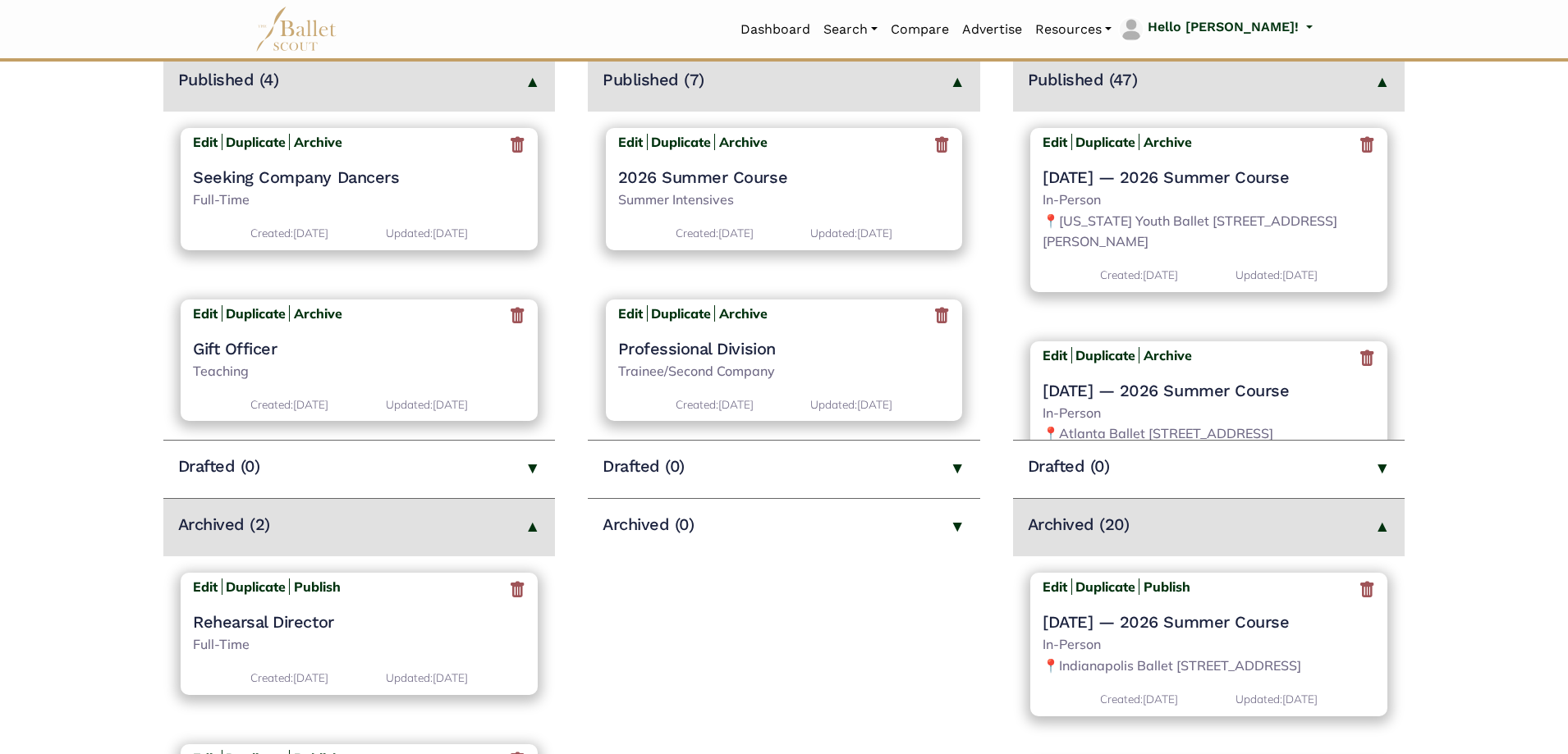
scroll to position [493, 0]
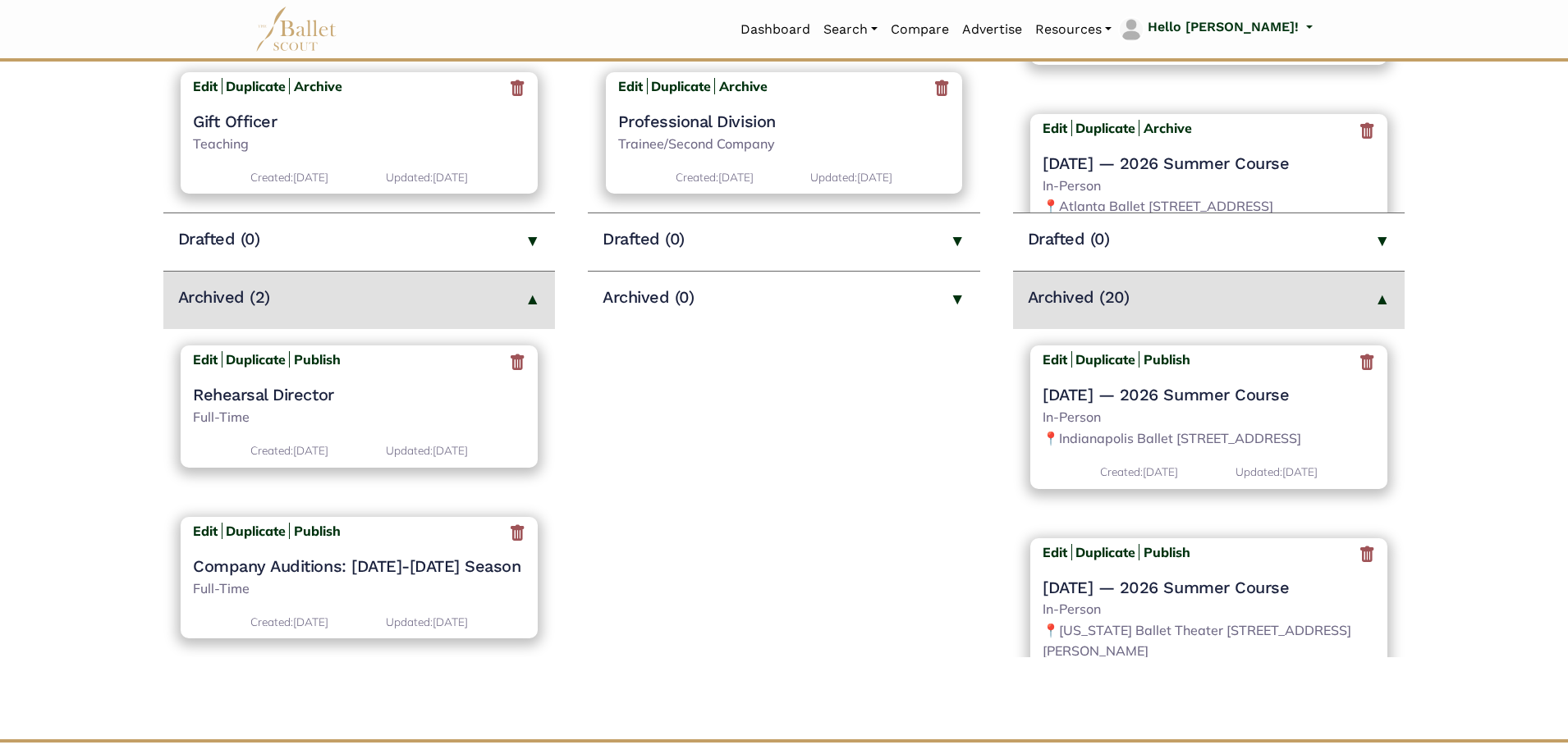
click at [1360, 358] on icon at bounding box center [1367, 362] width 16 height 21
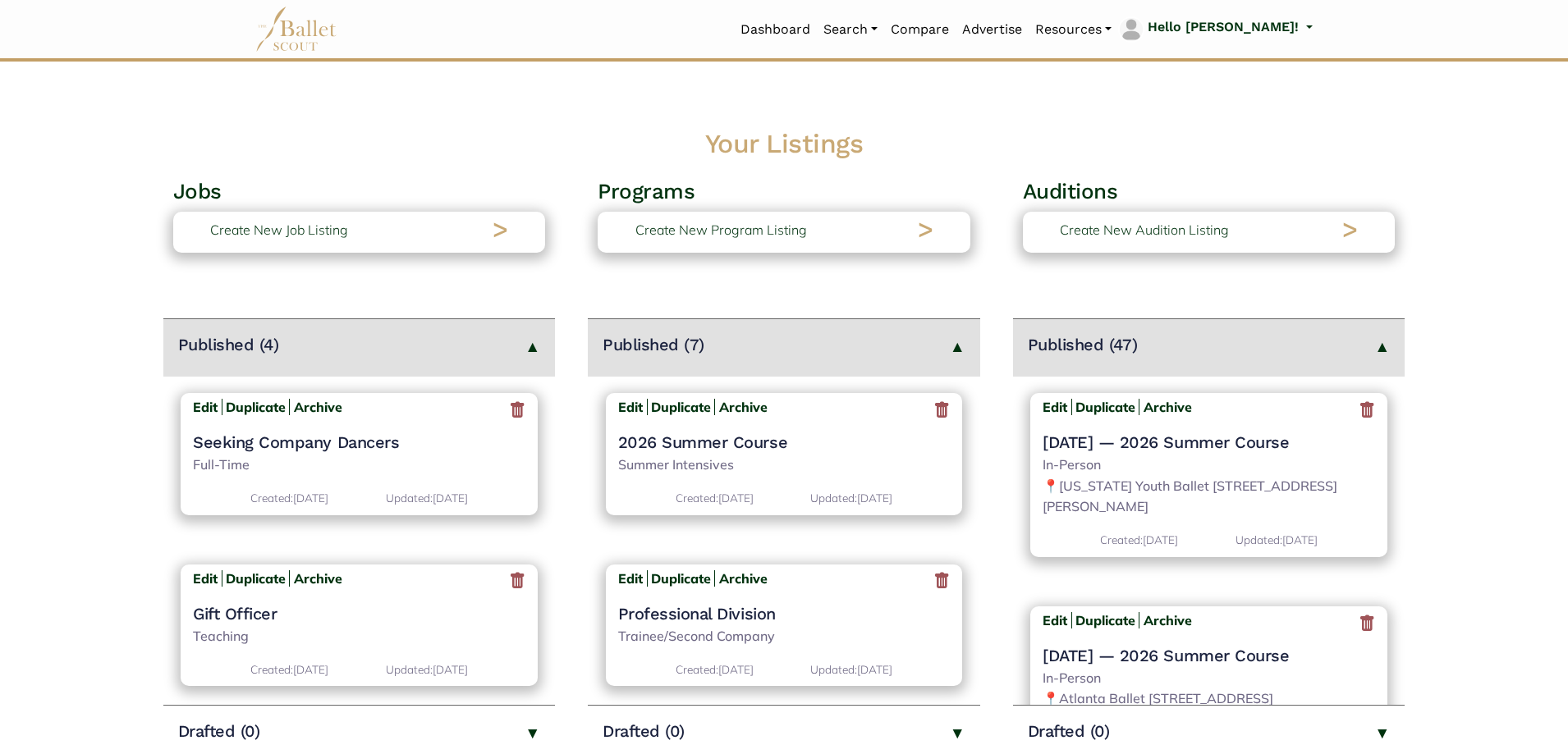
scroll to position [410, 0]
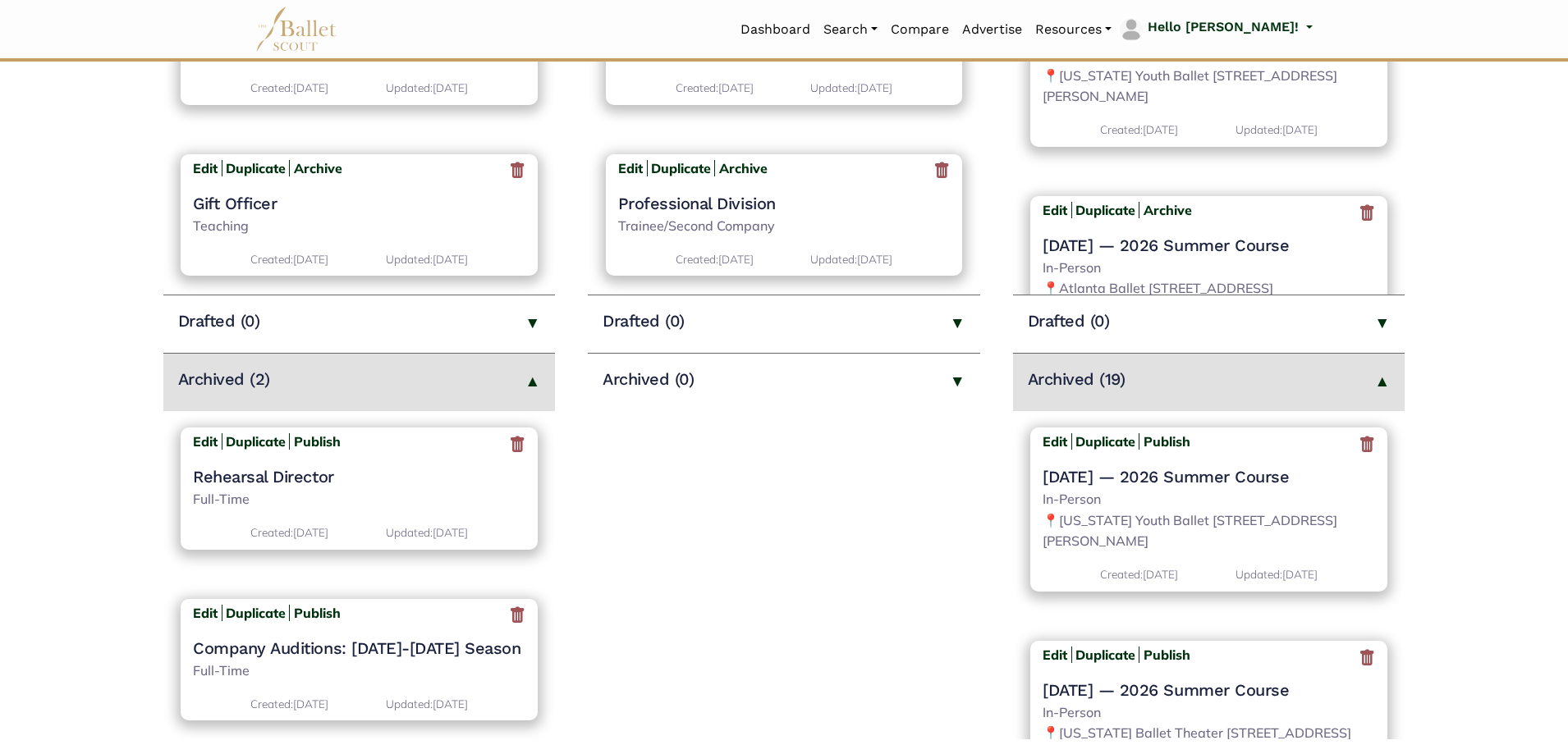
click at [1359, 449] on icon at bounding box center [1367, 444] width 16 height 21
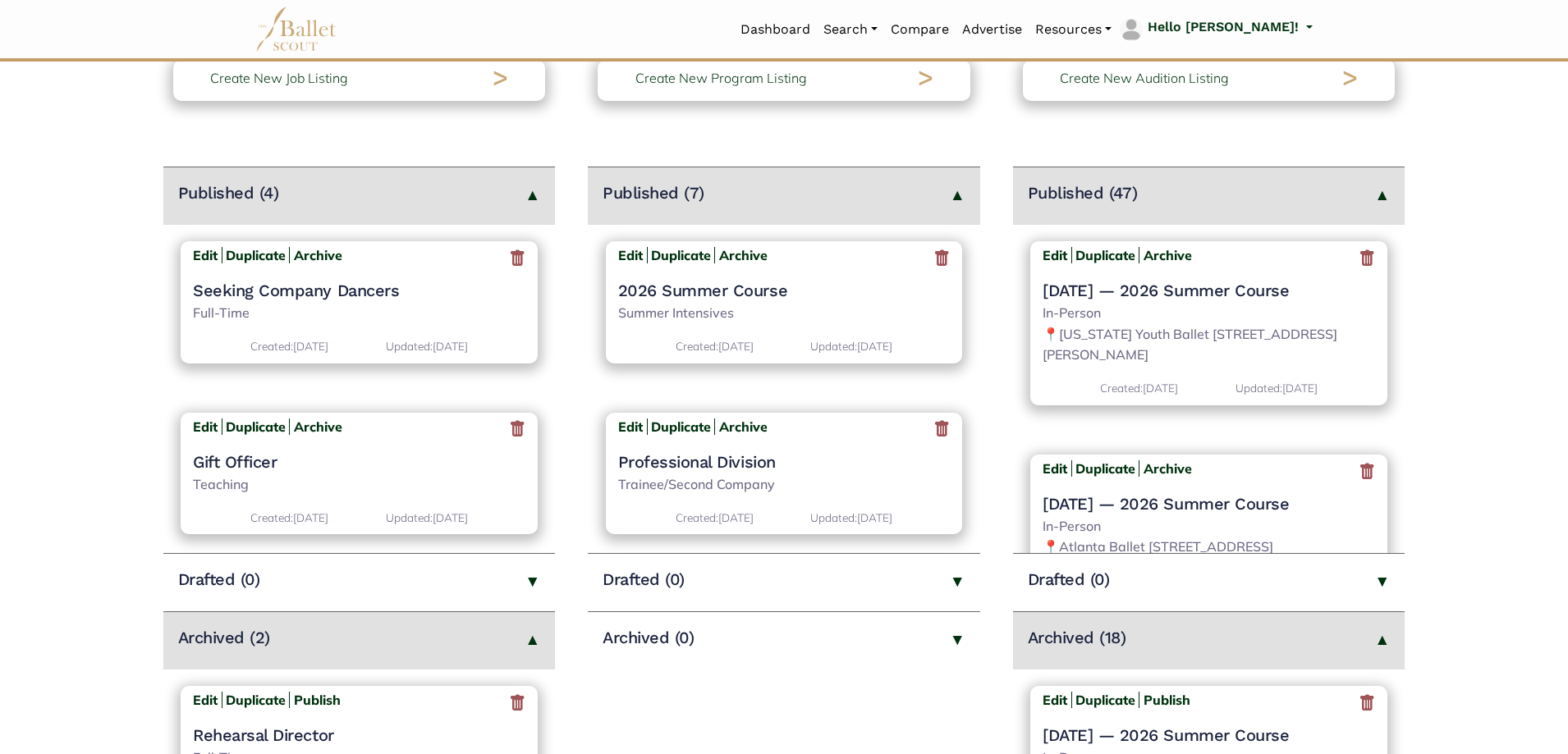
scroll to position [657, 0]
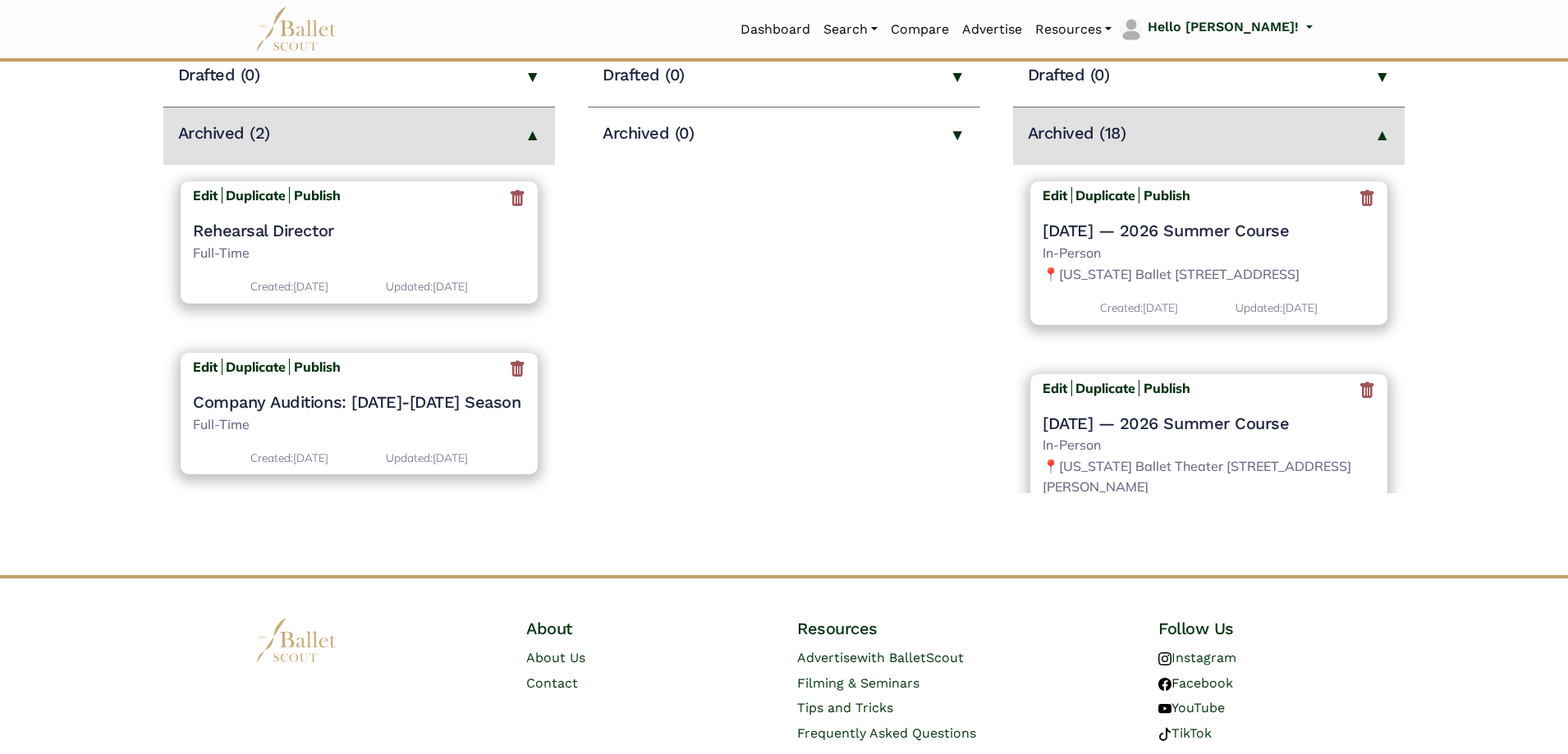
click at [1359, 204] on icon at bounding box center [1367, 198] width 16 height 21
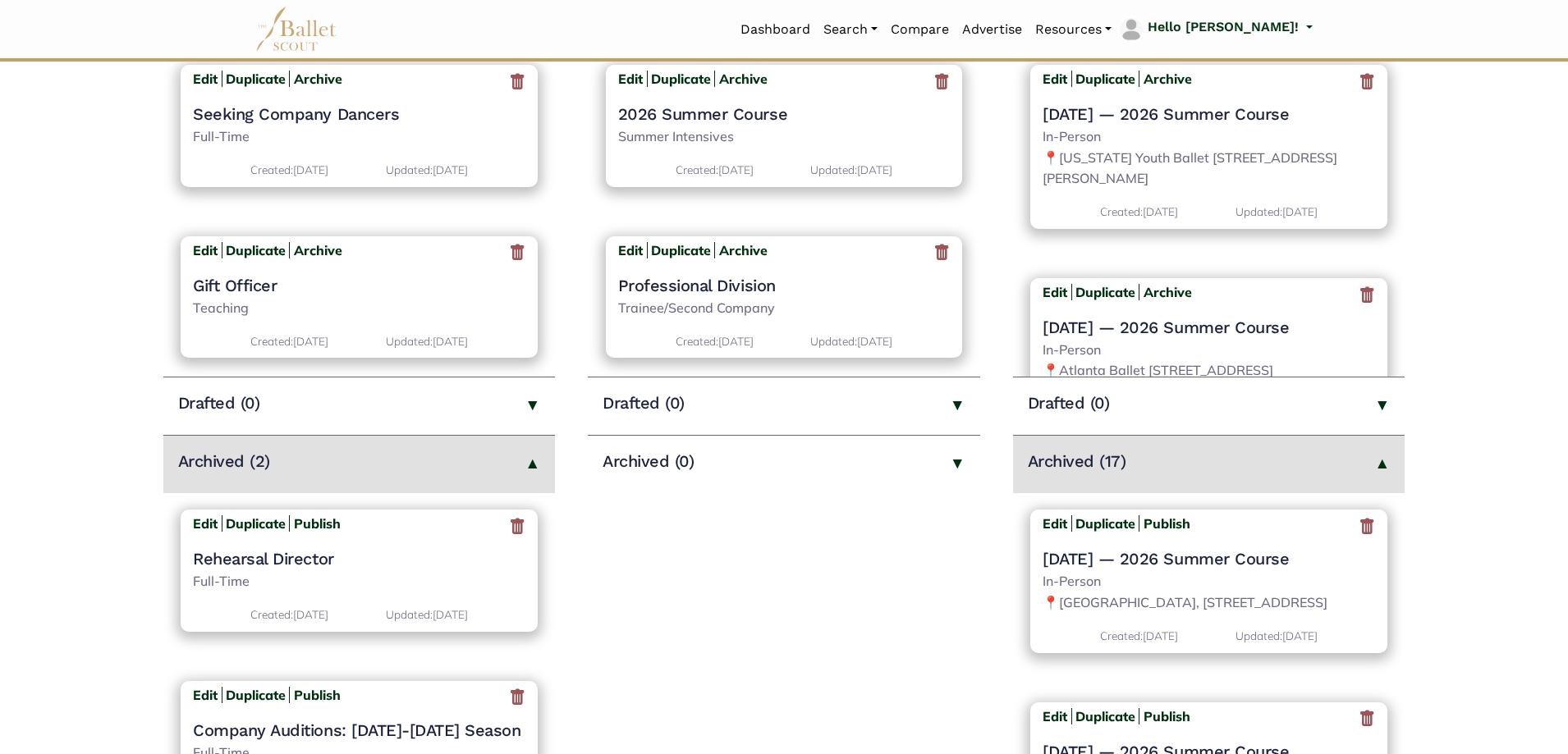
scroll to position [657, 0]
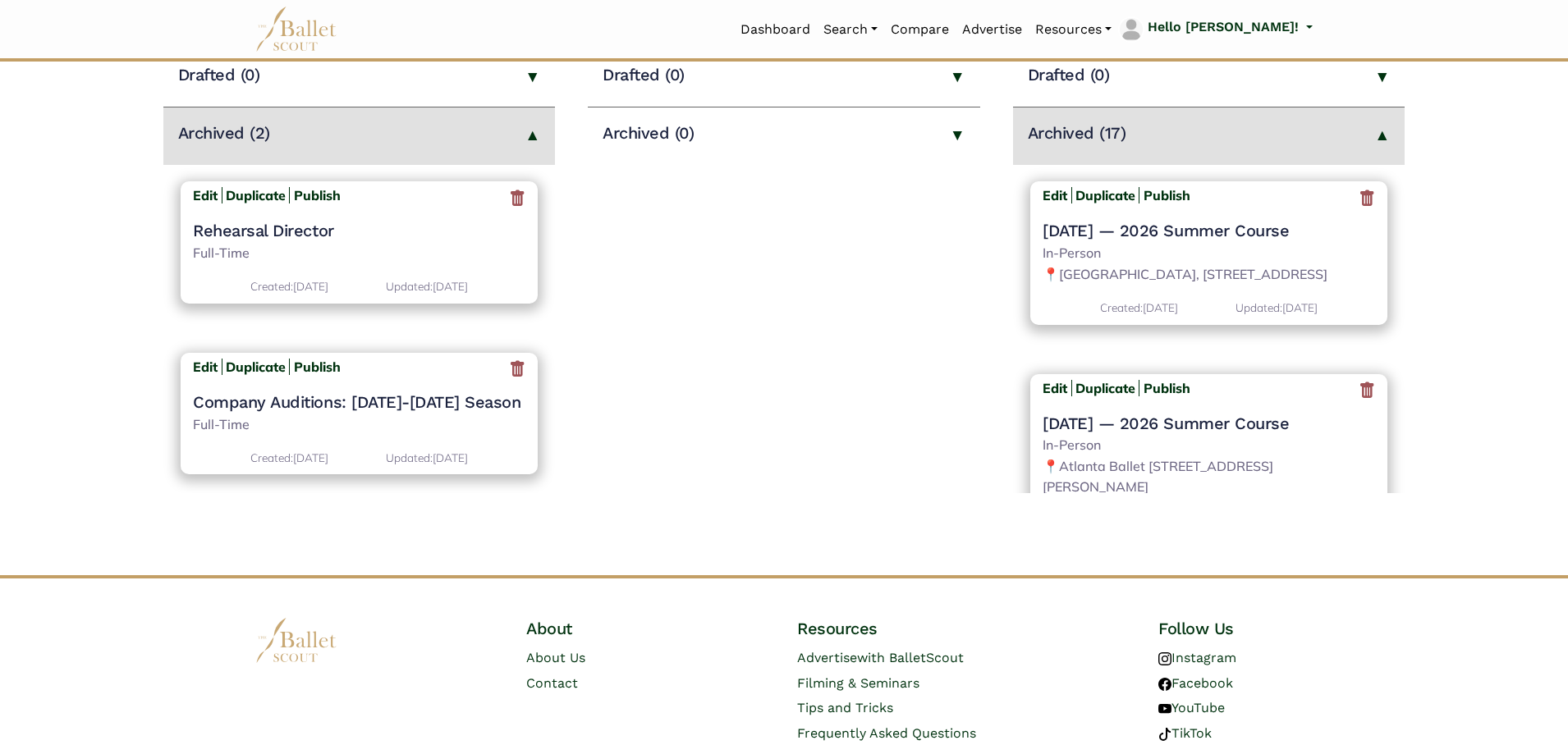
click at [1359, 203] on icon at bounding box center [1367, 198] width 16 height 21
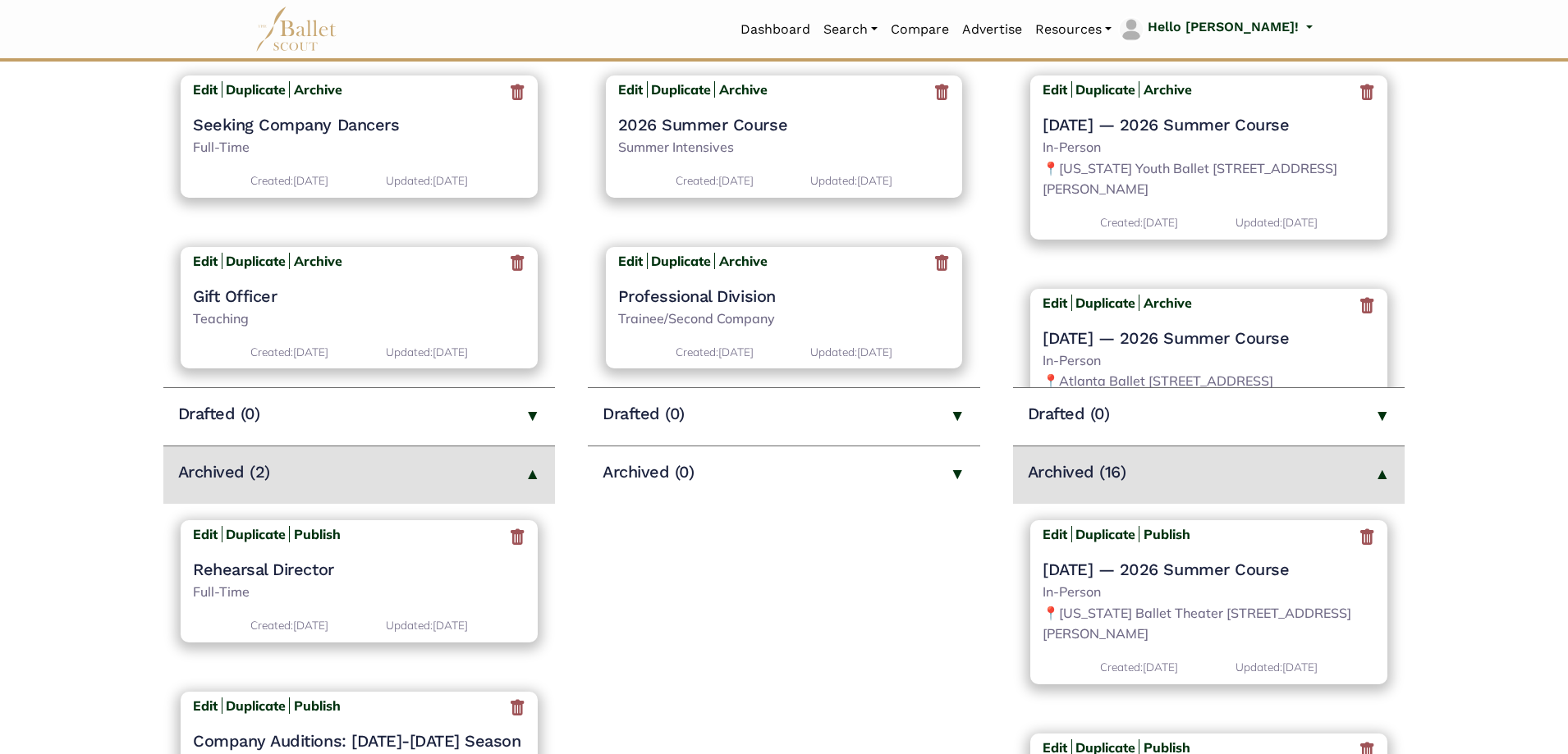
scroll to position [575, 0]
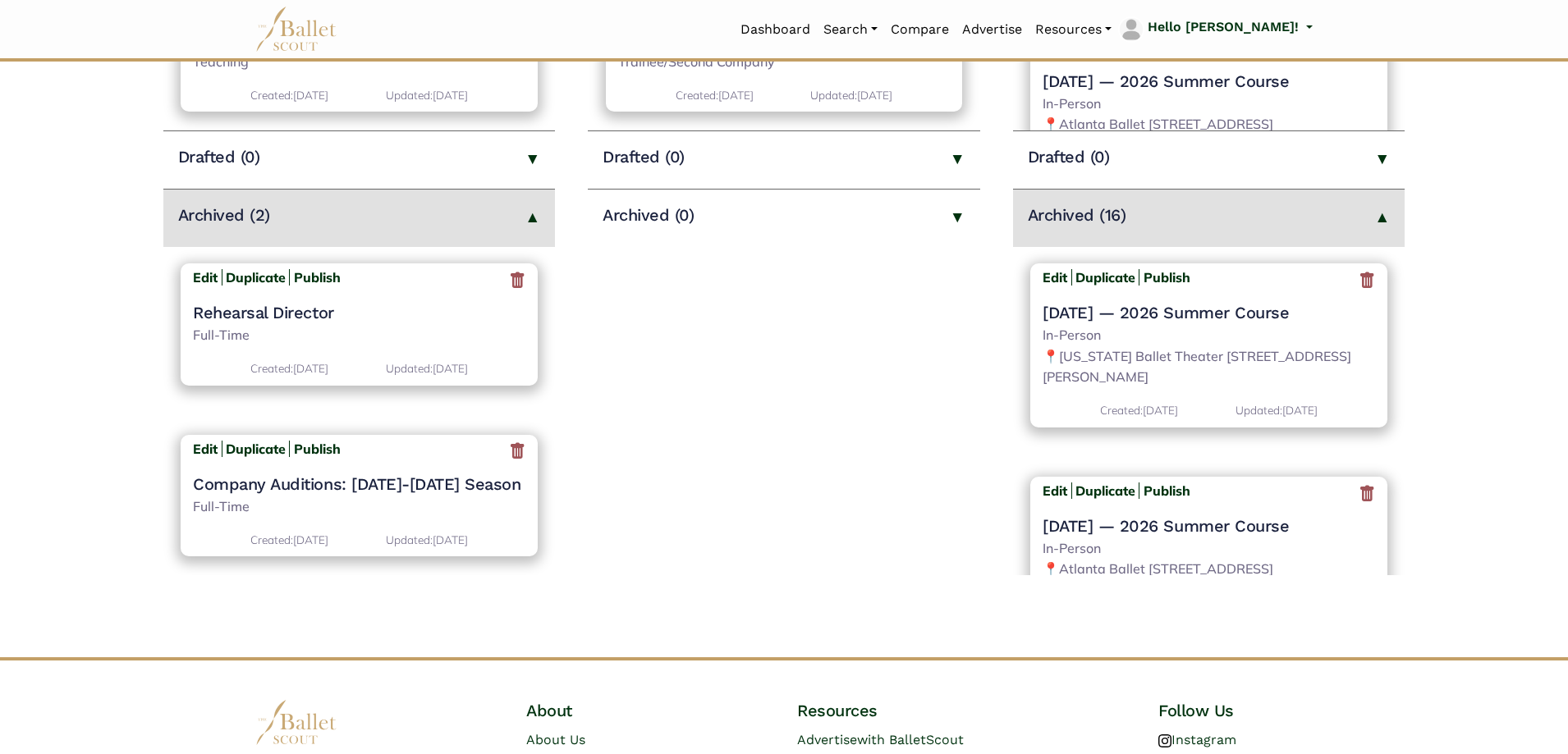
click at [1360, 285] on icon at bounding box center [1367, 280] width 16 height 21
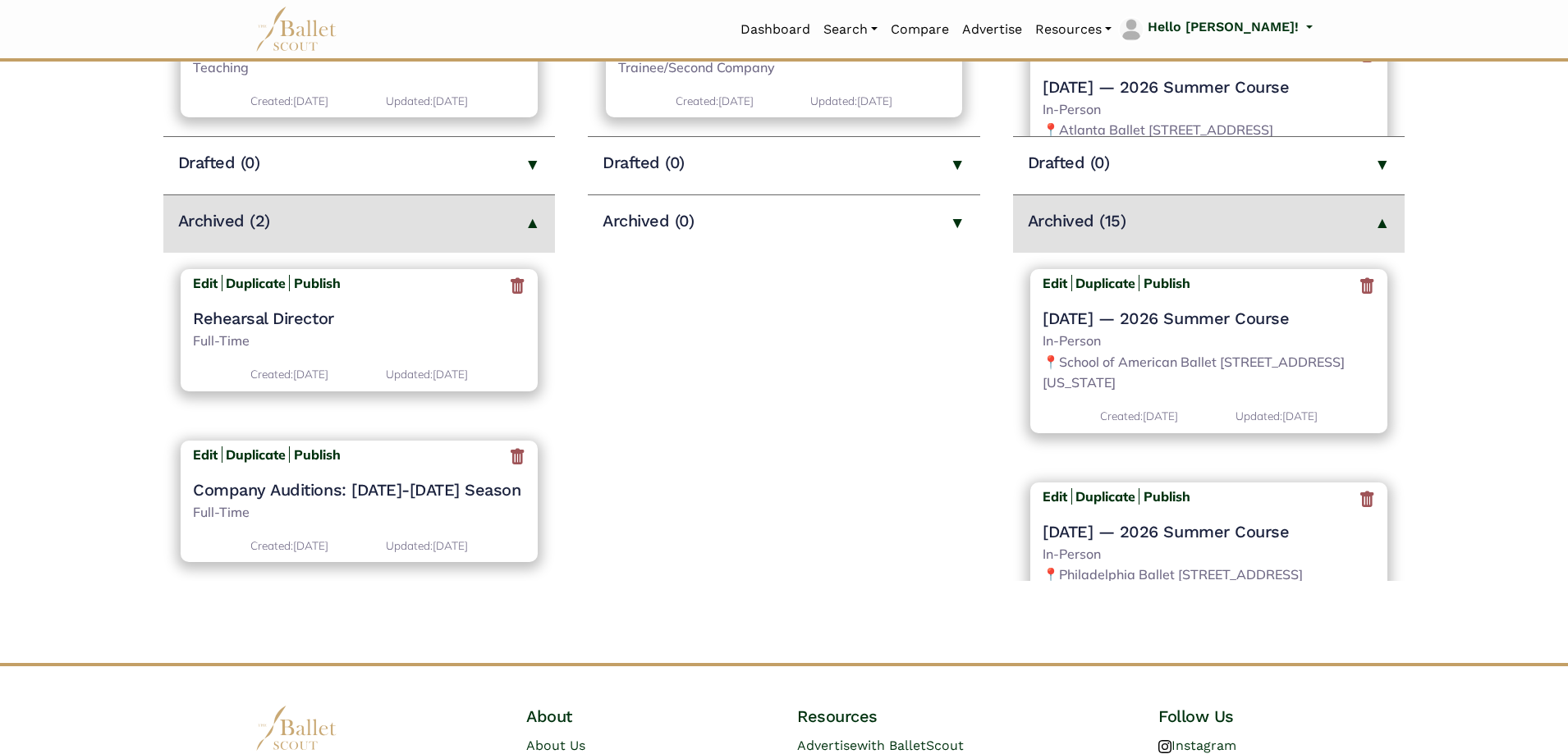
scroll to position [575, 0]
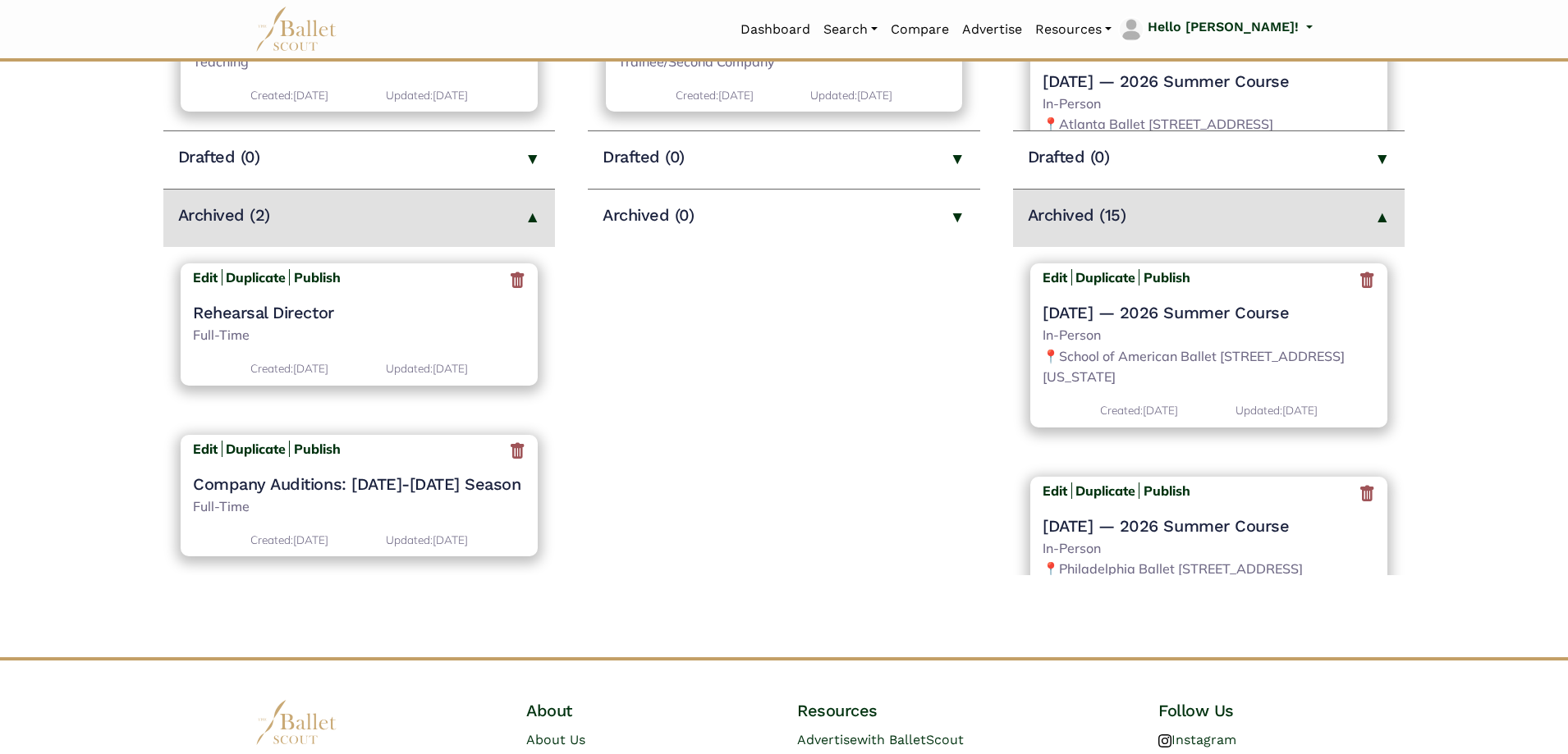
click at [1359, 287] on icon at bounding box center [1367, 280] width 16 height 21
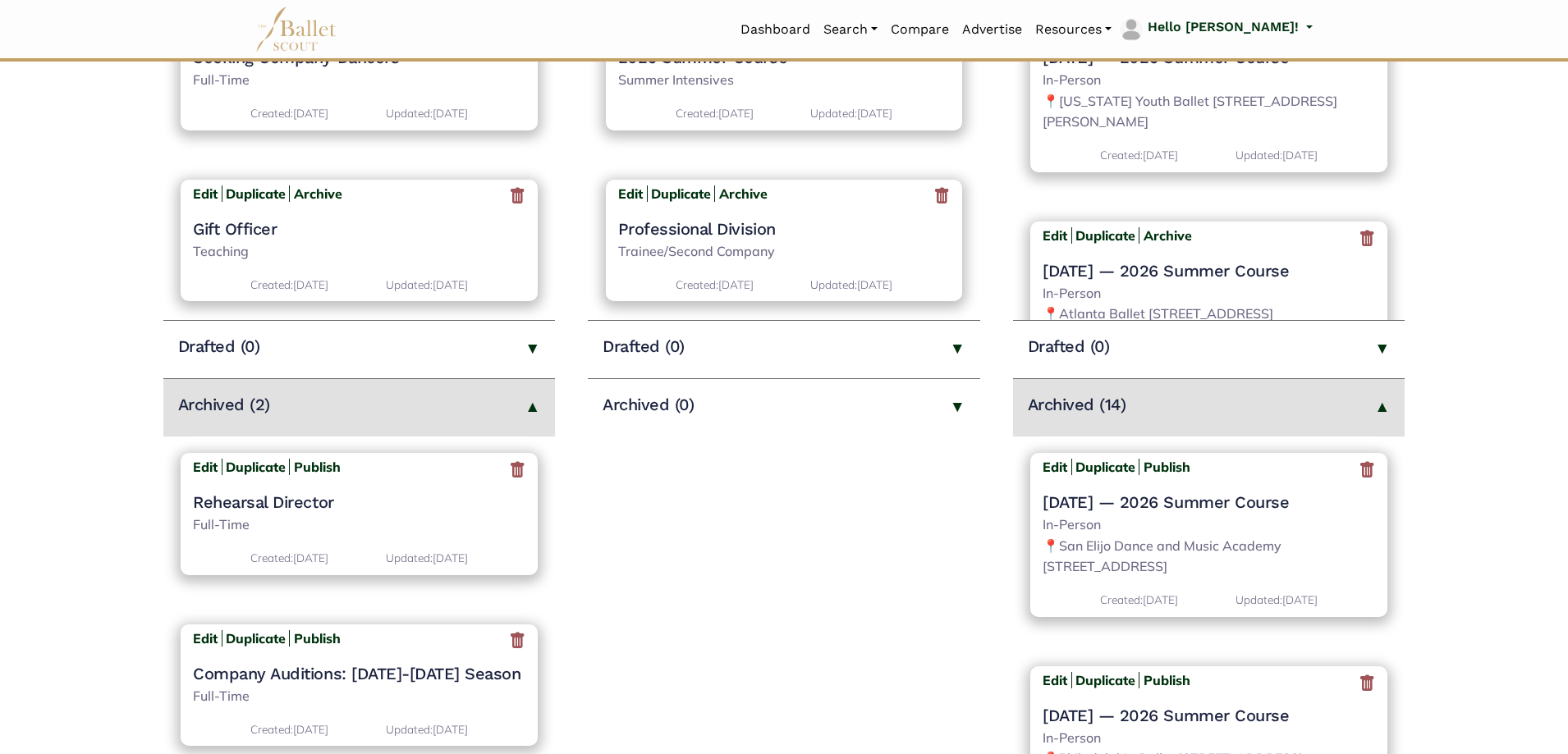
scroll to position [493, 0]
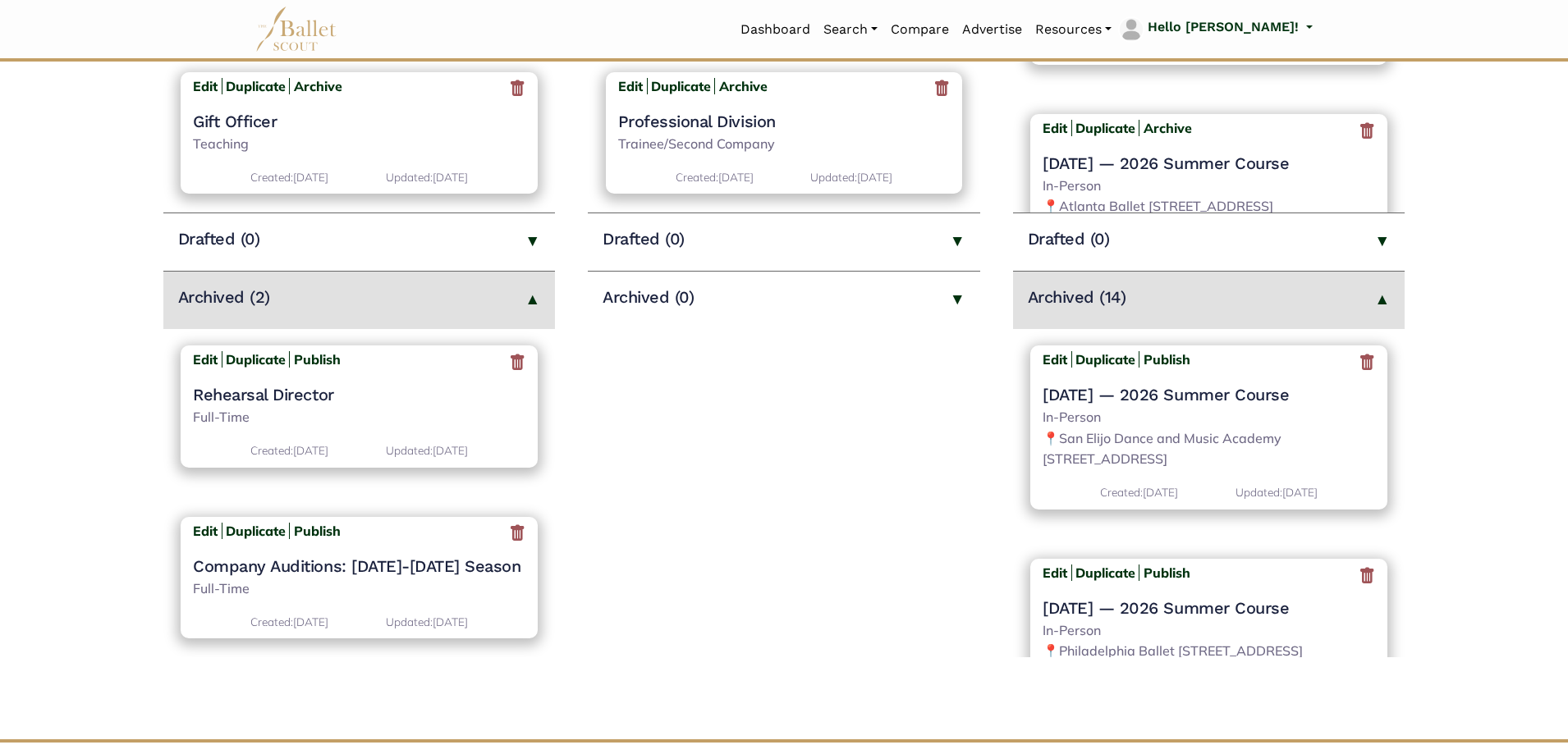
click at [1360, 363] on icon at bounding box center [1367, 362] width 16 height 21
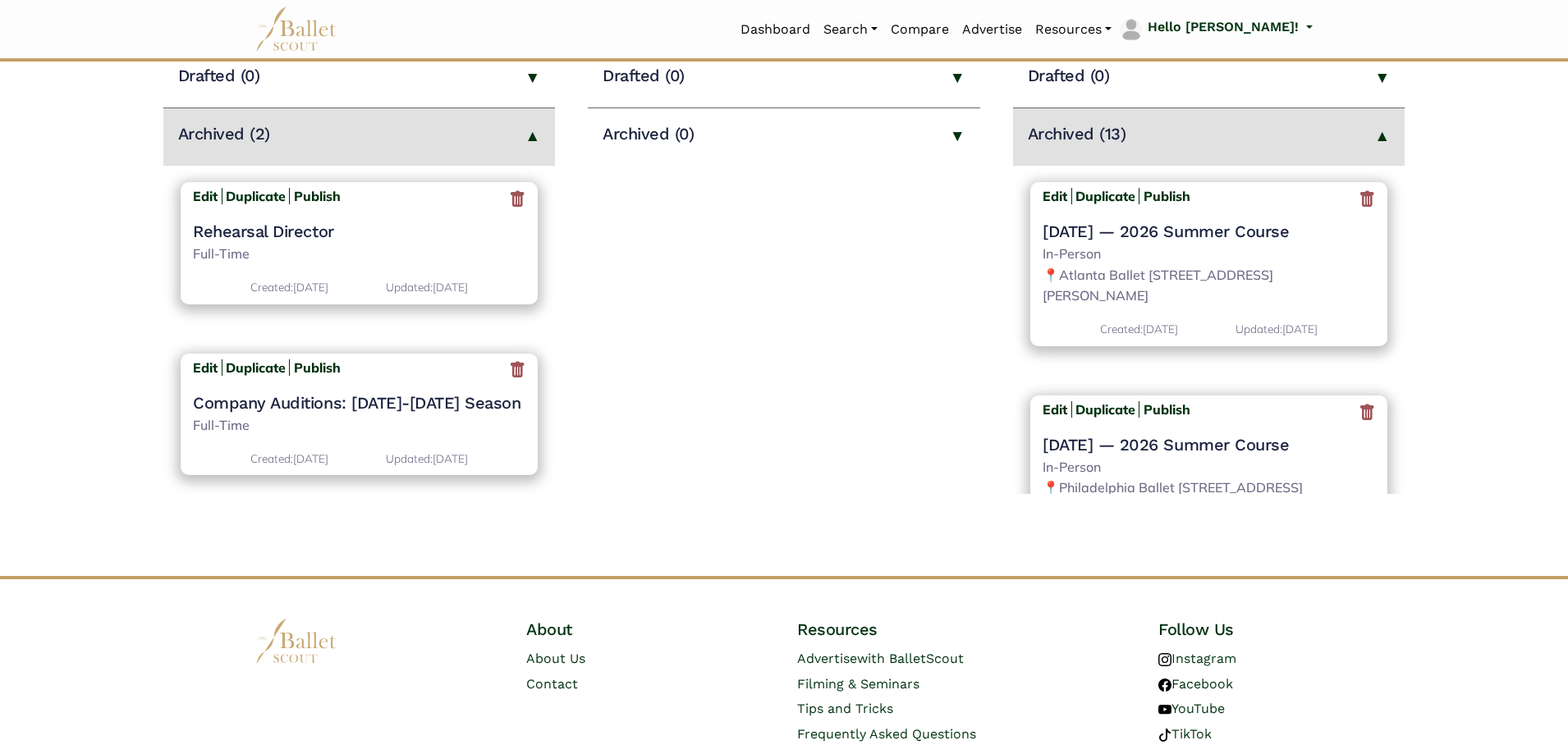
scroll to position [657, 0]
click at [1359, 202] on icon at bounding box center [1367, 198] width 16 height 21
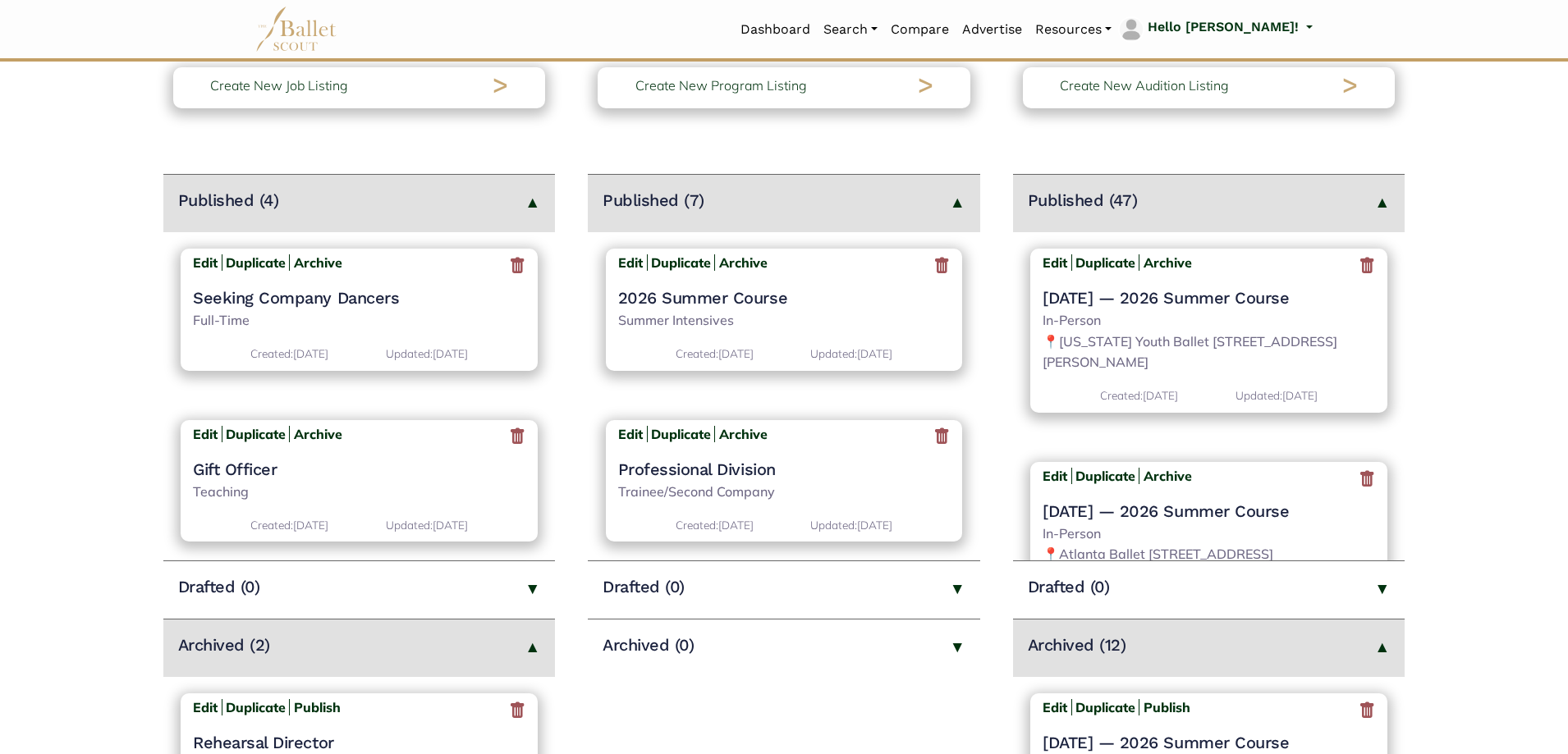
scroll to position [410, 0]
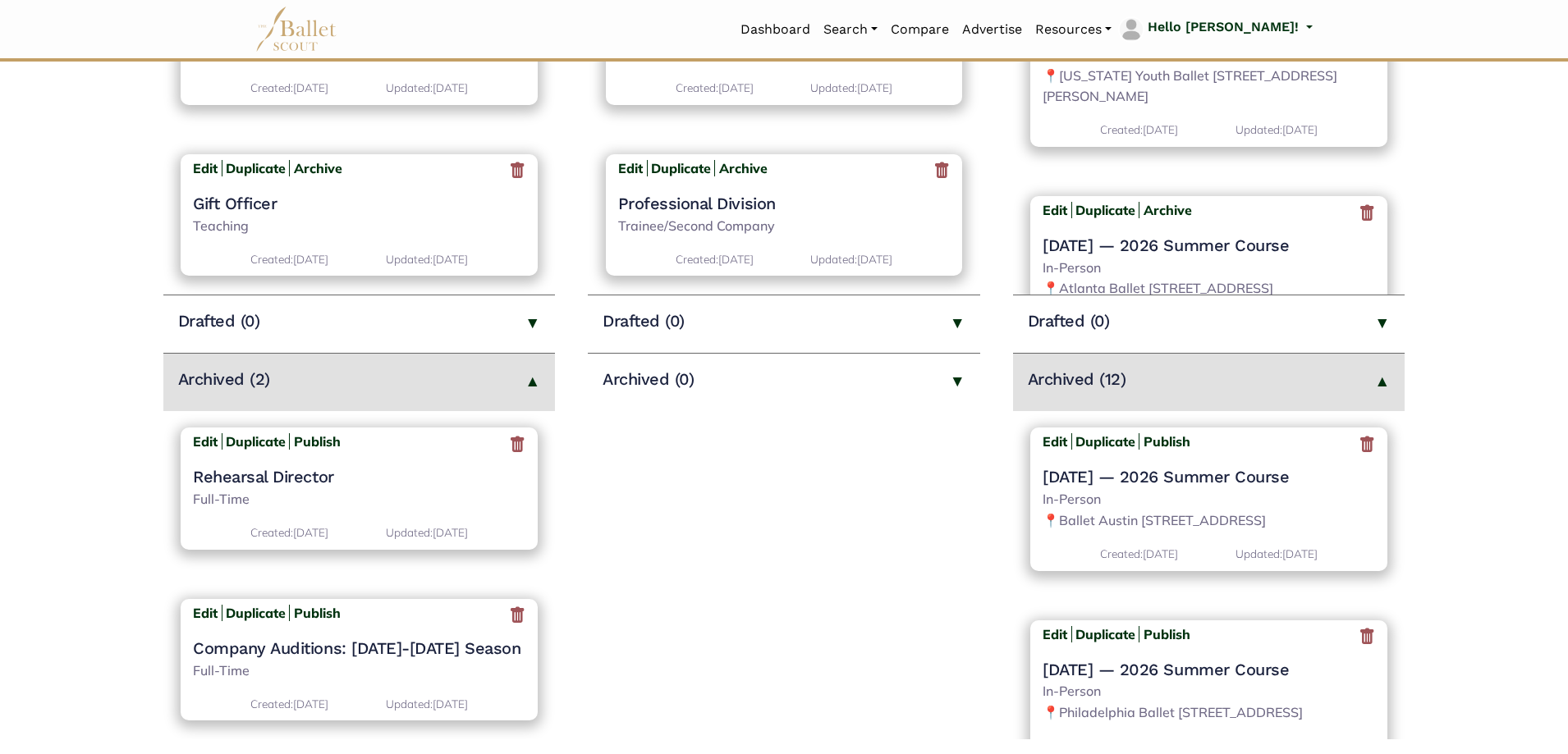
click at [1359, 444] on icon at bounding box center [1367, 444] width 16 height 21
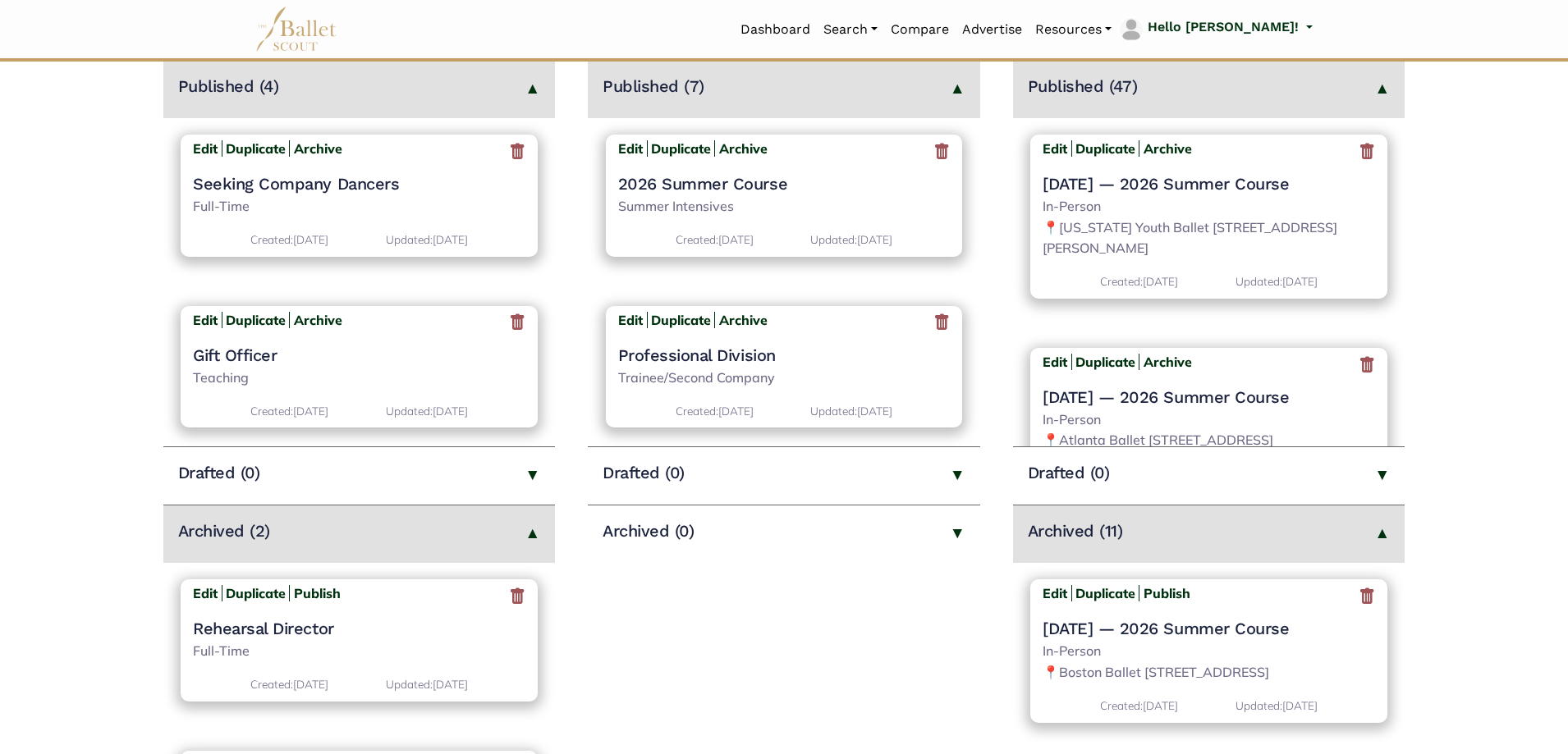
scroll to position [493, 0]
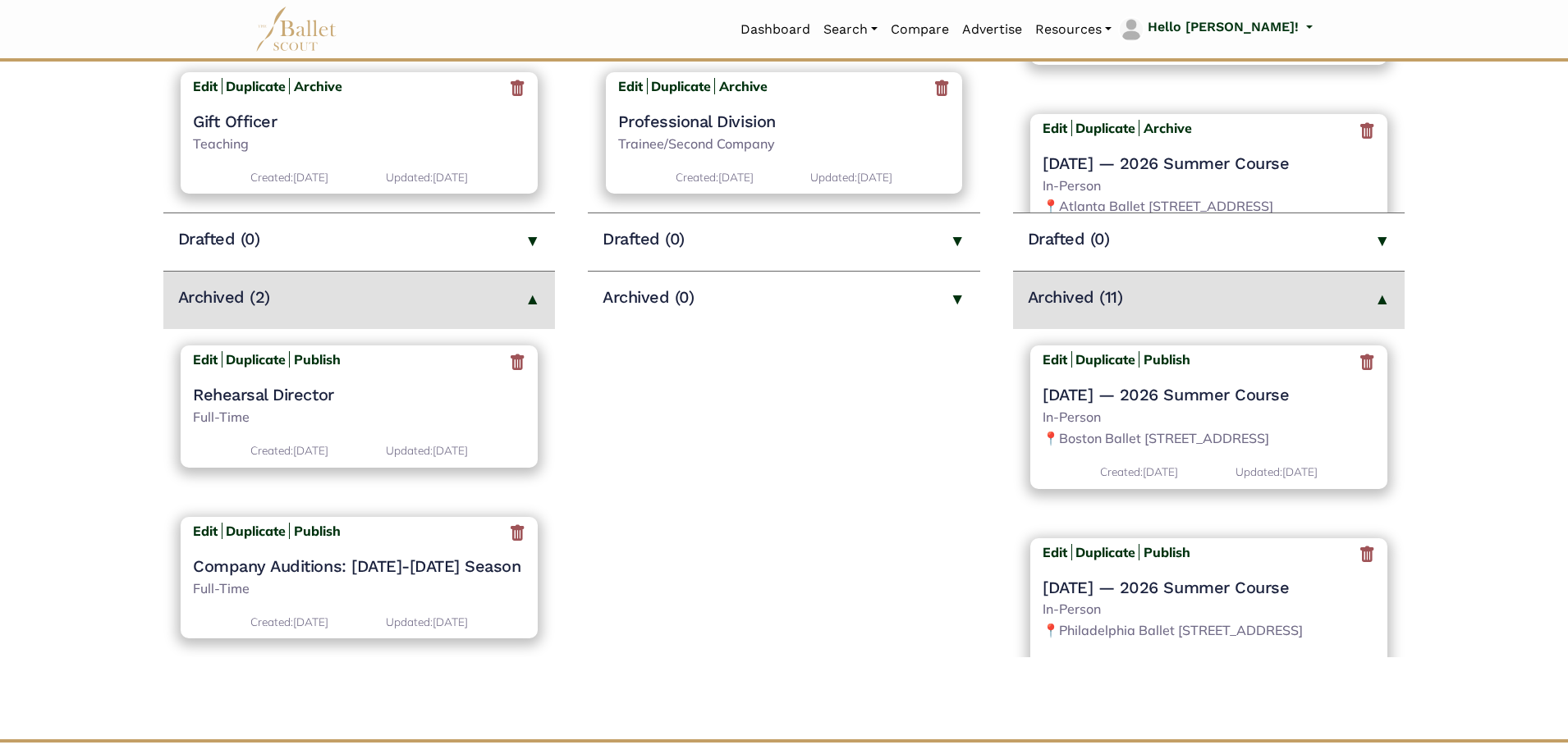
click at [1360, 365] on icon at bounding box center [1367, 362] width 16 height 21
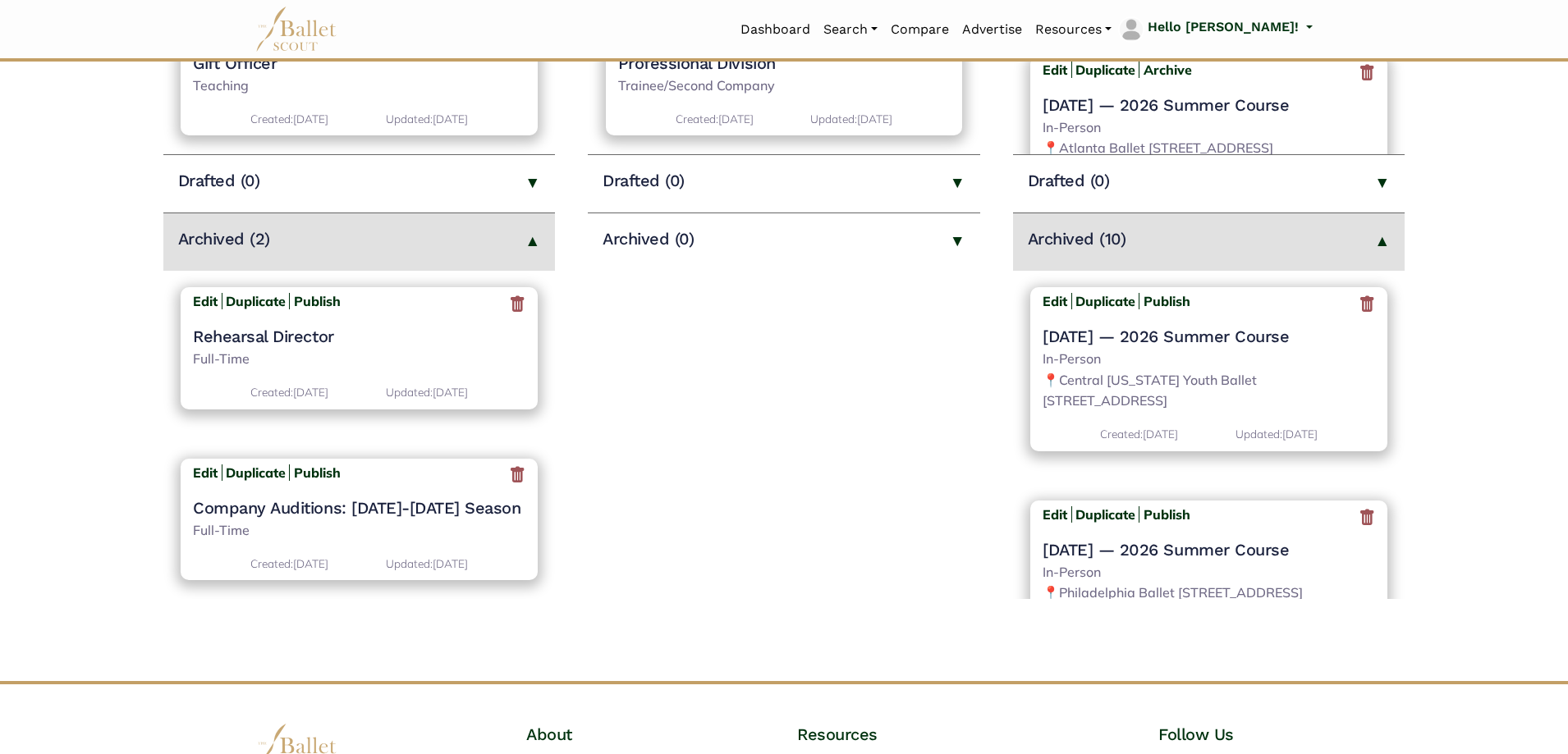
scroll to position [575, 0]
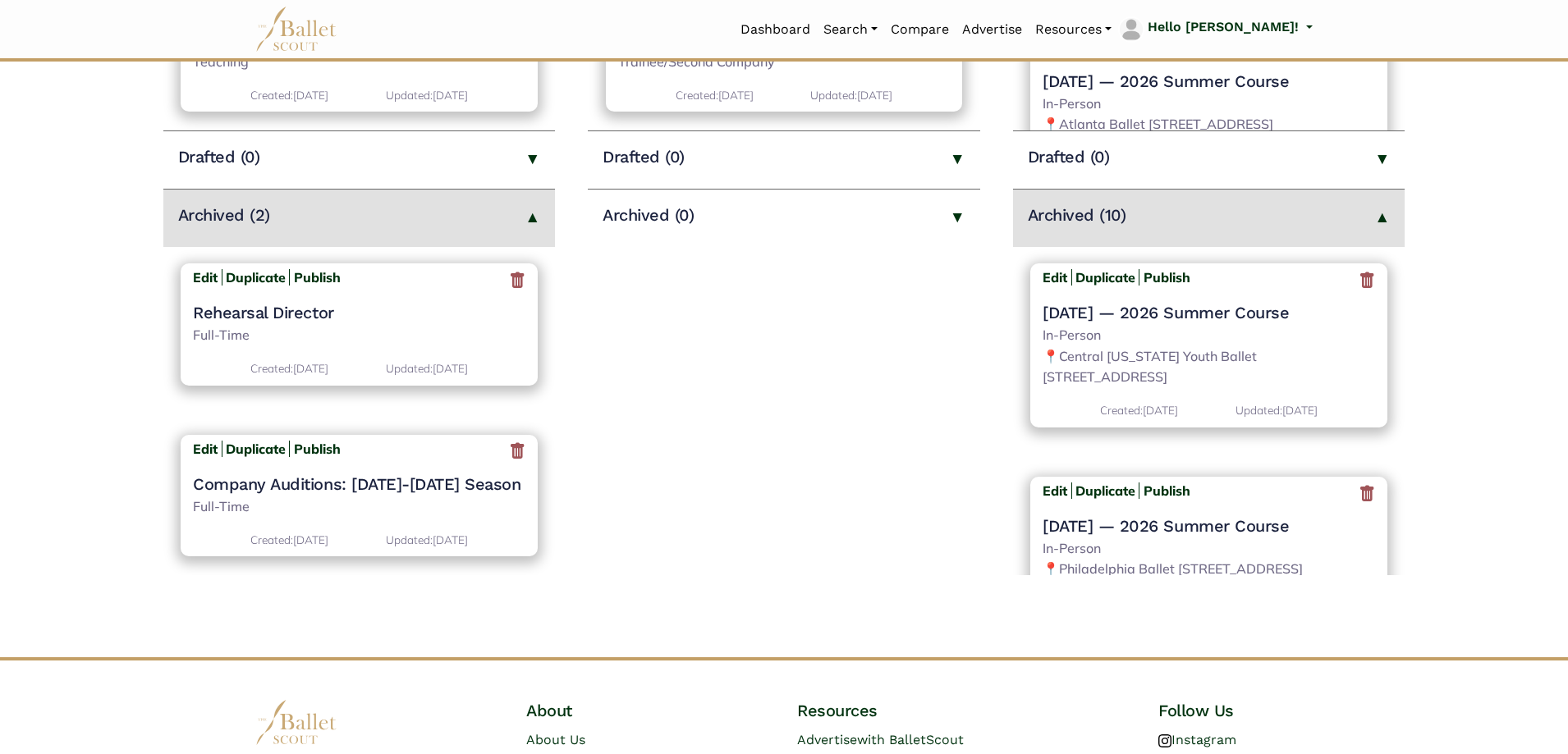
click at [1362, 284] on icon at bounding box center [1367, 280] width 16 height 21
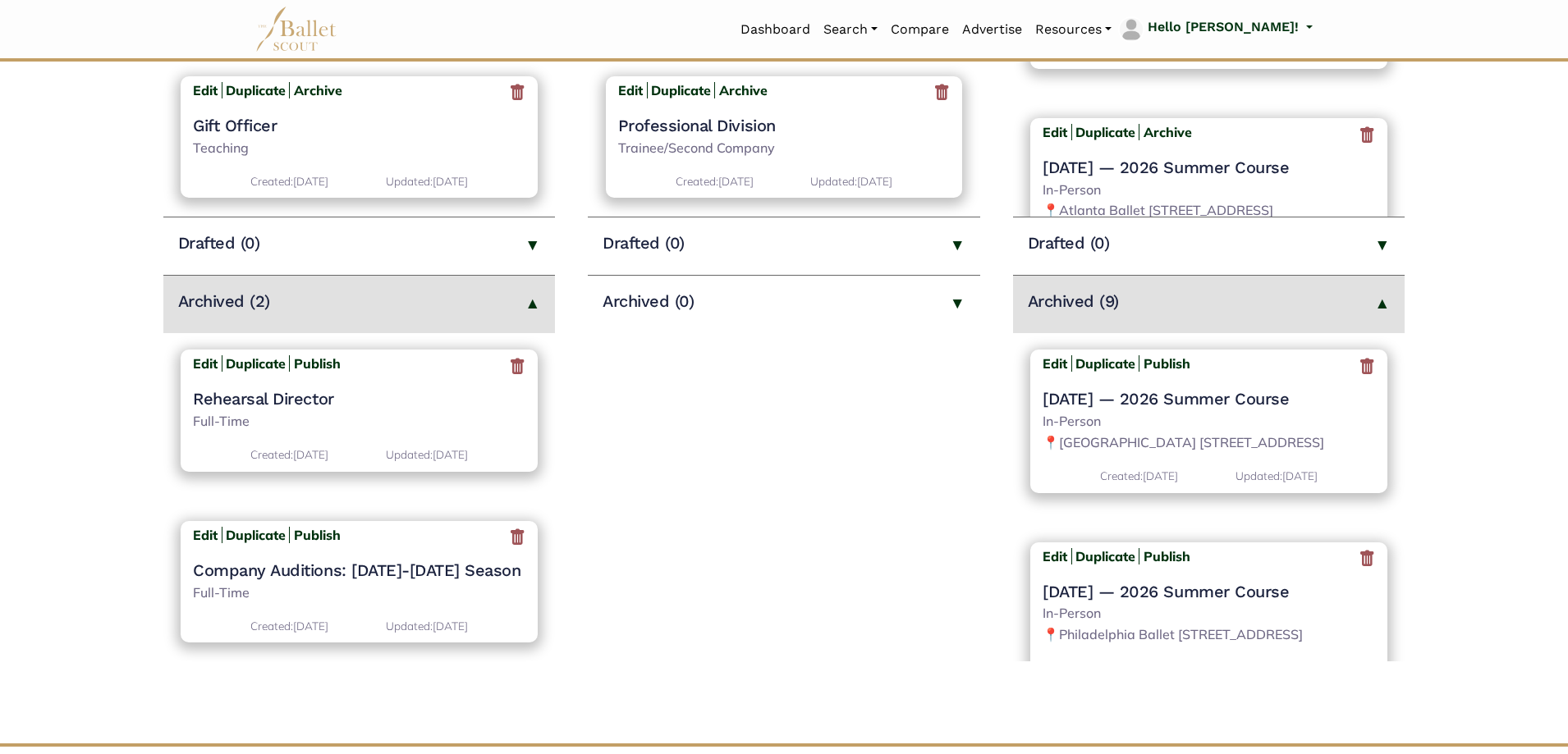
scroll to position [575, 0]
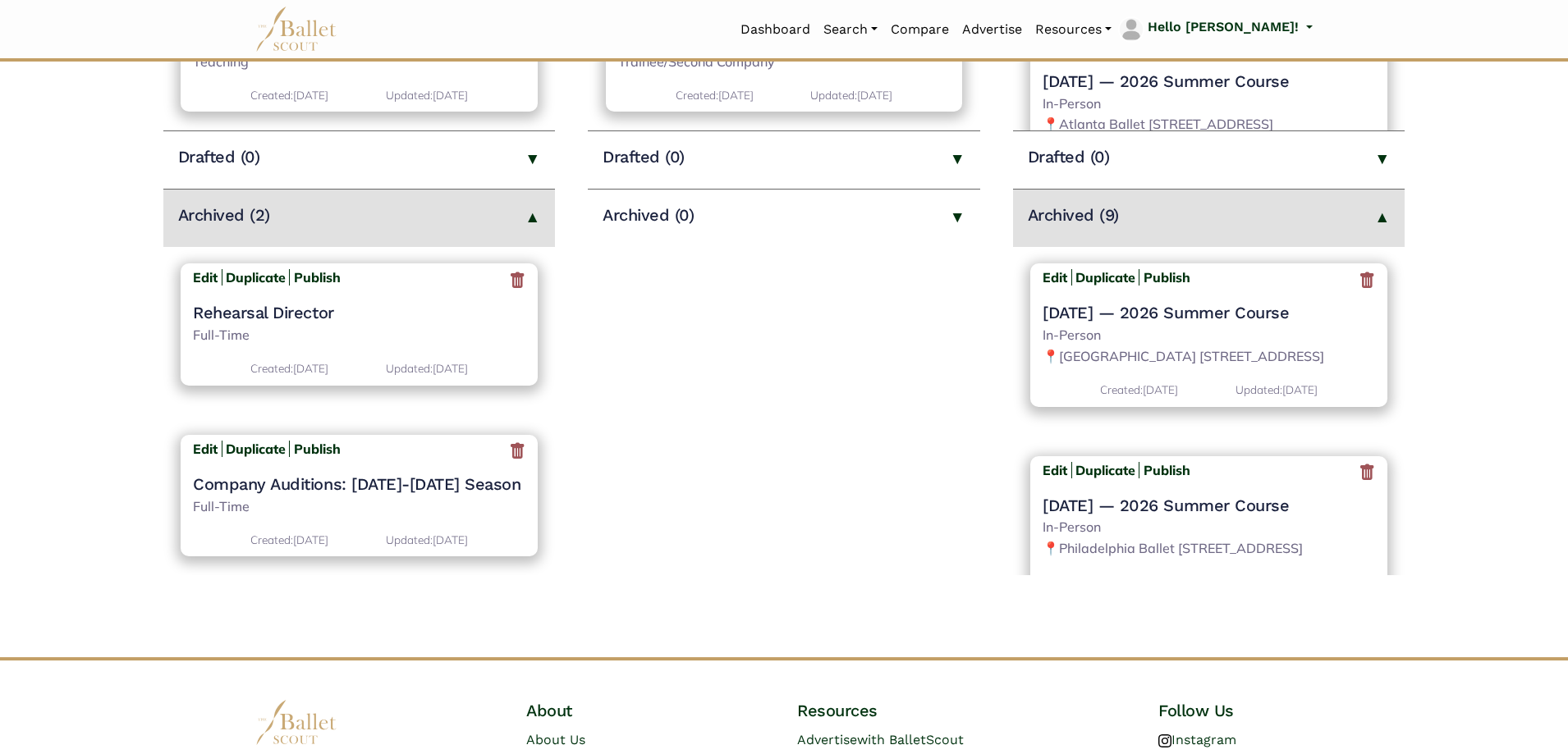
click at [1359, 283] on icon at bounding box center [1367, 280] width 16 height 21
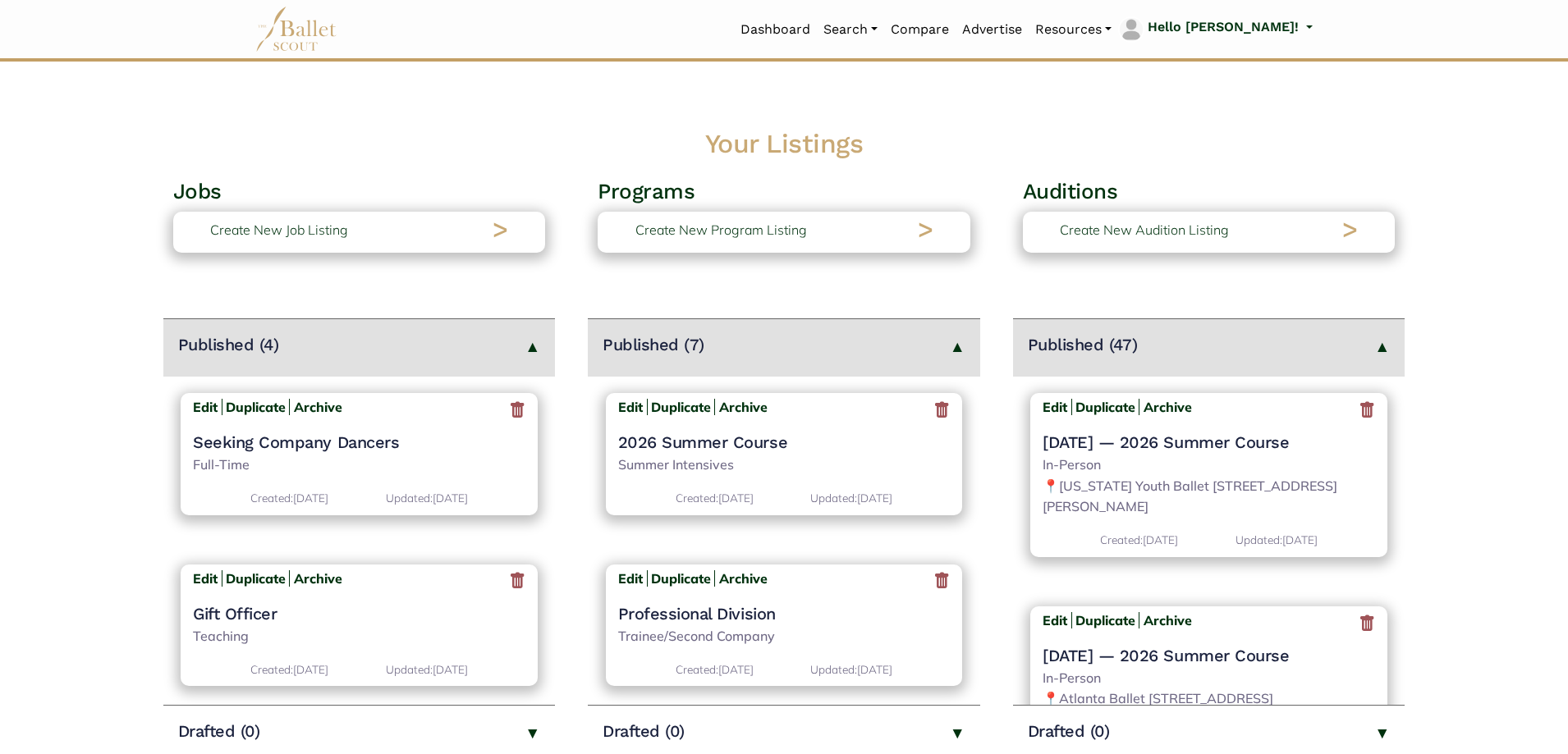
scroll to position [575, 0]
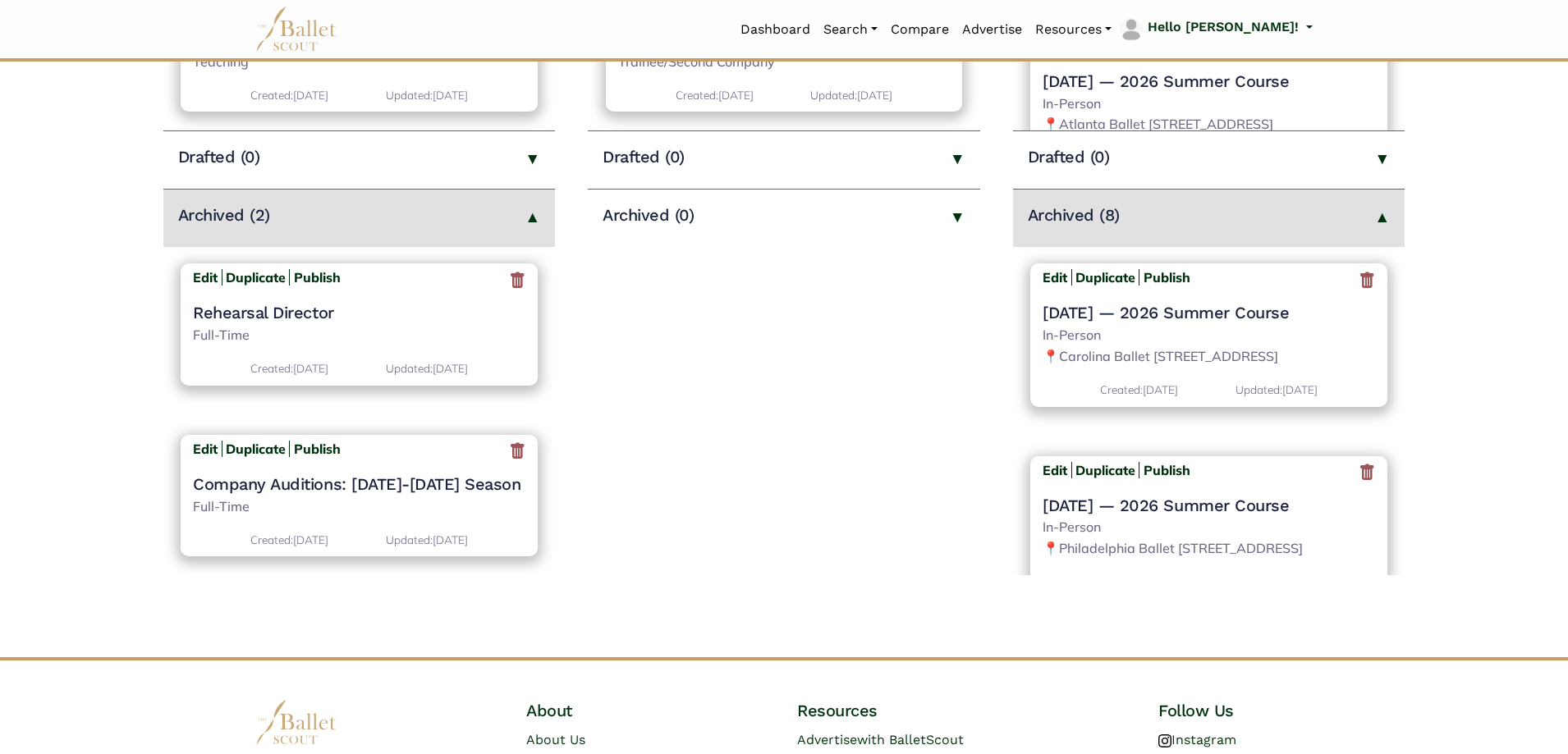
click at [1359, 279] on icon at bounding box center [1367, 280] width 16 height 21
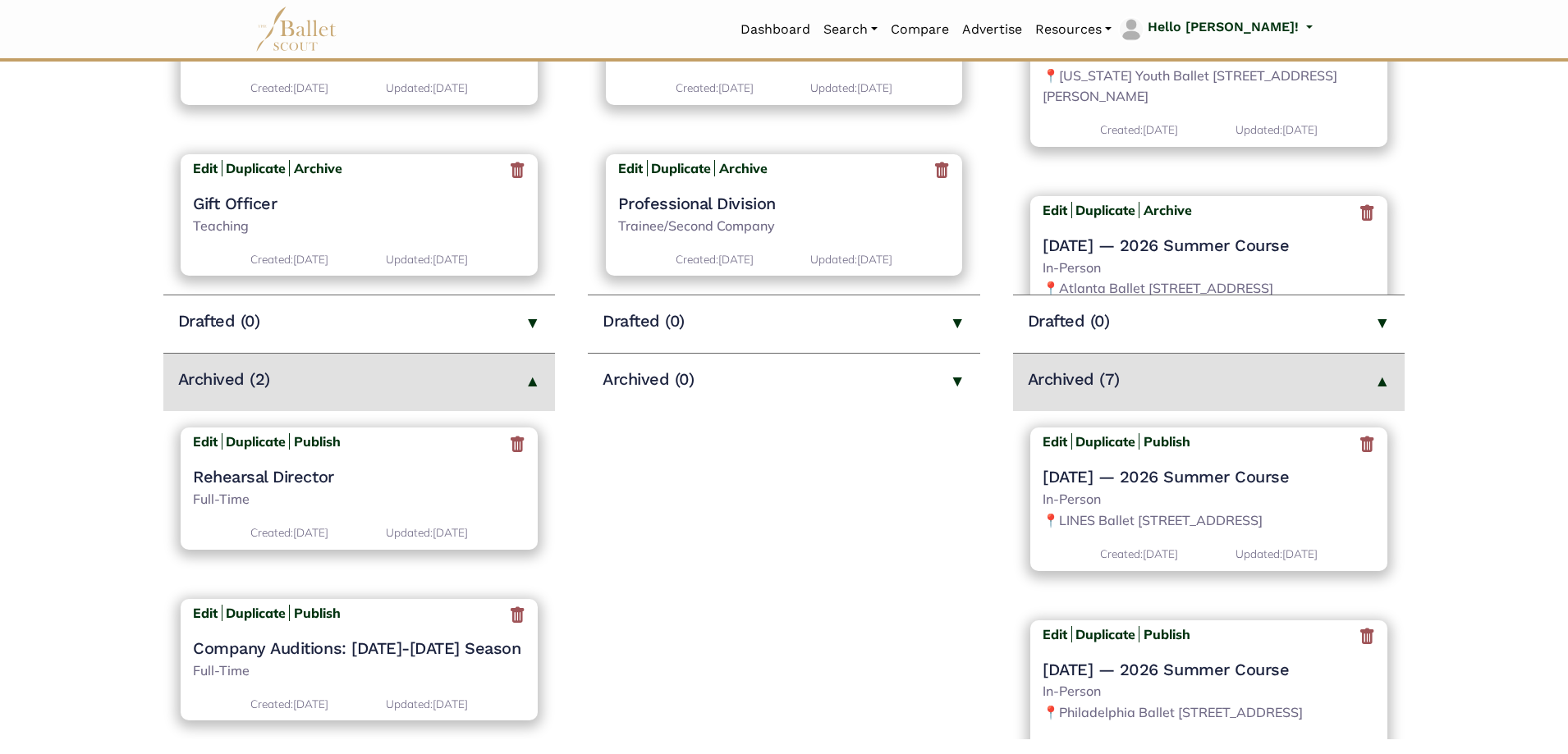
scroll to position [493, 0]
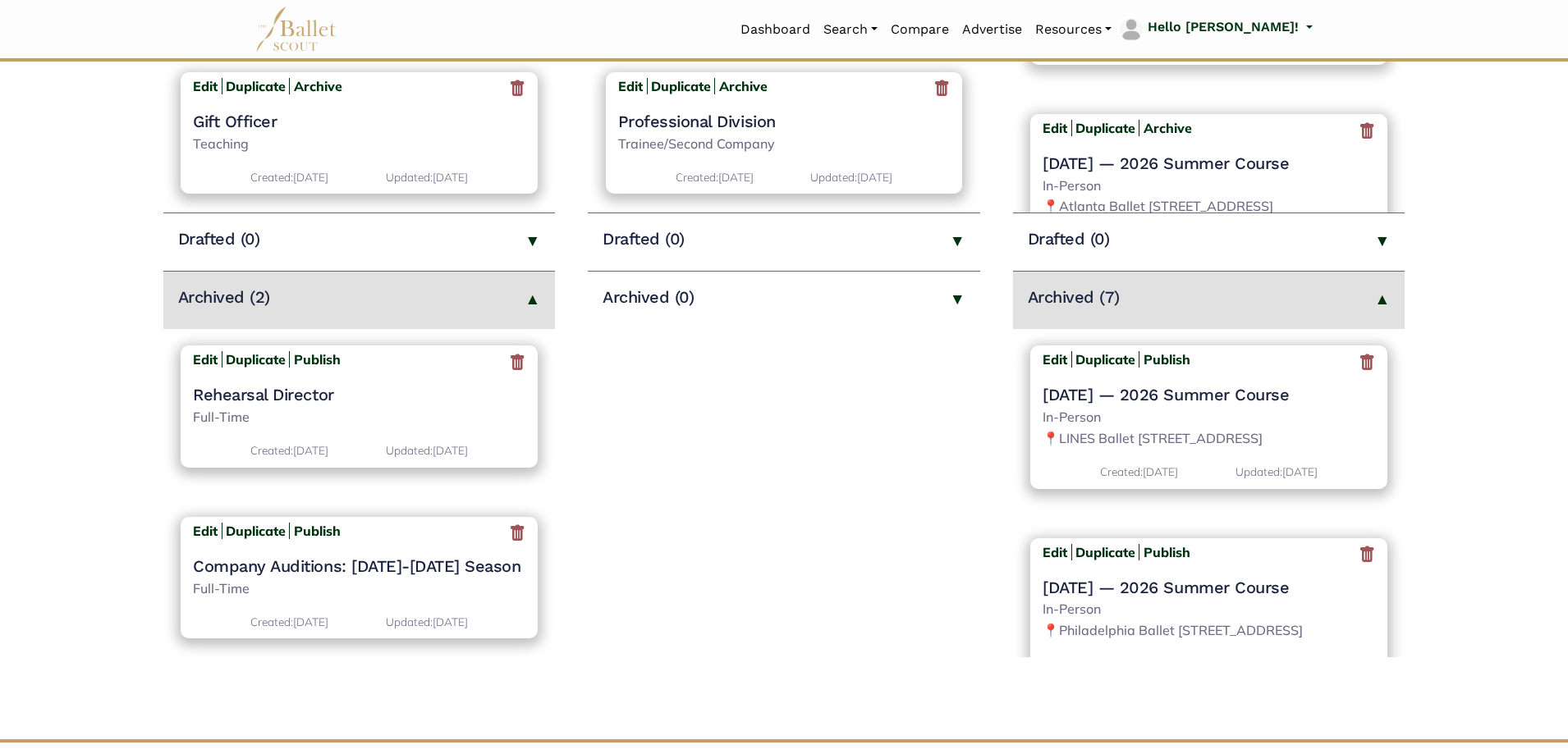
click at [1359, 365] on icon at bounding box center [1367, 362] width 16 height 21
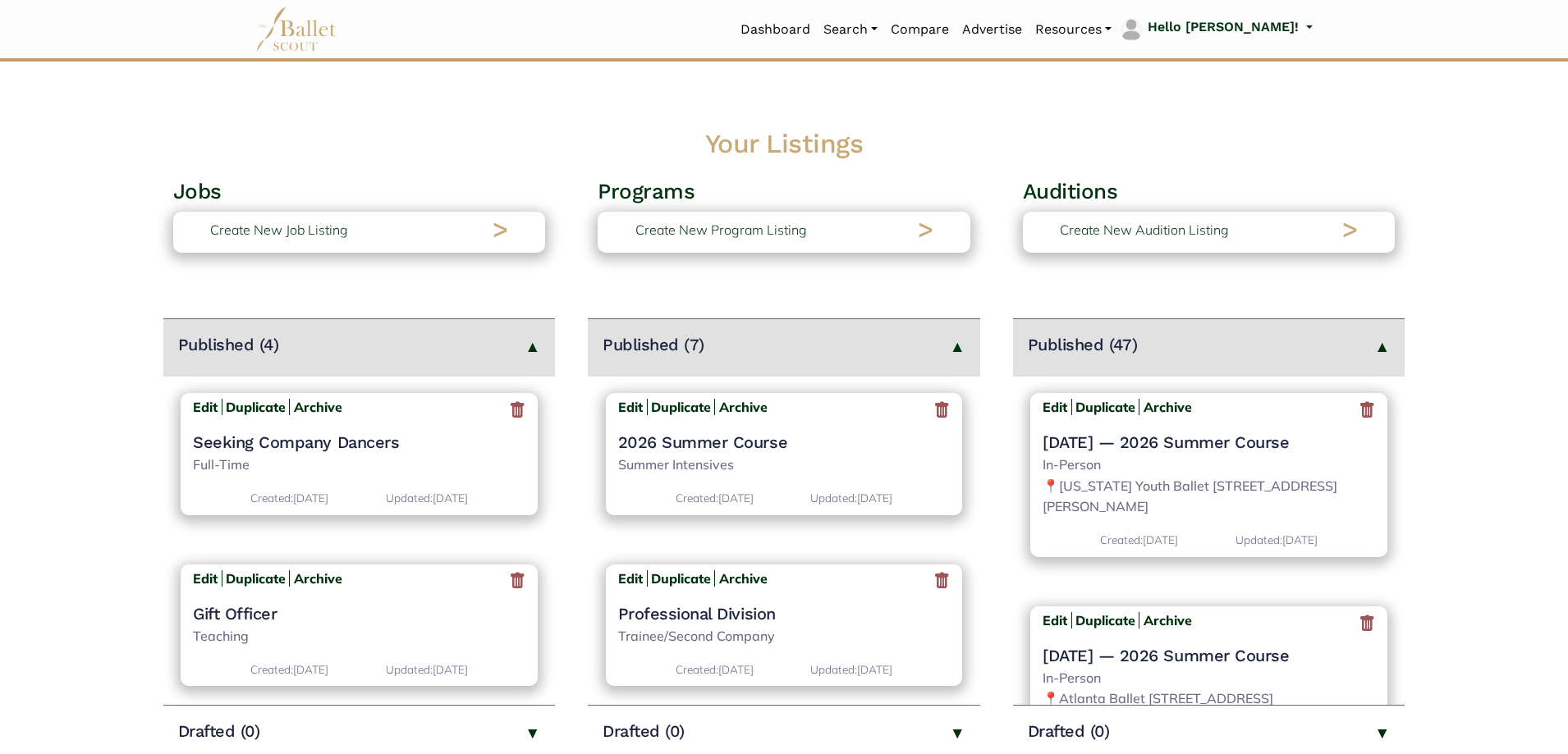
scroll to position [493, 0]
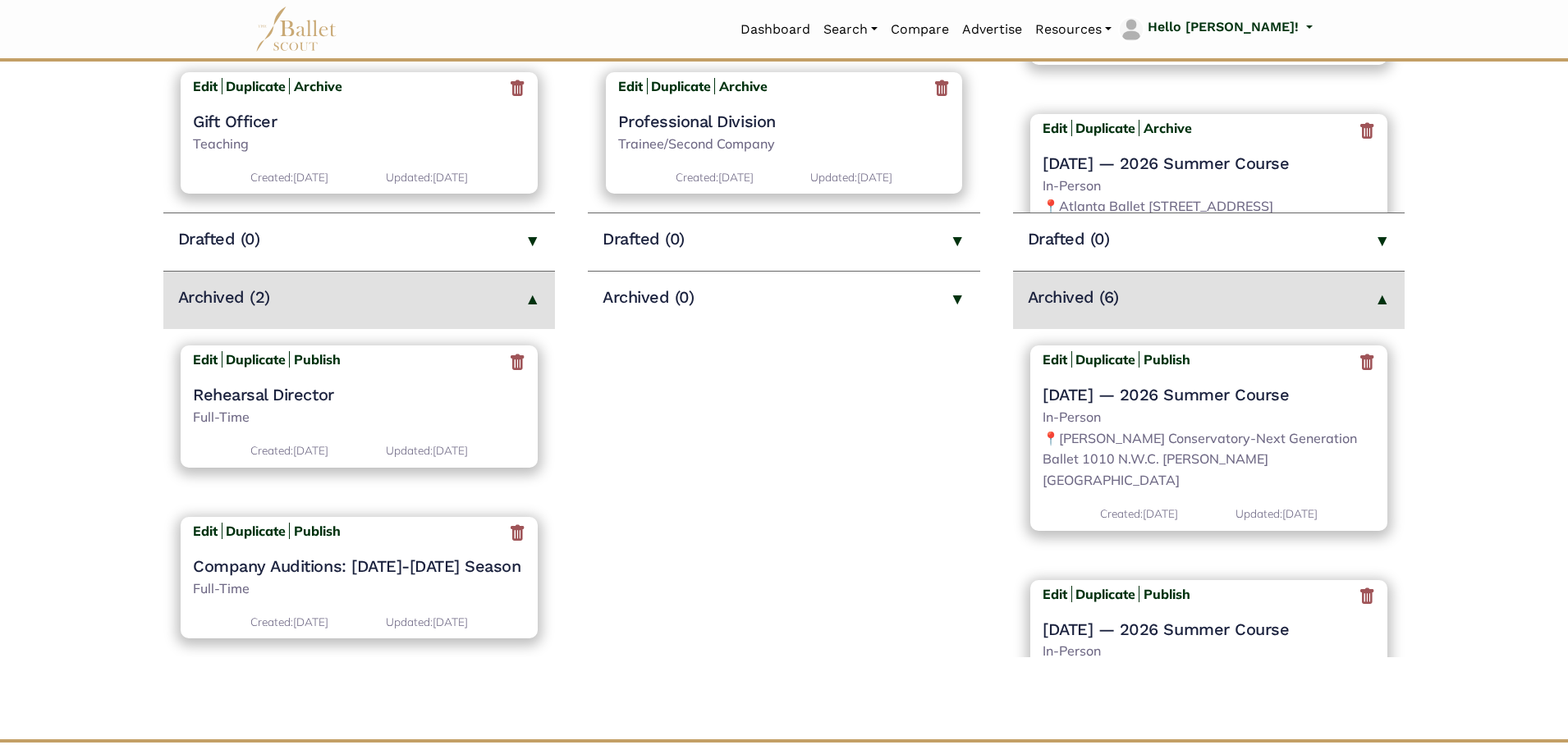
click at [1361, 358] on icon at bounding box center [1367, 362] width 16 height 21
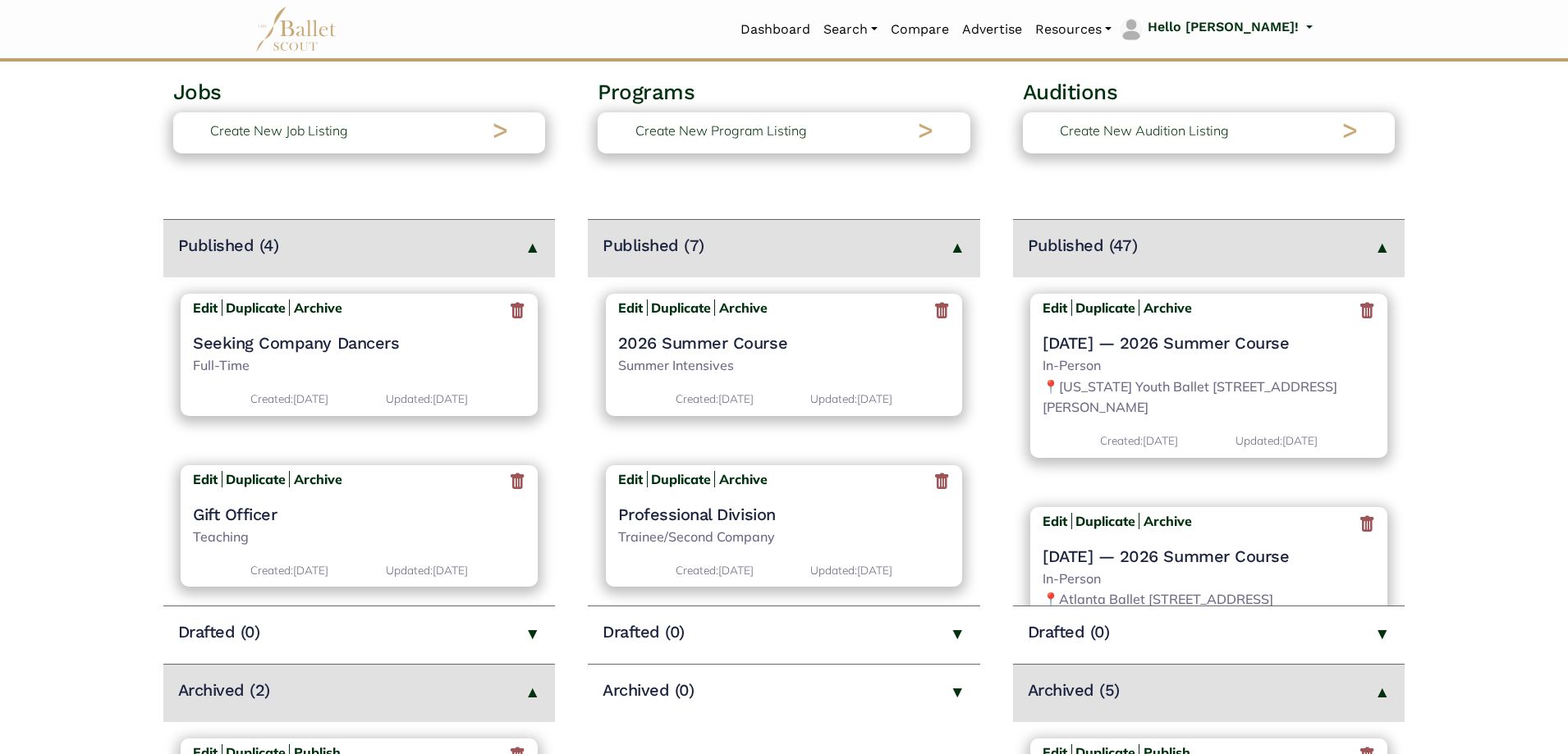
scroll to position [493, 0]
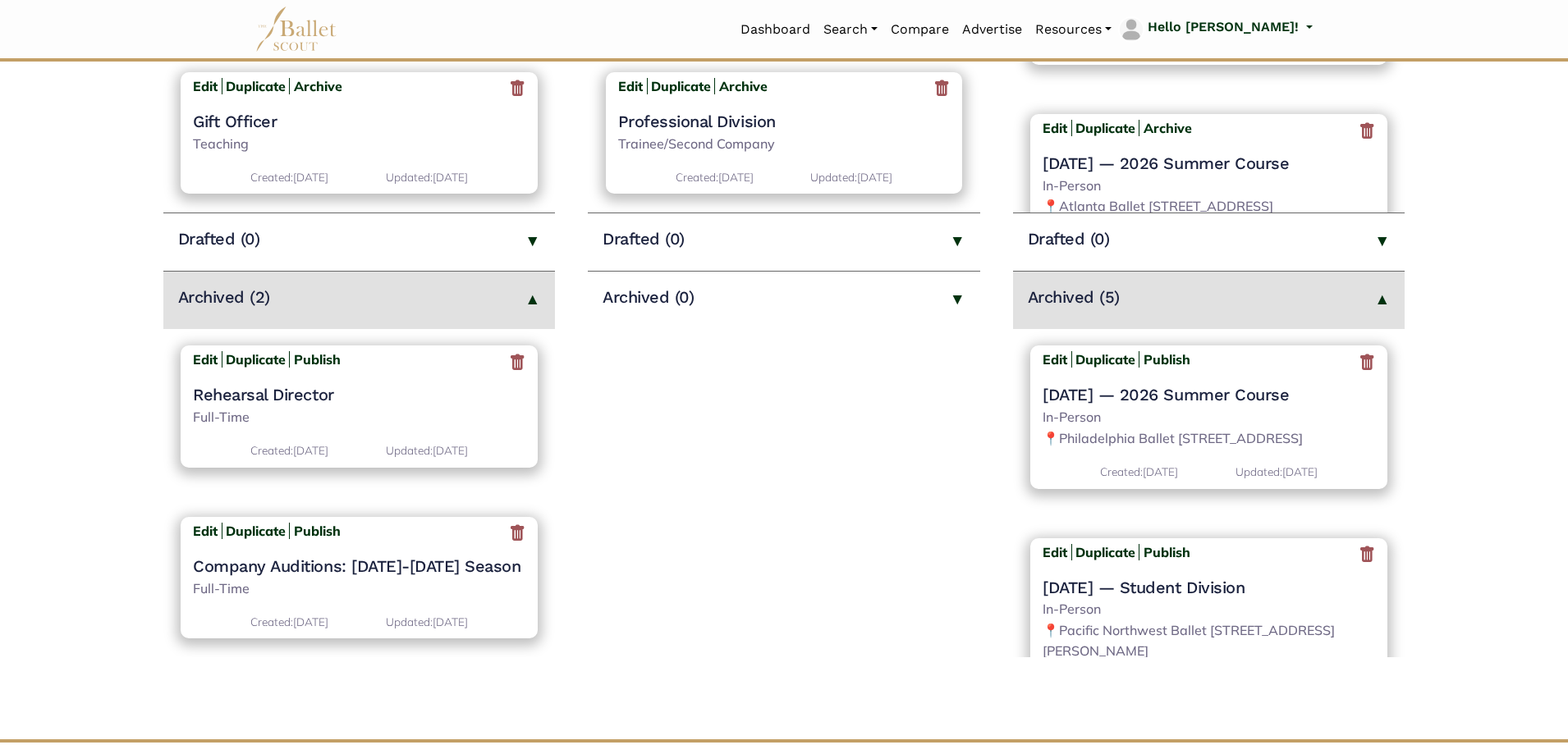
click at [1366, 368] on icon at bounding box center [1367, 362] width 16 height 21
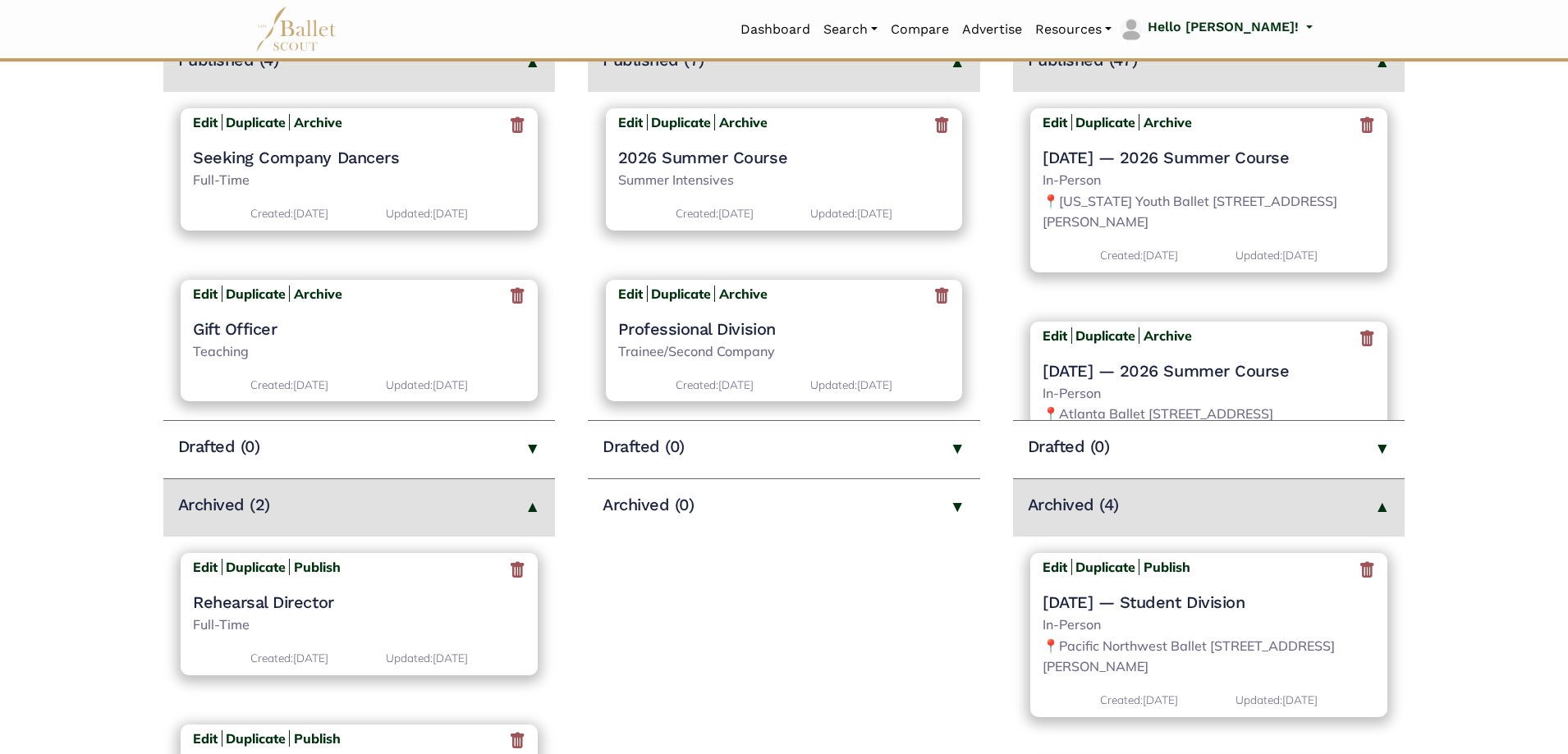
scroll to position [575, 0]
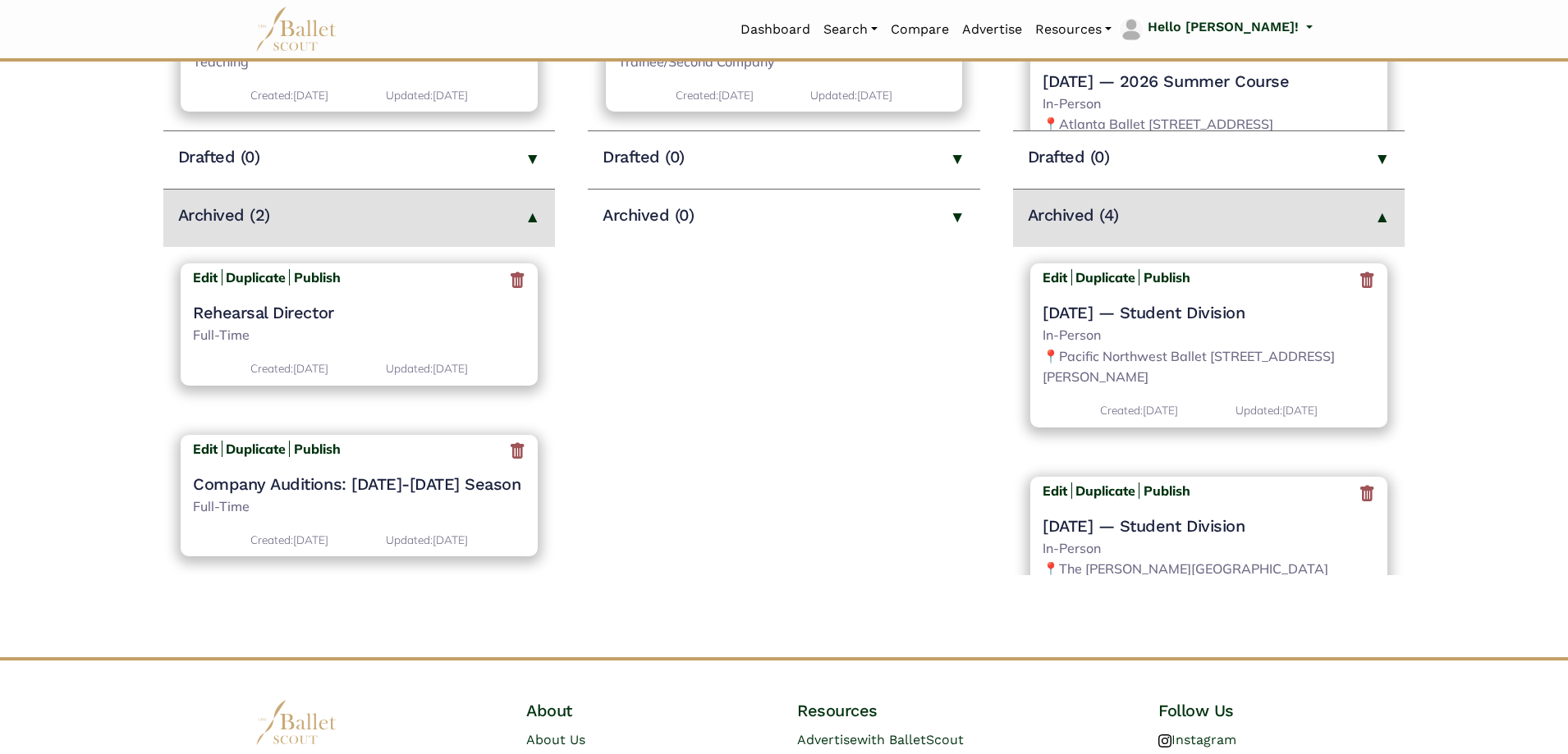
click at [1359, 281] on icon at bounding box center [1367, 280] width 16 height 21
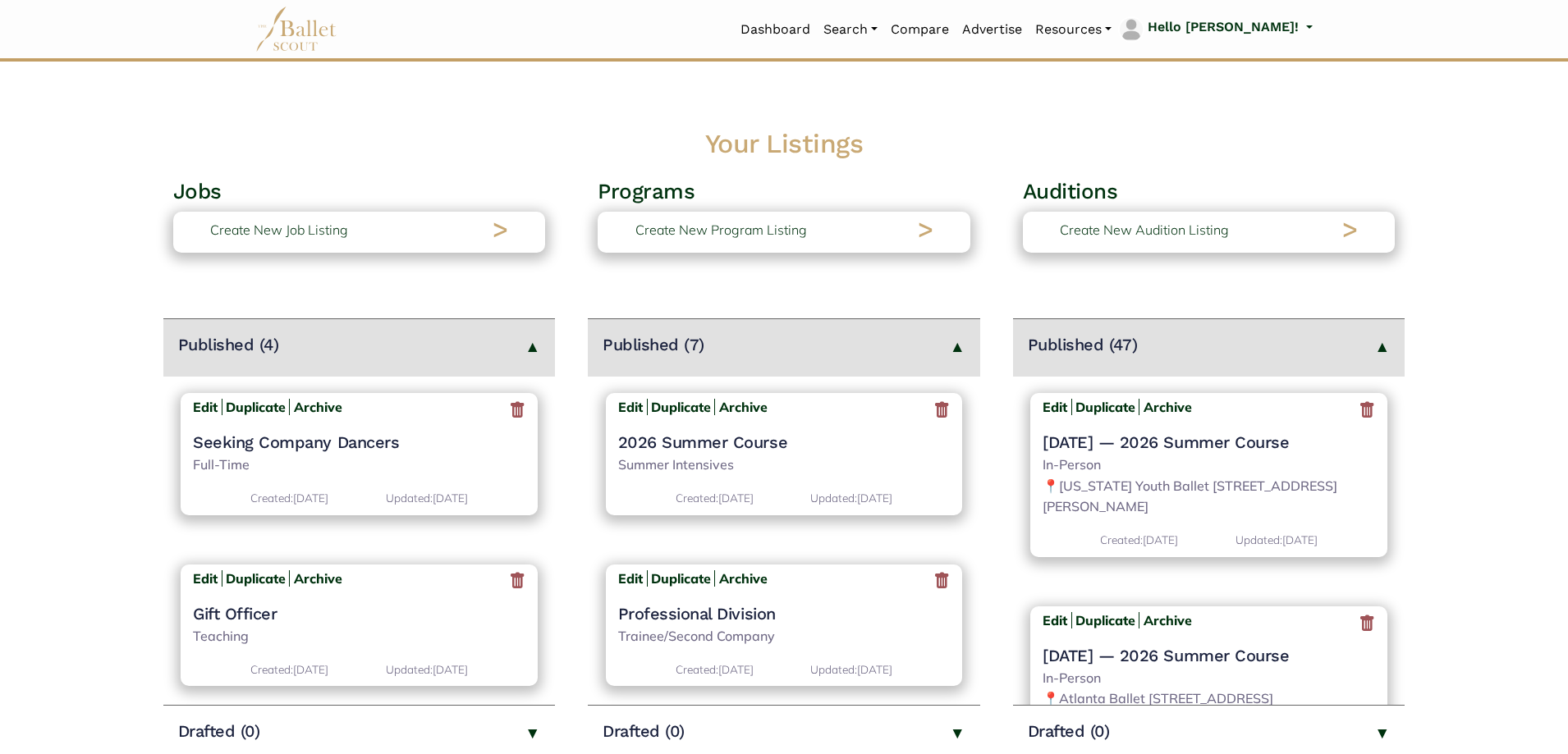
scroll to position [575, 0]
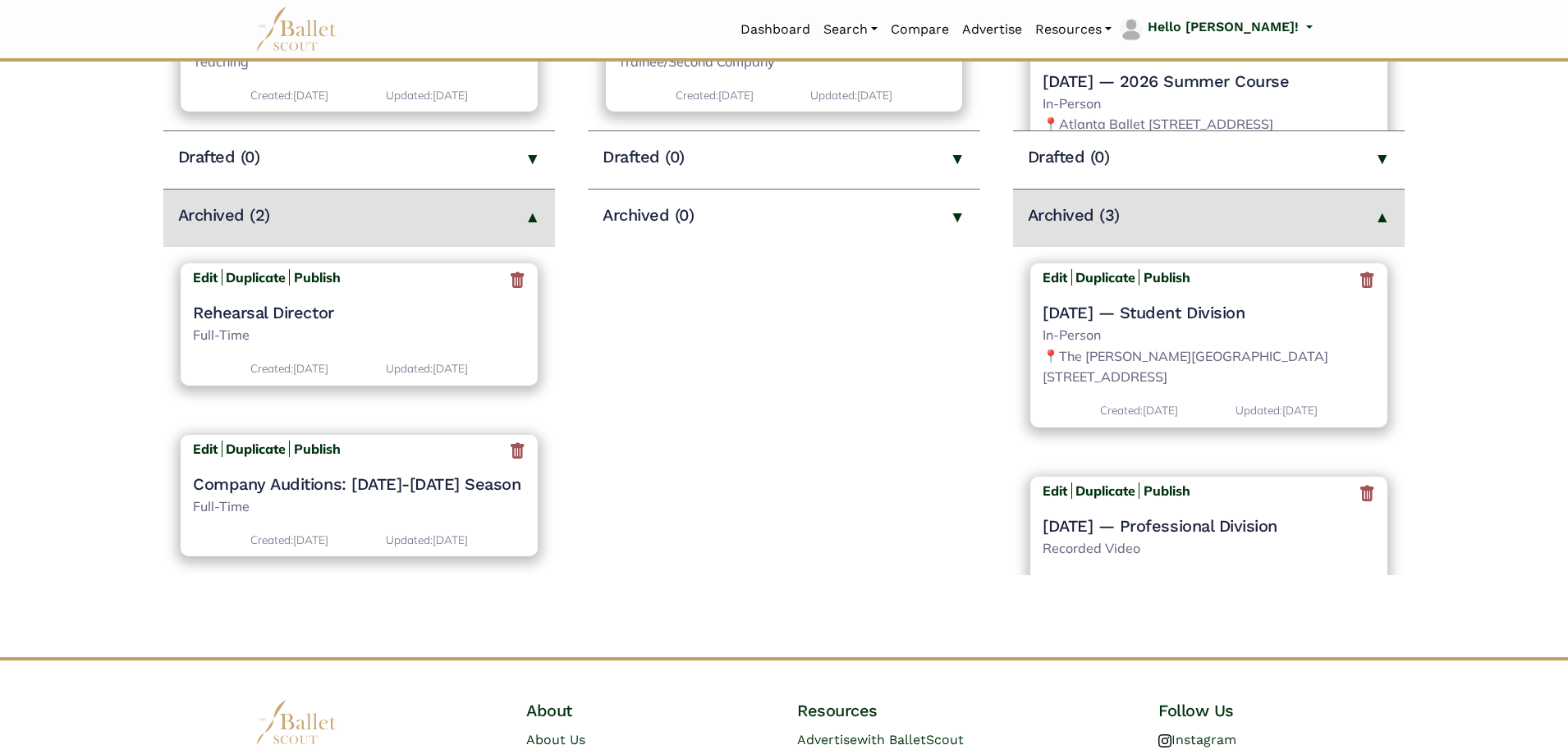
click at [1359, 285] on icon at bounding box center [1367, 280] width 16 height 21
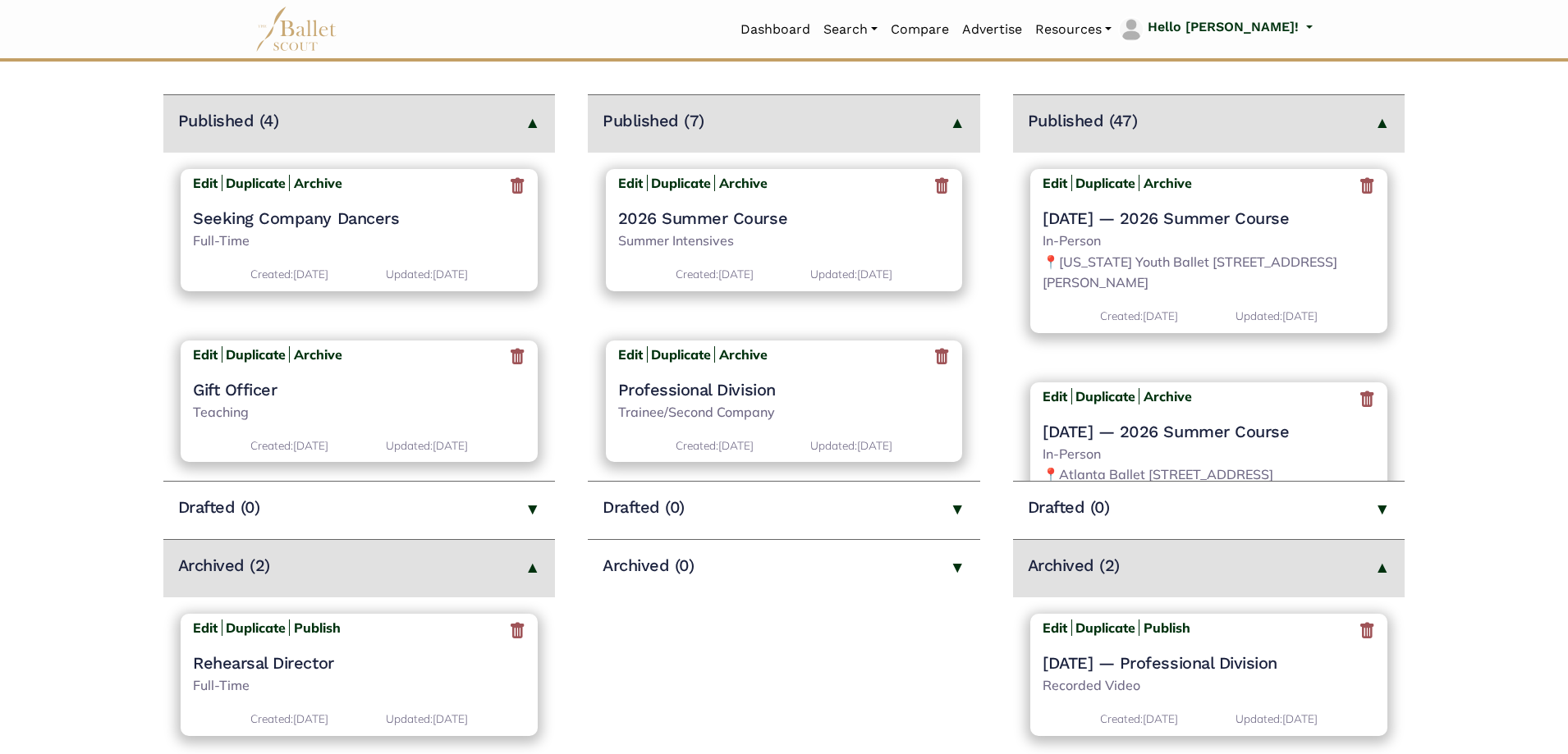
scroll to position [575, 0]
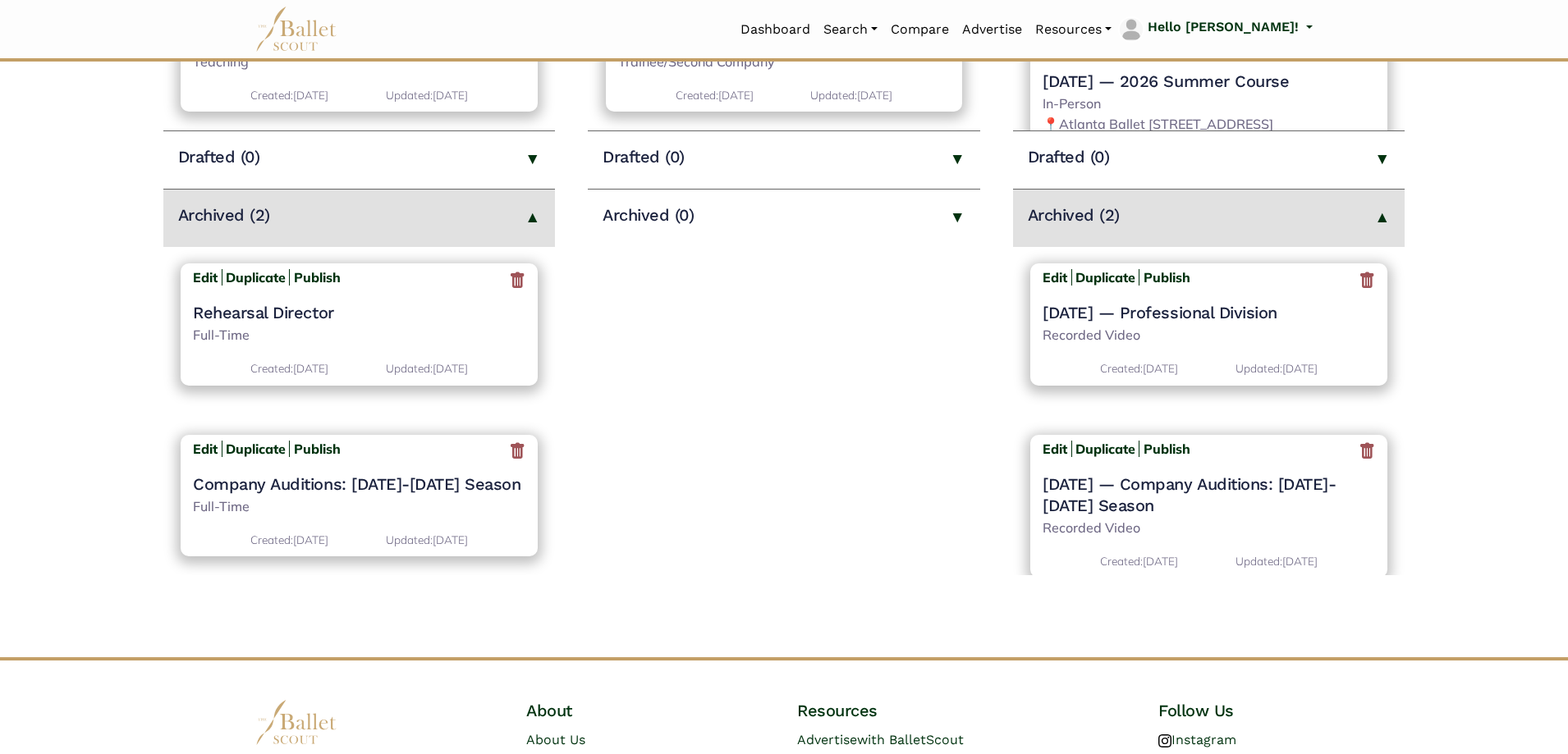
click at [1365, 287] on icon at bounding box center [1367, 280] width 16 height 21
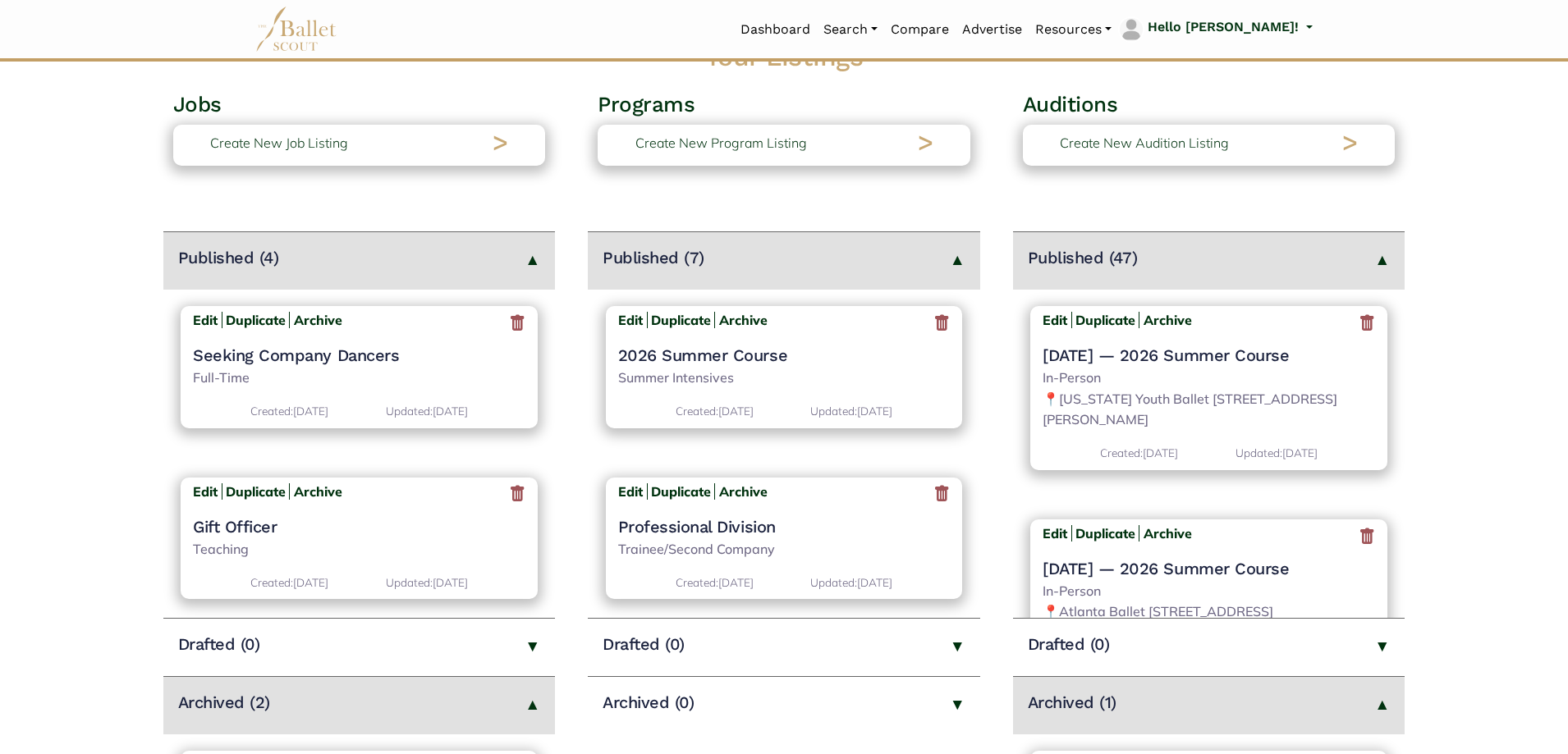
scroll to position [493, 0]
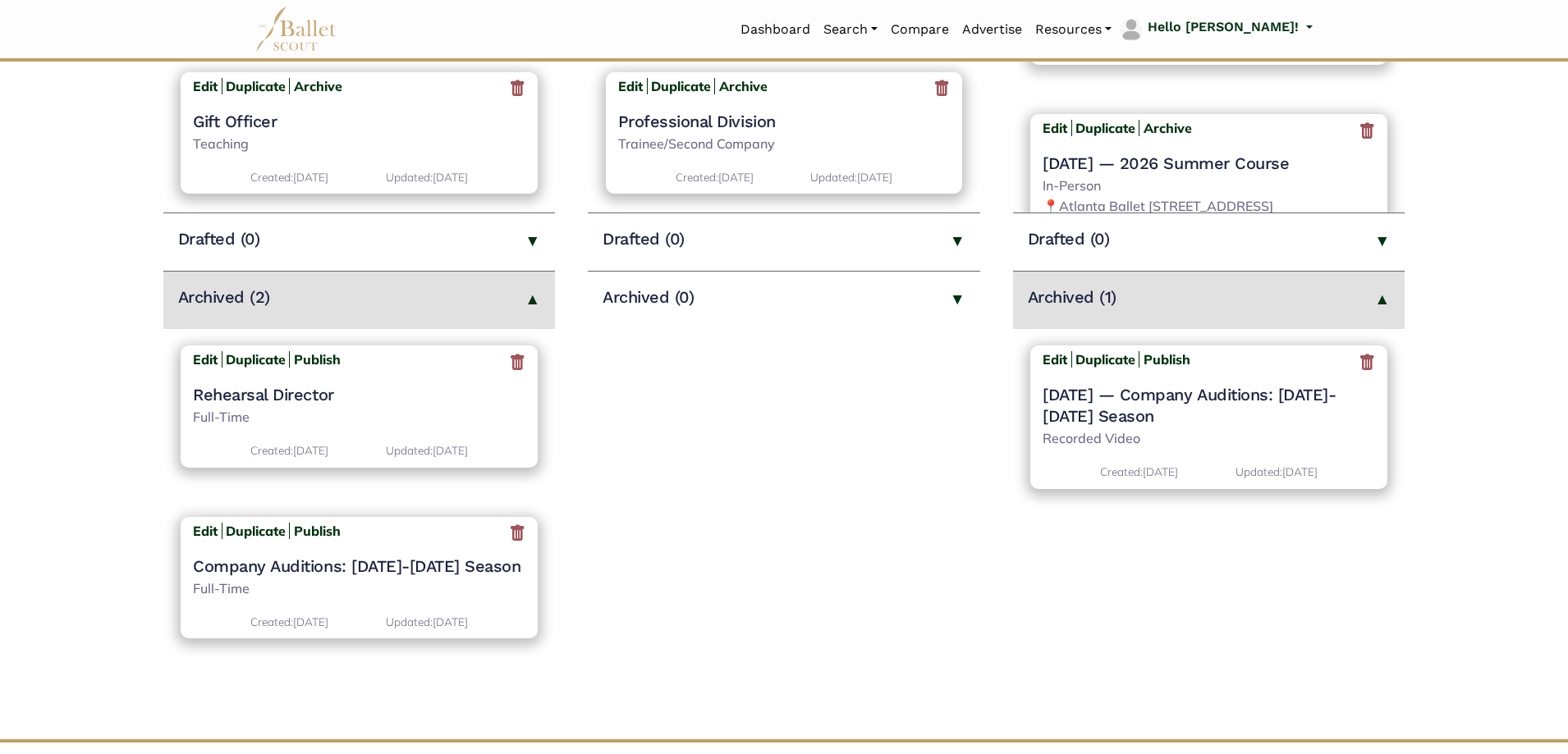
click at [1360, 355] on icon at bounding box center [1367, 362] width 16 height 21
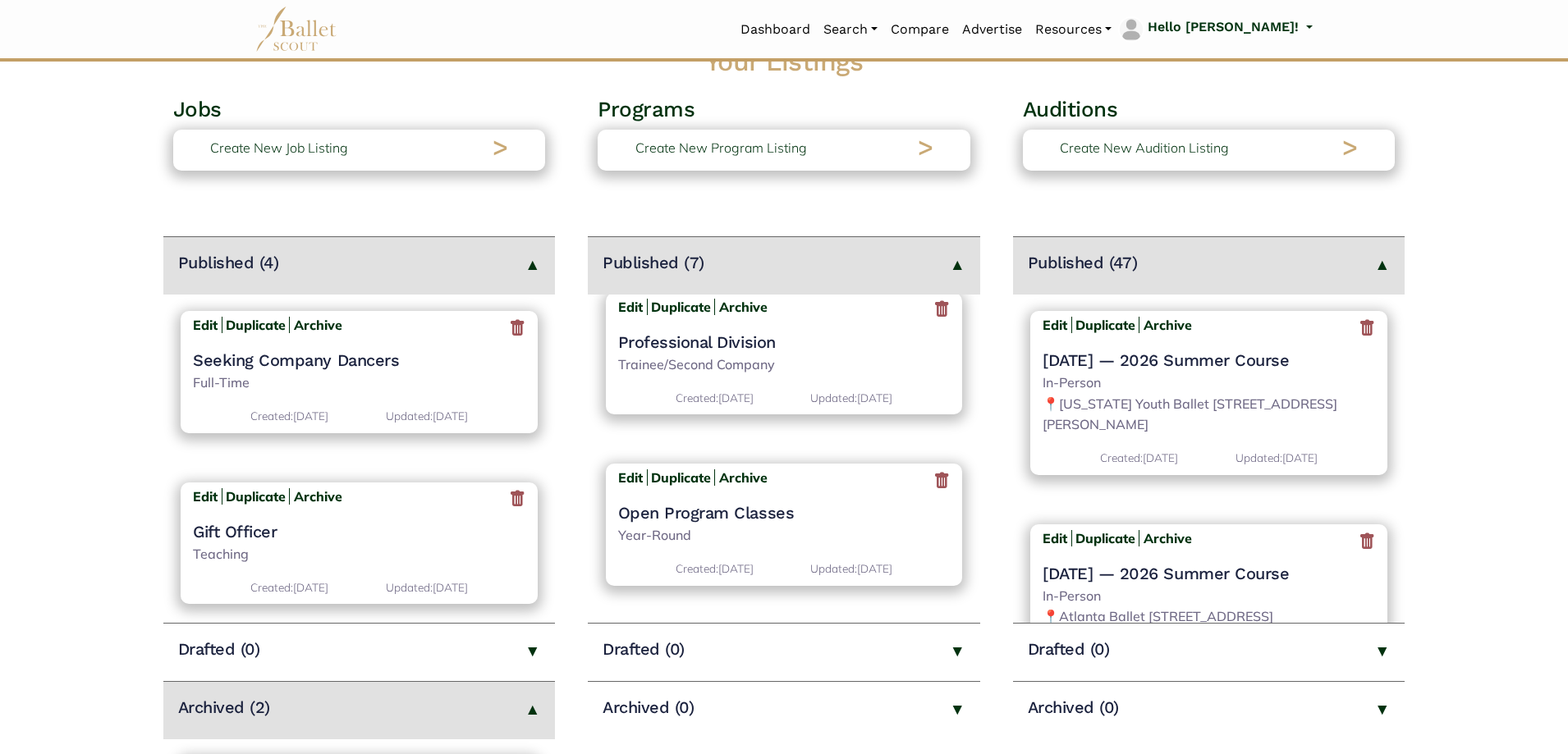
scroll to position [164, 0]
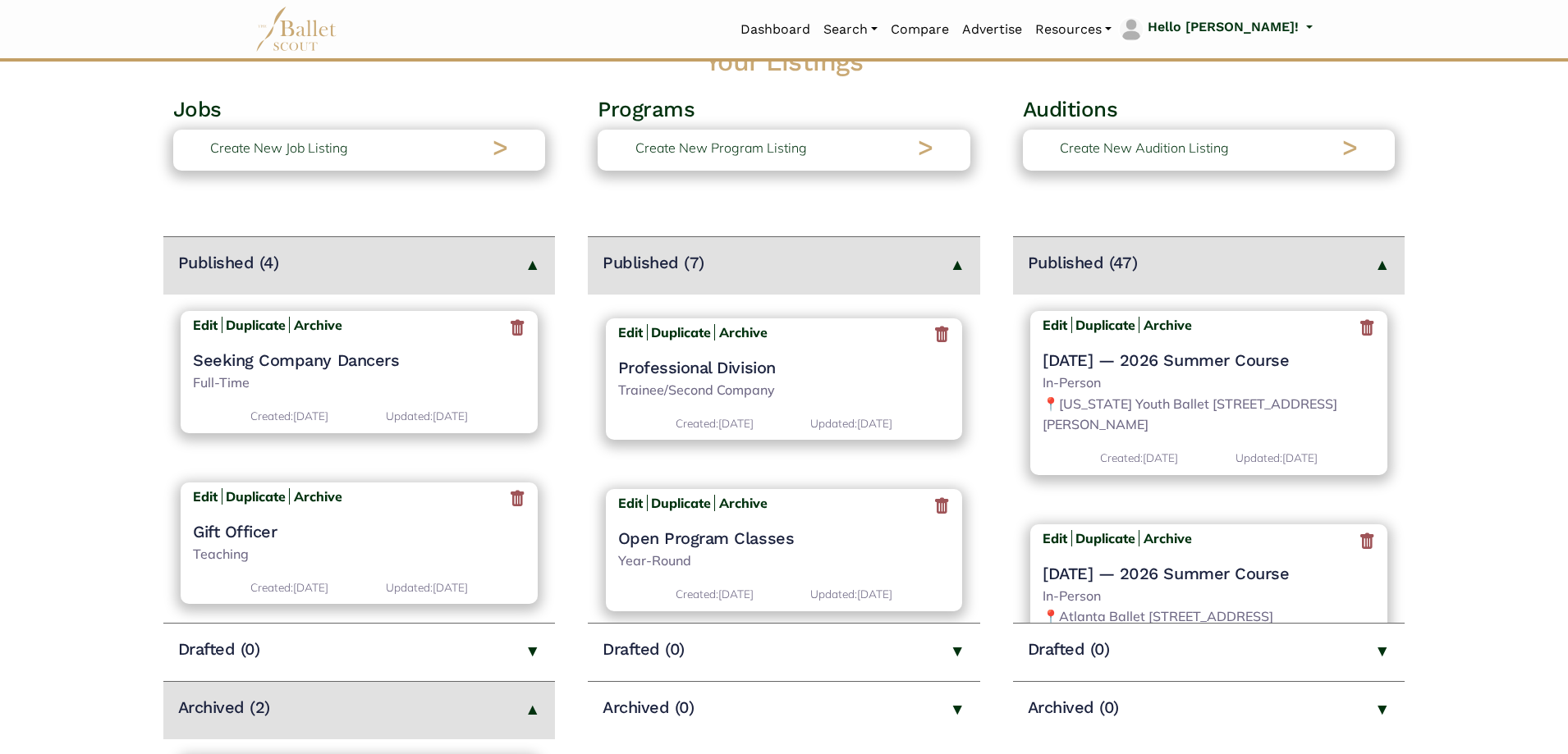
click at [695, 365] on h4 "Professional Division" at bounding box center [784, 367] width 333 height 21
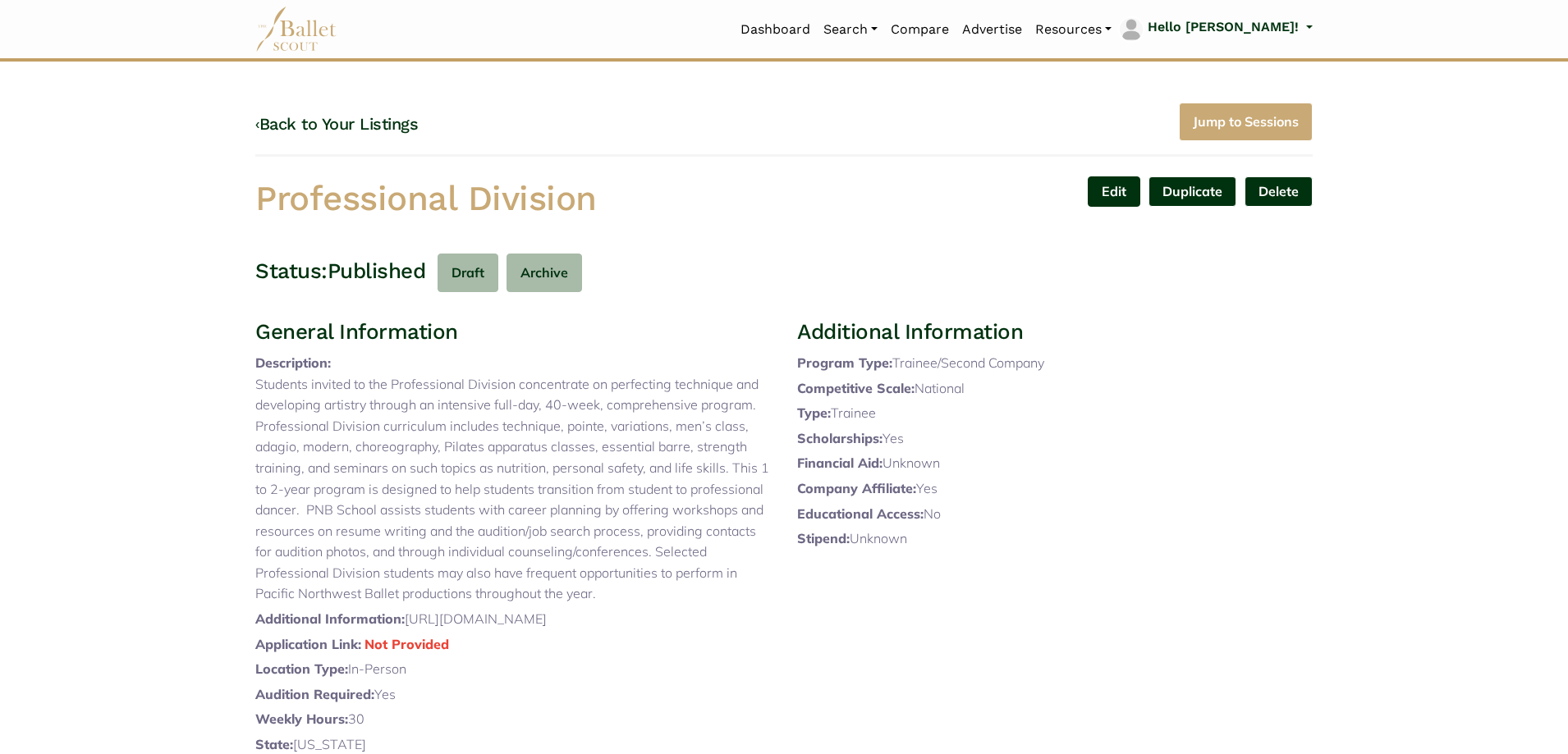
click at [1114, 195] on link "Edit" at bounding box center [1114, 192] width 53 height 30
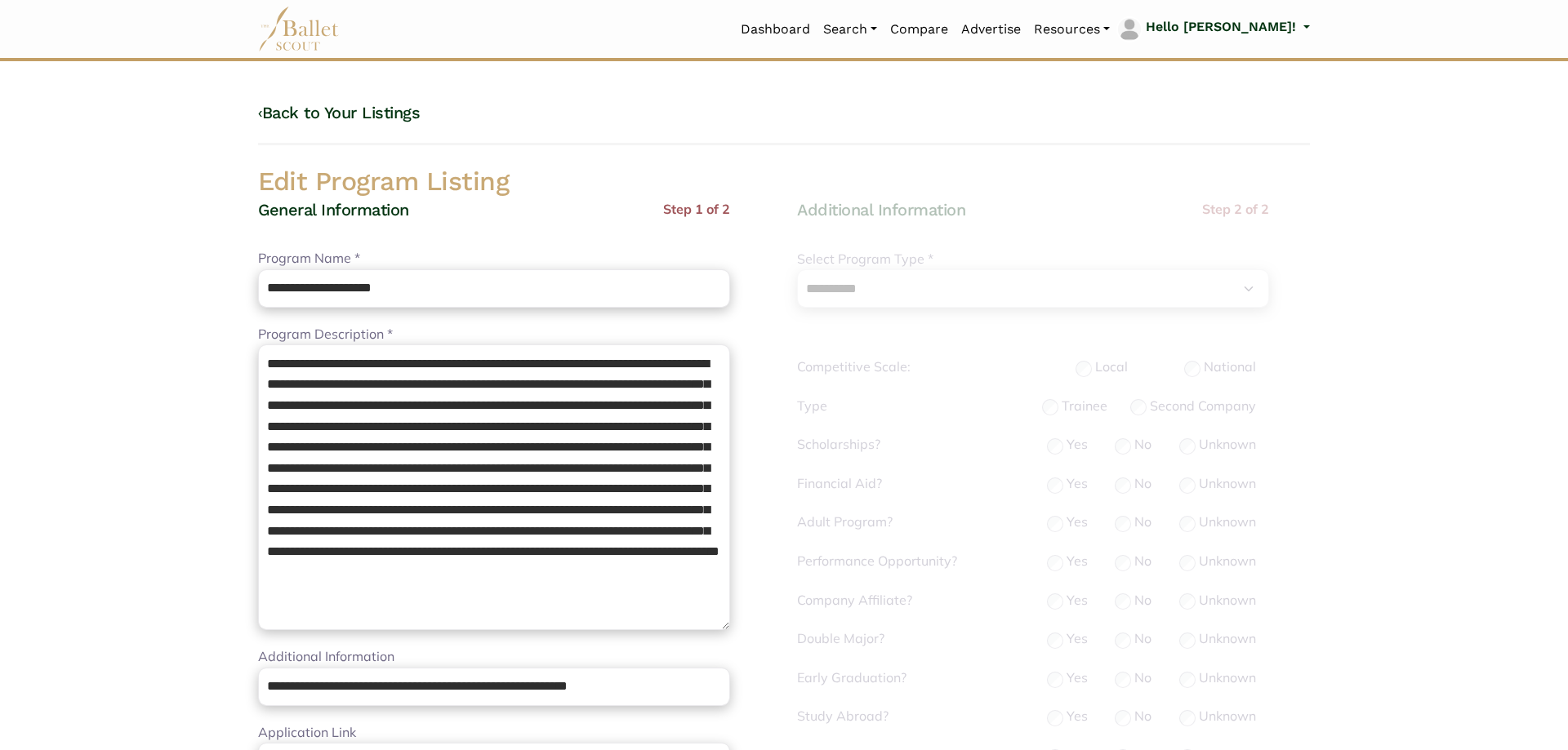
select select "**"
select select "*"
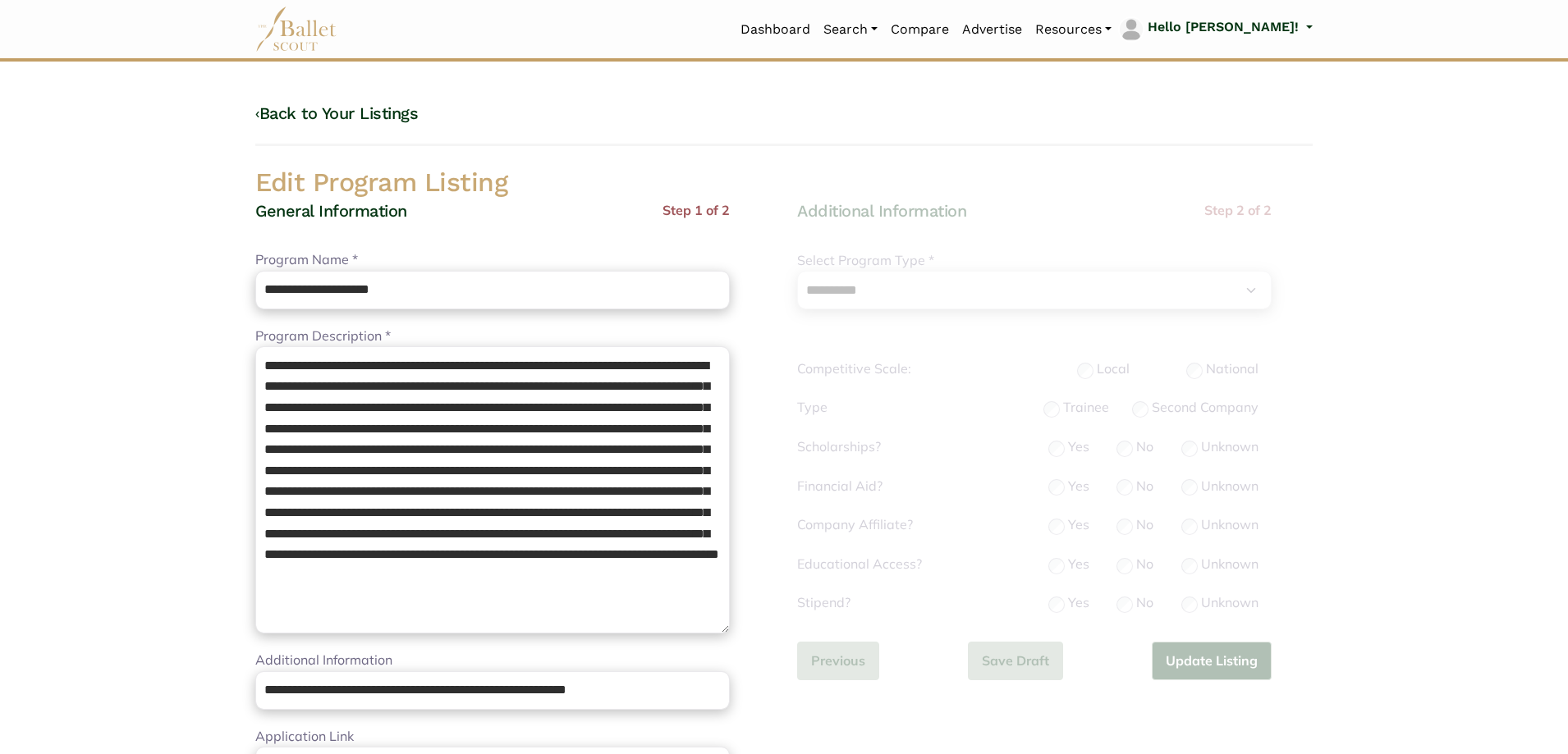
scroll to position [3, 0]
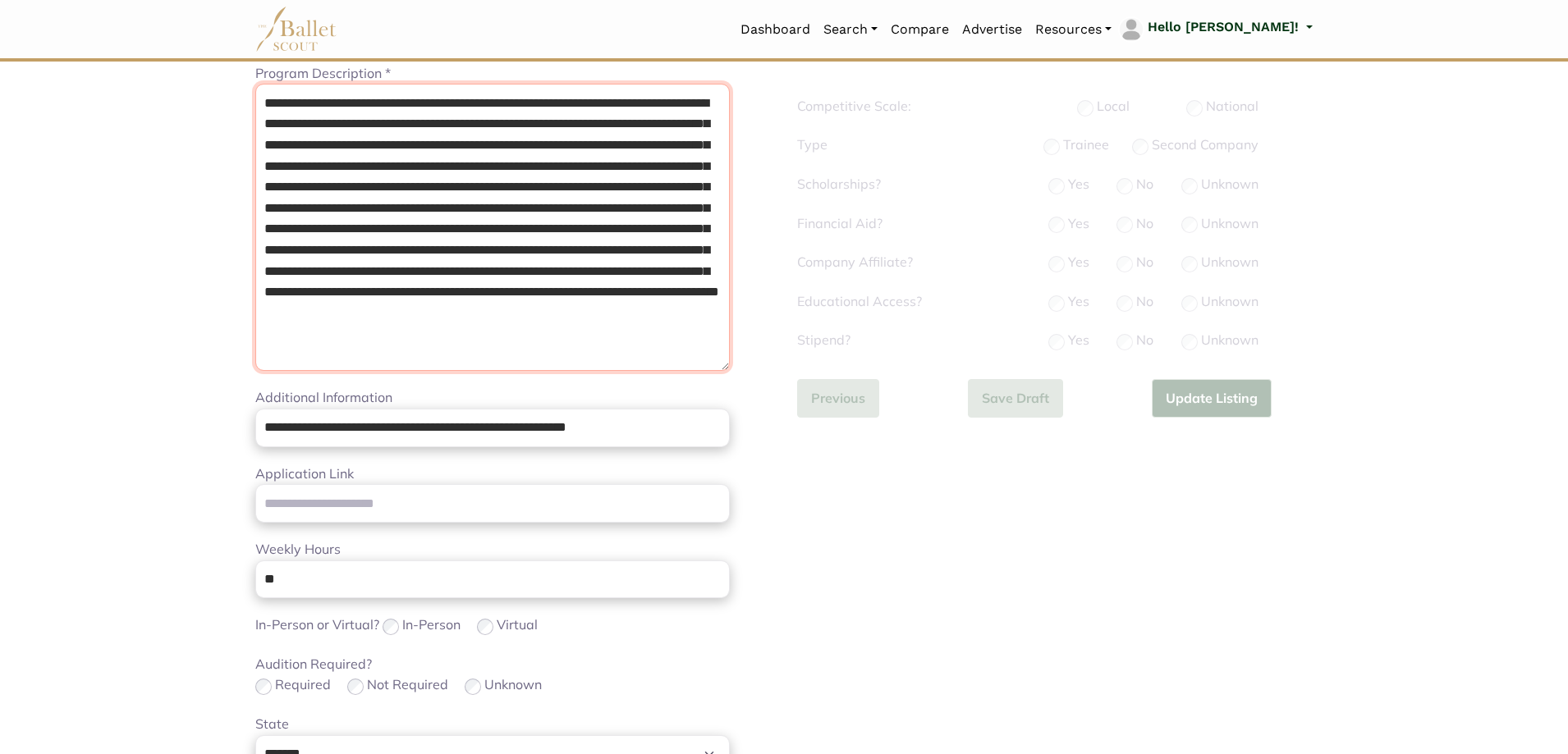
drag, startPoint x: 265, startPoint y: 359, endPoint x: 901, endPoint y: 787, distance: 766.0
click at [901, 754] on html "Loading... Please Wait Dashboard Organizations Programs Auditions" at bounding box center [784, 538] width 1568 height 1602
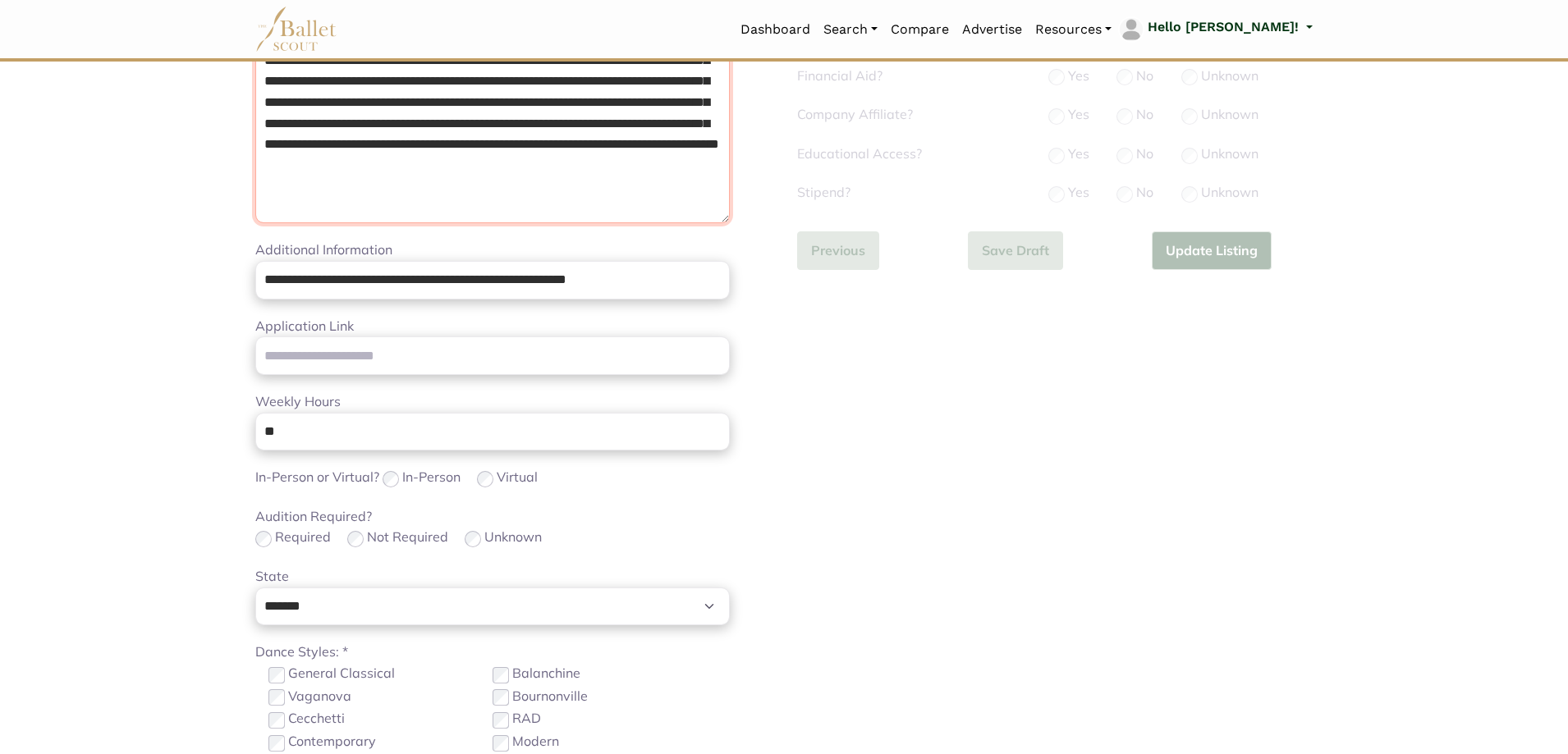
paste textarea "**********"
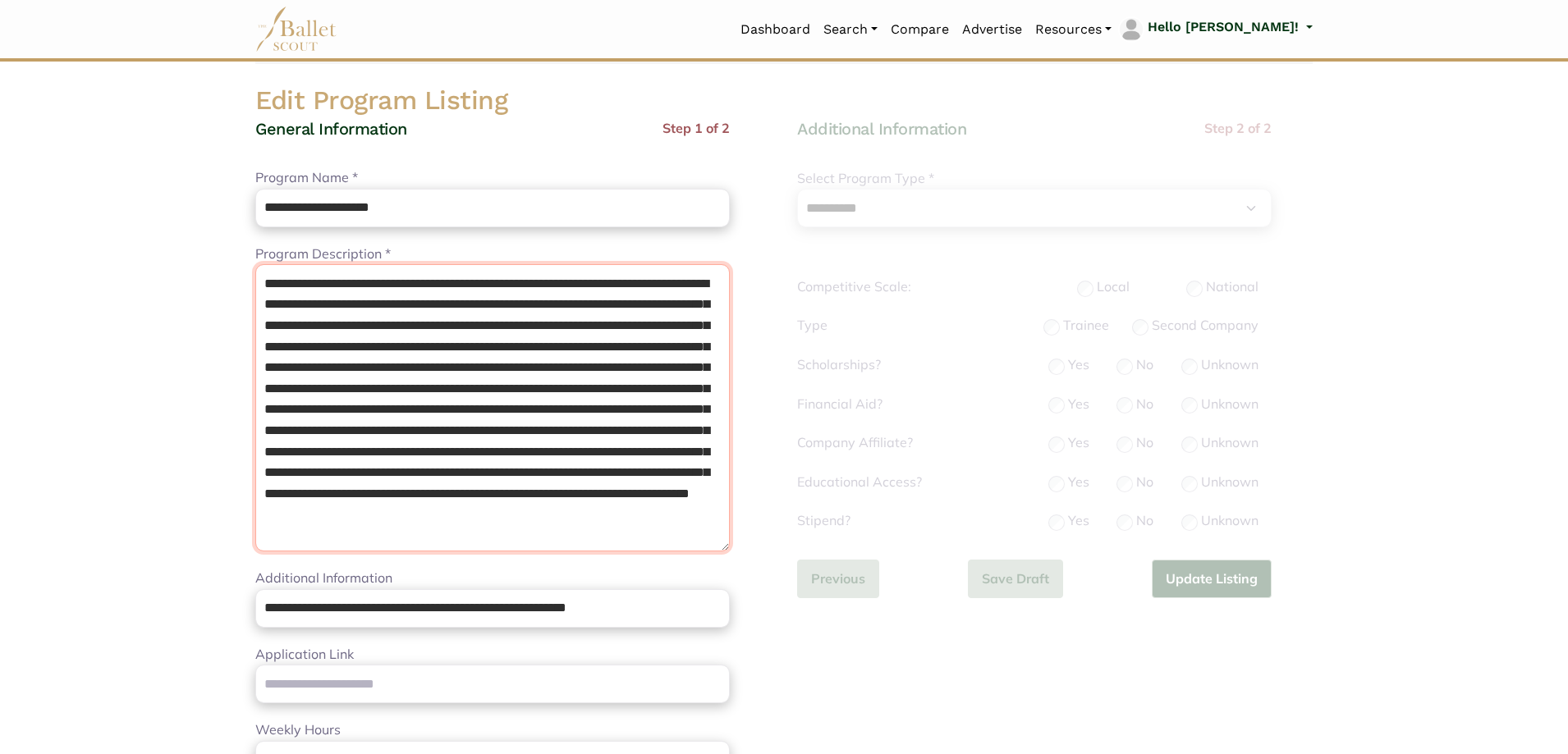
scroll to position [0, 0]
type textarea "**********"
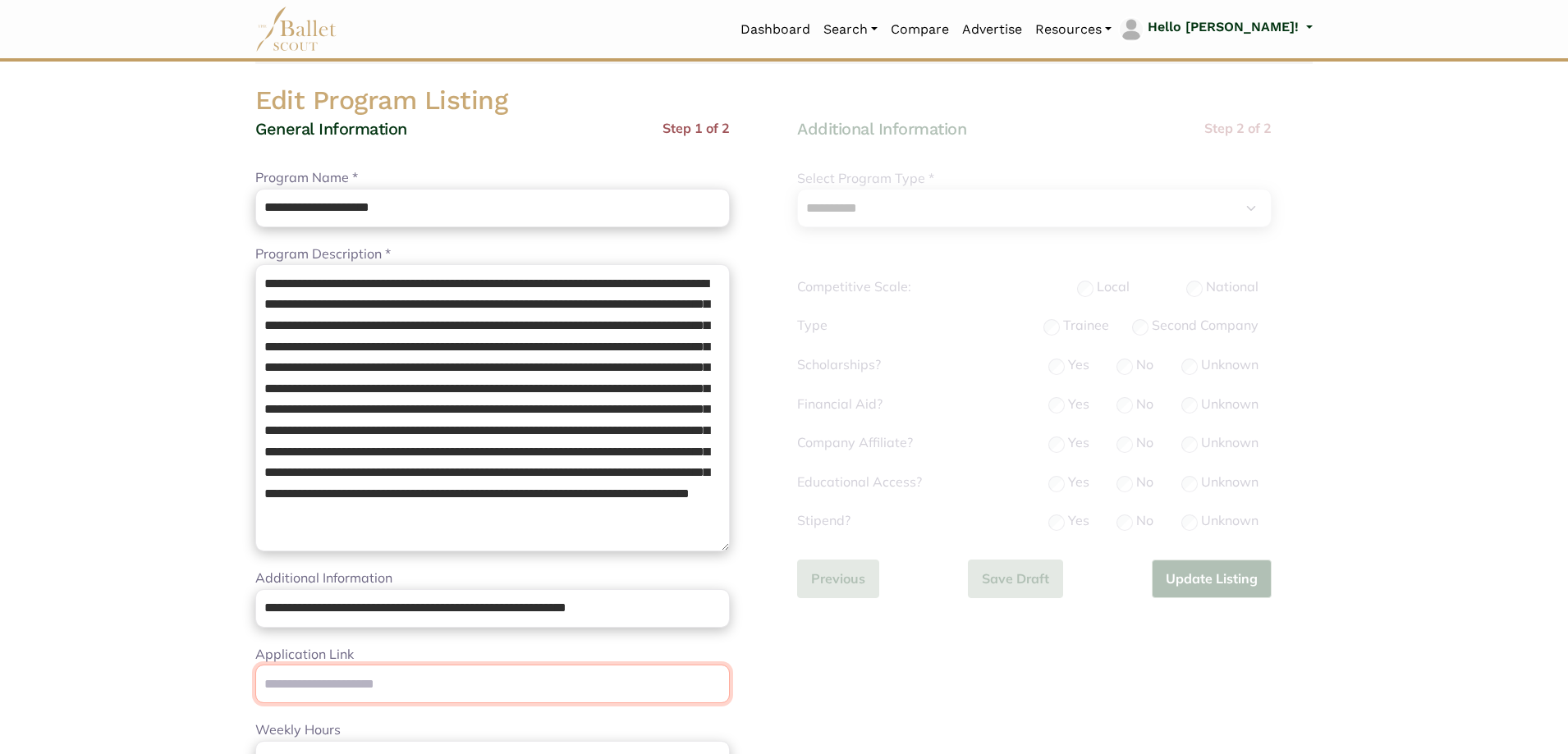
click at [587, 695] on input "Application Link" at bounding box center [492, 684] width 475 height 39
paste input "**********"
type input "**********"
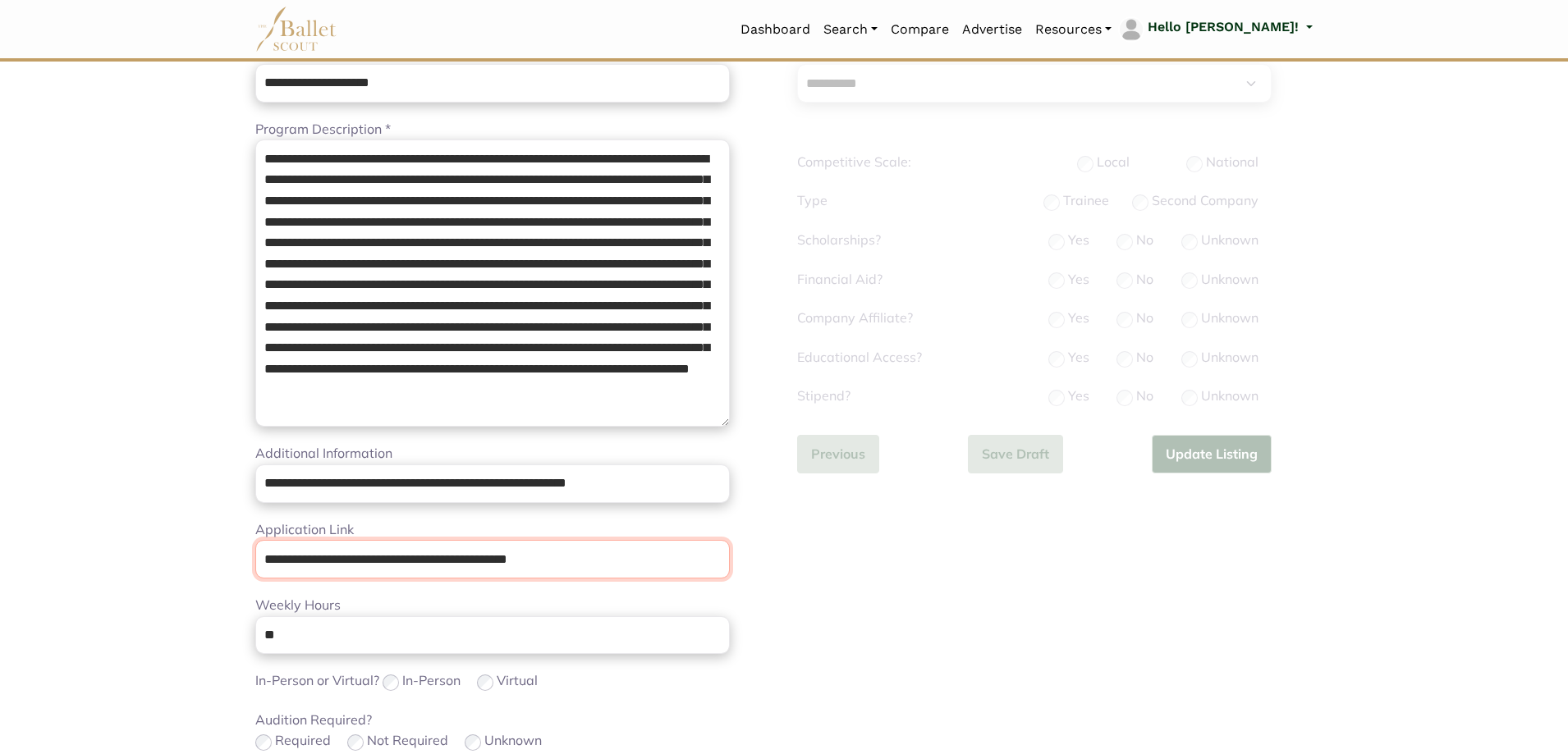
scroll to position [246, 0]
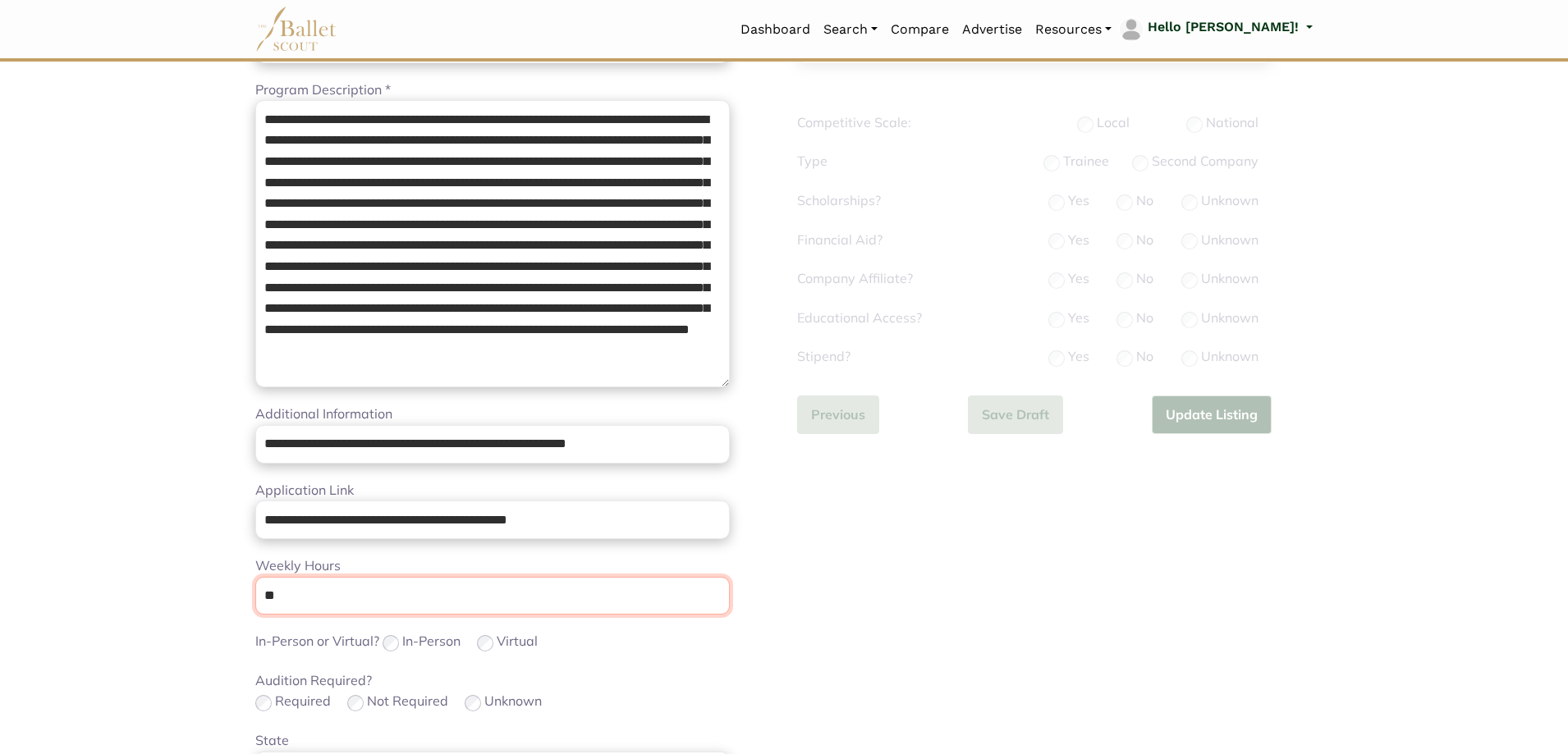
drag, startPoint x: 530, startPoint y: 604, endPoint x: 245, endPoint y: 602, distance: 284.9
click at [245, 602] on div "**********" at bounding box center [513, 515] width 542 height 1123
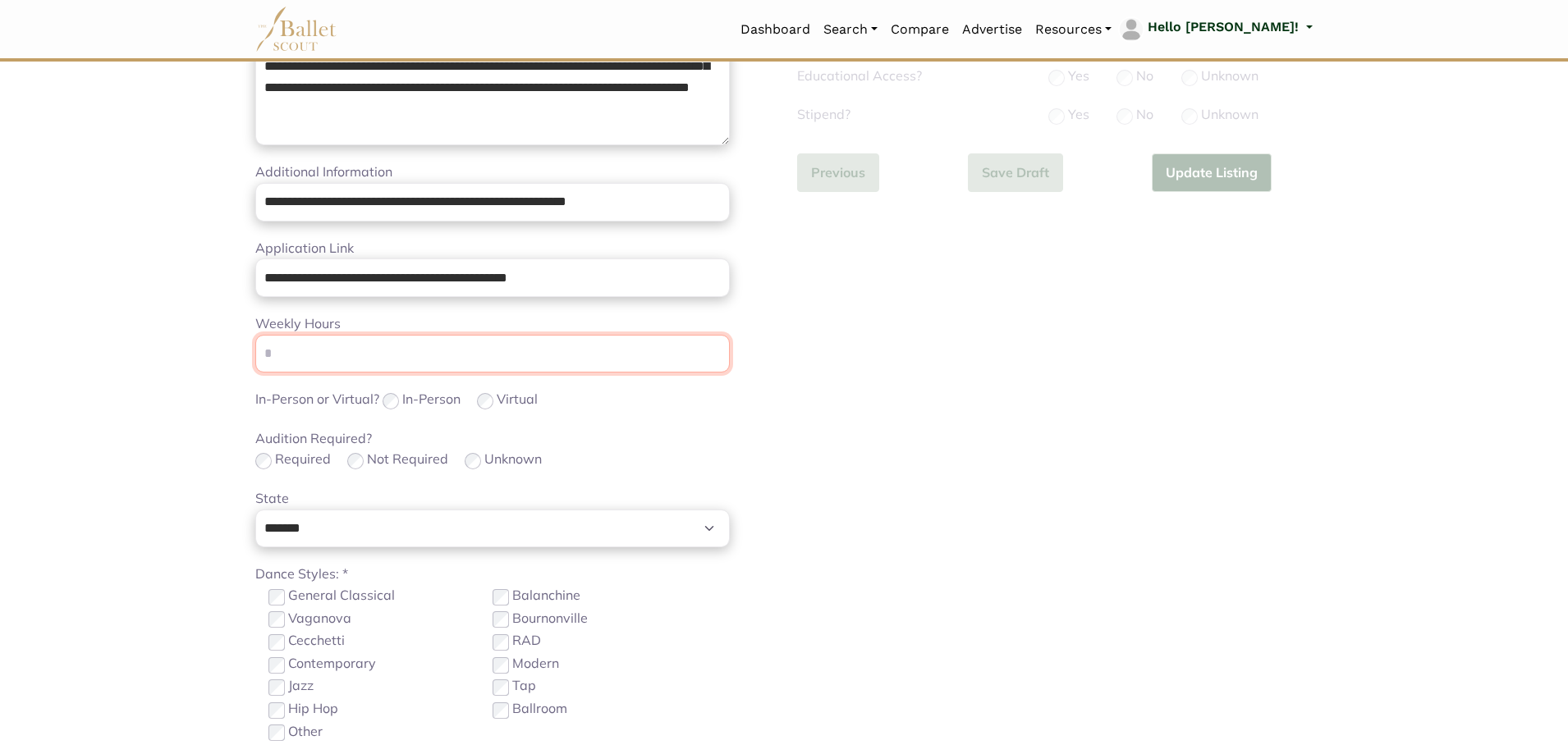
scroll to position [657, 0]
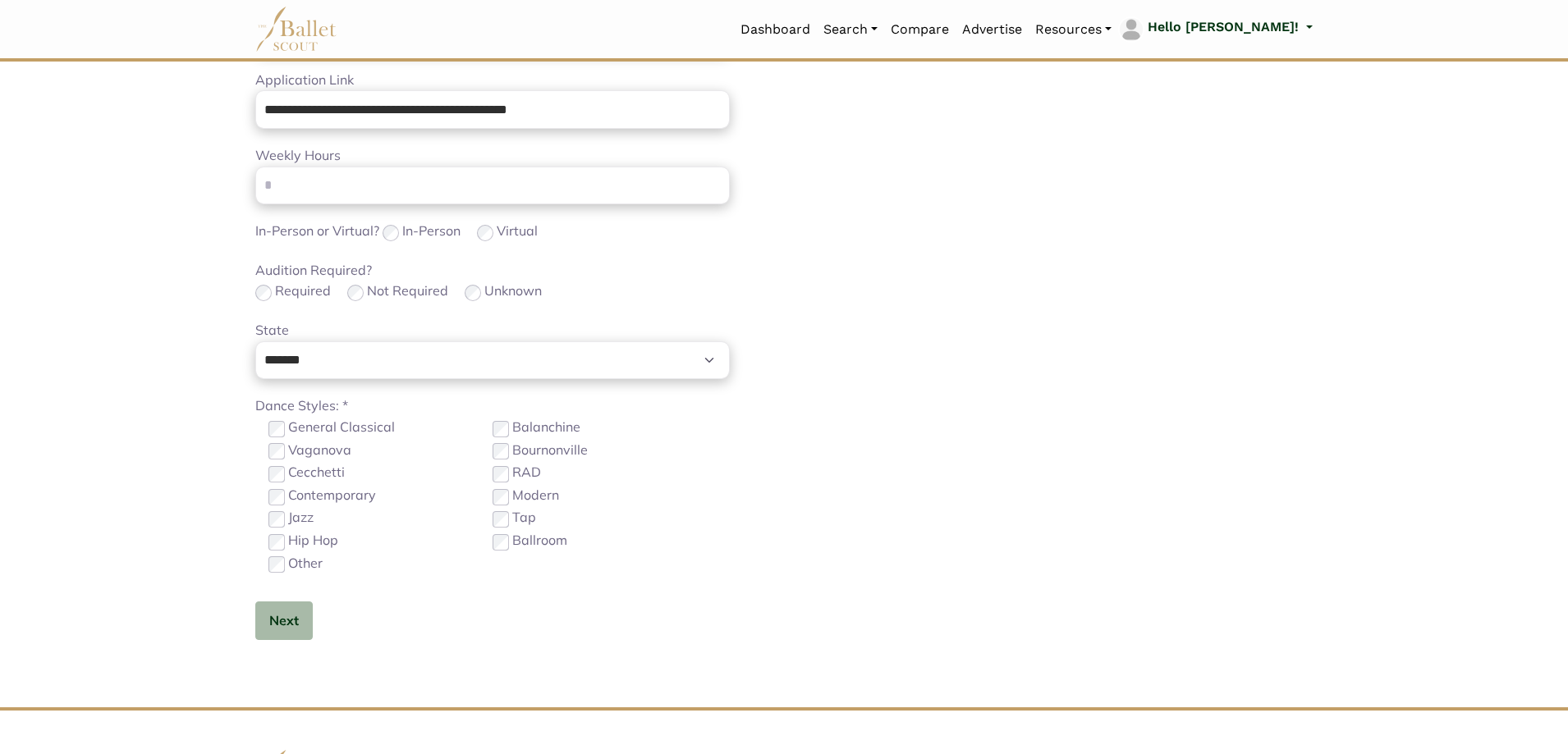
click at [343, 494] on label "Contemporary" at bounding box center [332, 495] width 88 height 21
click at [269, 646] on div "**********" at bounding box center [492, 105] width 475 height 1123
click at [291, 622] on button "Next" at bounding box center [283, 621] width 57 height 39
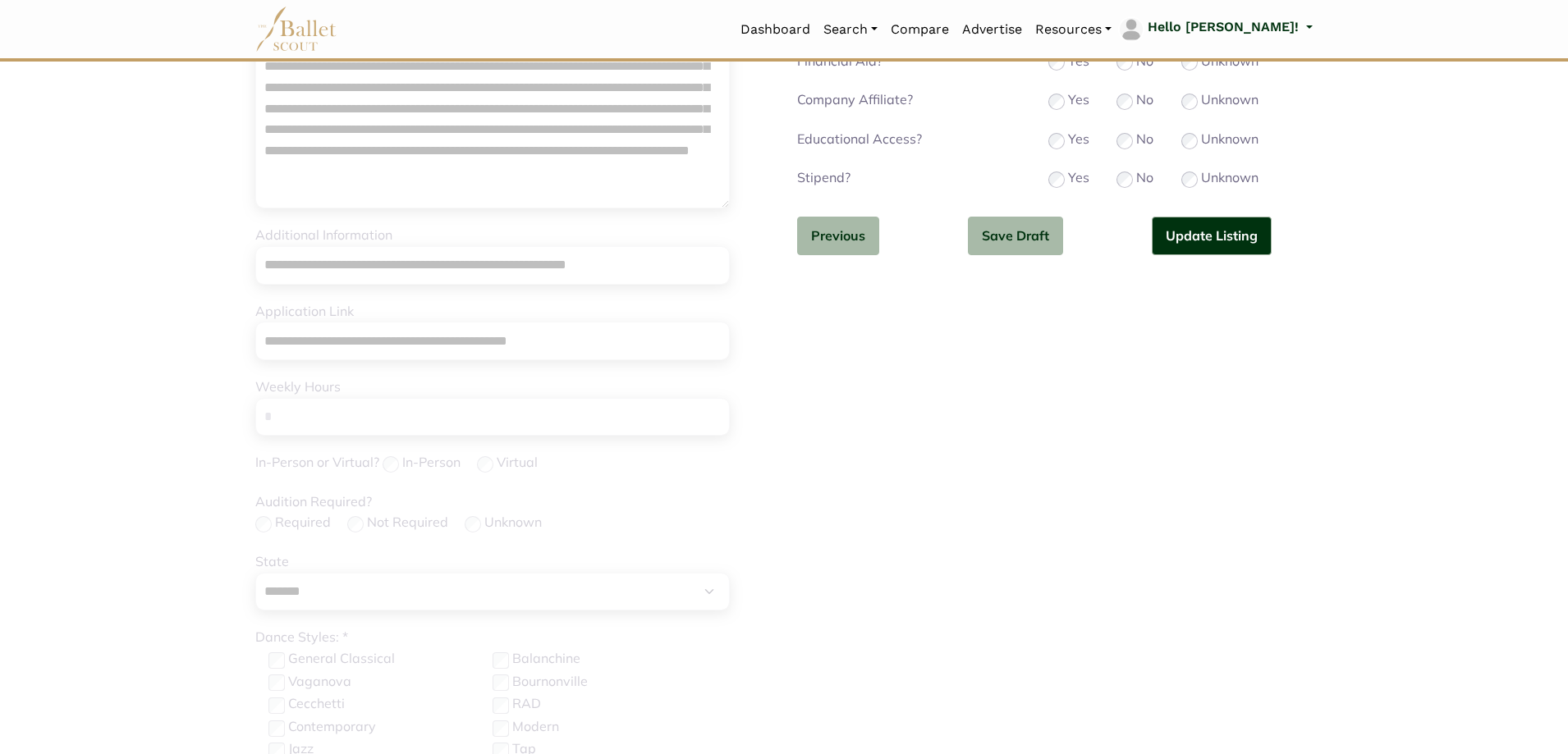
scroll to position [82, 0]
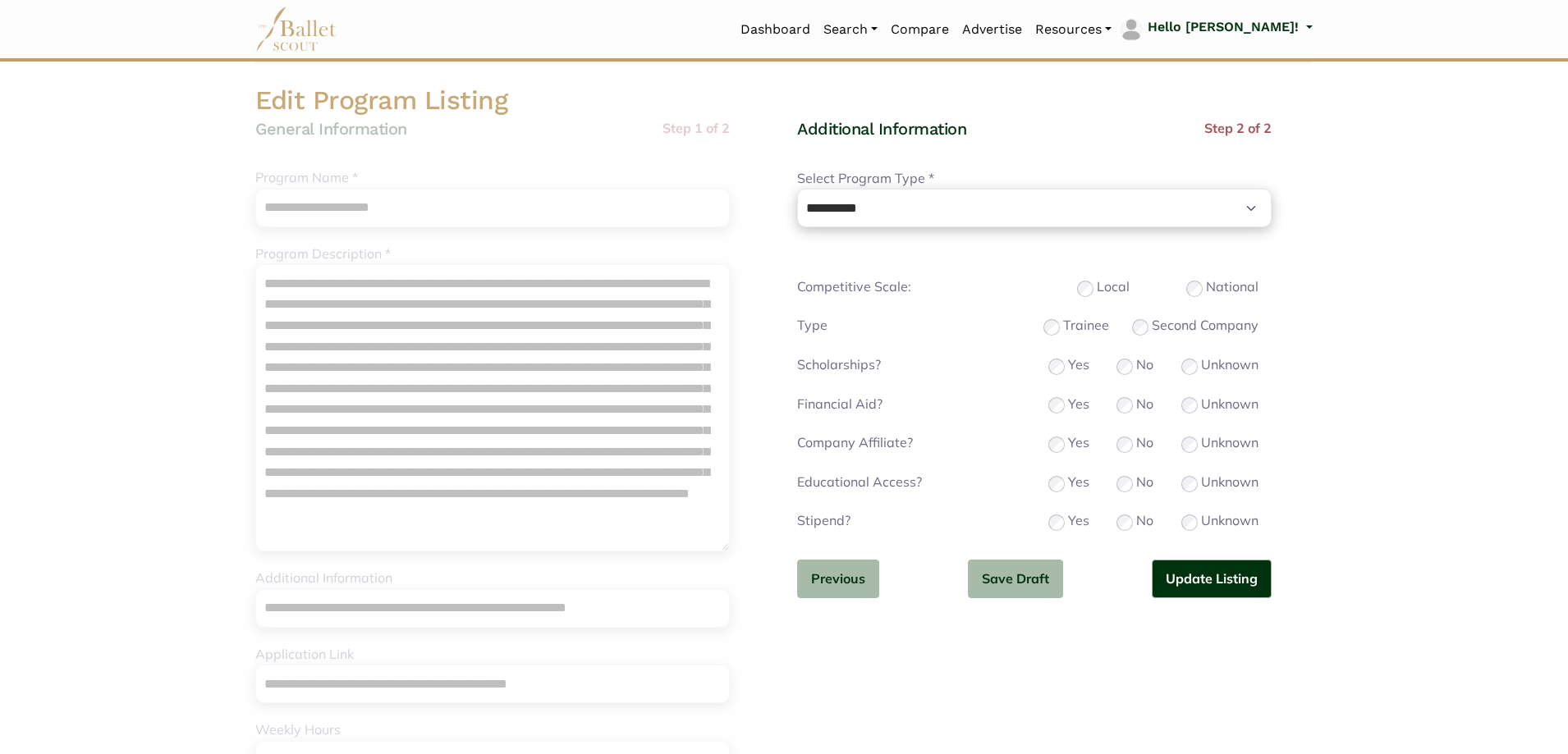
click at [1057, 397] on div "Yes" at bounding box center [1068, 404] width 41 height 21
click at [1208, 583] on button "Update Listing" at bounding box center [1212, 579] width 120 height 39
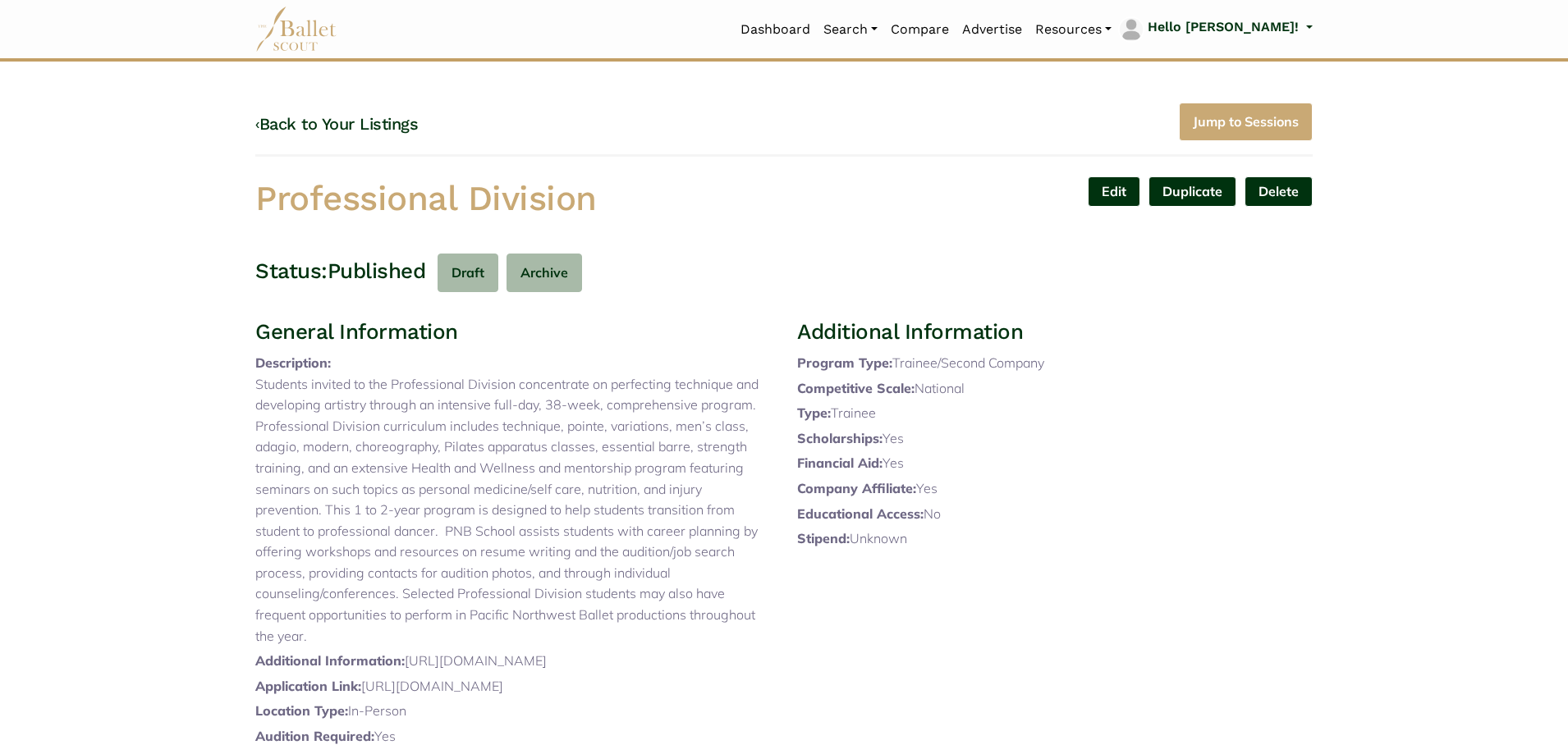
scroll to position [410, 0]
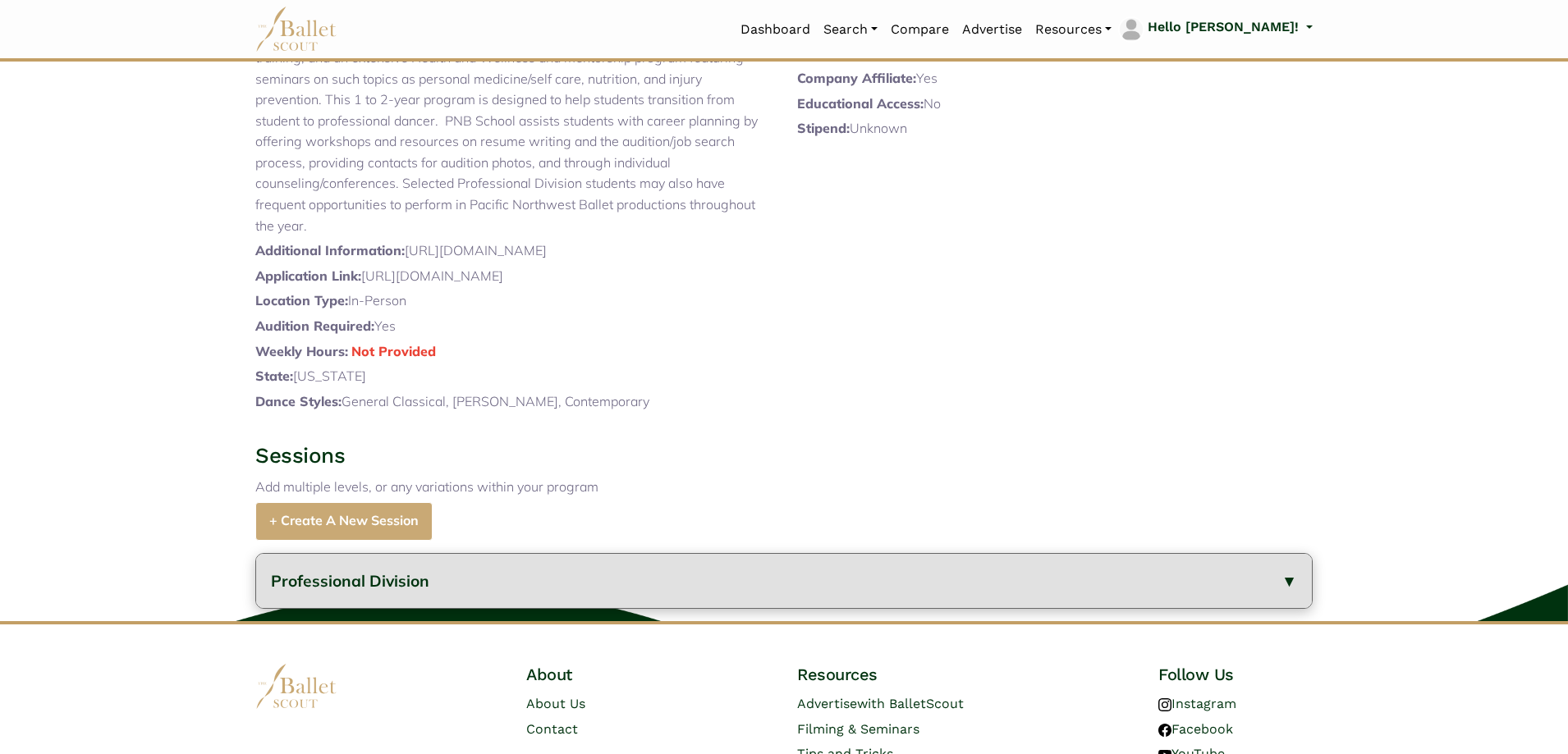
click at [715, 609] on button "Professional Division" at bounding box center [784, 581] width 1056 height 55
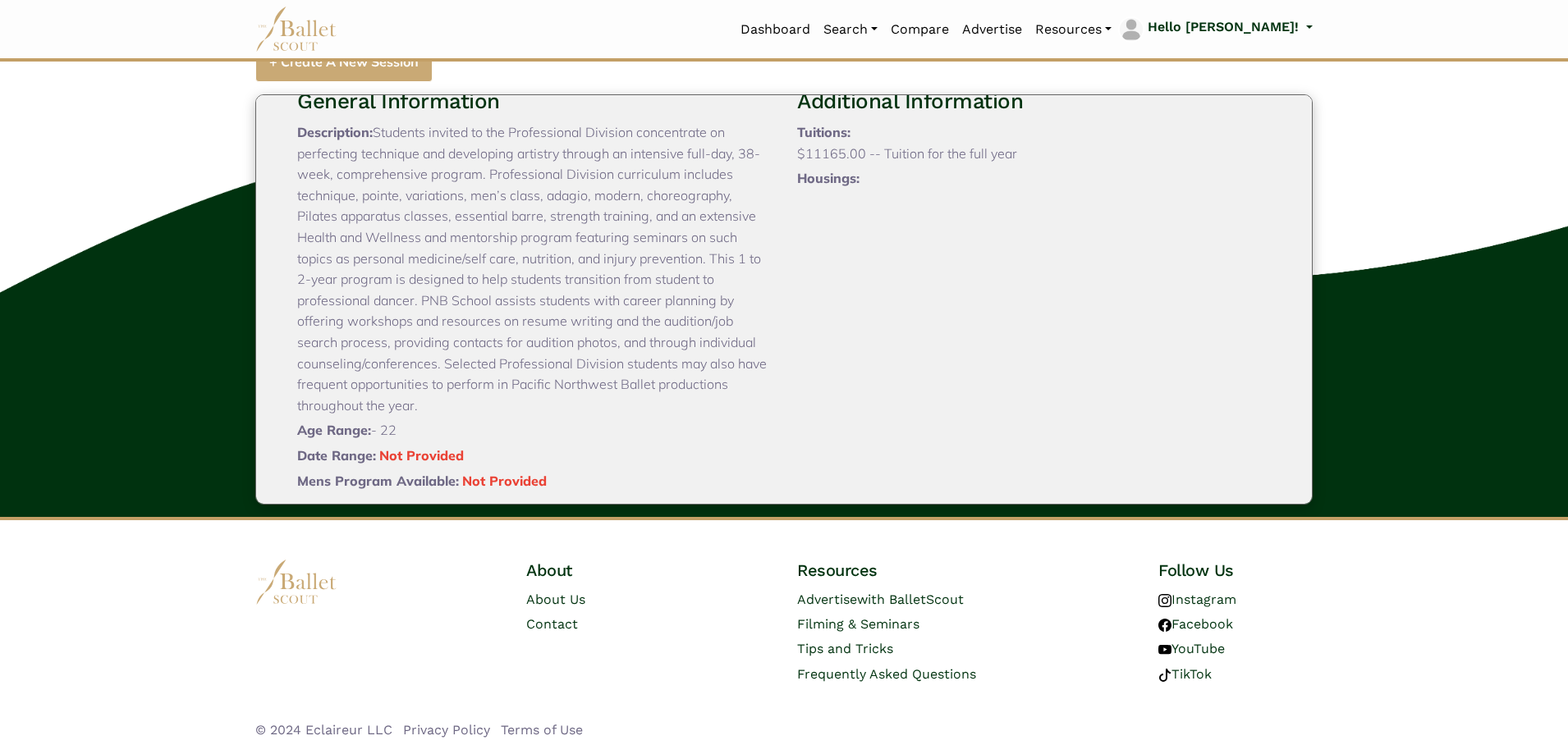
scroll to position [154, 0]
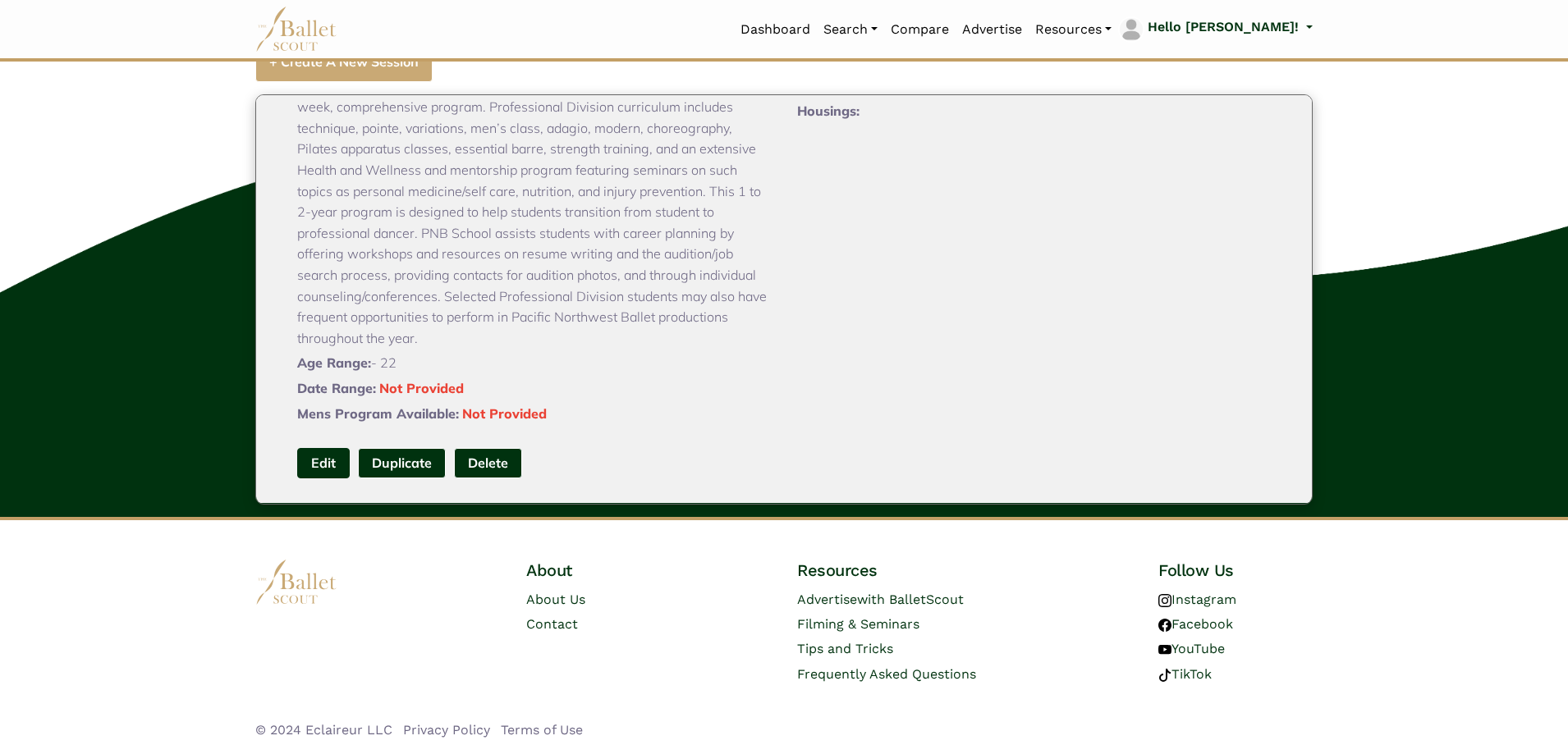
click at [335, 469] on link "Edit" at bounding box center [323, 463] width 53 height 30
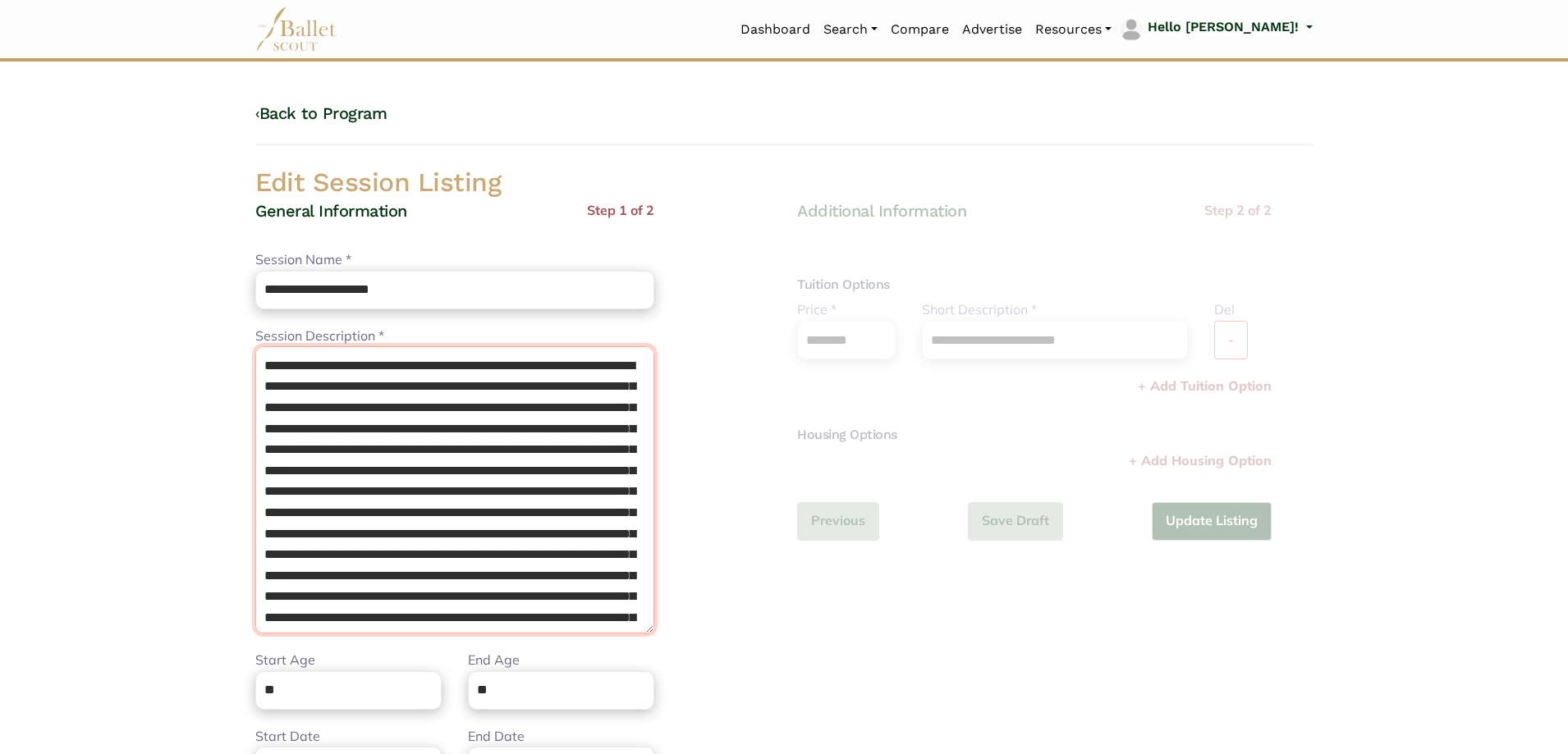
scroll to position [108, 0]
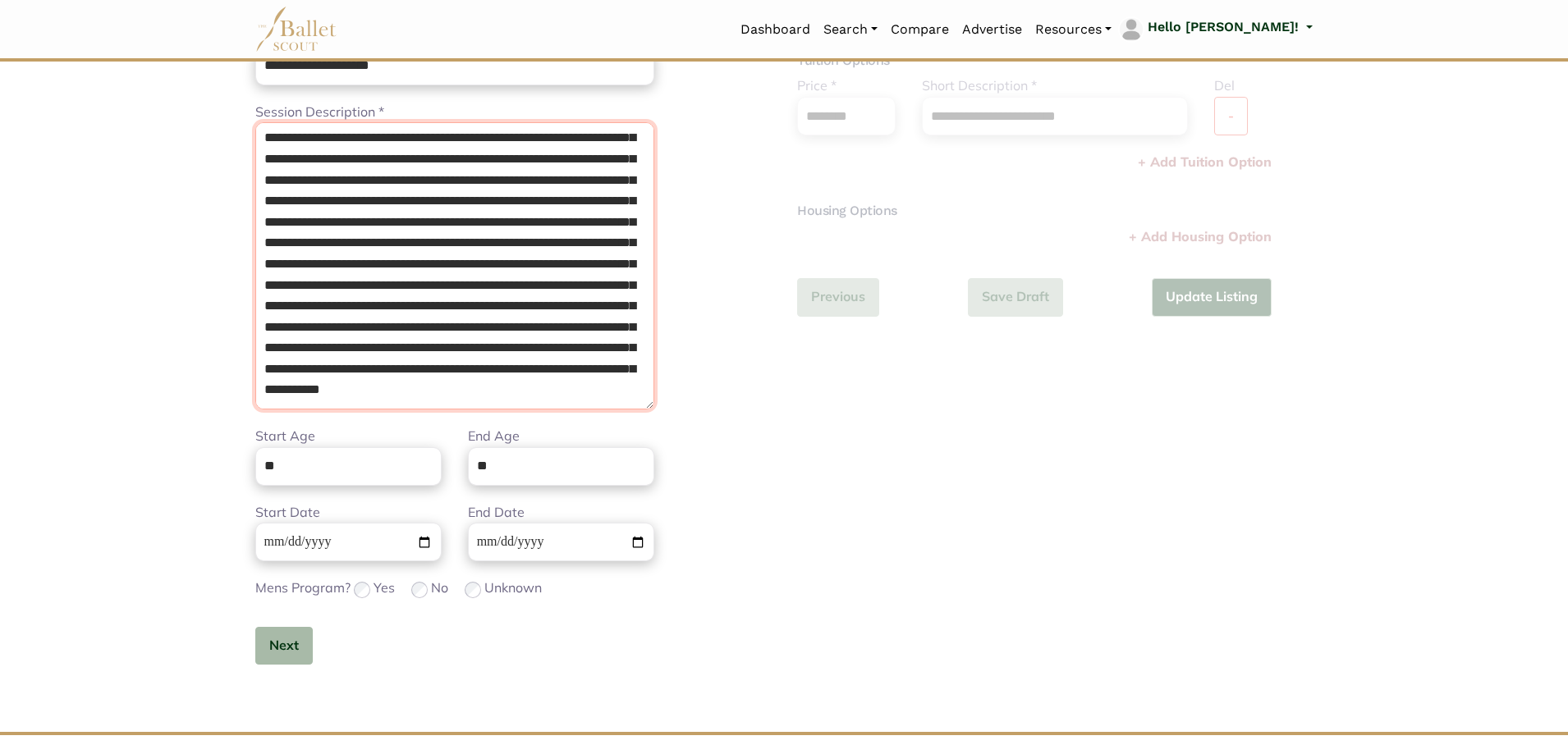
drag, startPoint x: 256, startPoint y: 361, endPoint x: 878, endPoint y: 787, distance: 753.1
click at [878, 754] on html "Loading... Please Wait Dashboard Organizations Programs Auditions" at bounding box center [784, 373] width 1568 height 1194
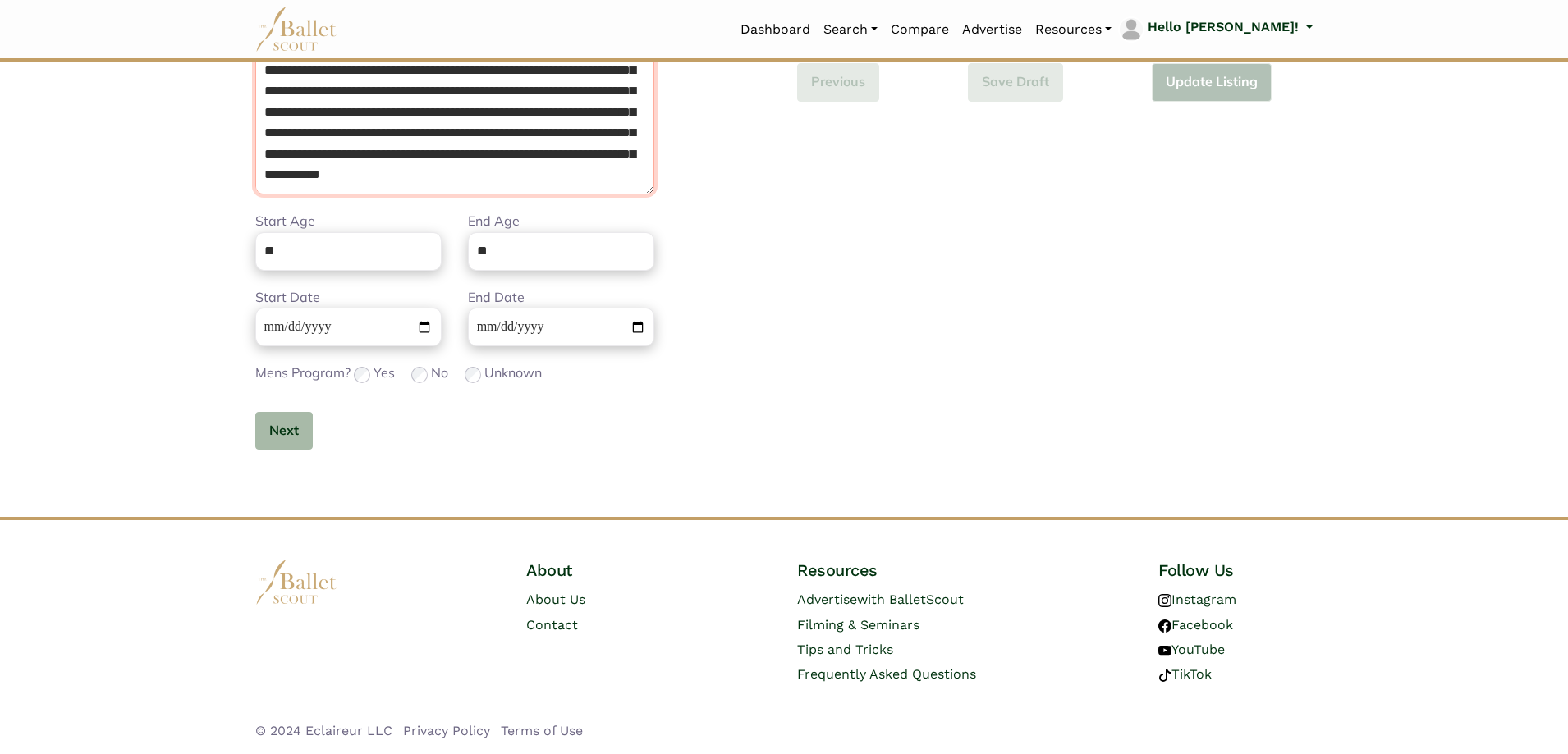
paste textarea "**********"
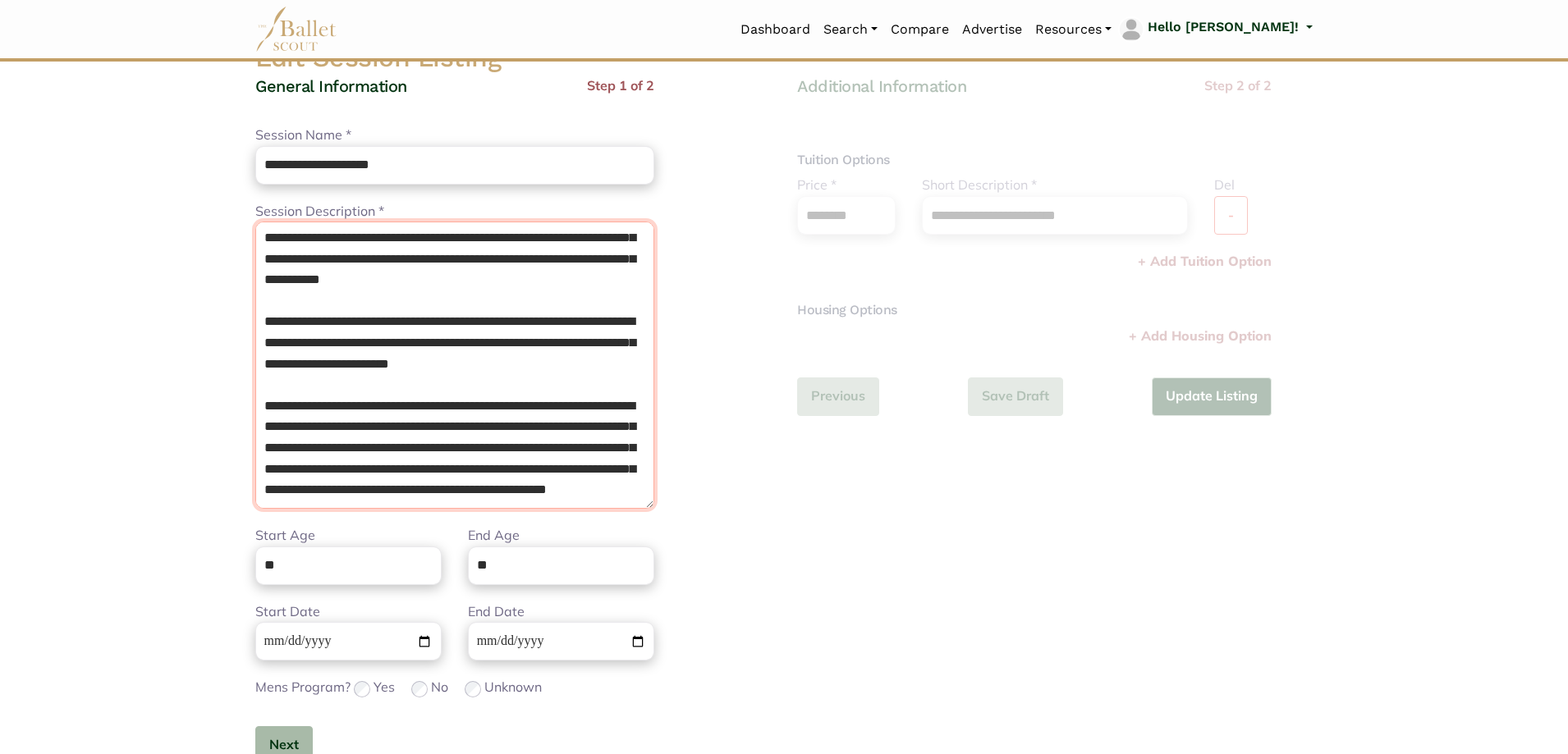
scroll to position [111, 0]
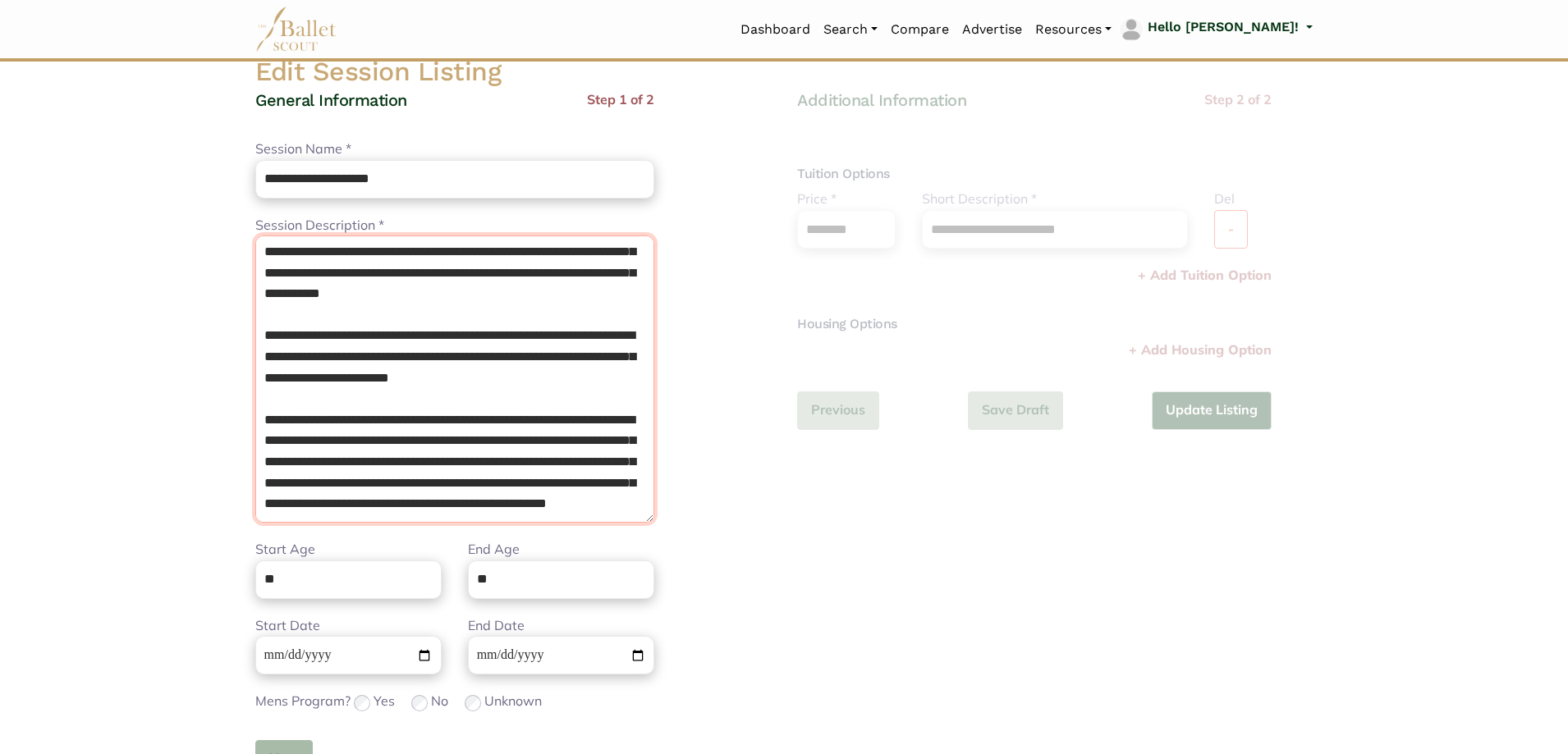
type textarea "**********"
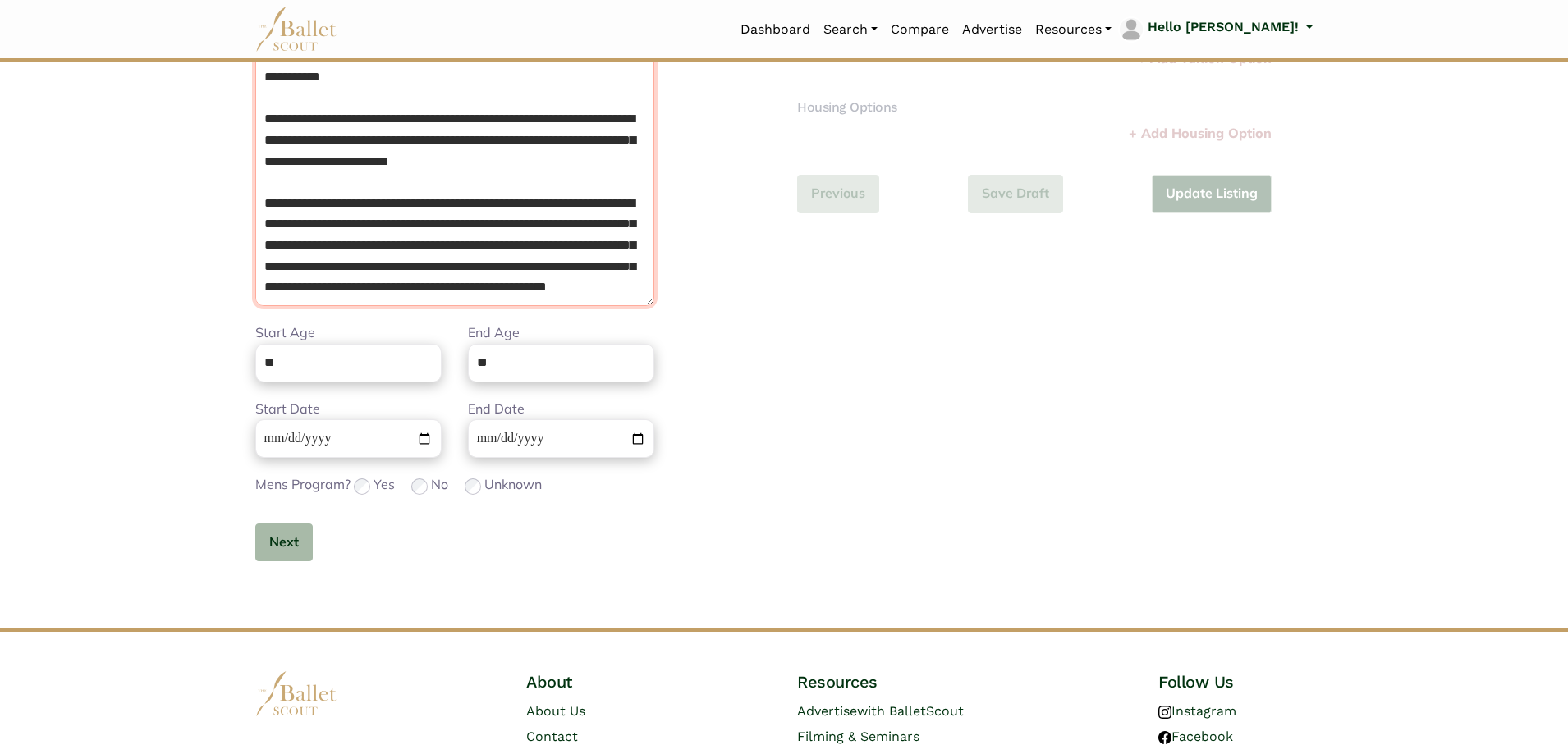
scroll to position [357, 0]
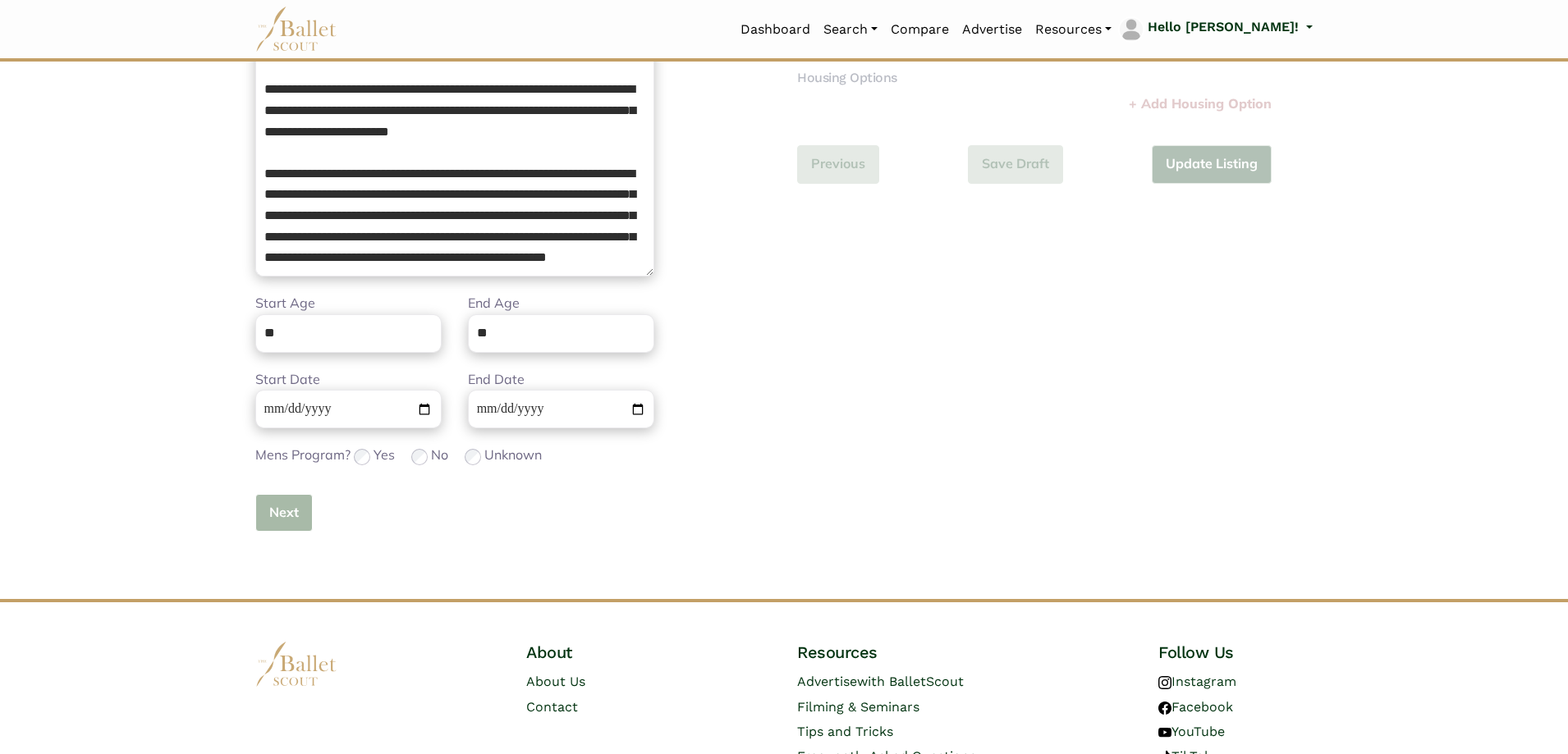
click at [278, 531] on button "Next" at bounding box center [283, 513] width 57 height 39
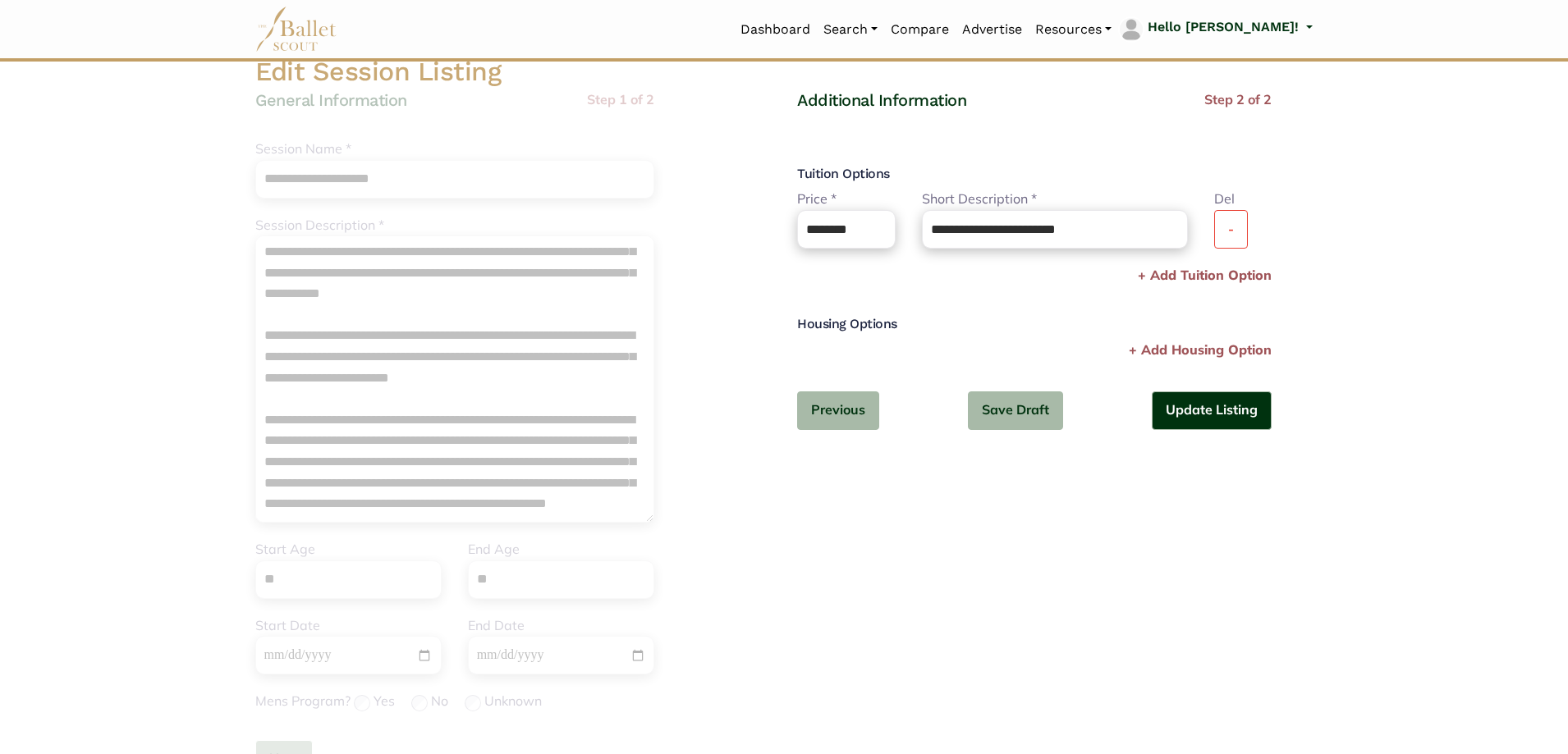
scroll to position [0, 0]
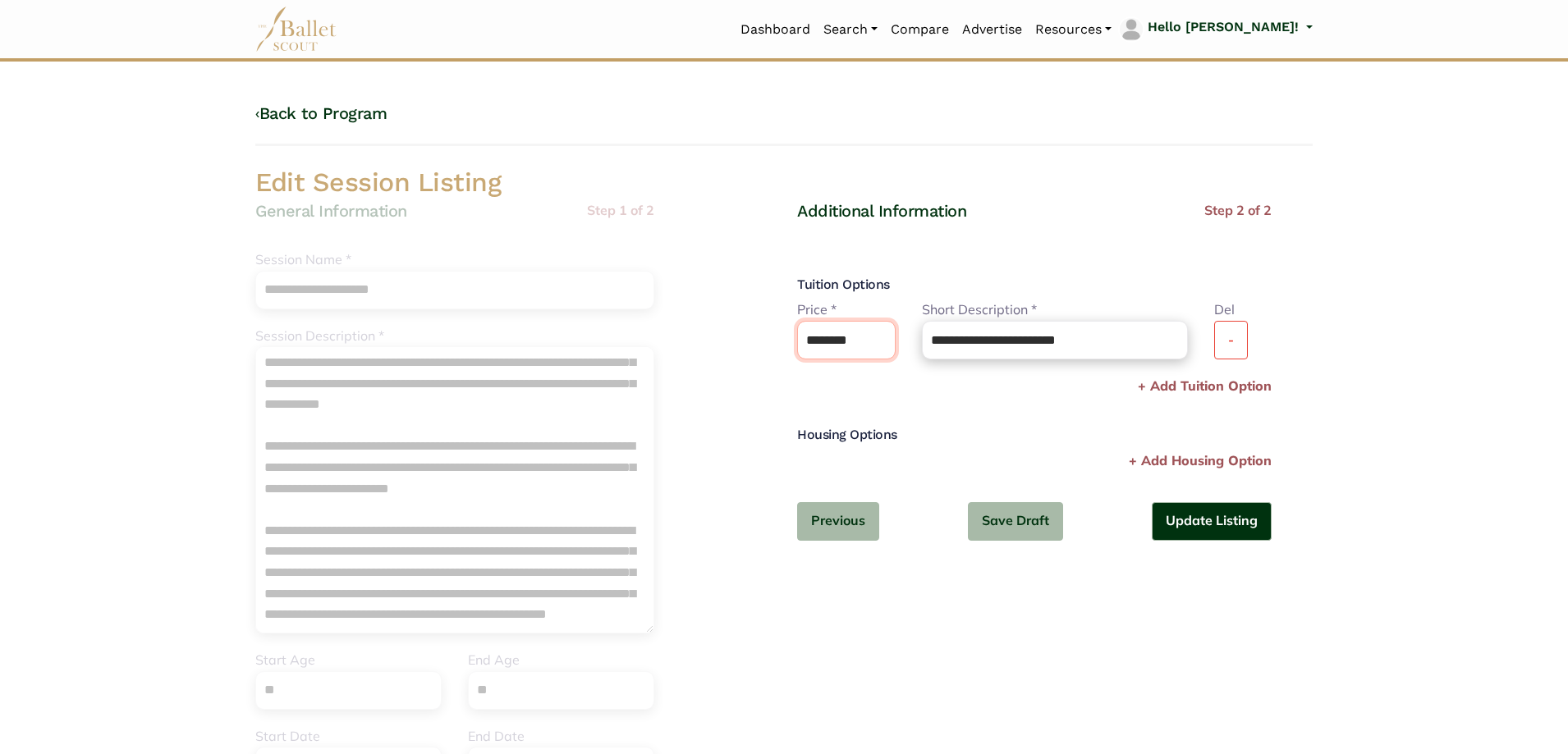
drag, startPoint x: 869, startPoint y: 337, endPoint x: 612, endPoint y: 340, distance: 257.0
click at [612, 340] on div "**********" at bounding box center [784, 561] width 1084 height 791
type input "*****"
click at [770, 429] on div "**********" at bounding box center [513, 558] width 516 height 716
click at [1229, 517] on button "Update Listing" at bounding box center [1212, 521] width 120 height 39
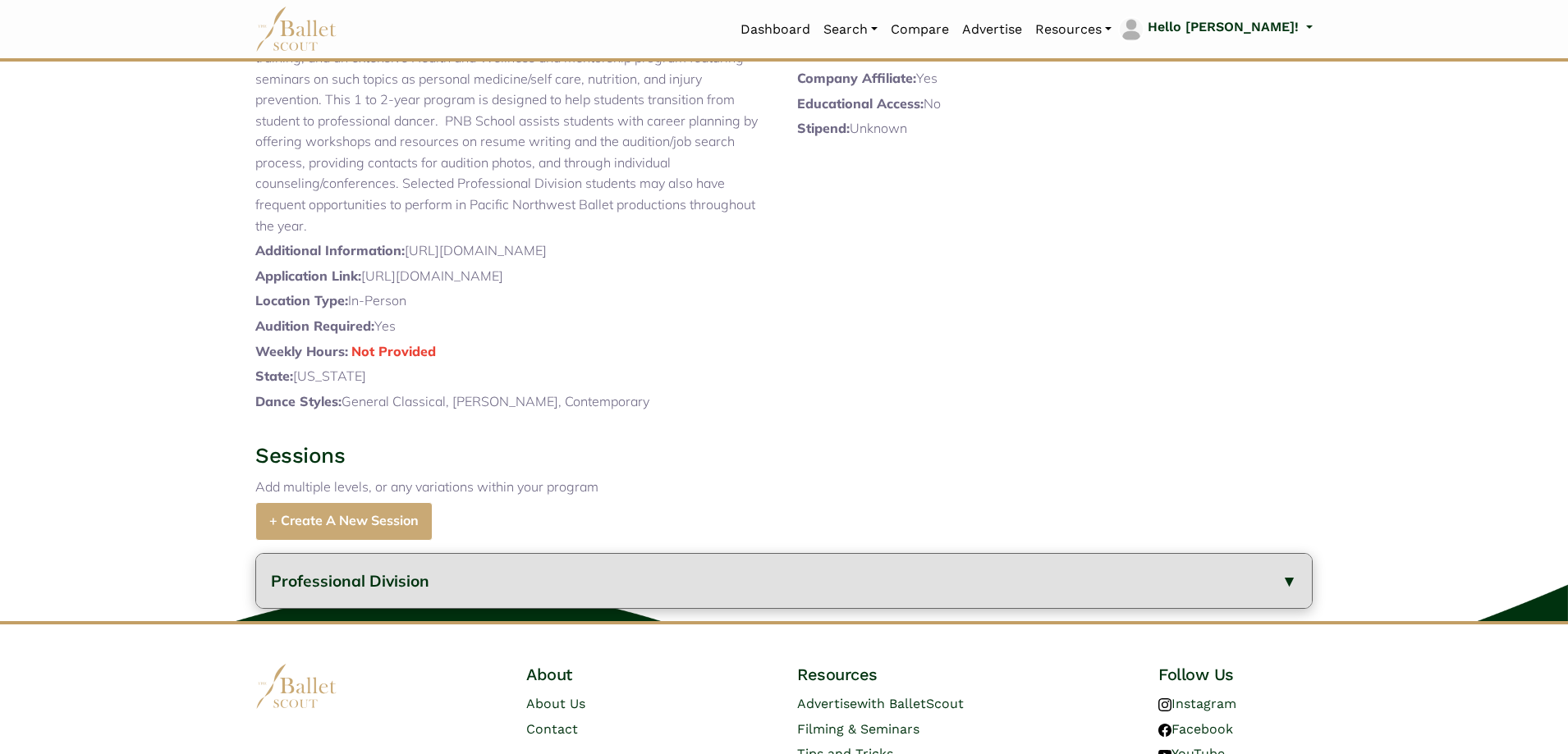
click at [549, 609] on button "Professional Division" at bounding box center [784, 581] width 1056 height 55
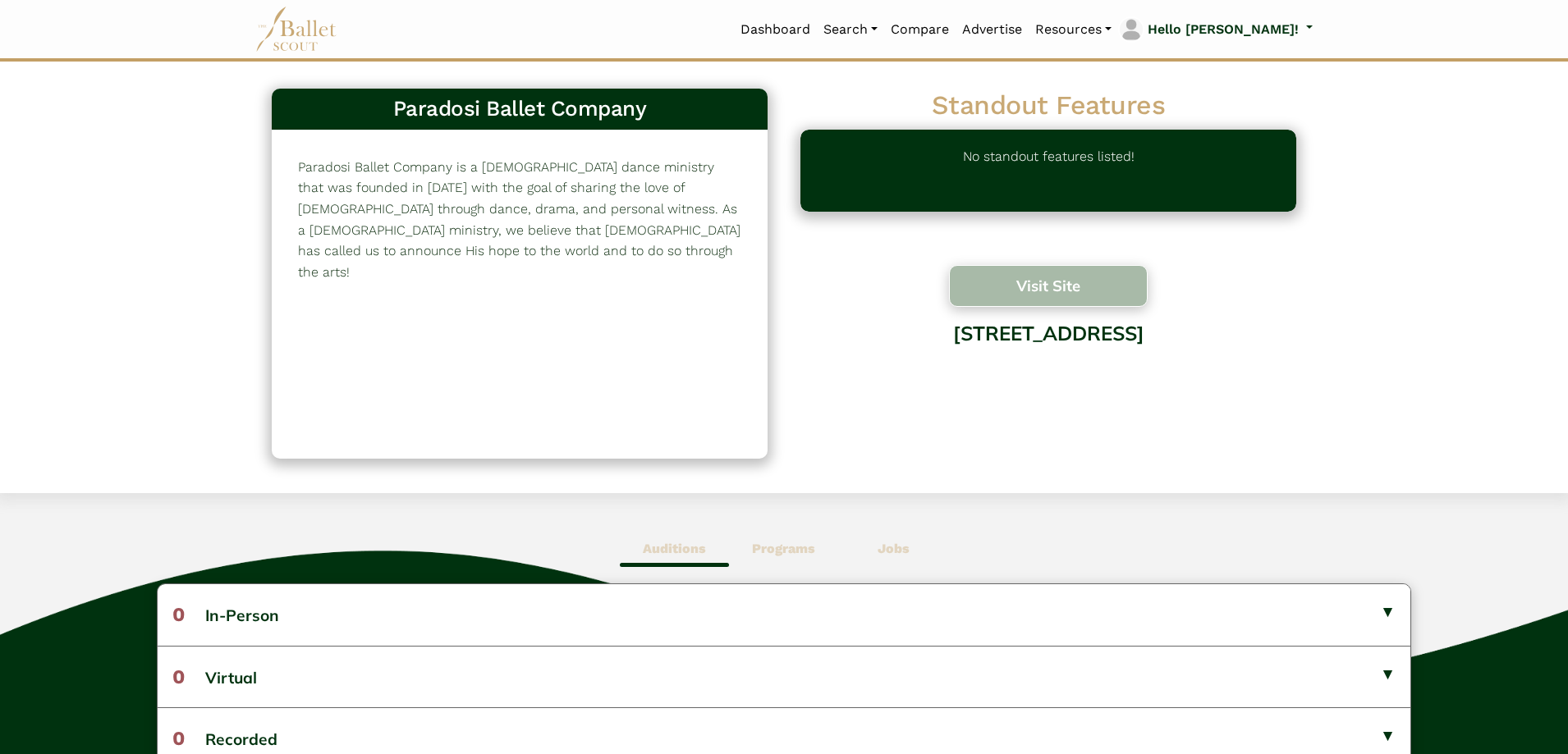
click at [970, 277] on button "Visit Site" at bounding box center [1048, 286] width 199 height 42
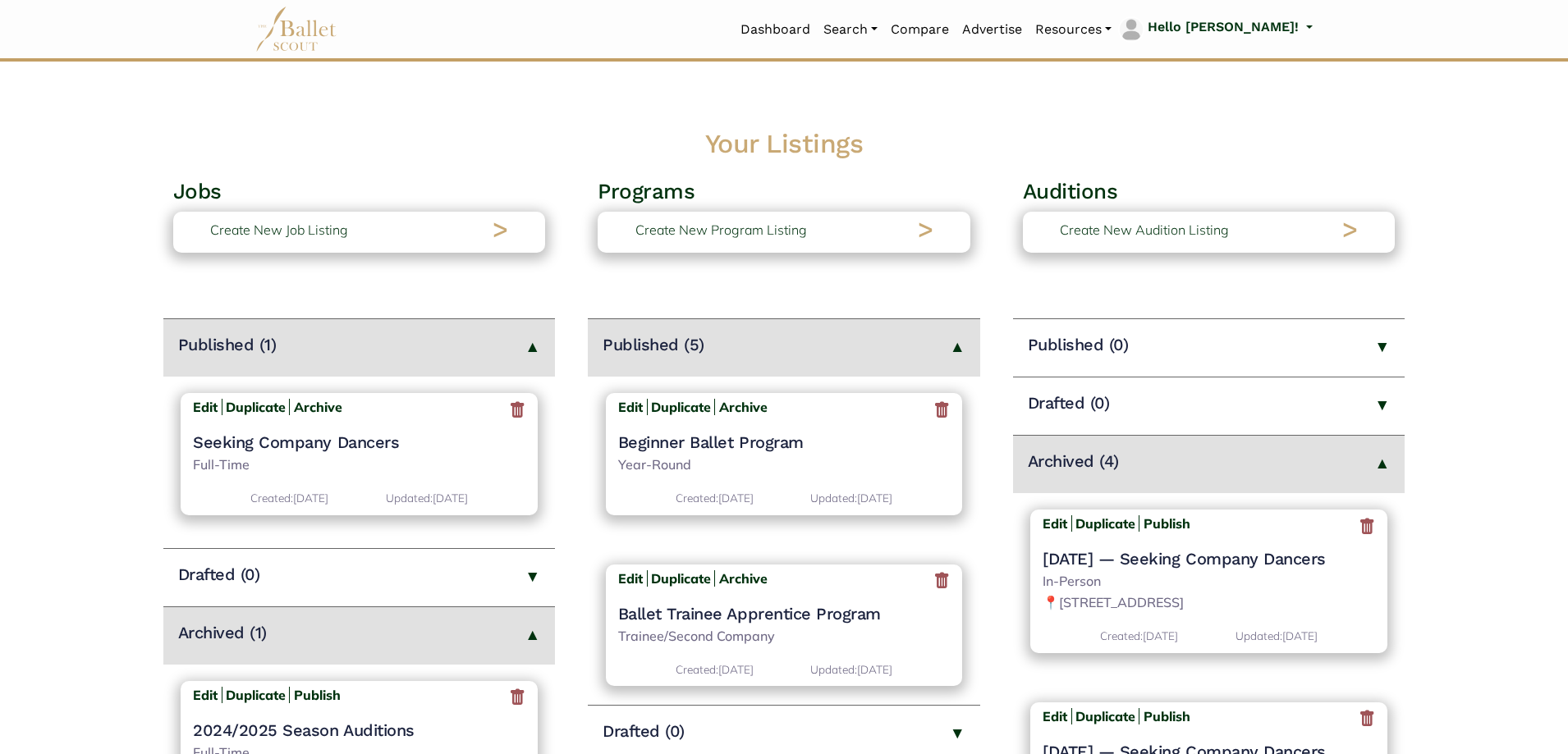
click at [601, 130] on h2 "Your Listings" at bounding box center [784, 144] width 1568 height 34
click at [1361, 525] on icon at bounding box center [1367, 526] width 16 height 21
click at [1359, 527] on icon at bounding box center [1367, 526] width 16 height 21
click at [1366, 535] on icon at bounding box center [1367, 526] width 16 height 21
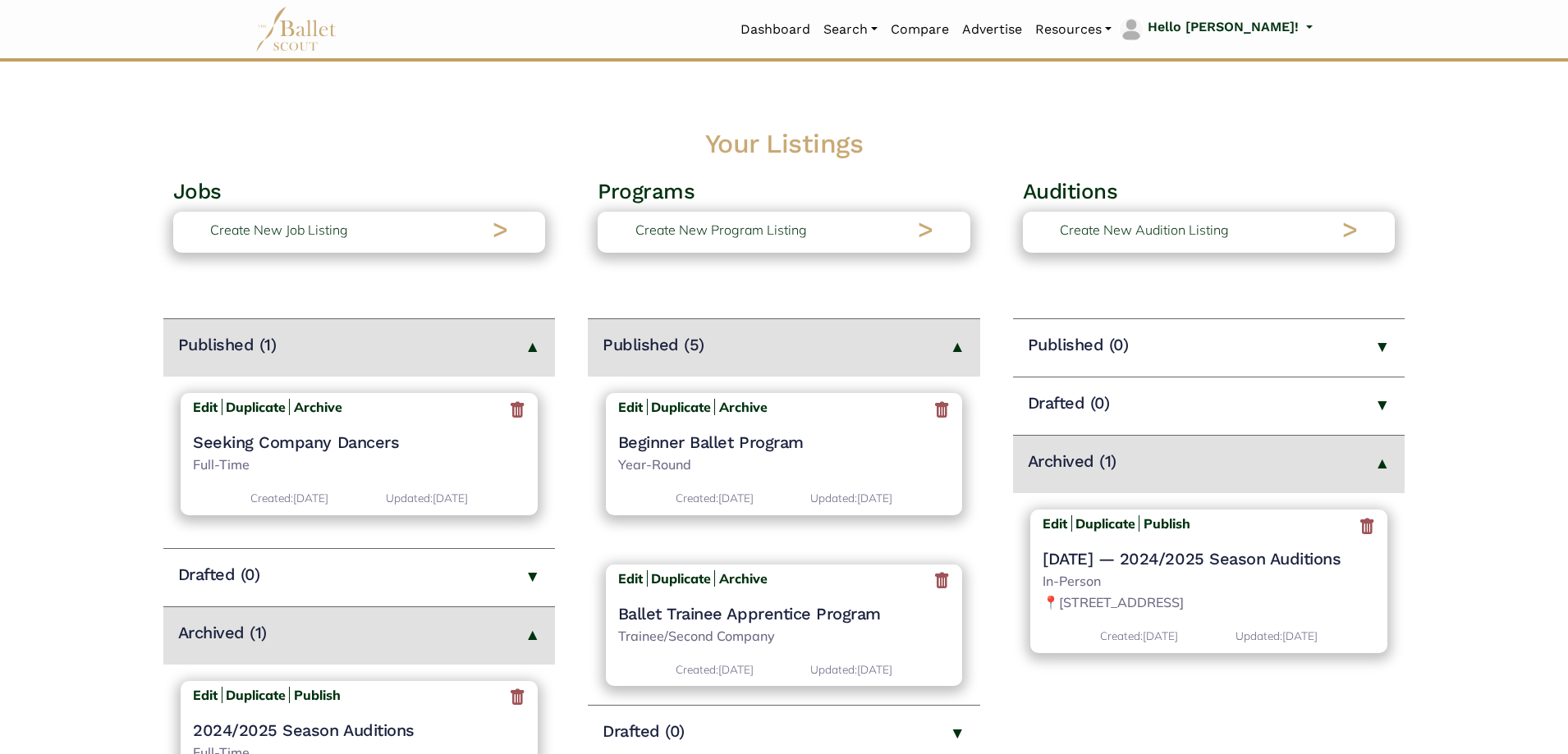
click at [1368, 527] on icon at bounding box center [1367, 526] width 16 height 21
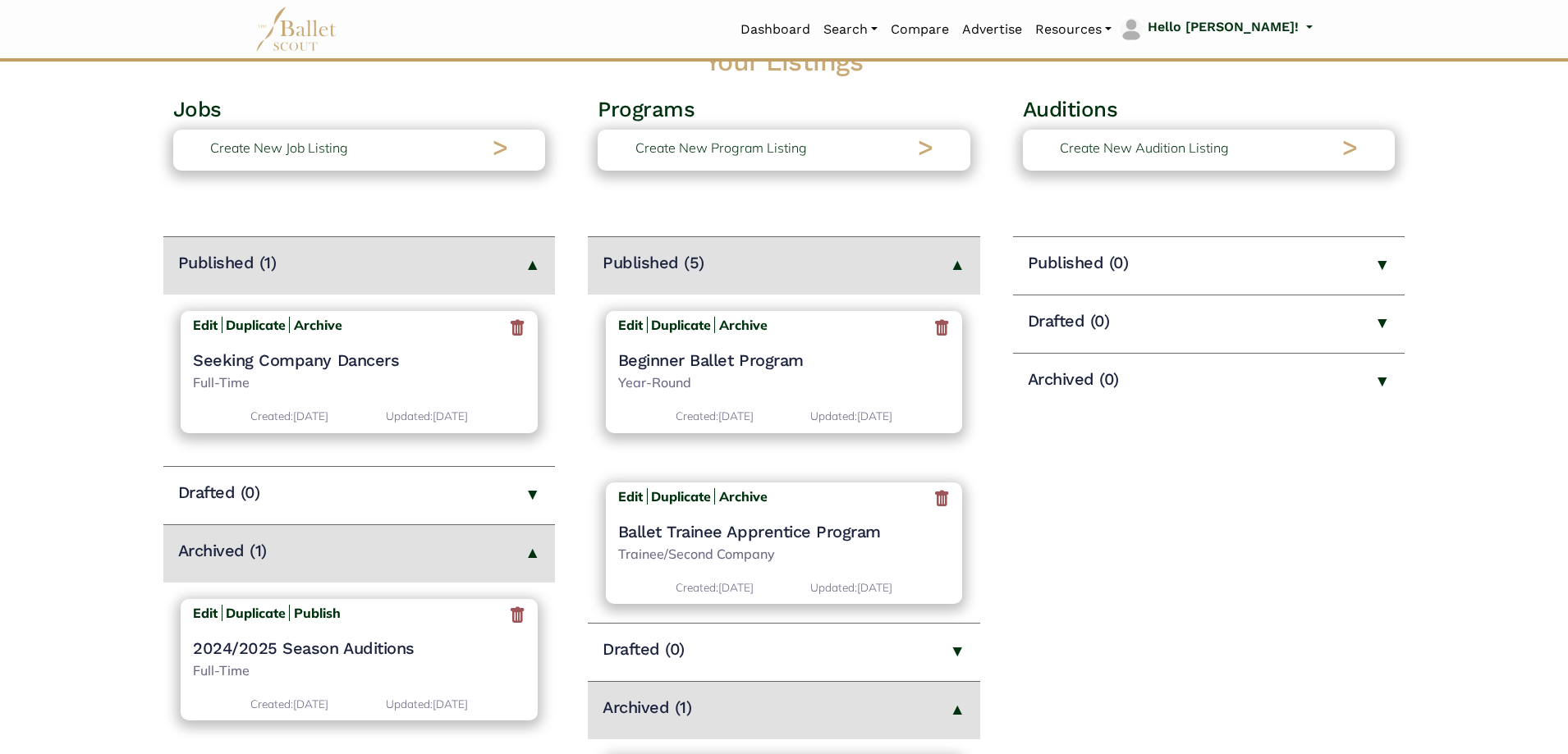
click at [769, 530] on h4 "Ballet Trainee Apprentice Program" at bounding box center [784, 531] width 333 height 21
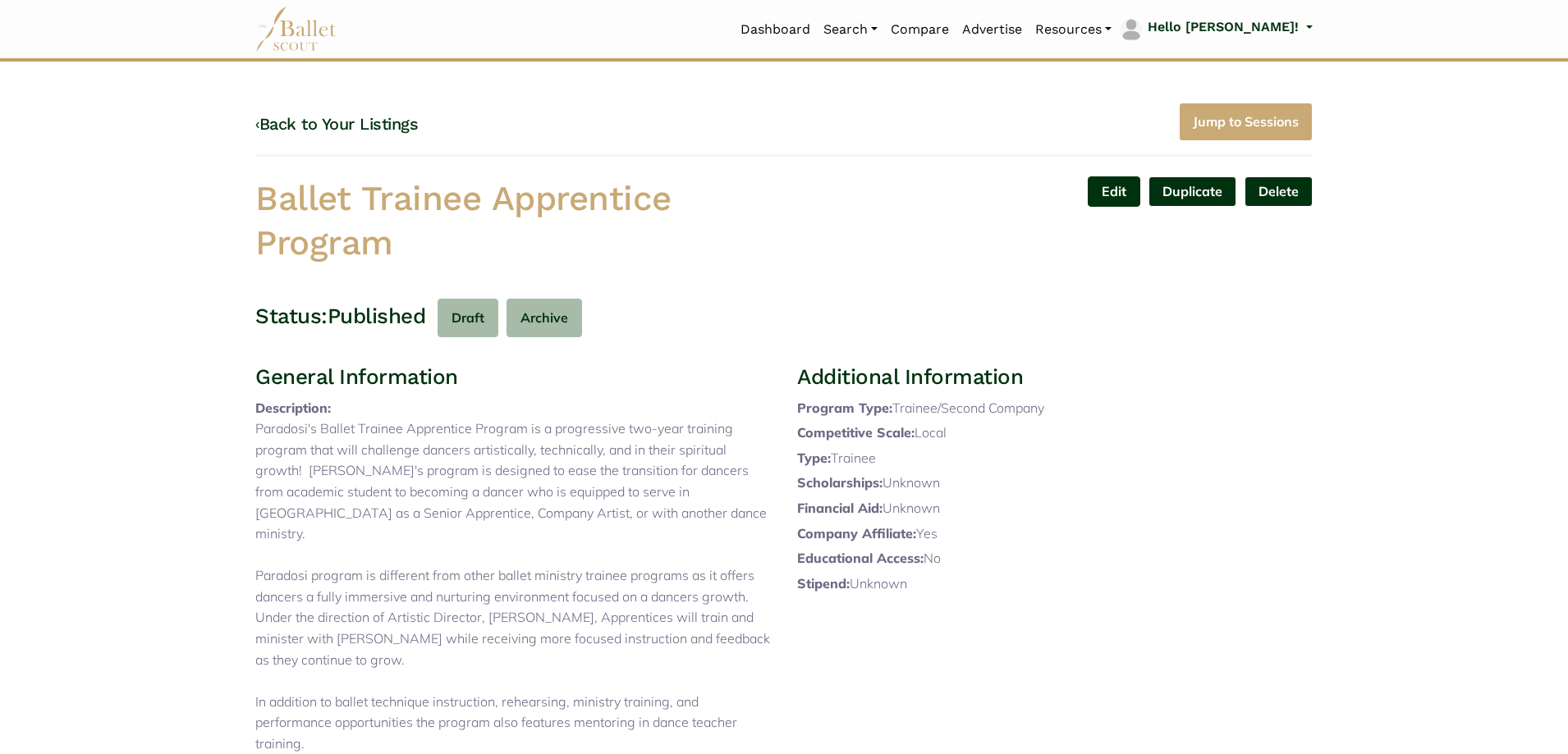
click at [1115, 195] on link "Edit" at bounding box center [1114, 192] width 53 height 30
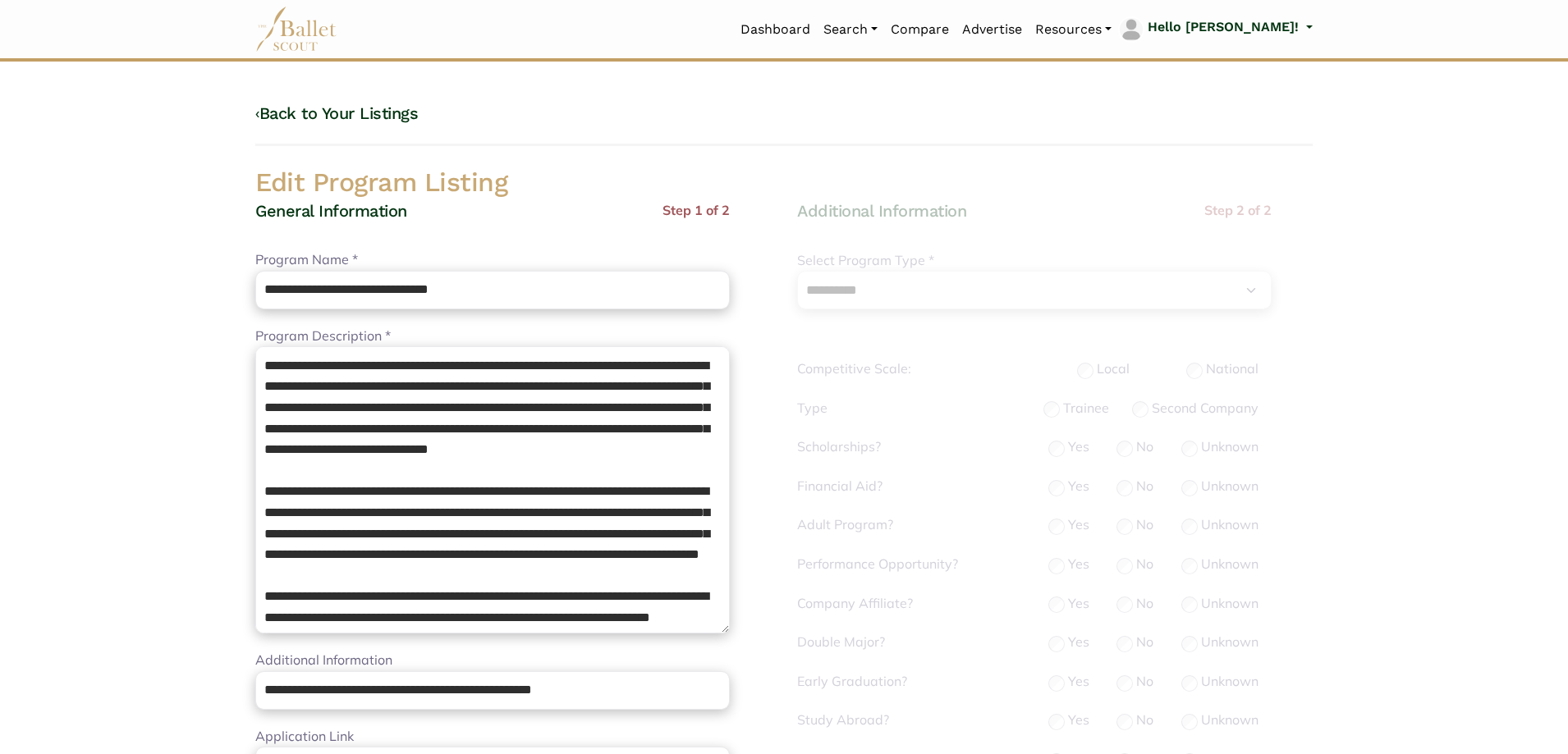
select select "**"
select select "*"
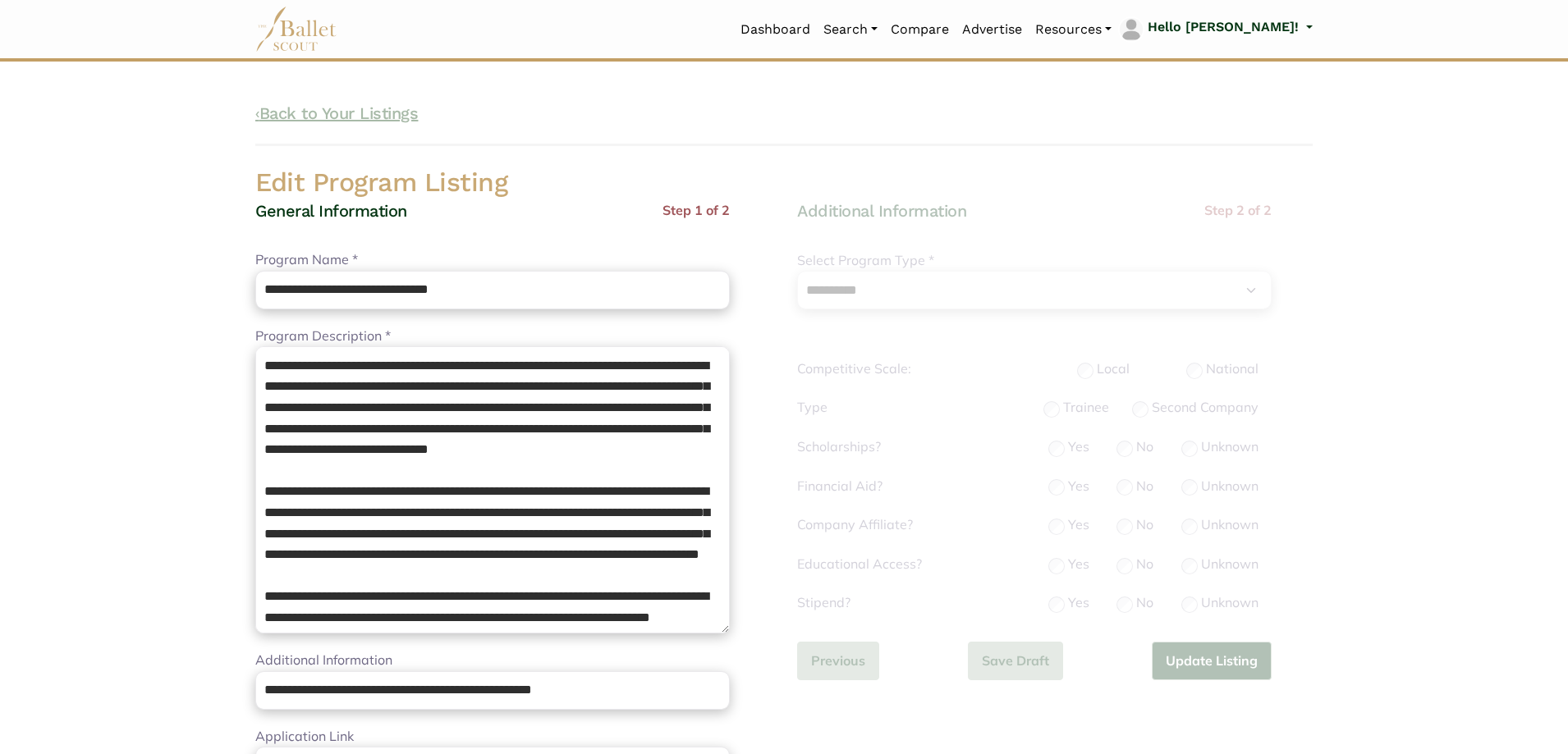
click at [400, 112] on link "‹ Back to Your Listings" at bounding box center [336, 113] width 163 height 20
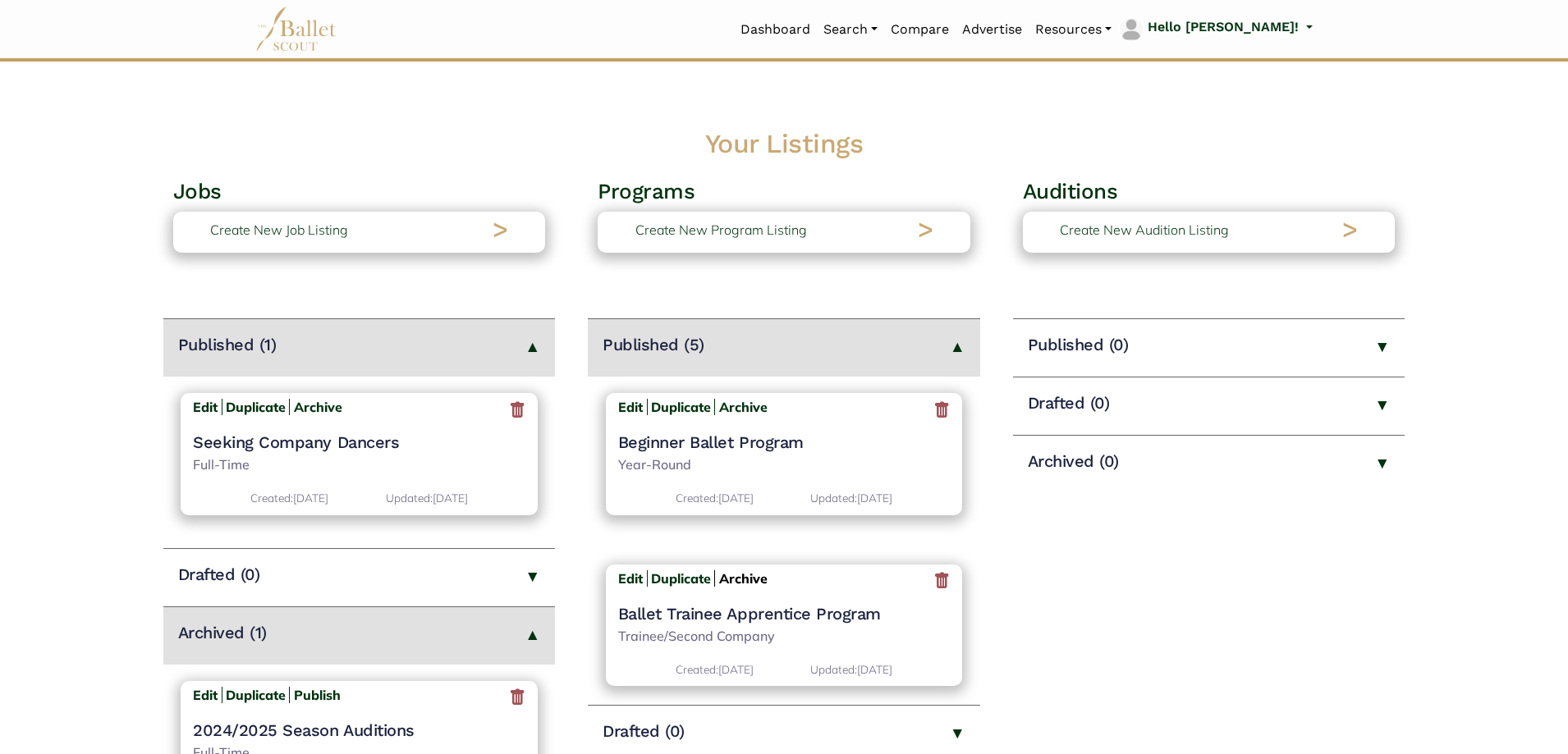
click at [743, 579] on b "Archive" at bounding box center [743, 579] width 48 height 16
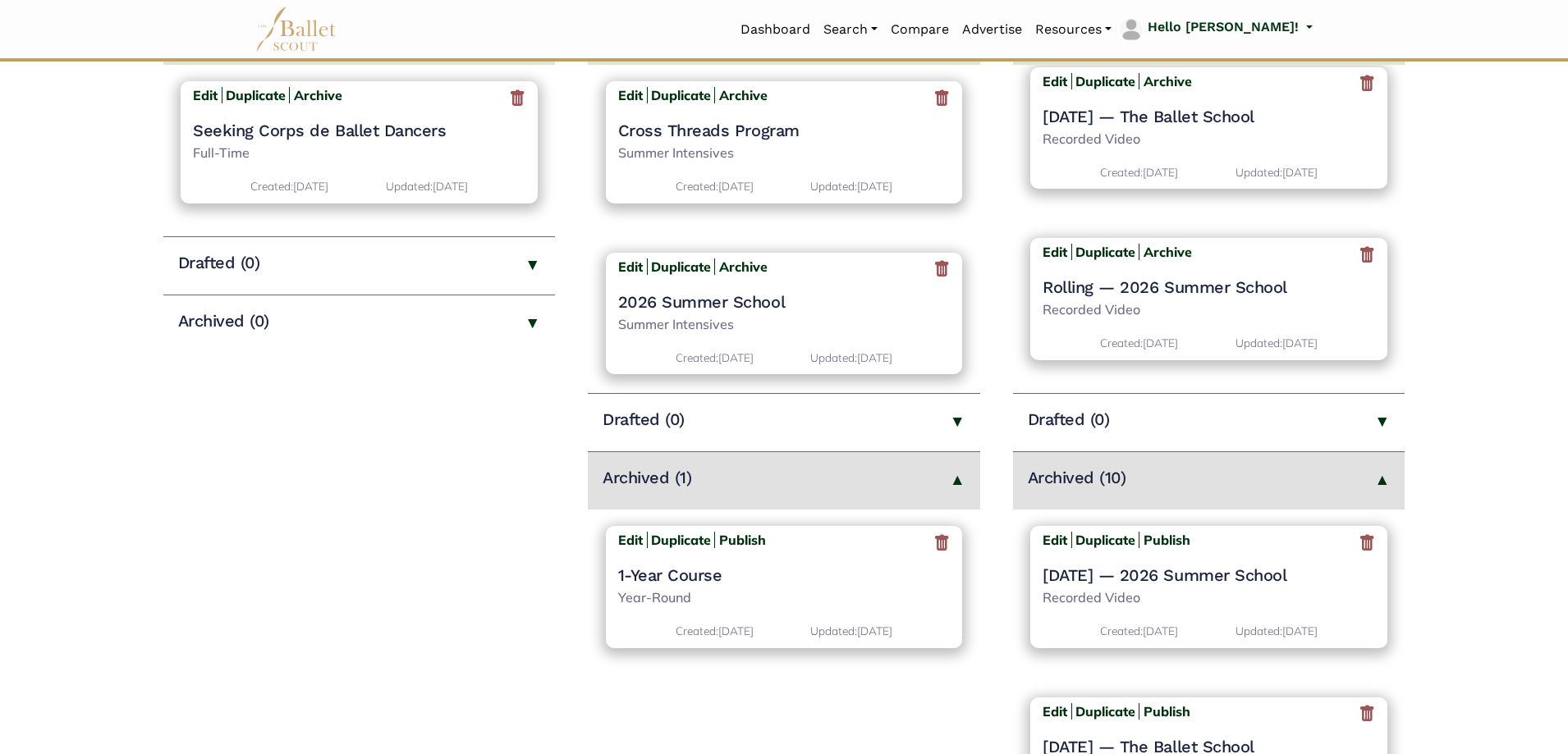
scroll to position [493, 0]
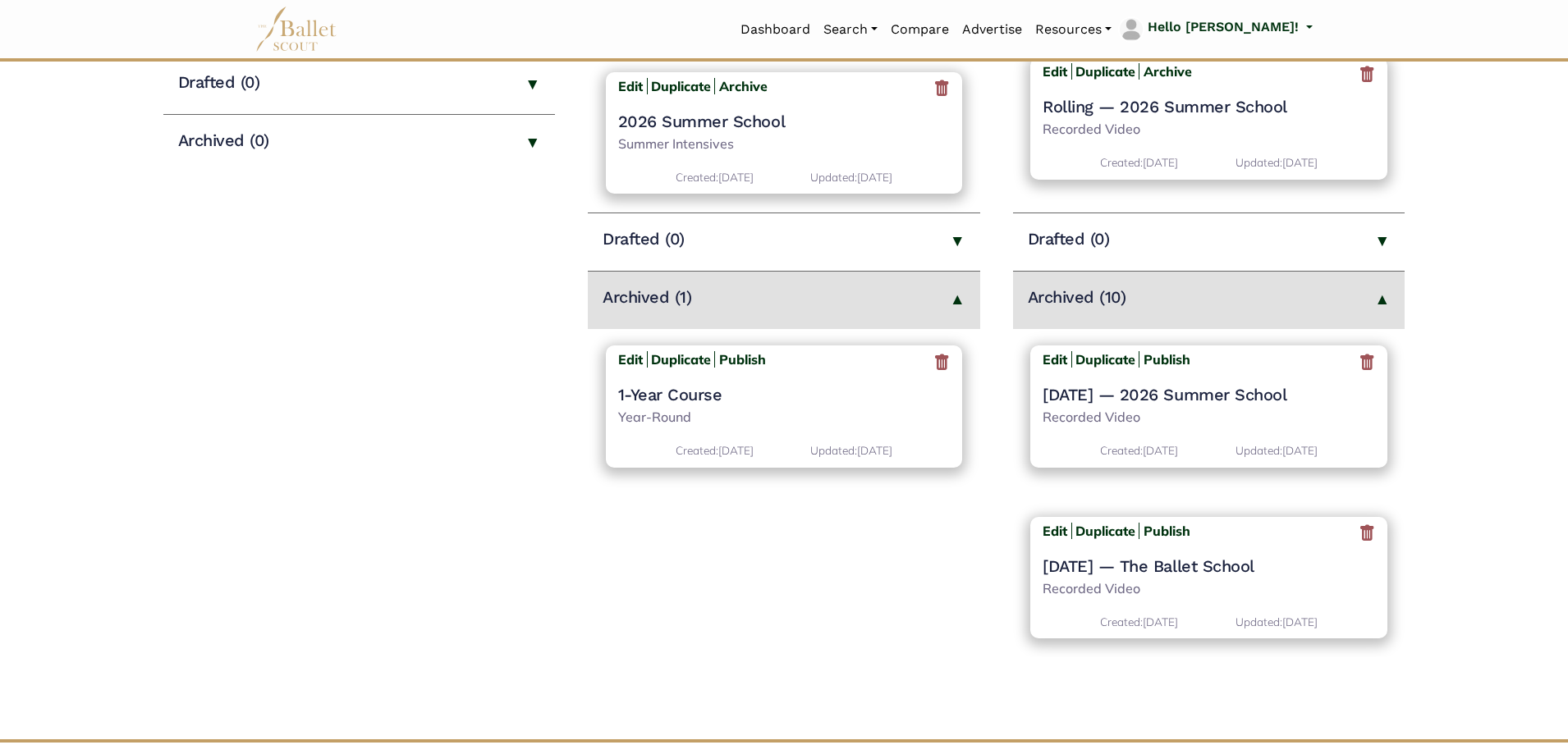
click at [1359, 361] on icon at bounding box center [1367, 362] width 16 height 21
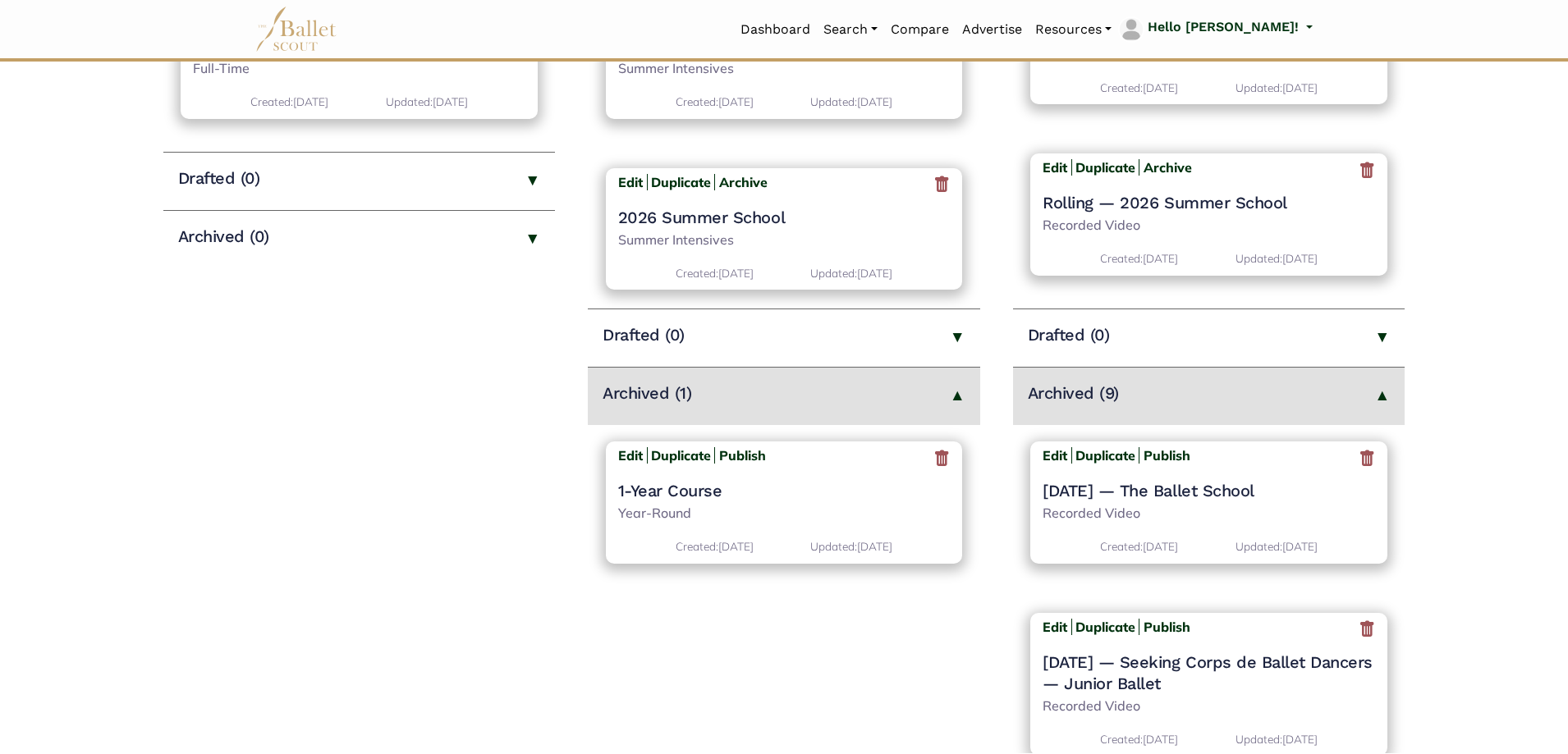
scroll to position [410, 0]
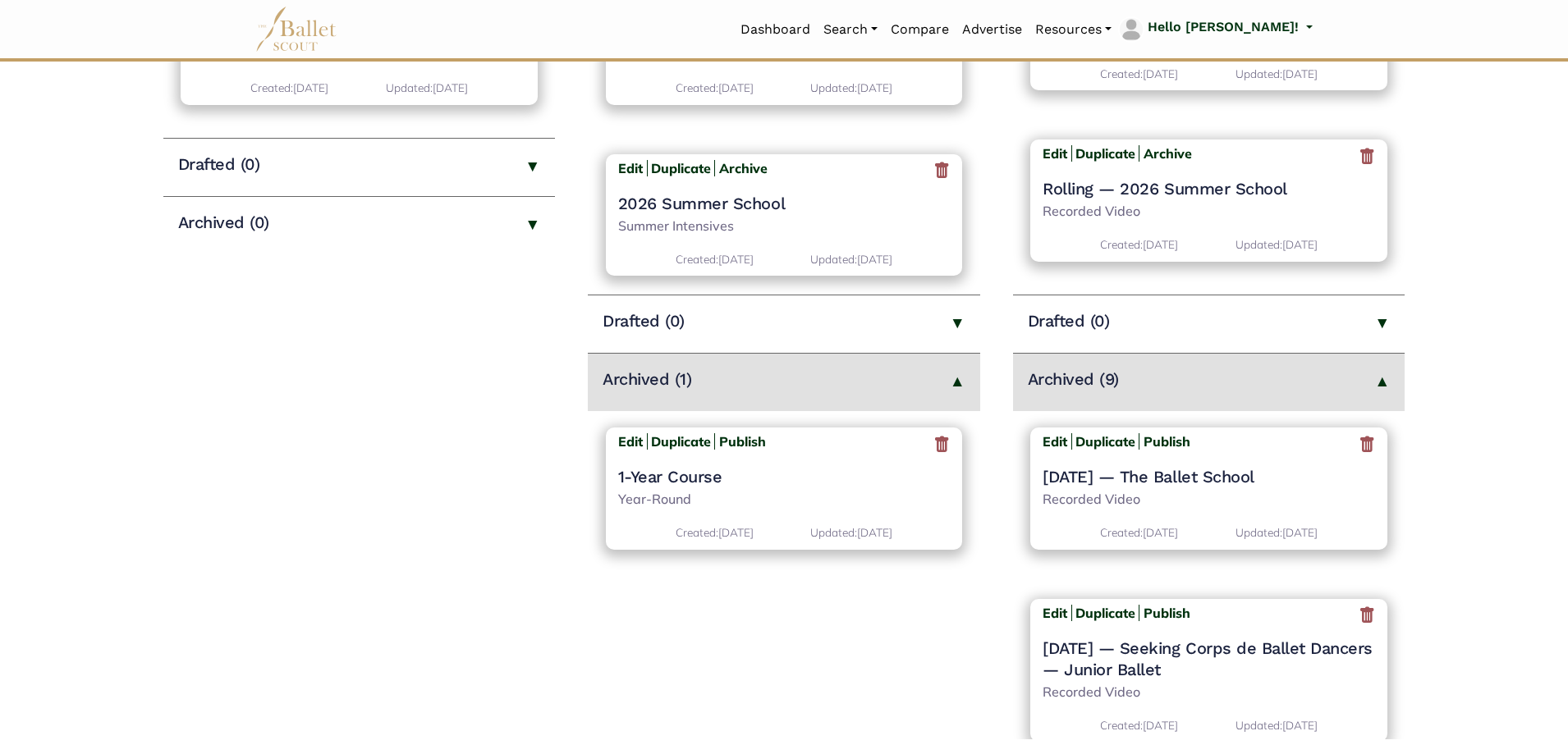
click at [1359, 447] on icon at bounding box center [1367, 444] width 16 height 21
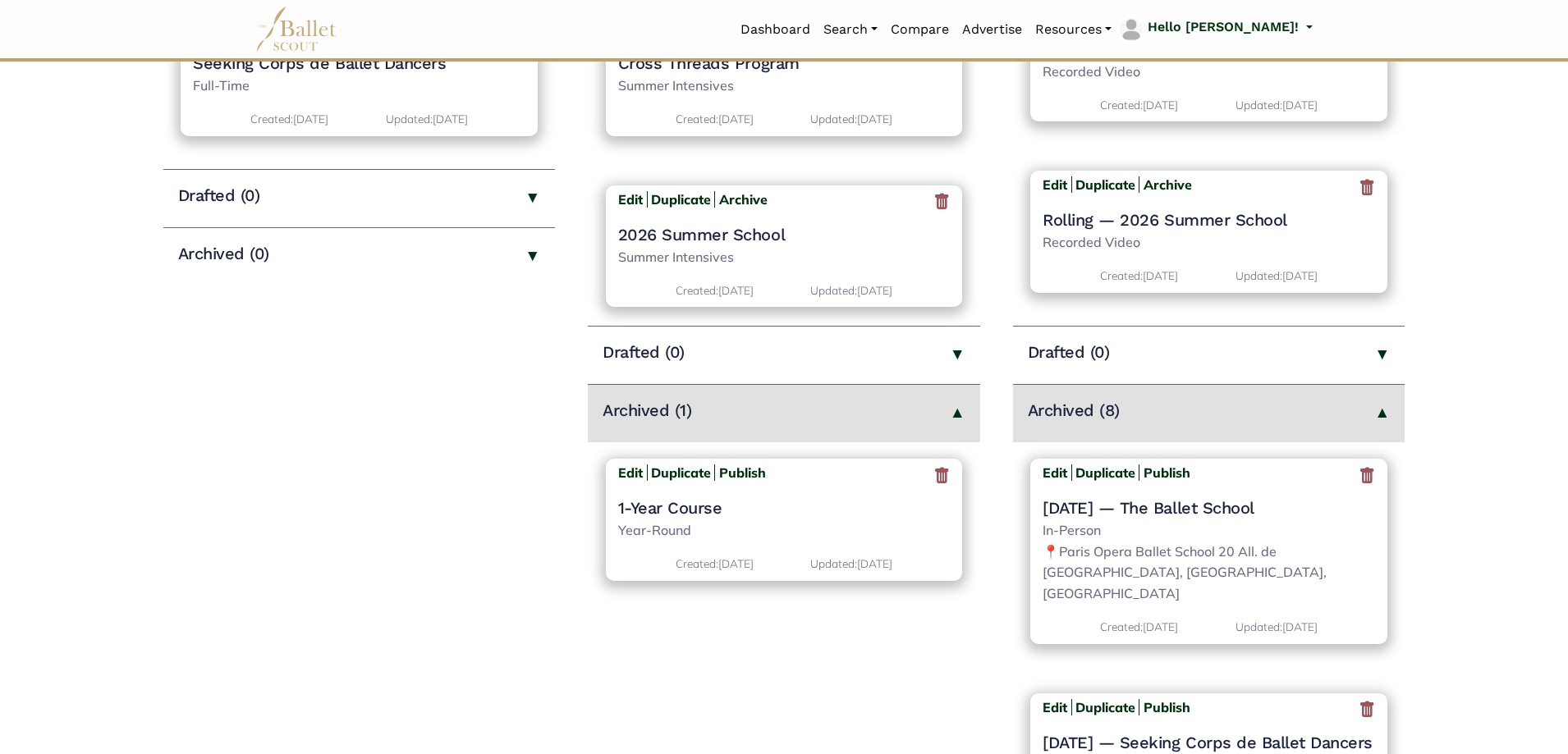
scroll to position [410, 0]
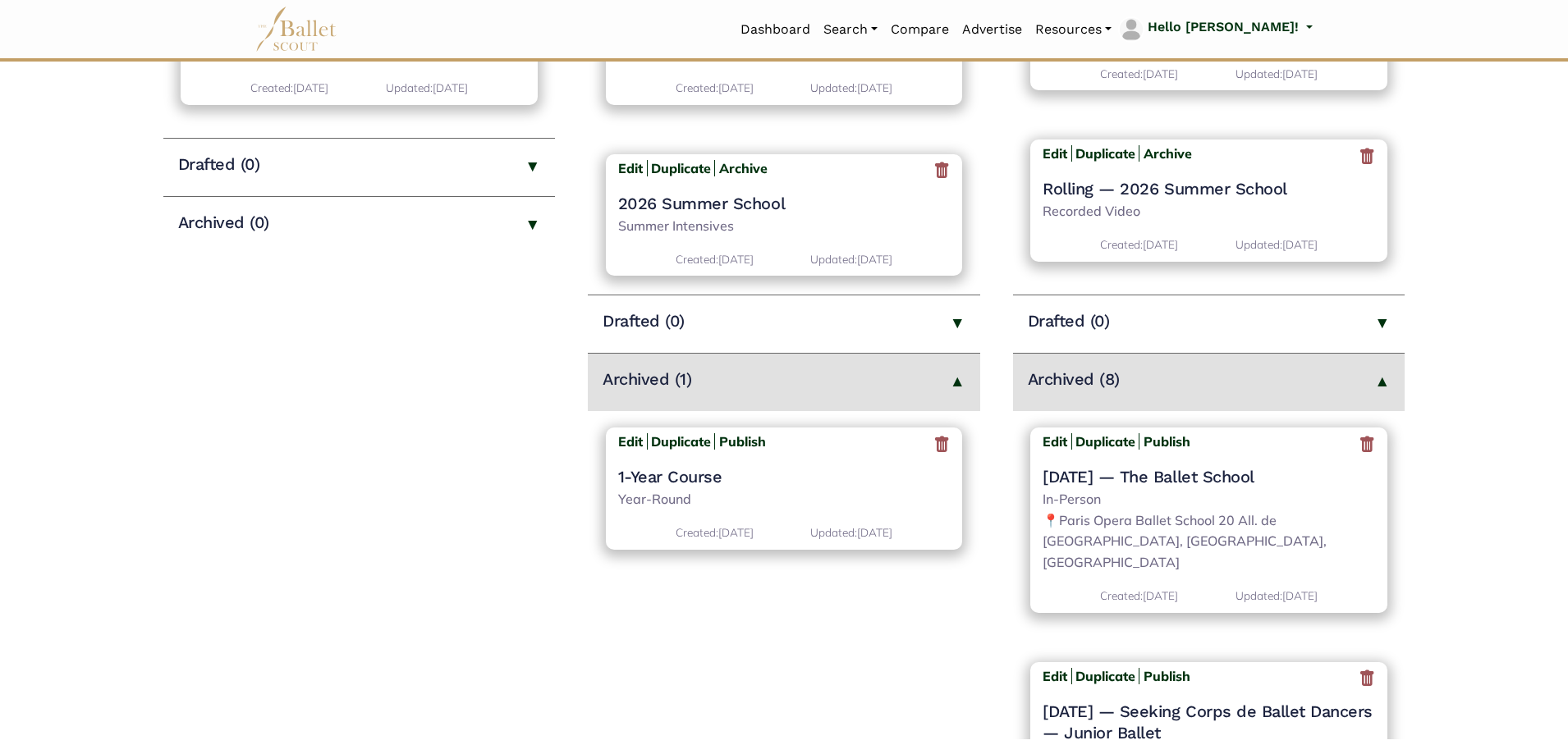
click at [1359, 448] on icon at bounding box center [1367, 444] width 16 height 21
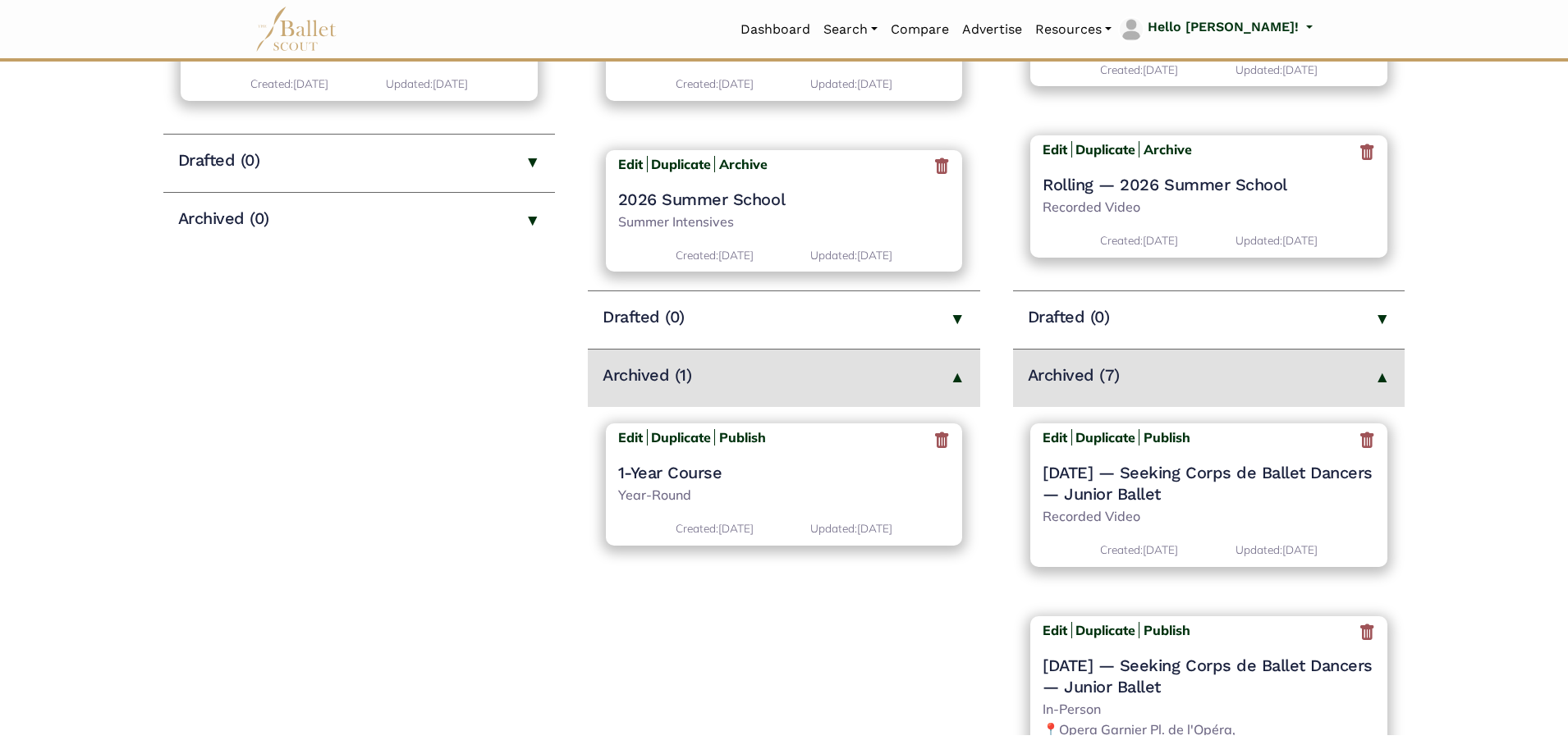
scroll to position [493, 0]
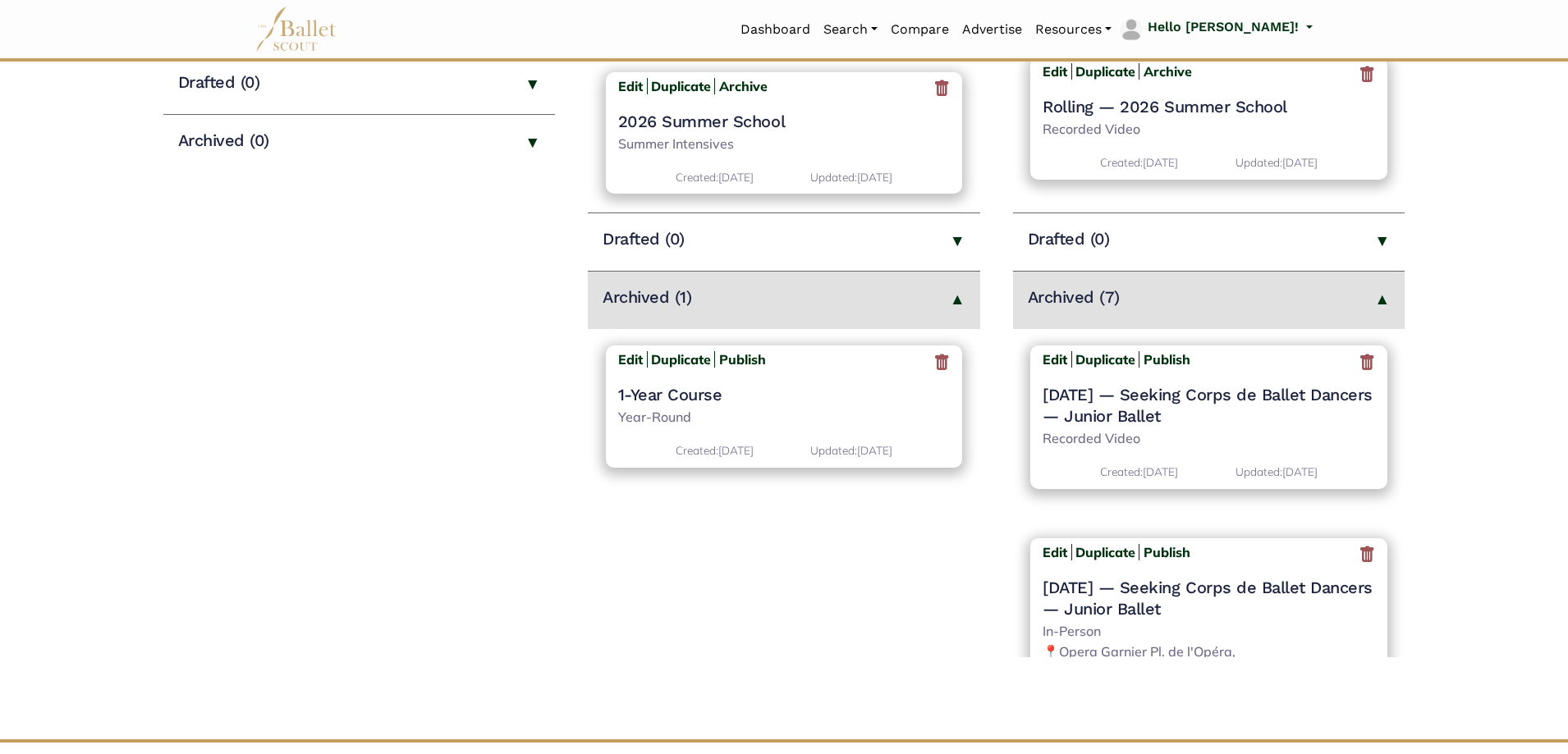
click at [1359, 360] on icon at bounding box center [1367, 362] width 16 height 21
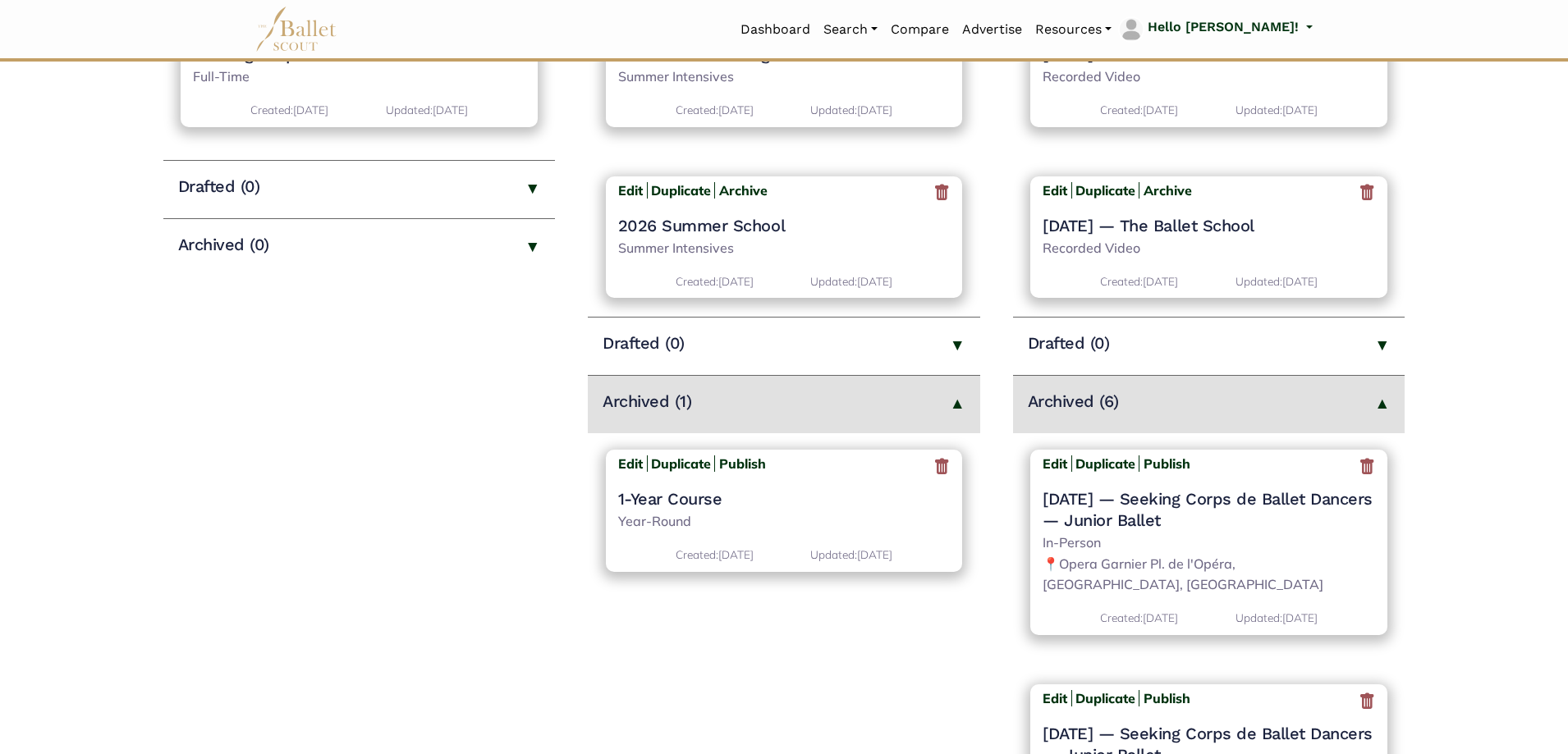
scroll to position [493, 0]
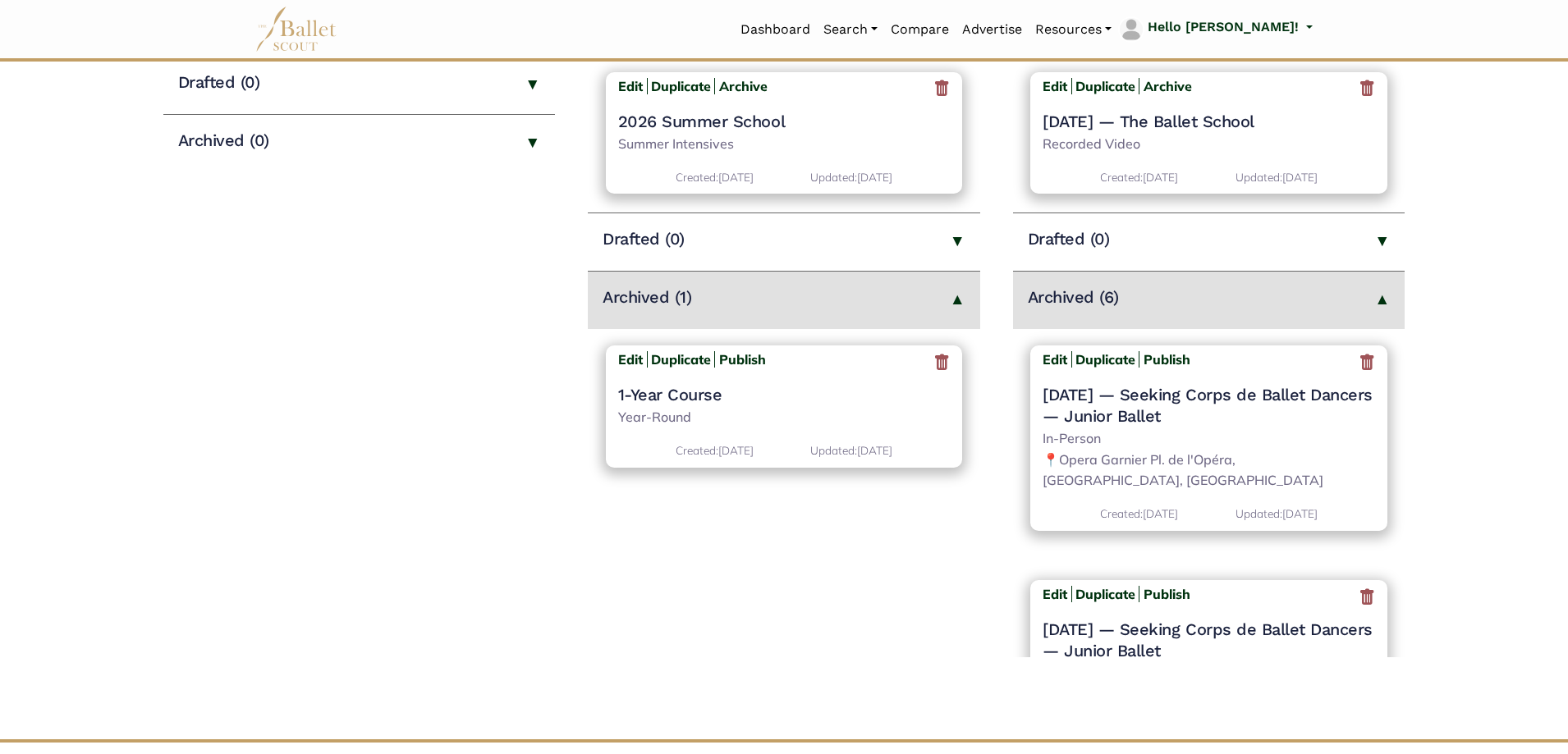
click at [1363, 363] on icon at bounding box center [1367, 362] width 16 height 21
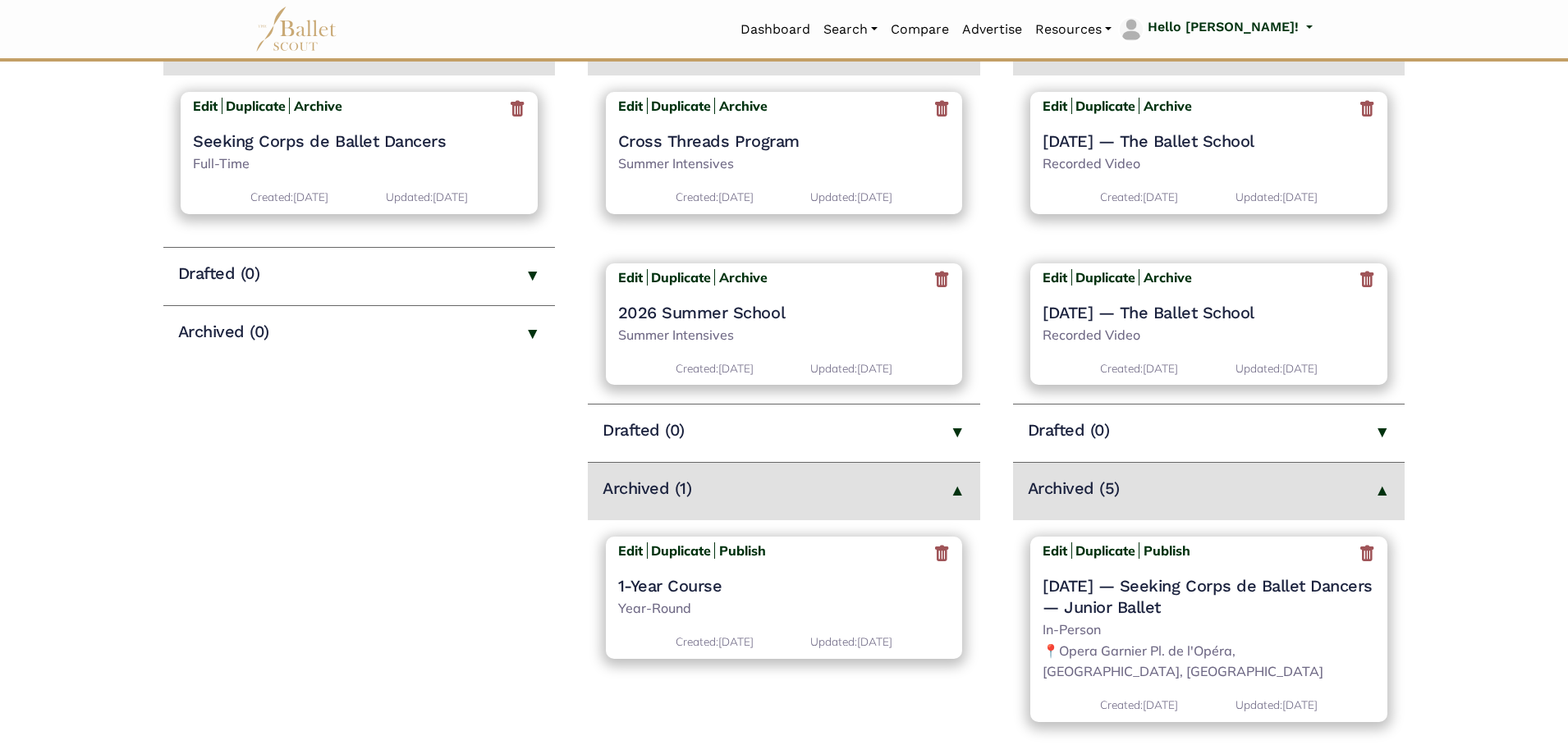
scroll to position [657, 0]
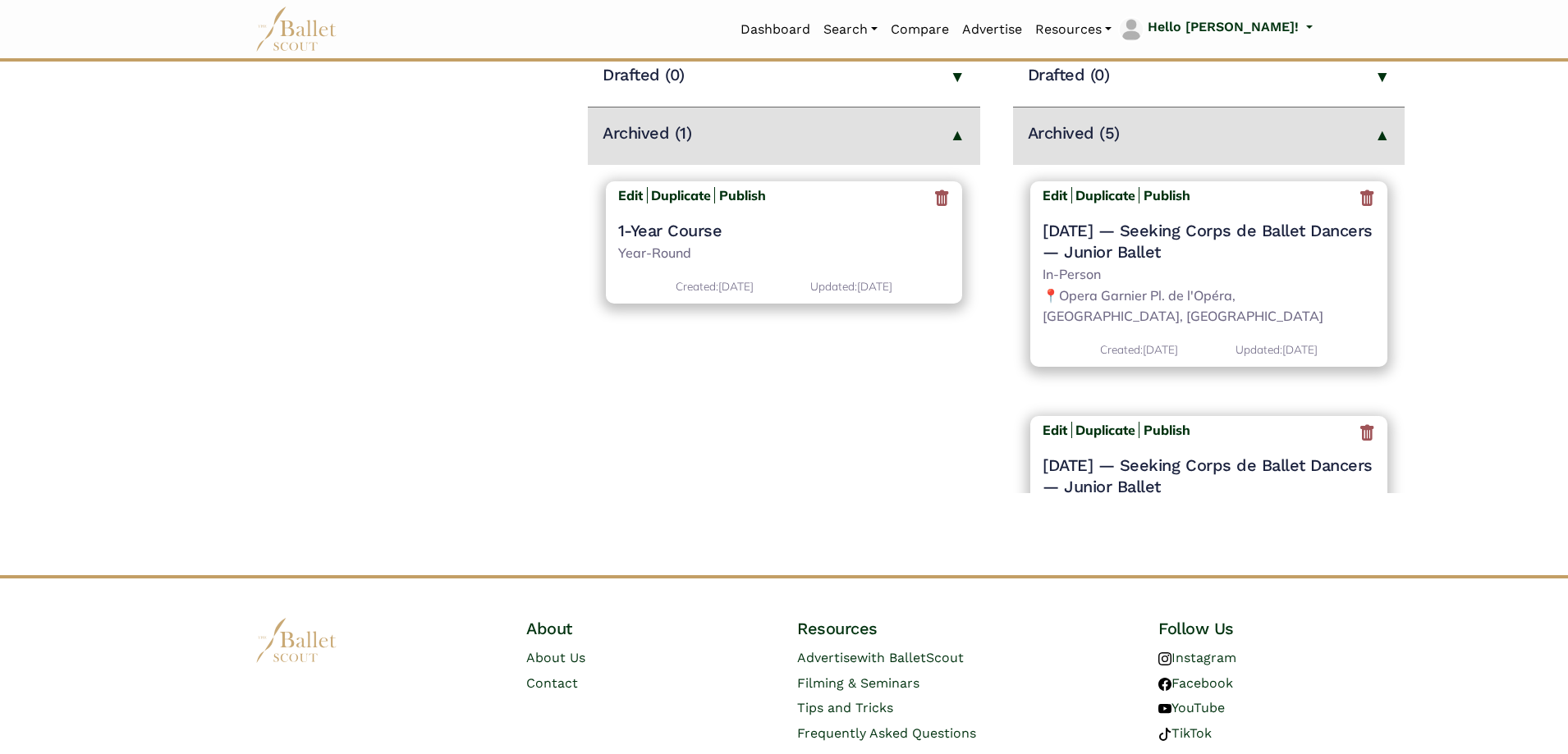
click at [1365, 200] on icon at bounding box center [1367, 198] width 16 height 21
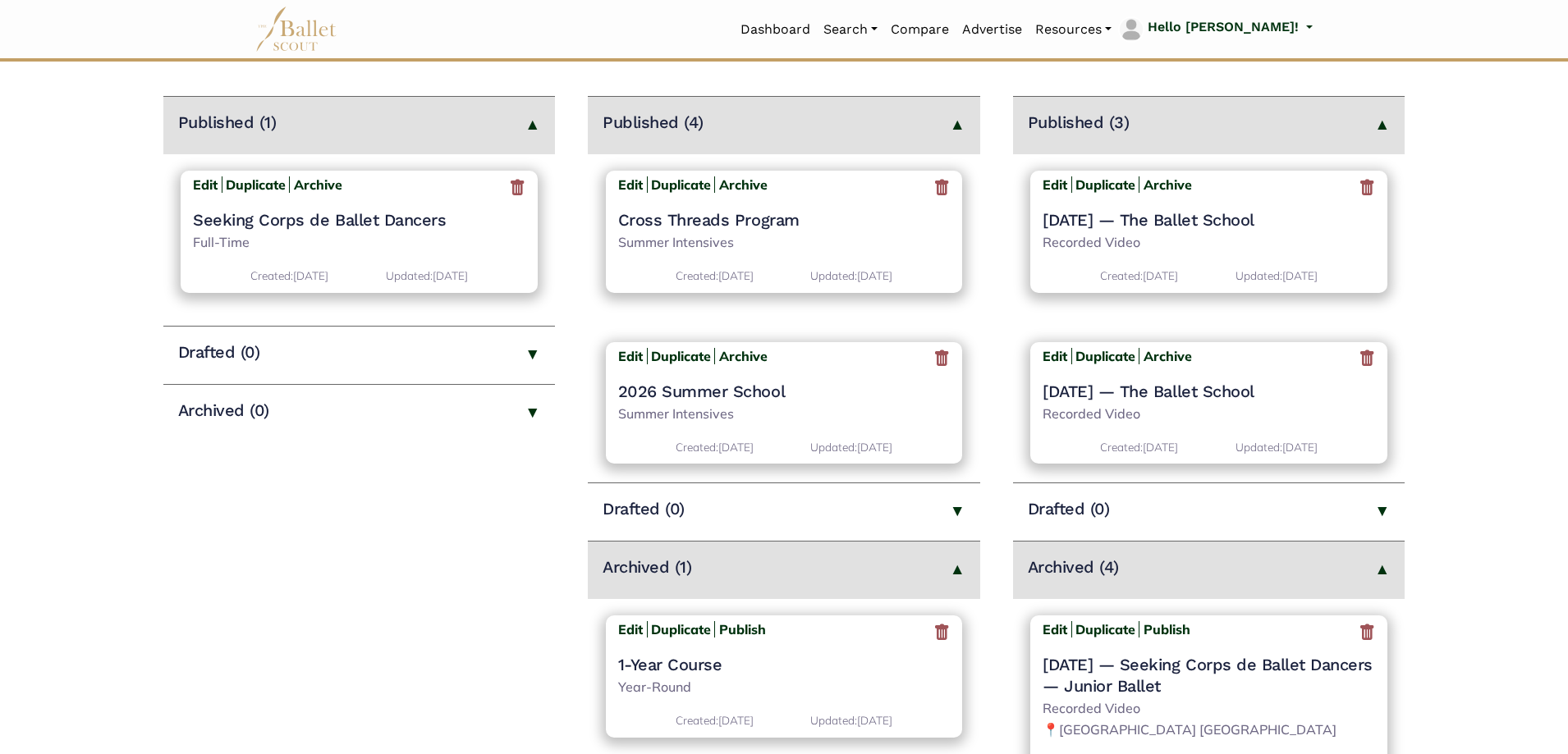
scroll to position [657, 0]
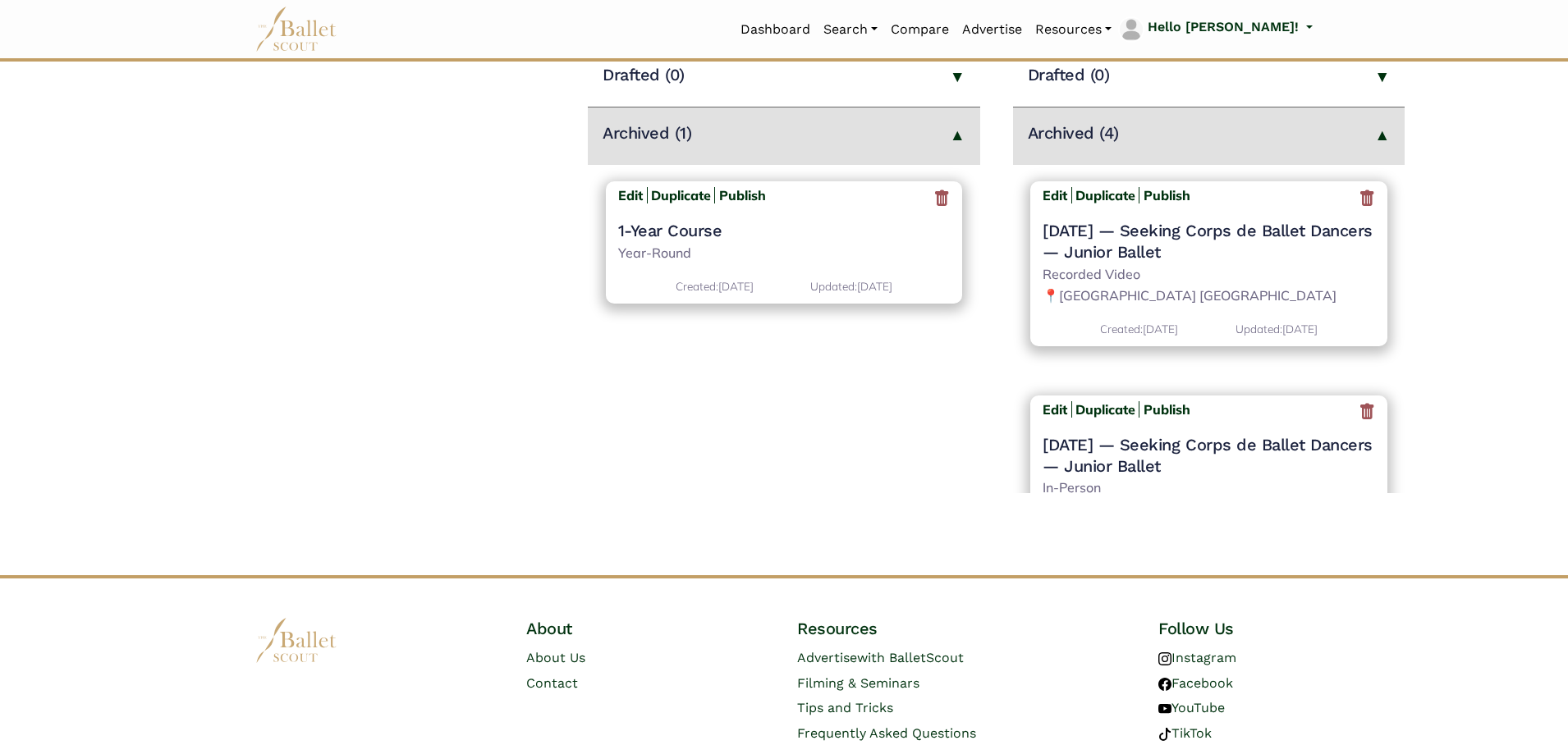
click at [1359, 200] on icon at bounding box center [1367, 198] width 16 height 21
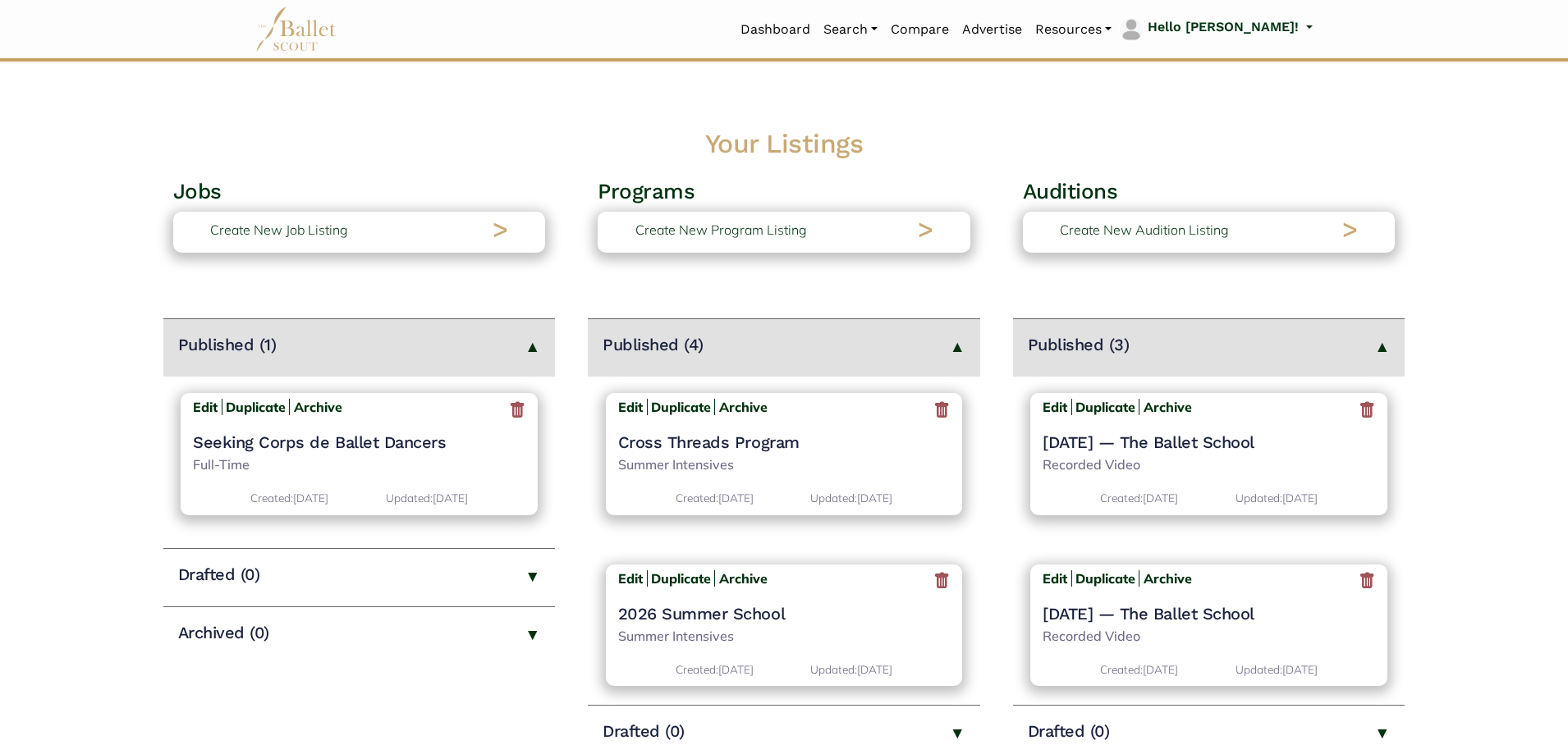
scroll to position [493, 0]
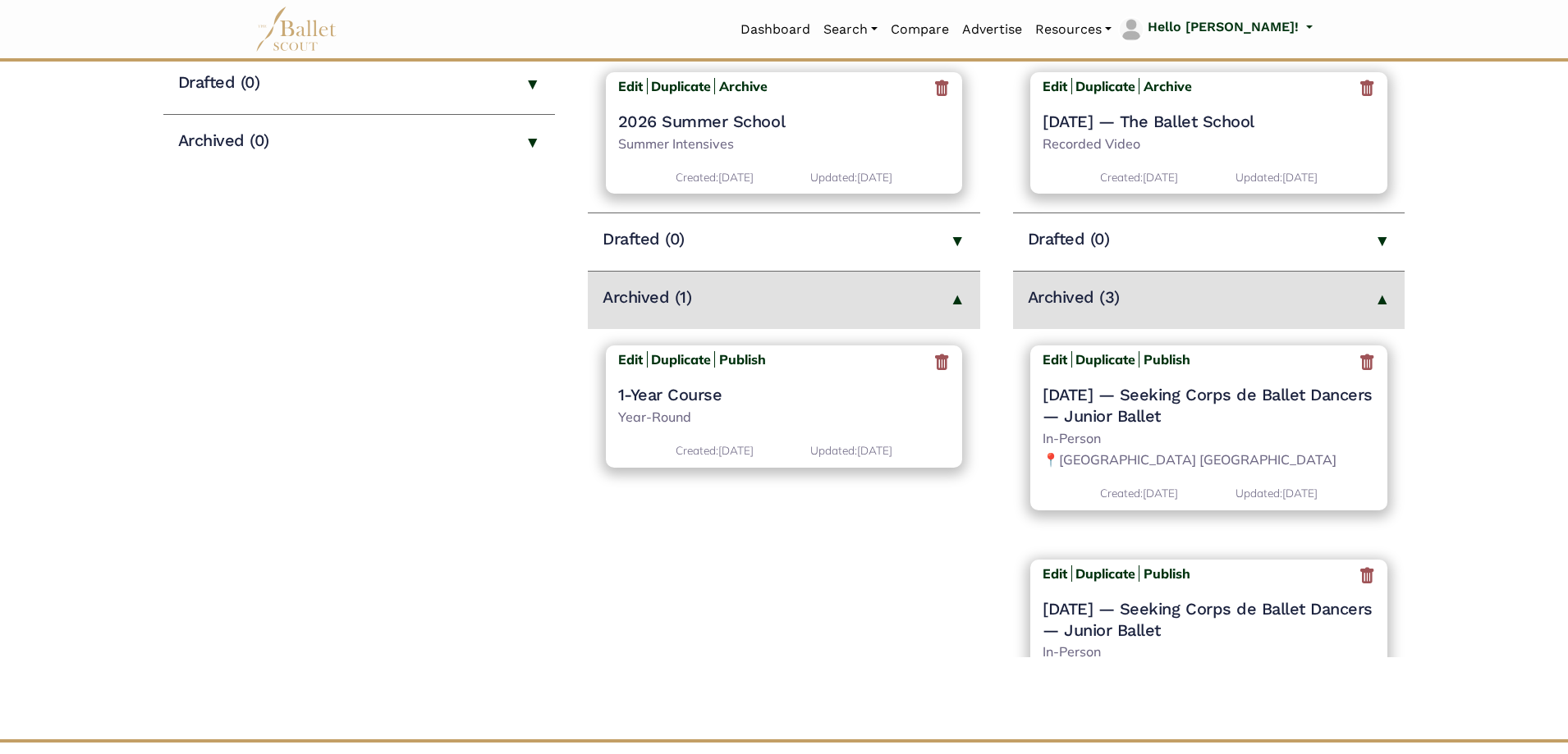
click at [1363, 365] on icon at bounding box center [1367, 362] width 16 height 21
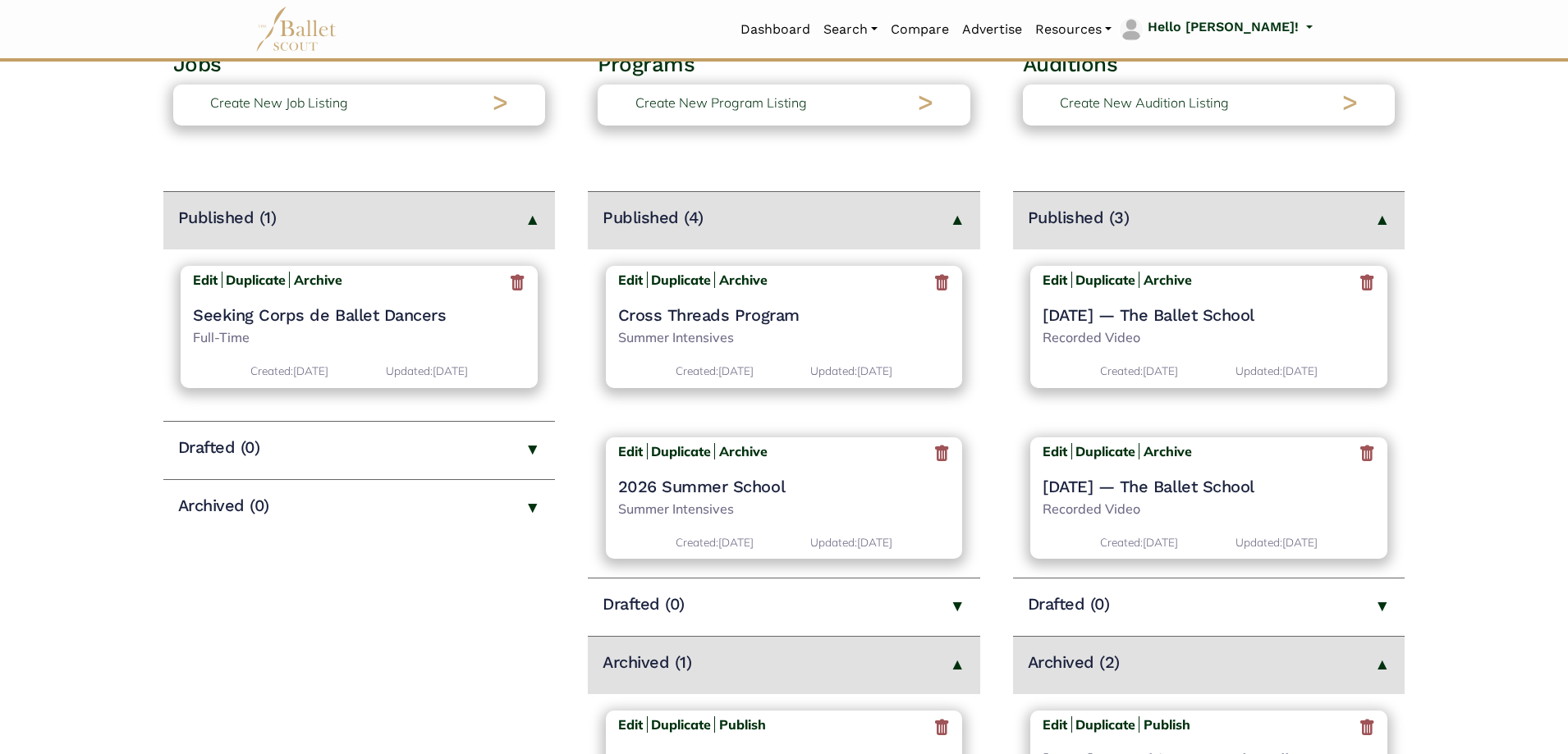
scroll to position [410, 0]
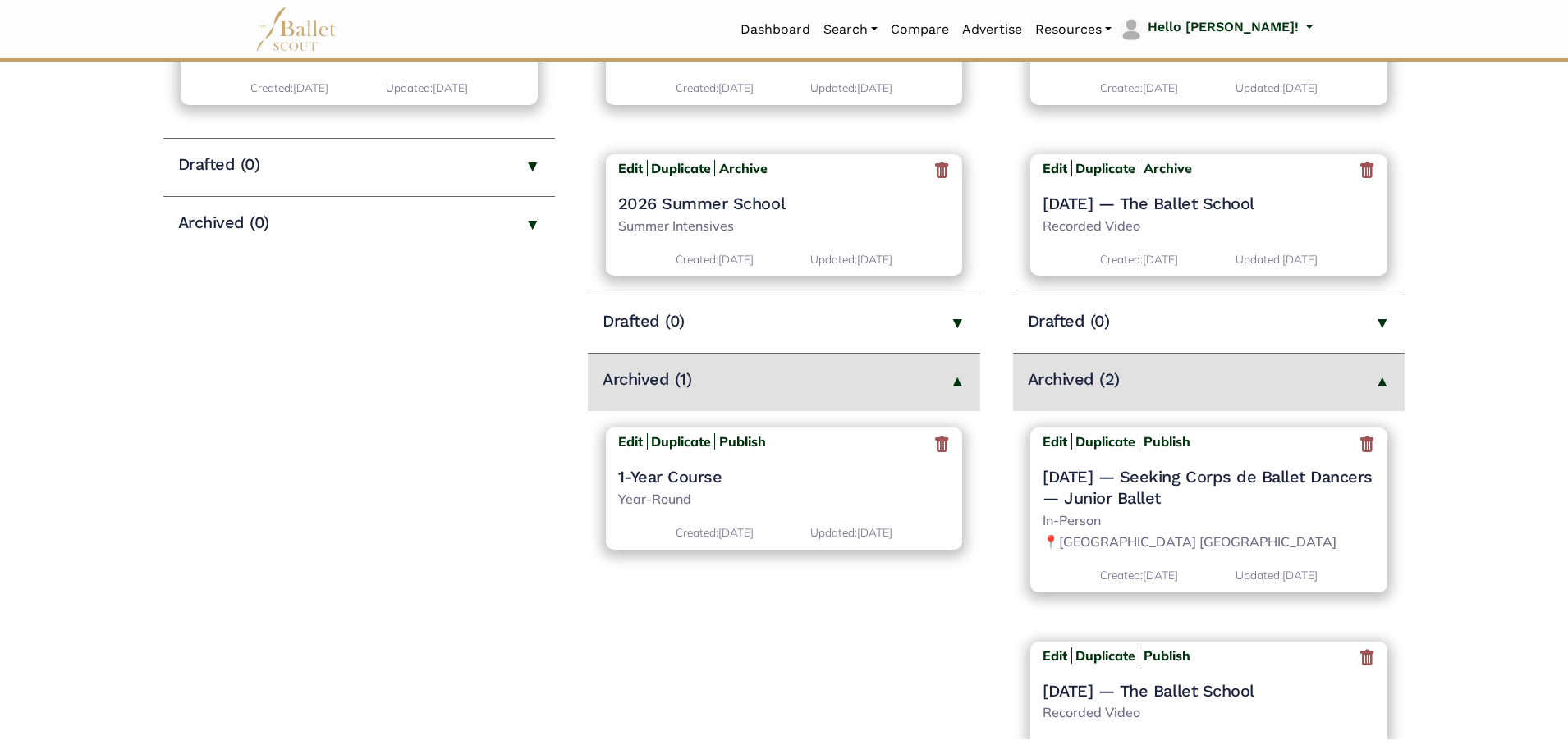
click at [1365, 444] on icon at bounding box center [1367, 444] width 16 height 21
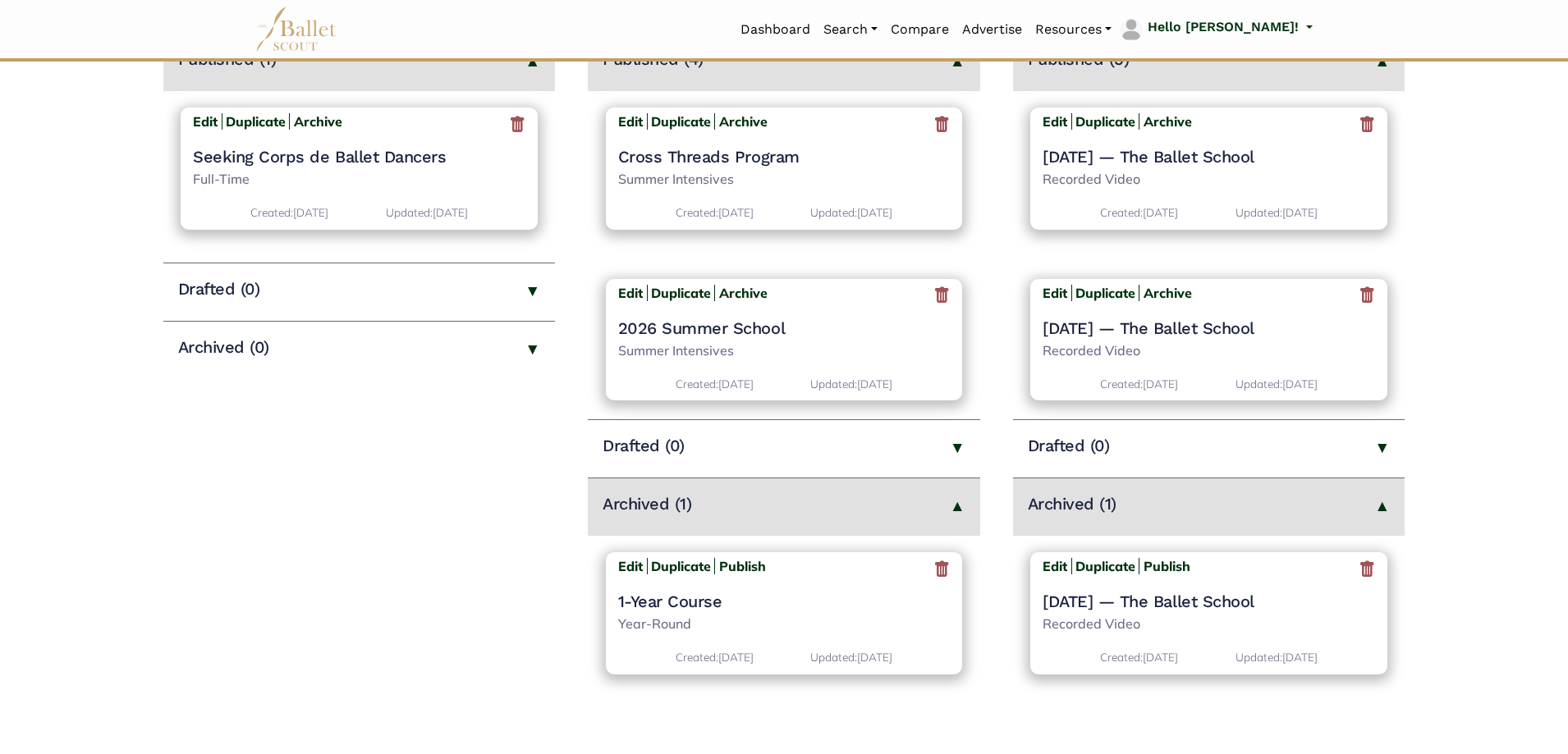
scroll to position [558, 0]
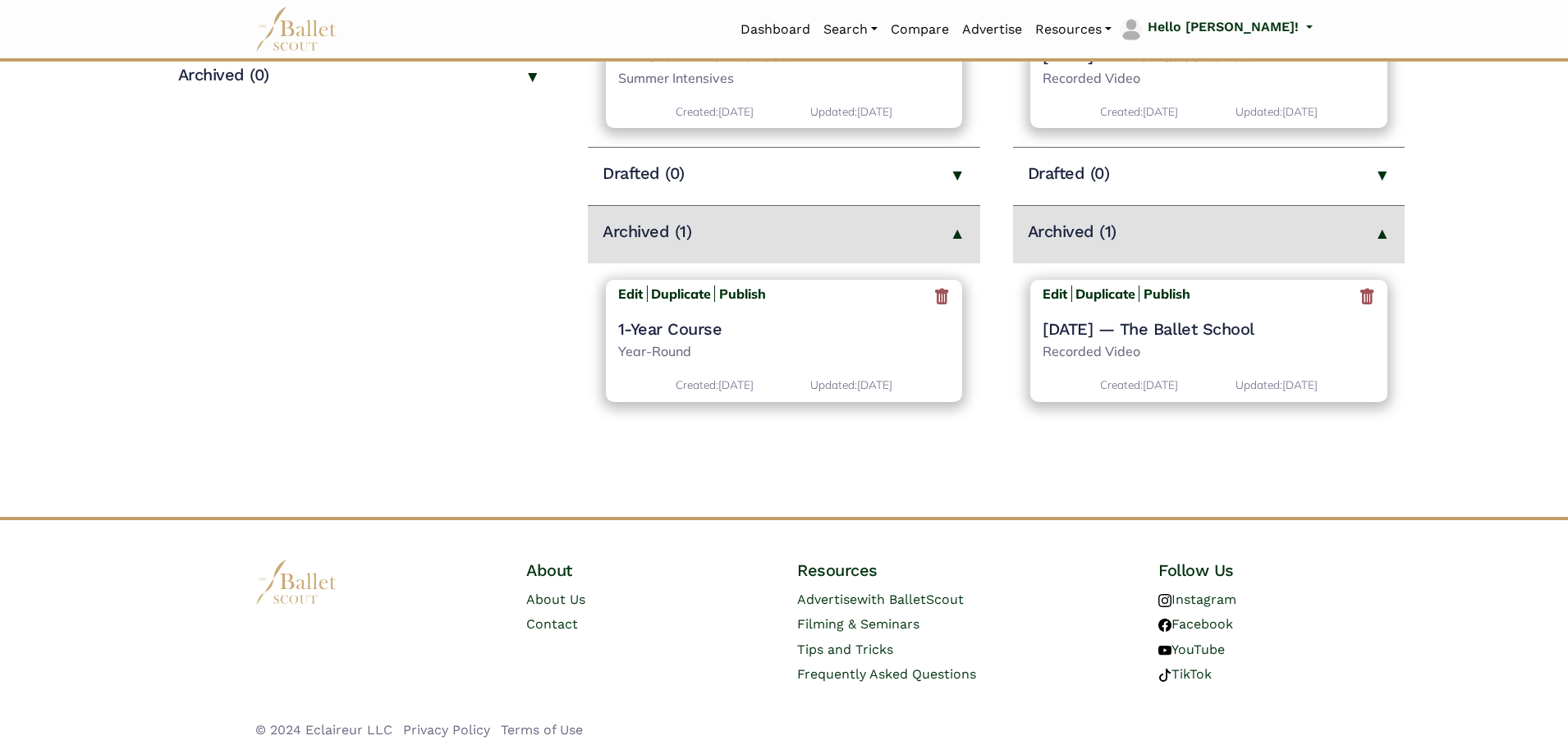
click at [1369, 296] on icon at bounding box center [1367, 297] width 16 height 21
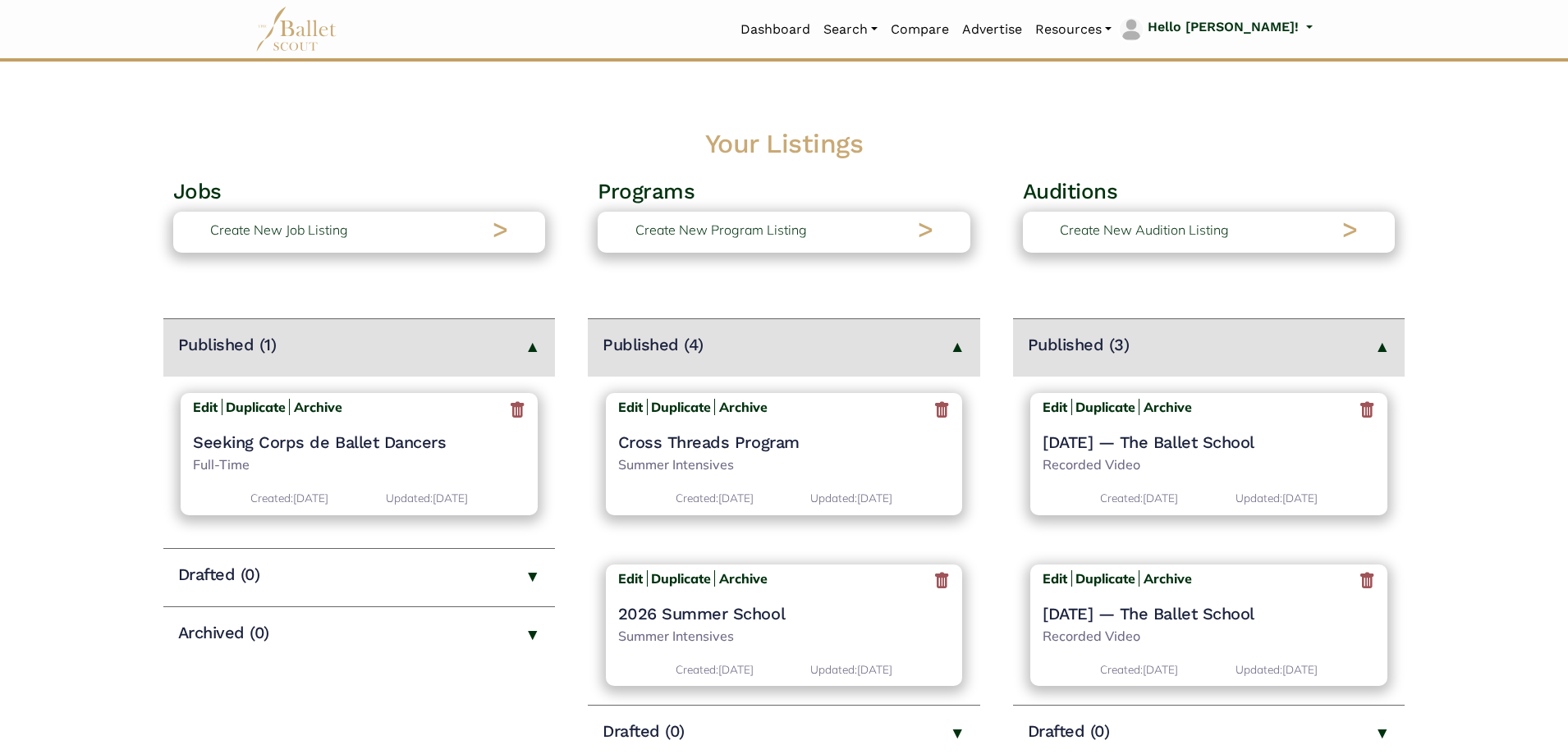
scroll to position [356, 0]
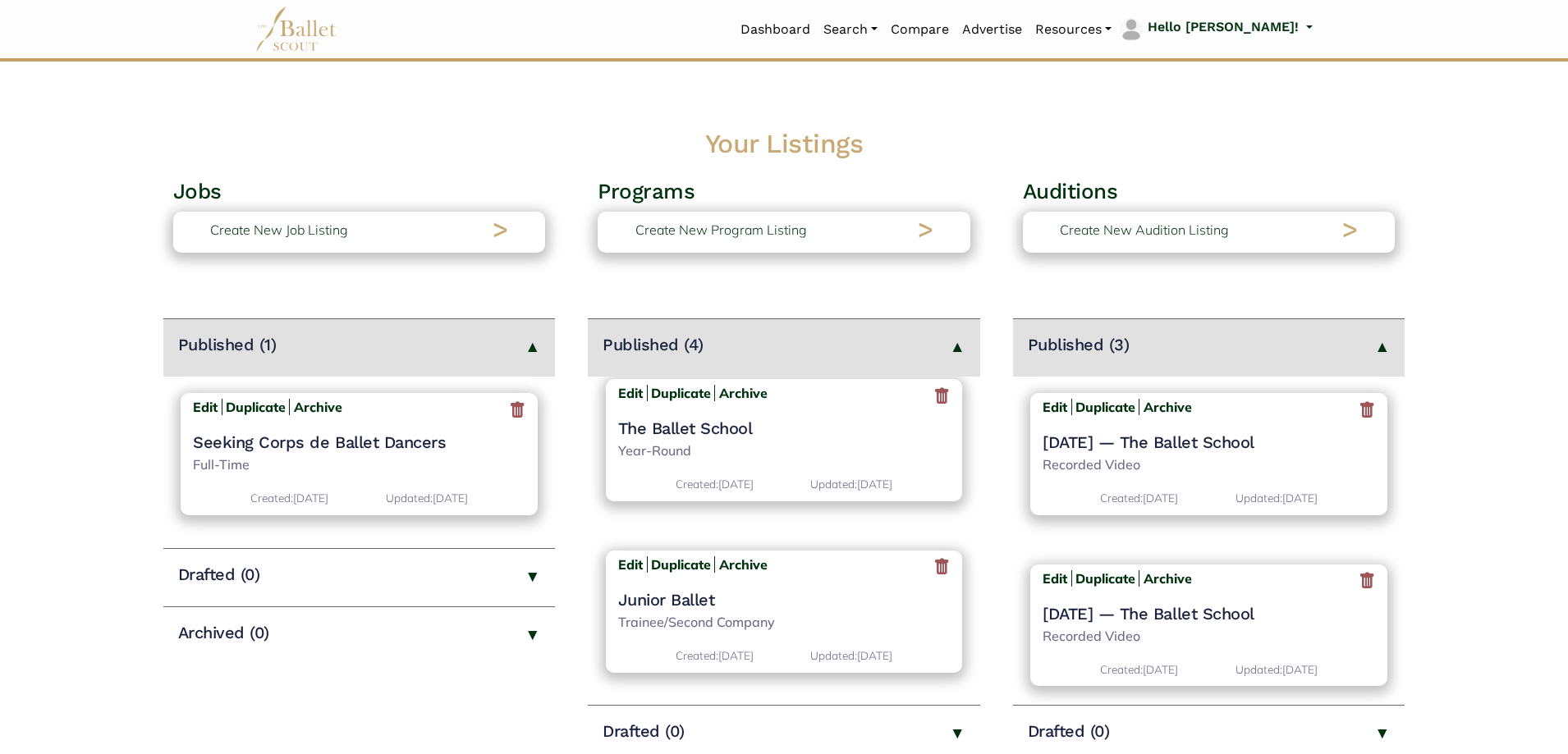
click at [709, 597] on h4 "Junior Ballet" at bounding box center [784, 599] width 333 height 21
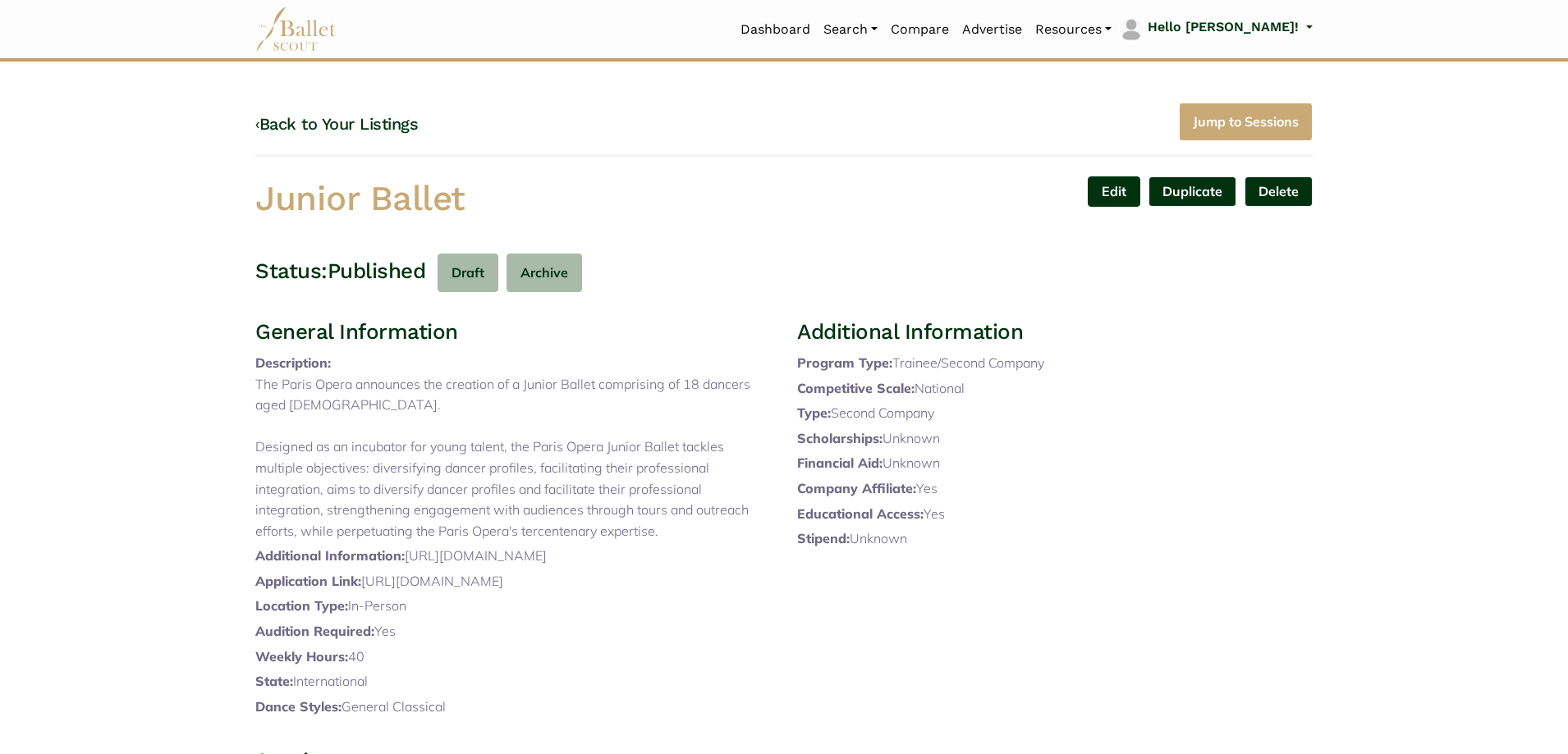
click at [1117, 193] on link "Edit" at bounding box center [1114, 192] width 53 height 30
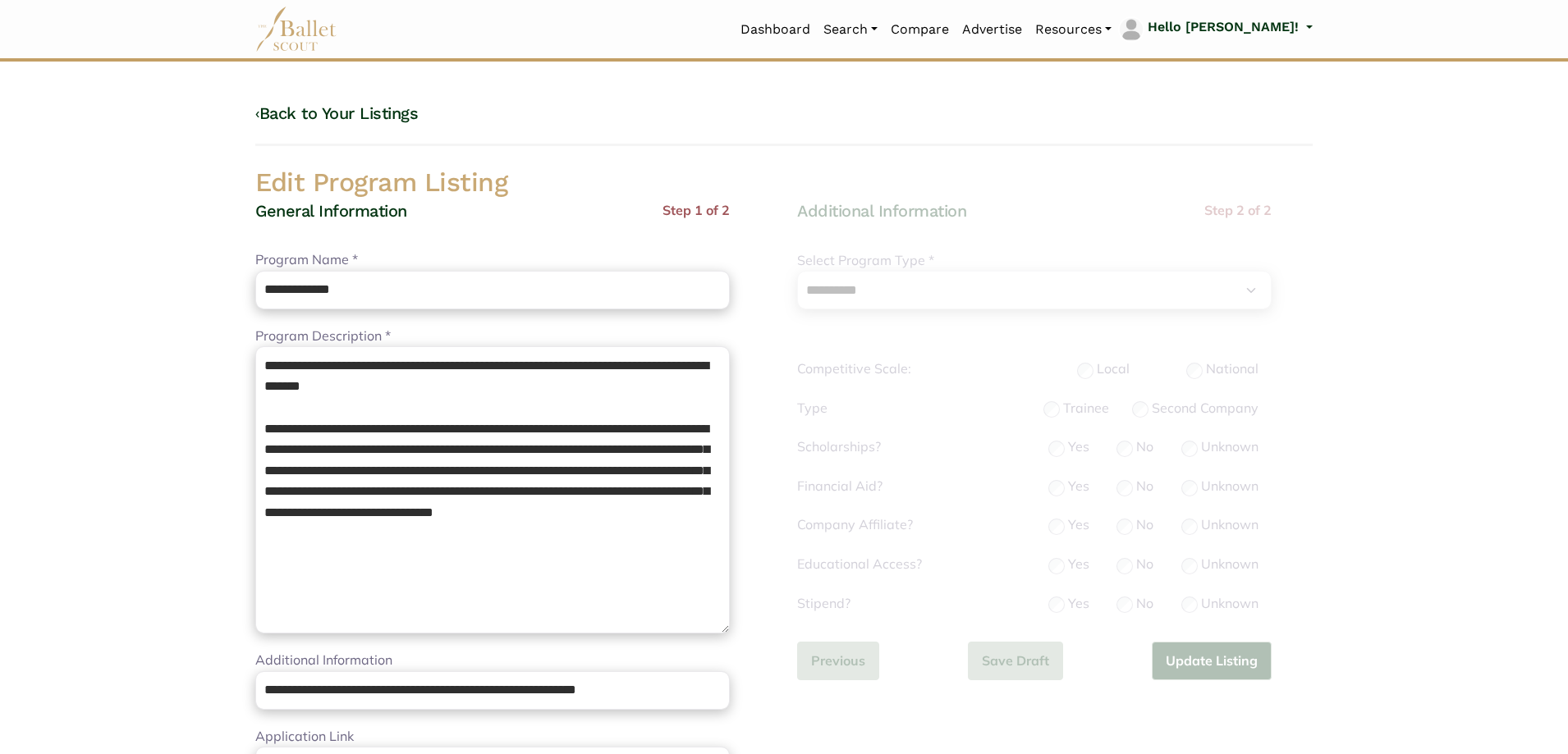
select select "**"
select select "*"
drag, startPoint x: 425, startPoint y: 406, endPoint x: 41, endPoint y: 302, distance: 397.9
paste textarea "**********"
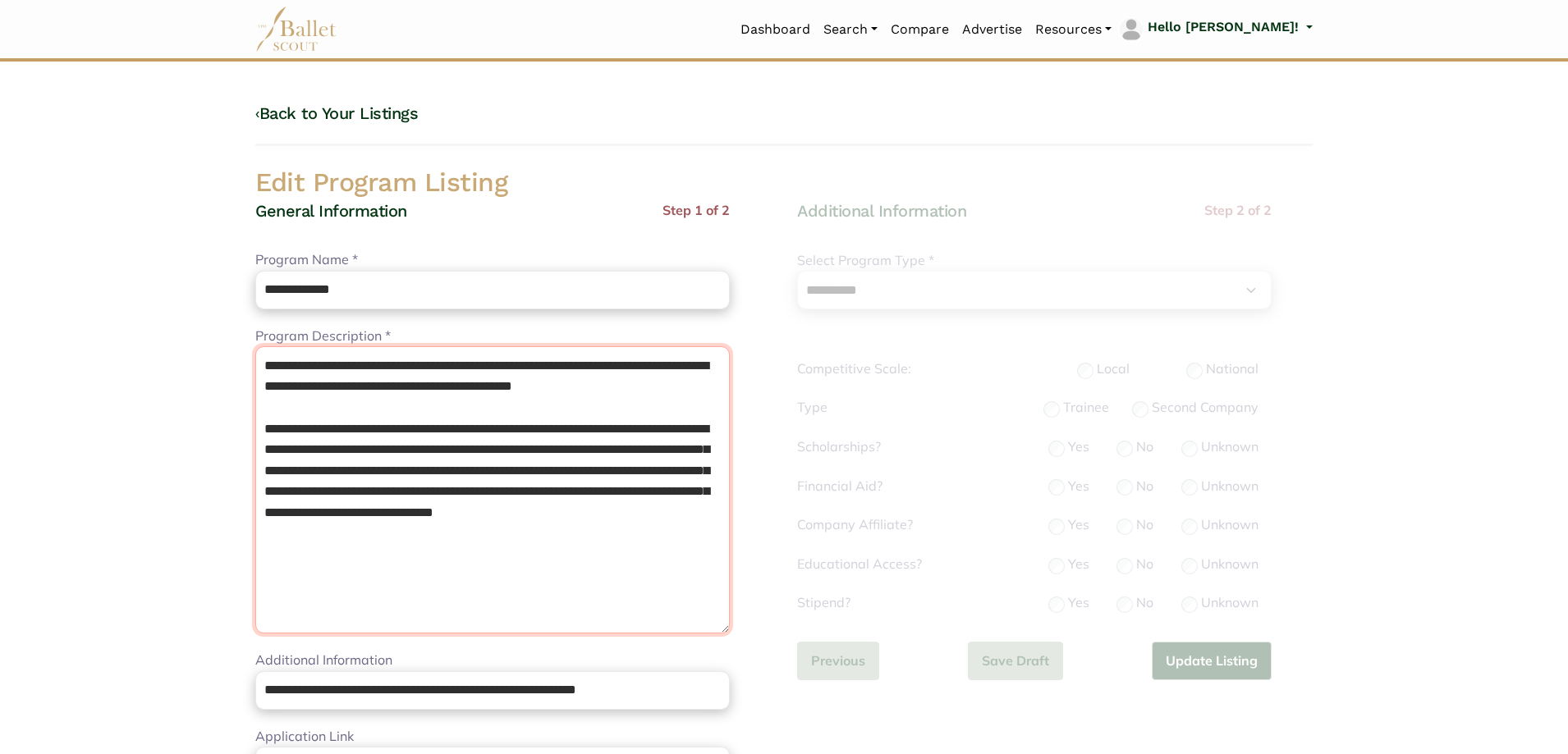
paste textarea "**********"
drag, startPoint x: 483, startPoint y: 571, endPoint x: 185, endPoint y: 432, distance: 329.1
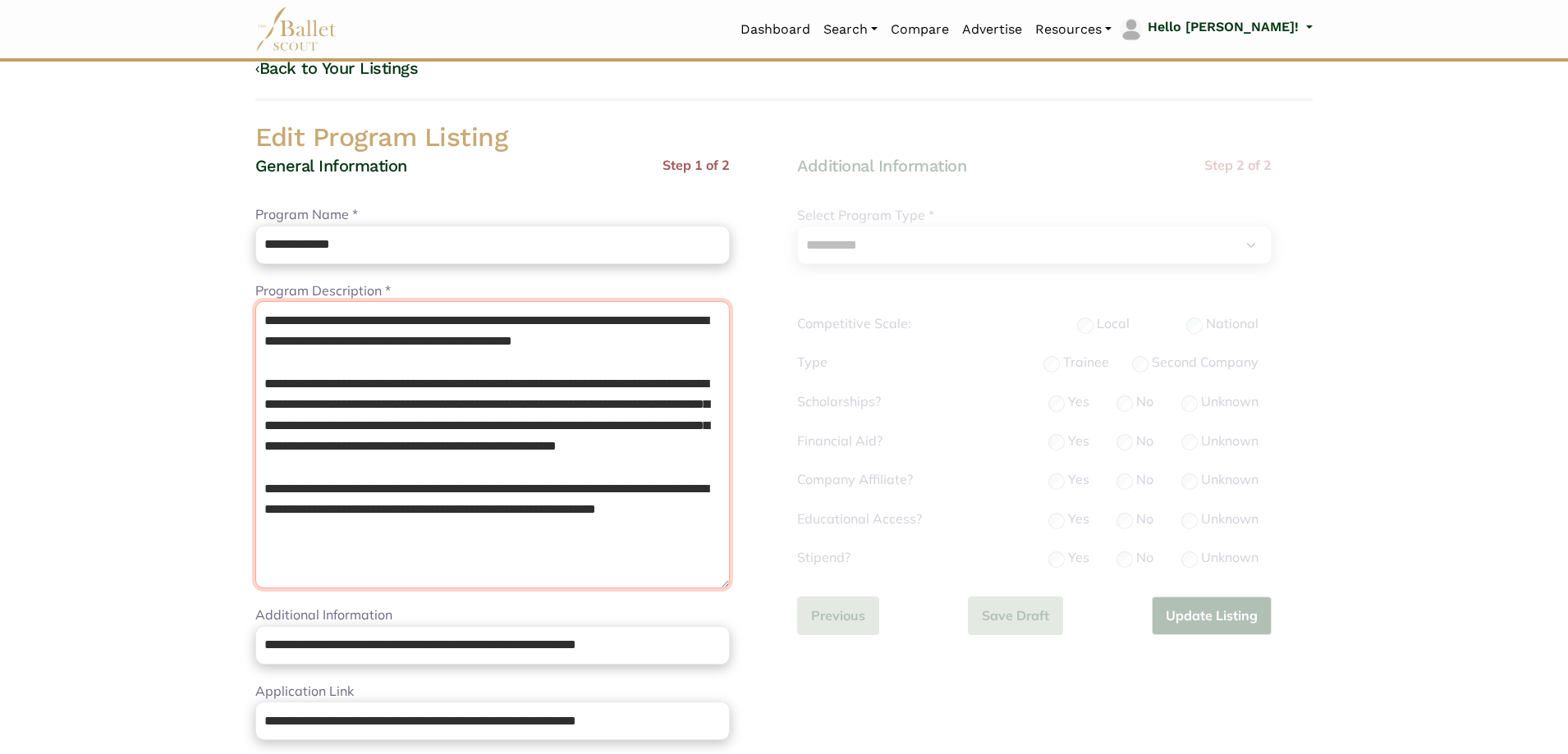
scroll to position [82, 0]
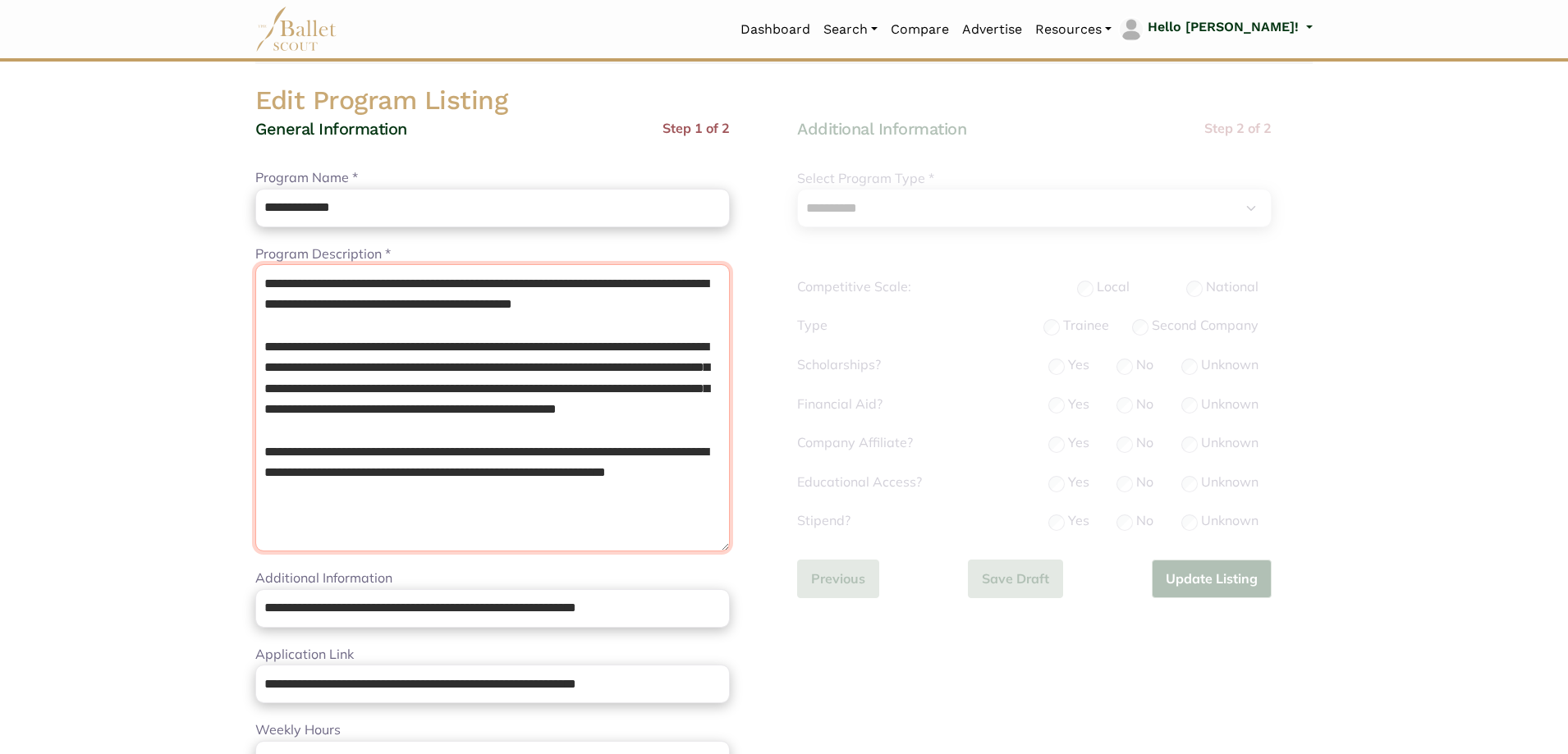
paste textarea "**********"
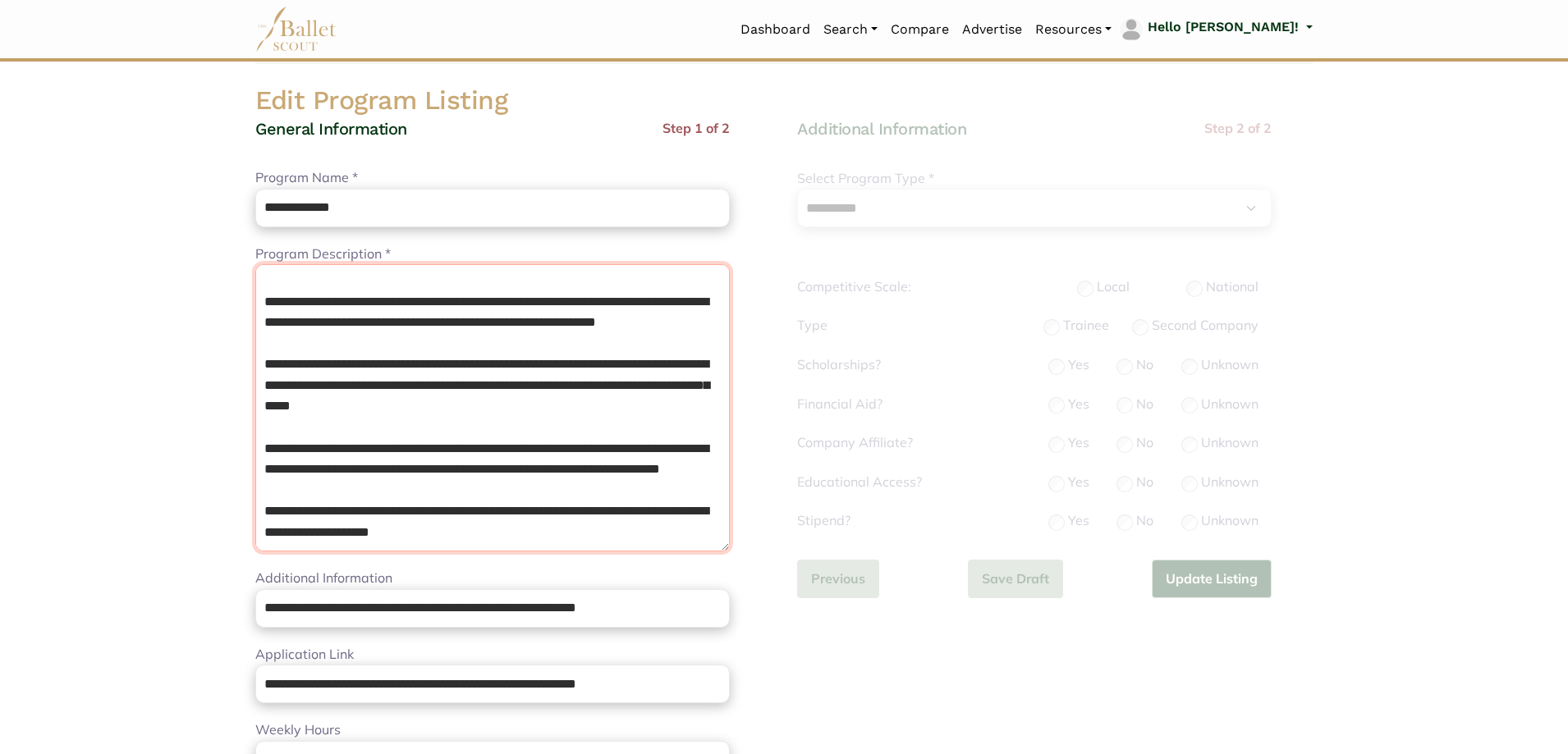
scroll to position [213, 0]
type textarea "**********"
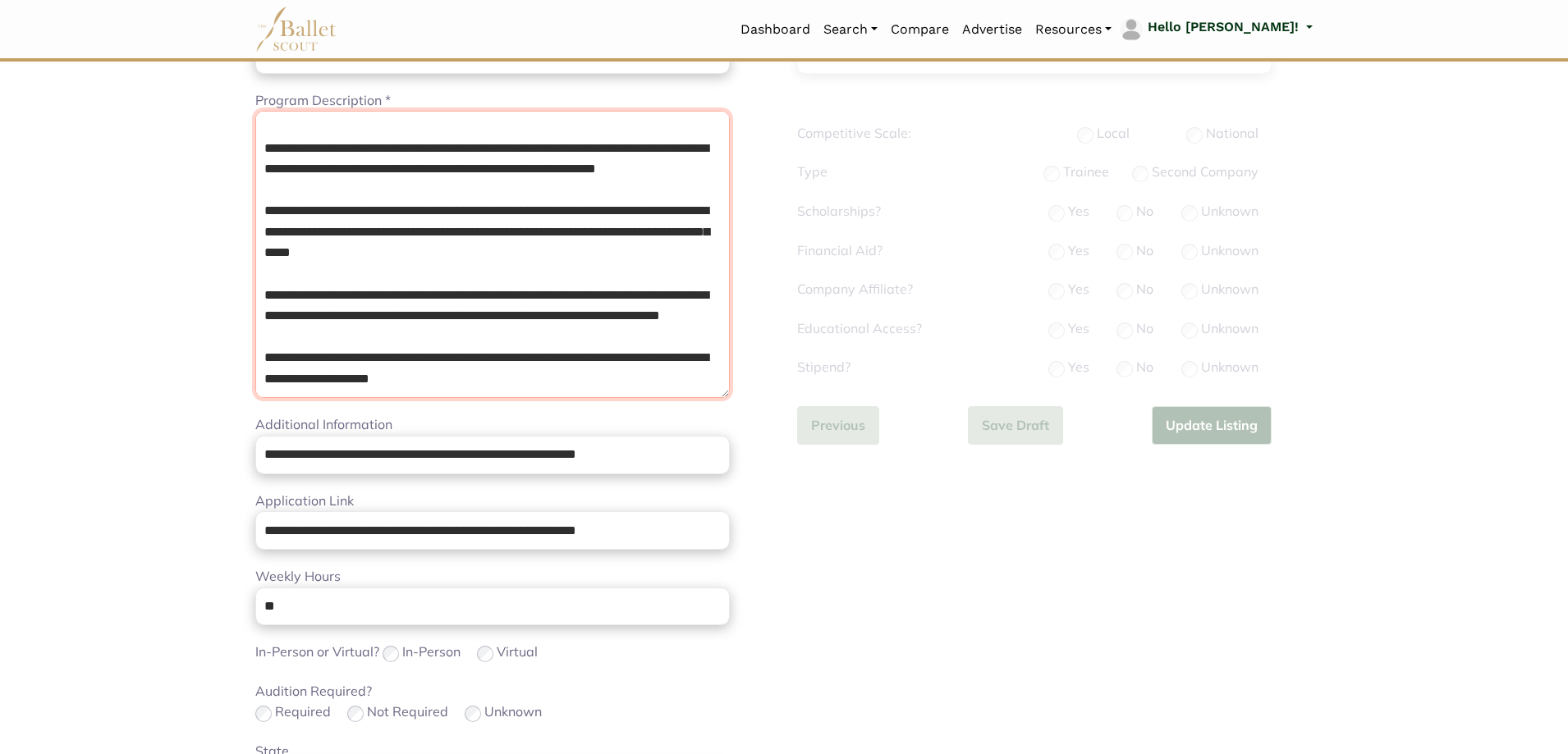
scroll to position [410, 0]
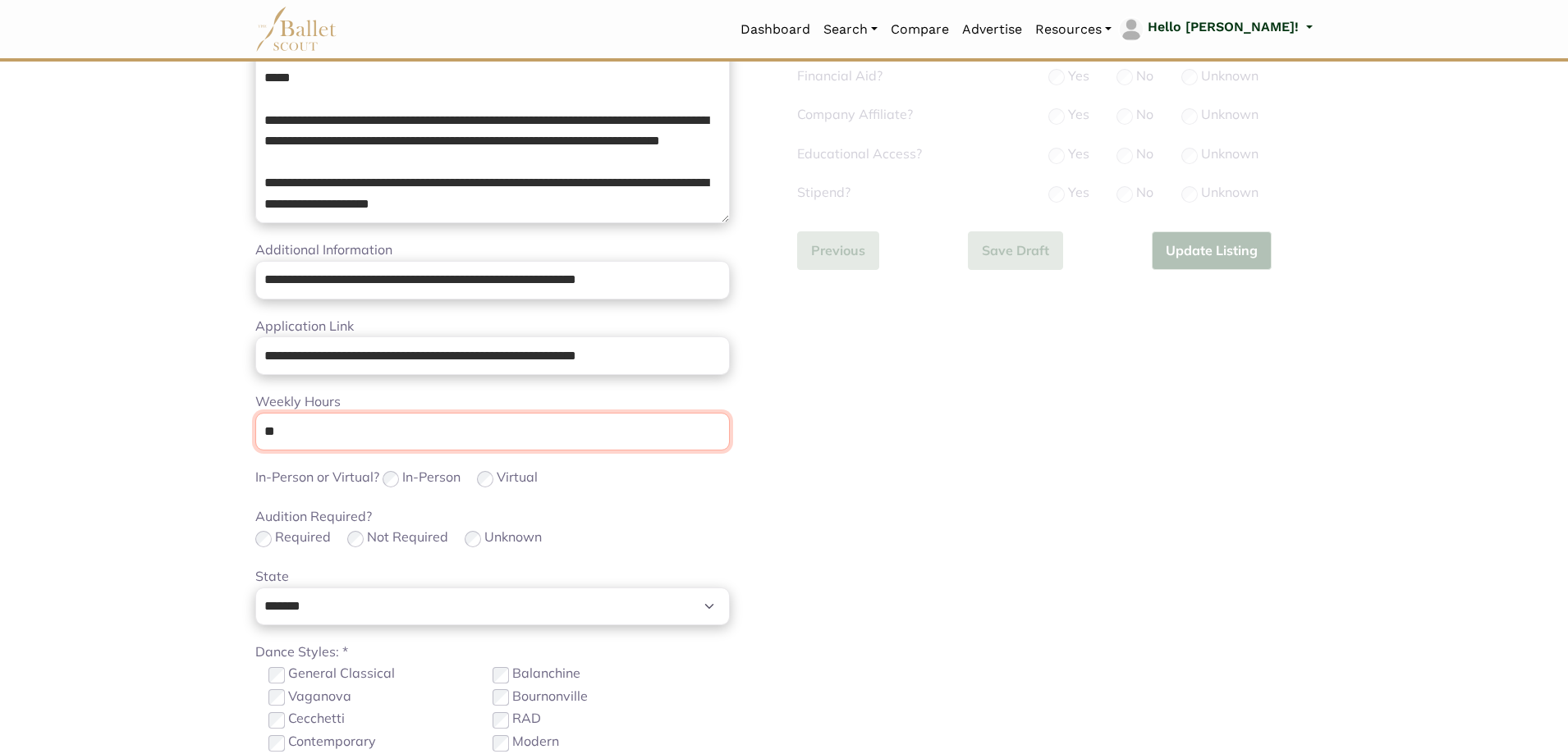
drag, startPoint x: 313, startPoint y: 433, endPoint x: 0, endPoint y: 338, distance: 327.0
click at [32, 411] on body "Loading... Please Wait Dashboard" at bounding box center [784, 391] width 1568 height 1602
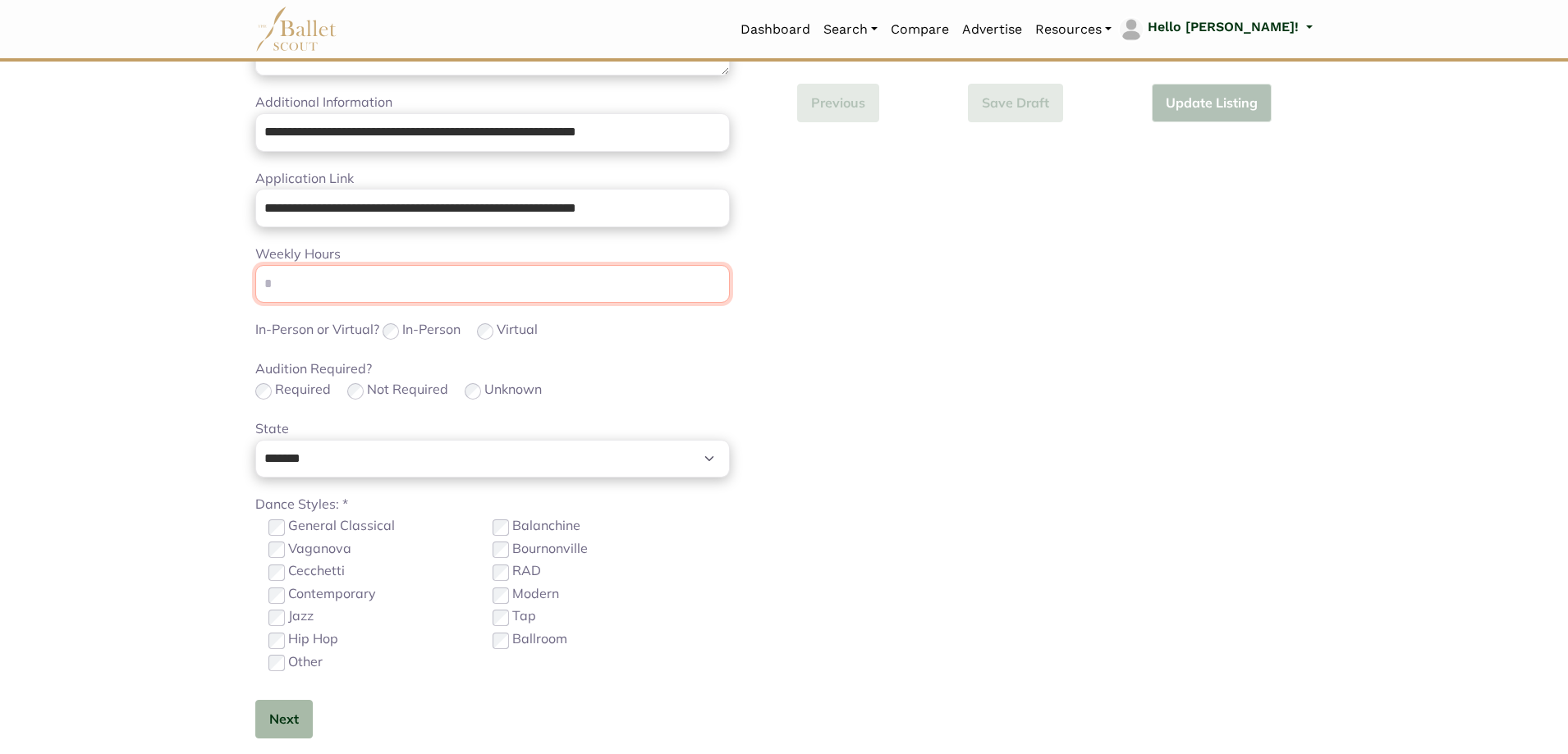
scroll to position [739, 0]
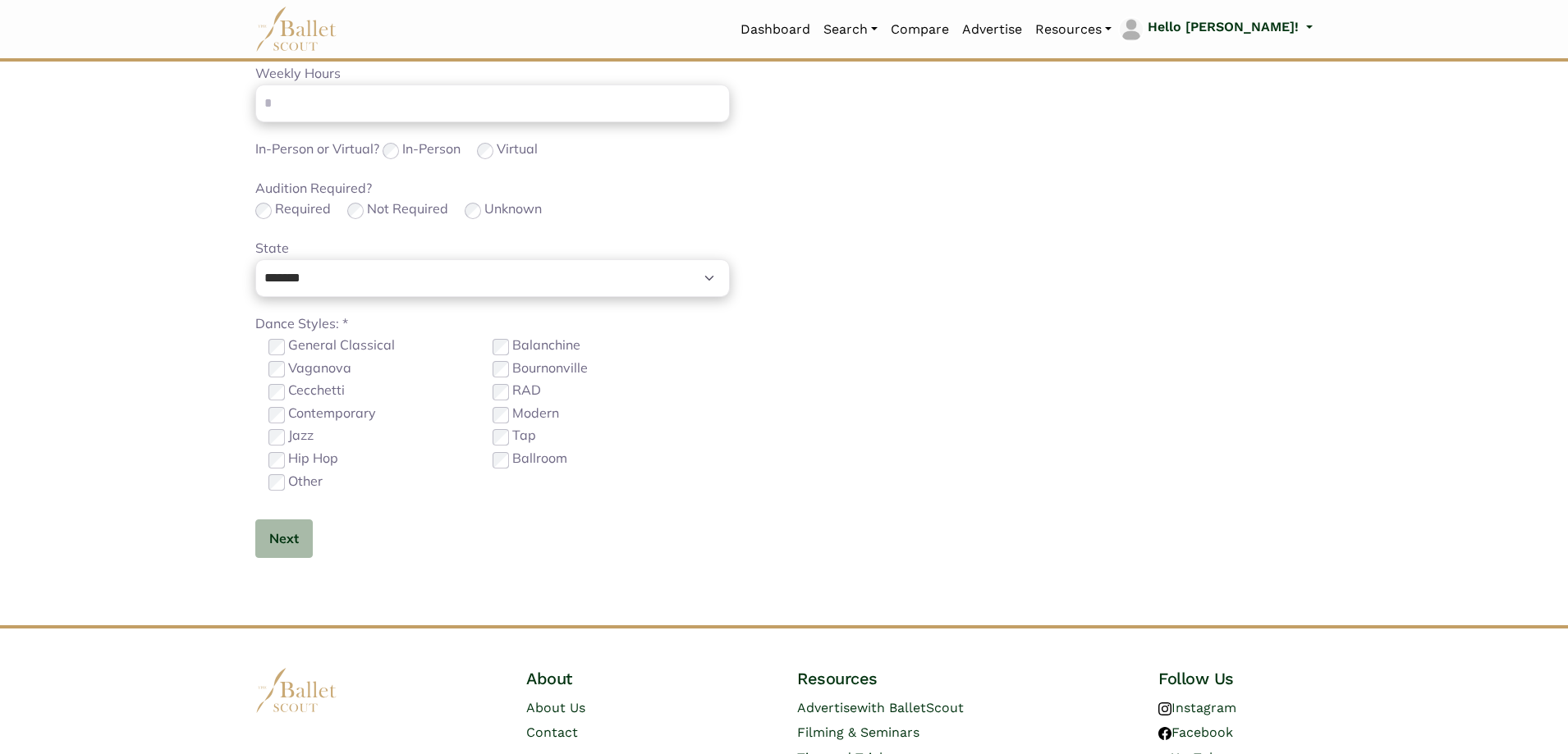
click at [297, 417] on label "Contemporary" at bounding box center [332, 413] width 88 height 21
click at [284, 520] on button "Next" at bounding box center [283, 539] width 57 height 39
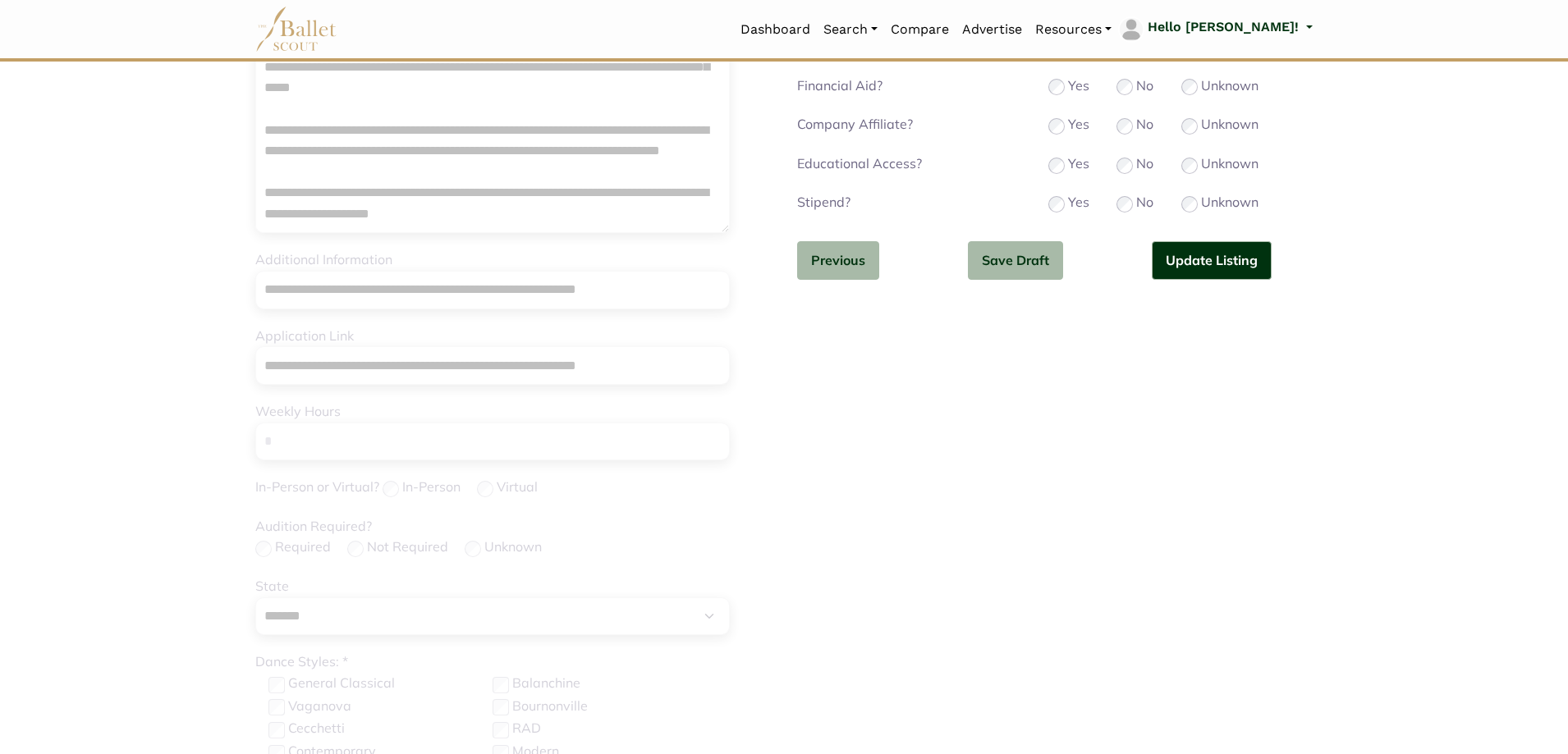
scroll to position [164, 0]
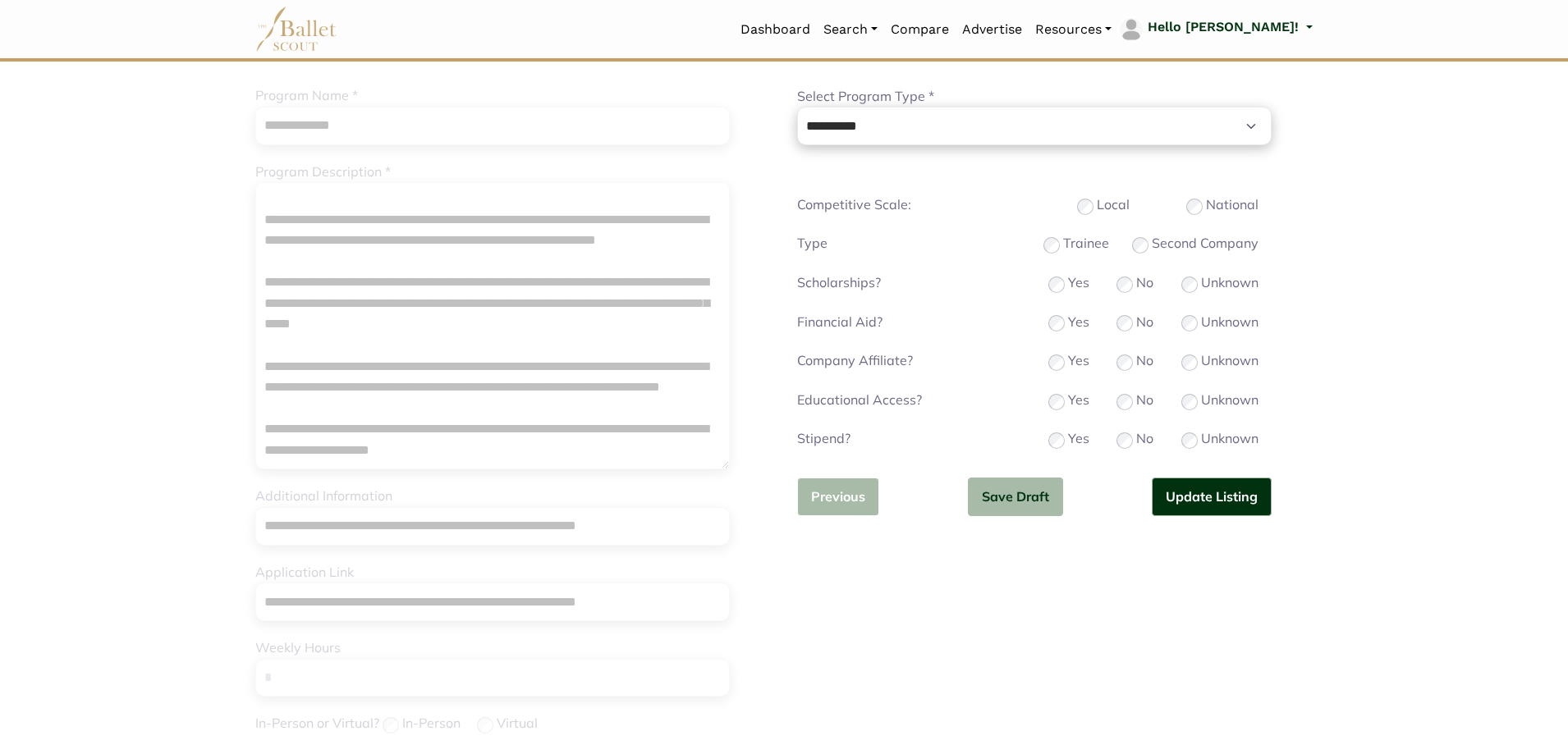
click at [848, 500] on button "Previous" at bounding box center [838, 497] width 82 height 39
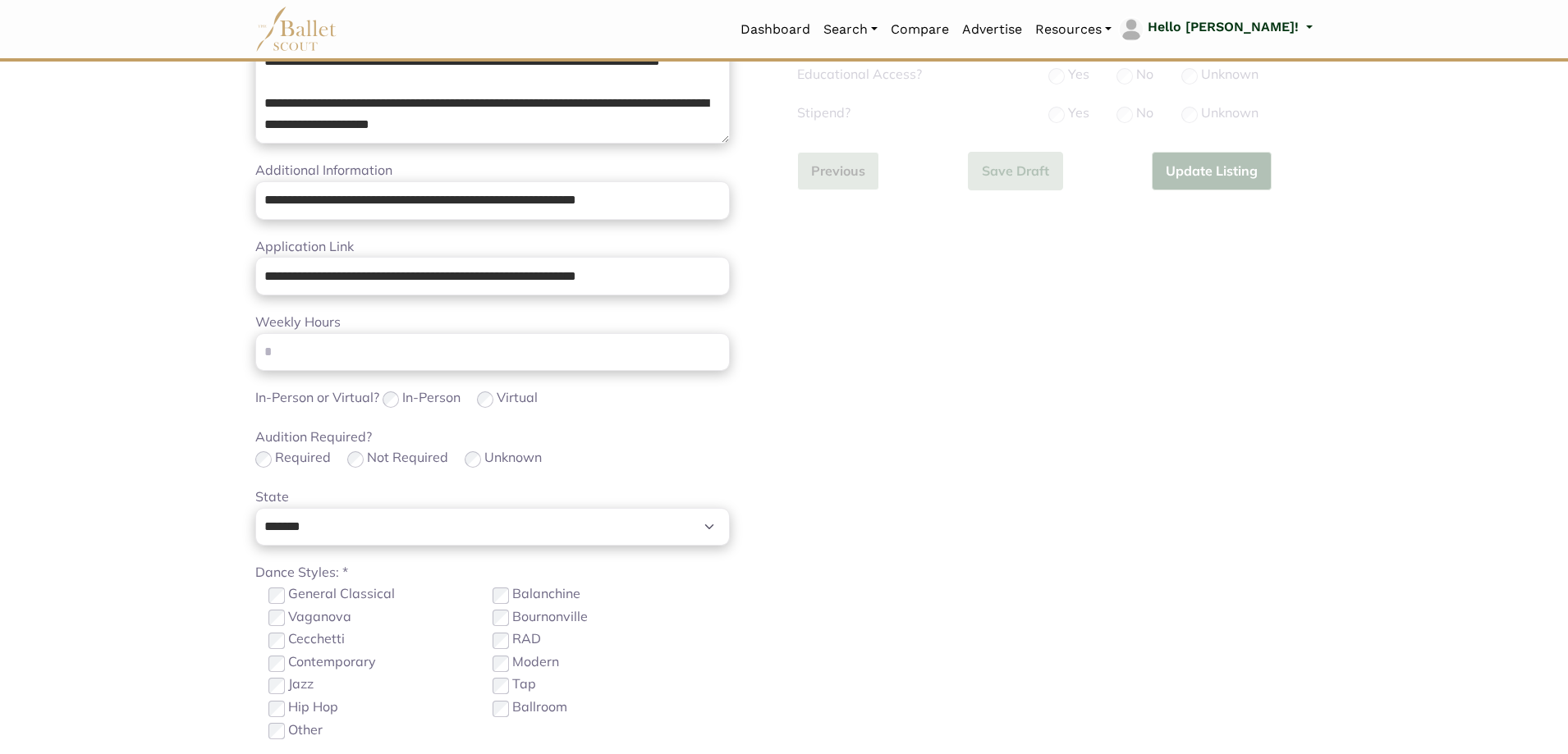
scroll to position [657, 0]
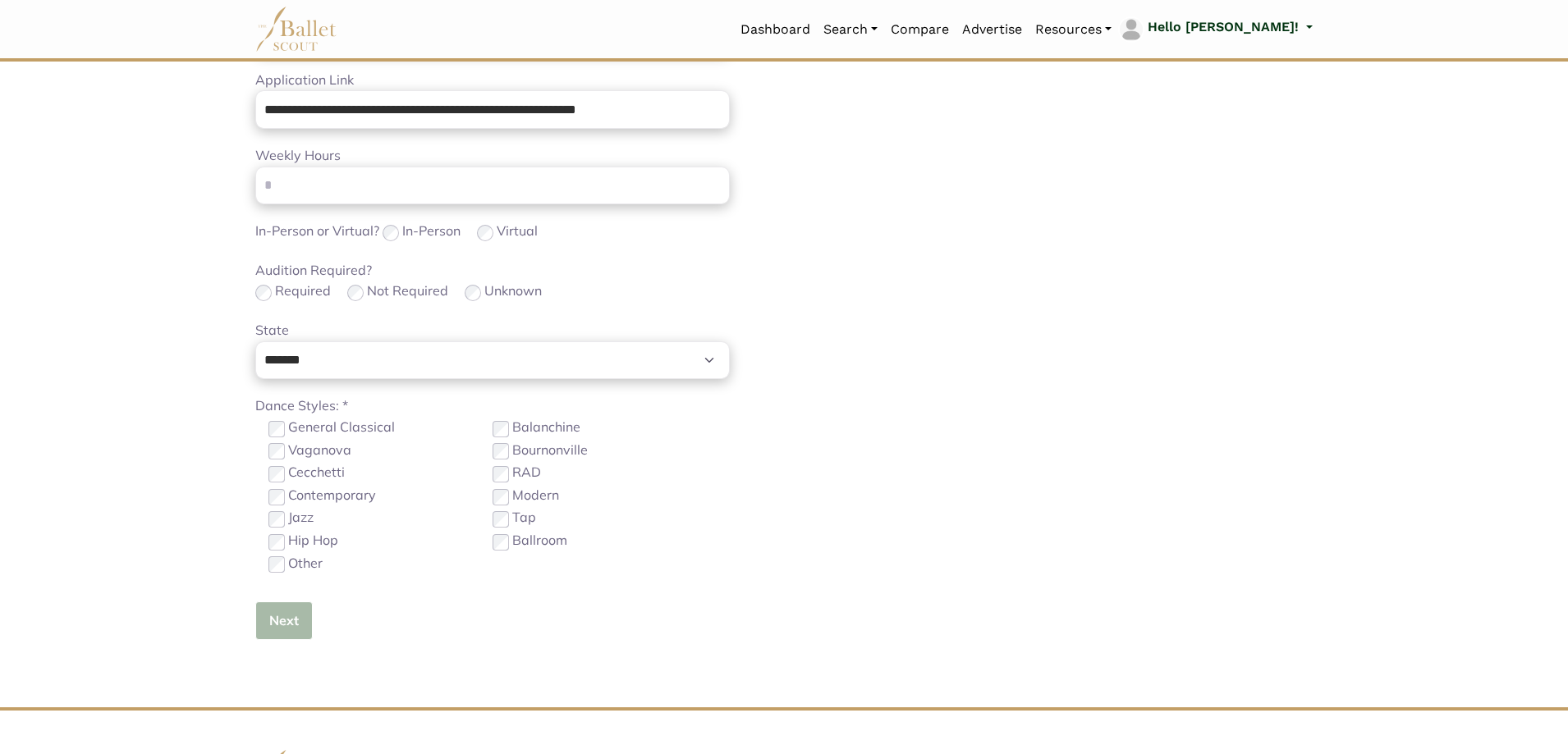
click at [286, 627] on button "Next" at bounding box center [283, 621] width 57 height 39
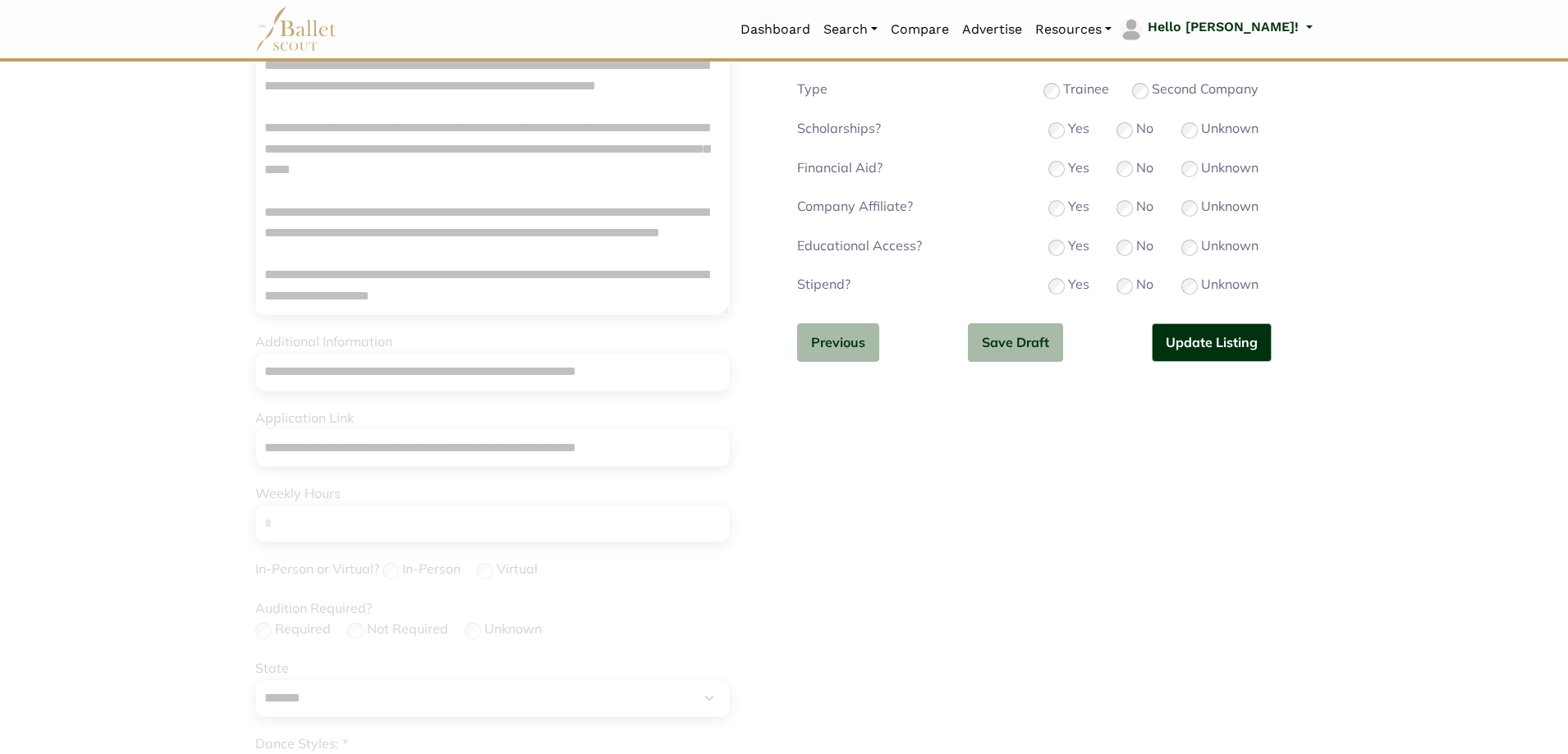
scroll to position [164, 0]
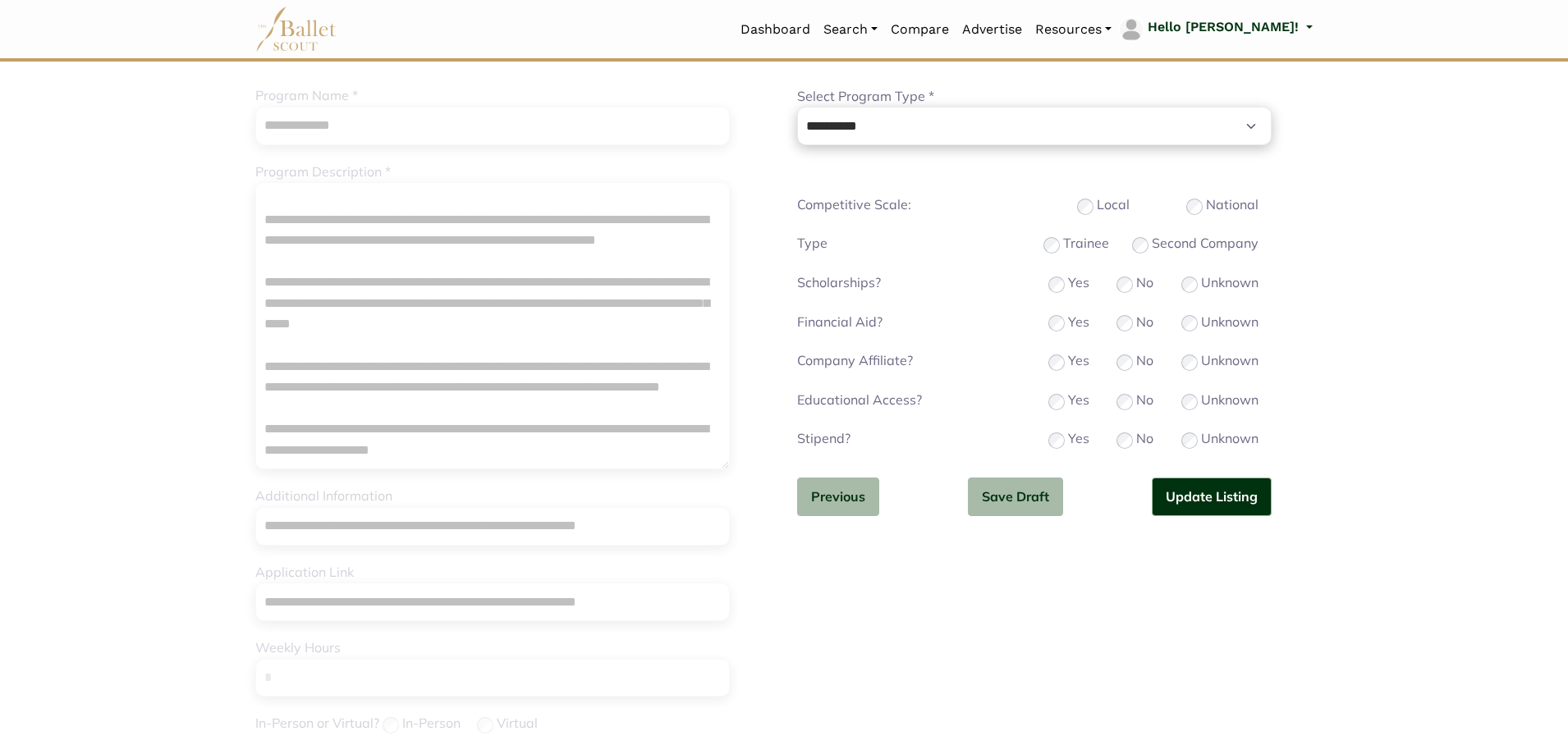
click at [1179, 400] on div "Educational Access? Yes No Unknown" at bounding box center [1034, 401] width 501 height 23
click at [1190, 507] on button "Update Listing" at bounding box center [1212, 497] width 120 height 39
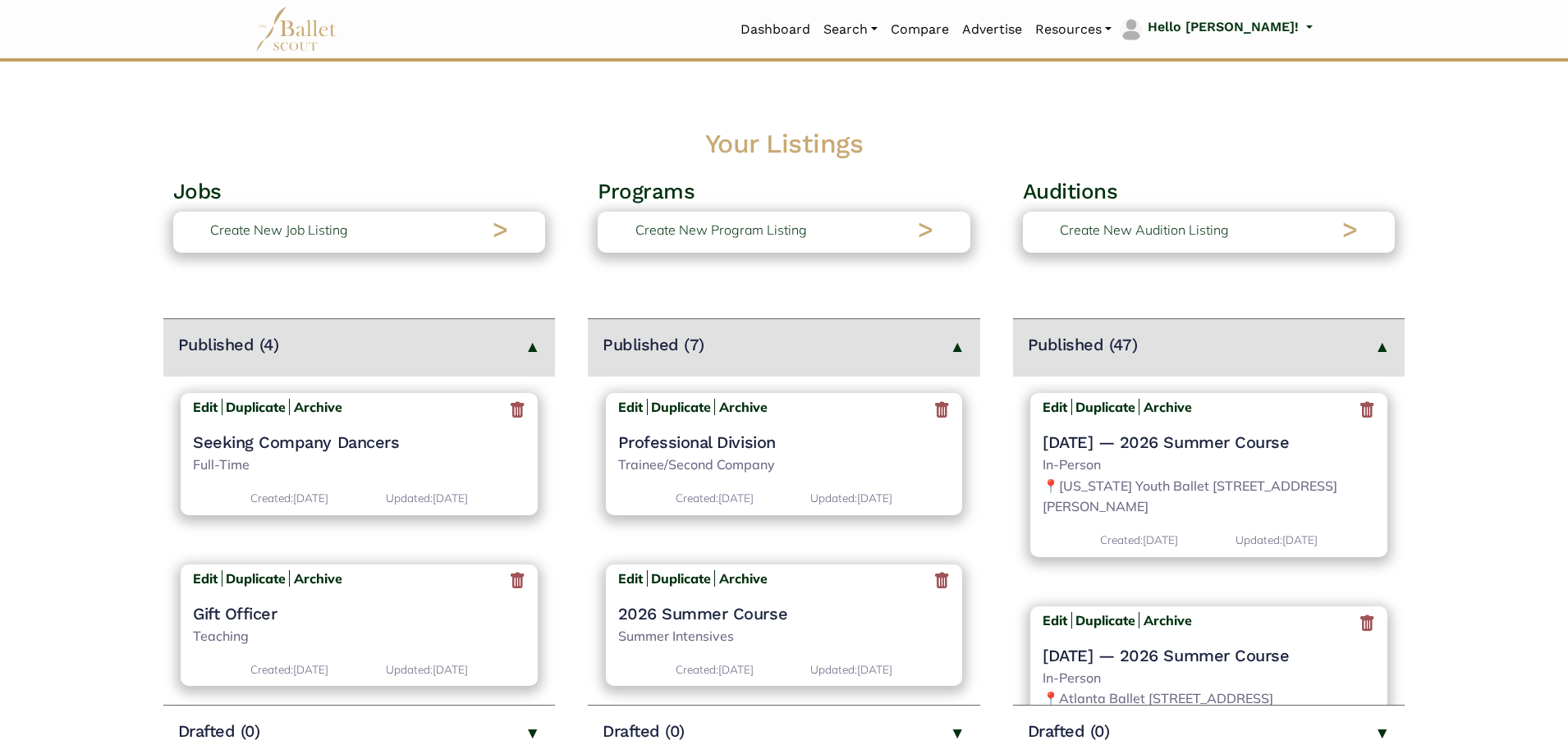
click at [751, 449] on h4 "Professional Division" at bounding box center [784, 442] width 333 height 21
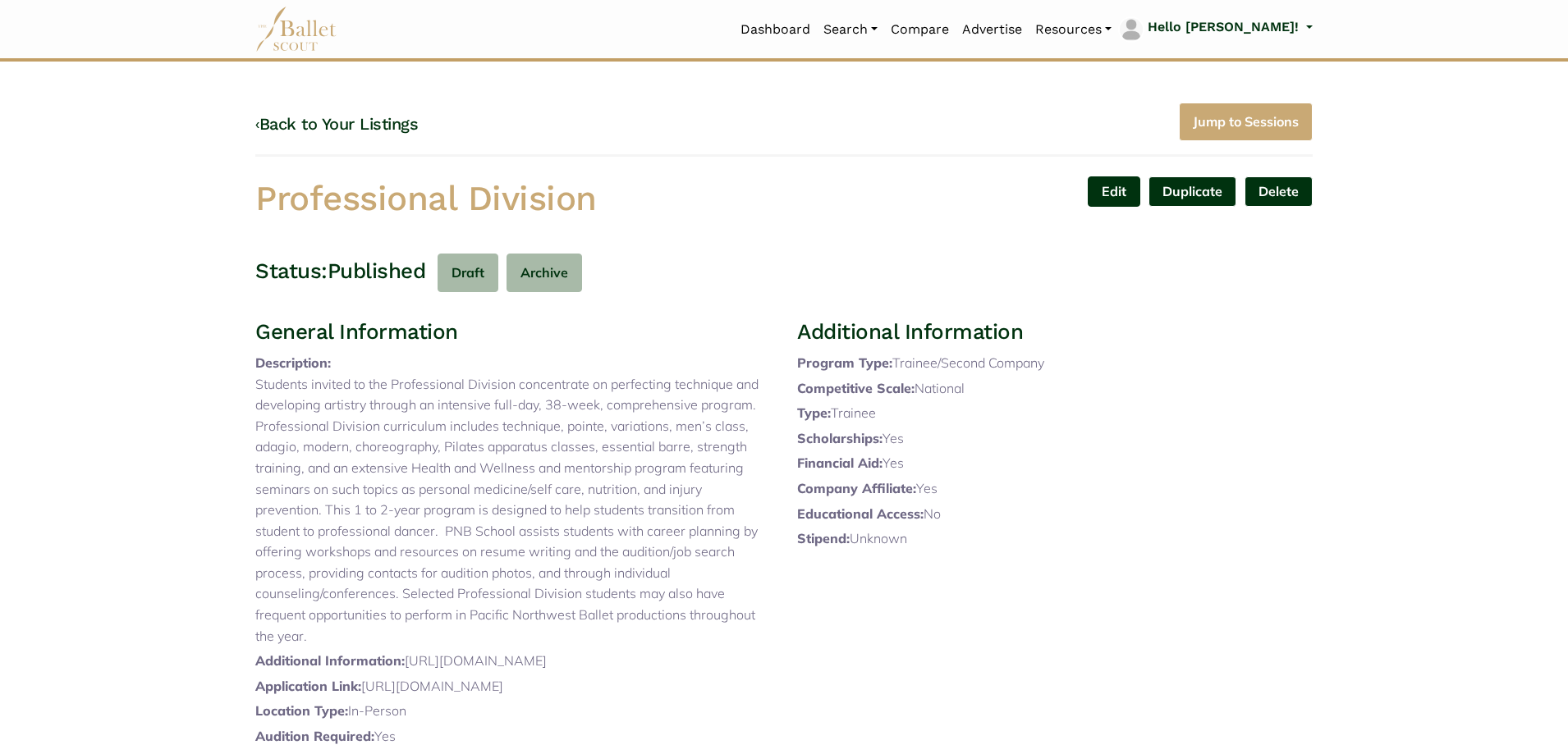
click at [1117, 193] on link "Edit" at bounding box center [1114, 192] width 53 height 30
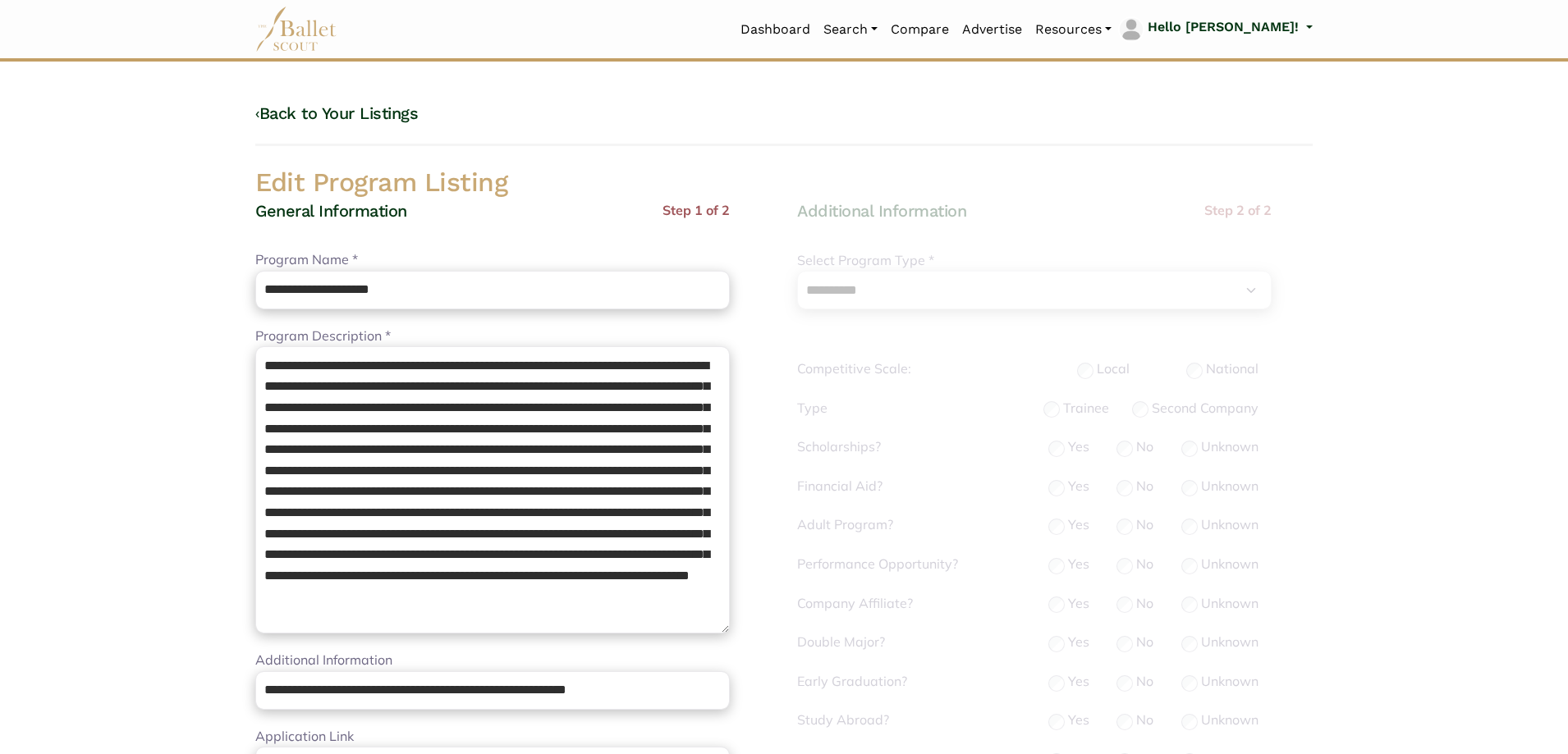
select select "**"
select select "*"
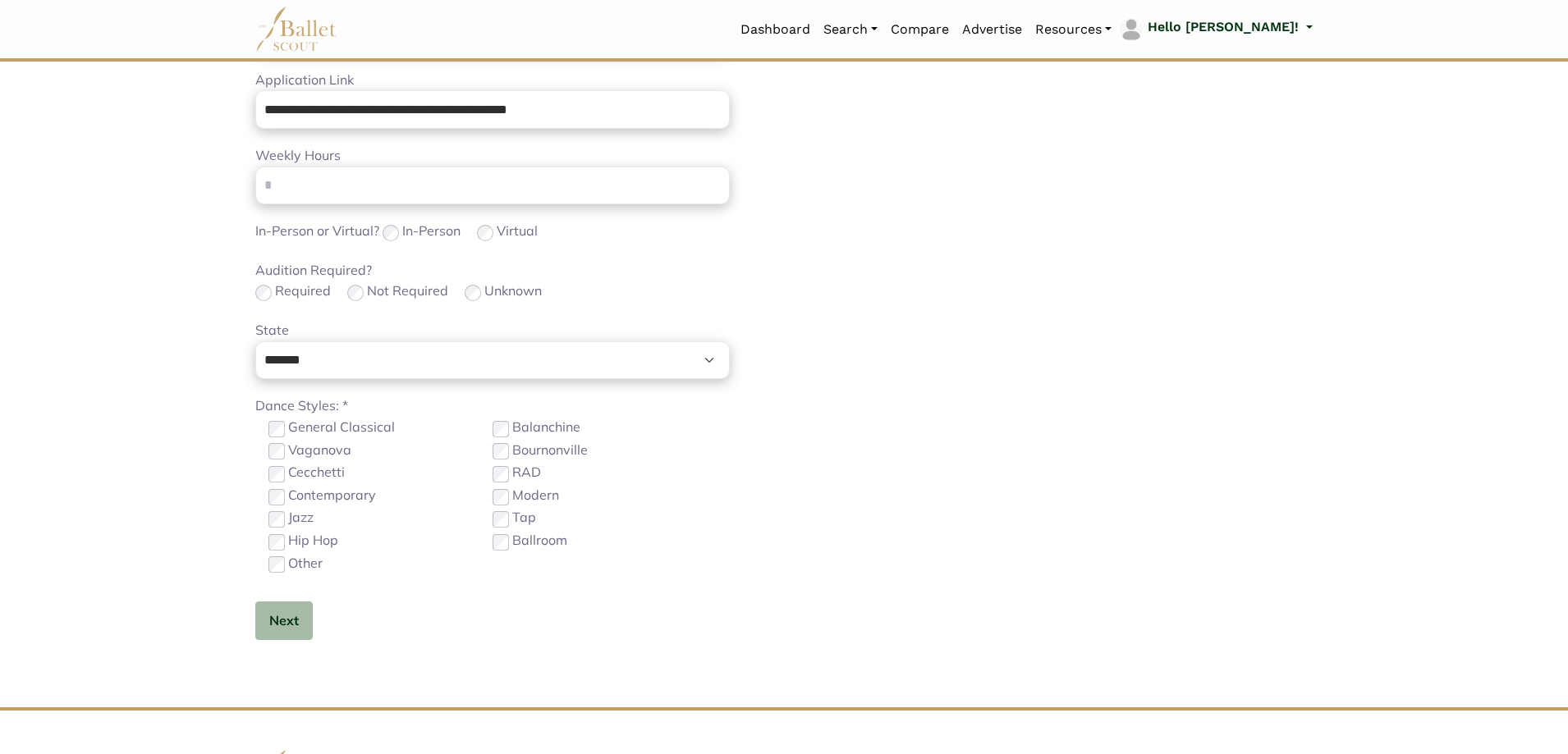
click at [350, 655] on div "**********" at bounding box center [492, 105] width 475 height 1123
click at [281, 625] on button "Next" at bounding box center [283, 621] width 57 height 39
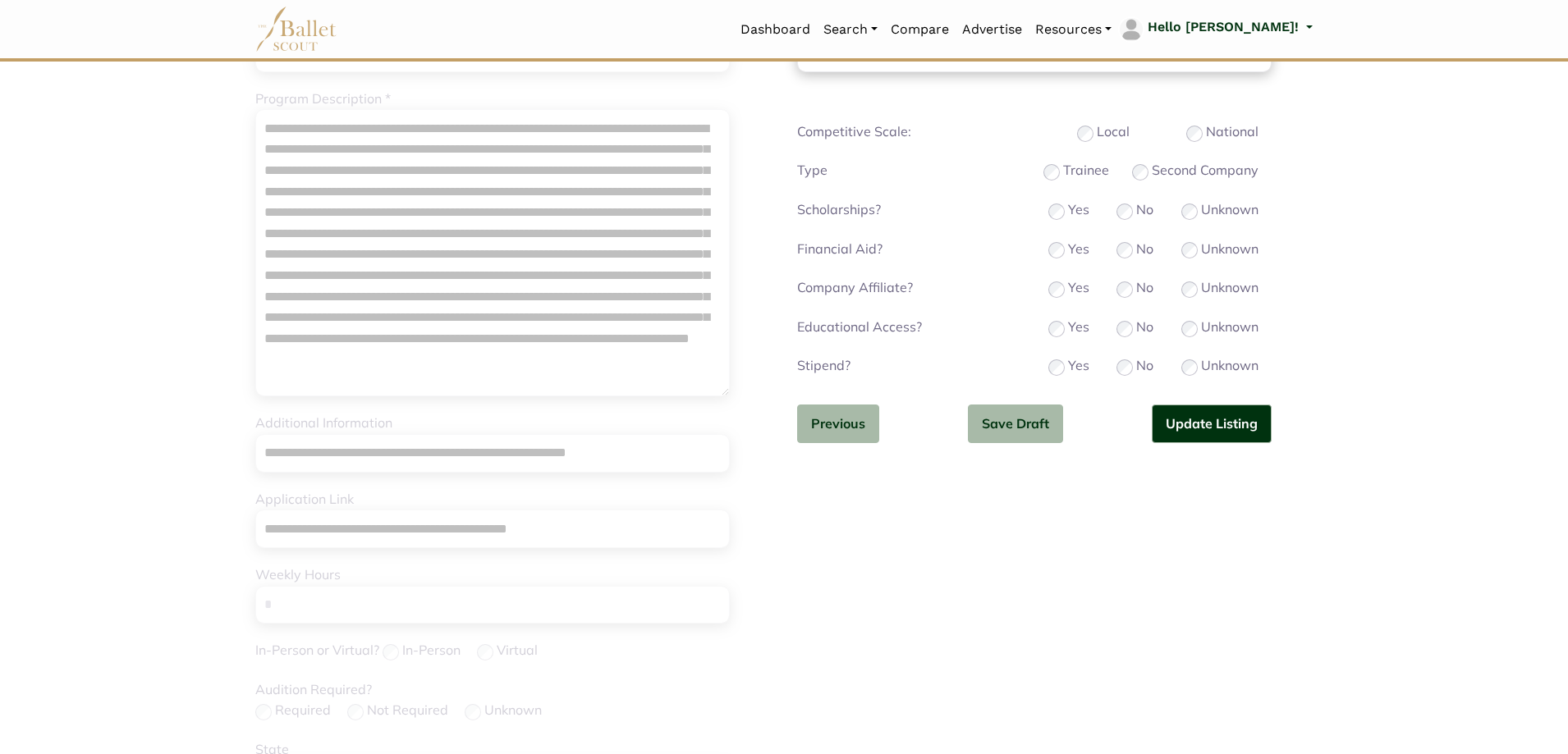
scroll to position [164, 0]
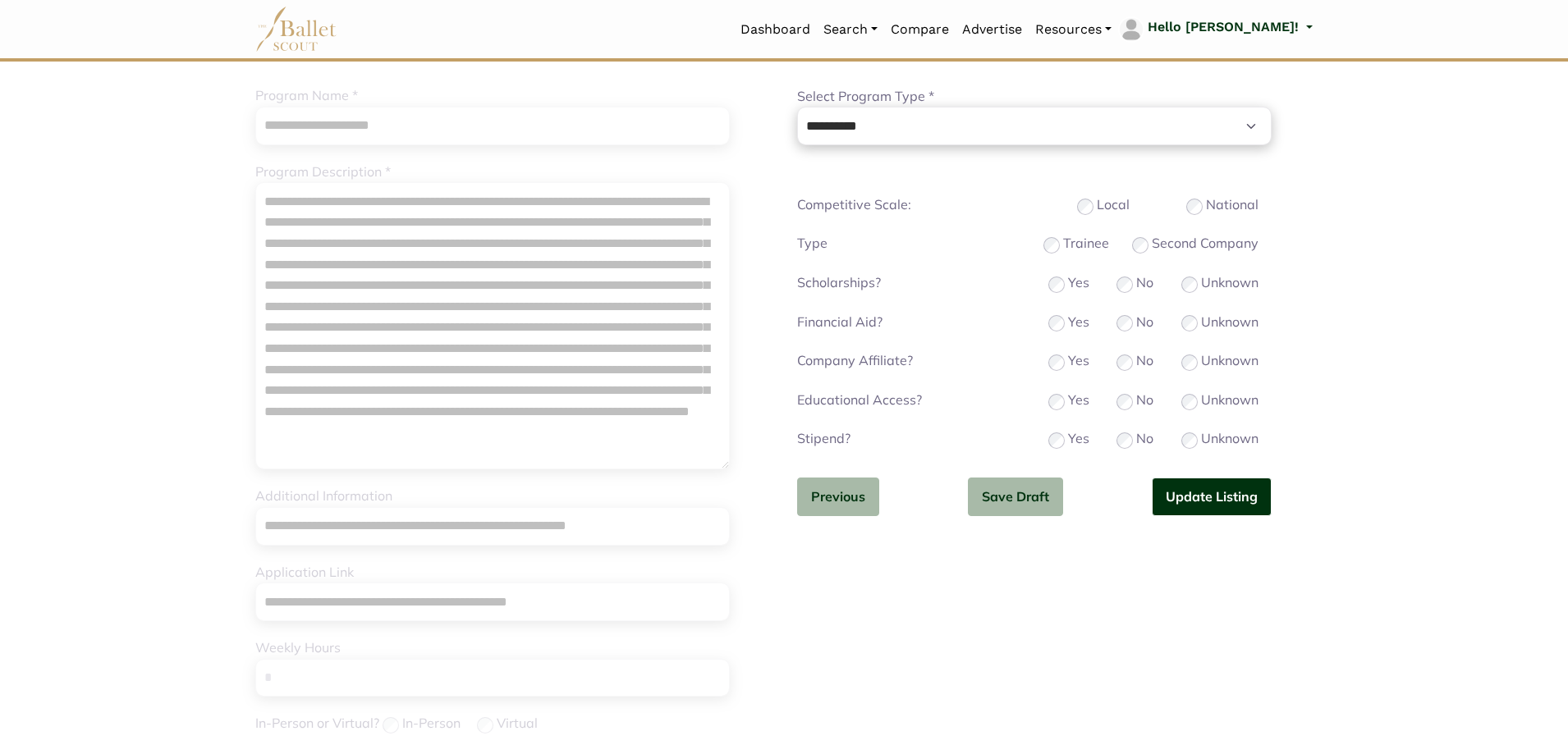
click at [1223, 493] on button "Update Listing" at bounding box center [1212, 497] width 120 height 39
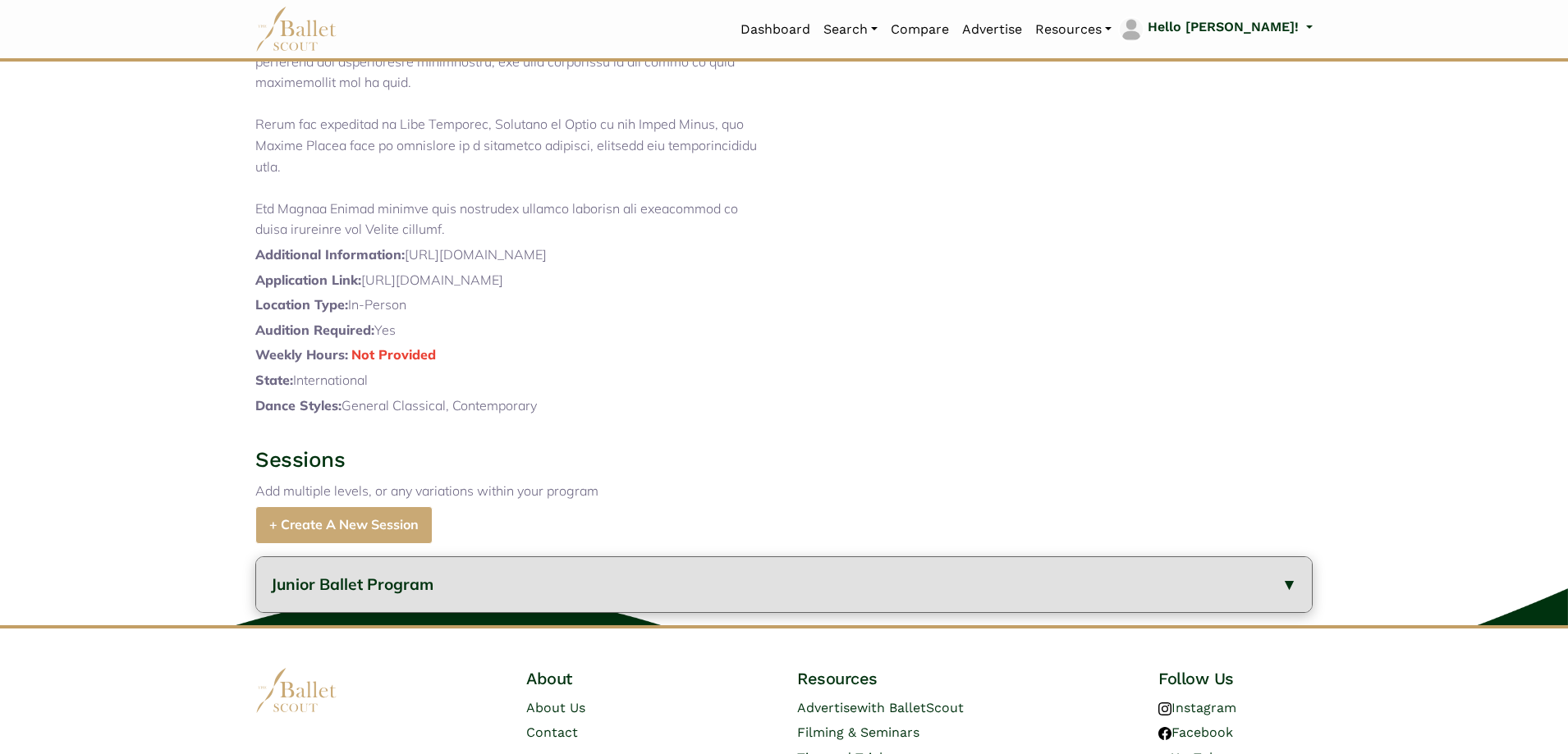
drag, startPoint x: 461, startPoint y: 605, endPoint x: 466, endPoint y: 580, distance: 25.1
click at [462, 605] on button "Junior Ballet Program" at bounding box center [784, 584] width 1056 height 55
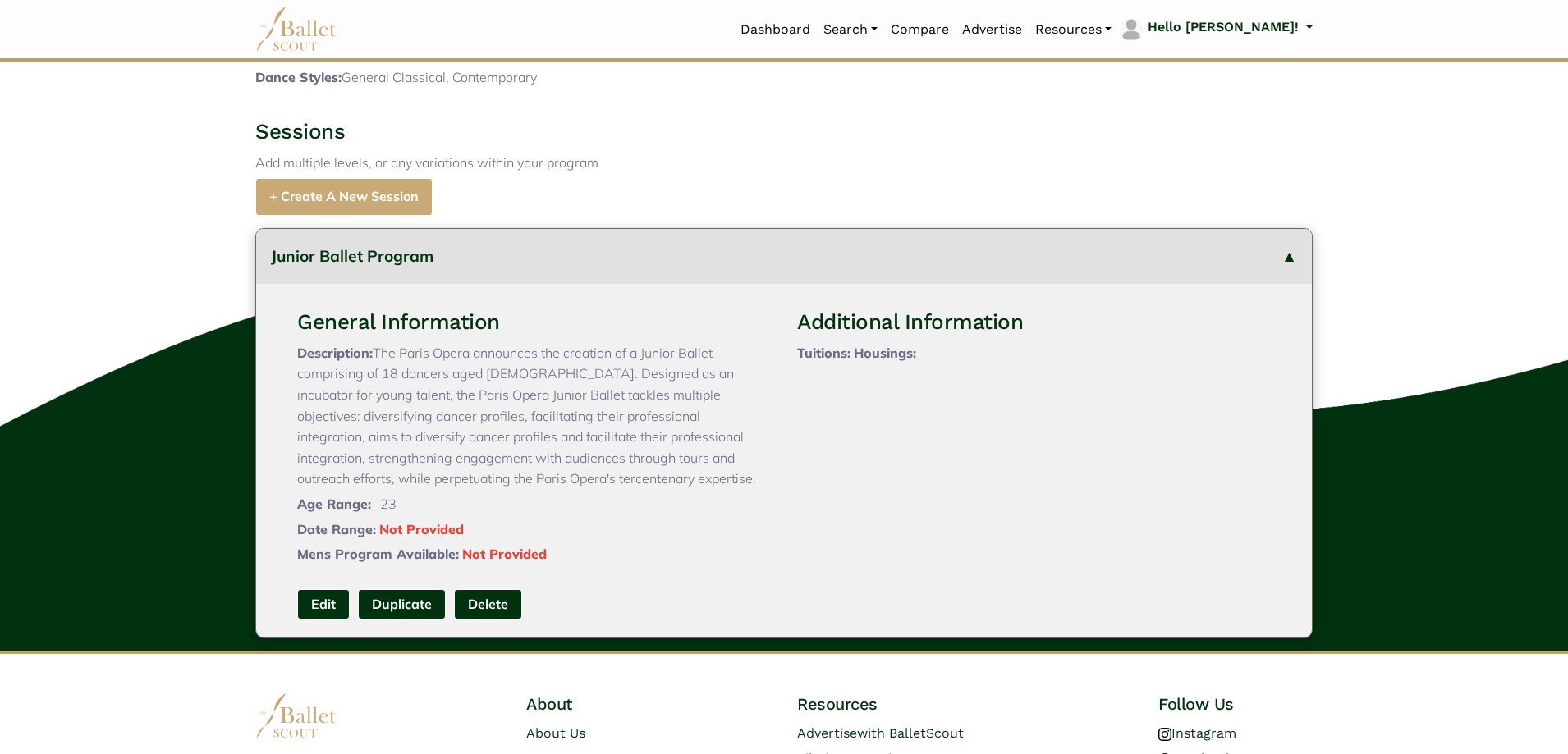
scroll to position [1058, 0]
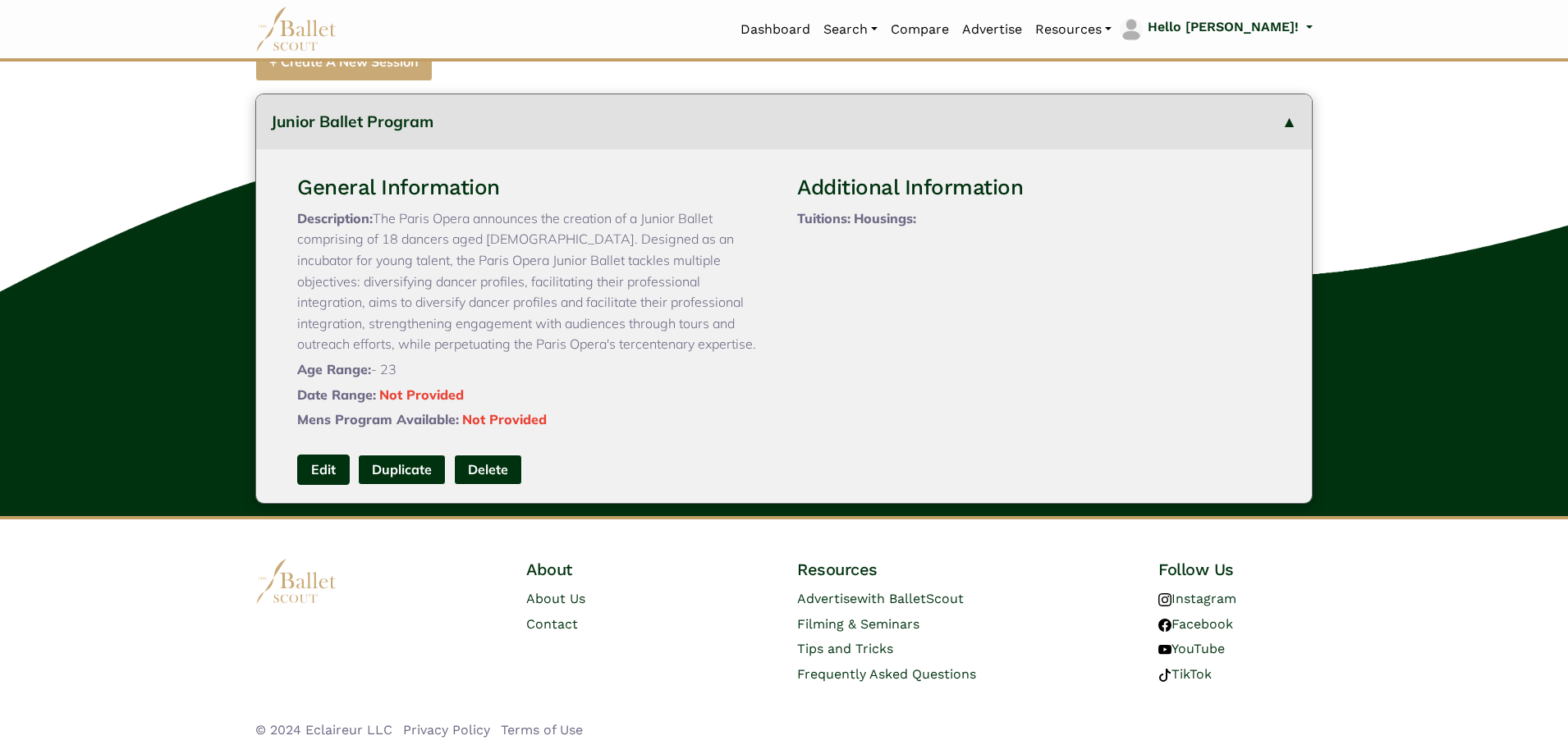
click at [323, 472] on link "Edit" at bounding box center [323, 470] width 53 height 30
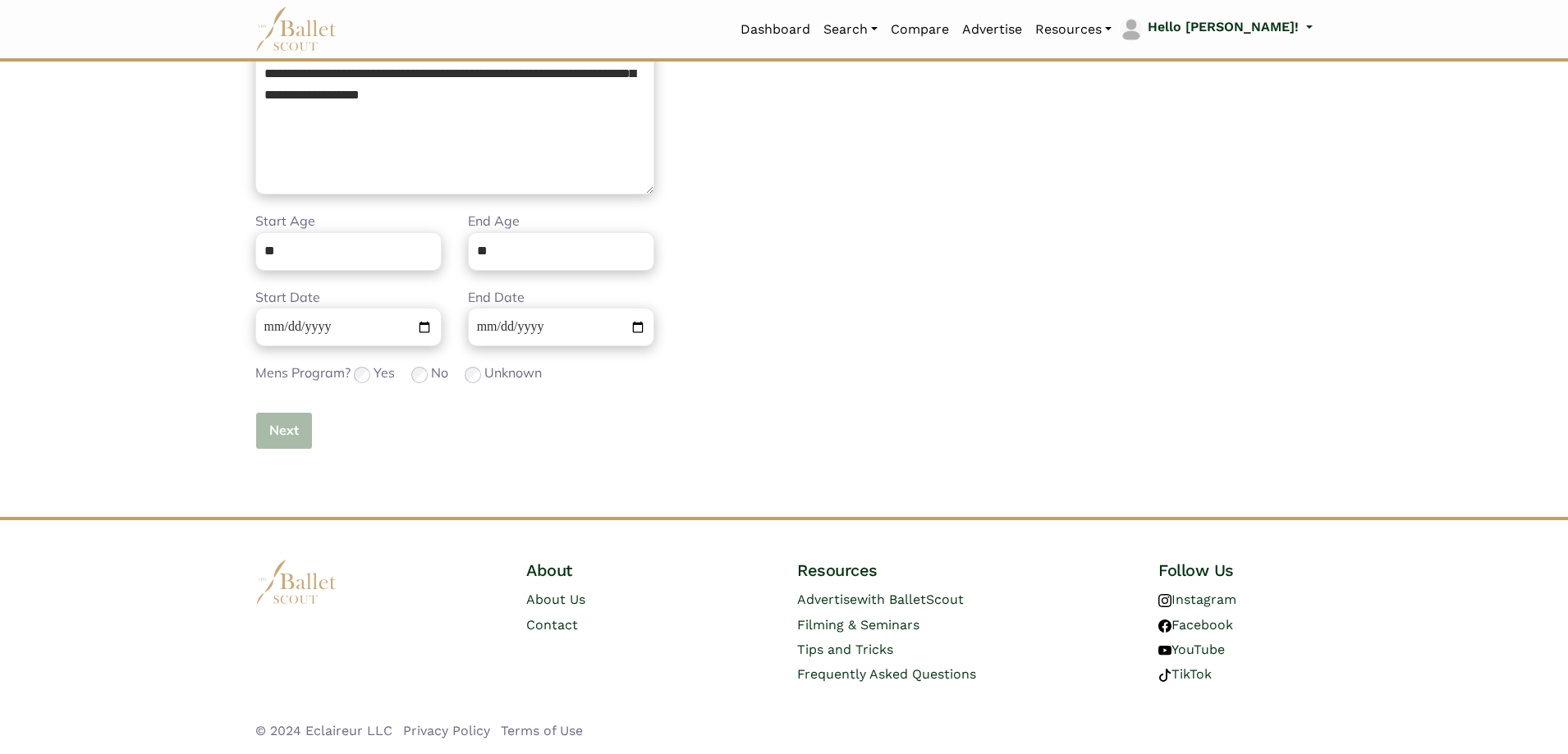
click at [302, 434] on button "Next" at bounding box center [283, 431] width 57 height 39
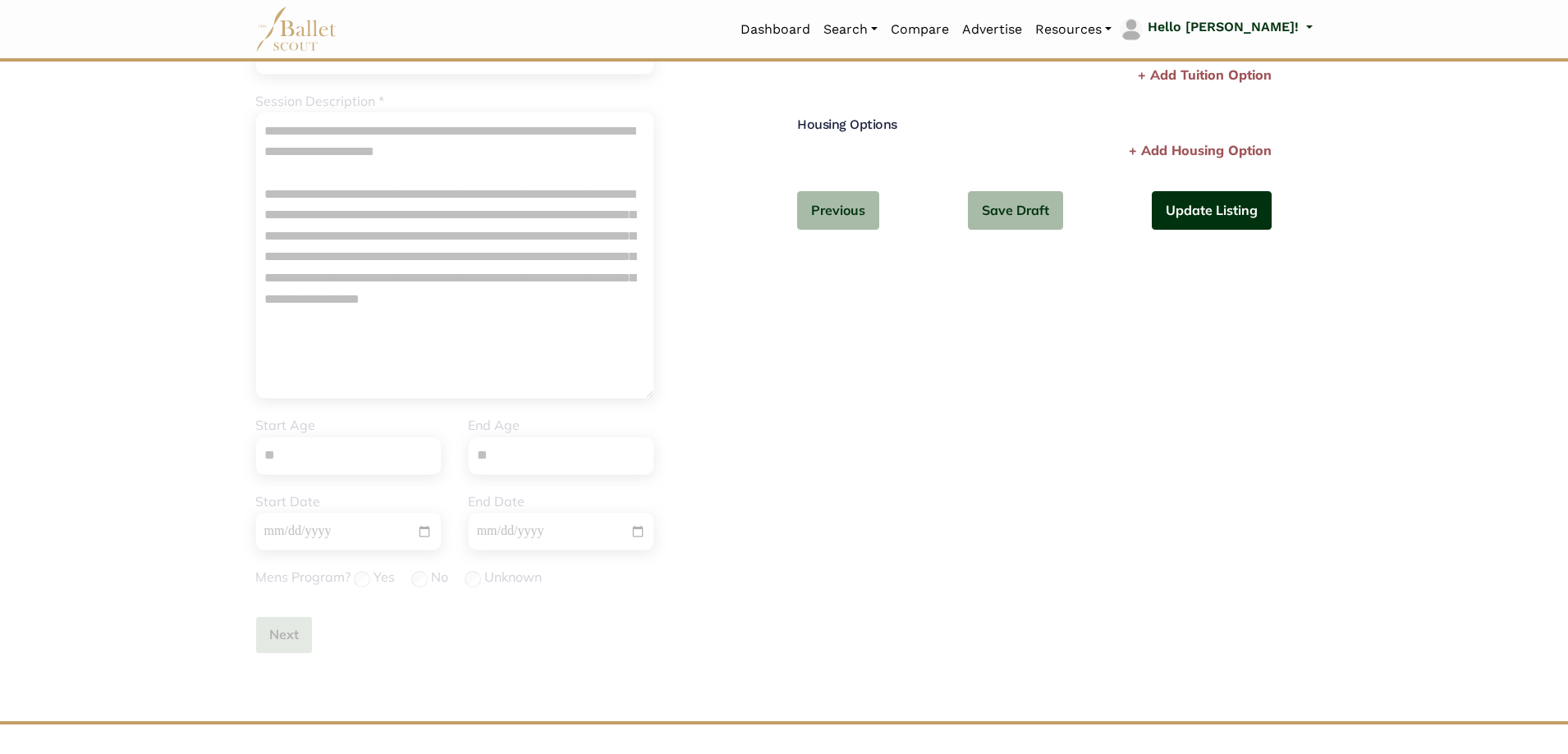
scroll to position [29, 0]
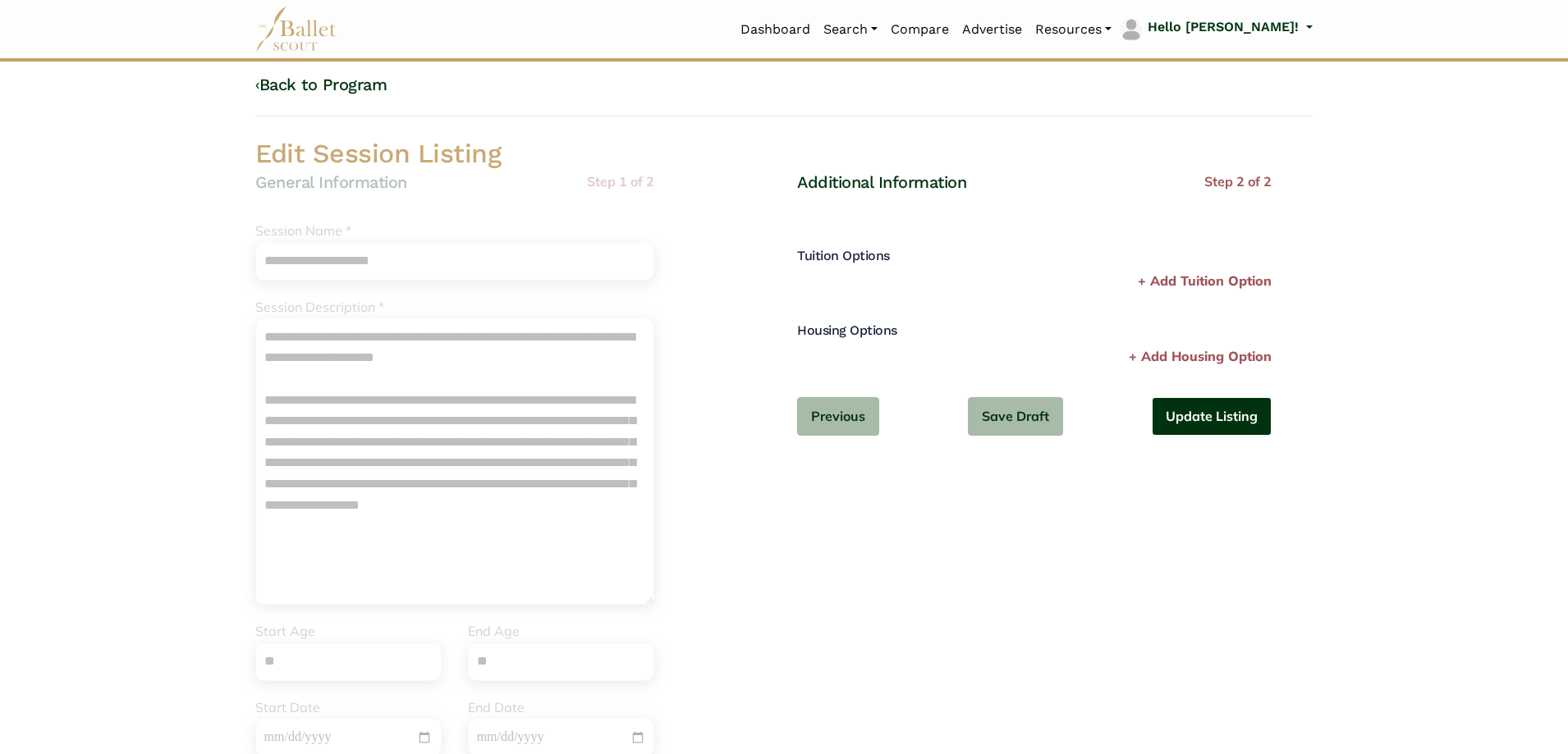
click at [1249, 414] on button "Update Listing" at bounding box center [1212, 416] width 120 height 39
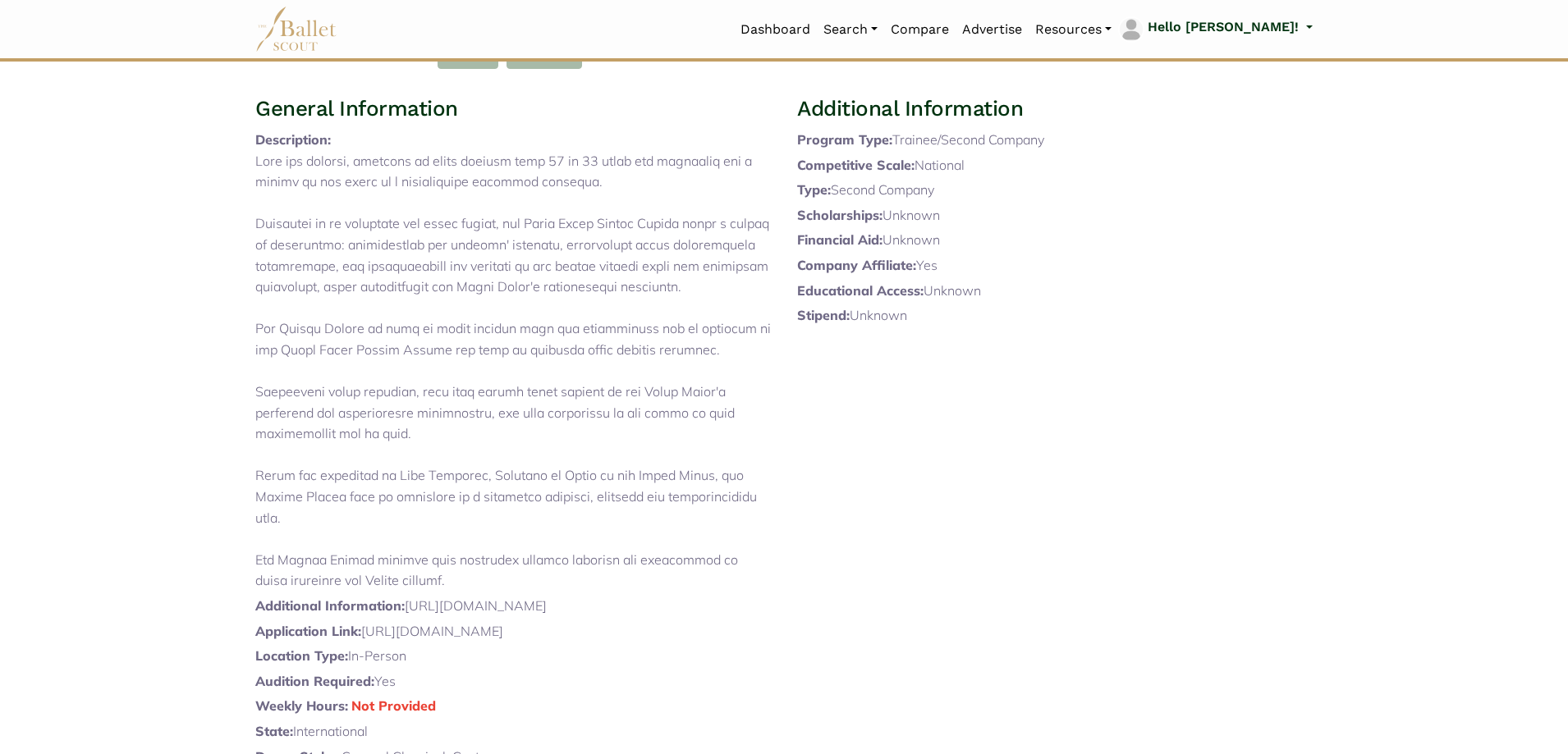
scroll to position [410, 0]
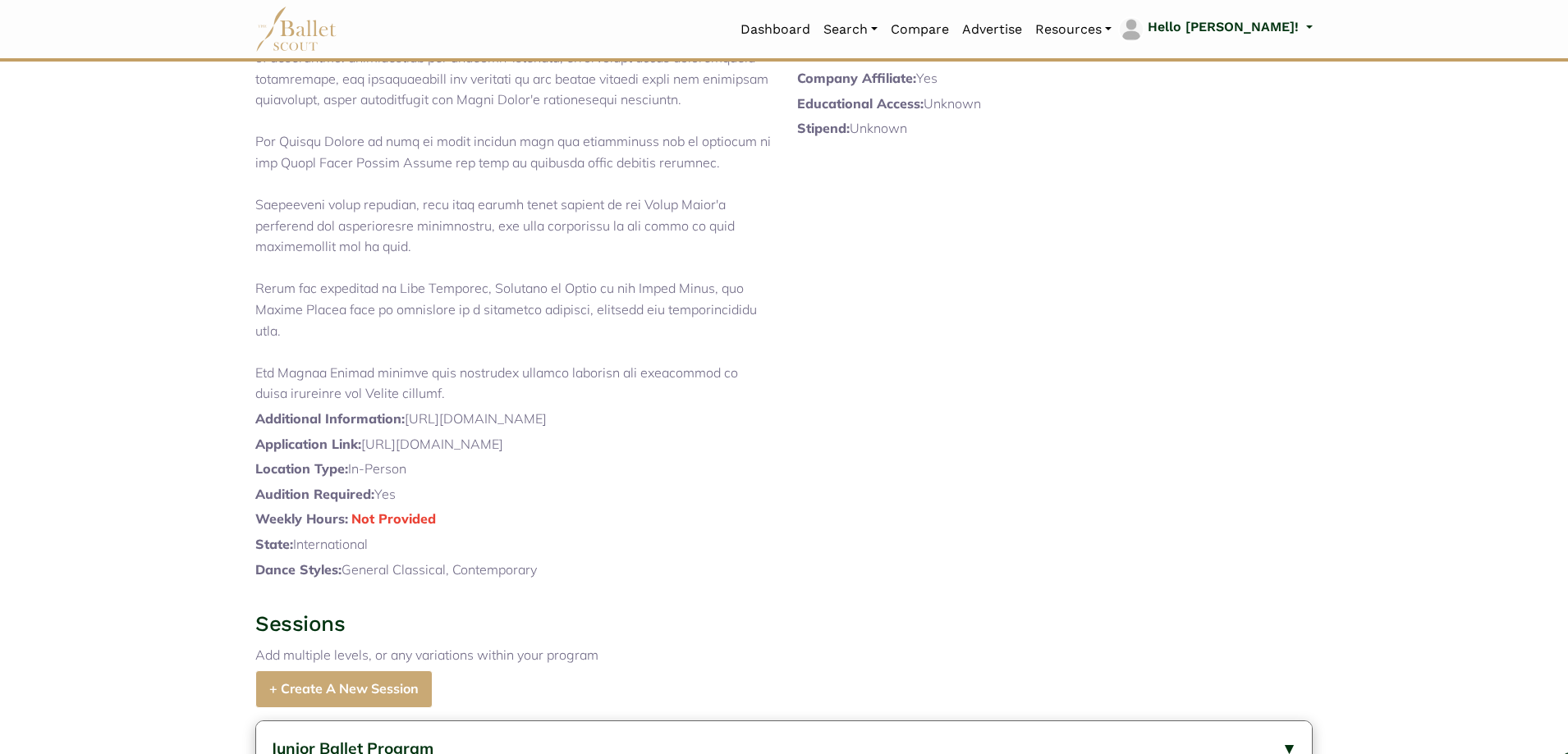
drag, startPoint x: 264, startPoint y: 318, endPoint x: 681, endPoint y: 401, distance: 425.4
click at [681, 401] on p at bounding box center [513, 184] width 516 height 441
copy p "This new company, composed of young artists aged 18 to 23 years old recruited f…"
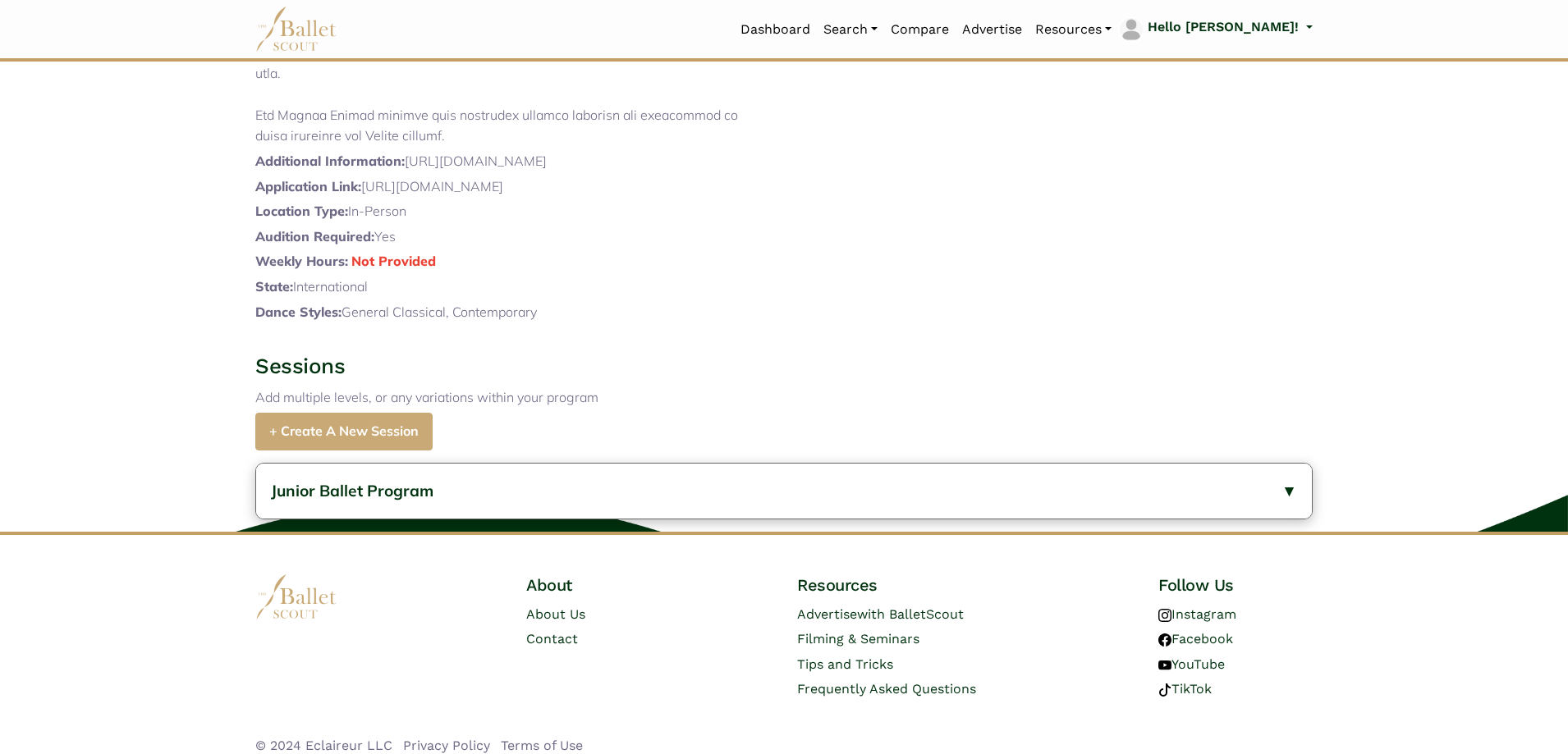
scroll to position [704, 0]
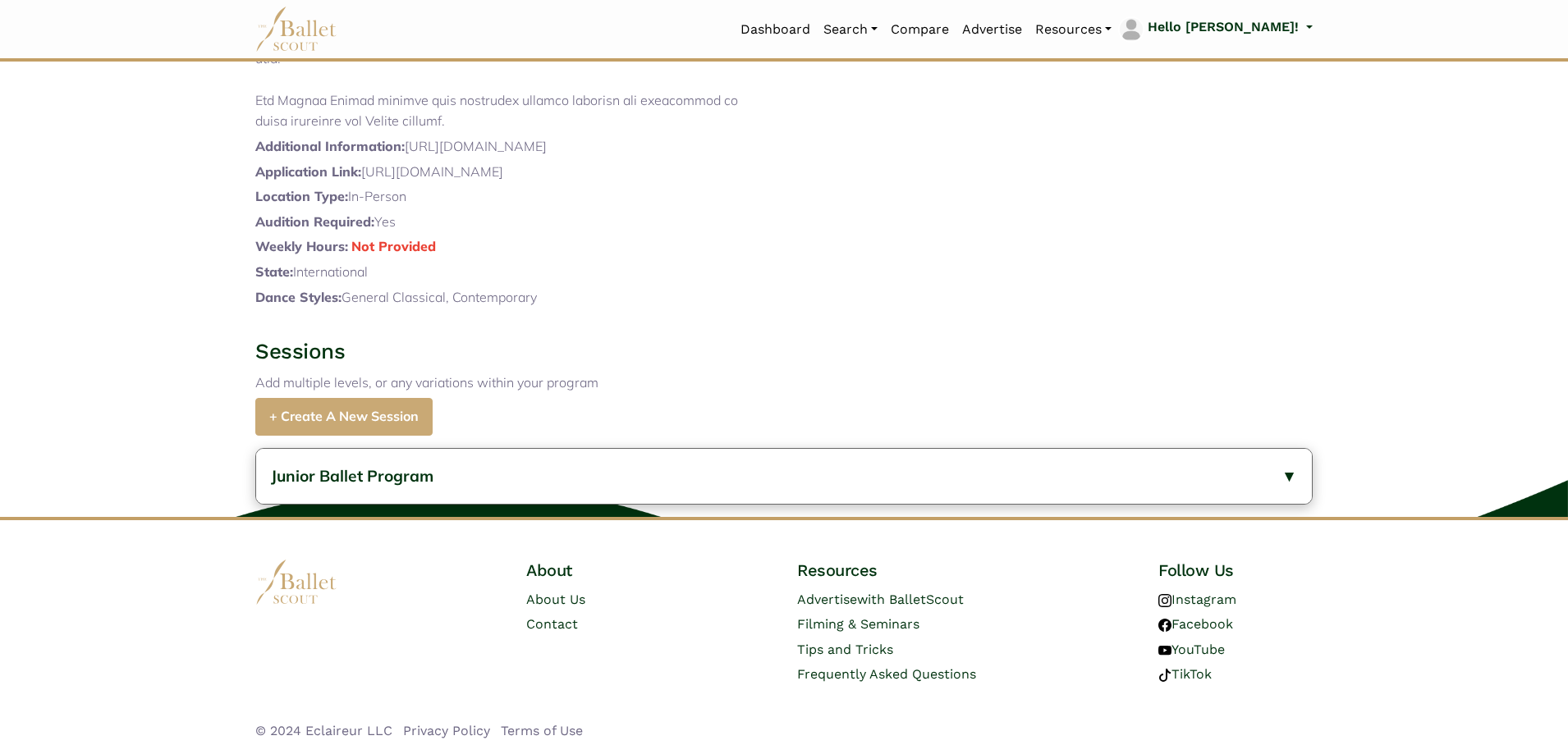
click at [356, 413] on link "+ Create A New Session" at bounding box center [343, 417] width 177 height 39
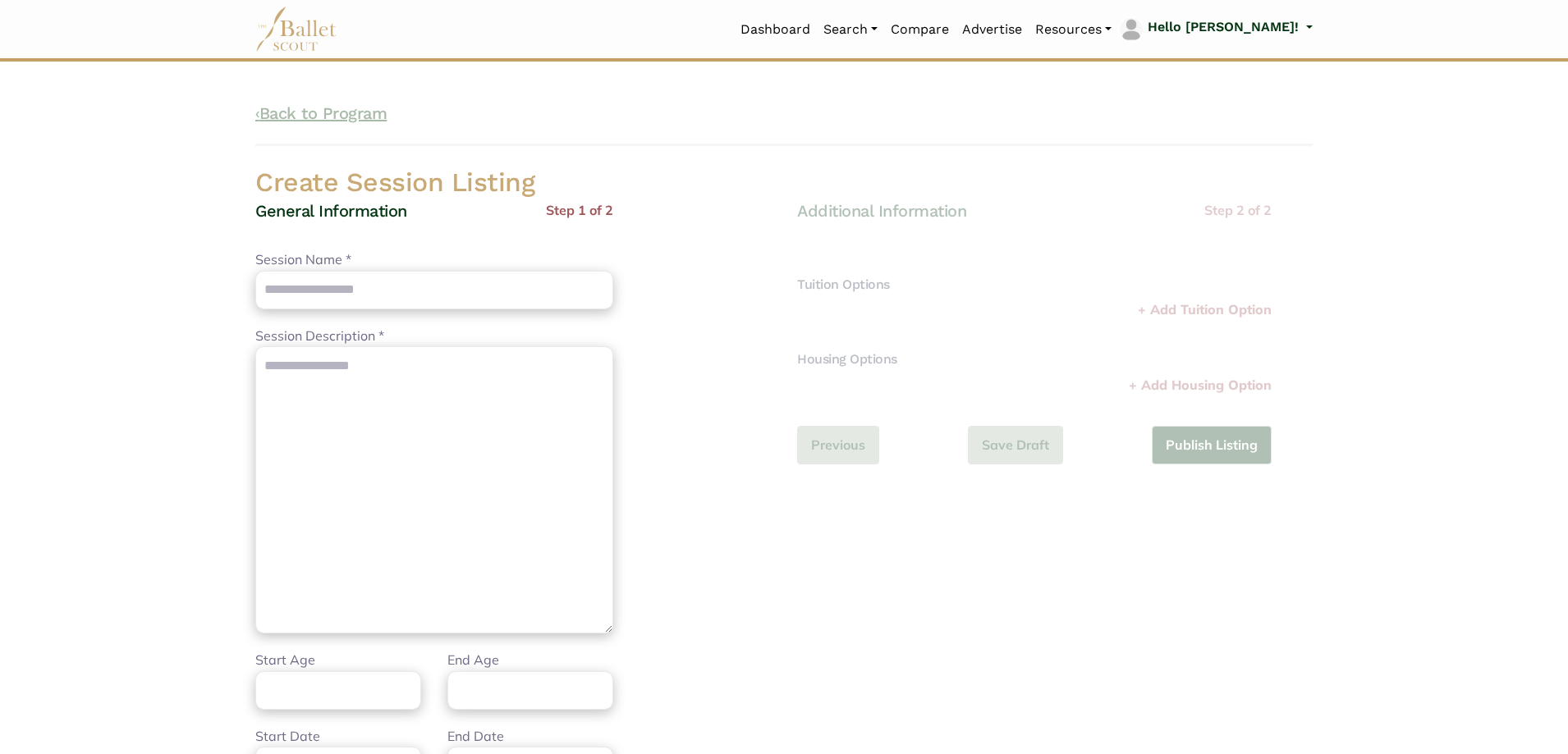
click at [303, 110] on link "‹ Back to Program" at bounding box center [320, 113] width 131 height 20
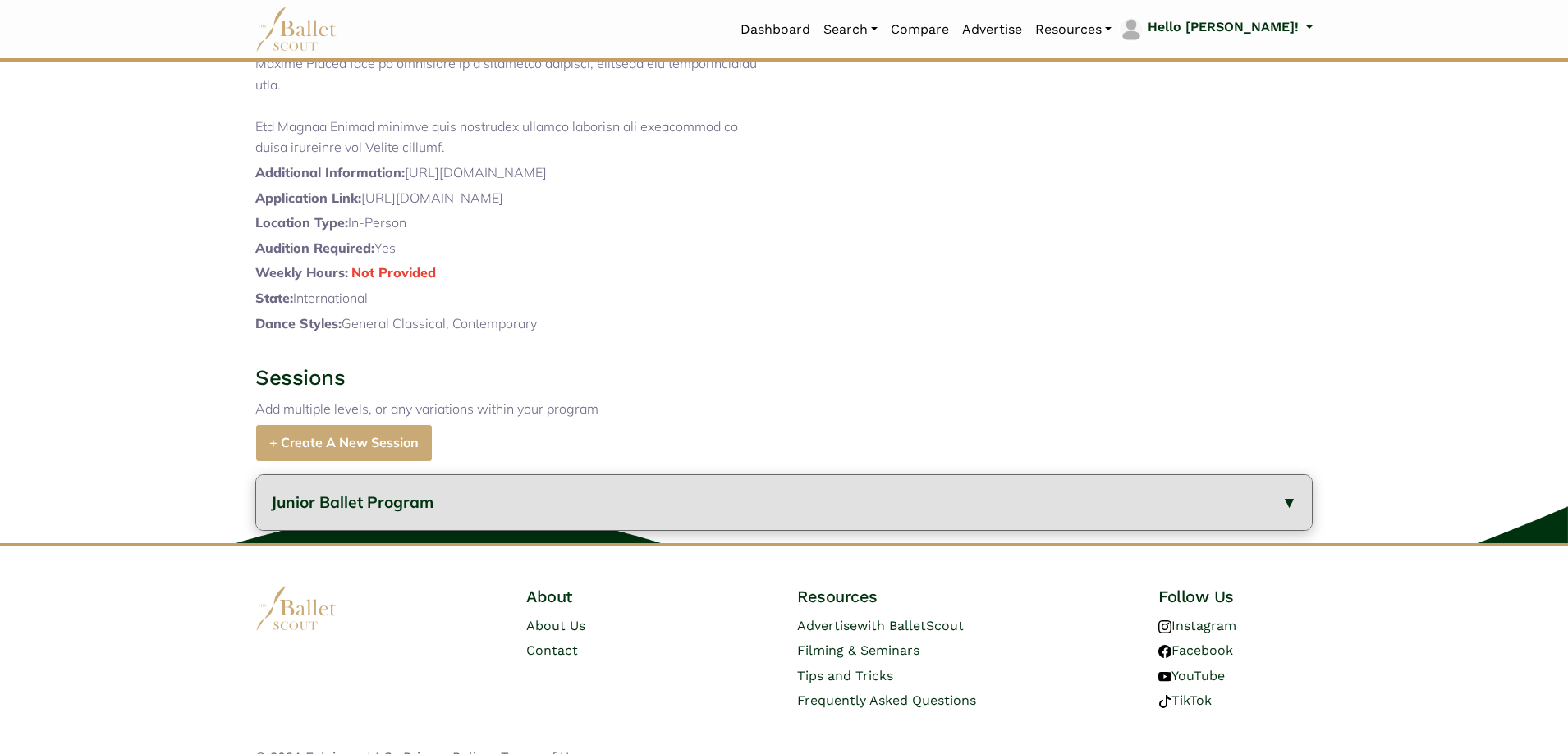
click at [448, 528] on button "Junior Ballet Program" at bounding box center [784, 502] width 1056 height 55
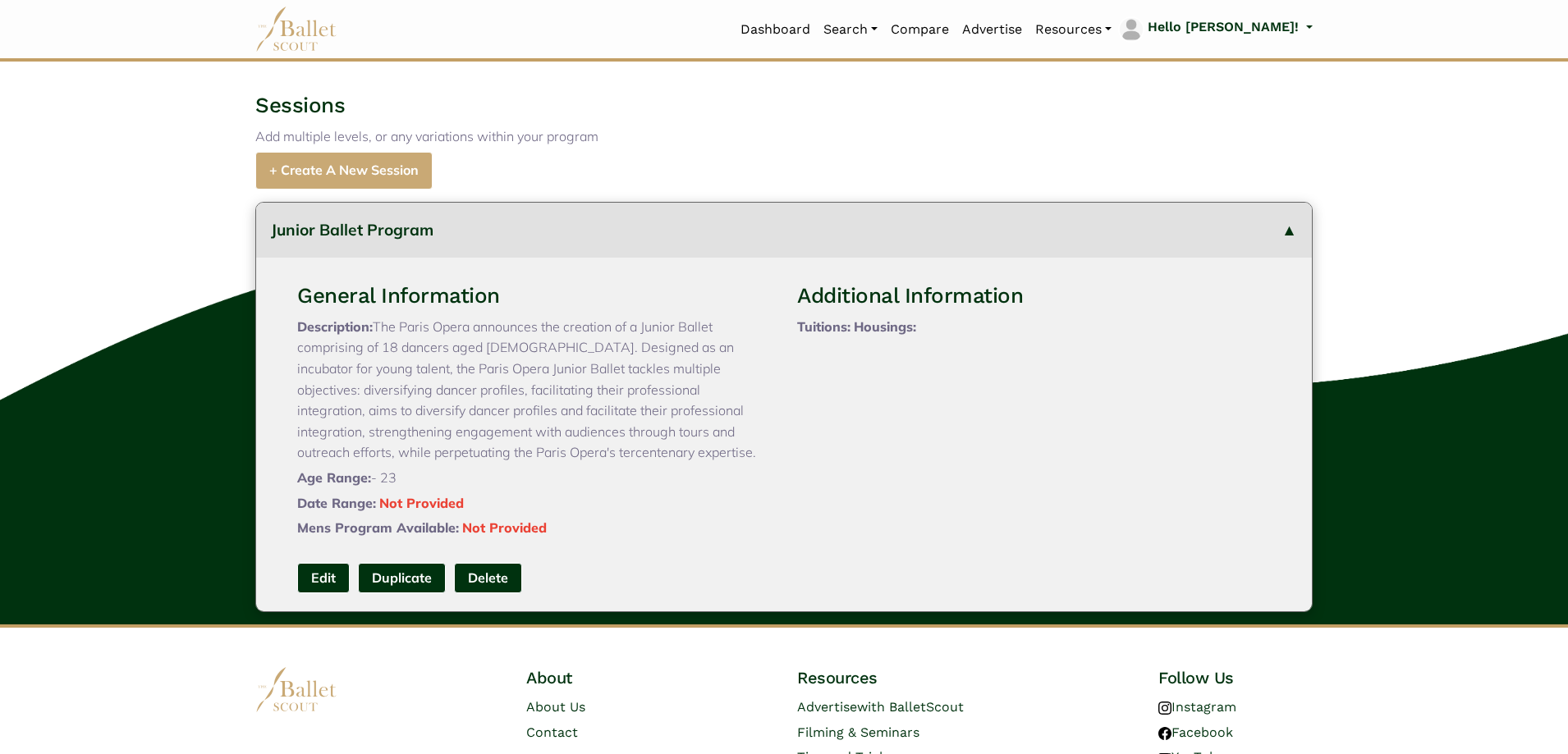
scroll to position [1058, 0]
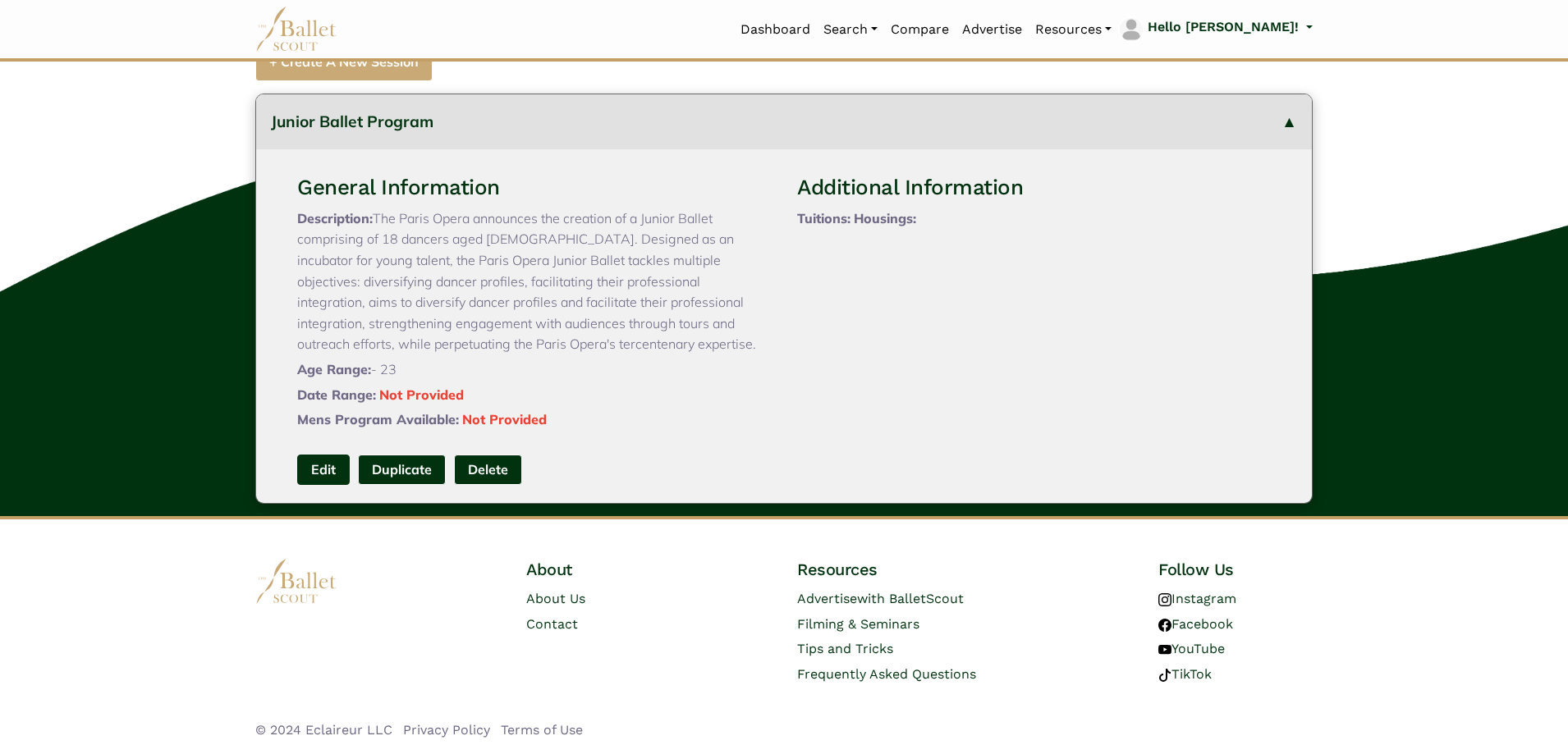
click at [319, 466] on link "Edit" at bounding box center [323, 470] width 53 height 30
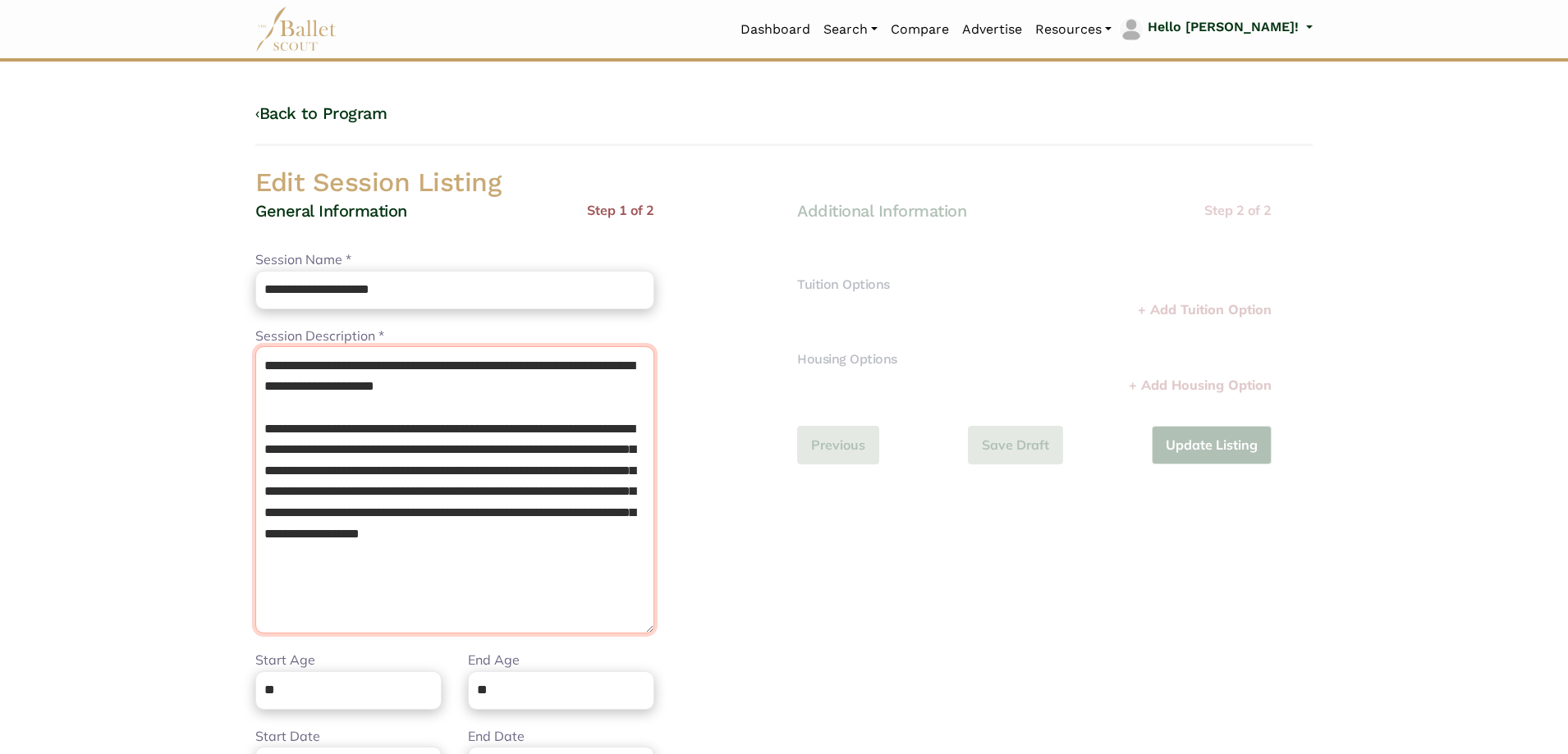
drag, startPoint x: 408, startPoint y: 494, endPoint x: 51, endPoint y: 266, distance: 423.8
click at [51, 268] on body "Loading... Please Wait Dashboard" at bounding box center [784, 597] width 1568 height 1194
paste textarea "**********"
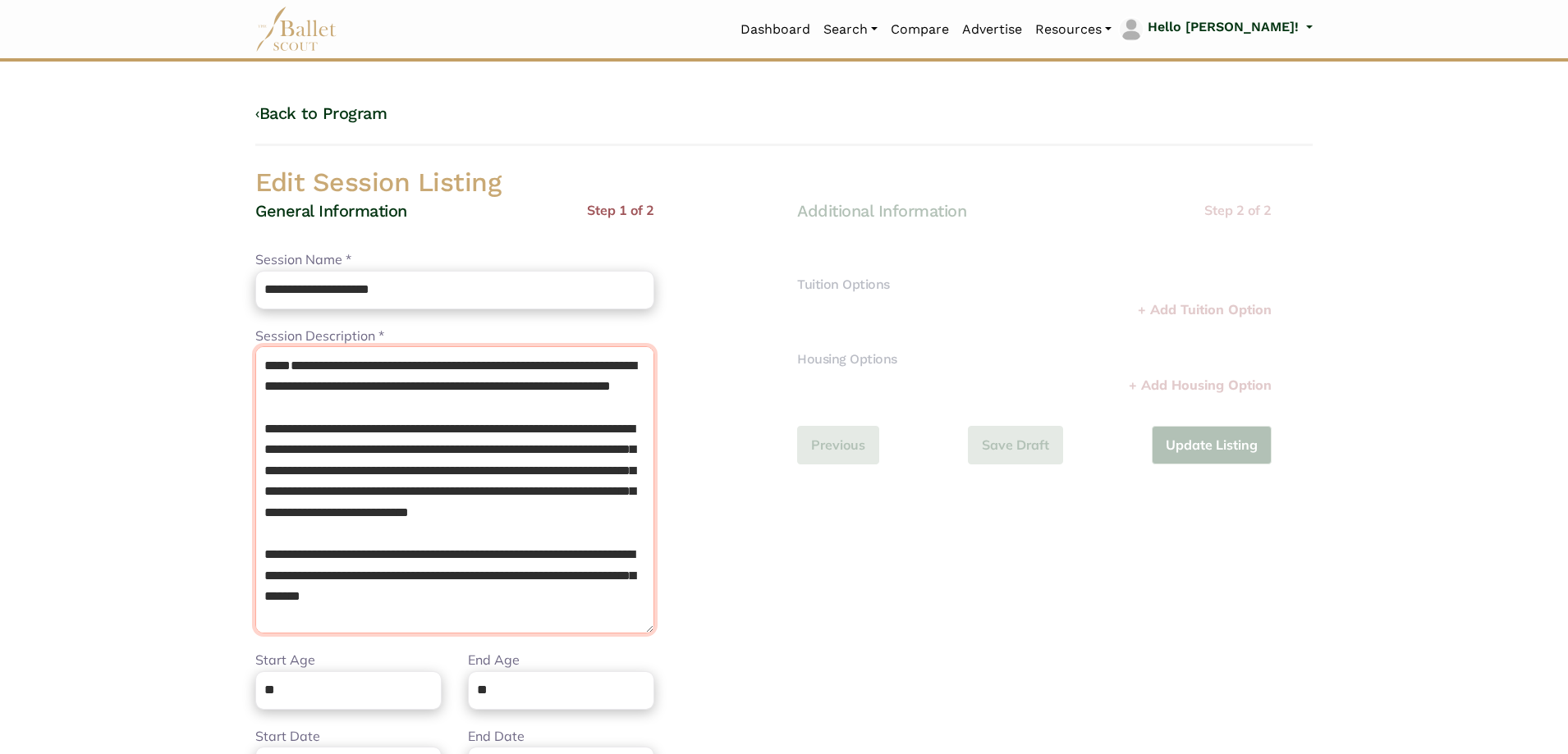
drag, startPoint x: 283, startPoint y: 363, endPoint x: 152, endPoint y: 359, distance: 131.4
click at [152, 359] on body "Loading... Please Wait Dashboard" at bounding box center [784, 597] width 1568 height 1194
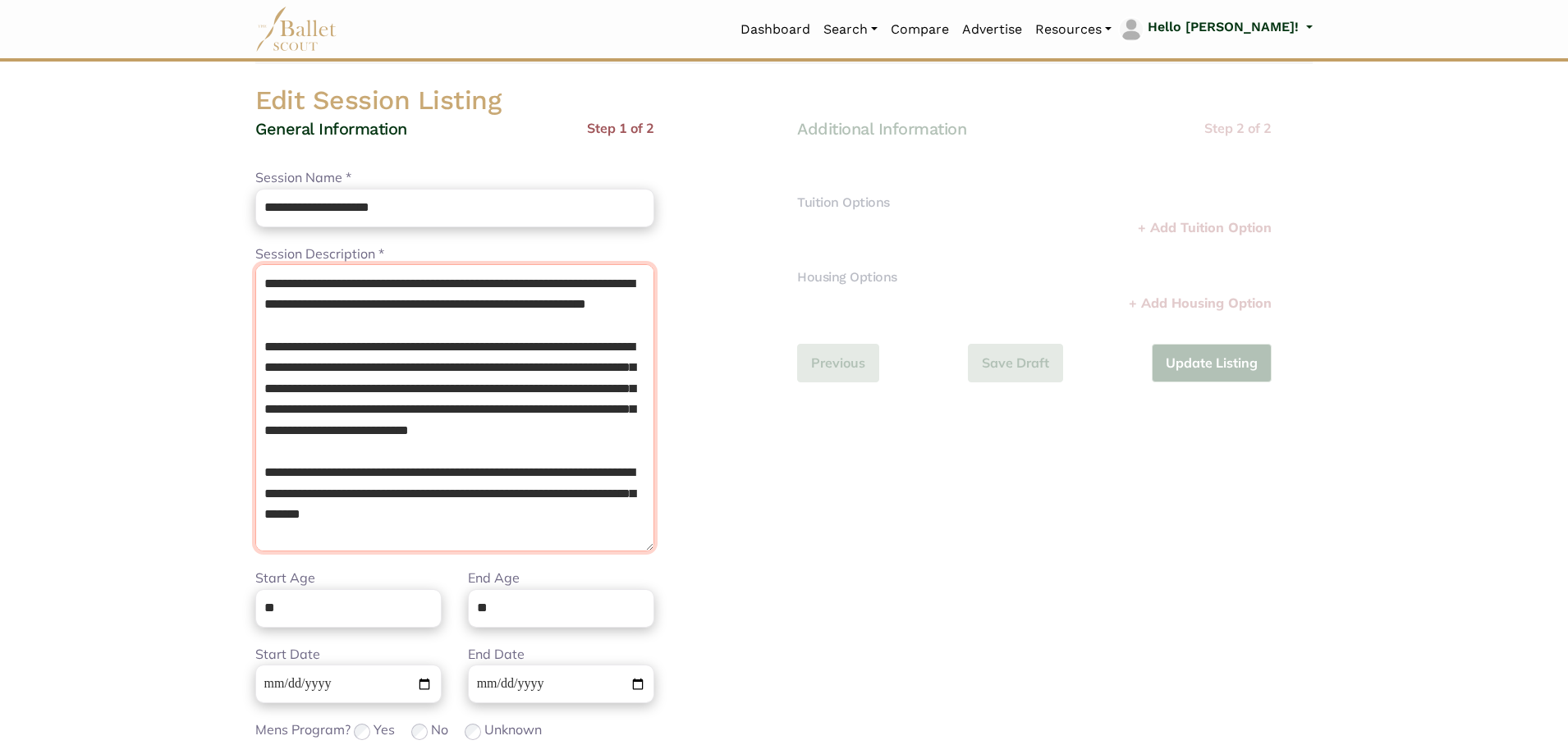
type textarea "**********"
drag, startPoint x: 319, startPoint y: 613, endPoint x: 123, endPoint y: 586, distance: 198.1
click at [126, 586] on body "Loading... Please Wait Dashboard" at bounding box center [784, 515] width 1568 height 1194
type input "**"
click at [836, 607] on div "Additional Information Step 2 of 2 Tuition Options Price * Please enter a valid…" at bounding box center [1055, 496] width 542 height 757
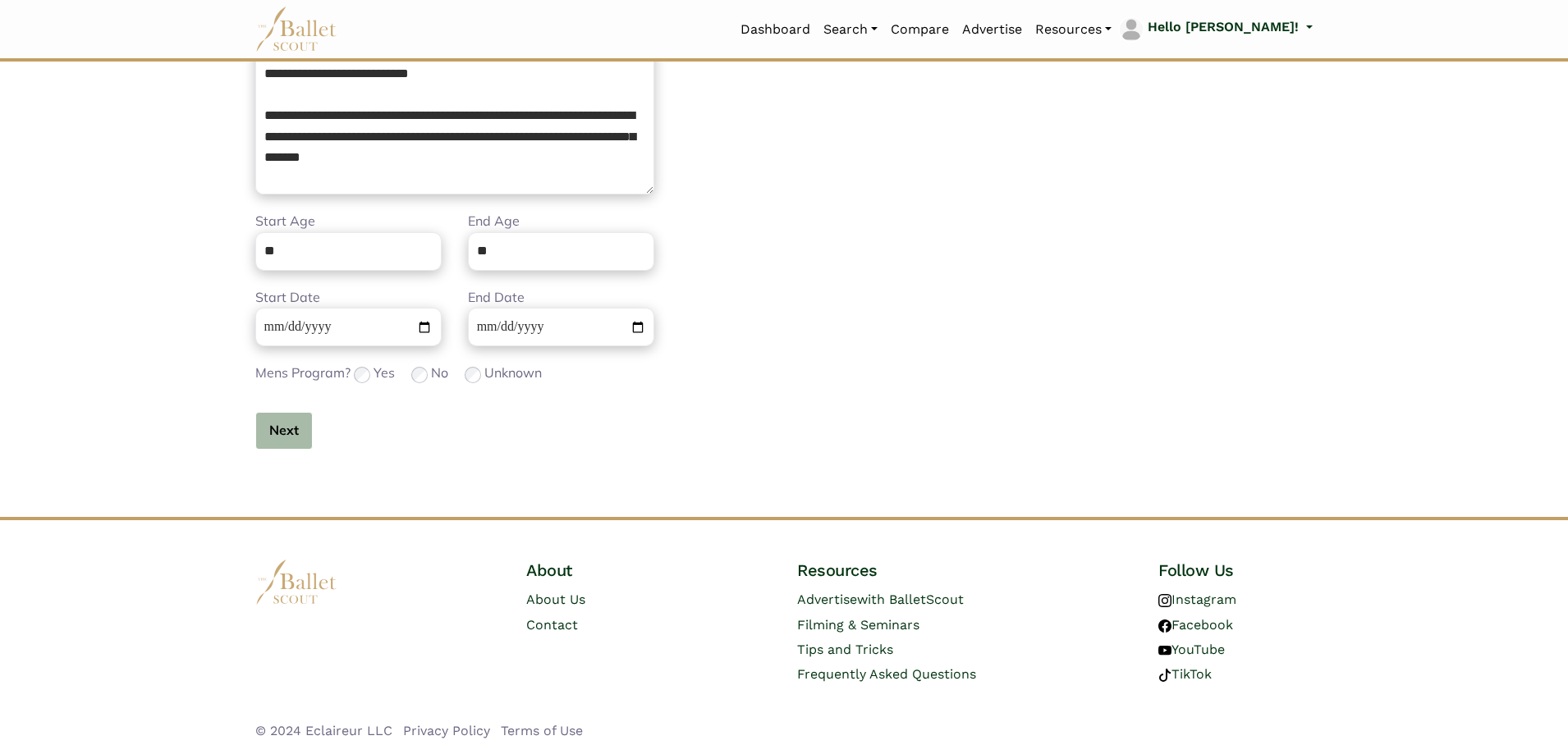
click at [281, 440] on button "Next" at bounding box center [283, 431] width 57 height 39
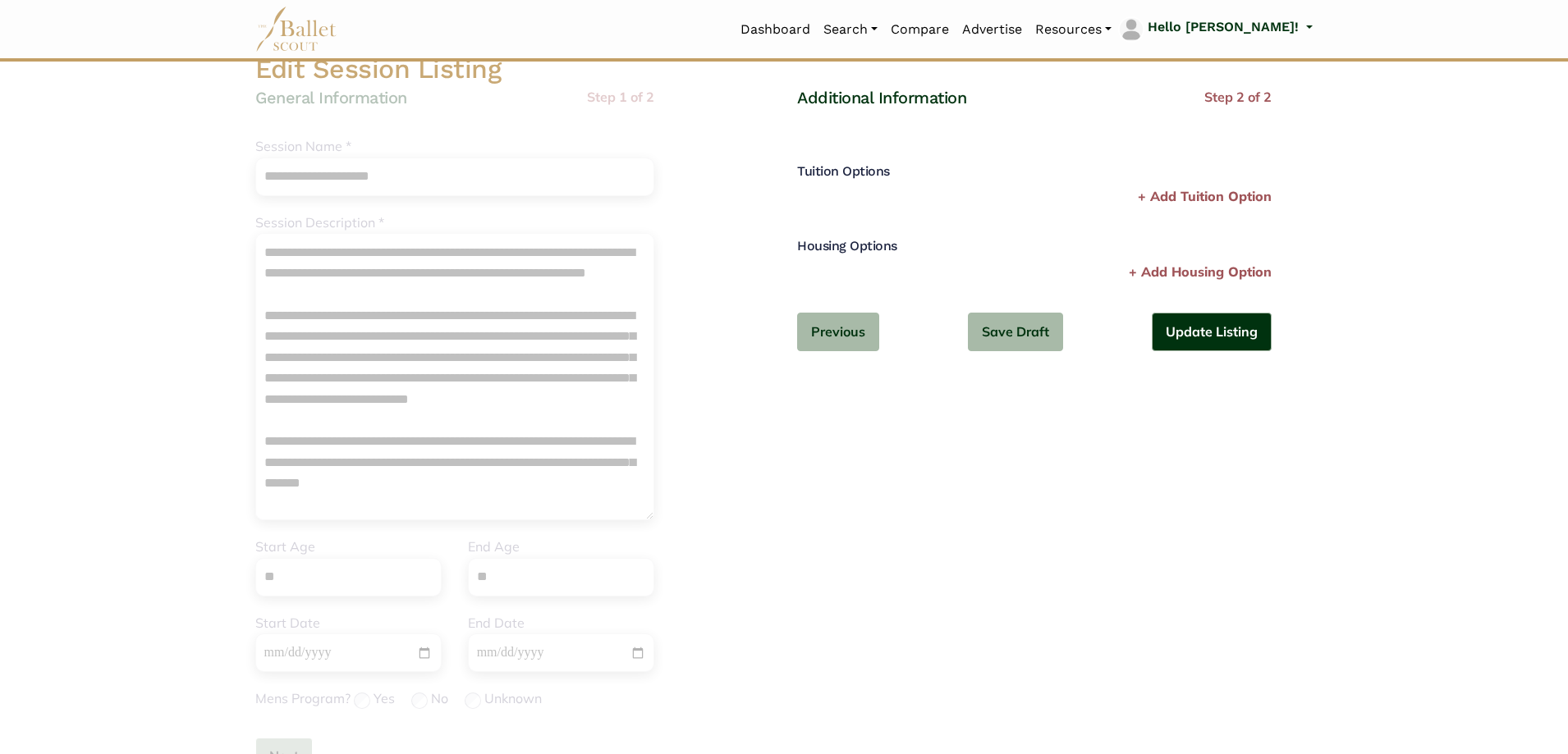
scroll to position [111, 0]
click at [1199, 346] on button "Update Listing" at bounding box center [1212, 334] width 120 height 39
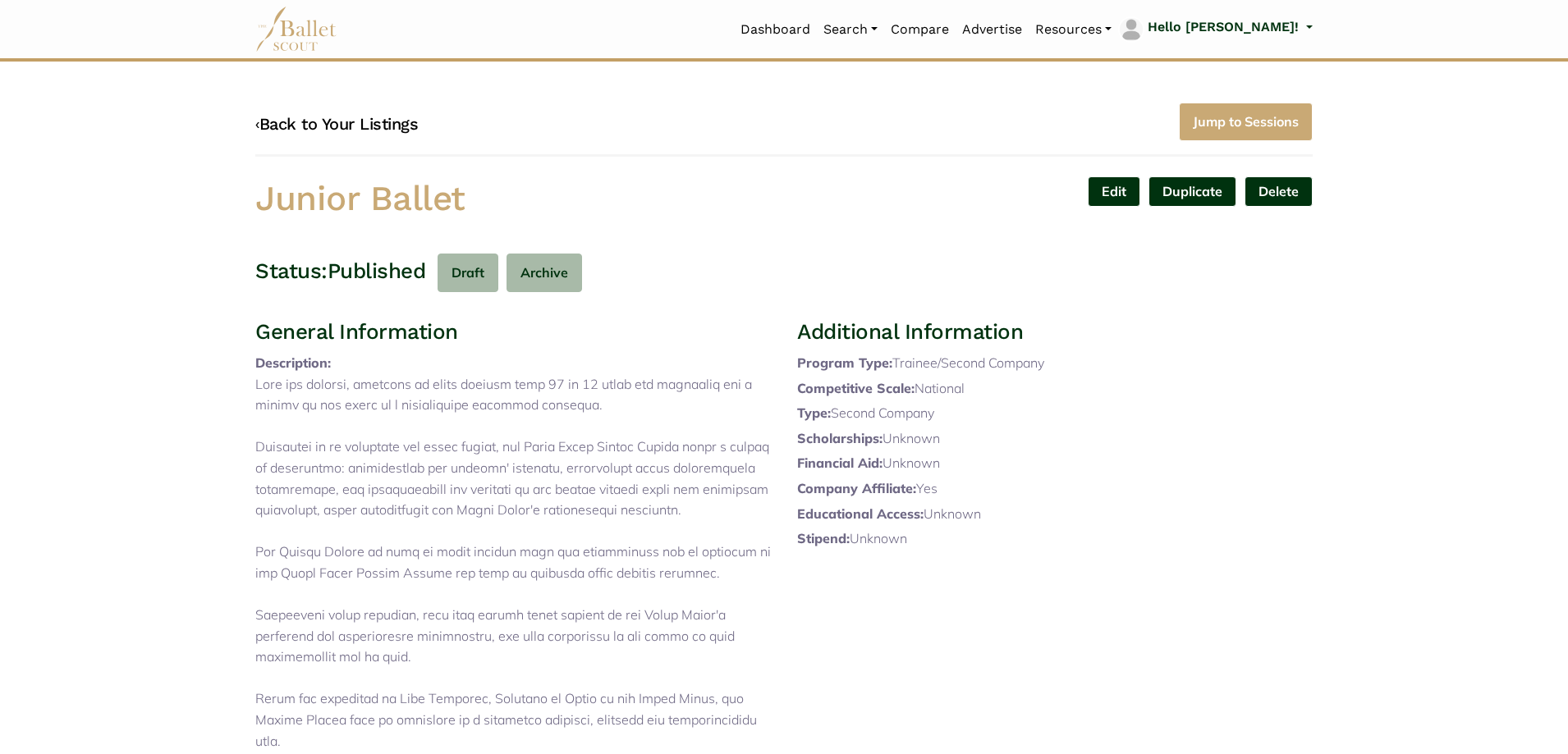
click at [355, 118] on link "‹ Back to Your Listings" at bounding box center [336, 124] width 163 height 20
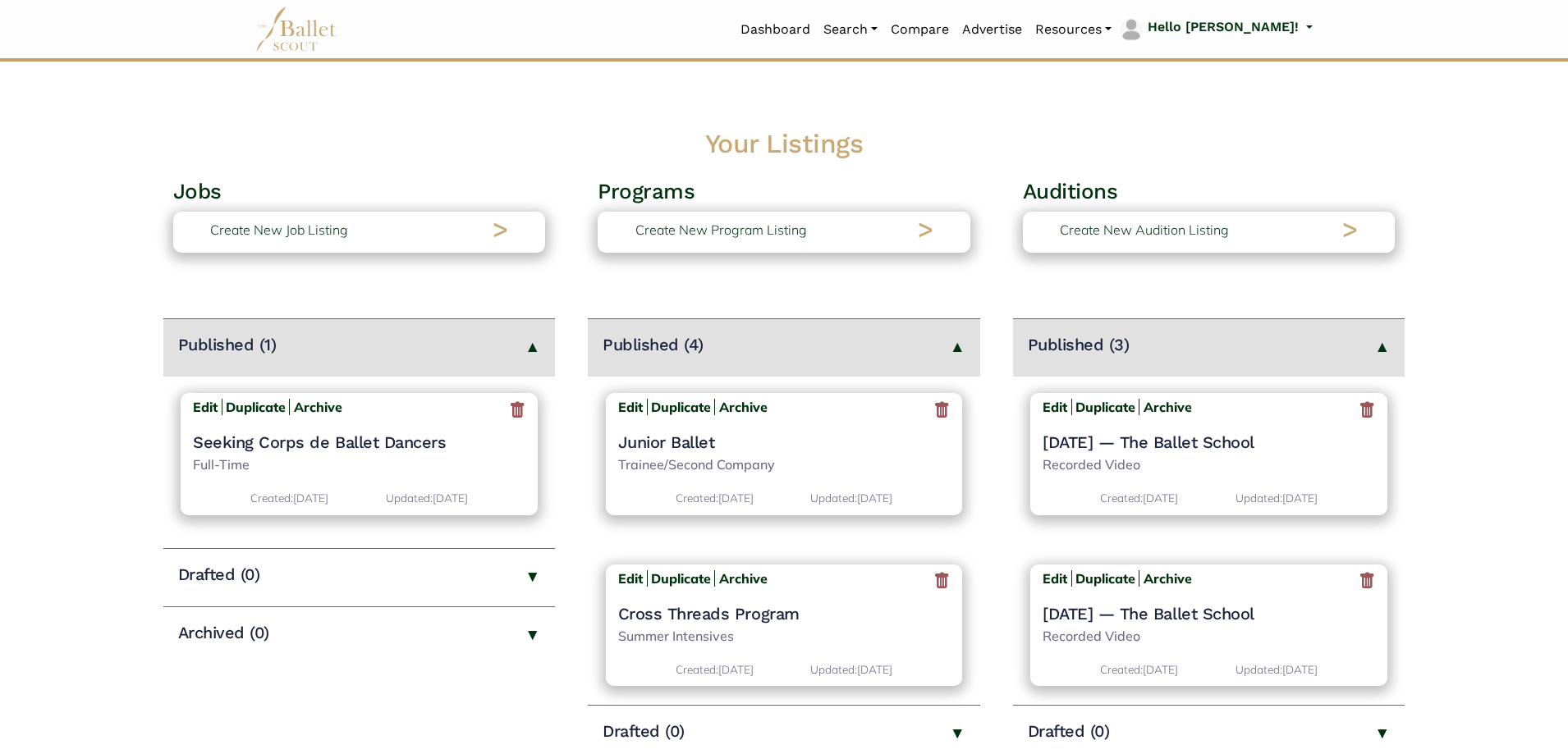
click at [312, 123] on body "Loading... Please Wait Dashboard" at bounding box center [784, 656] width 1568 height 1313
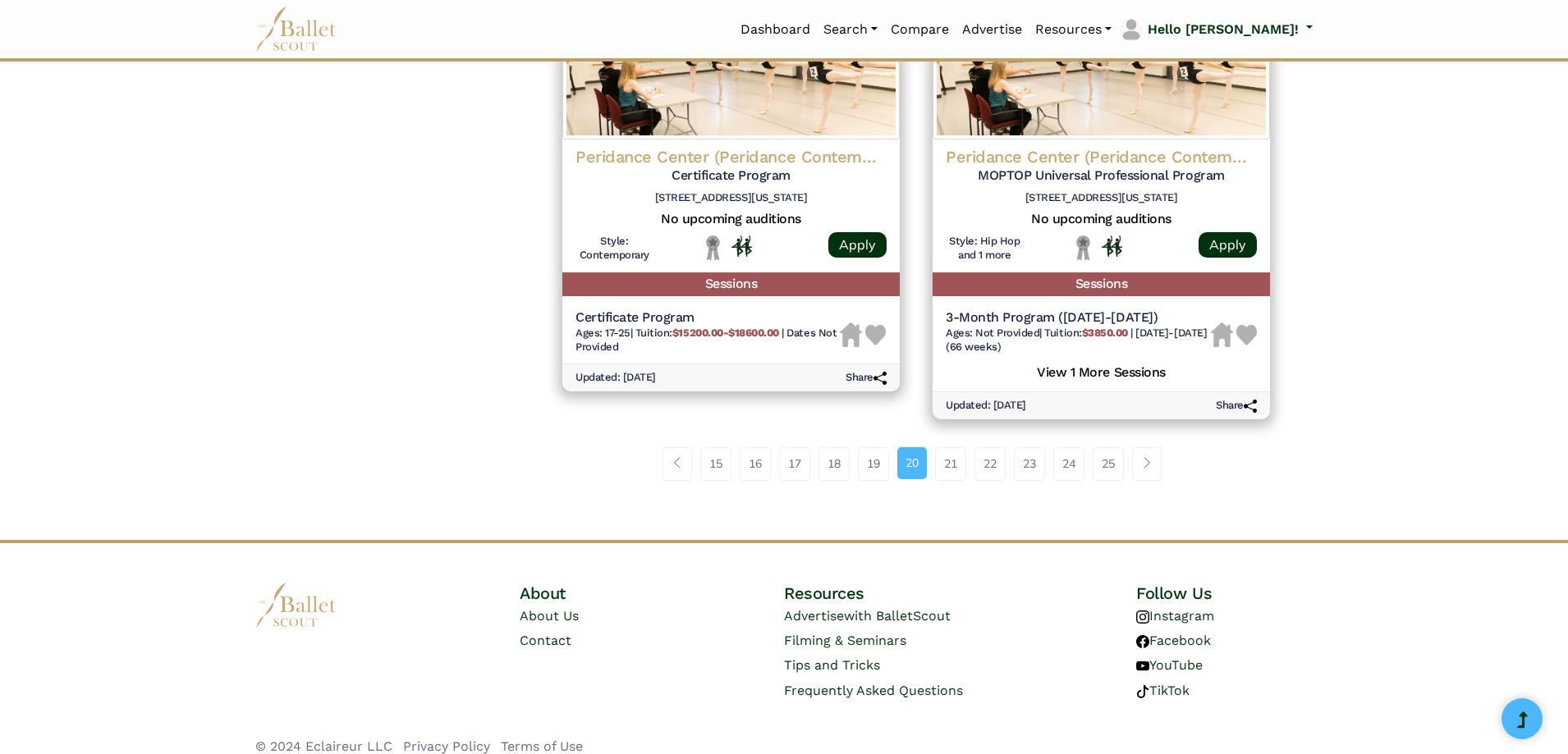
scroll to position [2173, 0]
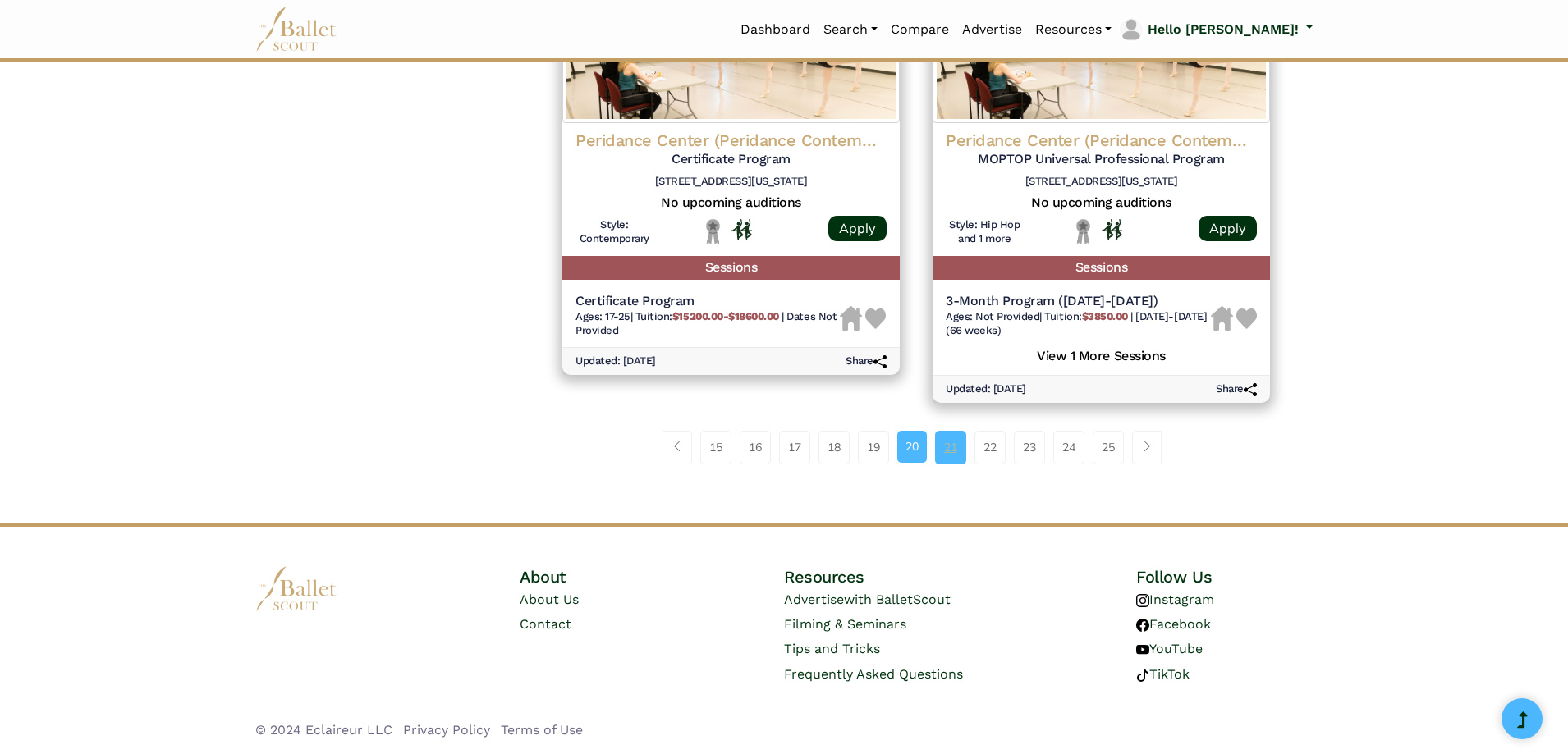
click at [960, 456] on link "21" at bounding box center [950, 447] width 31 height 33
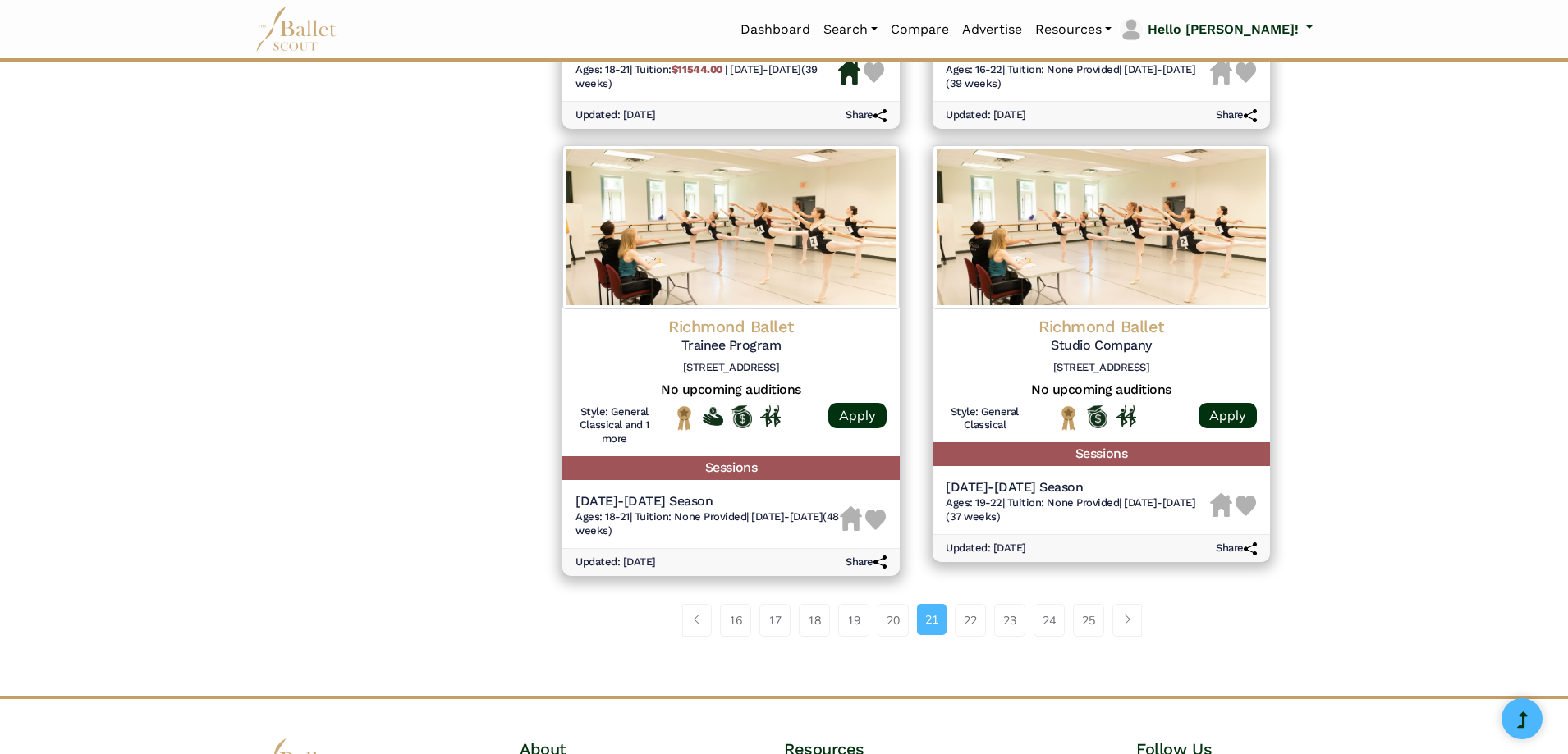
scroll to position [2103, 0]
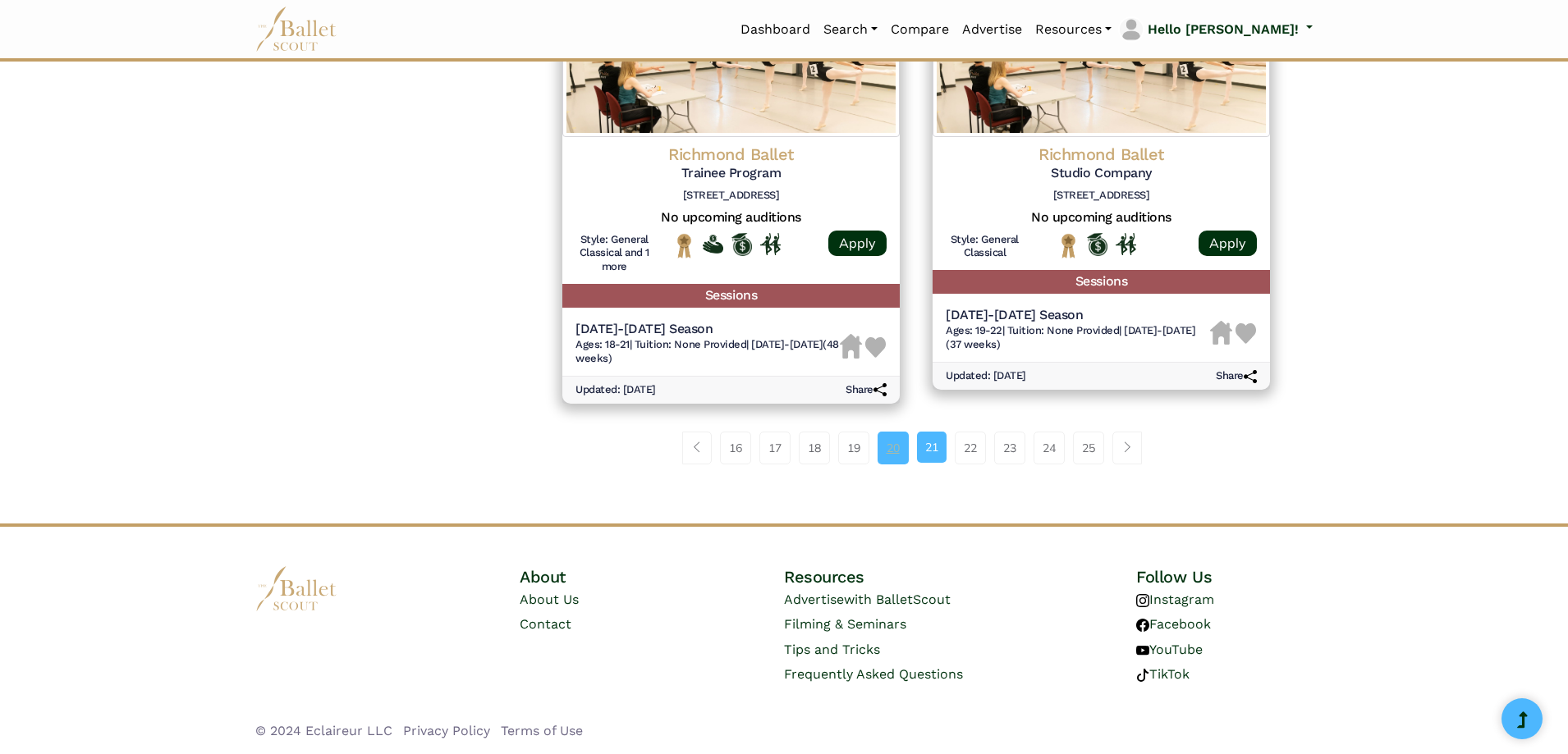
click at [901, 448] on link "20" at bounding box center [893, 448] width 31 height 33
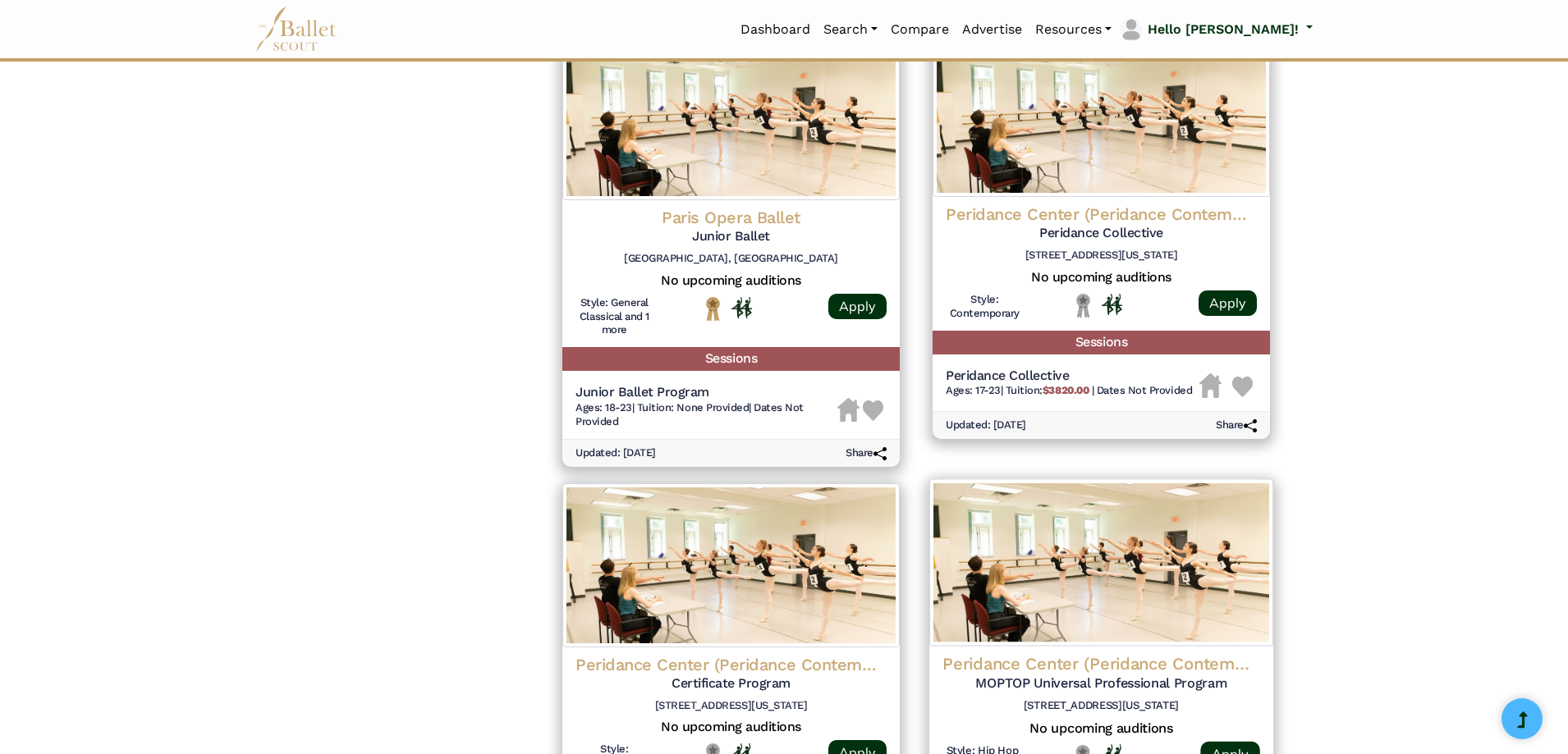
scroll to position [1642, 0]
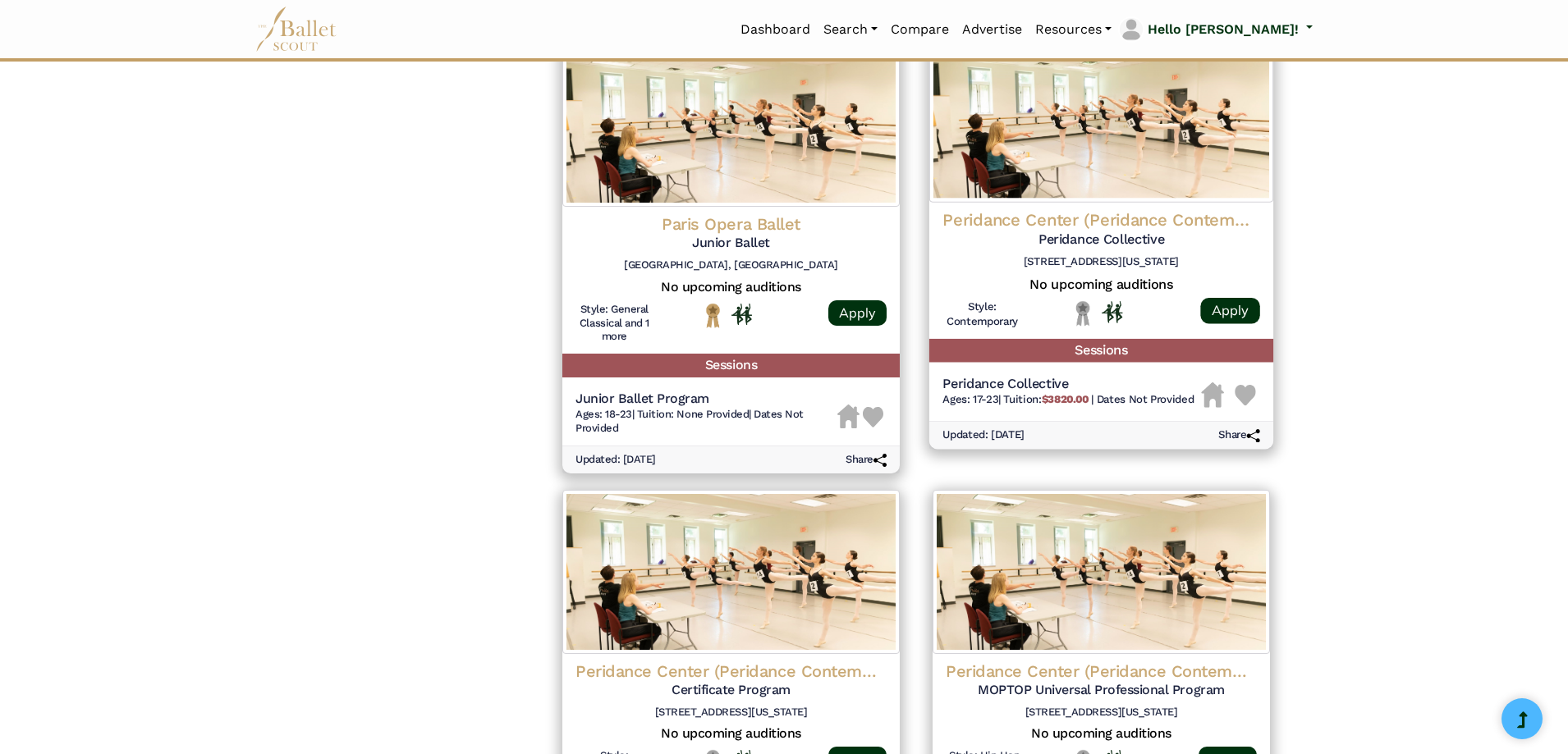
click at [1007, 175] on img at bounding box center [1101, 121] width 344 height 164
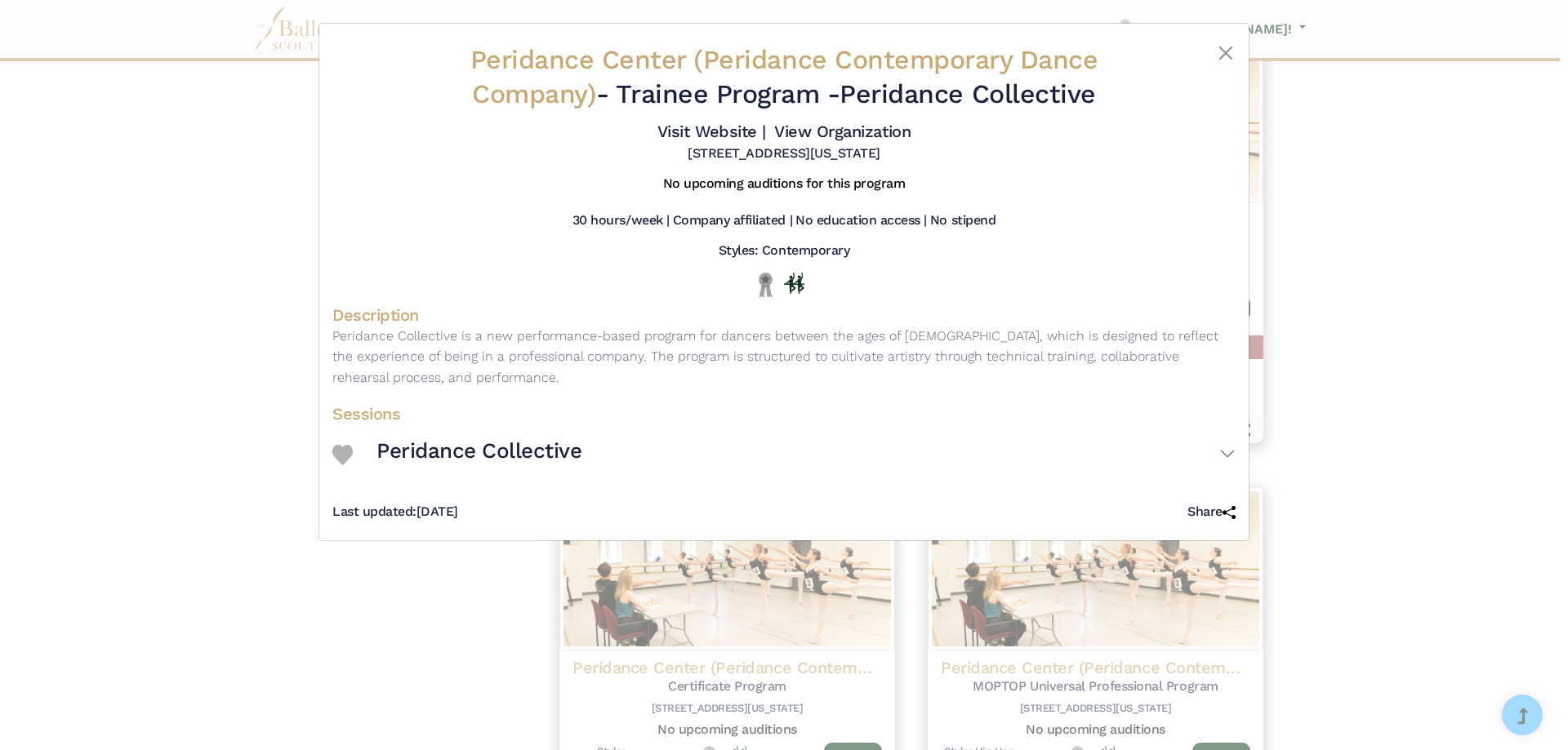
click at [224, 203] on div "Peridance Center (Peridance Contemporary Dance Company) - Trainee Program - Per…" at bounding box center [784, 375] width 1568 height 750
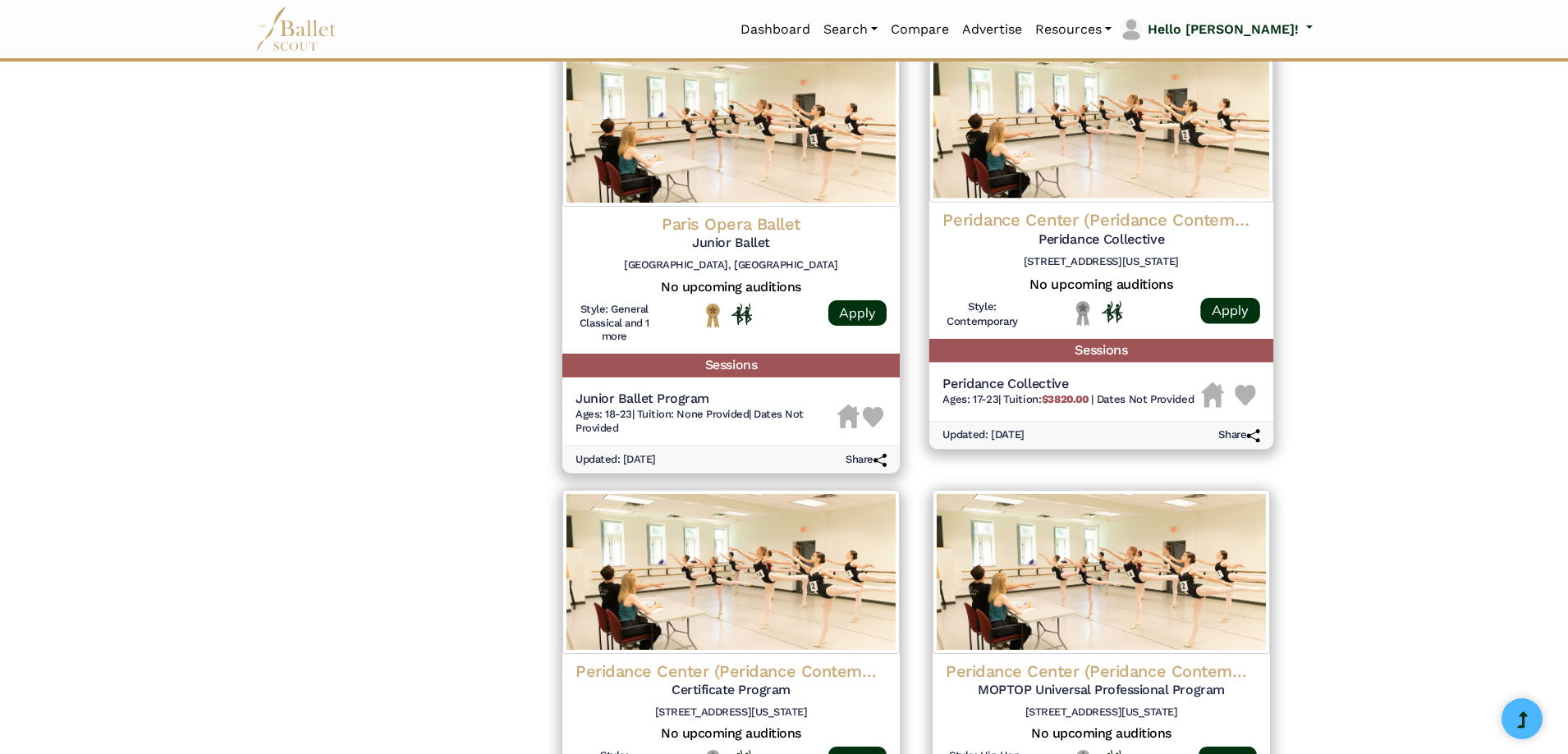
click at [1086, 190] on img at bounding box center [1101, 121] width 344 height 164
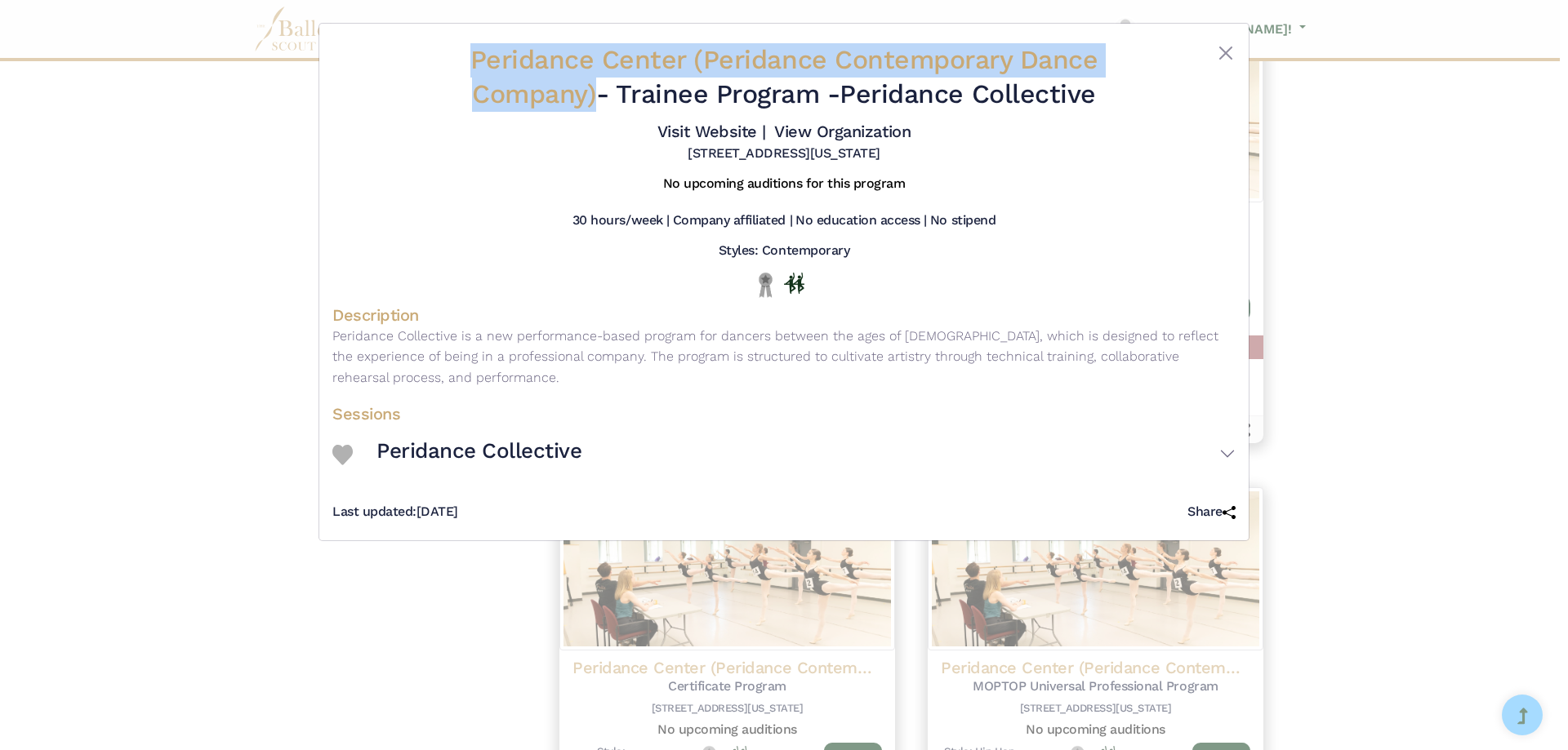
drag, startPoint x: 459, startPoint y: 54, endPoint x: 587, endPoint y: 97, distance: 135.0
click at [587, 97] on h2 "Peridance Center (Peridance Contemporary Dance Company) - Trainee Program - Per…" at bounding box center [784, 78] width 753 height 68
copy span "Peridance Center (Peridance Contemporary Dance Company)"
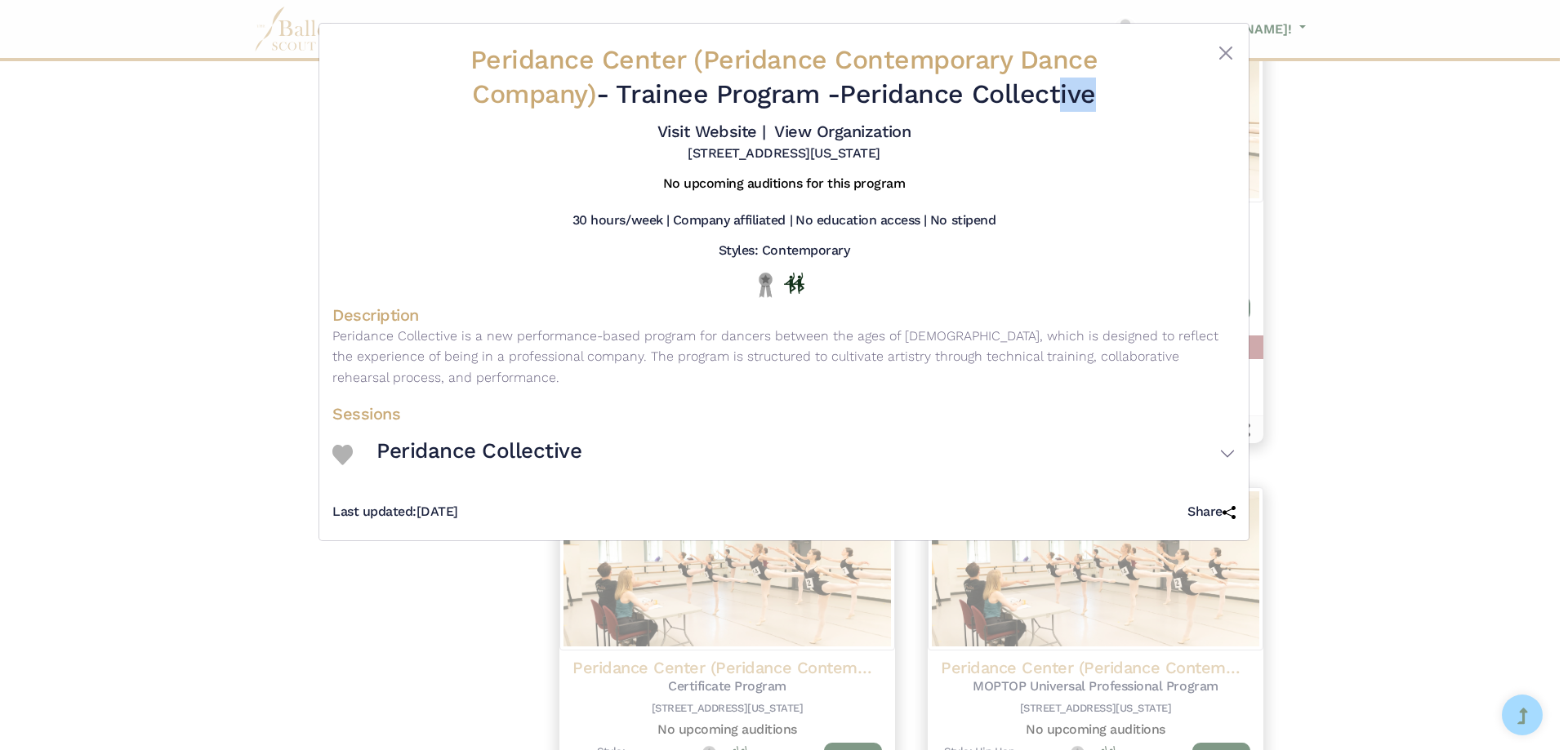
drag, startPoint x: 853, startPoint y: 95, endPoint x: 1176, endPoint y: 86, distance: 323.1
click at [1176, 86] on div "Peridance Center (Peridance Contemporary Dance Company) - Trainee Program - Per…" at bounding box center [784, 102] width 903 height 132
copy div "Peridance Collective"
click at [198, 356] on div "Peridance Center (Peridance Contemporary Dance Company) - Trainee Program - Per…" at bounding box center [784, 375] width 1568 height 750
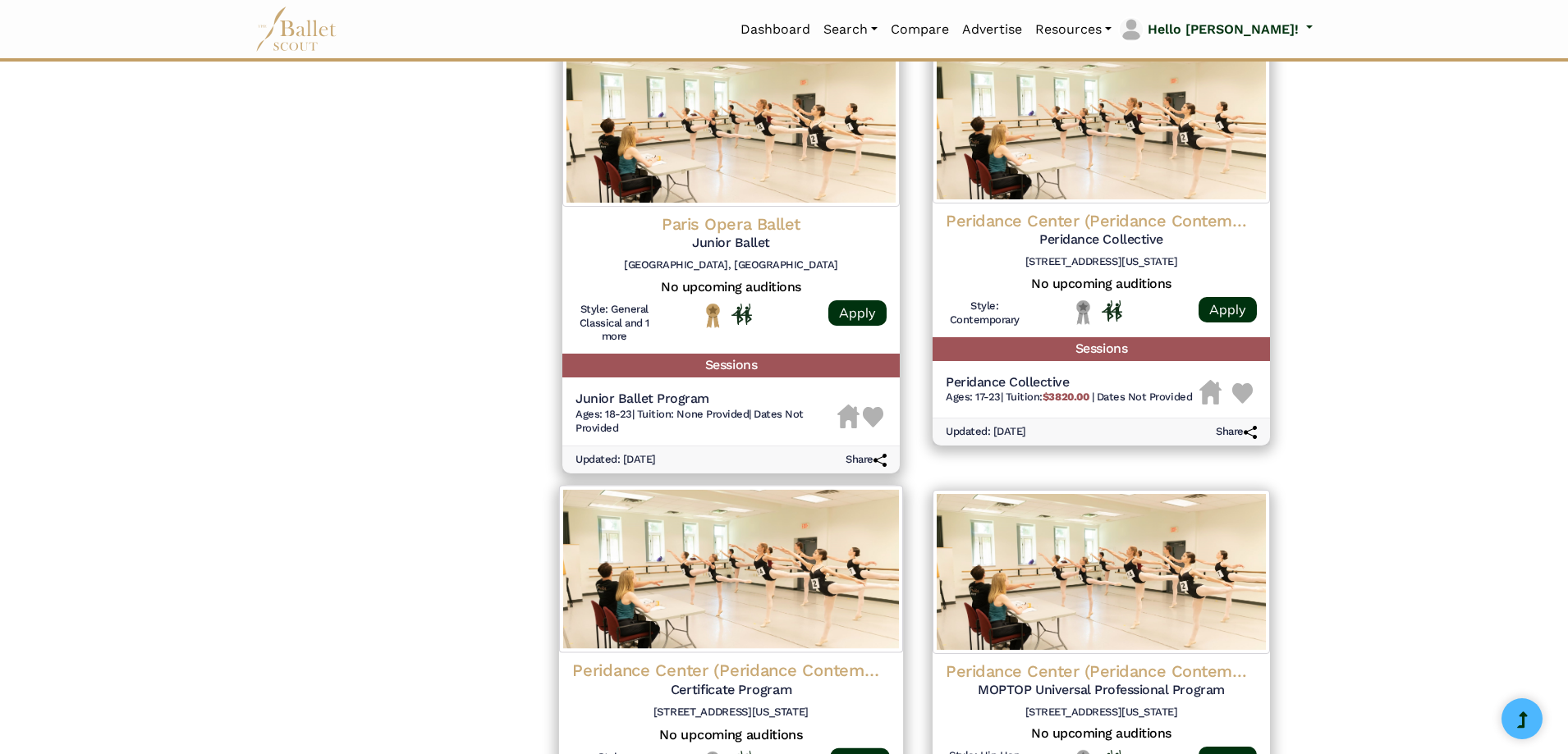
click at [767, 561] on img at bounding box center [731, 568] width 344 height 167
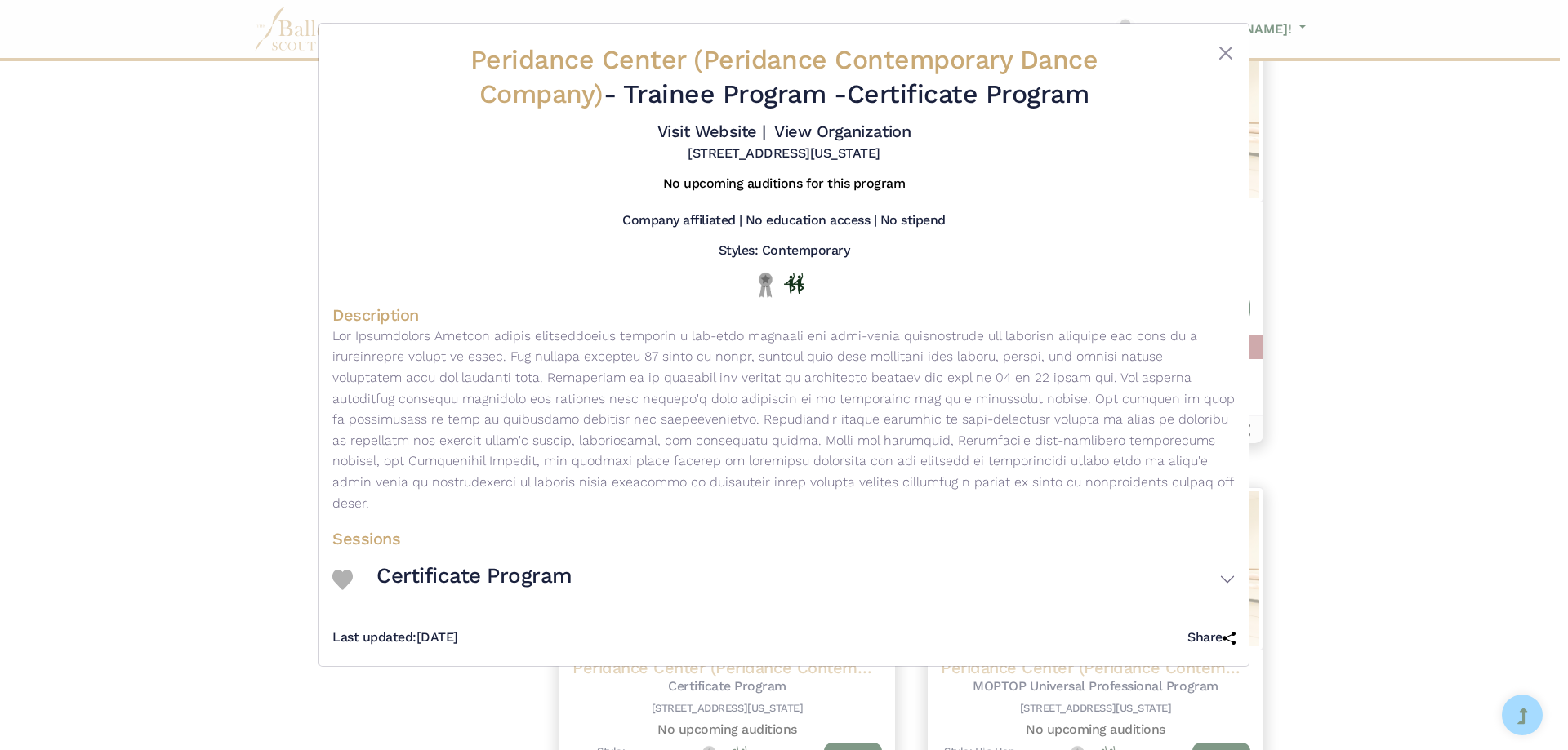
drag, startPoint x: 860, startPoint y: 94, endPoint x: 1044, endPoint y: 64, distance: 186.4
click at [1120, 93] on h2 "Peridance Center (Peridance Contemporary Dance Company) - Trainee Program - Cer…" at bounding box center [784, 78] width 753 height 68
copy h2 "Certificate Program"
click at [281, 456] on div "Peridance Center (Peridance Contemporary Dance Company) - Trainee Program - Cer…" at bounding box center [784, 375] width 1568 height 750
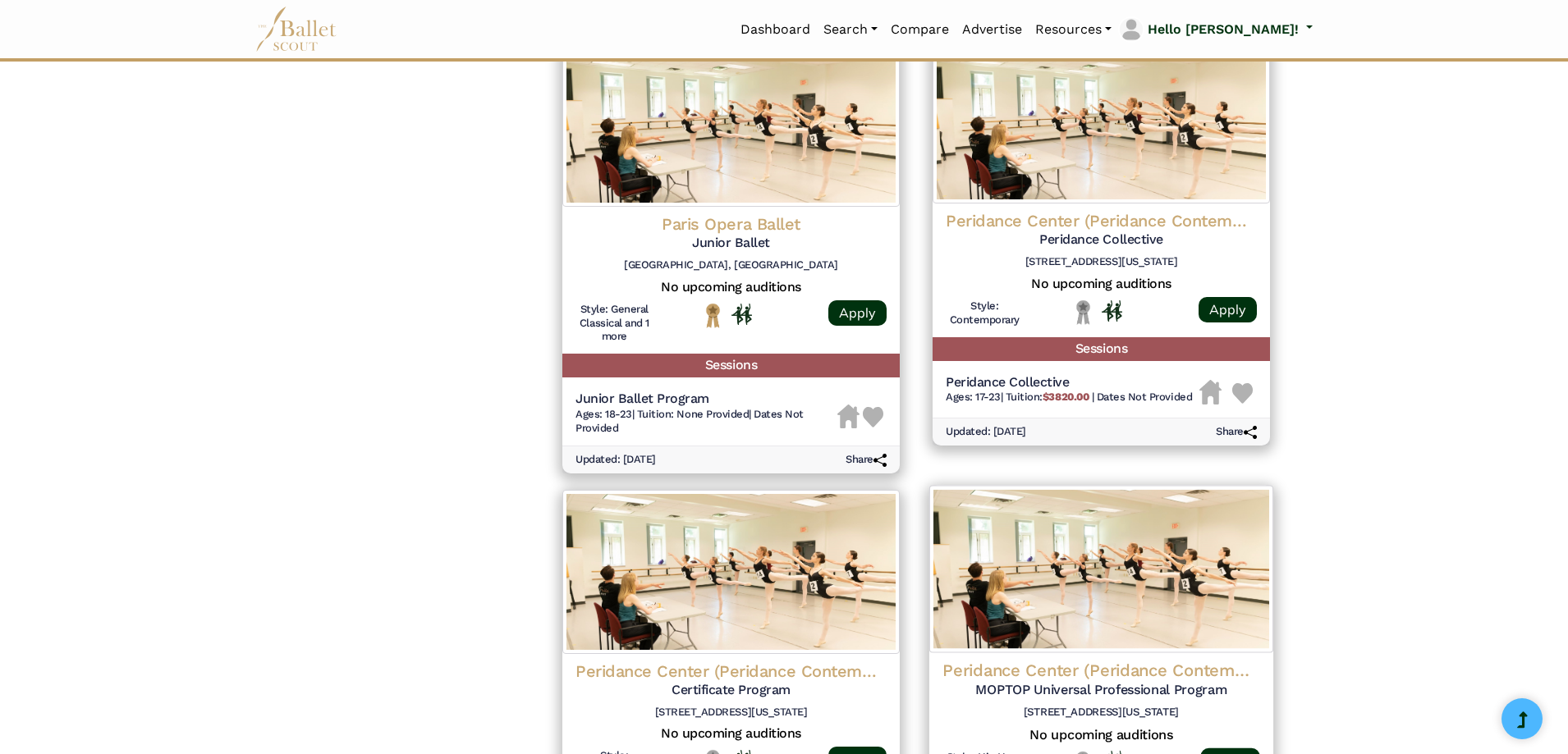
click at [1155, 581] on img at bounding box center [1101, 568] width 344 height 167
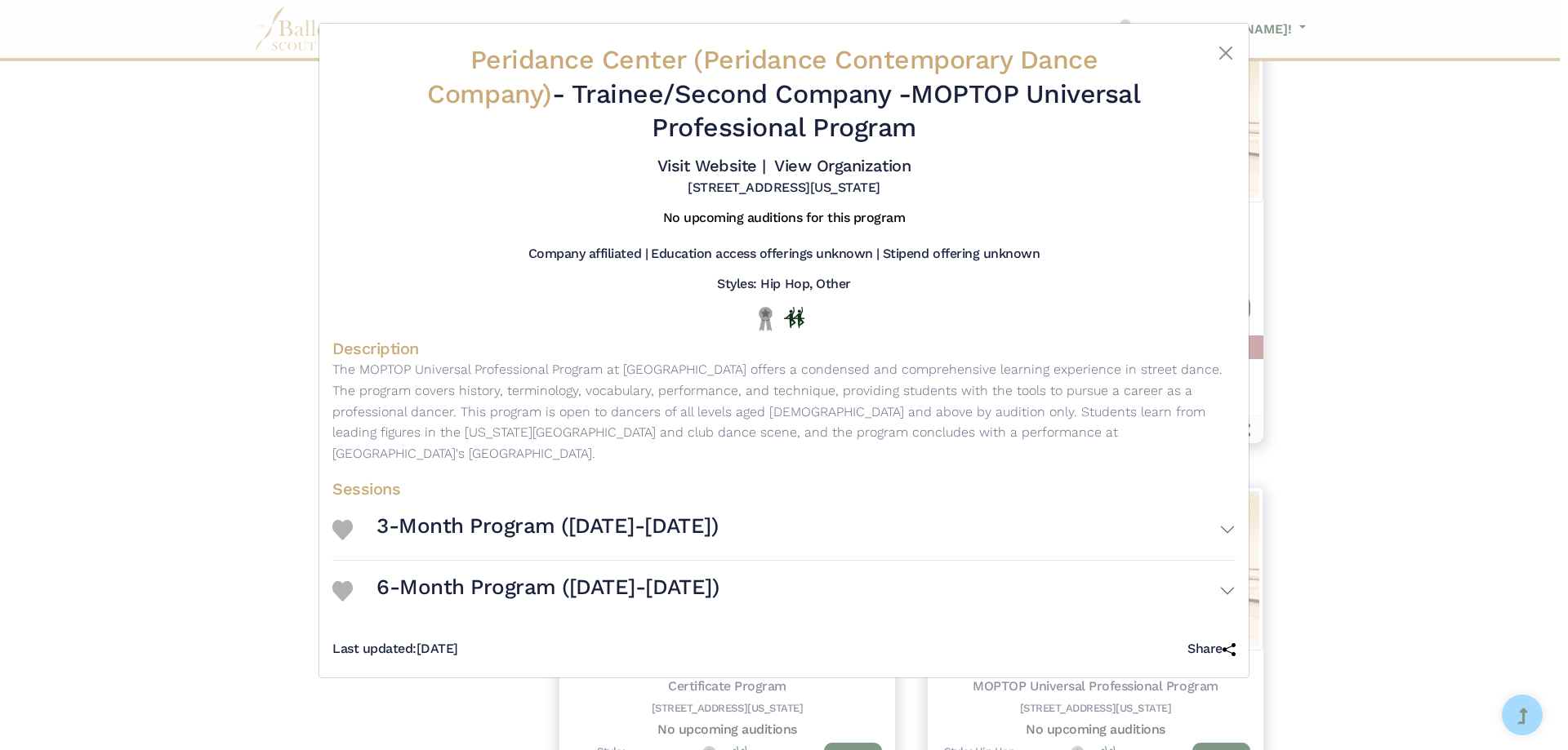
drag, startPoint x: 928, startPoint y: 97, endPoint x: 996, endPoint y: 127, distance: 74.3
click at [996, 127] on h2 "Peridance Center (Peridance Contemporary Dance Company) - Trainee/Second Compan…" at bounding box center [784, 94] width 753 height 102
copy h2 "MOPTOP Universal Professional Program"
click at [130, 298] on div "Peridance Center (Peridance Contemporary Dance Company) - Trainee/Second Compan…" at bounding box center [784, 375] width 1568 height 750
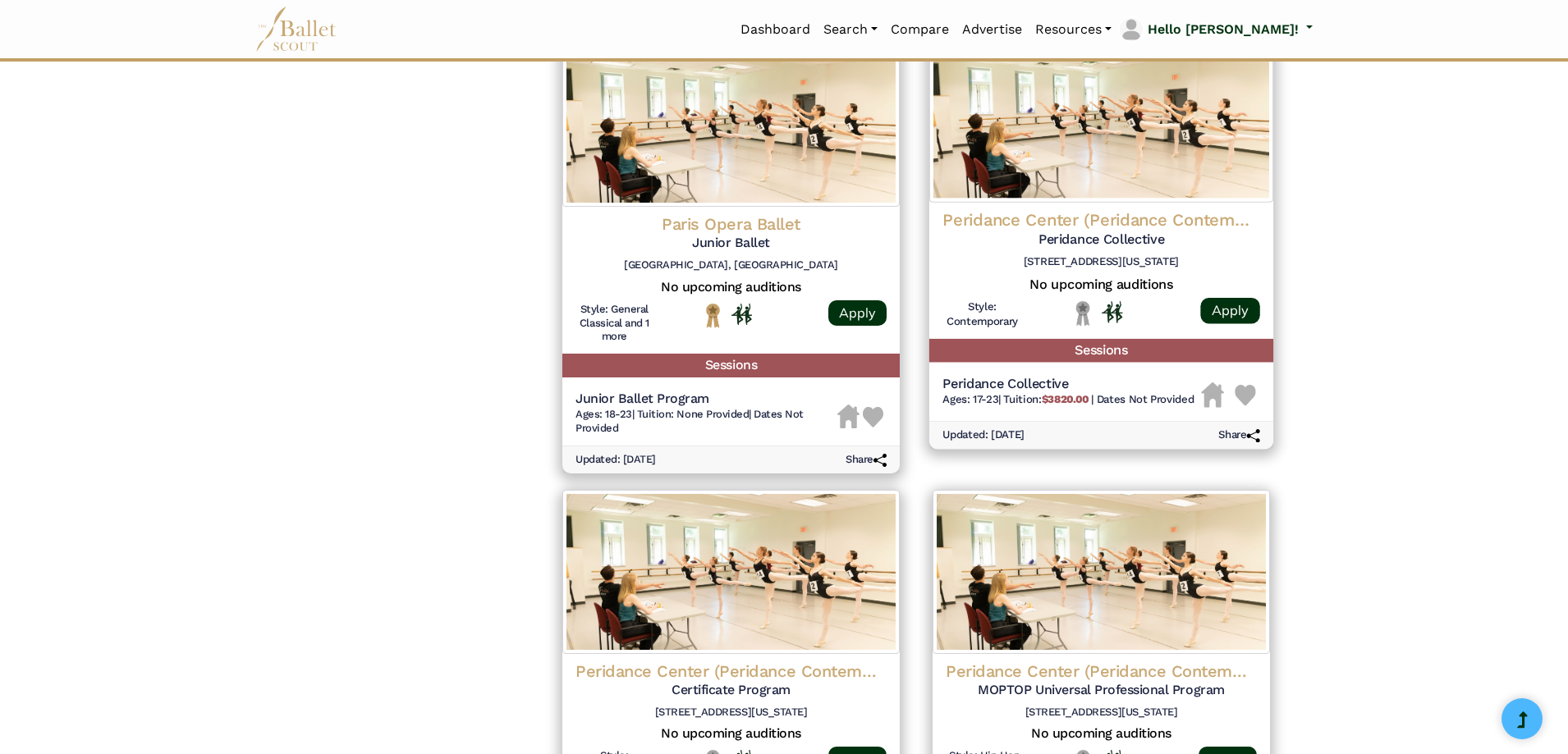
click at [1036, 93] on img at bounding box center [1101, 121] width 344 height 164
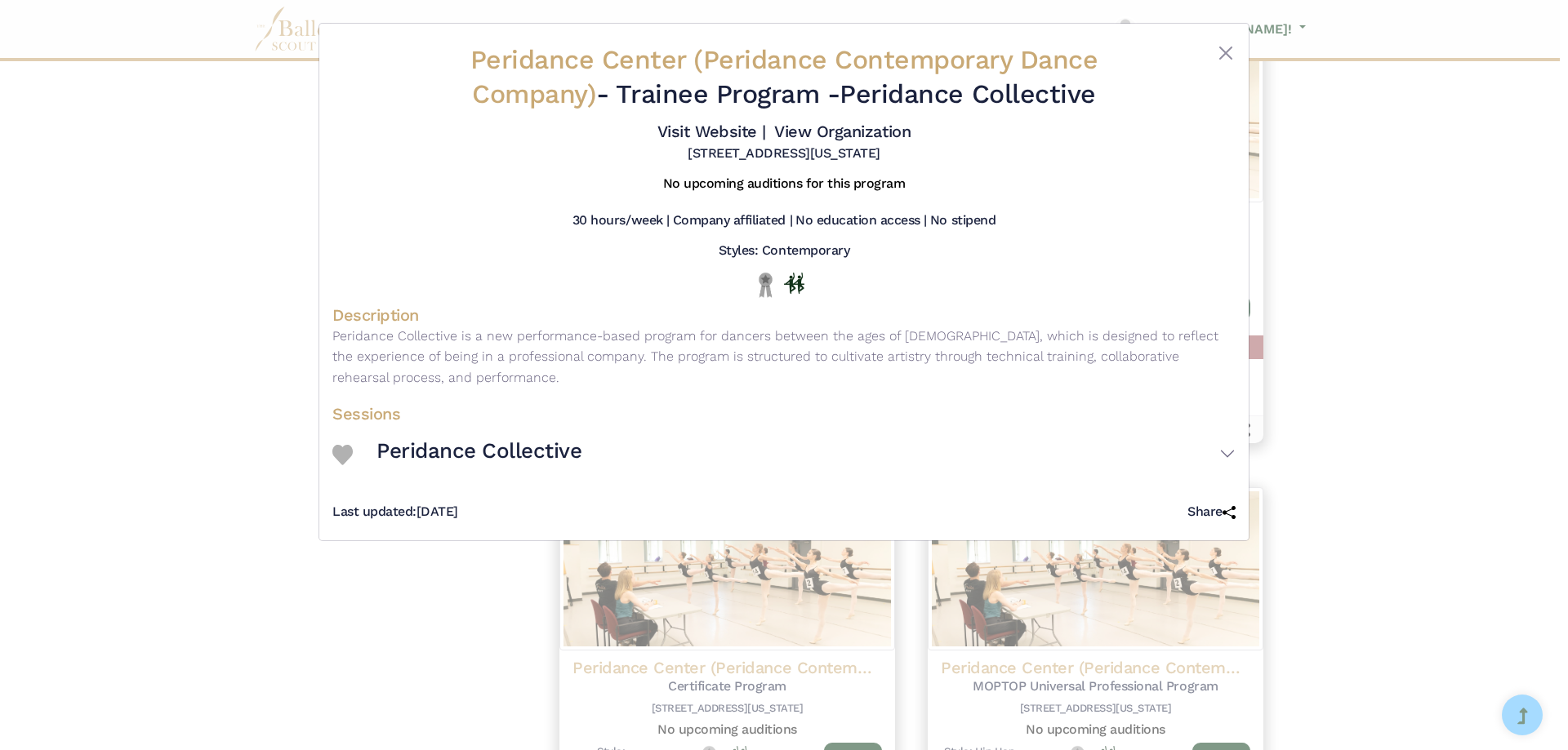
drag, startPoint x: 244, startPoint y: 469, endPoint x: 243, endPoint y: 461, distance: 8.1
click at [244, 469] on div "Peridance Center (Peridance Contemporary Dance Company) - Trainee Program - Per…" at bounding box center [784, 375] width 1568 height 750
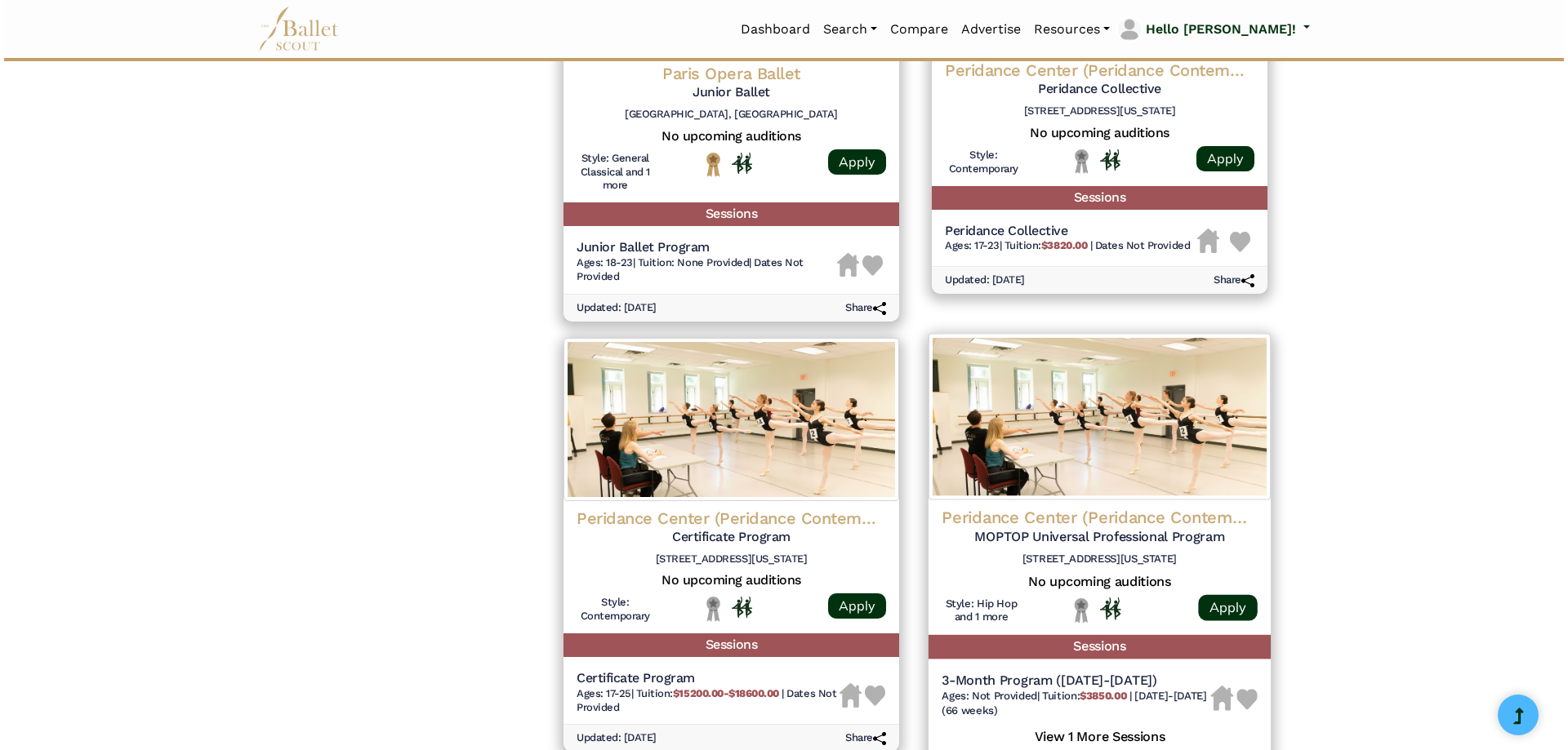
scroll to position [1796, 0]
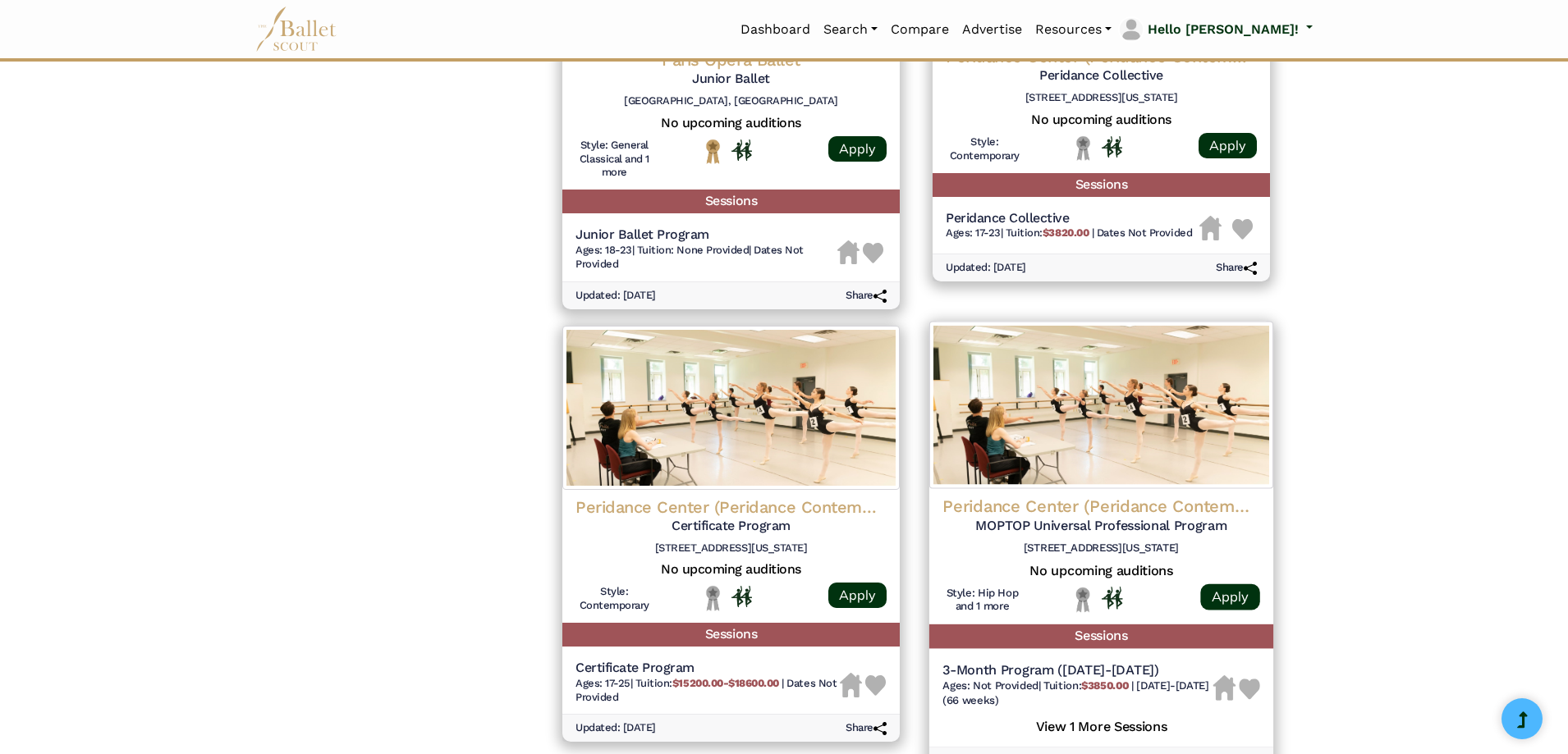
click at [1108, 383] on img at bounding box center [1101, 404] width 344 height 167
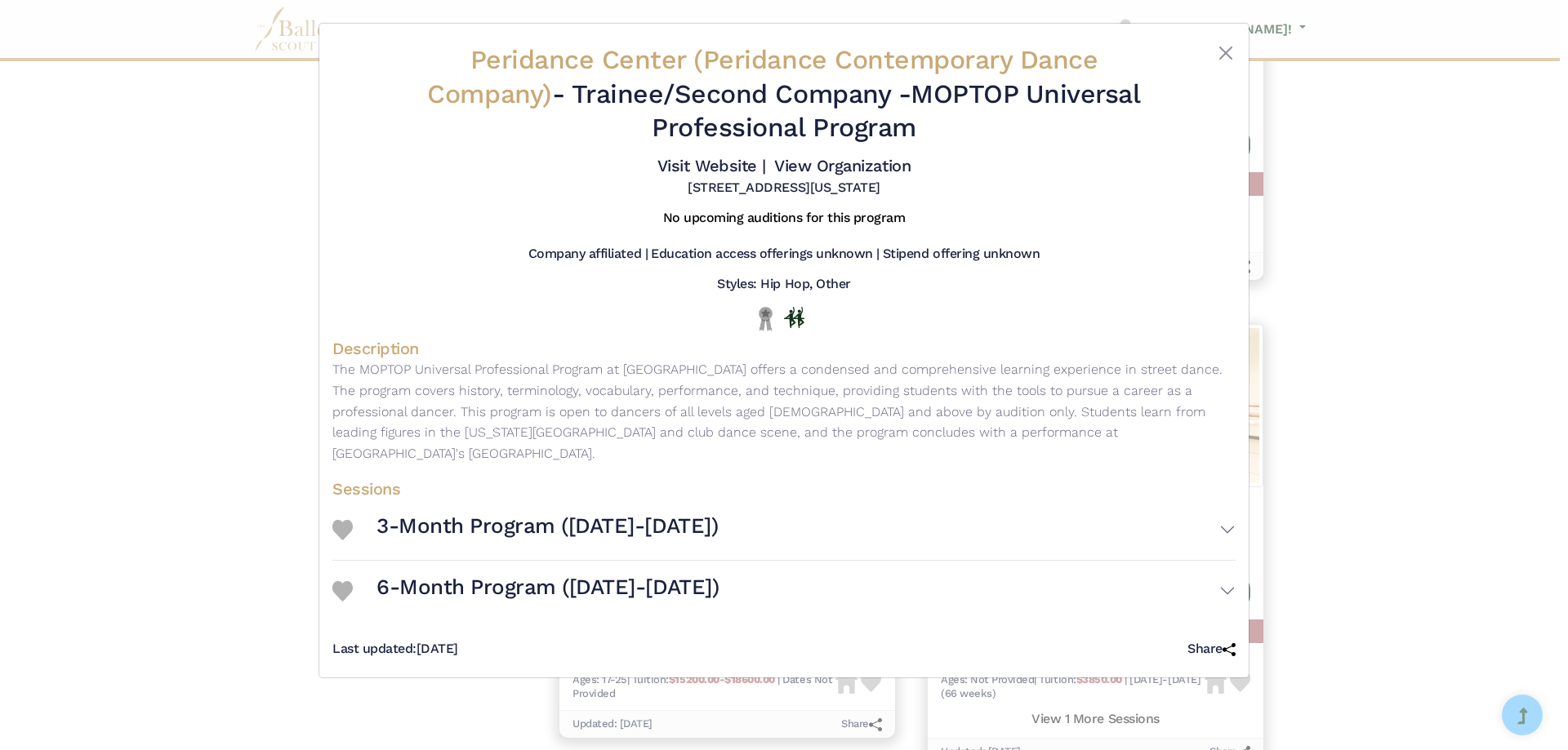
drag, startPoint x: 98, startPoint y: 353, endPoint x: 308, endPoint y: 349, distance: 210.0
click at [102, 353] on div "Peridance Center (Peridance Contemporary Dance Company) - Trainee/Second Compan…" at bounding box center [784, 375] width 1568 height 750
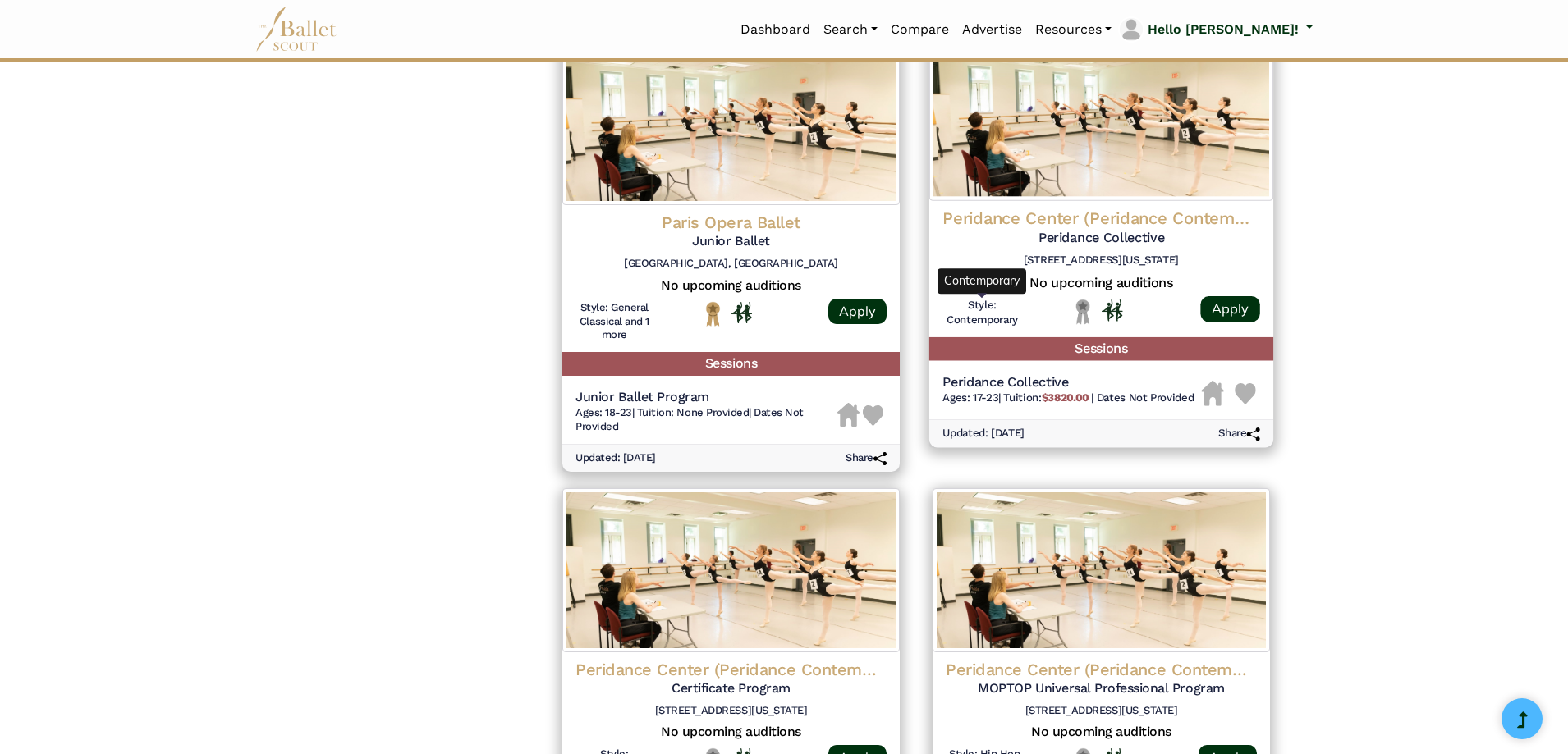
scroll to position [1642, 0]
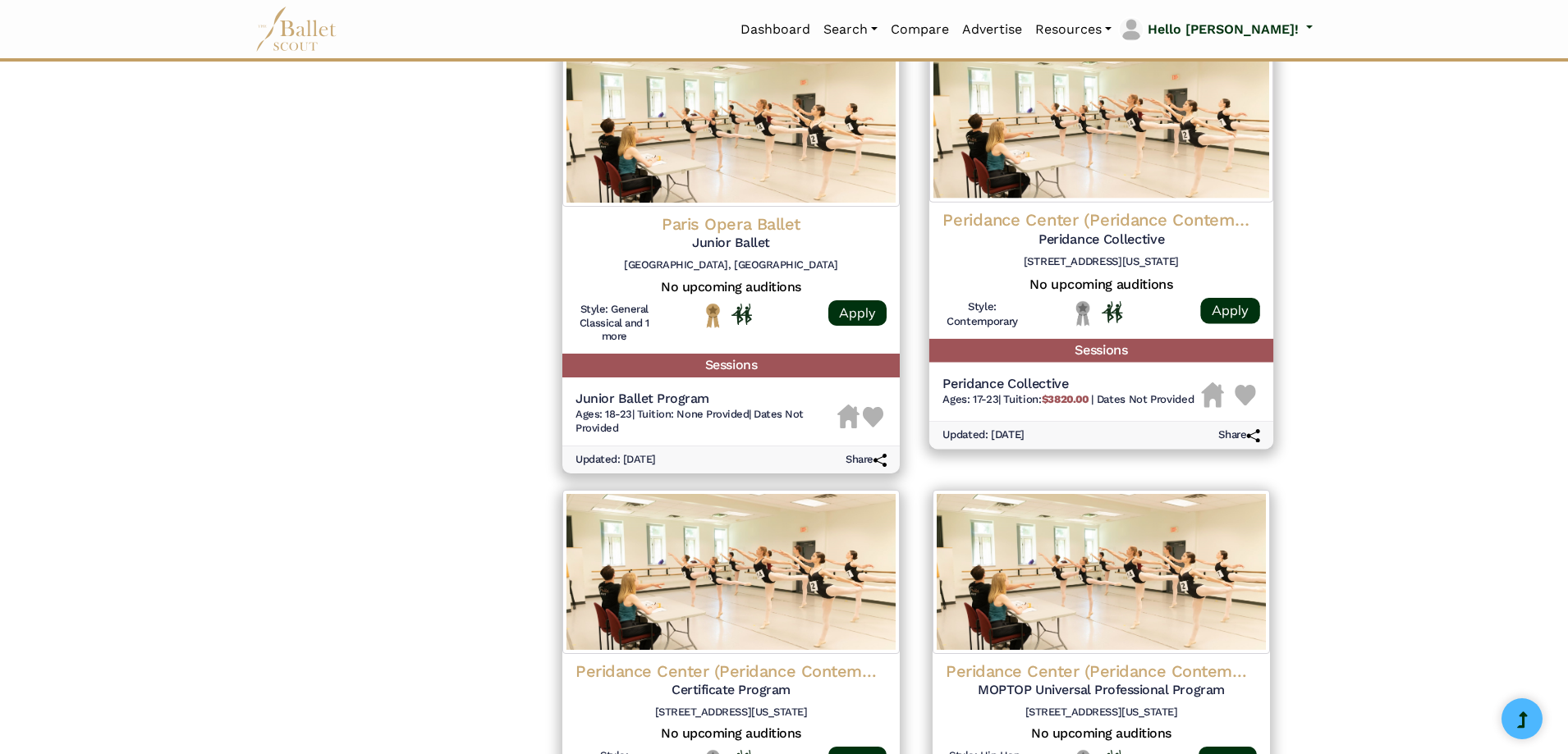
click at [1094, 140] on img at bounding box center [1101, 121] width 344 height 164
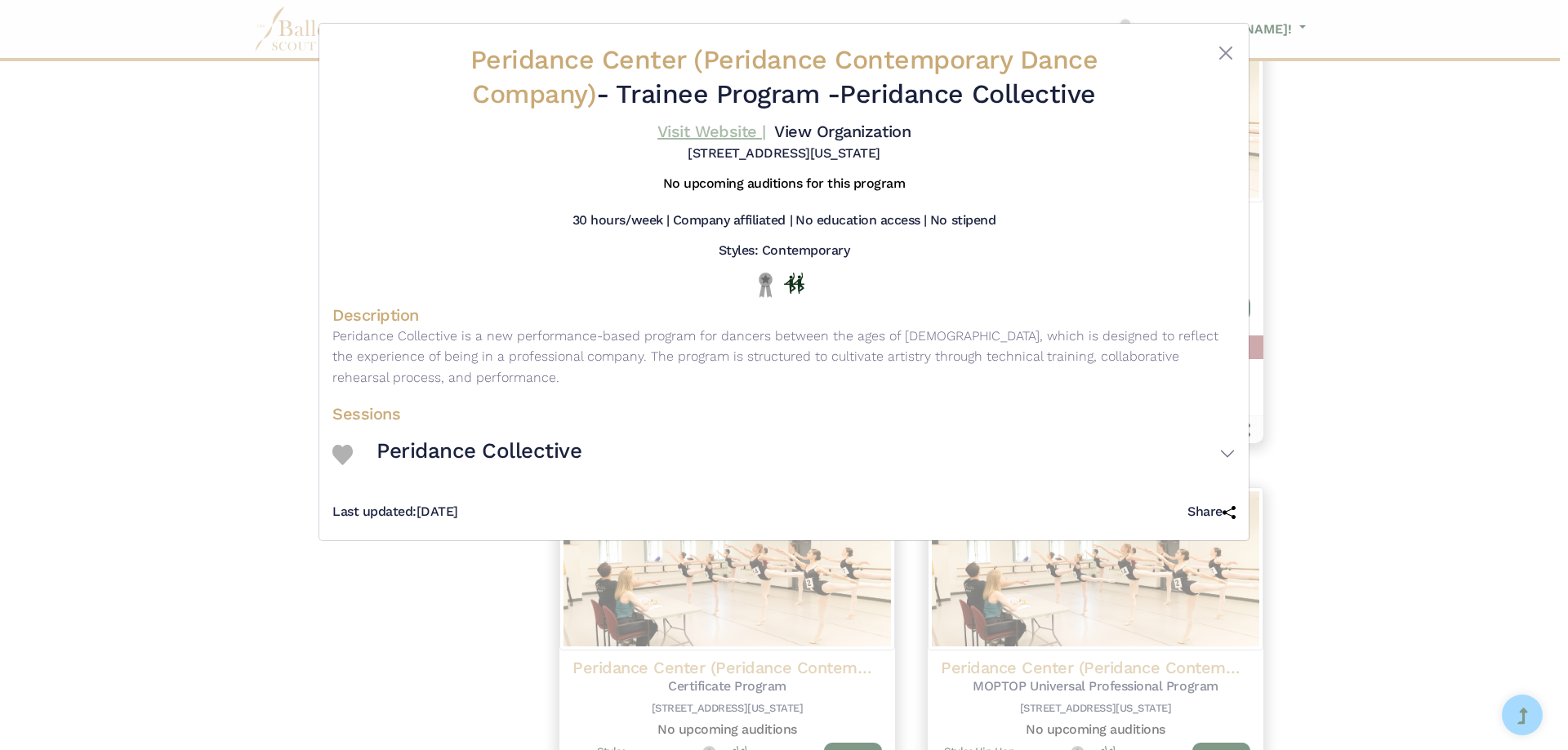
click at [681, 139] on link "Visit Website |" at bounding box center [711, 131] width 108 height 20
click at [837, 125] on link "View Organization" at bounding box center [842, 131] width 136 height 20
click at [112, 377] on div "Peridance Center (Peridance Contemporary Dance Company) - Trainee Program - Per…" at bounding box center [784, 375] width 1568 height 750
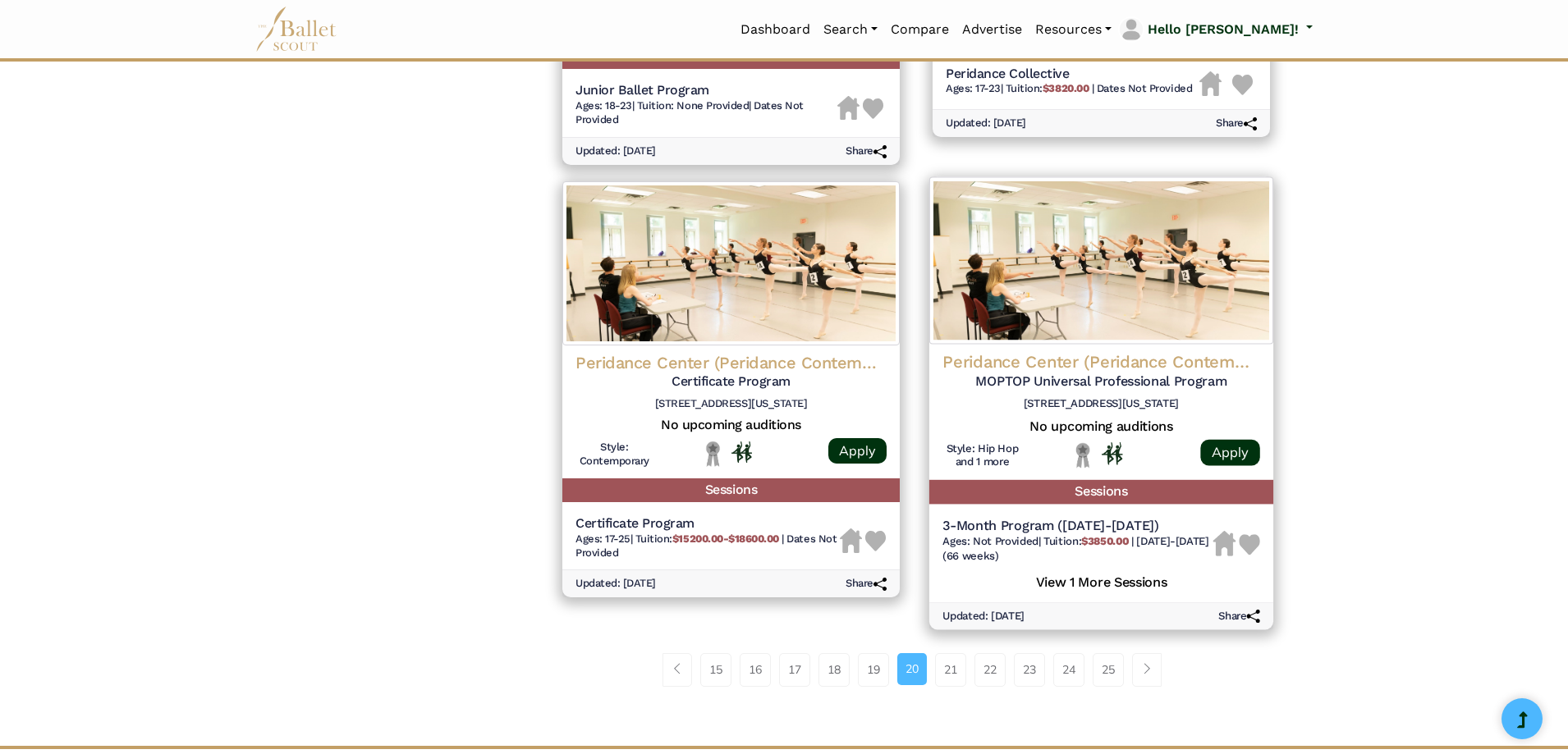
scroll to position [1970, 0]
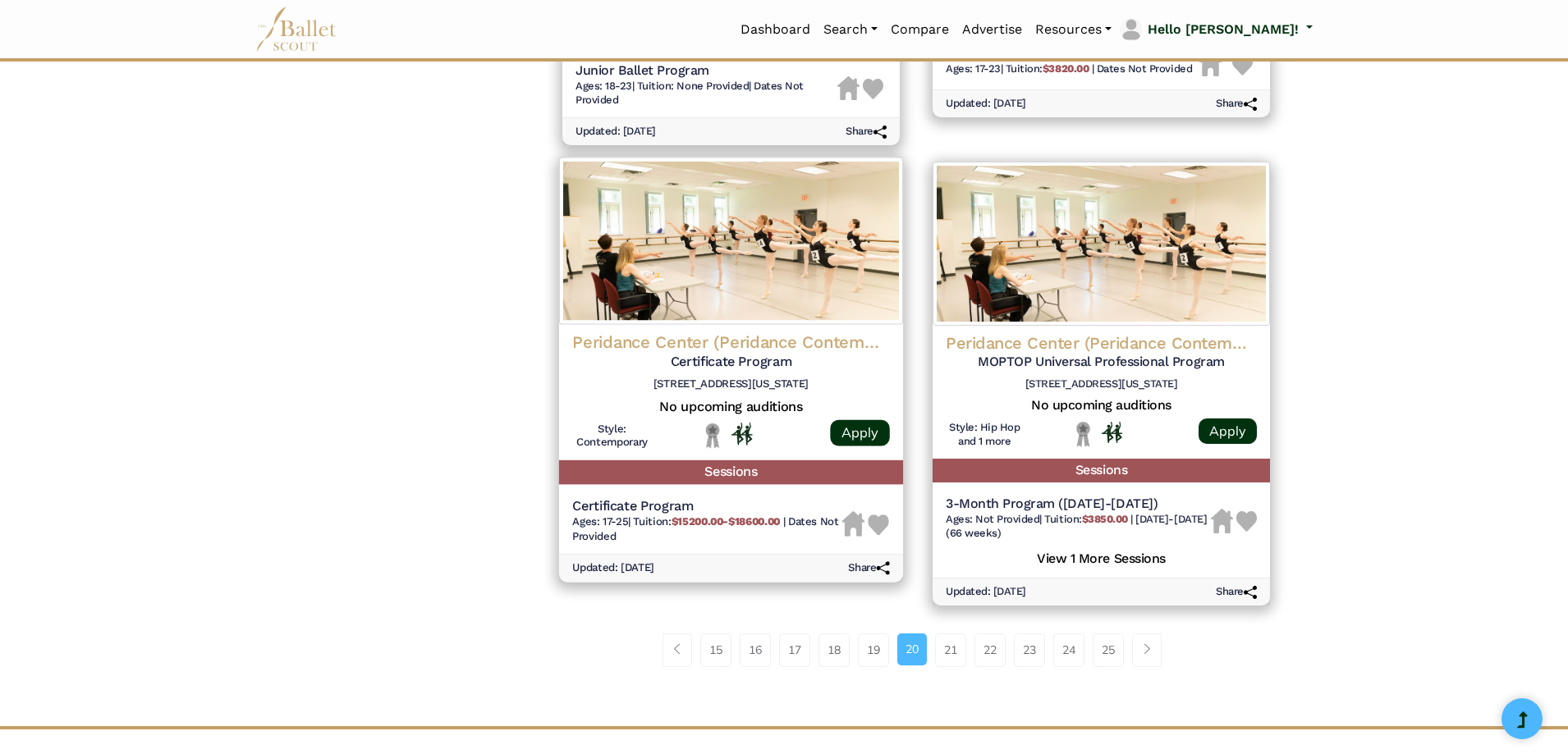
click at [770, 282] on img at bounding box center [731, 240] width 344 height 167
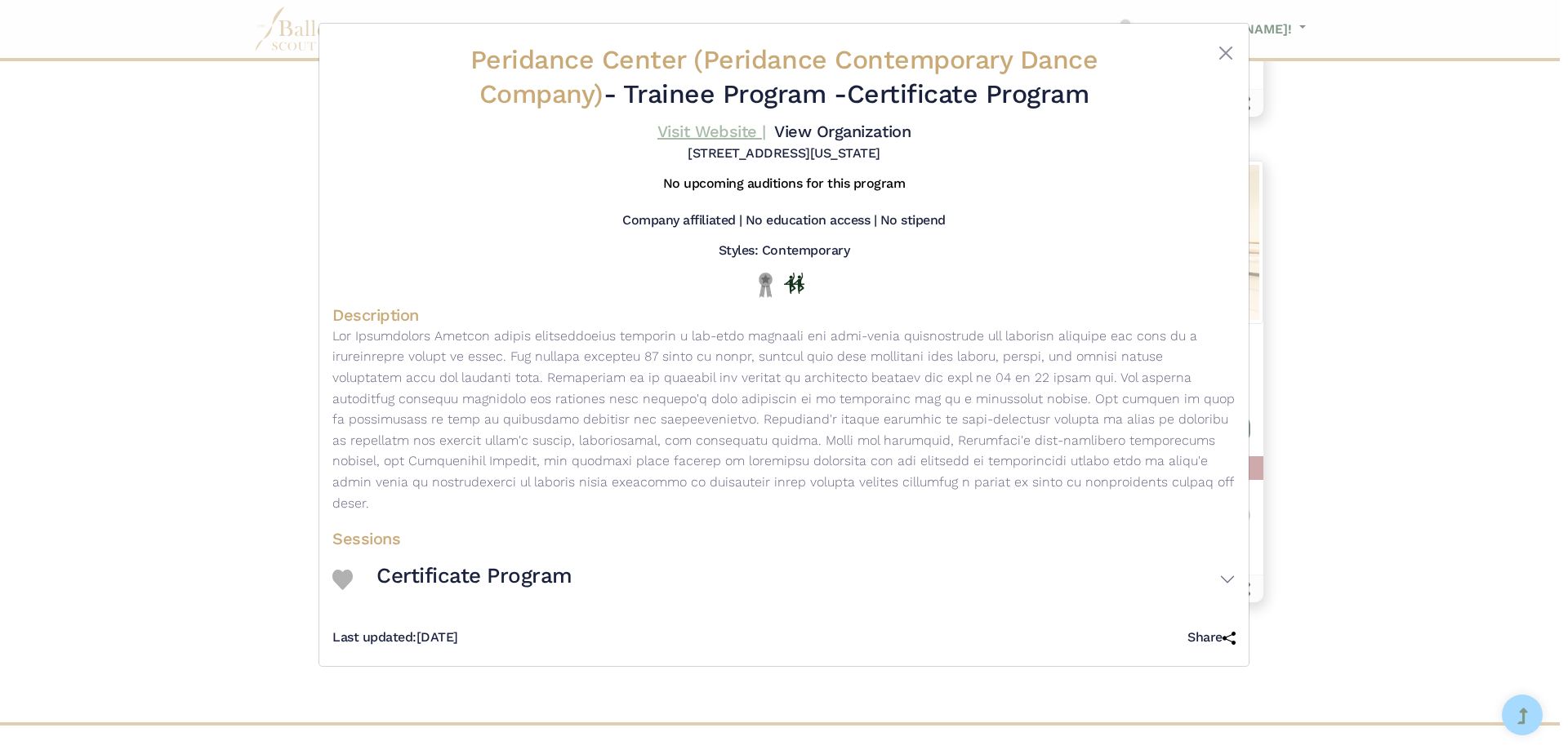
click at [718, 134] on link "Visit Website |" at bounding box center [711, 131] width 108 height 20
click at [121, 303] on div "Peridance Center (Peridance Contemporary Dance Company) - Trainee Program - Cer…" at bounding box center [784, 375] width 1568 height 750
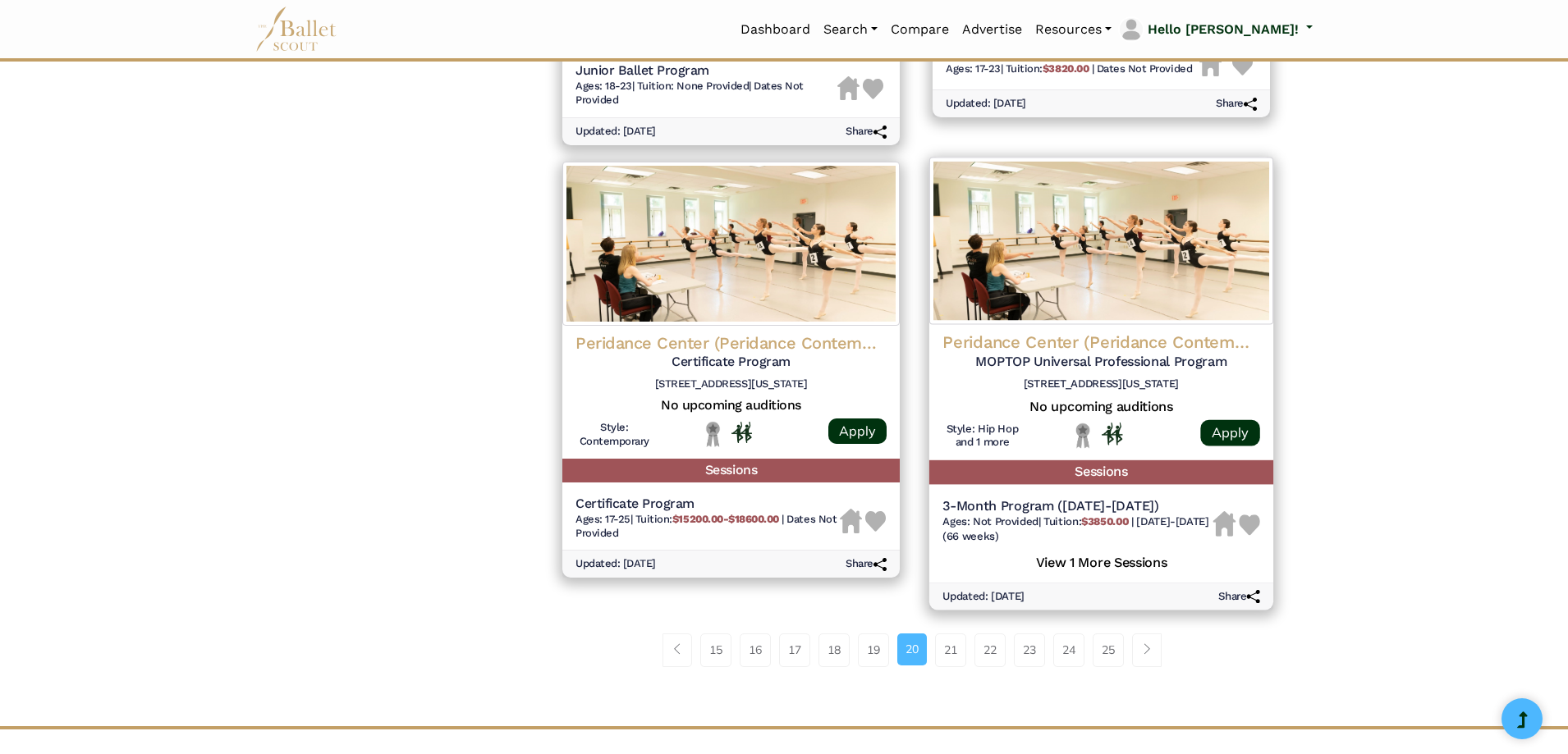
click at [1069, 275] on img at bounding box center [1101, 240] width 344 height 167
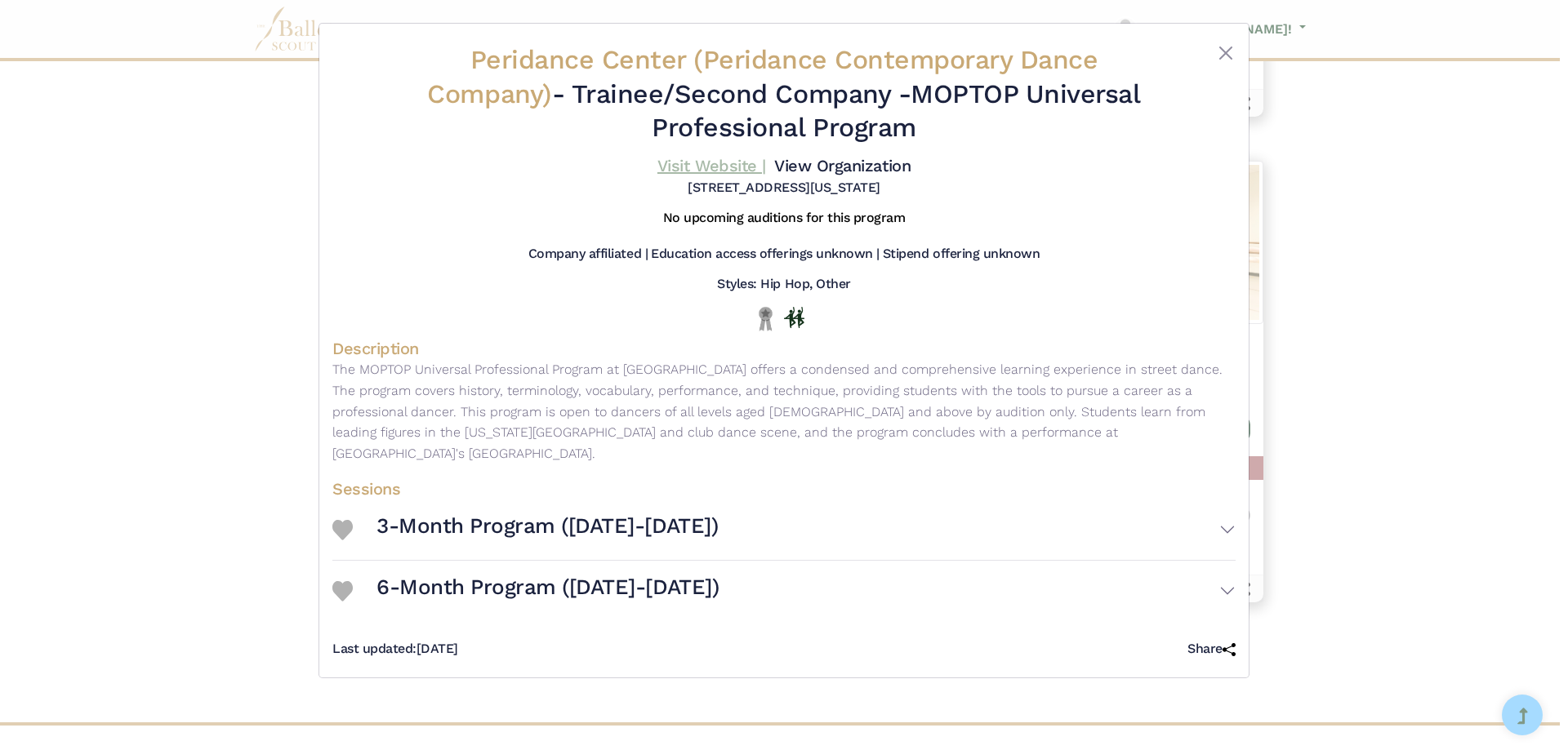
click at [719, 156] on link "Visit Website |" at bounding box center [711, 166] width 108 height 20
click at [792, 159] on link "View Organization" at bounding box center [842, 166] width 136 height 20
click at [162, 381] on div "Peridance Center (Peridance Contemporary Dance Company) - Trainee/Second Compan…" at bounding box center [784, 375] width 1568 height 750
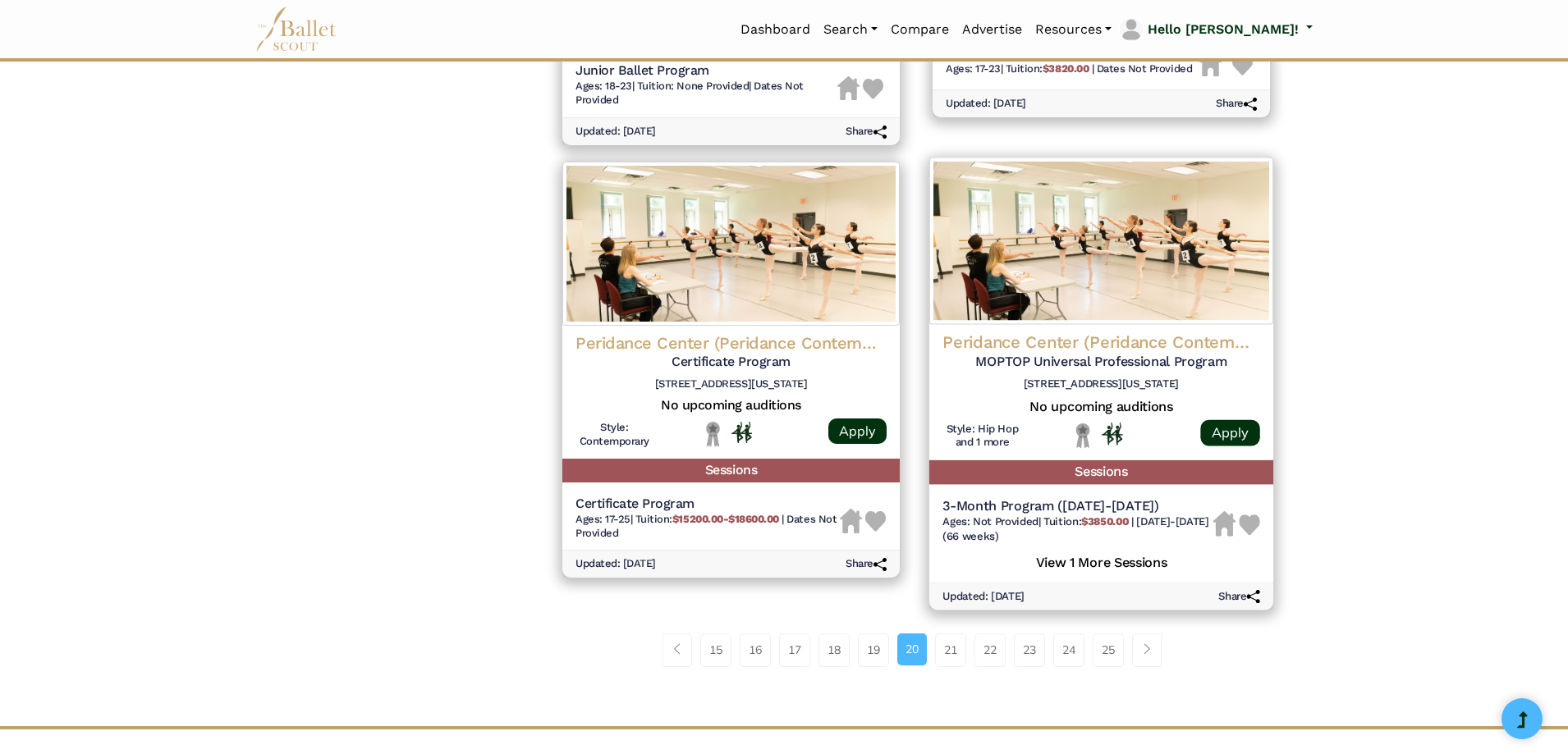
scroll to position [1806, 0]
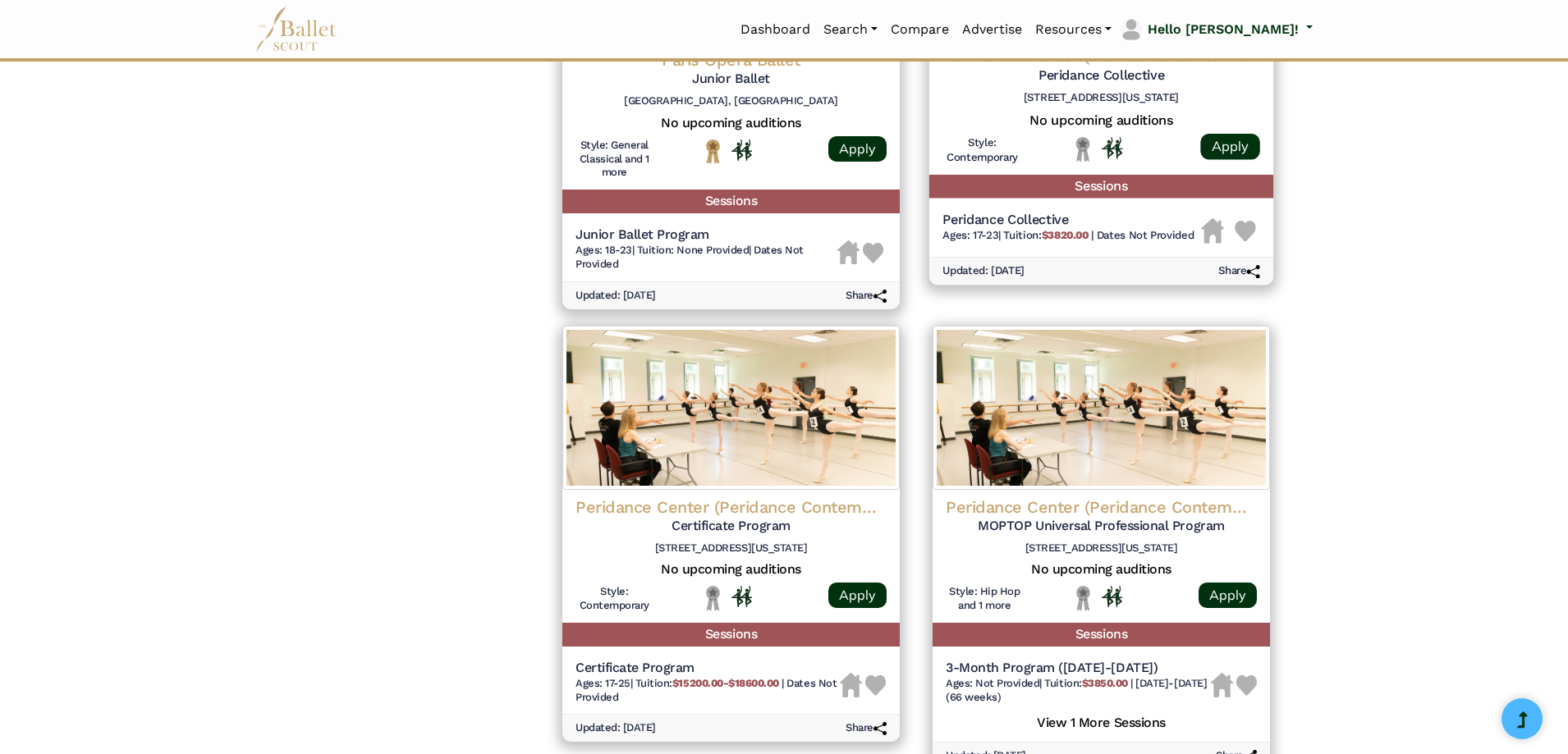
click at [1053, 144] on div at bounding box center [1101, 149] width 132 height 26
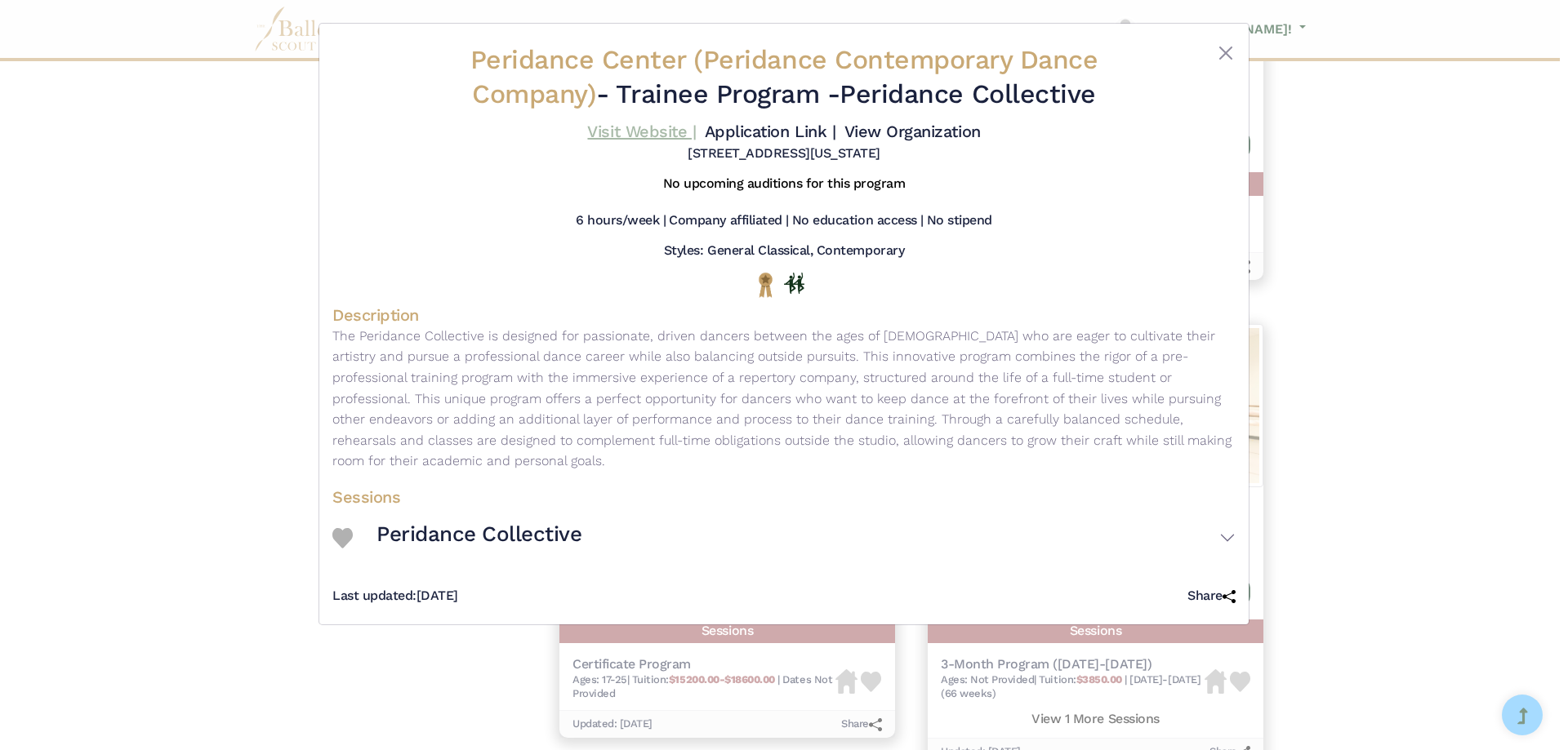
click at [627, 128] on link "Visit Website |" at bounding box center [641, 131] width 108 height 20
click at [248, 216] on div "Peridance Center (Peridance Contemporary Dance Company) - Trainee Program - Per…" at bounding box center [784, 375] width 1568 height 750
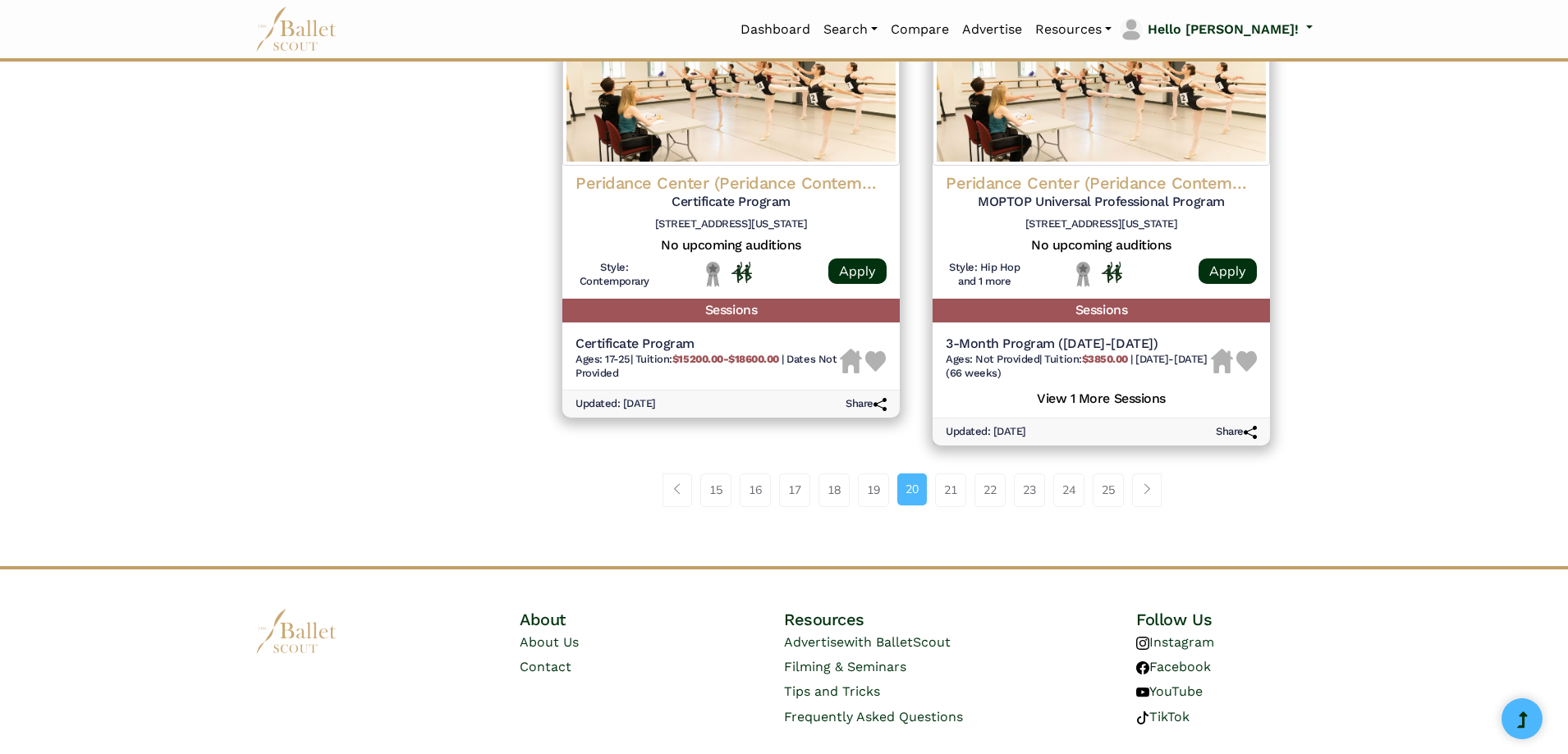
scroll to position [2135, 0]
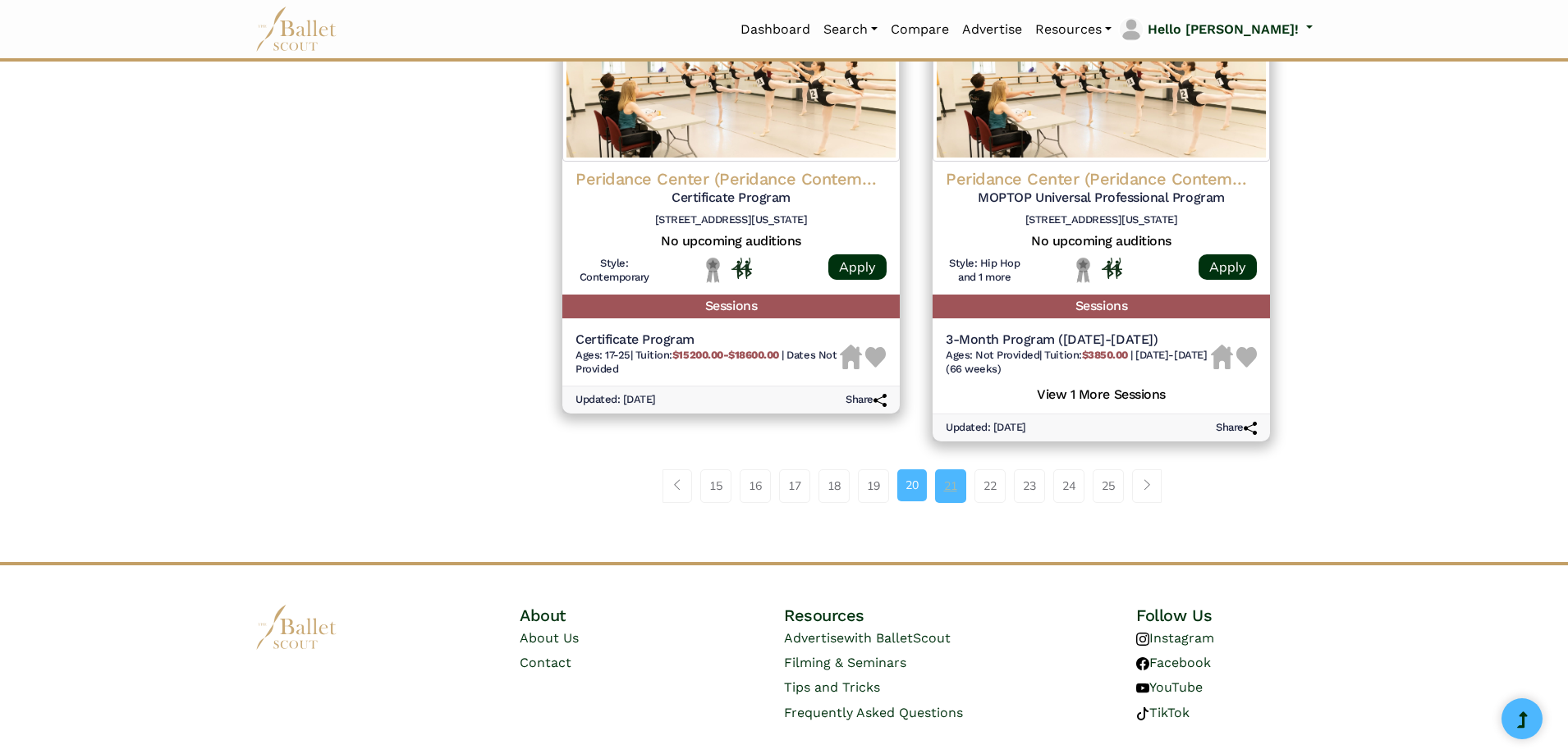
click at [943, 495] on link "21" at bounding box center [950, 486] width 31 height 33
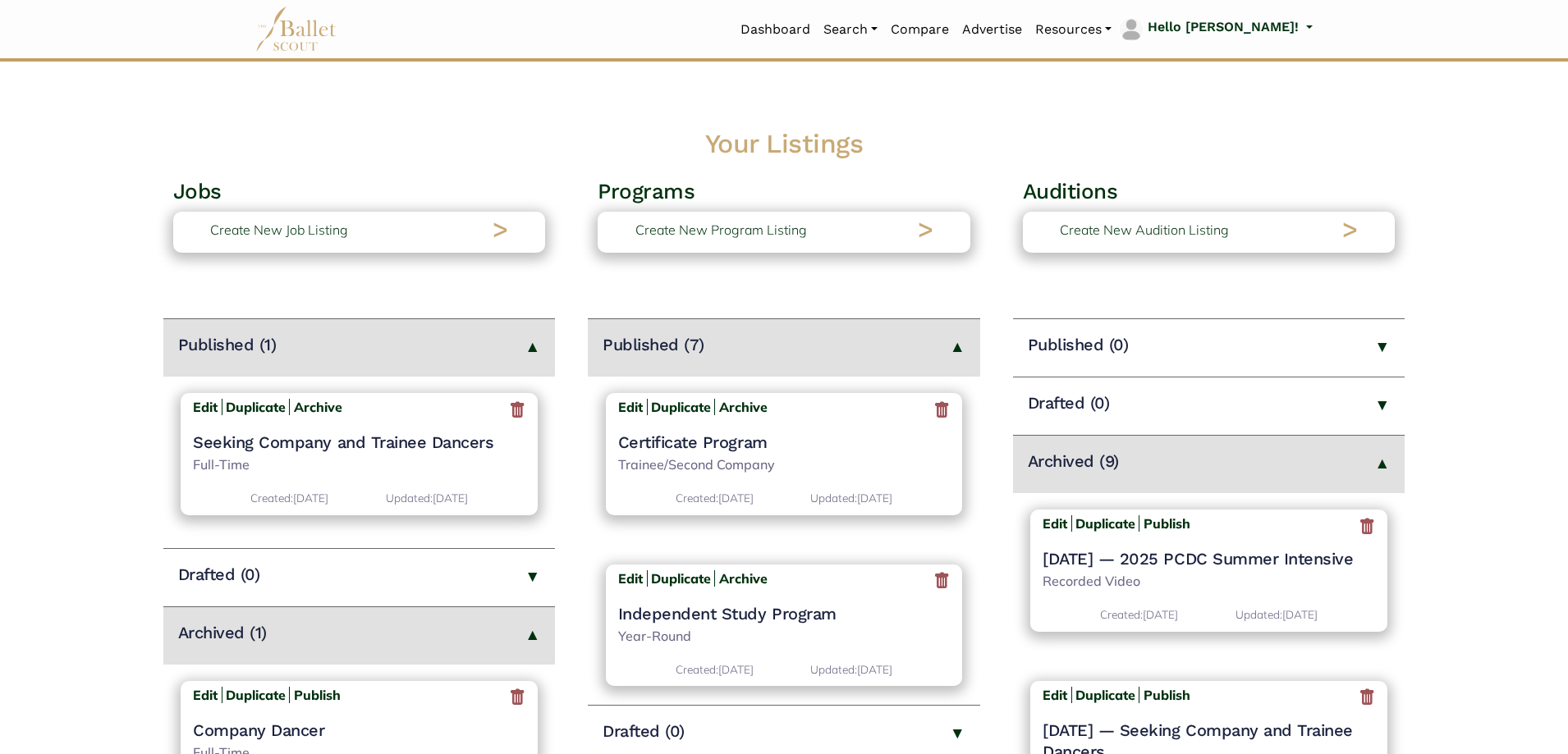
click at [1359, 528] on icon at bounding box center [1367, 526] width 16 height 21
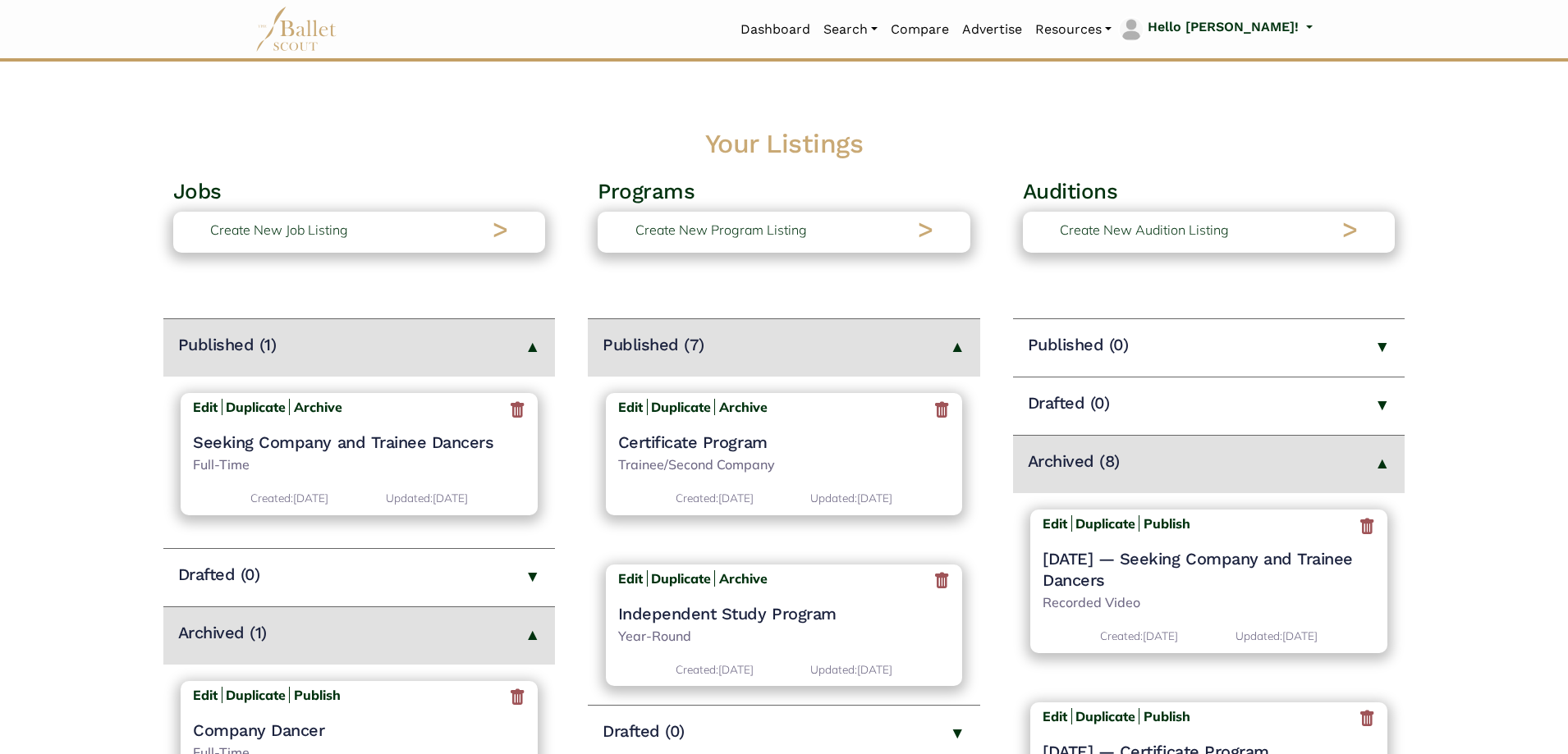
click at [1359, 528] on icon at bounding box center [1367, 526] width 16 height 21
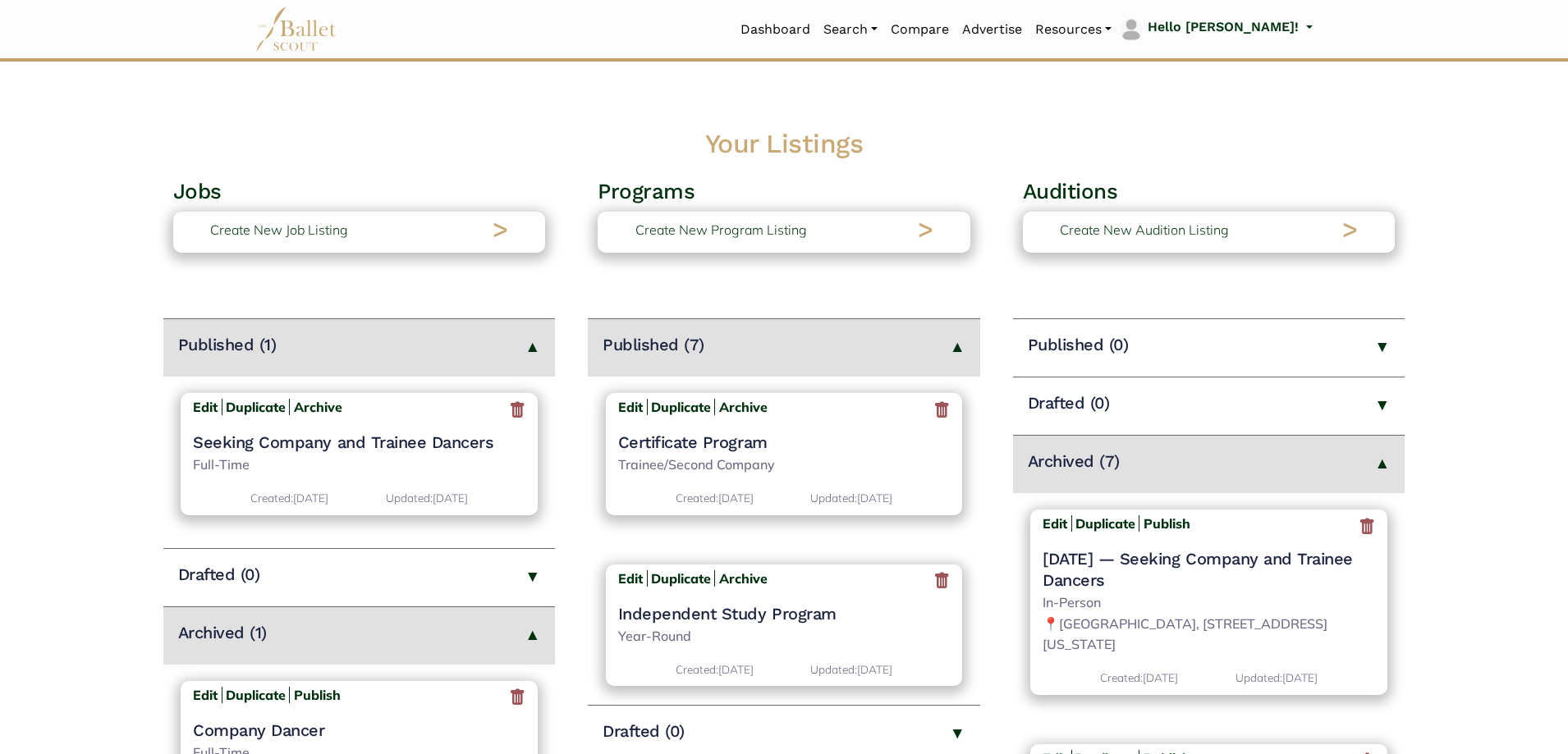
click at [1359, 528] on icon at bounding box center [1367, 526] width 16 height 21
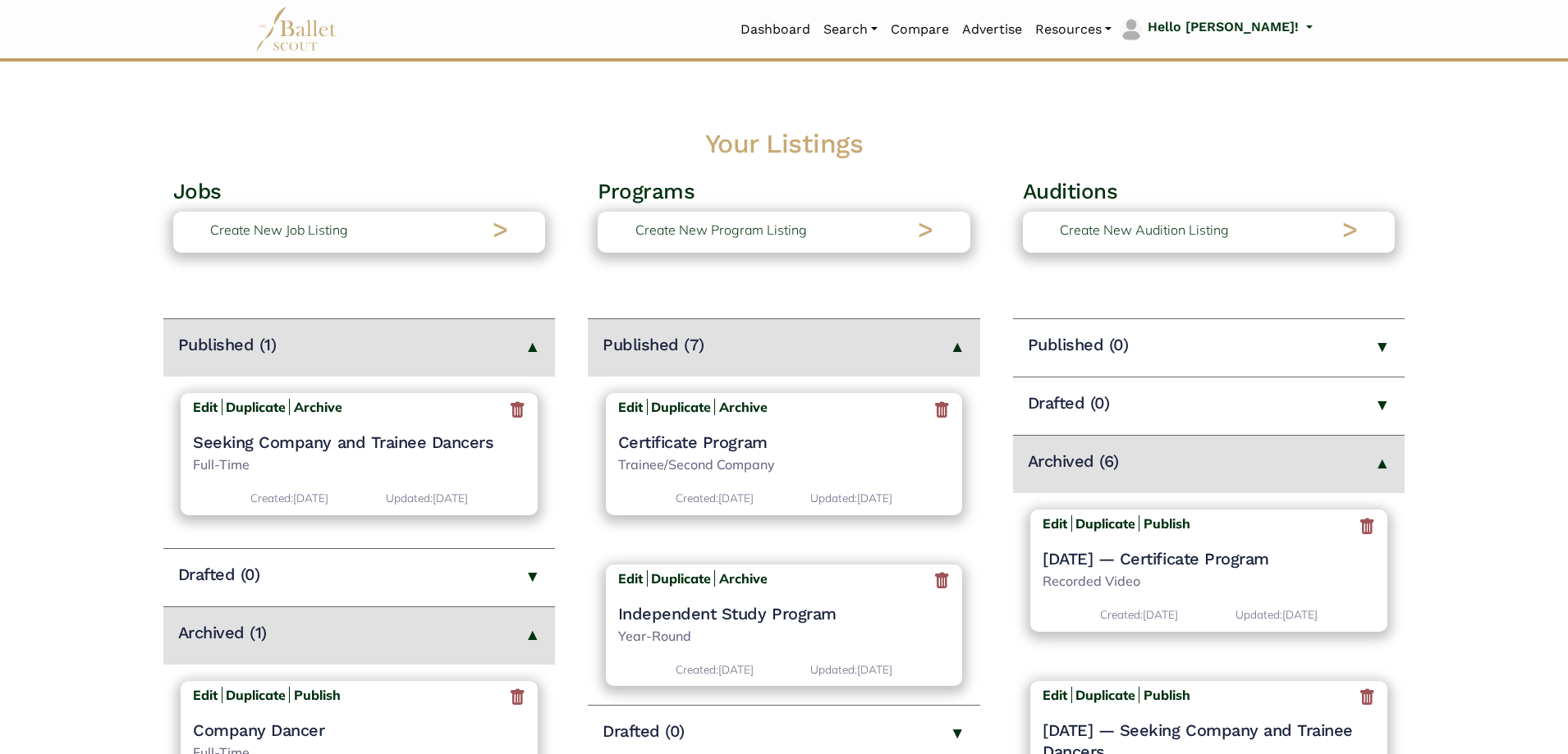
click at [1359, 528] on icon at bounding box center [1367, 526] width 16 height 21
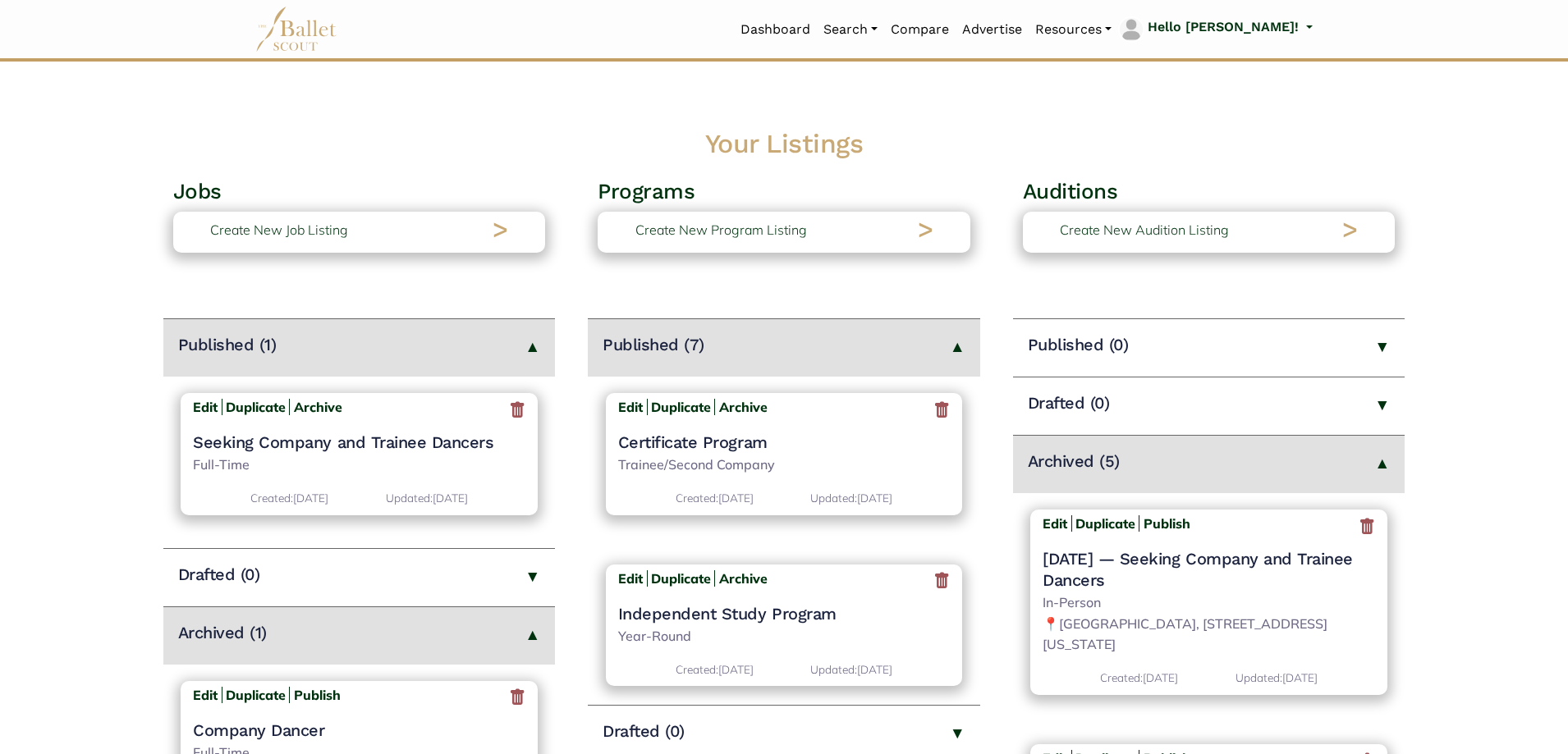
click at [1359, 528] on icon at bounding box center [1367, 526] width 16 height 21
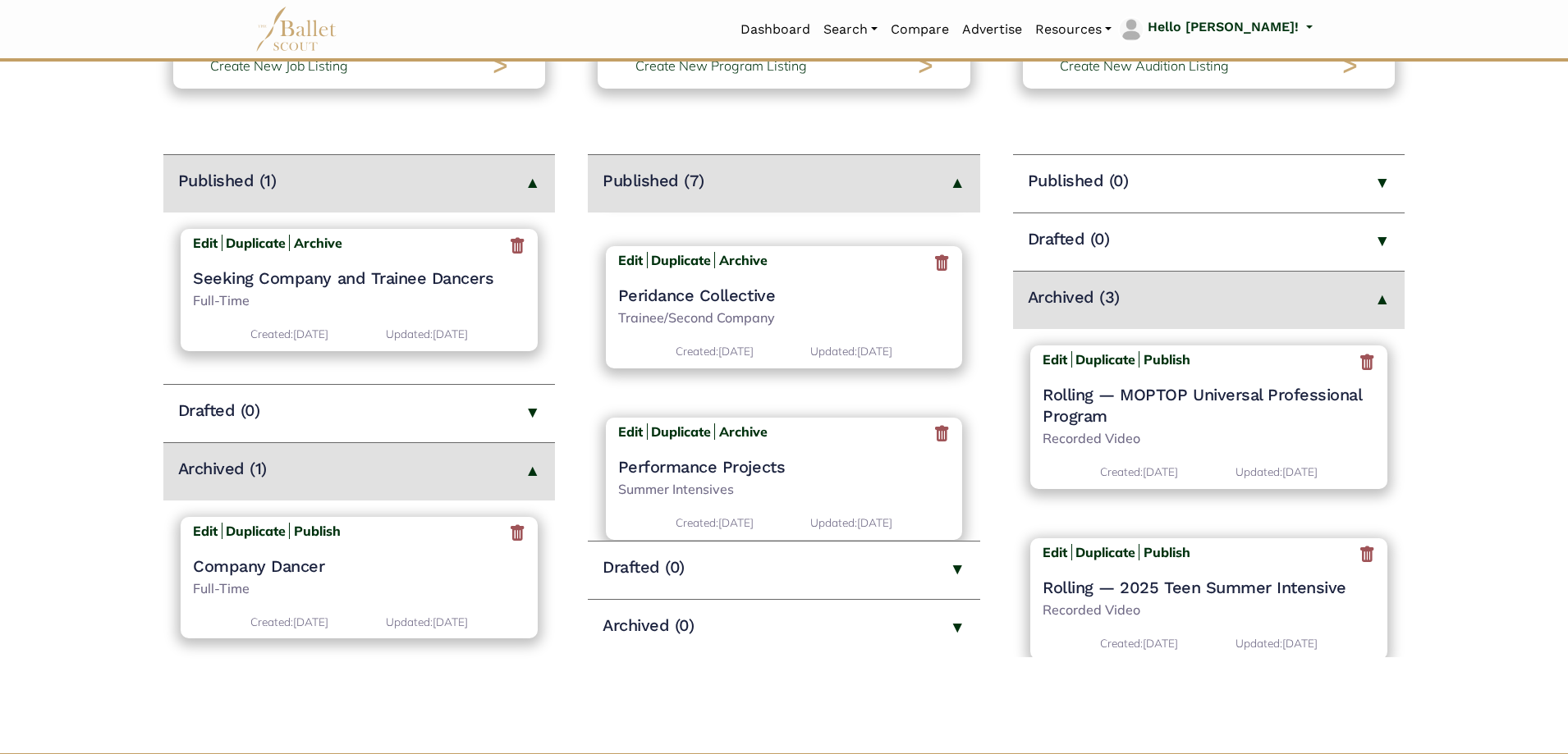
scroll to position [328, 0]
click at [729, 294] on h4 "Peridance Collective" at bounding box center [784, 292] width 333 height 21
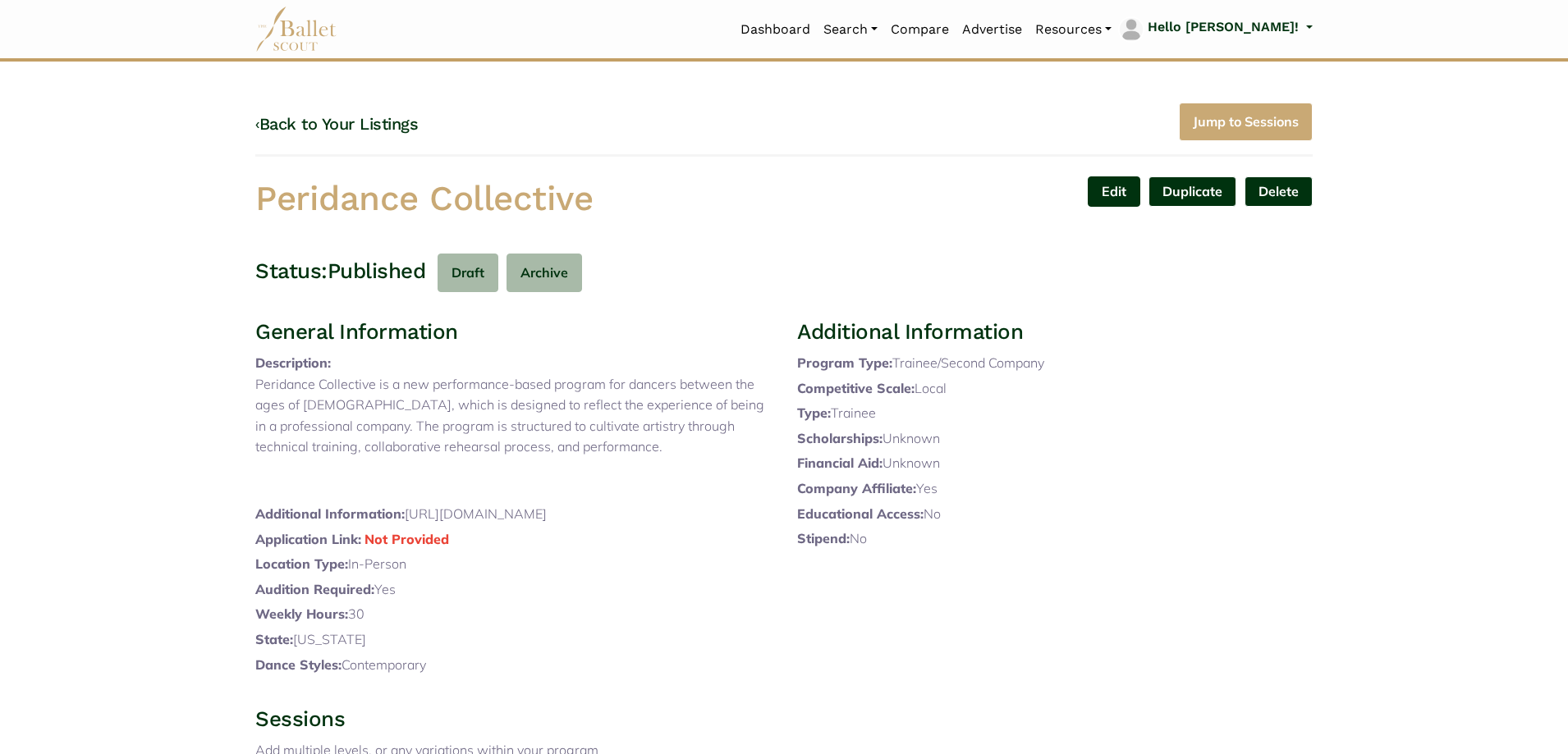
click at [1112, 190] on link "Edit" at bounding box center [1114, 192] width 53 height 30
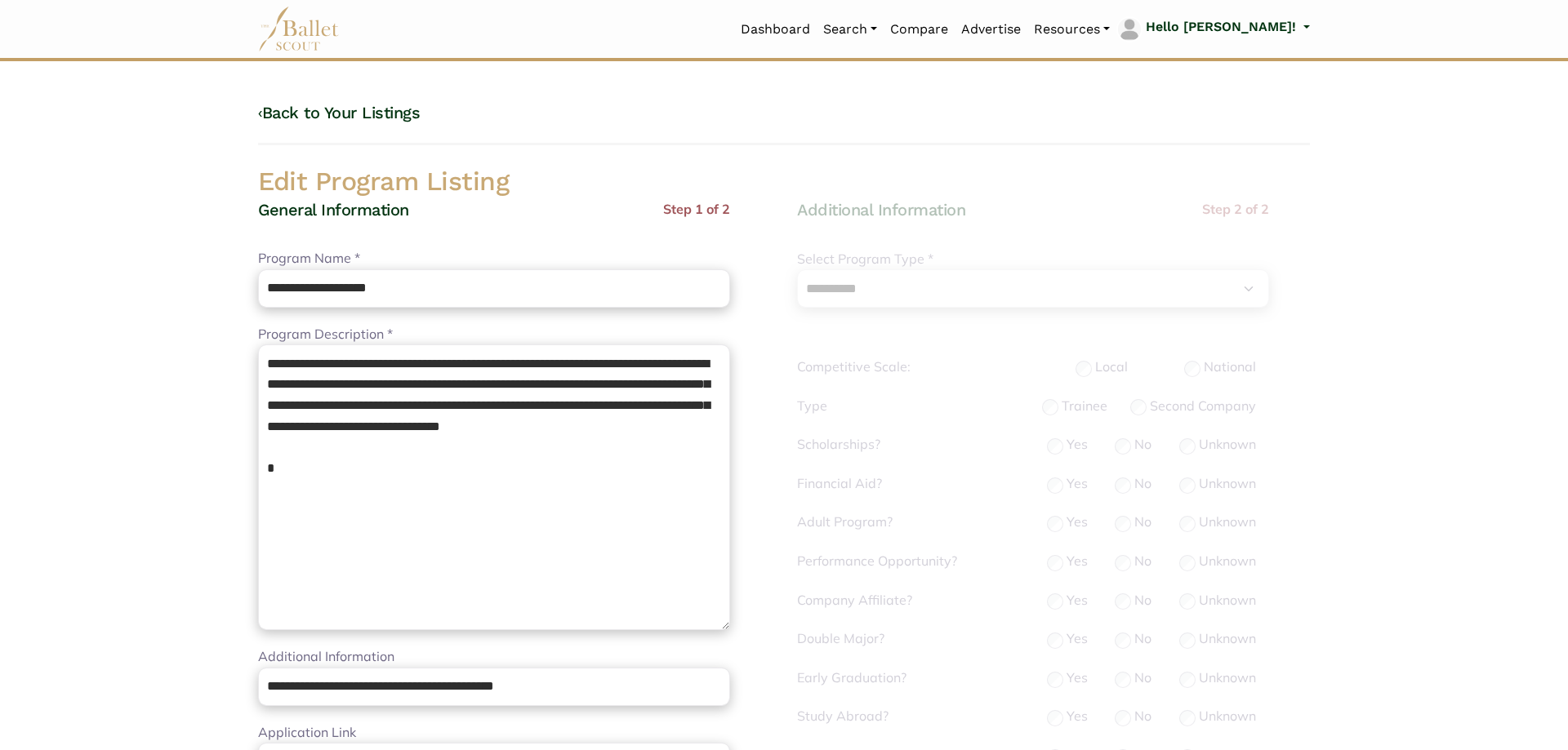
select select "**"
select select "*"
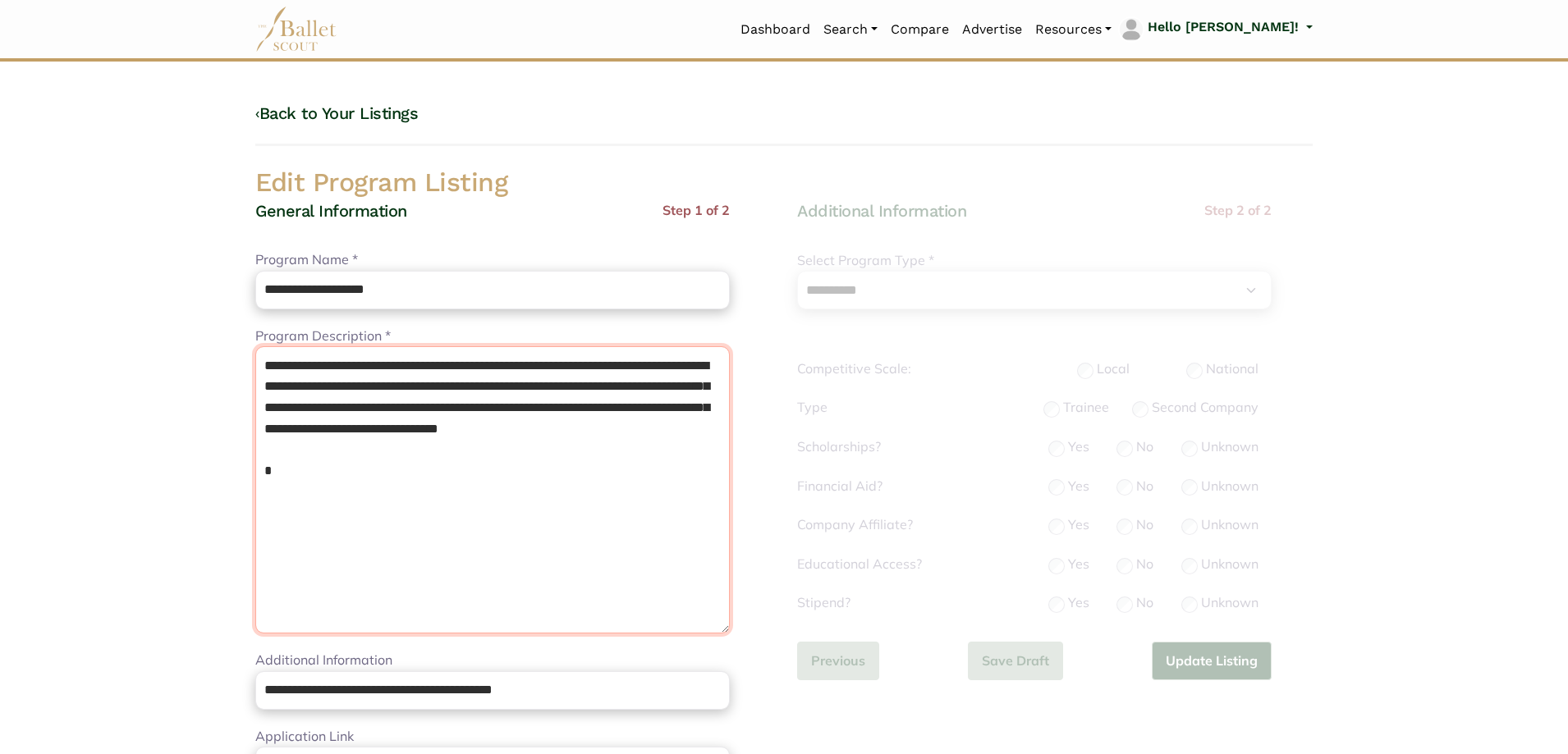
click at [460, 552] on textarea "**********" at bounding box center [492, 489] width 475 height 287
drag, startPoint x: 549, startPoint y: 536, endPoint x: 112, endPoint y: 342, distance: 478.9
paste textarea "**********"
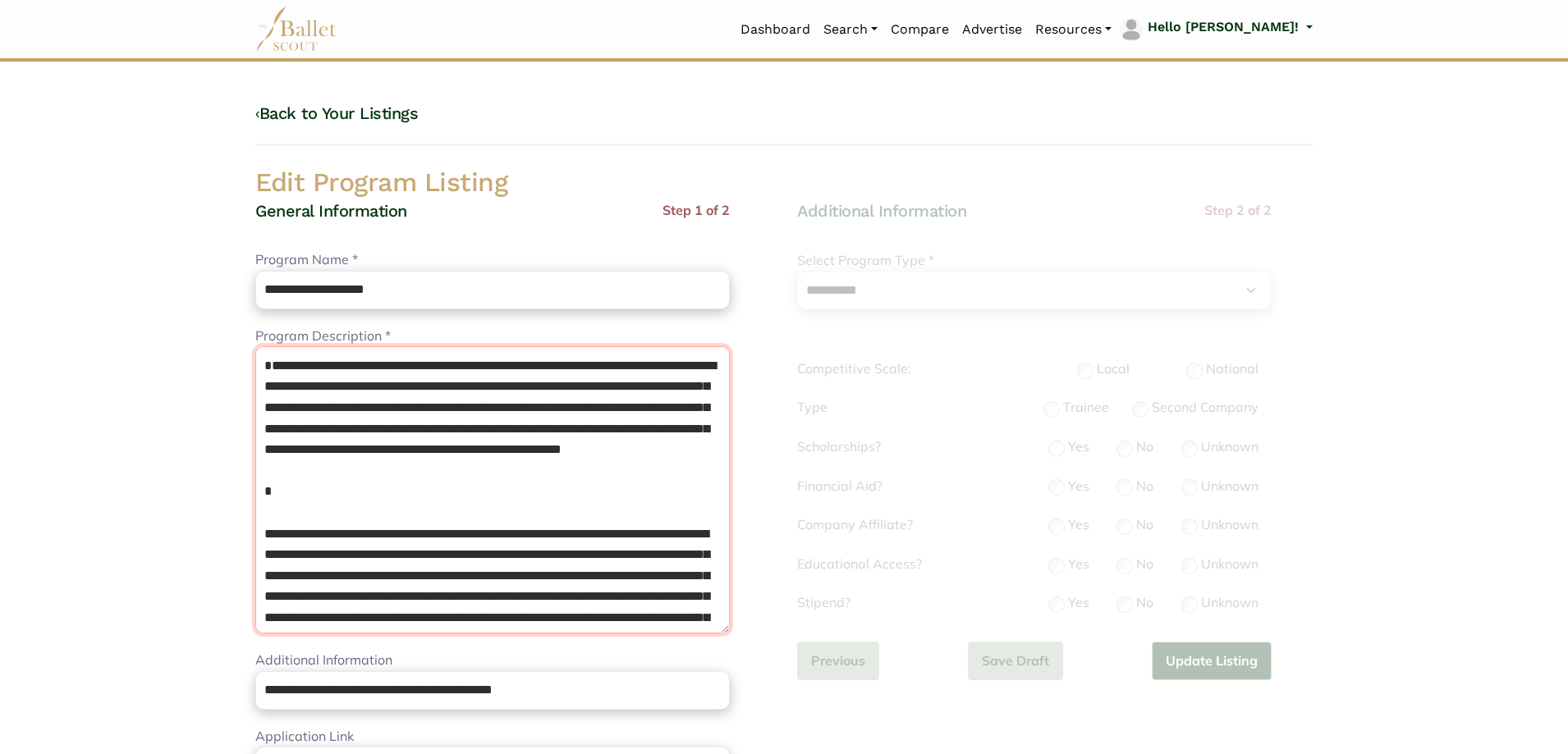
paste textarea "**********"
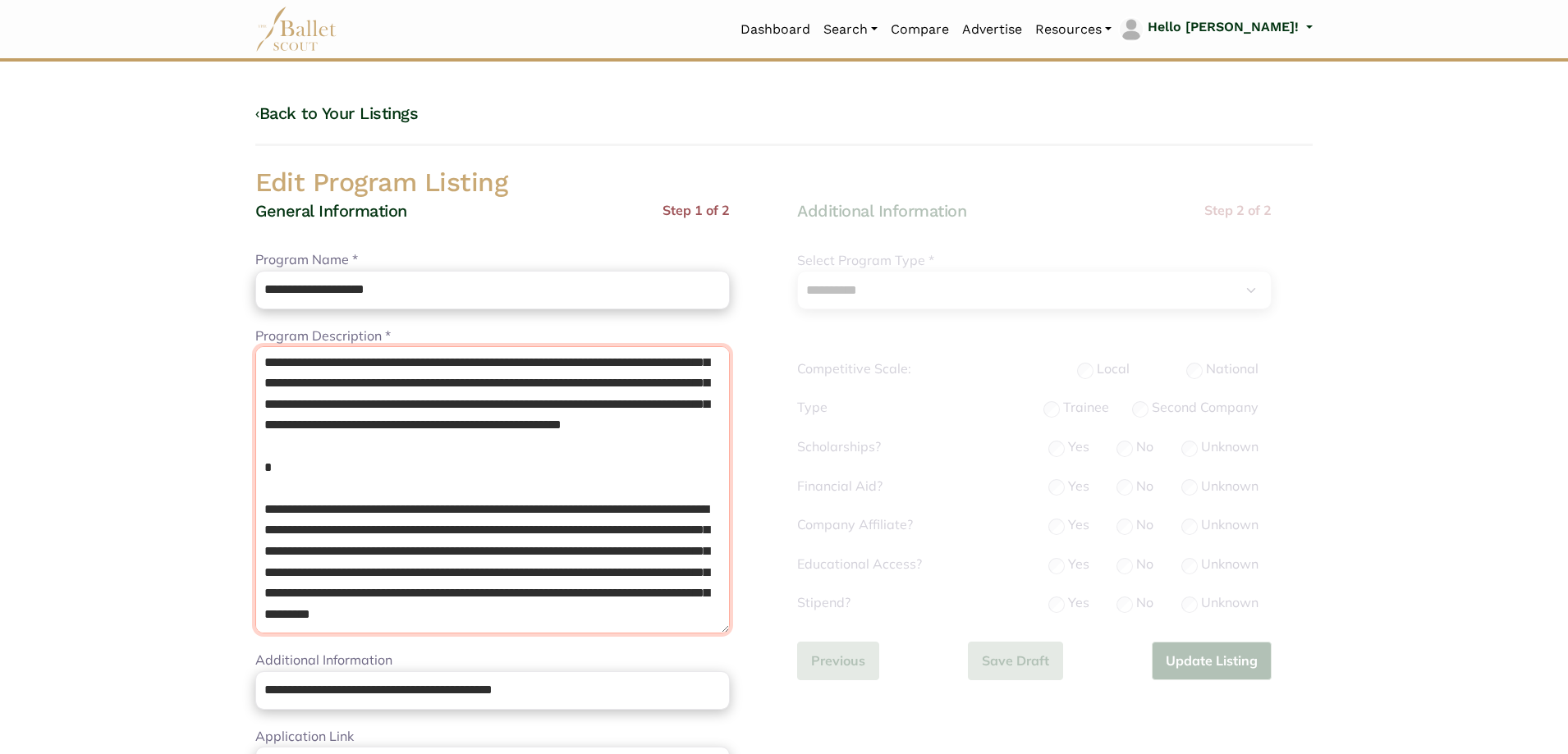
click at [342, 496] on textarea "**********" at bounding box center [492, 489] width 475 height 287
drag, startPoint x: 331, startPoint y: 471, endPoint x: 323, endPoint y: 404, distance: 67.7
click at [329, 471] on textarea "**********" at bounding box center [492, 489] width 475 height 287
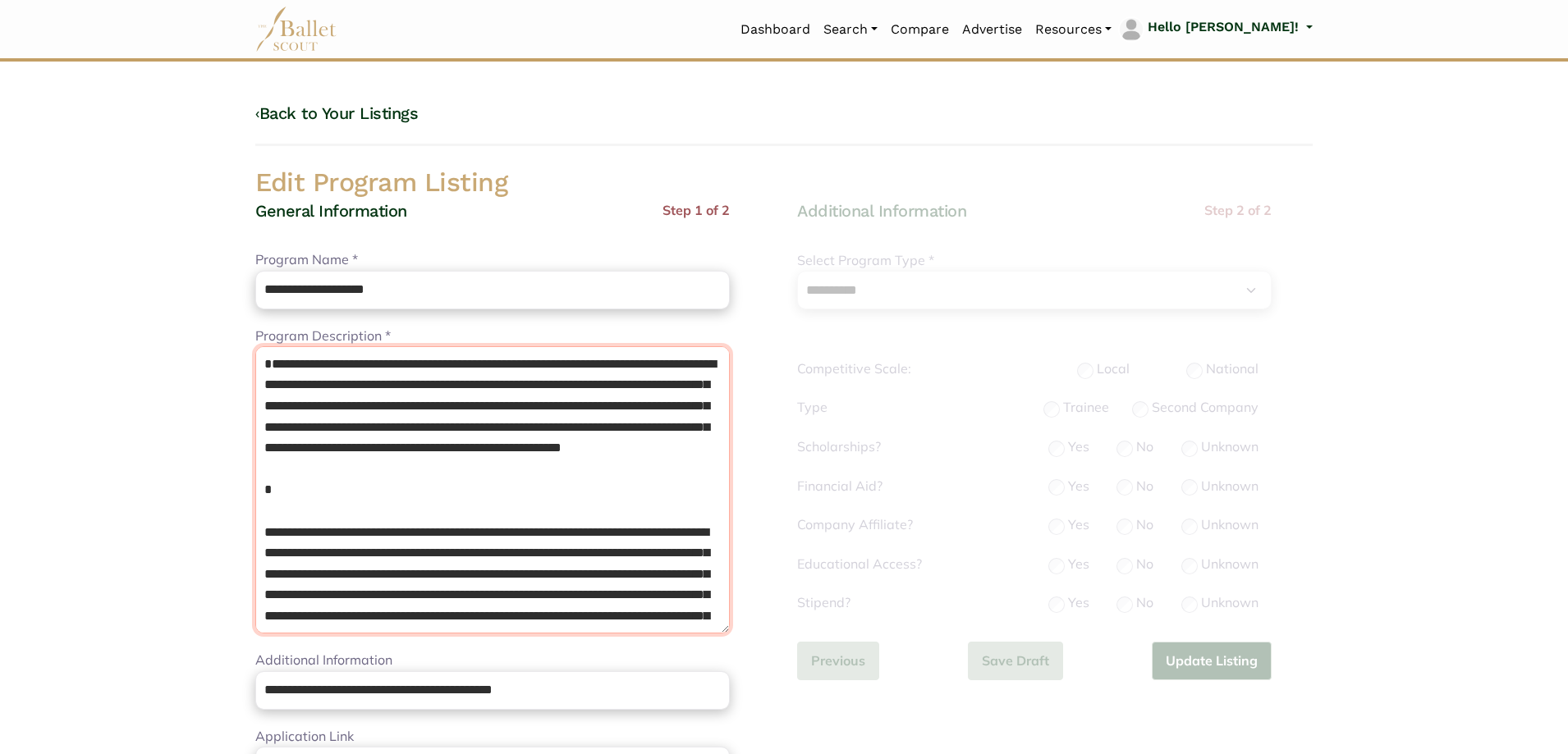
scroll to position [0, 0]
click at [261, 388] on textarea "**********" at bounding box center [492, 489] width 475 height 287
click at [304, 539] on textarea "**********" at bounding box center [492, 489] width 475 height 287
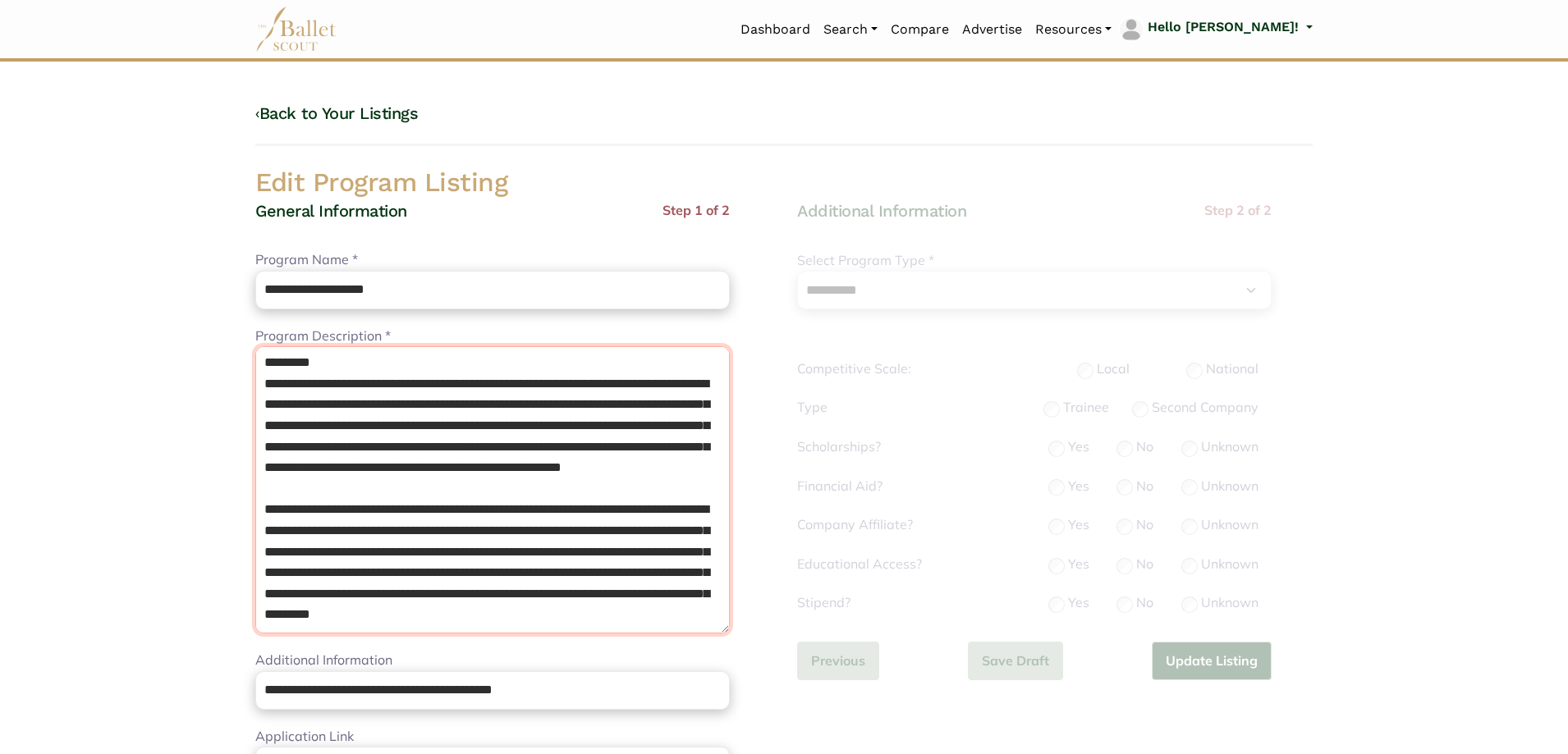
scroll to position [360, 0]
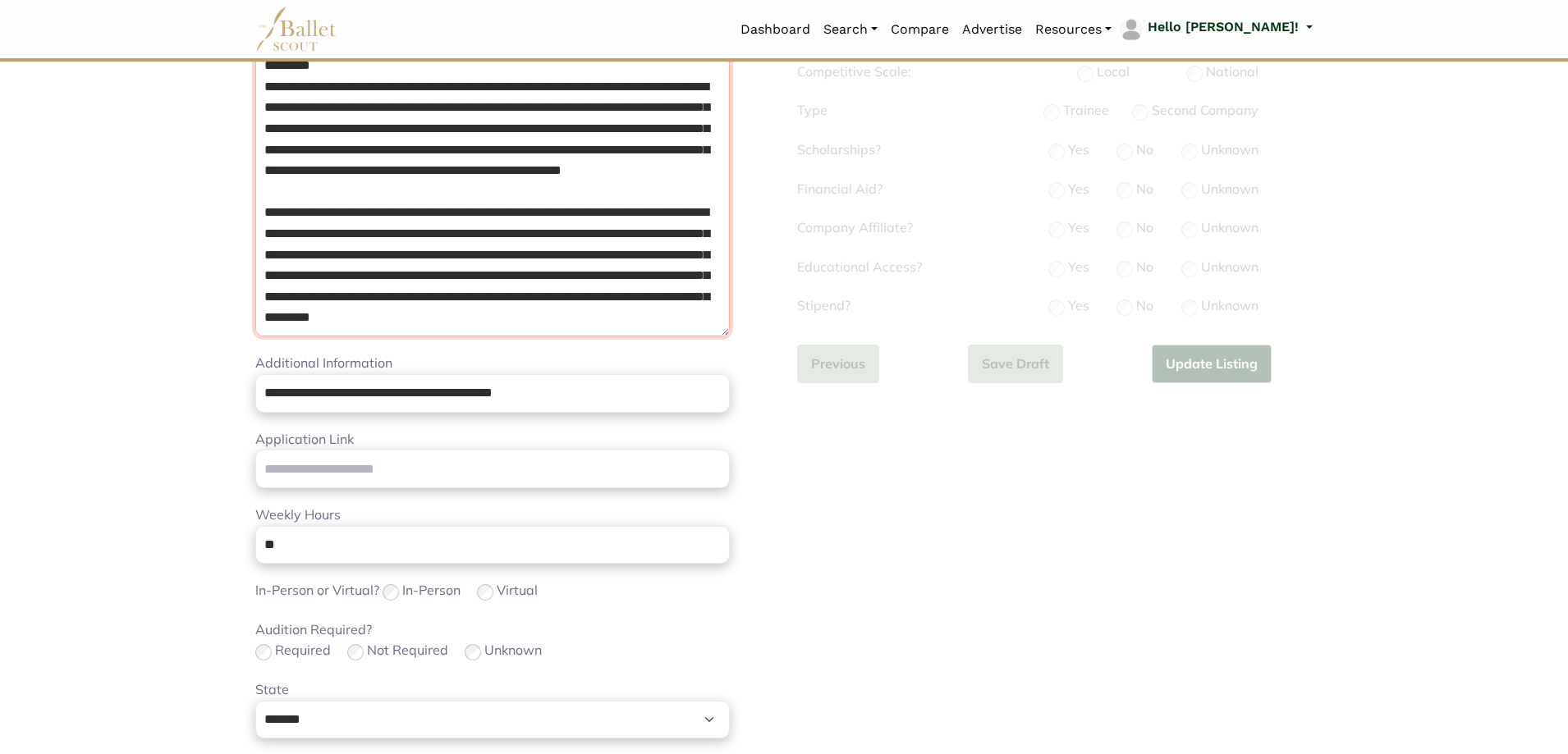
drag, startPoint x: 507, startPoint y: 415, endPoint x: 790, endPoint y: 787, distance: 467.5
click at [790, 754] on html "Loading... Please Wait Dashboard Organizations Programs Auditions" at bounding box center [784, 504] width 1568 height 1602
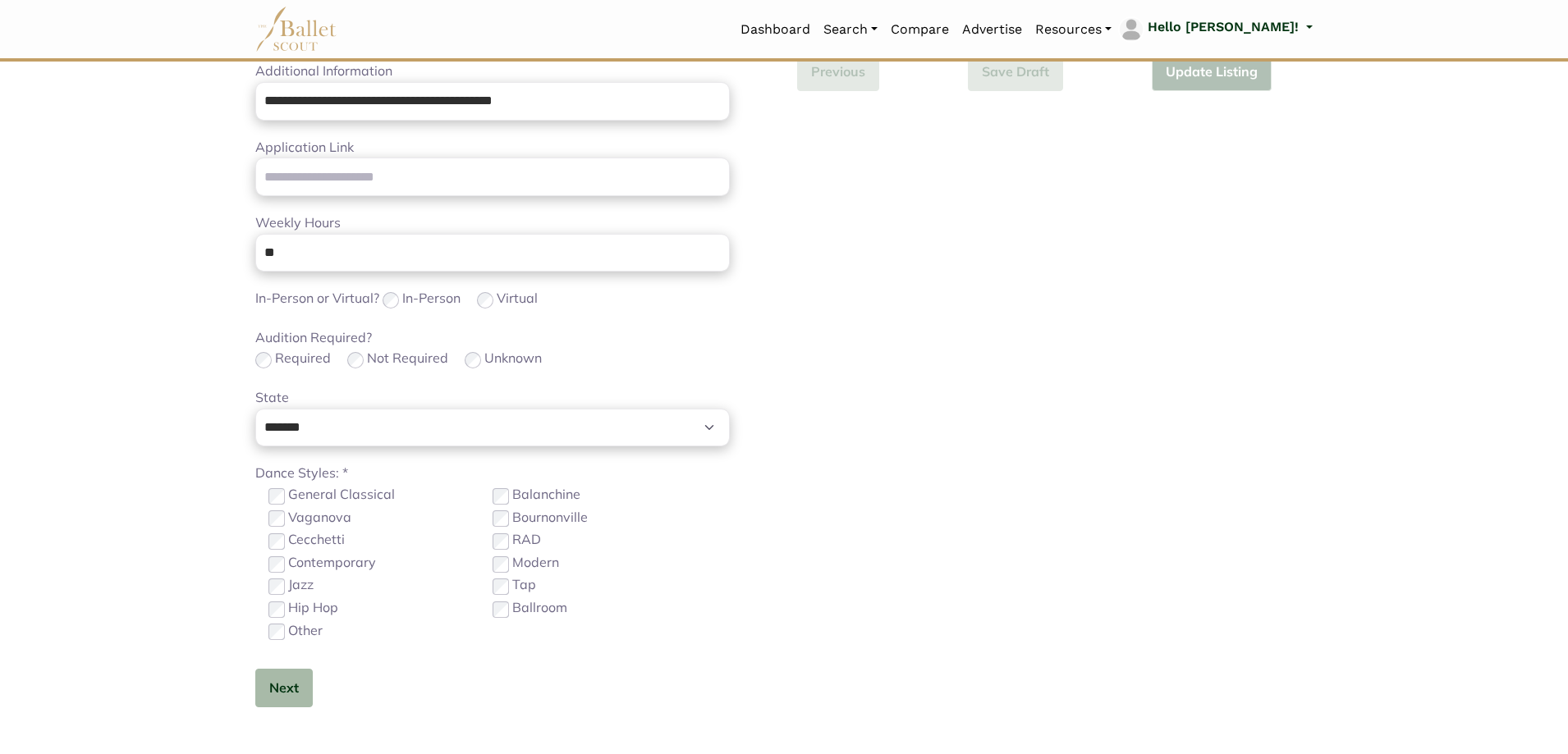
scroll to position [273, 0]
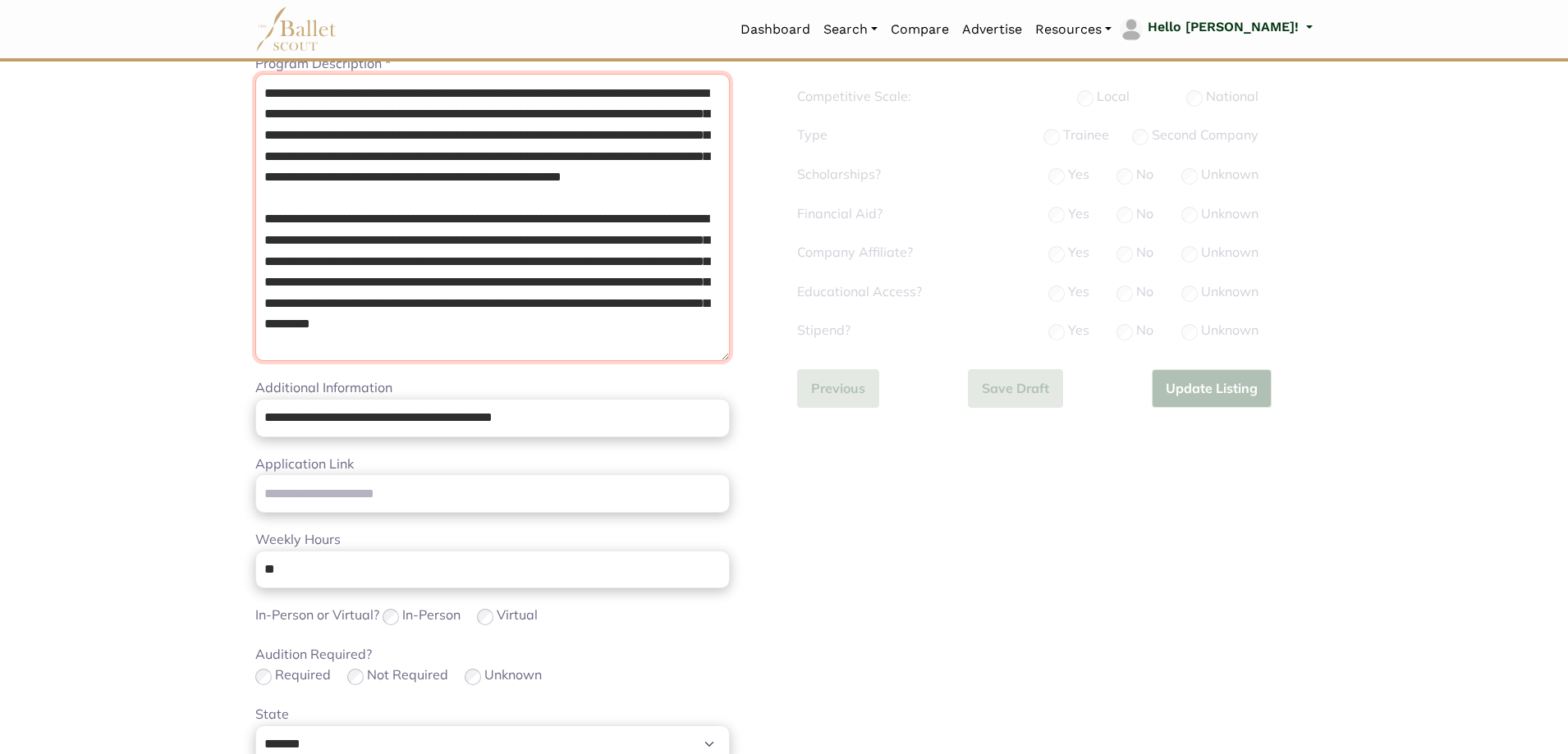
type textarea "**********"
drag, startPoint x: 632, startPoint y: 404, endPoint x: 3, endPoint y: 436, distance: 629.7
click at [0, 432] on body "Loading... Please Wait Dashboard" at bounding box center [784, 528] width 1568 height 1602
click at [360, 506] on input "Application Link" at bounding box center [492, 494] width 475 height 39
paste input "**********"
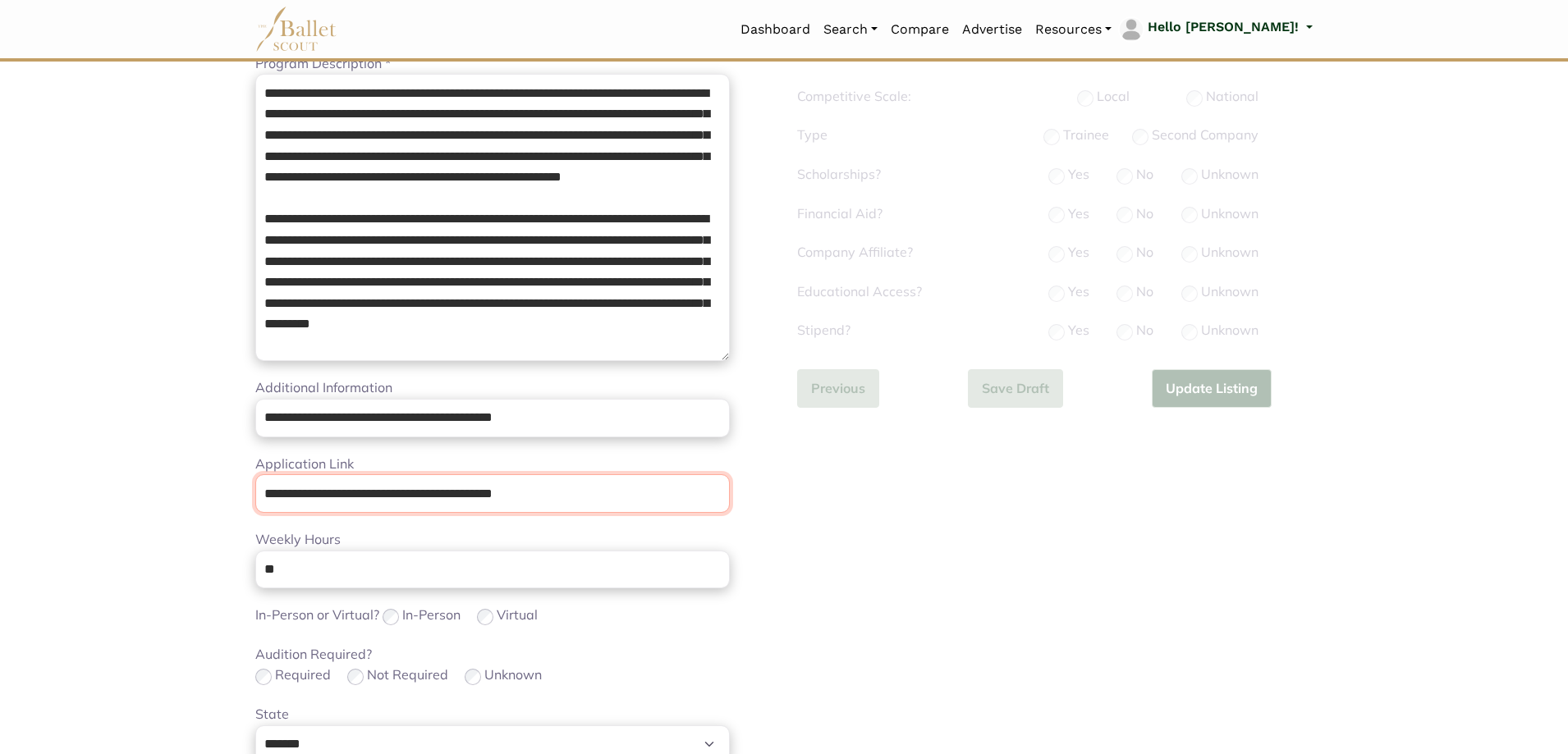
type input "**********"
click at [808, 486] on div "**********" at bounding box center [1055, 510] width 542 height 1164
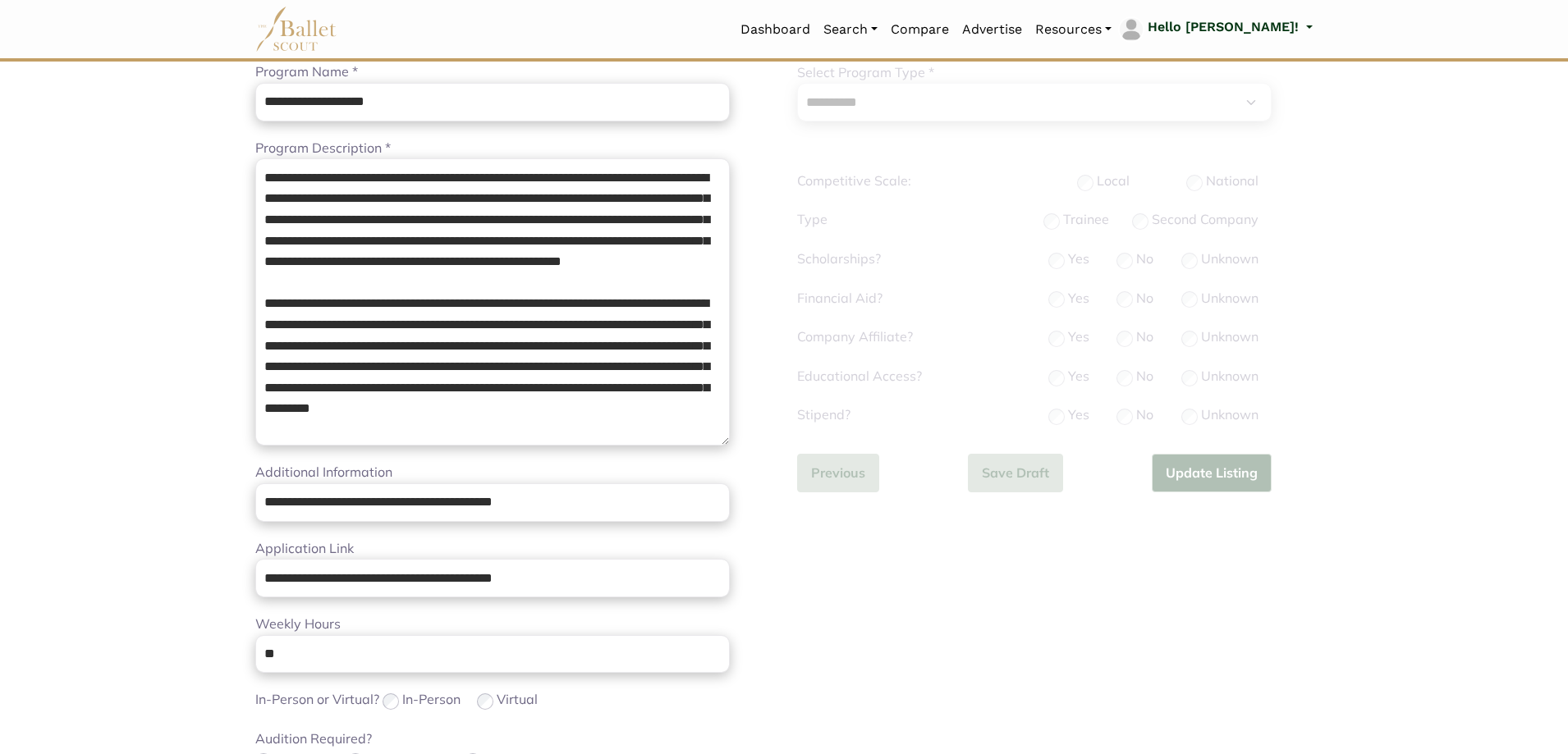
scroll to position [190, 0]
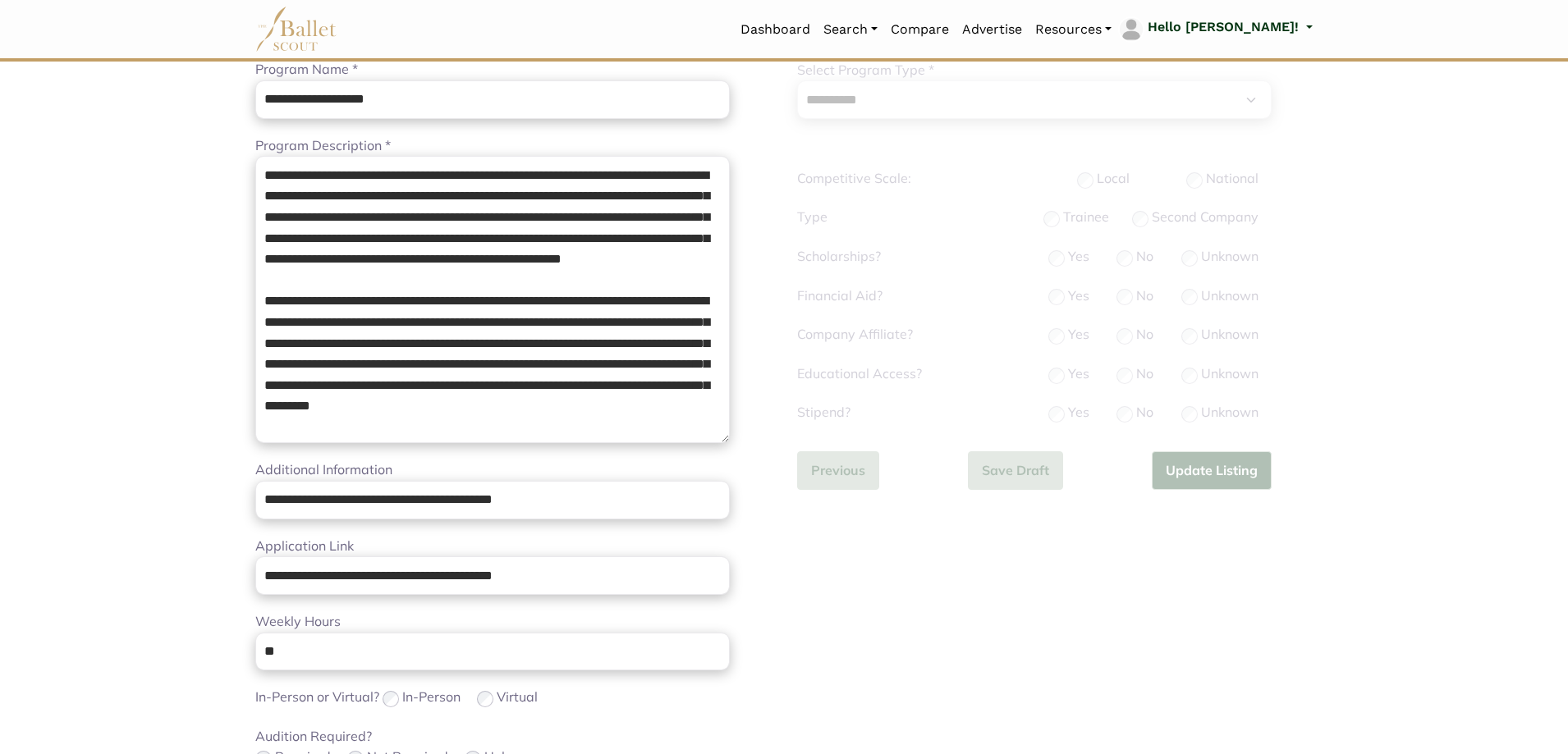
click at [832, 720] on div "**********" at bounding box center [1055, 592] width 542 height 1164
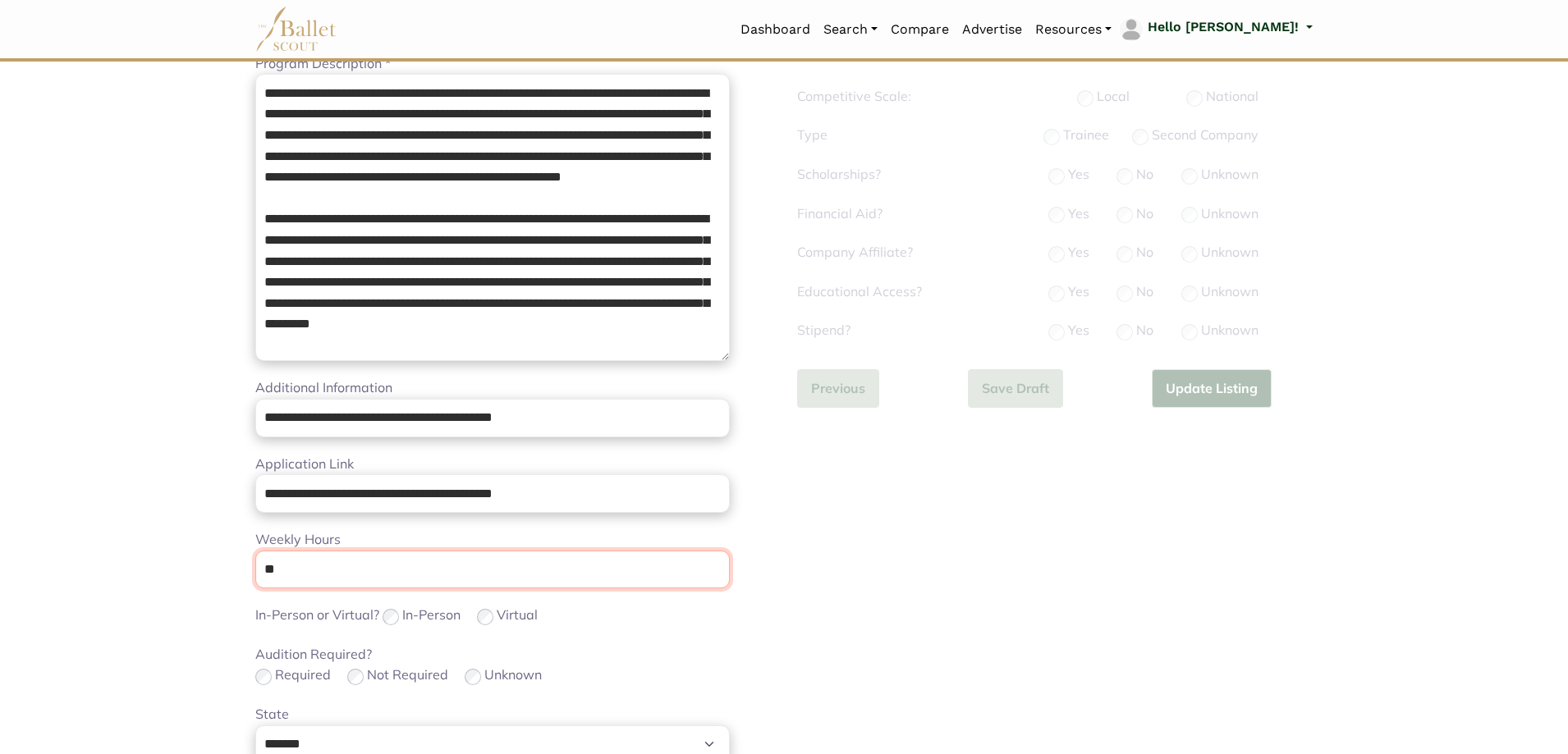
drag, startPoint x: 305, startPoint y: 568, endPoint x: 1, endPoint y: 496, distance: 313.0
click at [0, 526] on body "Loading... Please Wait Dashboard" at bounding box center [784, 528] width 1568 height 1602
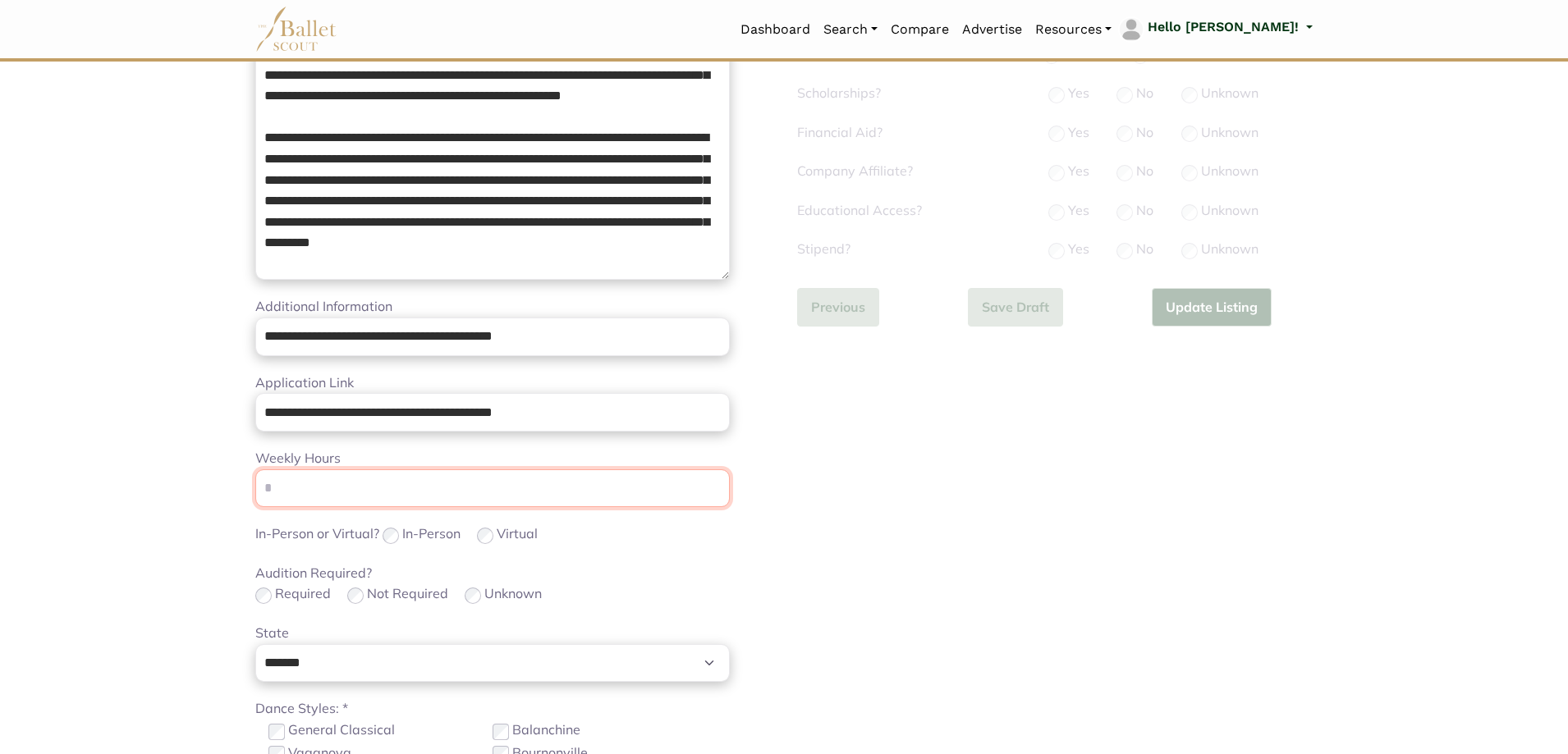
scroll to position [355, 0]
type input "*"
click at [970, 550] on div "**********" at bounding box center [1055, 428] width 542 height 1164
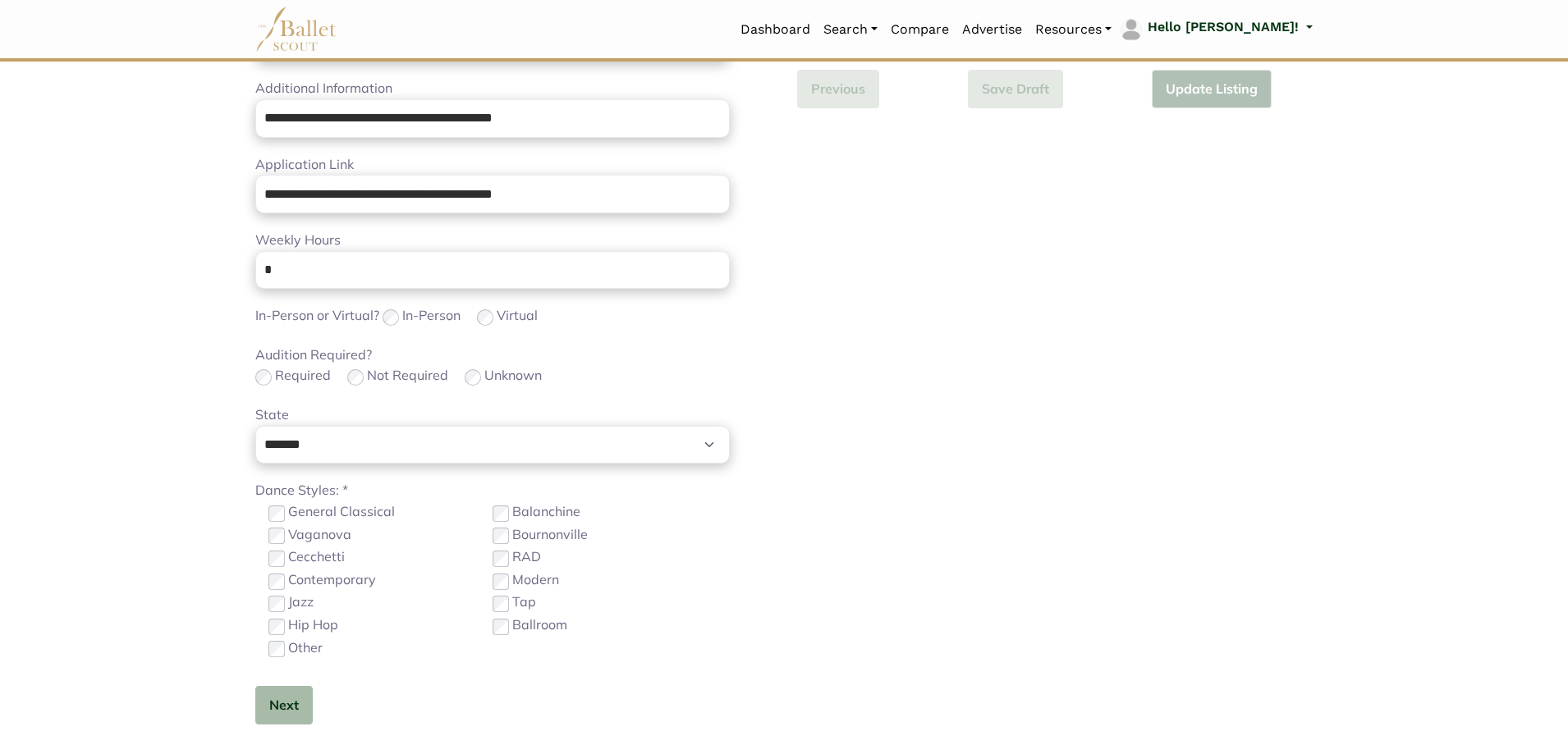
scroll to position [601, 0]
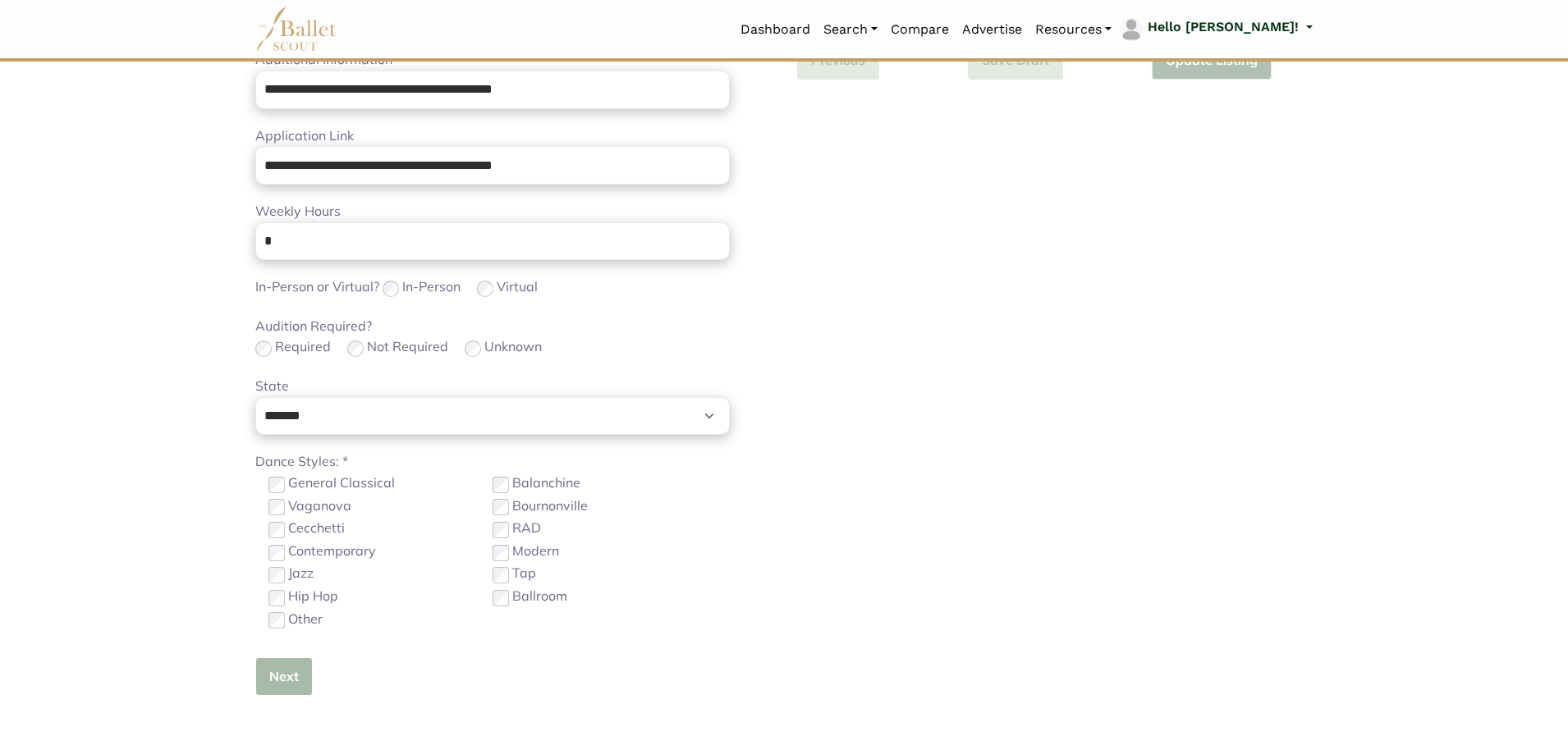
click at [287, 694] on button "Next" at bounding box center [283, 677] width 57 height 39
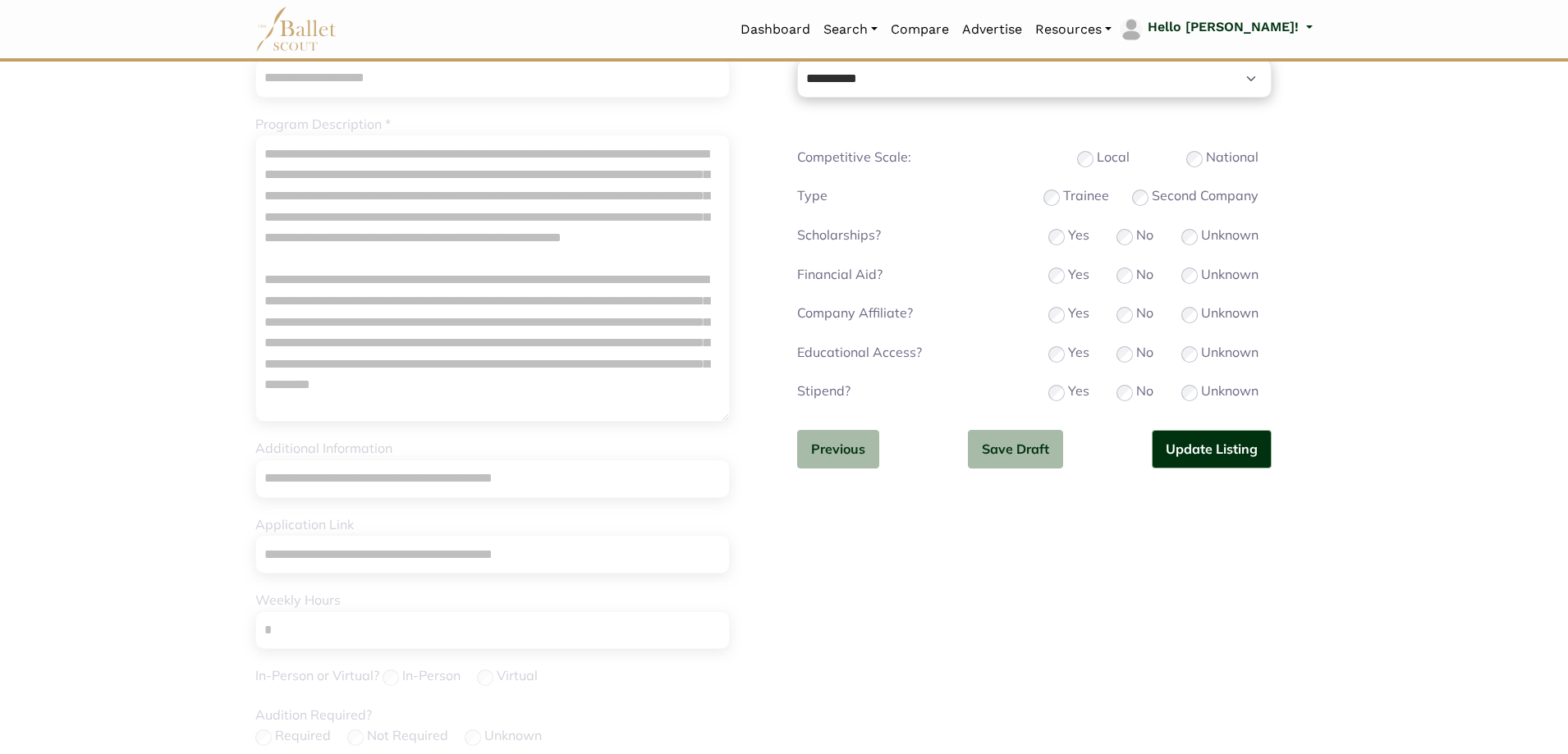
scroll to position [190, 0]
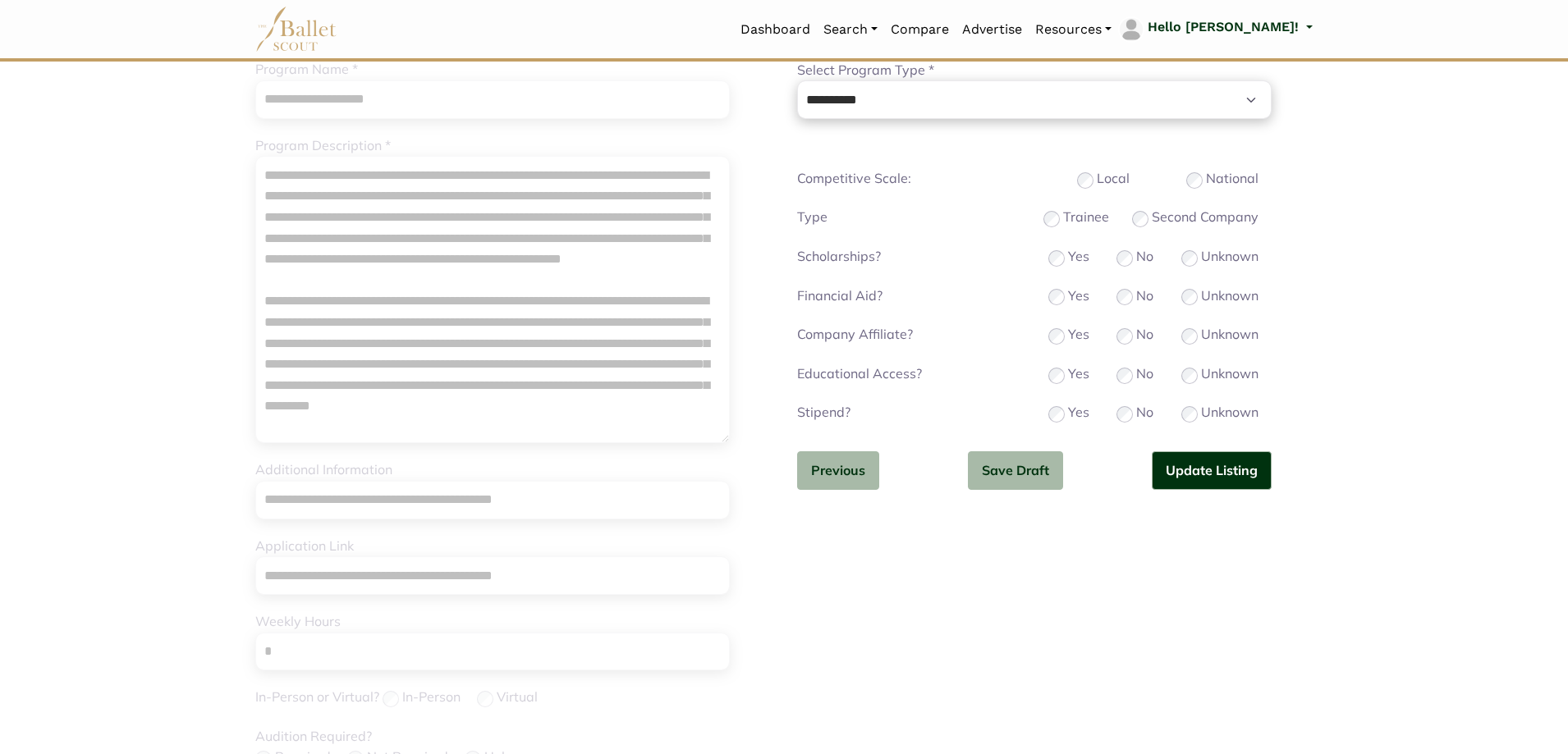
click at [1179, 334] on div "Company Affiliate? Yes No Unknown" at bounding box center [1034, 335] width 475 height 23
click at [1213, 463] on button "Update Listing" at bounding box center [1212, 471] width 120 height 39
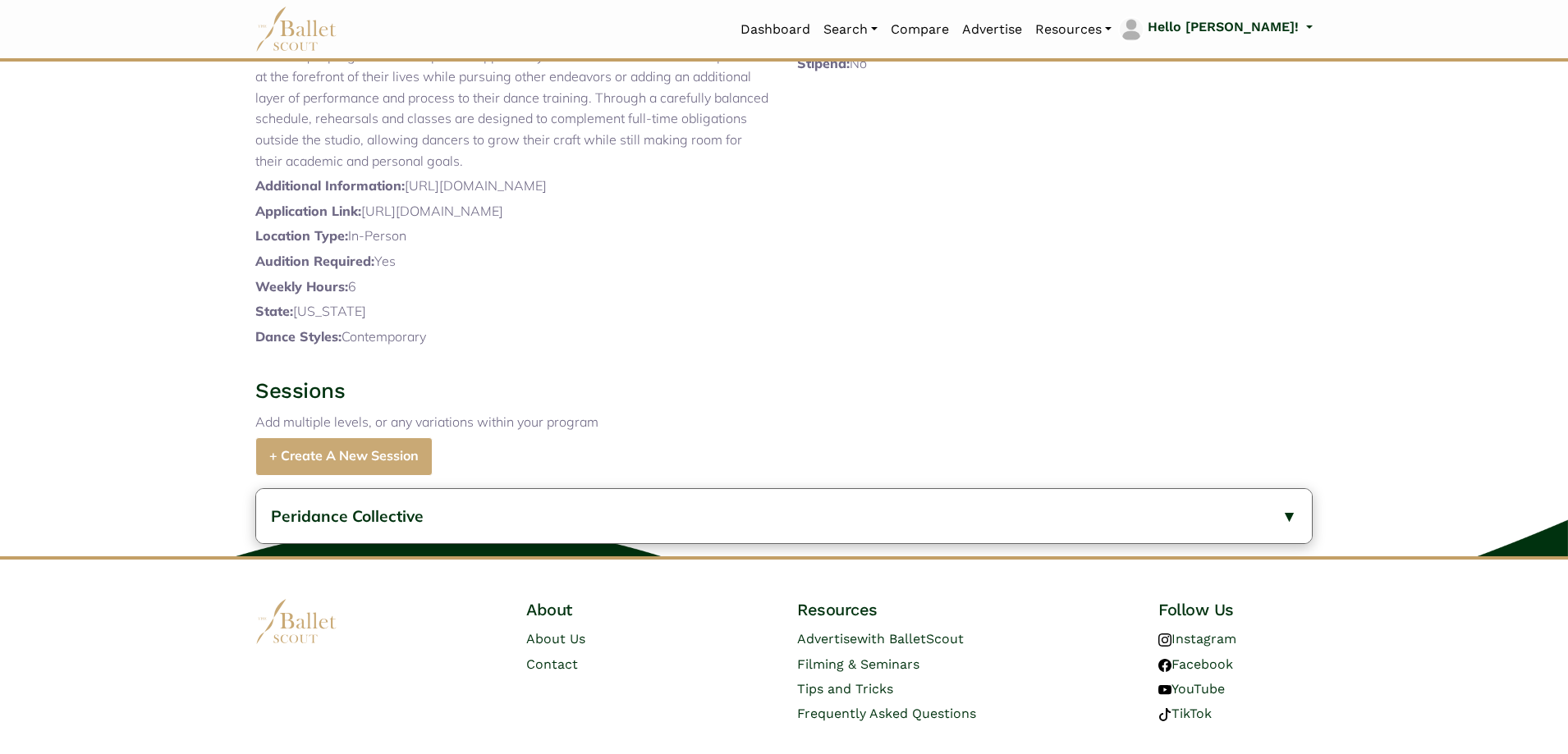
scroll to position [493, 0]
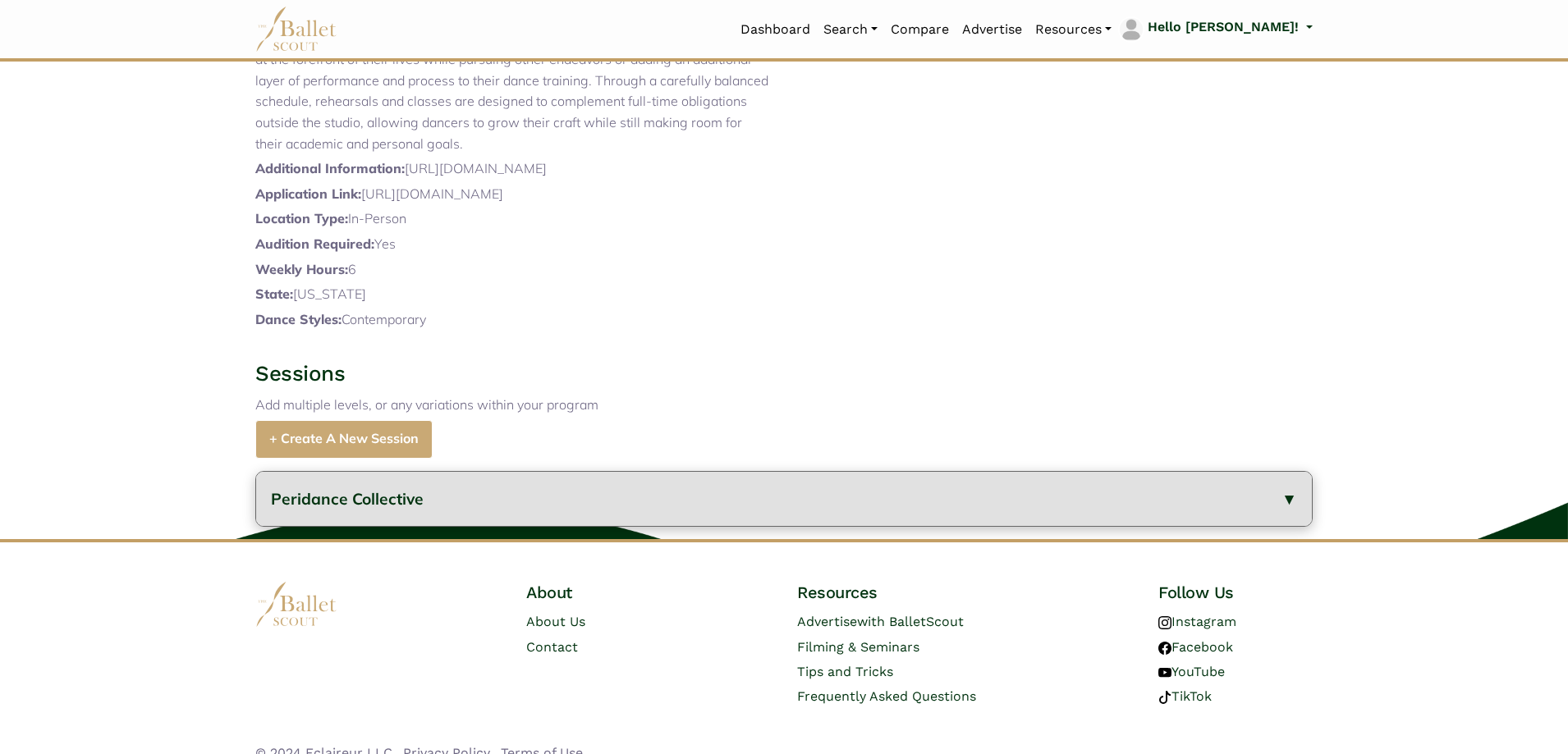
click at [527, 527] on button "Peridance Collective" at bounding box center [784, 499] width 1056 height 55
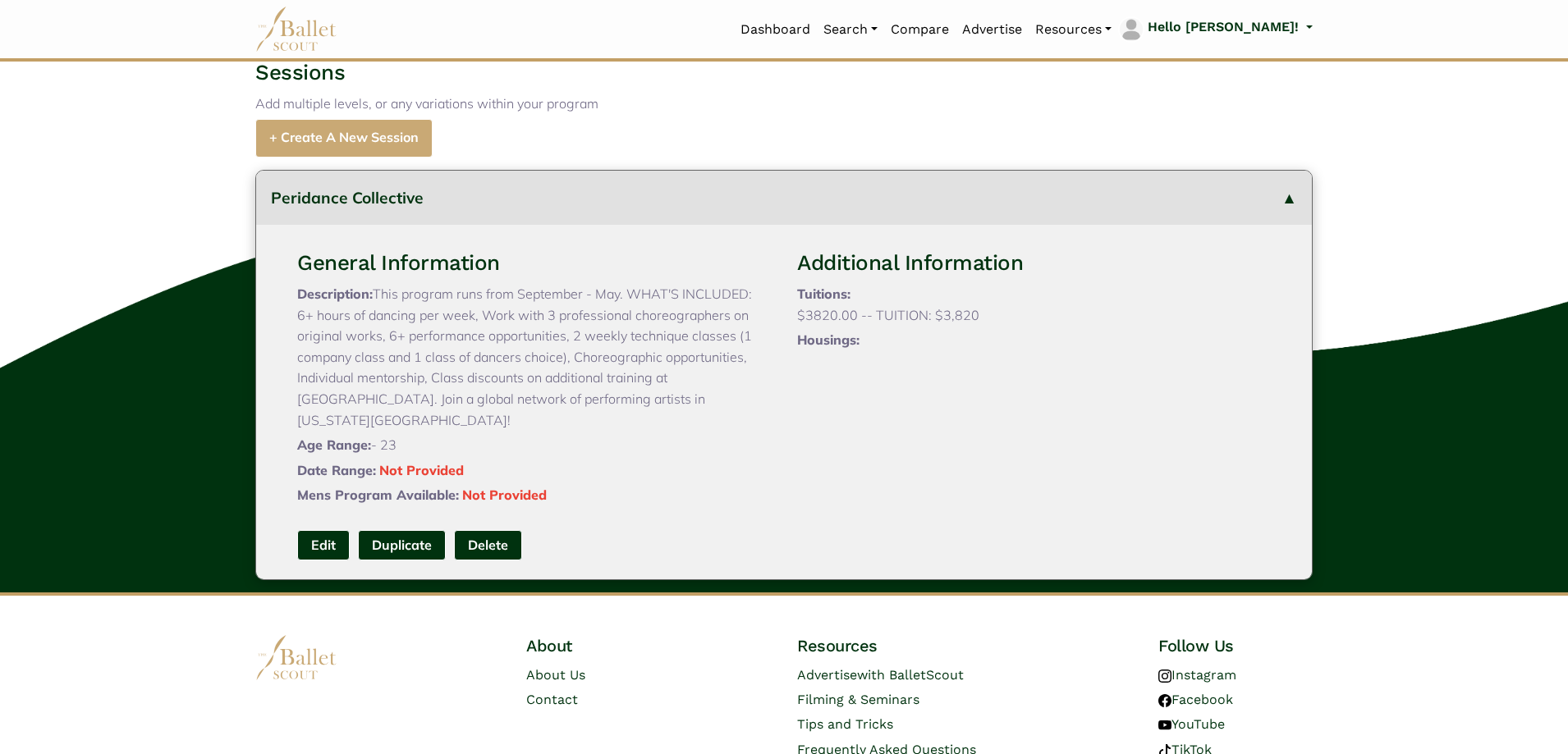
scroll to position [875, 0]
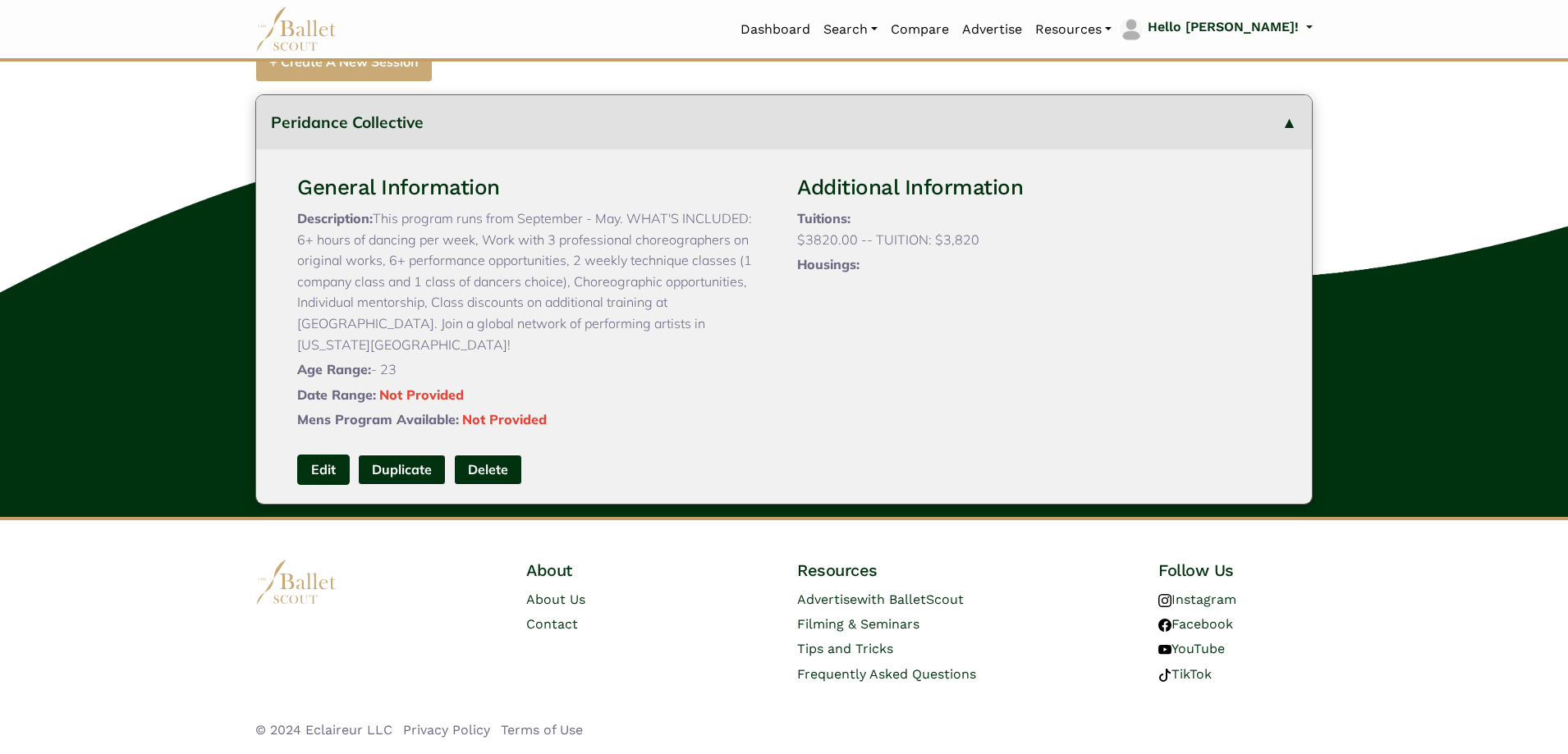
click at [308, 455] on link "Edit" at bounding box center [323, 470] width 53 height 30
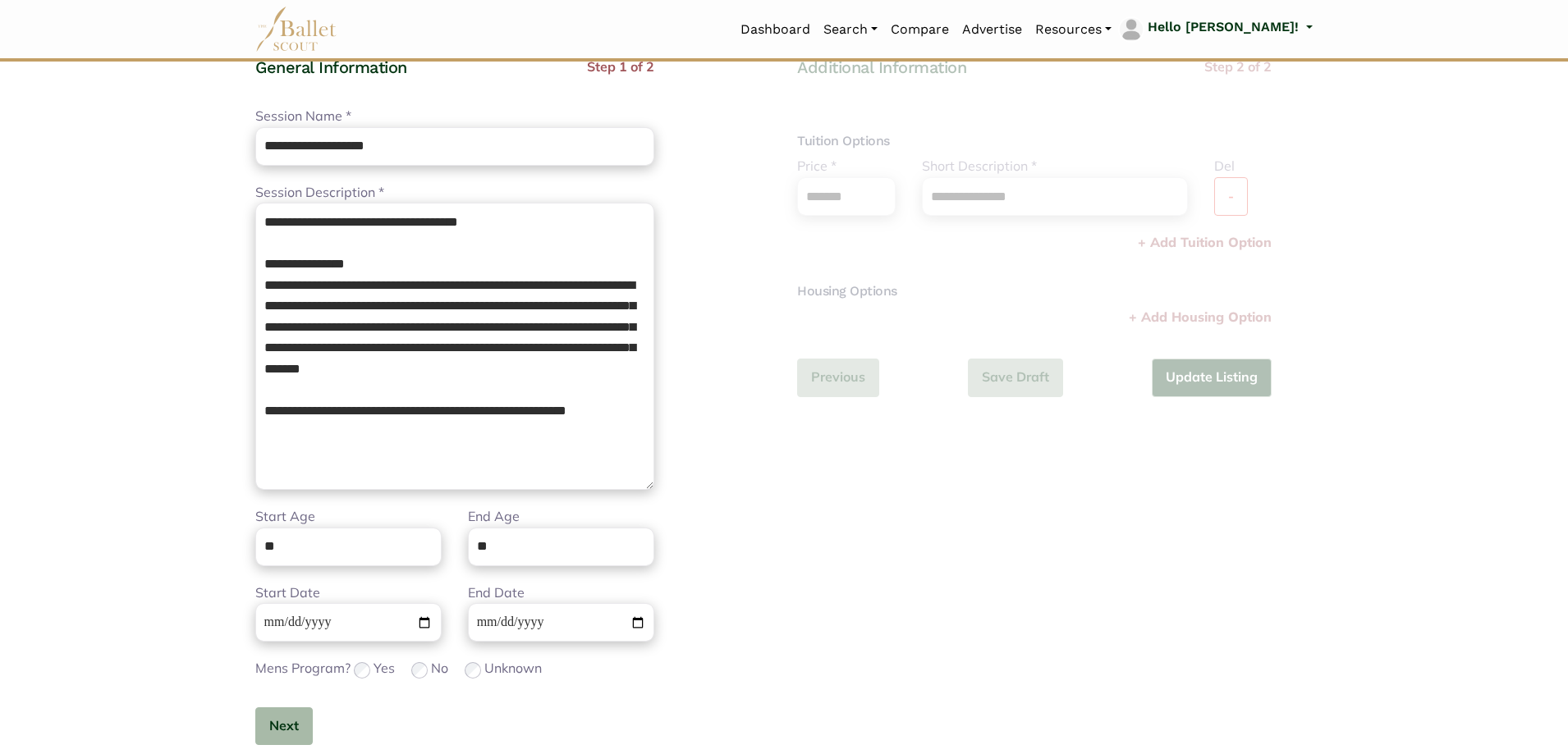
scroll to position [164, 0]
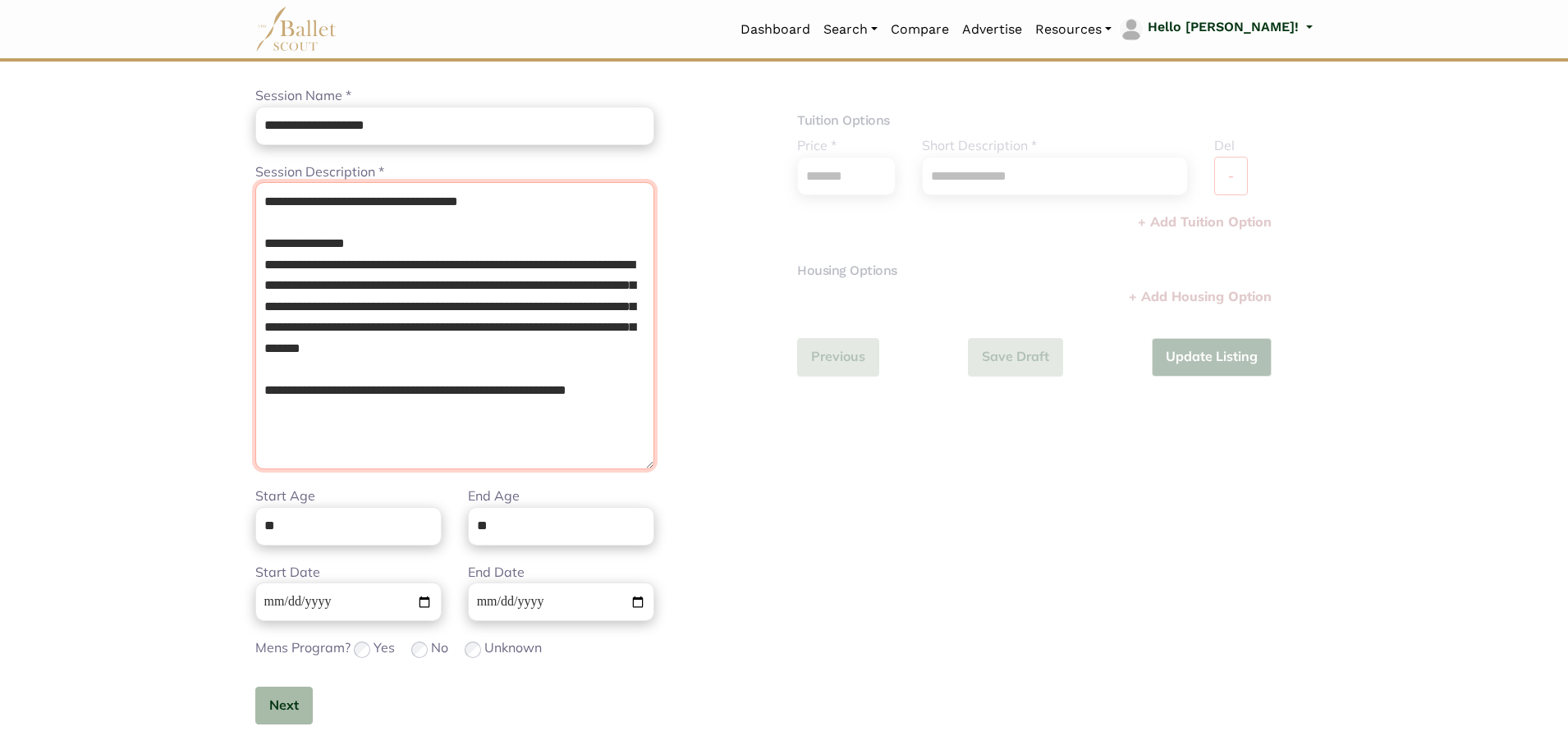
click at [543, 447] on textarea "**********" at bounding box center [454, 325] width 399 height 287
drag, startPoint x: 640, startPoint y: 431, endPoint x: 0, endPoint y: 77, distance: 730.9
click at [0, 85] on body "Loading... Please Wait Dashboard" at bounding box center [784, 433] width 1568 height 1194
paste textarea "**********"
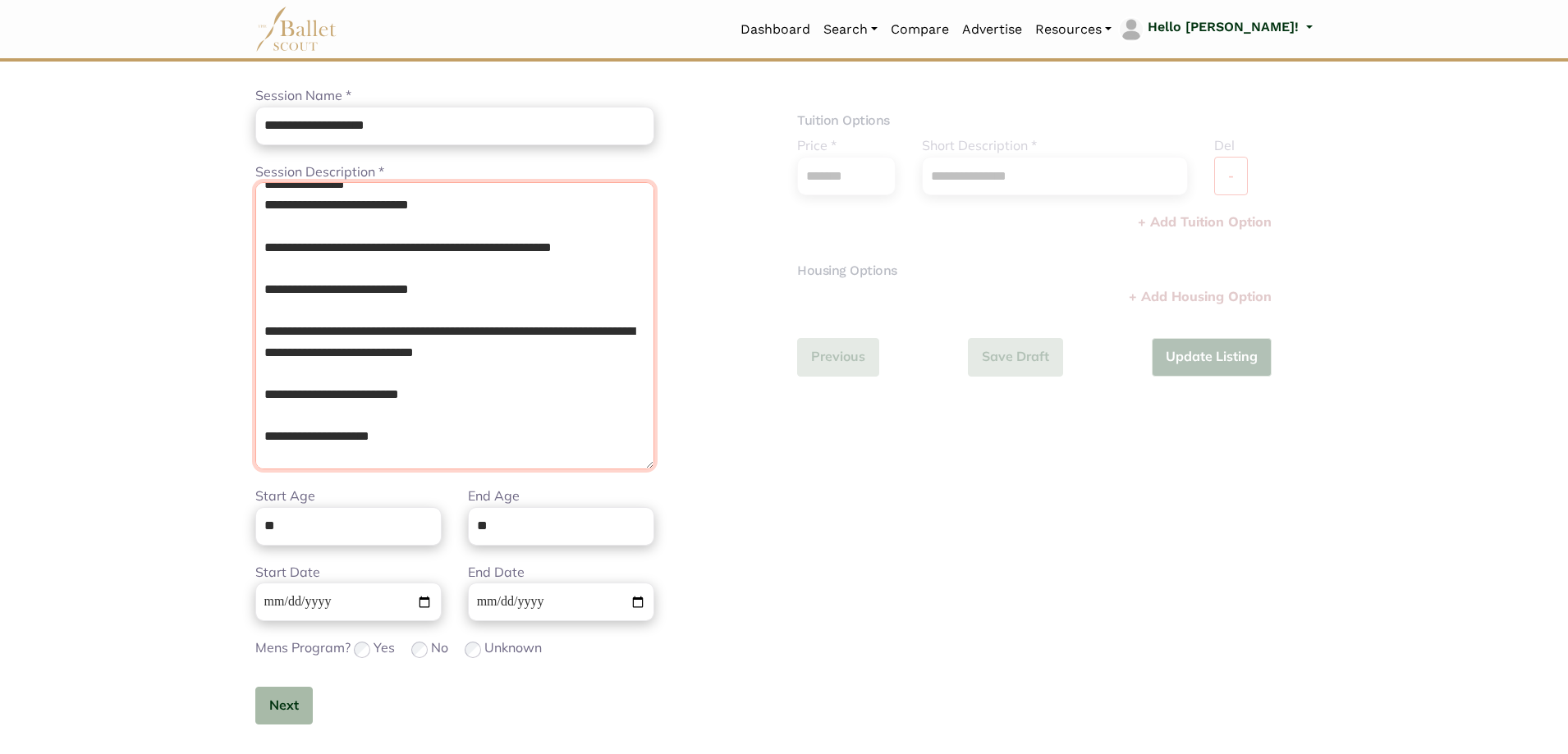
scroll to position [0, 0]
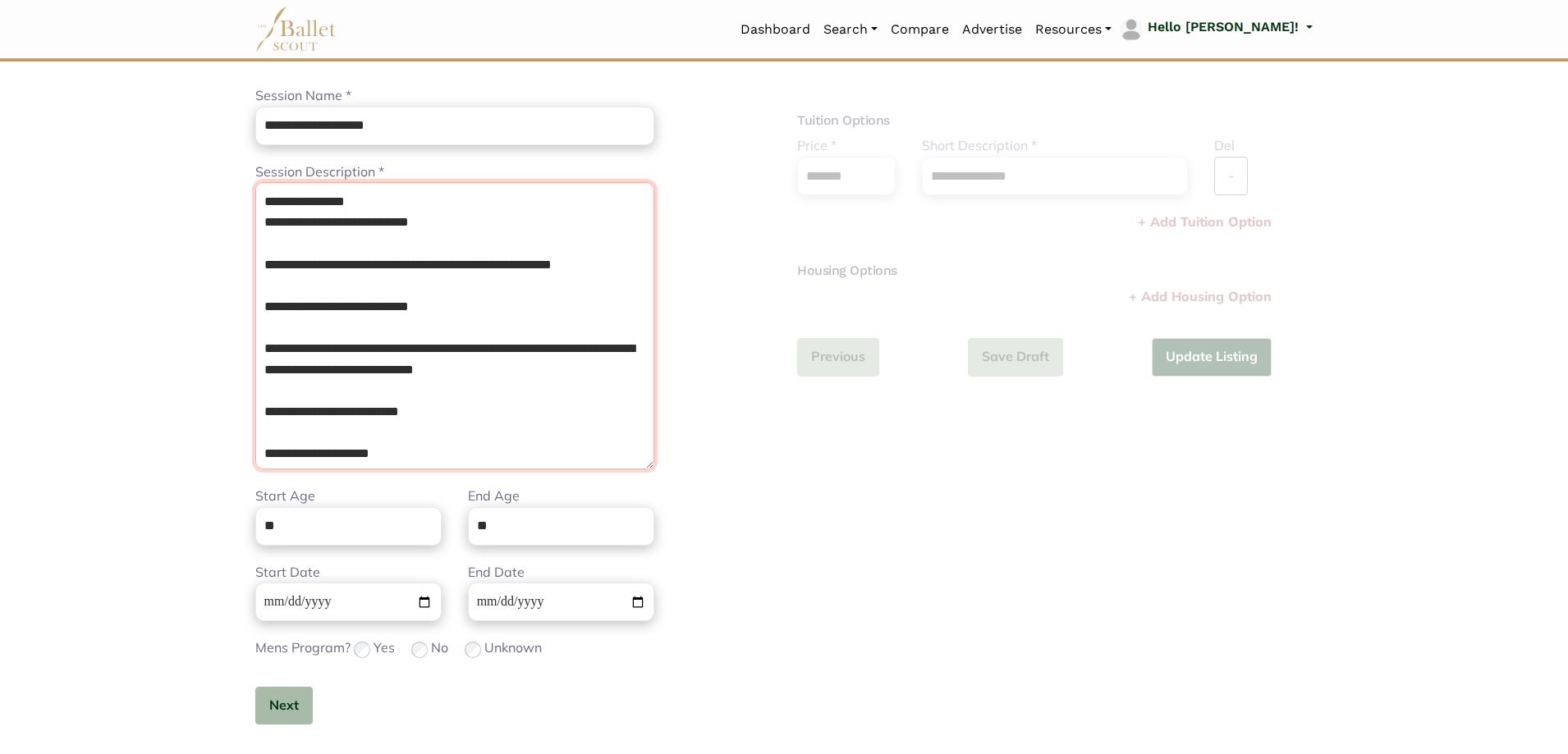
type textarea "**********"
drag, startPoint x: 546, startPoint y: 531, endPoint x: 300, endPoint y: 503, distance: 247.1
click at [314, 505] on div "Start Age ** End Age **" at bounding box center [454, 524] width 425 height 76
type input "**"
click at [262, 695] on button "Next" at bounding box center [283, 706] width 57 height 39
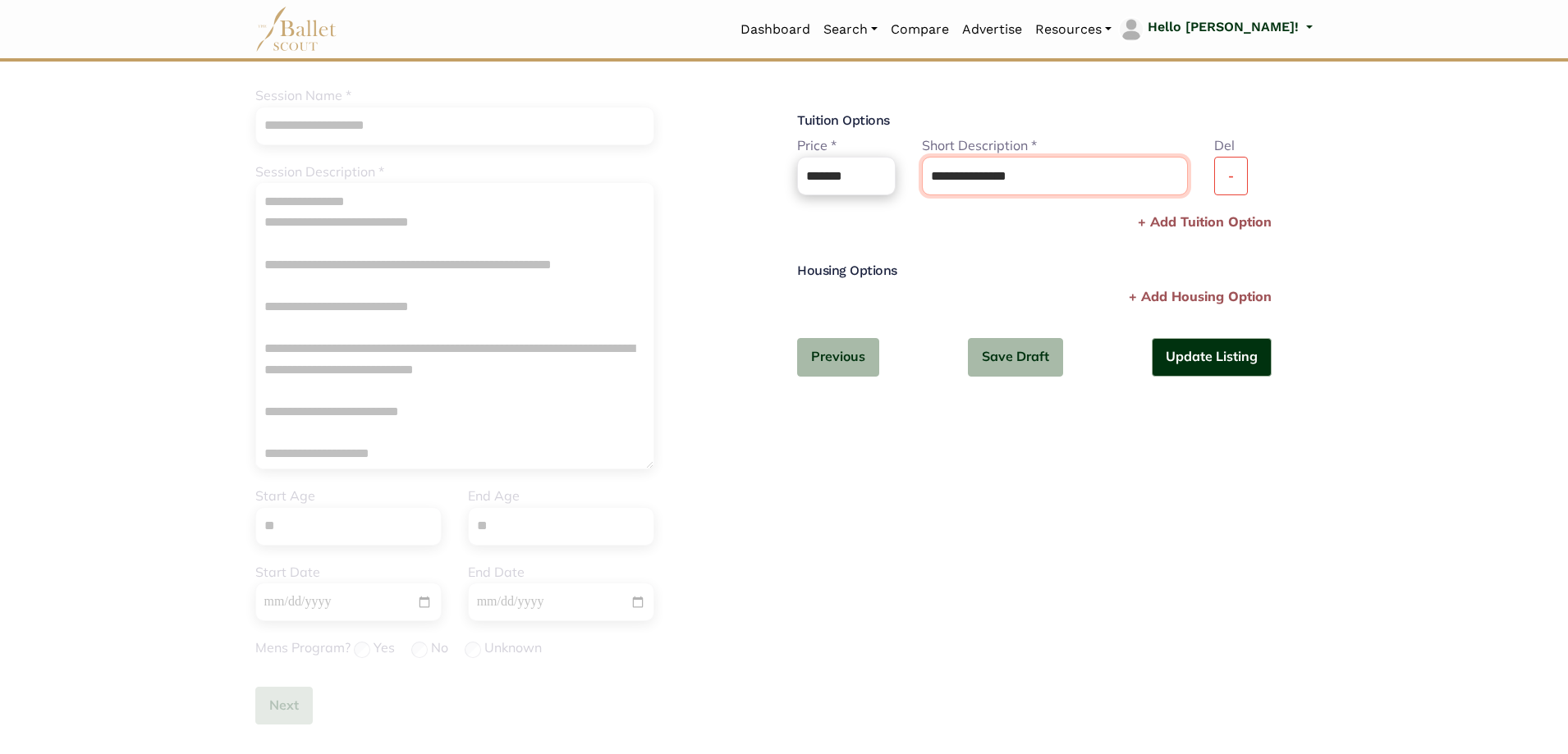
drag, startPoint x: 1105, startPoint y: 163, endPoint x: 1085, endPoint y: 165, distance: 20.7
click at [1089, 164] on input "**********" at bounding box center [1055, 176] width 266 height 39
click at [925, 174] on input "**********" at bounding box center [1055, 176] width 266 height 39
paste input "**********"
drag, startPoint x: 1127, startPoint y: 181, endPoint x: 1368, endPoint y: 192, distance: 240.8
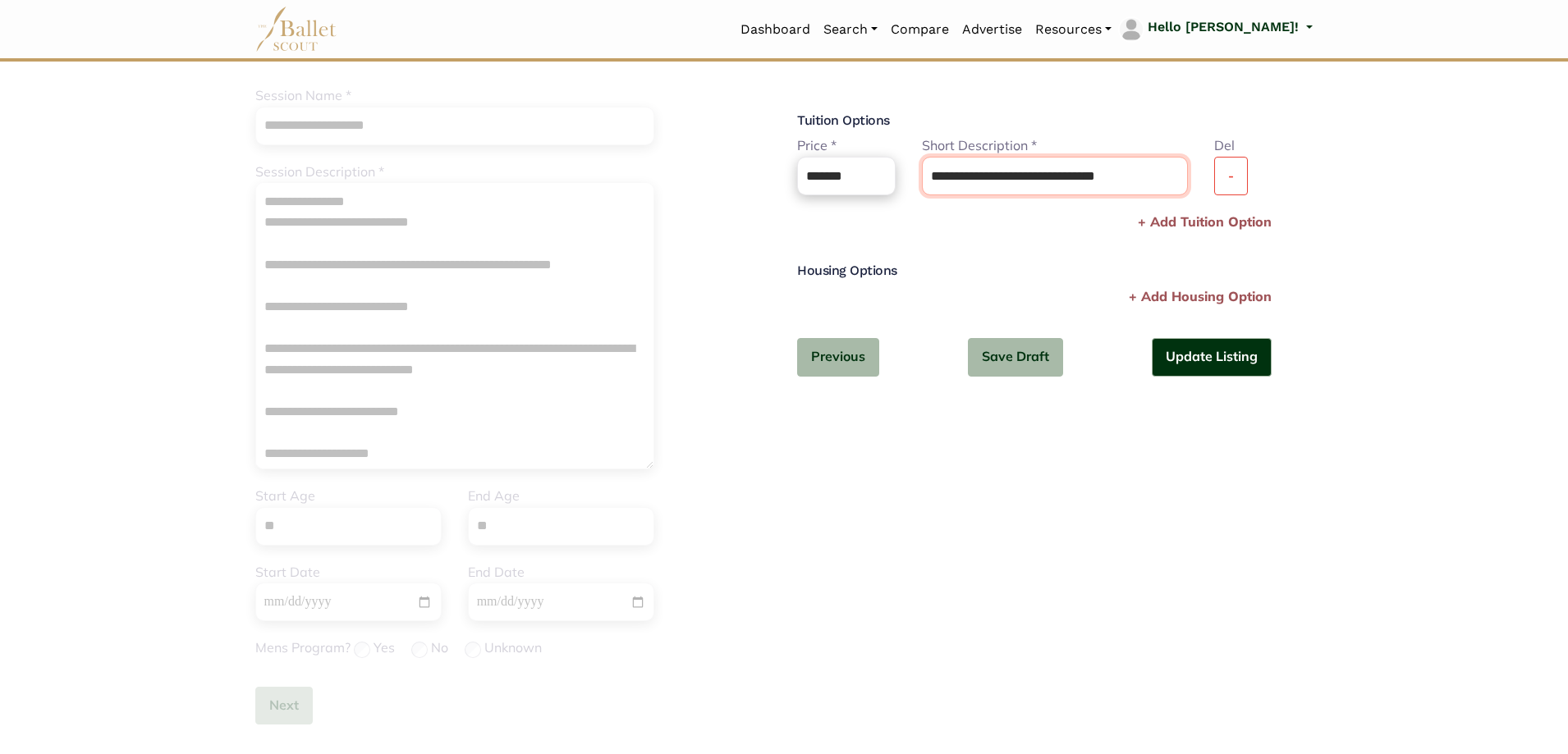
click at [1361, 206] on body "Loading... Please Wait Dashboard" at bounding box center [784, 433] width 1568 height 1194
type input "**********"
click at [1245, 346] on button "Update Listing" at bounding box center [1212, 357] width 120 height 39
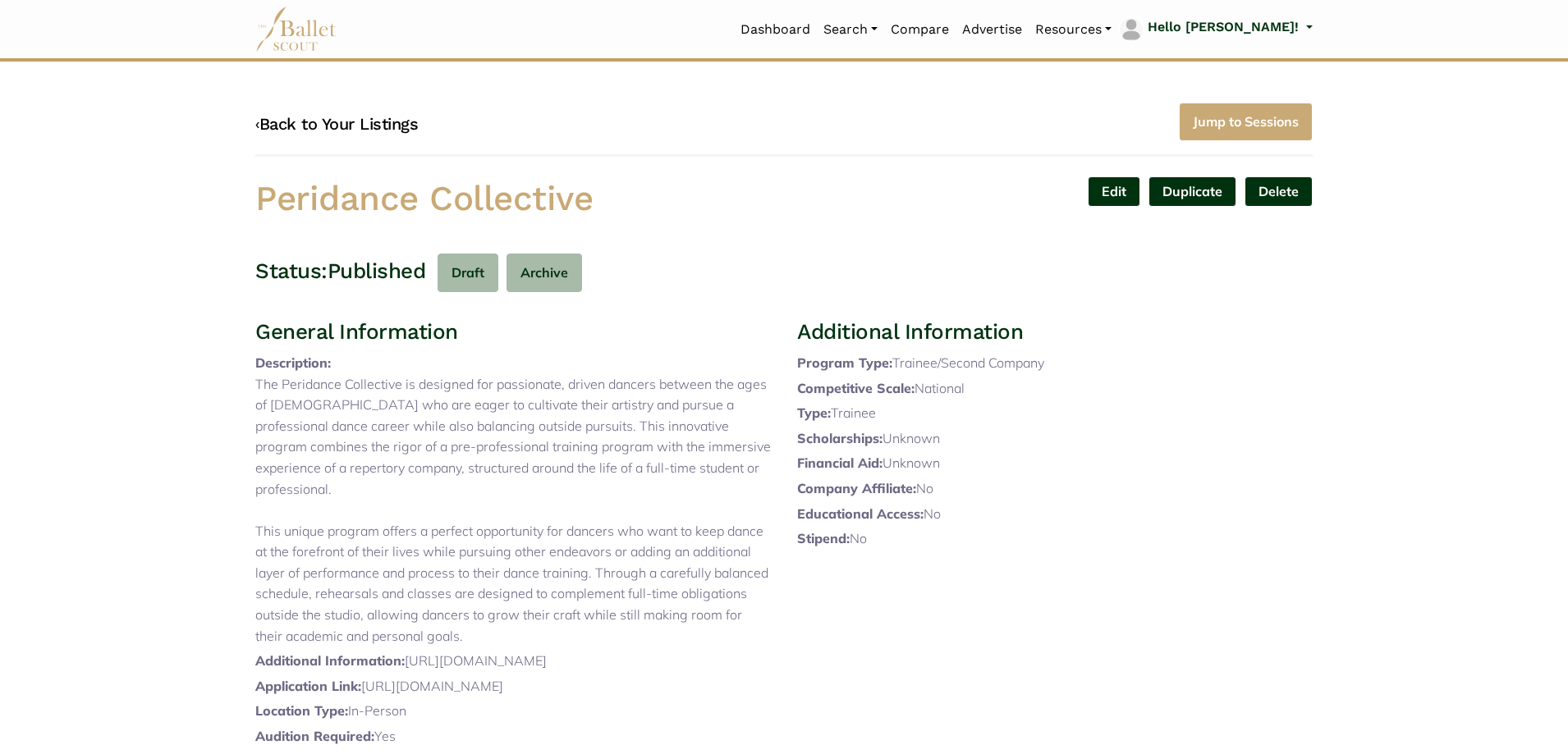
click at [365, 120] on link "‹ Back to Your Listings" at bounding box center [336, 124] width 163 height 20
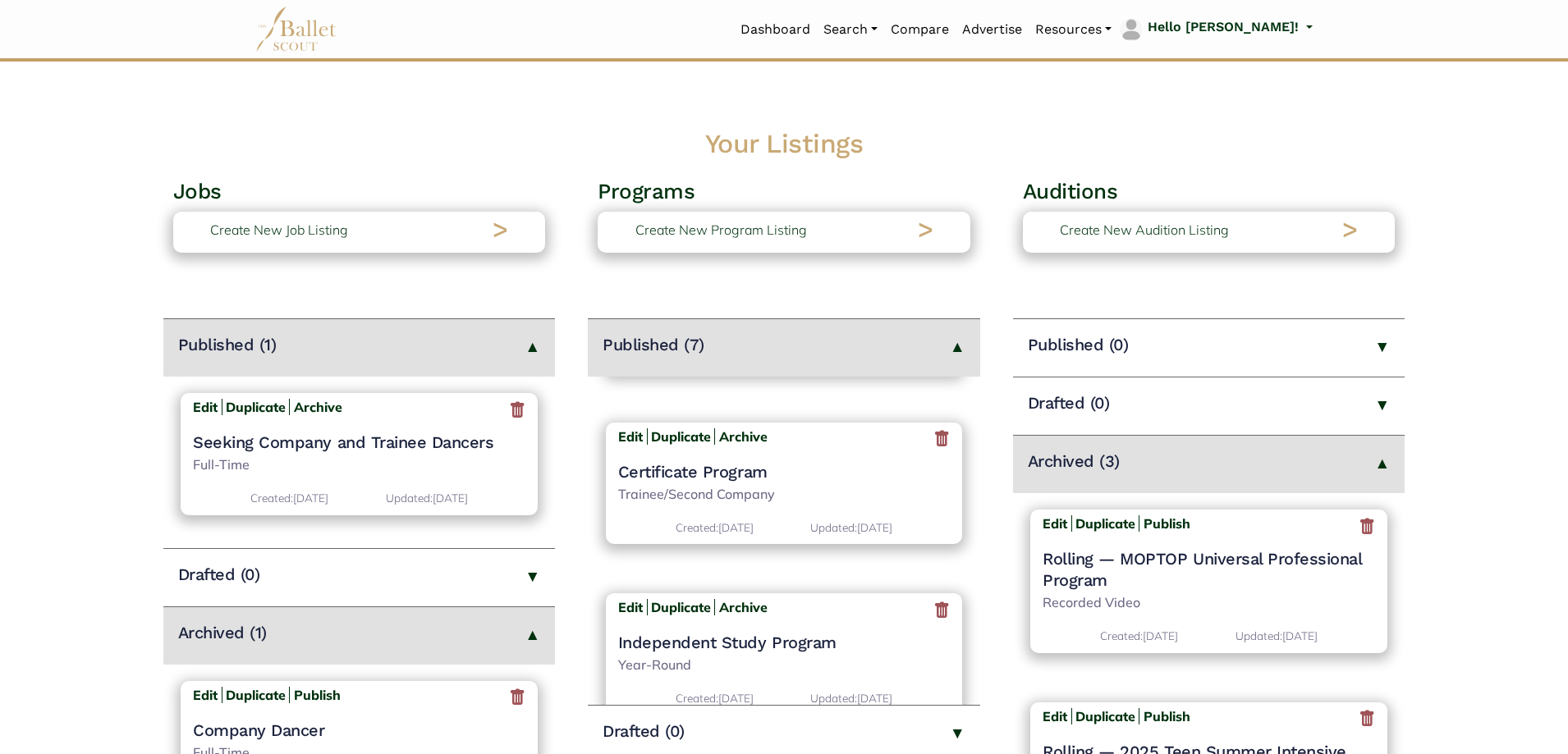
scroll to position [164, 0]
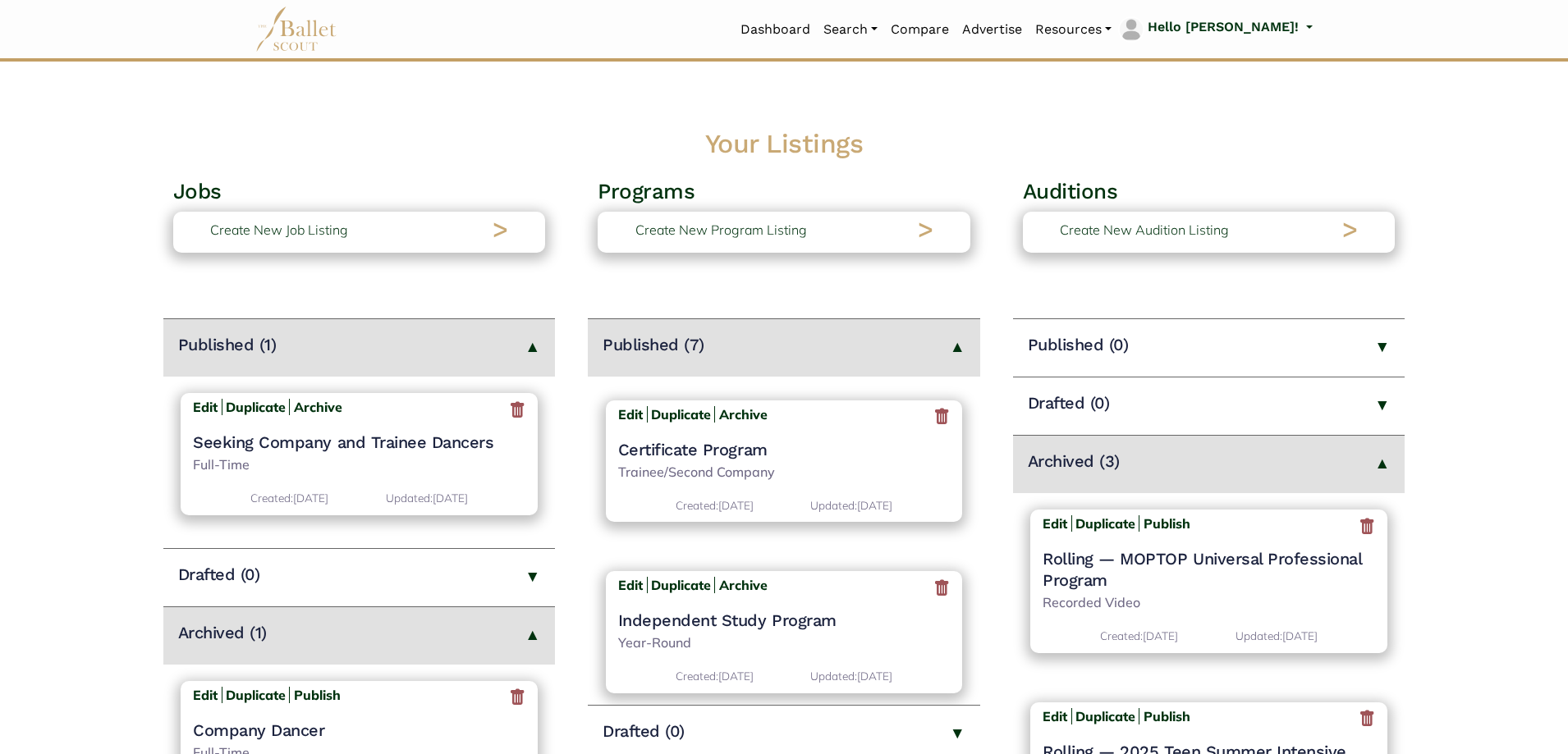
click at [745, 446] on h4 "Certificate Program" at bounding box center [784, 449] width 333 height 21
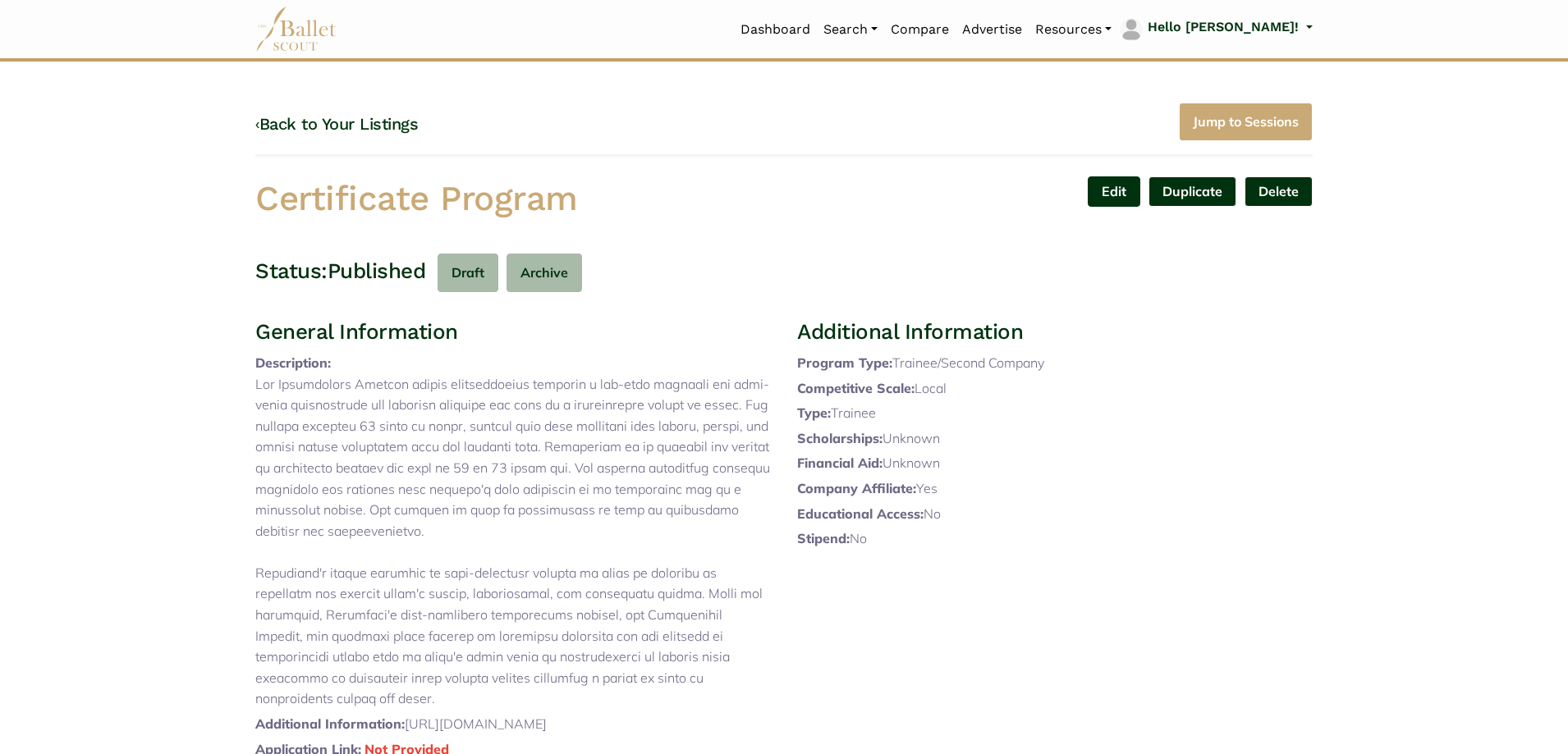
click at [1114, 191] on link "Edit" at bounding box center [1114, 192] width 53 height 30
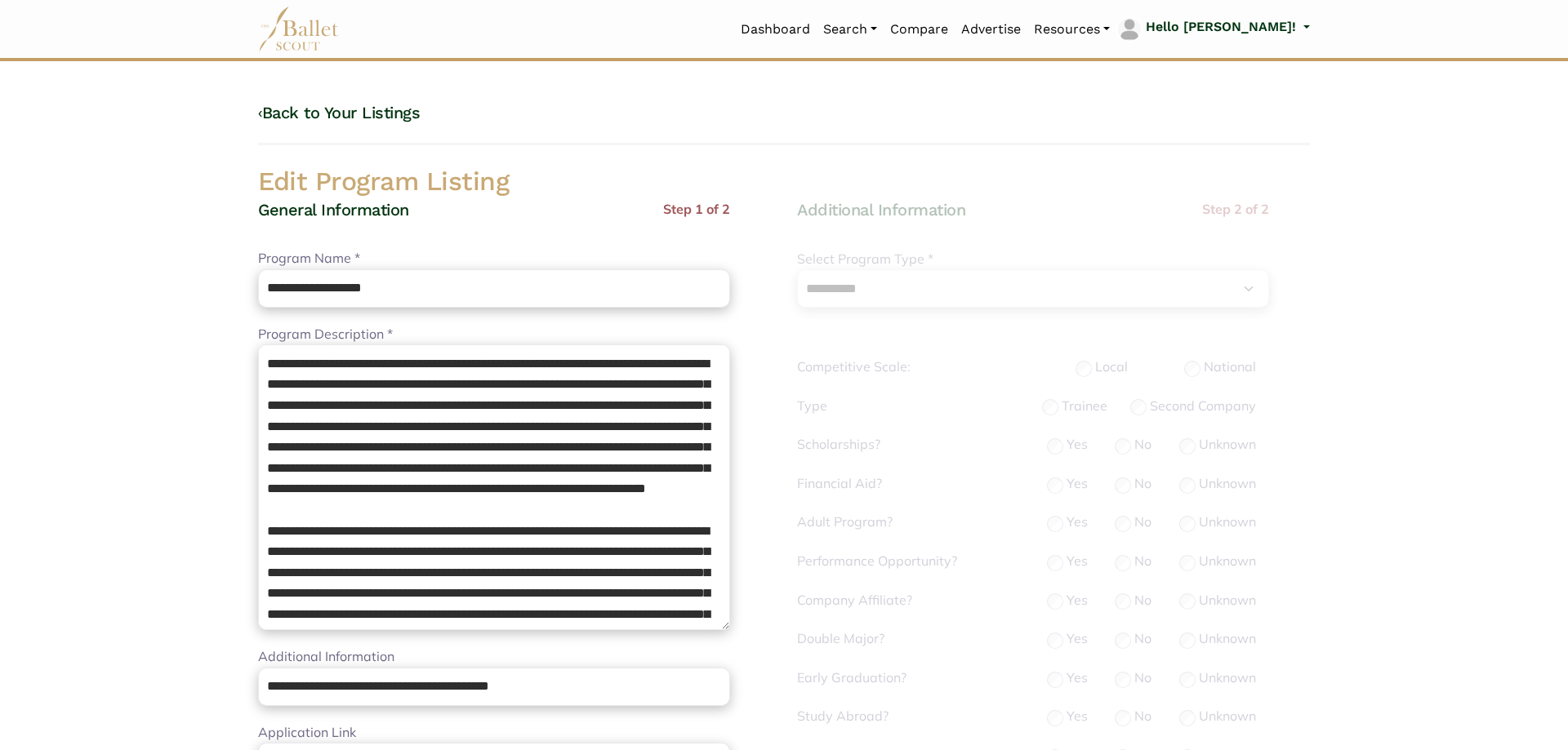
select select "**"
select select "*"
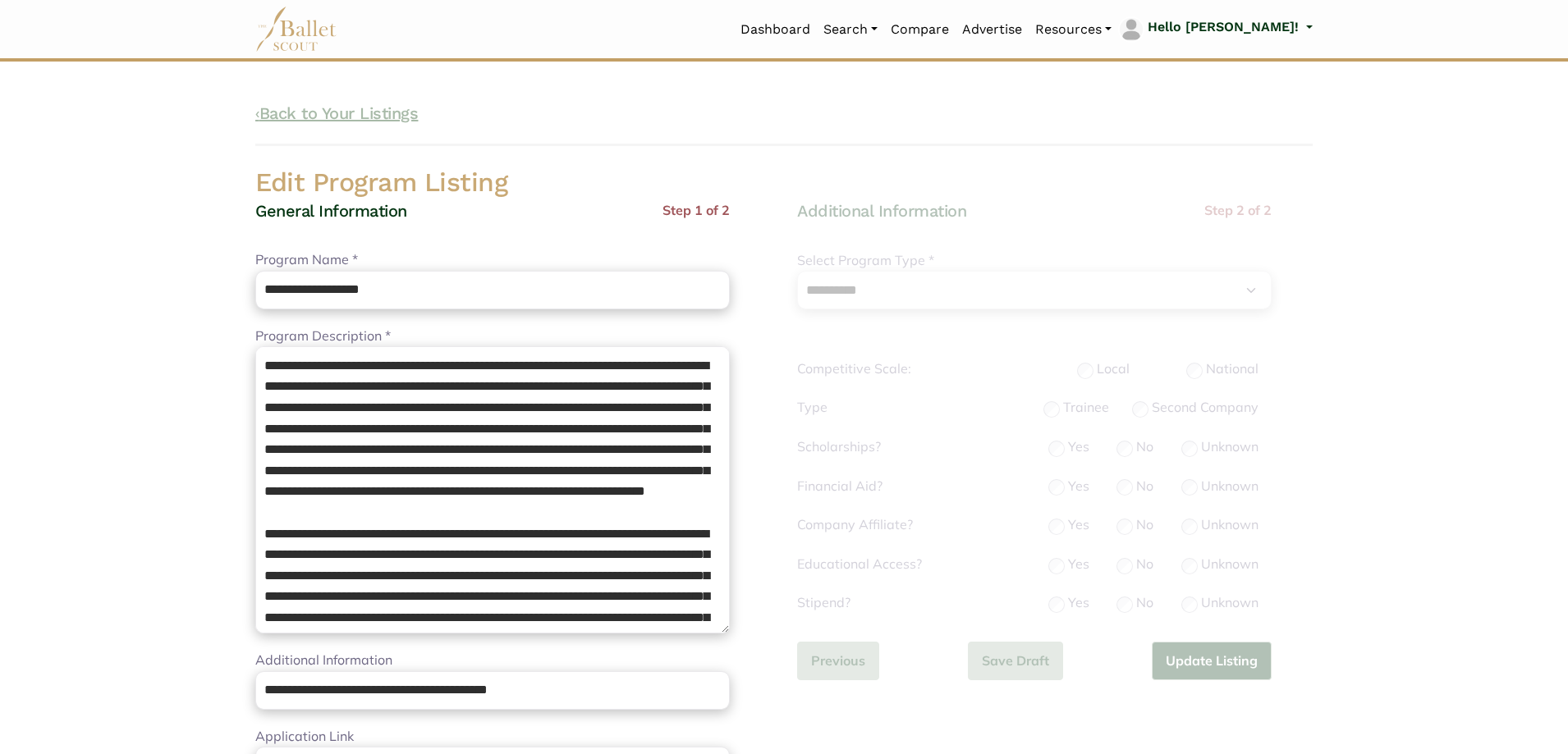
click at [343, 107] on link "‹ Back to Your Listings" at bounding box center [336, 113] width 163 height 20
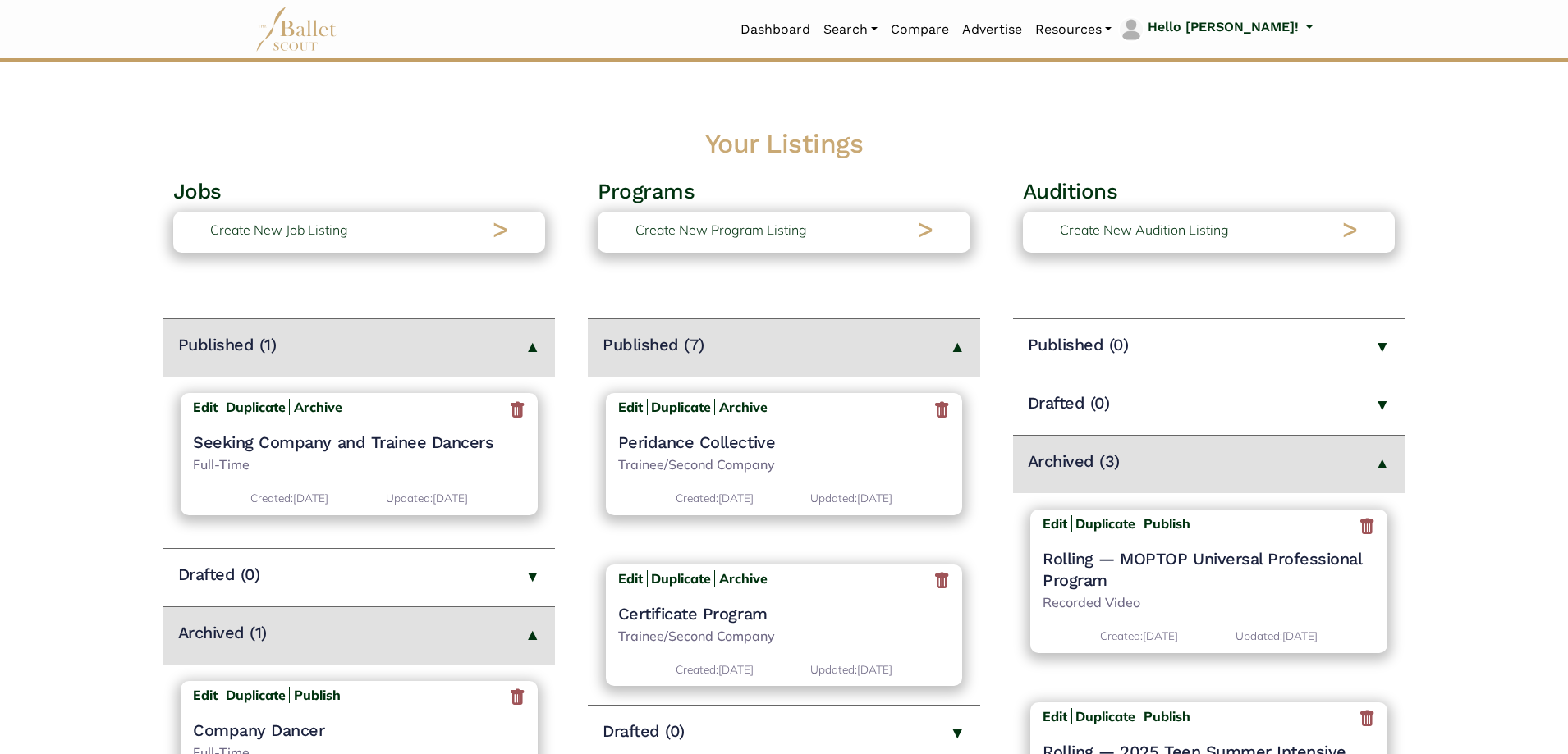
click at [714, 437] on h4 "Peridance Collective" at bounding box center [784, 442] width 333 height 21
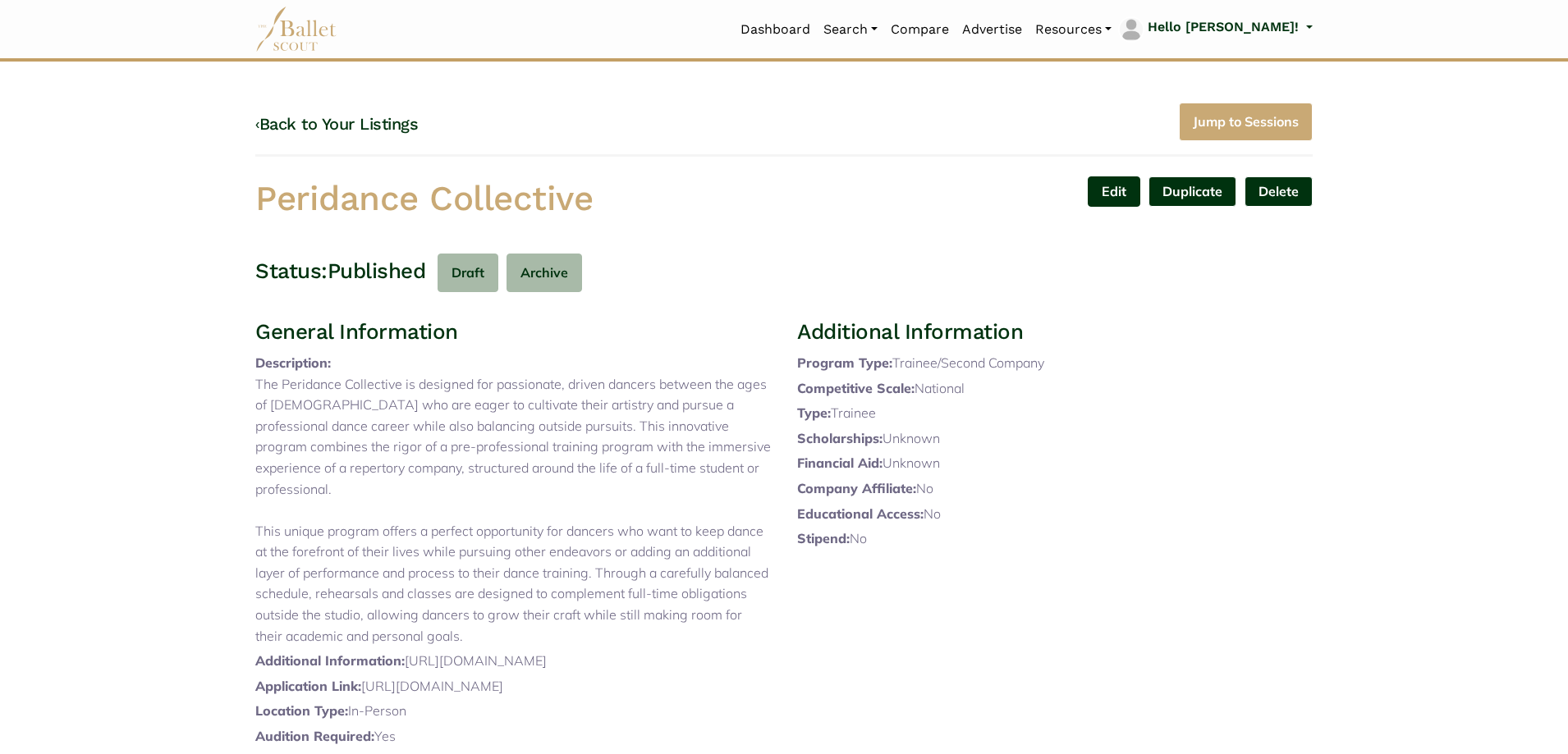
click at [1103, 182] on link "Edit" at bounding box center [1114, 192] width 53 height 30
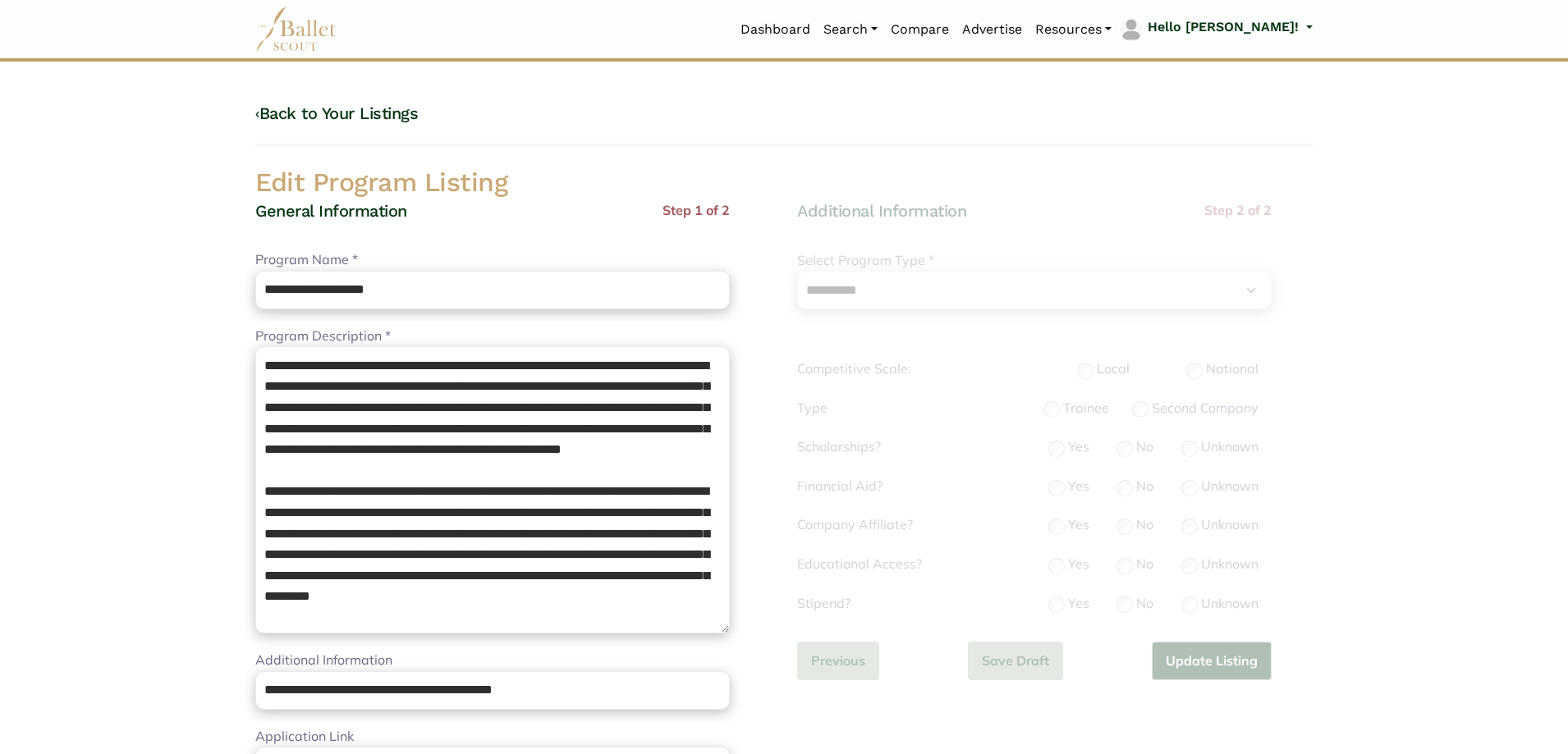
select select "**"
select select "*"
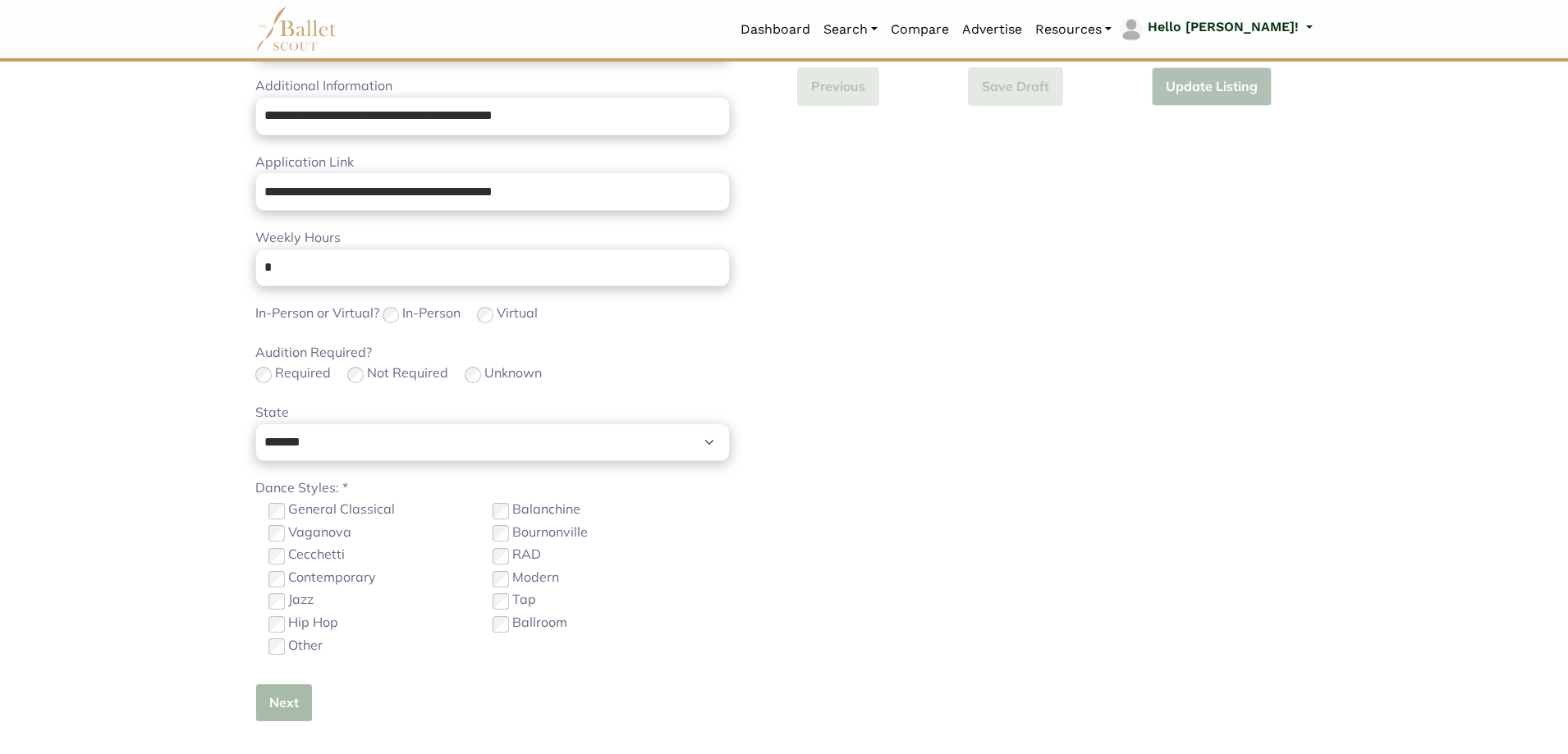
click at [304, 714] on button "Next" at bounding box center [283, 703] width 57 height 39
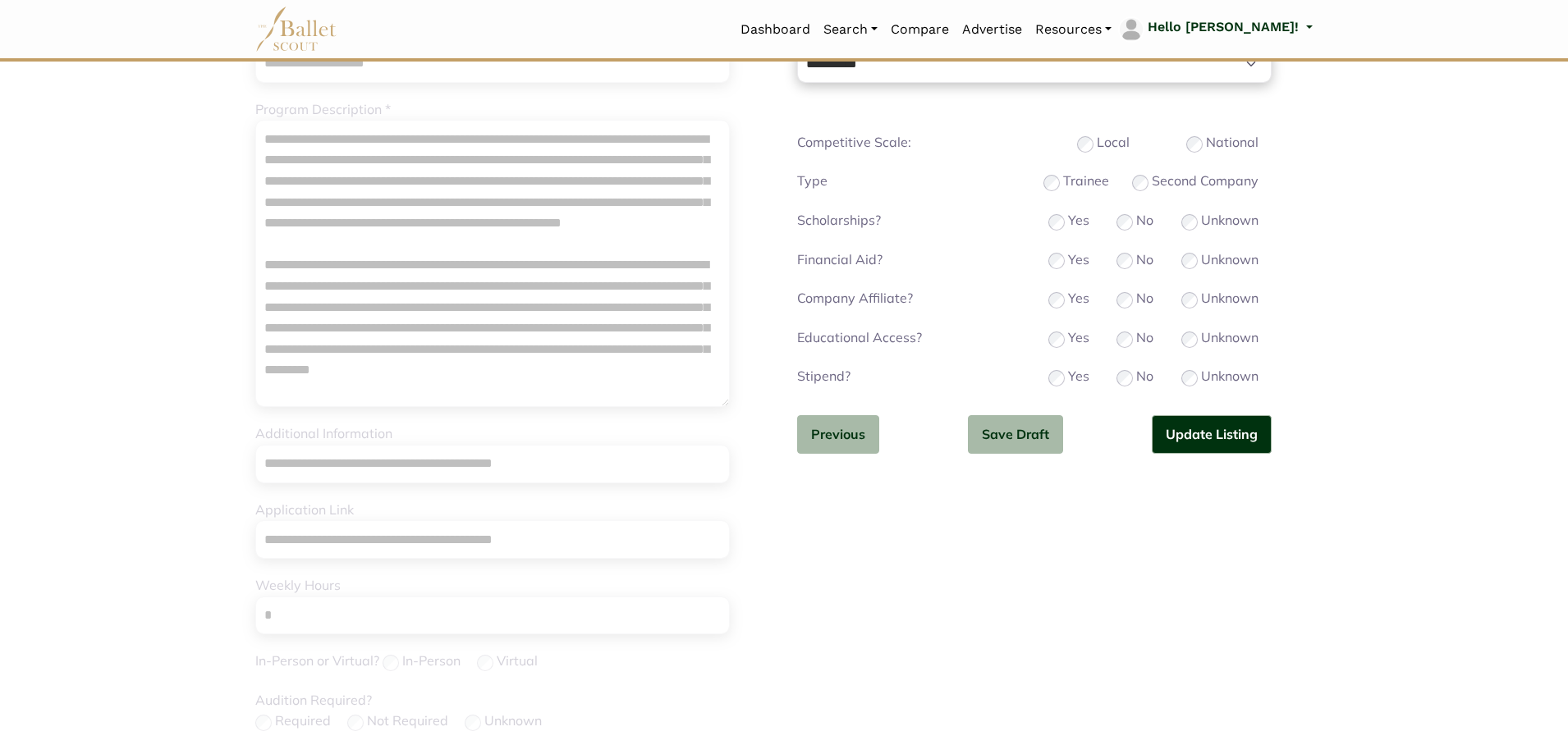
scroll to position [82, 0]
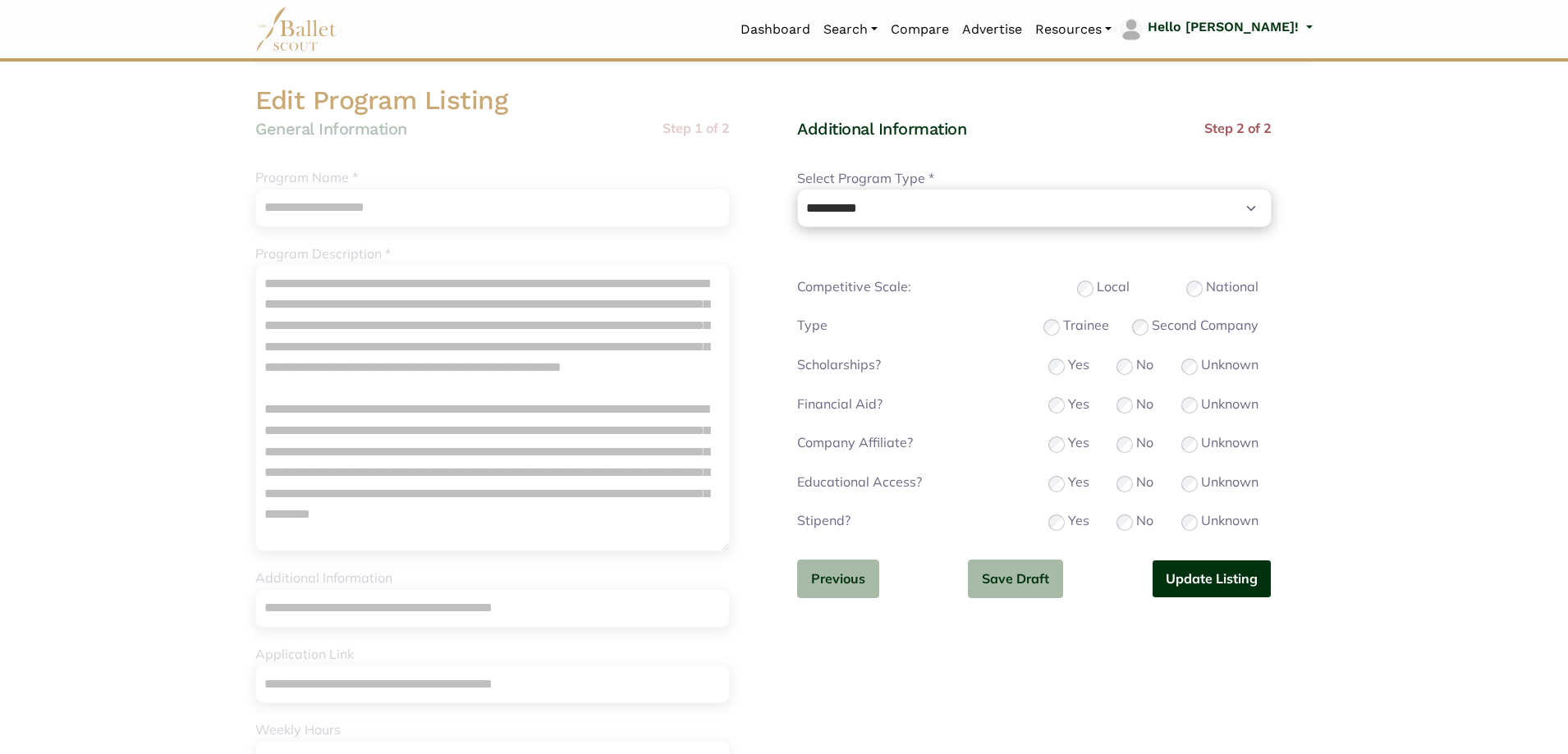
click at [1204, 580] on button "Update Listing" at bounding box center [1212, 579] width 120 height 39
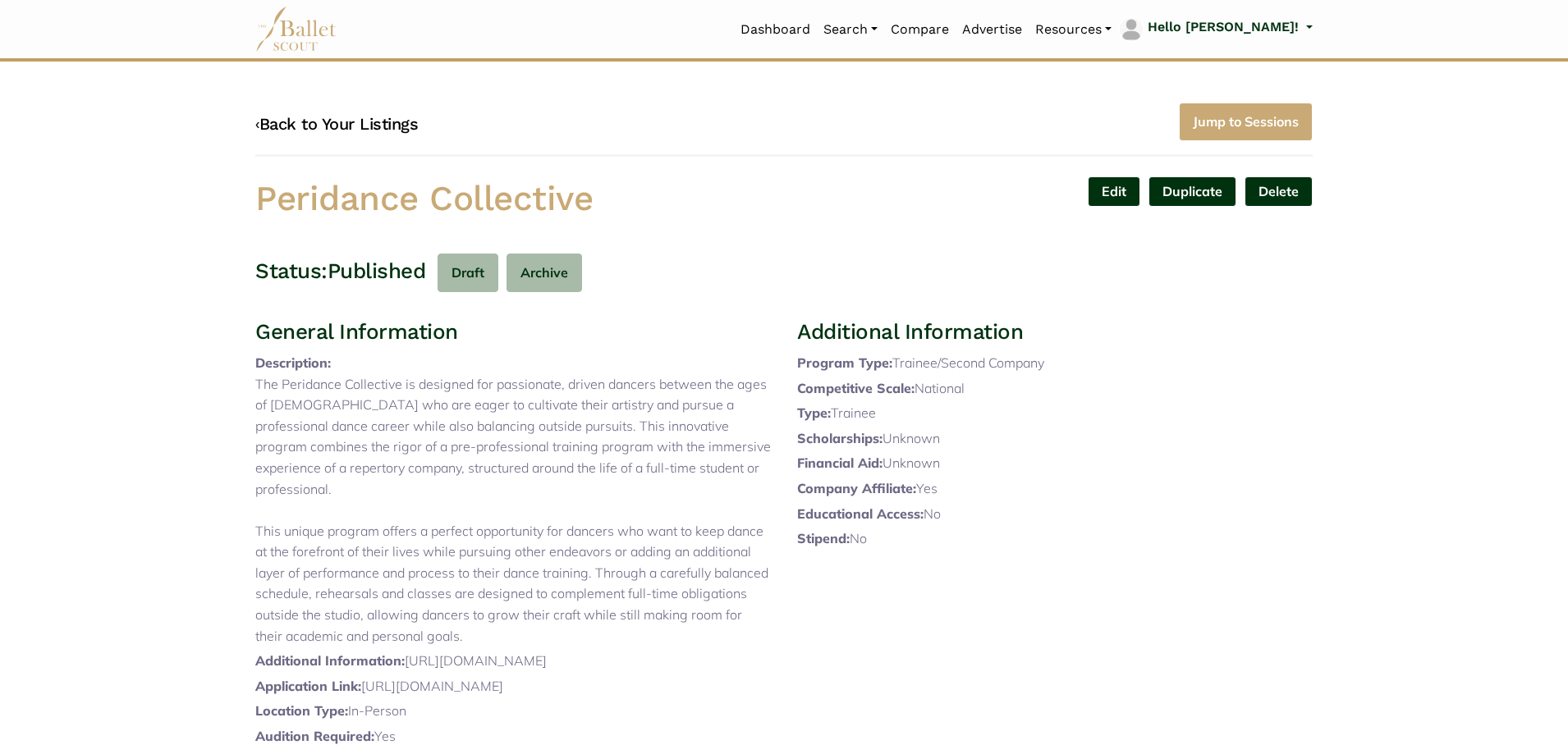
click at [347, 119] on link "‹ Back to Your Listings" at bounding box center [336, 124] width 163 height 20
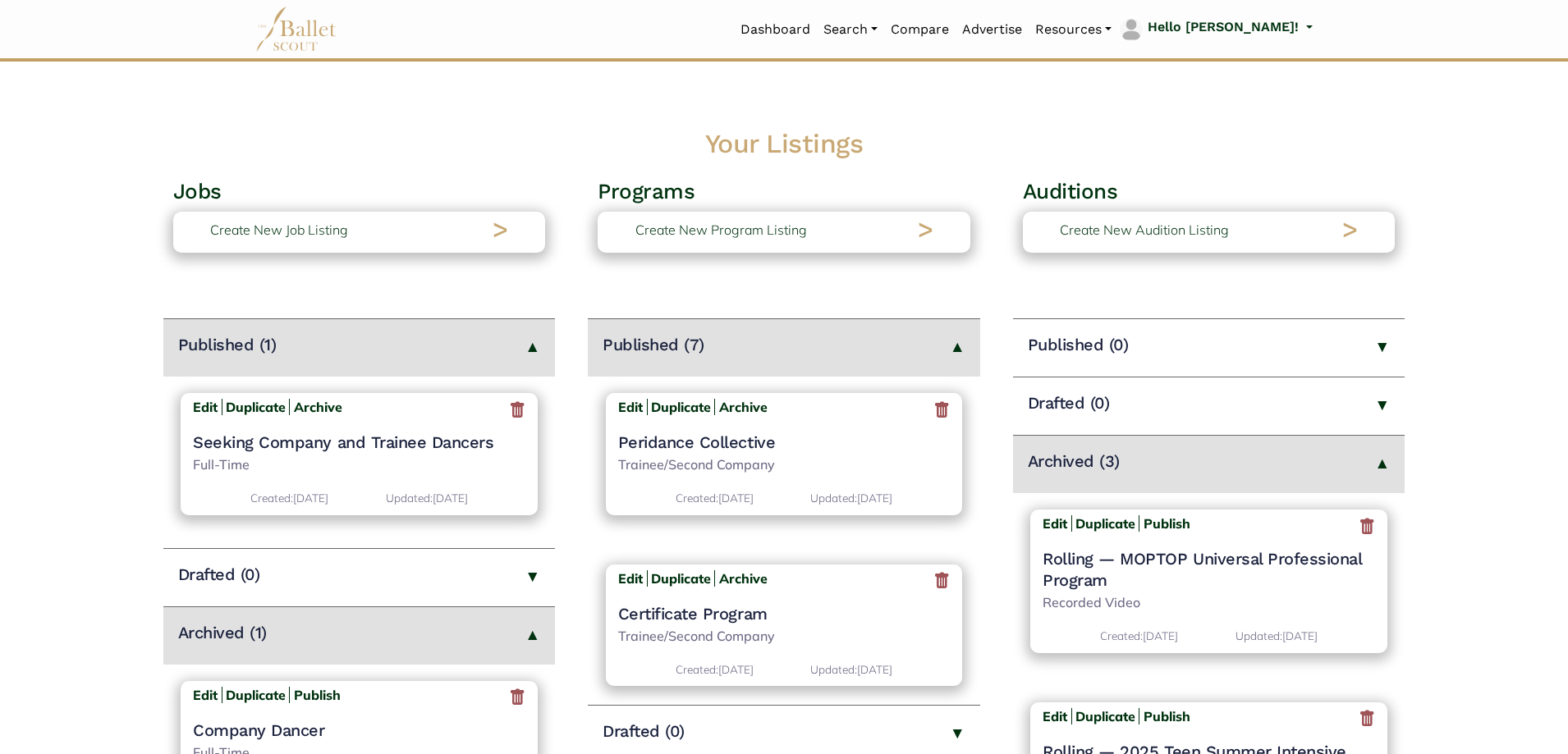
click at [731, 622] on h4 "Certificate Program" at bounding box center [784, 613] width 333 height 21
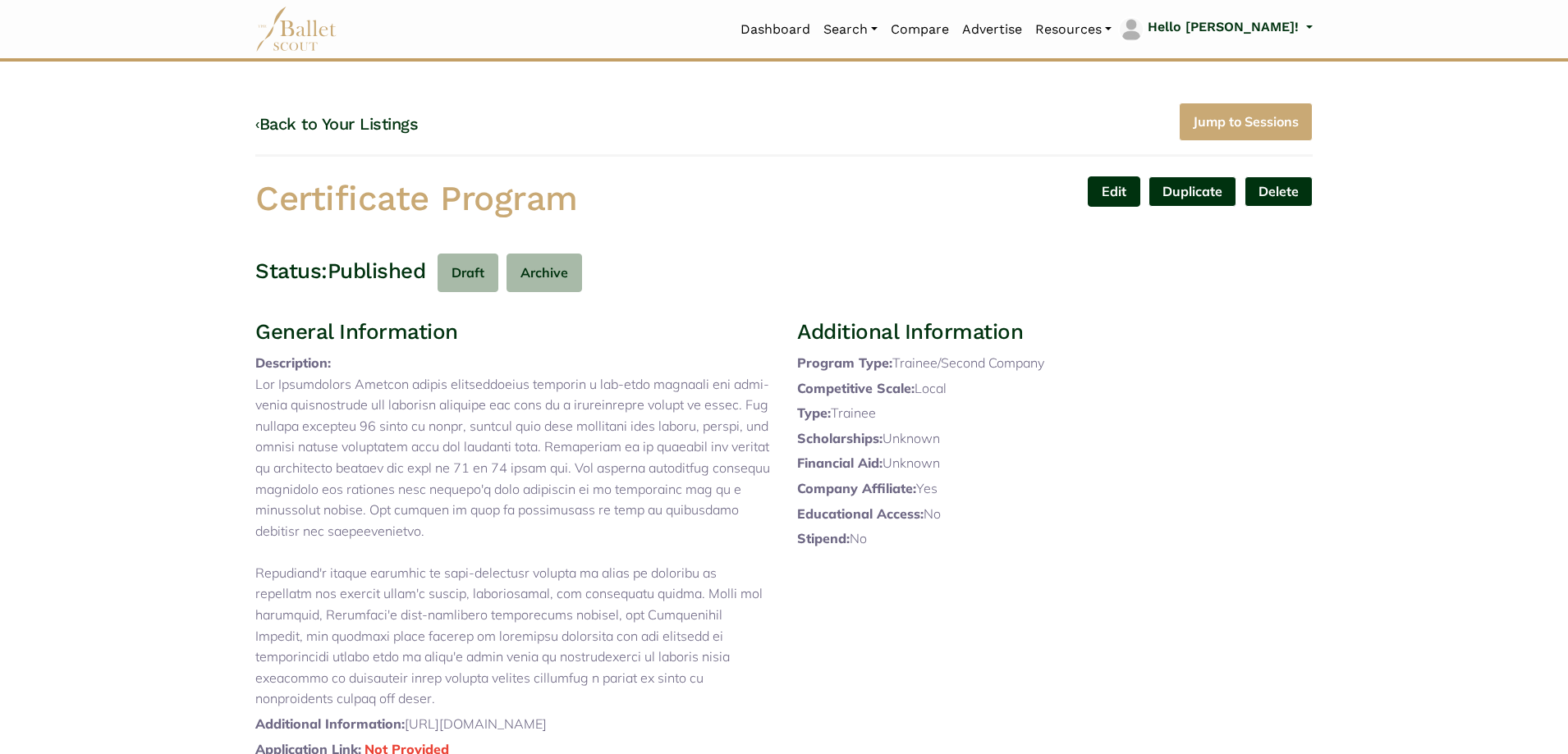
click at [1107, 190] on link "Edit" at bounding box center [1114, 192] width 53 height 30
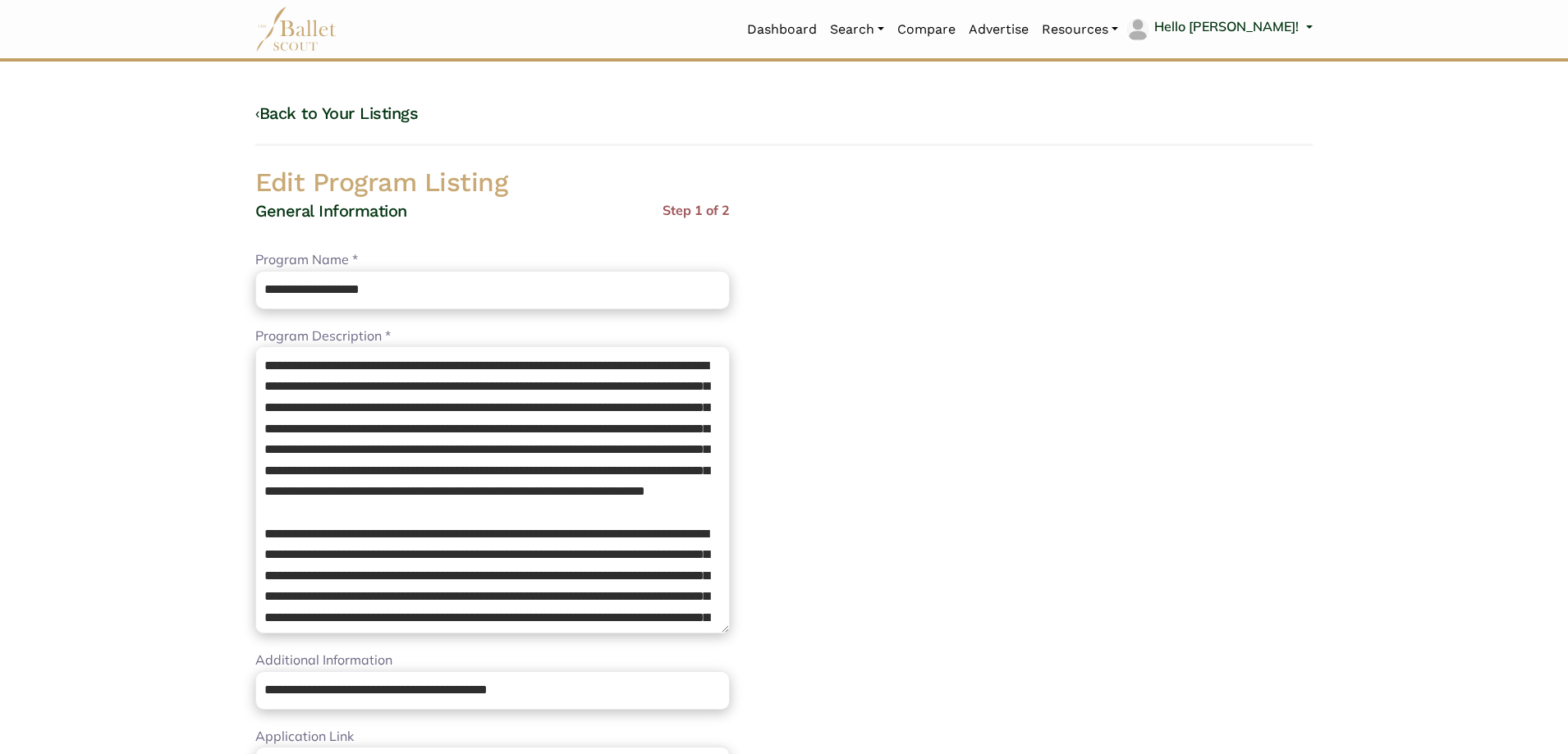
select select "*"
select select "**"
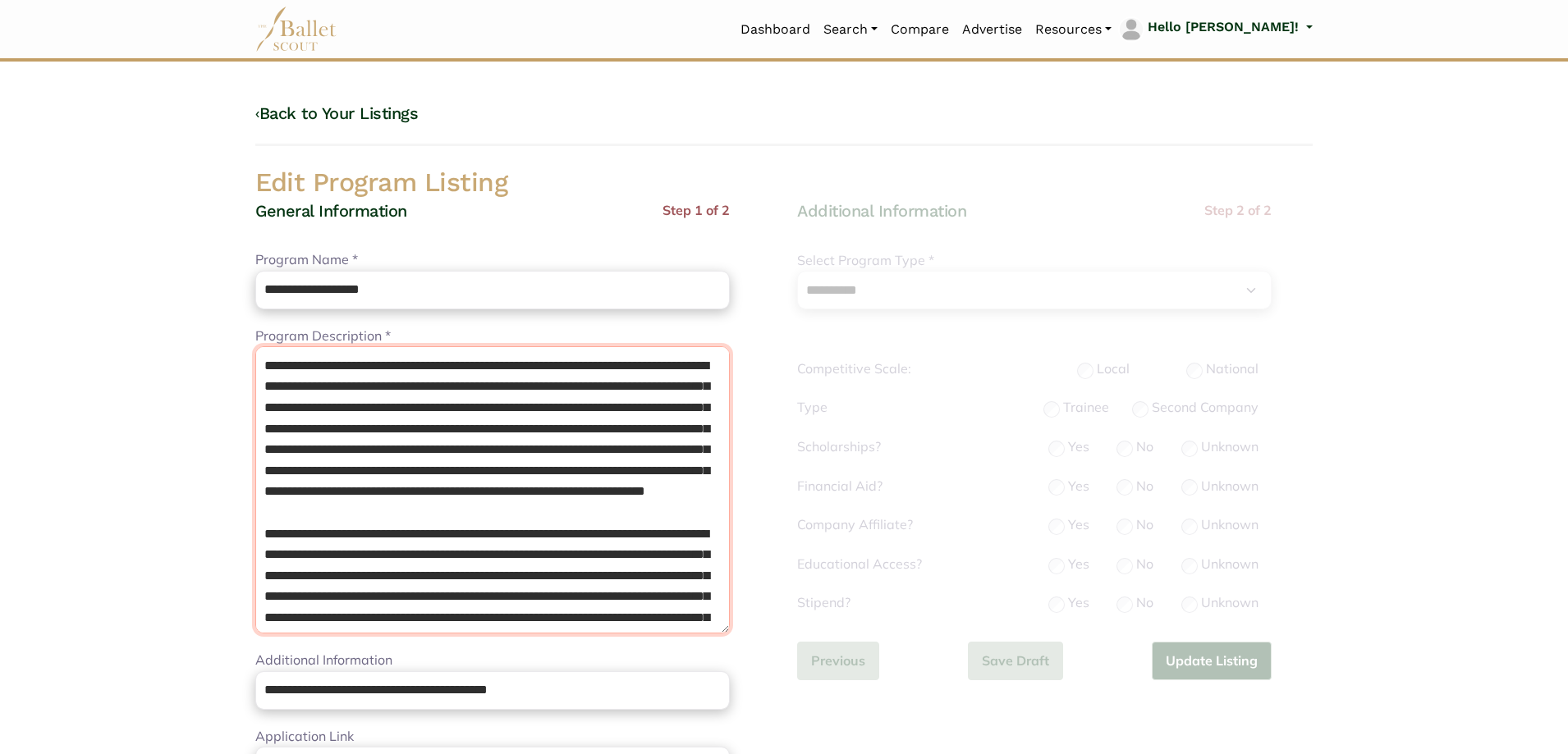
drag, startPoint x: 390, startPoint y: 518, endPoint x: 67, endPoint y: 189, distance: 461.0
paste textarea "**********"
click at [264, 383] on textarea "Program Description *" at bounding box center [492, 489] width 475 height 287
type textarea "**********"
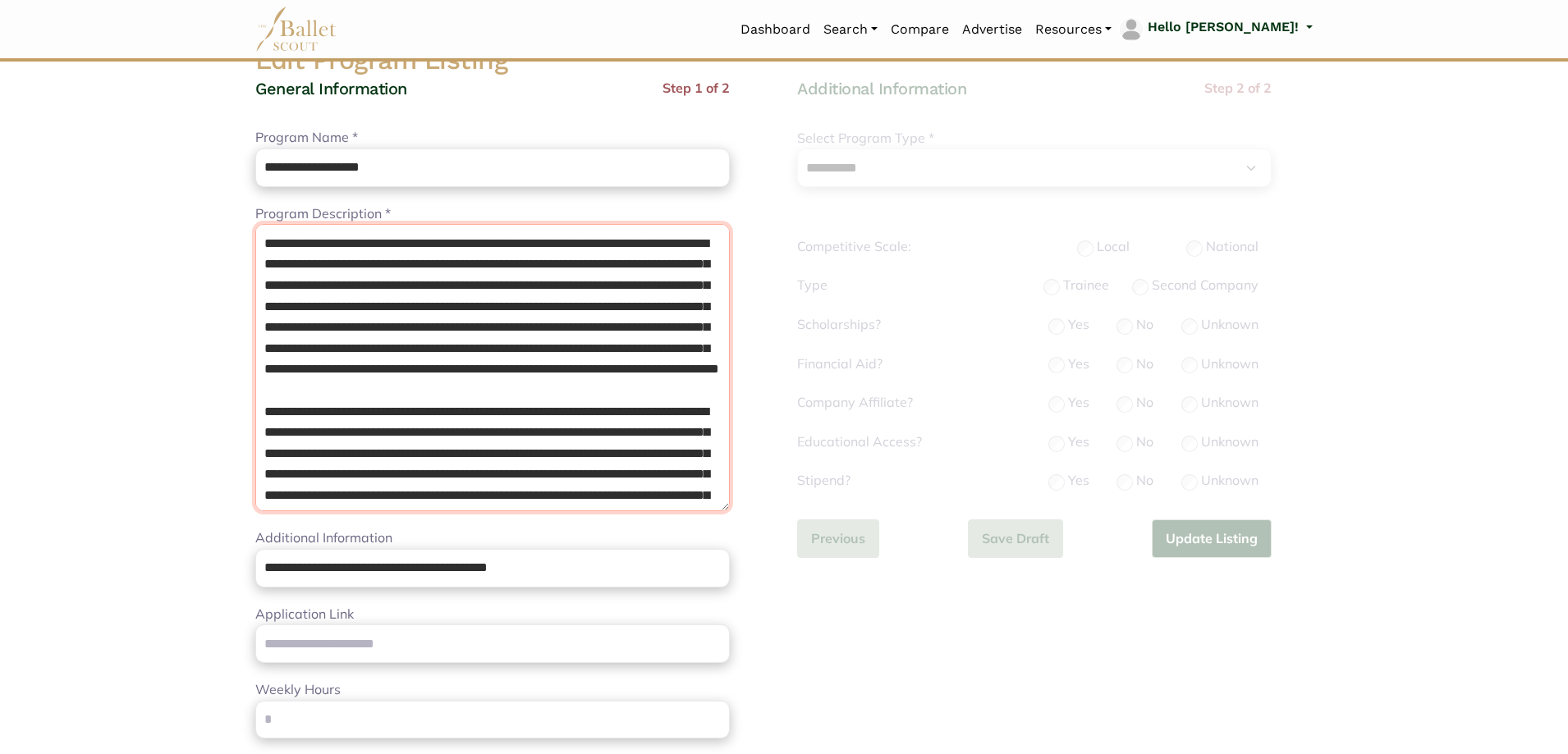
scroll to position [246, 0]
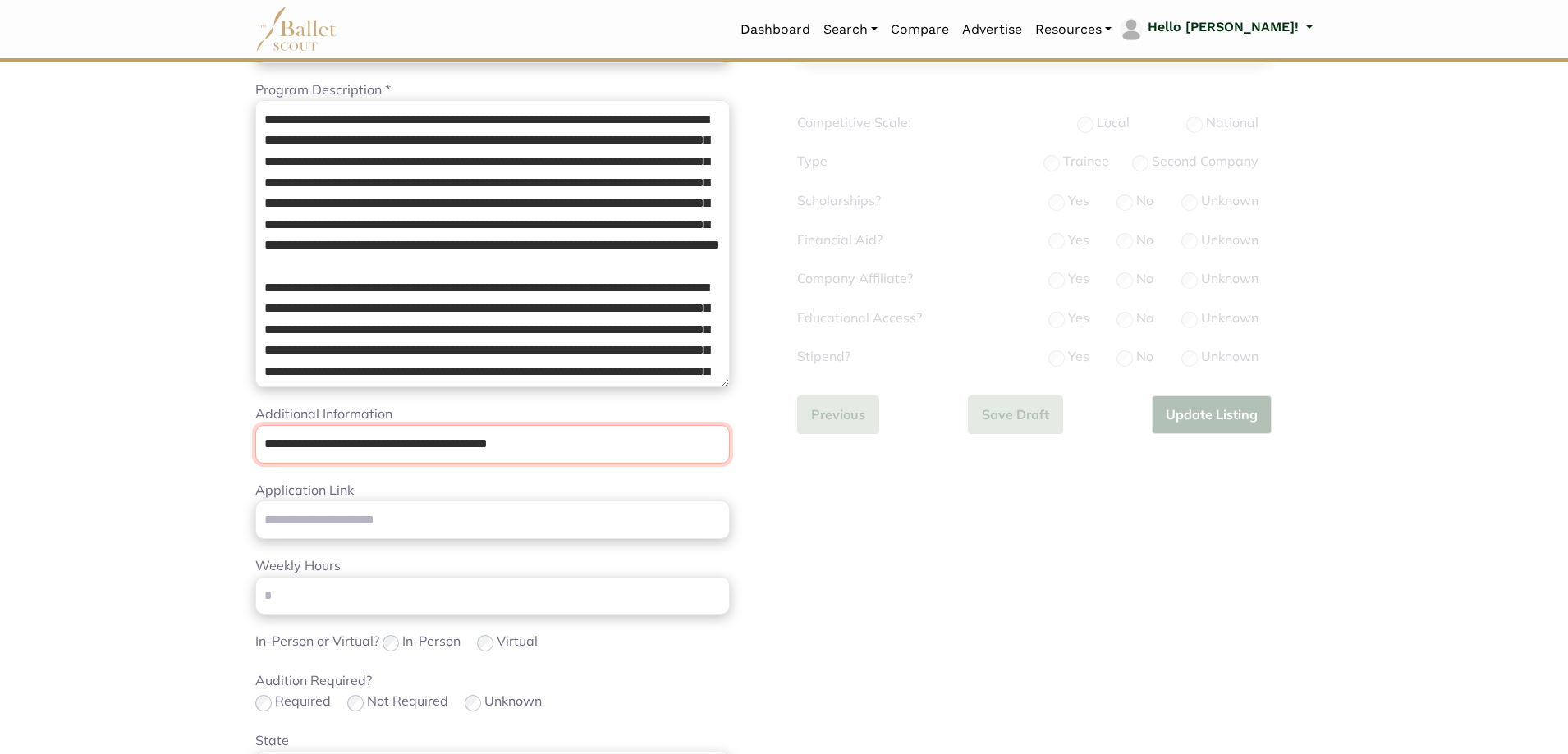
drag, startPoint x: 601, startPoint y: 449, endPoint x: 62, endPoint y: 439, distance: 539.5
click at [0, 406] on body "Loading... Please Wait Dashboard" at bounding box center [784, 555] width 1568 height 1602
type input "*"
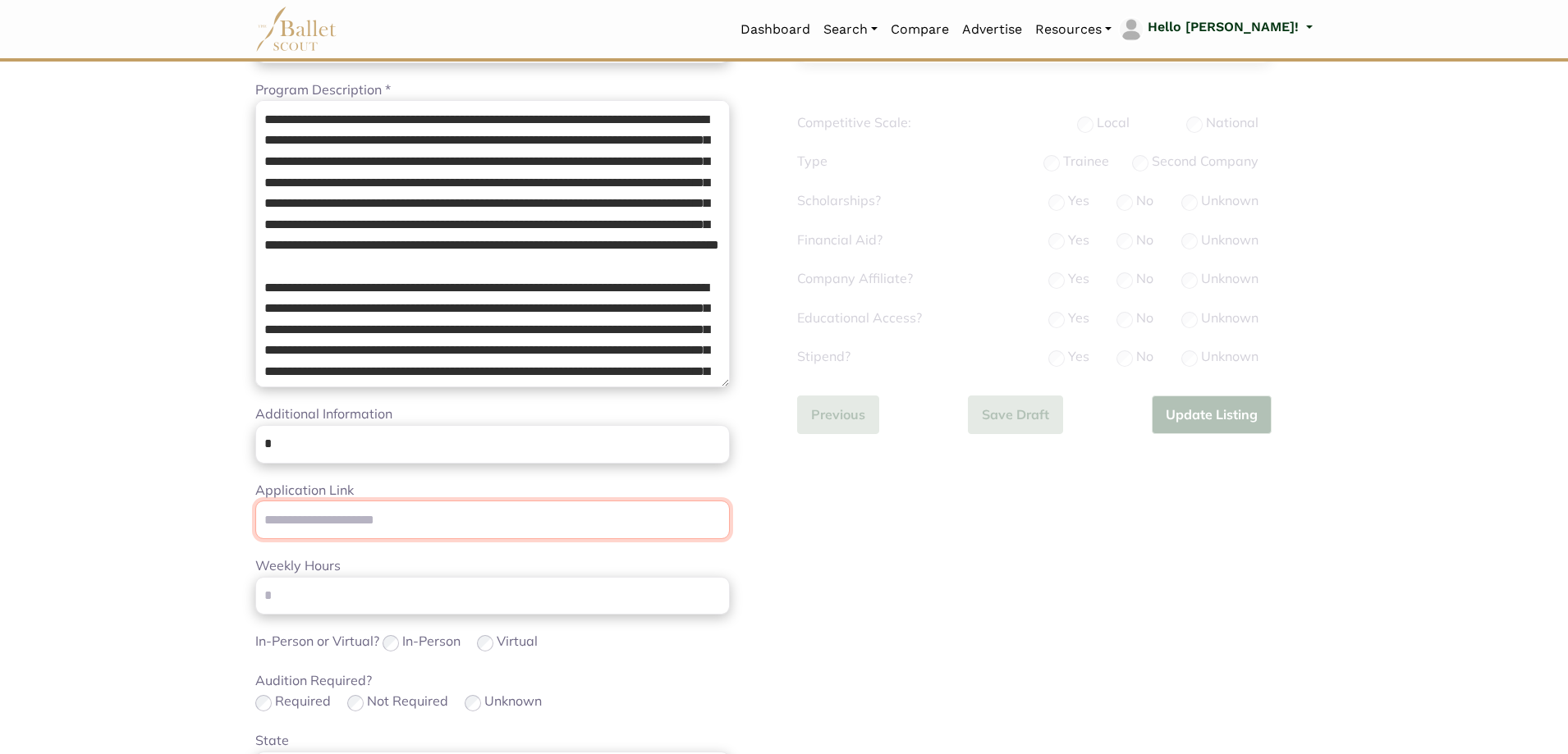
click at [397, 516] on input "Application Link" at bounding box center [492, 520] width 475 height 39
paste input "**********"
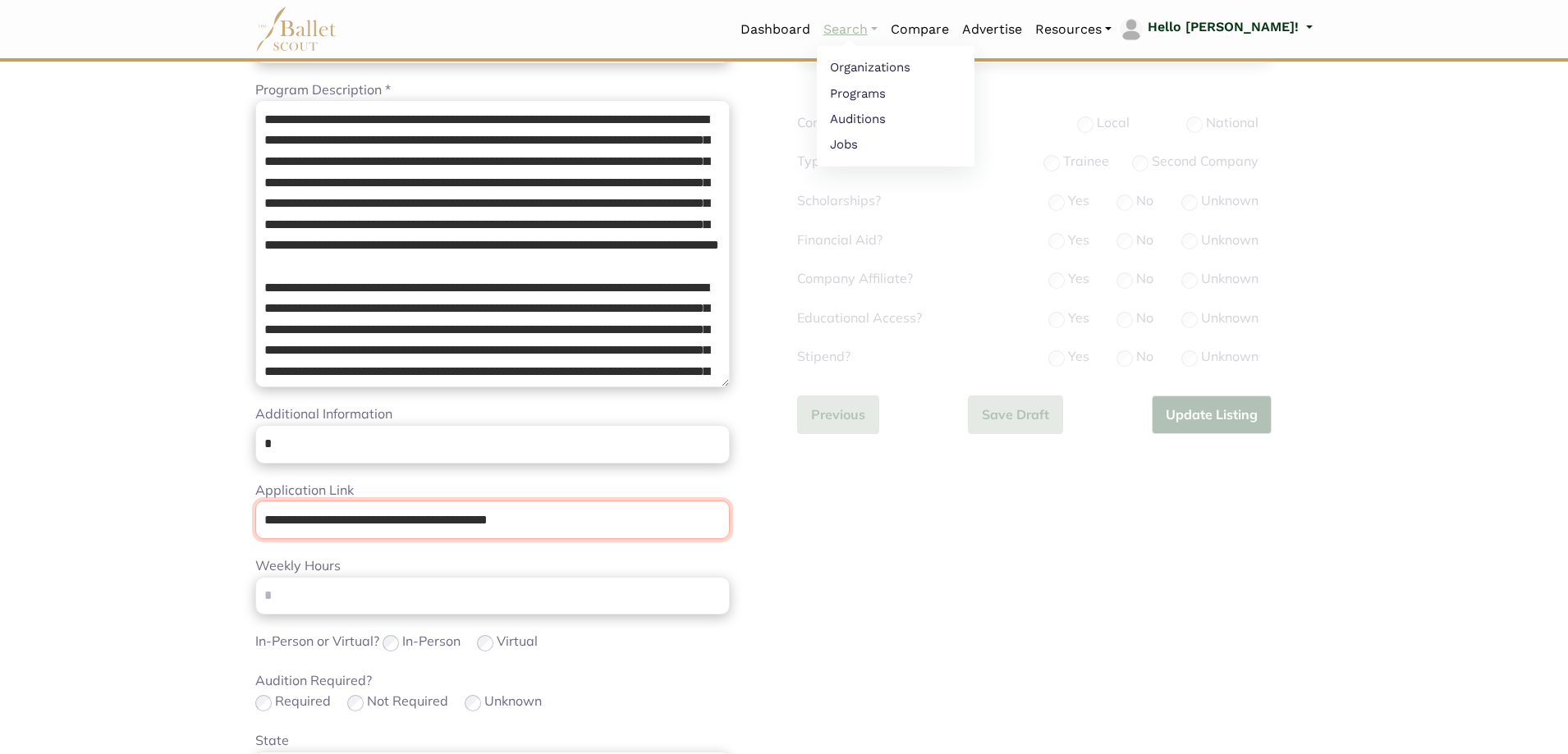
type input "**********"
drag, startPoint x: 596, startPoint y: 523, endPoint x: 0, endPoint y: 472, distance: 598.2
click at [0, 472] on body "Loading... Please Wait Dashboard" at bounding box center [784, 555] width 1568 height 1602
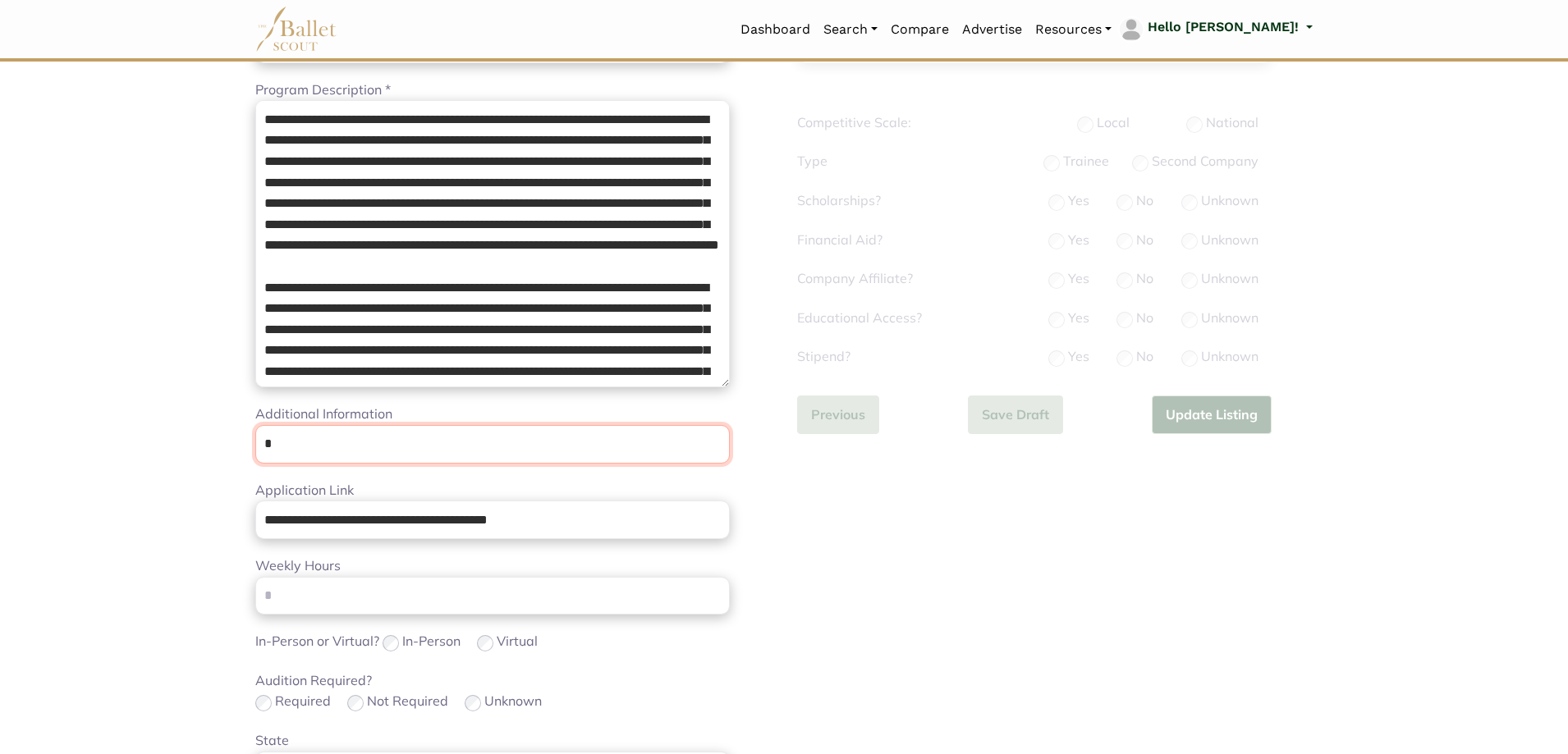
drag, startPoint x: 361, startPoint y: 455, endPoint x: 0, endPoint y: 392, distance: 366.7
click at [0, 399] on body "Loading... Please Wait Dashboard" at bounding box center [784, 555] width 1568 height 1602
paste input "**********"
type input "**********"
click at [796, 534] on div "**********" at bounding box center [1055, 536] width 542 height 1164
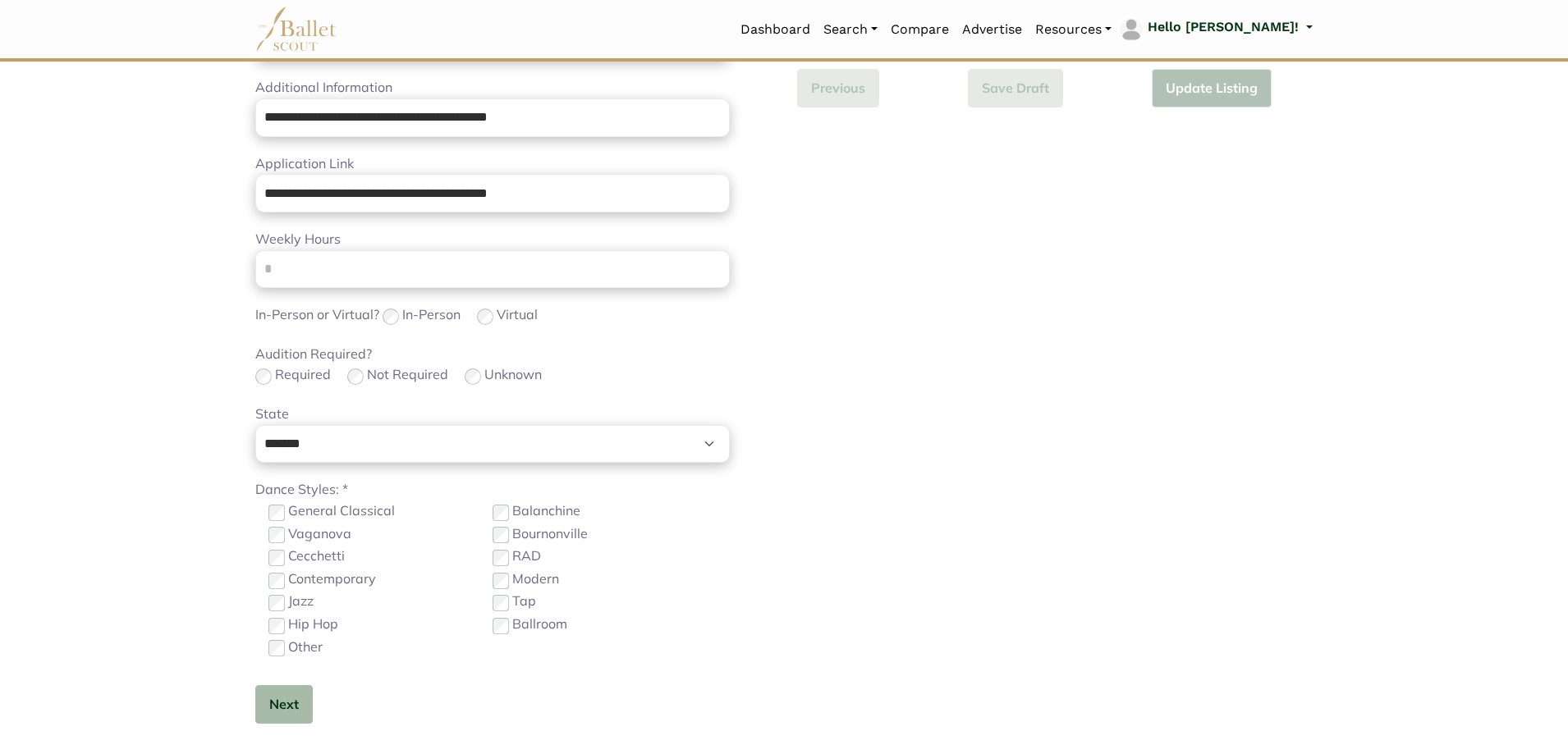
scroll to position [575, 0]
click at [289, 717] on button "Next" at bounding box center [283, 703] width 57 height 39
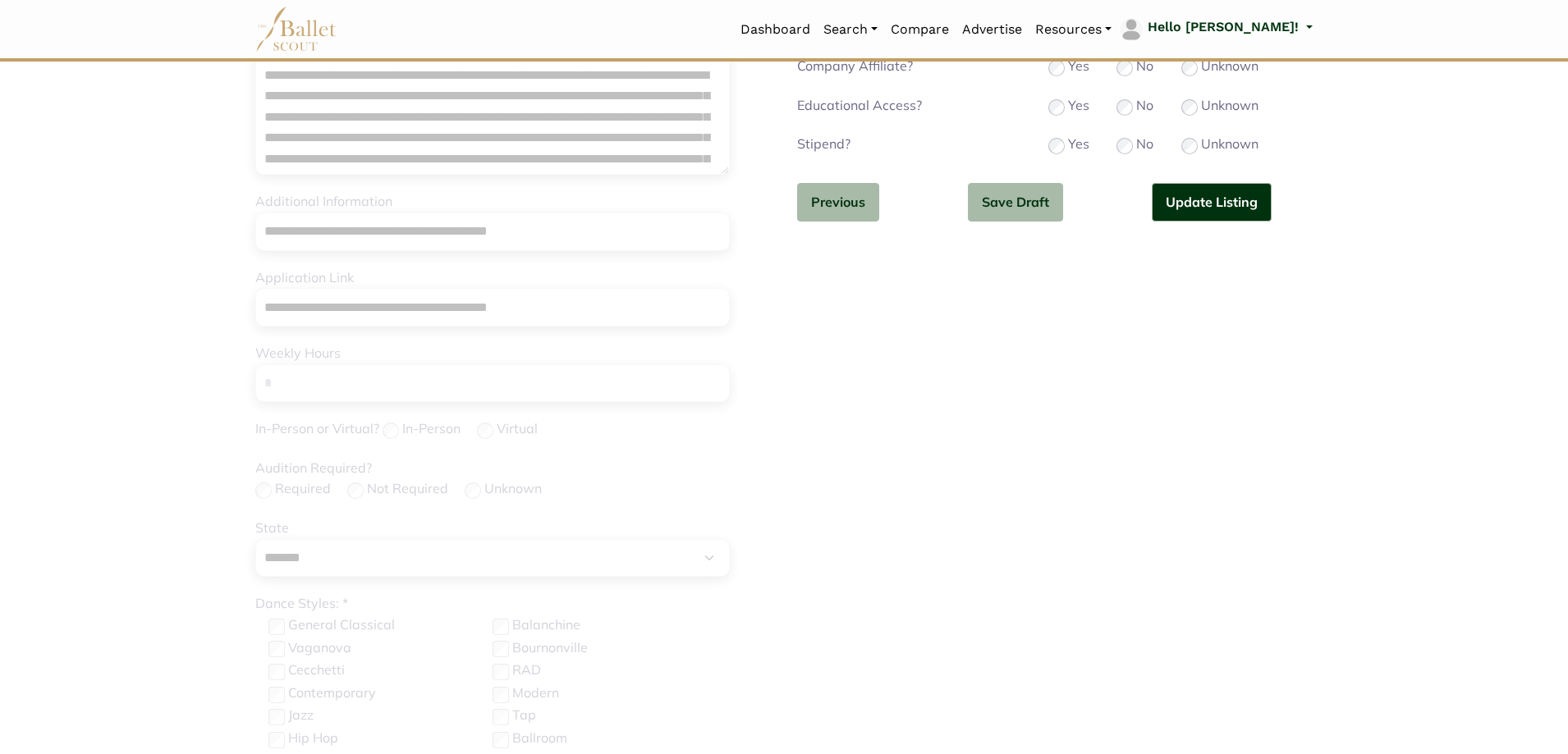
scroll to position [82, 0]
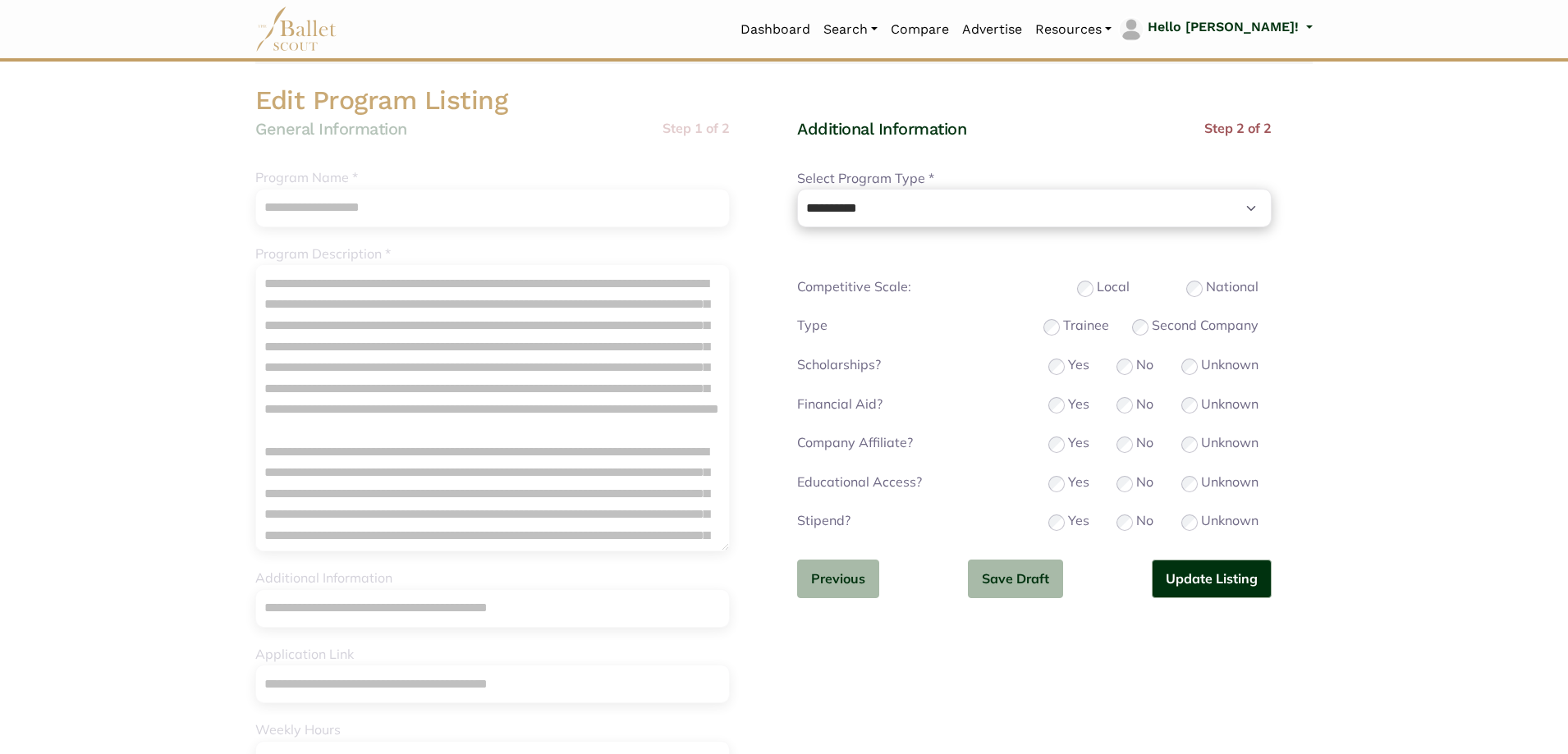
click at [1208, 290] on label "National" at bounding box center [1232, 287] width 53 height 21
click at [1207, 564] on button "Update Listing" at bounding box center [1212, 579] width 120 height 39
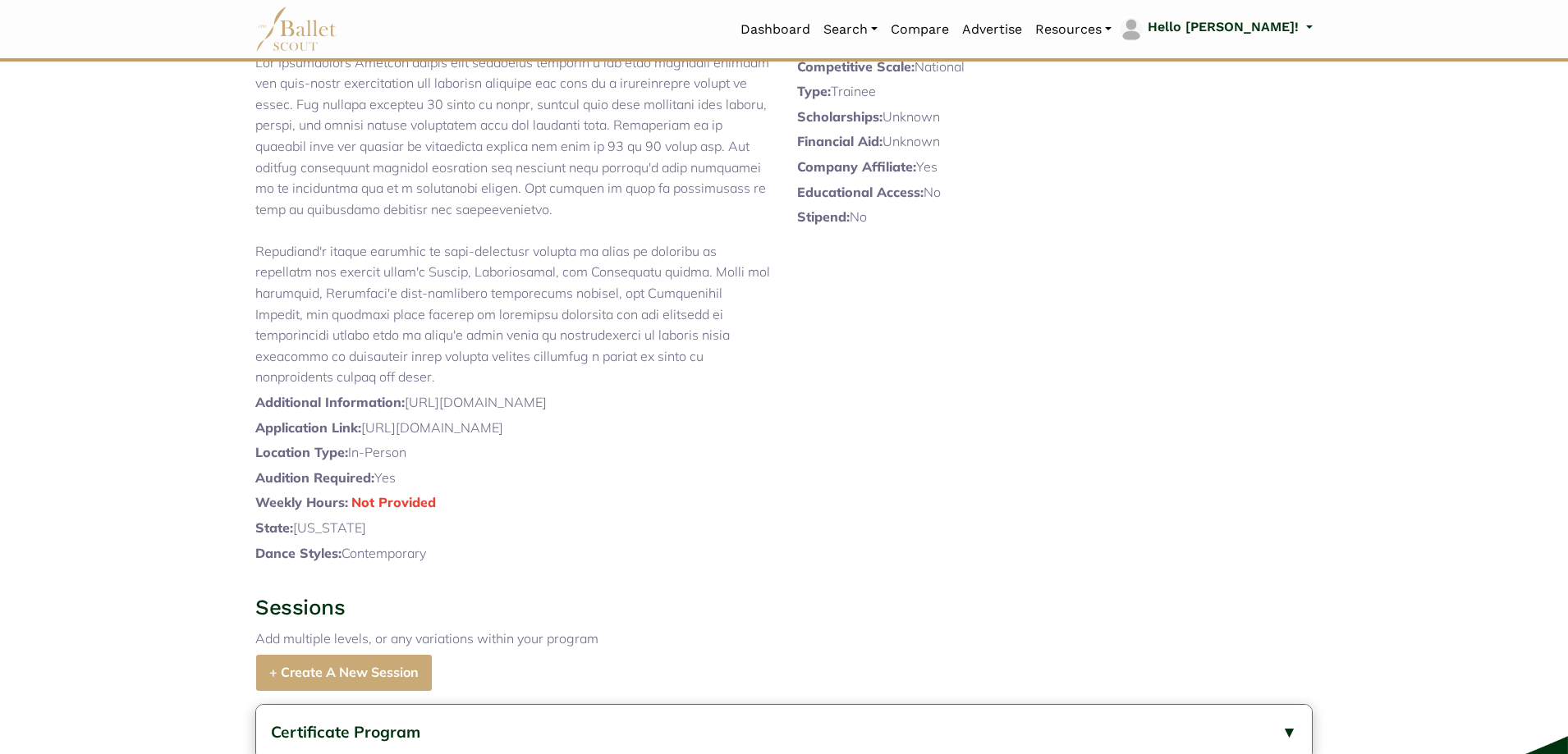
scroll to position [575, 0]
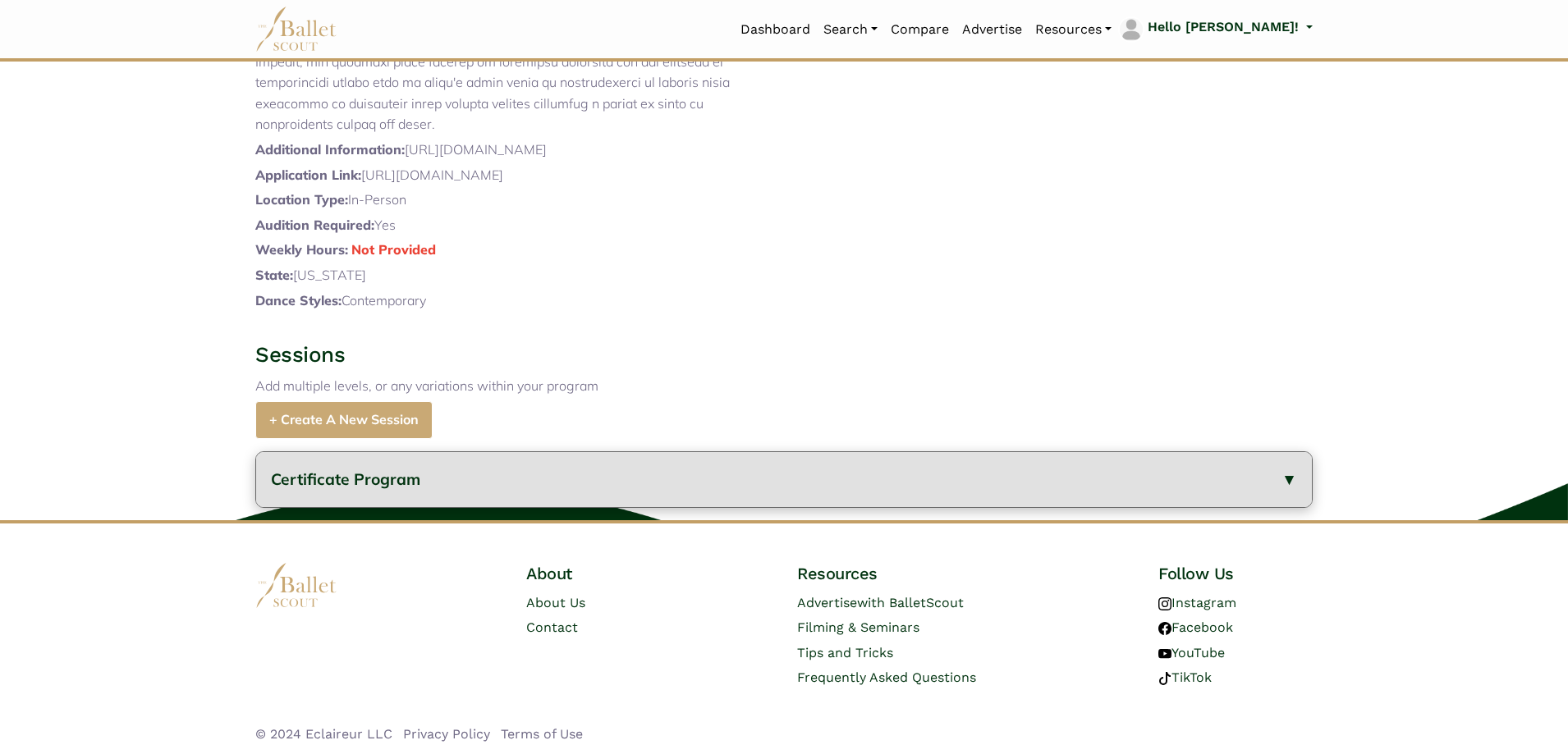
click at [416, 507] on button "Certificate Program" at bounding box center [784, 479] width 1056 height 55
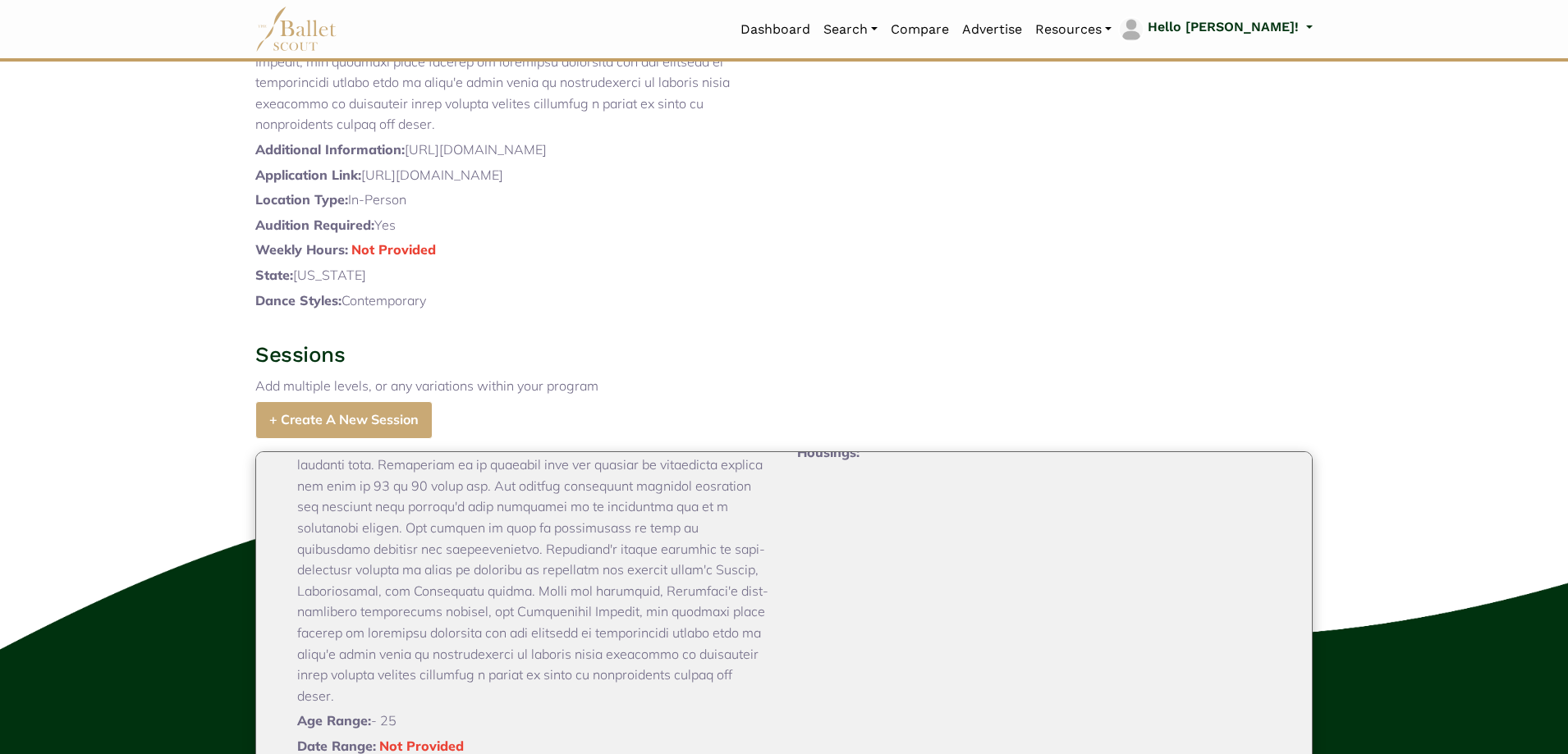
scroll to position [975, 0]
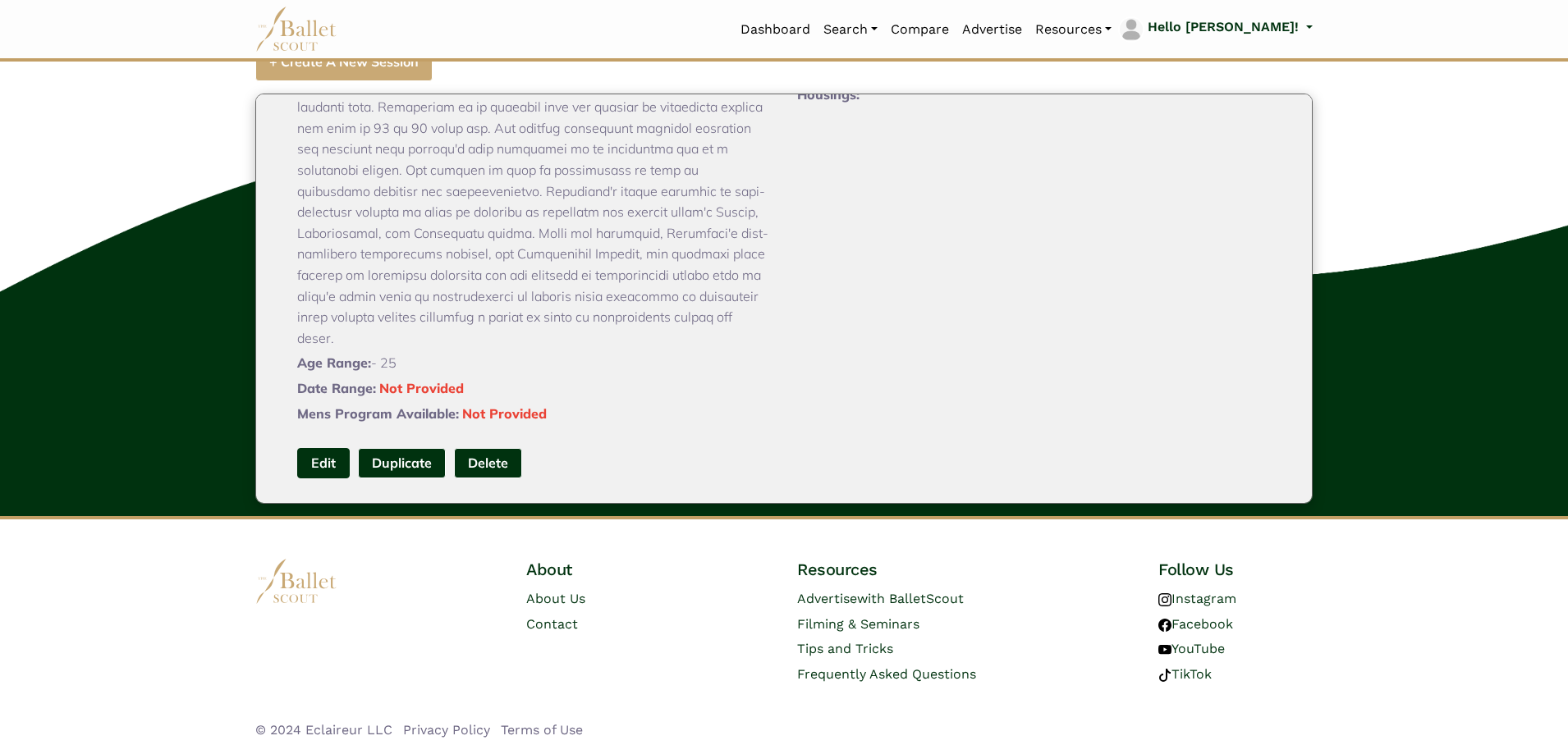
click at [328, 461] on link "Edit" at bounding box center [323, 463] width 53 height 30
